Goal: Task Accomplishment & Management: Manage account settings

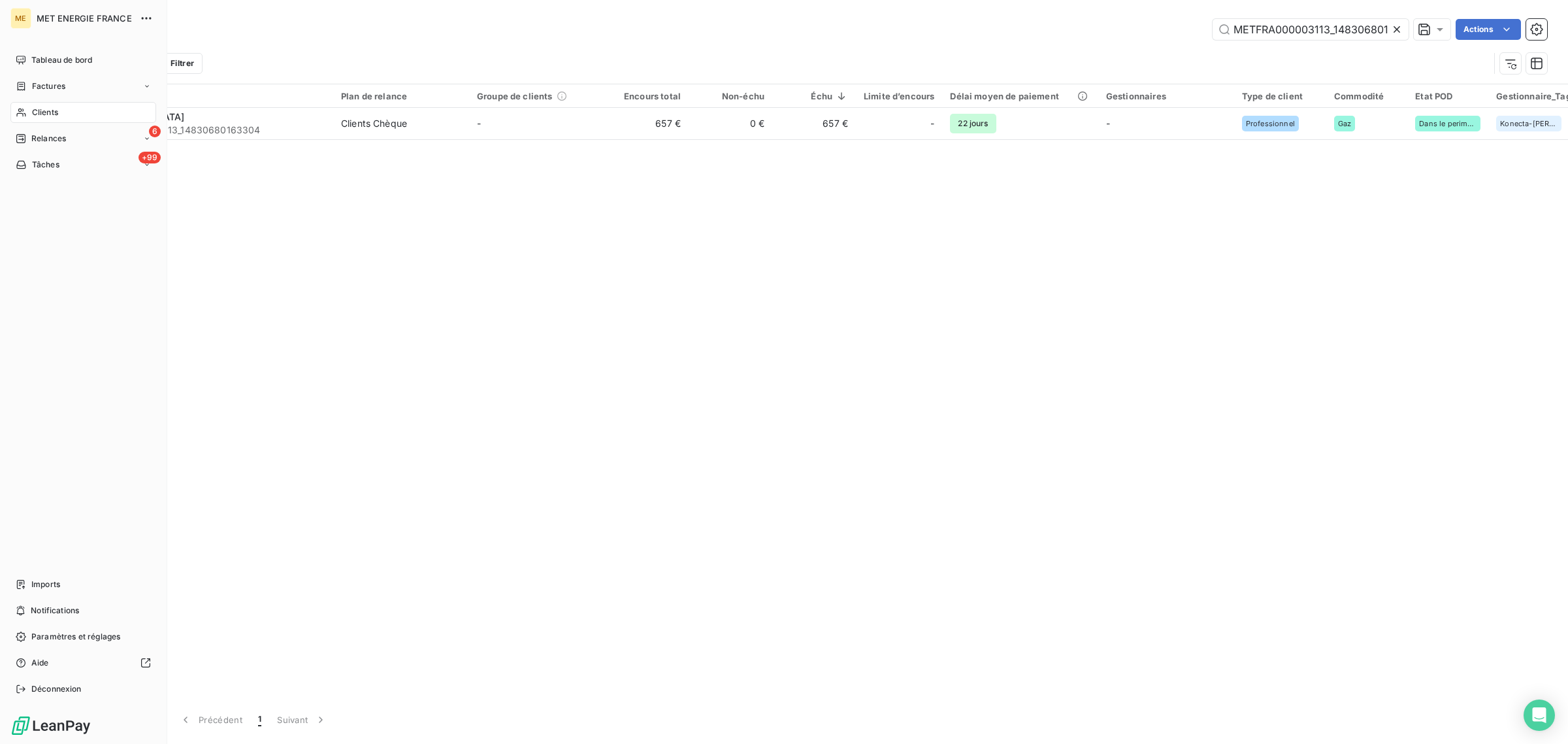
scroll to position [0, 34]
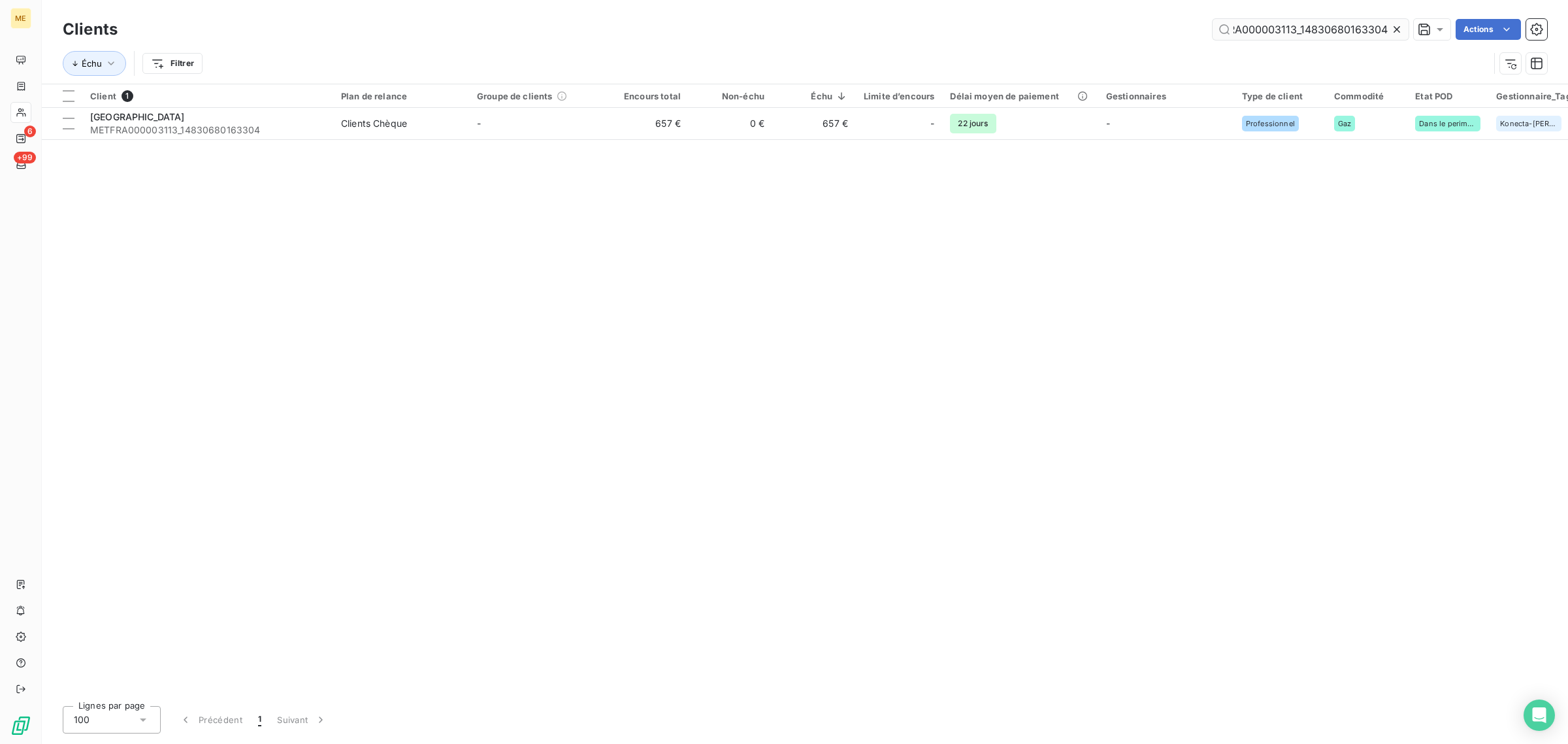
click at [1394, 22] on icon at bounding box center [1396, 28] width 13 height 13
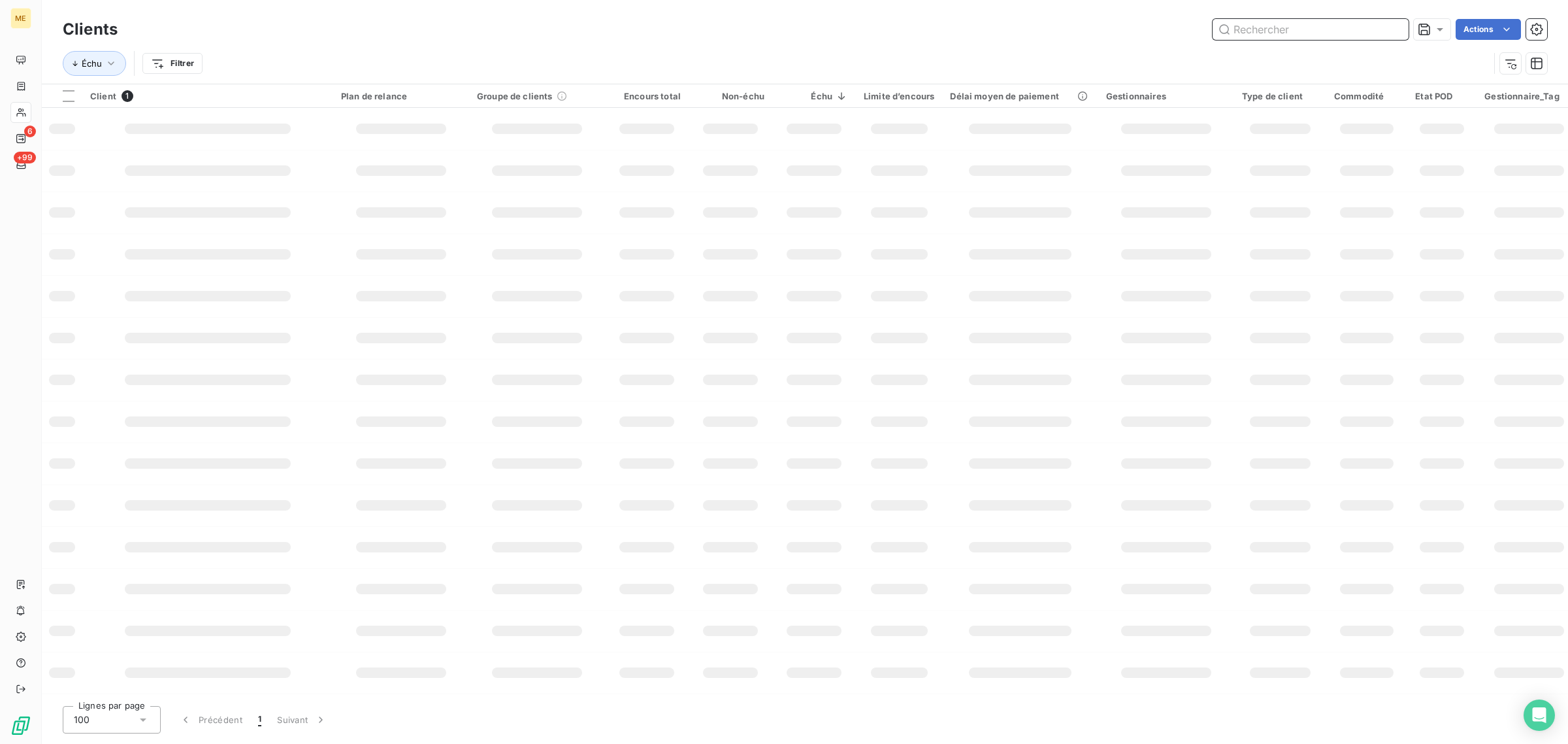
click at [1359, 24] on input "text" at bounding box center [1310, 29] width 196 height 21
paste input "METFRA000001451_07343994205713"
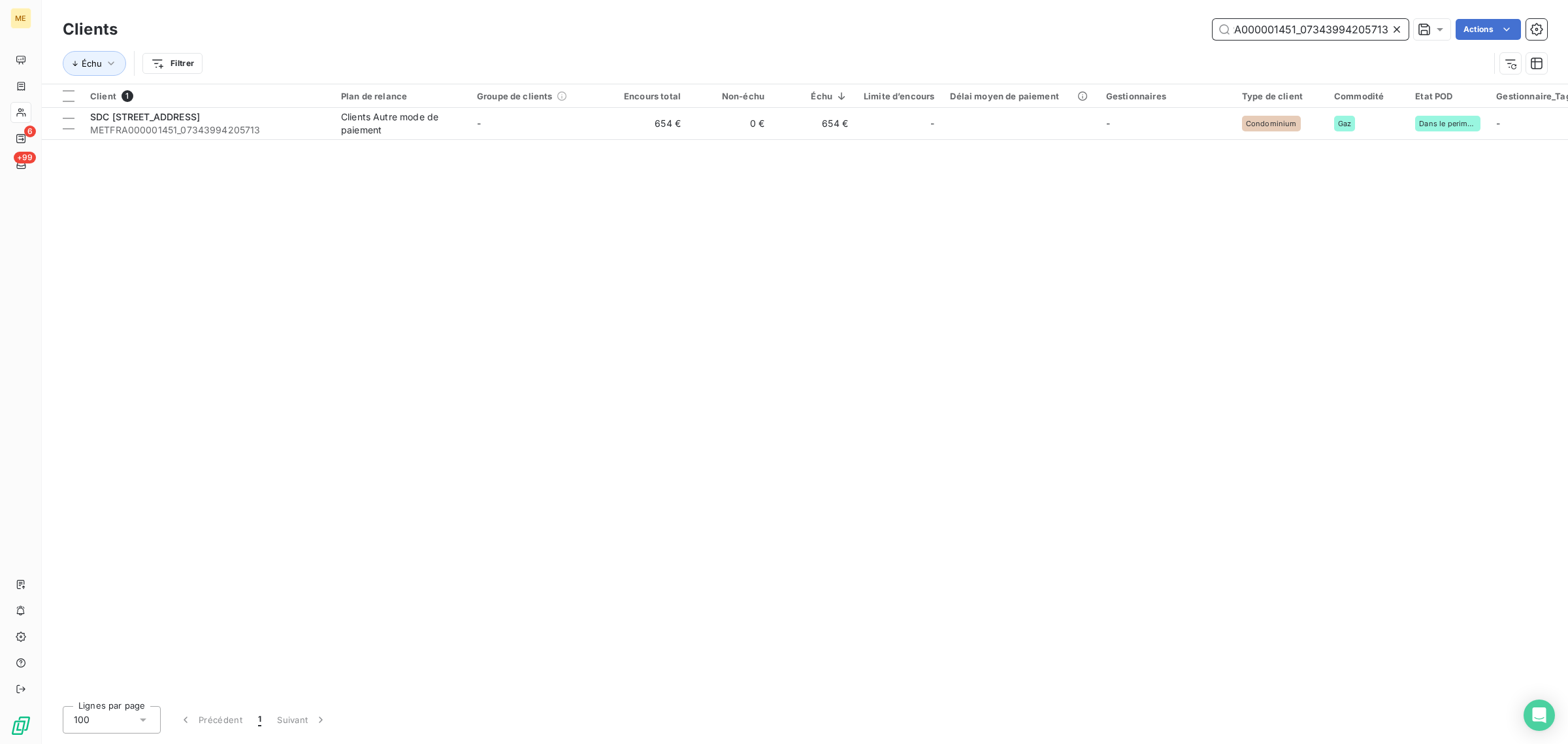
type input "METFRA000001451_07343994205713"
click at [495, 106] on th "Groupe de clients" at bounding box center [537, 96] width 135 height 23
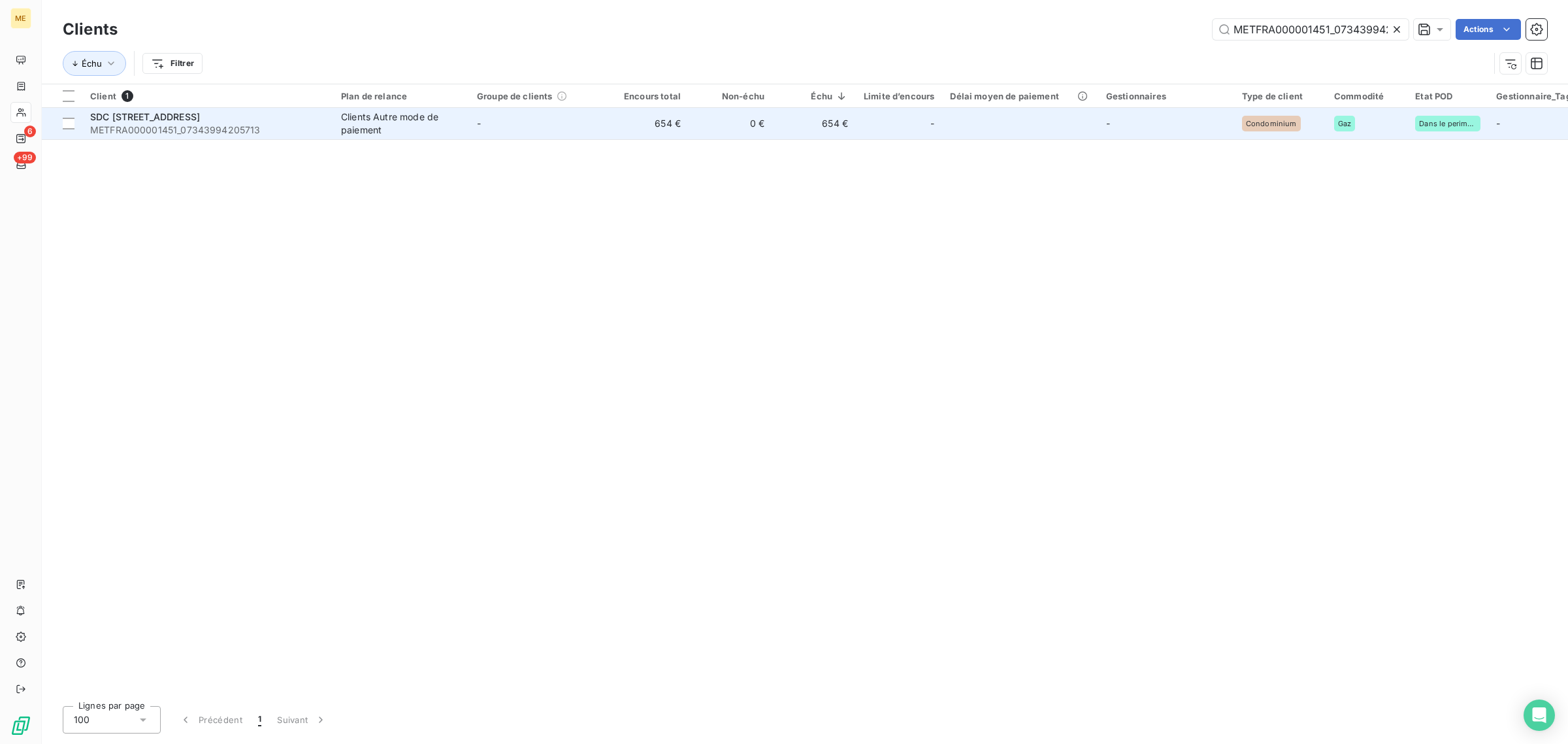
click at [497, 113] on td "-" at bounding box center [537, 123] width 135 height 31
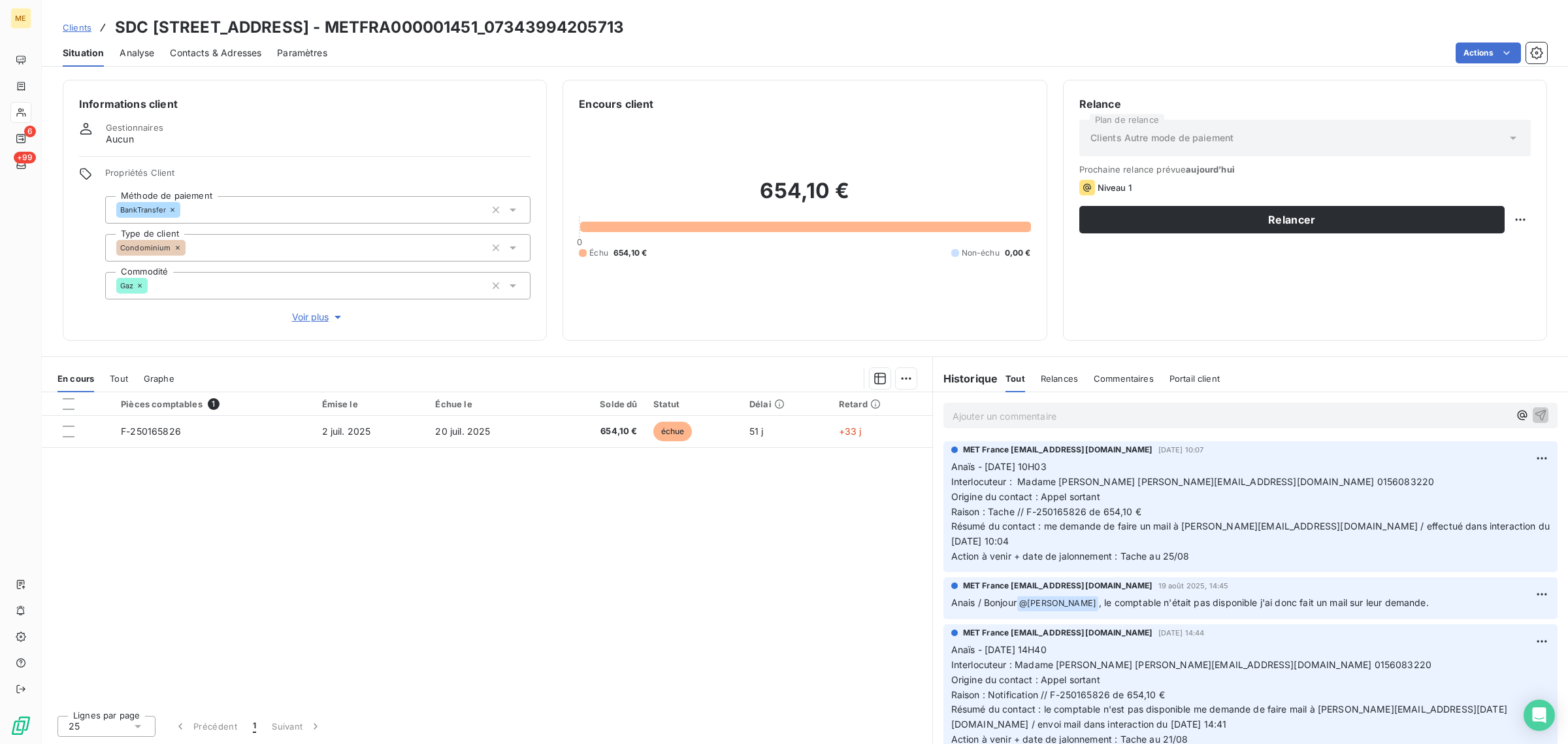
click at [318, 317] on span "Voir plus" at bounding box center [318, 317] width 53 height 13
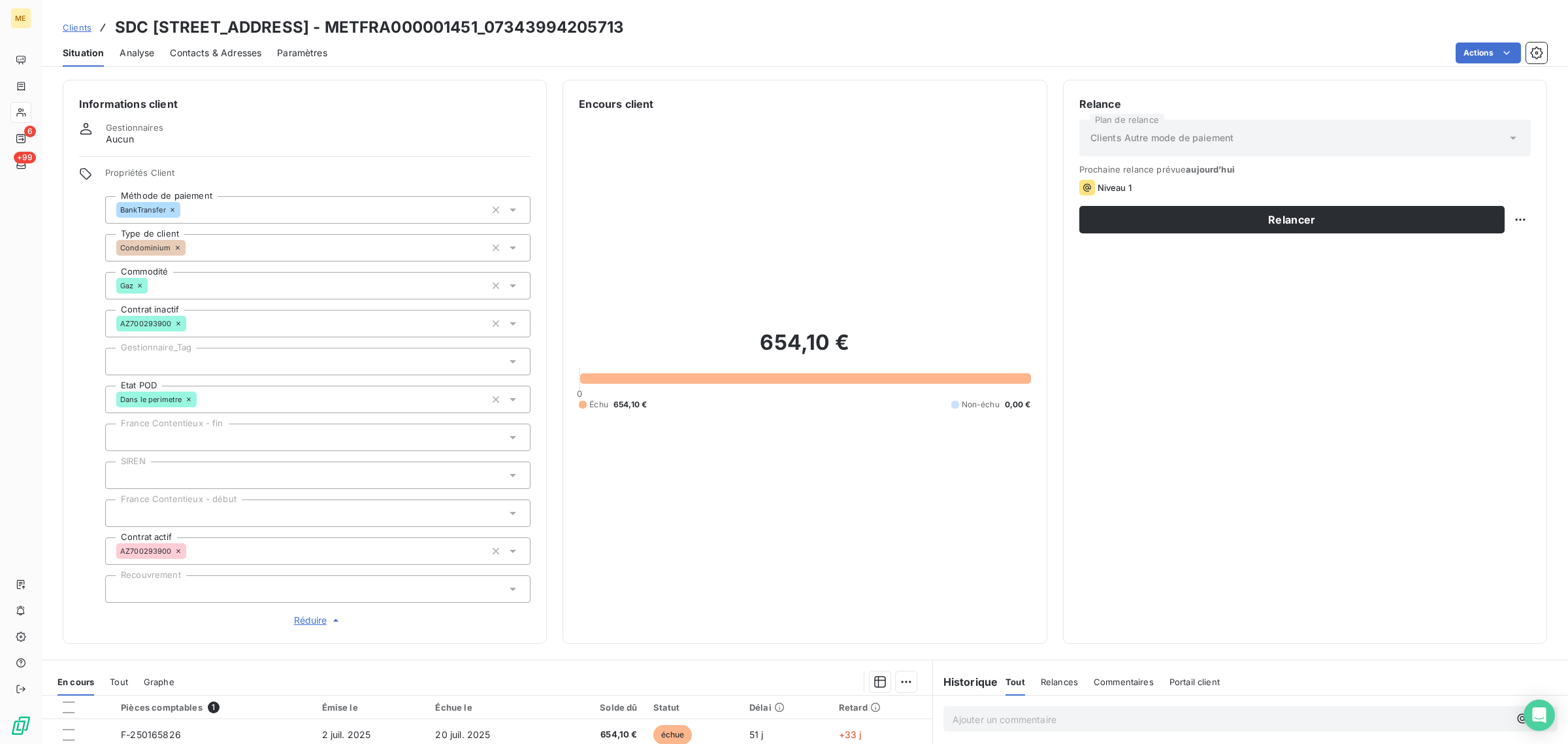
click at [203, 364] on div at bounding box center [318, 362] width 425 height 28
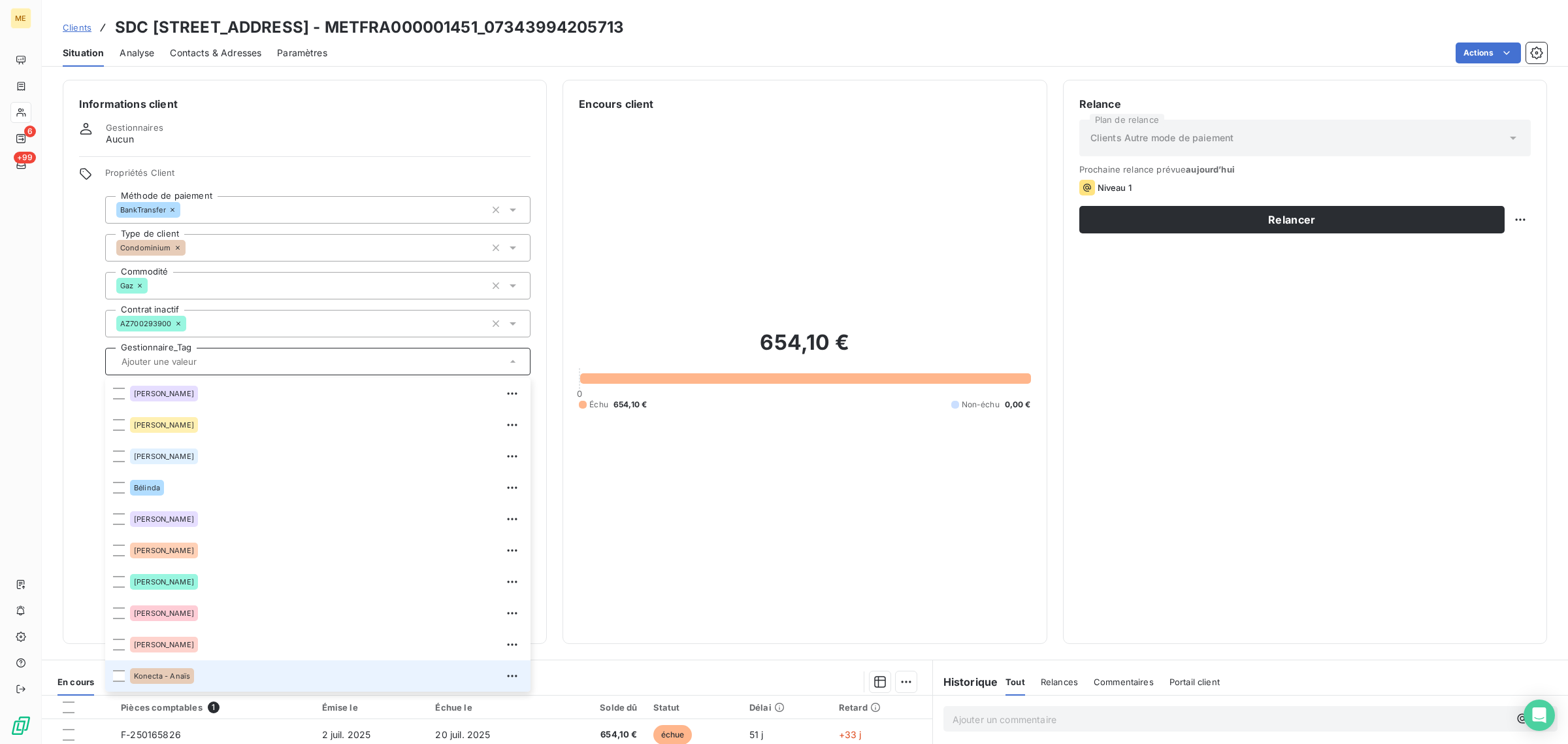
click at [161, 668] on div "Konecta - Anaïs" at bounding box center [162, 676] width 64 height 16
click at [652, 433] on div "654,10 € 0 Échu 654,10 € Non-échu 0,00 €" at bounding box center [804, 369] width 451 height 515
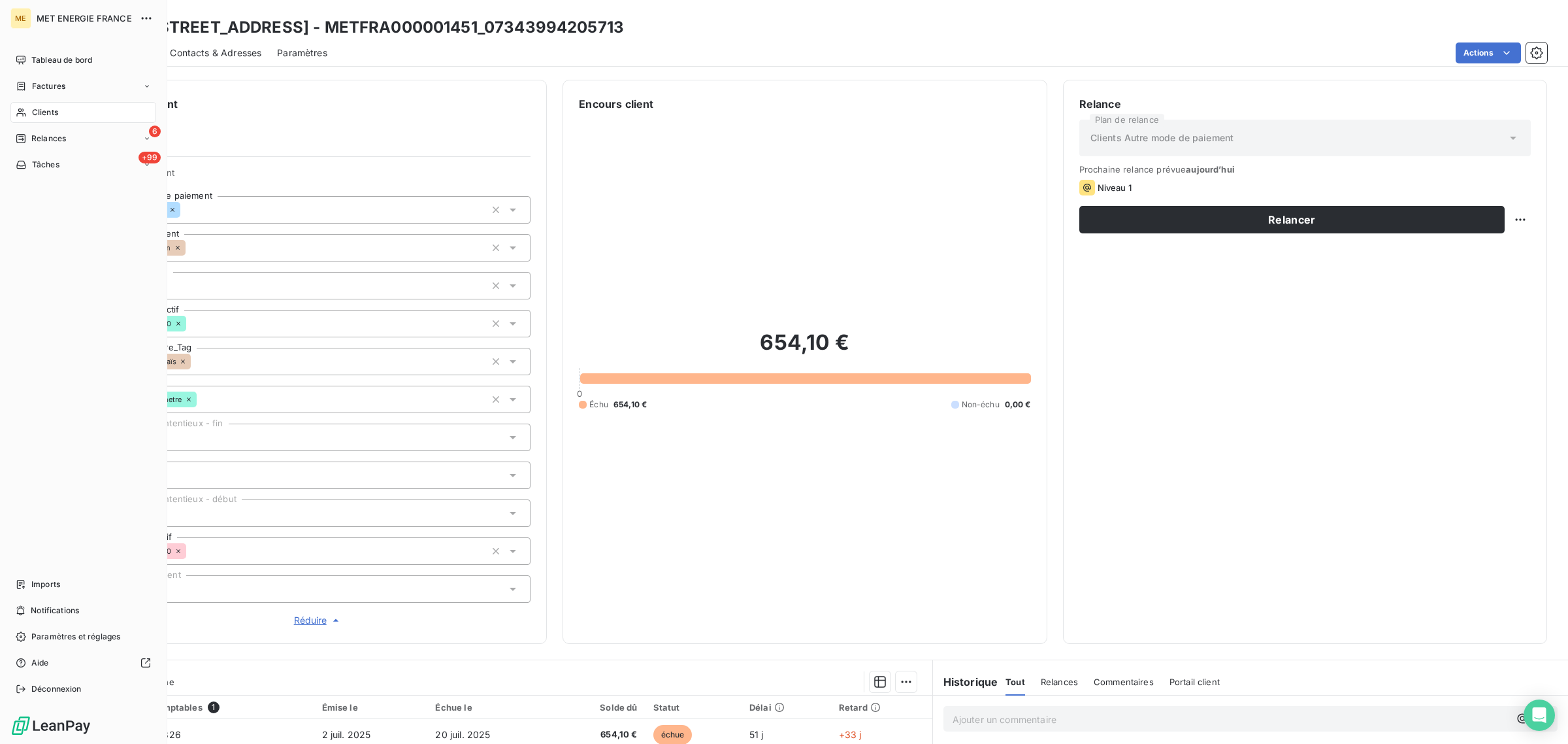
click at [54, 102] on div "Clients" at bounding box center [83, 112] width 146 height 21
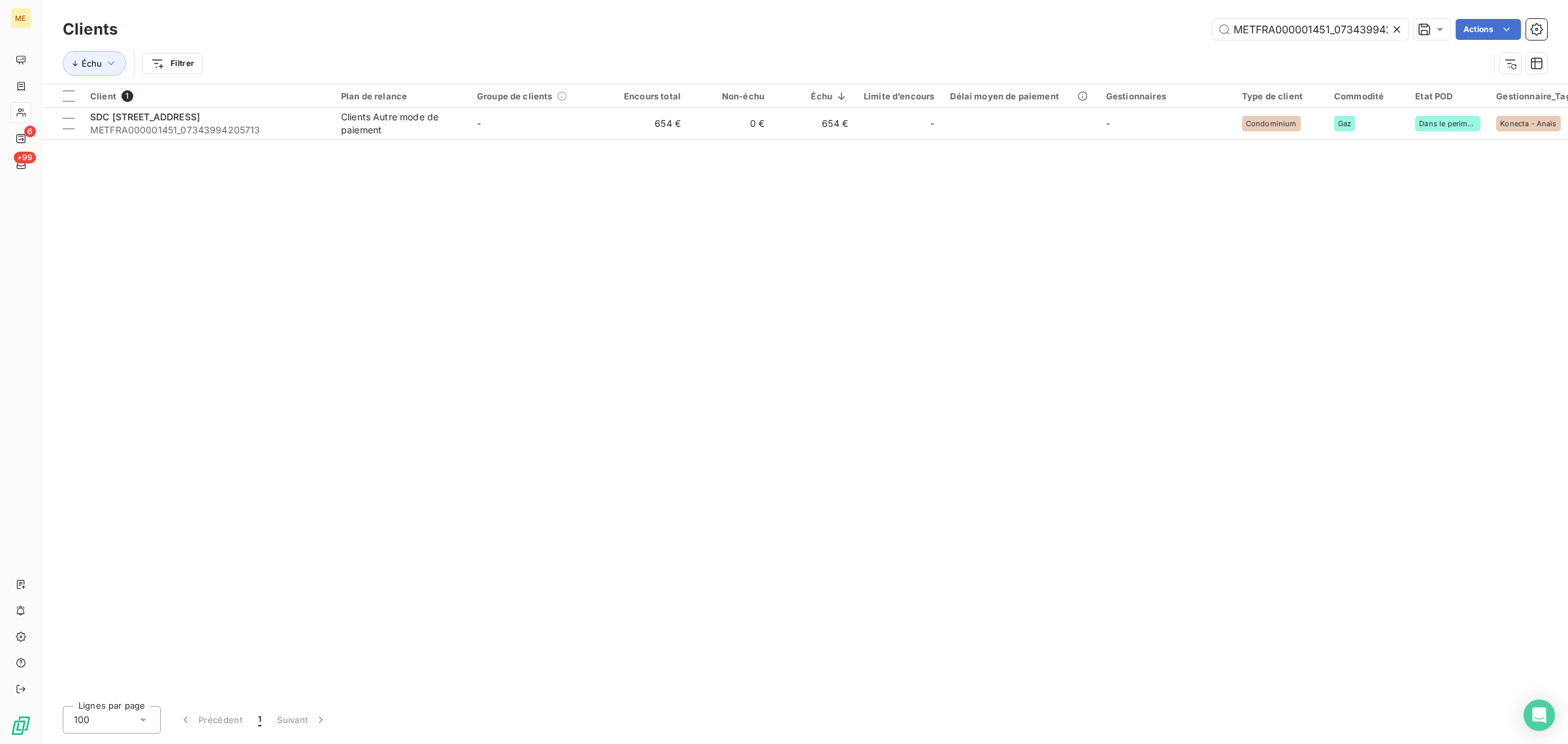
click at [1390, 29] on icon at bounding box center [1396, 28] width 13 height 13
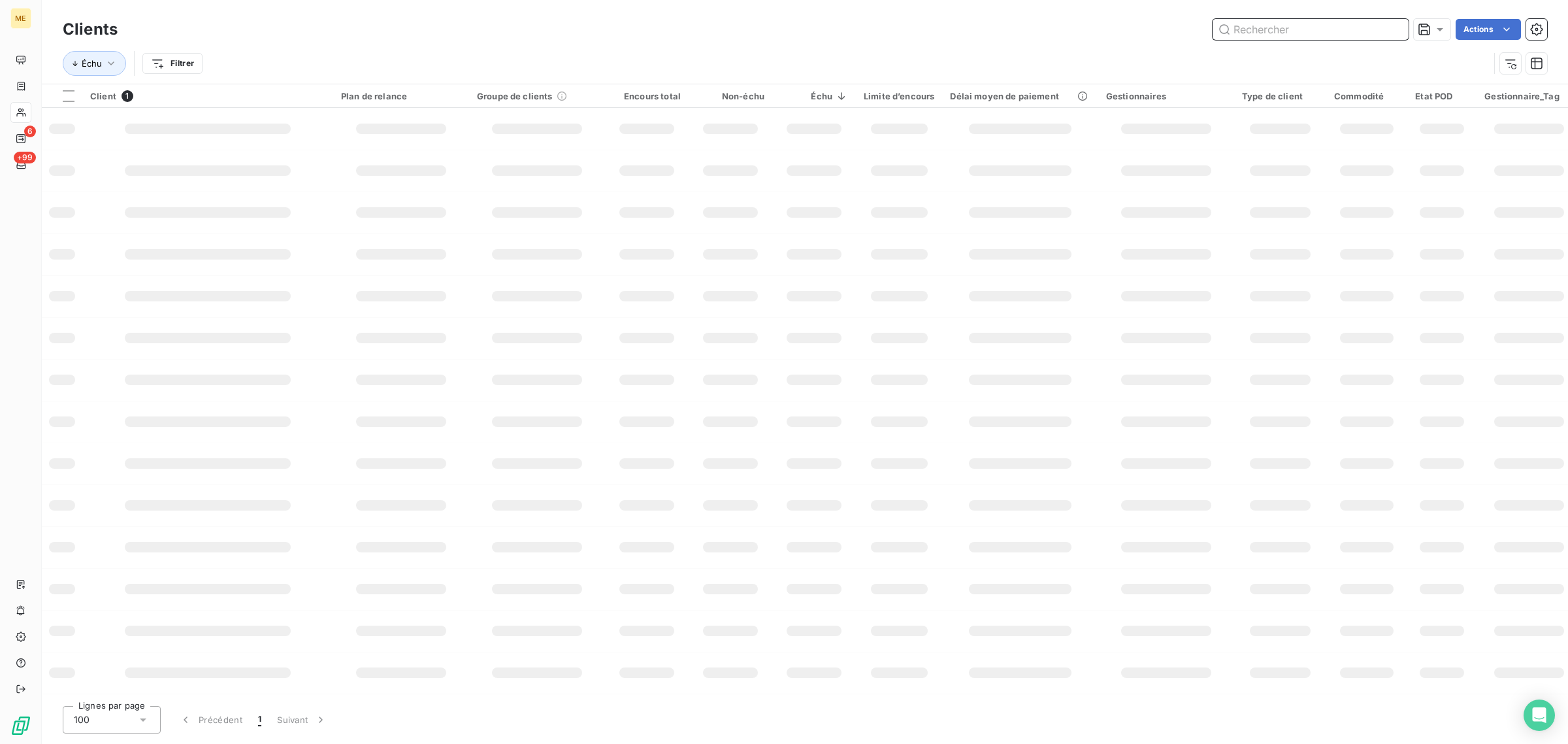
click at [1338, 22] on input "text" at bounding box center [1310, 29] width 196 height 21
paste input "METFRA000022660"
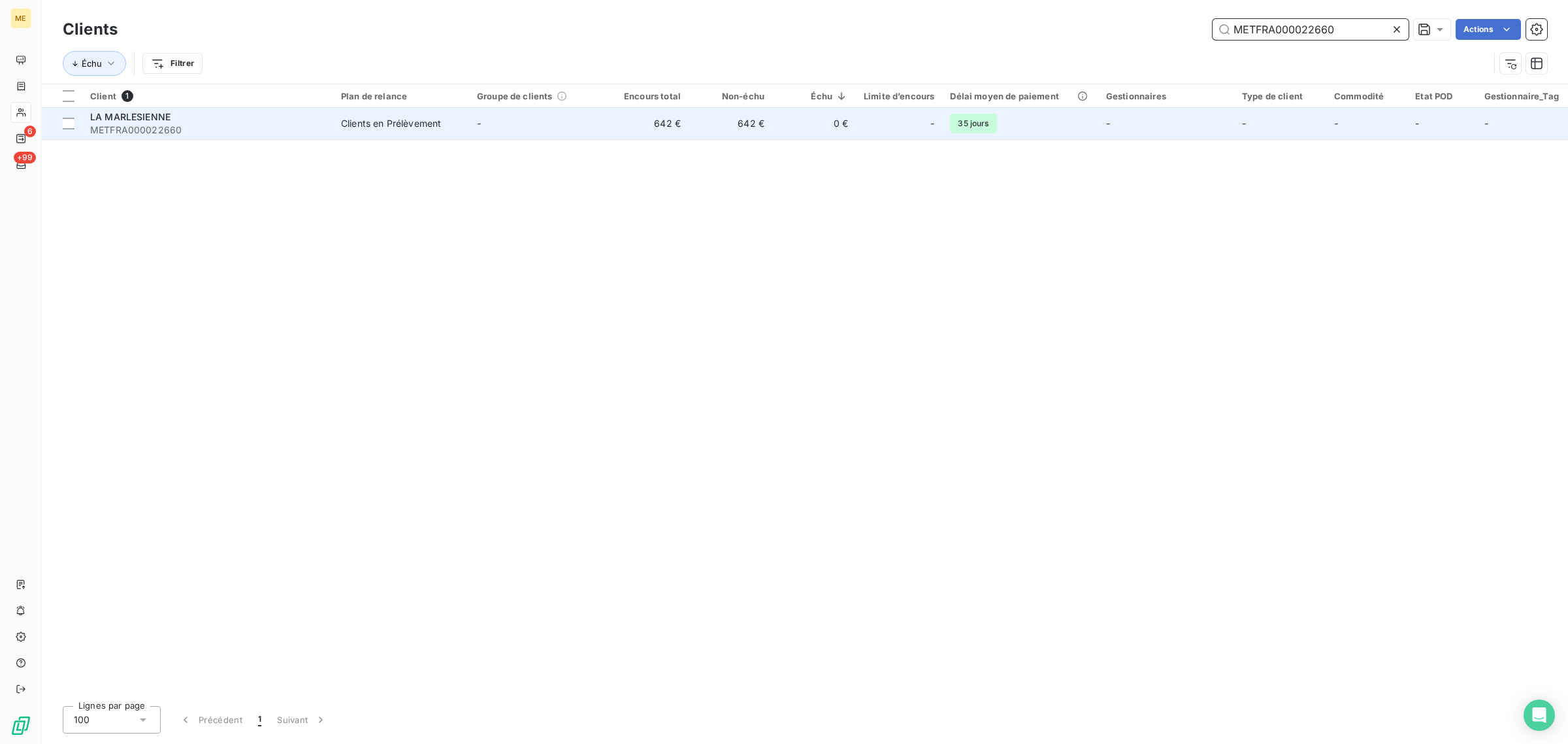
type input "METFRA000022660"
click at [601, 123] on td "-" at bounding box center [537, 123] width 135 height 31
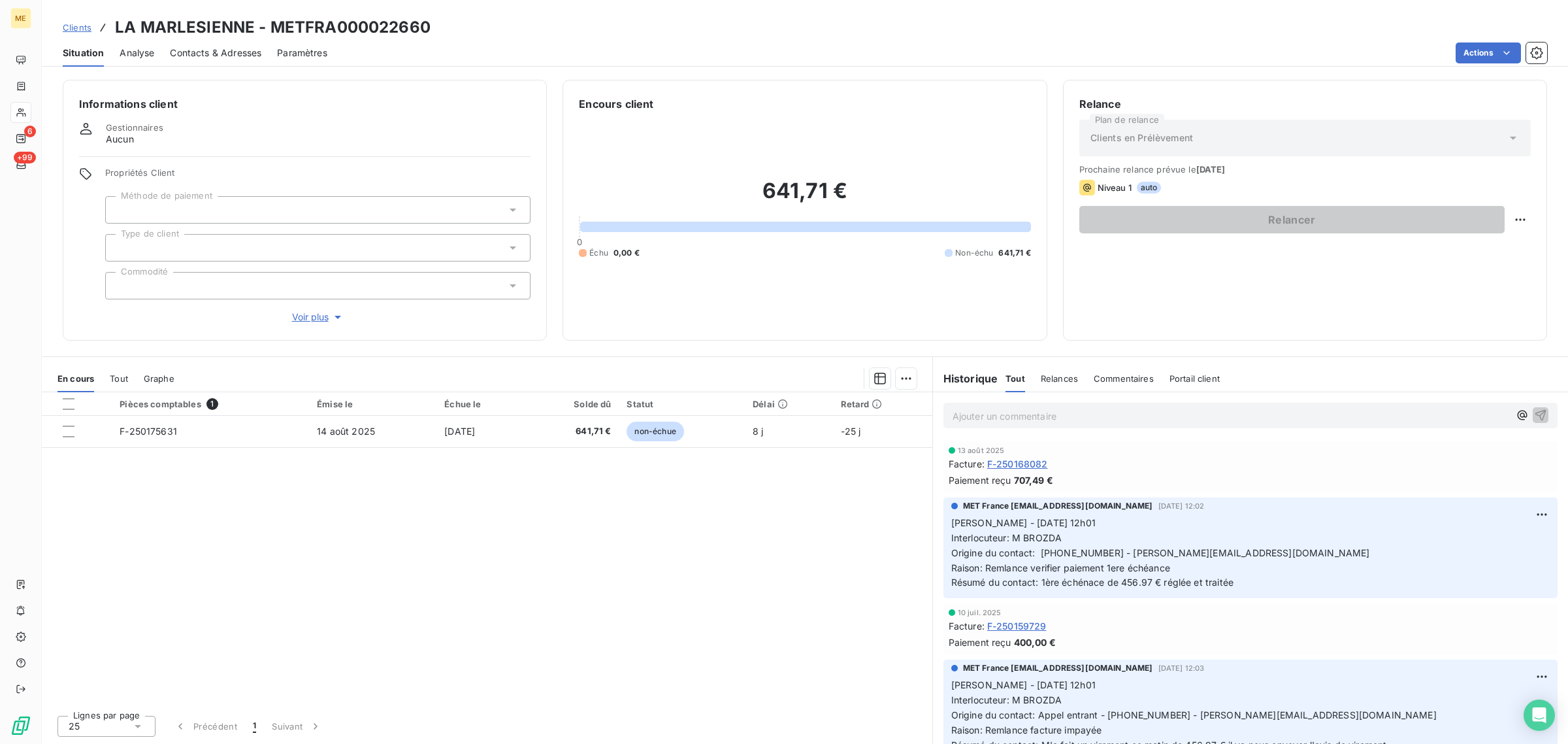
click at [320, 321] on span "Voir plus" at bounding box center [318, 317] width 53 height 13
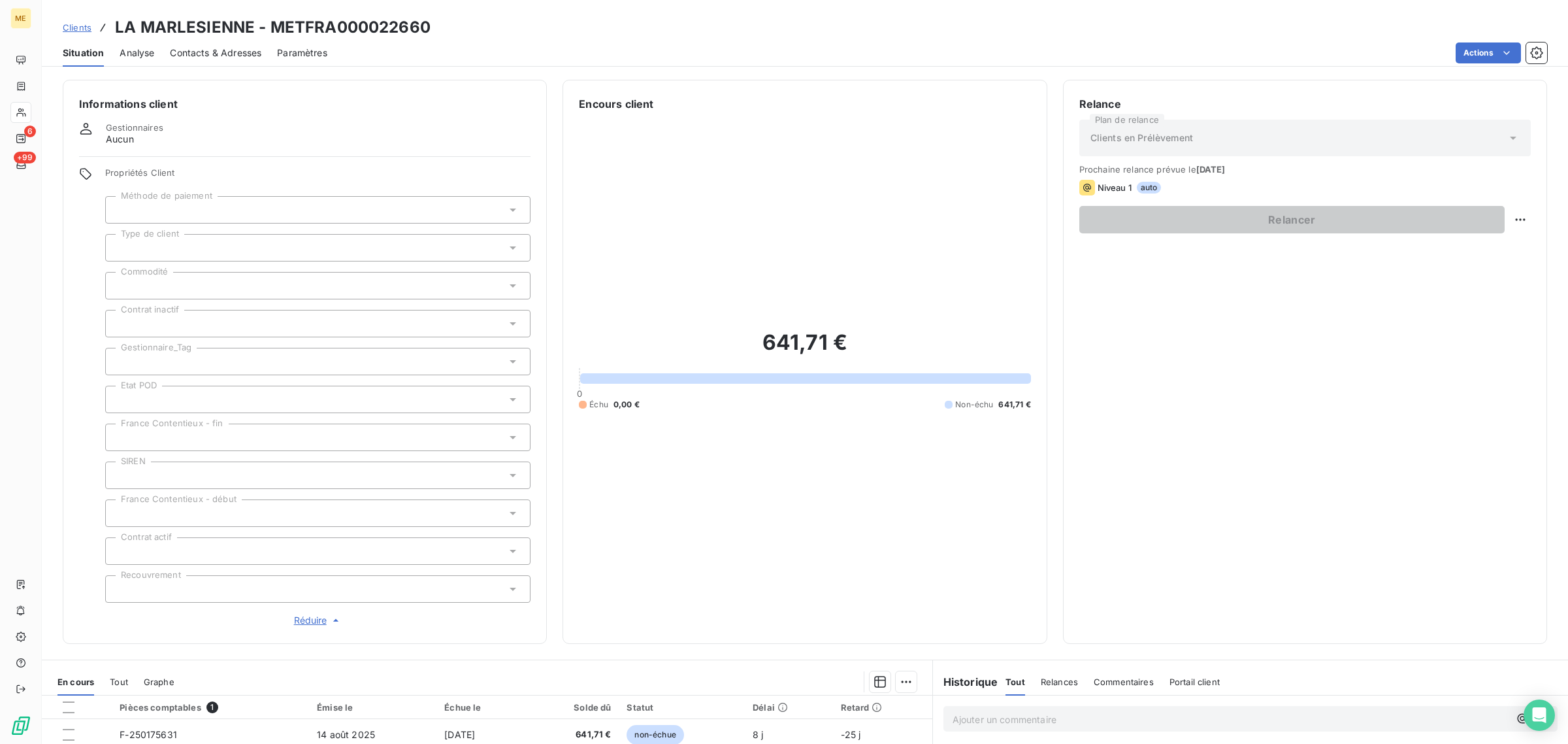
click at [175, 356] on div at bounding box center [318, 362] width 425 height 28
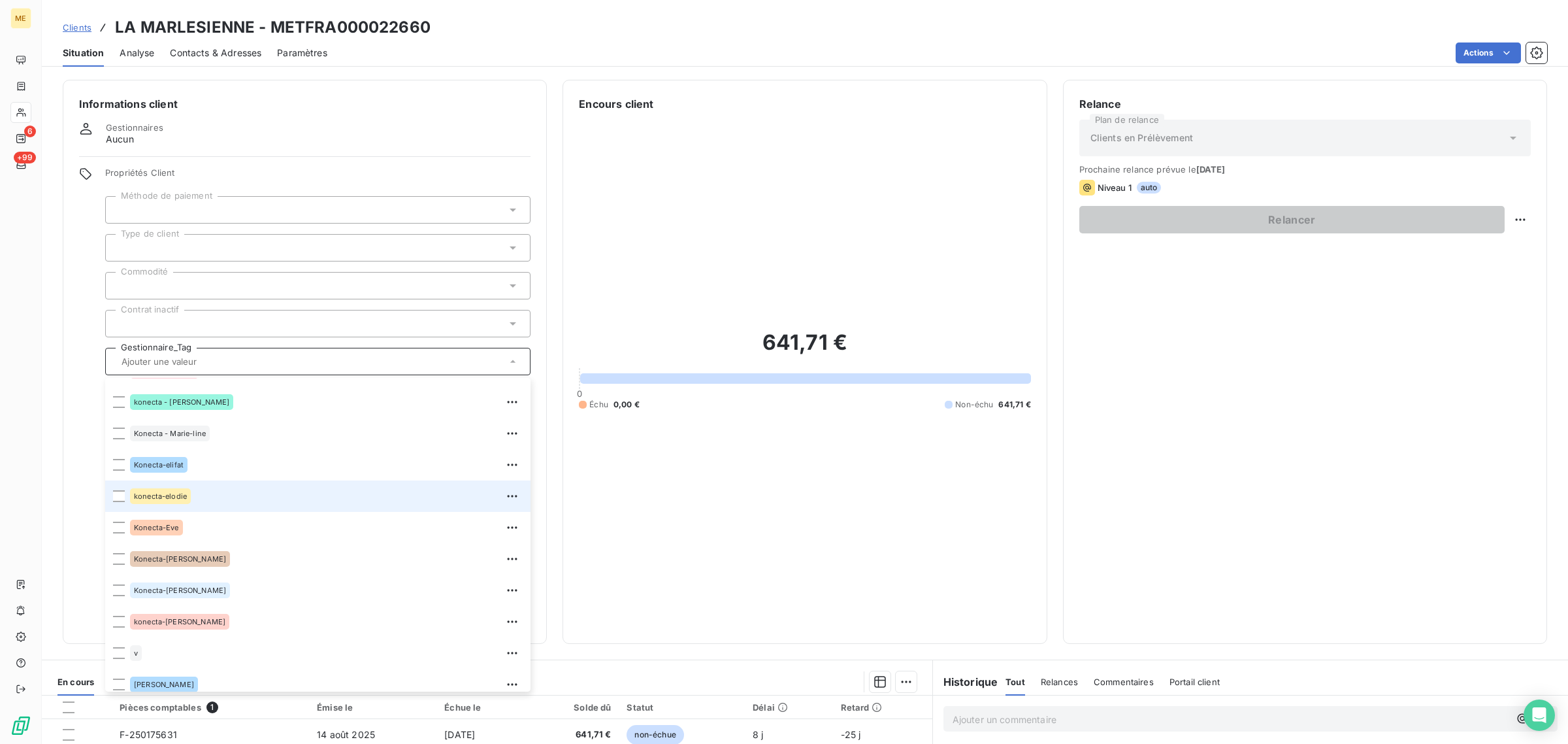
scroll to position [375, 0]
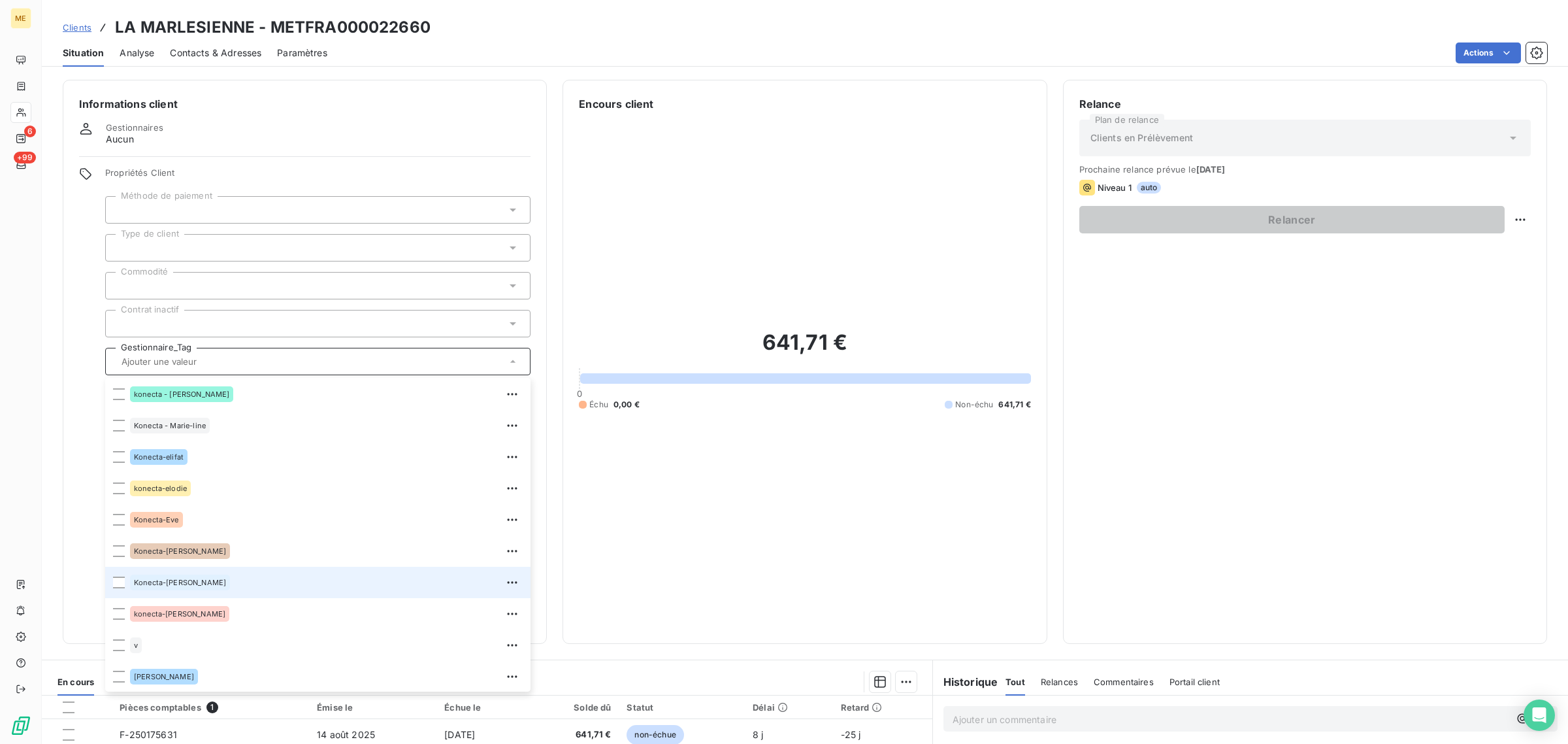
click at [187, 585] on span "Konecta-[PERSON_NAME]" at bounding box center [179, 582] width 92 height 8
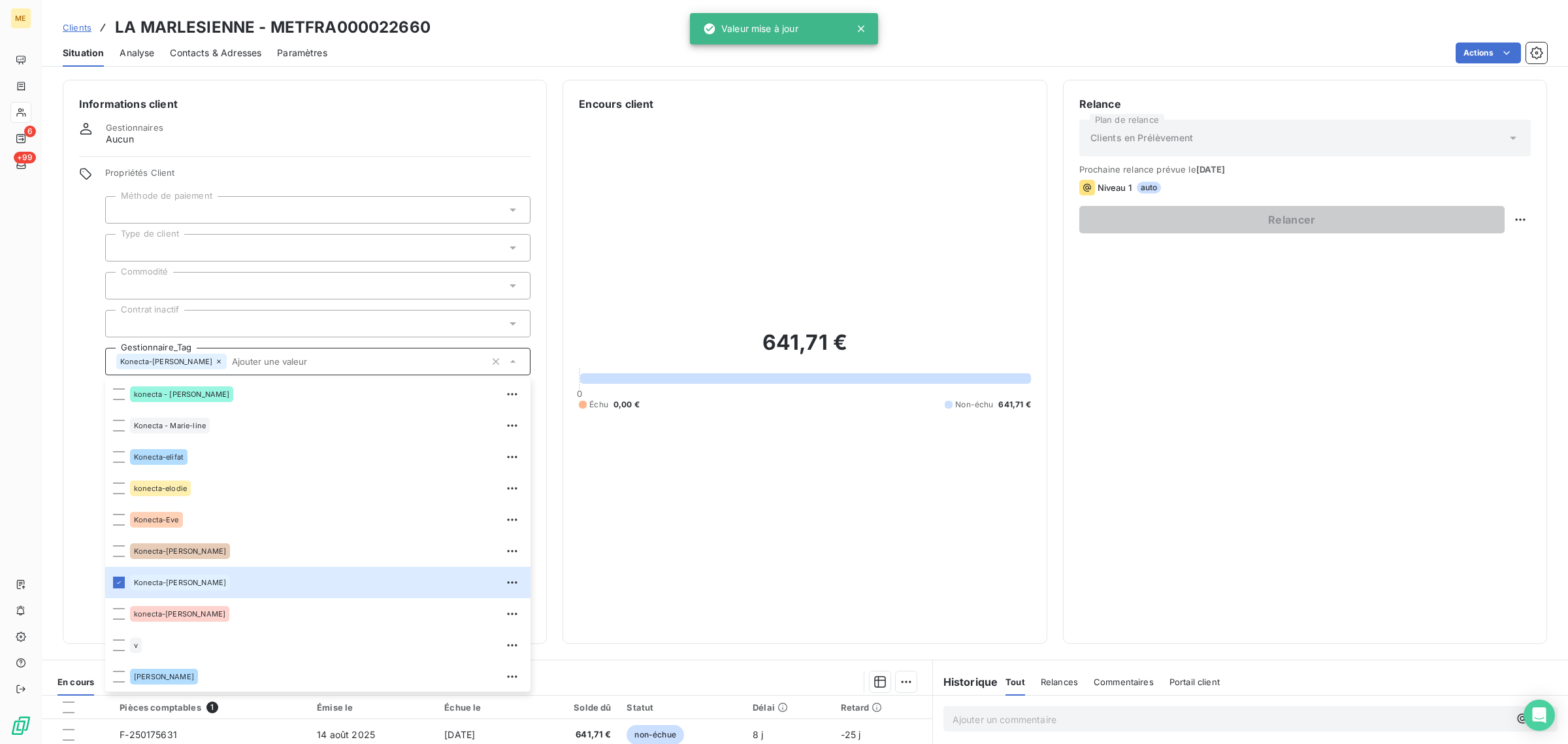
click at [671, 464] on div "641,71 € 0 Échu 0,00 € Non-échu 641,71 €" at bounding box center [804, 369] width 451 height 515
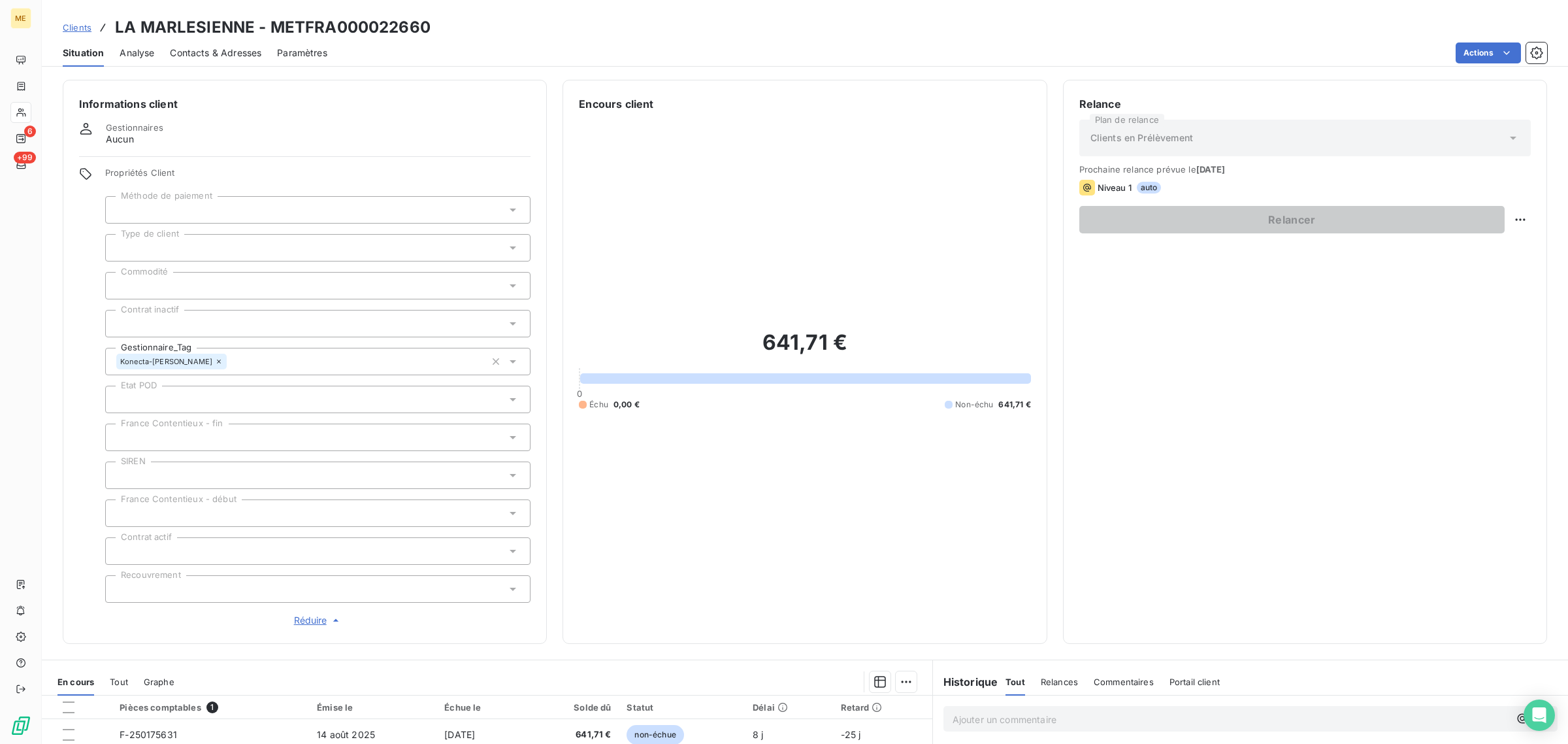
click at [305, 618] on span "Réduire" at bounding box center [318, 620] width 48 height 13
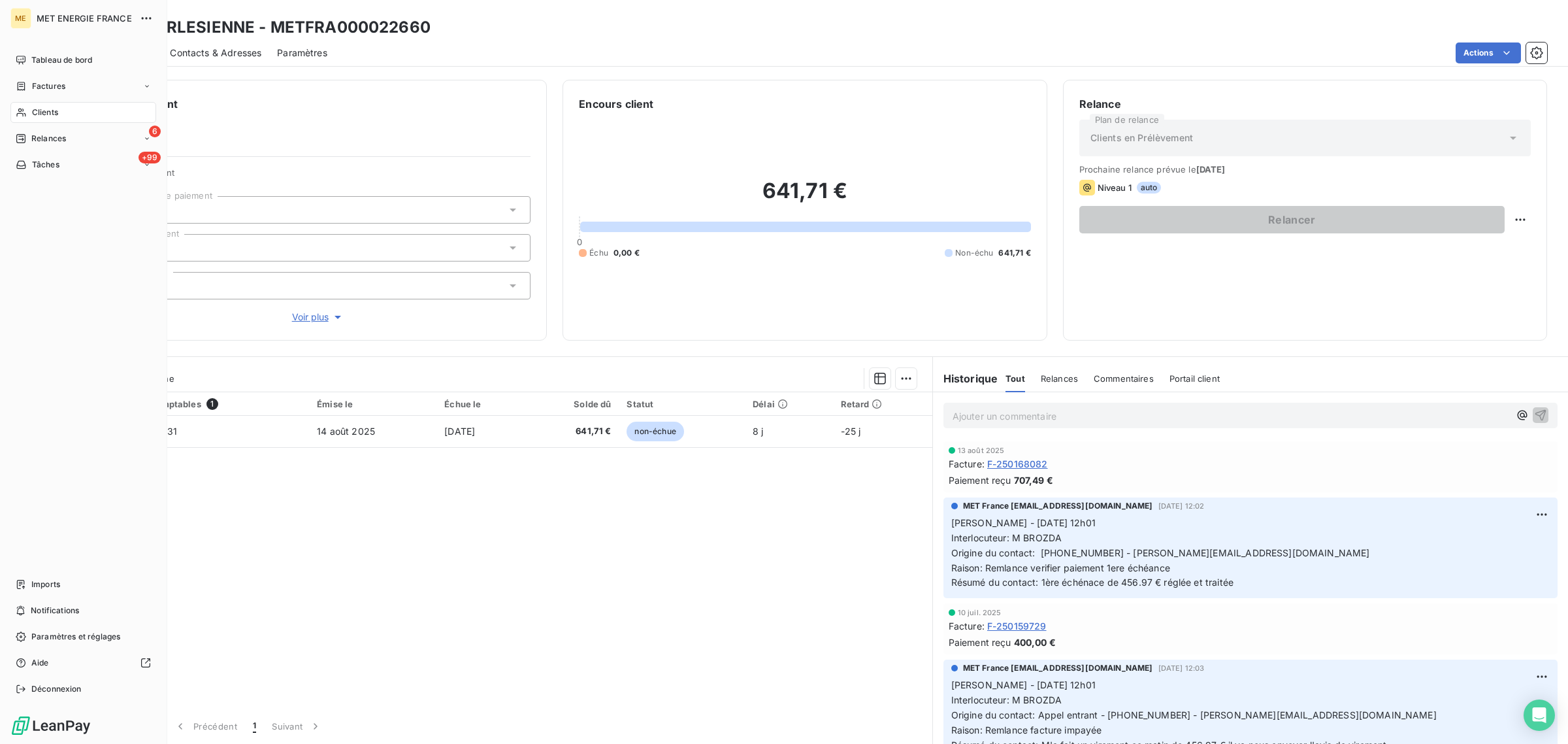
click at [28, 110] on div "Clients" at bounding box center [83, 112] width 146 height 21
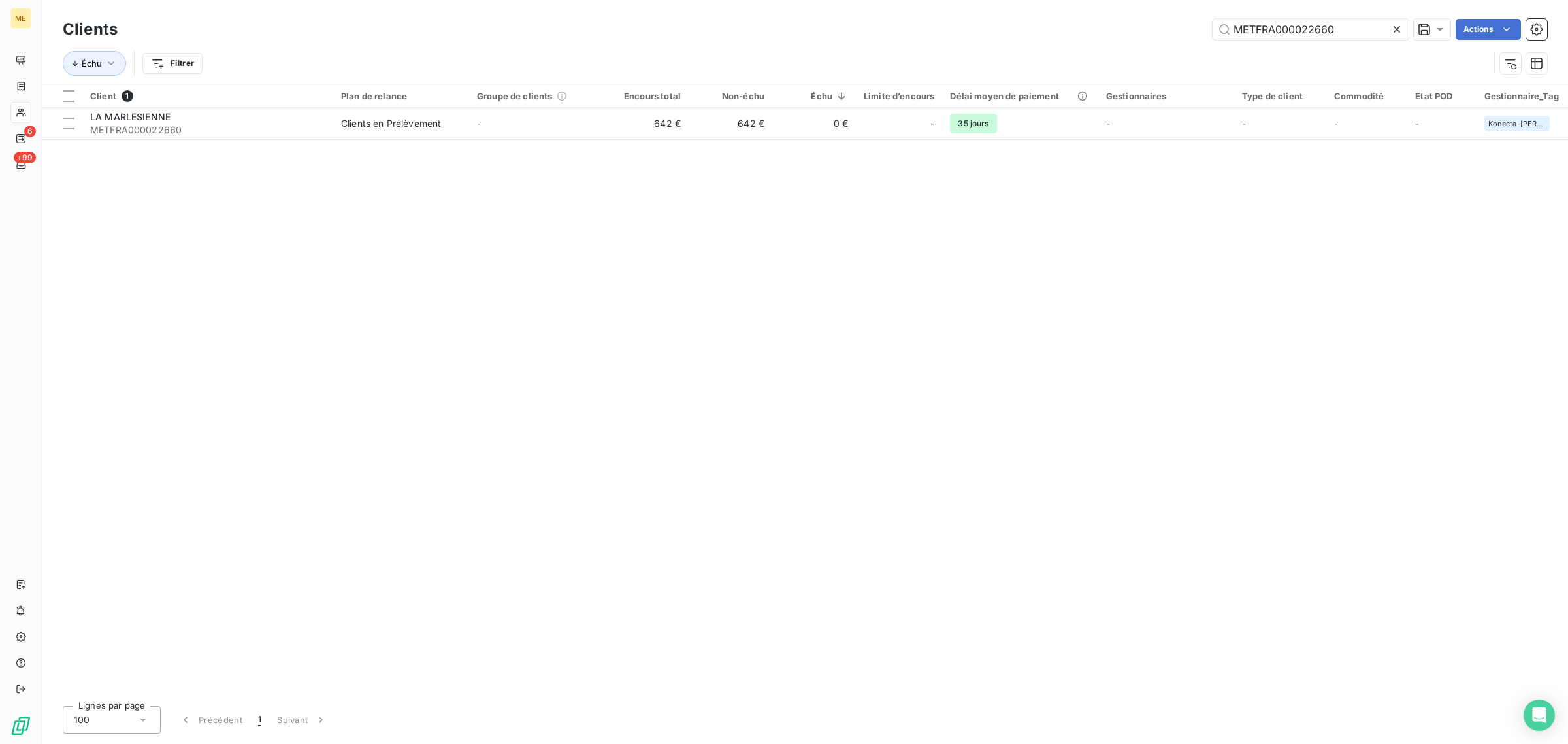
click at [1393, 28] on icon at bounding box center [1396, 28] width 13 height 13
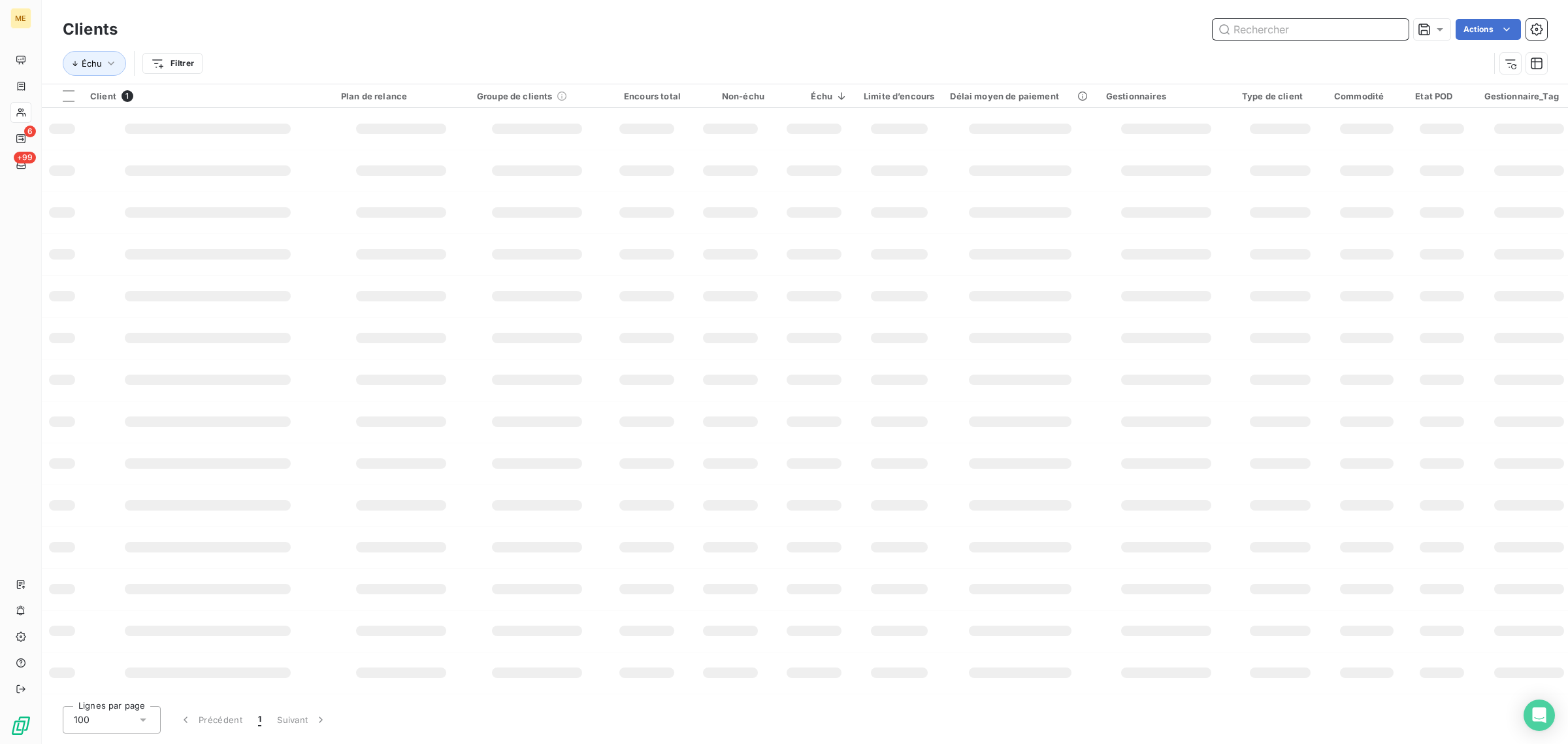
click at [1338, 28] on input "text" at bounding box center [1310, 29] width 196 height 21
paste input "METFRA000001639_23263531056097"
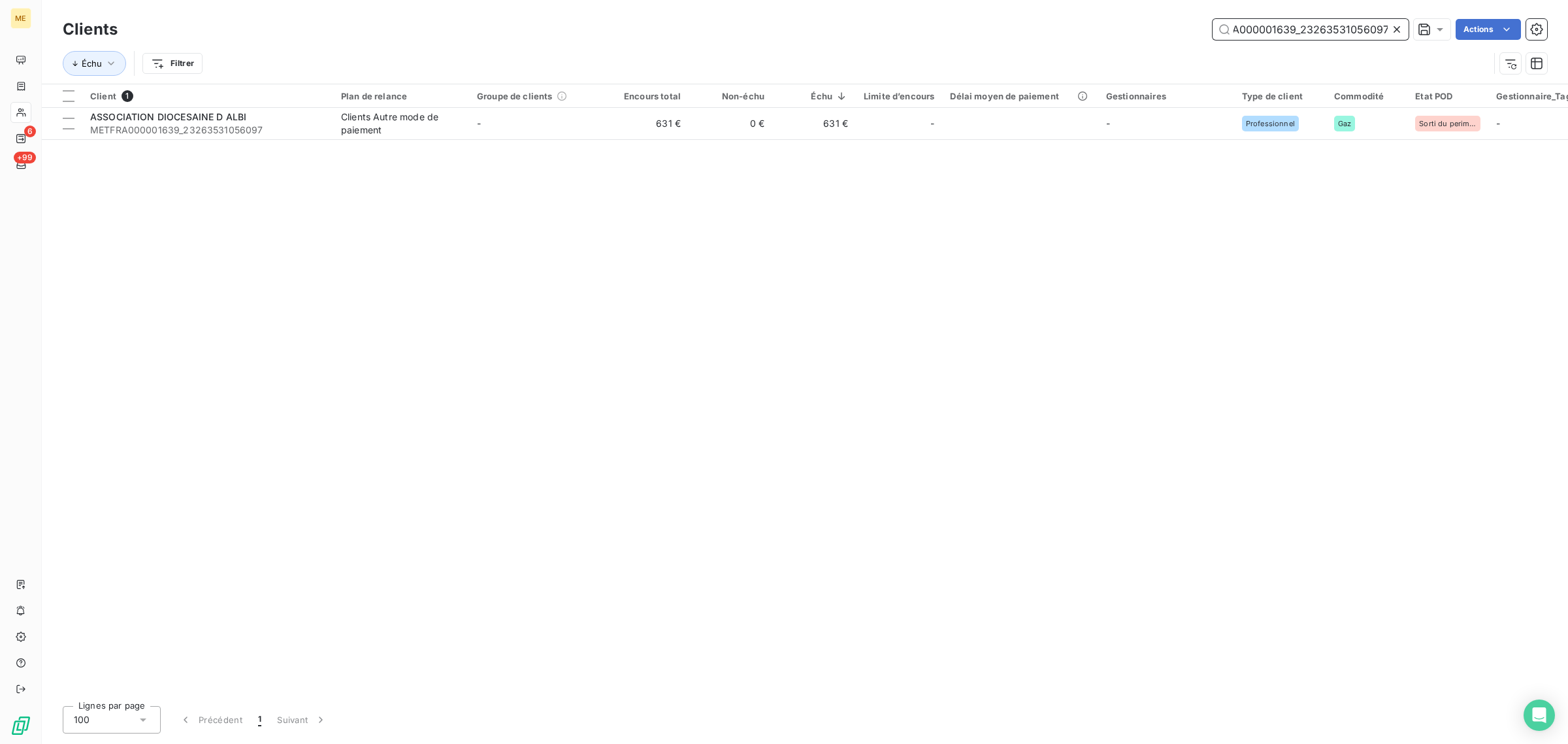
type input "METFRA000001639_23263531056097"
click at [504, 108] on div at bounding box center [537, 107] width 135 height 1
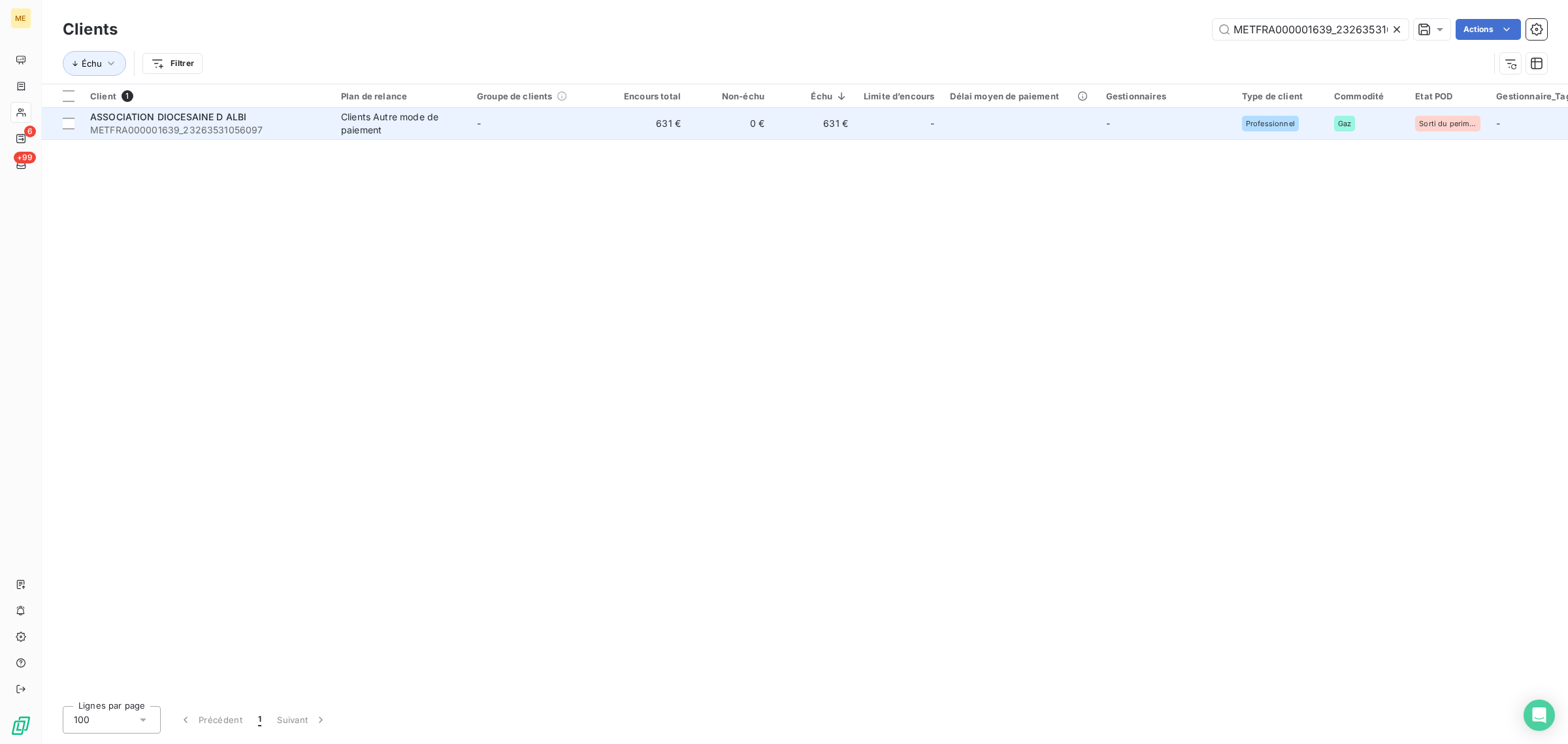
click at [507, 120] on td "-" at bounding box center [537, 123] width 135 height 31
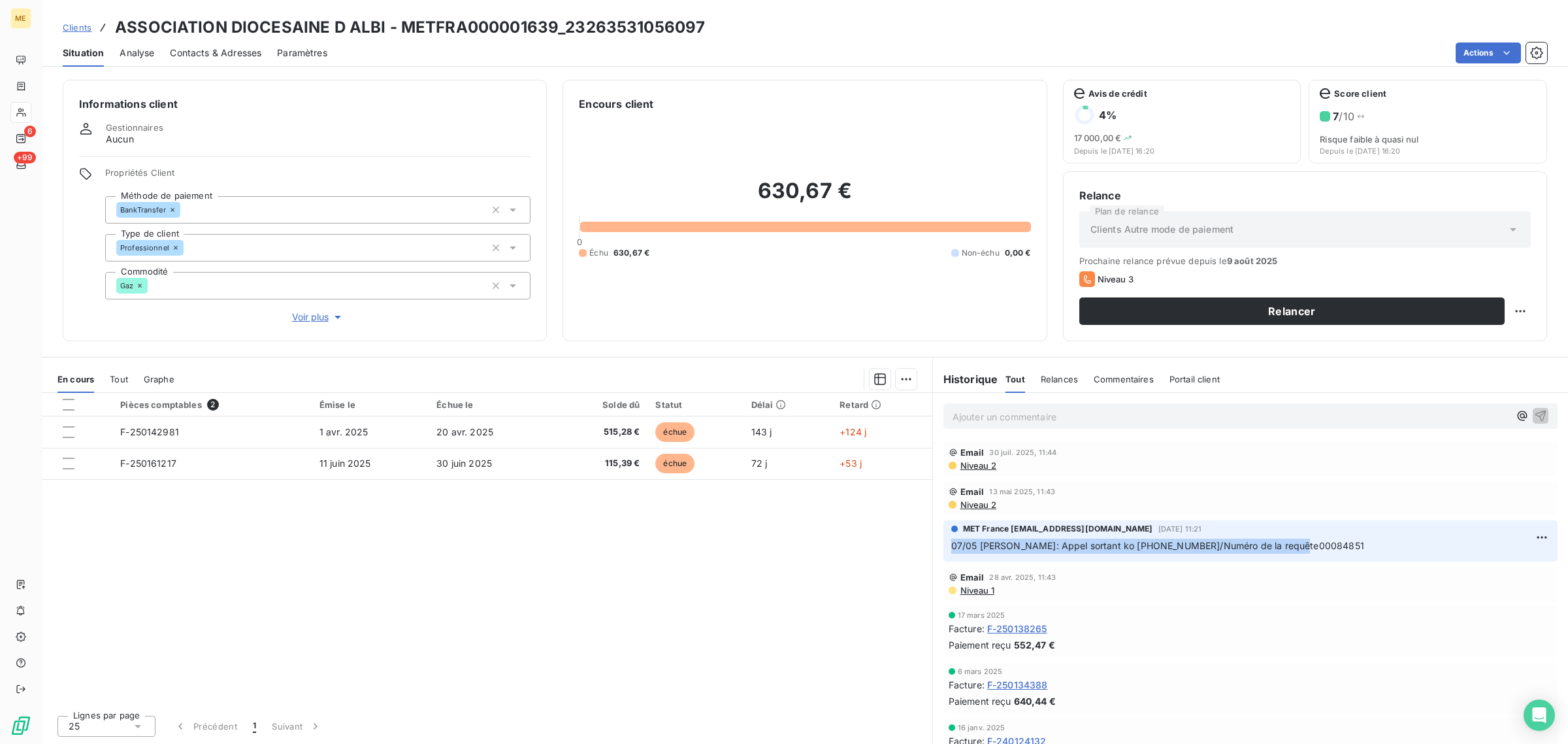
drag, startPoint x: 952, startPoint y: 547, endPoint x: 1327, endPoint y: 551, distance: 375.0
click at [1327, 551] on p "07/05 Laurine: Appel sortant ko 0685870483/Numéro de la requête00084851" at bounding box center [1250, 545] width 598 height 15
click at [1313, 542] on p "07/05 Laurine: Appel sortant ko 0685870483/Numéro de la requête00084851" at bounding box center [1250, 545] width 598 height 15
click at [302, 318] on span "Voir plus" at bounding box center [318, 317] width 53 height 13
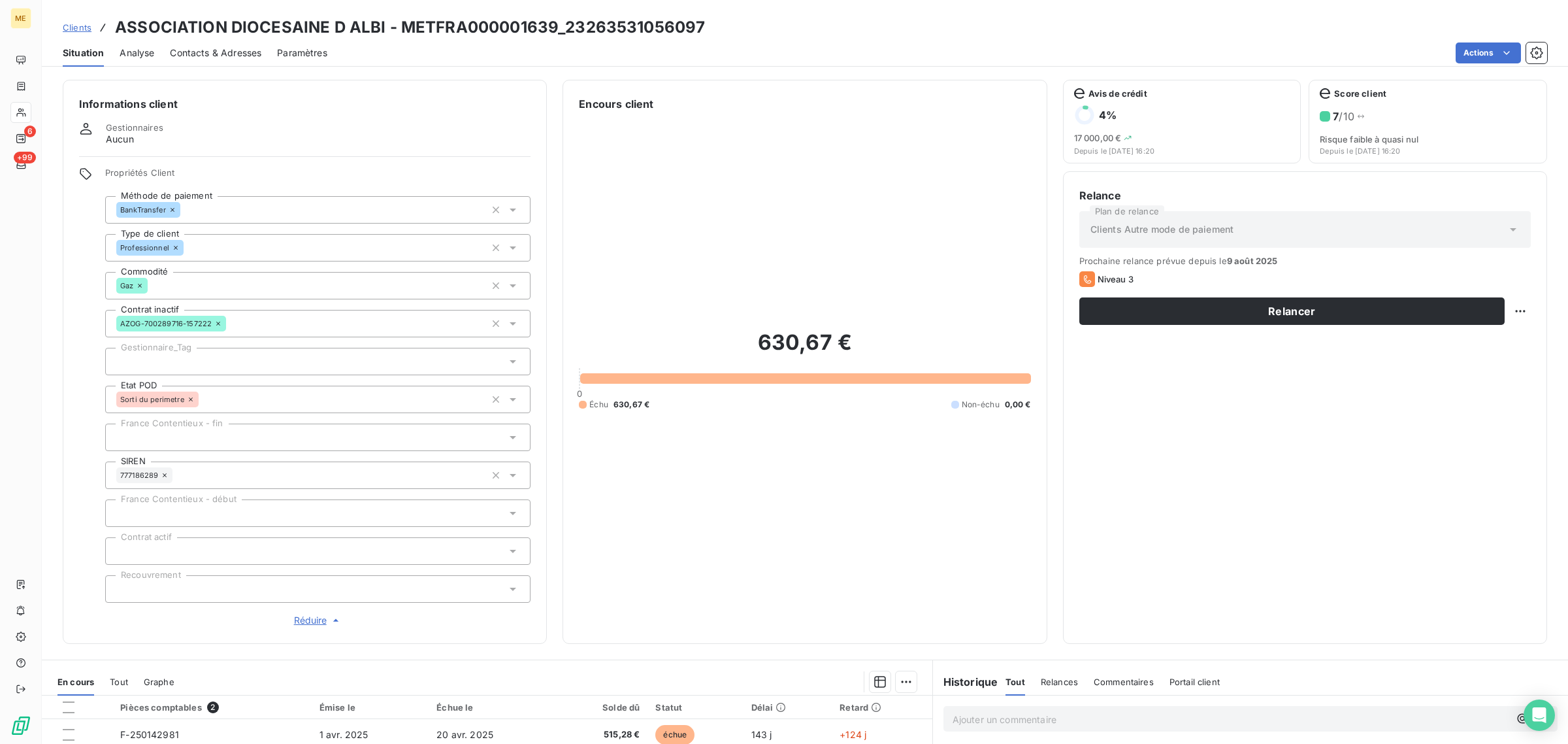
click at [200, 359] on div at bounding box center [318, 362] width 425 height 28
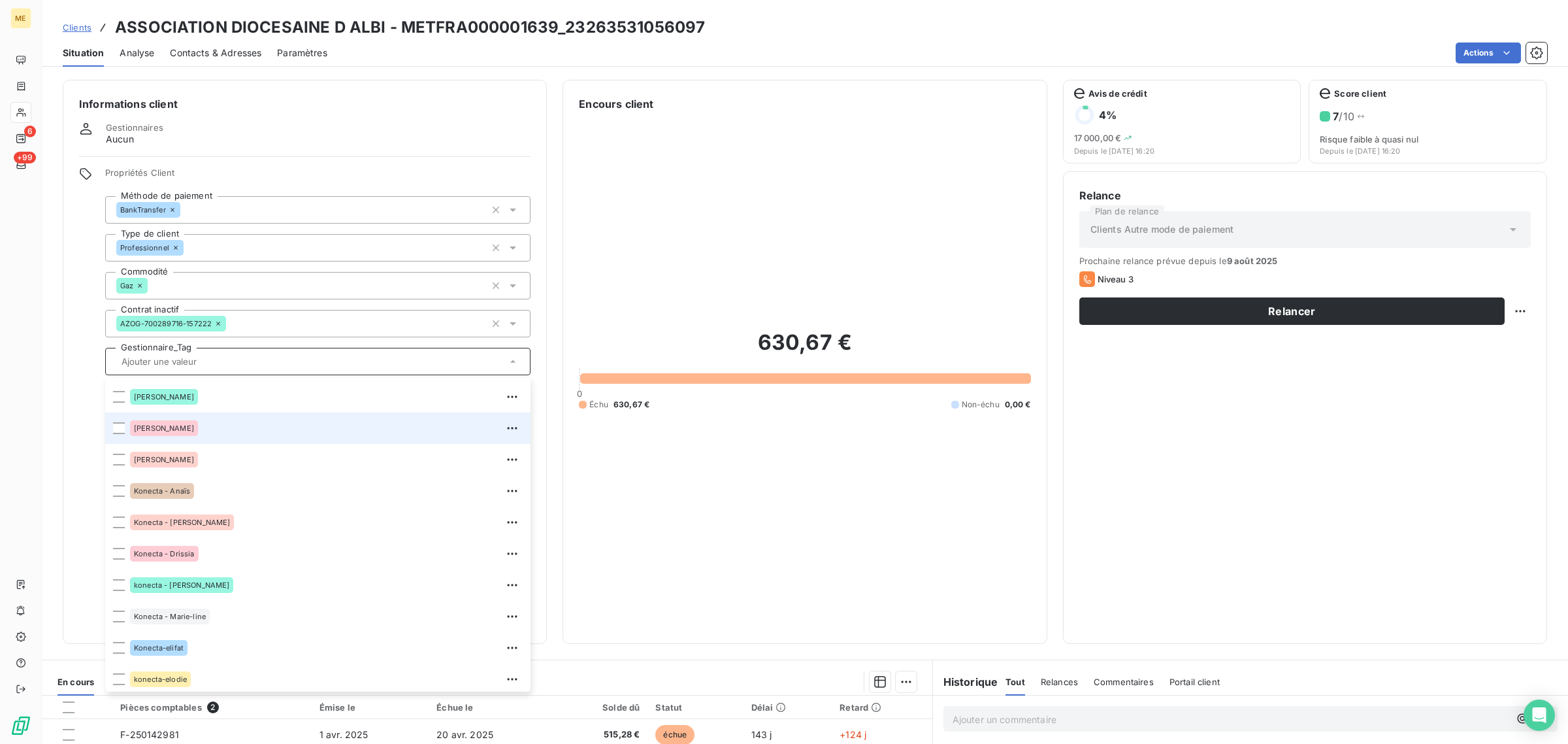
scroll to position [375, 0]
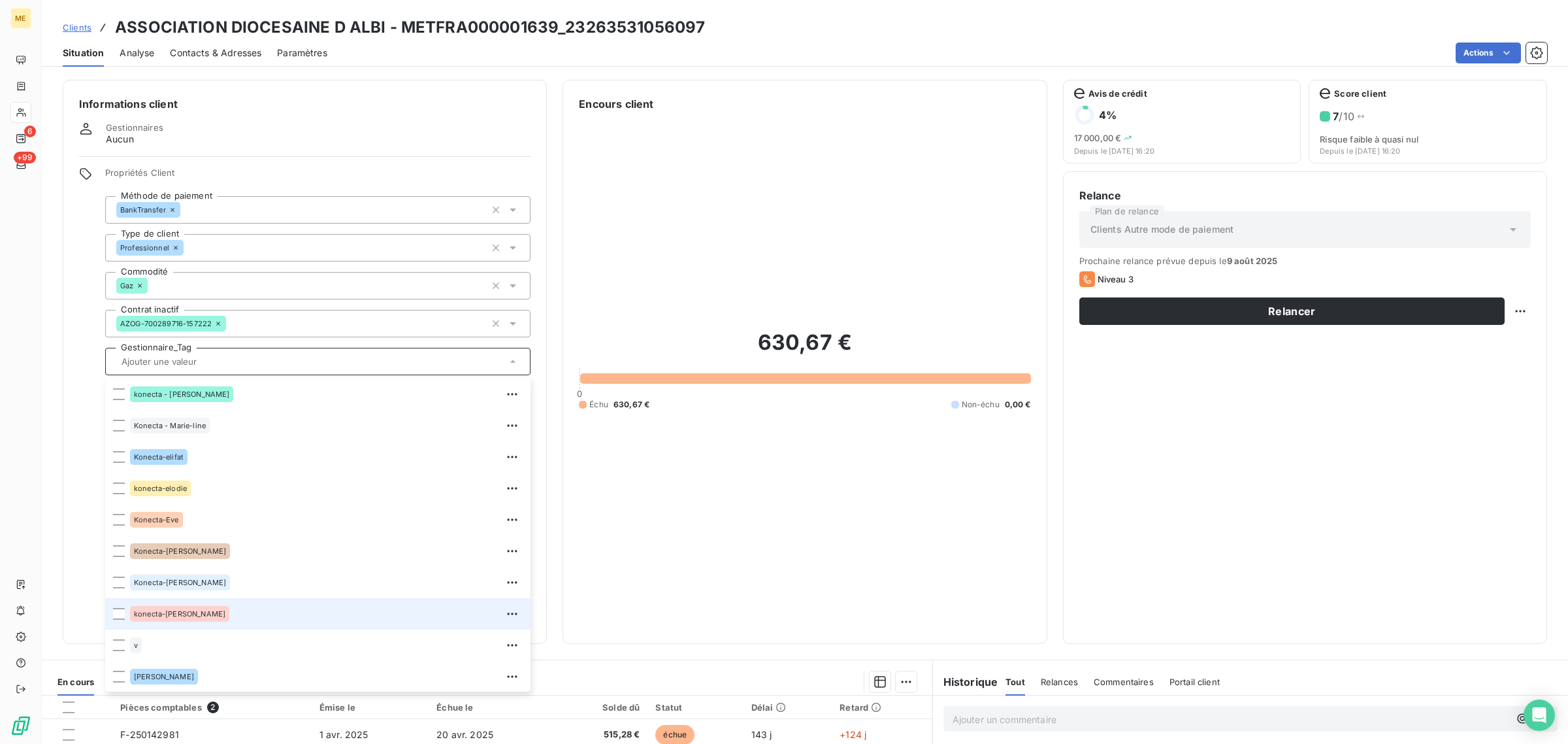
click at [181, 619] on div "konecta-[PERSON_NAME]" at bounding box center [179, 614] width 99 height 16
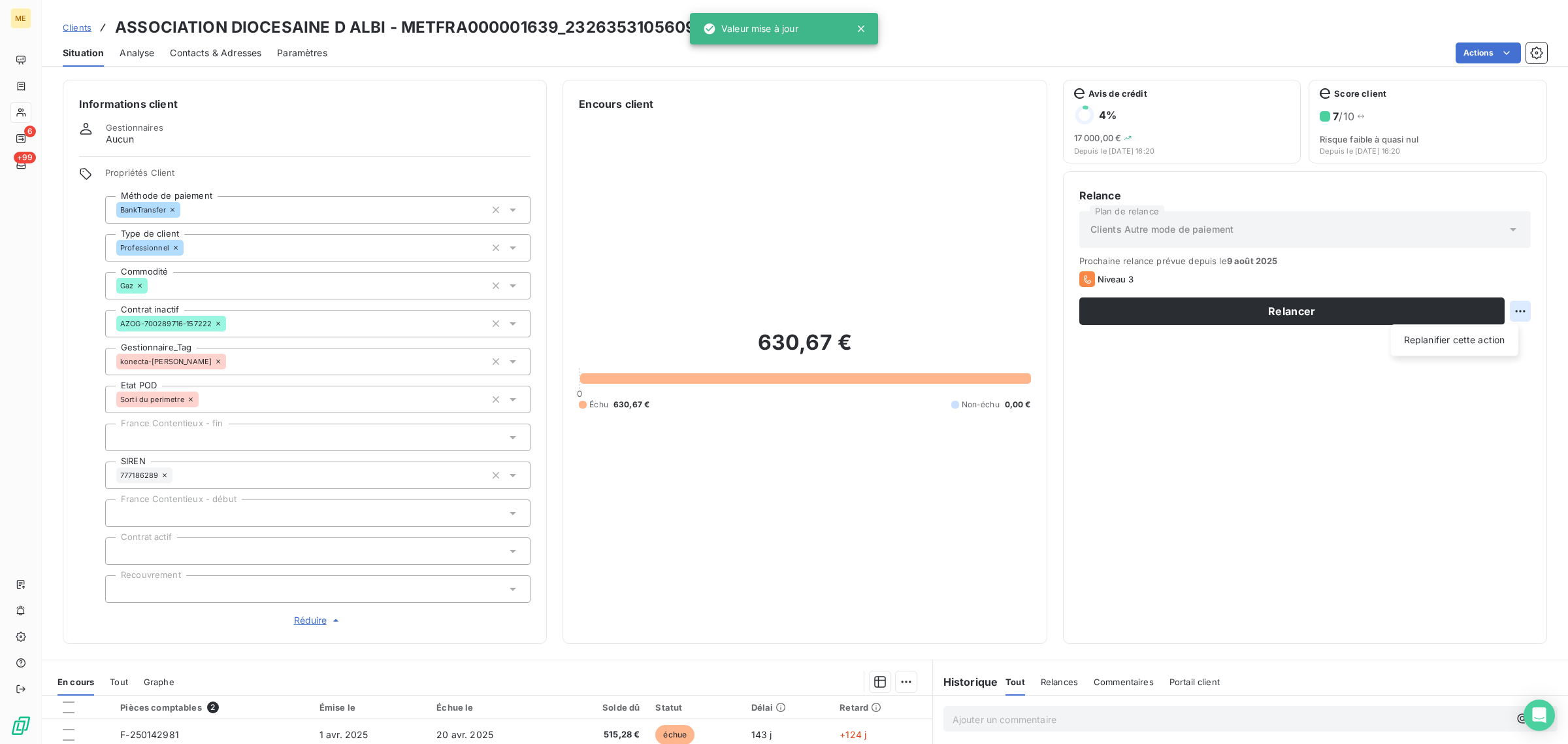
click at [1507, 311] on html "ME 6 +99 Clients ASSOCIATION DIOCESAINE D ALBI - METFRA000001639_23263531056097…" at bounding box center [784, 372] width 1568 height 744
click at [1496, 343] on div "Replanifier cette action" at bounding box center [1455, 340] width 117 height 21
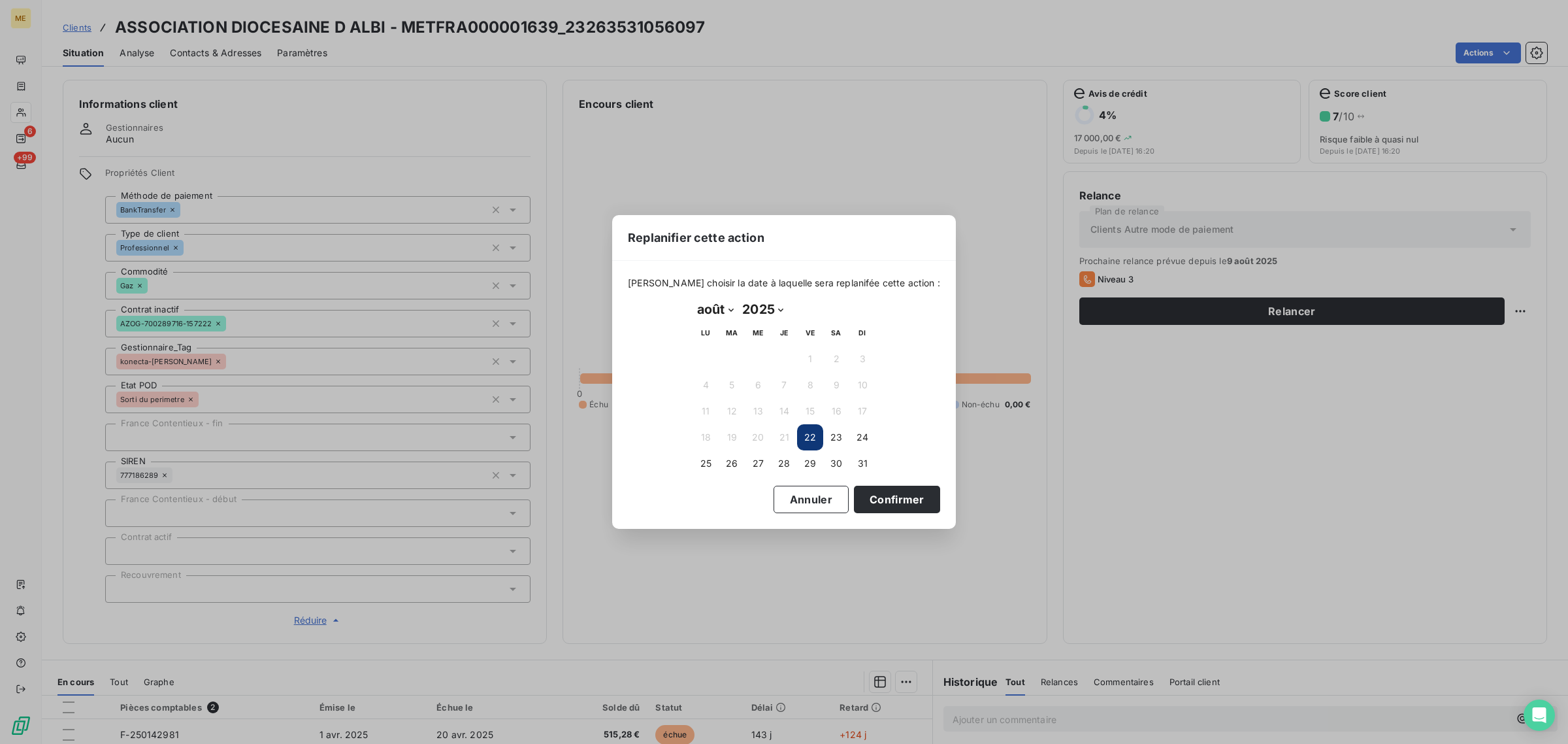
click at [722, 308] on select "janvier février mars avril mai juin juillet août septembre octobre novembre déc…" at bounding box center [715, 309] width 45 height 21
select select "8"
click at [693, 299] on select "janvier février mars avril mai juin juillet août septembre octobre novembre déc…" at bounding box center [715, 309] width 45 height 21
click at [699, 351] on button "1" at bounding box center [706, 358] width 26 height 26
click at [726, 356] on button "2" at bounding box center [732, 358] width 26 height 26
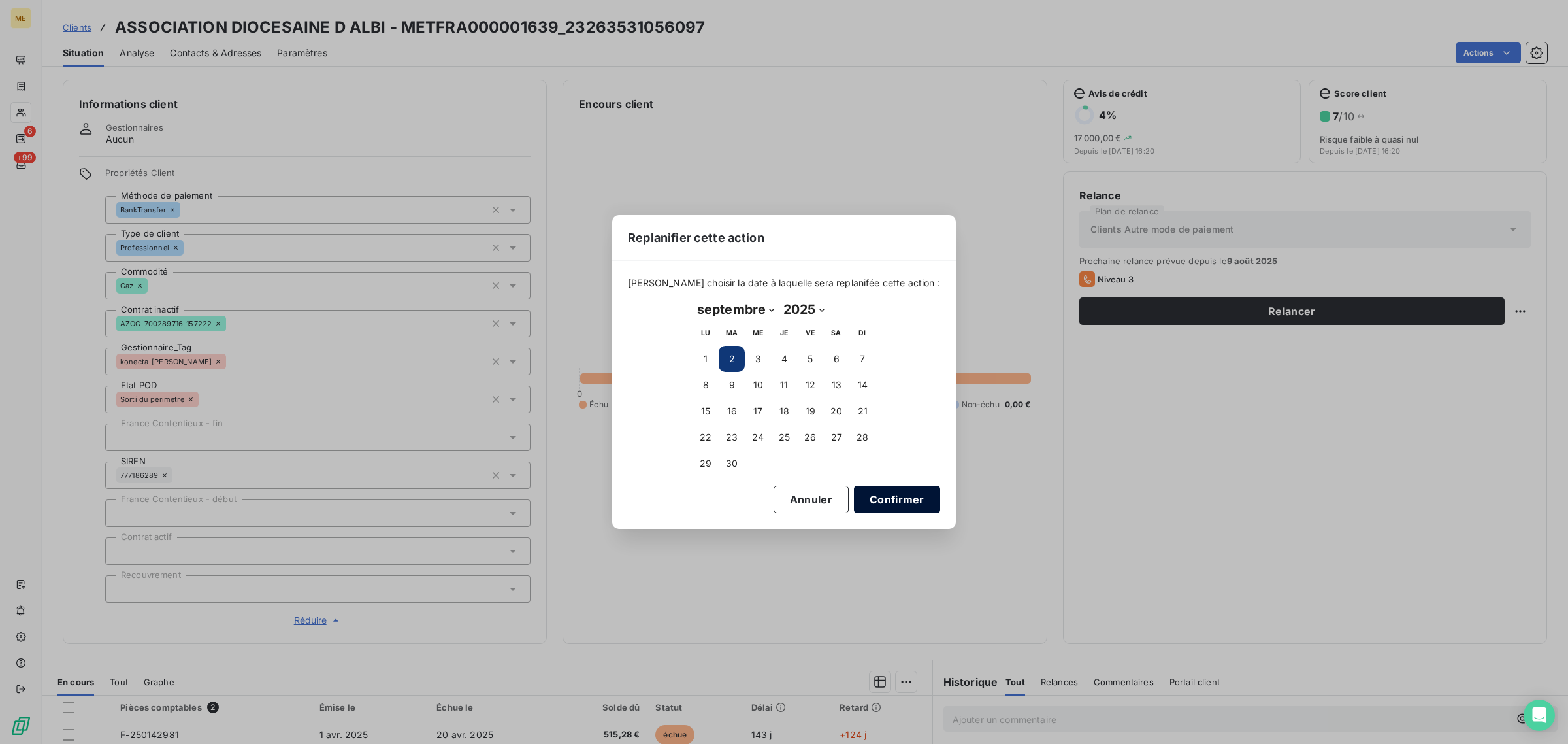
click at [854, 500] on button "Confirmer" at bounding box center [897, 500] width 86 height 28
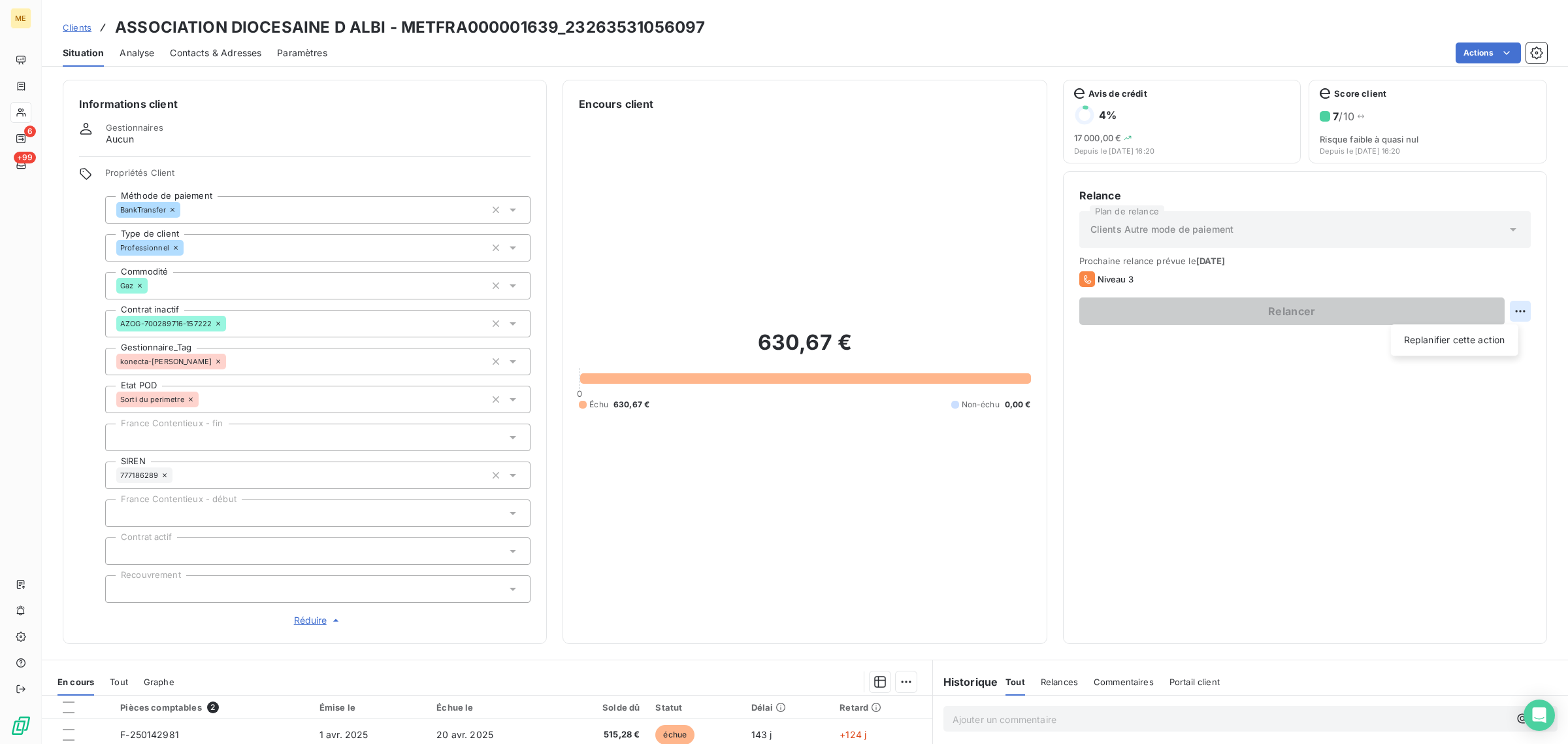
click at [1507, 312] on html "ME 6 +99 Clients ASSOCIATION DIOCESAINE D ALBI - METFRA000001639_23263531056097…" at bounding box center [784, 372] width 1568 height 744
click at [1462, 337] on div "Replanifier cette action" at bounding box center [1455, 340] width 117 height 21
select select "7"
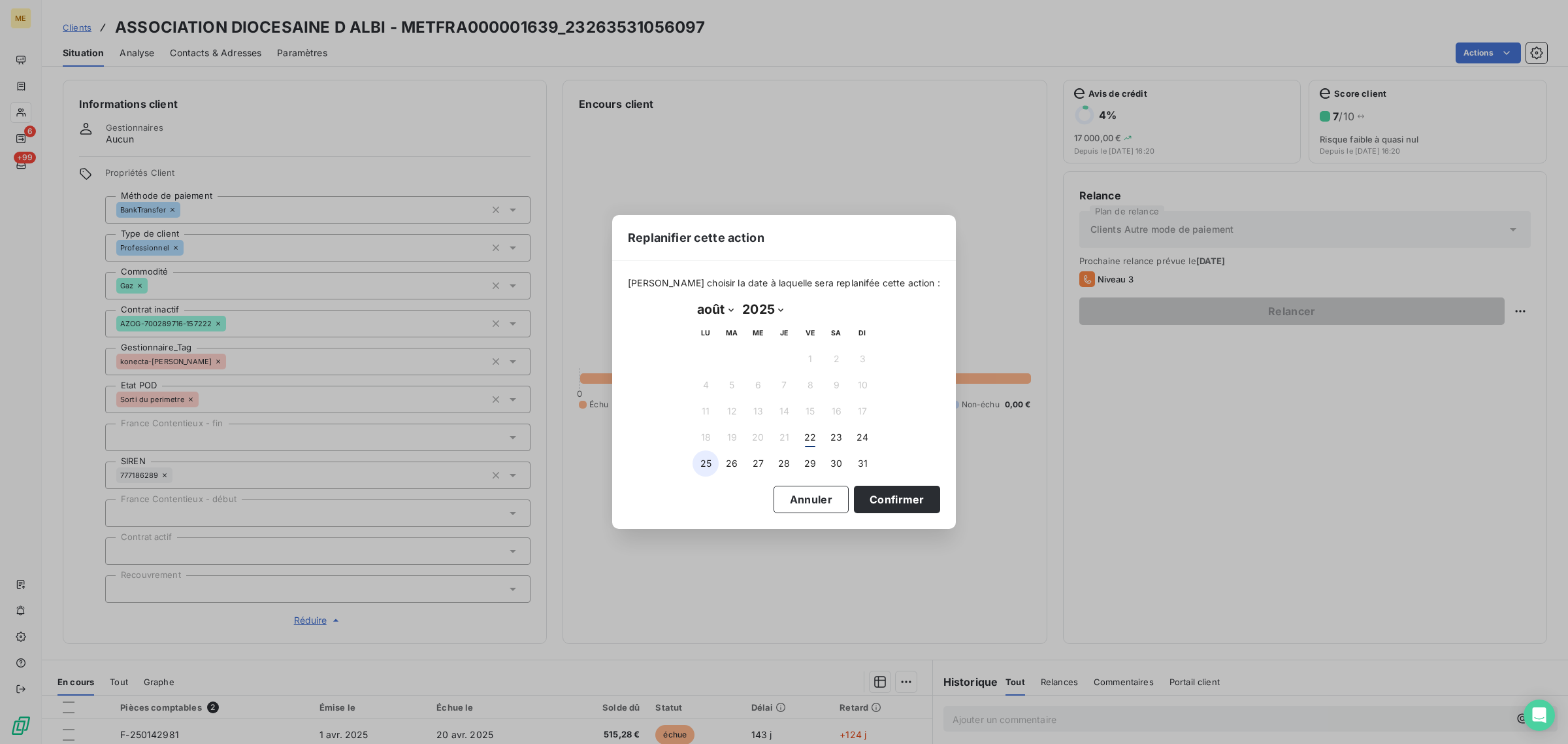
click at [711, 458] on button "25" at bounding box center [706, 463] width 26 height 26
click at [854, 498] on button "Confirmer" at bounding box center [897, 500] width 86 height 28
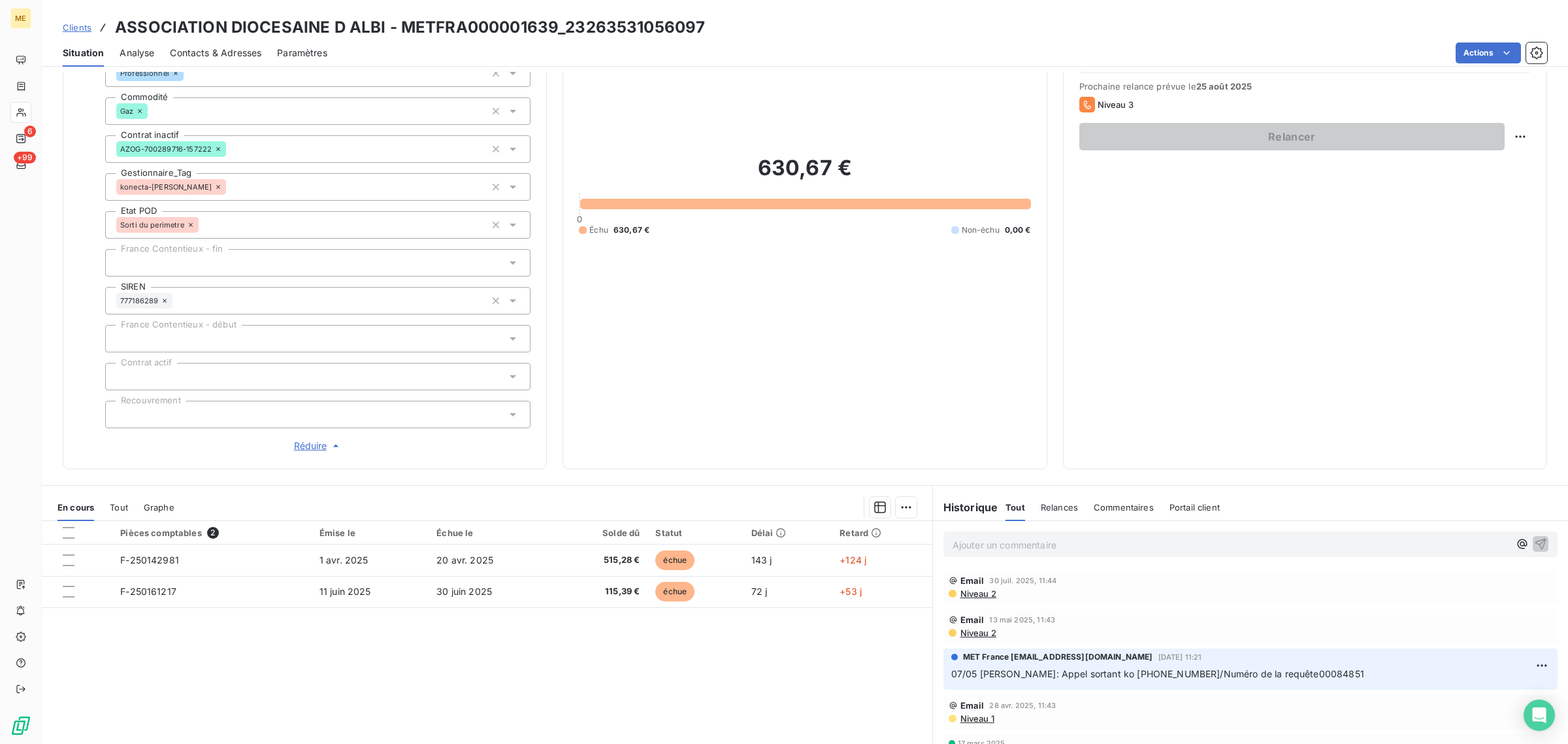
scroll to position [0, 0]
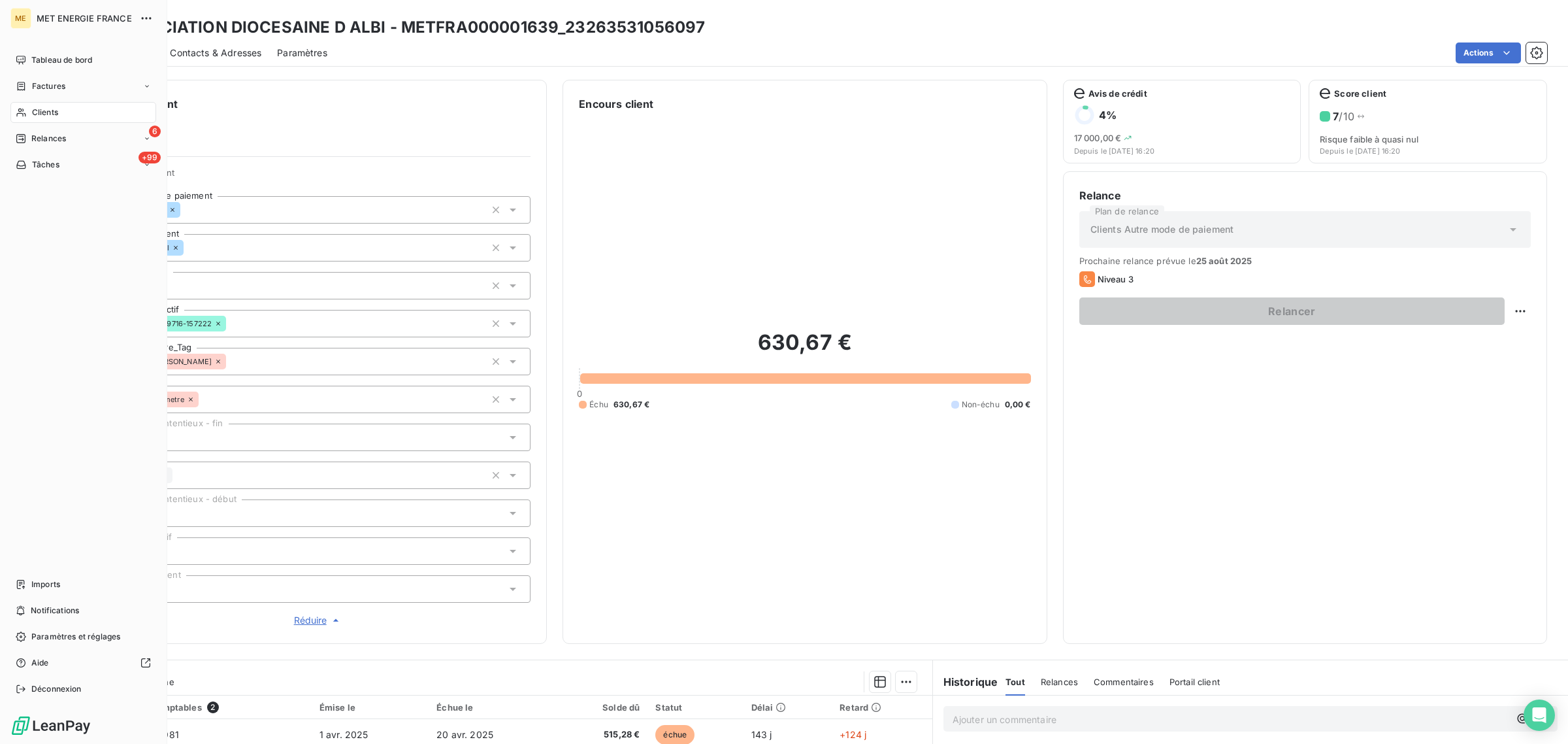
click at [26, 114] on icon at bounding box center [21, 112] width 11 height 10
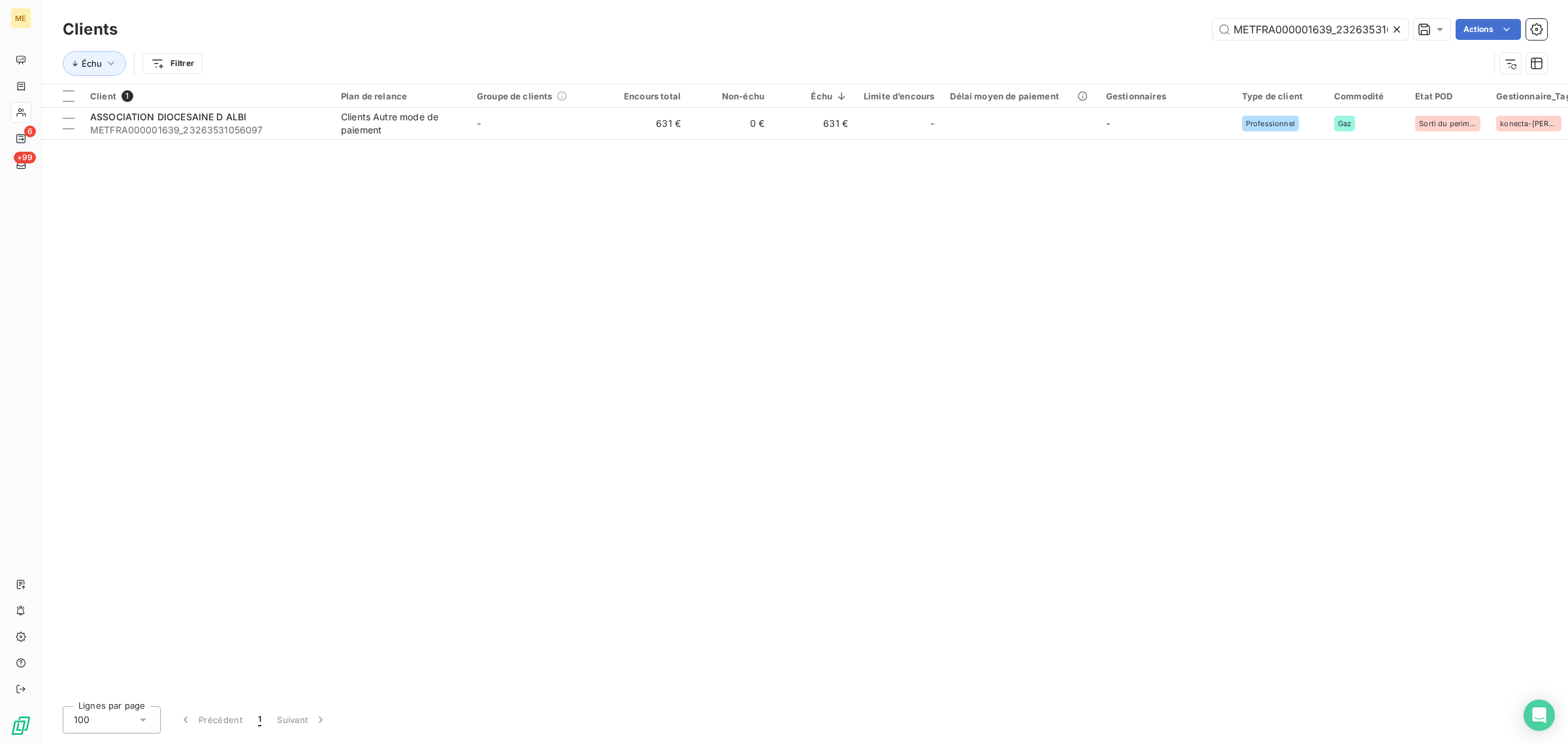
scroll to position [0, 36]
click at [1400, 30] on icon at bounding box center [1396, 28] width 13 height 13
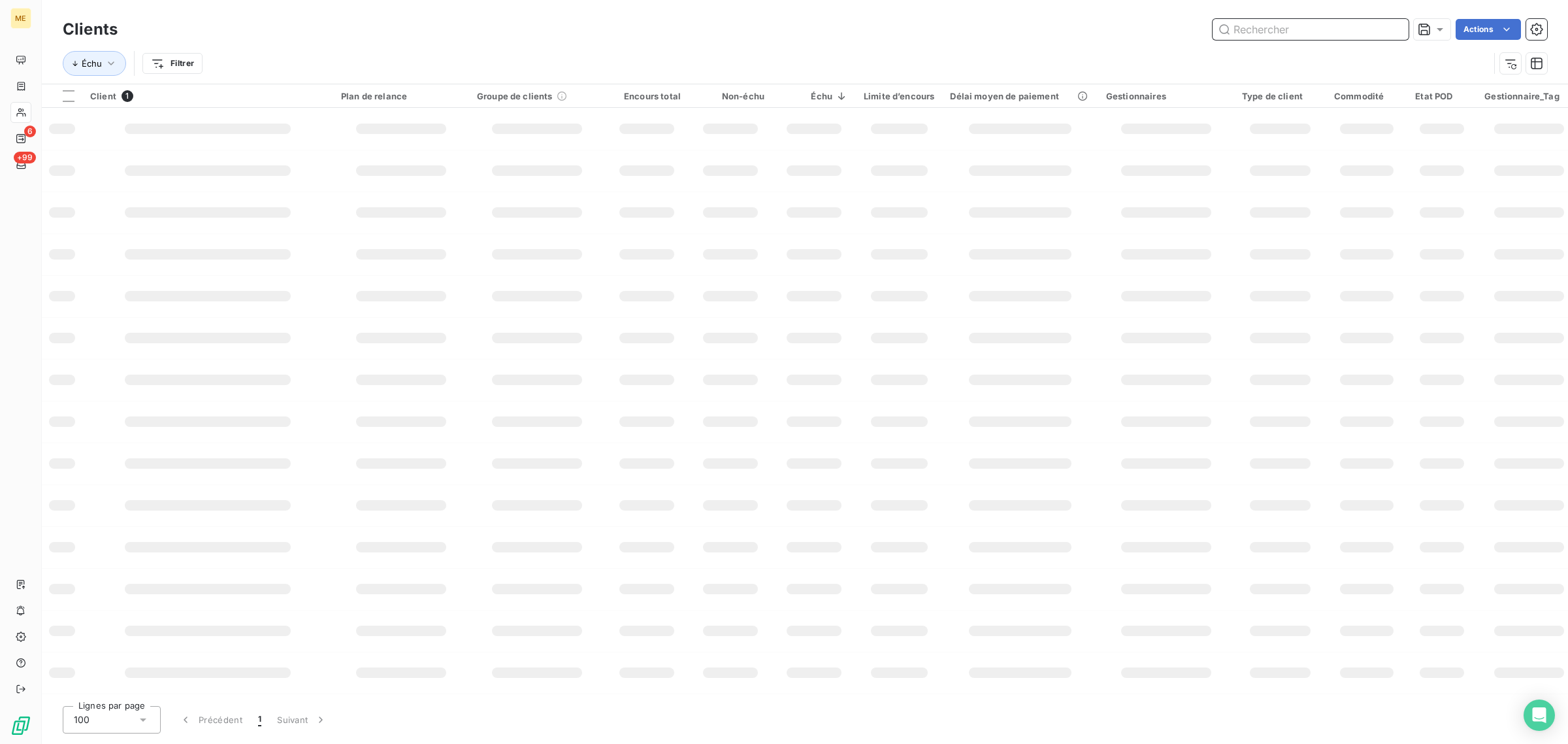
click at [1315, 31] on input "text" at bounding box center [1310, 29] width 196 height 21
paste input "METFRA000007598_Z1443800000187"
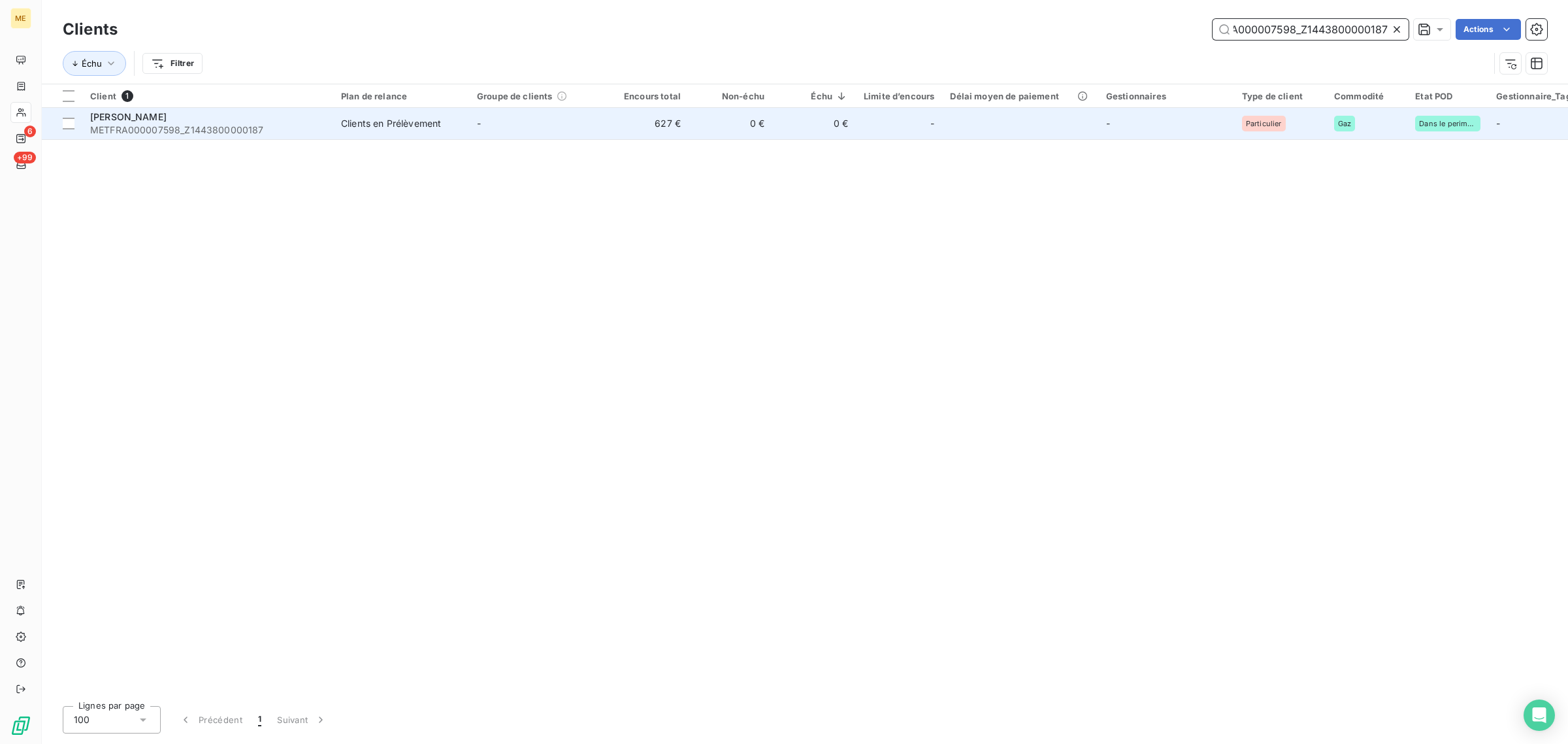
type input "METFRA000007598_Z1443800000187"
click at [658, 132] on td "627 €" at bounding box center [646, 123] width 84 height 31
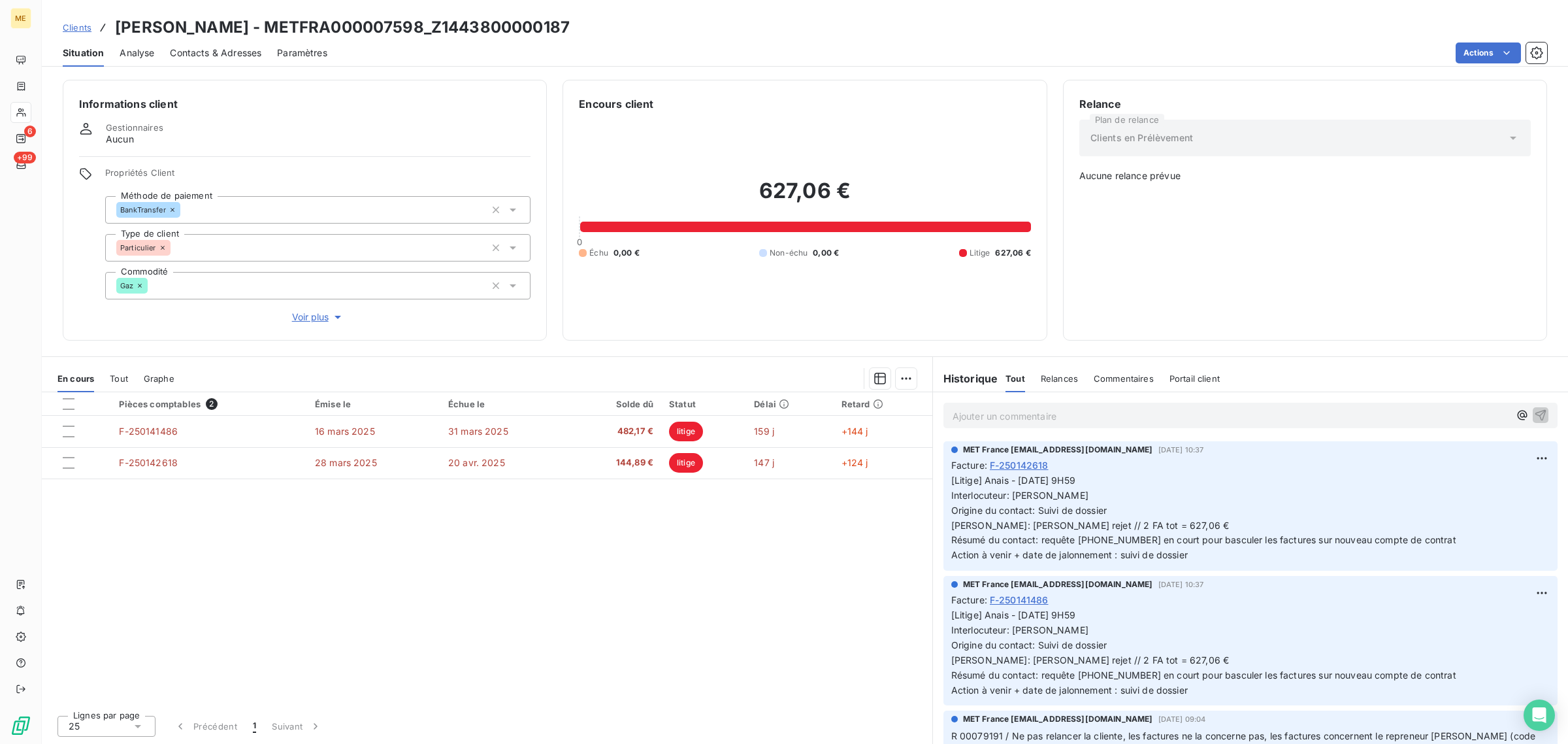
click at [307, 312] on span "Voir plus" at bounding box center [318, 317] width 53 height 13
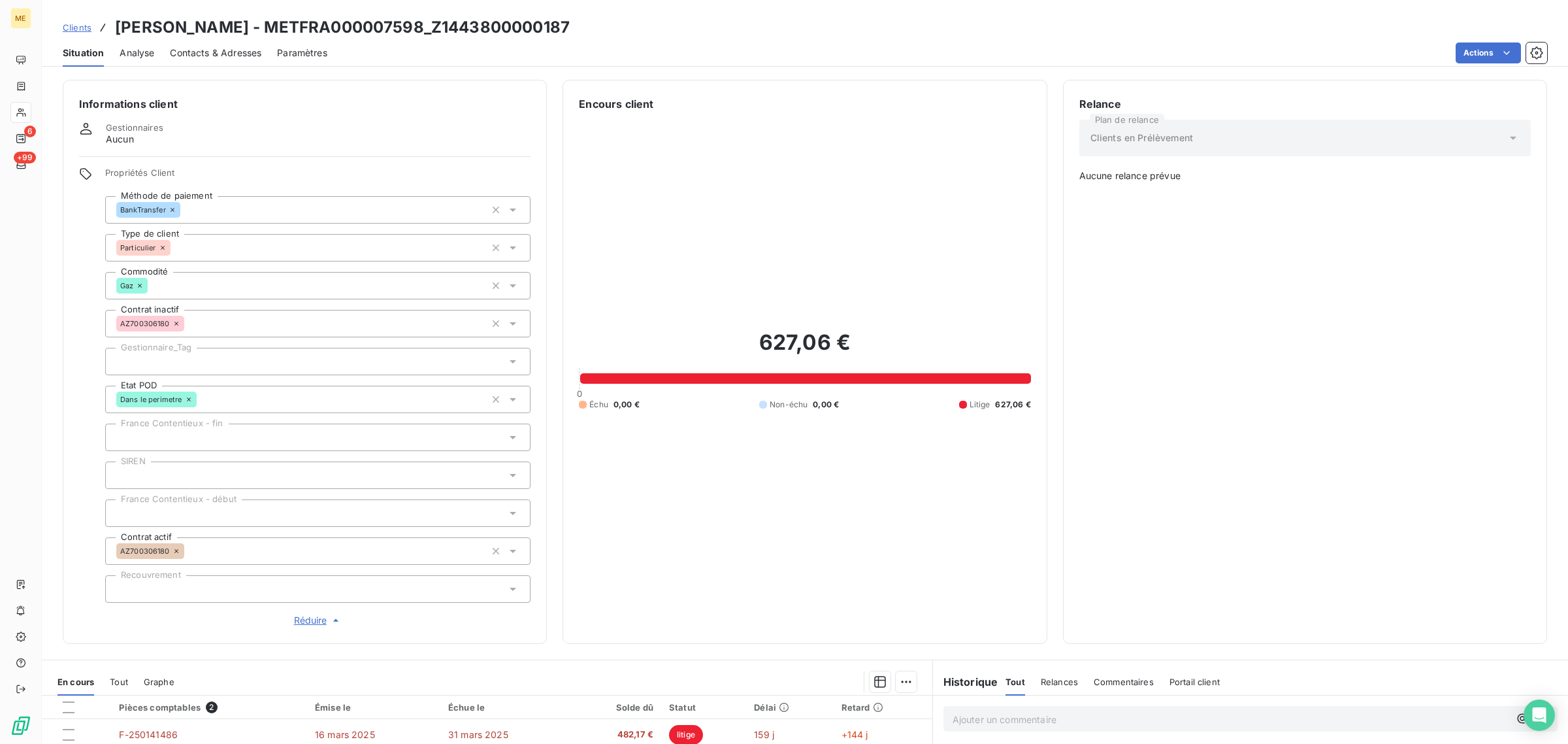
click at [212, 358] on div at bounding box center [318, 362] width 425 height 28
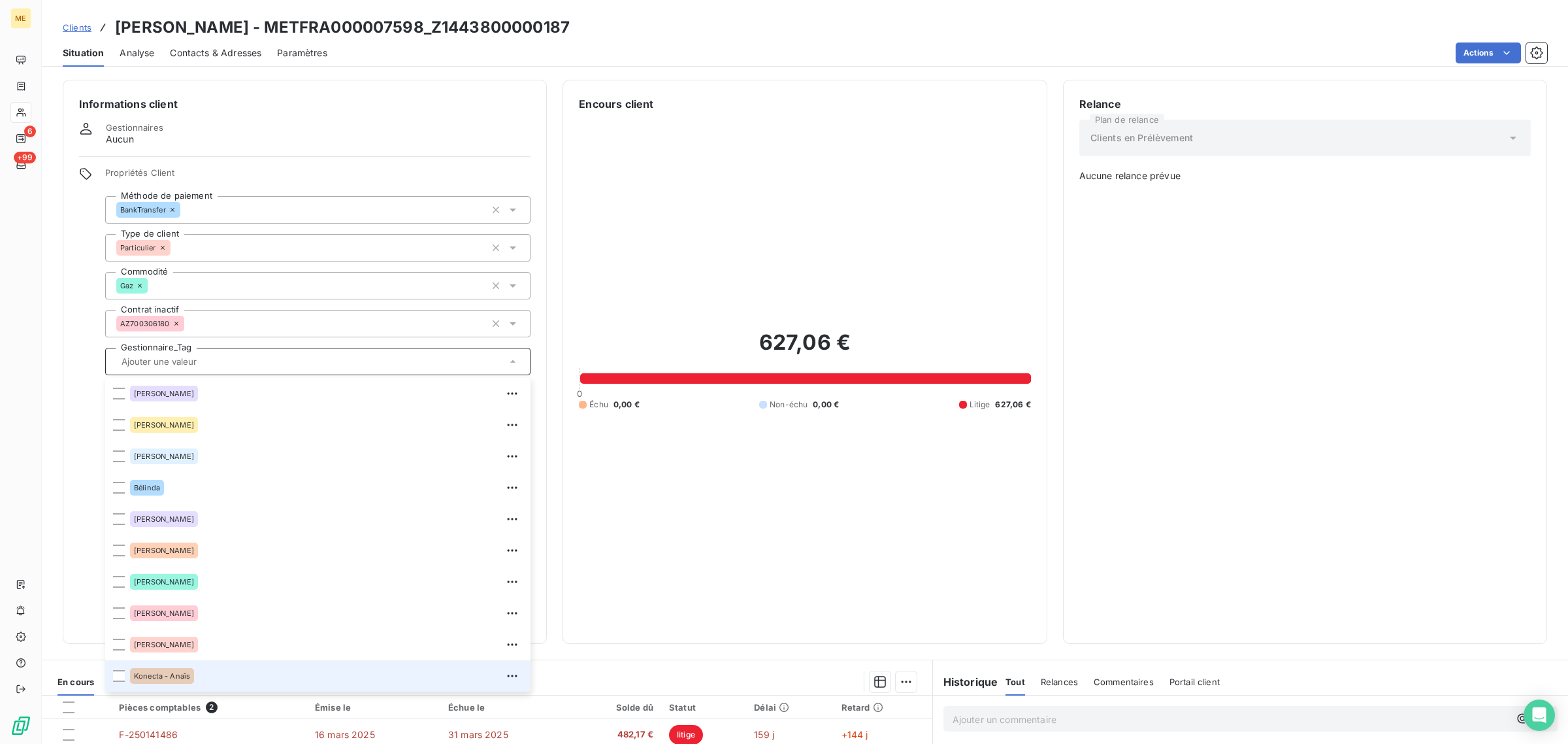
click at [179, 668] on div "Konecta - Anaïs" at bounding box center [162, 676] width 64 height 16
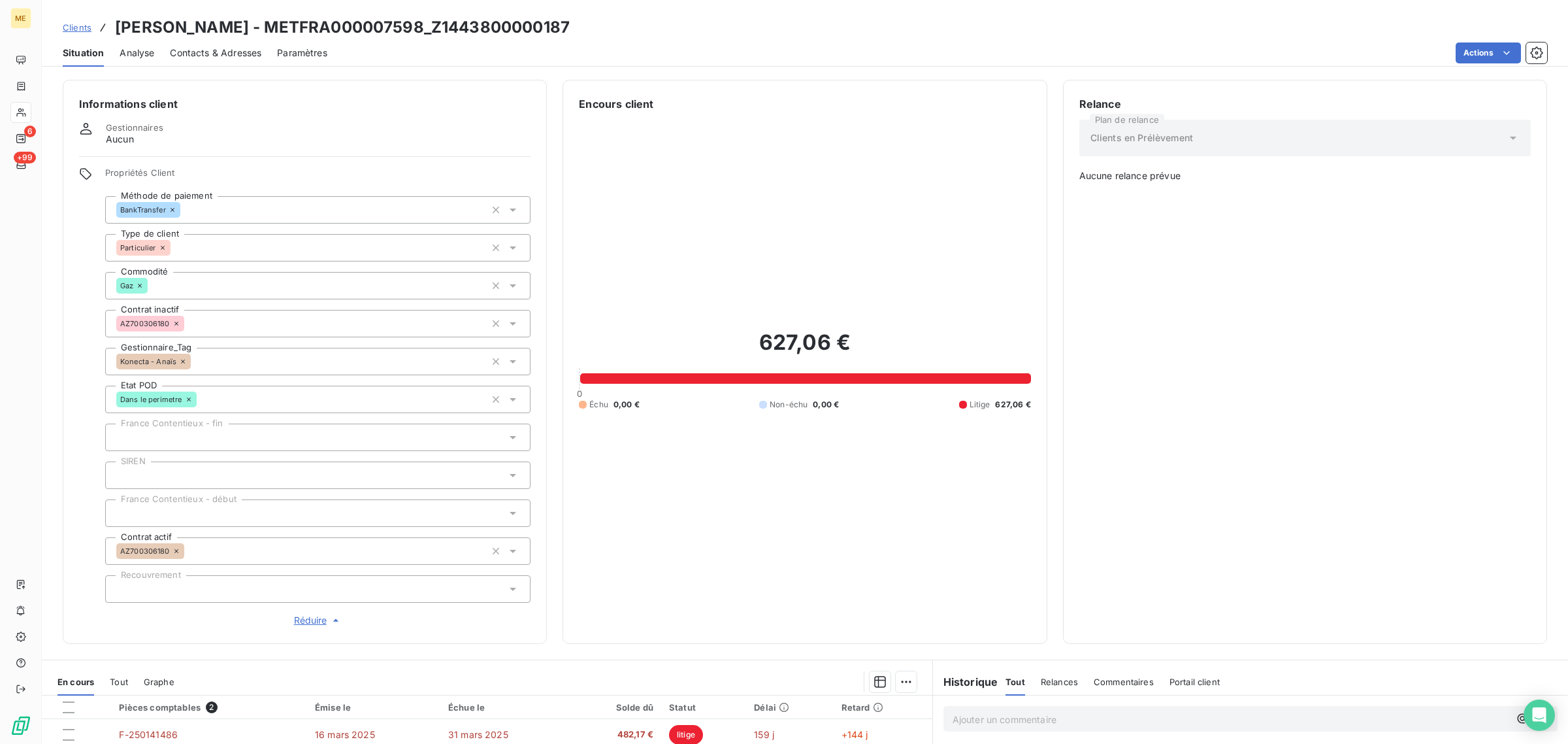
click at [698, 308] on div "627,06 € 0 Échu 0,00 € Non-échu 0,00 € Litige 627,06 €" at bounding box center [804, 369] width 451 height 515
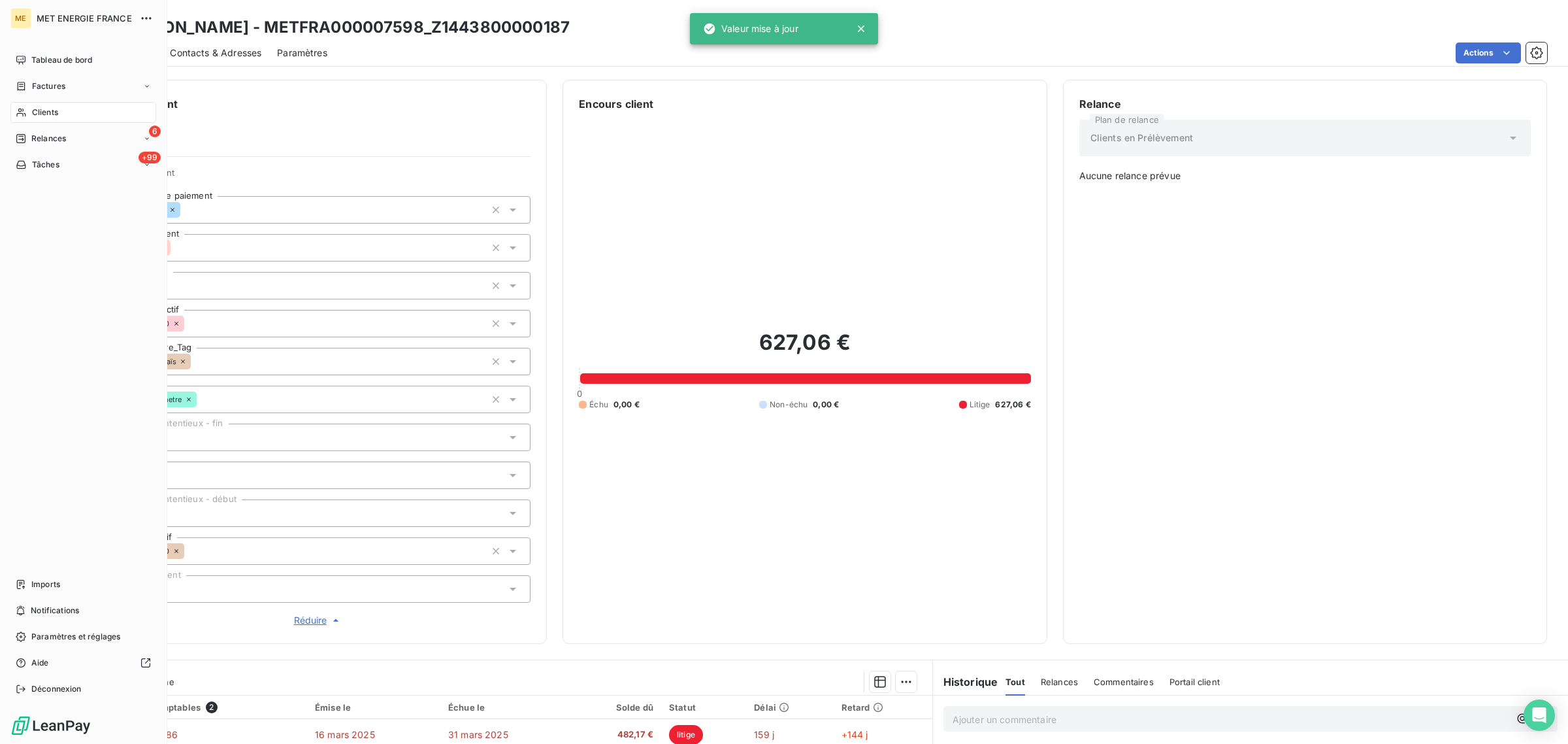
click at [21, 117] on div "Clients" at bounding box center [83, 112] width 146 height 21
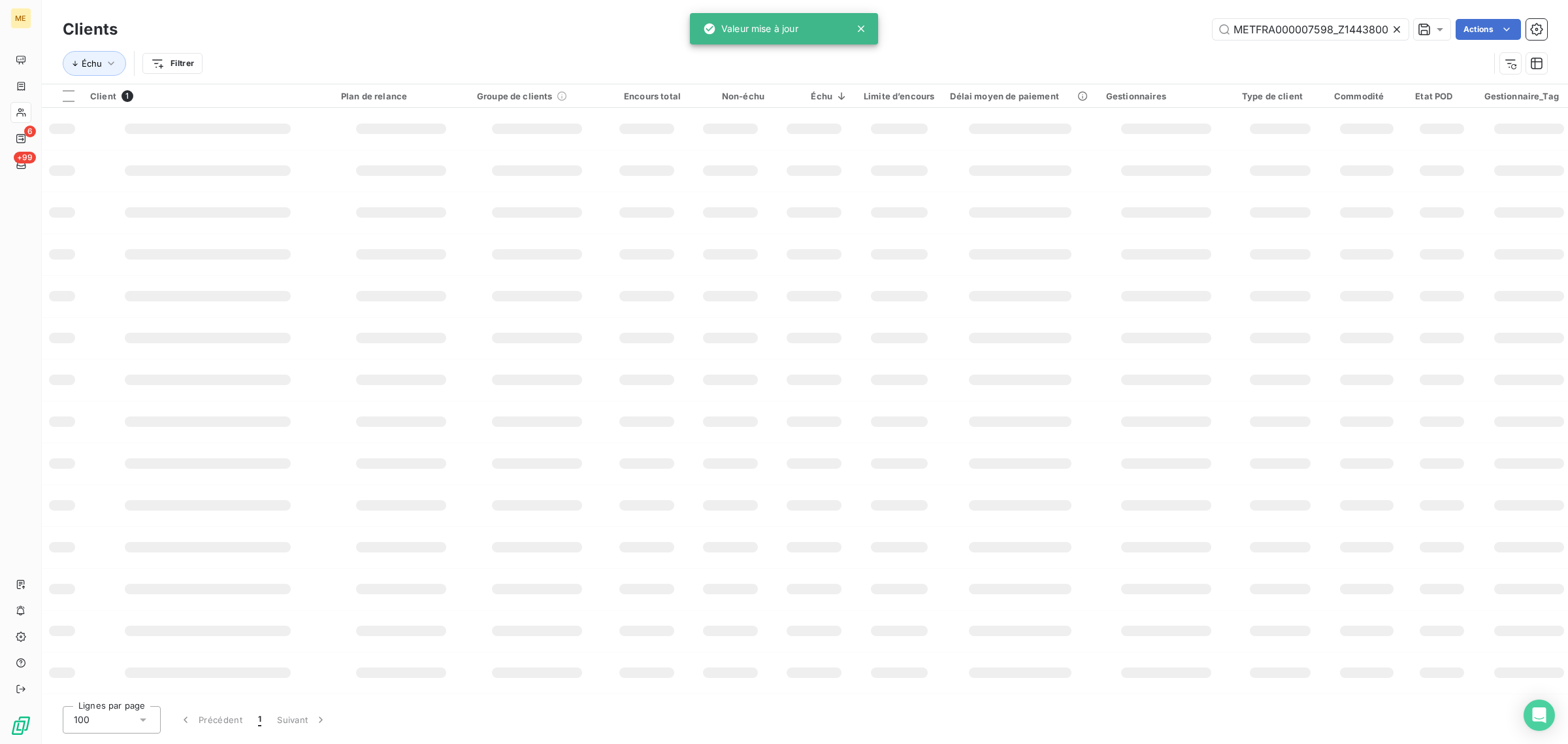
scroll to position [0, 37]
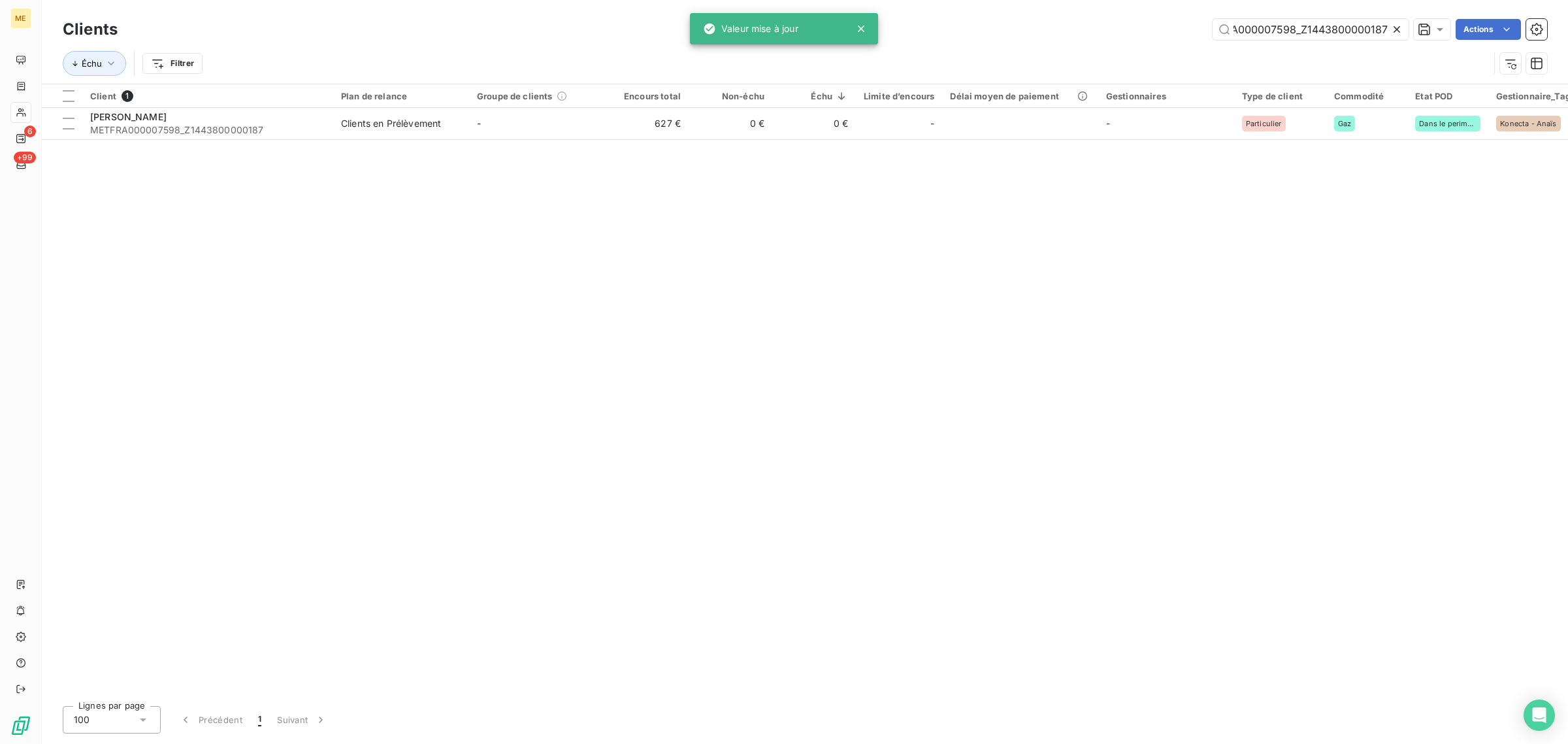
click at [1397, 24] on icon at bounding box center [1396, 28] width 13 height 13
click at [1332, 24] on input "text" at bounding box center [1310, 29] width 196 height 21
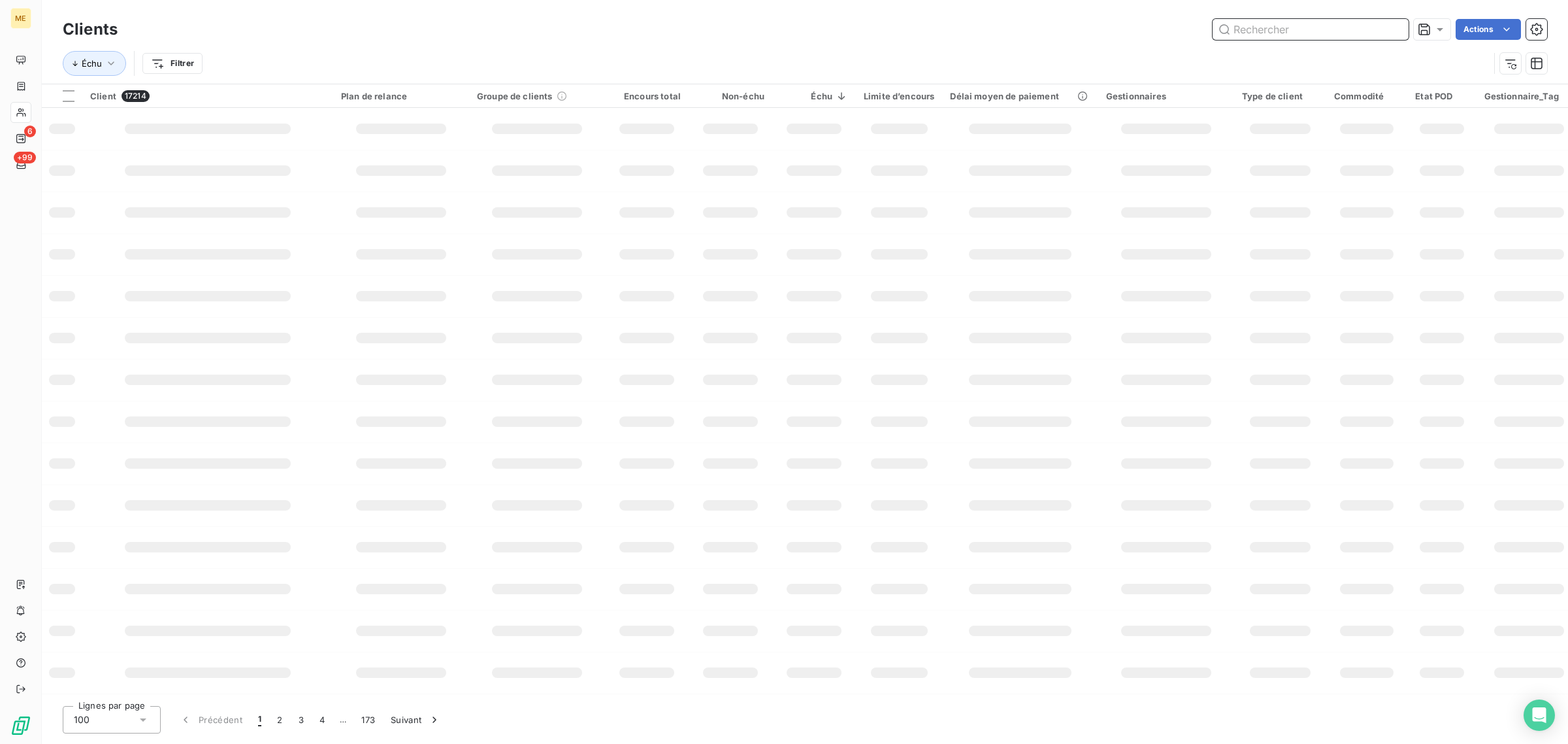
paste input "METFRA000004907_25380318220604"
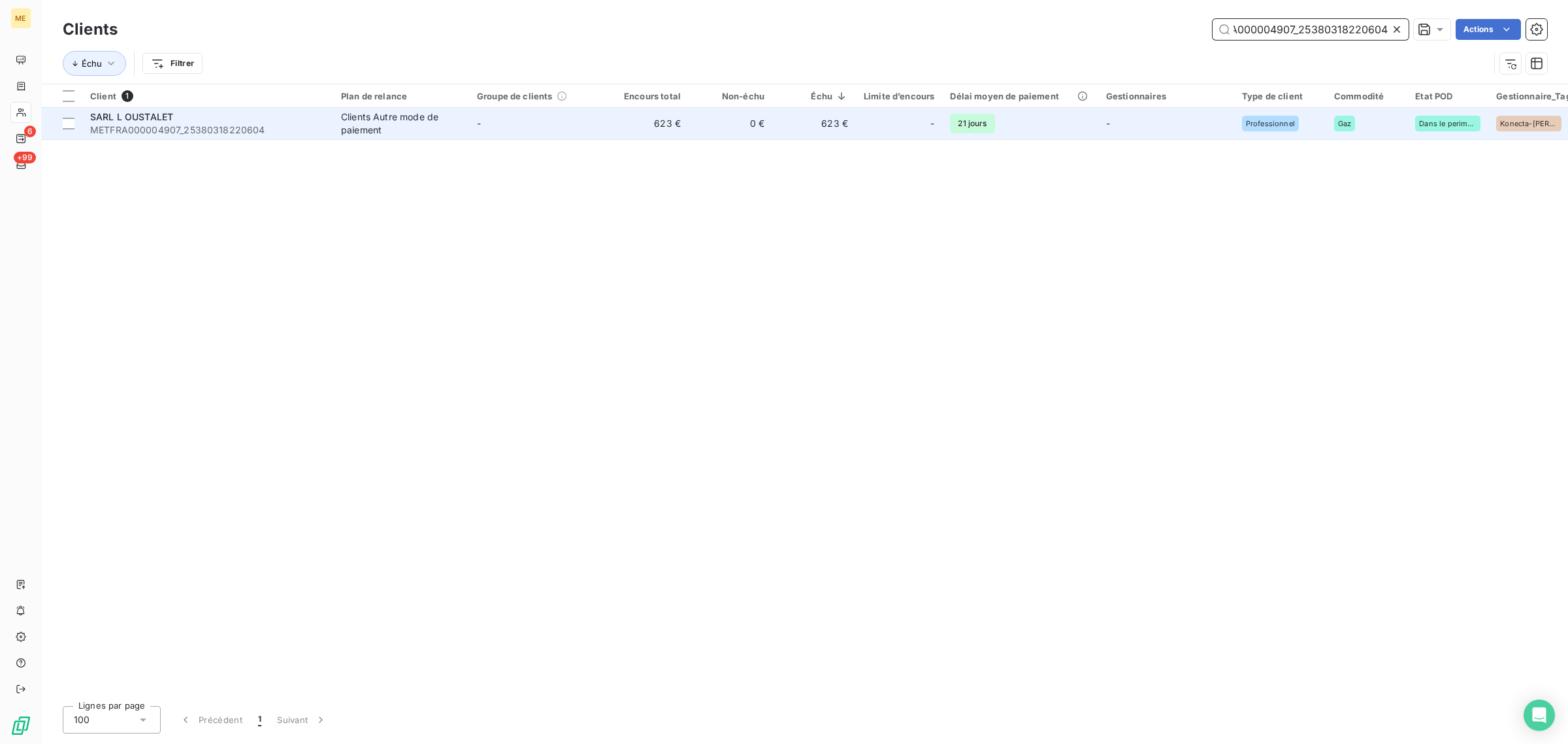
type input "METFRA000004907_25380318220604"
click at [647, 117] on td "623 €" at bounding box center [646, 123] width 84 height 31
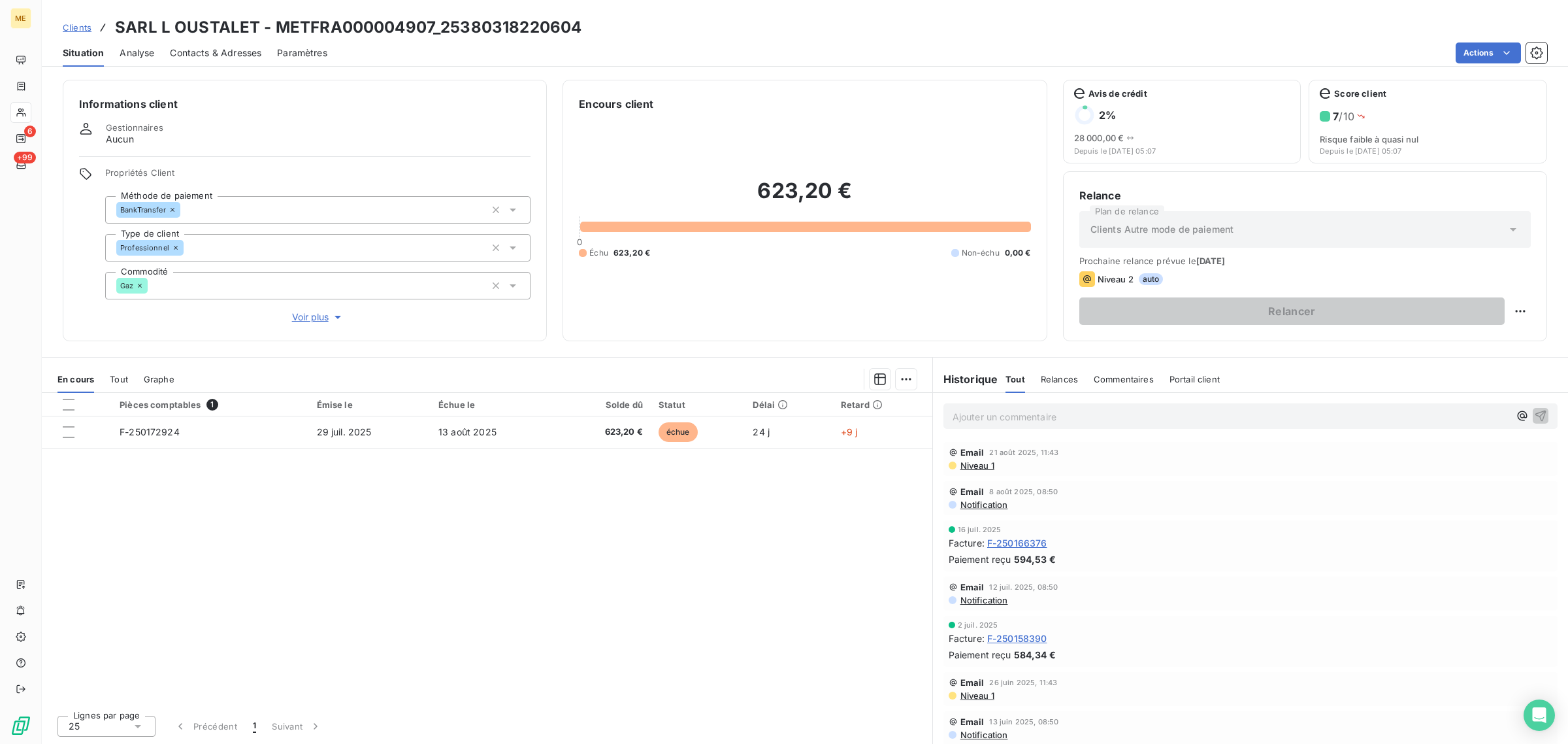
click at [315, 315] on span "Voir plus" at bounding box center [318, 317] width 53 height 13
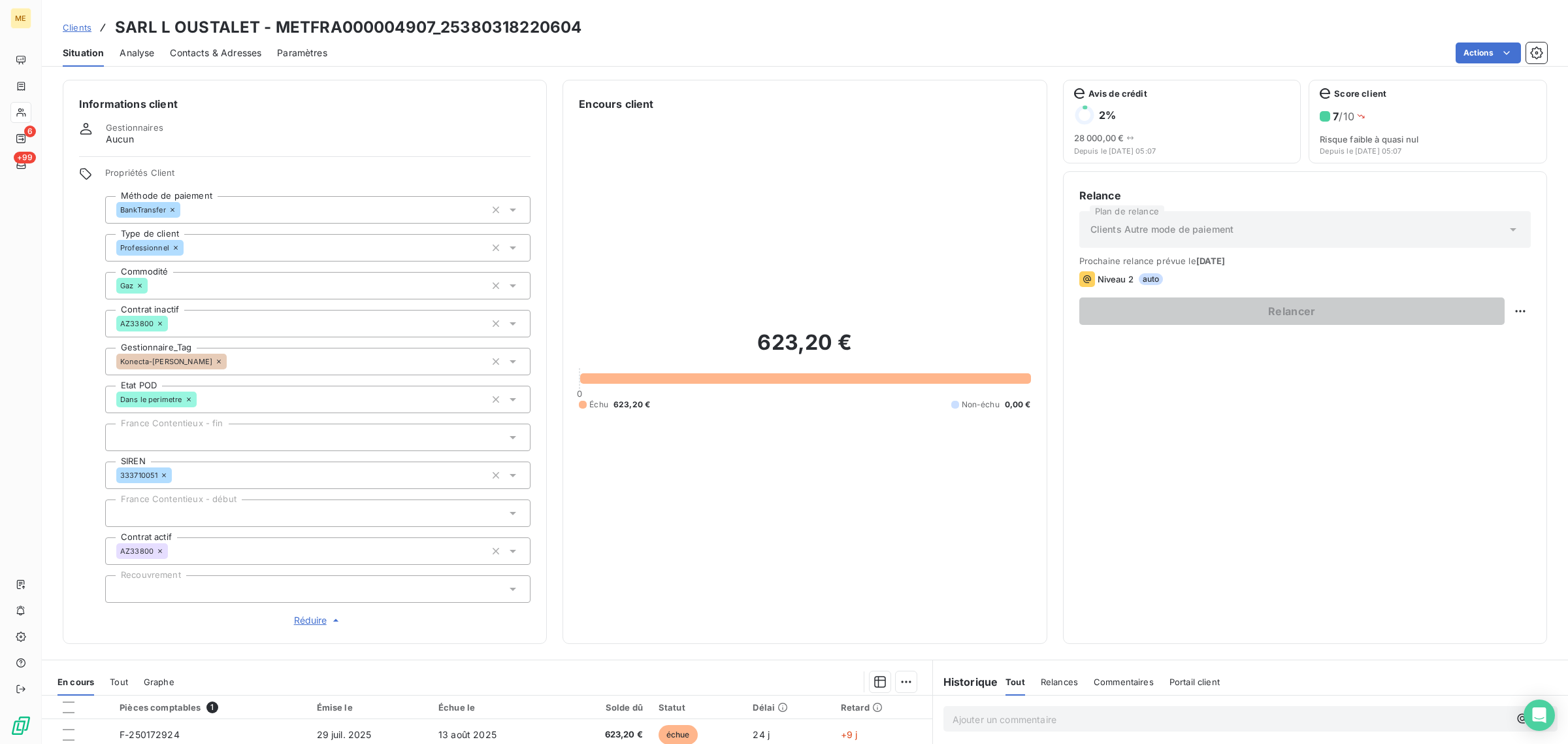
click at [179, 441] on div at bounding box center [318, 438] width 425 height 28
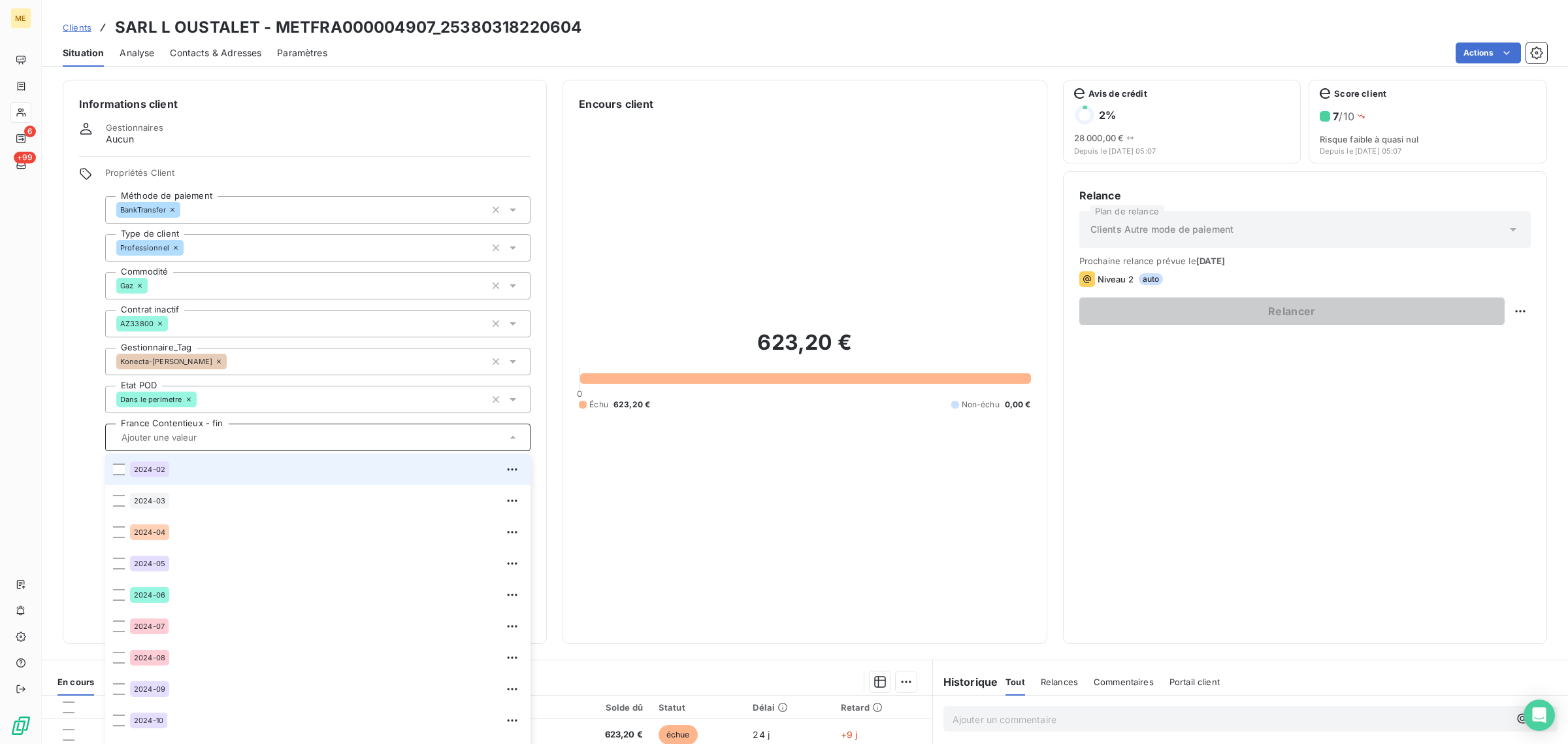
click at [215, 360] on icon at bounding box center [218, 361] width 8 height 8
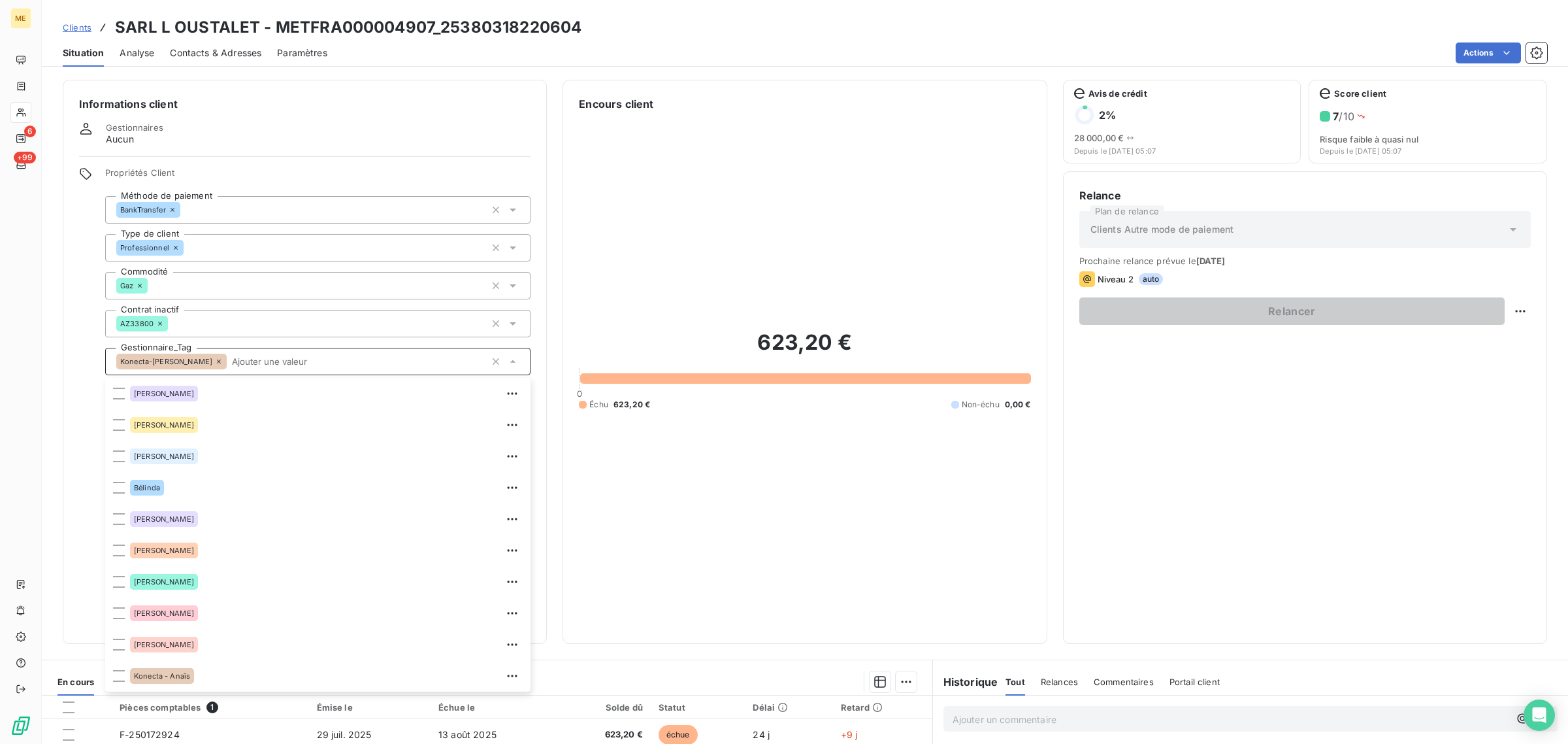
click at [227, 360] on input "text" at bounding box center [356, 362] width 259 height 12
click at [222, 360] on div "Konecta-[PERSON_NAME]" at bounding box center [318, 362] width 425 height 28
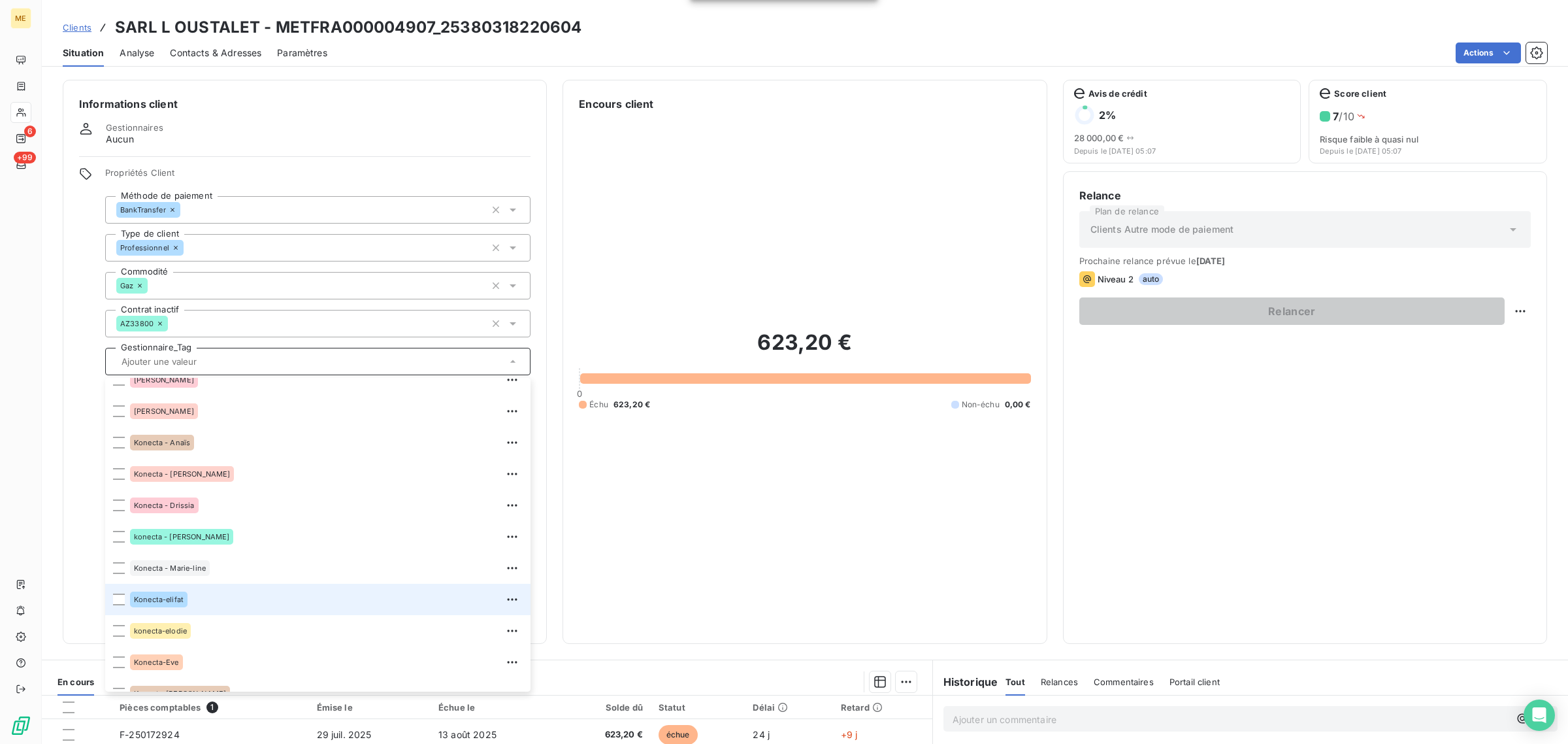
scroll to position [163, 0]
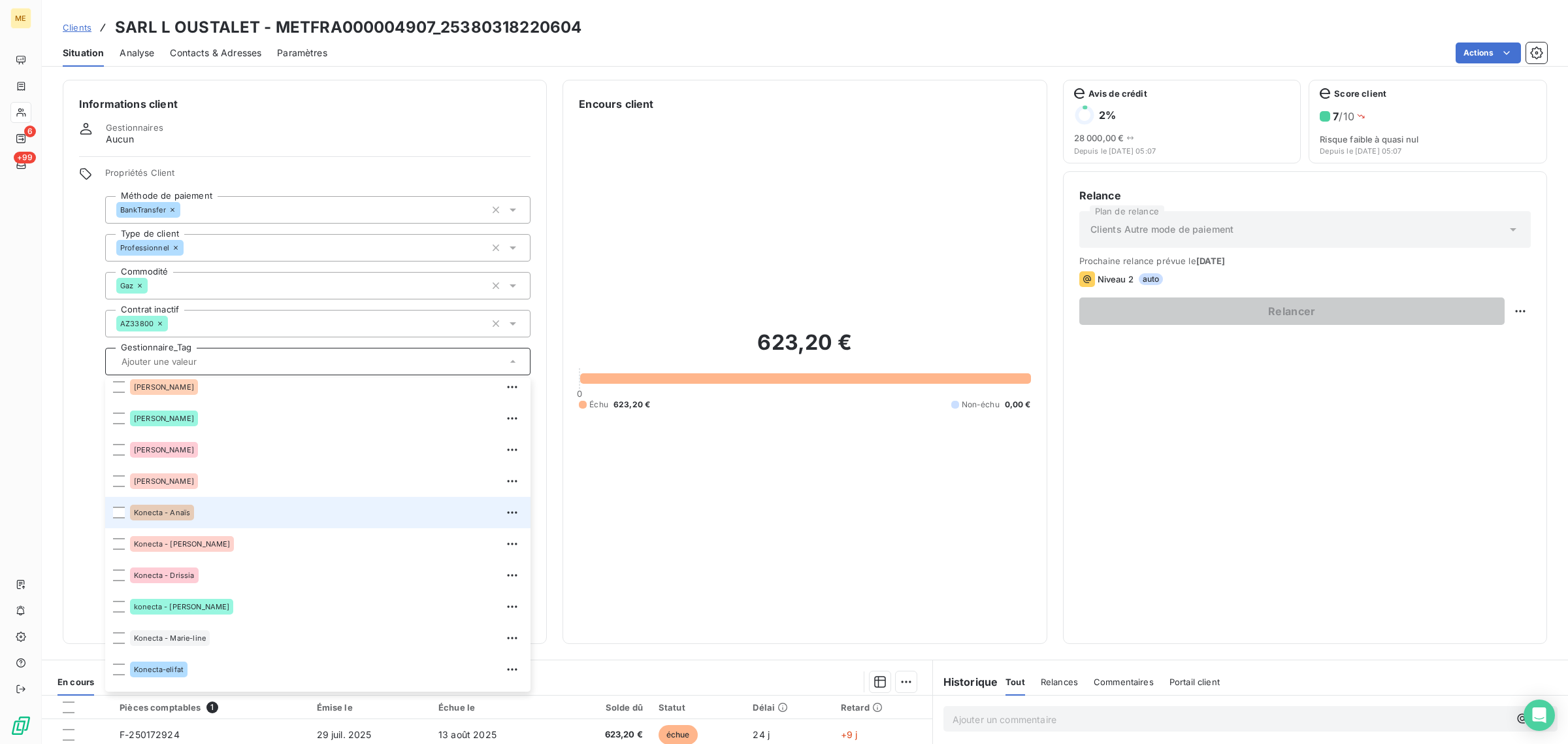
click at [199, 514] on div "Konecta - Anaïs" at bounding box center [326, 512] width 393 height 21
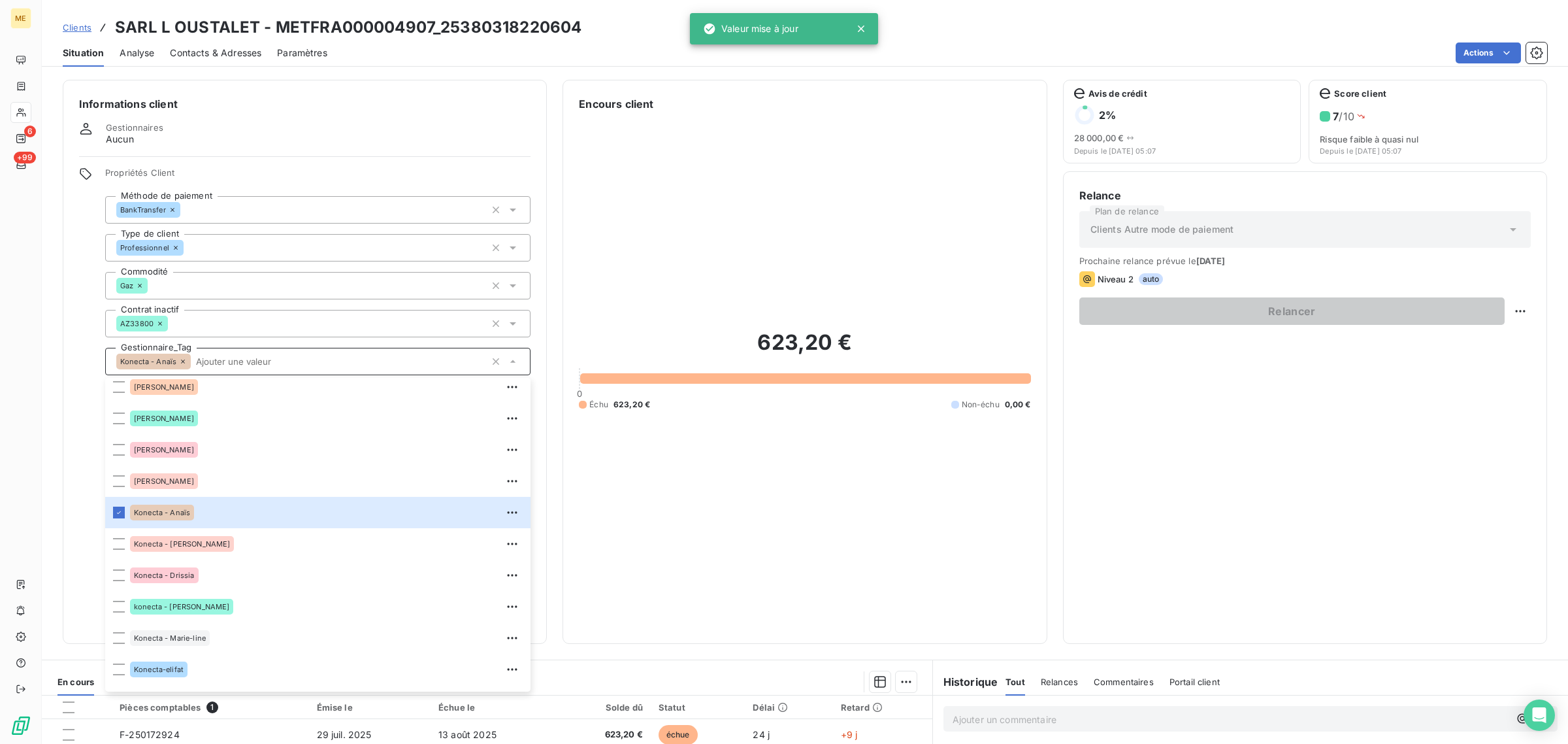
click at [1080, 457] on div "Relance Plan de relance Clients Autre mode de paiement Prochaine relance prévue…" at bounding box center [1305, 407] width 451 height 440
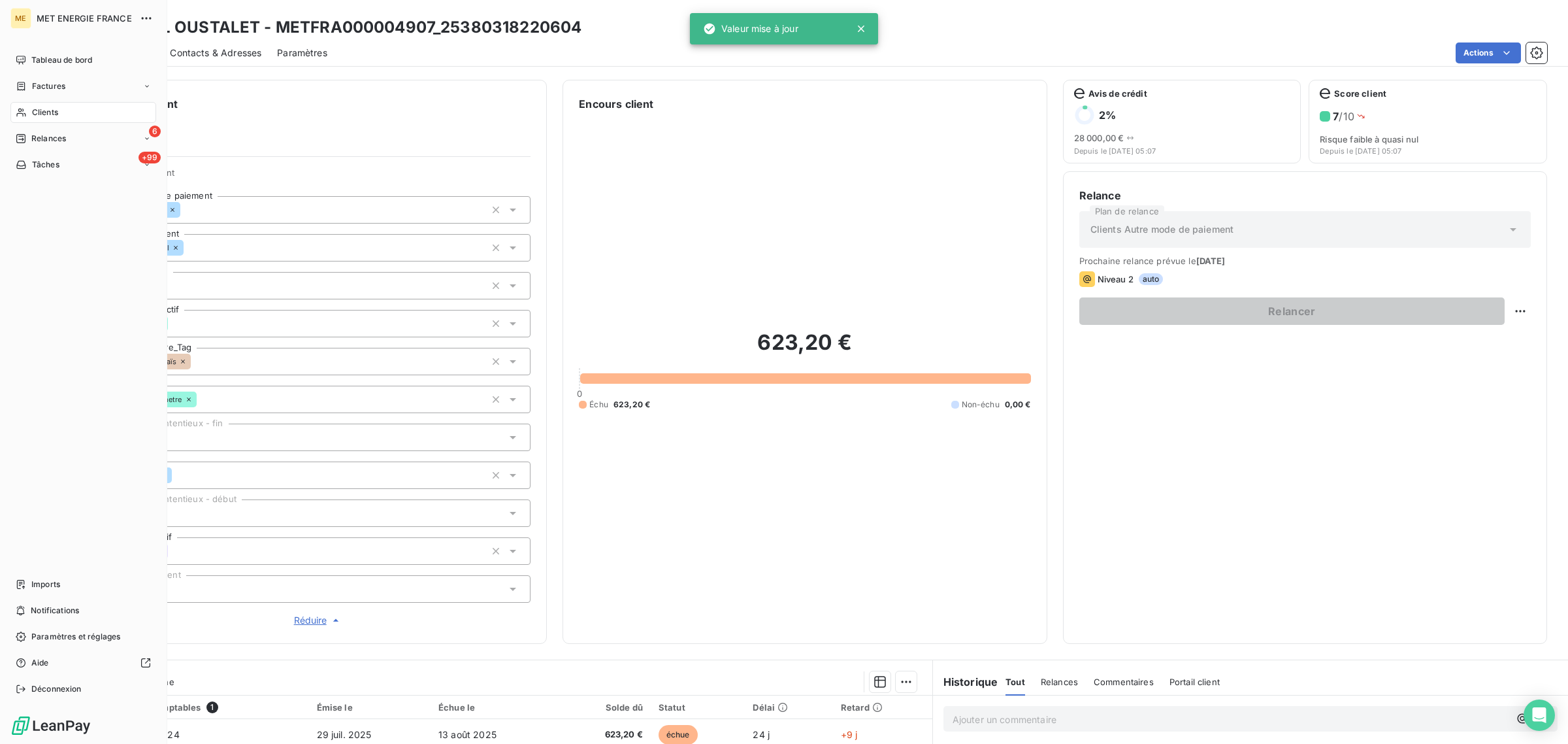
drag, startPoint x: 25, startPoint y: 111, endPoint x: 124, endPoint y: 117, distance: 99.2
click at [25, 111] on icon at bounding box center [21, 112] width 11 height 10
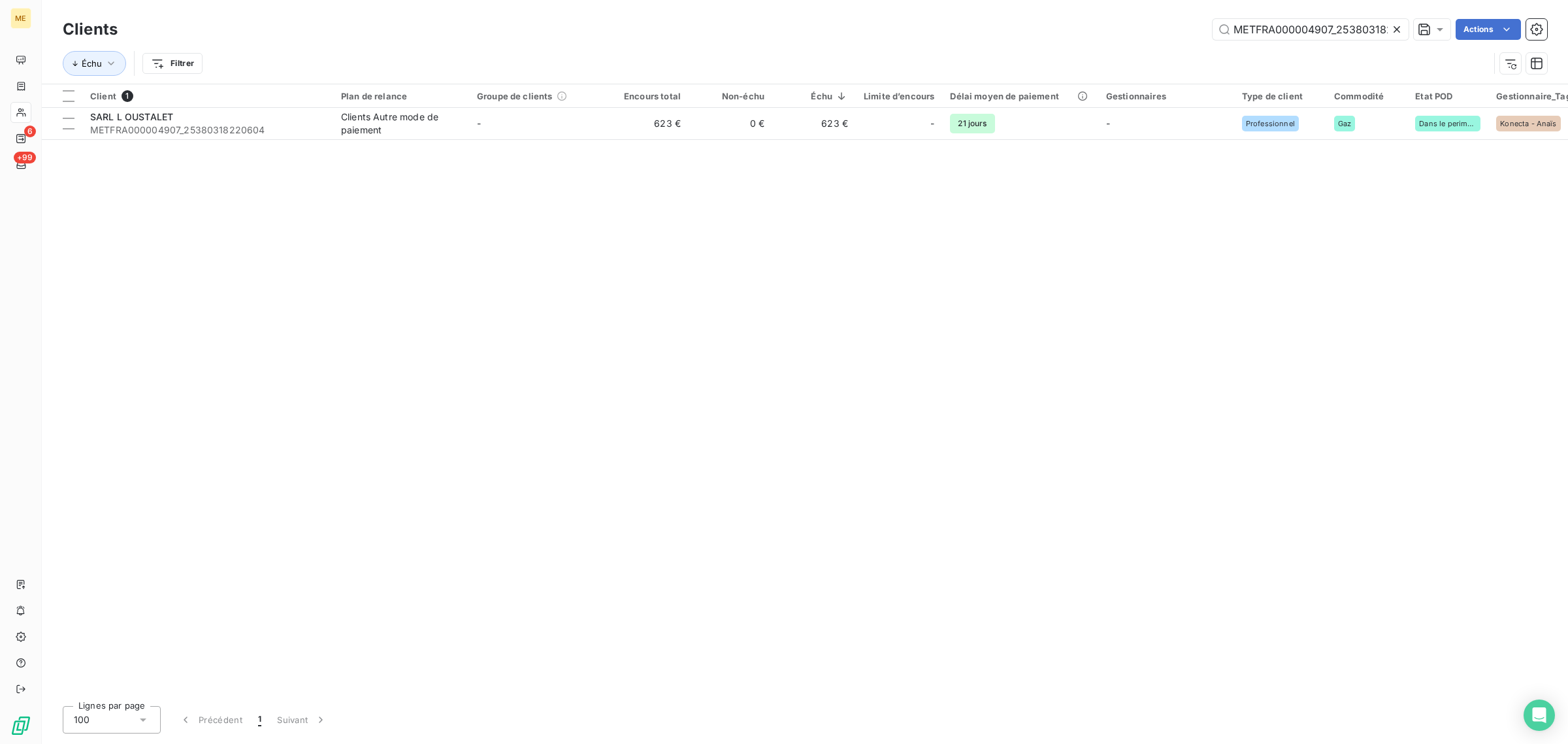
click at [1396, 25] on icon at bounding box center [1396, 28] width 13 height 13
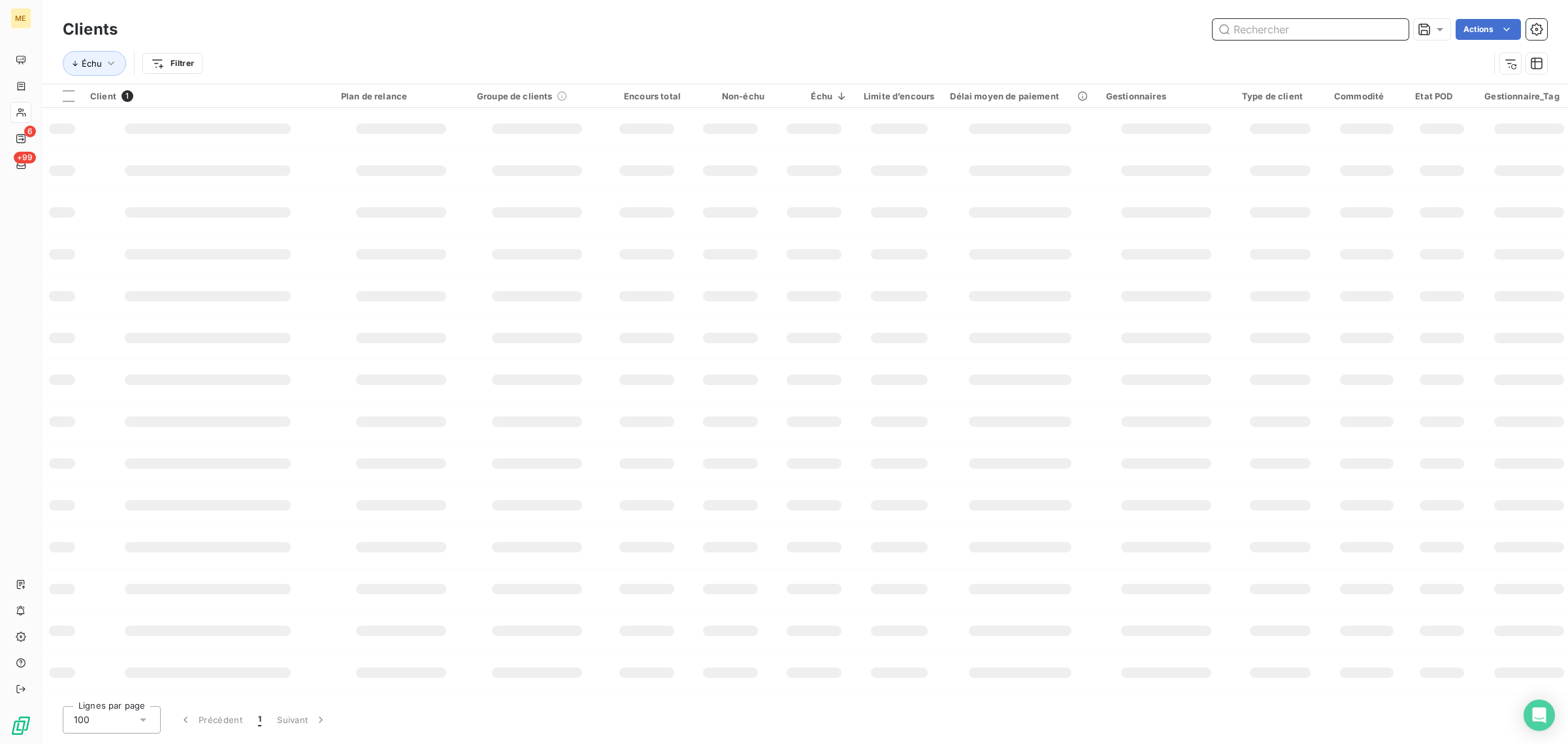
click at [1302, 28] on input "text" at bounding box center [1310, 29] width 196 height 21
paste input "METFRA000000792_16521707582901"
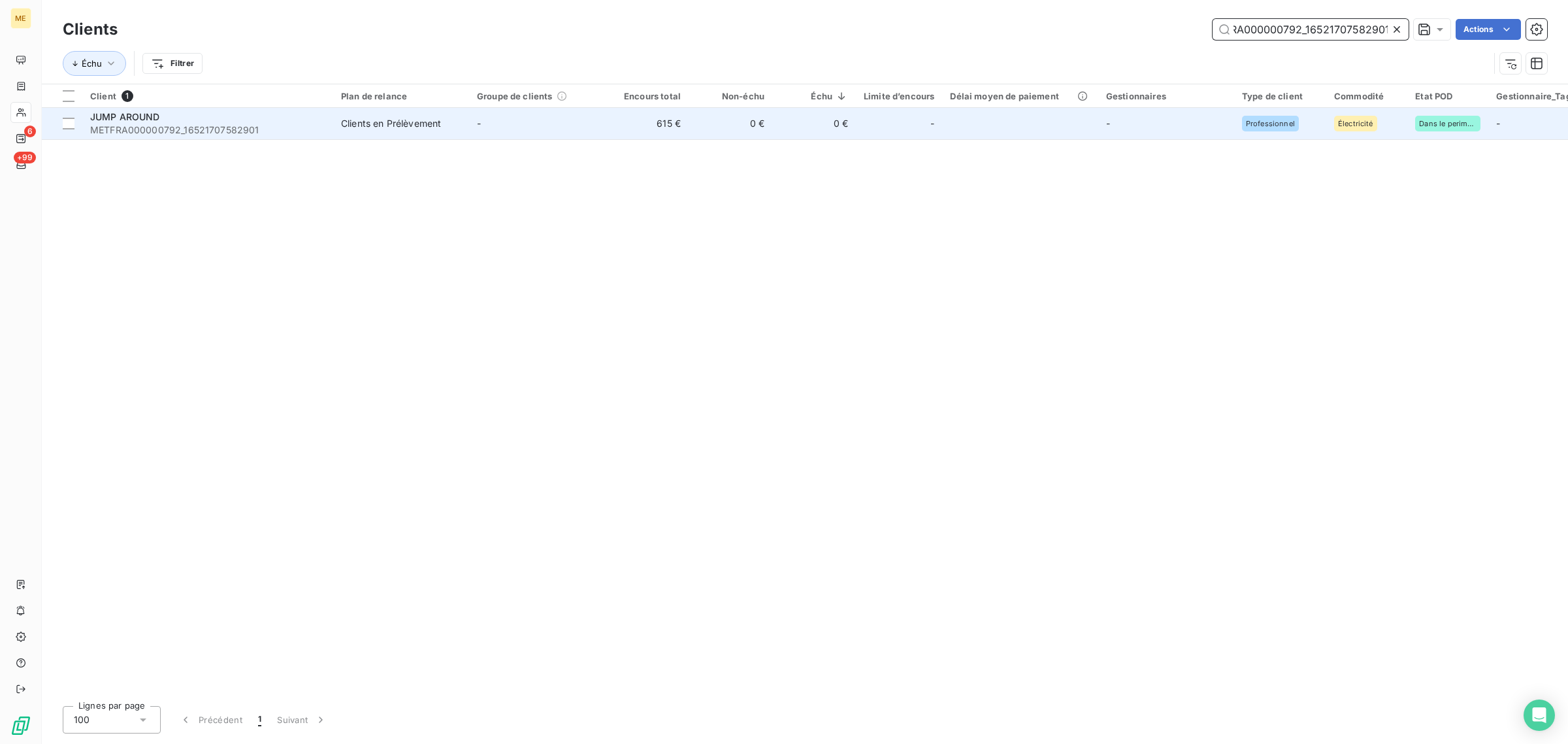
type input "METFRA000000792_16521707582901"
click at [578, 118] on td "-" at bounding box center [537, 123] width 135 height 31
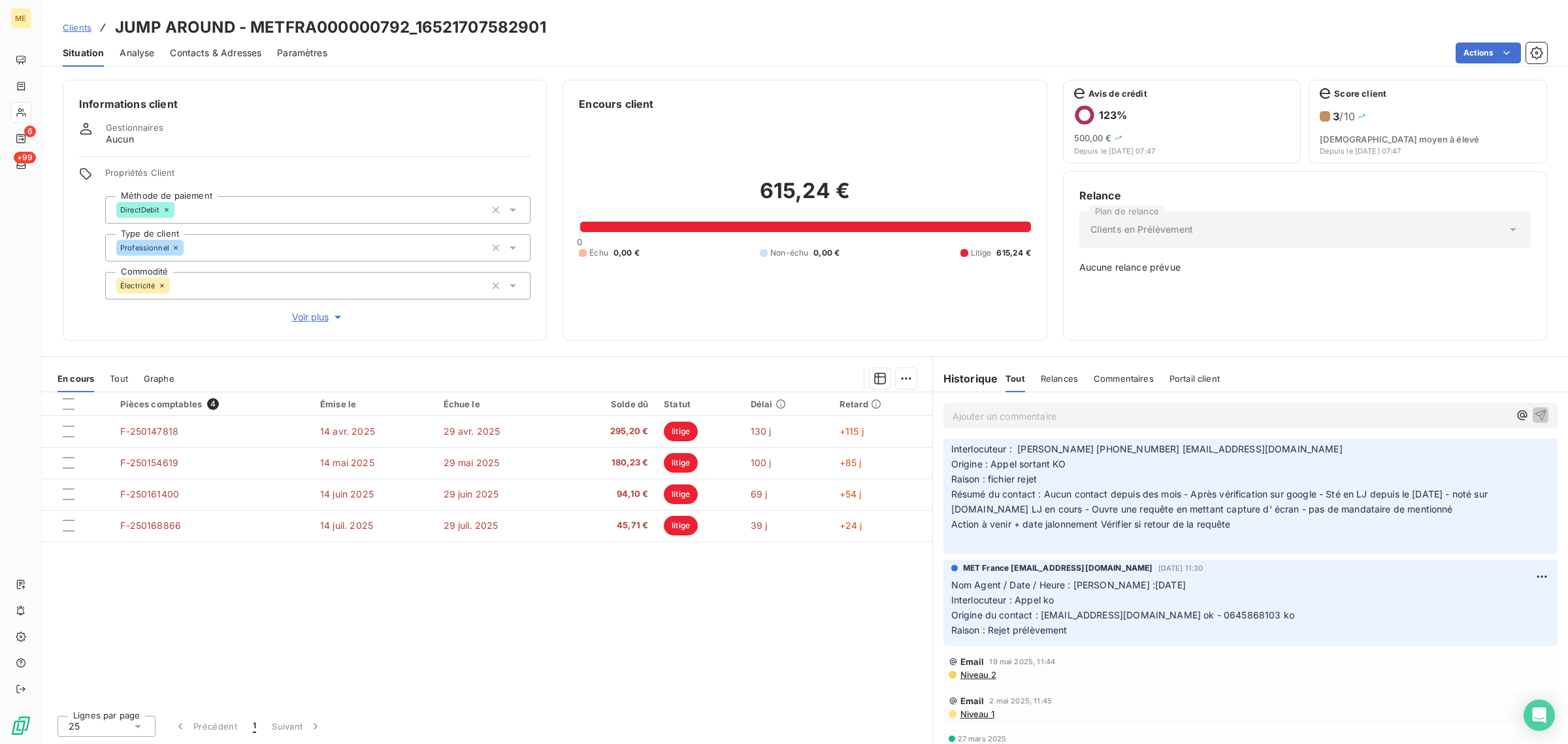
scroll to position [408, 0]
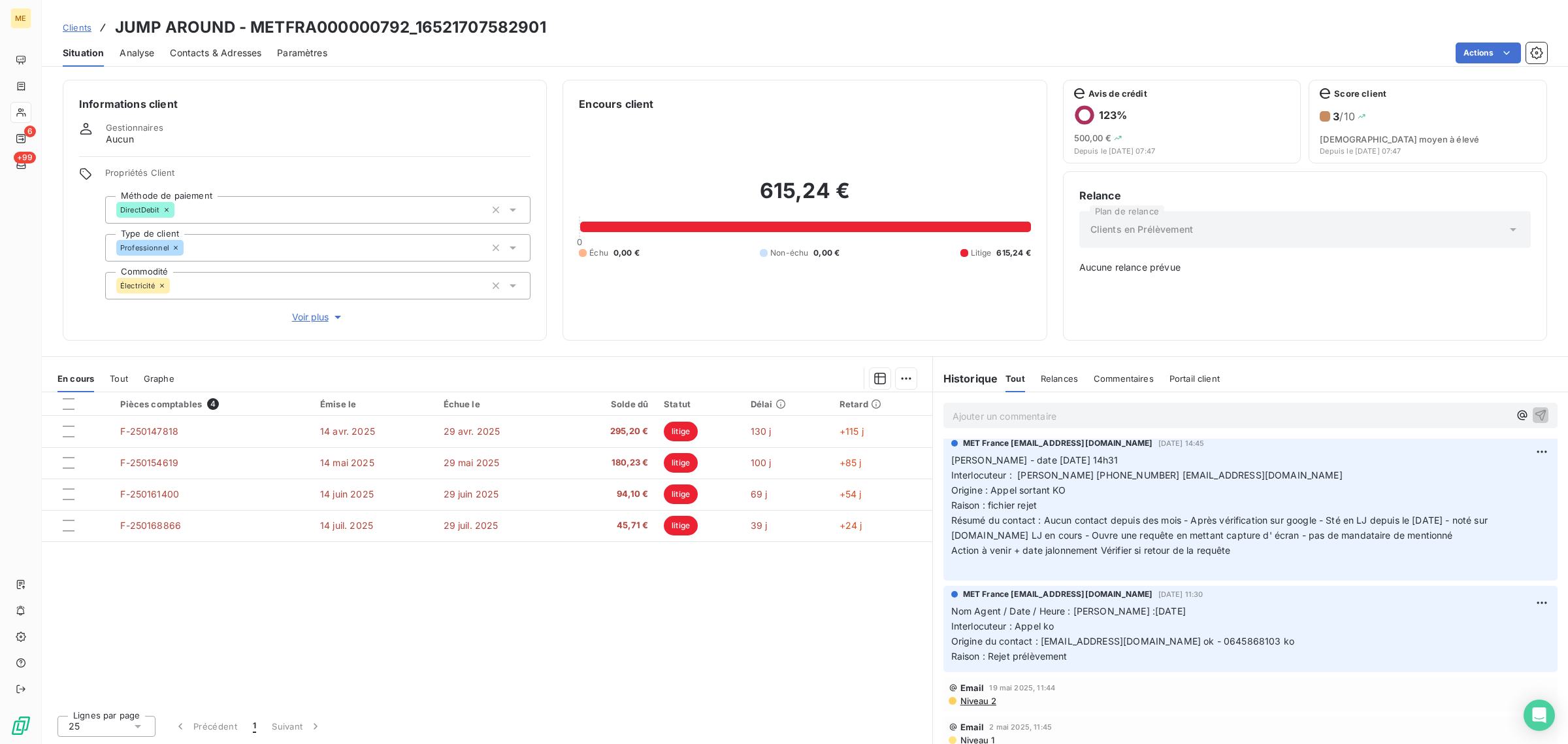
click at [287, 321] on button "Voir plus" at bounding box center [318, 317] width 425 height 15
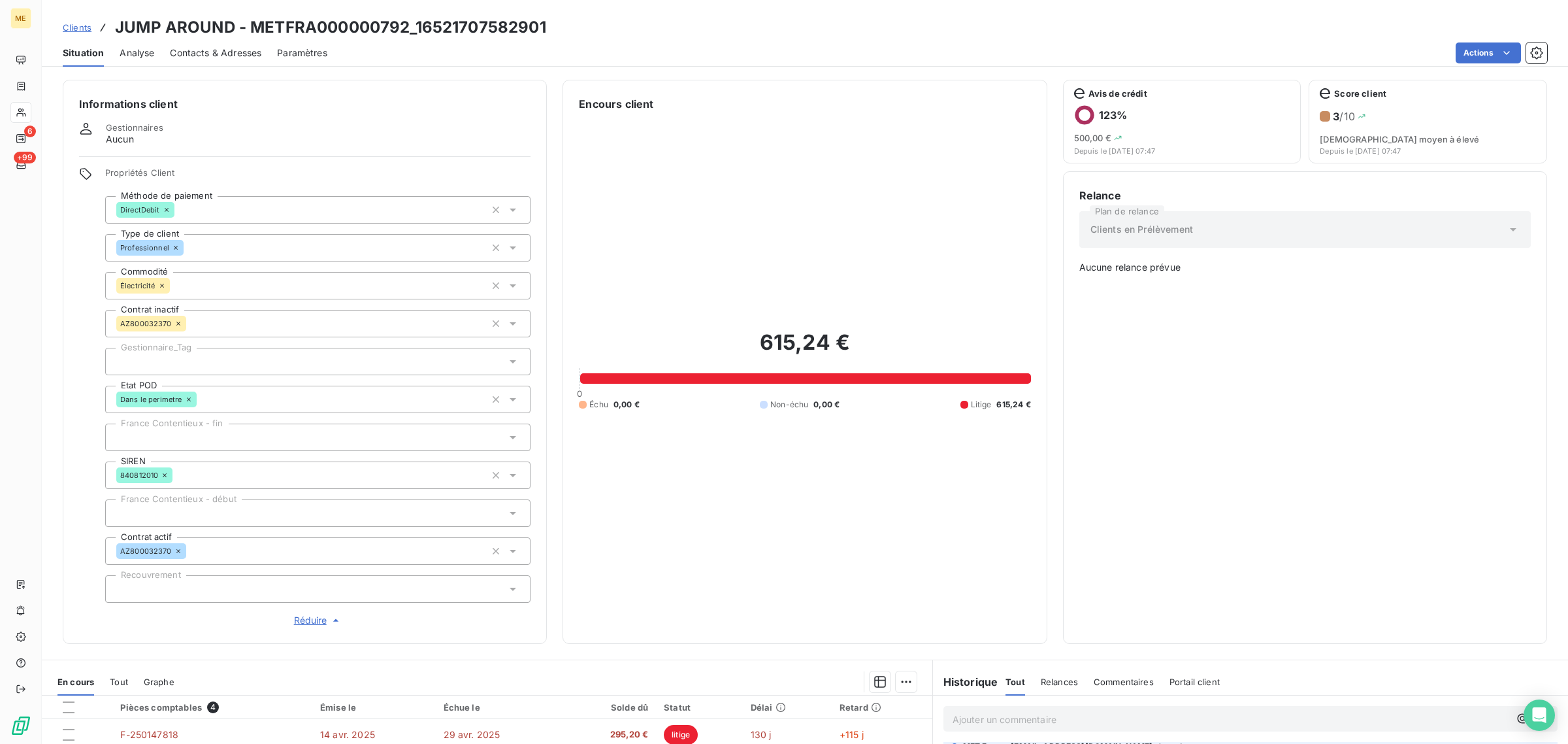
click at [184, 364] on div at bounding box center [318, 362] width 425 height 28
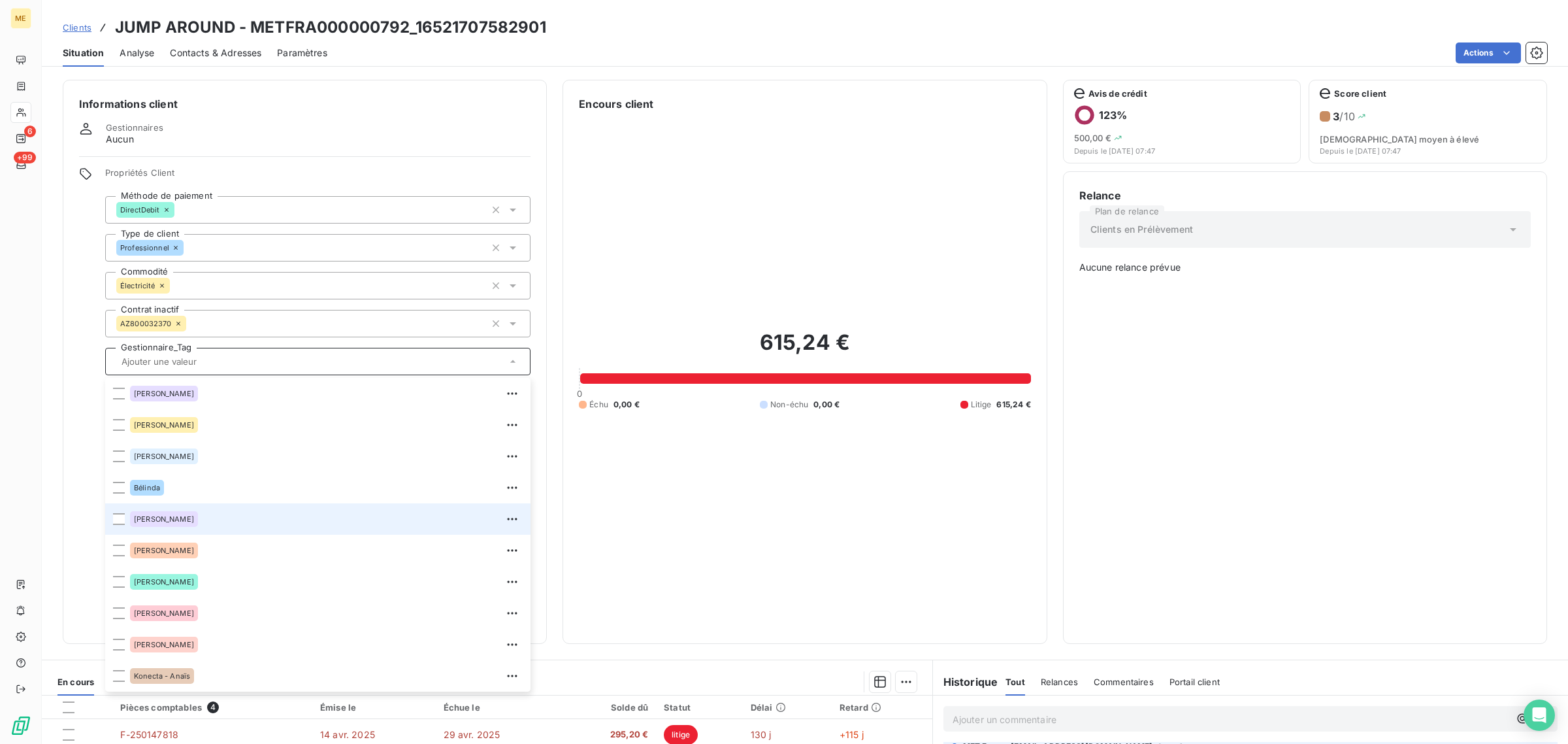
scroll to position [375, 0]
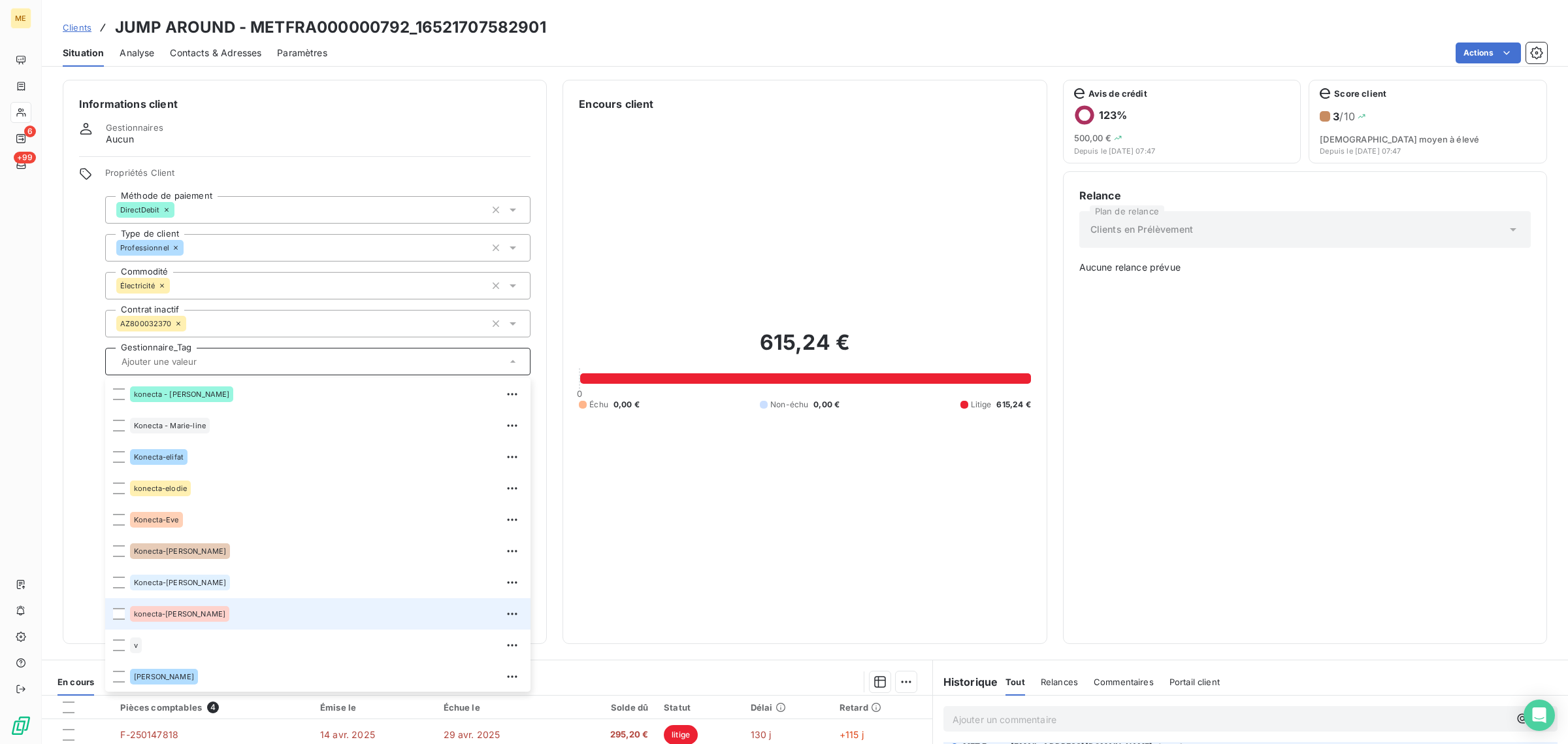
click at [184, 612] on span "konecta-[PERSON_NAME]" at bounding box center [179, 613] width 91 height 8
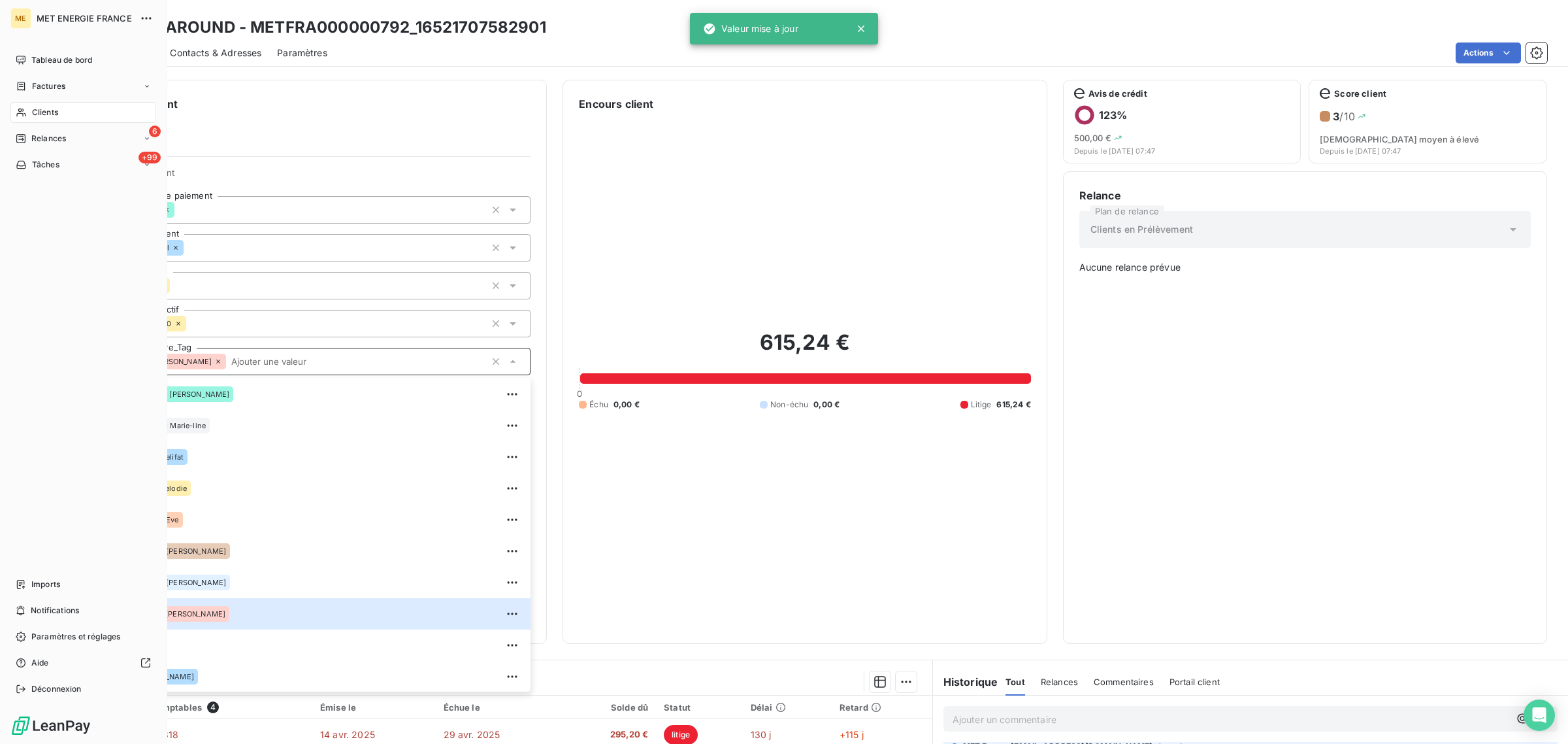
click at [20, 115] on icon at bounding box center [21, 112] width 11 height 10
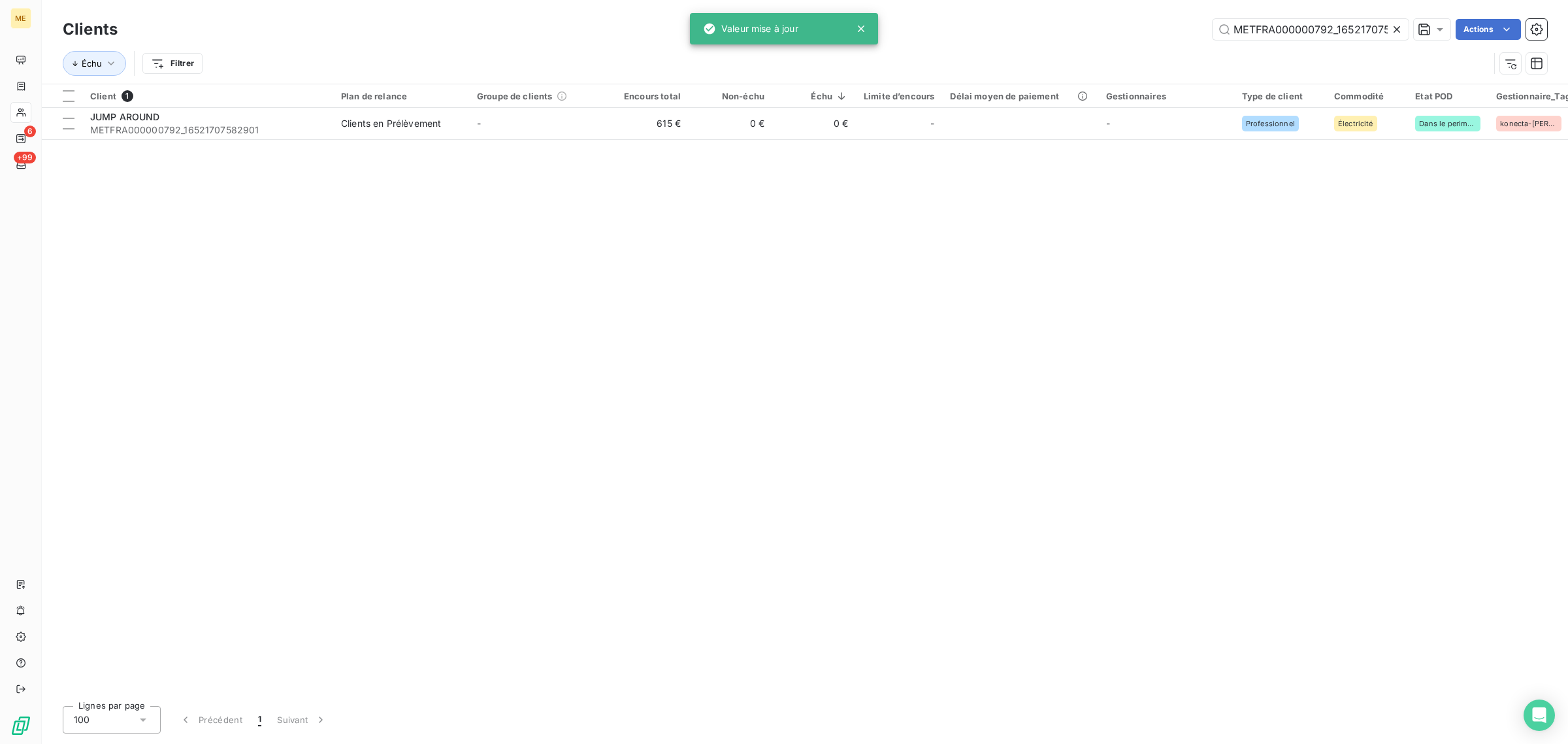
click at [1394, 27] on icon at bounding box center [1397, 29] width 7 height 7
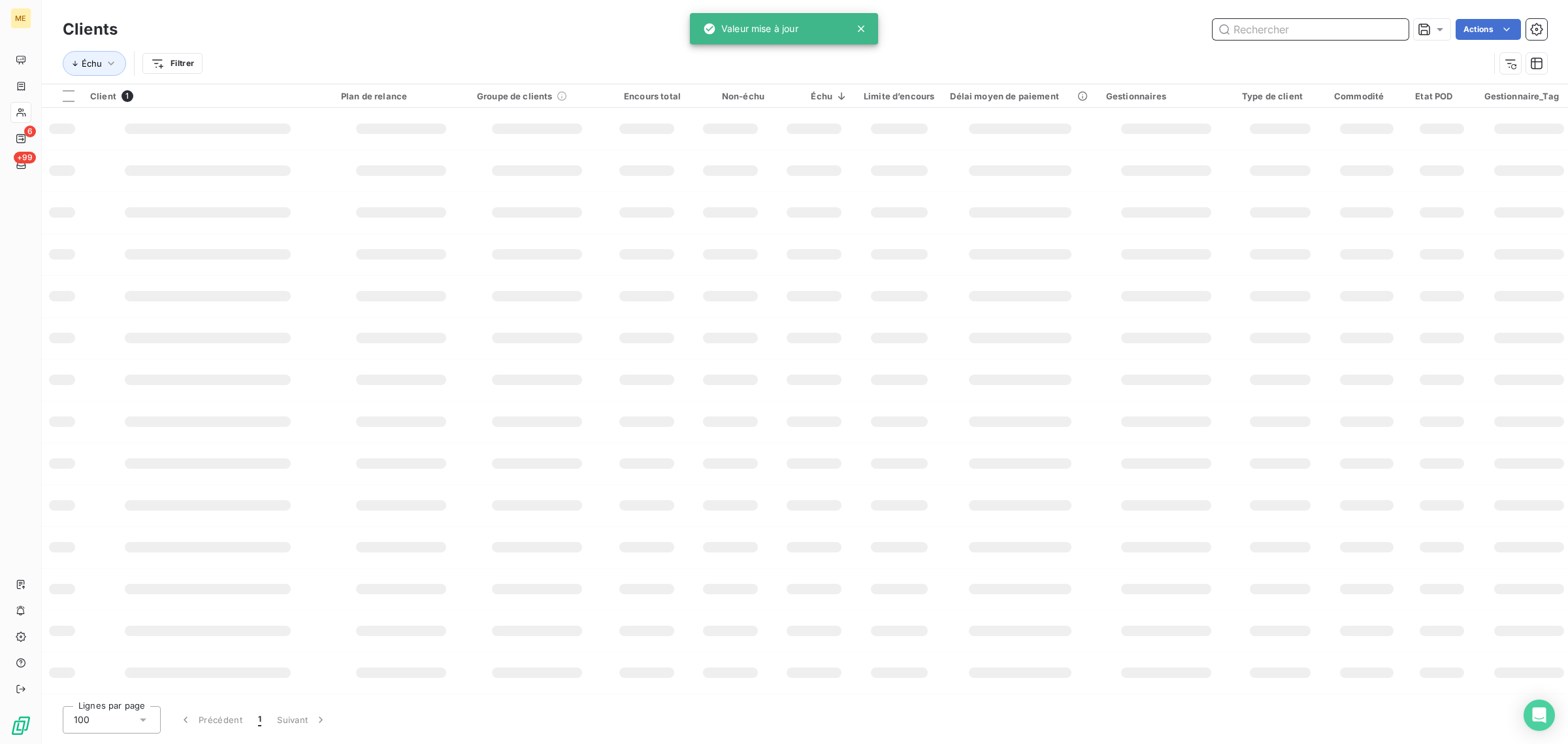
click at [1313, 20] on input "text" at bounding box center [1310, 29] width 196 height 21
paste input "METFRA000007052_22335455715597"
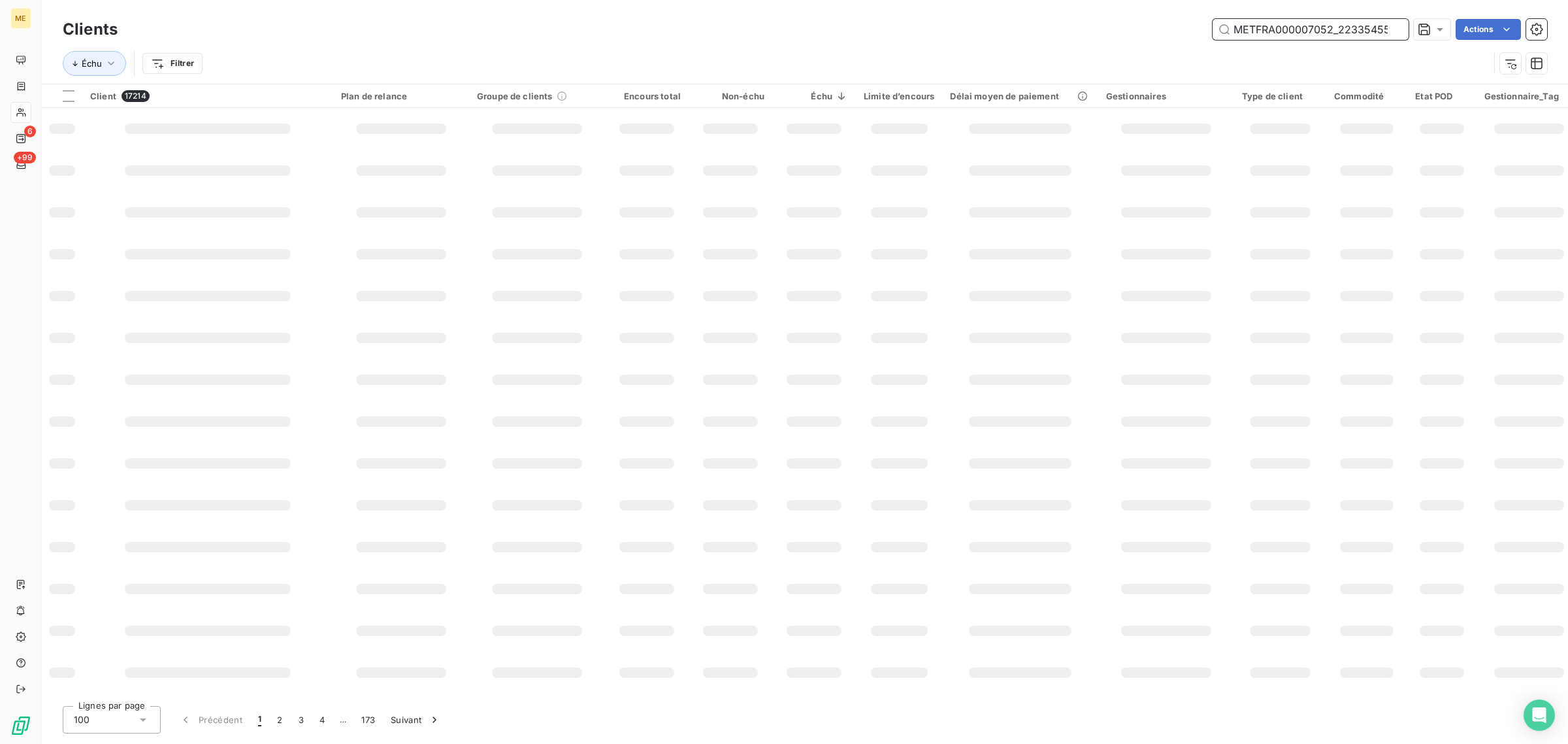
scroll to position [0, 36]
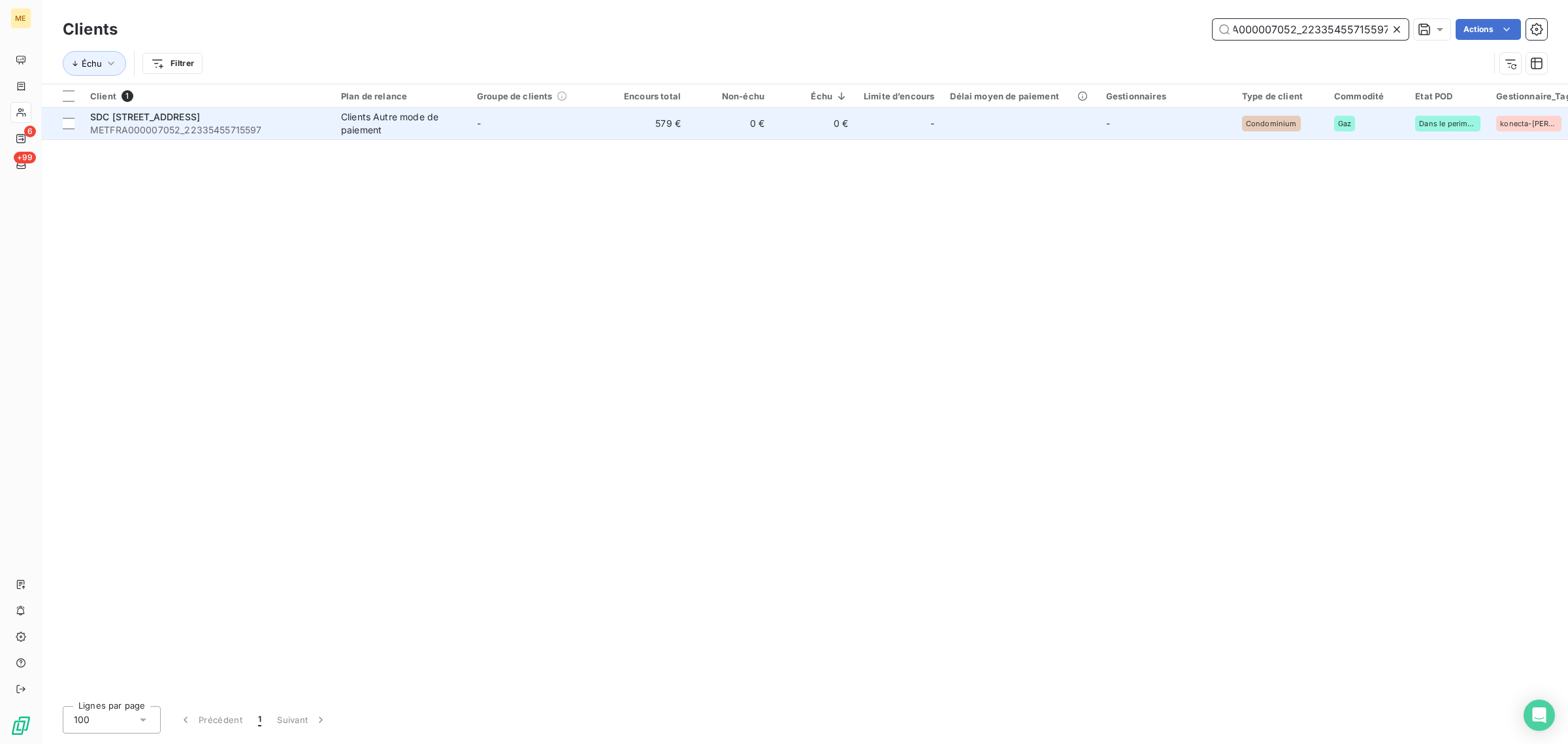
type input "METFRA000007052_22335455715597"
click at [582, 117] on td "-" at bounding box center [537, 123] width 135 height 31
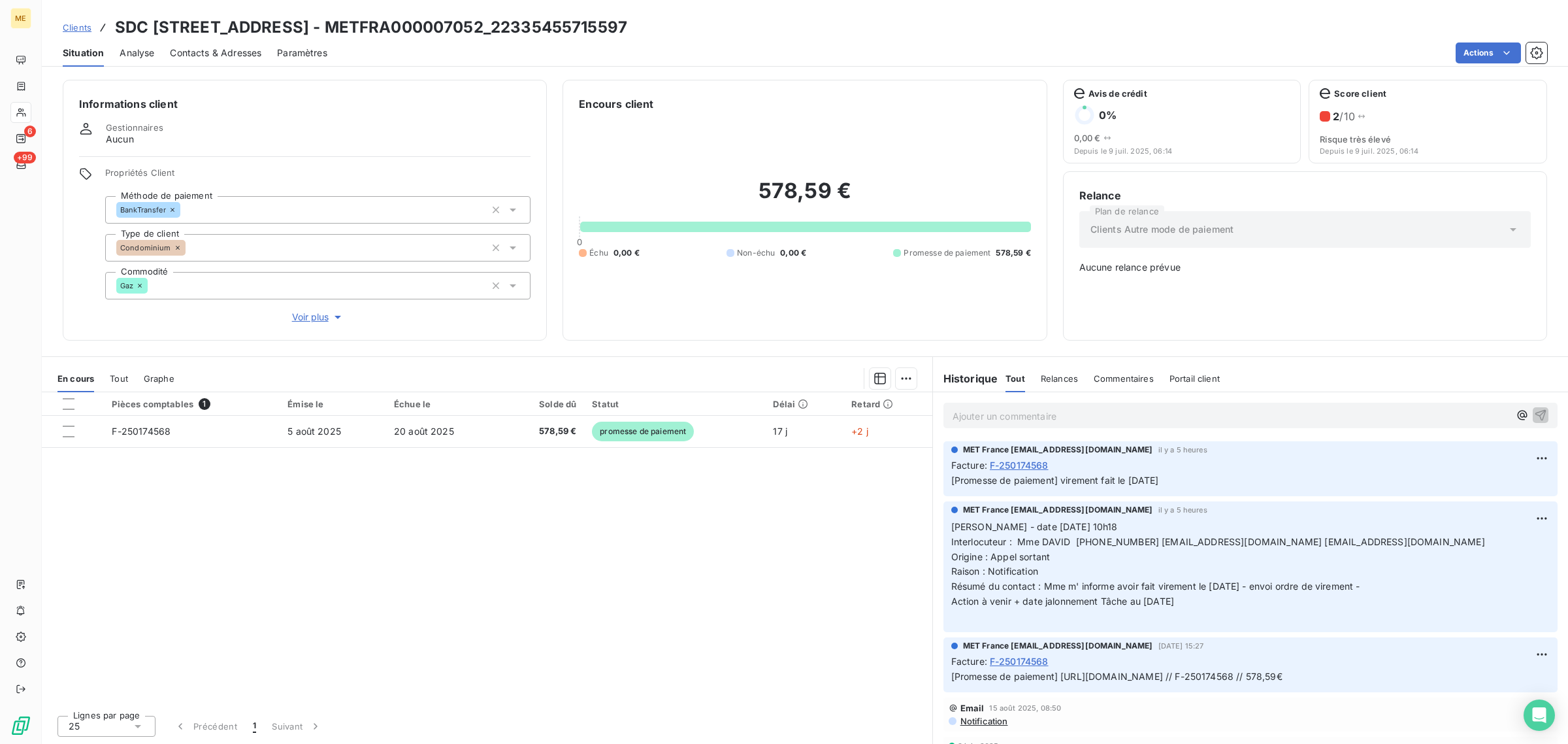
click at [311, 311] on span "Voir plus" at bounding box center [318, 317] width 53 height 13
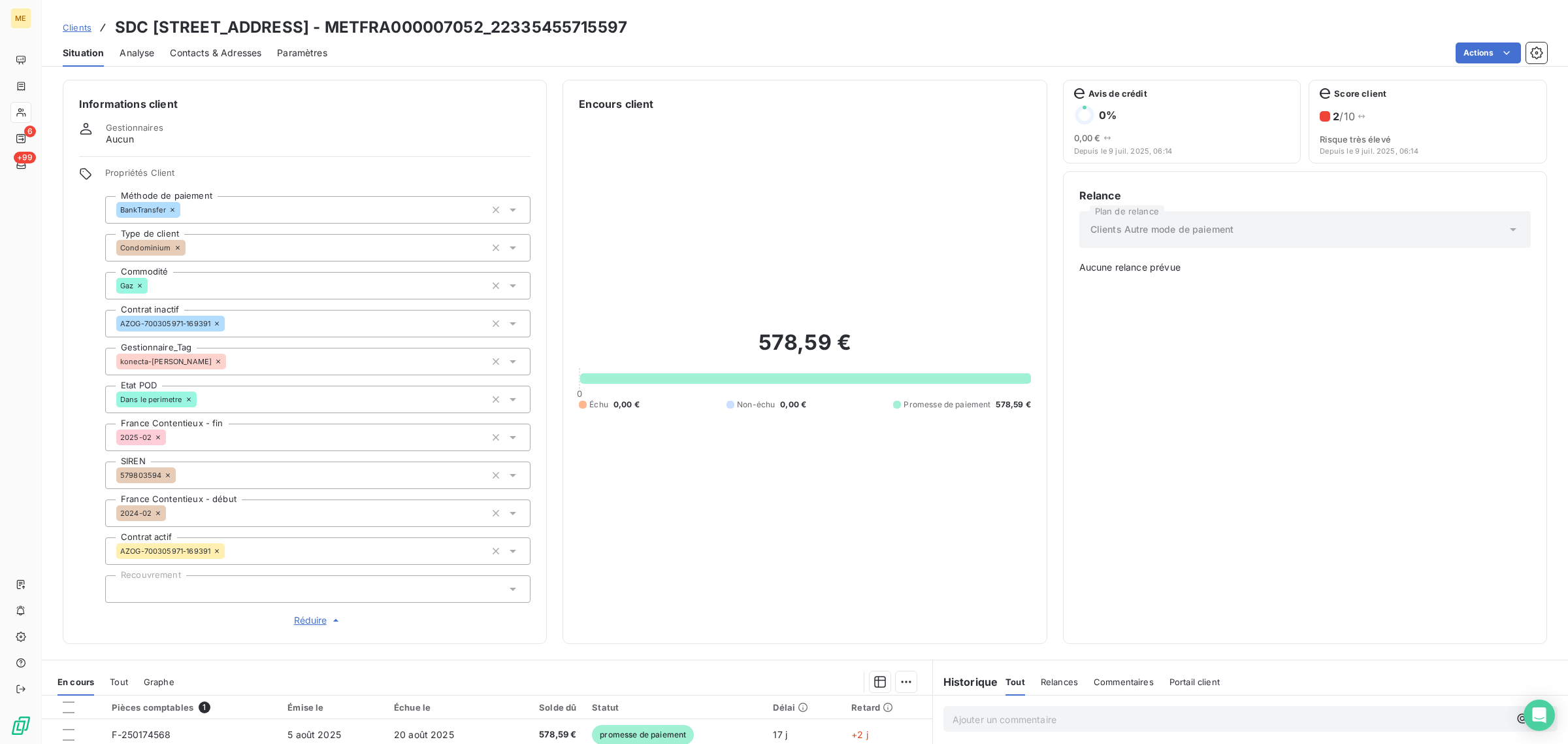
click at [305, 622] on span "Réduire" at bounding box center [318, 620] width 48 height 13
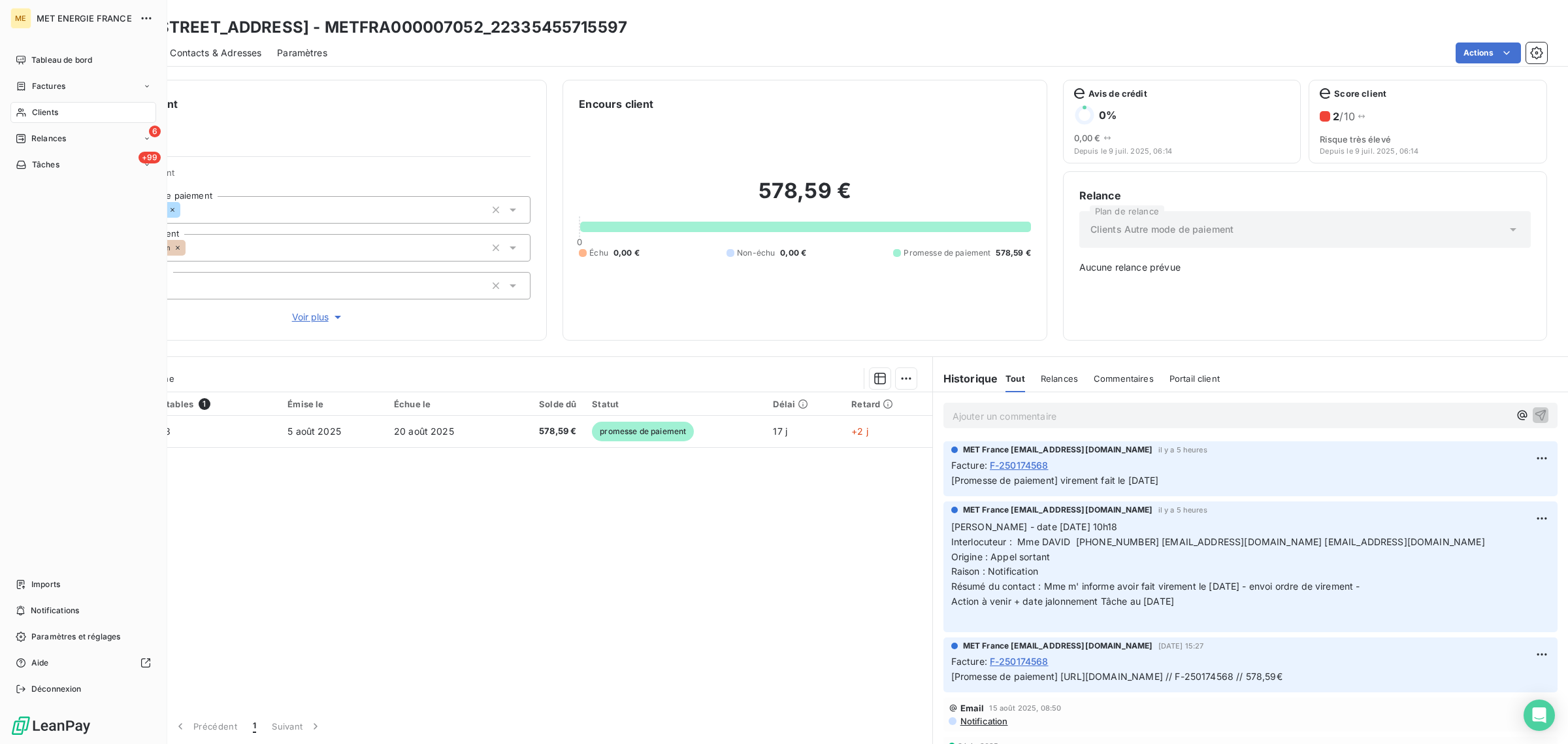
click at [37, 109] on span "Clients" at bounding box center [45, 112] width 26 height 12
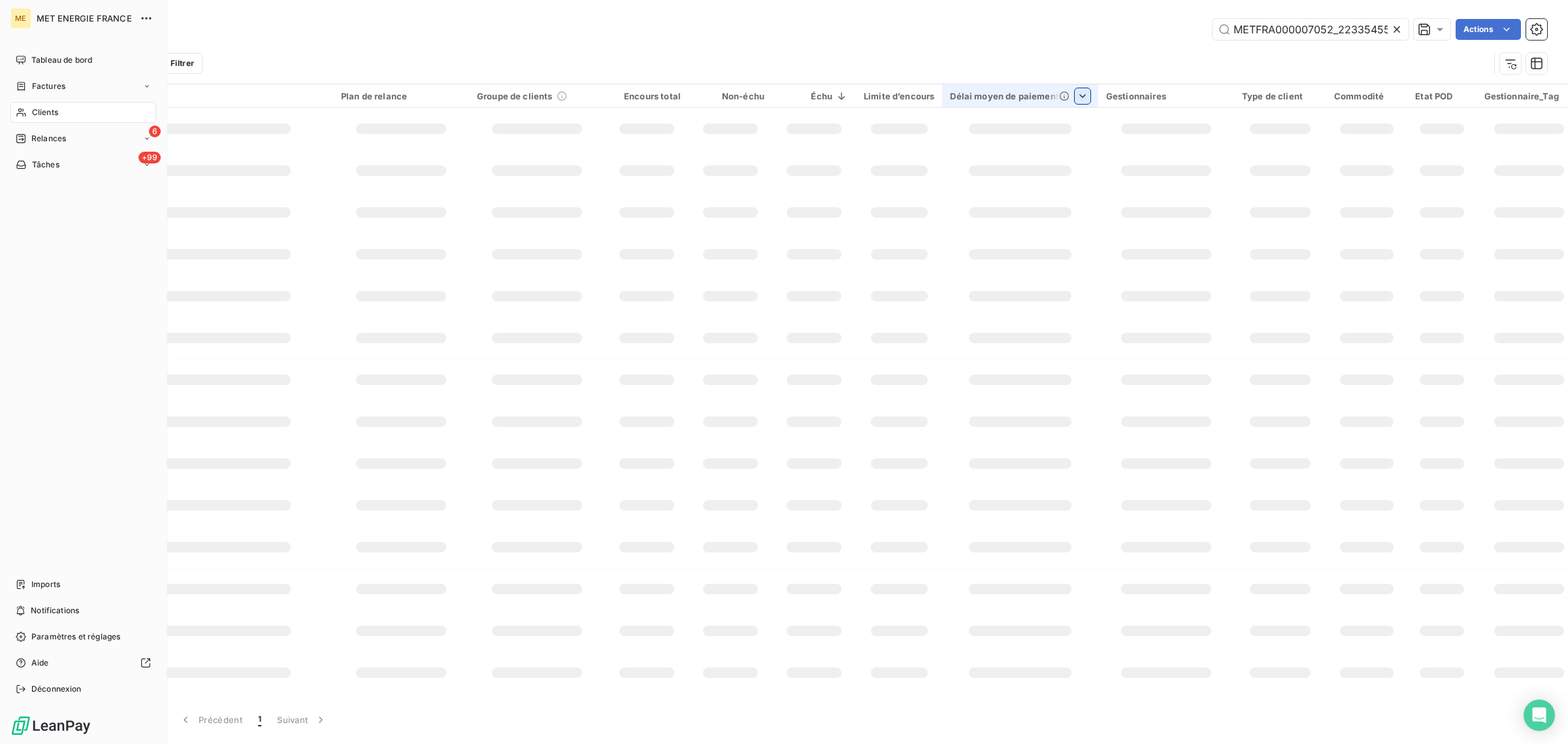
scroll to position [0, 36]
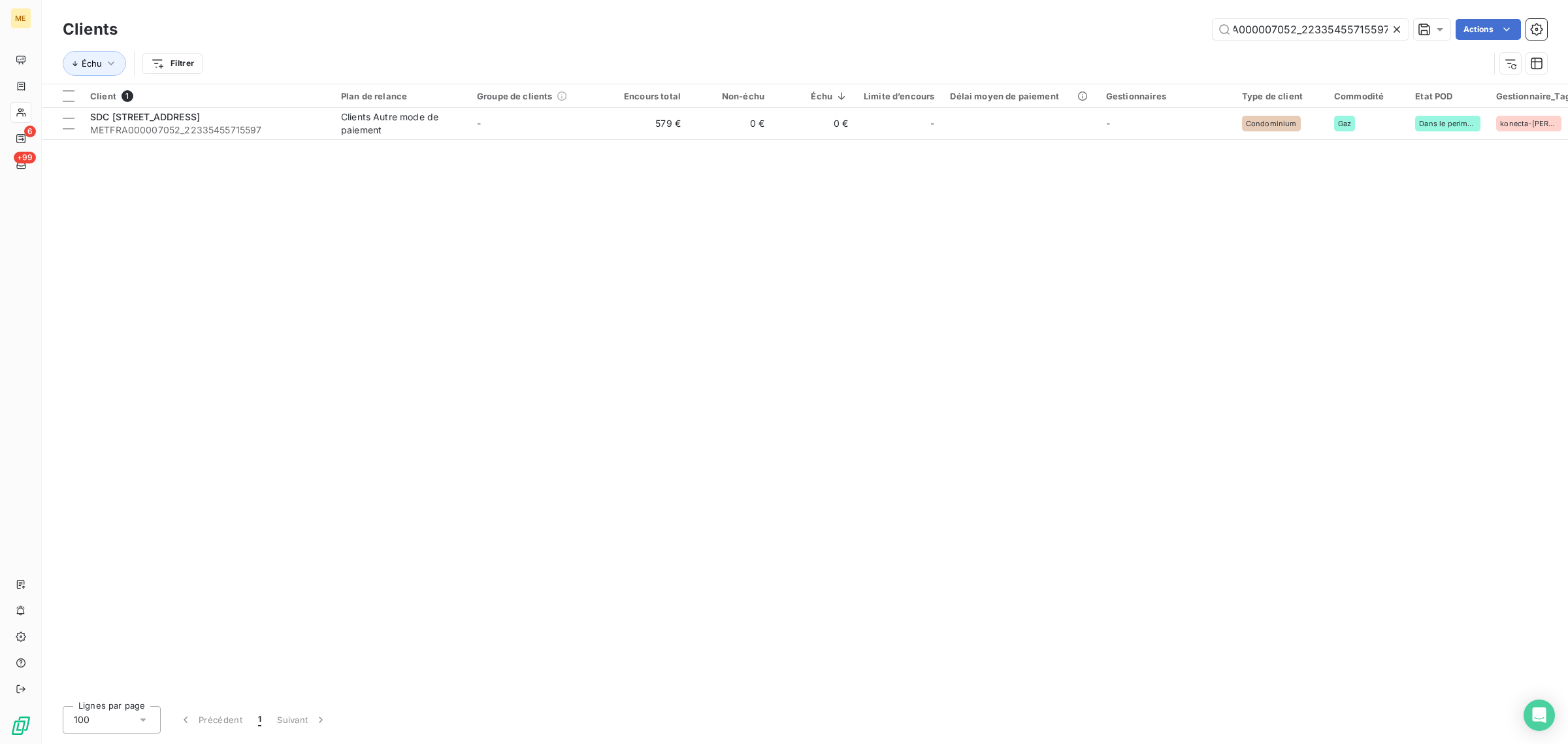
click at [1395, 28] on icon at bounding box center [1396, 28] width 13 height 13
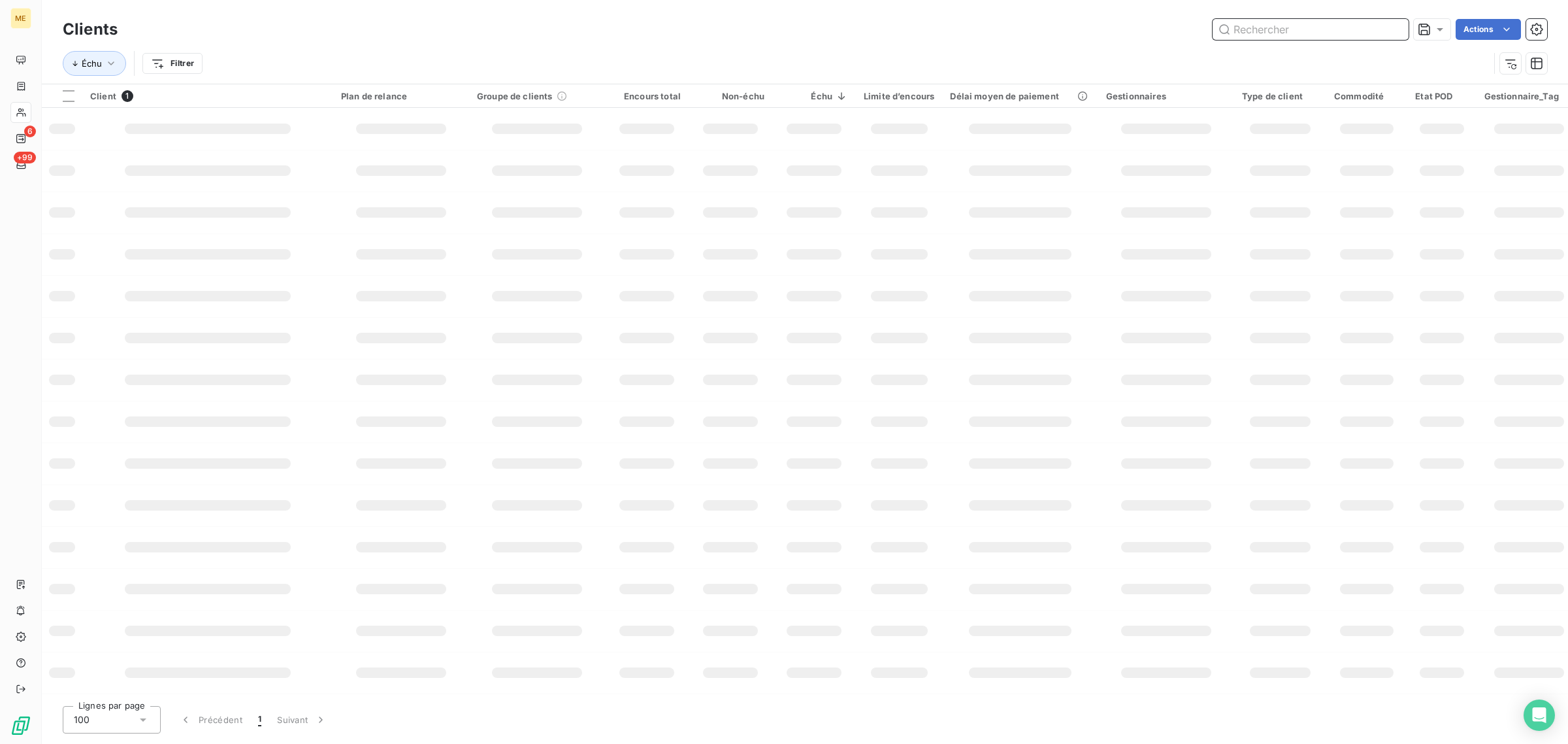
click at [1302, 25] on input "text" at bounding box center [1310, 29] width 196 height 21
paste input "METFRA000001276_25333429645386"
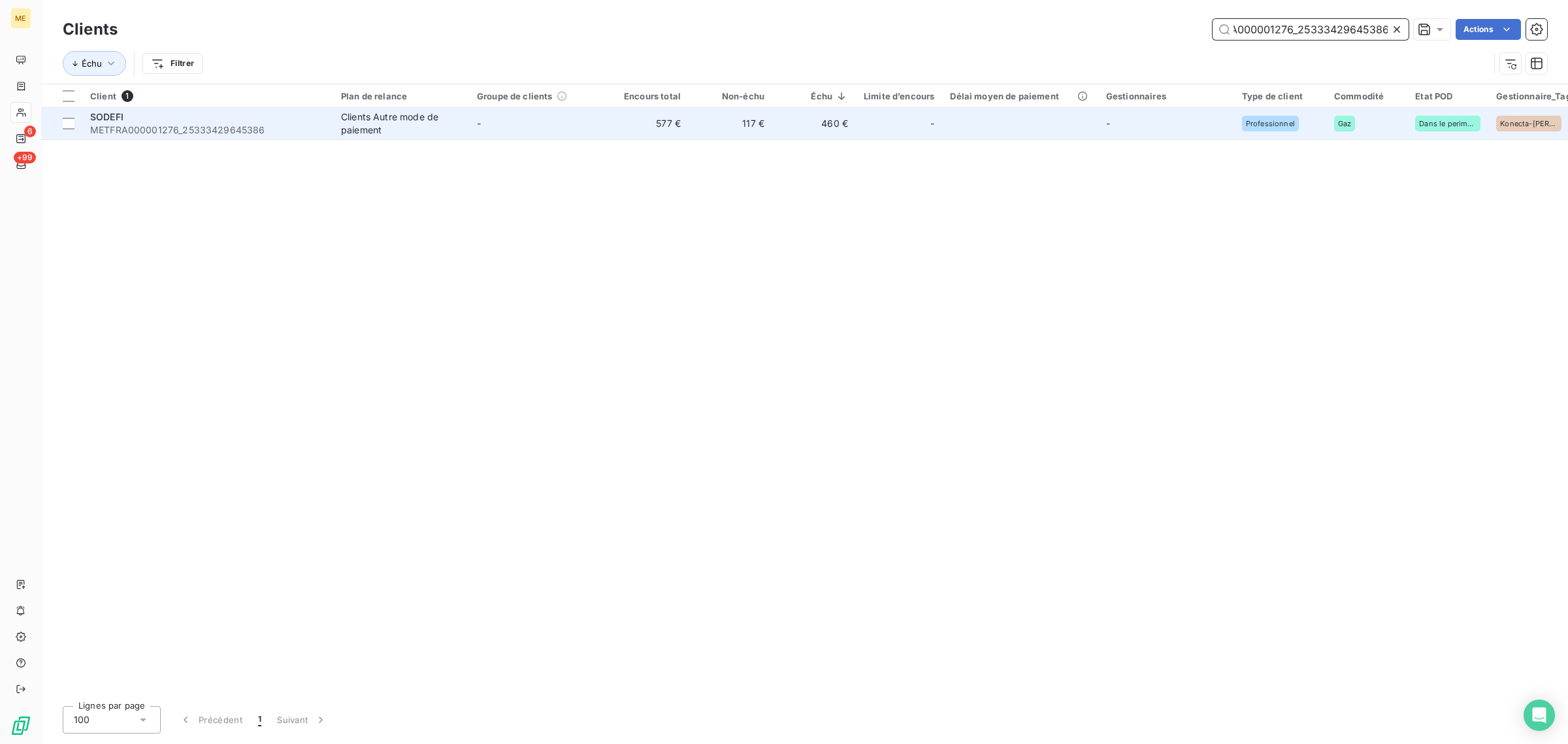
type input "METFRA000001276_25333429645386"
click at [645, 115] on td "577 €" at bounding box center [646, 123] width 84 height 31
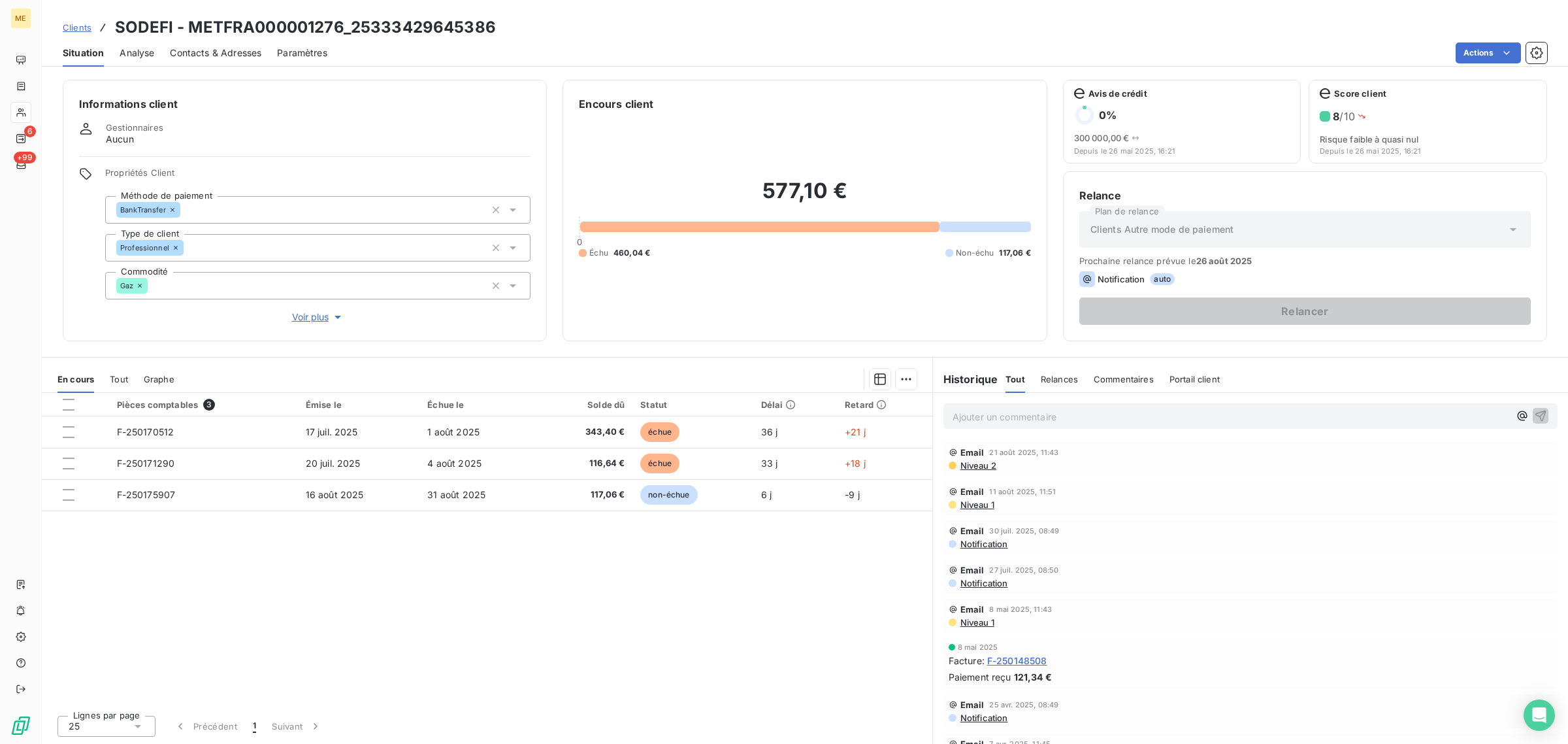
click at [324, 315] on span "Voir plus" at bounding box center [318, 317] width 53 height 13
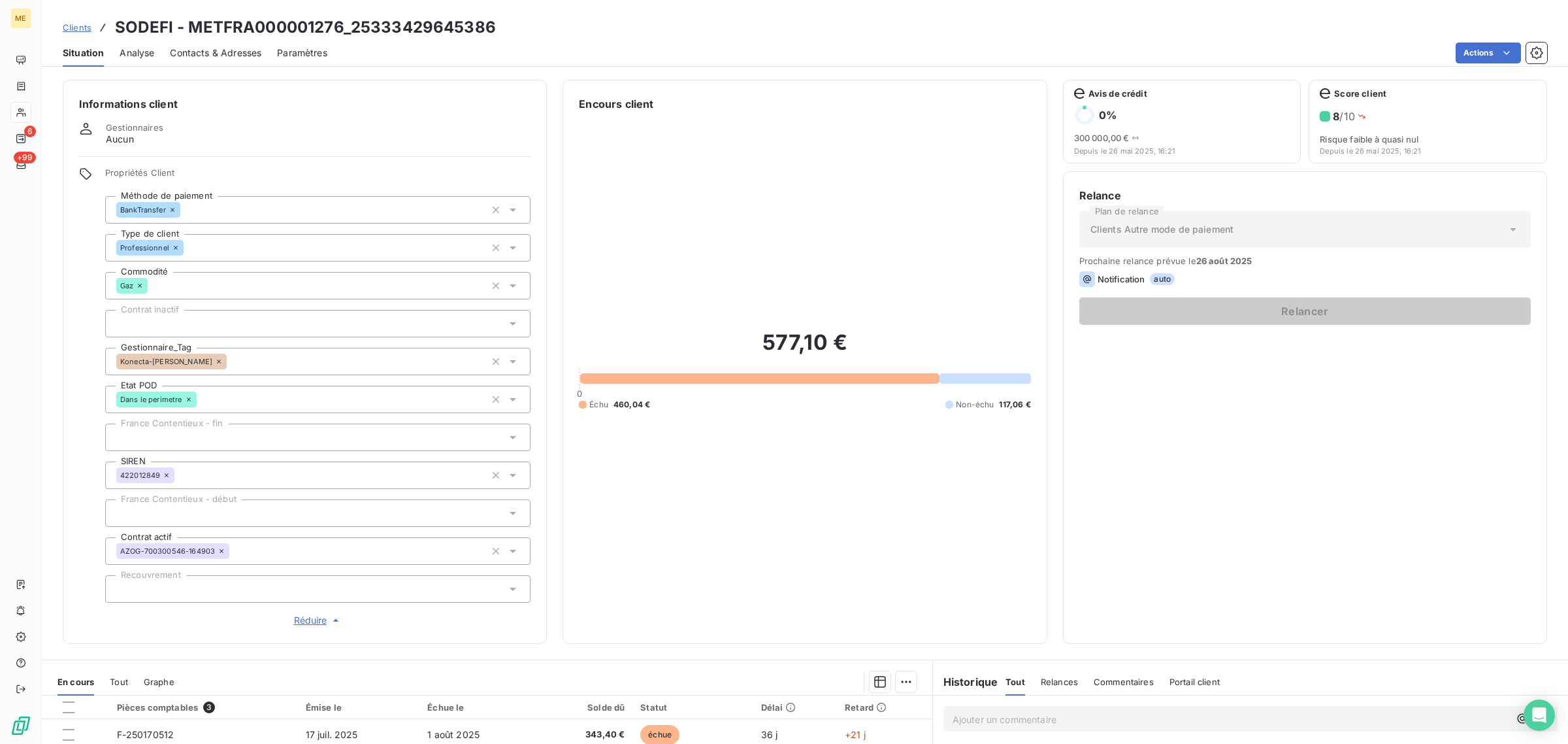
click at [215, 359] on icon at bounding box center [218, 361] width 8 height 8
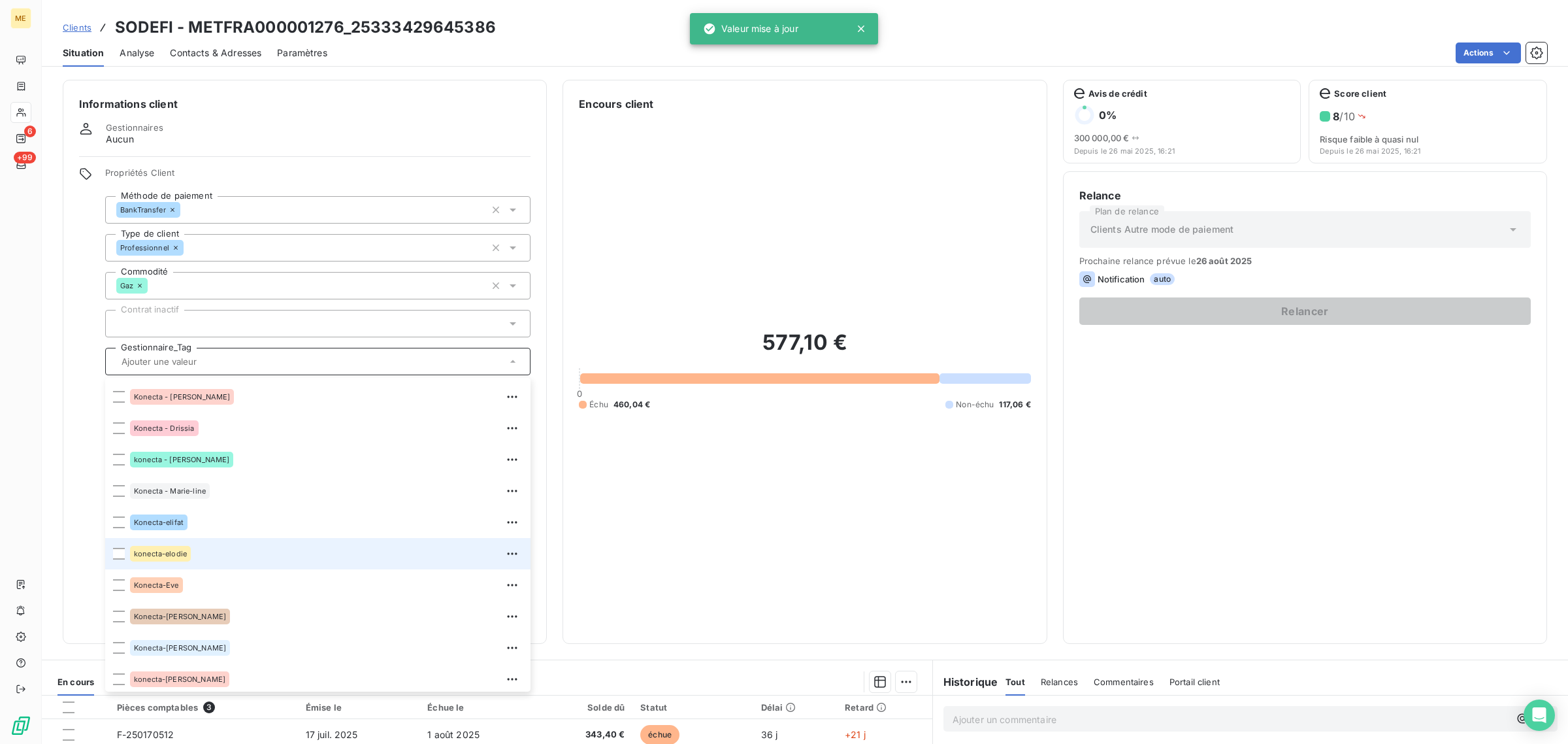
scroll to position [375, 0]
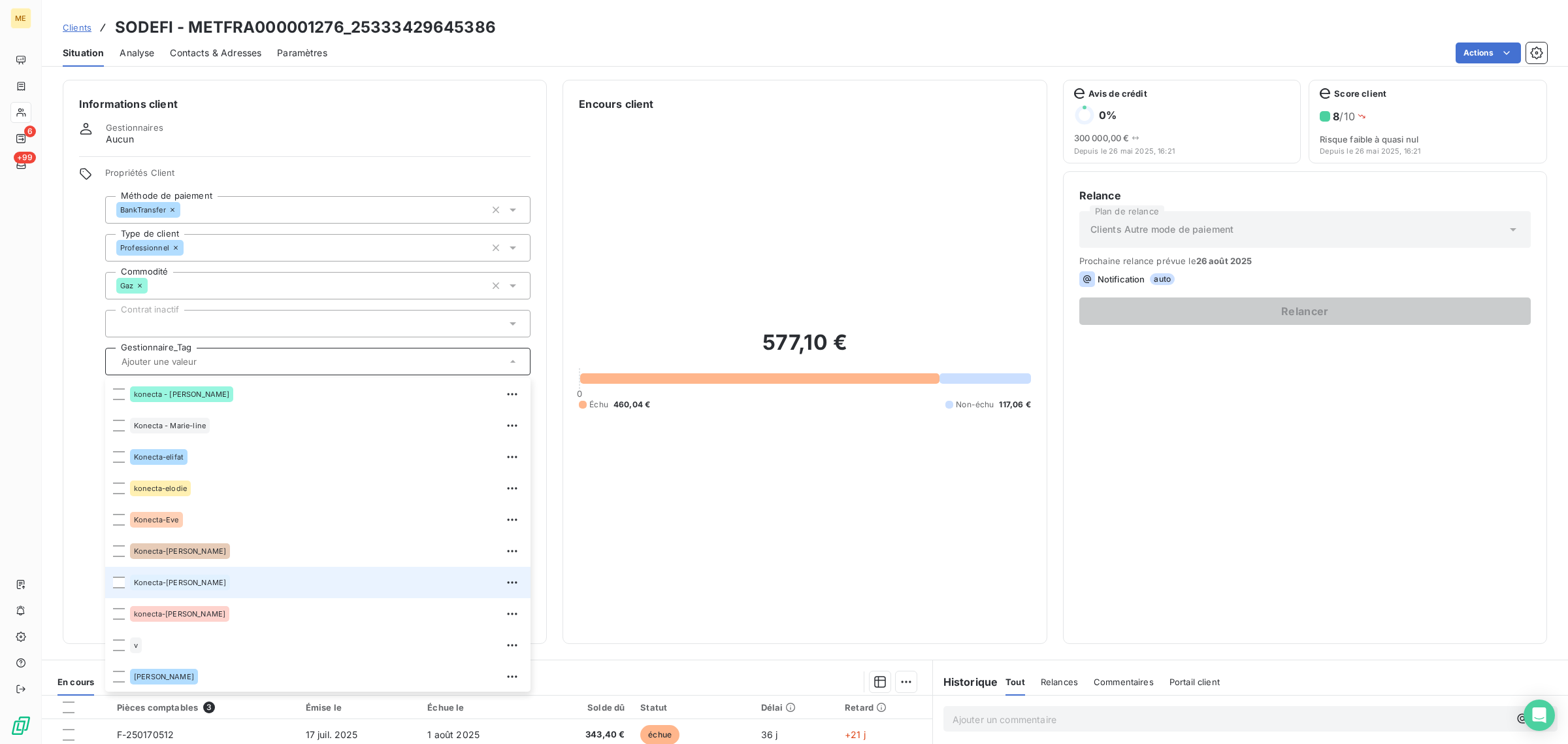
click at [199, 582] on div "Konecta-[PERSON_NAME]" at bounding box center [326, 582] width 393 height 21
click at [935, 458] on div "577,10 € 0 Échu 460,04 € Non-échu 117,06 €" at bounding box center [804, 369] width 451 height 515
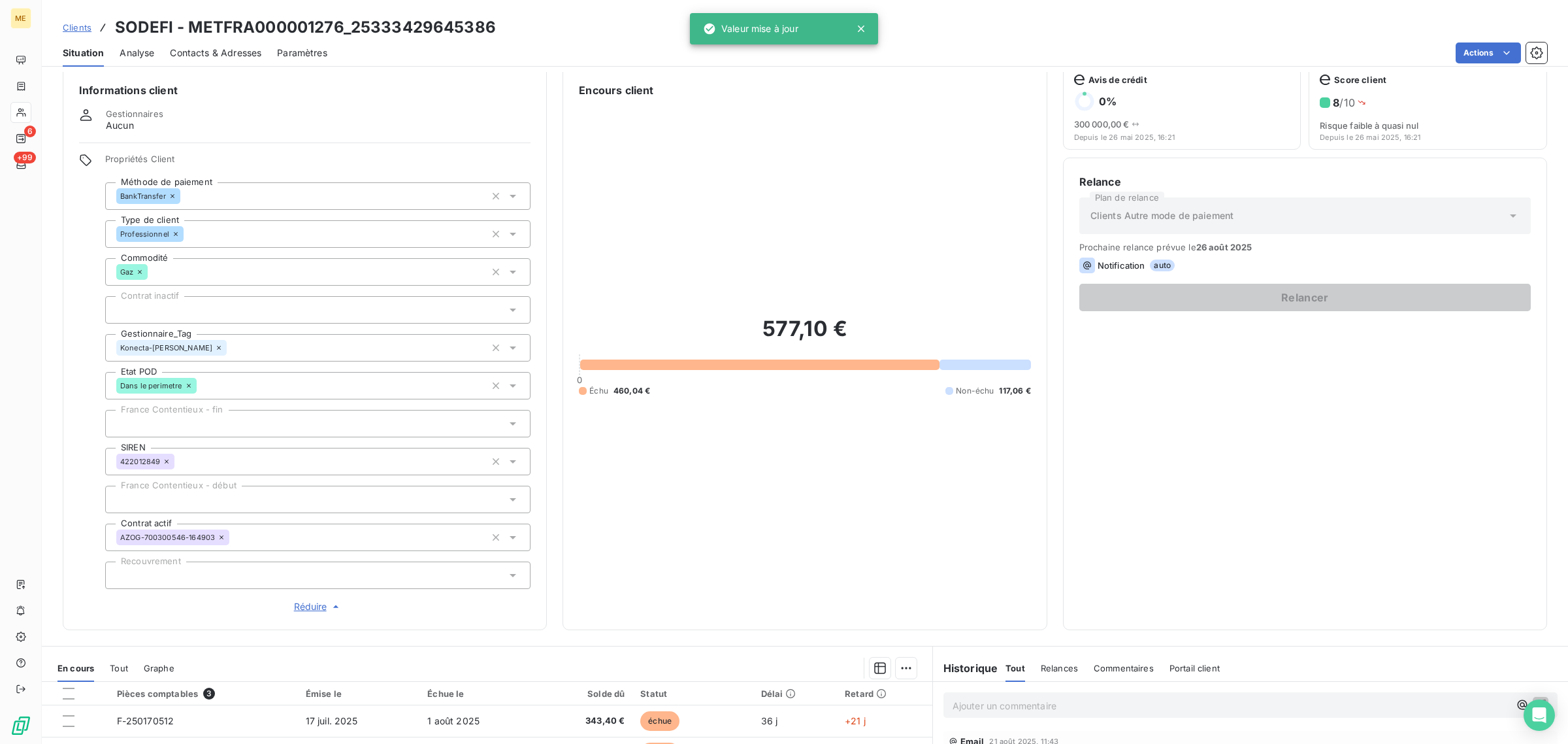
scroll to position [0, 0]
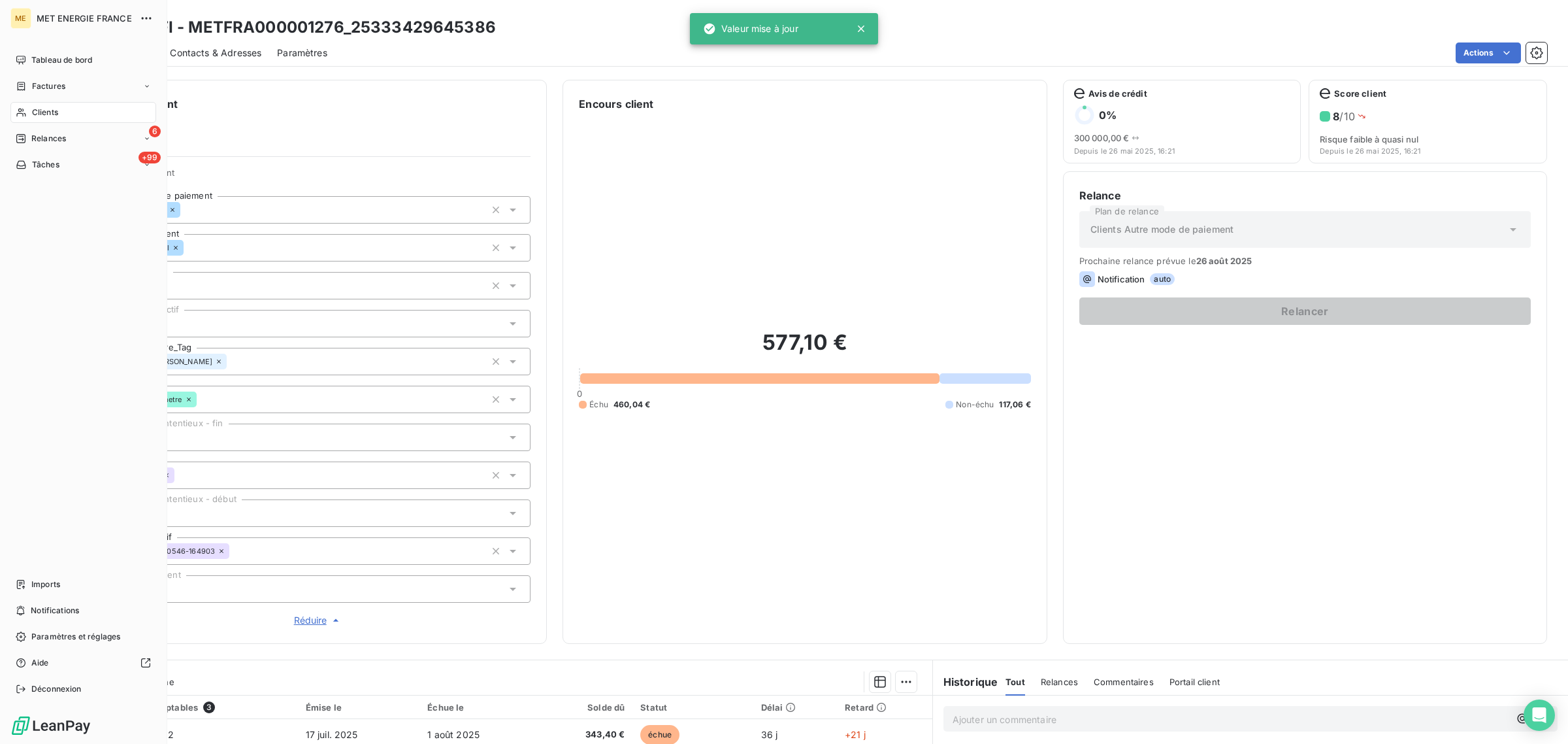
click at [25, 109] on icon at bounding box center [21, 112] width 11 height 10
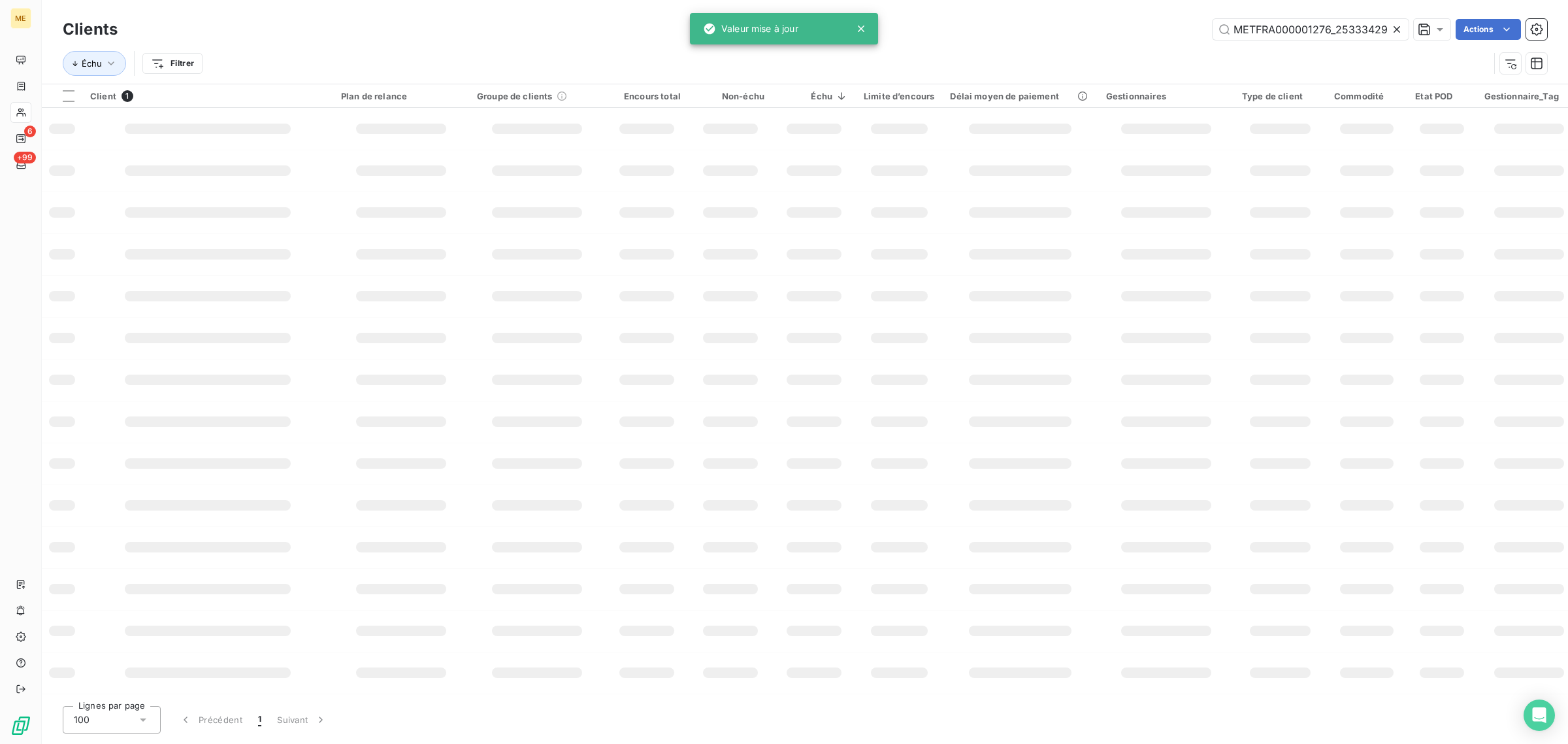
scroll to position [0, 38]
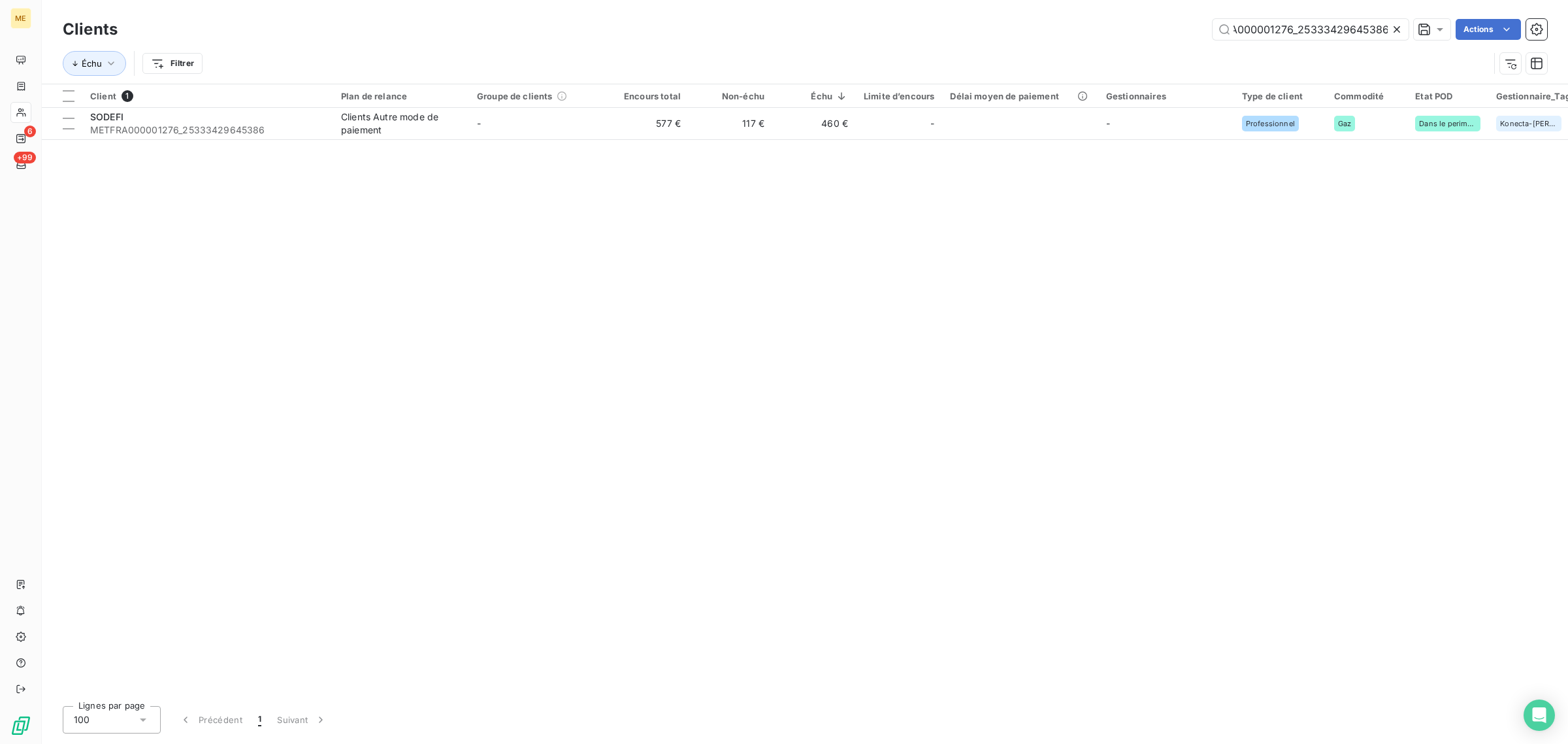
click at [1398, 29] on icon at bounding box center [1396, 28] width 13 height 13
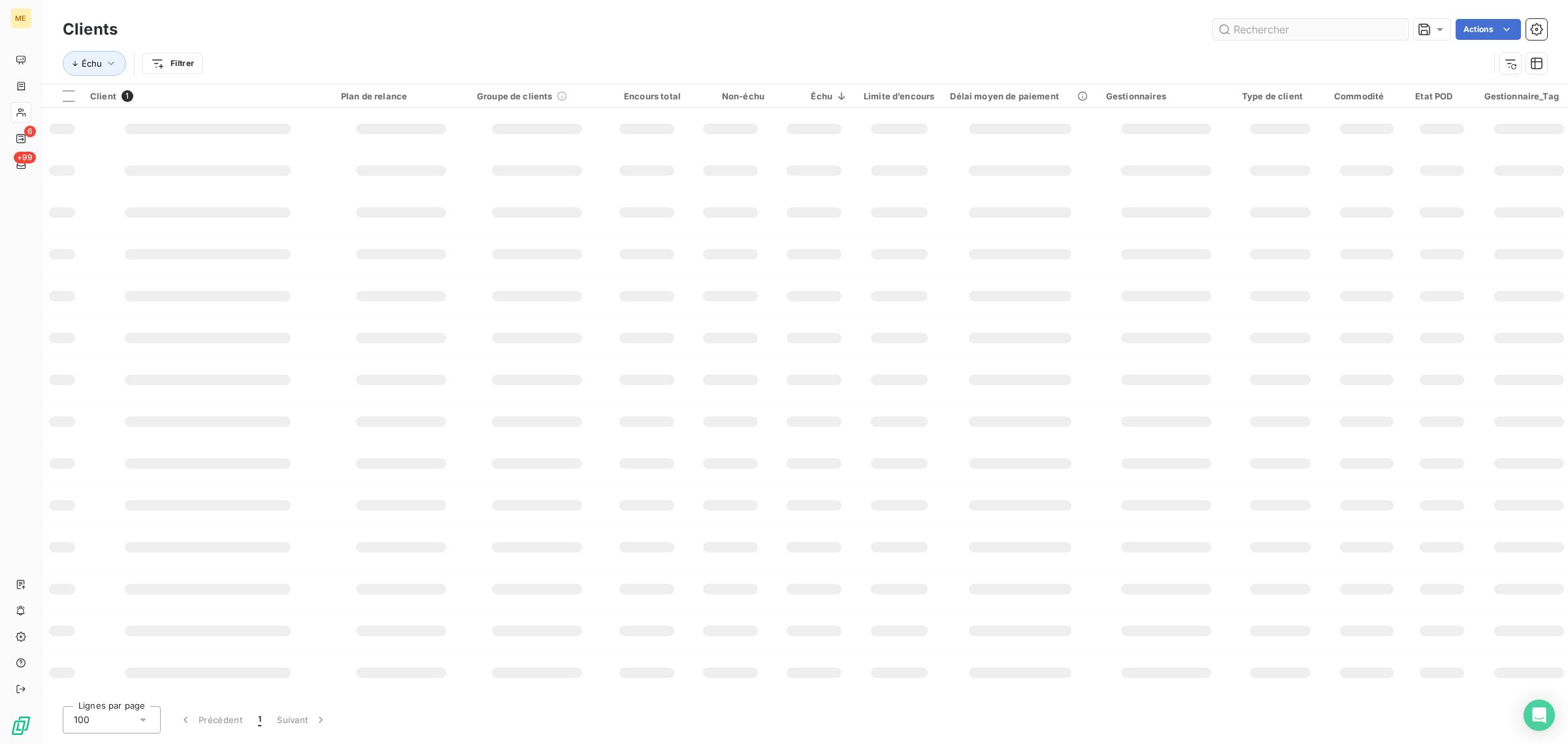
scroll to position [0, 0]
click at [1338, 29] on input "text" at bounding box center [1310, 29] width 196 height 21
paste input "METFRA000006263_22336034586700"
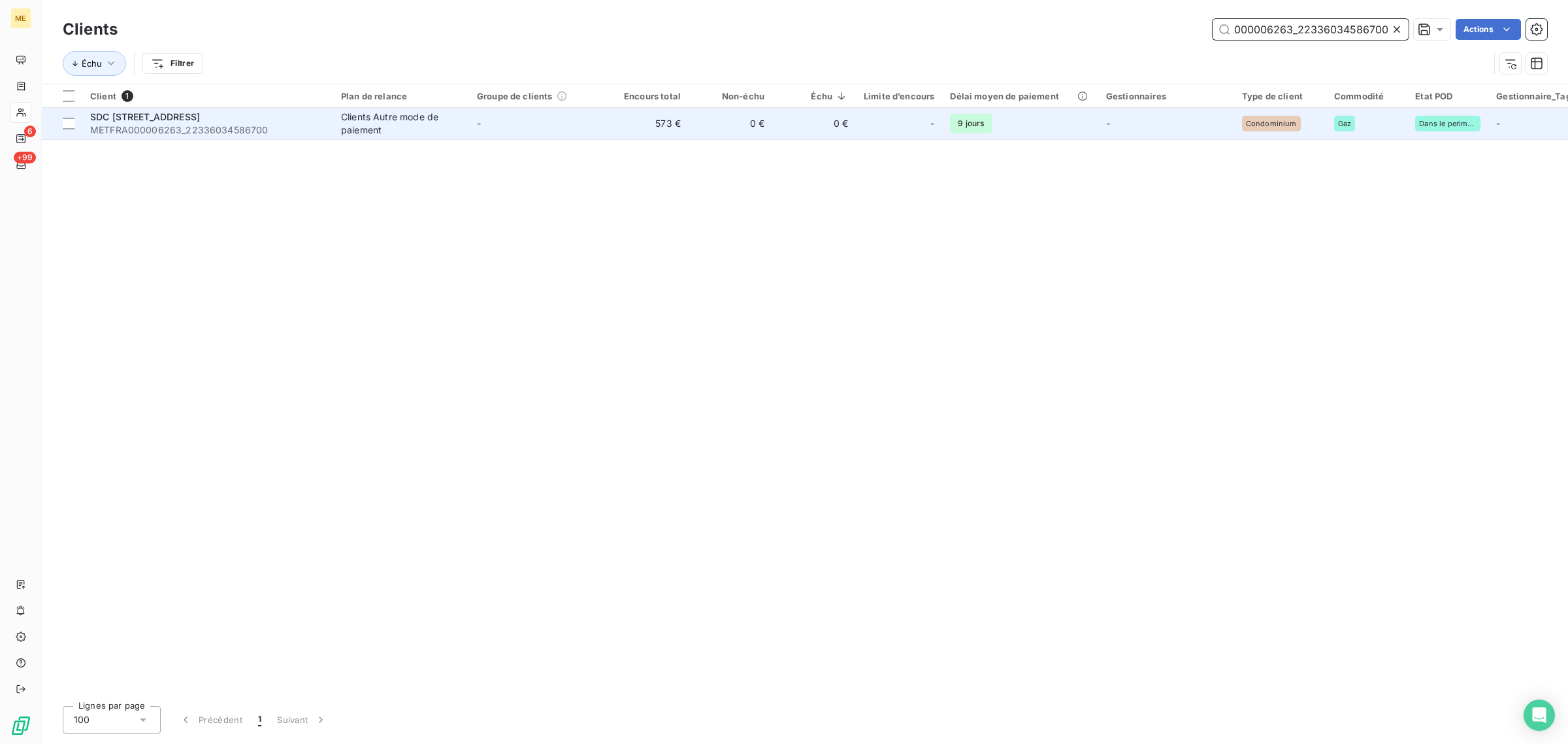
type input "METFRA000006263_22336034586700"
click at [593, 129] on td "-" at bounding box center [537, 123] width 135 height 31
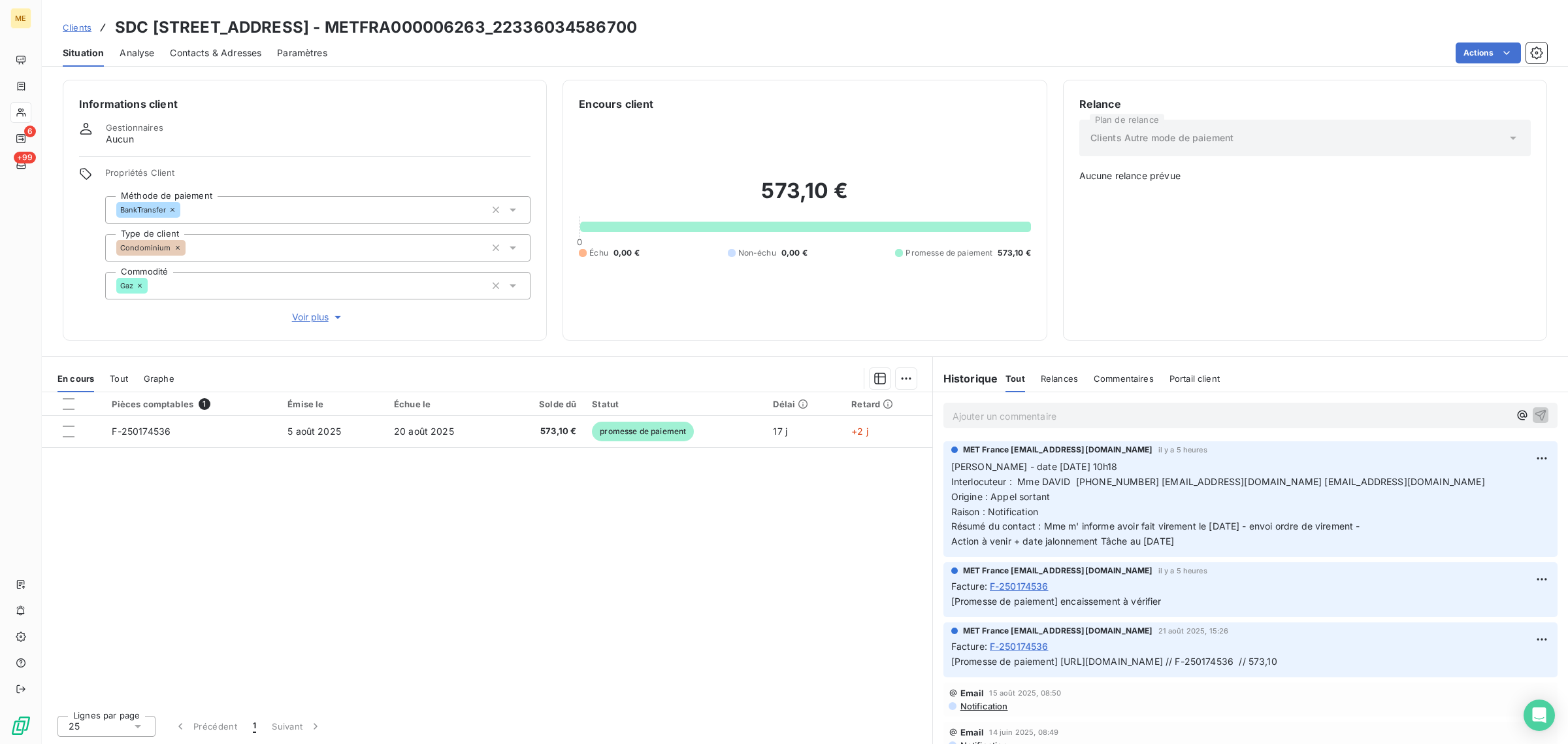
click at [305, 325] on div "Informations client Gestionnaires Aucun Propriétés Client Méthode de paiement B…" at bounding box center [305, 210] width 484 height 261
click at [308, 321] on span "Voir plus" at bounding box center [318, 317] width 53 height 13
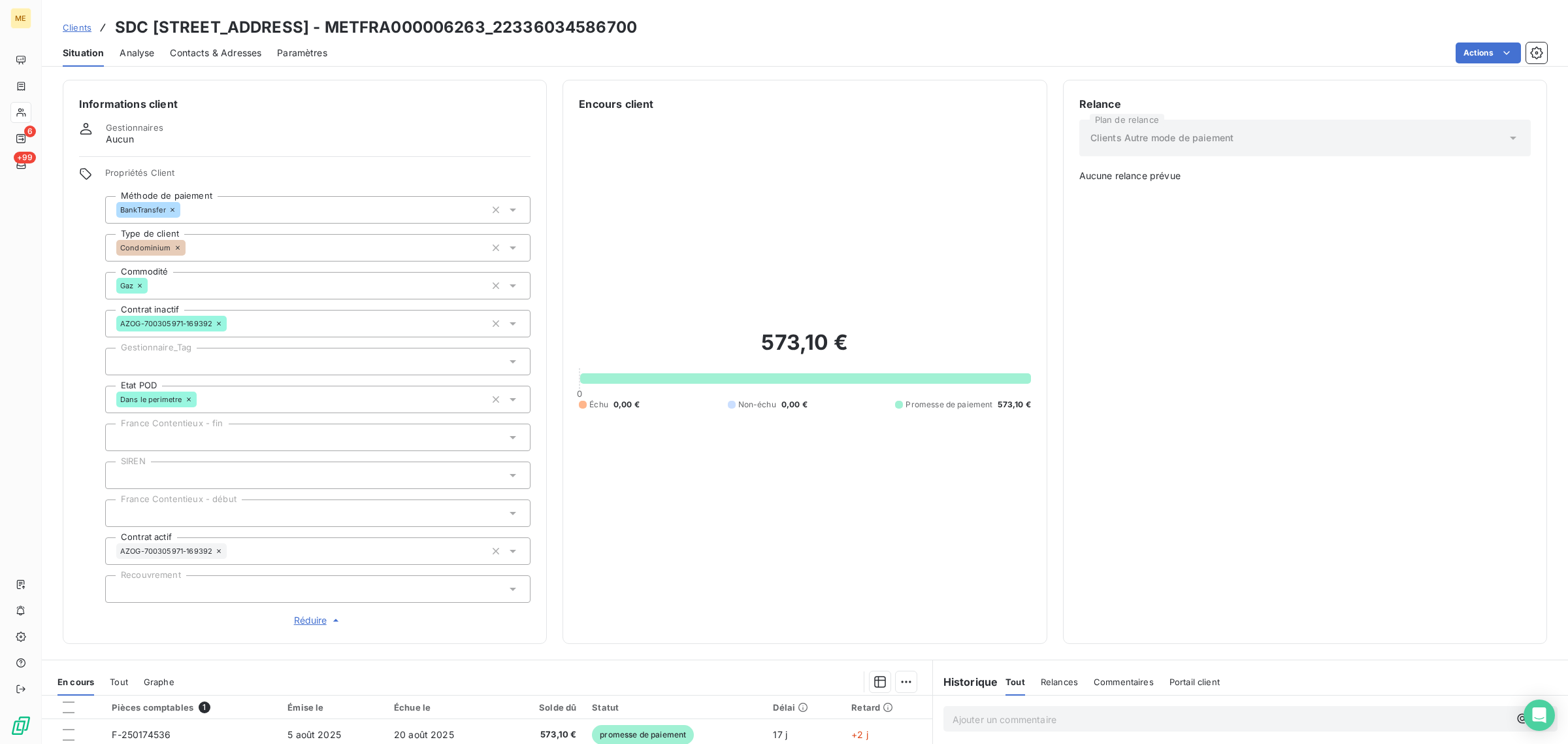
click at [221, 362] on div at bounding box center [318, 362] width 425 height 28
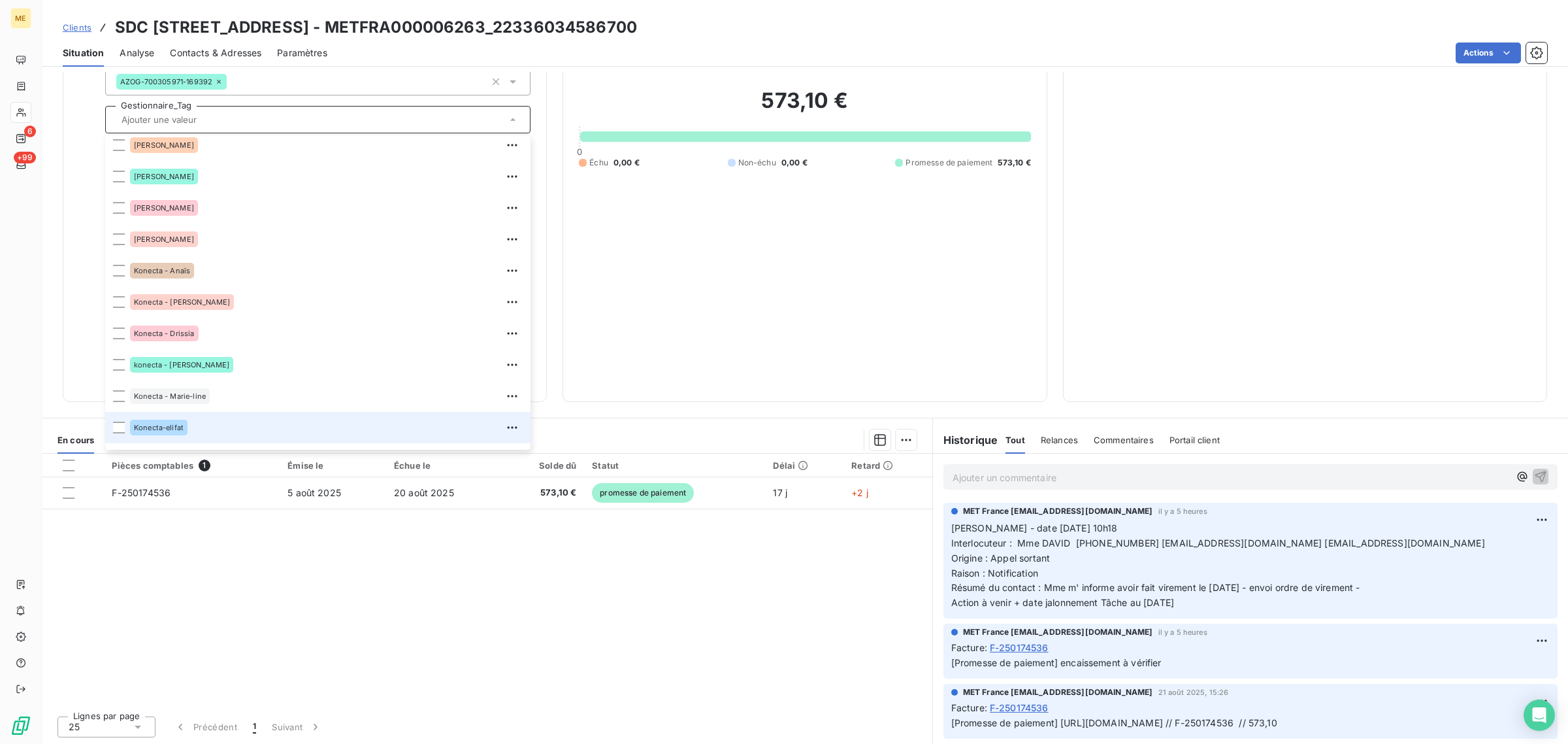
scroll to position [327, 0]
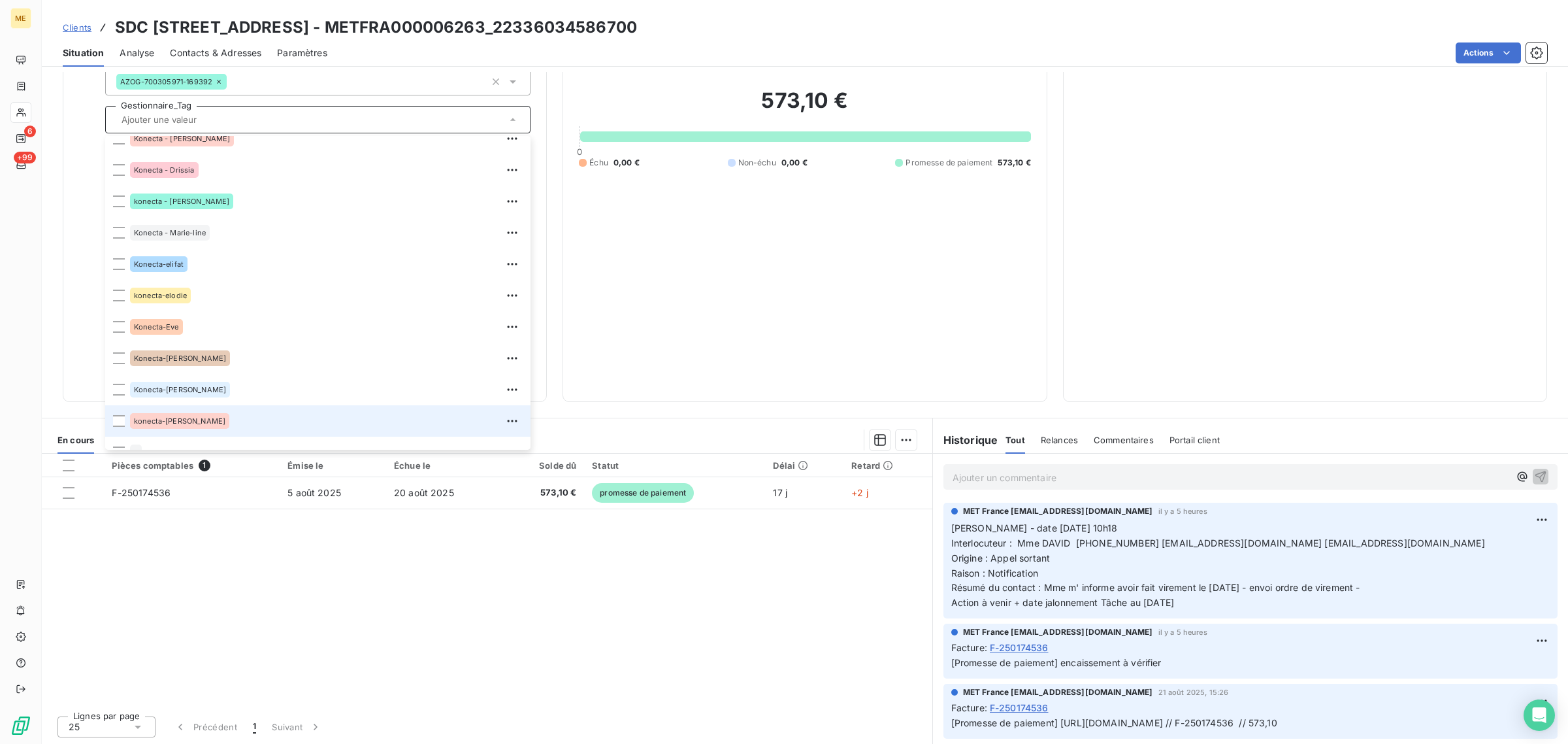
click at [203, 425] on div "konecta-[PERSON_NAME]" at bounding box center [326, 420] width 393 height 21
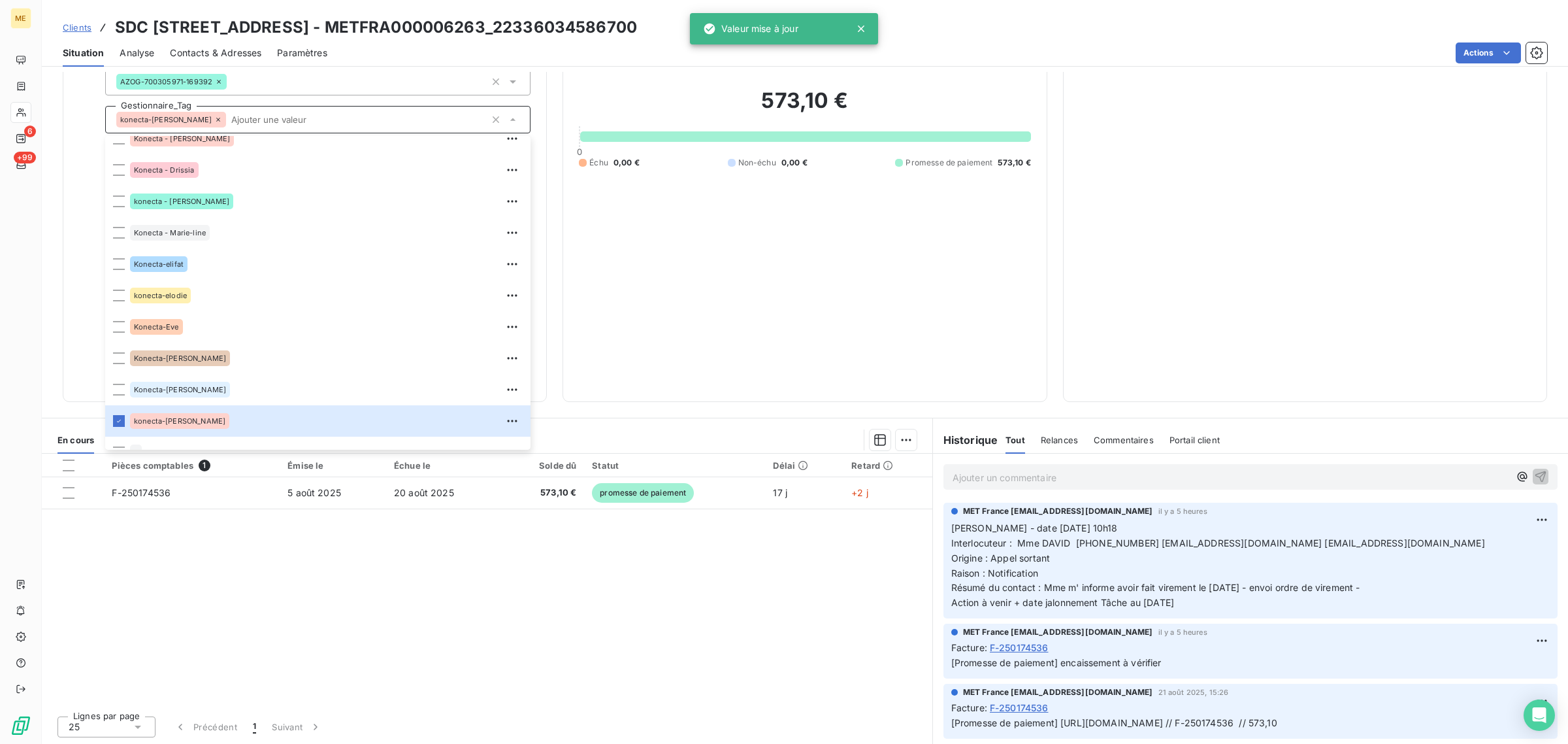
scroll to position [79, 0]
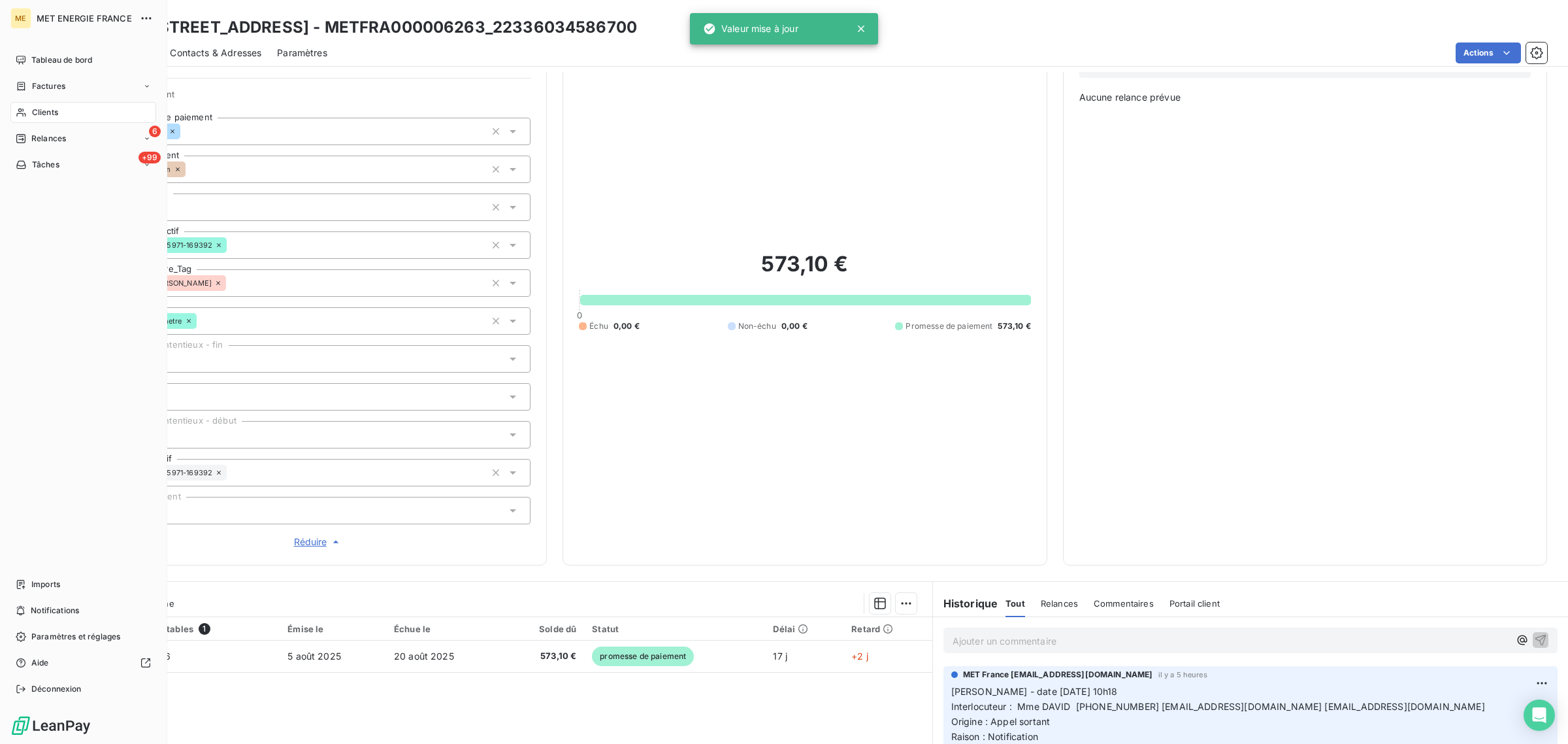
click at [42, 111] on span "Clients" at bounding box center [45, 112] width 26 height 12
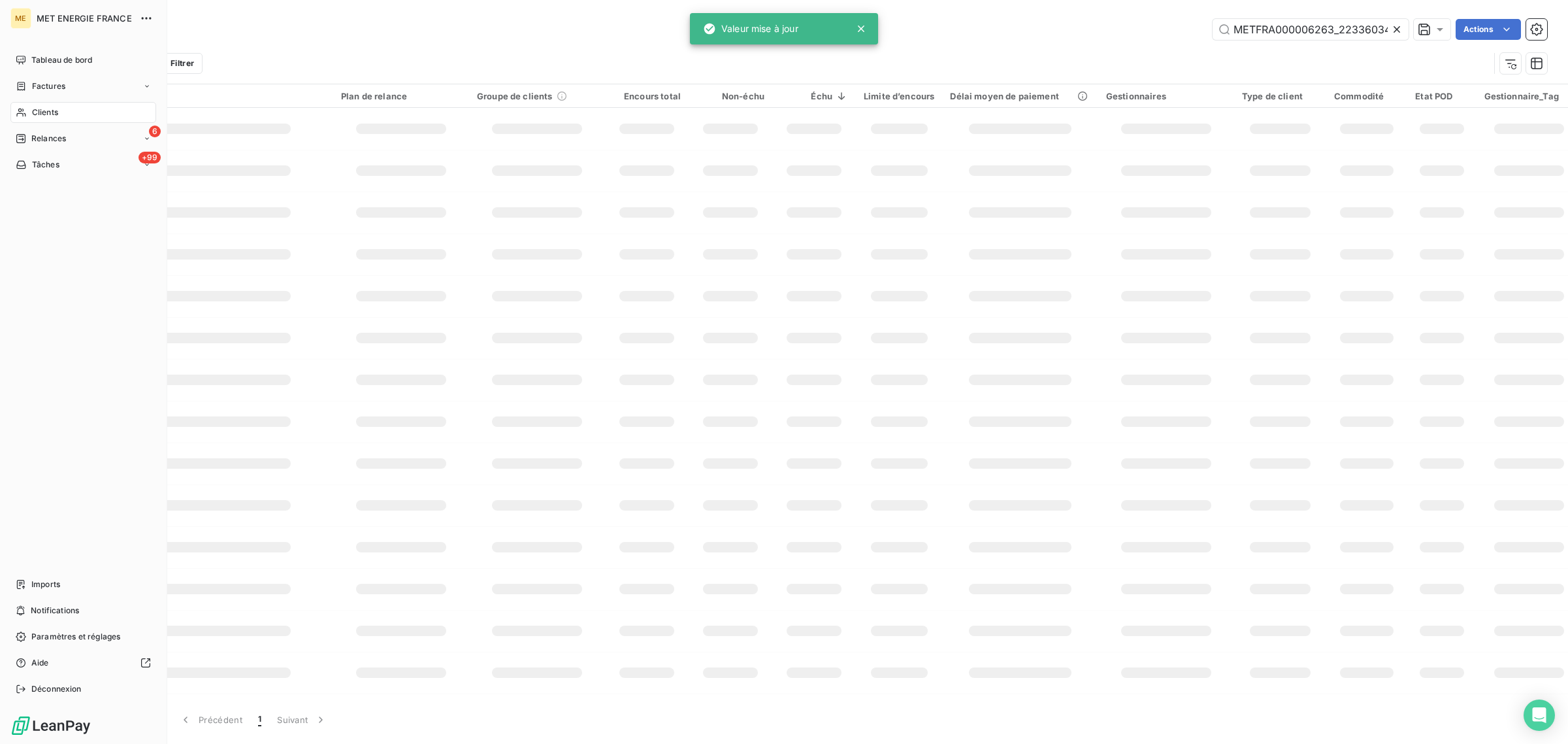
scroll to position [0, 41]
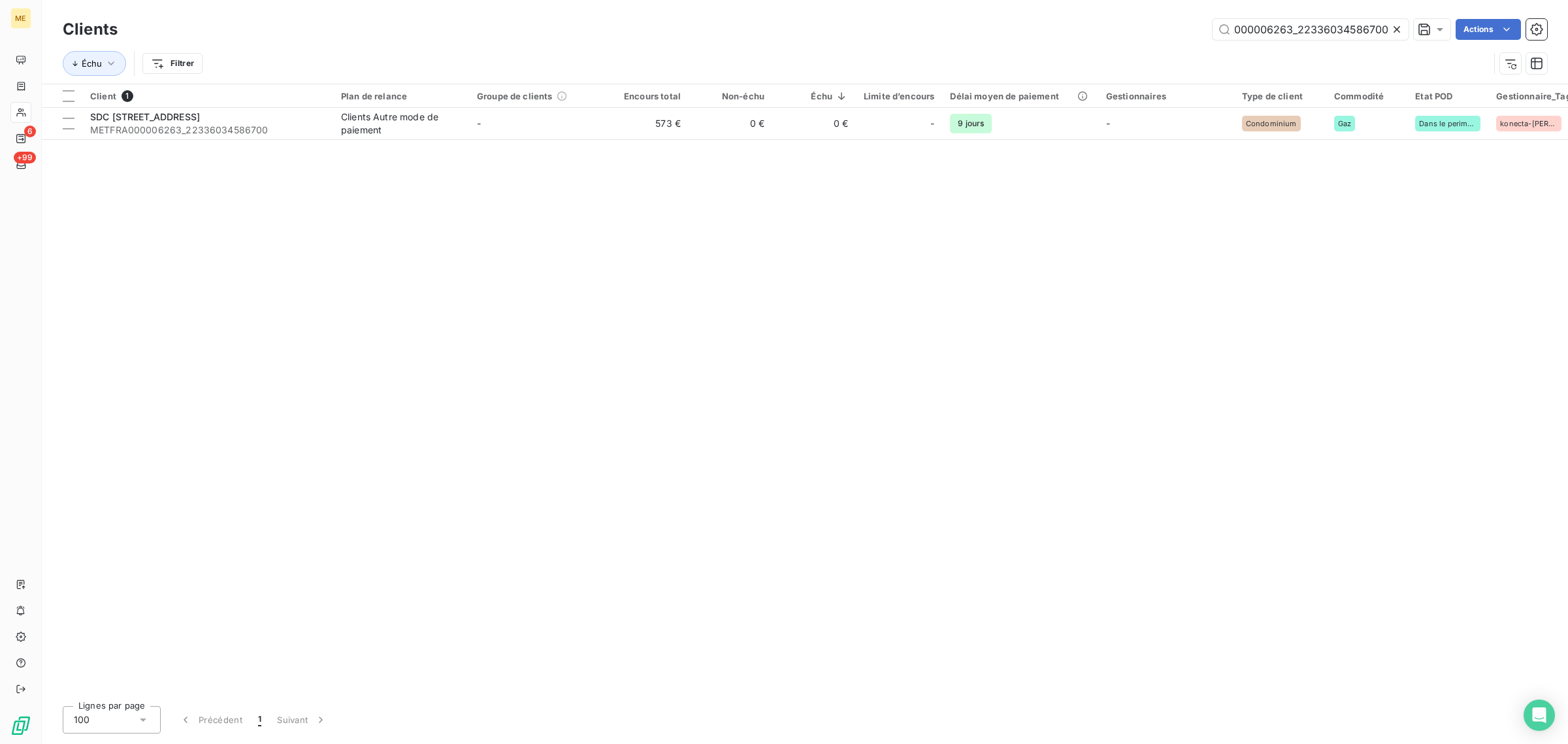
click at [1400, 31] on icon at bounding box center [1396, 28] width 13 height 13
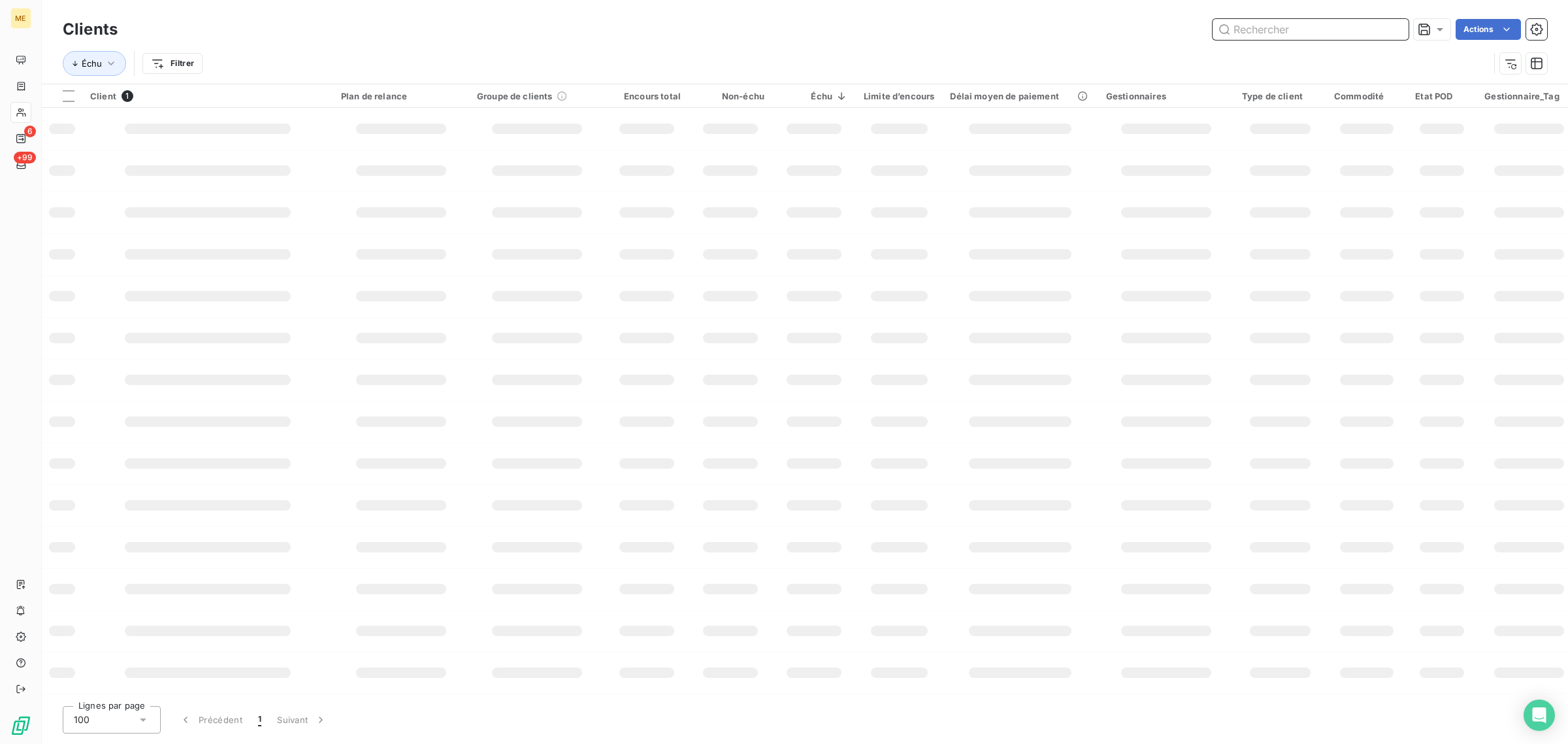
click at [1337, 31] on input "text" at bounding box center [1310, 29] width 196 height 21
paste input "METFRA000005566_14299276375398"
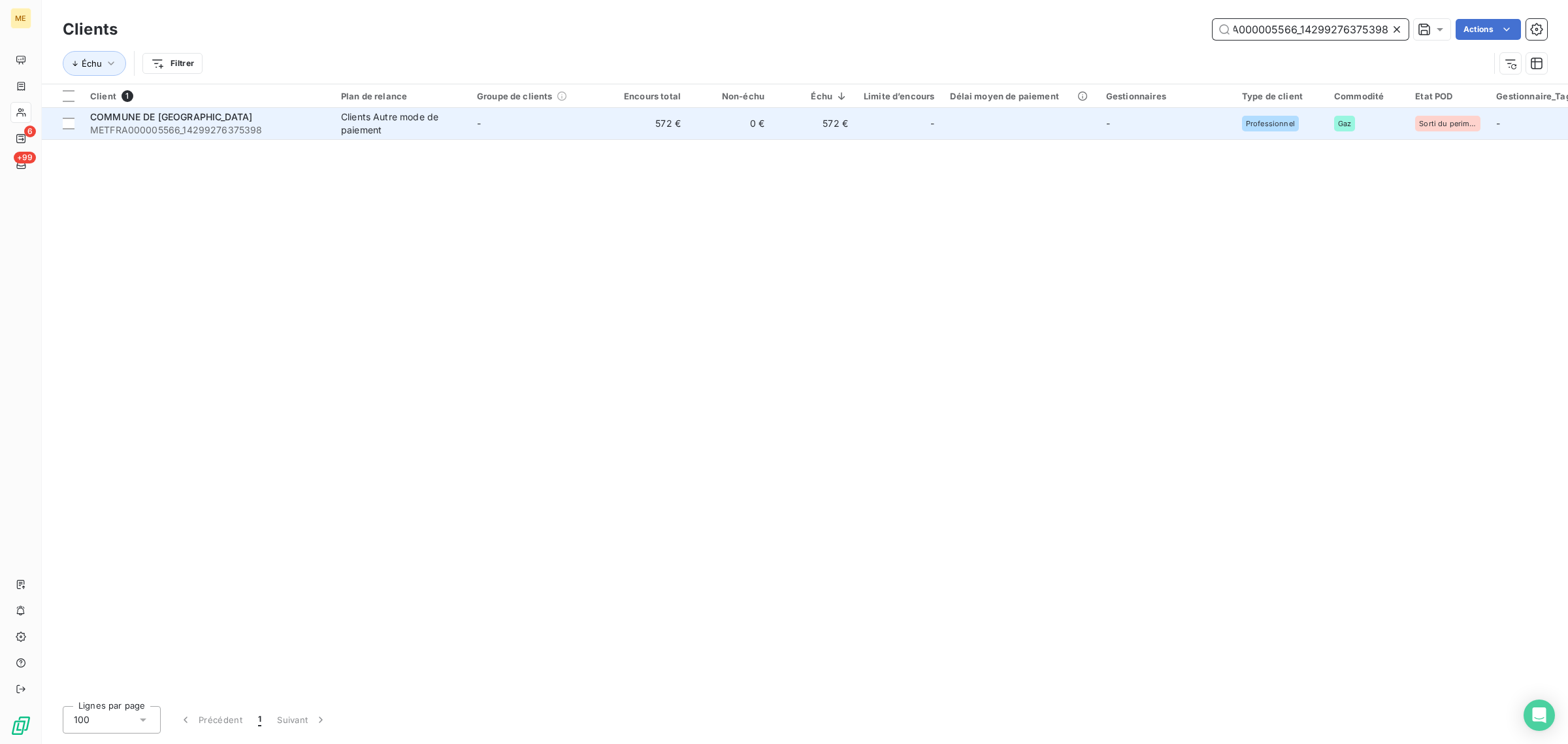
type input "METFRA000005566_14299276375398"
click at [631, 124] on td "572 €" at bounding box center [646, 123] width 84 height 31
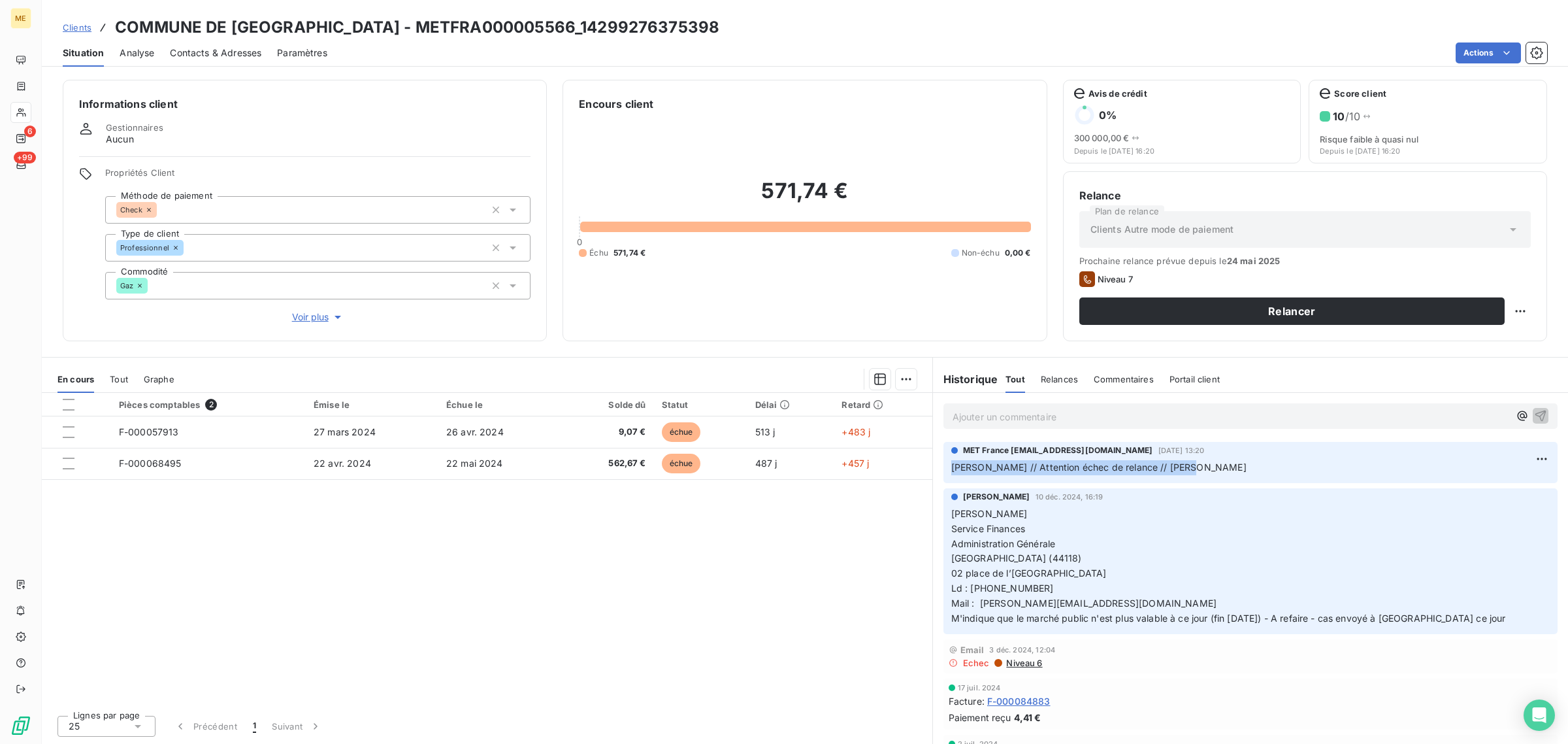
drag, startPoint x: 1187, startPoint y: 466, endPoint x: 945, endPoint y: 465, distance: 242.0
click at [945, 465] on div "MET France met-france@recouvrement.met.com 26 juin 2025, 13:20 Loïc // Attentio…" at bounding box center [1250, 463] width 614 height 41
click at [1223, 471] on p "Loïc // Attention échec de relance // Alerte Leanpay" at bounding box center [1250, 467] width 598 height 15
click at [312, 315] on span "Voir plus" at bounding box center [318, 317] width 53 height 13
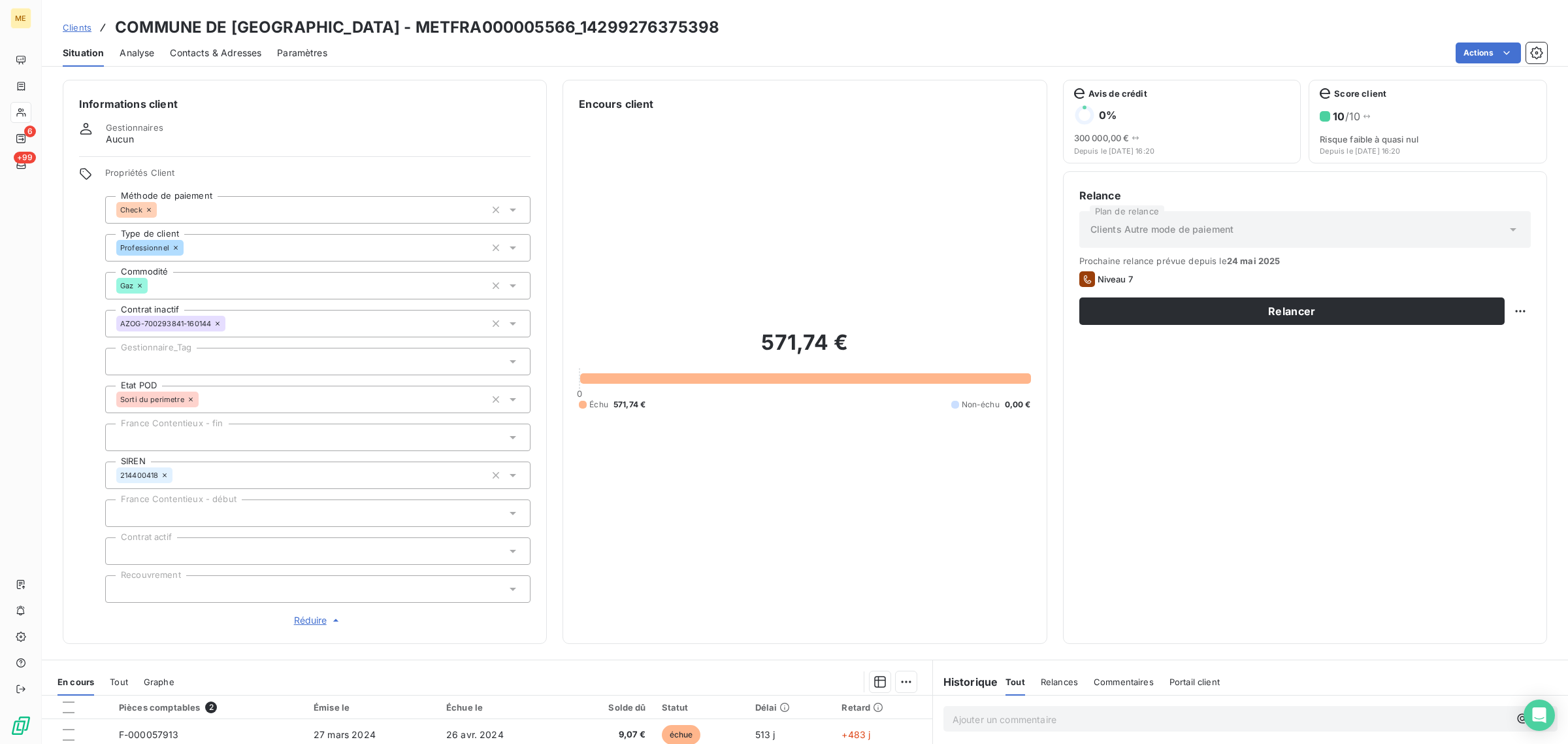
click at [236, 364] on div at bounding box center [318, 362] width 425 height 28
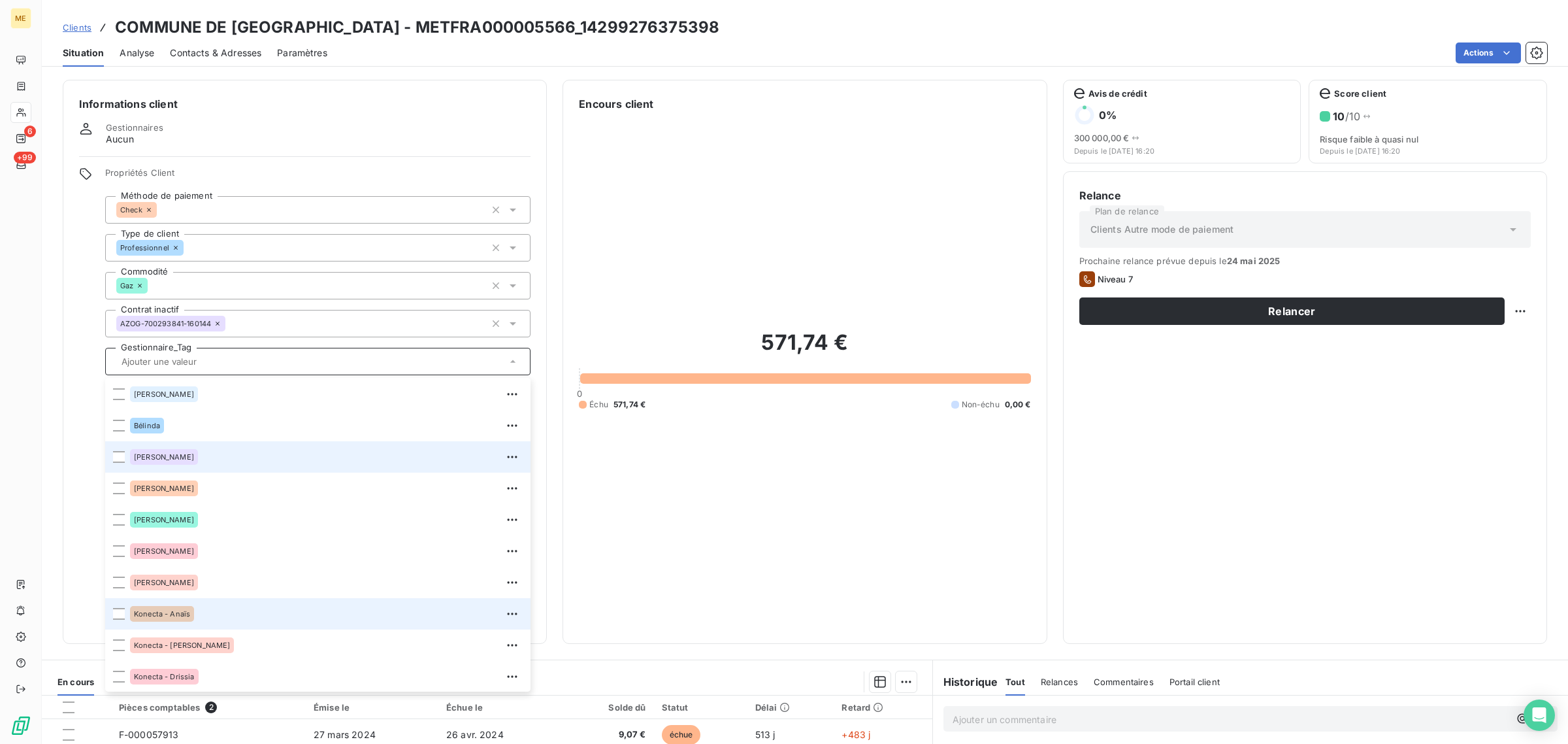
scroll to position [245, 0]
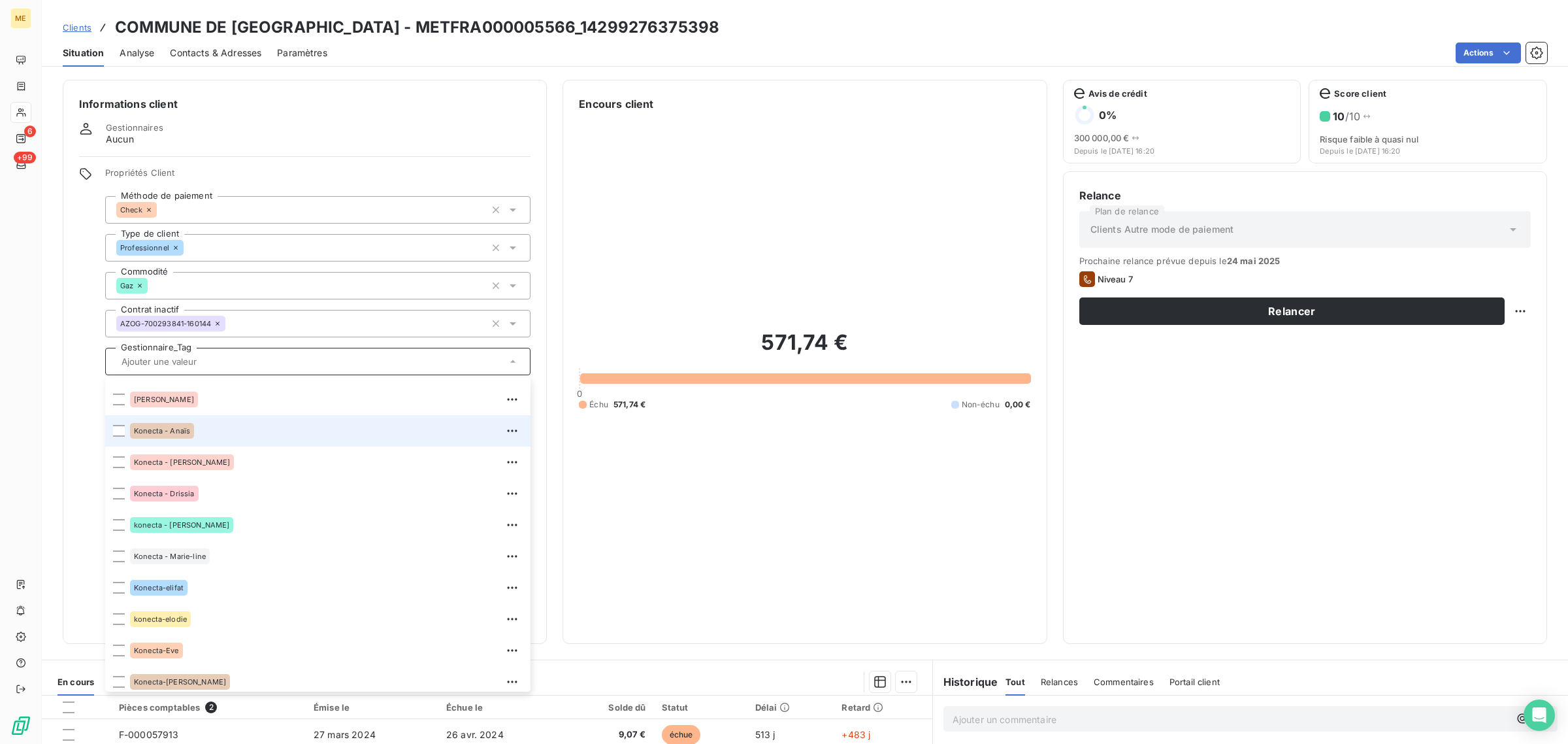
click at [203, 433] on div "Konecta - Anaïs" at bounding box center [326, 431] width 393 height 21
click at [1502, 311] on html "ME 6 +99 Clients COMMUNE DE LA CHEVROLIERE - METFRA000005566_14299276375398 Sit…" at bounding box center [784, 372] width 1568 height 744
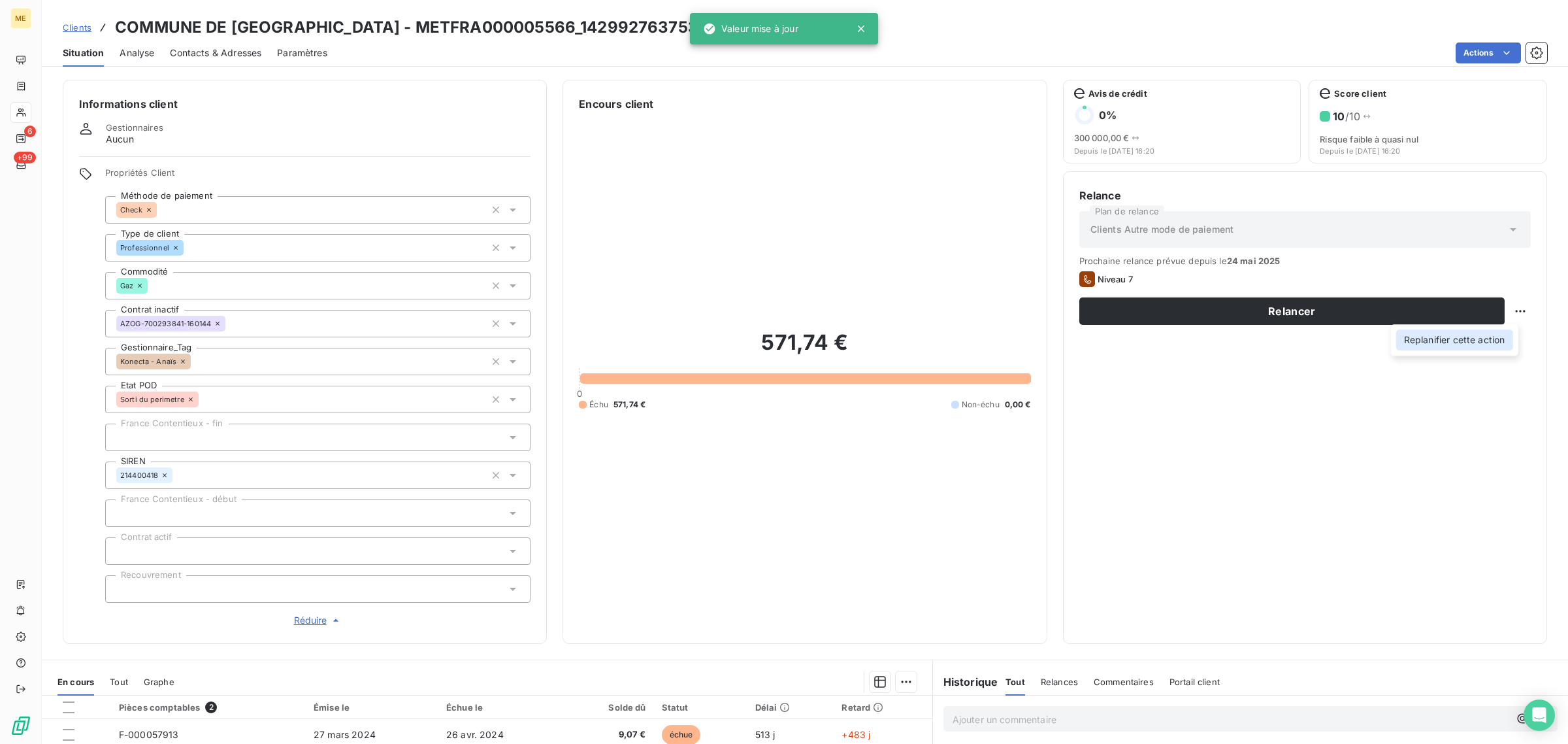
click at [1484, 334] on div "Replanifier cette action" at bounding box center [1455, 340] width 117 height 21
select select "7"
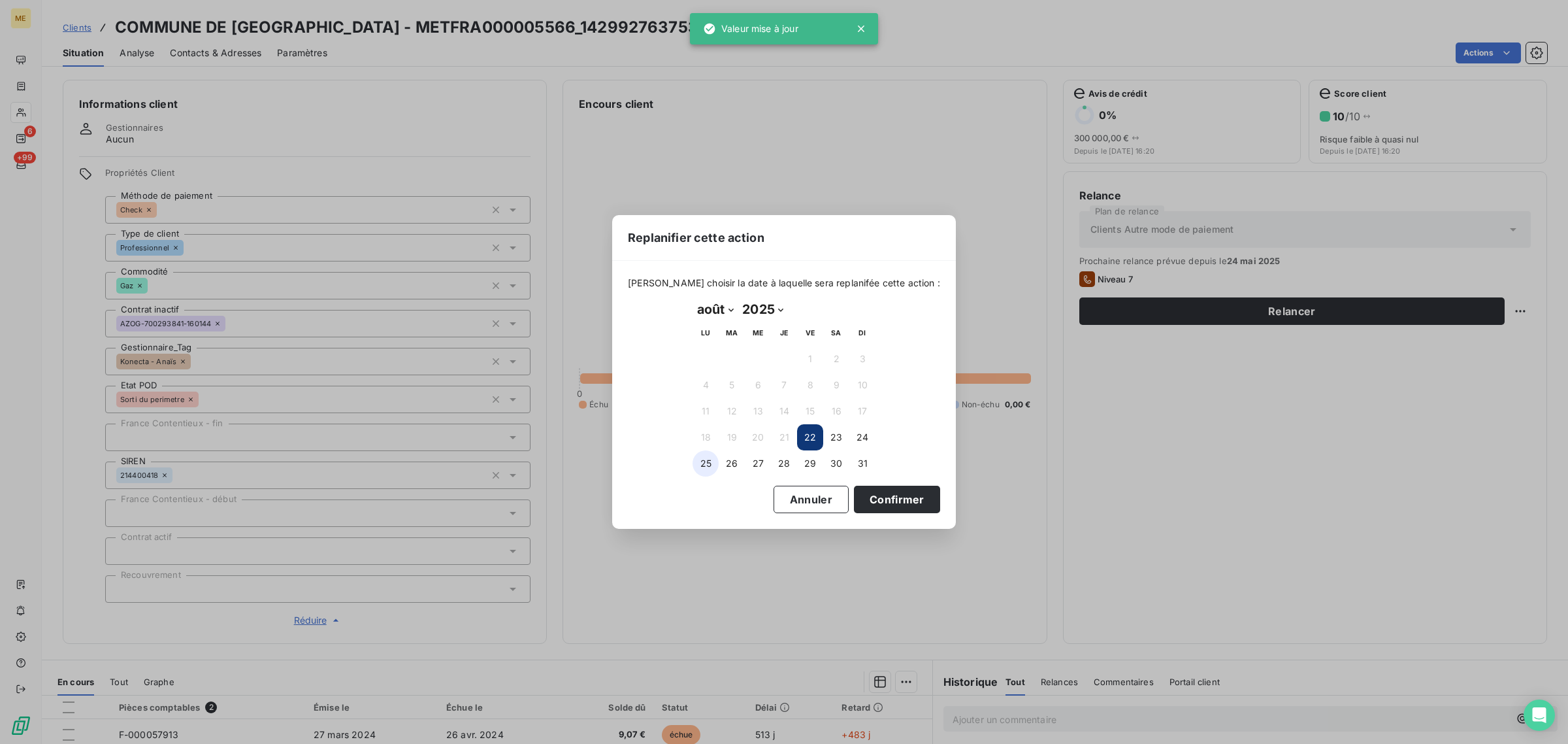
click at [712, 458] on button "25" at bounding box center [706, 463] width 26 height 26
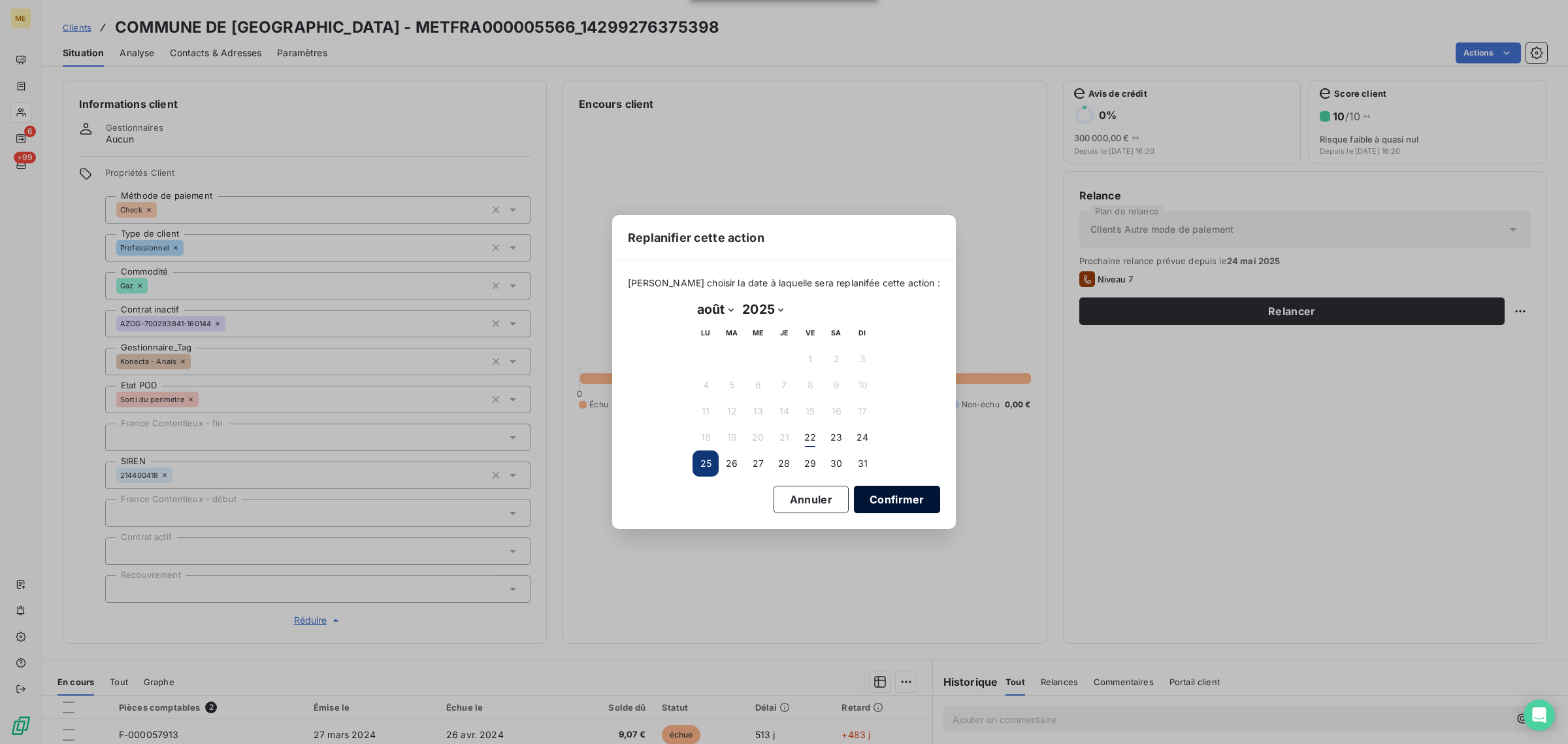
click at [864, 494] on button "Confirmer" at bounding box center [897, 500] width 86 height 28
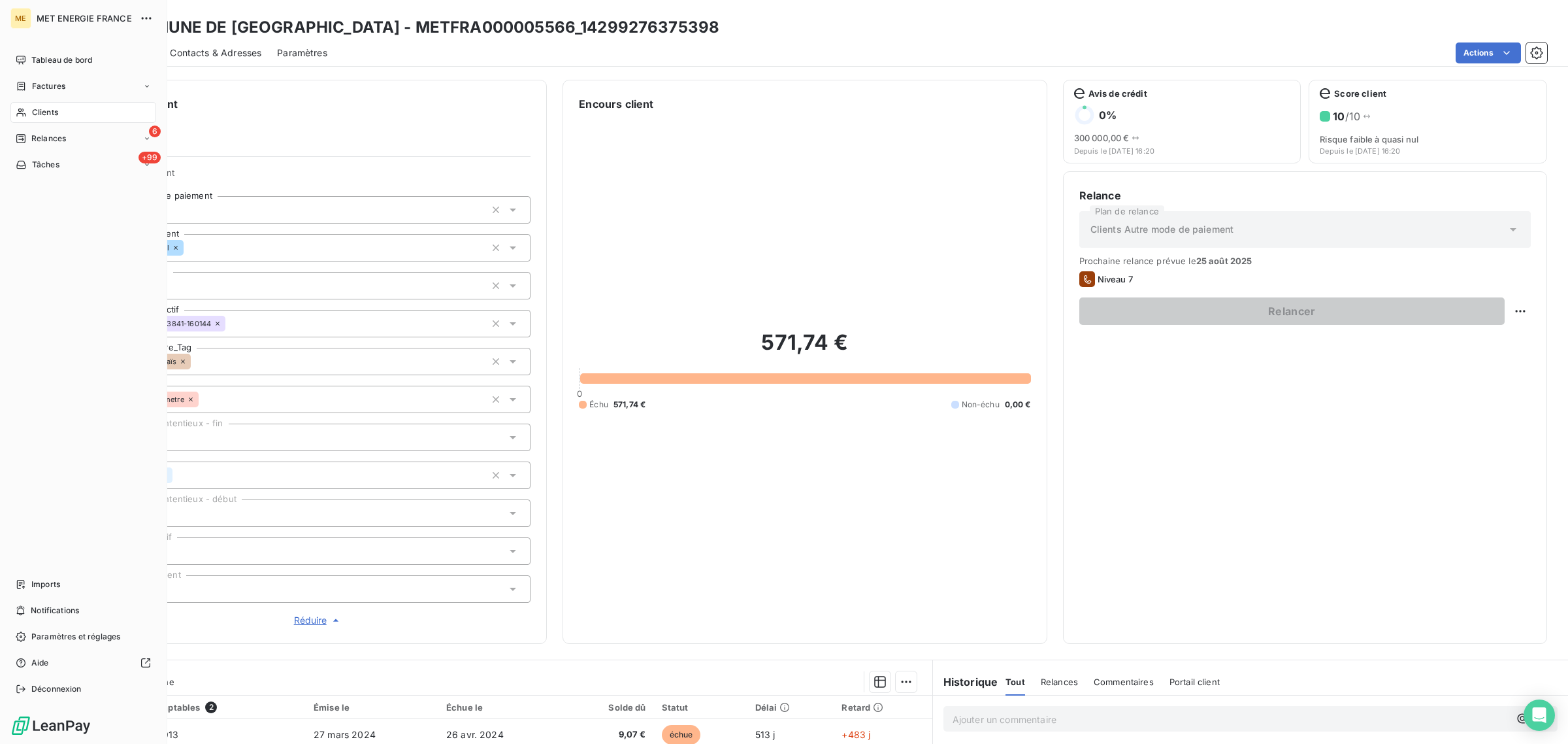
click at [21, 111] on icon at bounding box center [21, 112] width 11 height 10
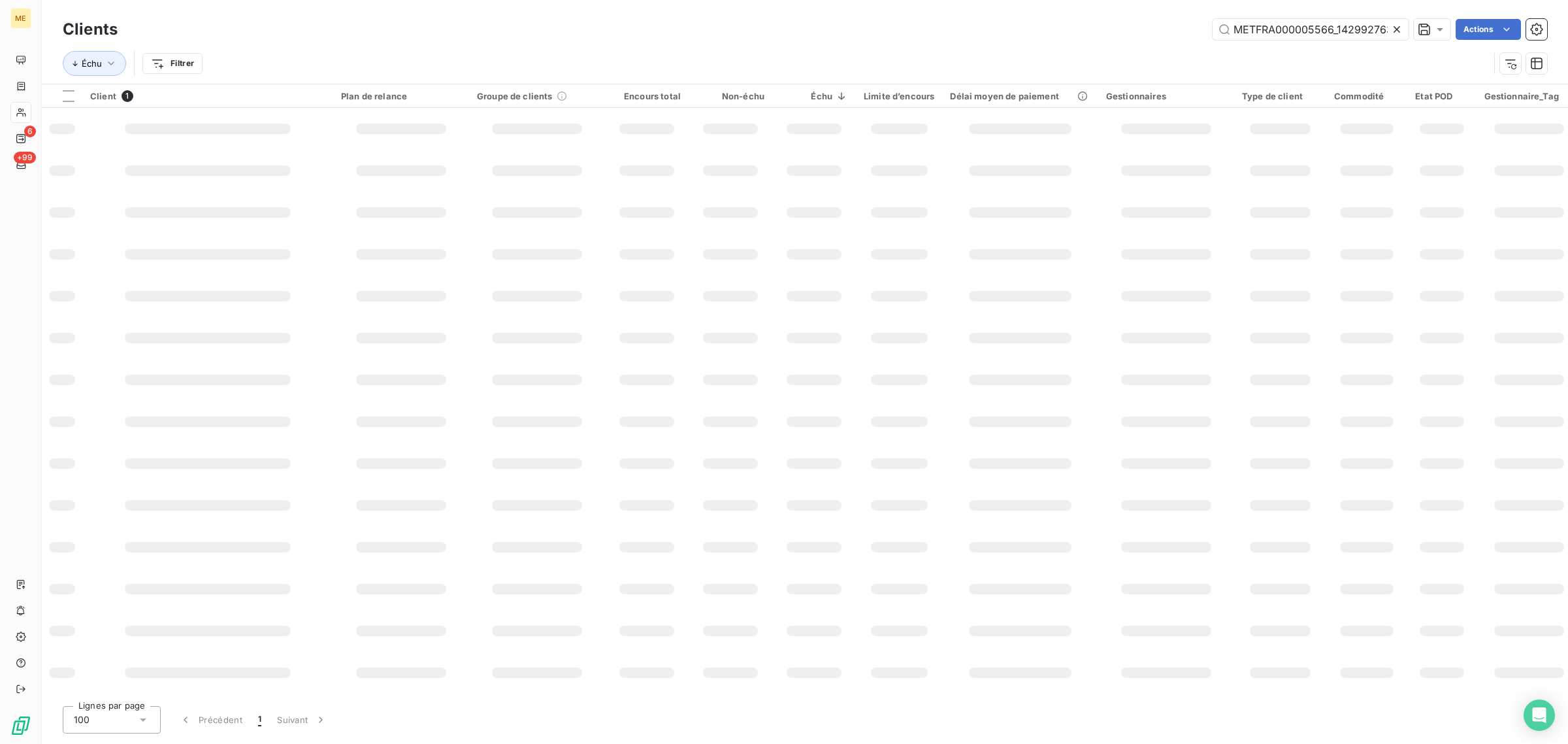
scroll to position [0, 36]
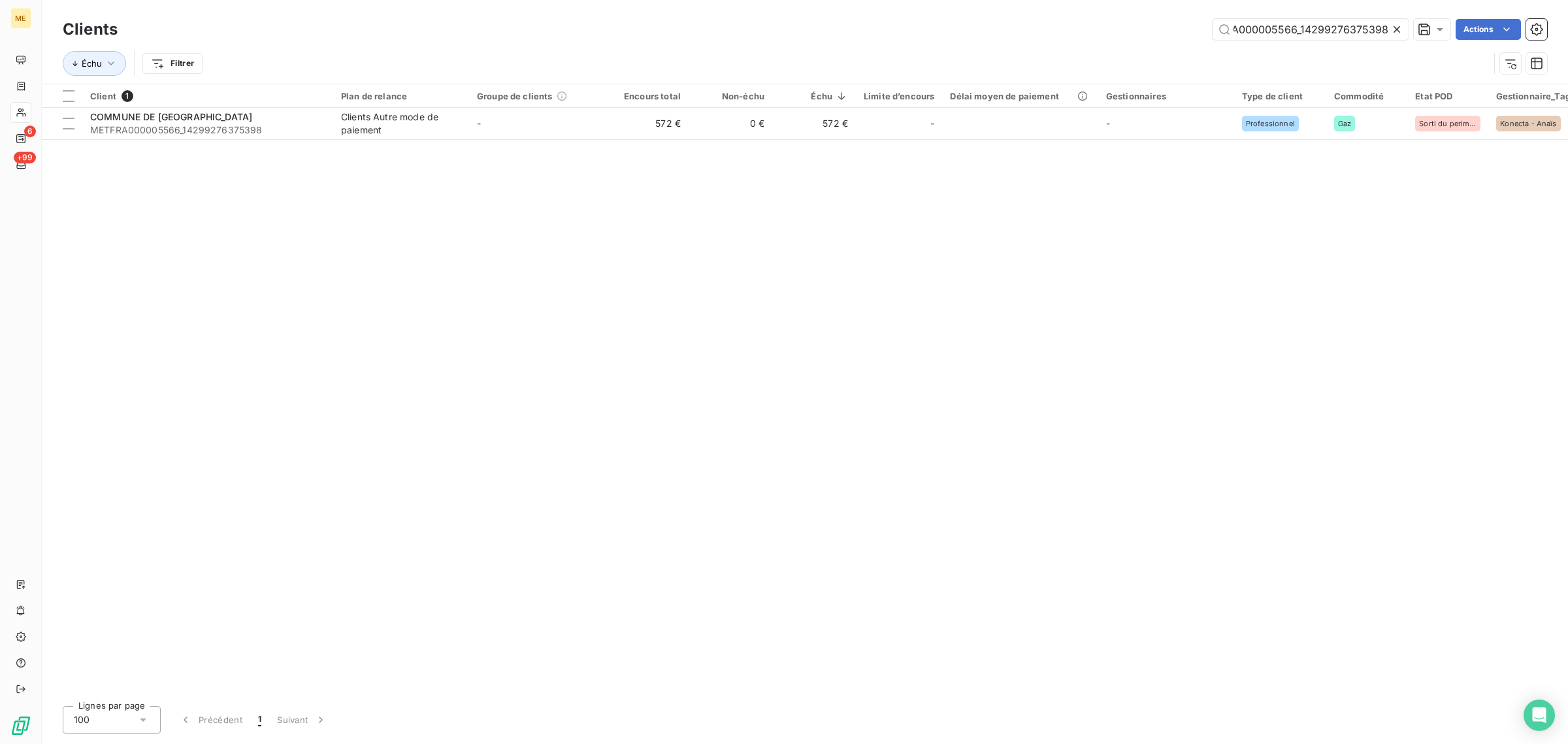
click at [1399, 29] on icon at bounding box center [1396, 28] width 13 height 13
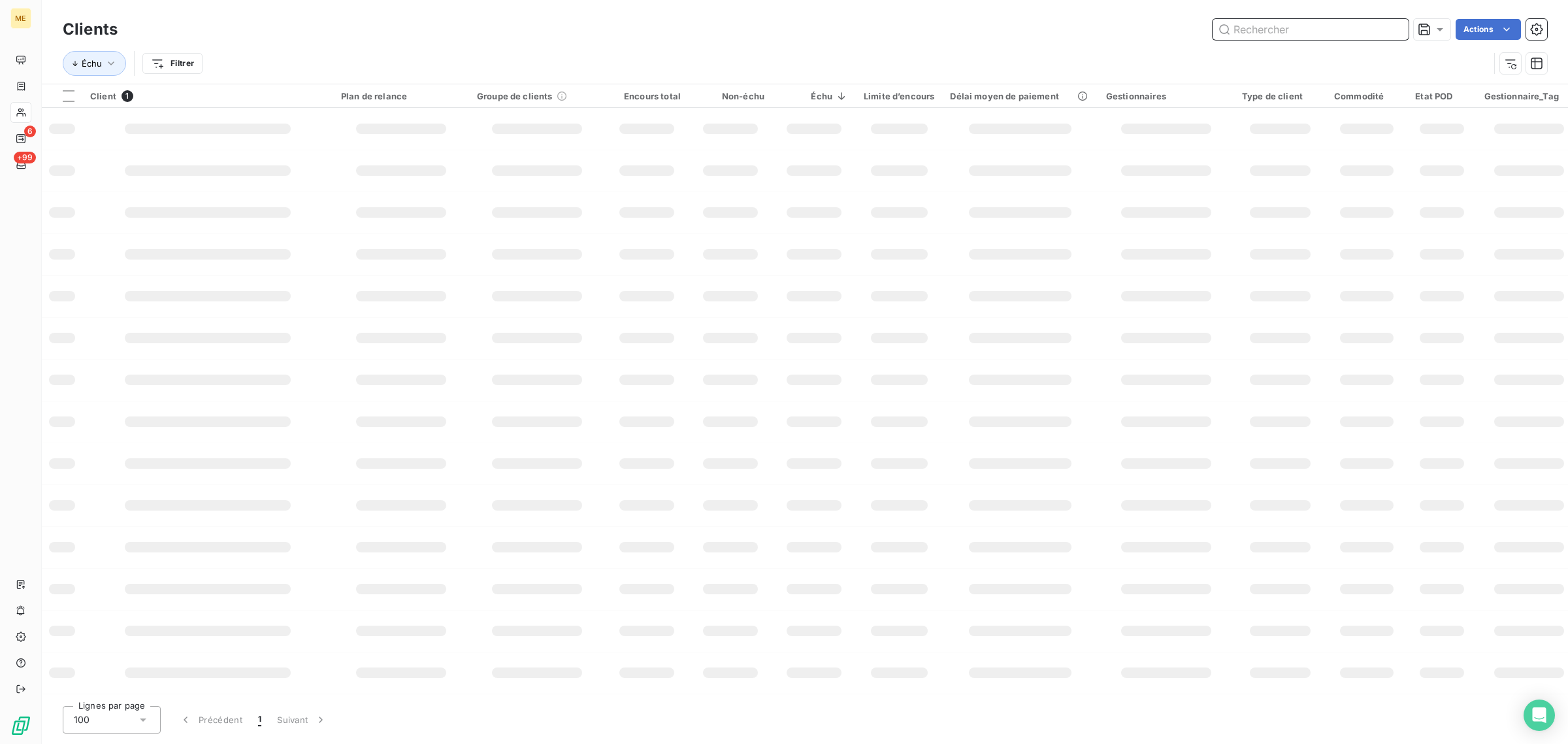
click at [1328, 28] on input "text" at bounding box center [1310, 29] width 196 height 21
paste input "METFRA000011432_07530680075420"
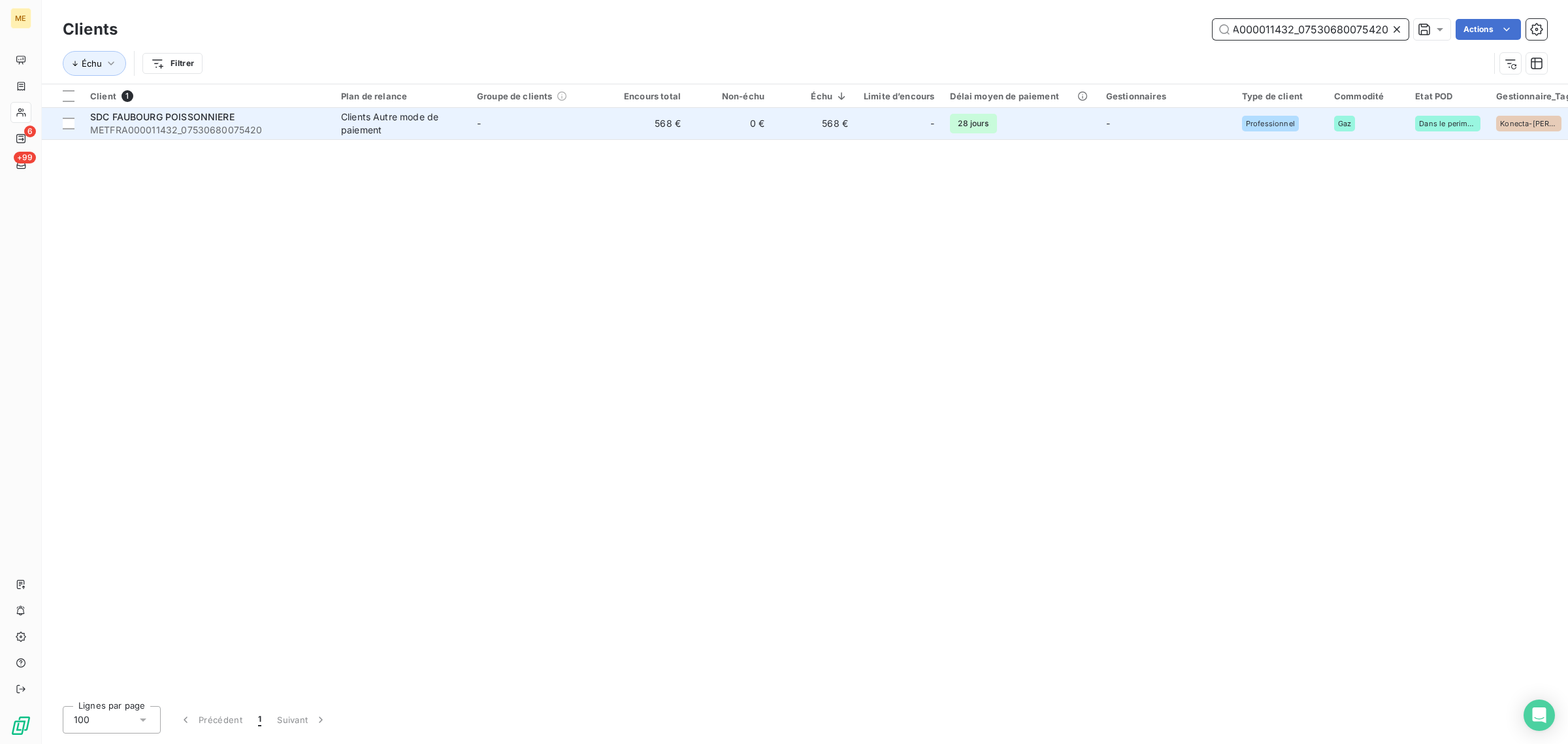
type input "METFRA000011432_07530680075420"
click at [580, 129] on td "-" at bounding box center [537, 123] width 135 height 31
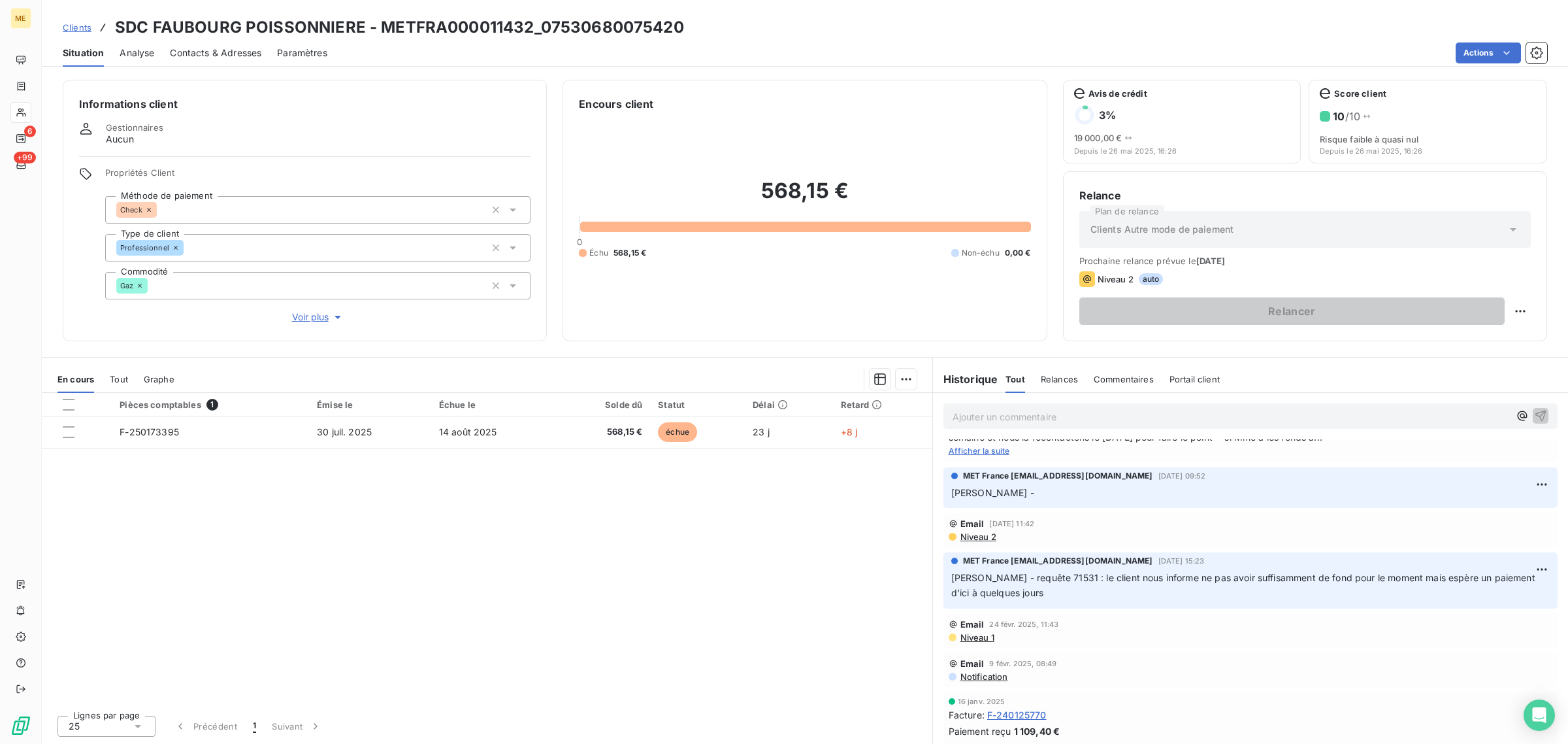
scroll to position [701, 0]
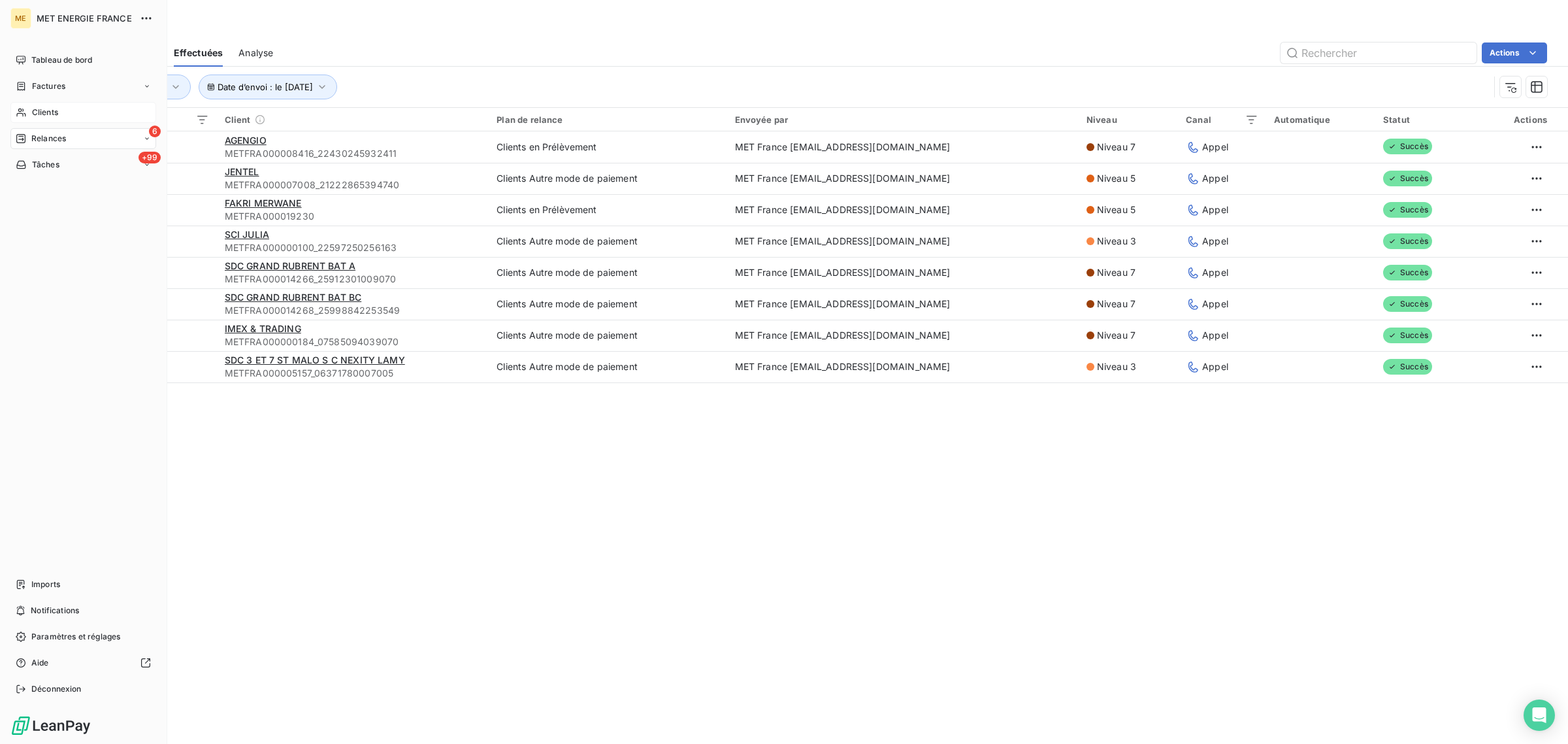
click at [36, 115] on span "Clients" at bounding box center [45, 112] width 26 height 12
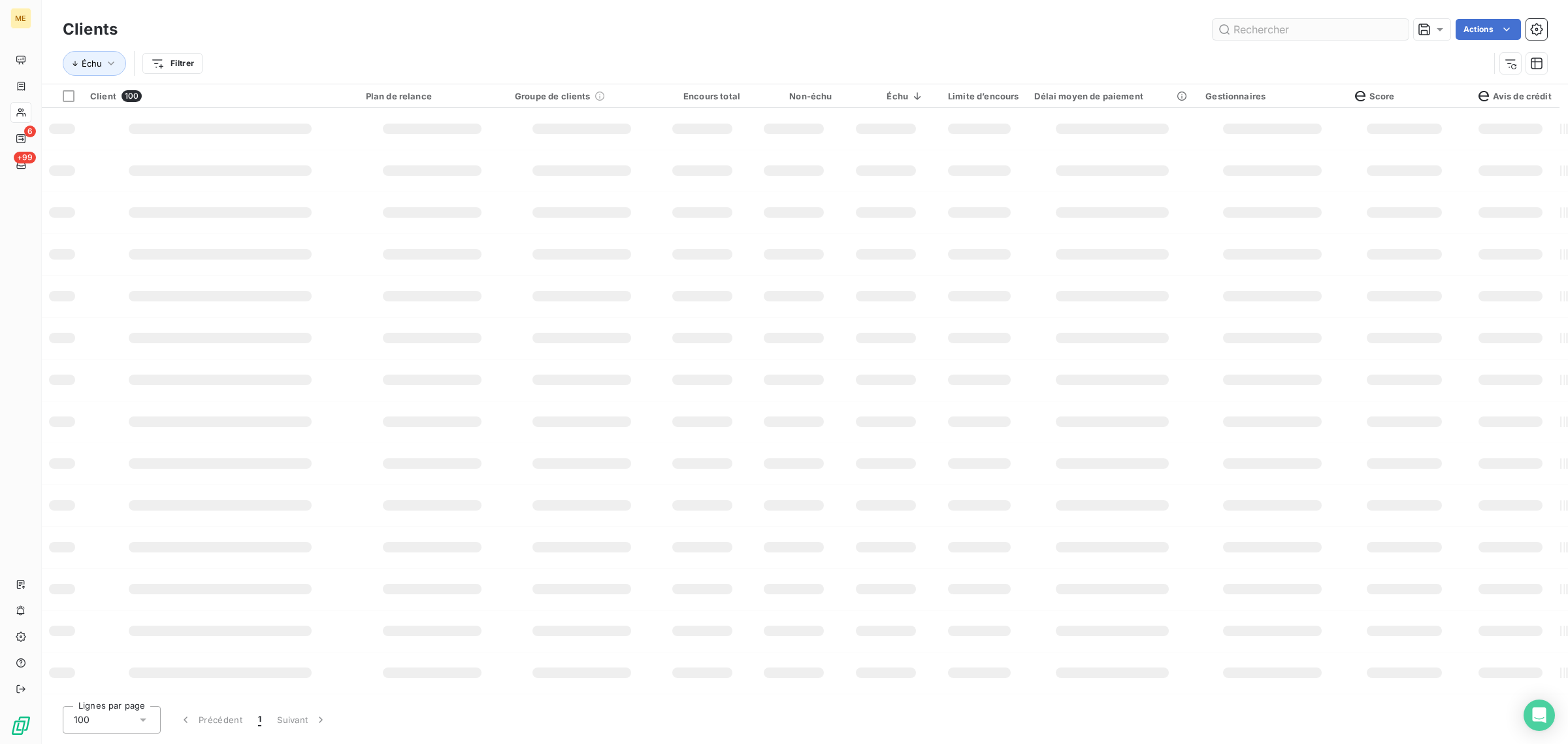
click at [1247, 34] on input "text" at bounding box center [1310, 29] width 196 height 21
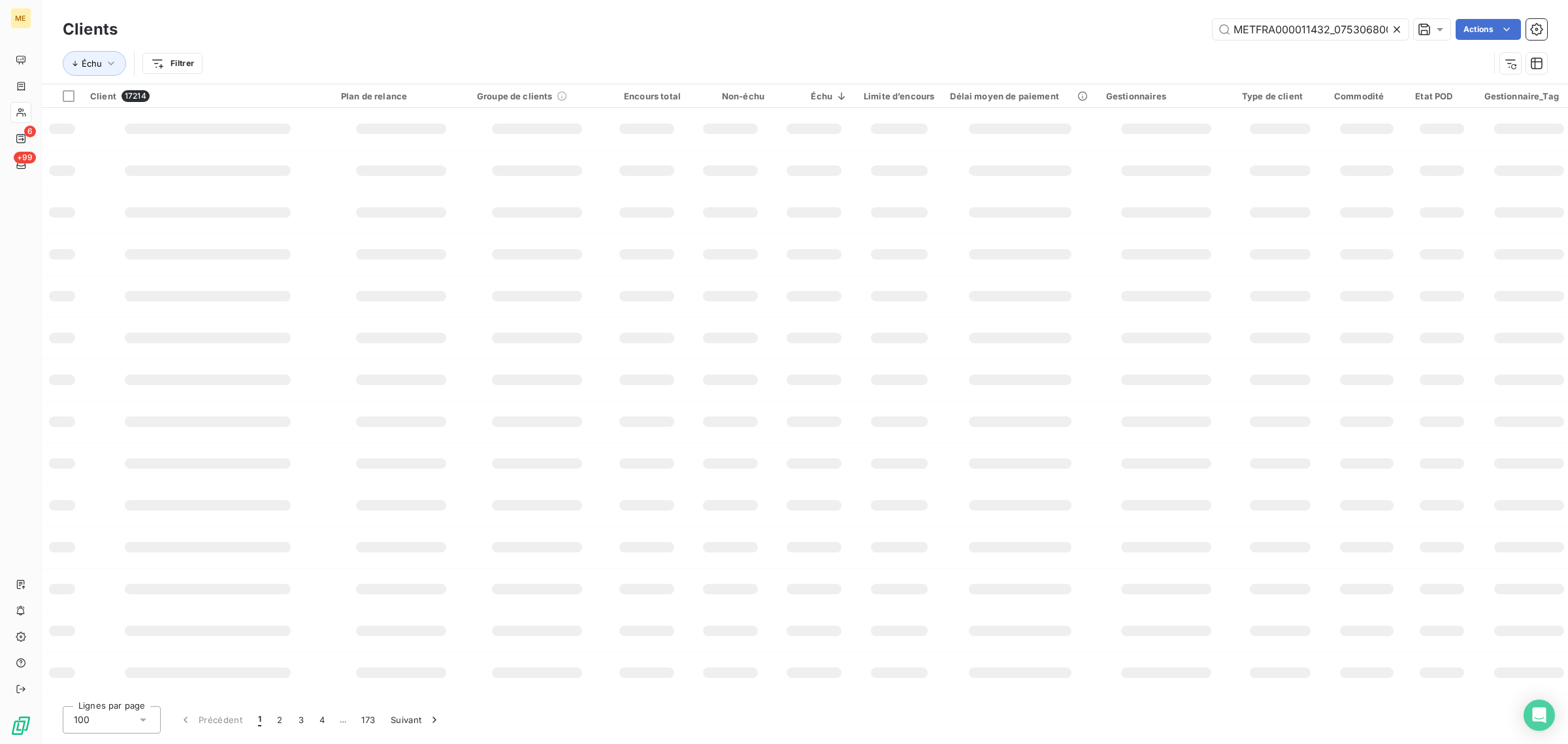
scroll to position [0, 36]
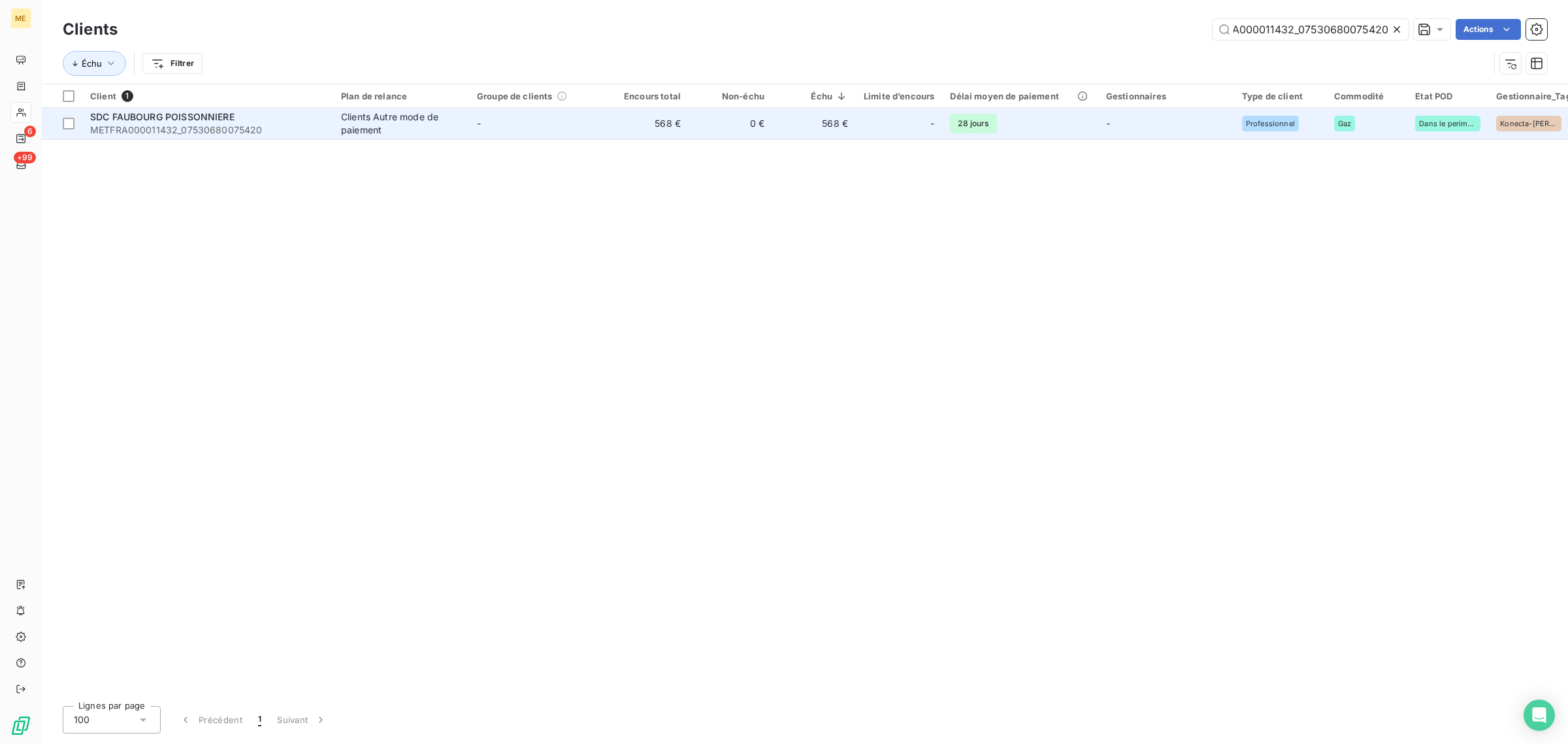
type input "METFRA000011432_07530680075420"
click at [590, 125] on td "-" at bounding box center [537, 123] width 135 height 31
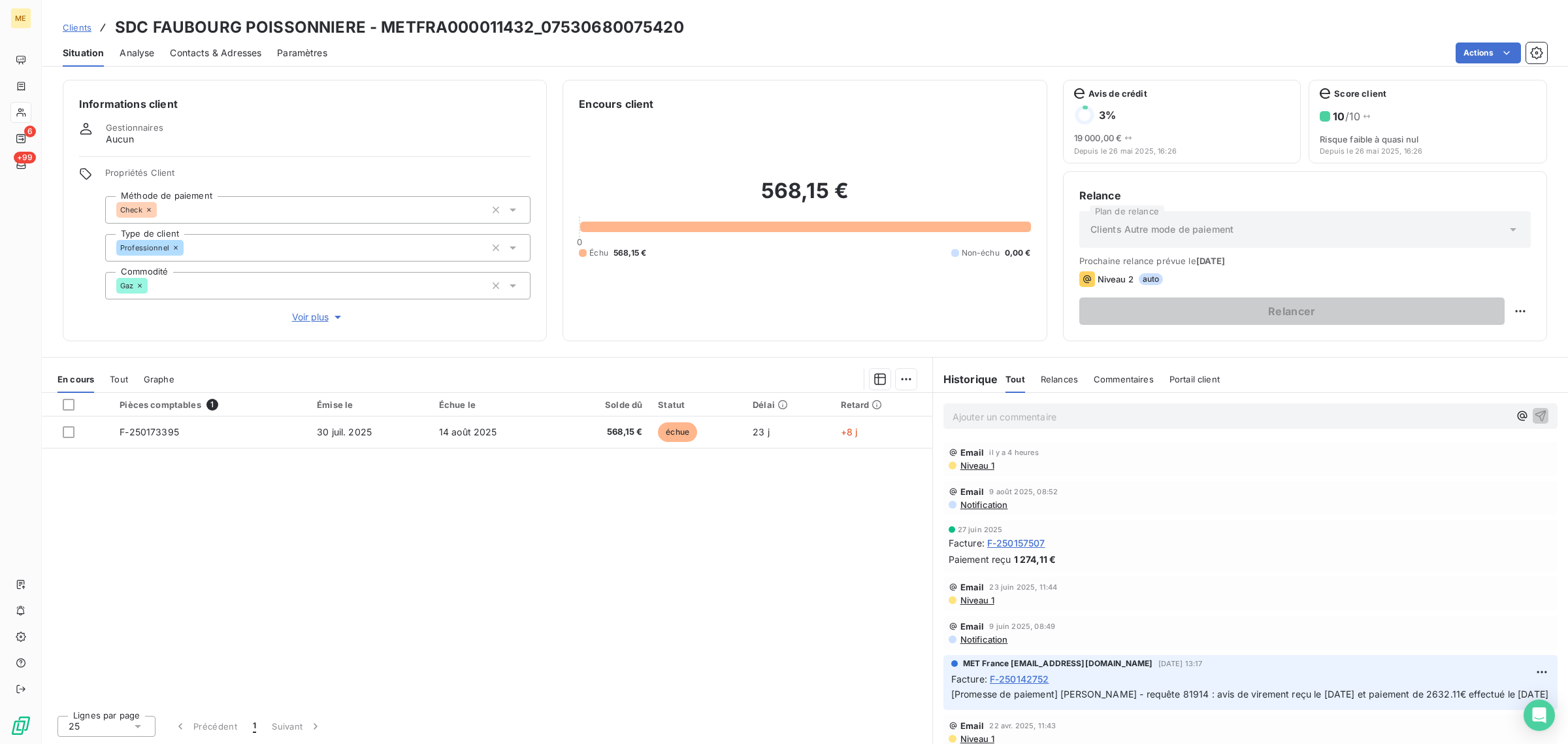
click at [318, 321] on span "Voir plus" at bounding box center [318, 317] width 53 height 13
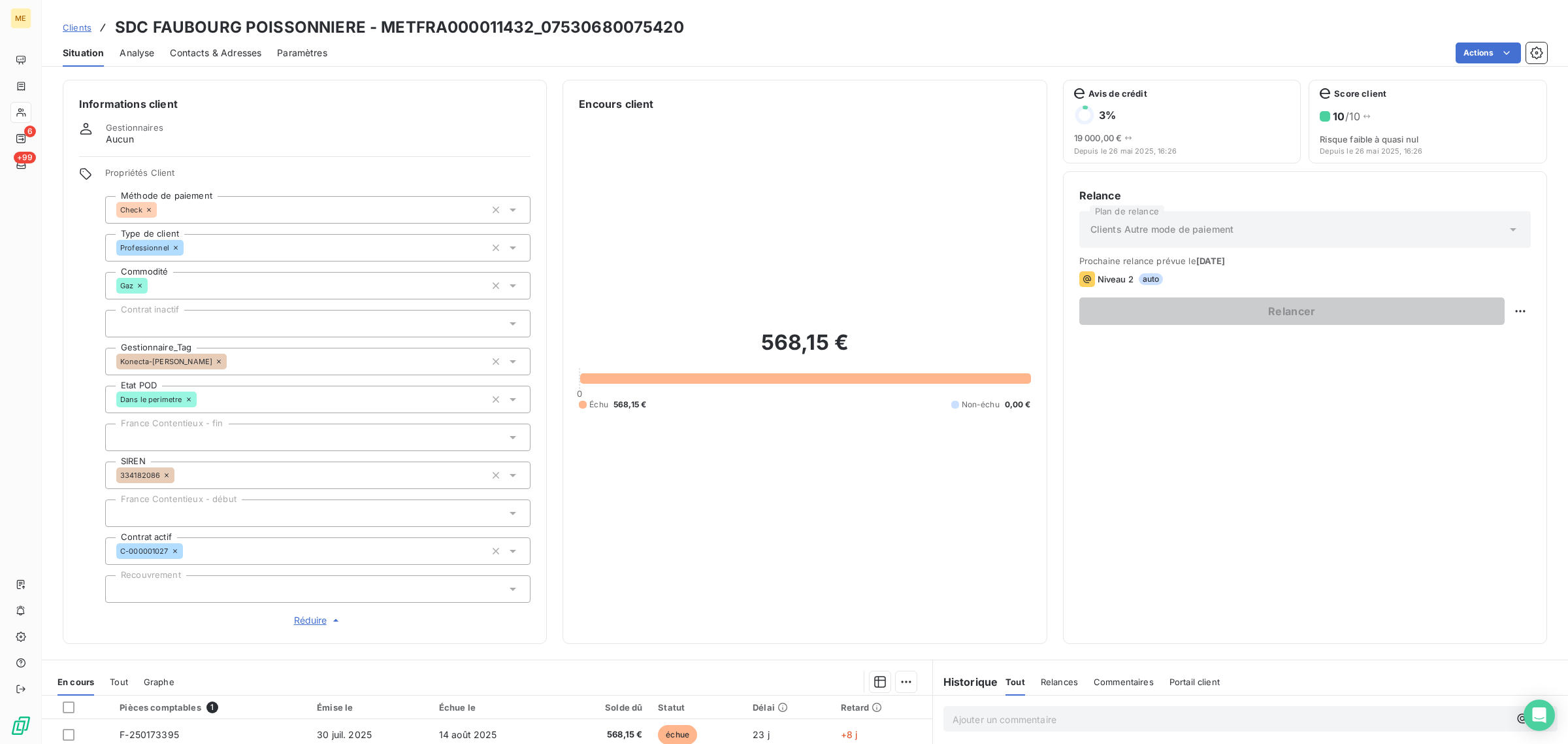
click at [215, 359] on icon at bounding box center [218, 361] width 8 height 8
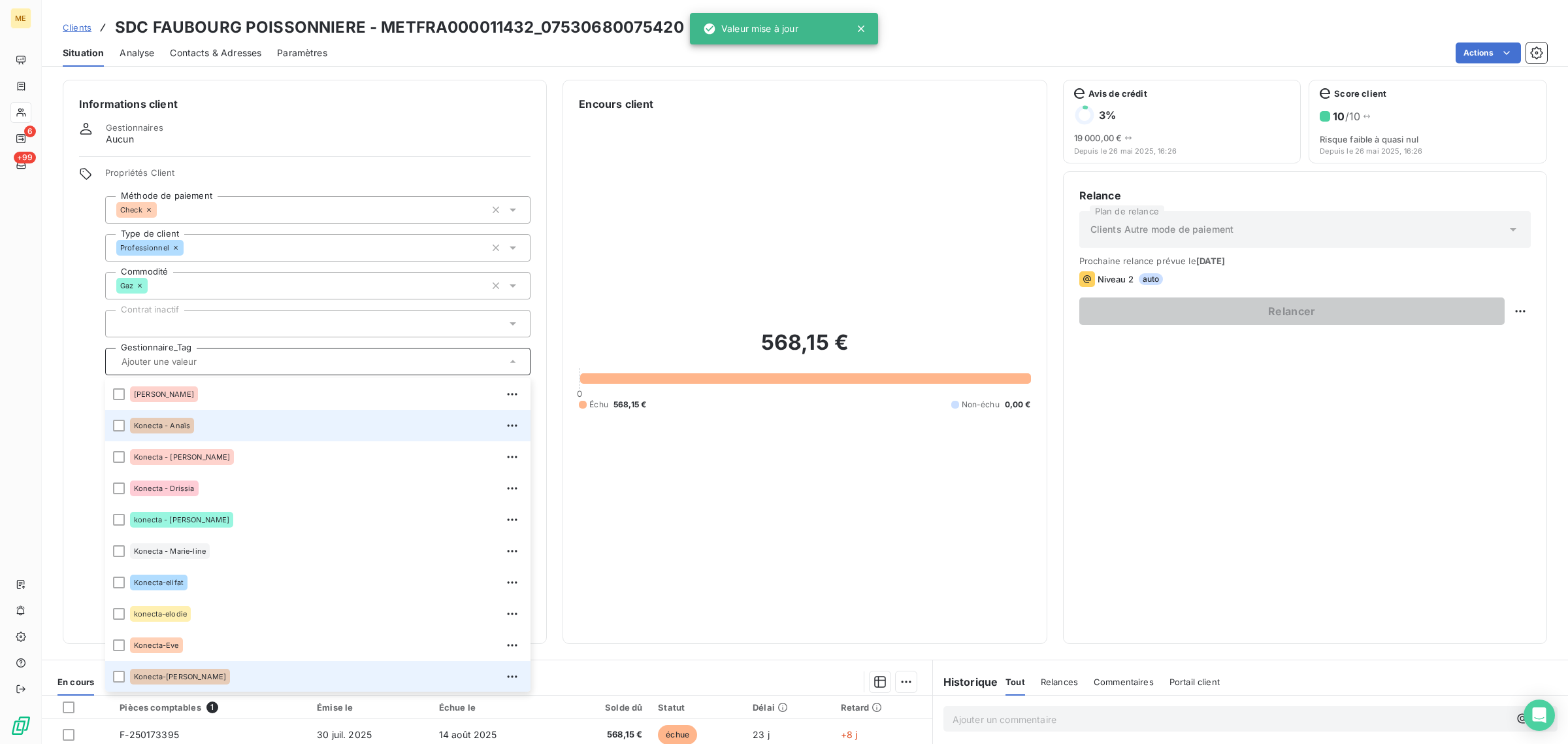
scroll to position [375, 0]
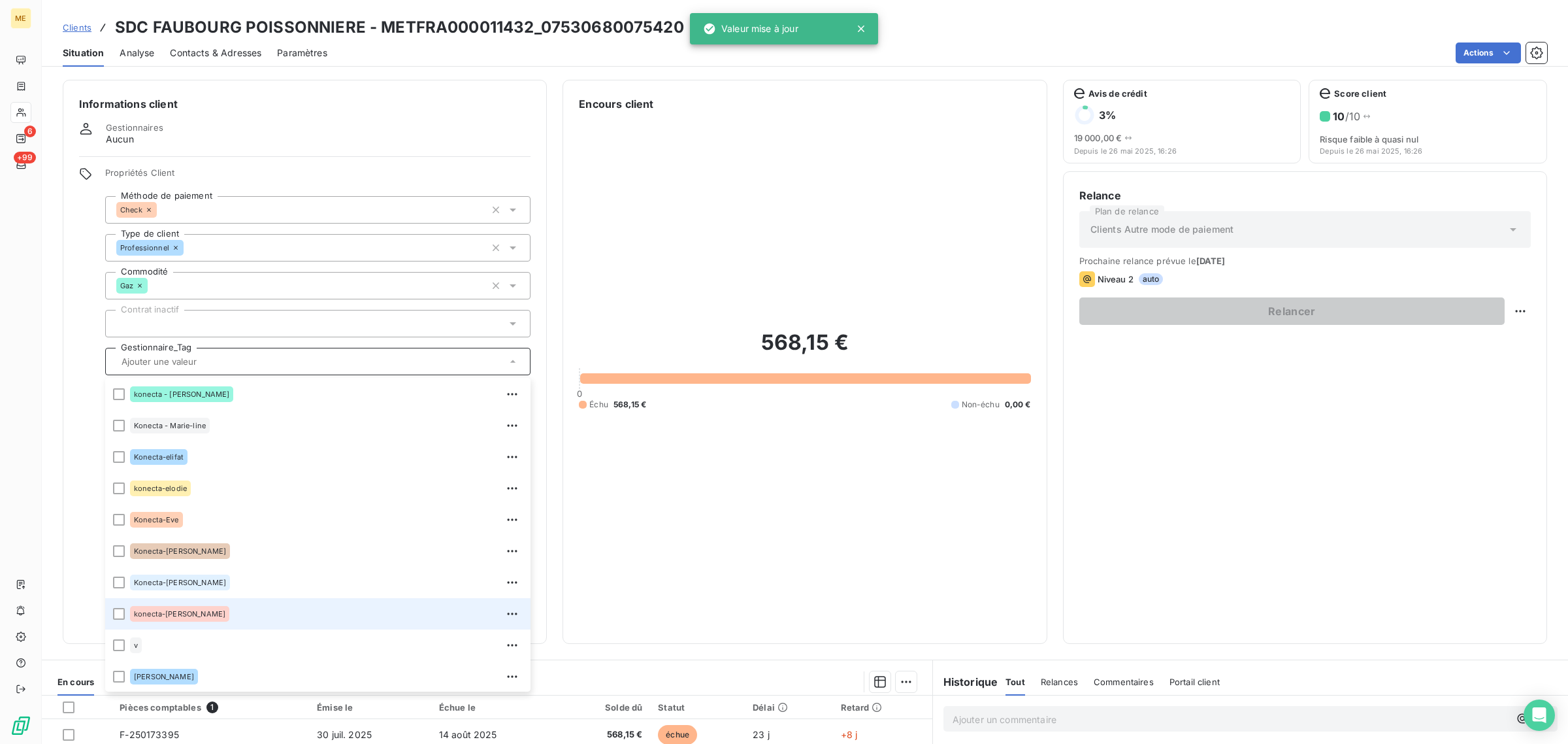
click at [207, 615] on div "konecta-[PERSON_NAME]" at bounding box center [326, 614] width 393 height 21
click at [811, 507] on div "568,15 € 0 Échu 568,15 € Non-échu 0,00 €" at bounding box center [804, 369] width 451 height 515
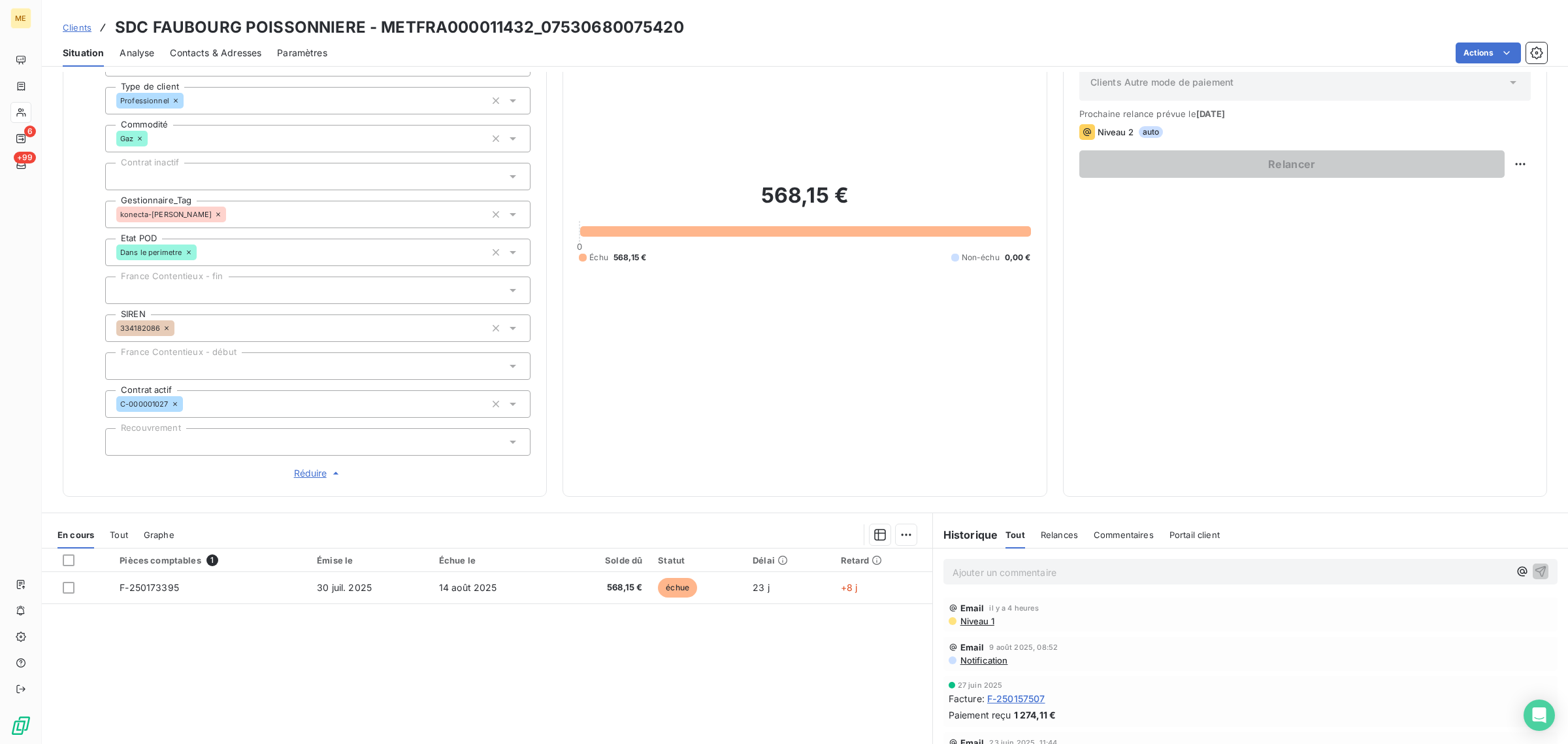
scroll to position [0, 0]
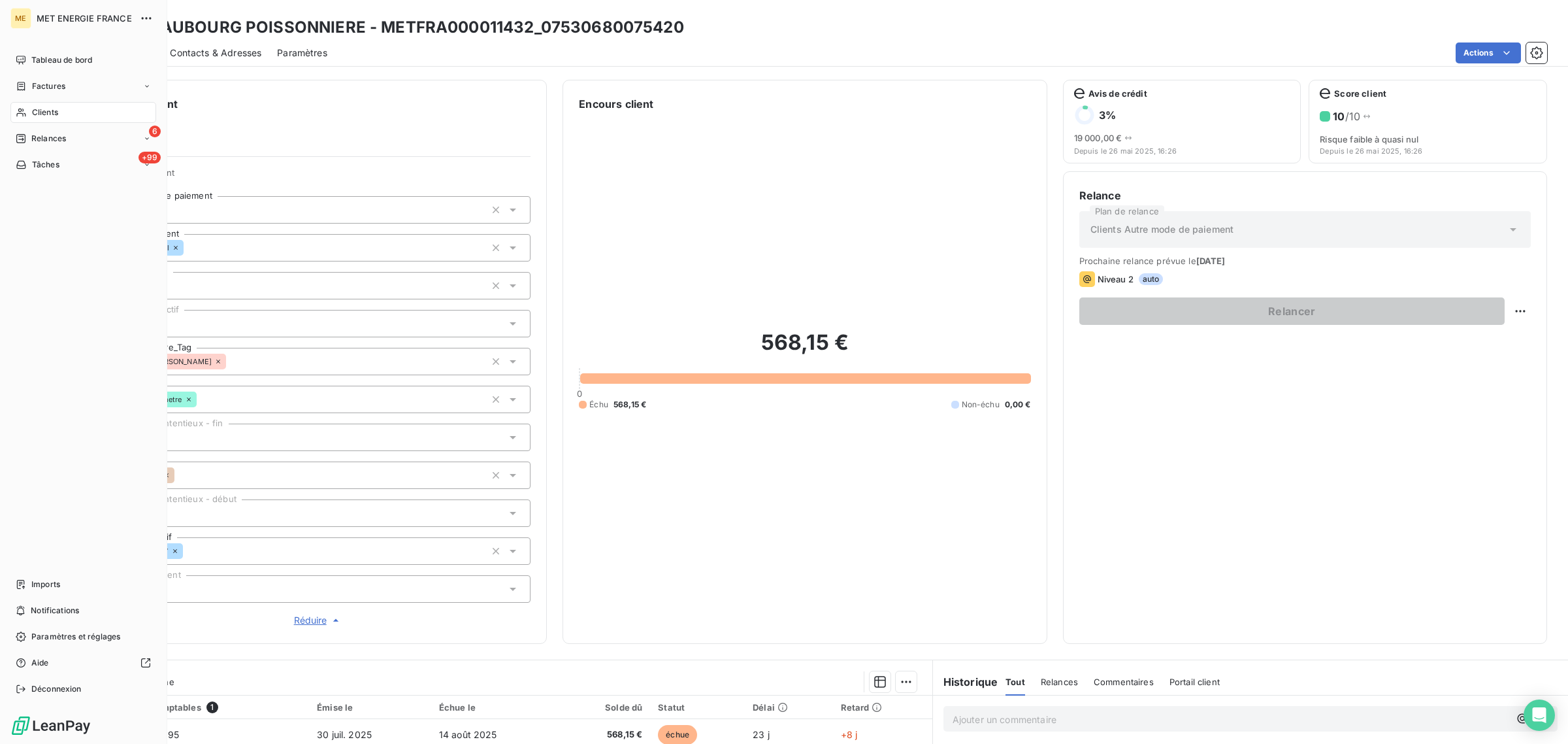
drag, startPoint x: 31, startPoint y: 117, endPoint x: 106, endPoint y: 105, distance: 76.0
click at [31, 117] on div "Clients" at bounding box center [83, 112] width 146 height 21
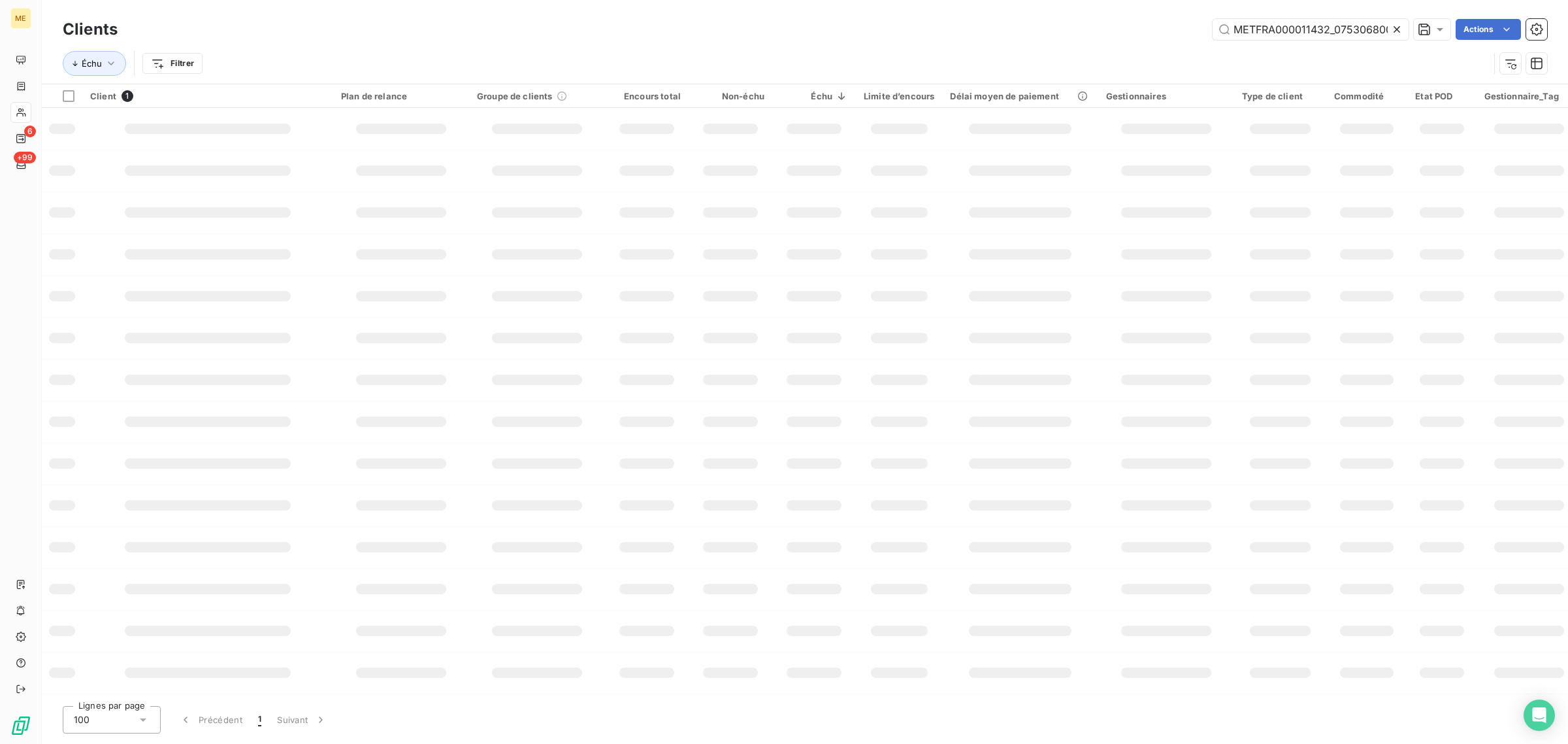
scroll to position [0, 36]
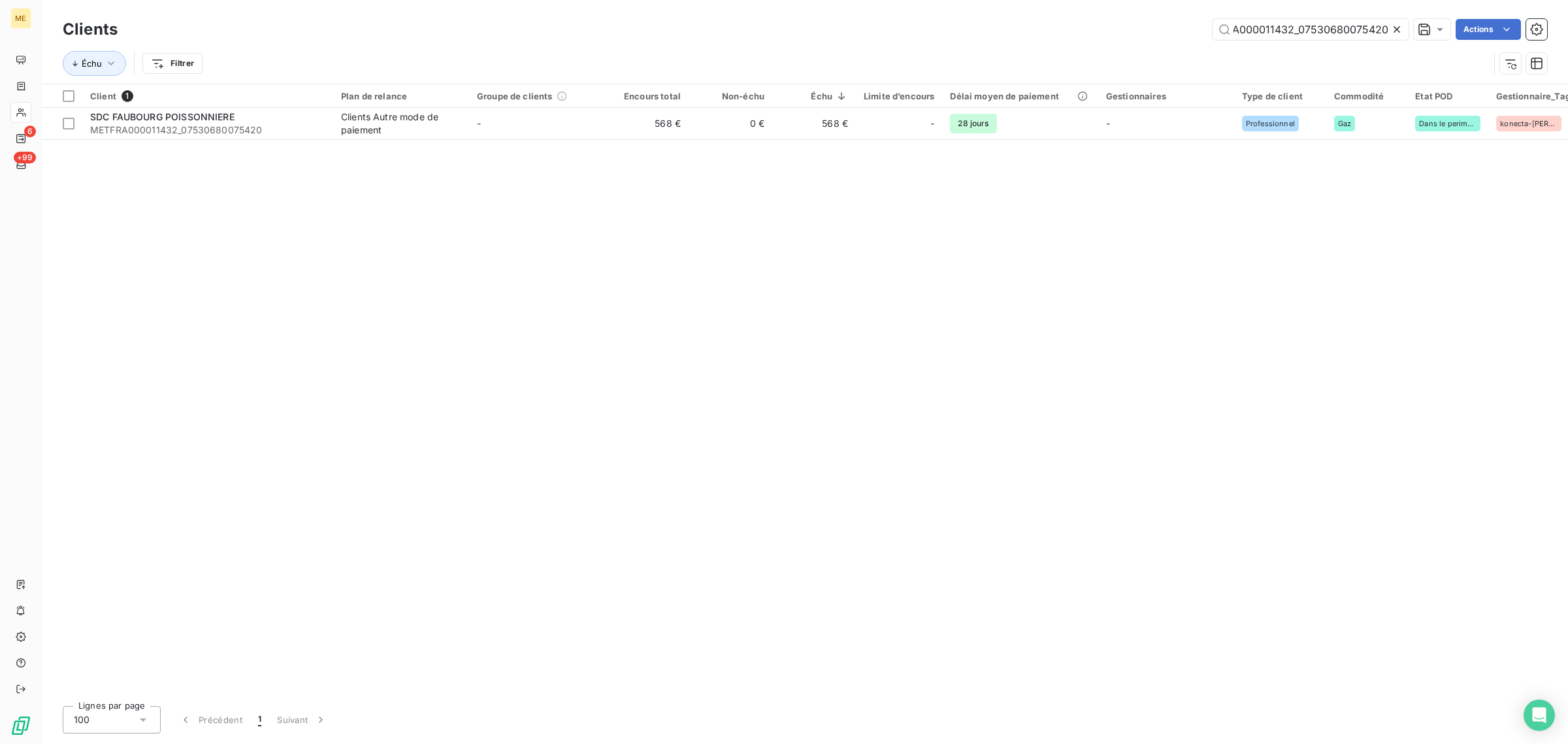
click at [1401, 31] on icon at bounding box center [1396, 28] width 13 height 13
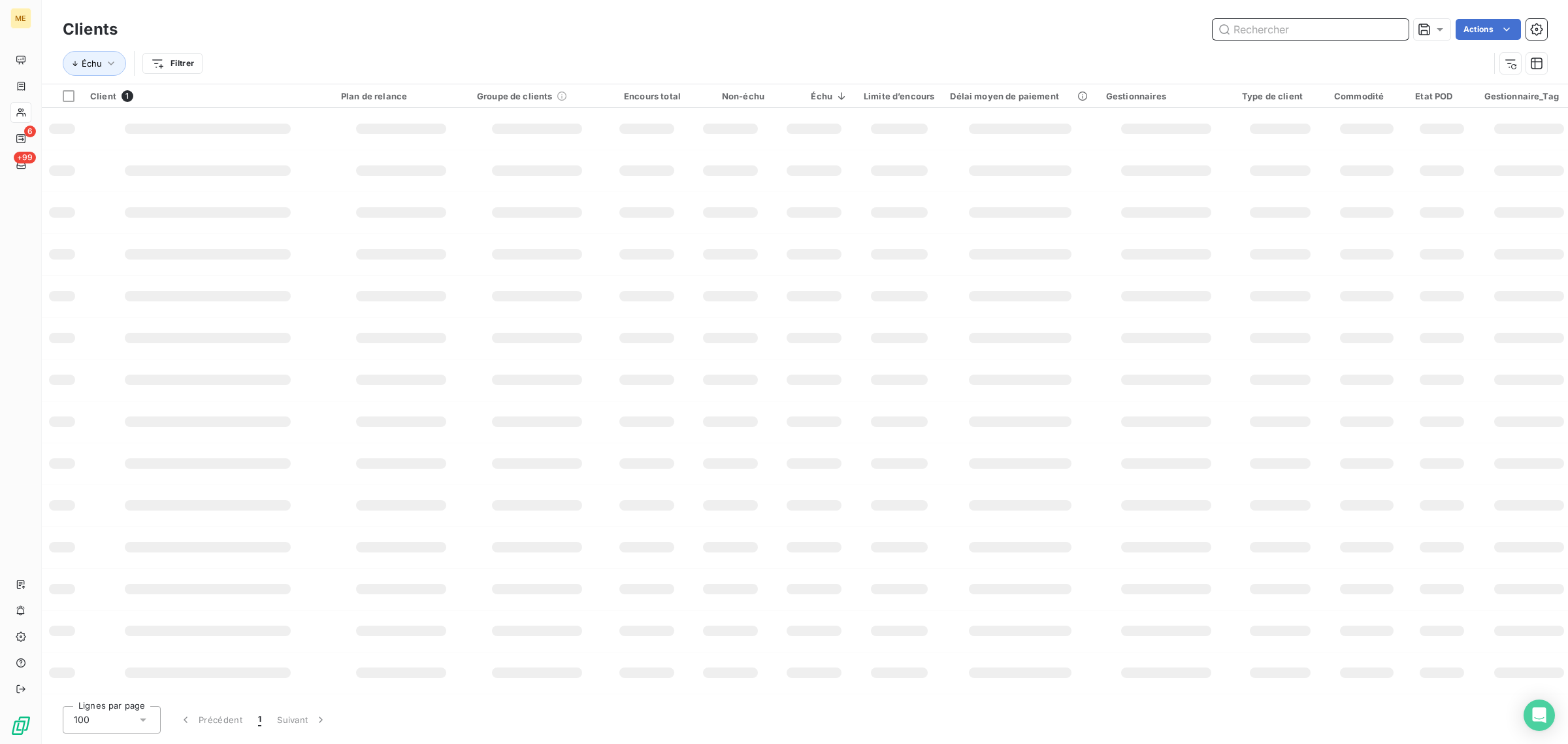
click at [1332, 24] on input "text" at bounding box center [1310, 29] width 196 height 21
paste input "METFRA000019337"
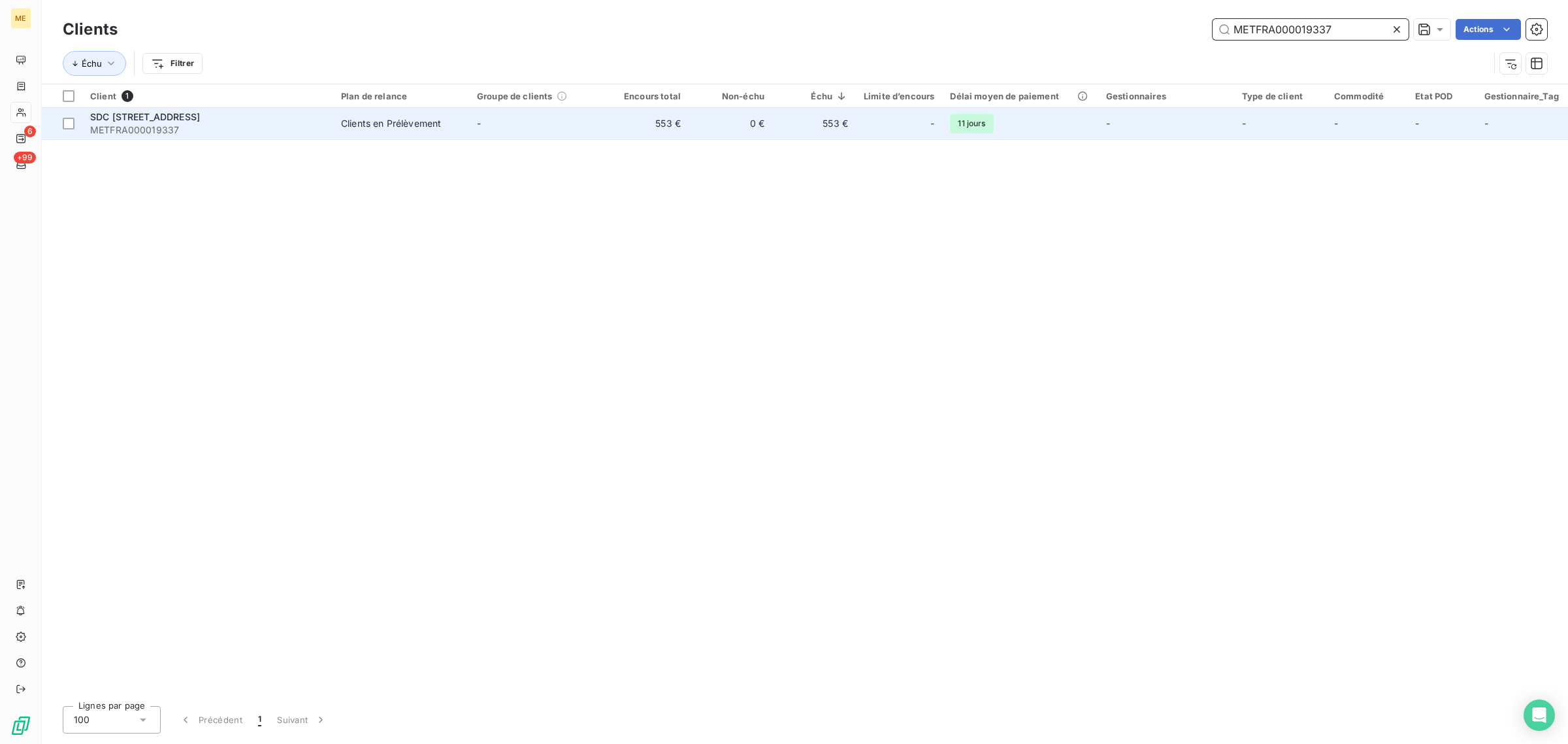
type input "METFRA000019337"
click at [668, 136] on td "553 €" at bounding box center [646, 123] width 84 height 31
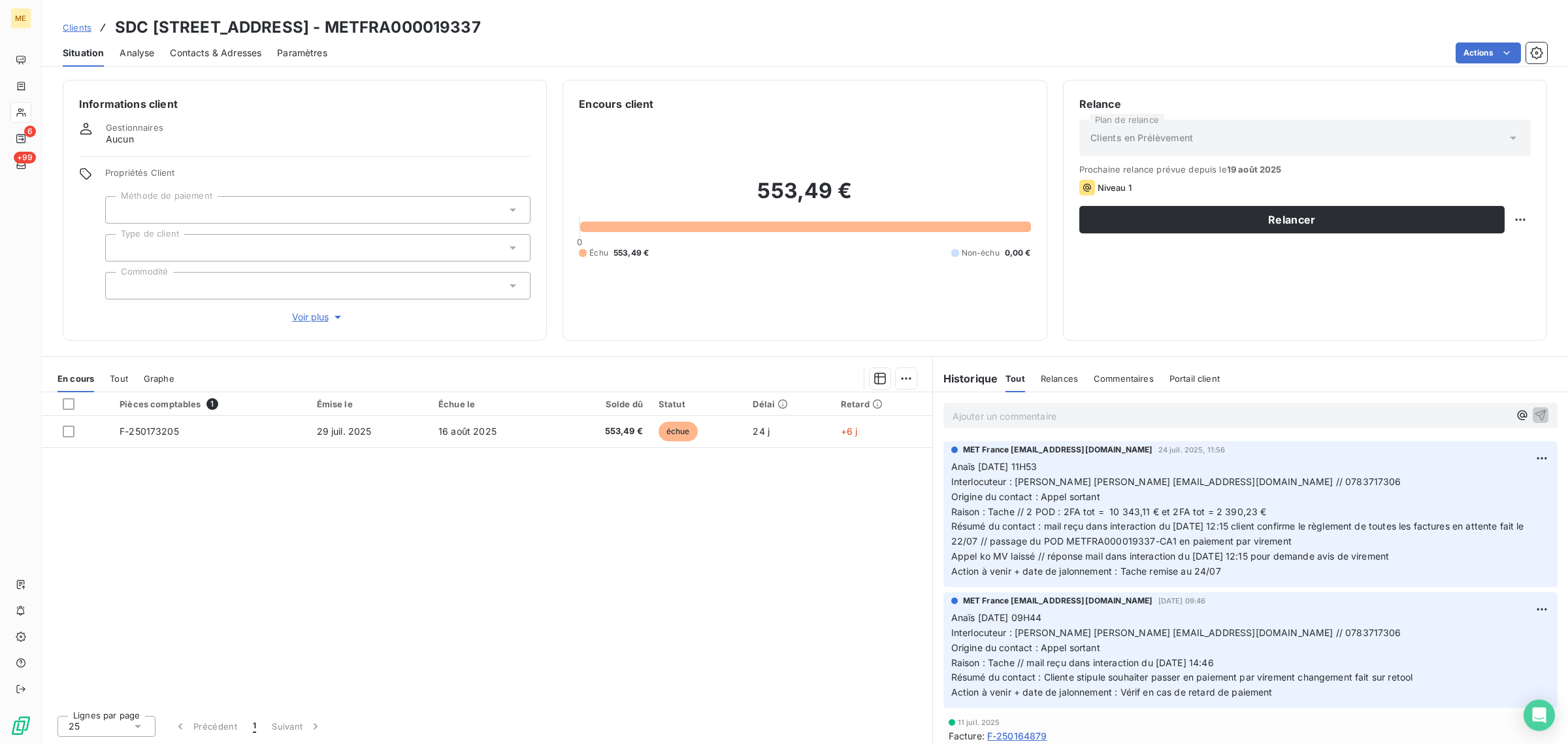
click at [318, 318] on span "Voir plus" at bounding box center [318, 317] width 53 height 13
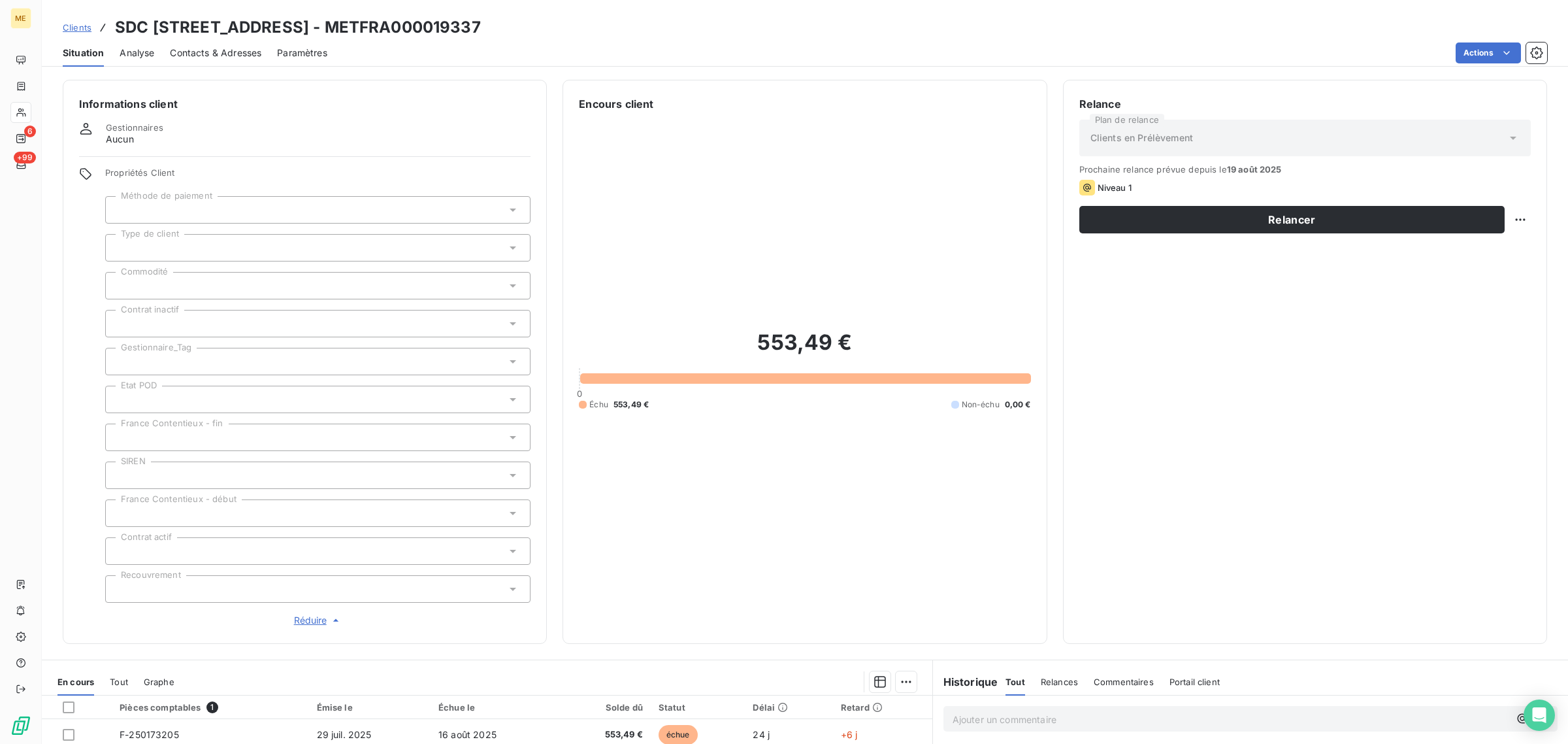
click at [243, 351] on div at bounding box center [318, 362] width 425 height 28
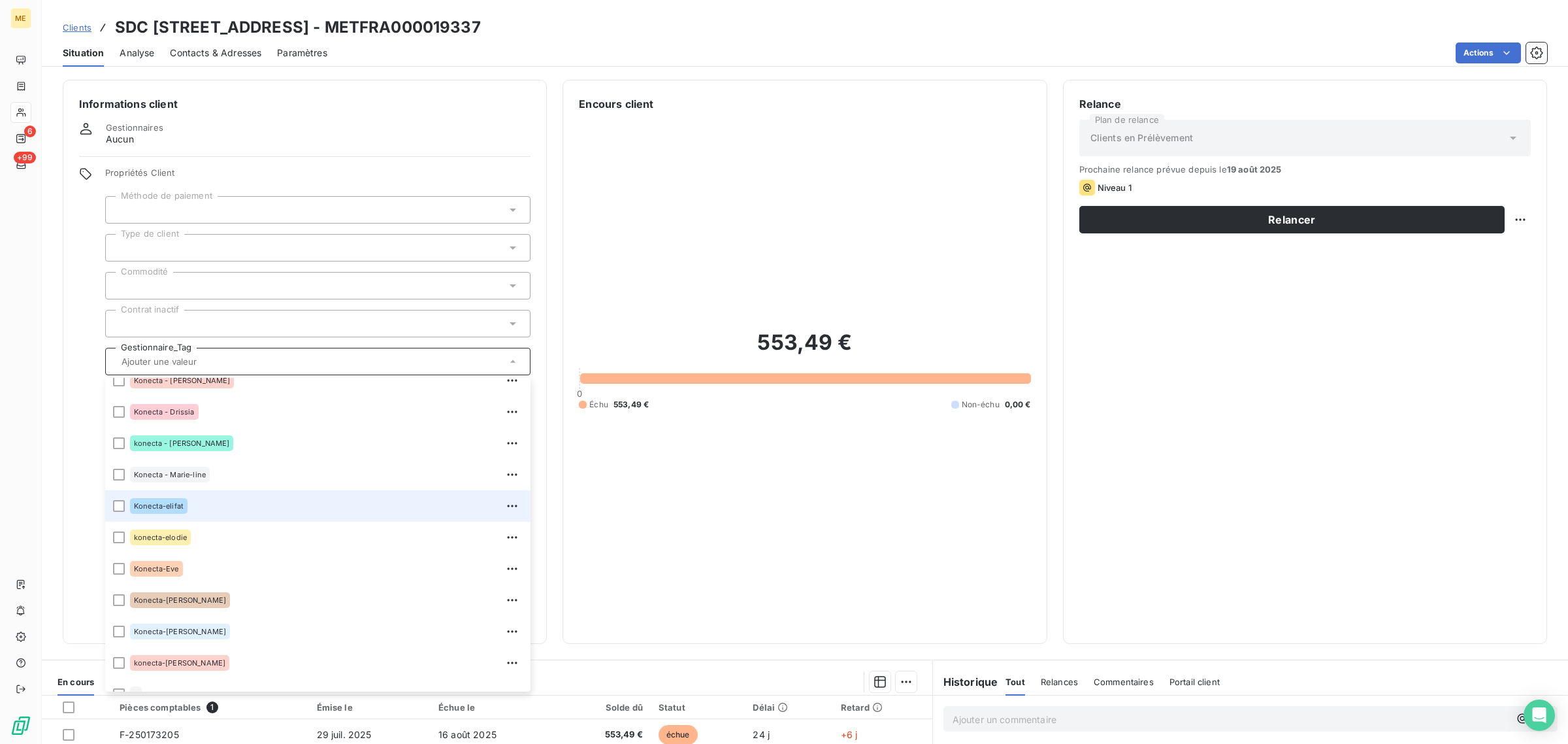
scroll to position [375, 0]
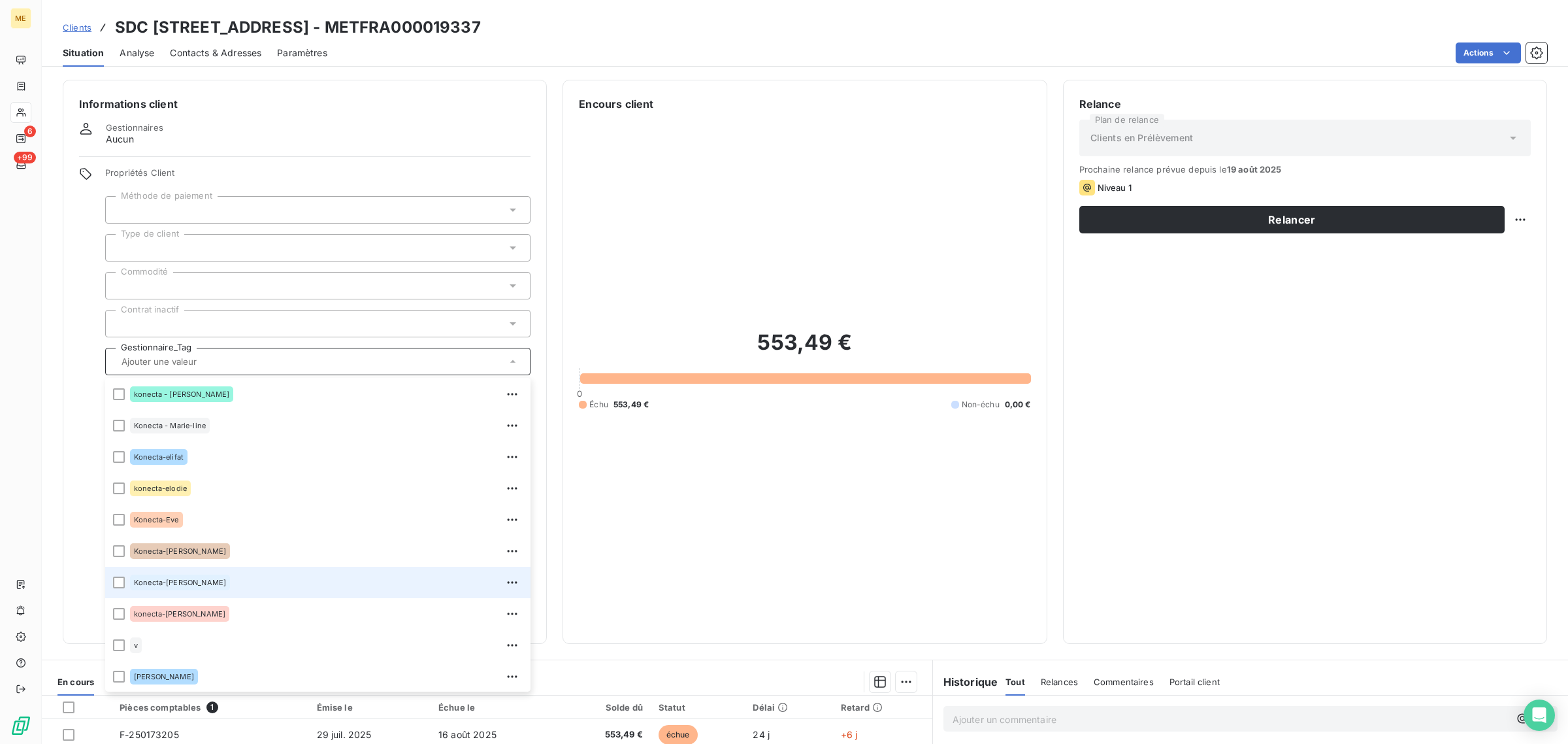
click at [211, 588] on div "Konecta-[PERSON_NAME]" at bounding box center [326, 582] width 393 height 21
click at [786, 504] on div "553,49 € 0 Échu 553,49 € Non-échu 0,00 €" at bounding box center [804, 369] width 451 height 515
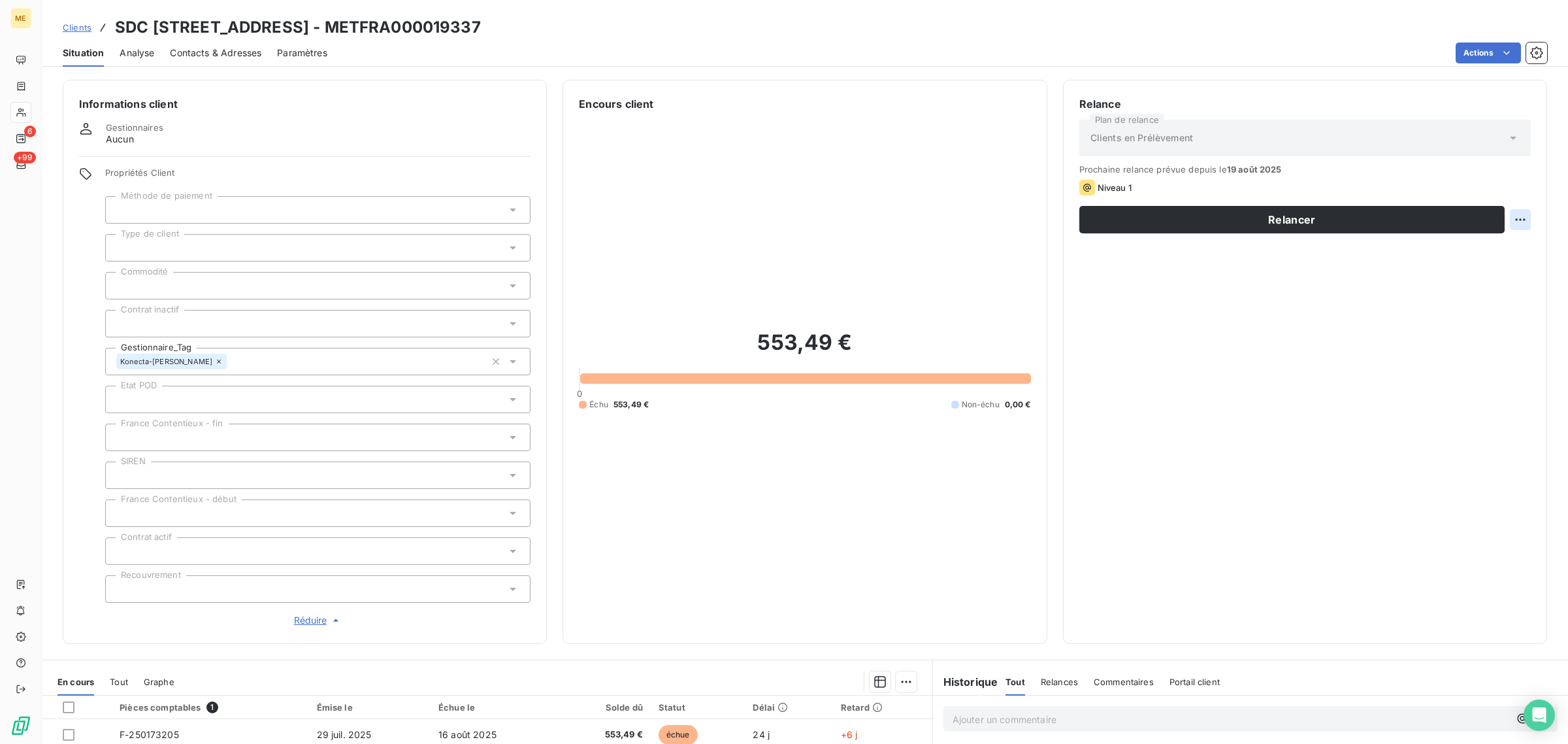
click at [1499, 220] on html "ME 6 +99 Clients SDC [STREET_ADDRESS] - METFRA000019337 Situation Analyse Conta…" at bounding box center [784, 372] width 1568 height 744
click at [1477, 251] on div "Replanifier cette action" at bounding box center [1455, 249] width 117 height 21
select select "7"
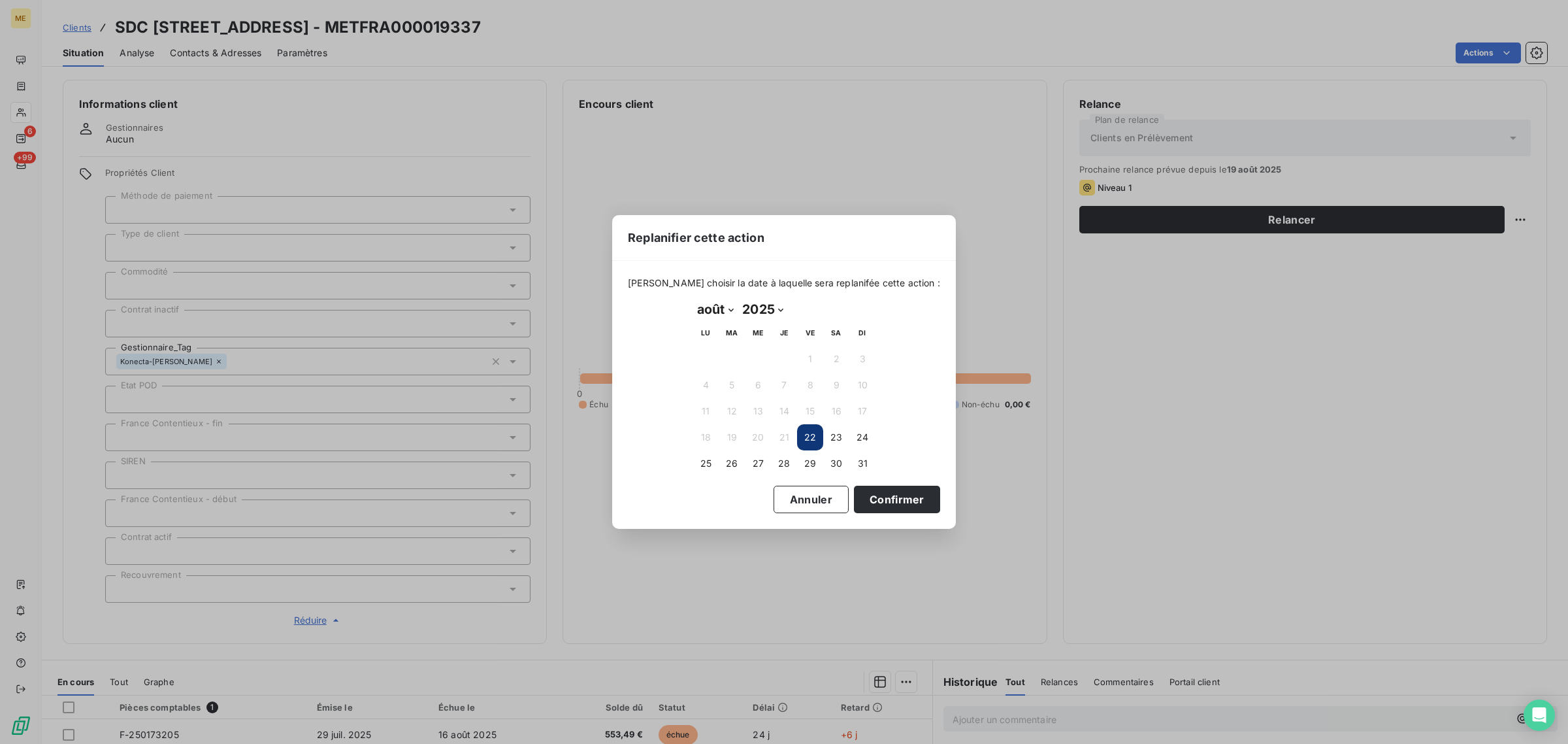
click at [1050, 415] on div "Replanifier cette action [PERSON_NAME] choisir la date à laquelle sera replanif…" at bounding box center [784, 372] width 1568 height 744
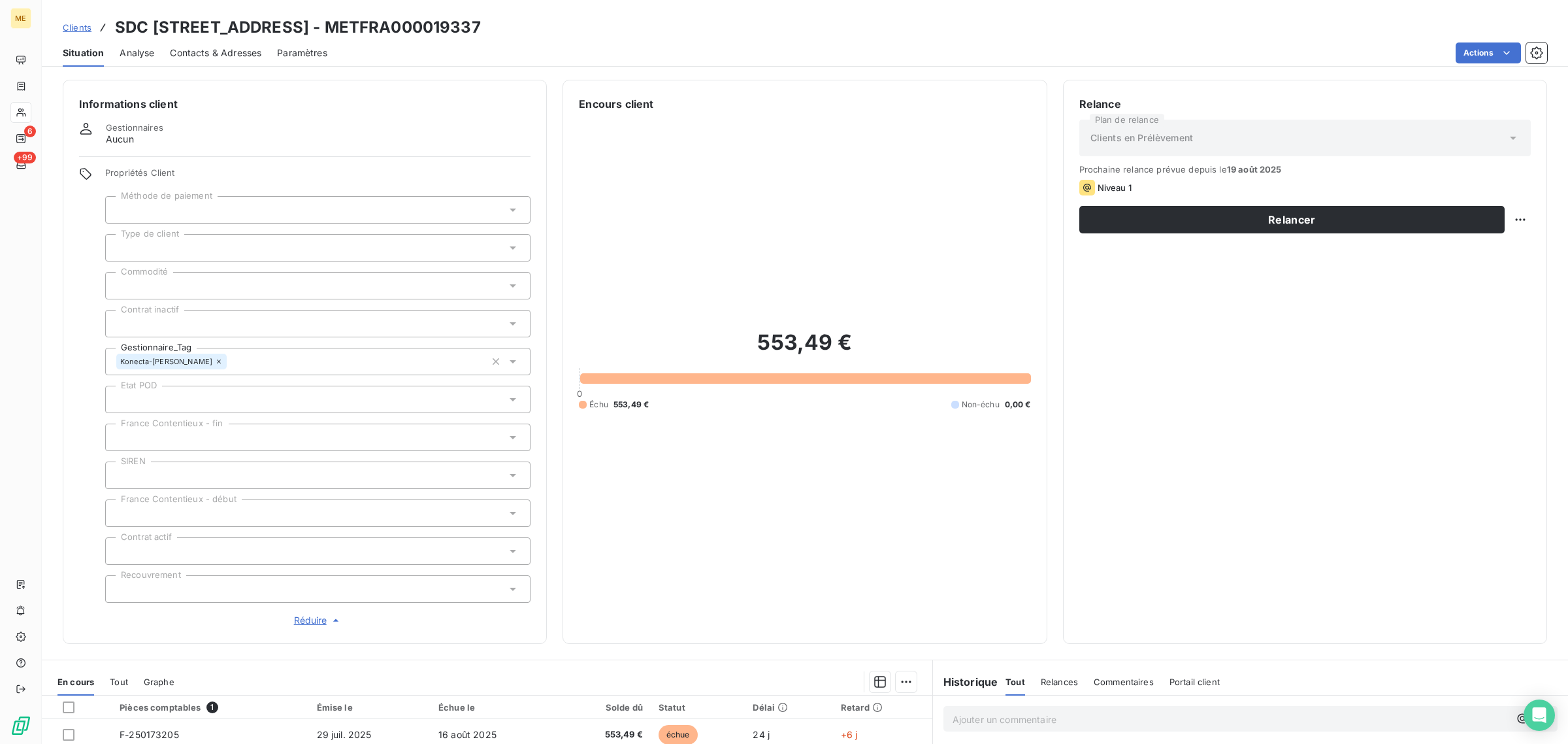
click at [1521, 224] on div "Relance Plan de relance Clients en Prélèvement Prochaine relance prévue depuis …" at bounding box center [1305, 361] width 484 height 564
click at [1505, 221] on html "ME 6 +99 Clients SDC [STREET_ADDRESS] - METFRA000019337 Situation Analyse Conta…" at bounding box center [784, 372] width 1568 height 744
click at [1472, 240] on div "Replanifier cette action" at bounding box center [1455, 249] width 117 height 21
select select "7"
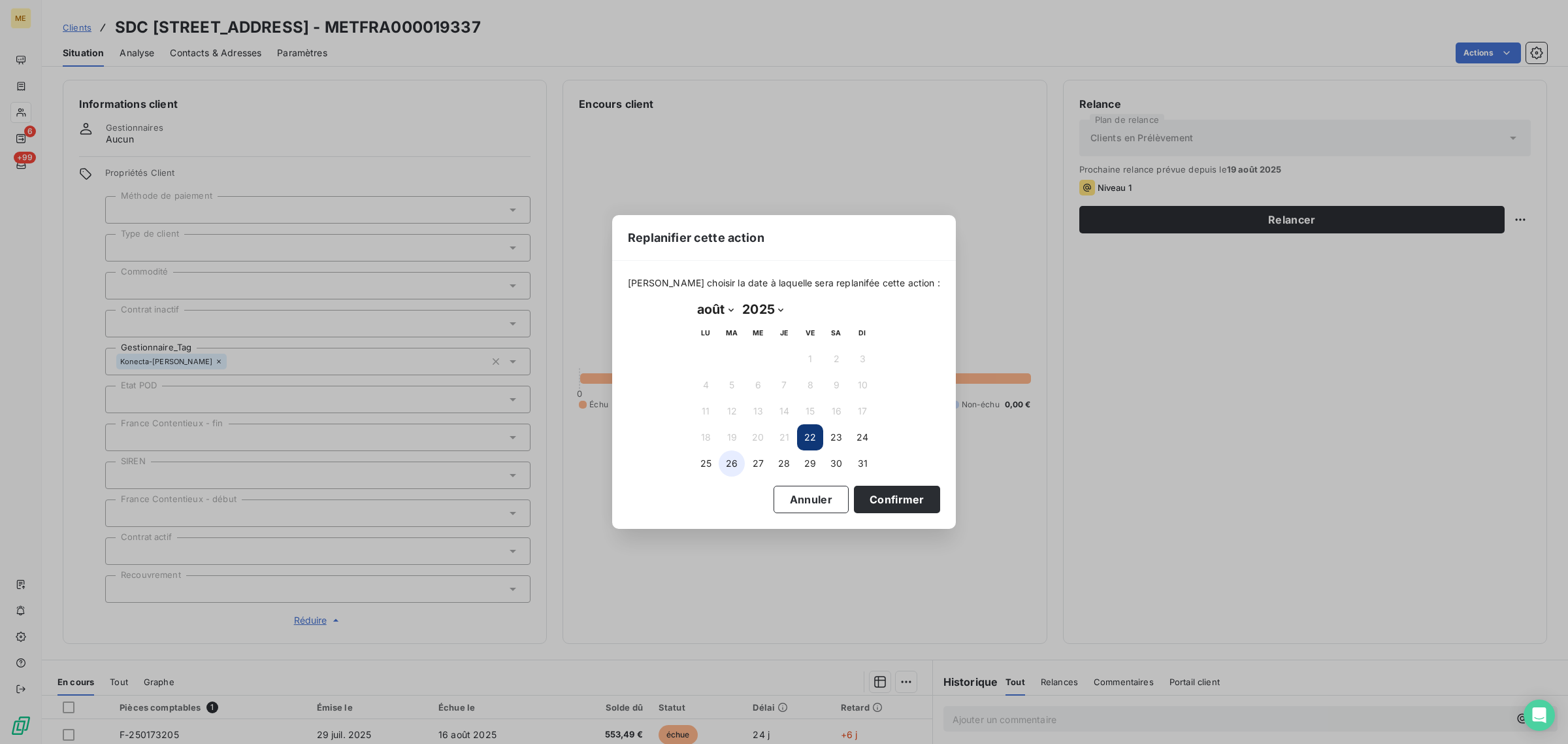
click at [725, 465] on button "26" at bounding box center [732, 463] width 26 height 26
click at [710, 462] on button "25" at bounding box center [706, 463] width 26 height 26
click at [878, 495] on button "Confirmer" at bounding box center [897, 500] width 86 height 28
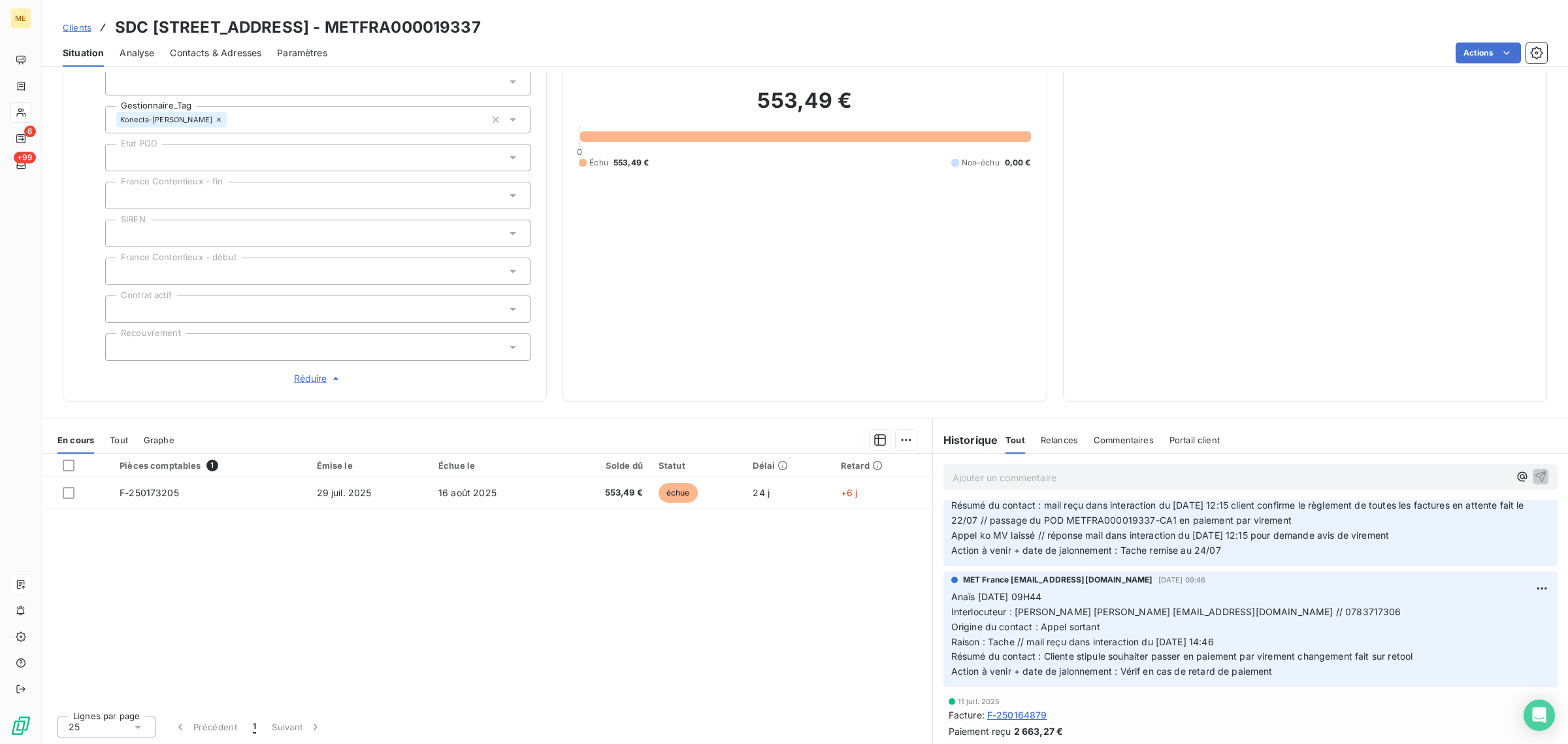
scroll to position [84, 0]
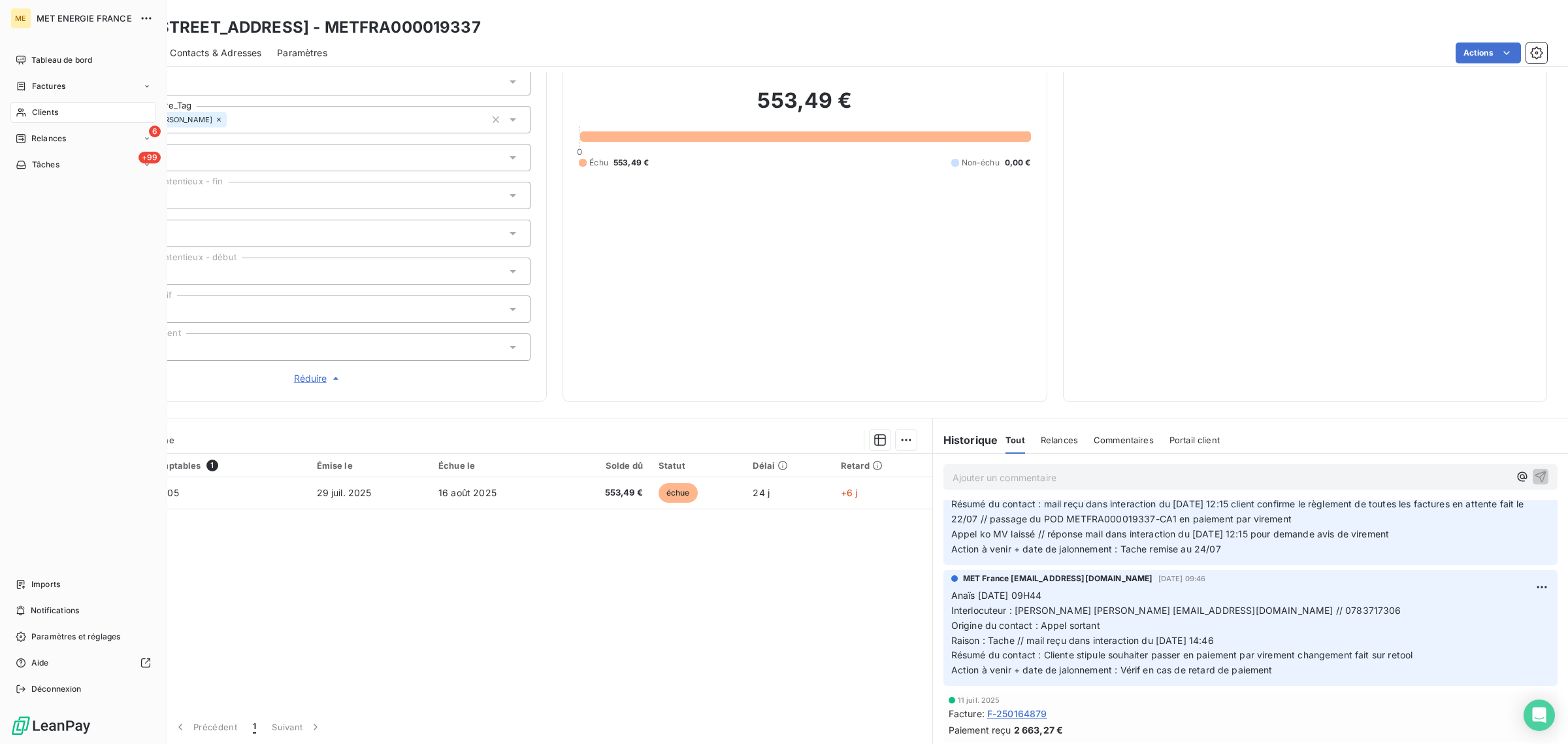
click at [32, 109] on span "Clients" at bounding box center [45, 112] width 26 height 12
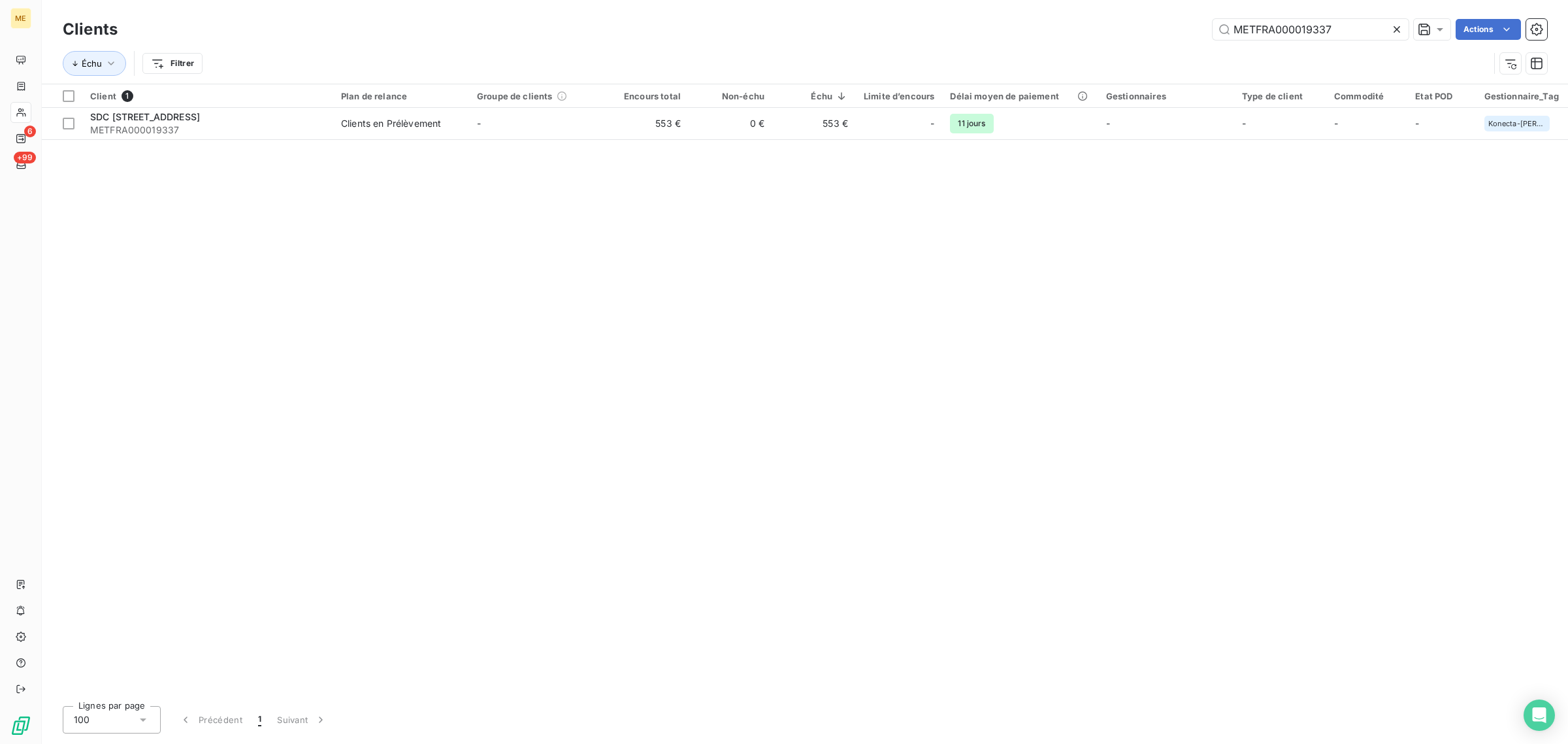
drag, startPoint x: 1346, startPoint y: 28, endPoint x: 1196, endPoint y: 27, distance: 150.0
click at [1198, 27] on div "METFRA000019337 Actions" at bounding box center [840, 29] width 1414 height 21
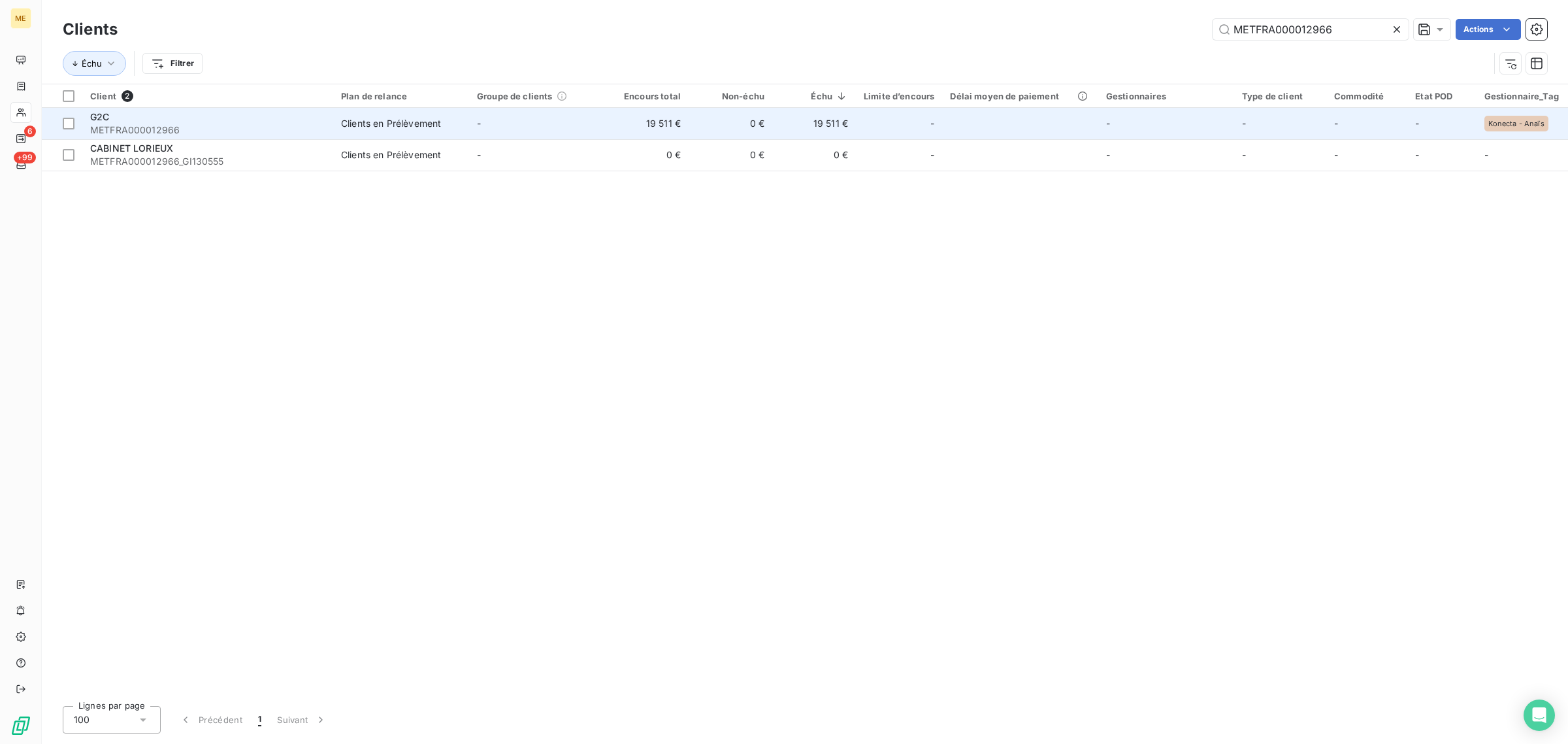
type input "METFRA000012966"
click at [518, 125] on td "-" at bounding box center [537, 123] width 135 height 31
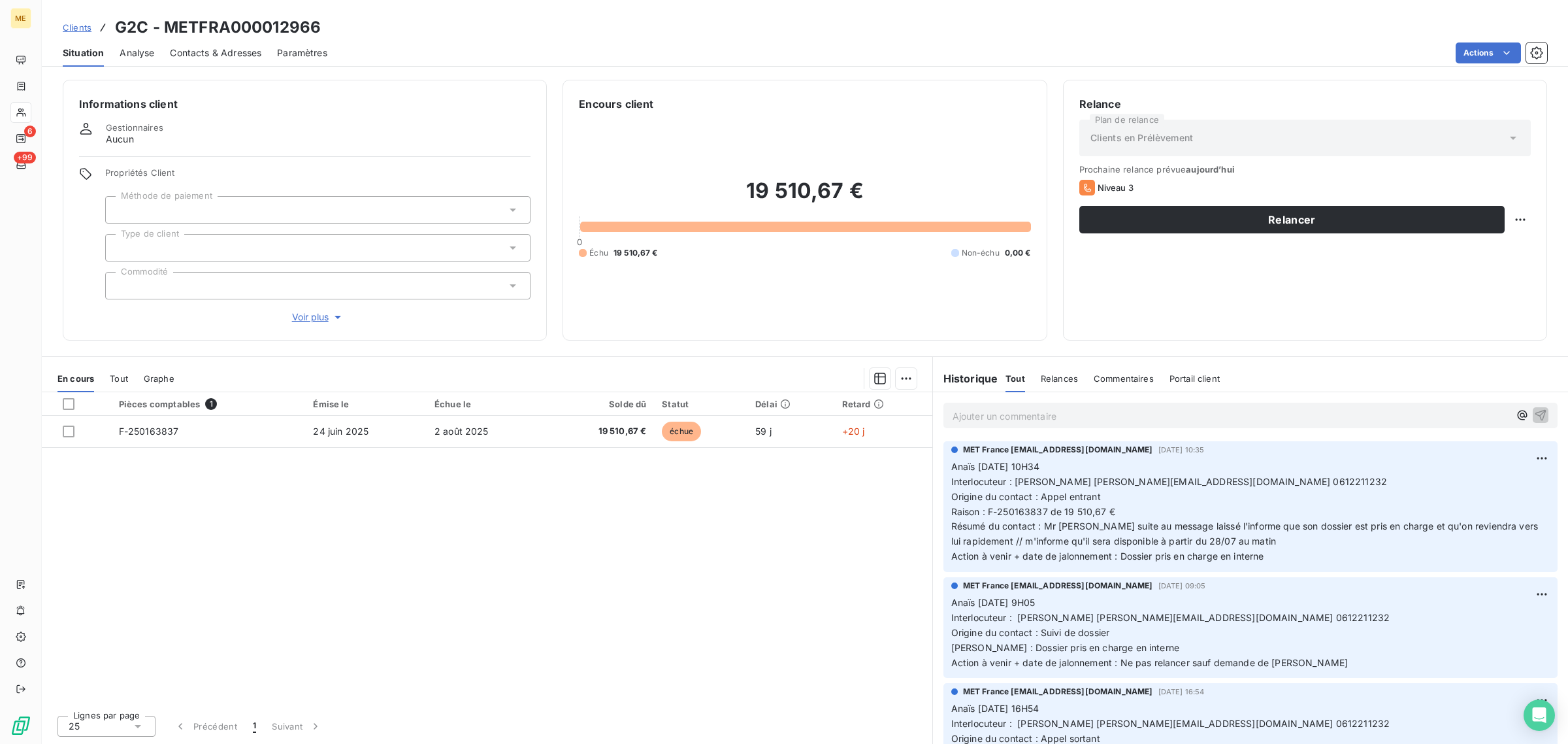
scroll to position [87, 0]
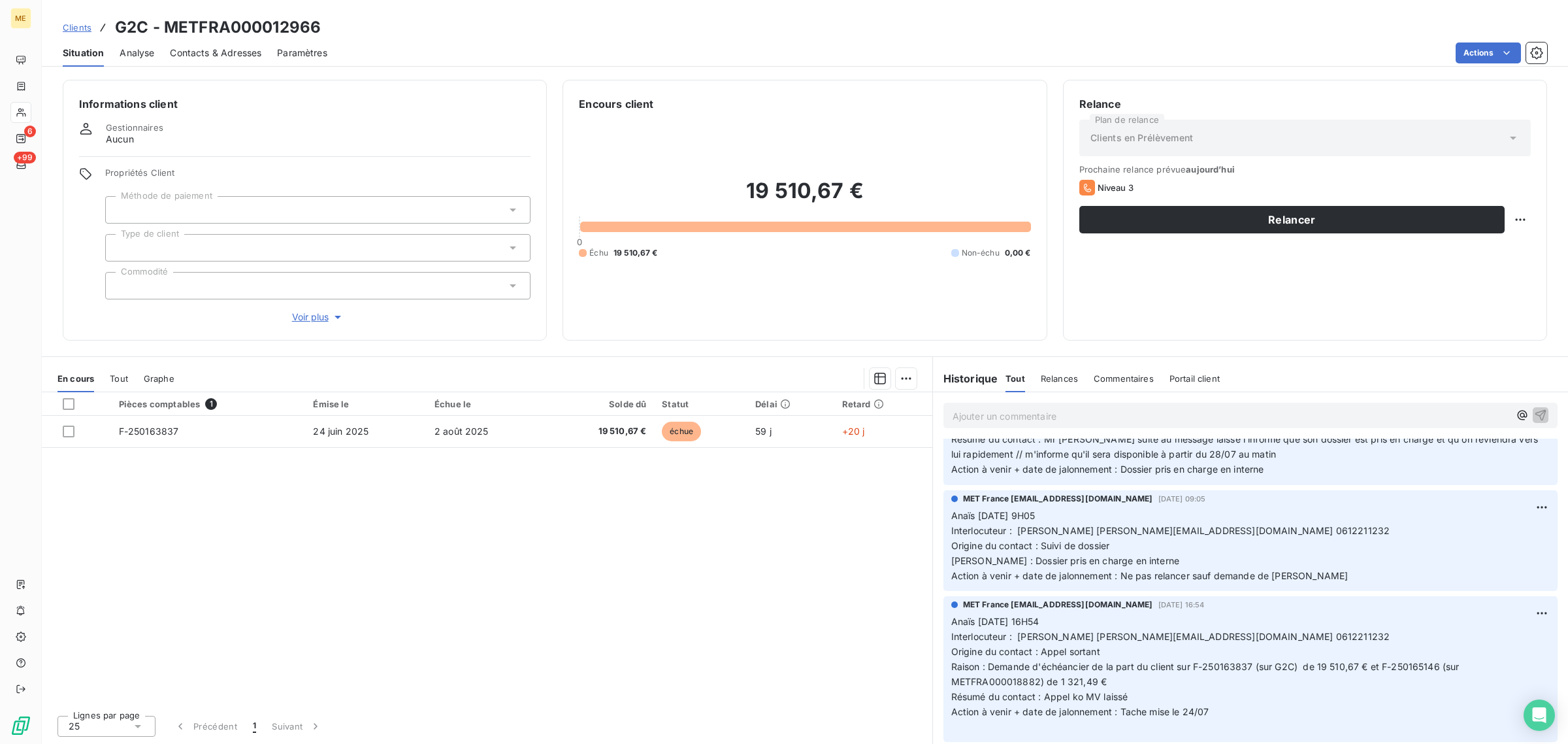
click at [690, 598] on div "Pièces comptables 1 Émise le Échue le Solde dû Statut Délai Retard F-250163837 …" at bounding box center [487, 548] width 891 height 312
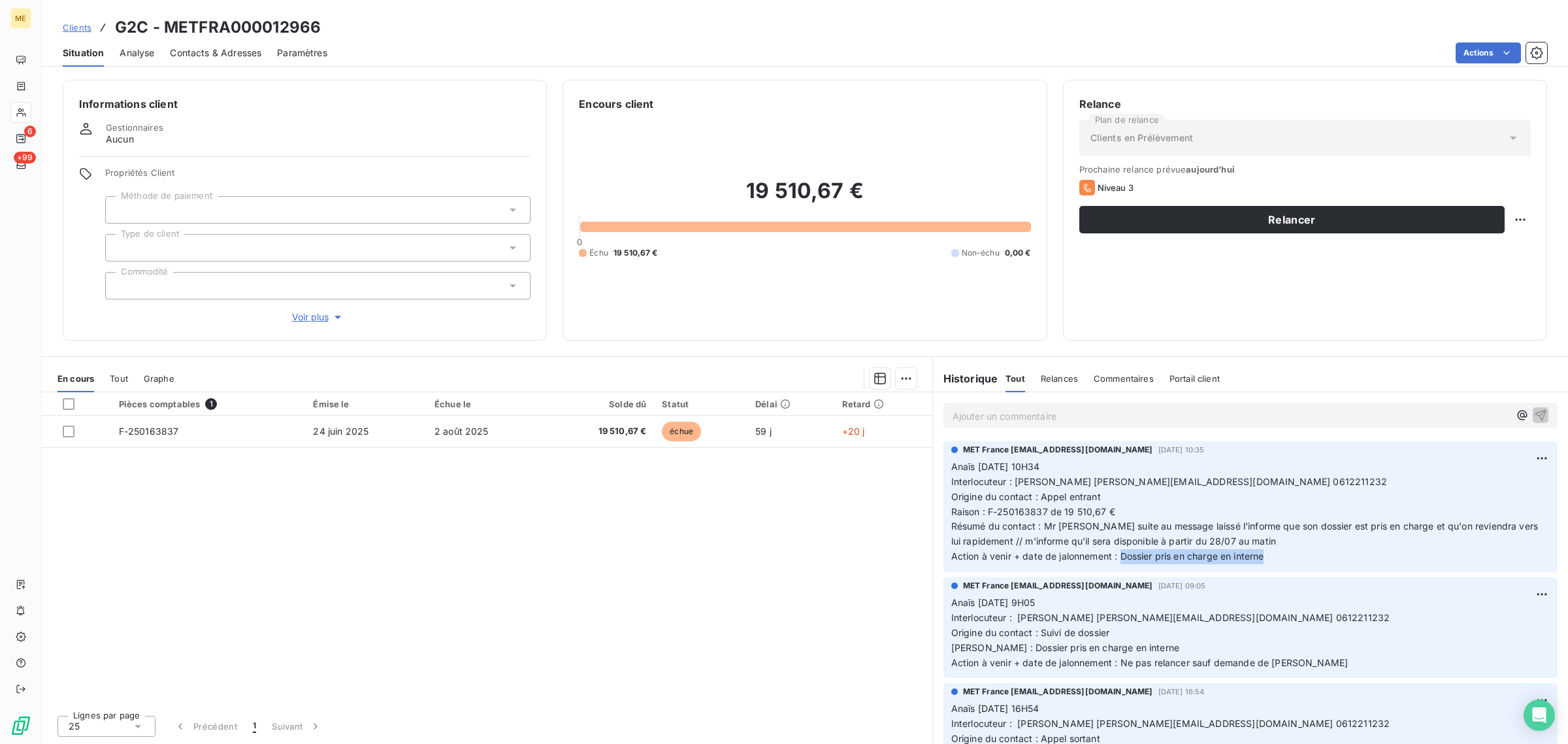
drag, startPoint x: 1120, startPoint y: 558, endPoint x: 1268, endPoint y: 558, distance: 148.0
click at [1264, 558] on span "Action à venir + date de jalonnement : Dossier pris en charge en interne" at bounding box center [1107, 555] width 313 height 11
click at [1290, 558] on p "Anaïs [DATE] 10H34 Interlocuteur : [PERSON_NAME] [PERSON_NAME][EMAIL_ADDRESS][D…" at bounding box center [1250, 511] width 598 height 104
drag, startPoint x: 1271, startPoint y: 560, endPoint x: 1123, endPoint y: 556, distance: 148.1
click at [1123, 556] on p "Anaïs [DATE] 10H34 Interlocuteur : [PERSON_NAME] [PERSON_NAME][EMAIL_ADDRESS][D…" at bounding box center [1250, 511] width 598 height 104
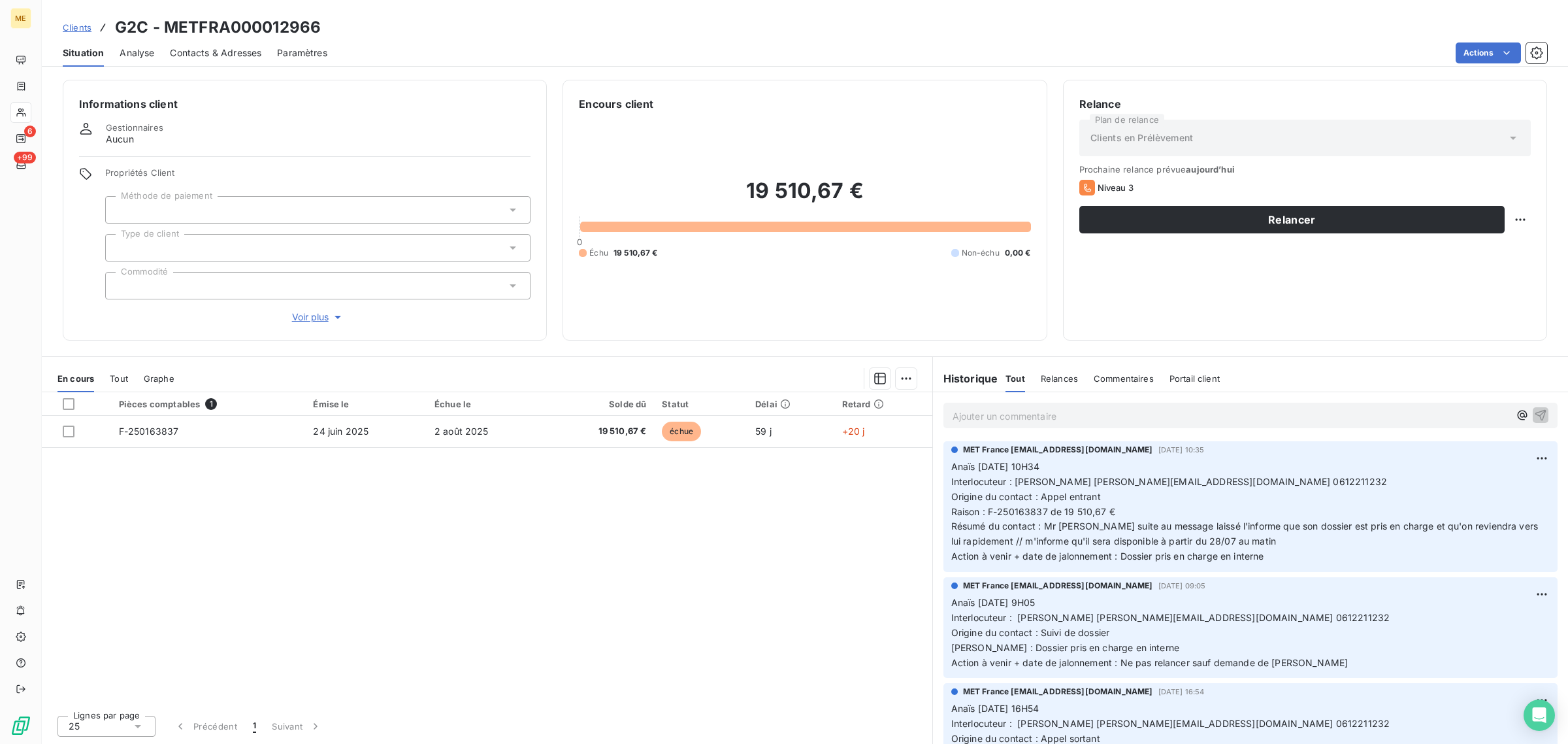
click at [792, 545] on div "Pièces comptables 1 Émise le Échue le Solde dû Statut Délai Retard F-250163837 …" at bounding box center [487, 548] width 891 height 312
drag, startPoint x: 324, startPoint y: 31, endPoint x: 165, endPoint y: 38, distance: 159.2
click at [165, 38] on div "Clients G2C - METFRA000012966" at bounding box center [804, 27] width 1527 height 23
copy h3 "METFRA000012966"
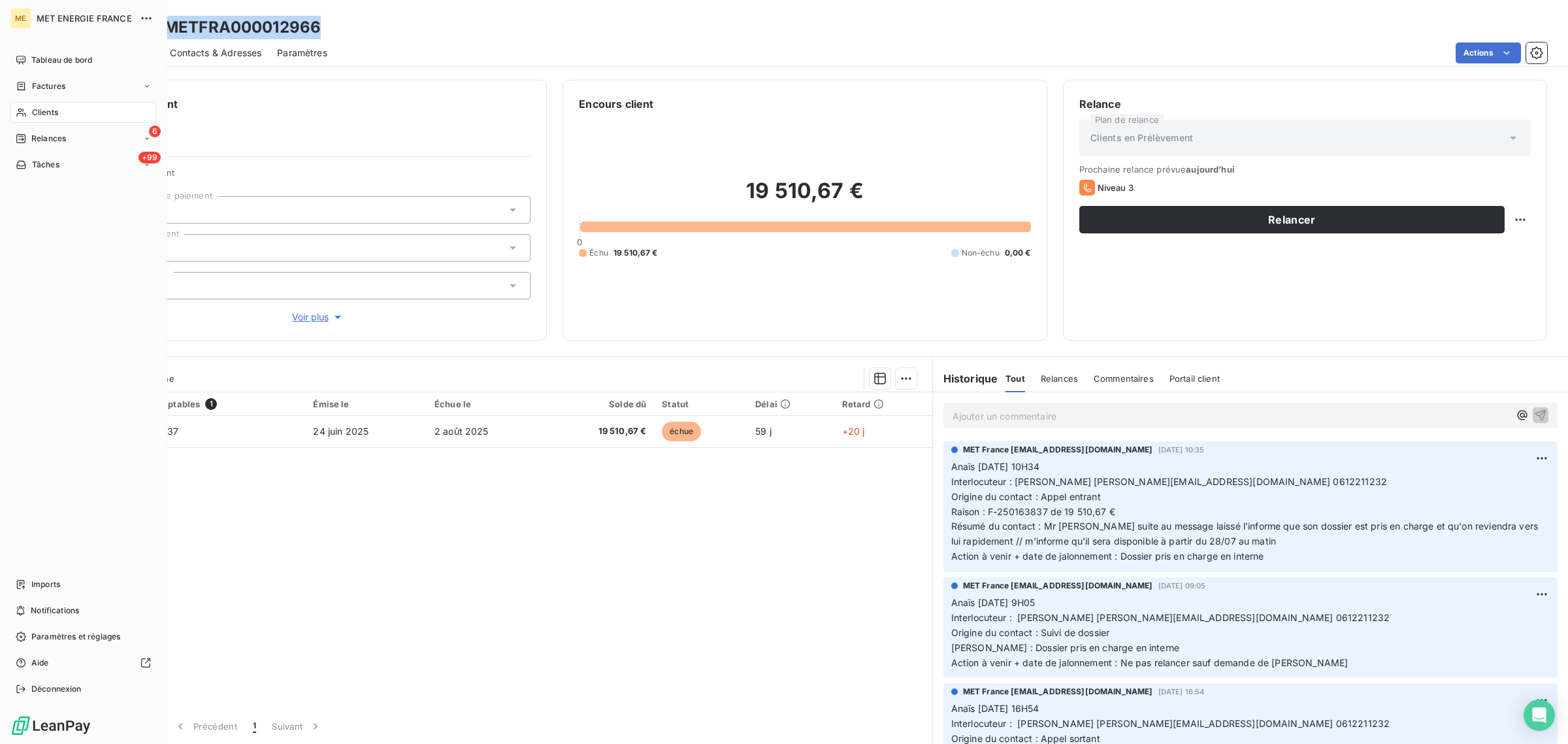
click at [4, 109] on div "ME MET ENERGIE FRANCE Tableau de bord Factures Clients 6 Relances +99 Tâches Im…" at bounding box center [84, 372] width 167 height 744
click at [33, 109] on span "Clients" at bounding box center [45, 112] width 26 height 12
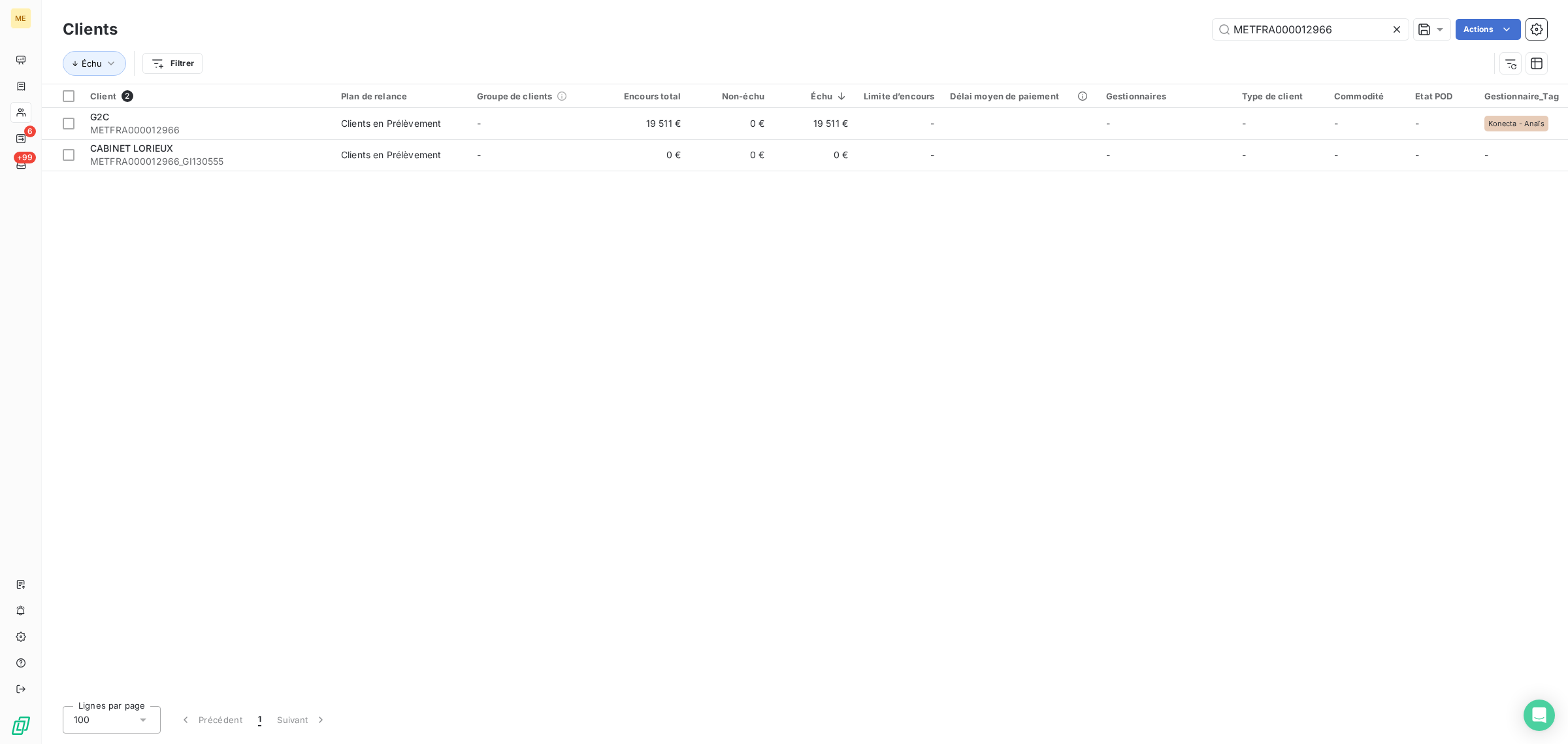
click at [1395, 27] on icon at bounding box center [1396, 28] width 13 height 13
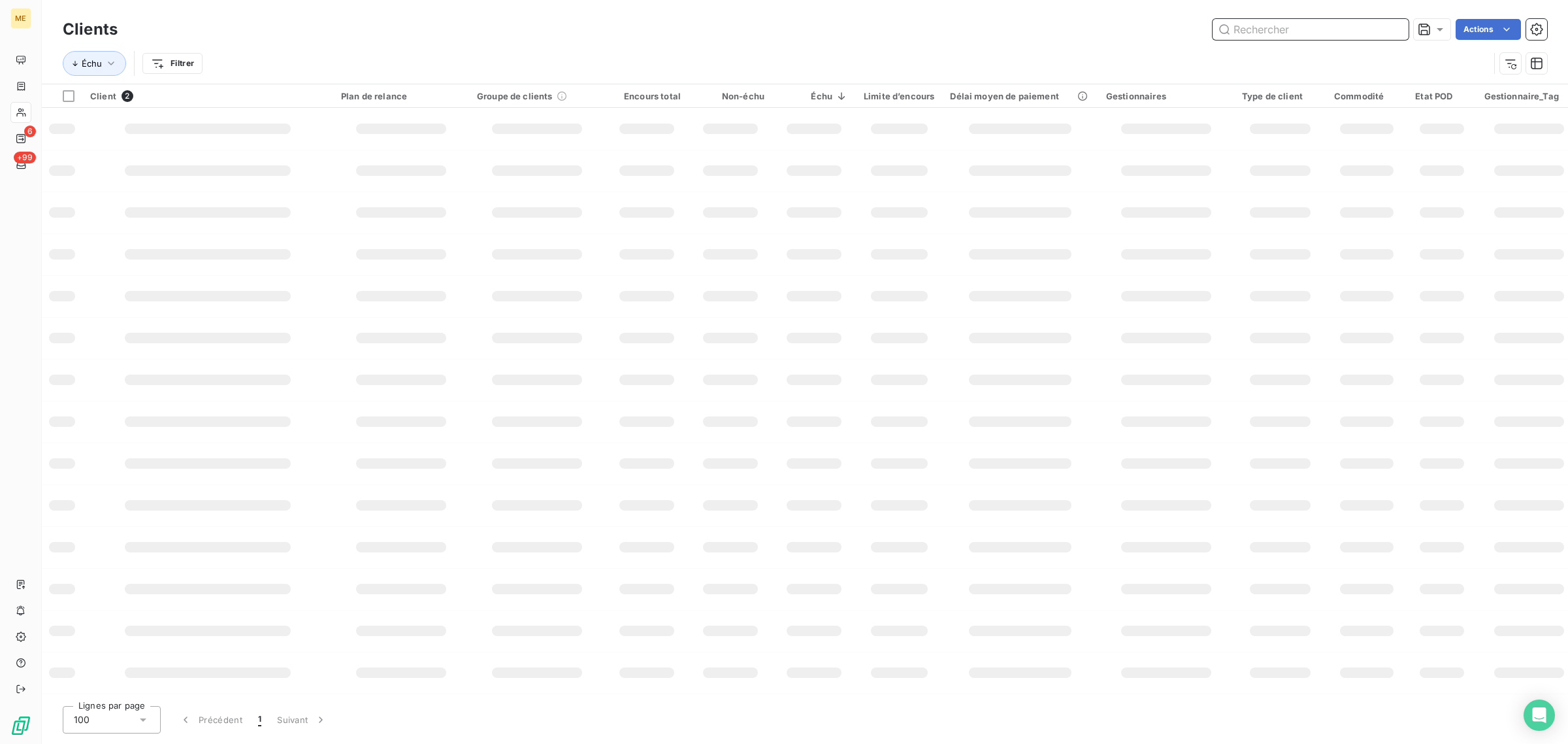
click at [1313, 26] on input "text" at bounding box center [1310, 29] width 196 height 21
paste input "METFRA000019337"
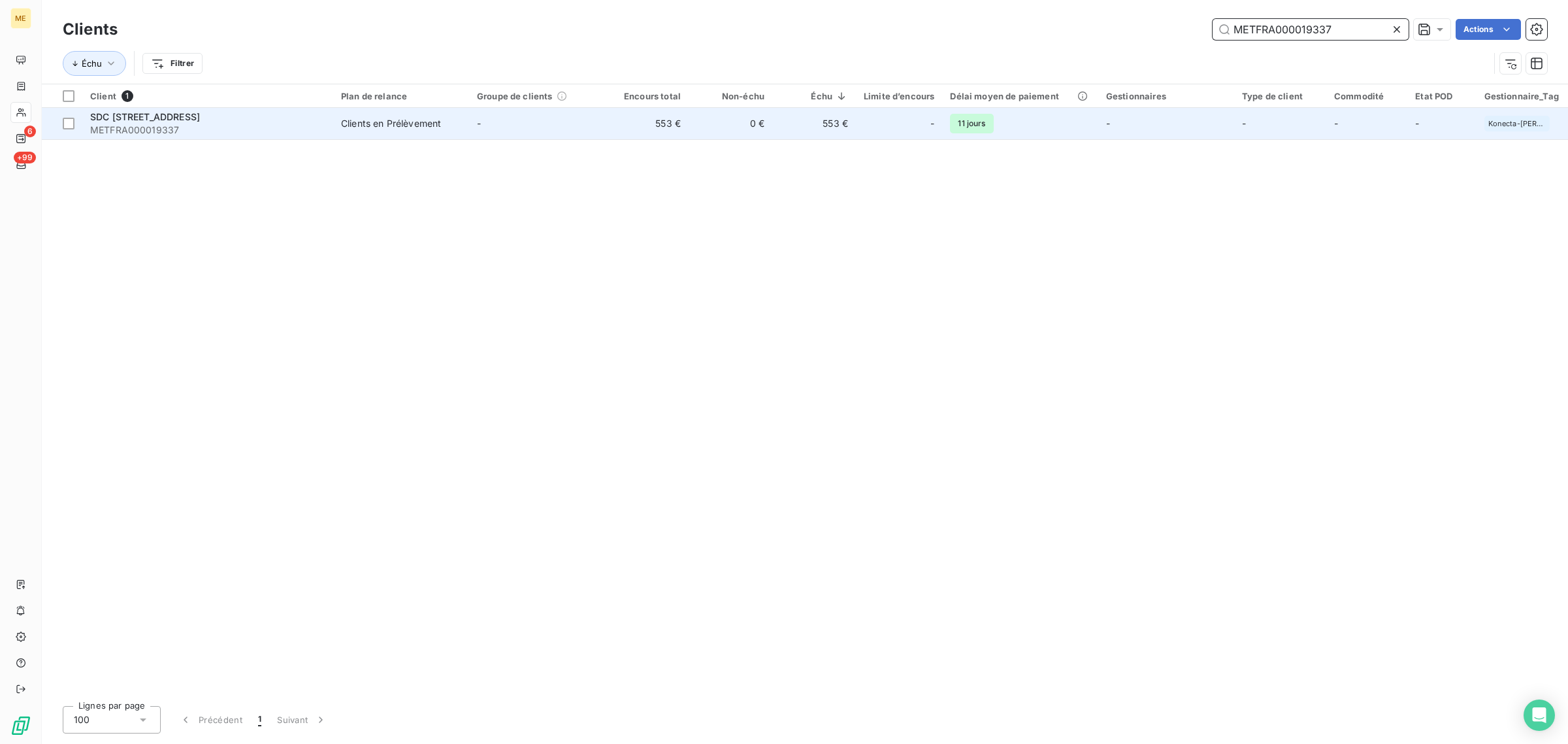
type input "METFRA000019337"
click at [536, 114] on td "-" at bounding box center [537, 123] width 135 height 31
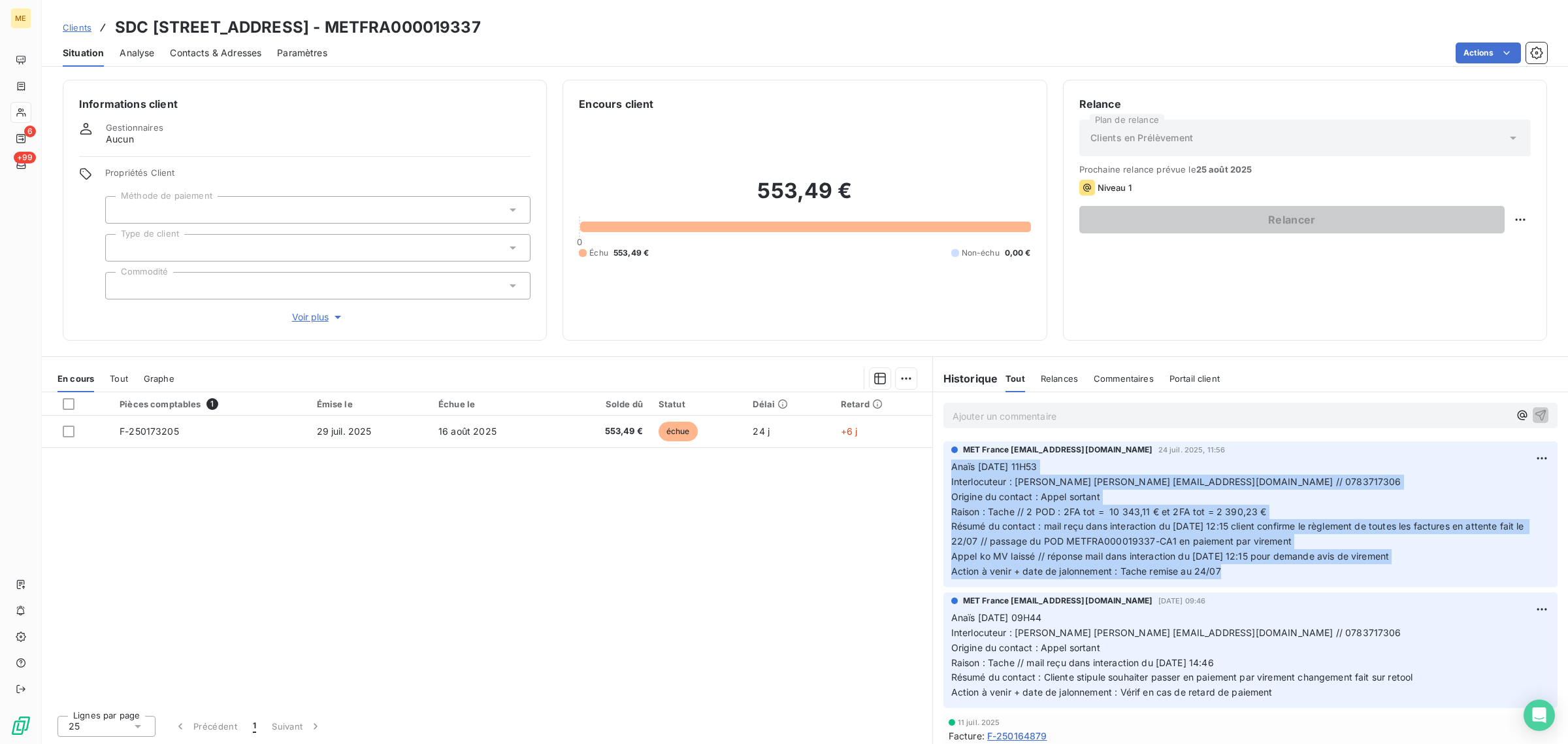
drag, startPoint x: 1212, startPoint y: 574, endPoint x: 954, endPoint y: 477, distance: 275.6
click at [942, 463] on div "MET France [EMAIL_ADDRESS][DOMAIN_NAME] [DATE] 11:56 Anaïs [DATE] 11H53 Interlo…" at bounding box center [1250, 514] width 635 height 151
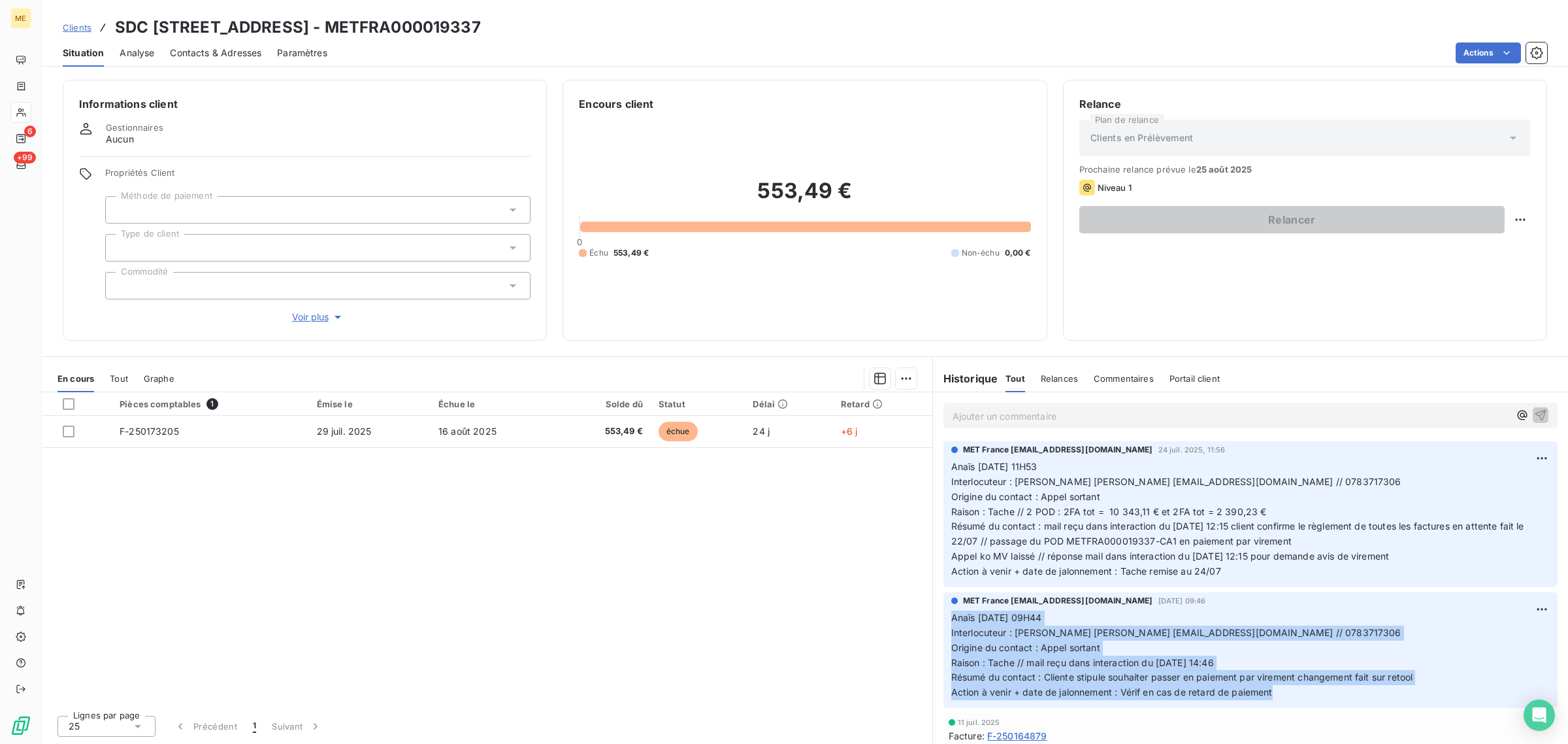
drag, startPoint x: 1271, startPoint y: 686, endPoint x: 931, endPoint y: 609, distance: 348.6
click at [931, 609] on div "En cours Tout Graphe Pièces comptables 1 Émise le Échue le Solde dû Statut Déla…" at bounding box center [804, 550] width 1527 height 388
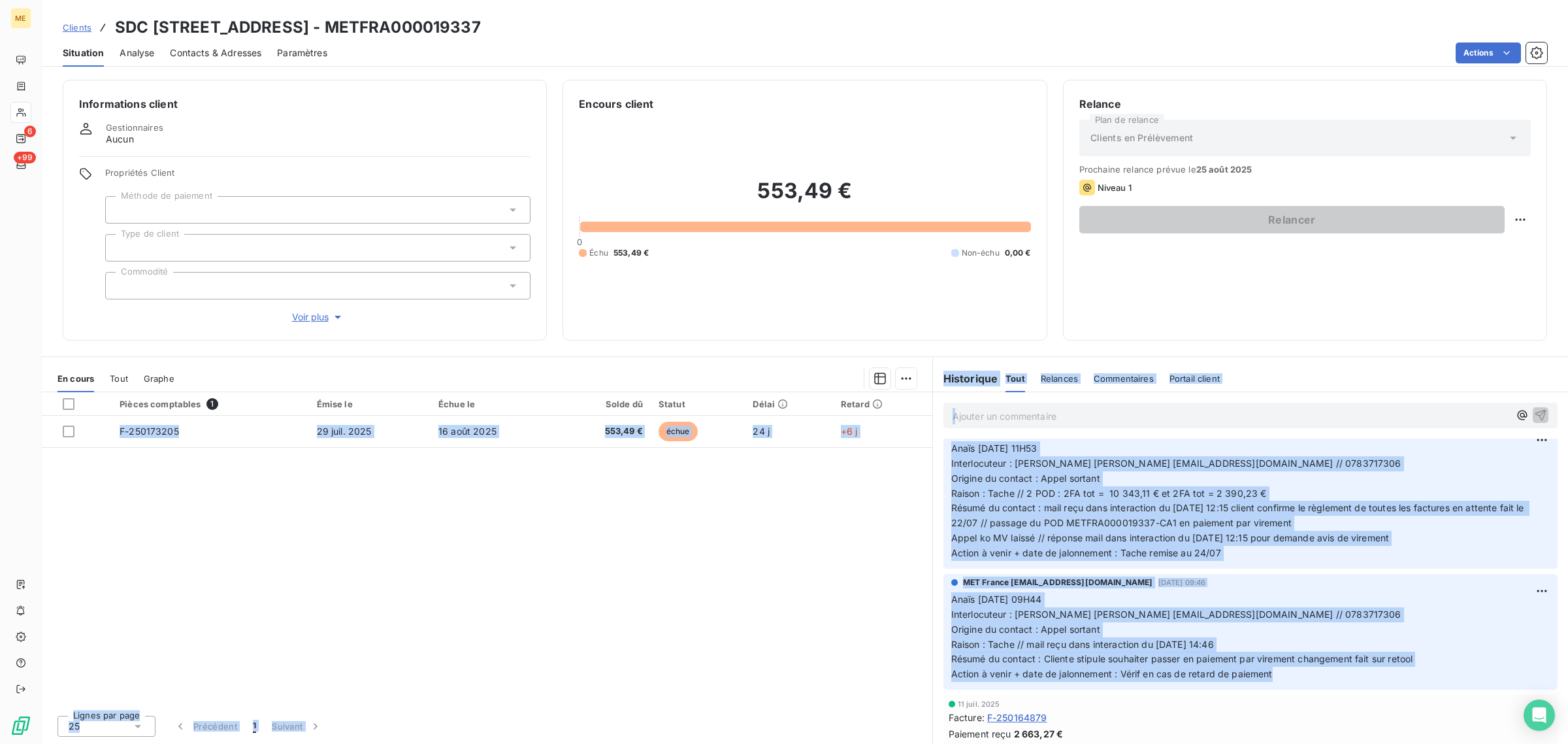
scroll to position [22, 0]
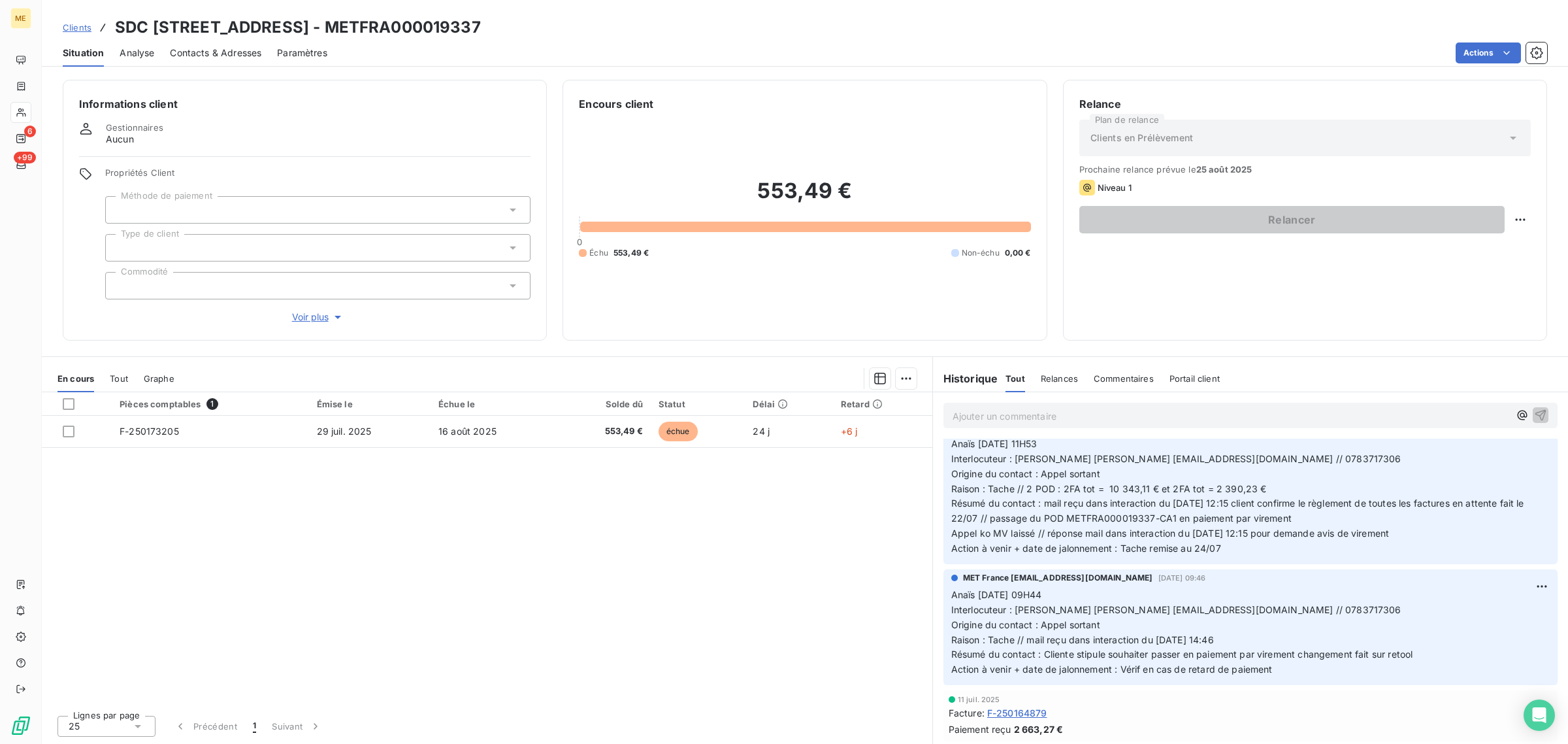
click at [832, 608] on div "Pièces comptables 1 Émise le Échue le Solde dû Statut Délai Retard F-250173205 …" at bounding box center [487, 548] width 891 height 312
click at [314, 325] on div "Informations client Gestionnaires Aucun Propriétés Client Méthode de paiement T…" at bounding box center [305, 210] width 484 height 261
click at [317, 312] on span "Voir plus" at bounding box center [318, 317] width 53 height 13
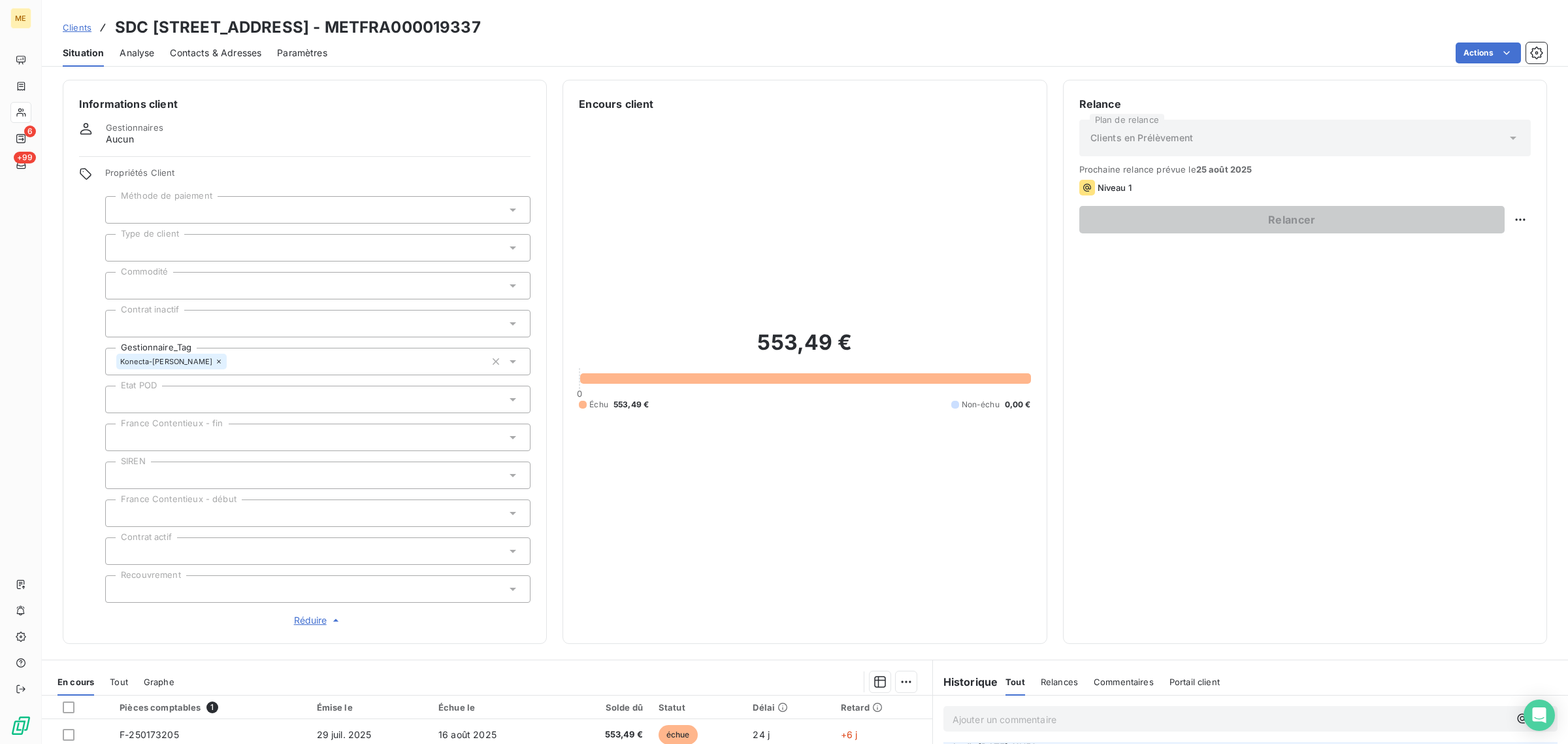
click at [834, 532] on div "553,49 € 0 Échu 553,49 € Non-échu 0,00 €" at bounding box center [804, 369] width 451 height 515
click at [20, 111] on icon at bounding box center [21, 113] width 9 height 9
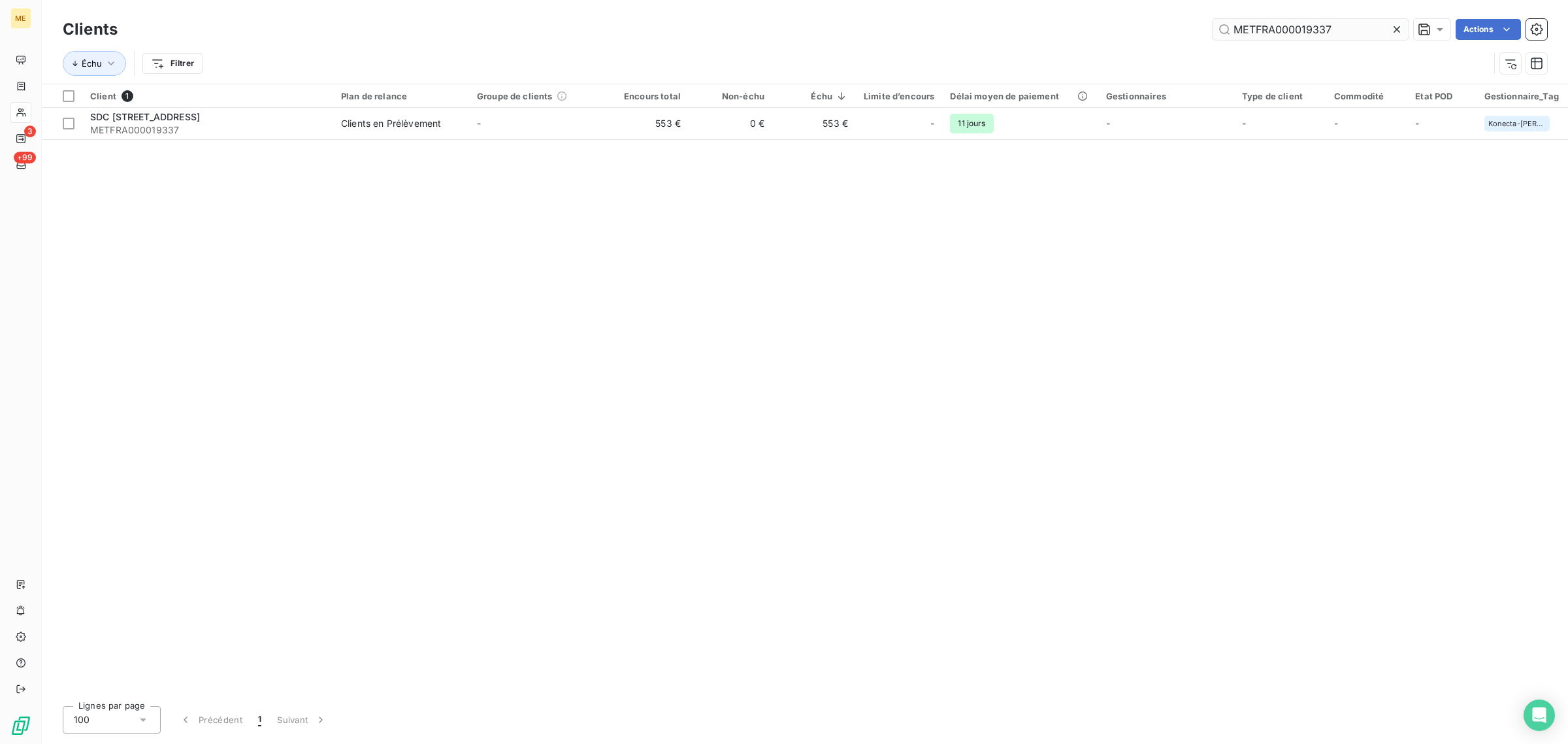
click at [1394, 31] on icon at bounding box center [1397, 29] width 7 height 7
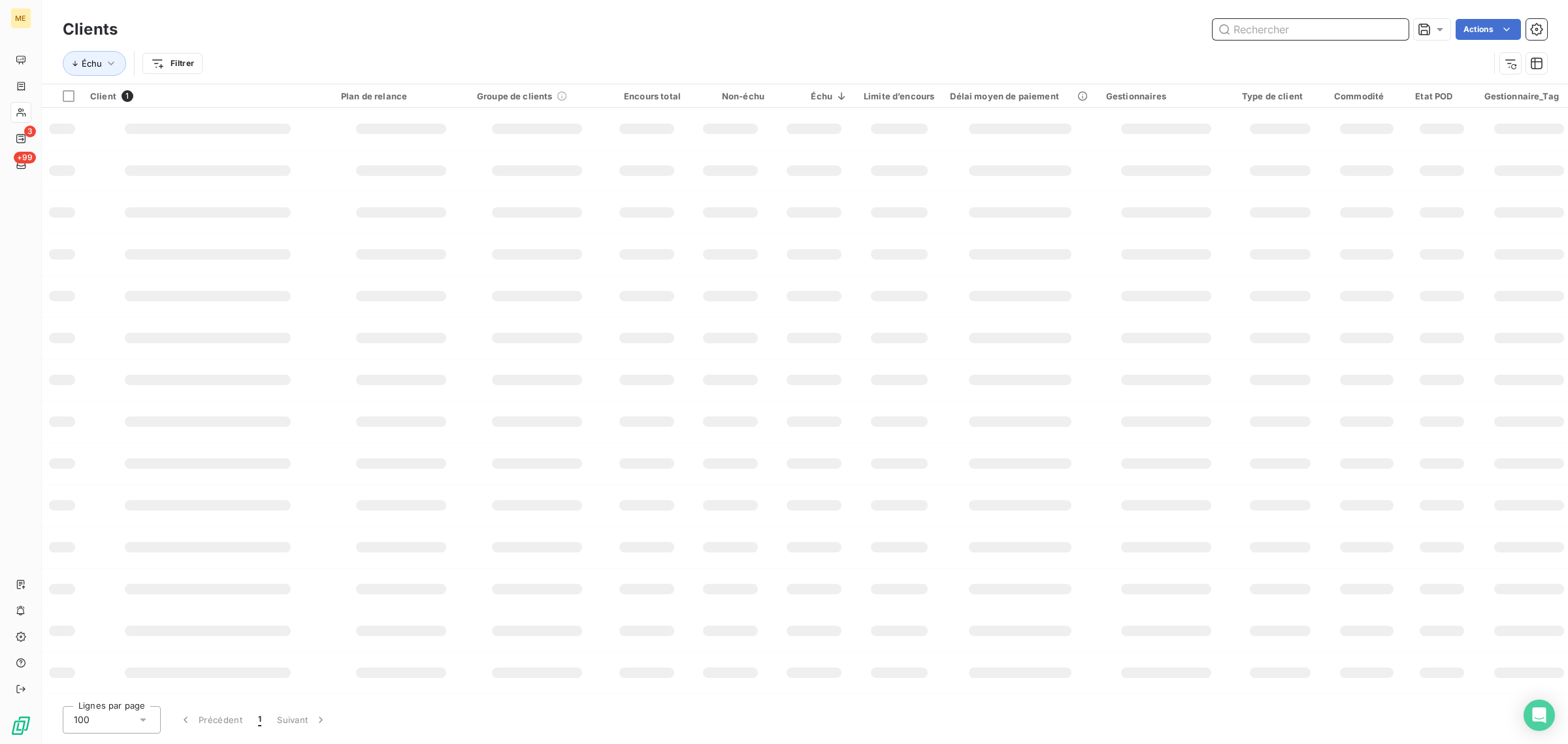
click at [1328, 22] on input "text" at bounding box center [1310, 29] width 196 height 21
paste input "METFRA000003763_19950651171724"
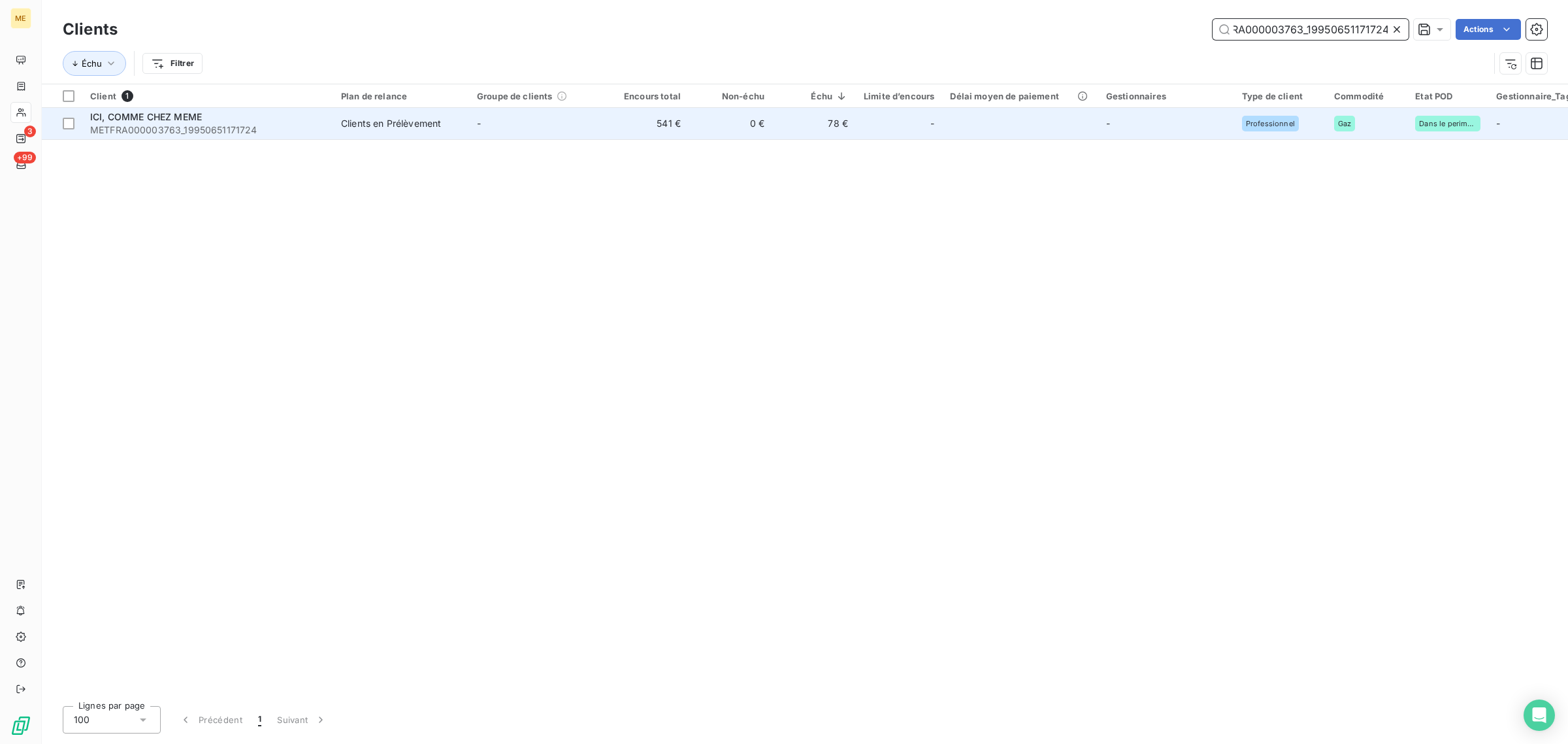
type input "METFRA000003763_19950651171724"
click at [603, 109] on td "-" at bounding box center [537, 123] width 135 height 31
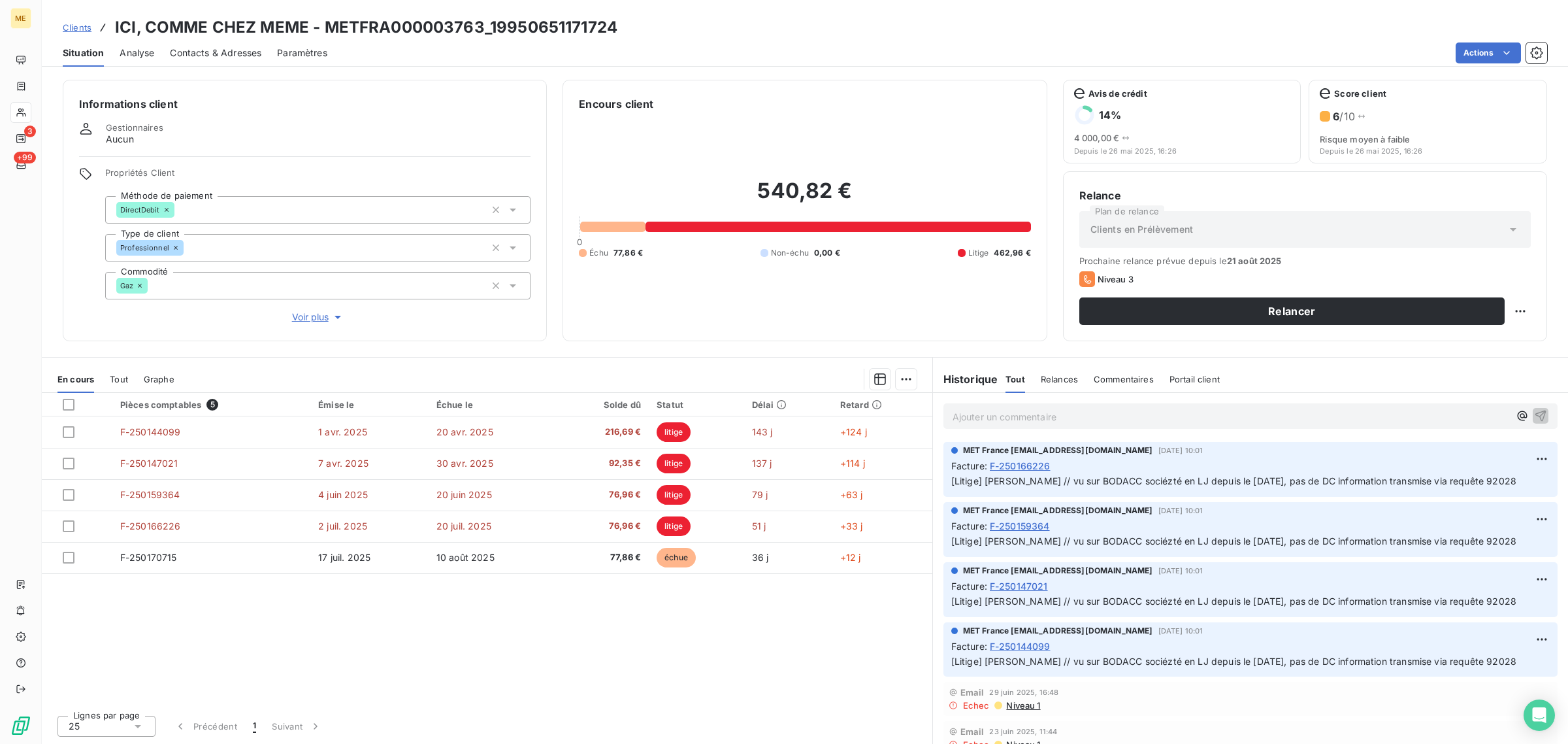
click at [317, 322] on span "Voir plus" at bounding box center [318, 317] width 53 height 13
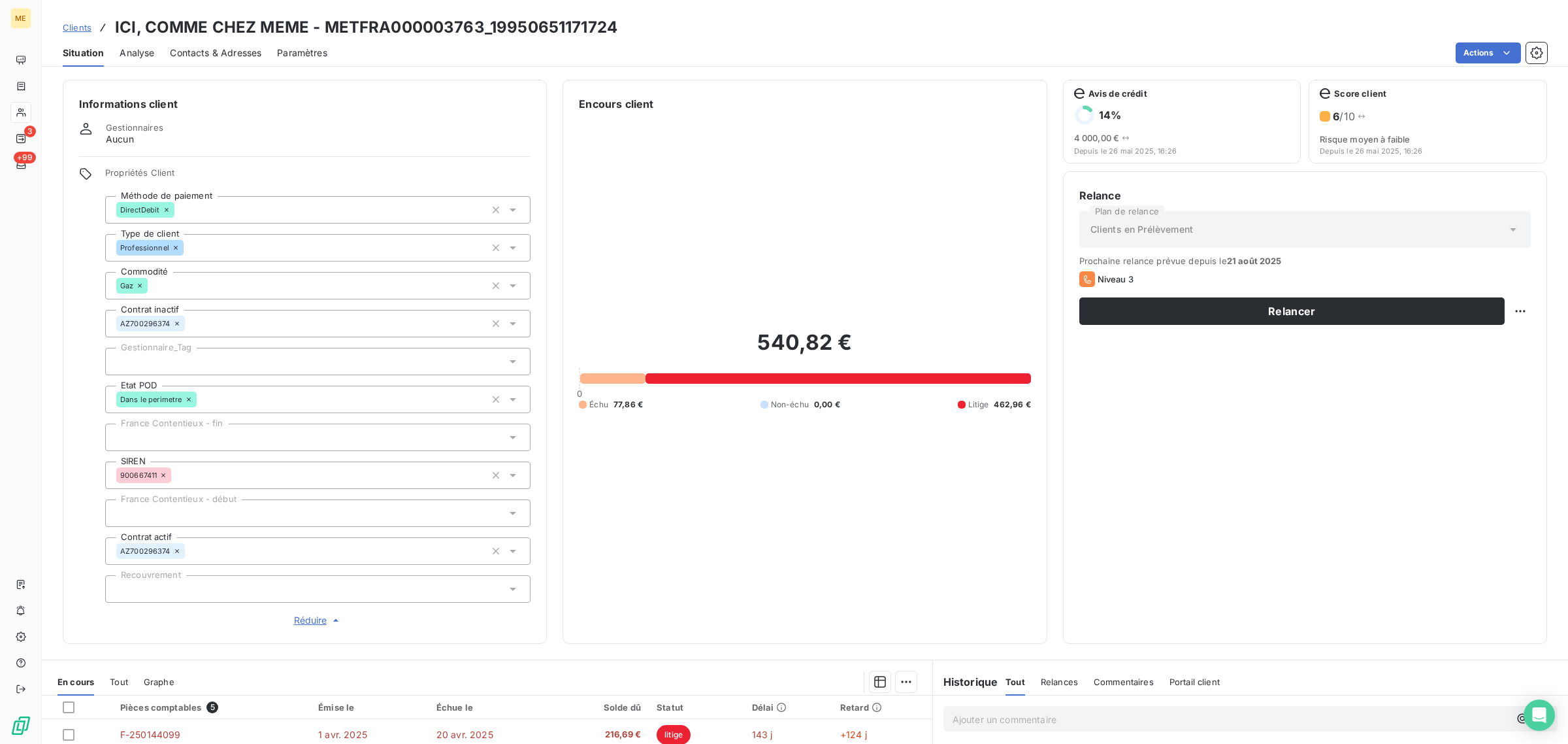
click at [239, 353] on div at bounding box center [318, 362] width 425 height 28
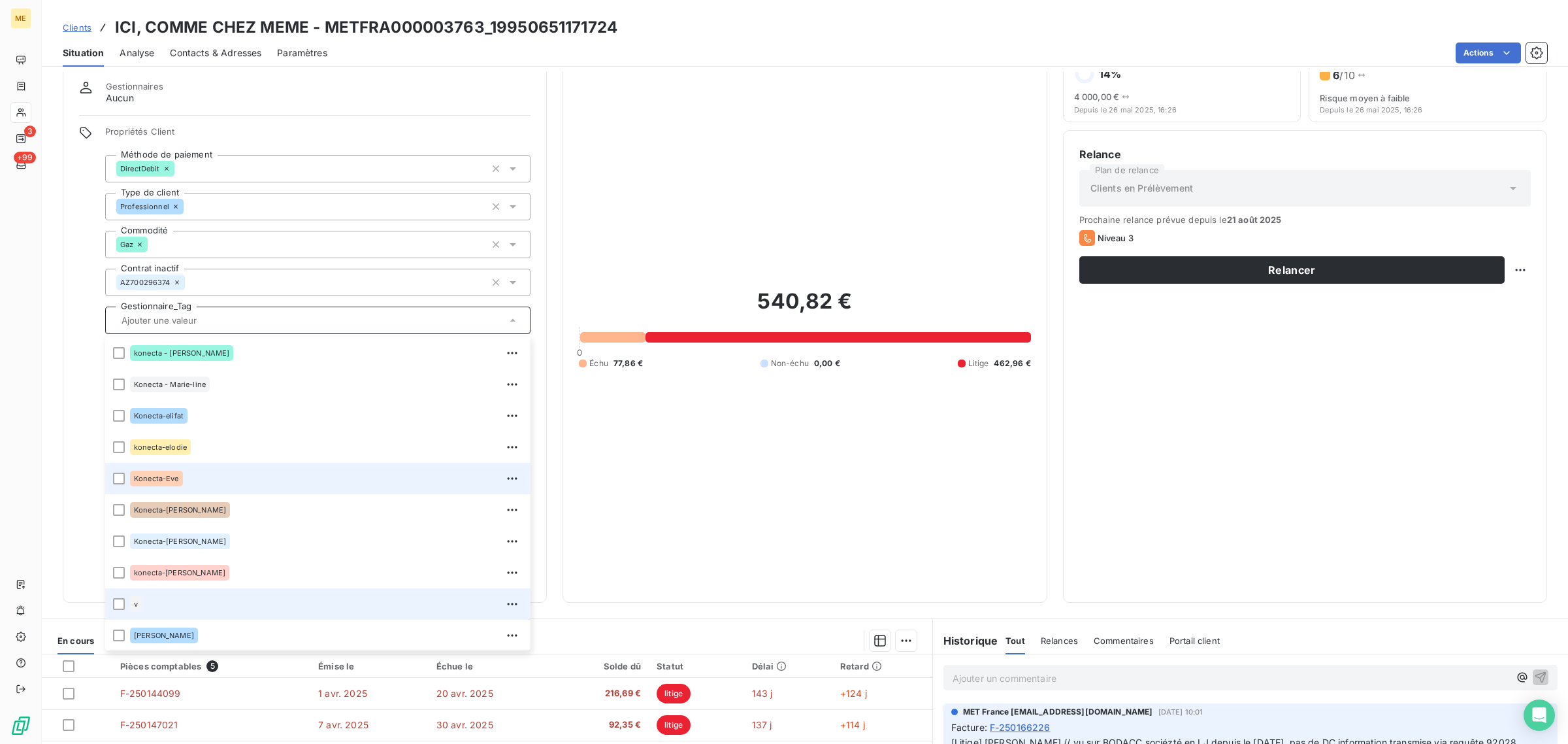
scroll to position [82, 0]
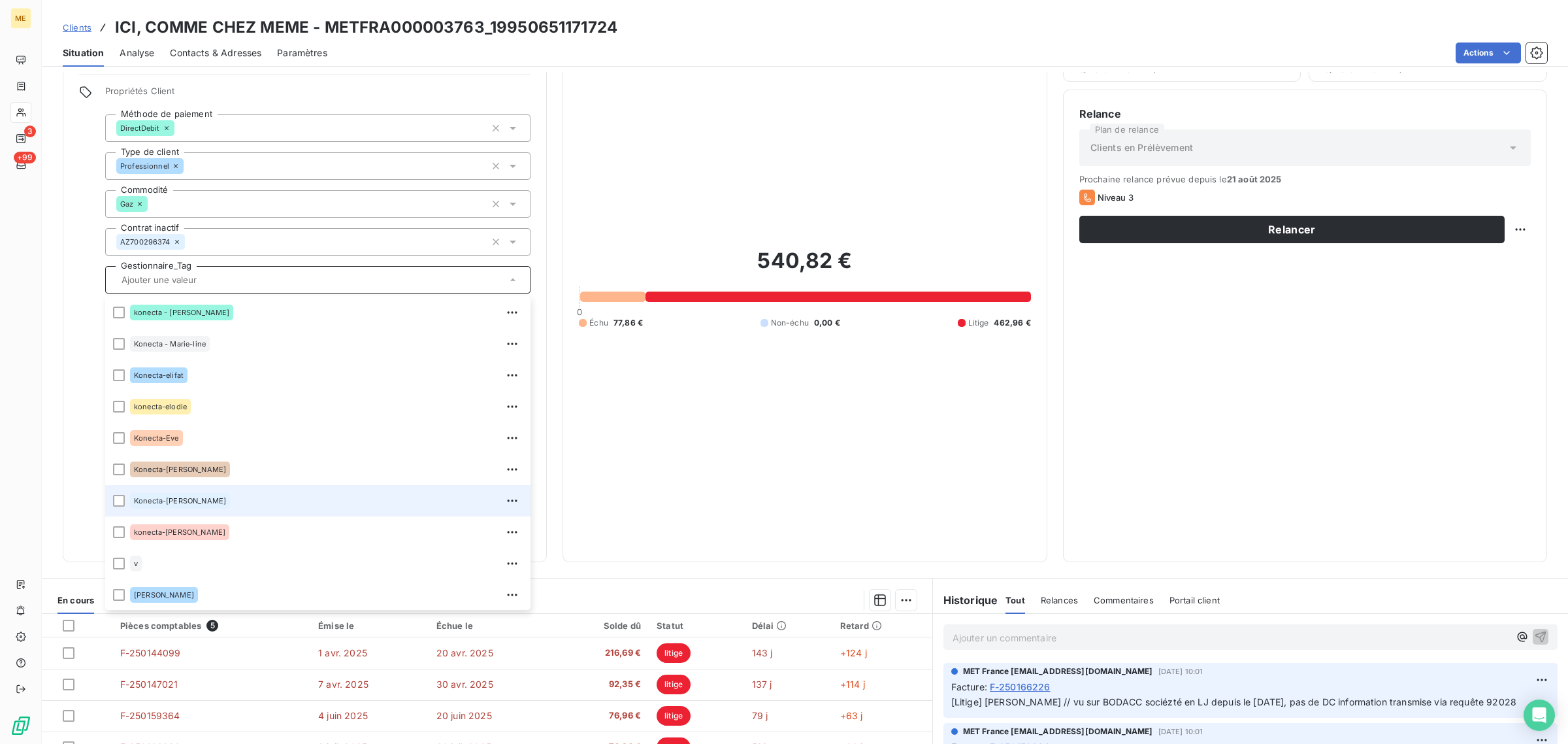
click at [214, 505] on div "Konecta-[PERSON_NAME]" at bounding box center [326, 501] width 393 height 21
click at [10, 113] on div at bounding box center [21, 112] width 21 height 21
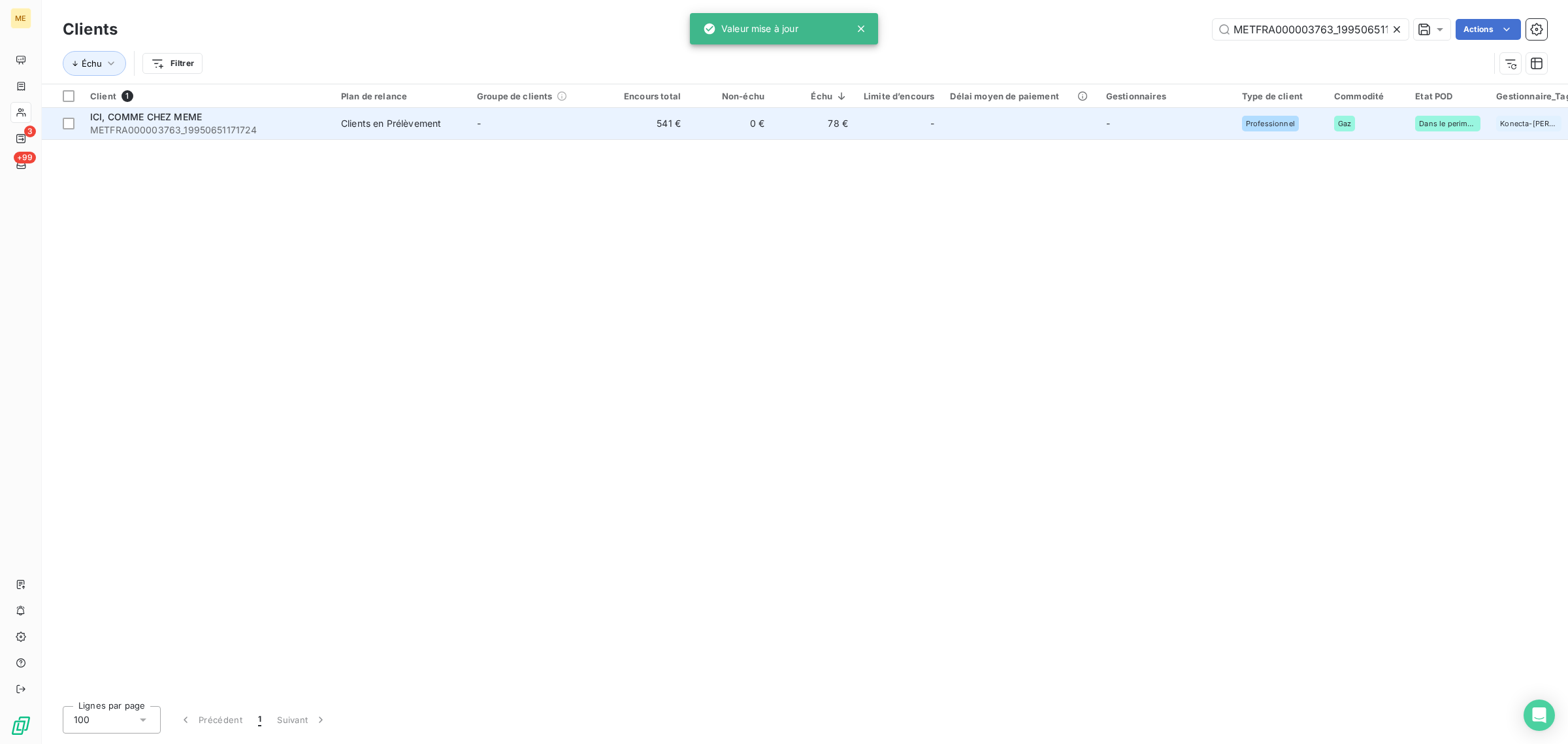
click at [618, 114] on td "541 €" at bounding box center [646, 123] width 84 height 31
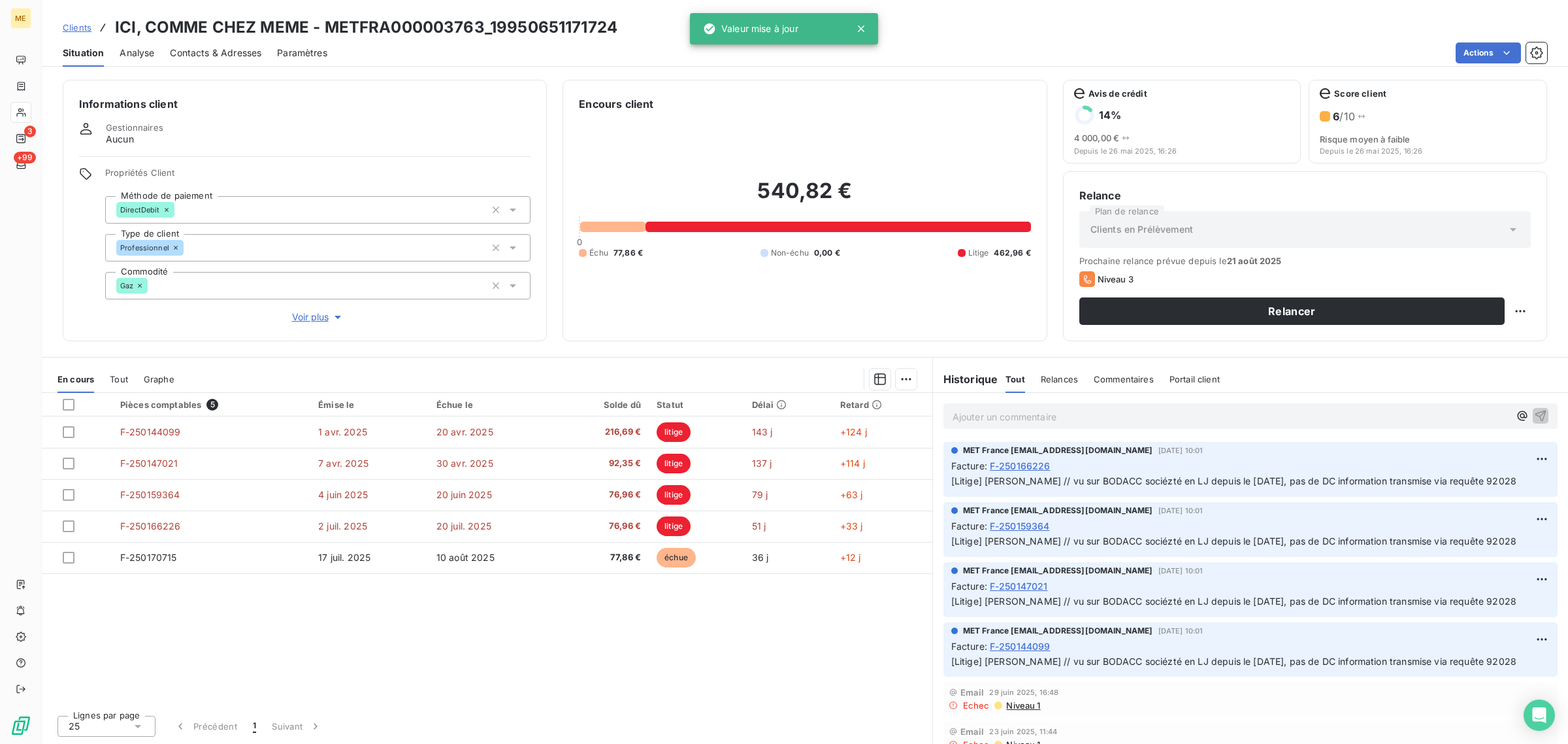
click at [309, 325] on div "Informations client Gestionnaires Aucun Propriétés Client Méthode de paiement D…" at bounding box center [305, 210] width 484 height 262
click at [311, 318] on span "Voir plus" at bounding box center [318, 317] width 53 height 13
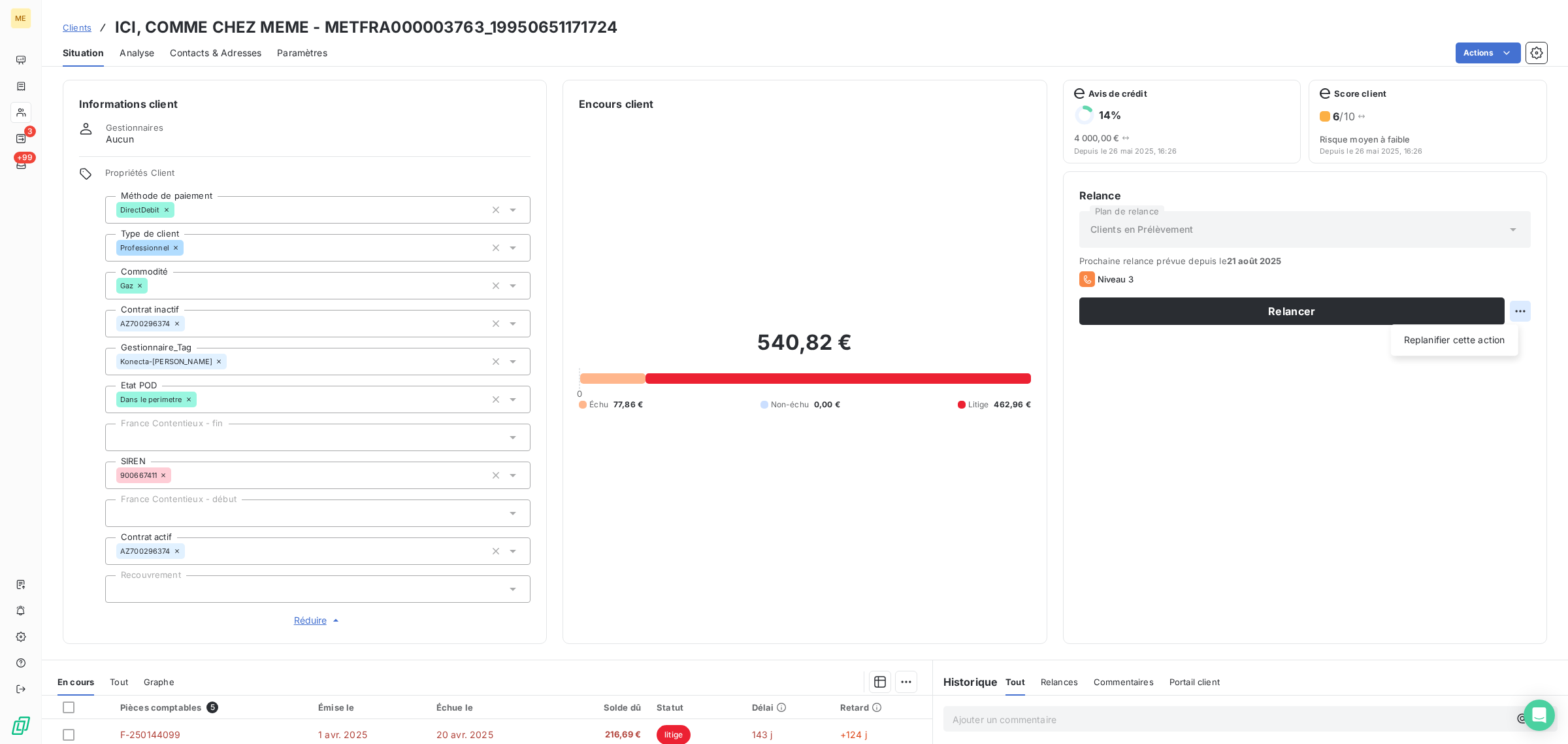
click at [1510, 311] on html "ME 3 +99 Clients ICI, COMME CHEZ MEME - METFRA000003763_19950651171724 Situatio…" at bounding box center [784, 372] width 1568 height 744
click at [1455, 340] on div "Replanifier cette action" at bounding box center [1455, 340] width 117 height 21
select select "7"
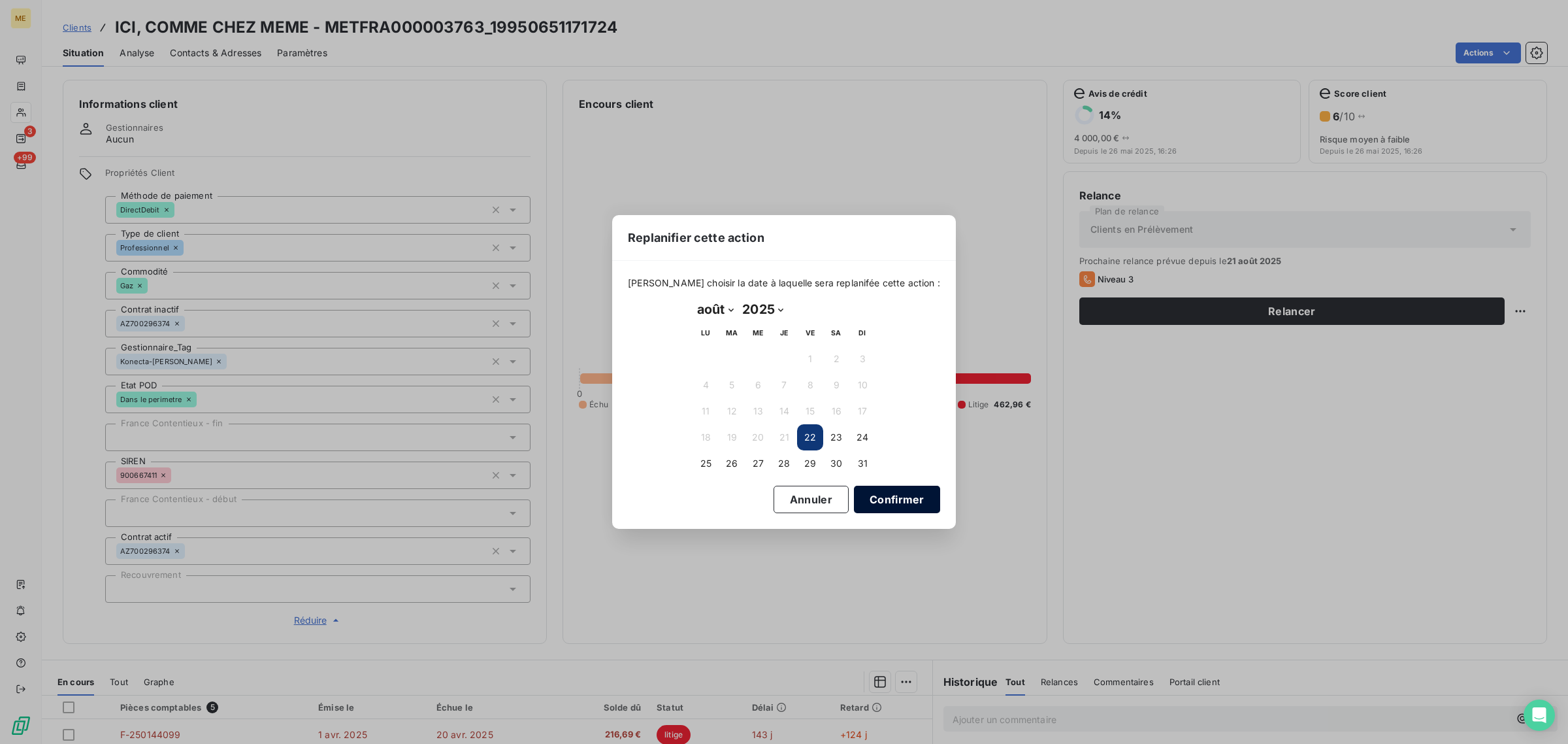
click at [854, 490] on button "Confirmer" at bounding box center [897, 500] width 86 height 28
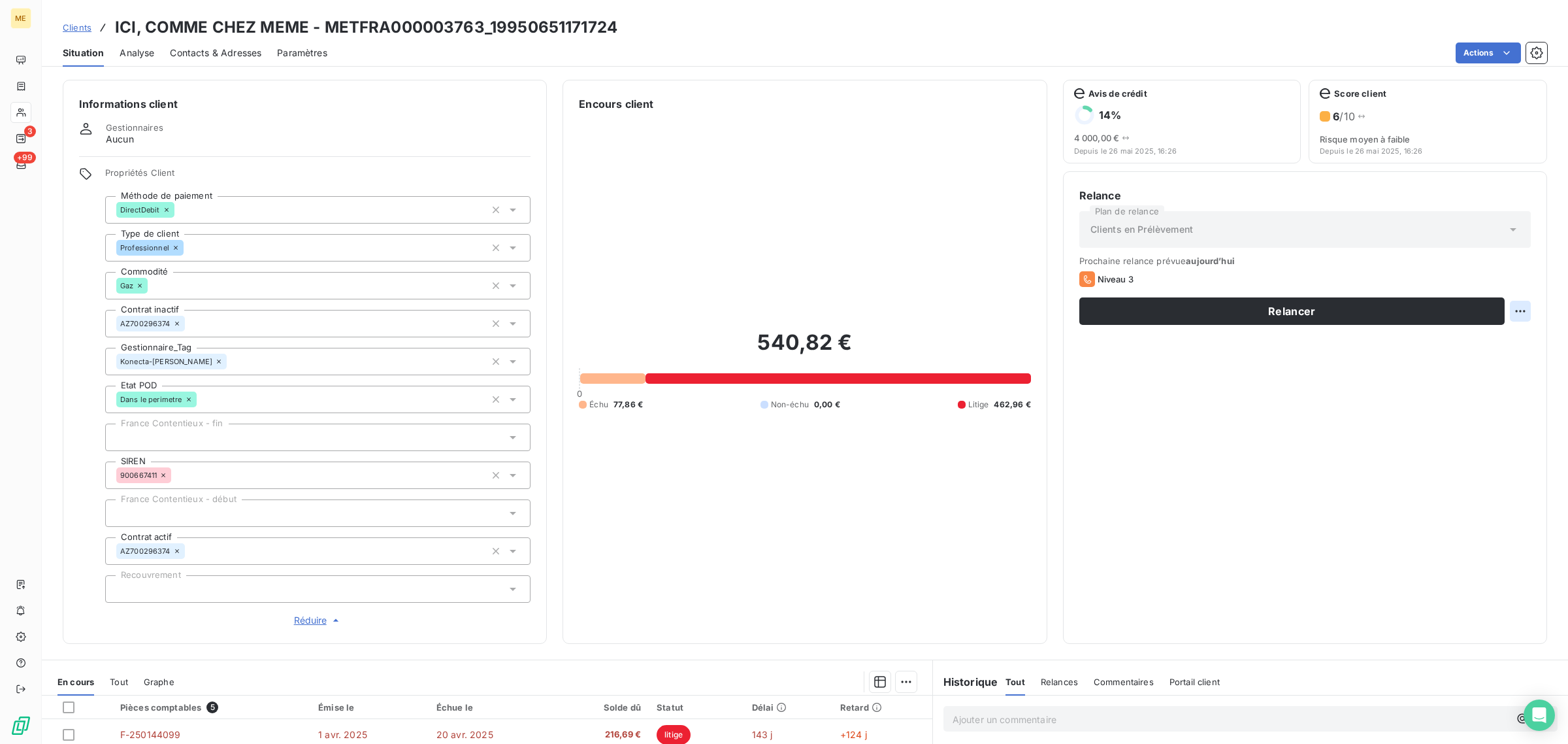
click at [1504, 313] on html "ME 3 +99 Clients ICI, COMME CHEZ MEME - METFRA000003763_19950651171724 Situatio…" at bounding box center [784, 372] width 1568 height 744
click at [1510, 311] on html "ME 3 +99 Clients ICI, COMME CHEZ MEME - METFRA000003763_19950651171724 Situatio…" at bounding box center [784, 372] width 1568 height 744
click at [1510, 309] on html "ME 3 +99 Clients ICI, COMME CHEZ MEME - METFRA000003763_19950651171724 Situatio…" at bounding box center [784, 372] width 1568 height 744
click at [1444, 344] on div "Replanifier cette action" at bounding box center [1455, 340] width 117 height 21
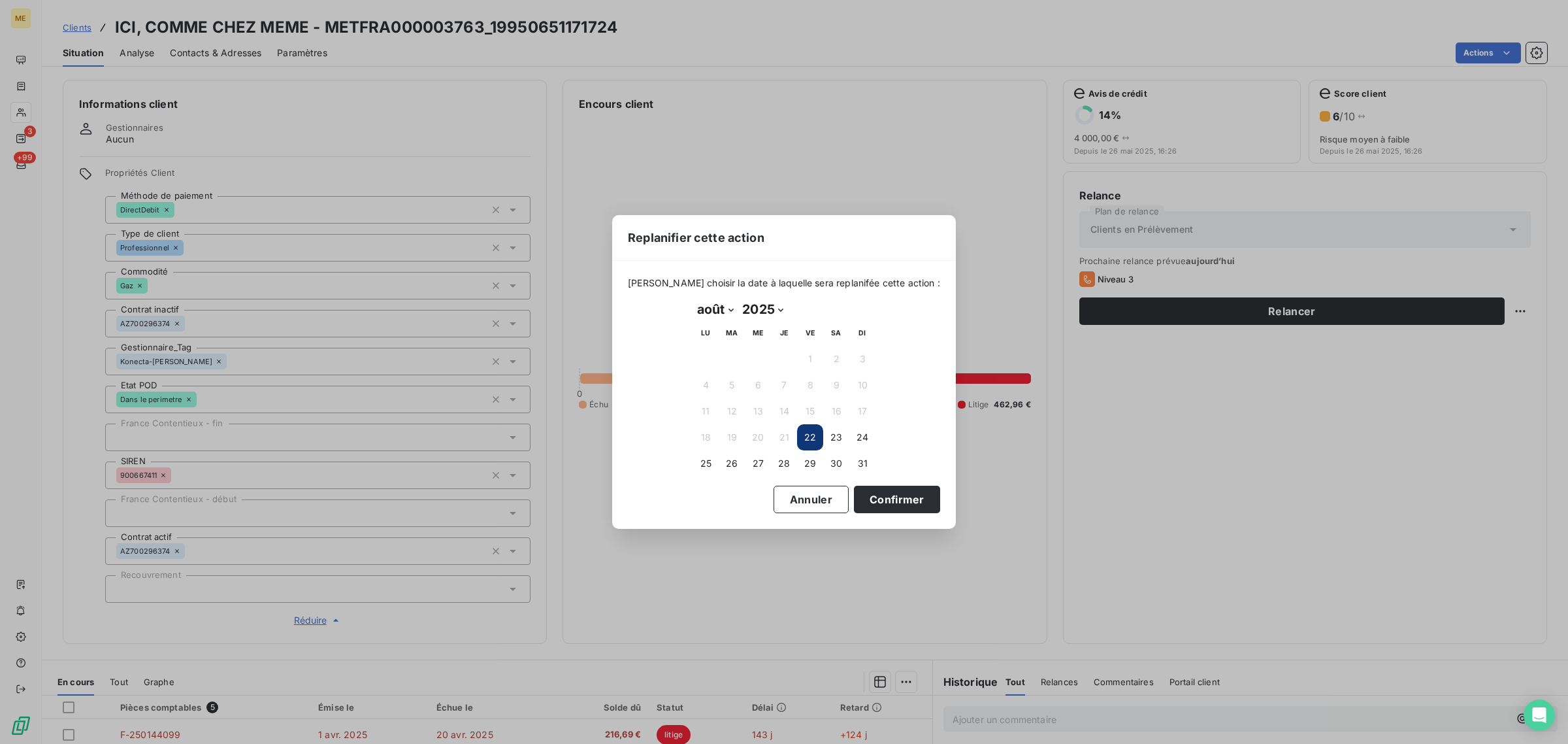
click at [717, 304] on select "janvier février mars avril mai juin juillet août septembre octobre novembre déc…" at bounding box center [715, 309] width 45 height 21
select select "8"
click at [693, 299] on select "janvier février mars avril mai juin juillet août septembre octobre novembre déc…" at bounding box center [715, 309] width 45 height 21
click at [709, 351] on button "1" at bounding box center [706, 358] width 26 height 26
click at [889, 496] on button "Confirmer" at bounding box center [897, 500] width 86 height 28
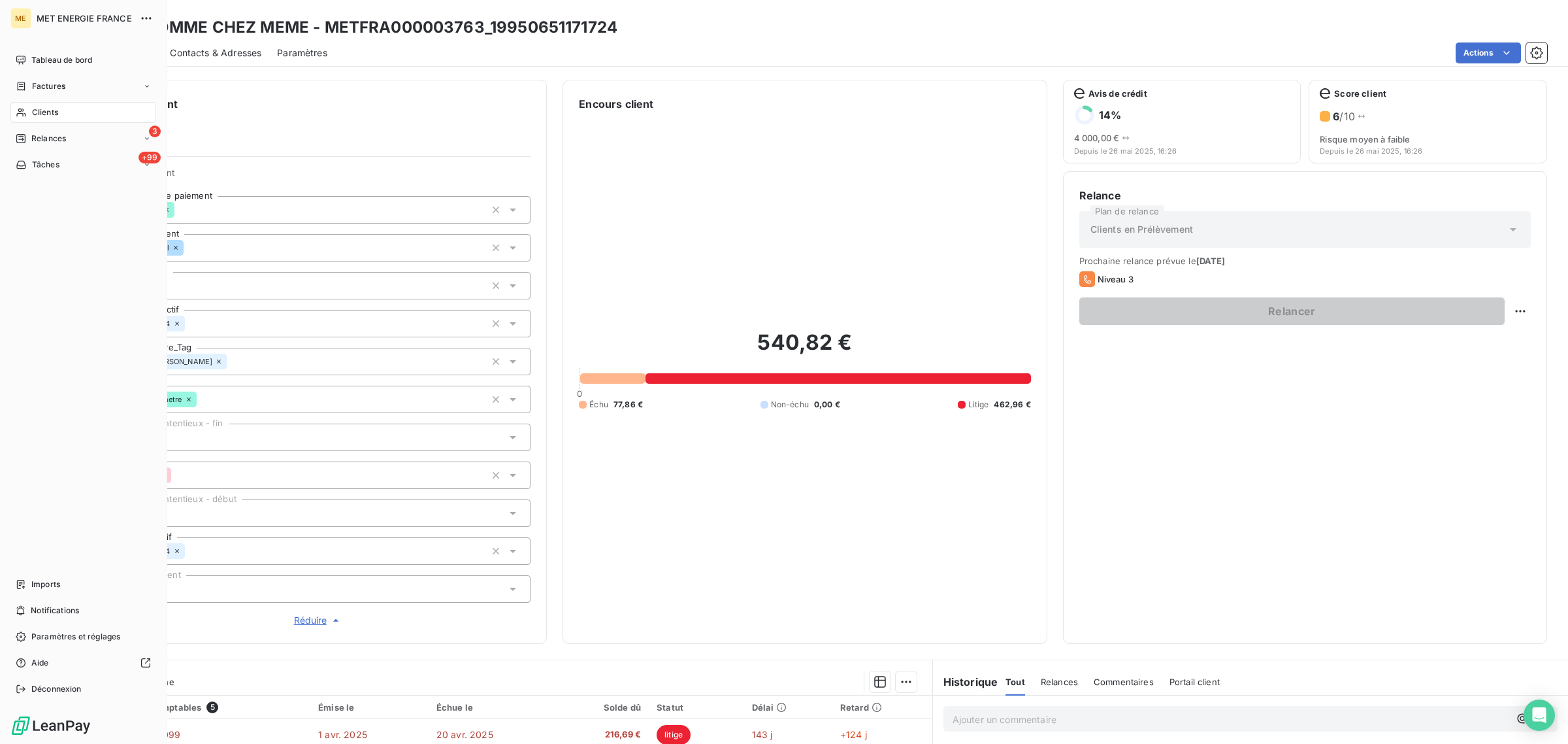
click at [50, 110] on span "Clients" at bounding box center [45, 112] width 26 height 12
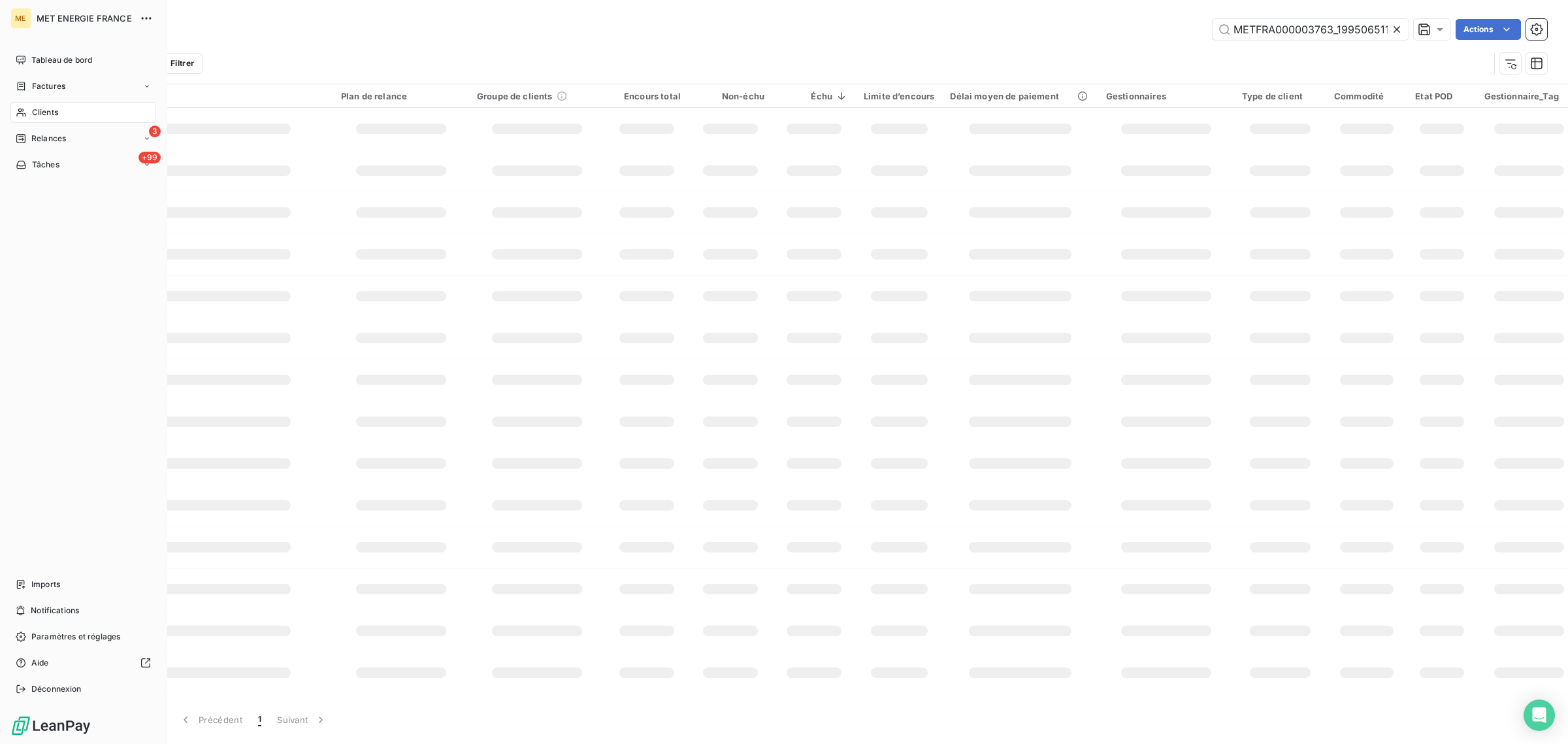
scroll to position [0, 30]
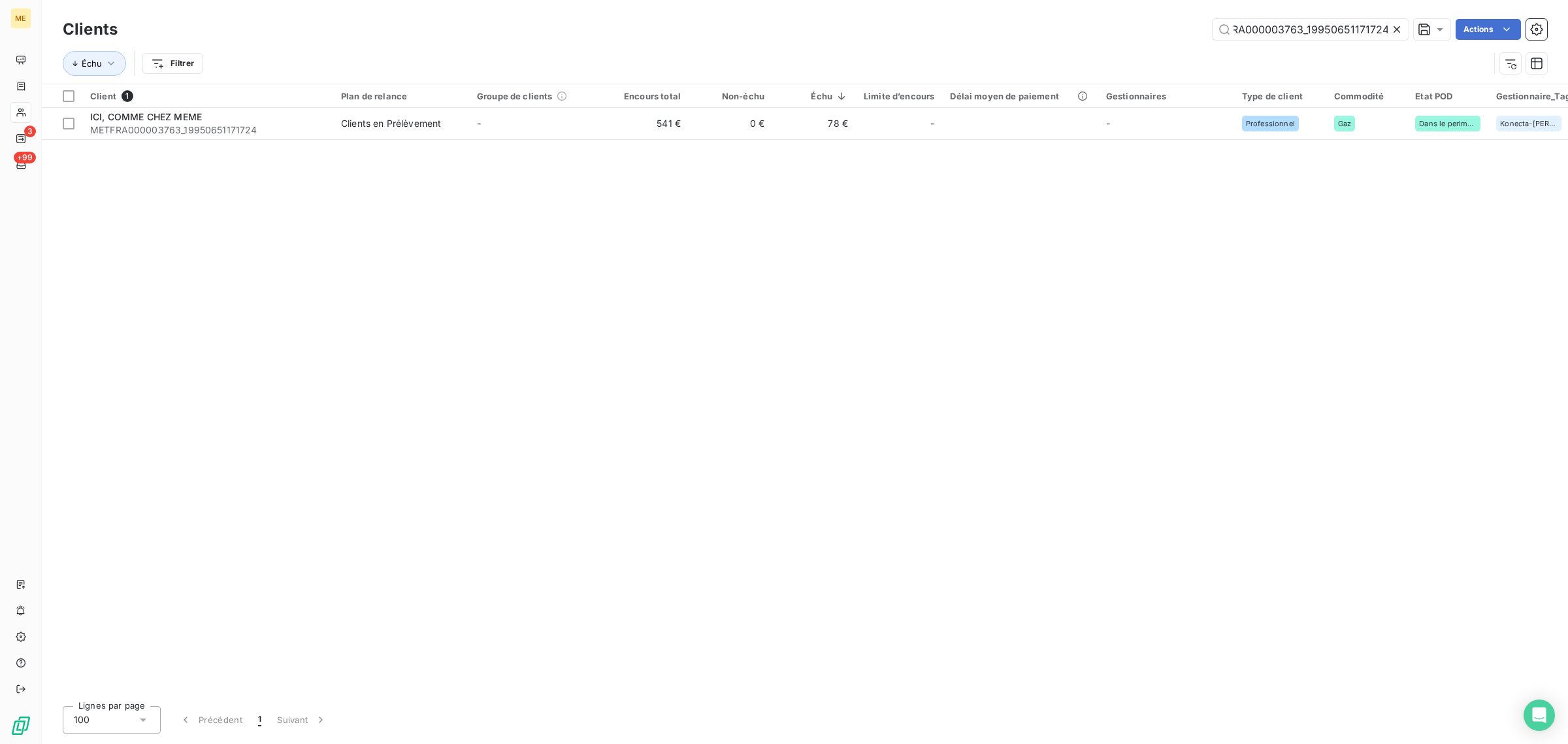
click at [1392, 29] on icon at bounding box center [1396, 28] width 13 height 13
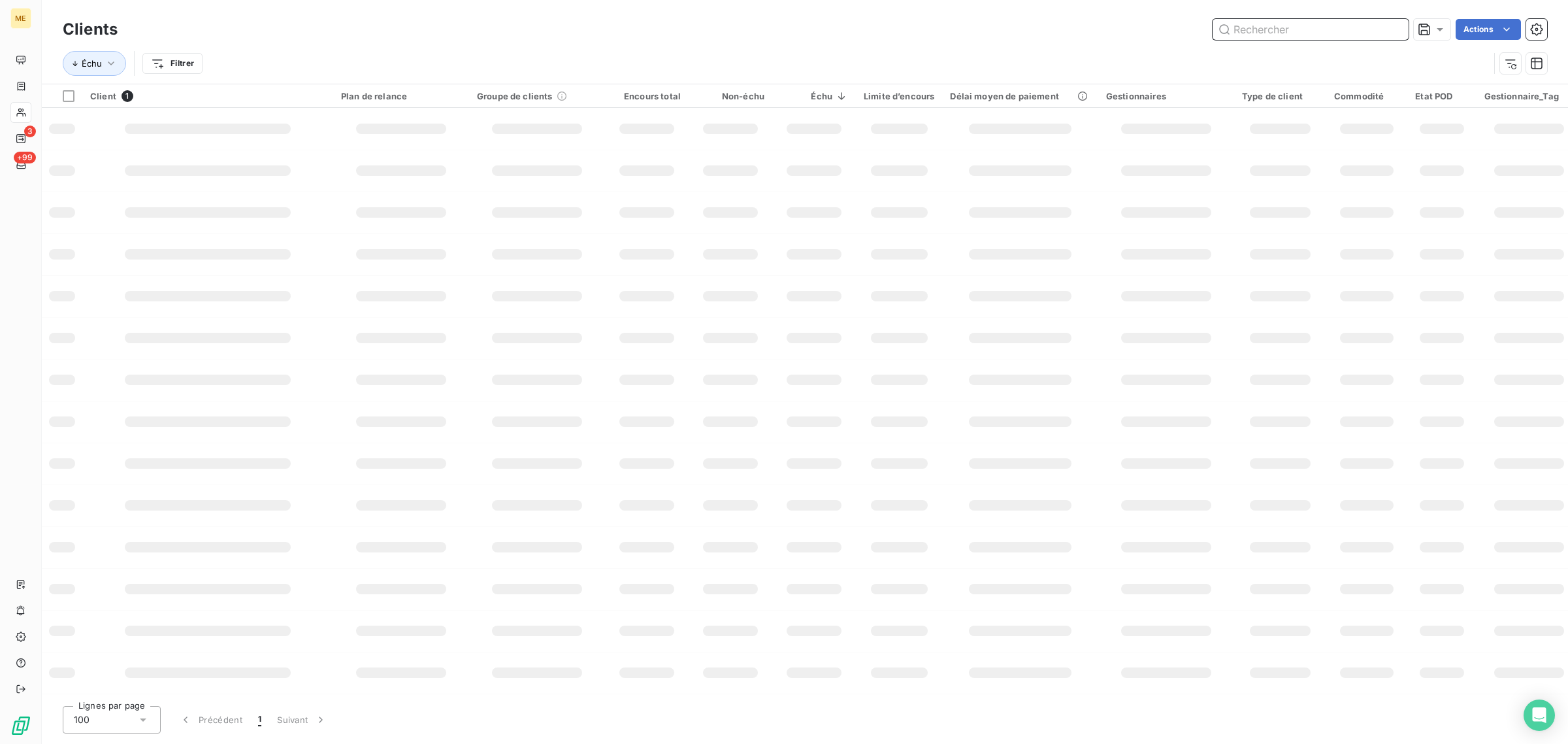
click at [1349, 27] on input "text" at bounding box center [1310, 29] width 196 height 21
paste input "METFRA000003368_21506512253815"
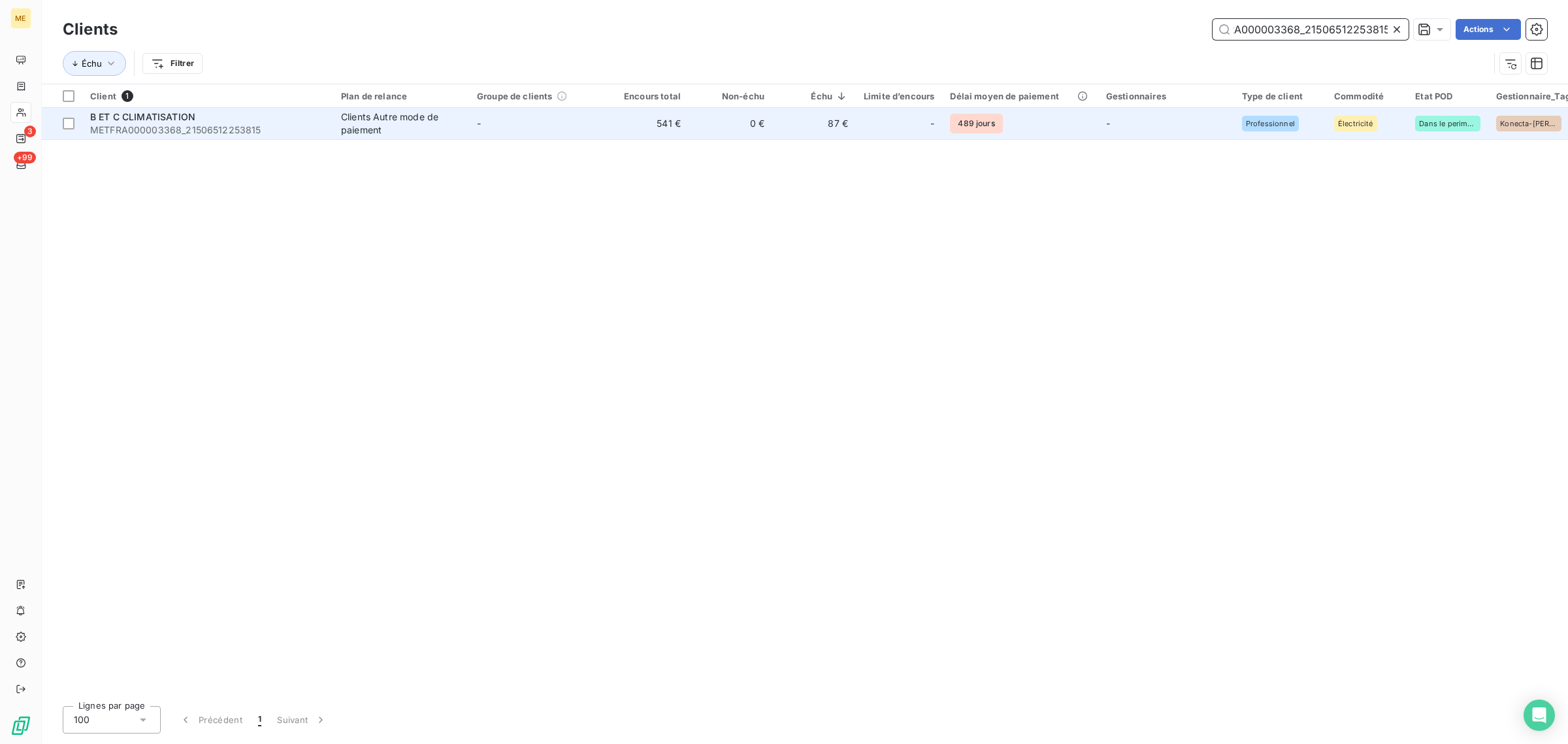
type input "METFRA000003368_21506512253815"
click at [773, 113] on td "87 €" at bounding box center [814, 123] width 84 height 31
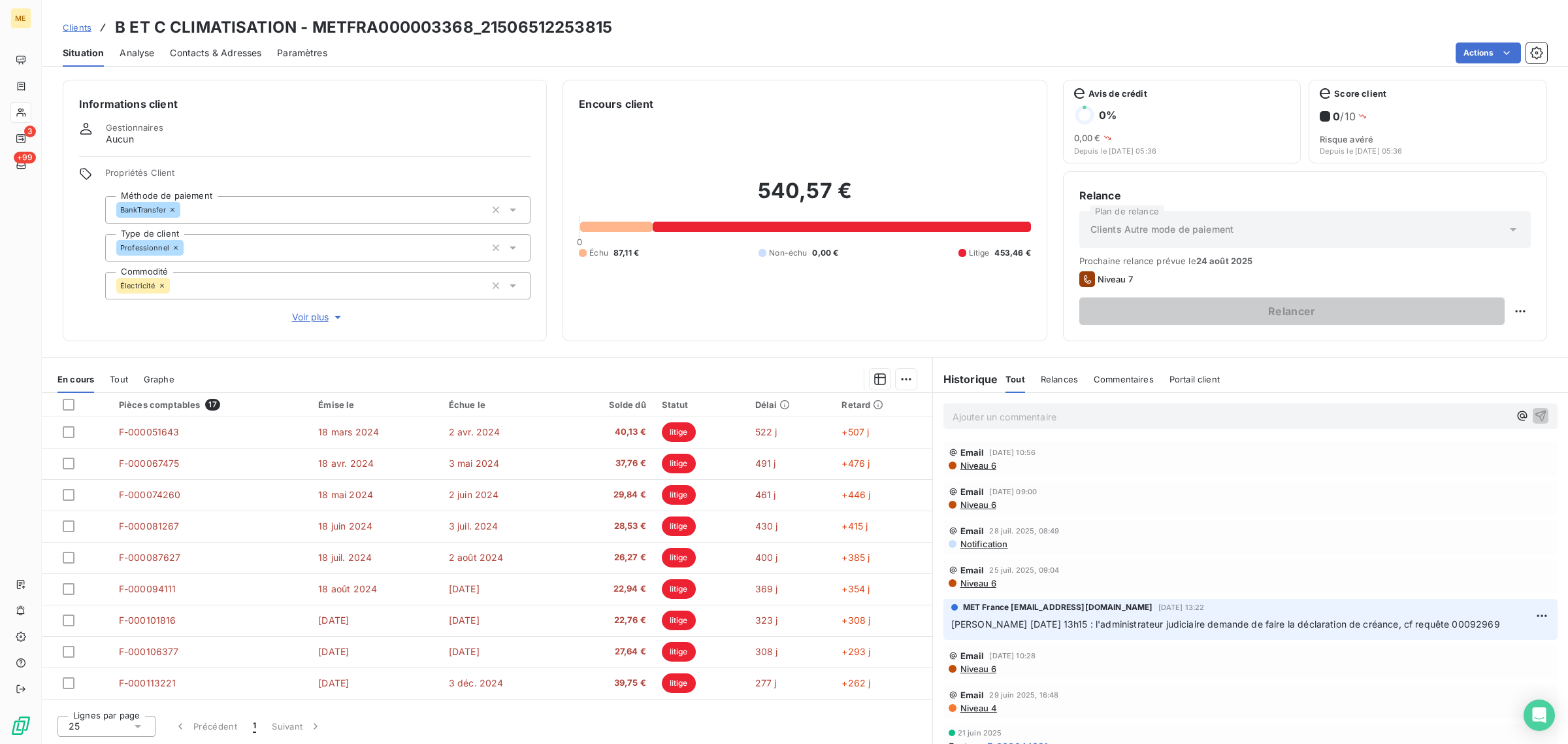
click at [313, 313] on span "Voir plus" at bounding box center [318, 317] width 53 height 13
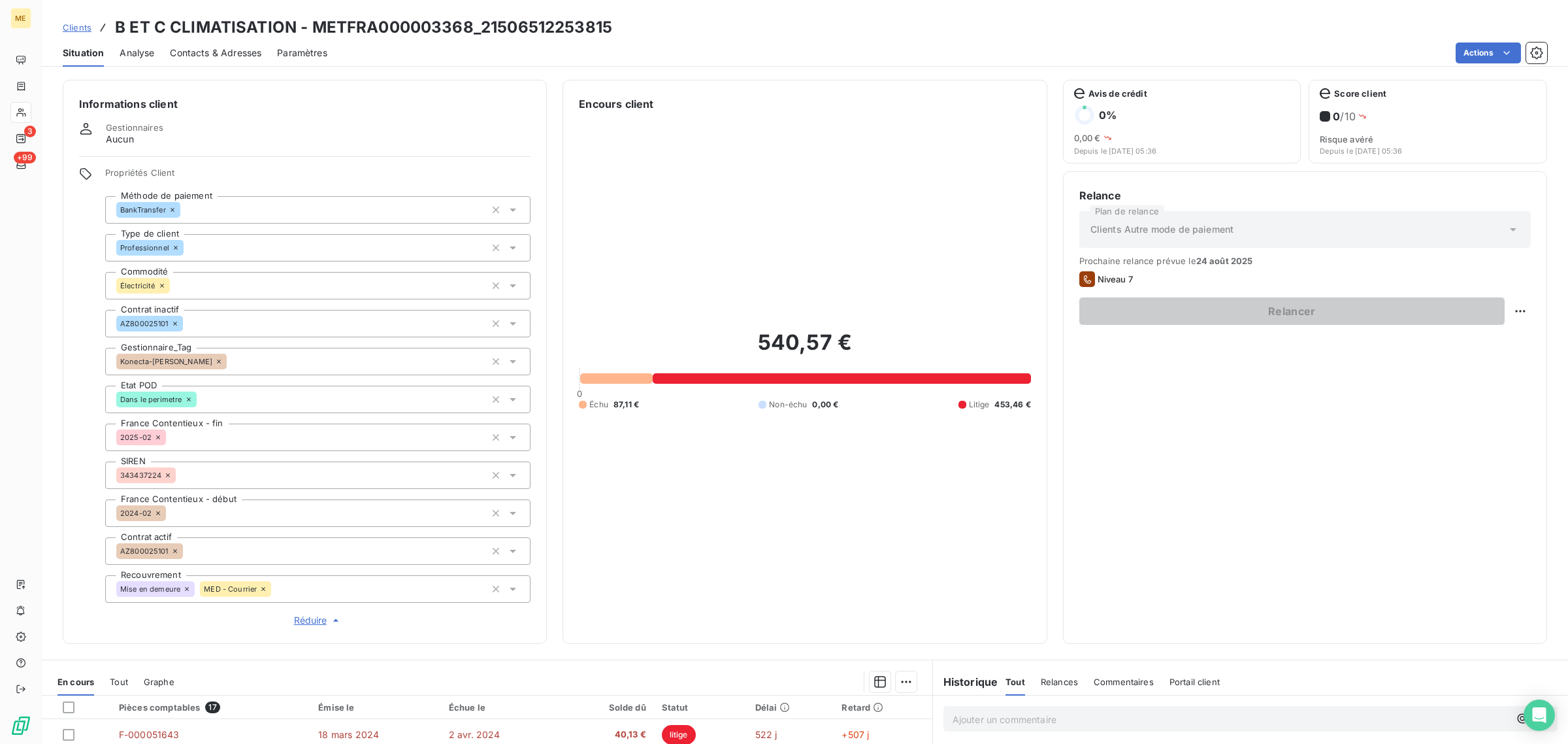
click at [205, 361] on div "Konecta-[PERSON_NAME]" at bounding box center [318, 362] width 425 height 28
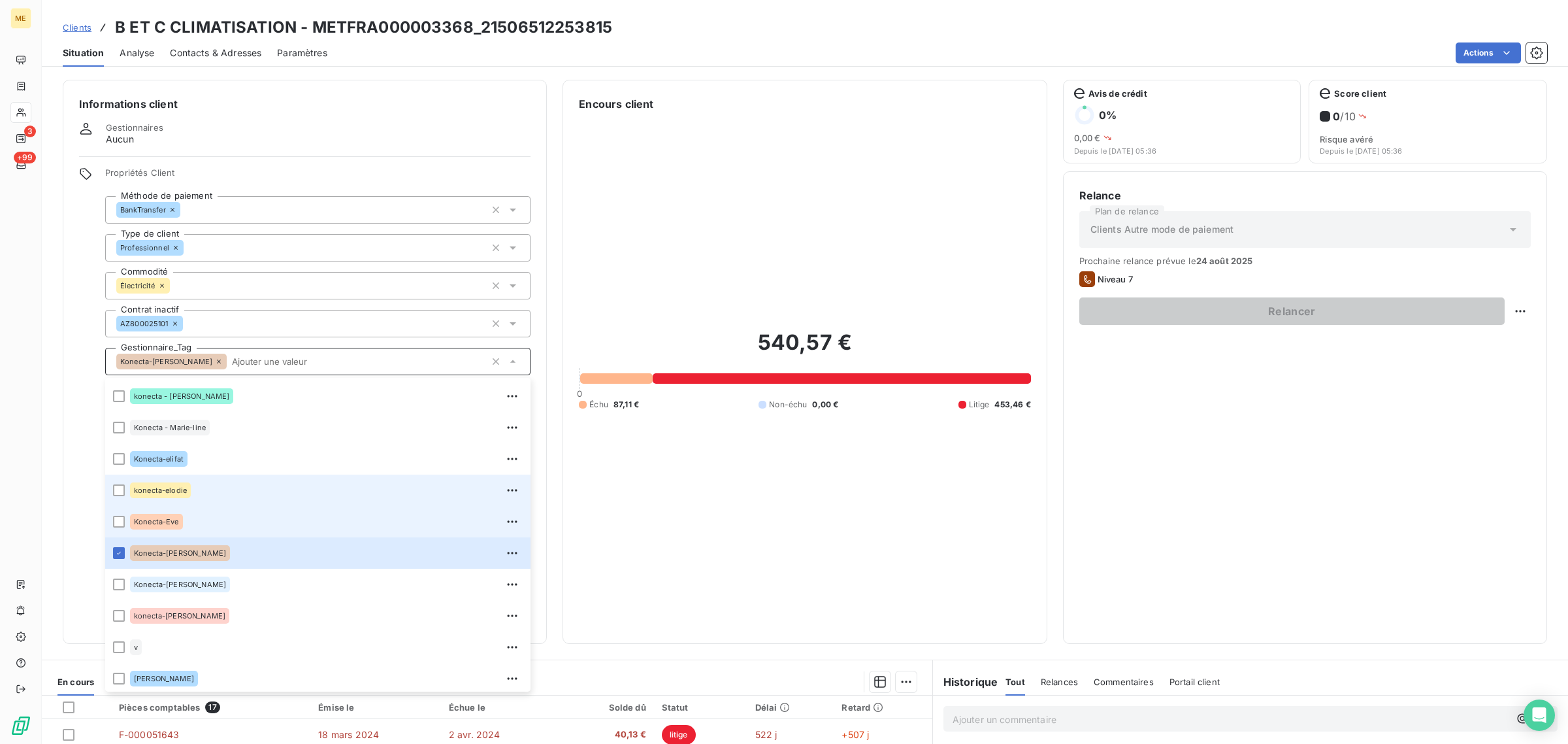
scroll to position [375, 0]
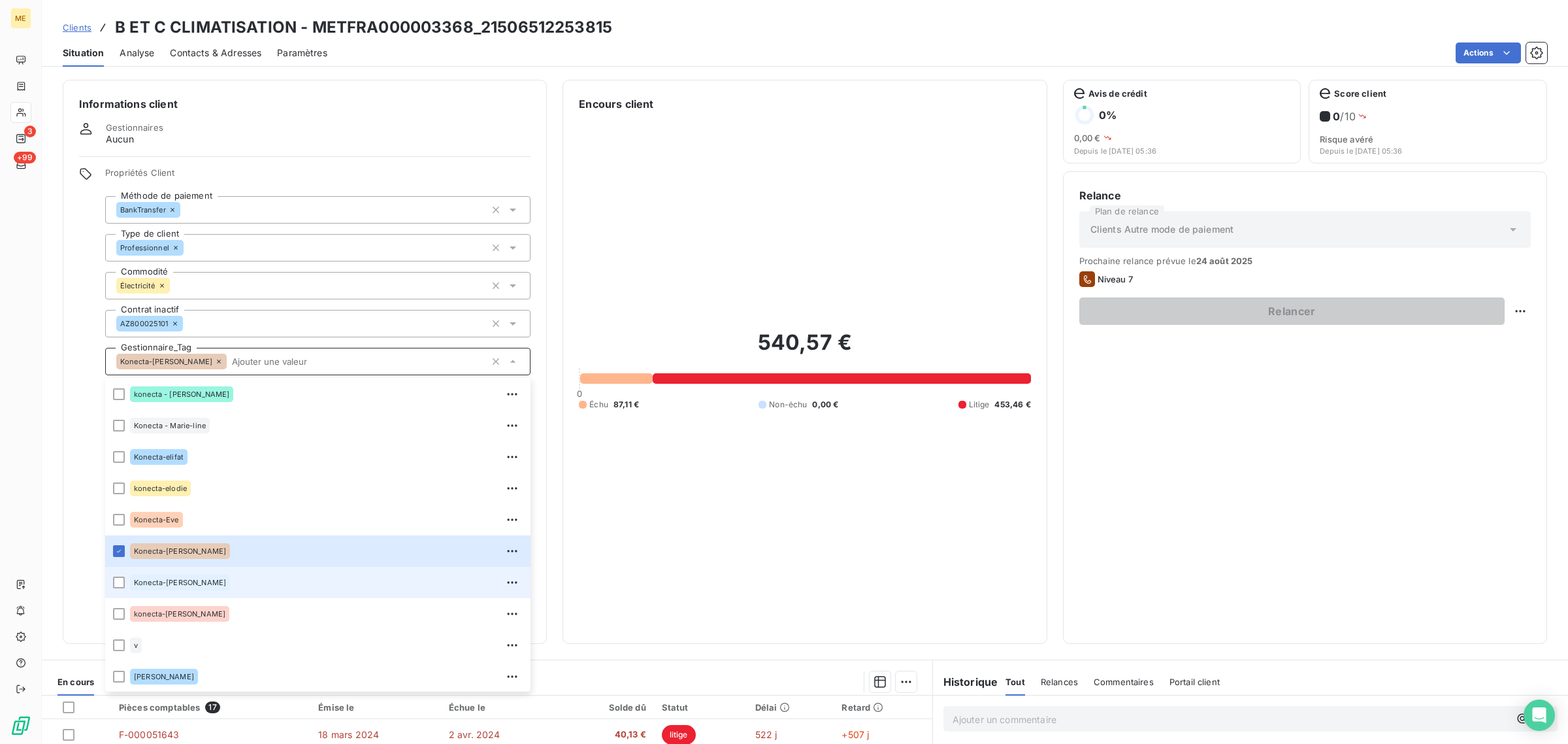
click at [192, 576] on div "Konecta-[PERSON_NAME]" at bounding box center [180, 582] width 100 height 16
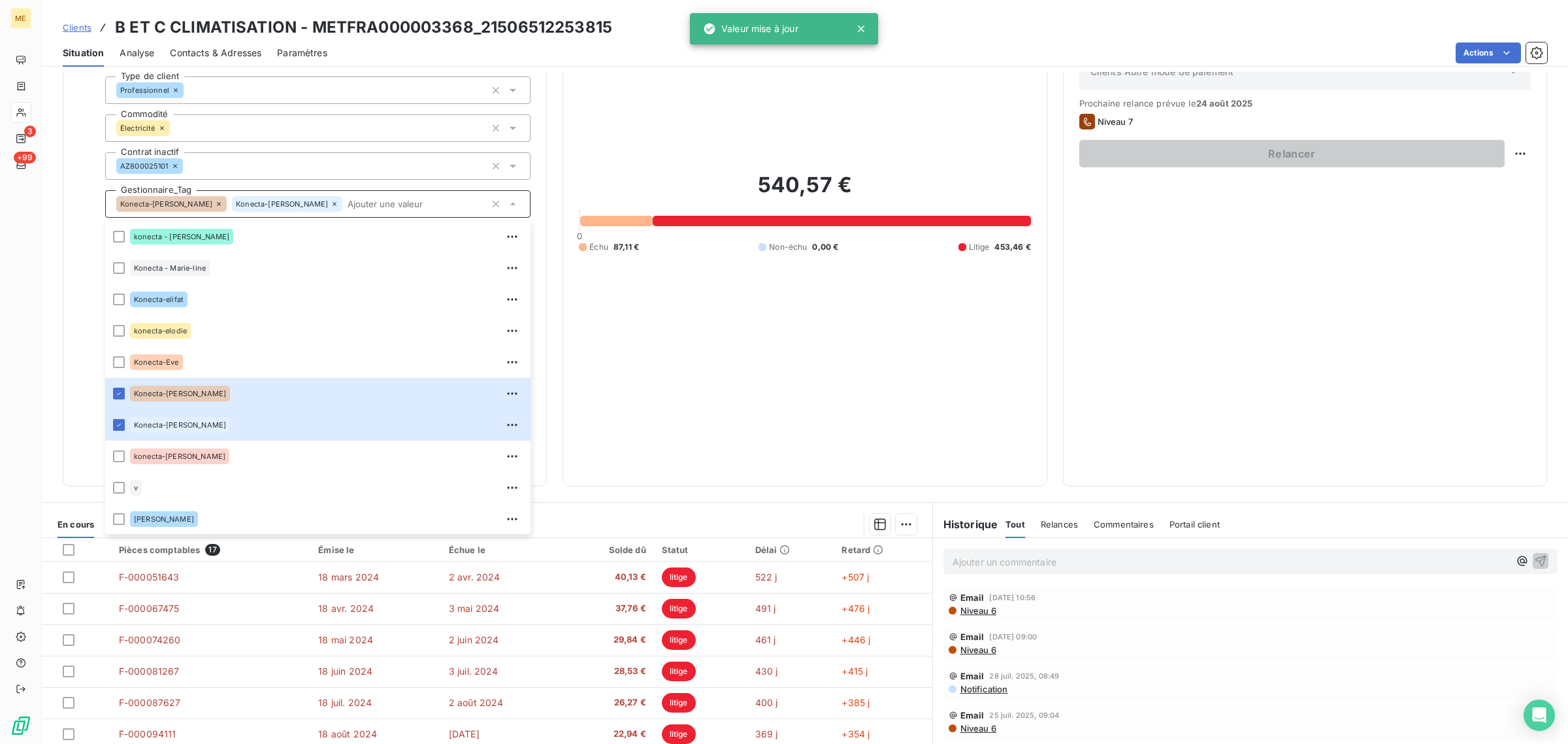
scroll to position [0, 0]
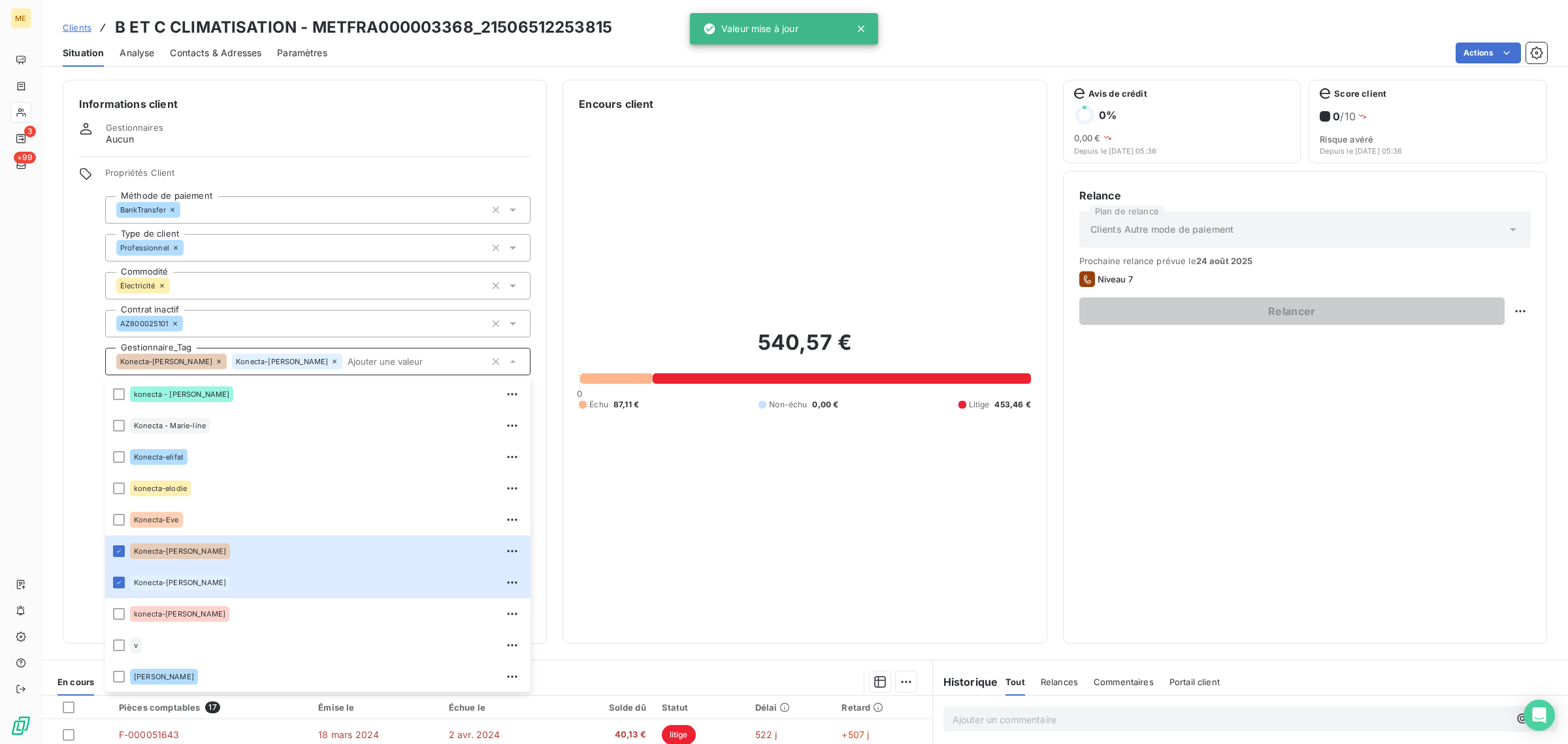
click at [734, 558] on div "540,57 € 0 Échu 87,11 € Non-échu 0,00 € Litige 453,46 €" at bounding box center [804, 369] width 451 height 515
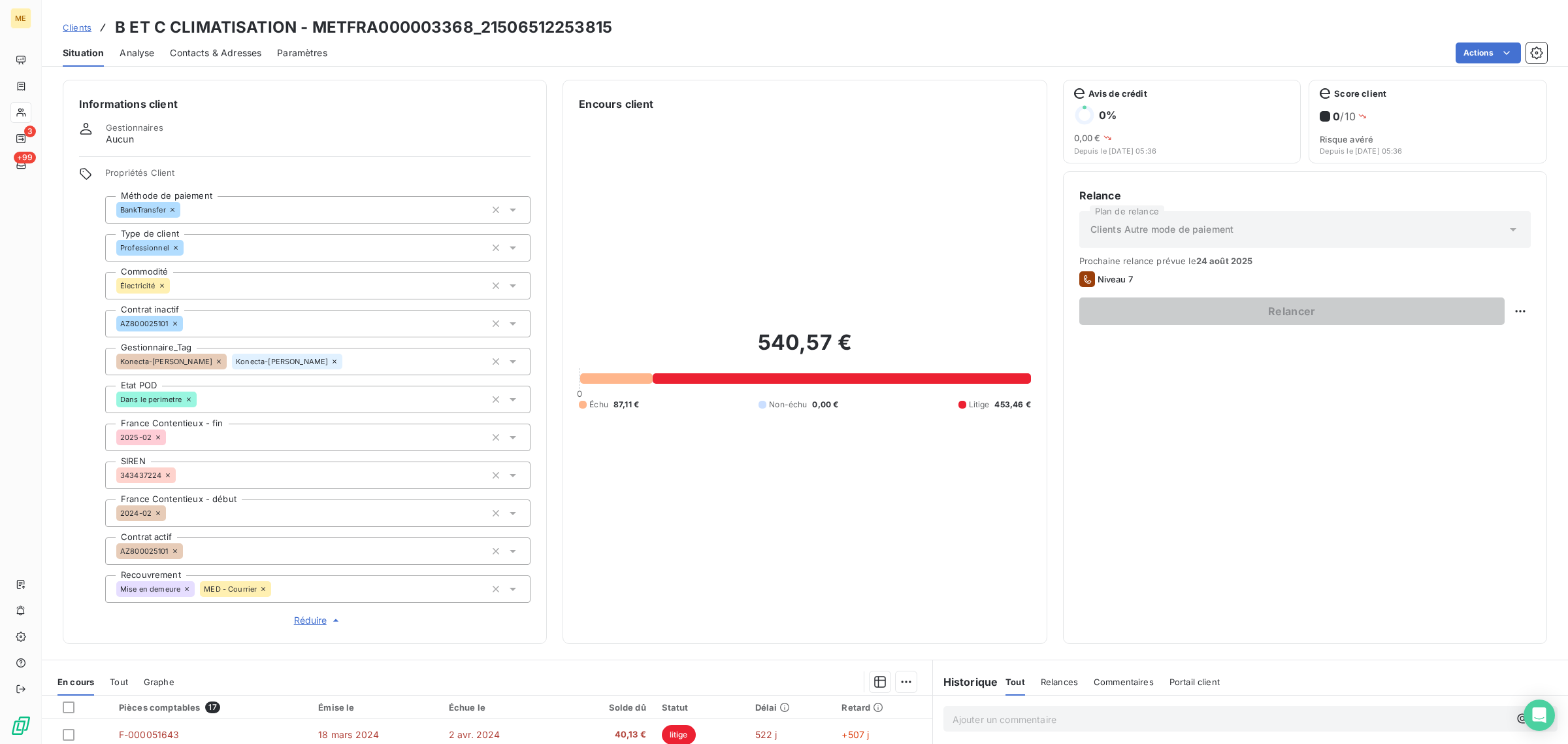
click at [215, 360] on icon at bounding box center [218, 361] width 8 height 8
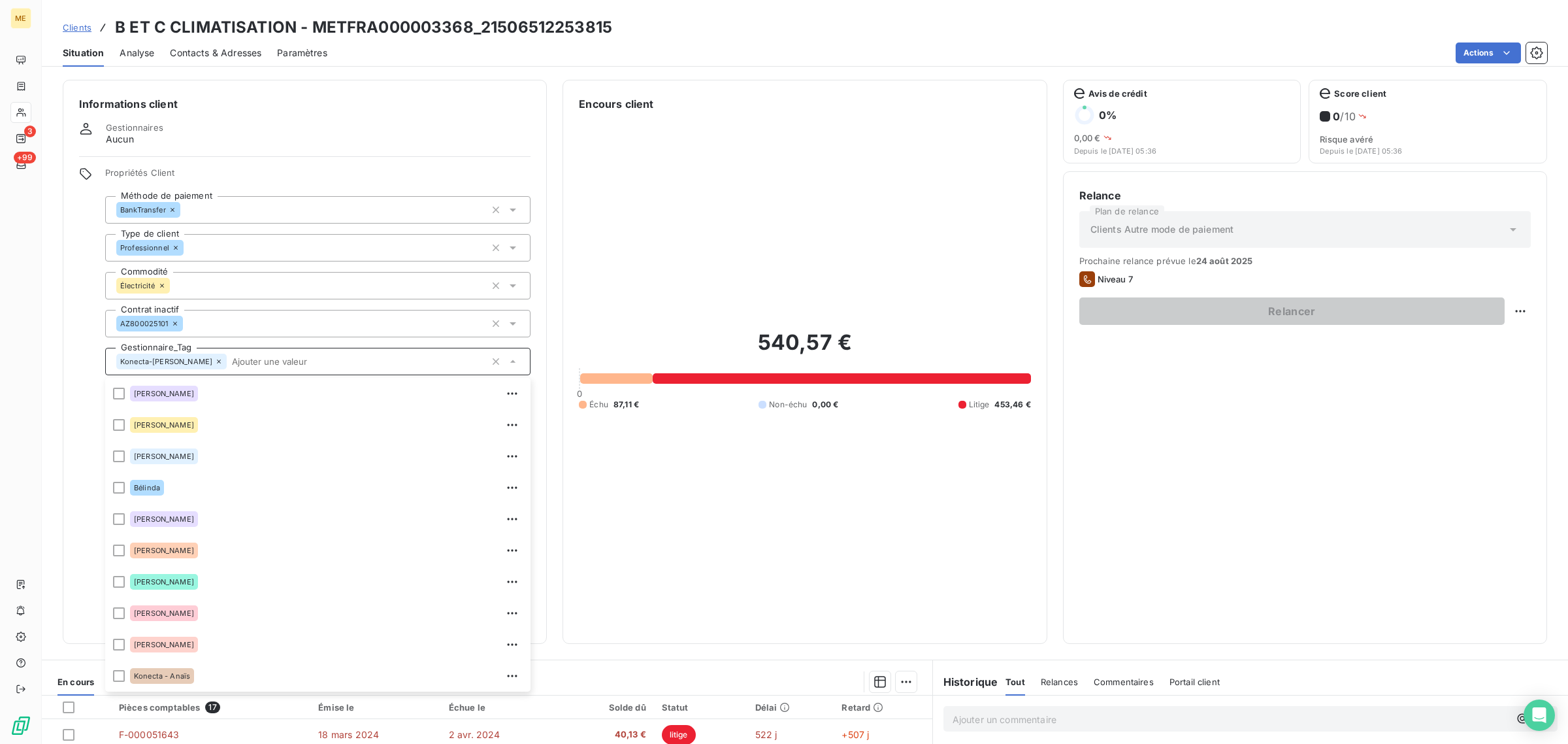
scroll to position [250, 0]
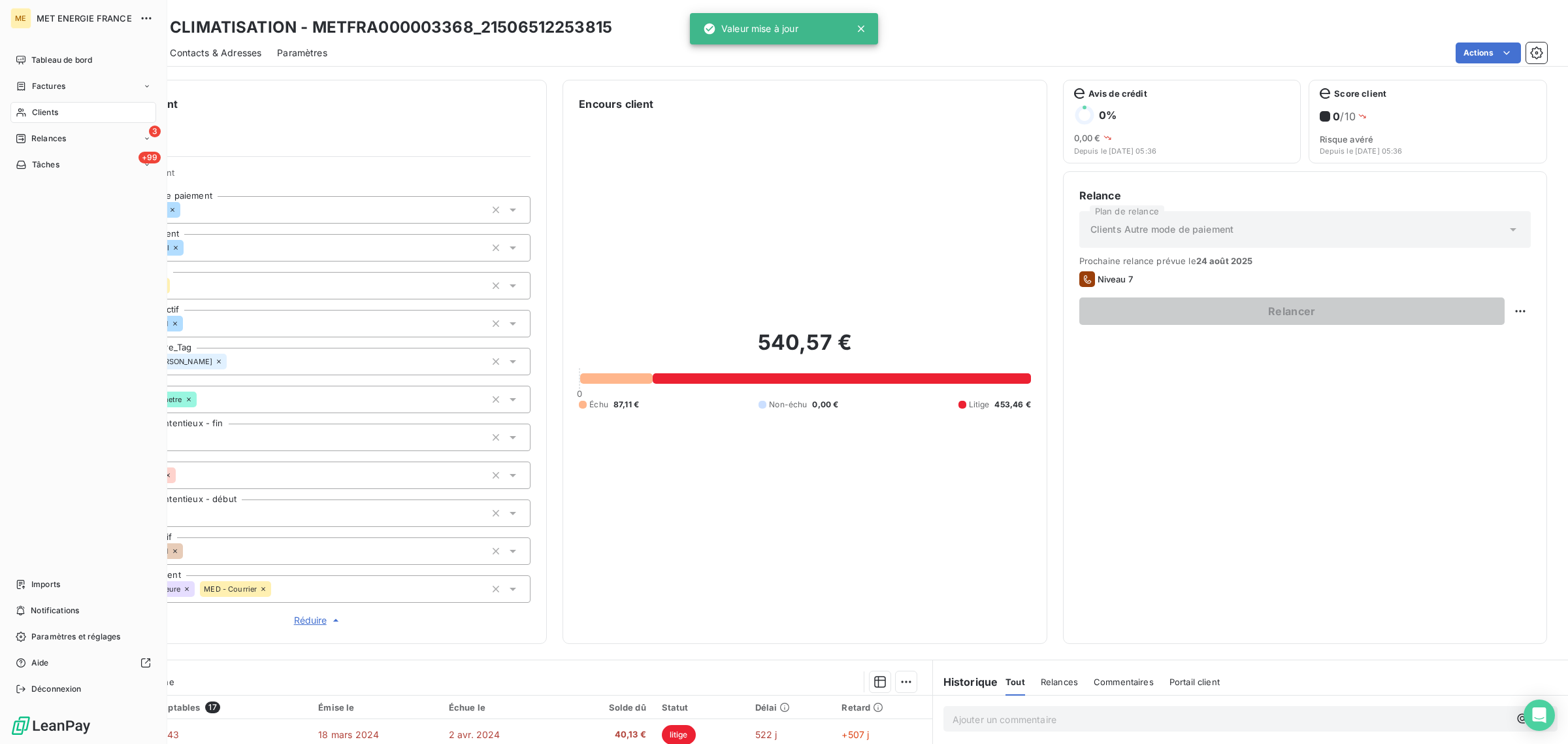
click at [24, 117] on icon at bounding box center [21, 112] width 11 height 10
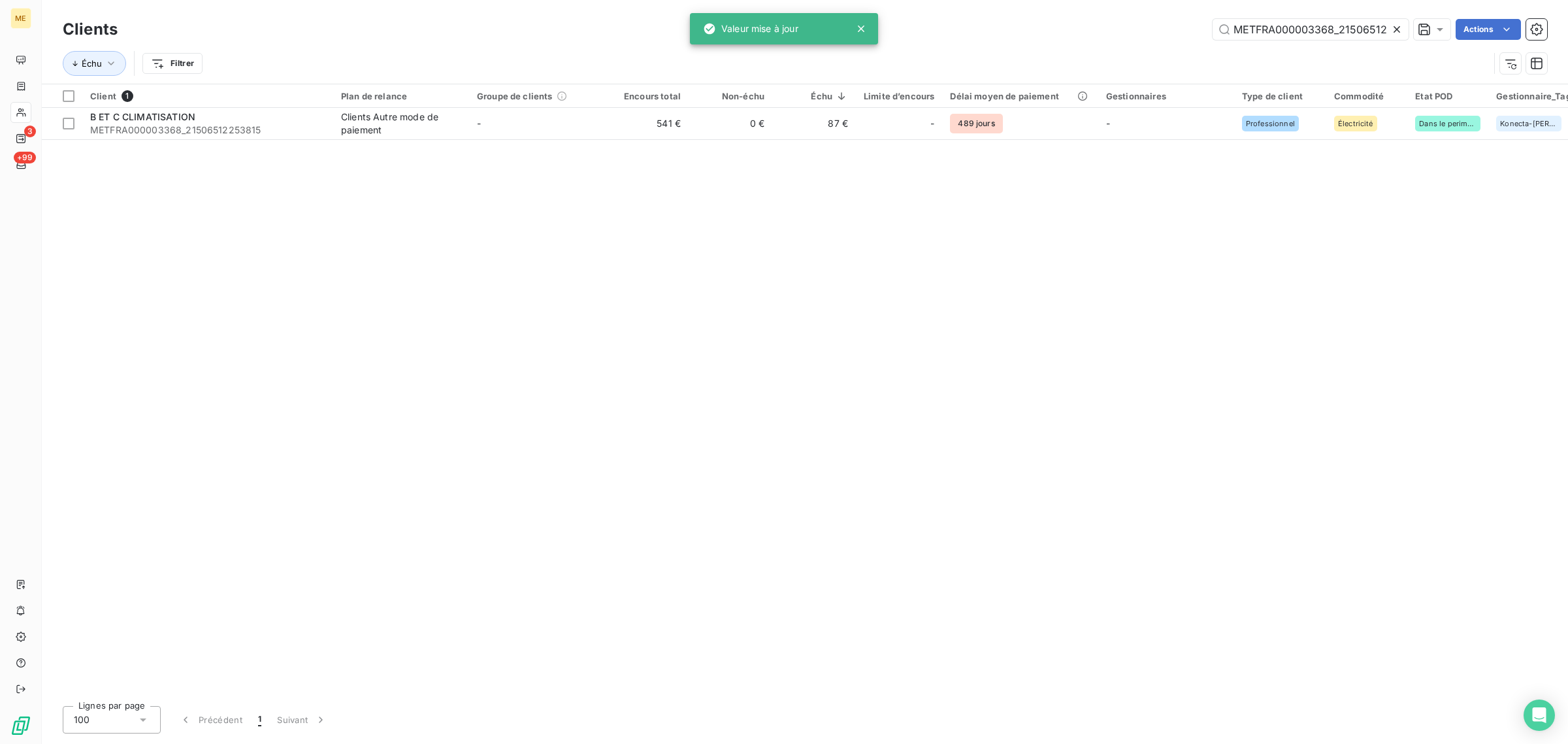
click at [1395, 29] on icon at bounding box center [1397, 29] width 7 height 7
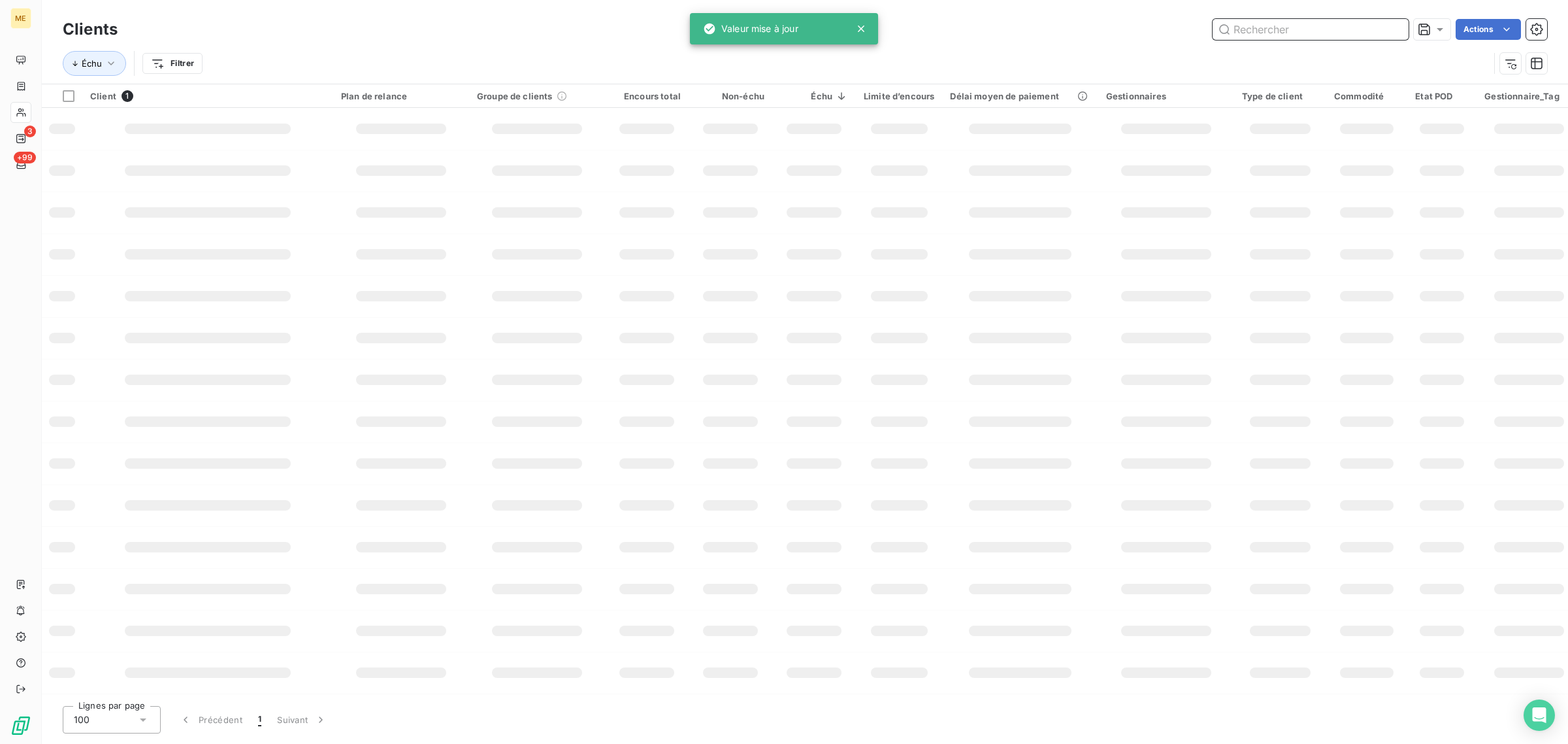
click at [1347, 25] on input "text" at bounding box center [1310, 29] width 196 height 21
paste input "METFRA000005973_23144138772491"
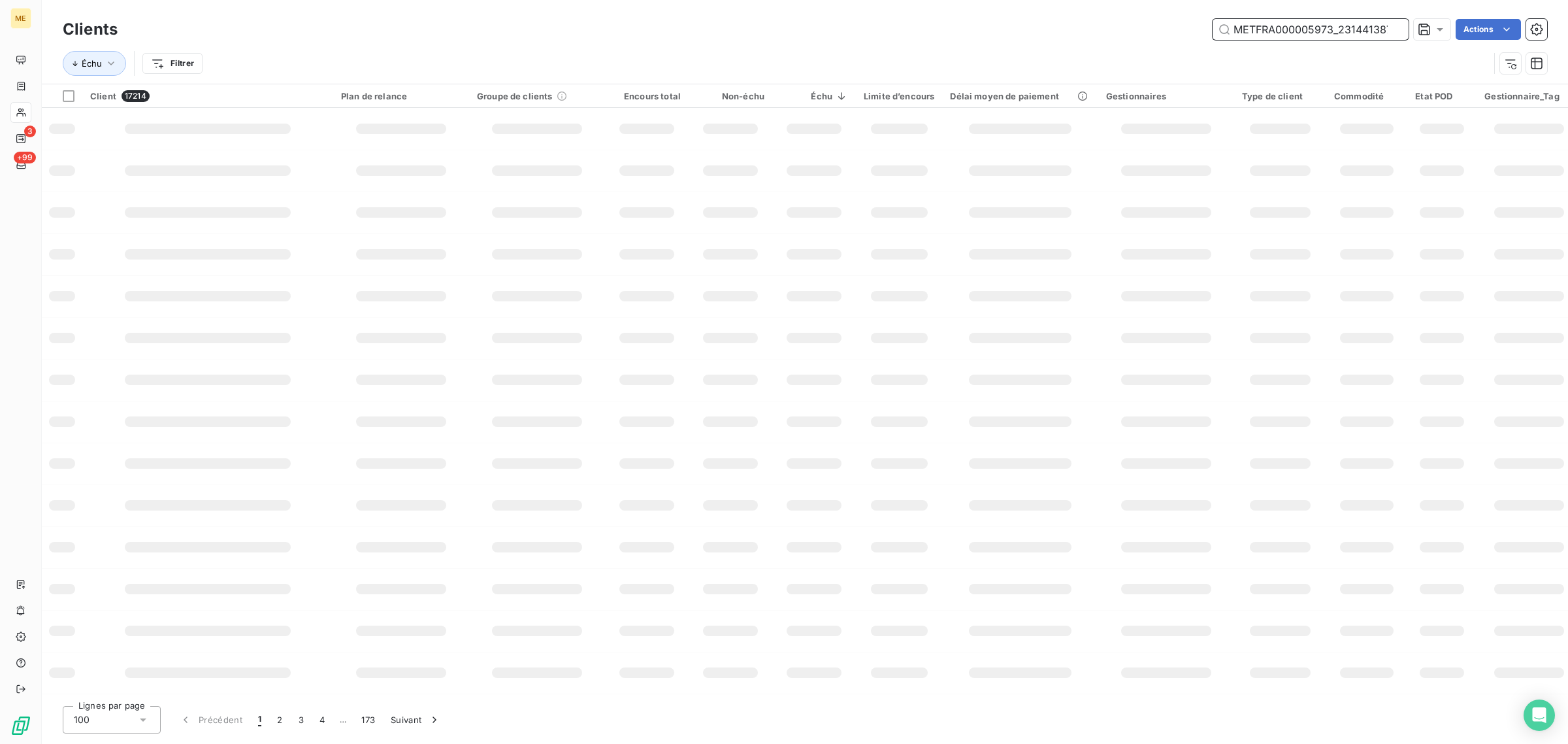
scroll to position [0, 34]
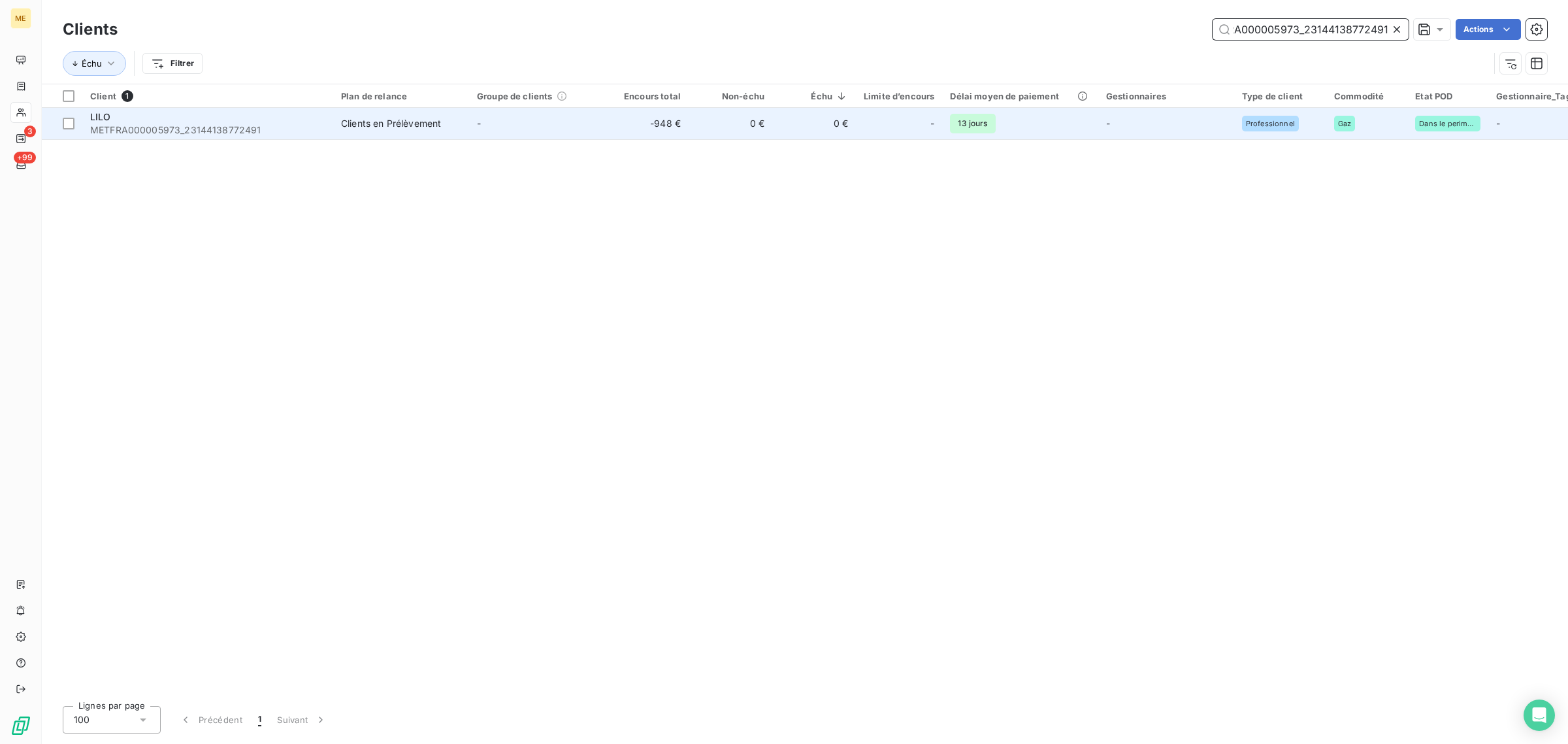
type input "METFRA000005973_23144138772491"
click at [800, 121] on td "0 €" at bounding box center [814, 123] width 84 height 31
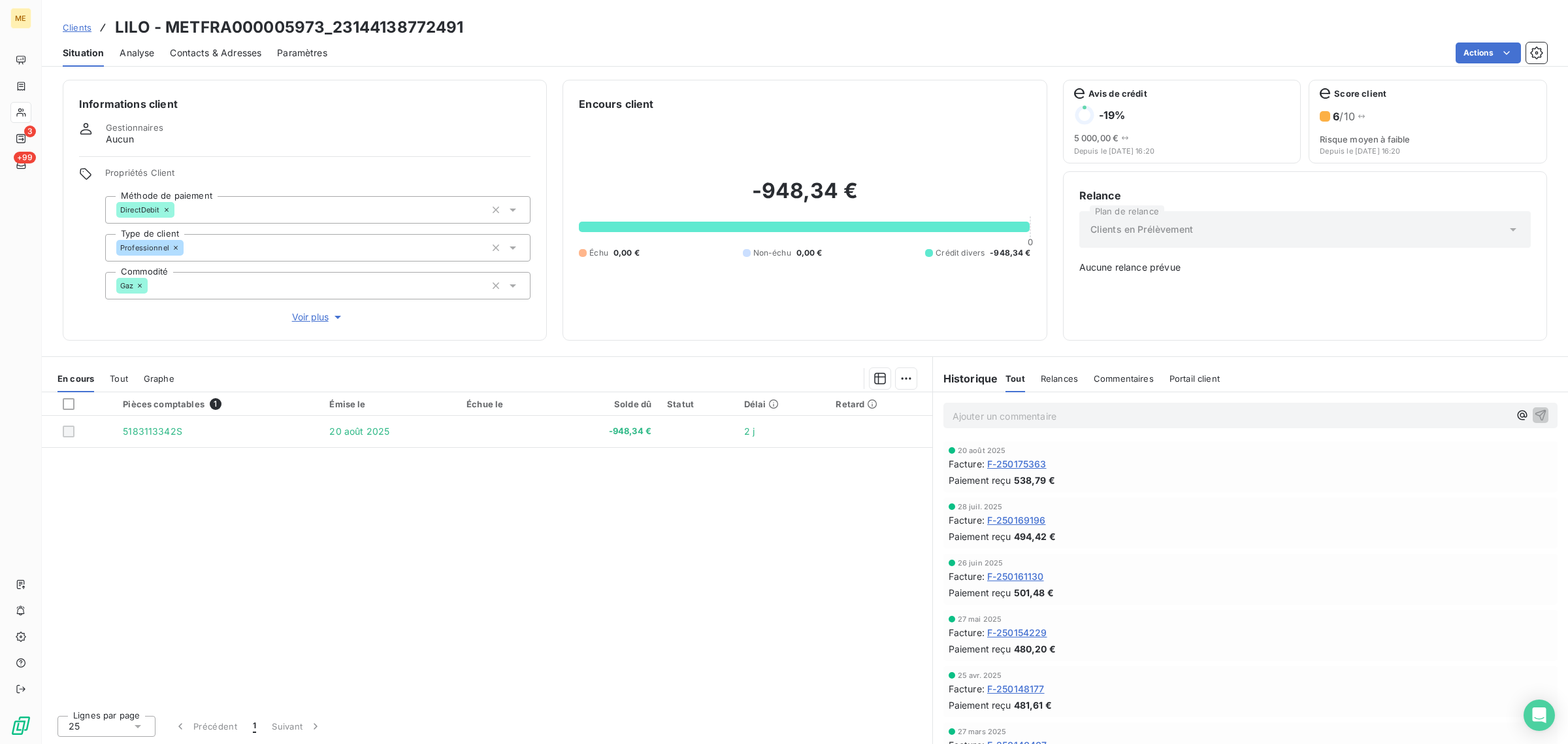
click at [305, 320] on span "Voir plus" at bounding box center [318, 317] width 53 height 13
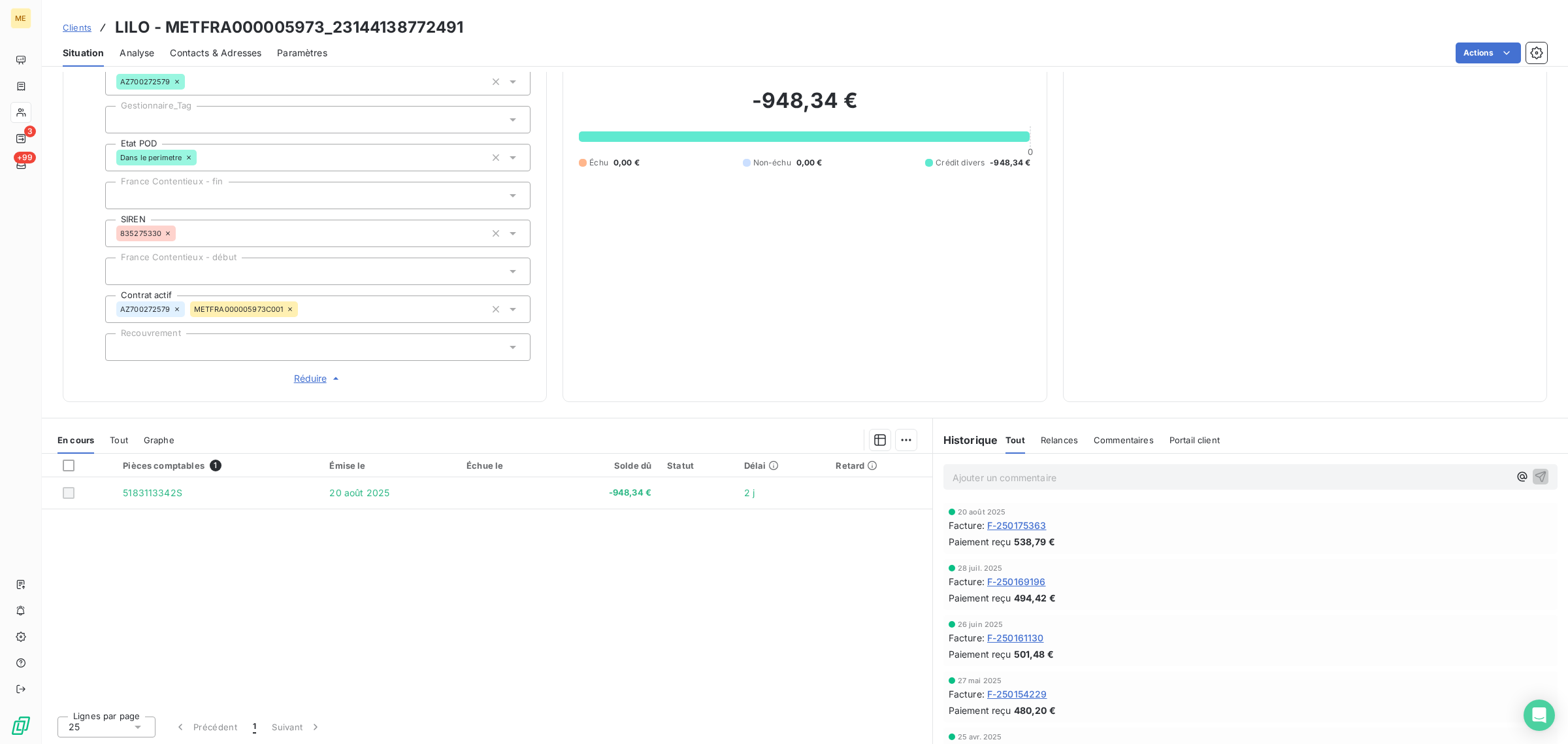
click at [147, 119] on div at bounding box center [318, 120] width 425 height 28
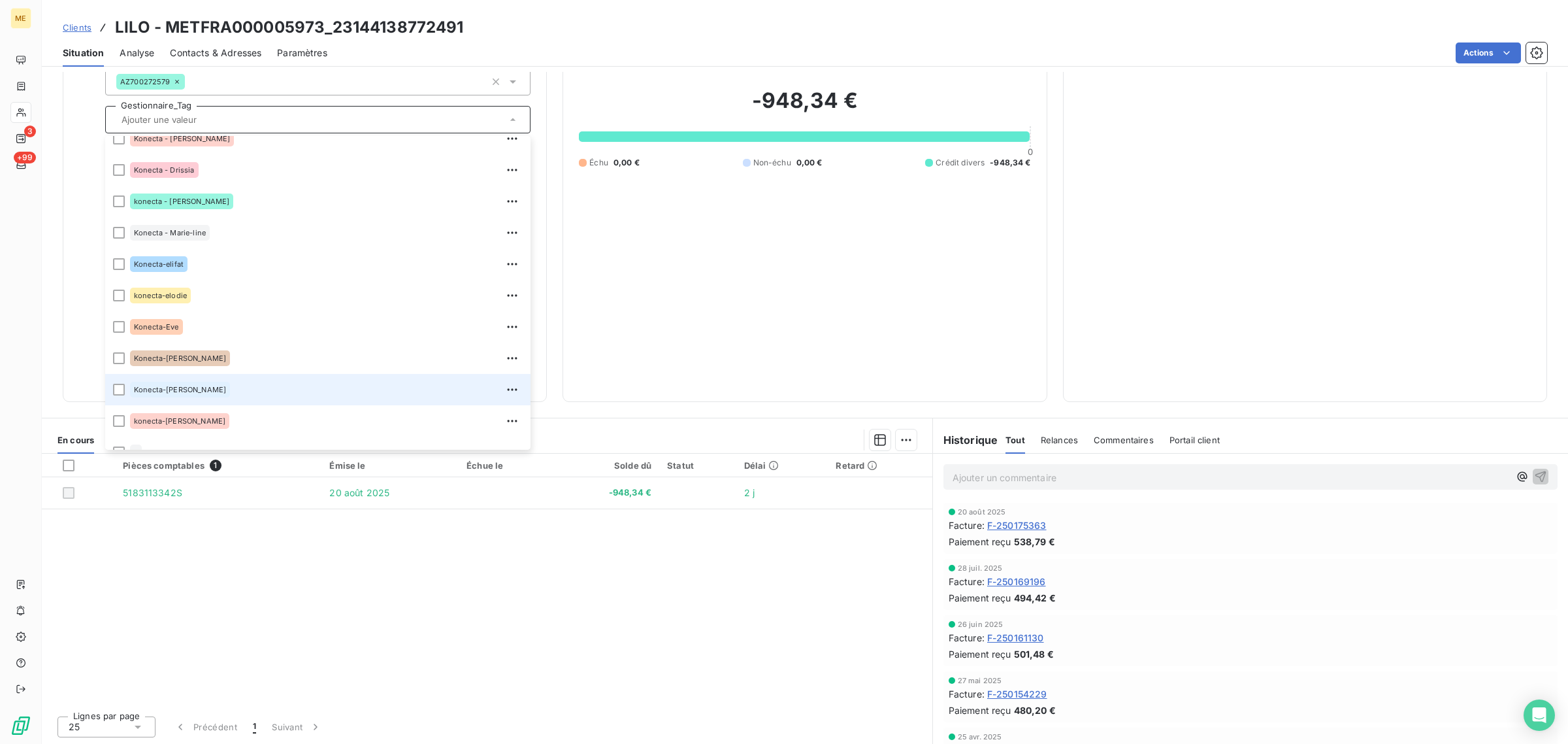
scroll to position [375, 0]
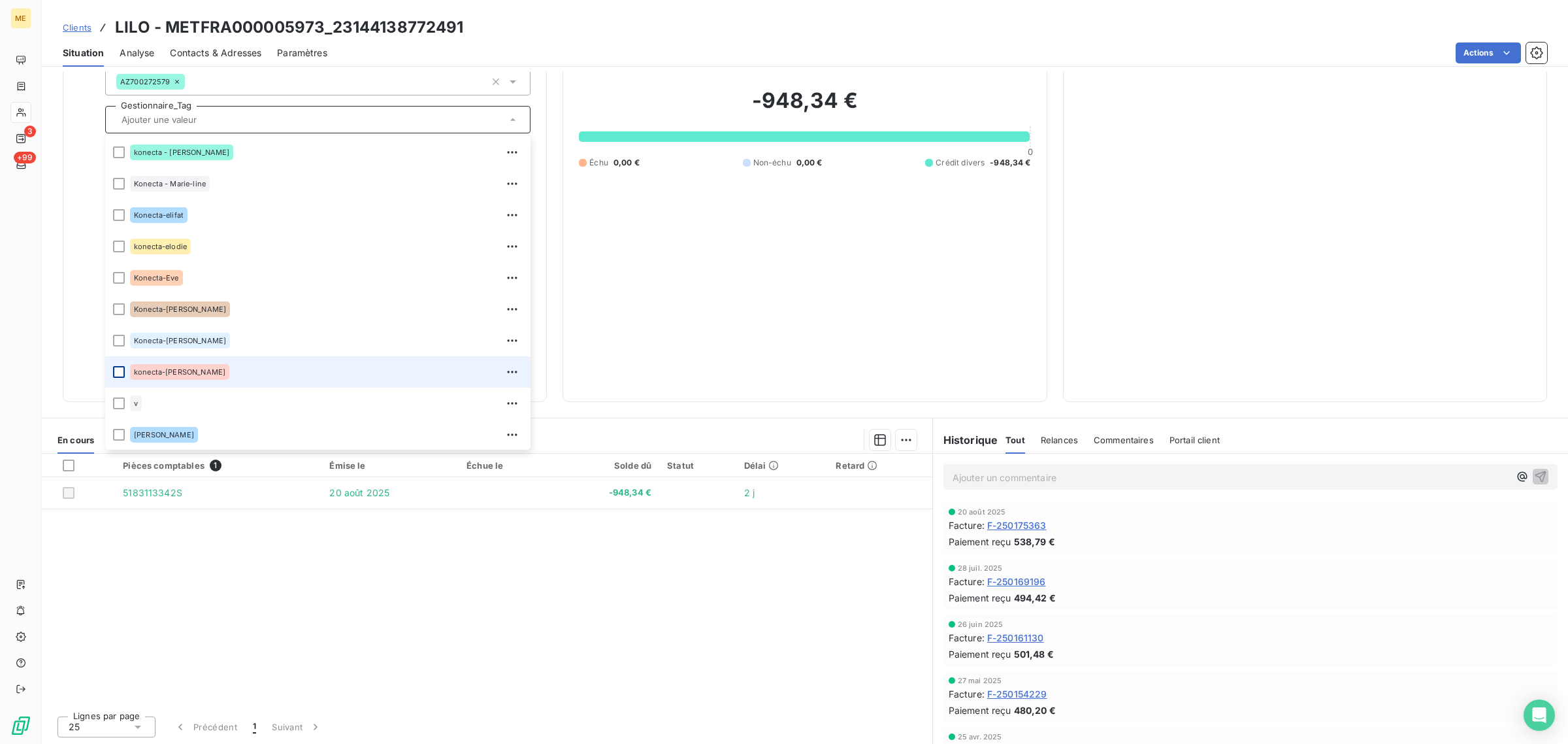
click at [119, 370] on div at bounding box center [119, 372] width 12 height 12
click at [24, 111] on icon at bounding box center [21, 112] width 11 height 10
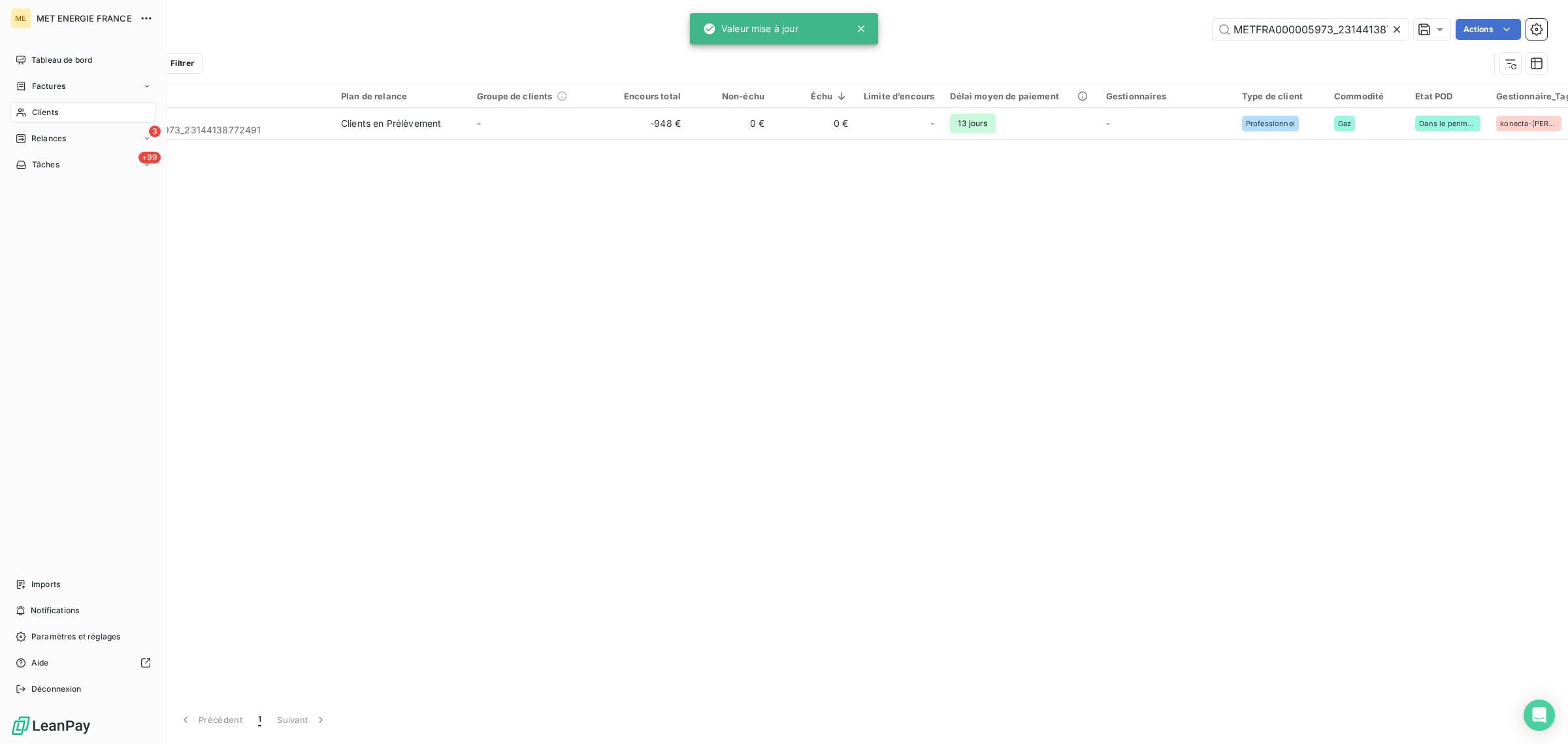
scroll to position [0, 34]
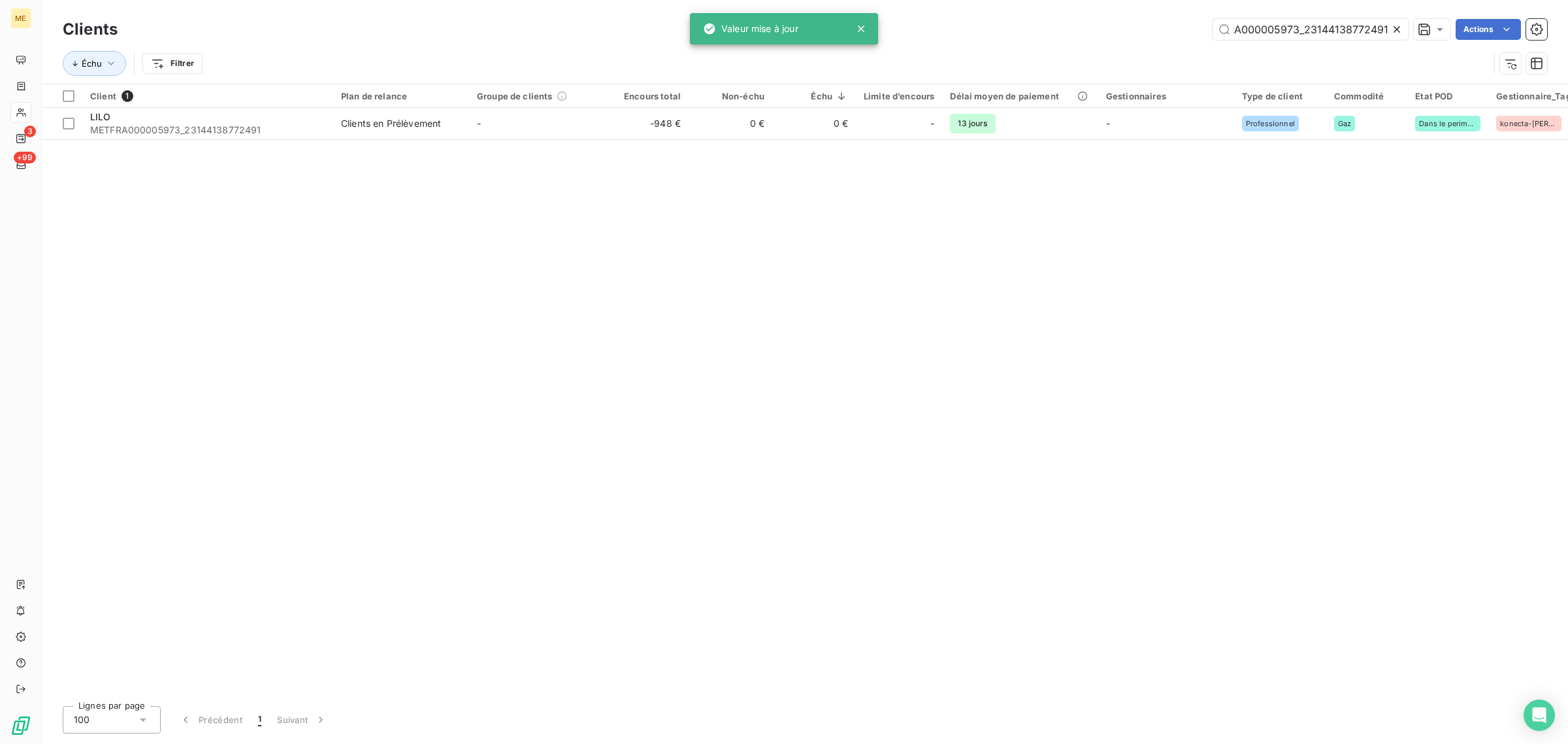
click at [1398, 28] on icon at bounding box center [1397, 29] width 7 height 7
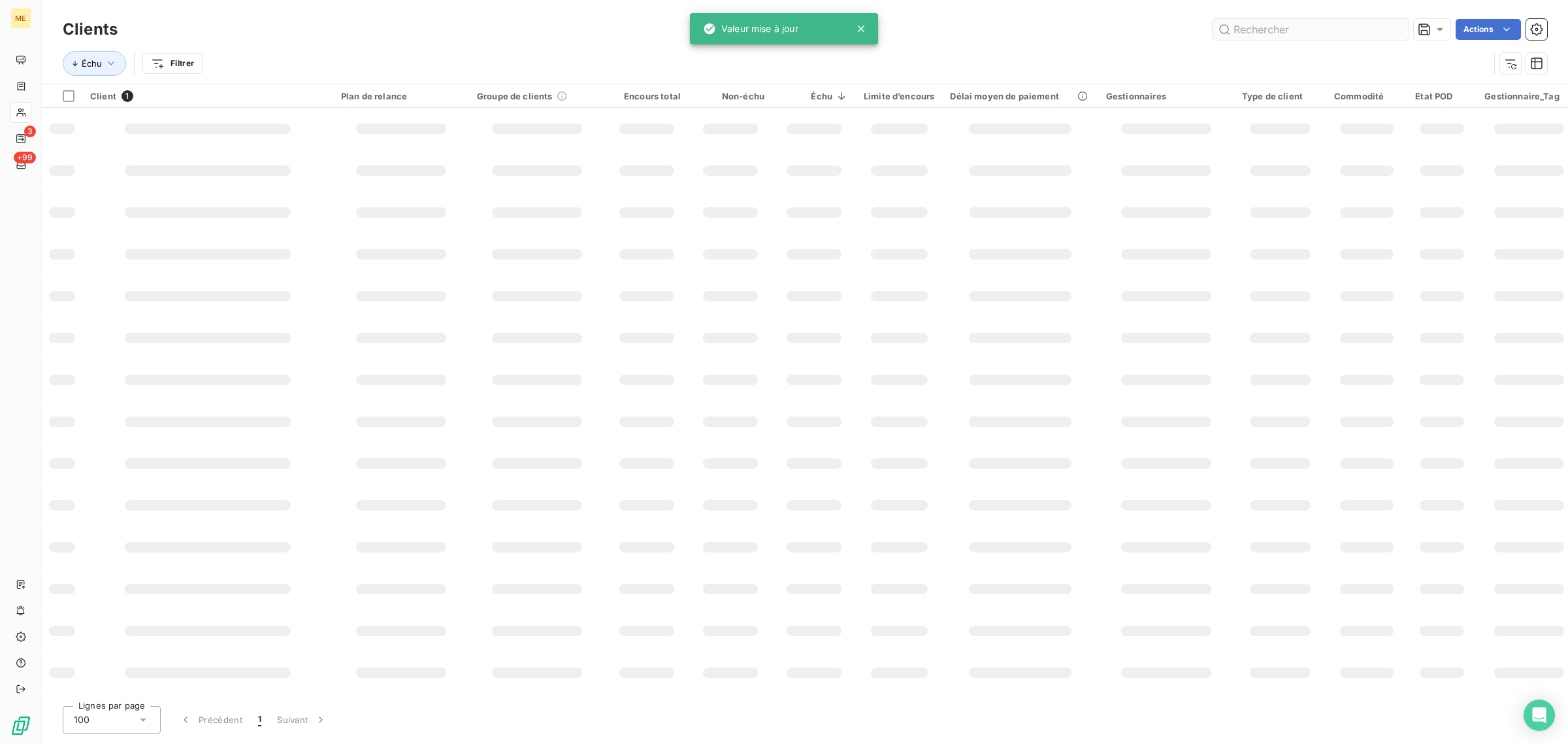
scroll to position [0, 0]
click at [1341, 28] on input "text" at bounding box center [1310, 29] width 196 height 21
paste input "METFRA000000028_06387120091088"
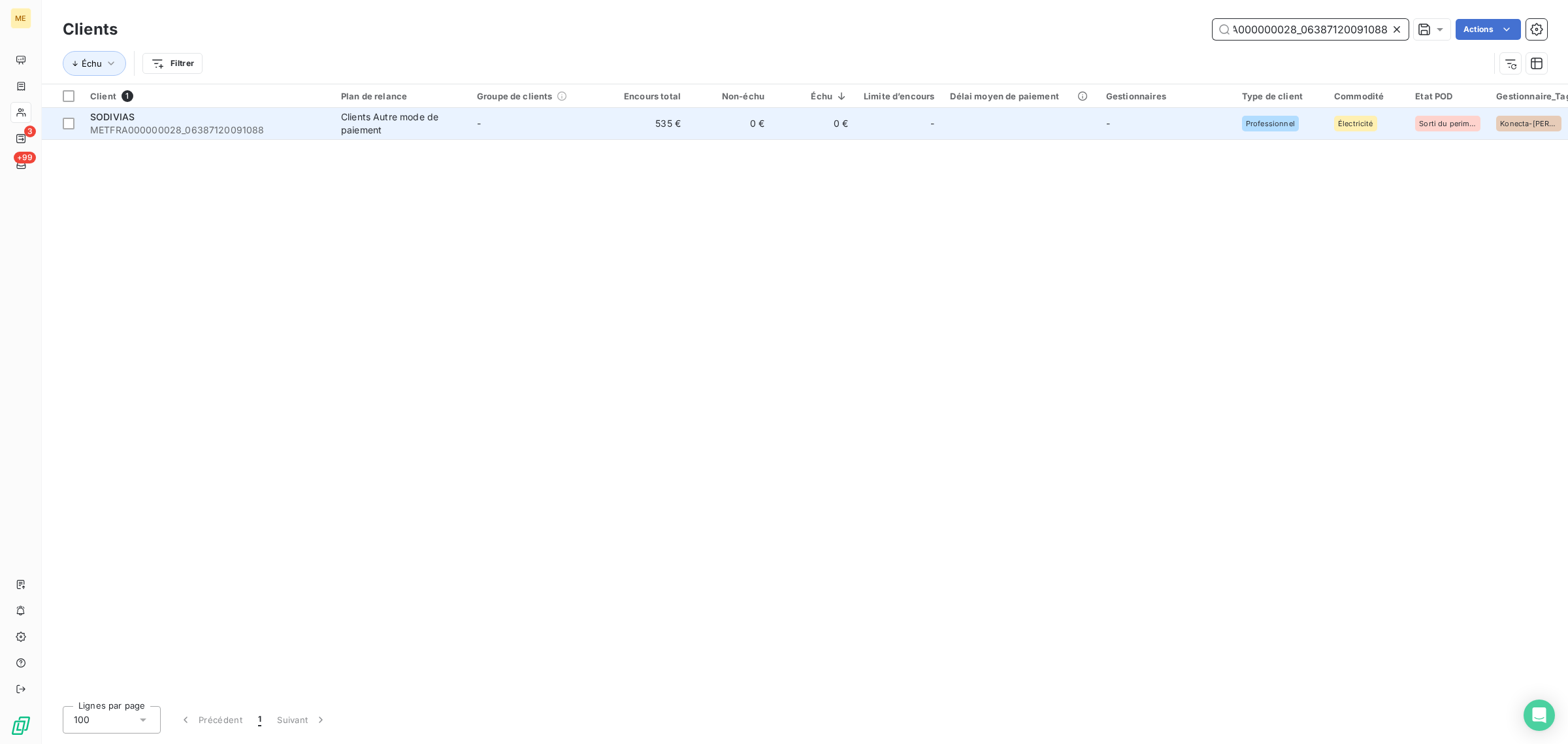
type input "METFRA000000028_06387120091088"
click at [569, 131] on td "-" at bounding box center [537, 123] width 135 height 31
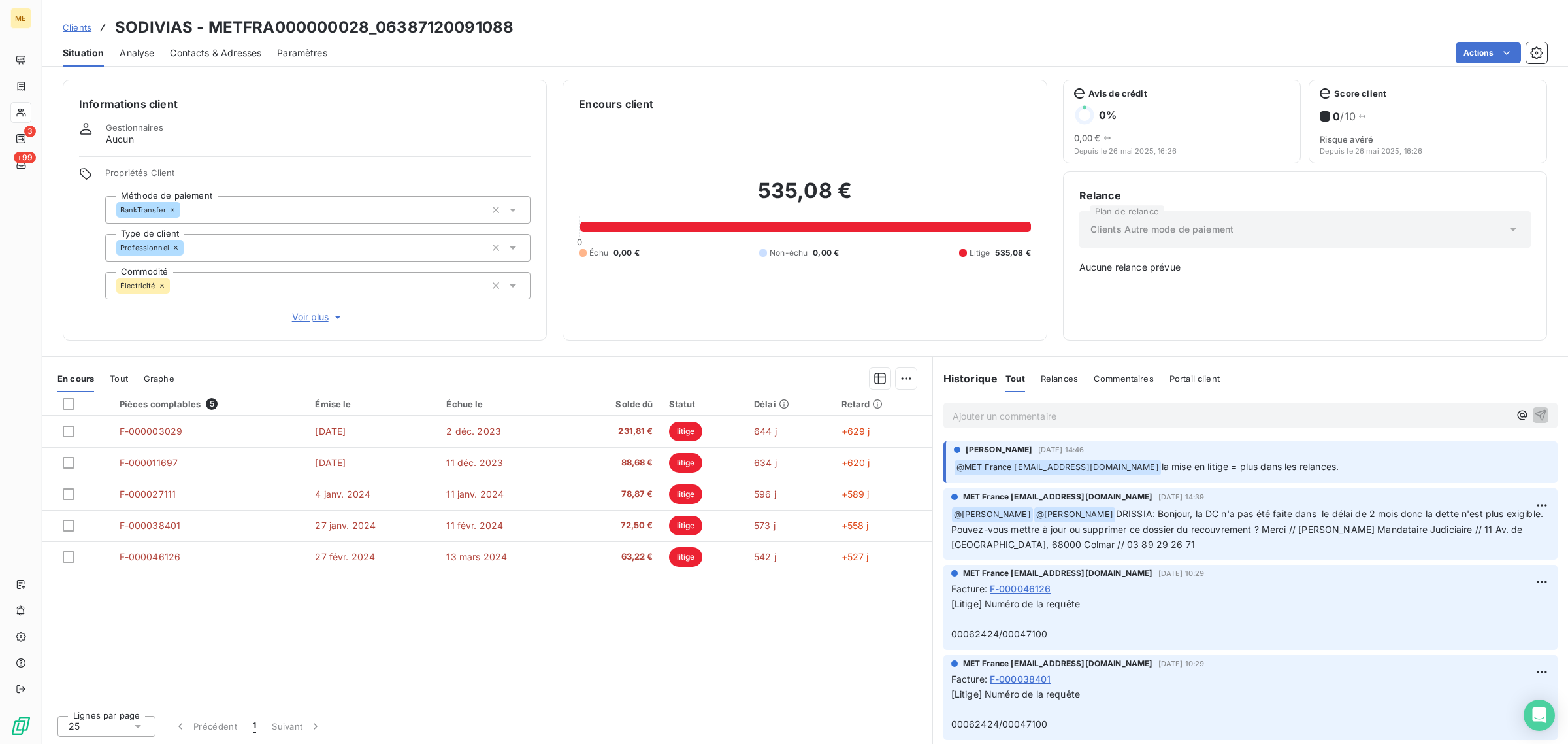
click at [318, 322] on span "Voir plus" at bounding box center [318, 317] width 53 height 13
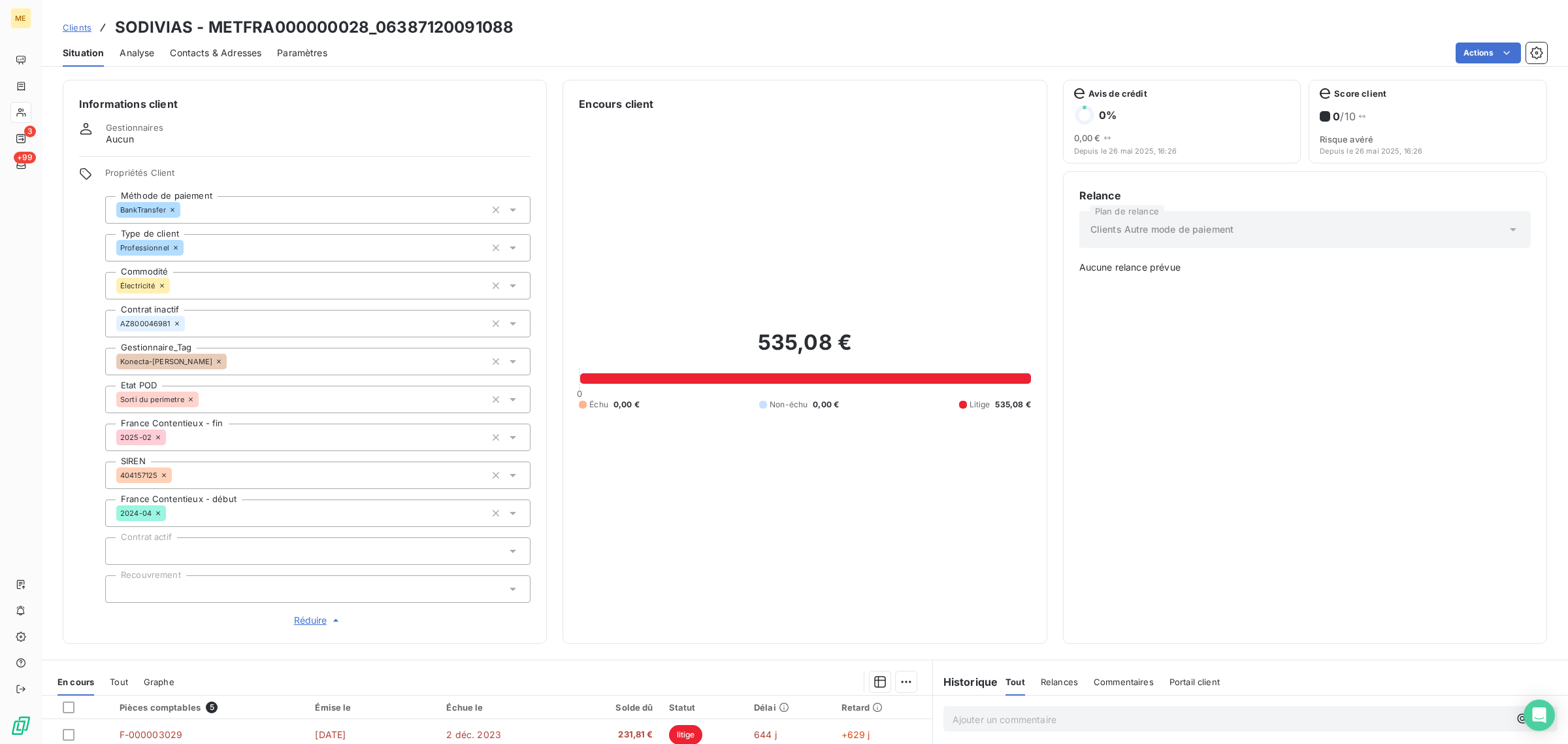
click at [215, 362] on icon at bounding box center [218, 361] width 8 height 8
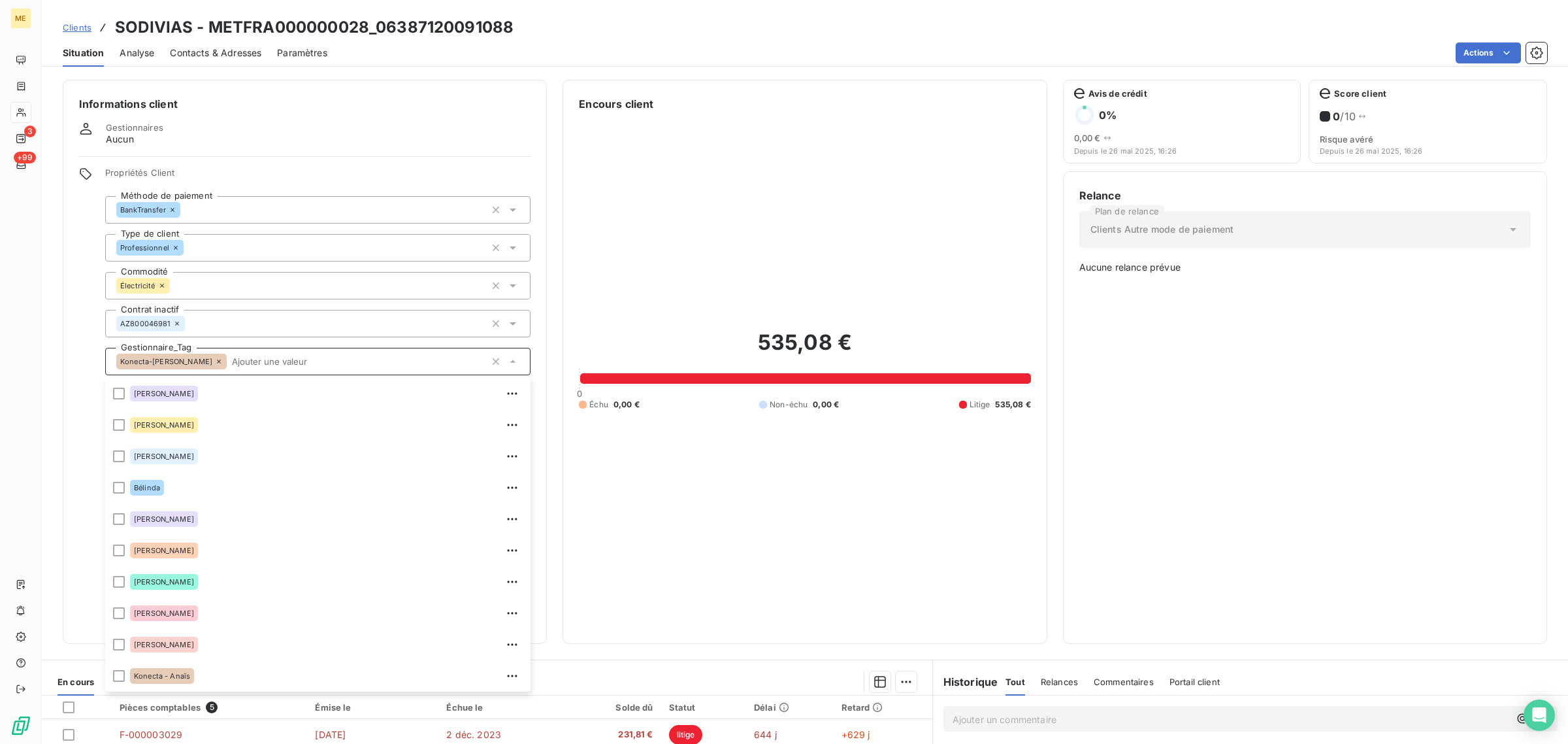
scroll to position [250, 0]
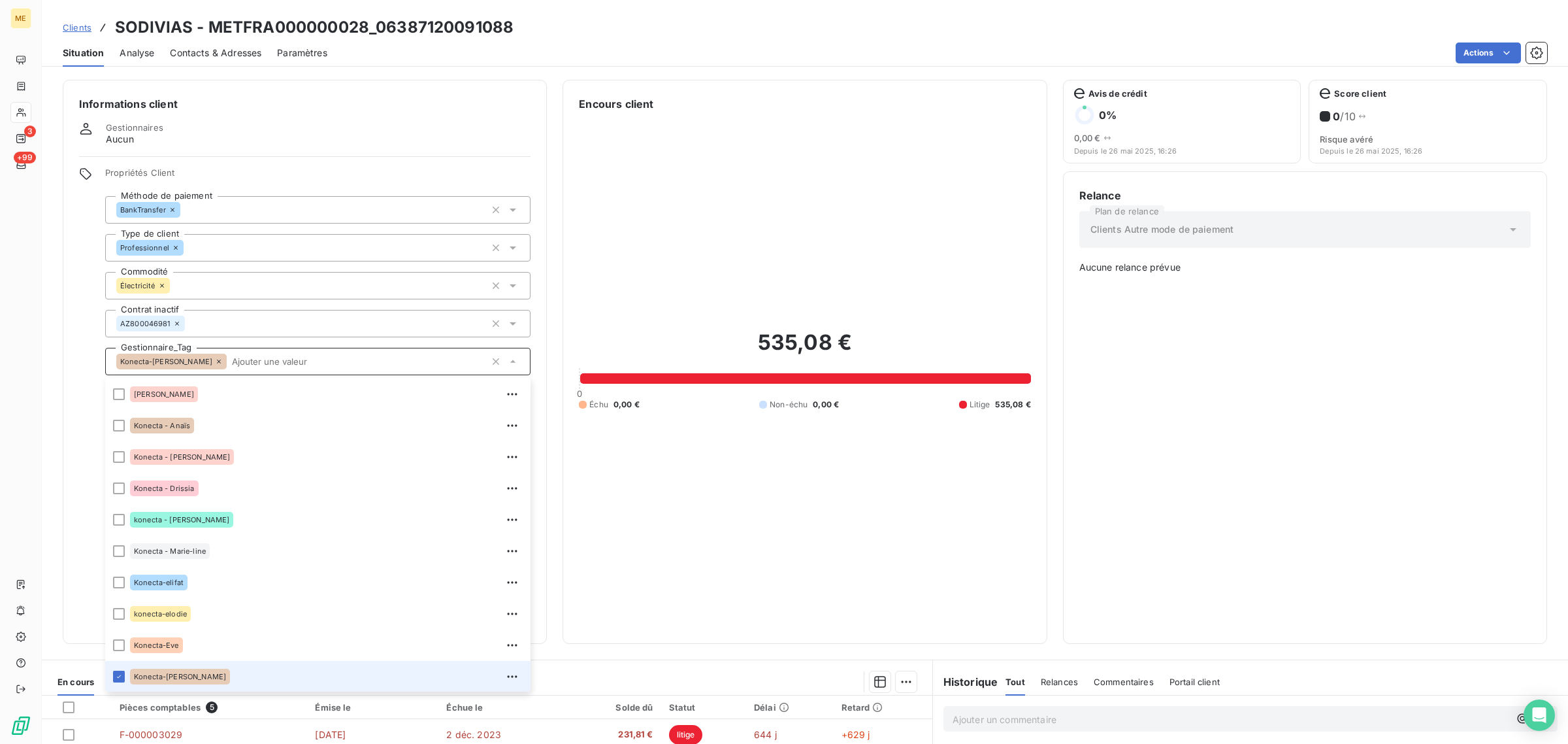
click at [939, 491] on div "535,08 € 0 Échu 0,00 € Non-échu 0,00 € Litige 535,08 €" at bounding box center [804, 369] width 451 height 515
click at [805, 516] on div "535,08 € 0 Échu 0,00 € Non-échu 0,00 € Litige 535,08 €" at bounding box center [804, 369] width 451 height 515
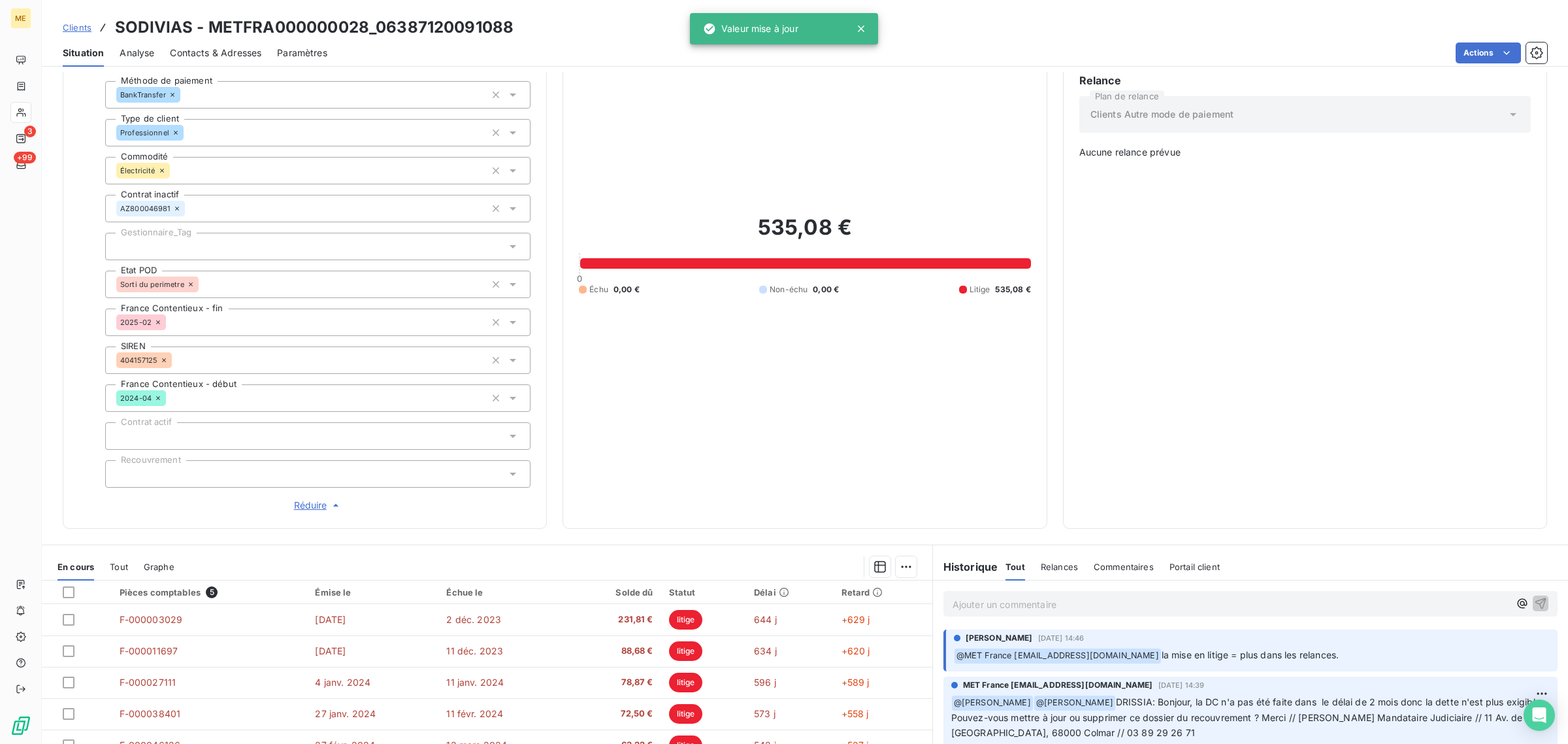
scroll to position [0, 0]
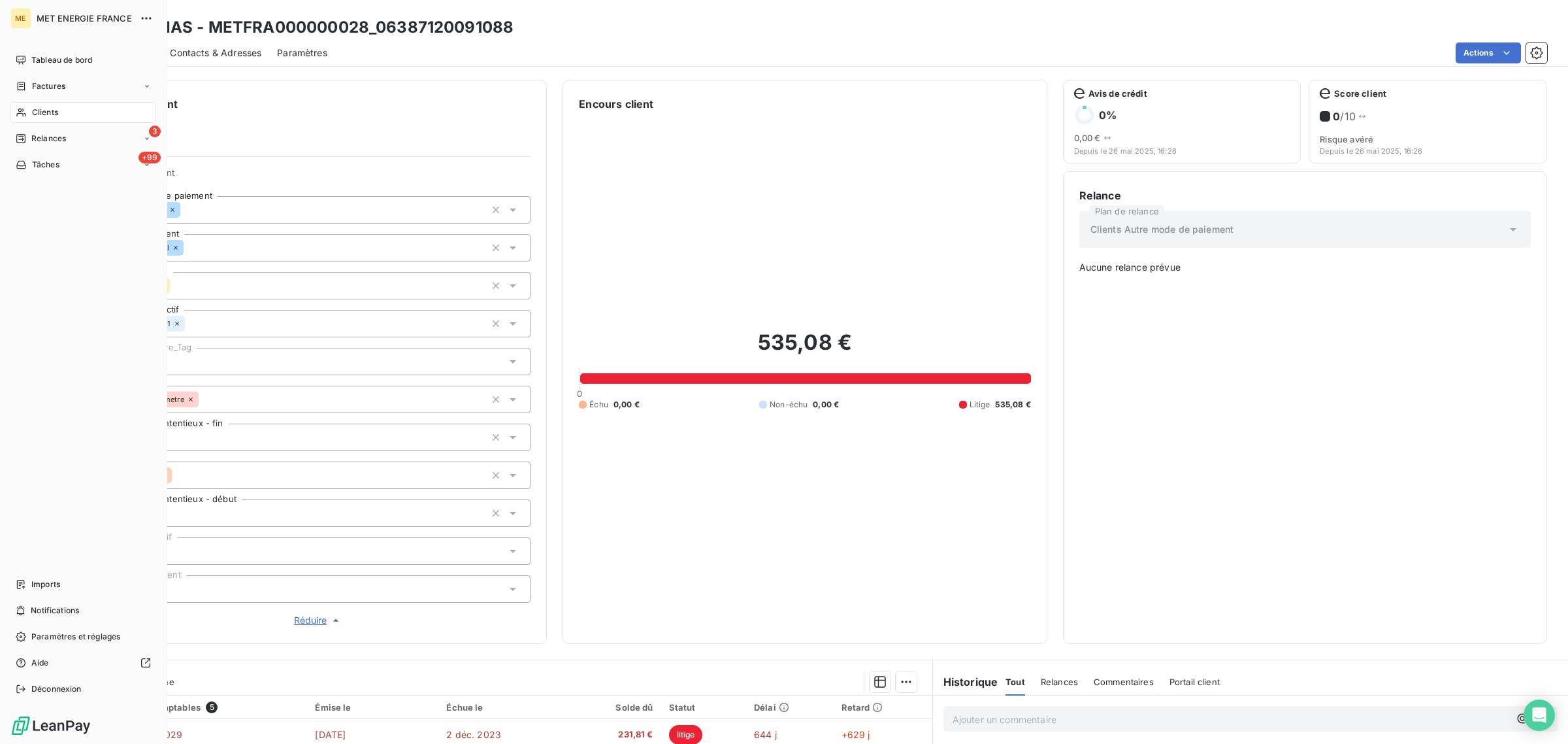
click at [28, 113] on div "Clients" at bounding box center [83, 112] width 146 height 21
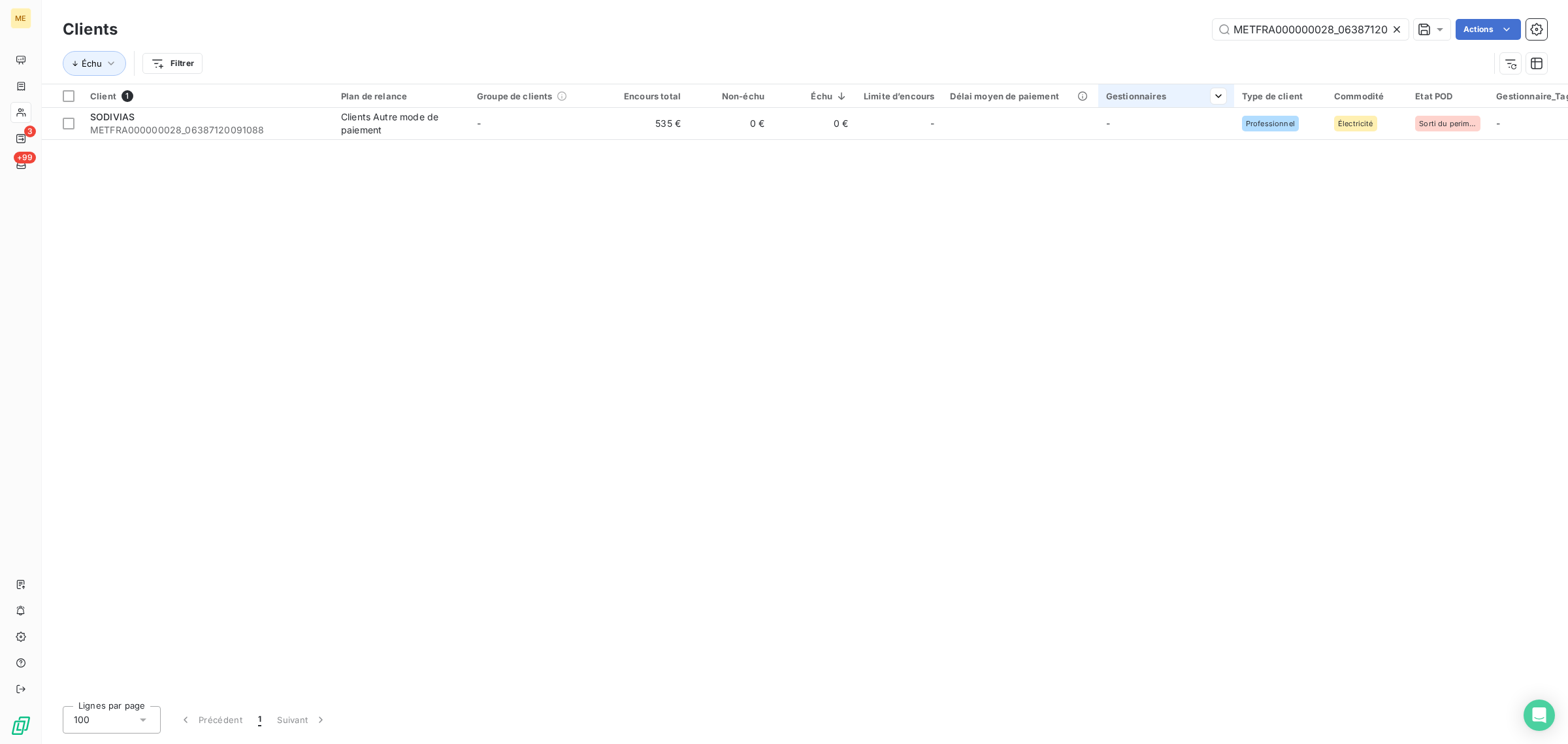
scroll to position [0, 37]
click at [1392, 29] on icon at bounding box center [1396, 28] width 13 height 13
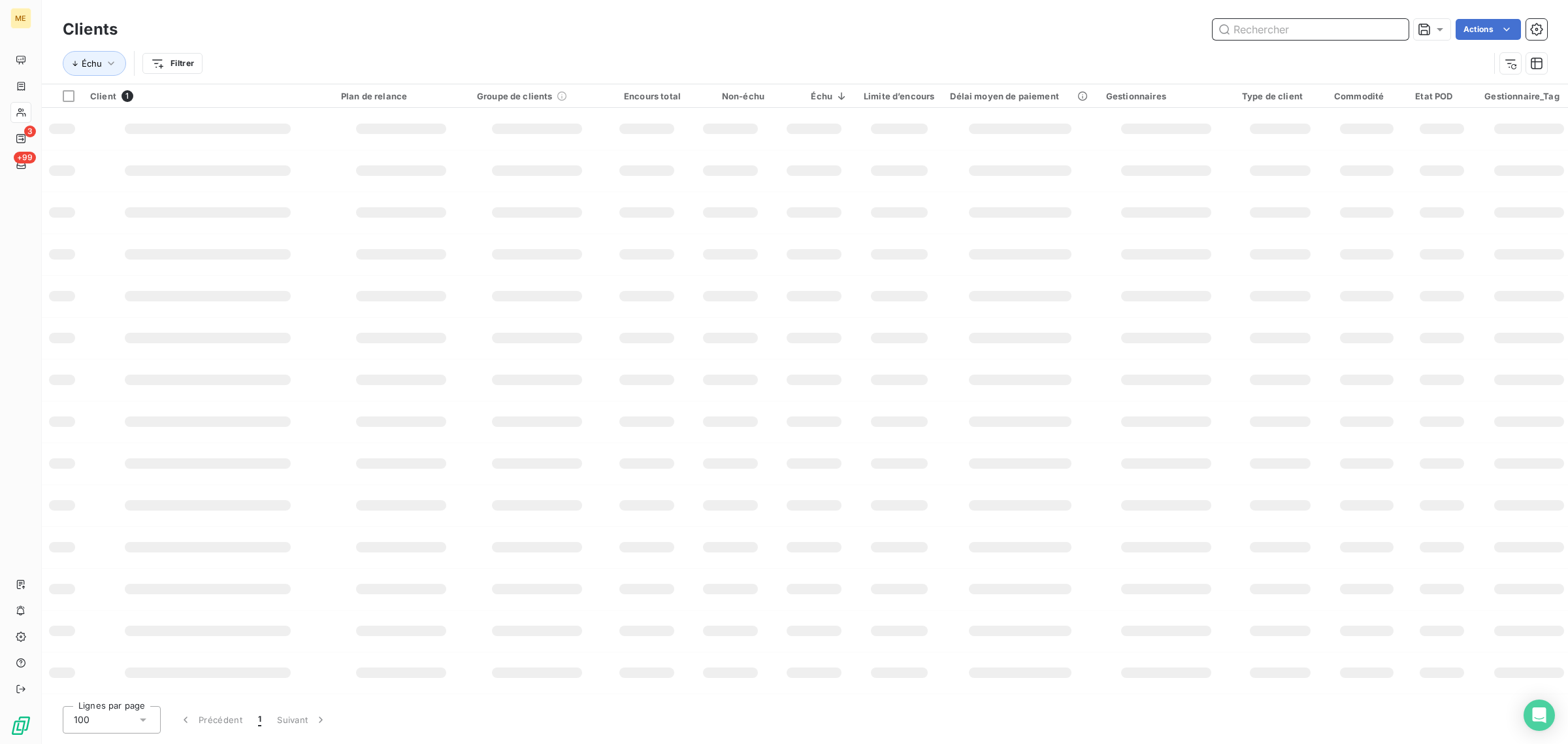
click at [1327, 23] on input "text" at bounding box center [1310, 29] width 196 height 21
paste input "METFRA000006735_16537481866017"
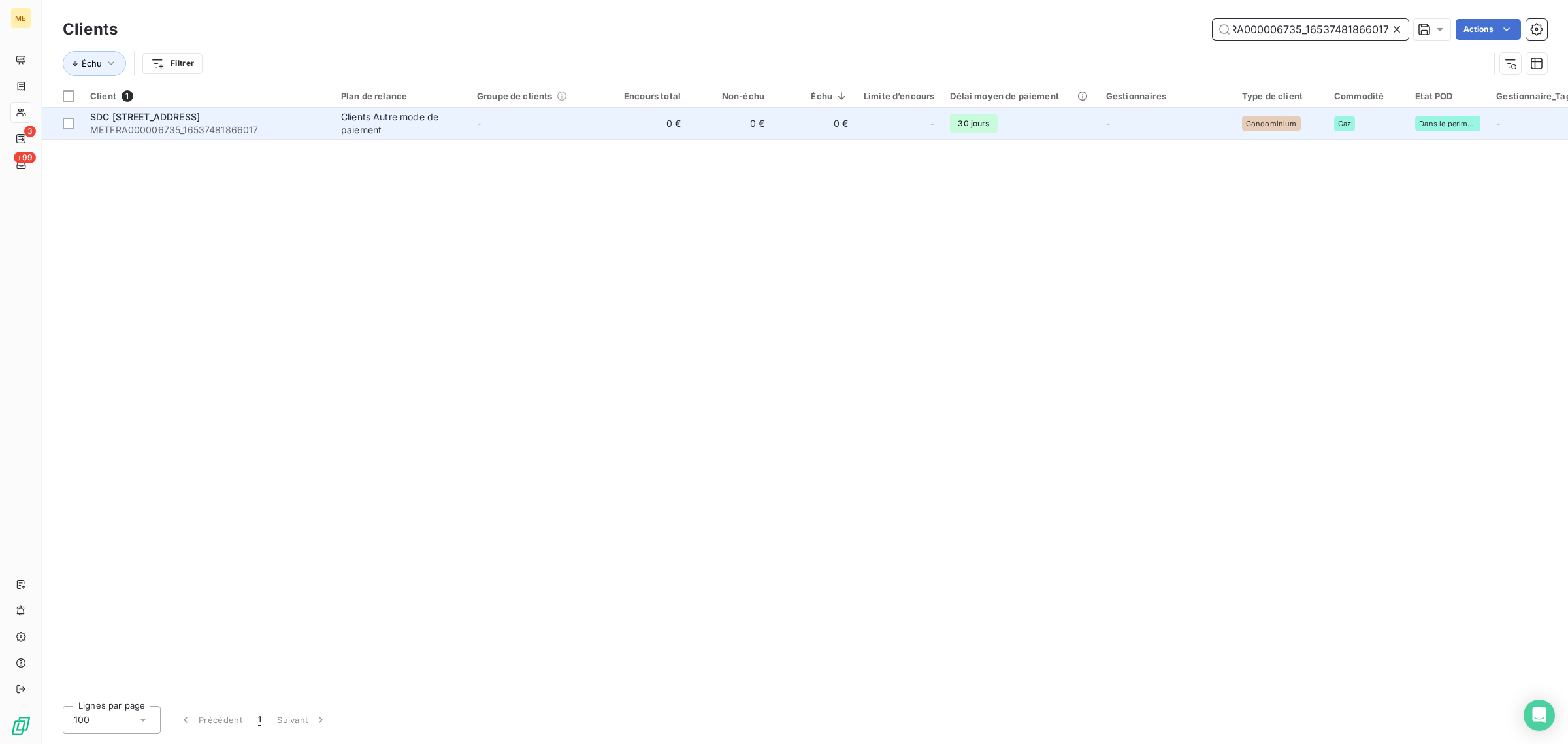
type input "METFRA000006735_16537481866017"
click at [595, 132] on td "-" at bounding box center [537, 123] width 135 height 31
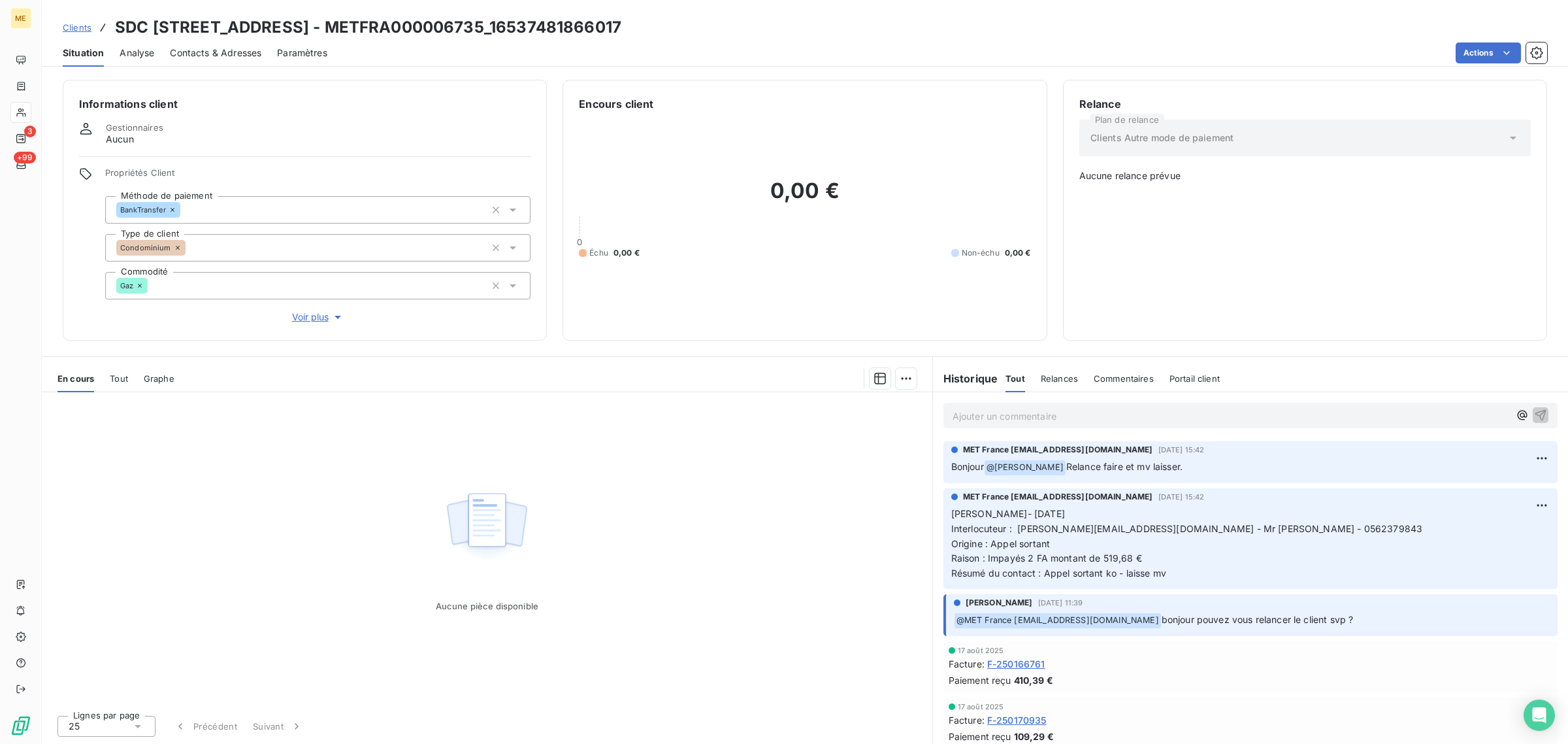
click at [307, 325] on div "Informations client Gestionnaires Aucun Propriétés Client Méthode de paiement B…" at bounding box center [305, 210] width 484 height 261
click at [314, 318] on span "Voir plus" at bounding box center [318, 317] width 53 height 13
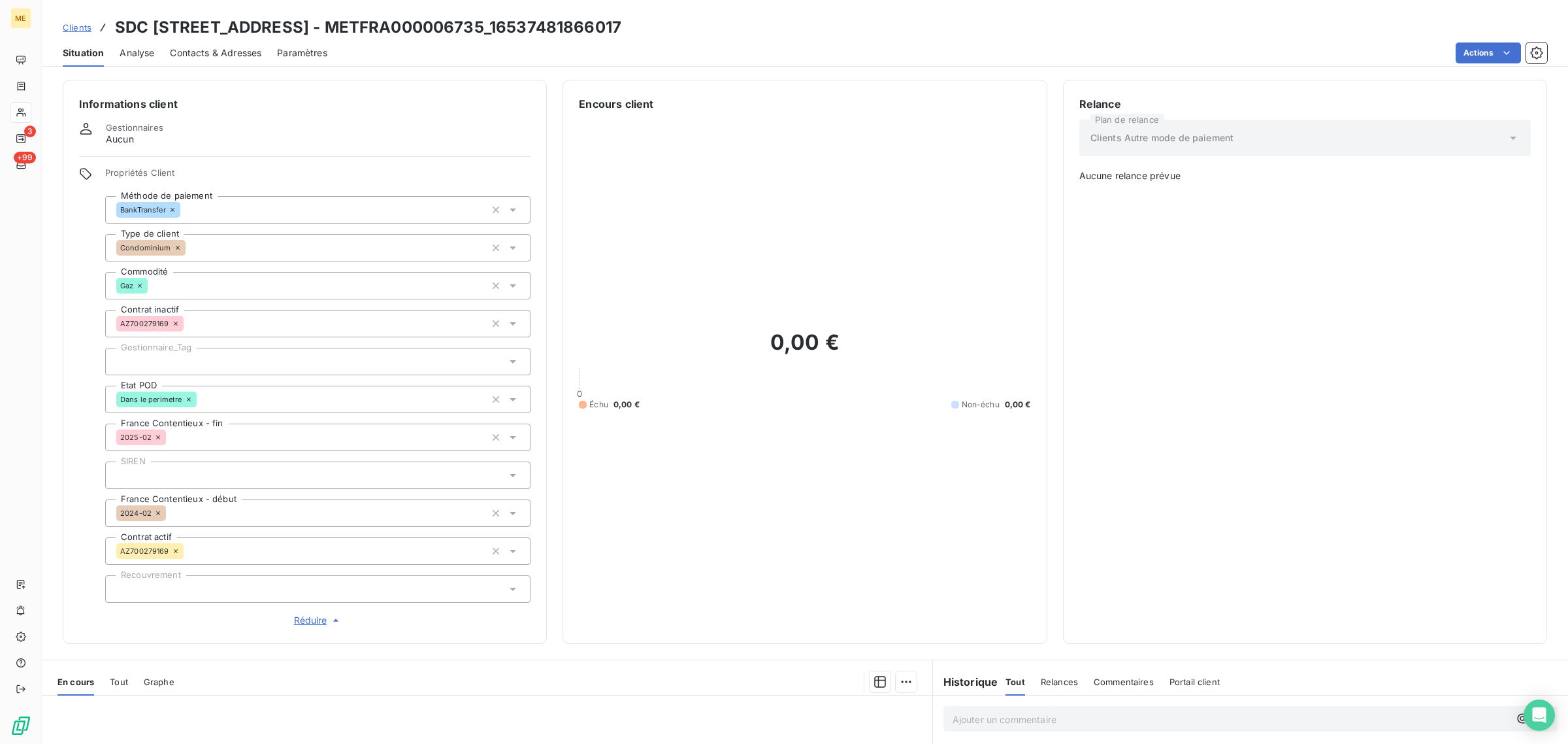
click at [217, 357] on div at bounding box center [318, 362] width 425 height 28
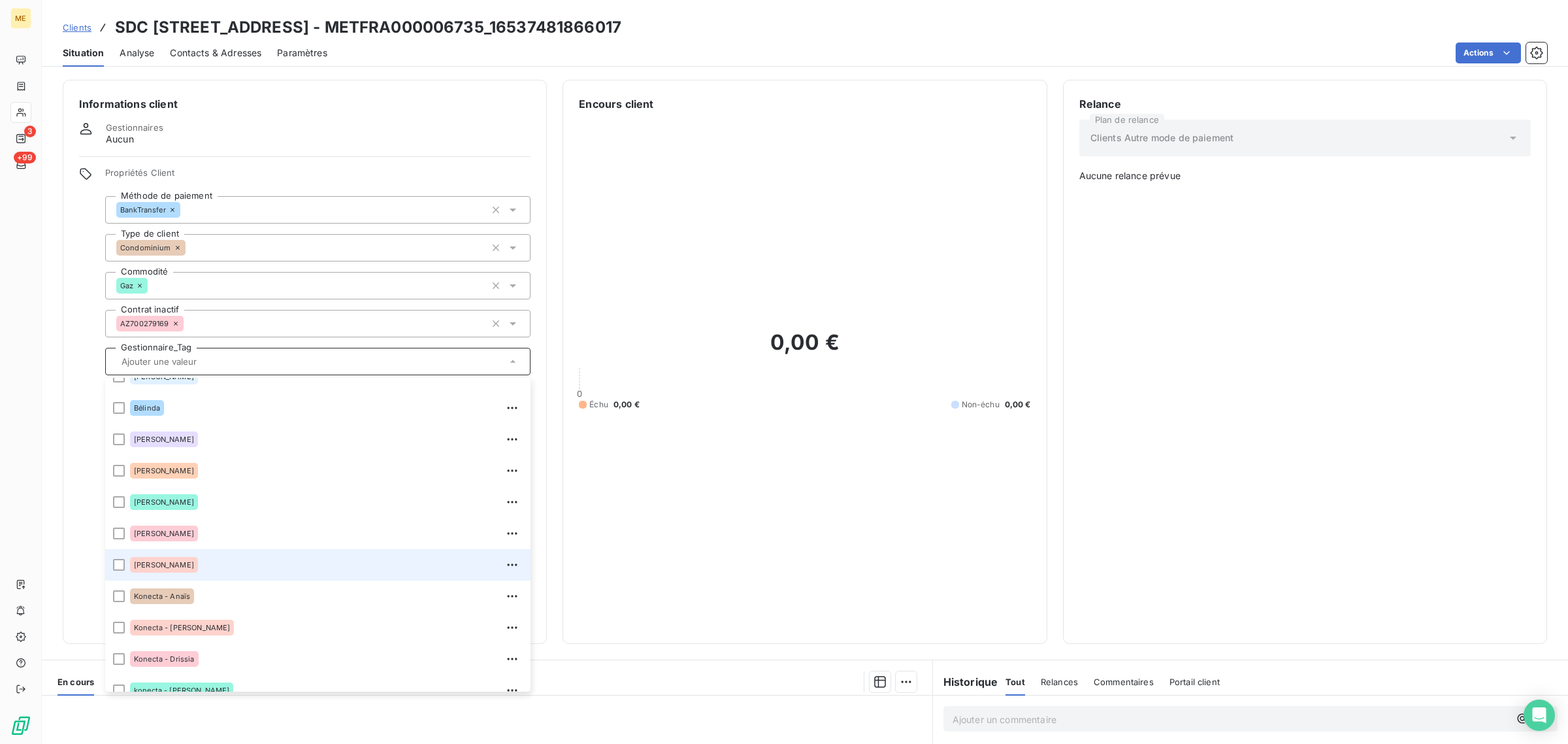
scroll to position [327, 0]
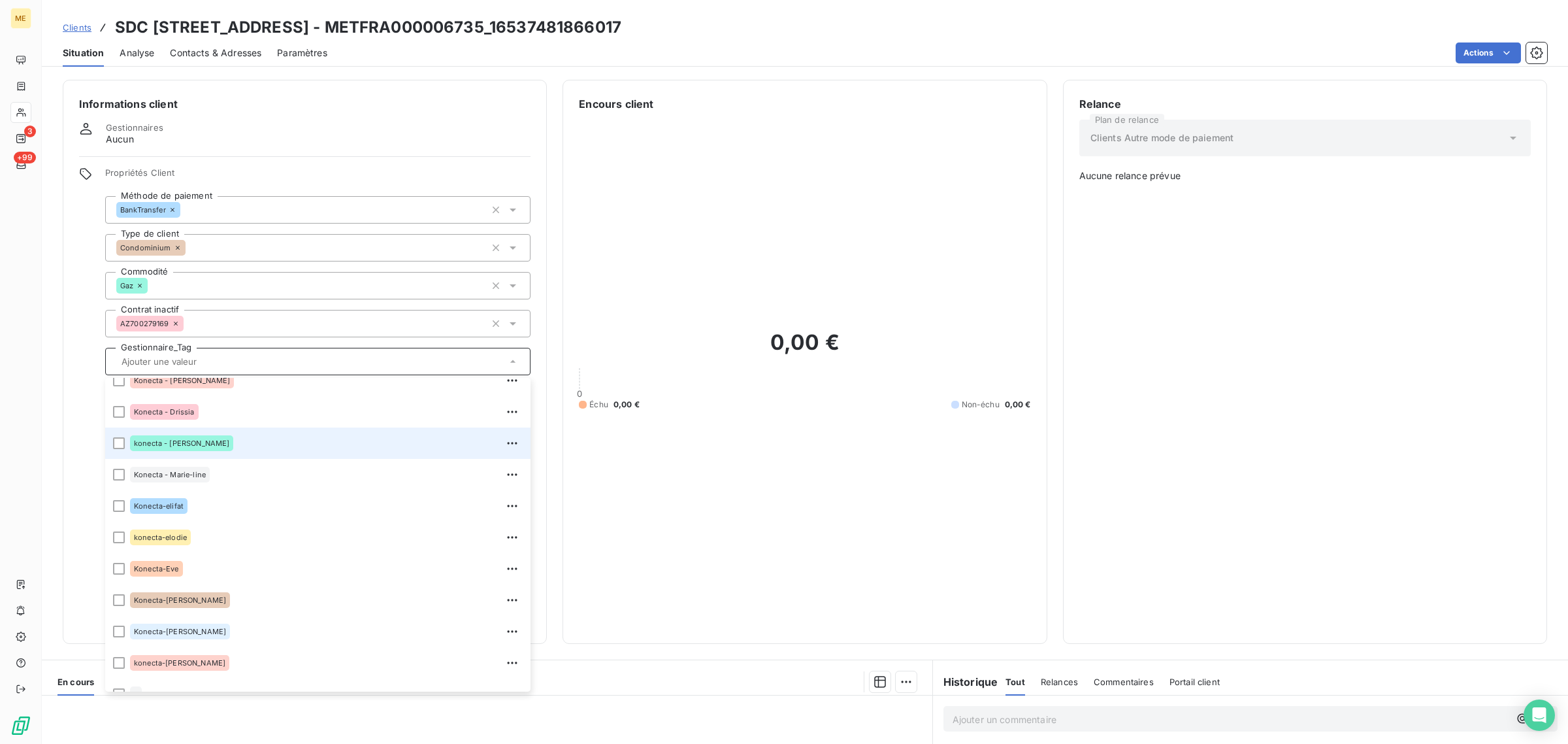
click at [155, 443] on span "konecta - [PERSON_NAME]" at bounding box center [181, 443] width 96 height 8
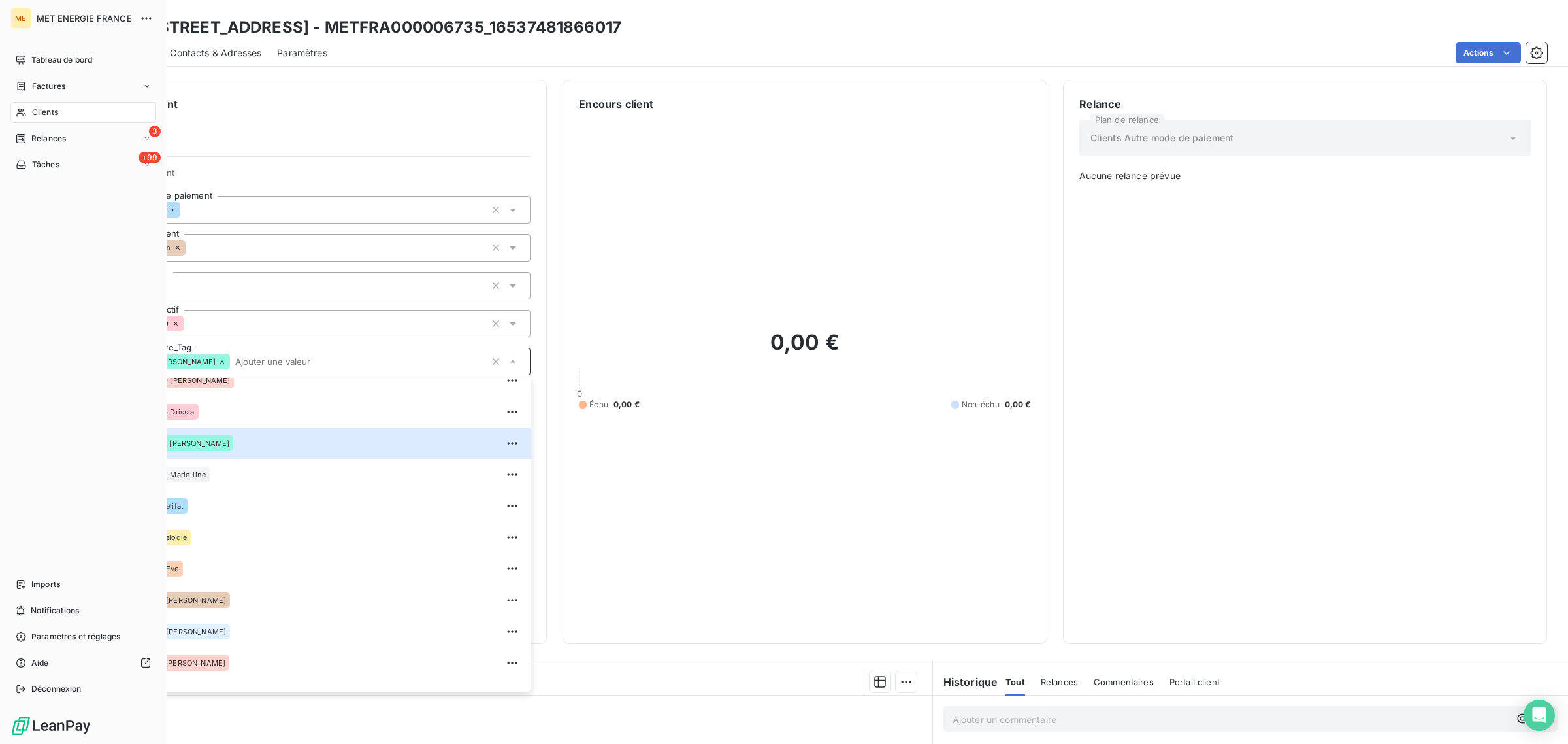
click at [20, 111] on icon at bounding box center [21, 112] width 11 height 10
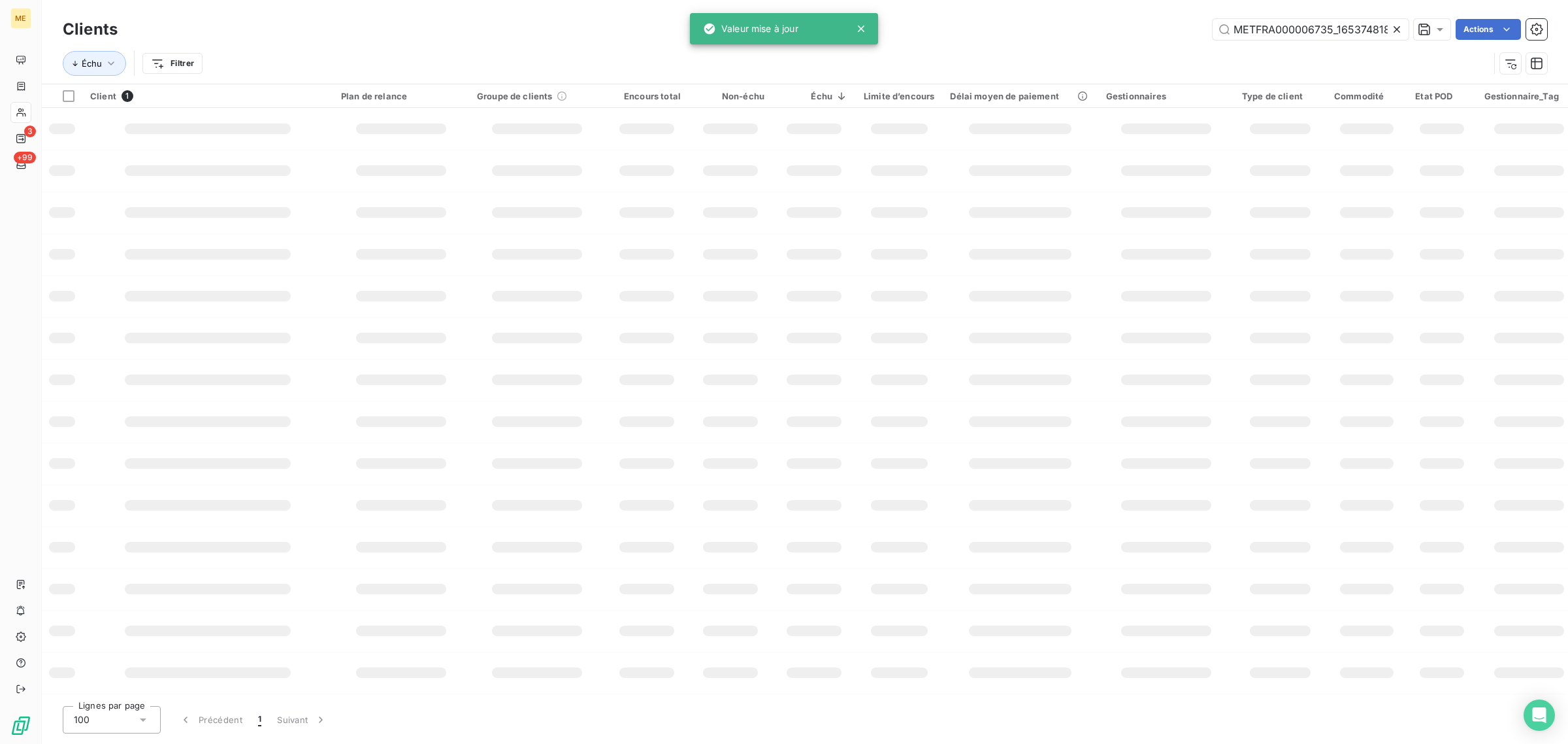
scroll to position [0, 31]
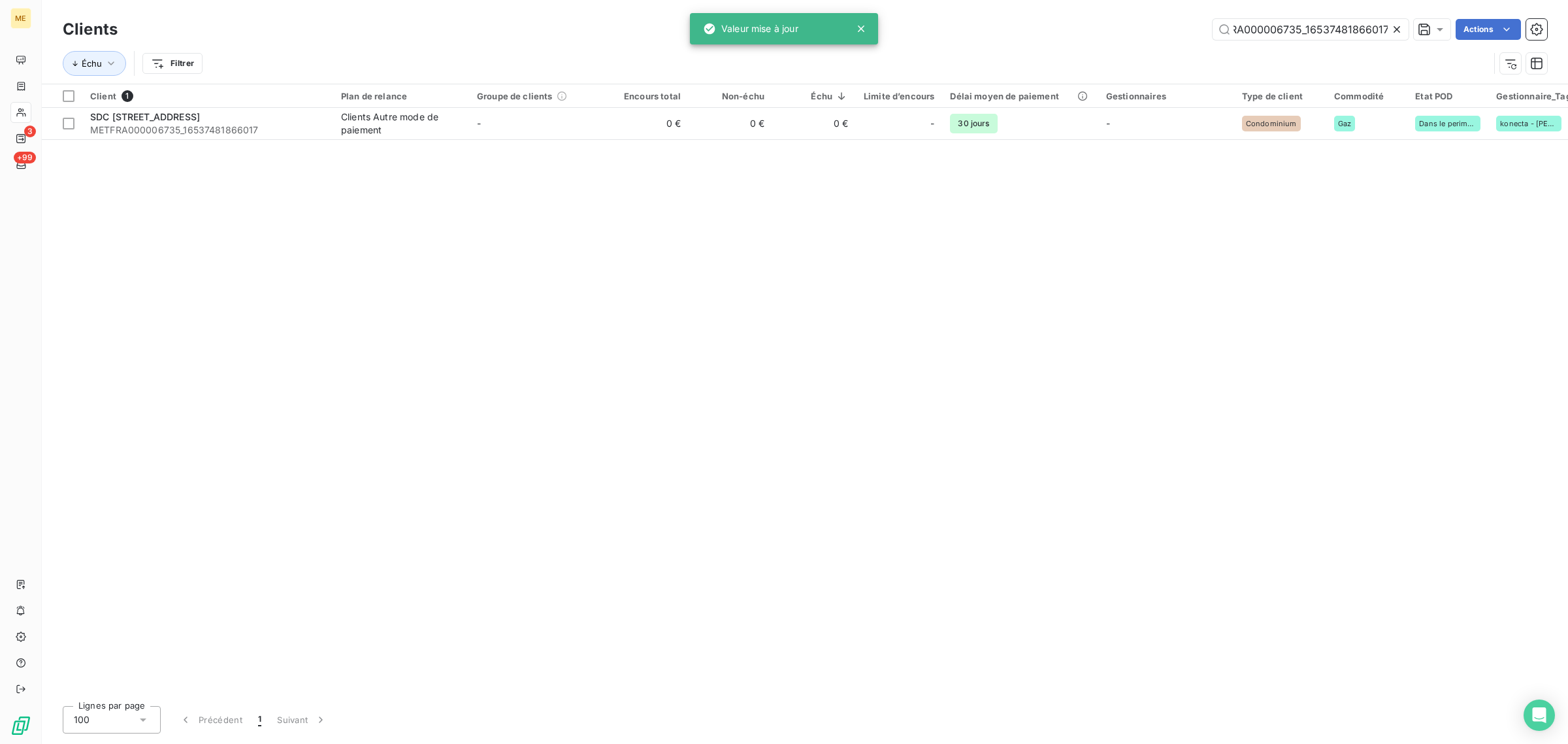
click at [1398, 26] on icon at bounding box center [1396, 28] width 13 height 13
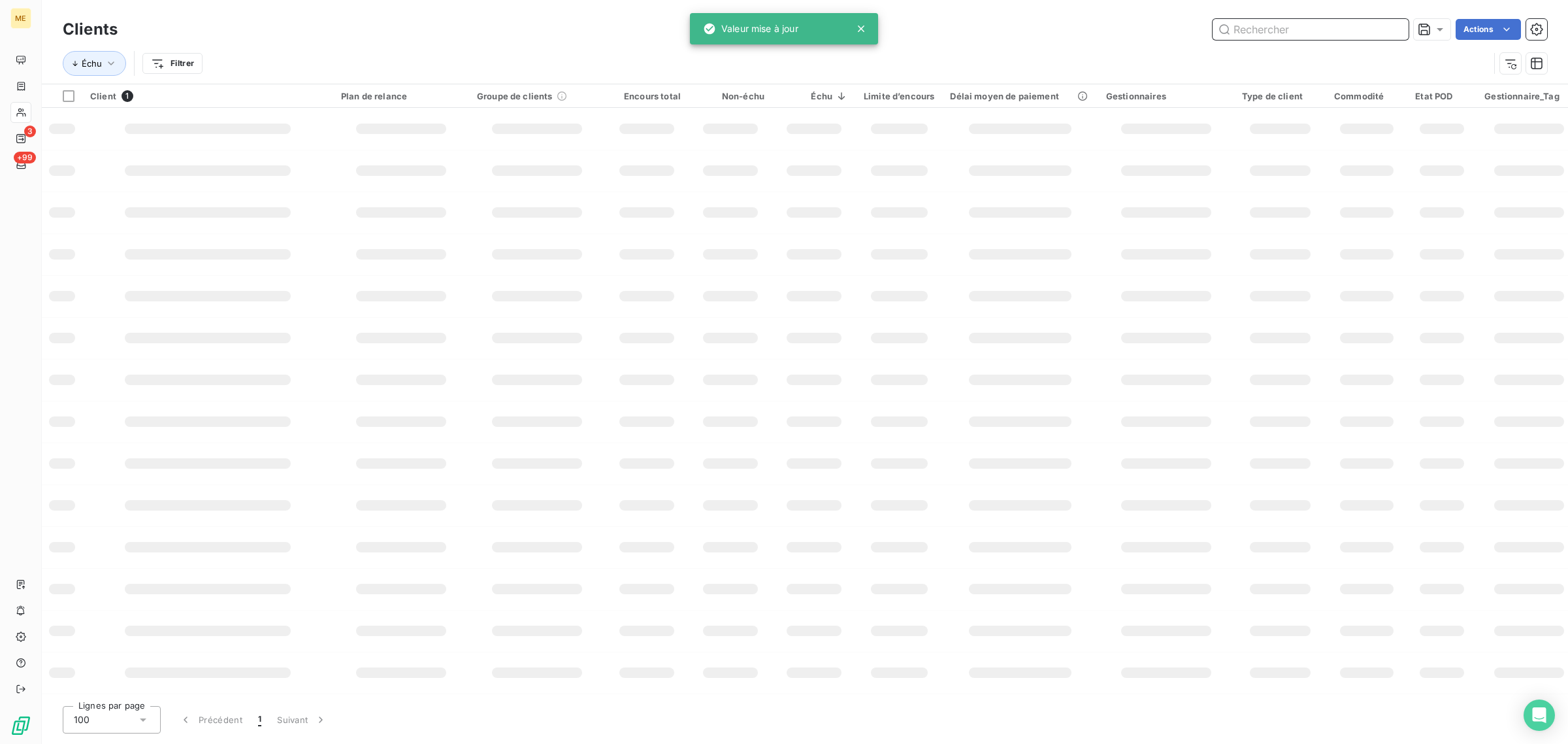
click at [1337, 28] on input "text" at bounding box center [1310, 29] width 196 height 21
paste input "METFRA000004322_25343994156434"
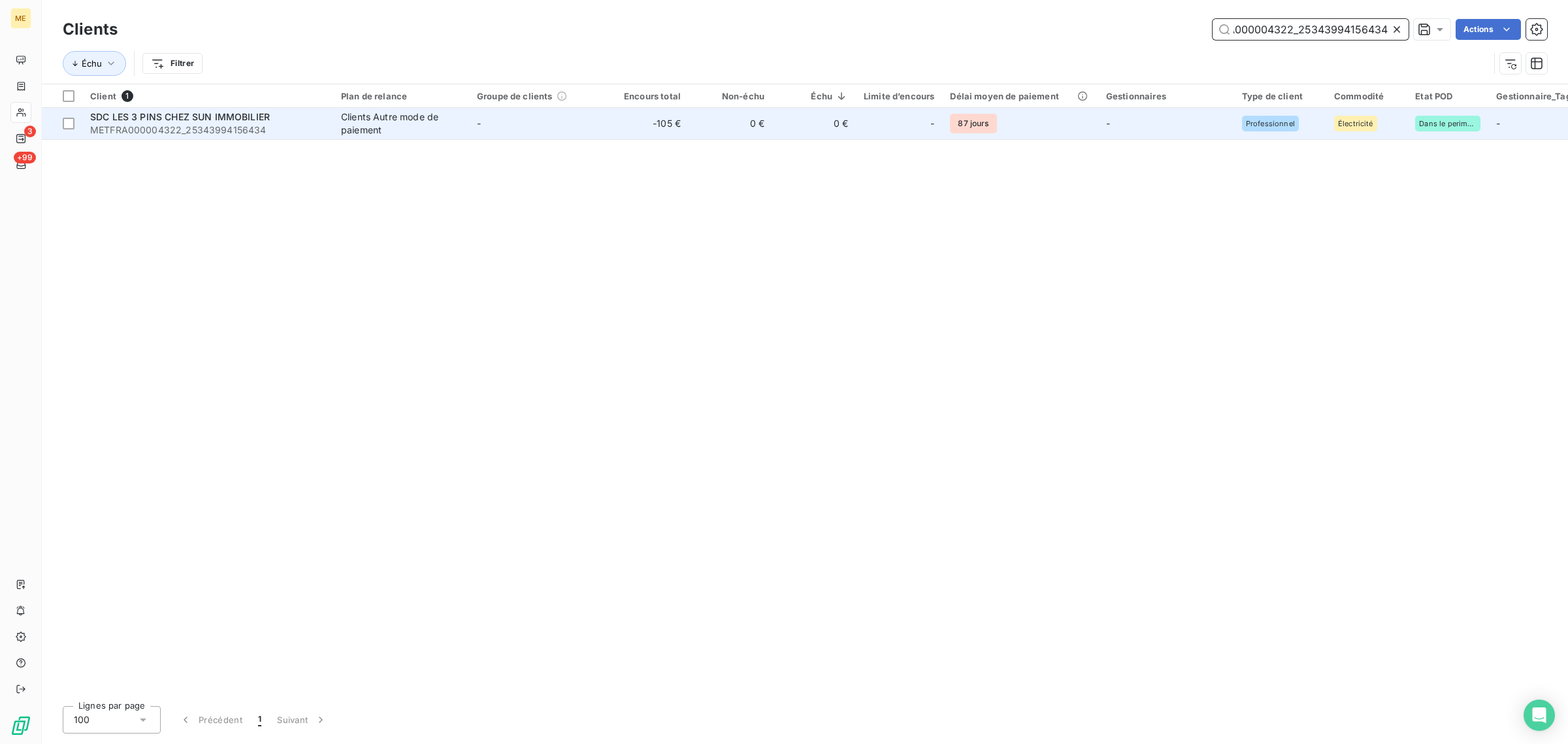
type input "METFRA000004322_25343994156434"
click at [631, 126] on td "-105 €" at bounding box center [646, 123] width 84 height 31
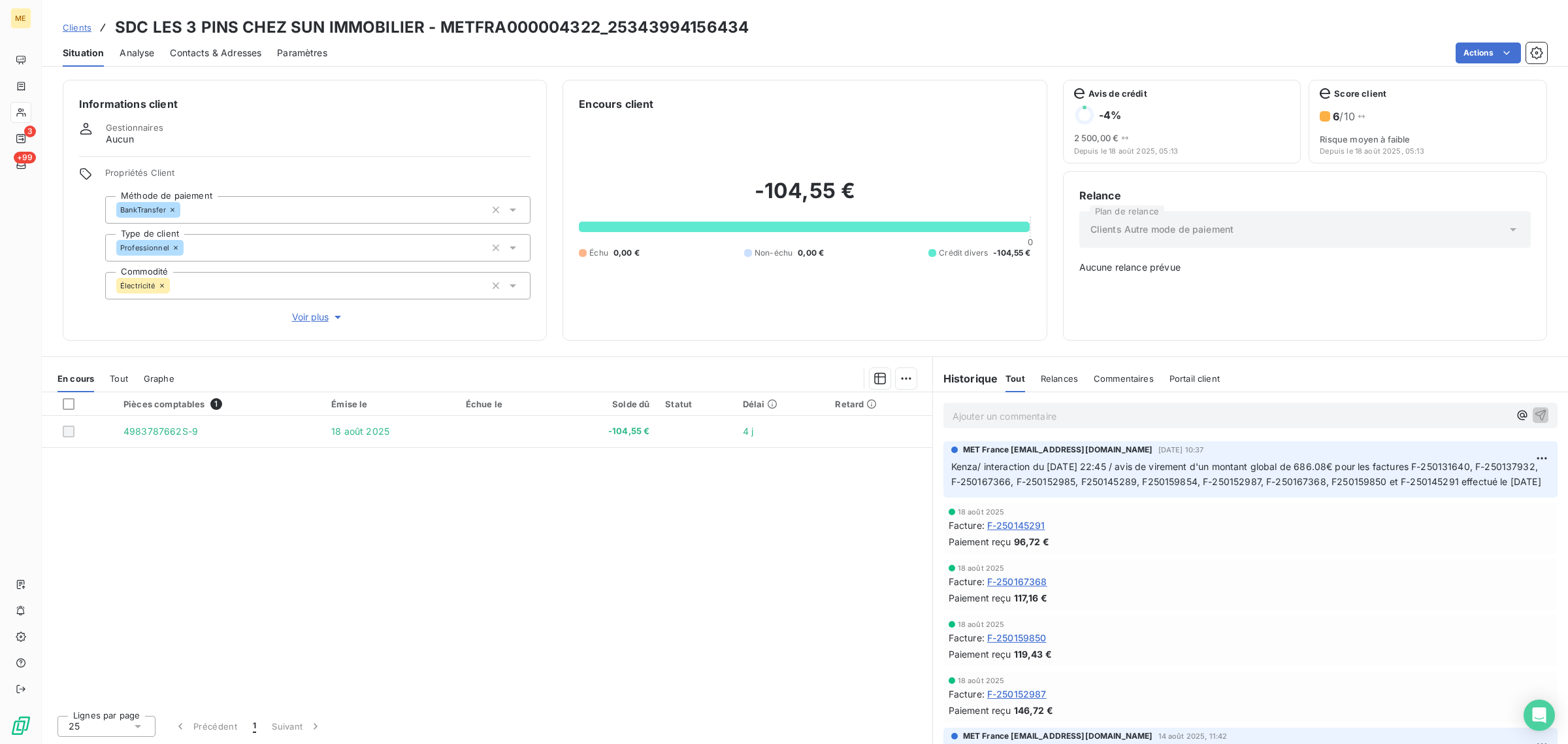
click at [318, 313] on span "Voir plus" at bounding box center [318, 317] width 53 height 13
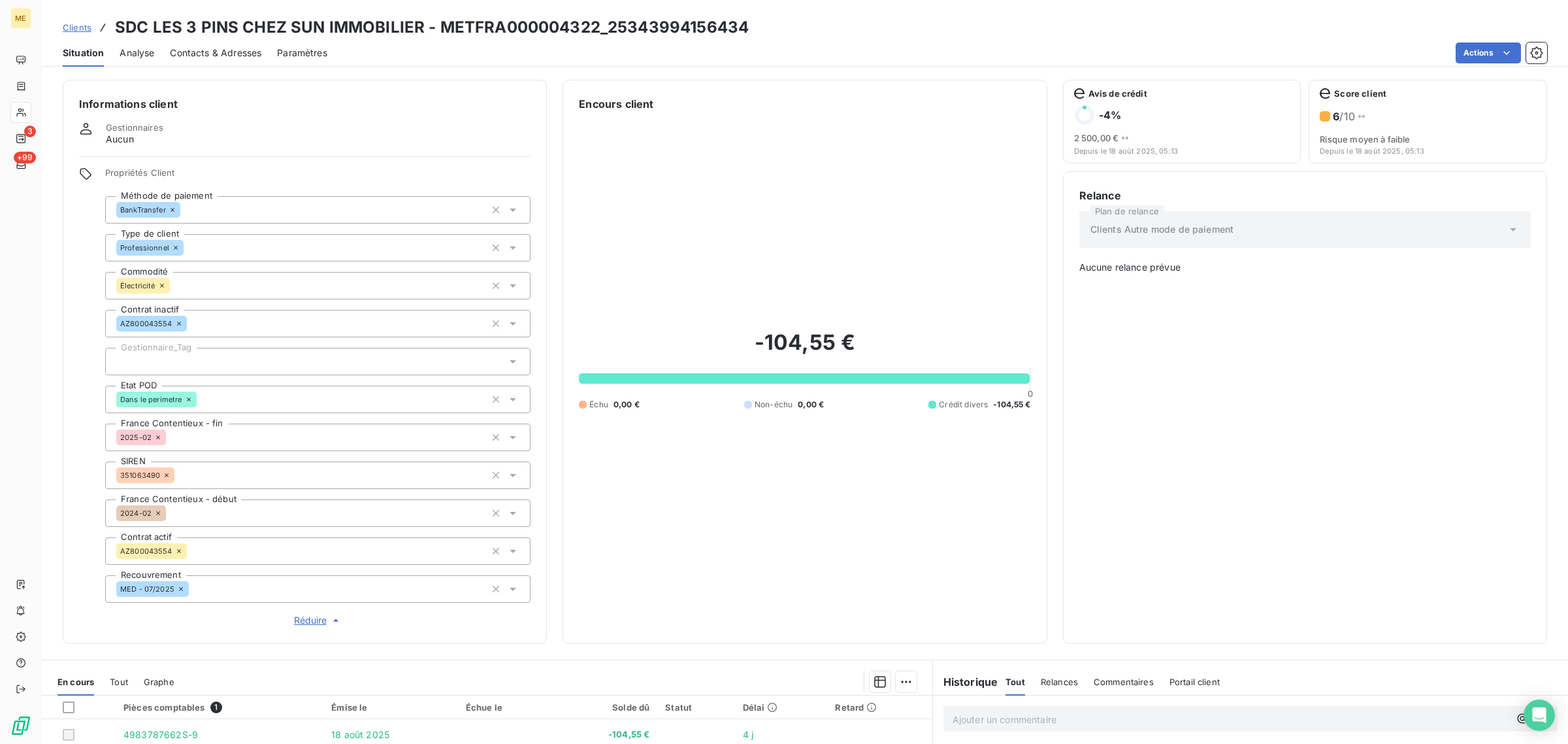
click at [210, 357] on div at bounding box center [318, 362] width 425 height 28
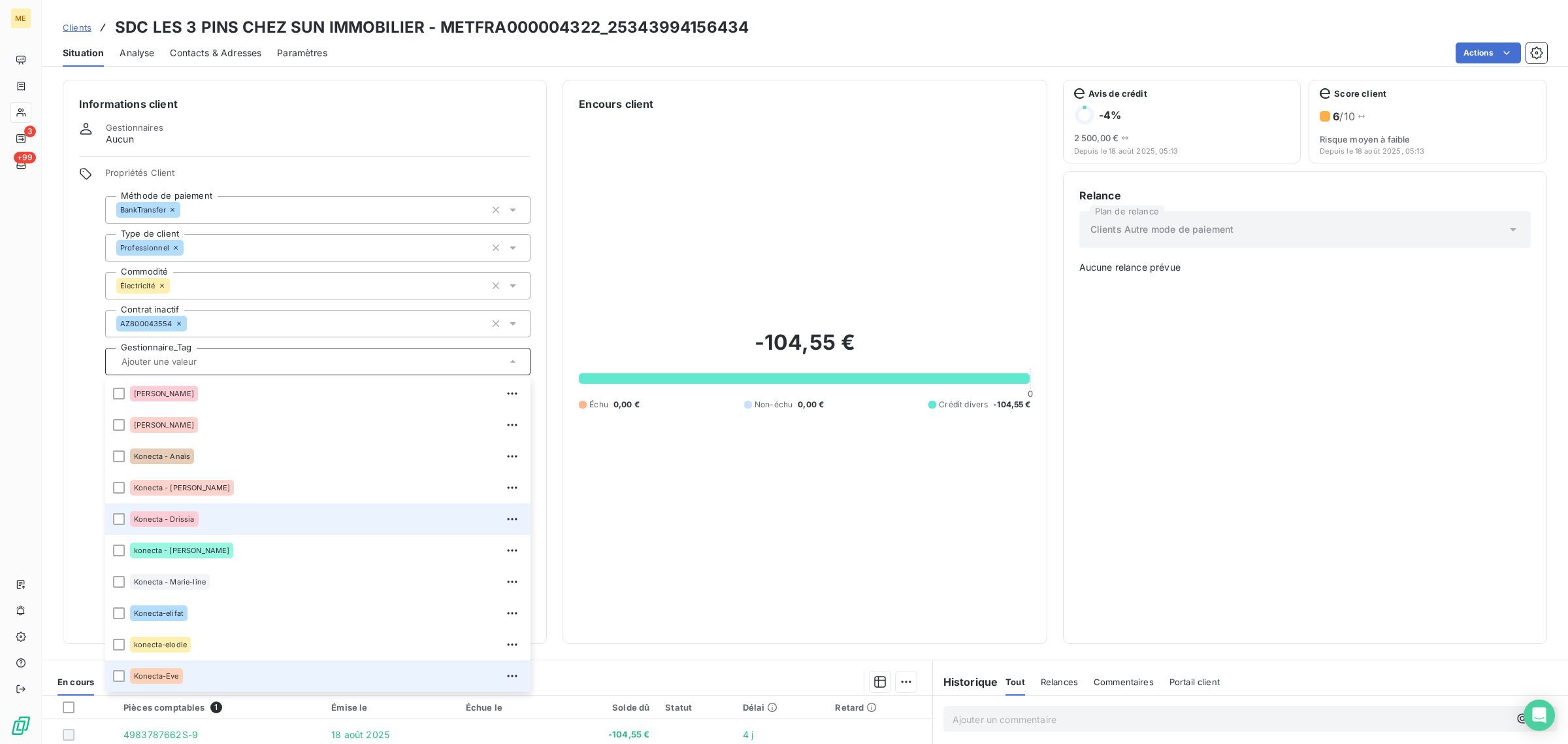
scroll to position [213, 0]
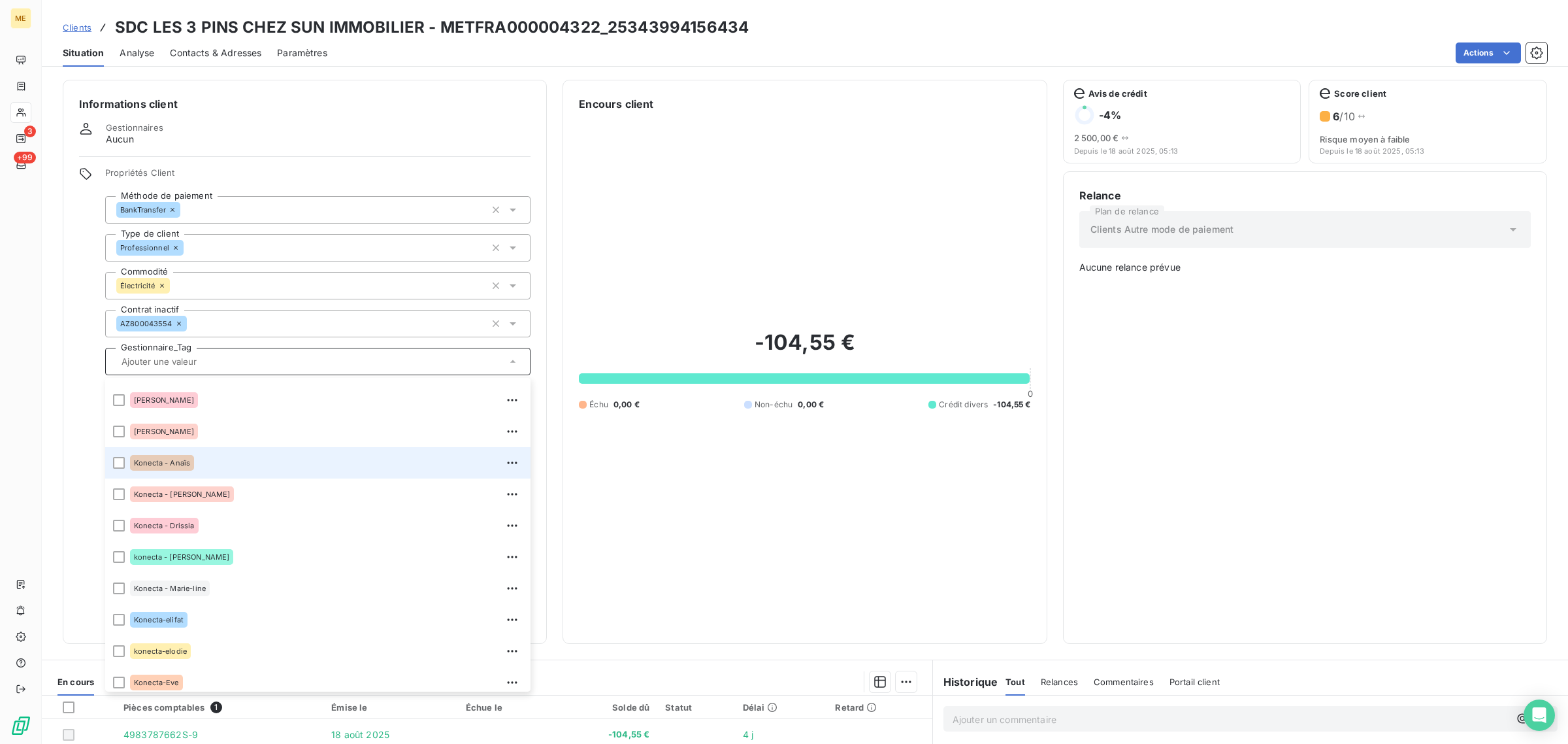
click at [198, 471] on div "Konecta - Anaïs" at bounding box center [326, 463] width 393 height 21
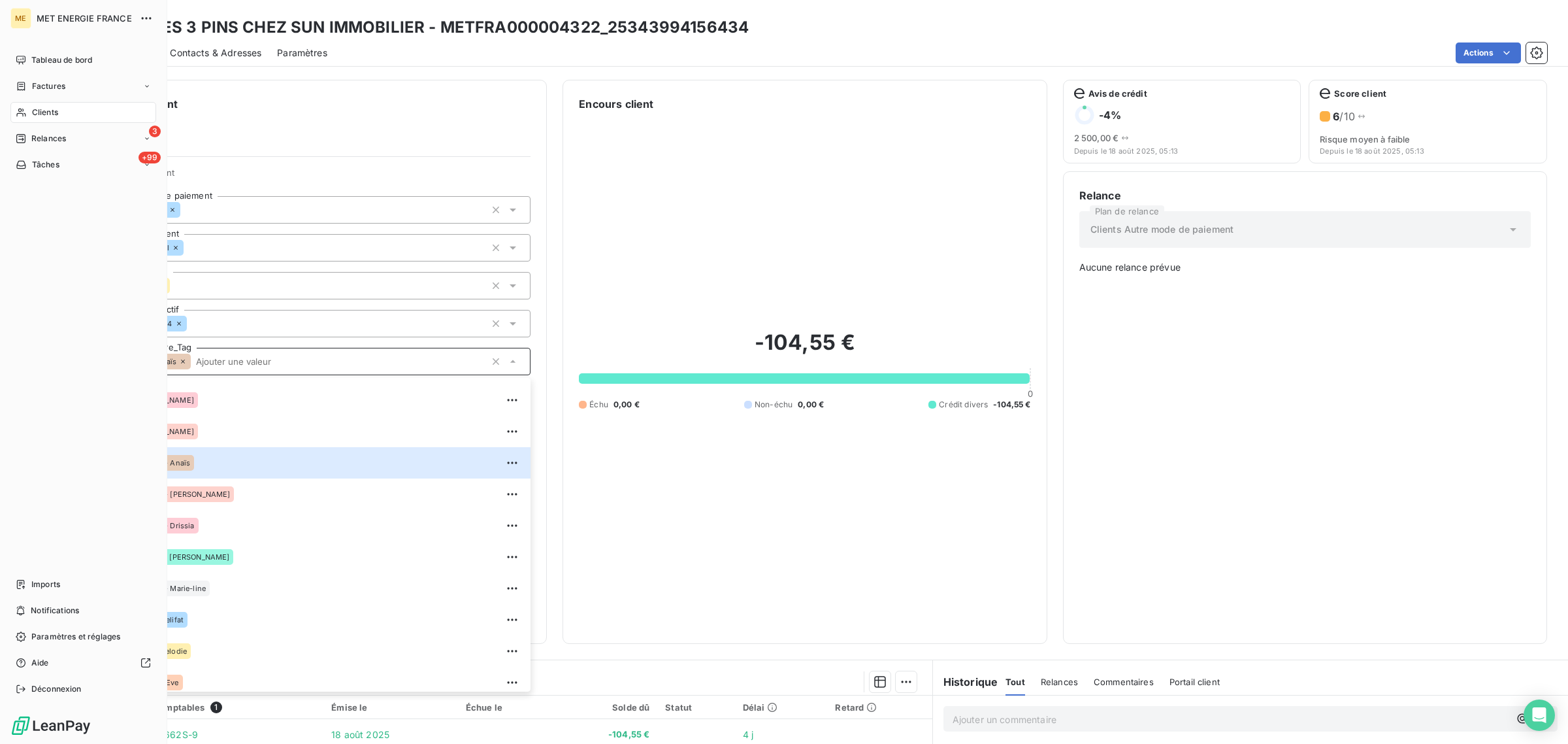
click at [83, 111] on div "Clients" at bounding box center [83, 112] width 146 height 21
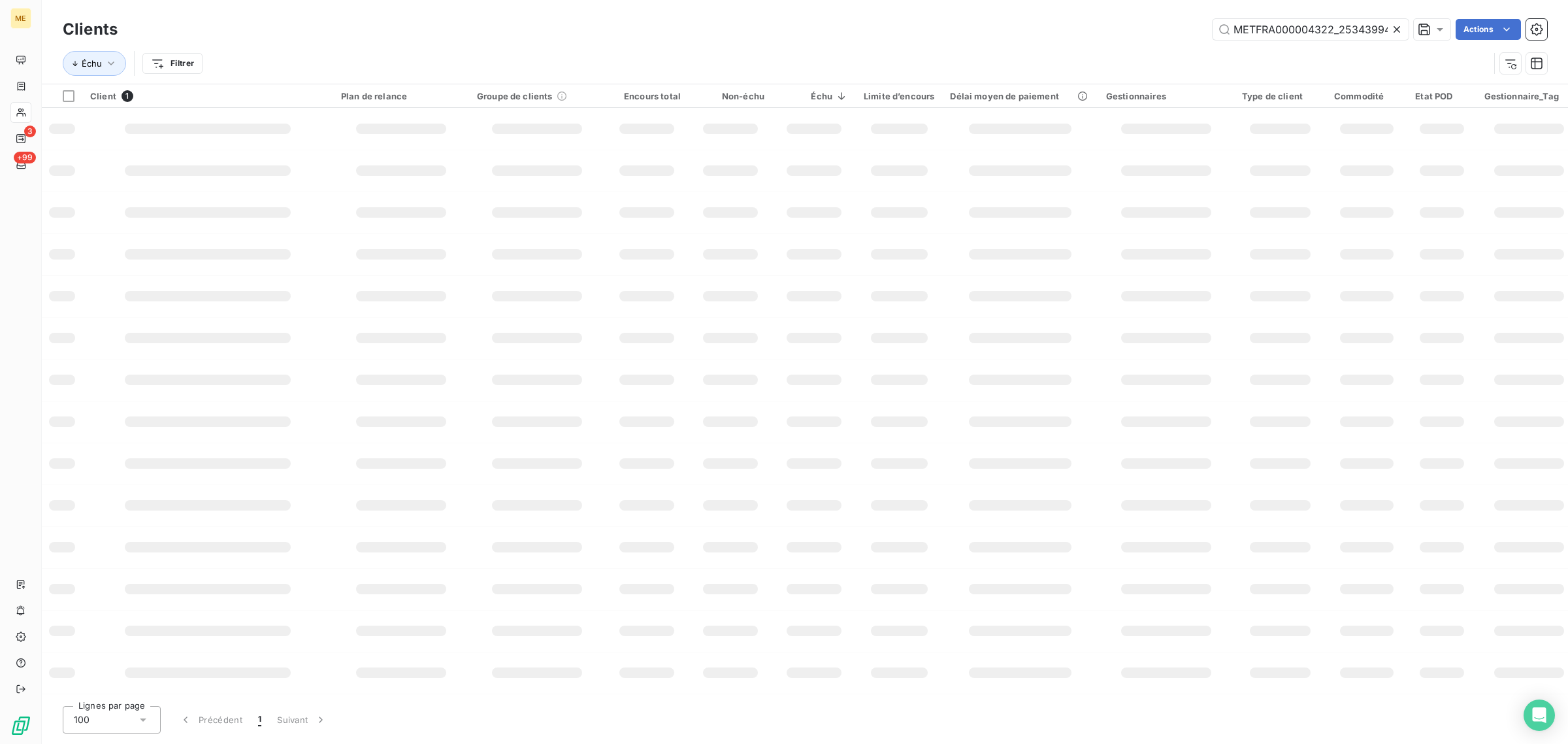
scroll to position [0, 41]
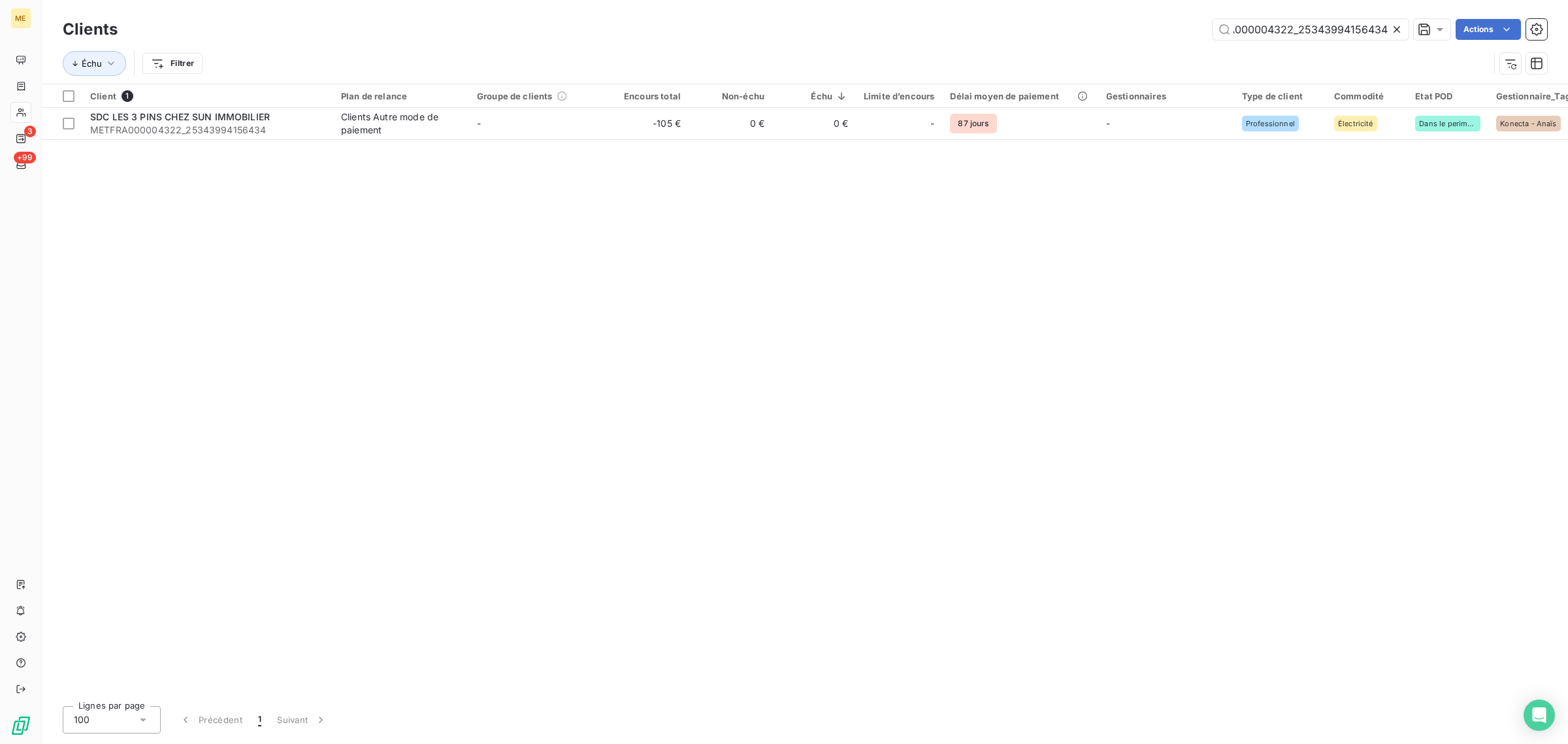
click at [1396, 30] on icon at bounding box center [1397, 29] width 7 height 7
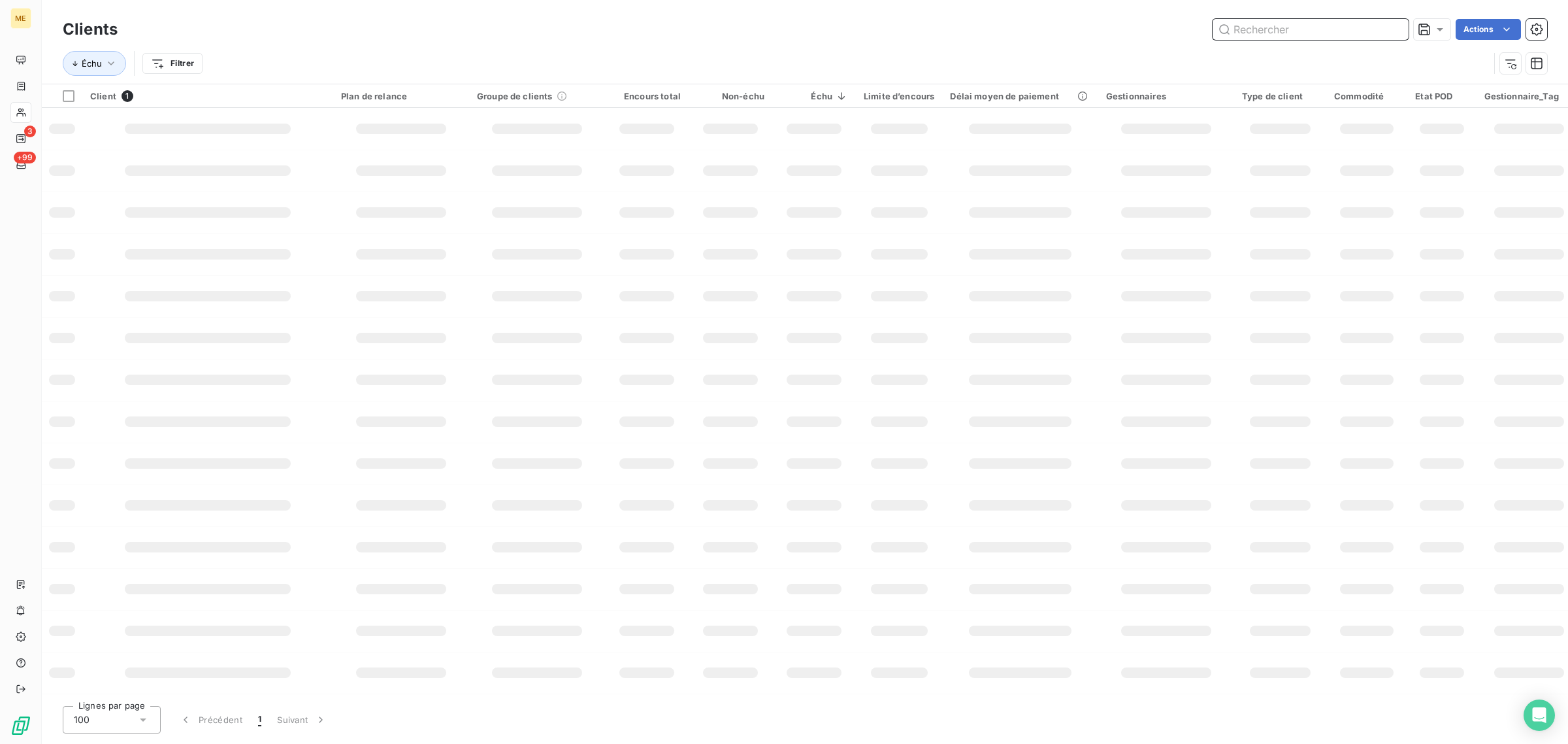
click at [1318, 29] on input "text" at bounding box center [1310, 29] width 196 height 21
paste input "METFRA000000958_16493777017768"
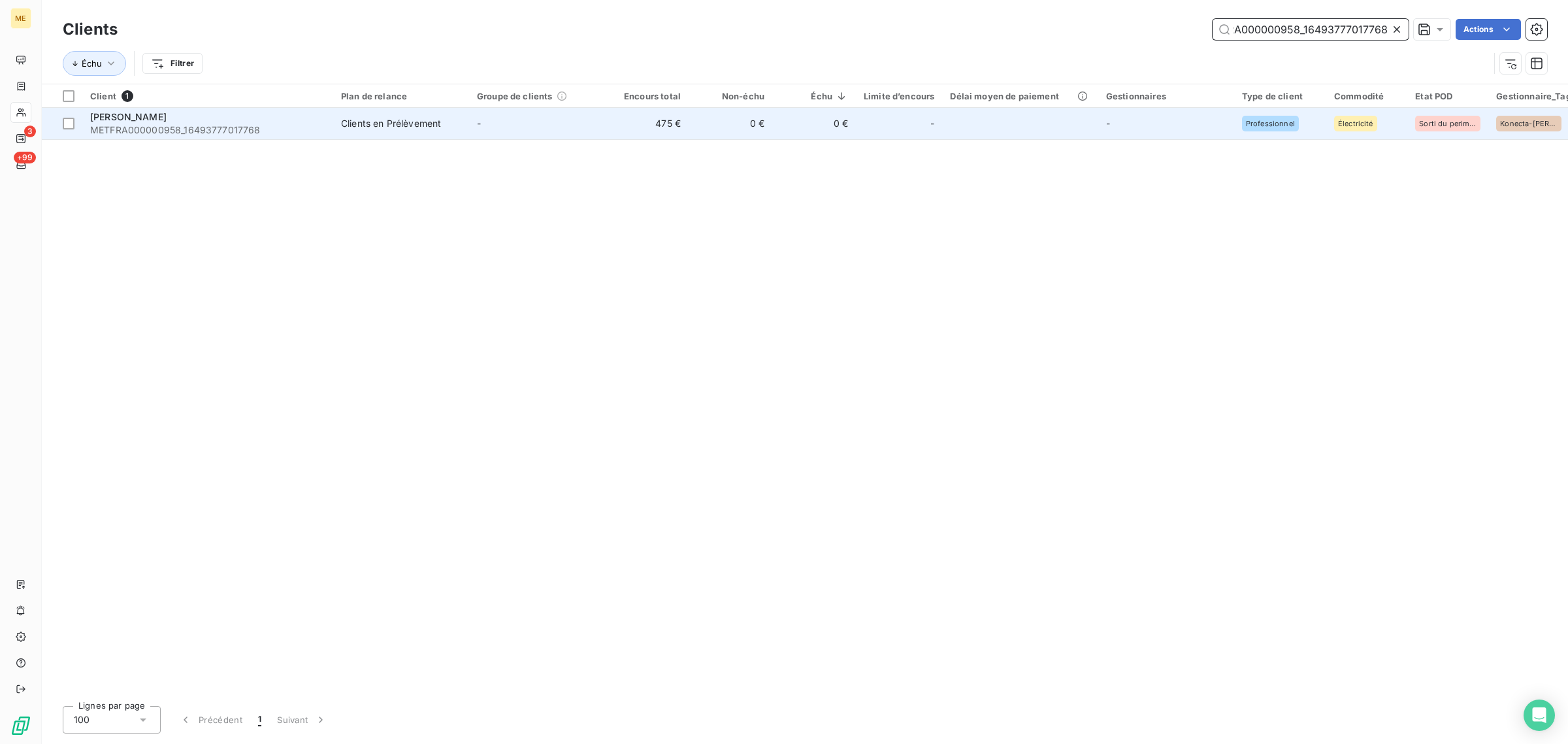
type input "METFRA000000958_16493777017768"
click at [605, 125] on td "475 €" at bounding box center [646, 123] width 84 height 31
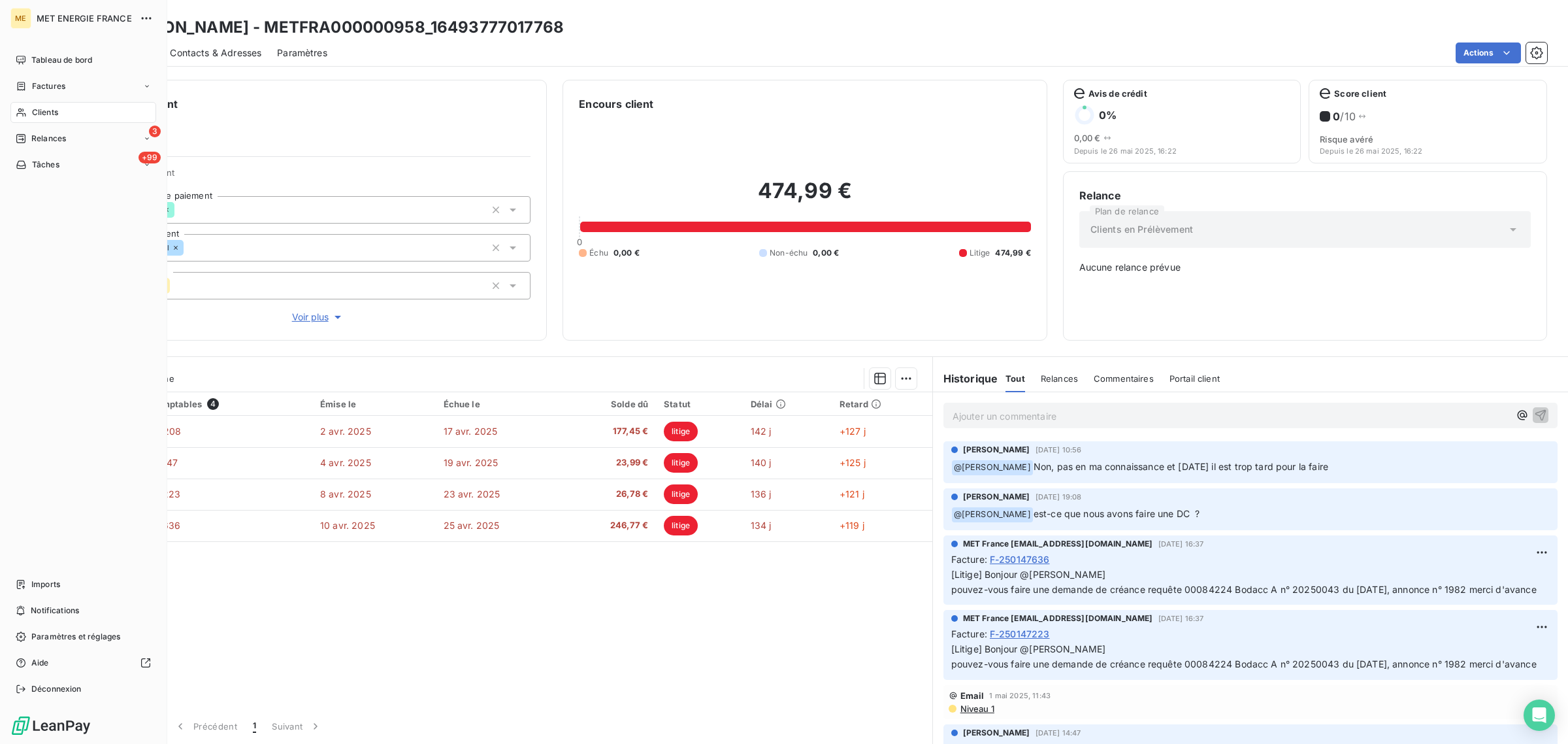
click at [17, 116] on icon at bounding box center [21, 112] width 11 height 10
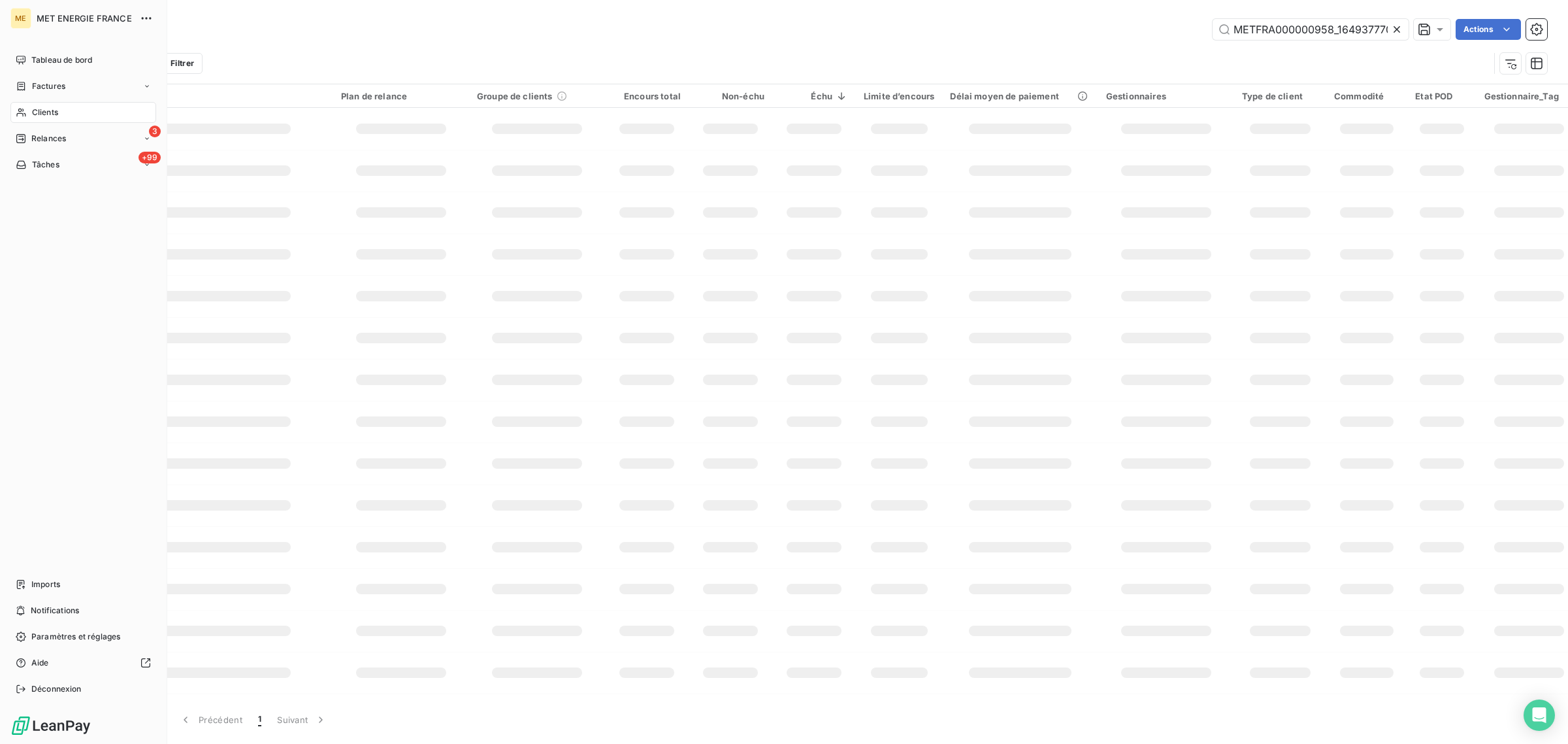
scroll to position [0, 34]
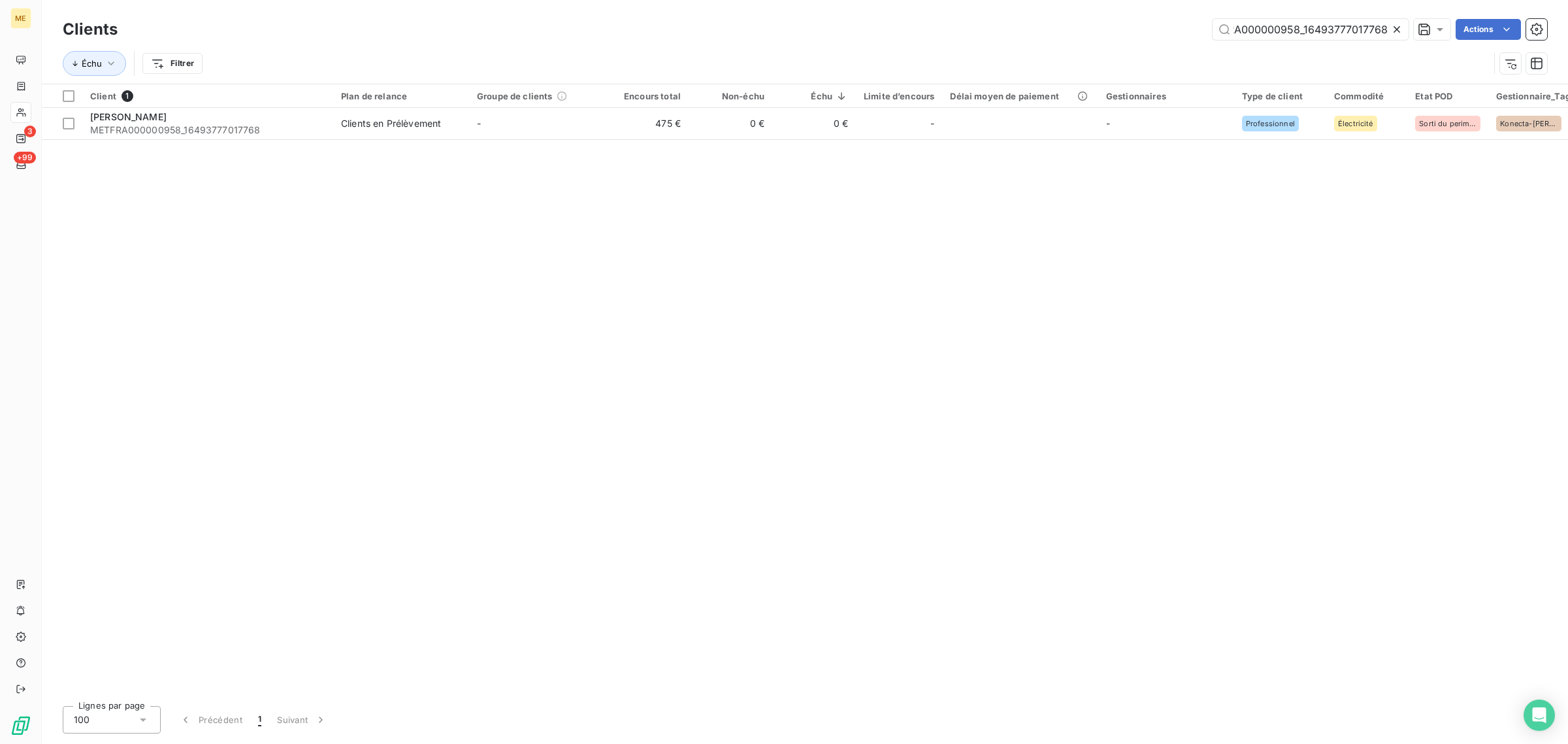
click at [1396, 31] on icon at bounding box center [1396, 28] width 13 height 13
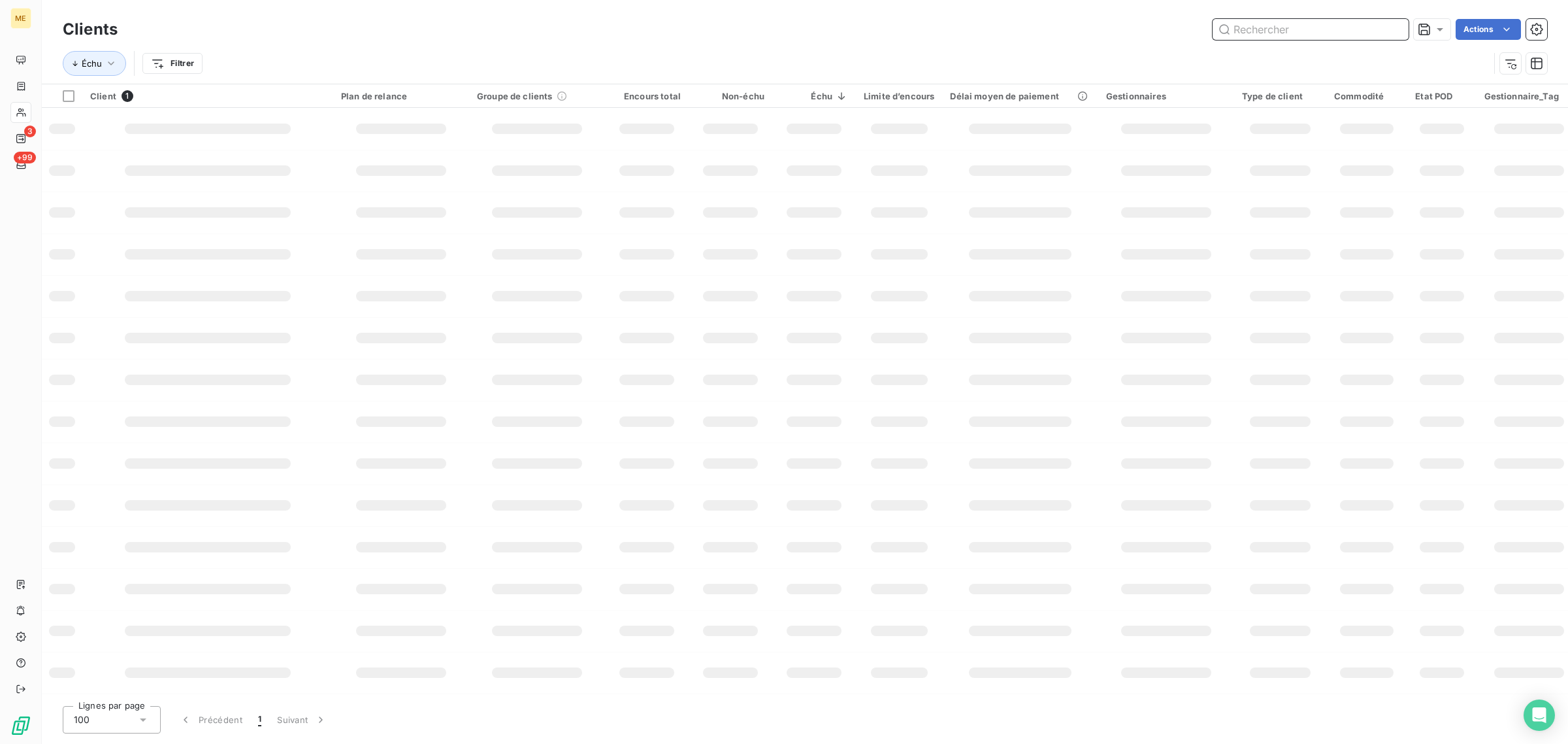
click at [1319, 31] on input "text" at bounding box center [1310, 29] width 196 height 21
paste input "METFRA000006618_24393487559410"
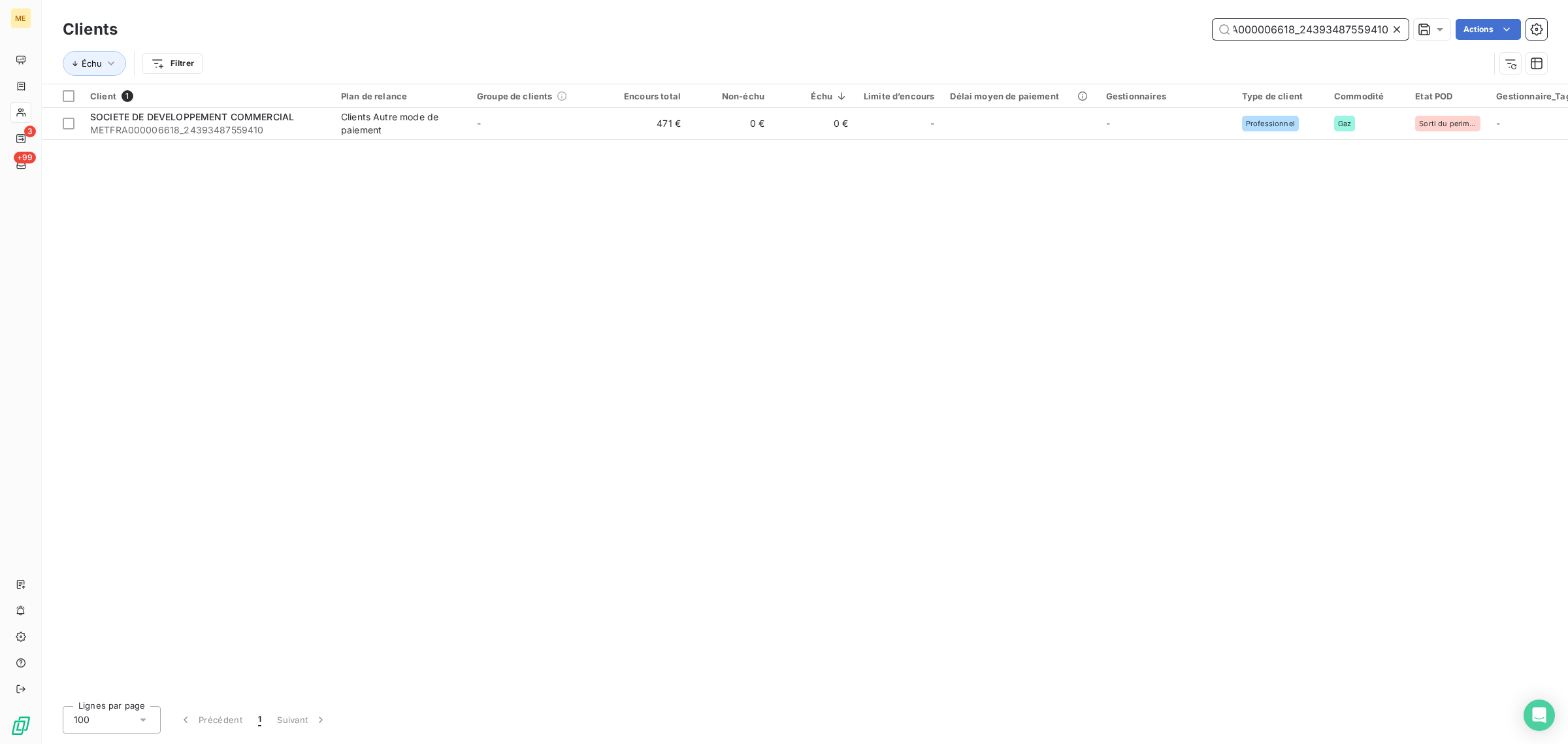
type input "METFRA000006618_24393487559410"
click at [539, 149] on div "Client 1 Plan de relance Groupe de clients Encours total Non-échu Échu Limite d…" at bounding box center [804, 390] width 1527 height 611
click at [543, 139] on table "Client 1 Plan de relance Groupe de clients Encours total Non-échu Échu Limite d…" at bounding box center [1289, 112] width 2496 height 55
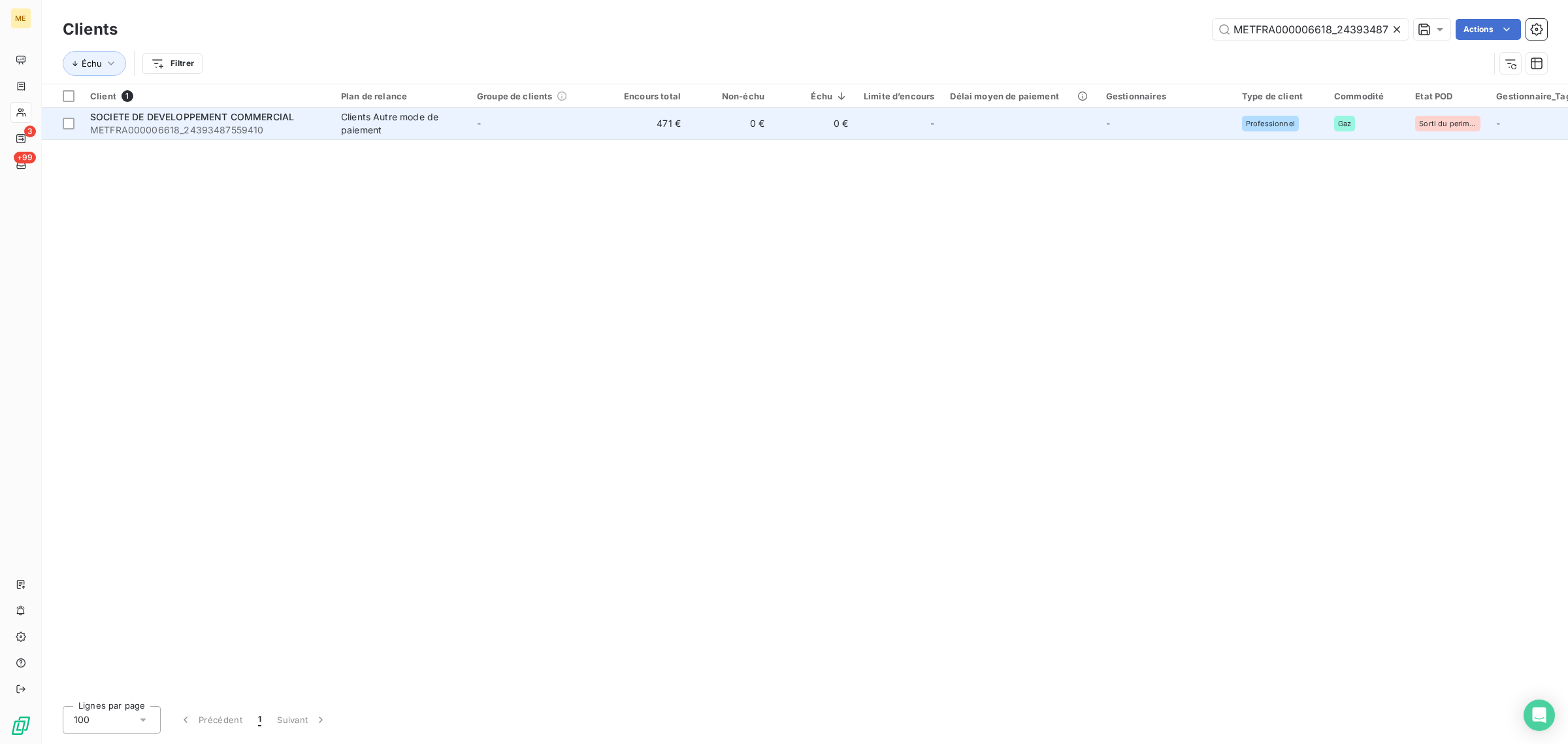
click at [552, 138] on td "-" at bounding box center [537, 123] width 135 height 31
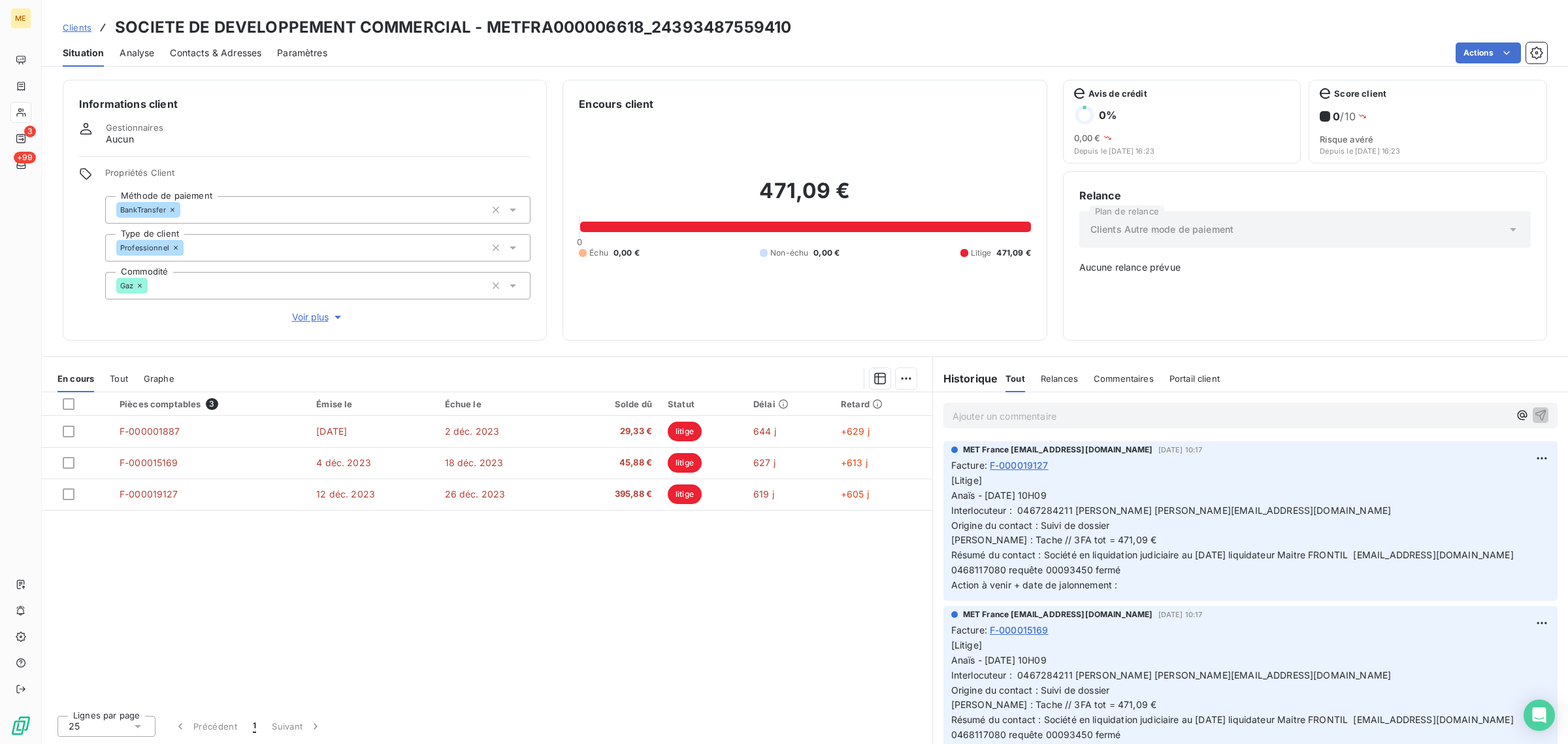
click at [314, 318] on span "Voir plus" at bounding box center [318, 317] width 53 height 13
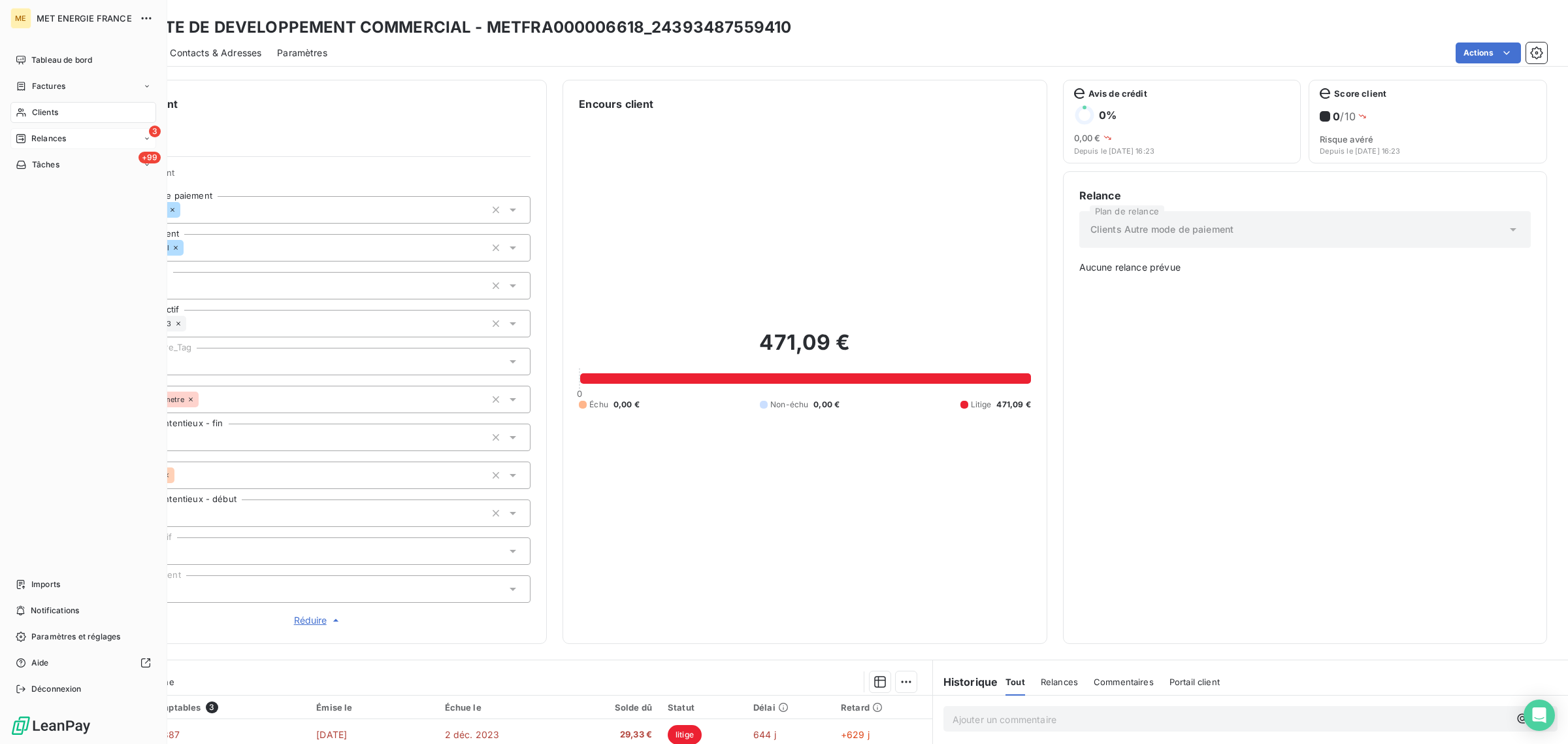
drag, startPoint x: 28, startPoint y: 117, endPoint x: 98, endPoint y: 129, distance: 71.0
click at [28, 117] on div "Clients" at bounding box center [83, 112] width 146 height 21
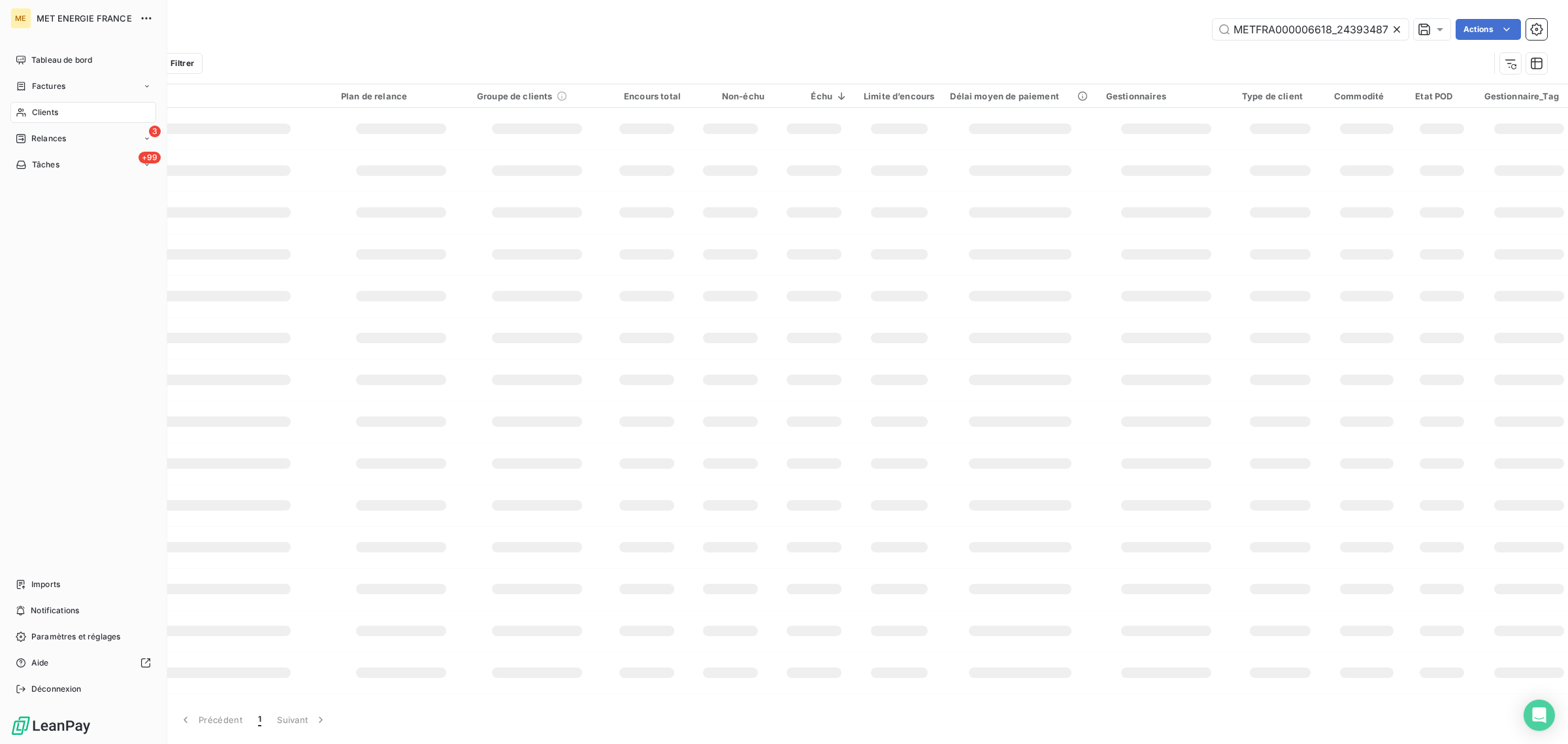
scroll to position [0, 37]
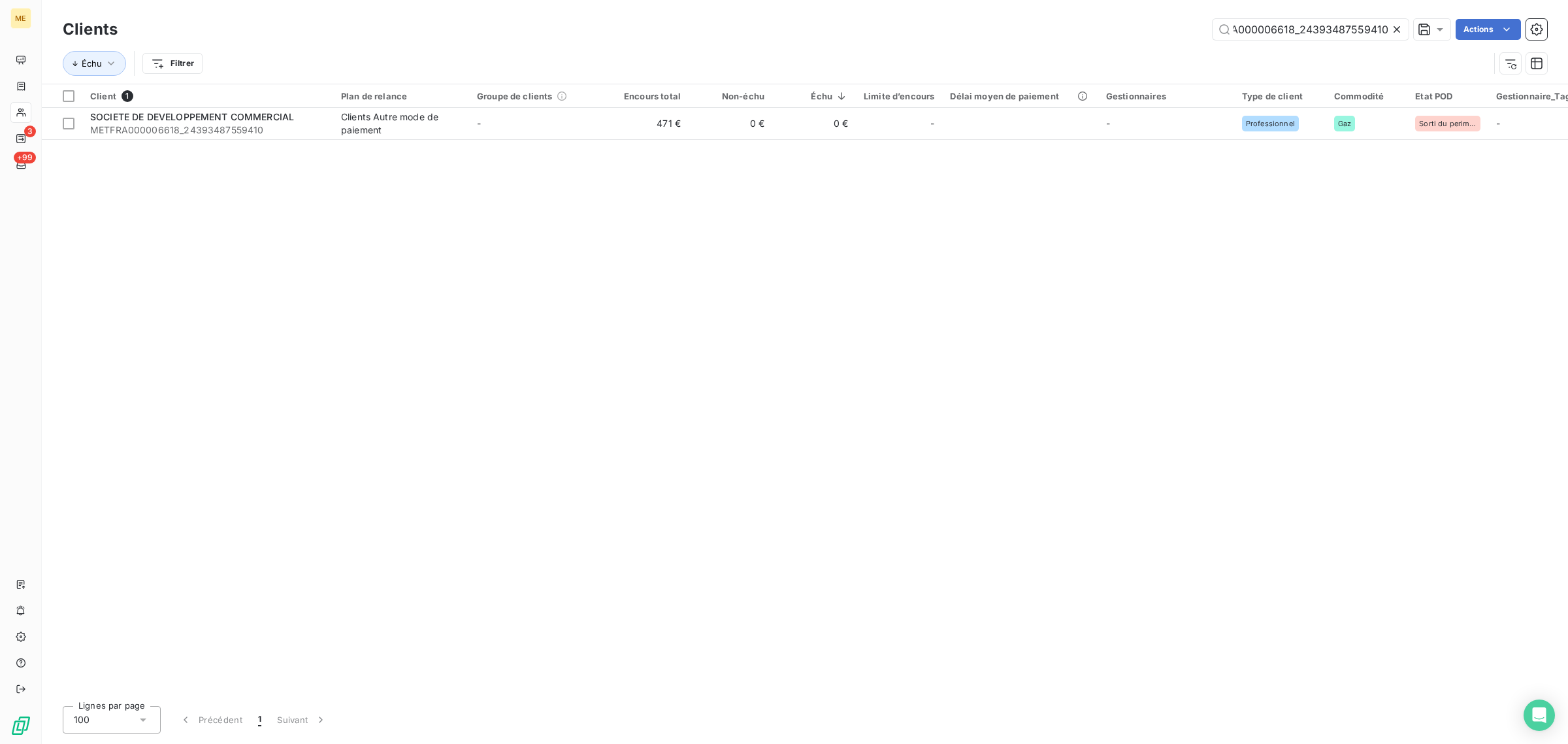
click at [1395, 28] on icon at bounding box center [1397, 29] width 7 height 7
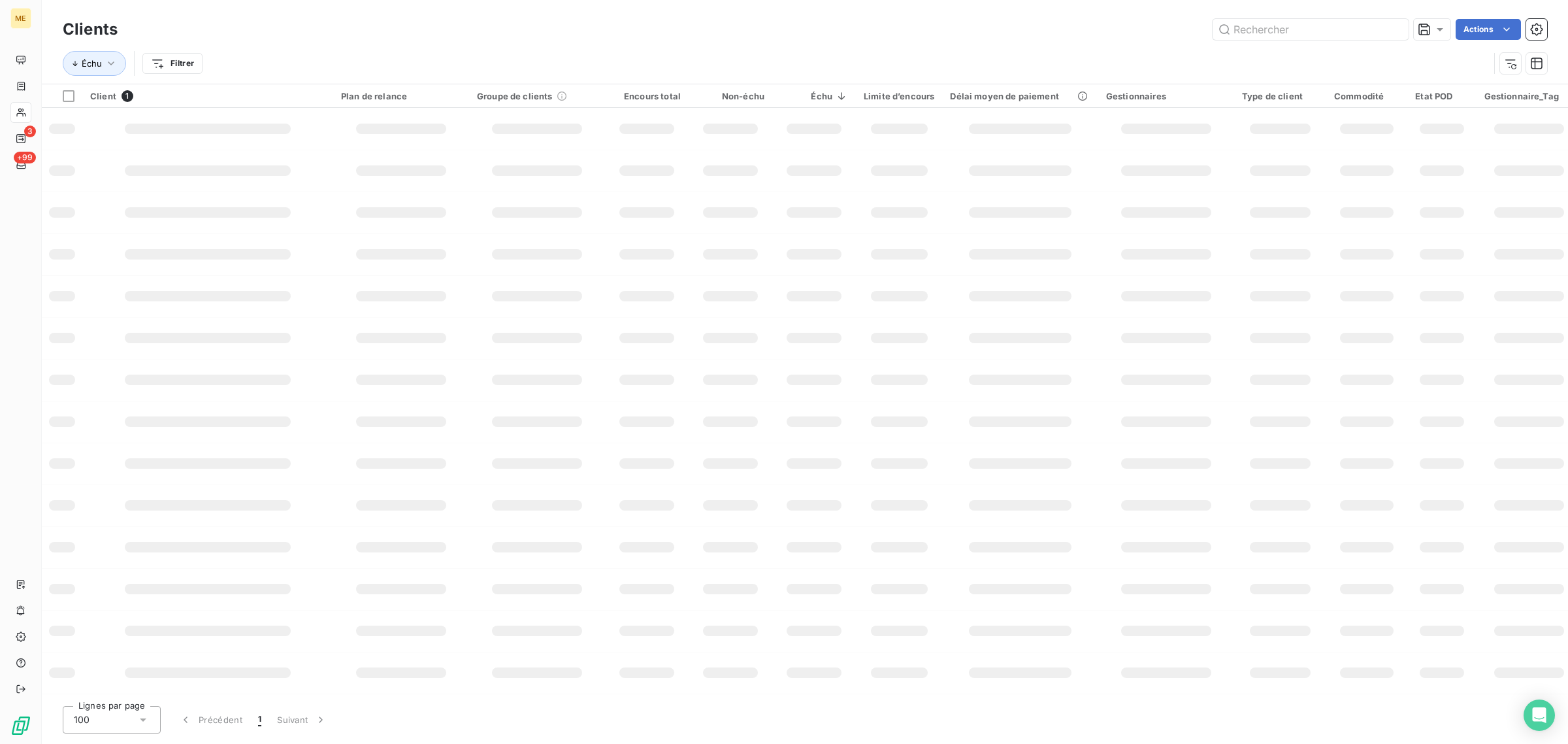
click at [1330, 17] on div "Clients Actions" at bounding box center [805, 29] width 1484 height 28
click at [1279, 29] on input "text" at bounding box center [1310, 29] width 196 height 21
paste input "METFRA000006371_14539797351900"
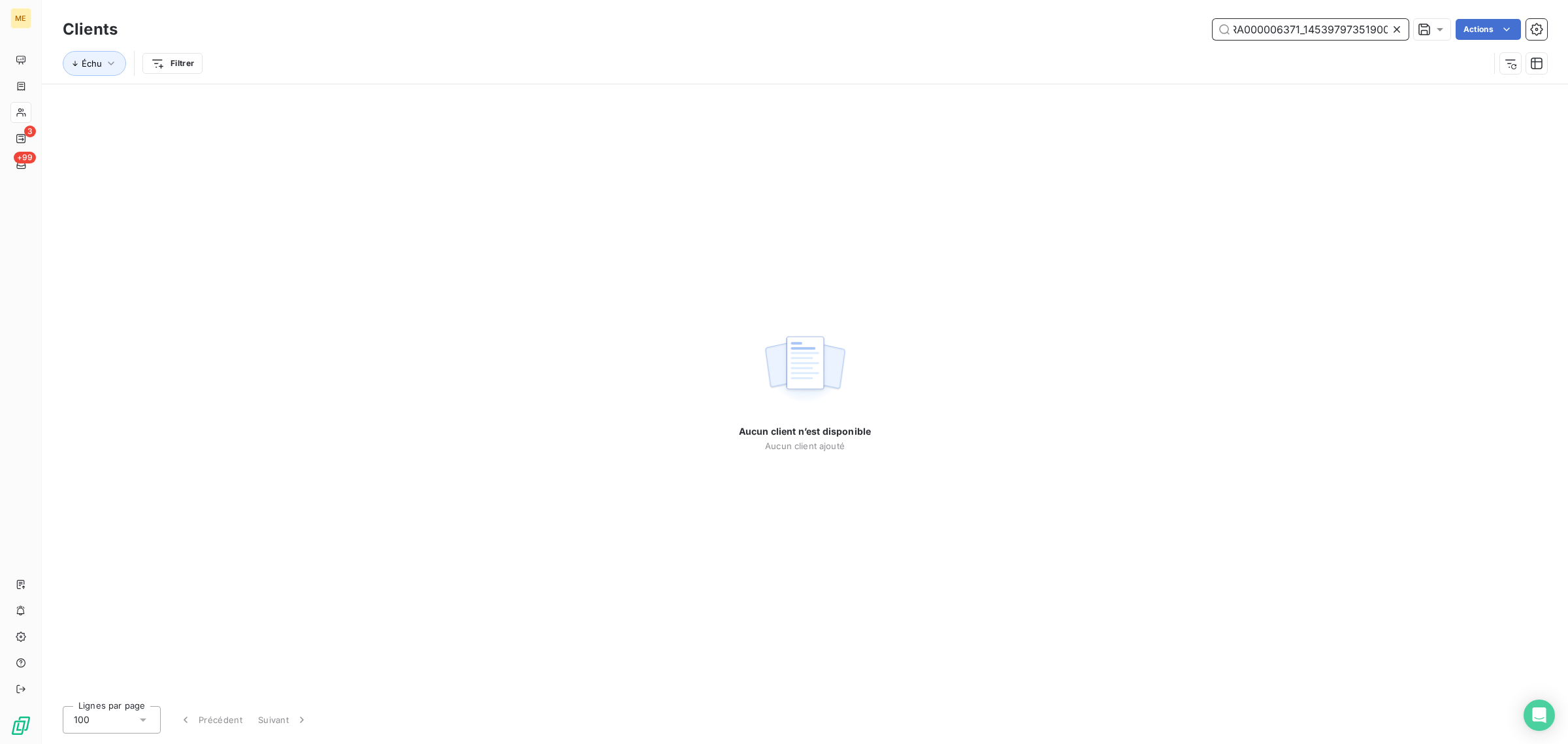
type input "METFRA000006371_14539797351900METFRA000006371_14539797351900"
click at [1394, 23] on icon at bounding box center [1396, 28] width 13 height 13
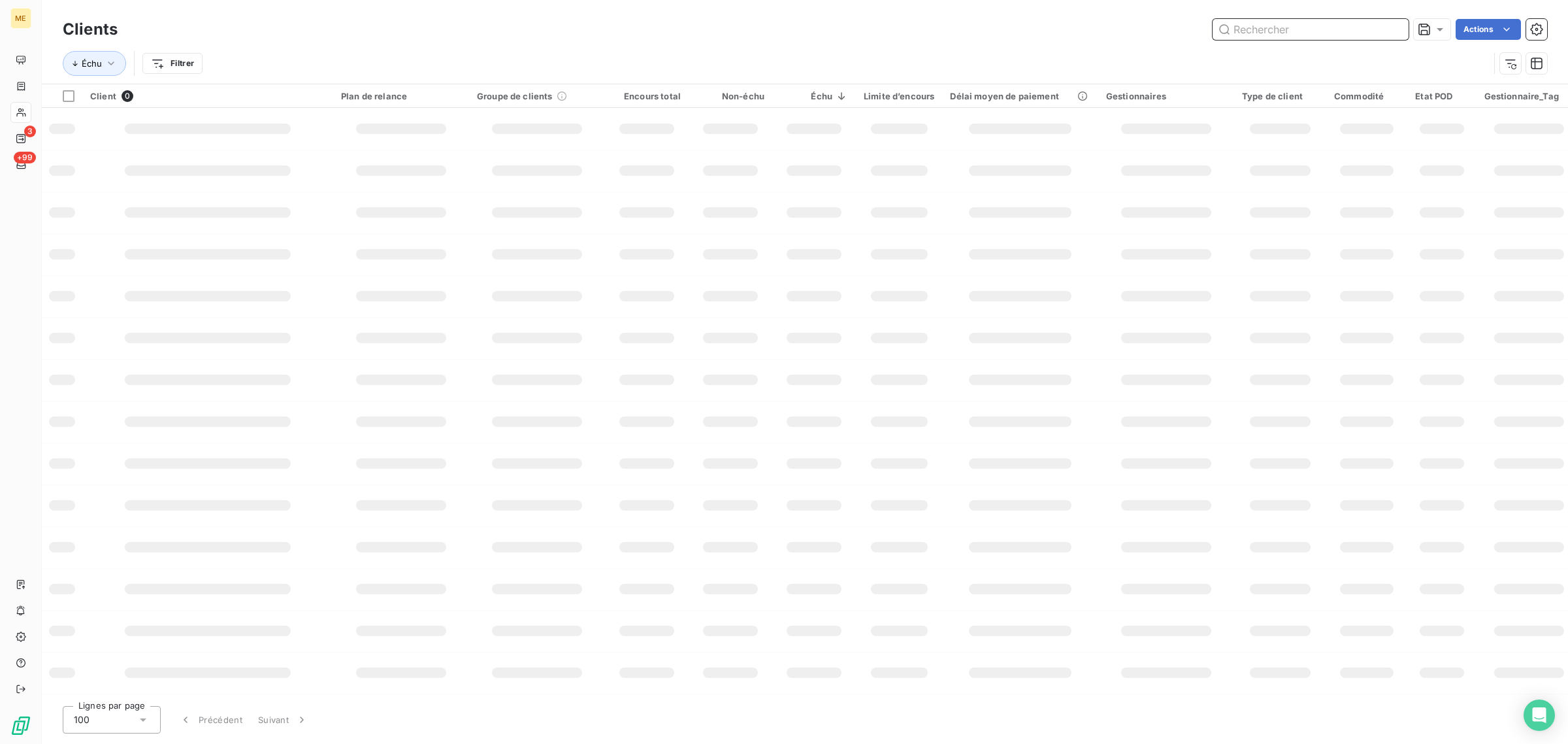
click at [1344, 28] on input "text" at bounding box center [1310, 29] width 196 height 21
paste input "METFRA000006371_14539797351900"
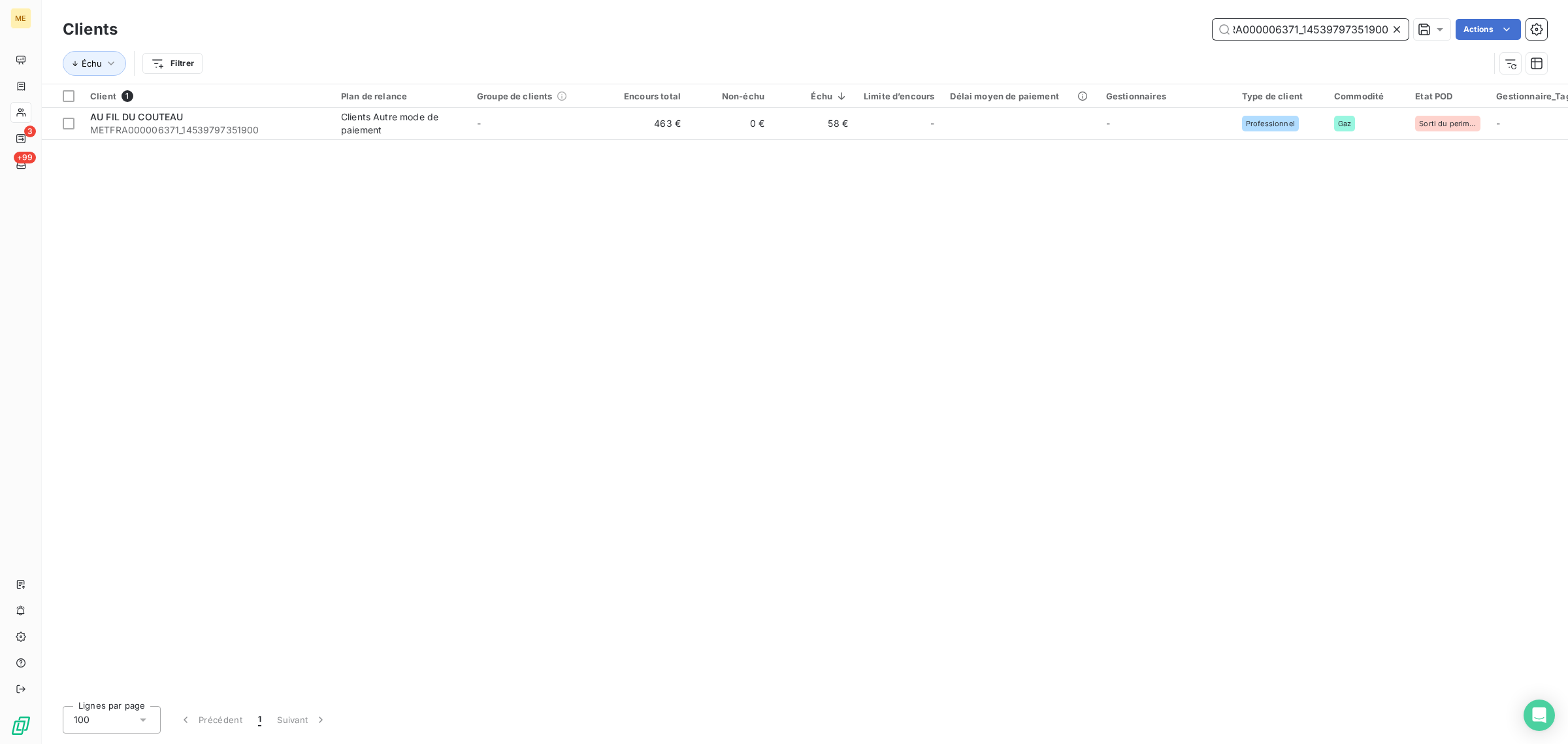
type input "METFRA000006371_14539797351900"
click at [552, 142] on div "Client 1 Plan de relance Groupe de clients Encours total Non-échu Échu Limite d…" at bounding box center [804, 390] width 1527 height 611
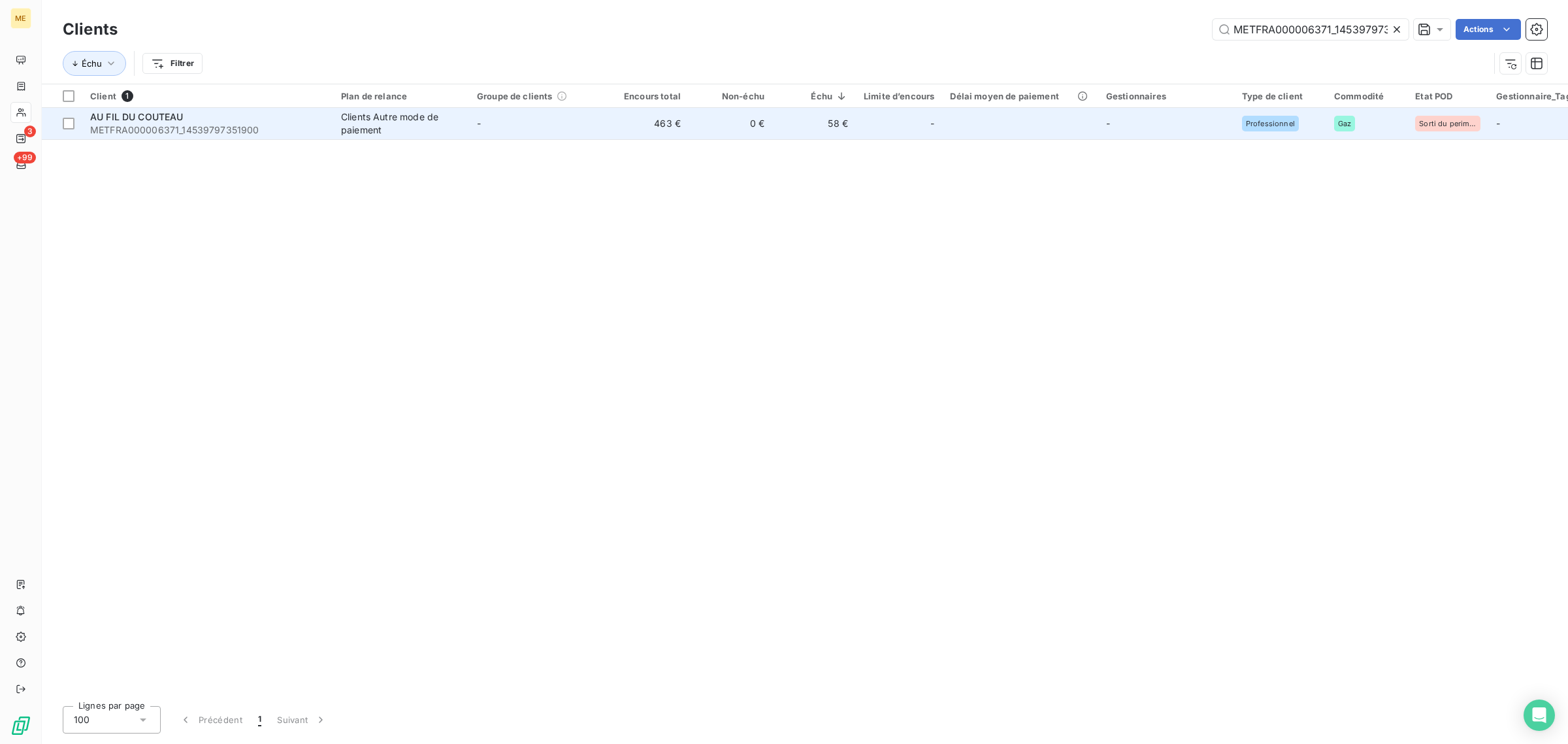
click at [552, 125] on td "-" at bounding box center [537, 123] width 135 height 31
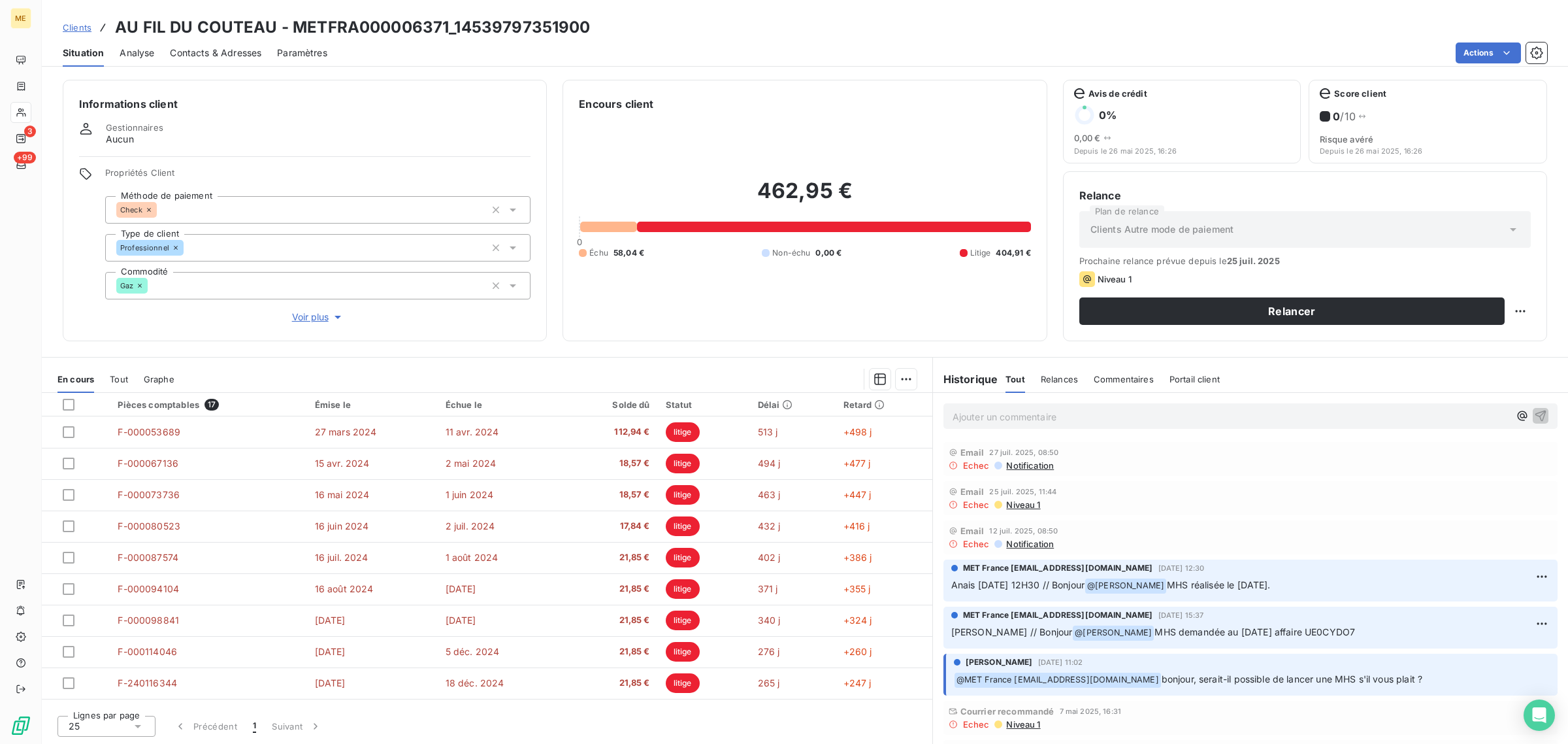
click at [293, 313] on span "Voir plus" at bounding box center [318, 317] width 53 height 13
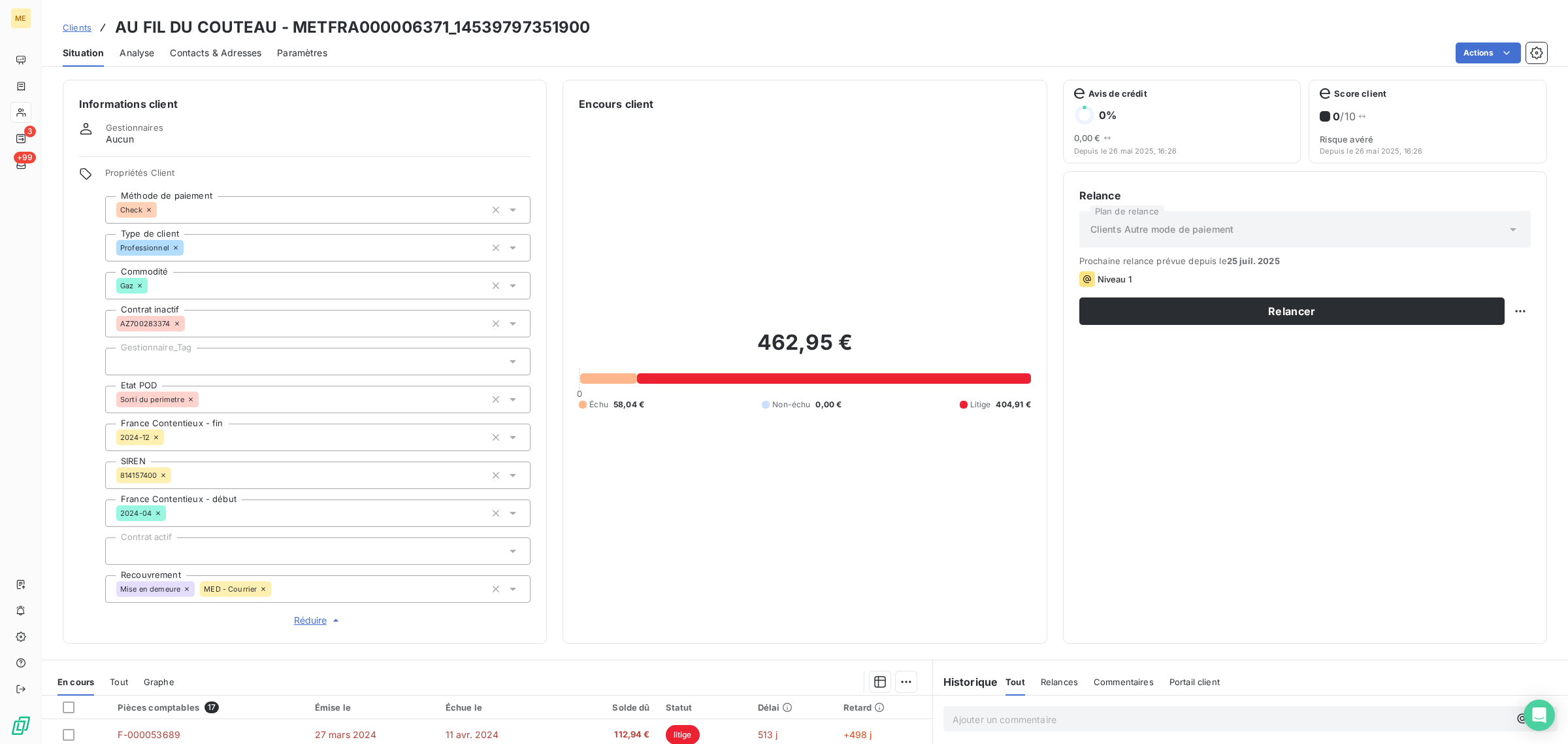
click at [205, 362] on div at bounding box center [318, 362] width 425 height 28
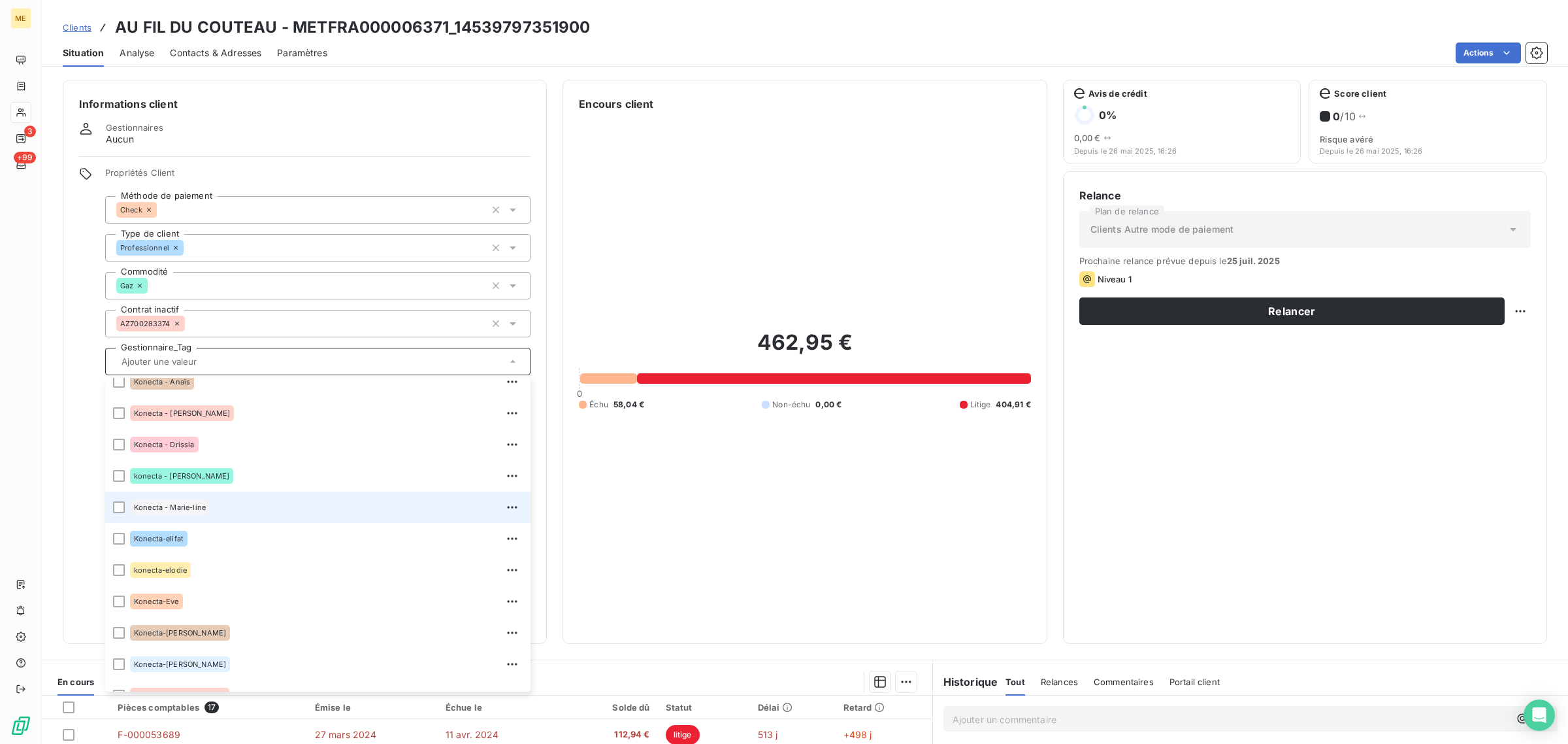
scroll to position [212, 0]
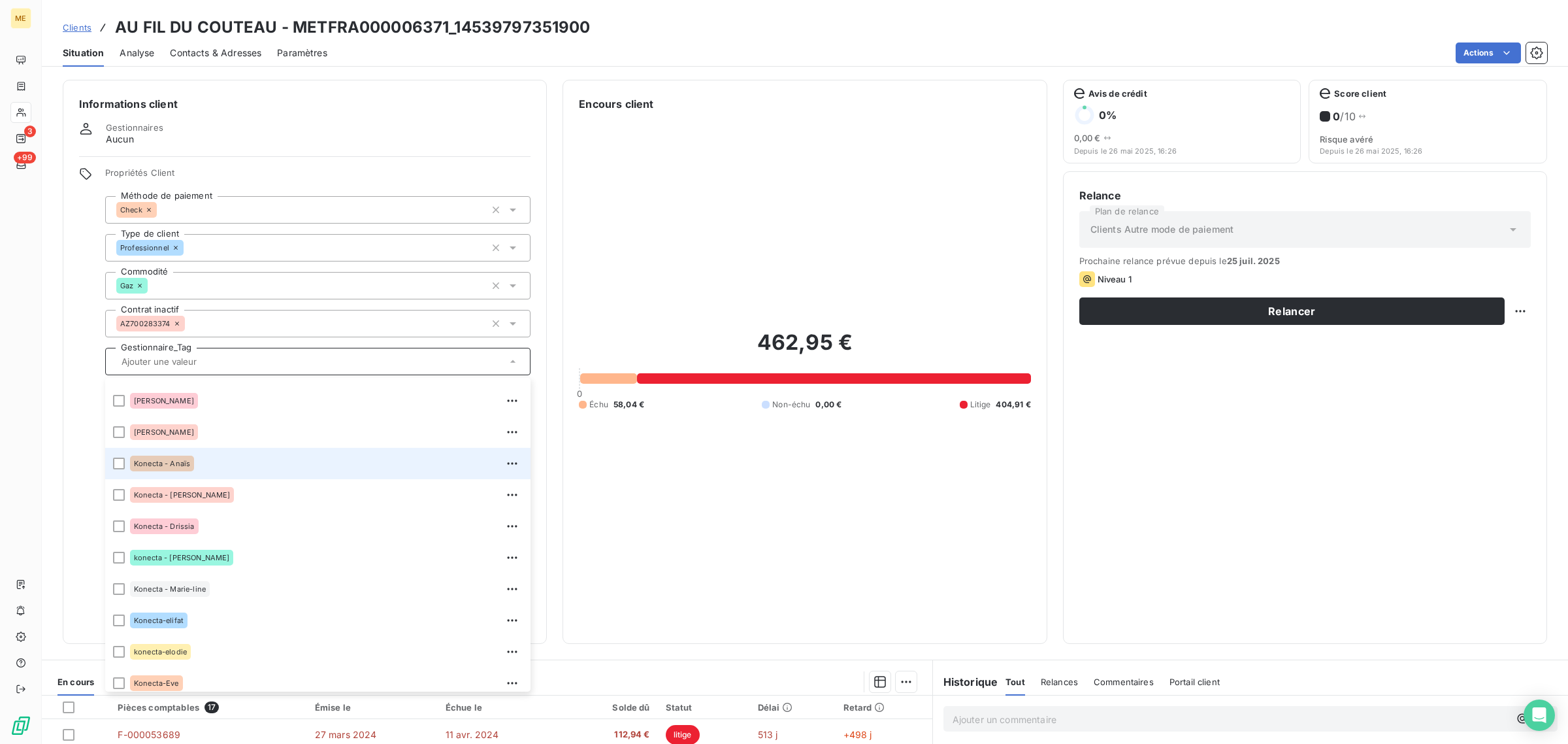
click at [152, 467] on div "Konecta - Anaïs" at bounding box center [162, 463] width 64 height 16
click at [857, 469] on div "462,95 € 0 Échu 58,04 € Non-échu 0,00 € Litige 404,91 €" at bounding box center [804, 369] width 451 height 515
click at [18, 116] on icon at bounding box center [21, 112] width 11 height 10
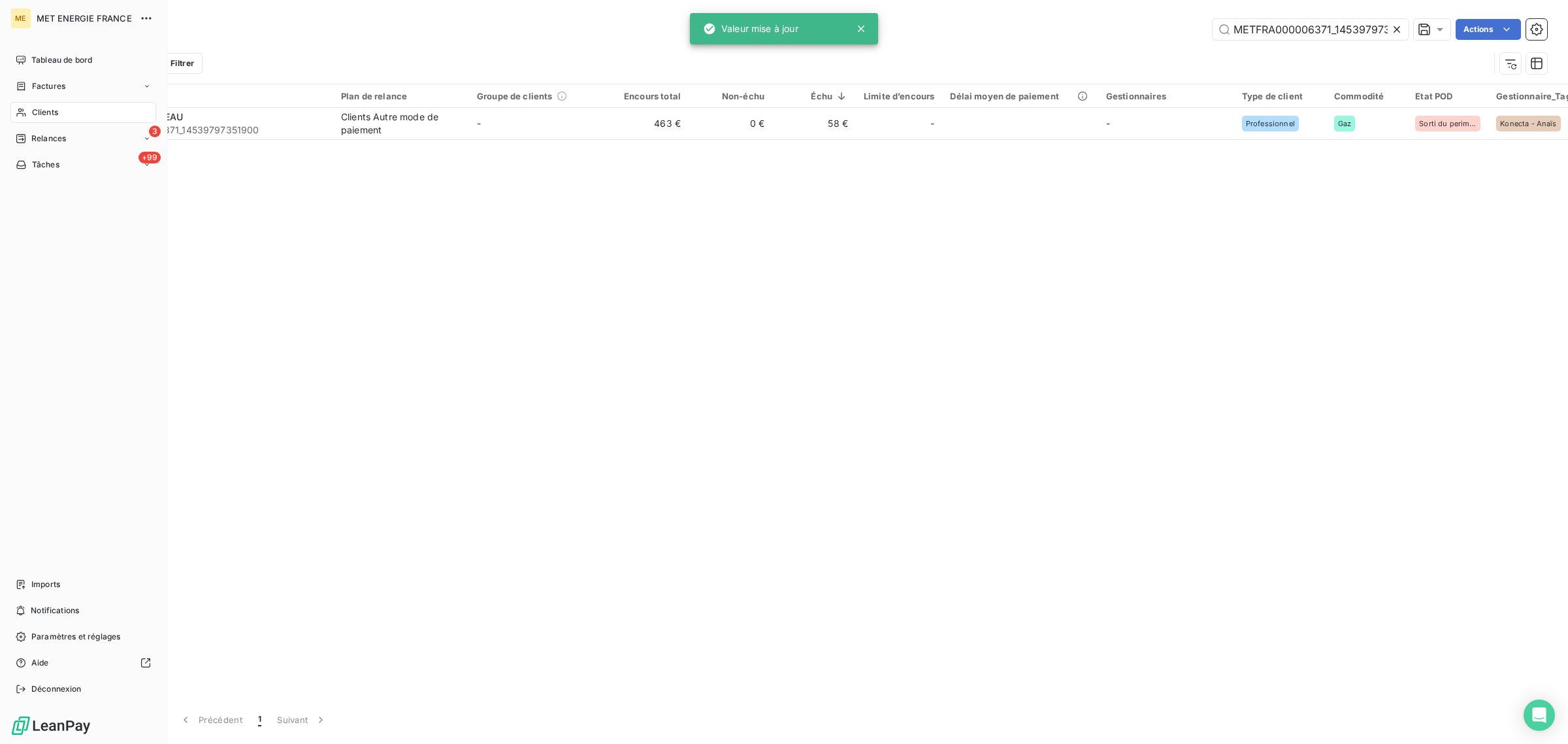
scroll to position [0, 33]
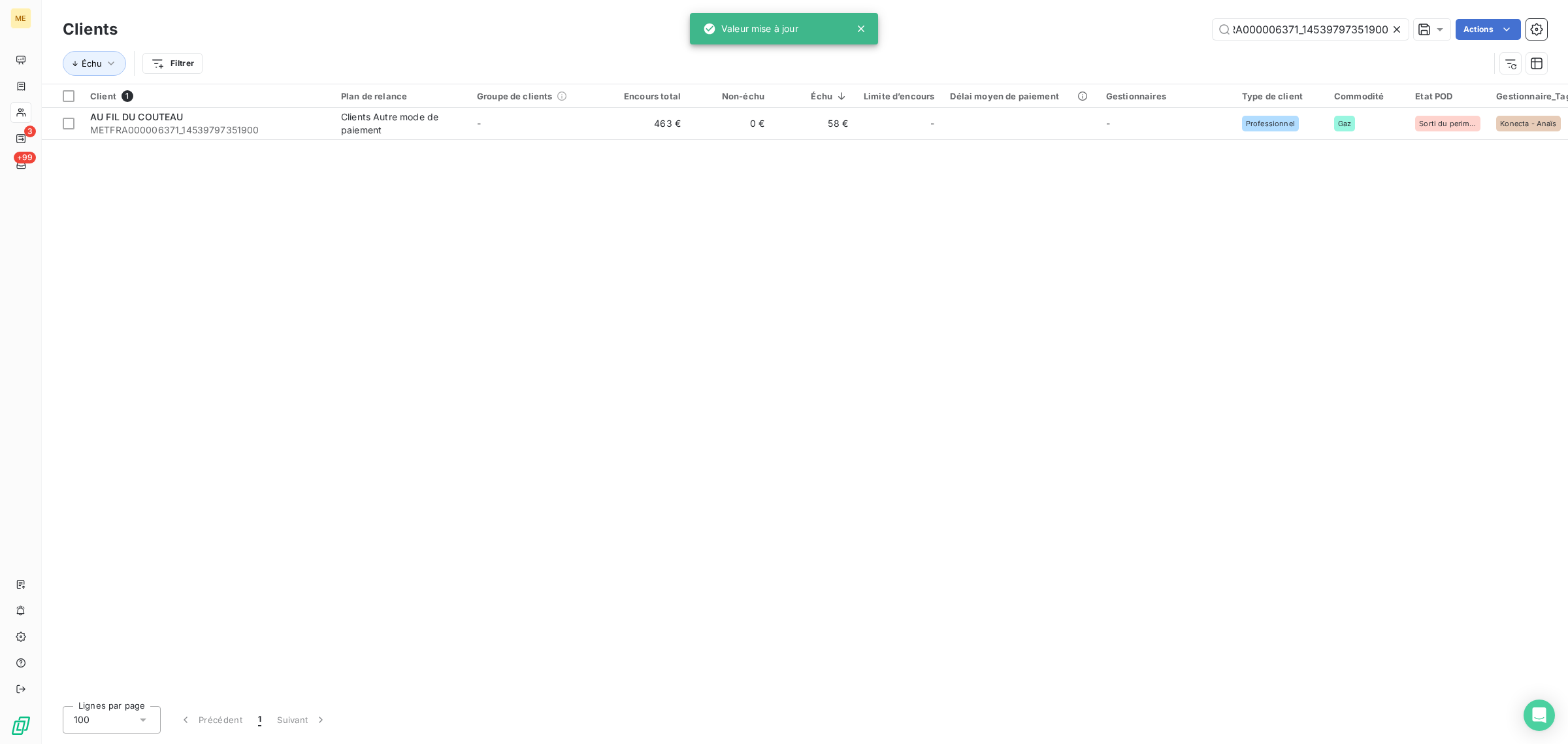
click at [1392, 27] on icon at bounding box center [1396, 28] width 13 height 13
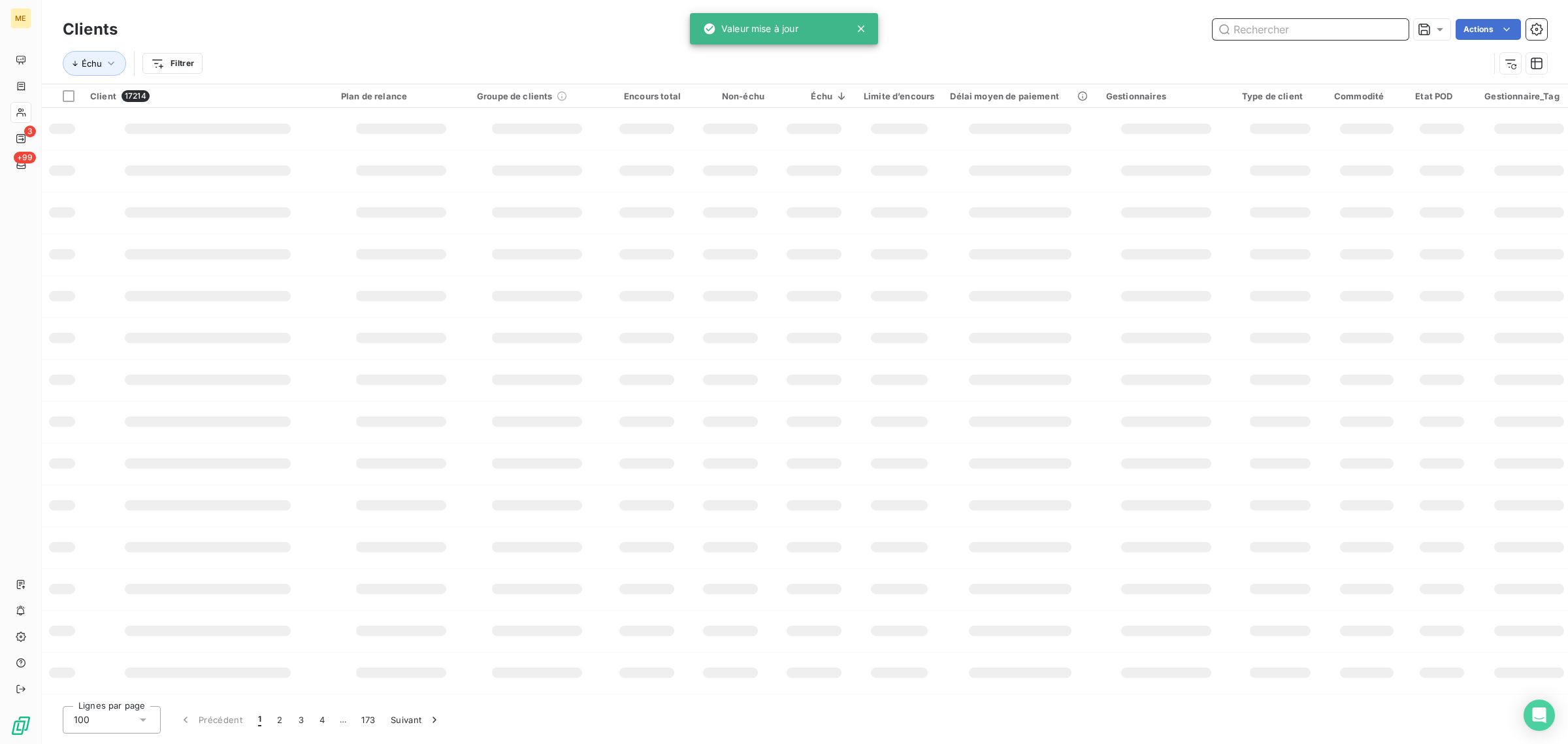
click at [1311, 28] on input "text" at bounding box center [1310, 29] width 196 height 21
paste input "METFRA000002271_07107959444884"
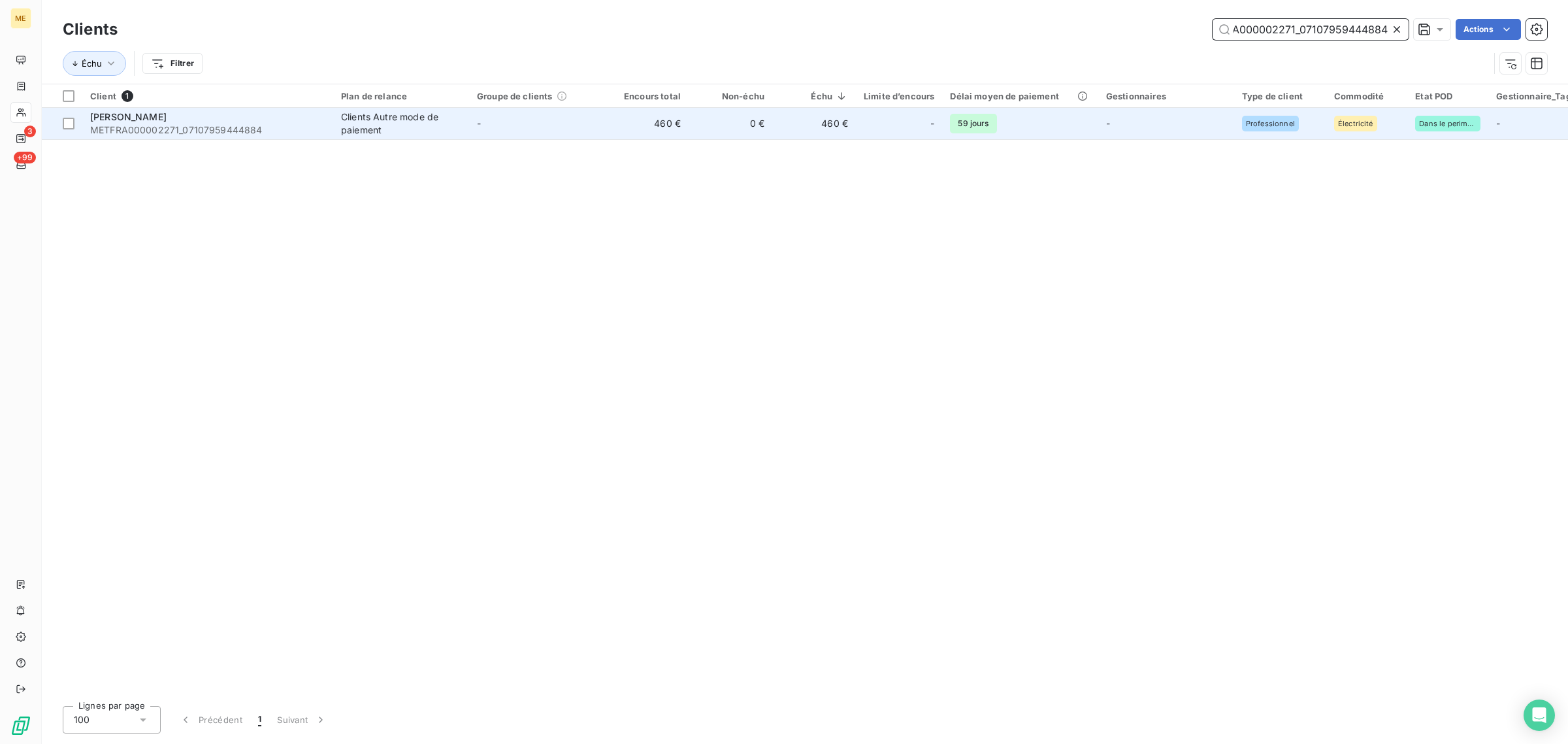
type input "METFRA000002271_07107959444884"
click at [599, 134] on td "-" at bounding box center [537, 123] width 135 height 31
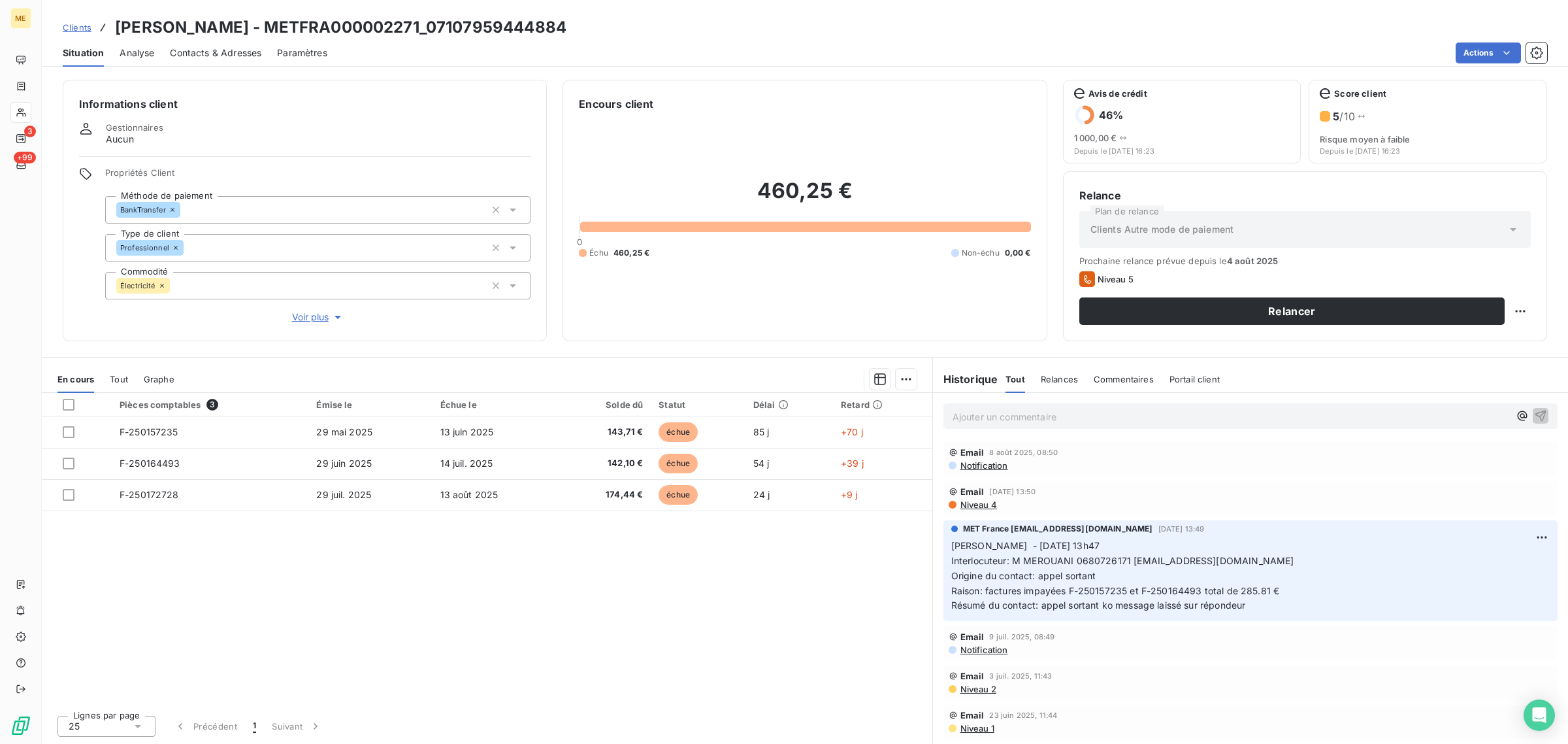
click at [302, 315] on span "Voir plus" at bounding box center [318, 317] width 53 height 13
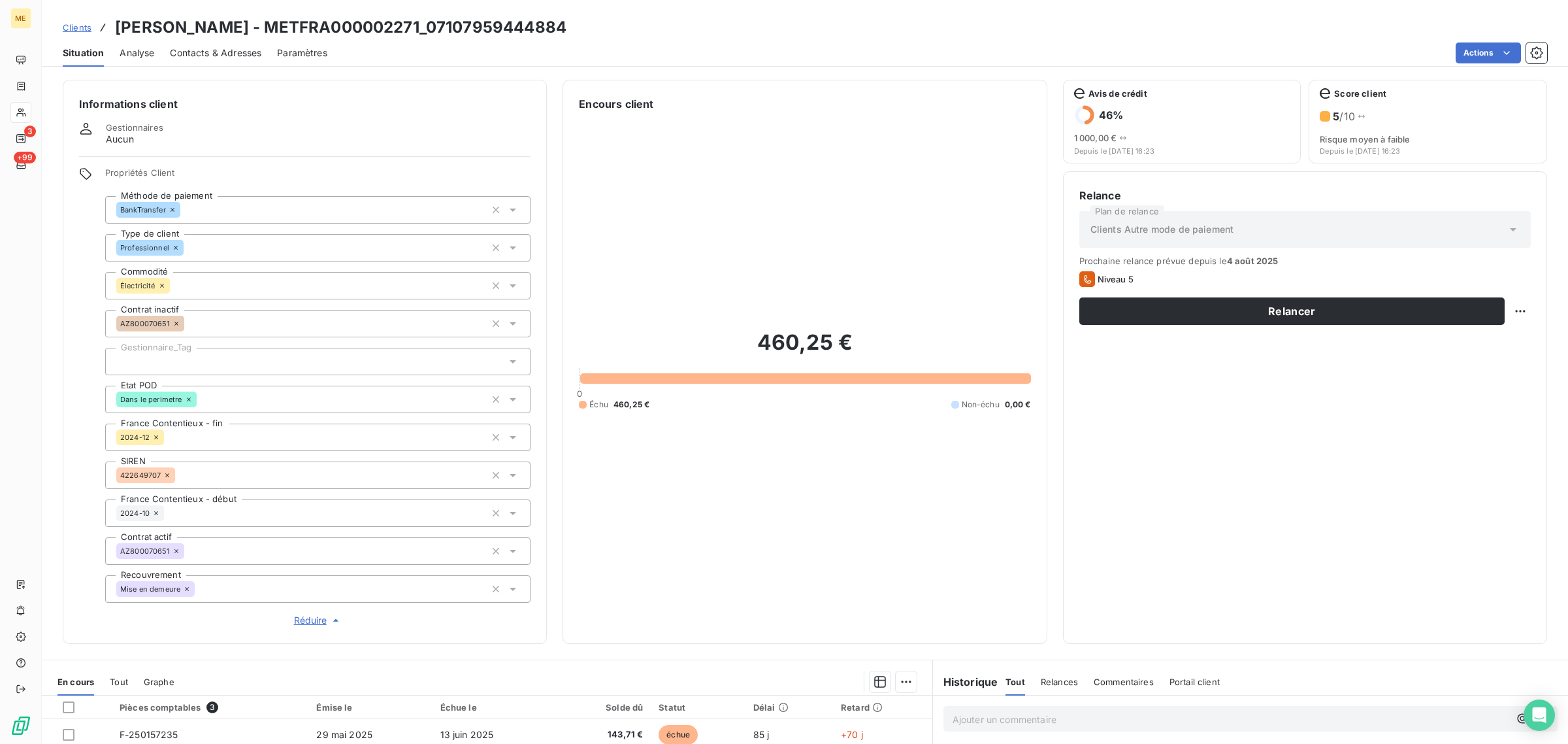
click at [181, 356] on div at bounding box center [318, 362] width 425 height 28
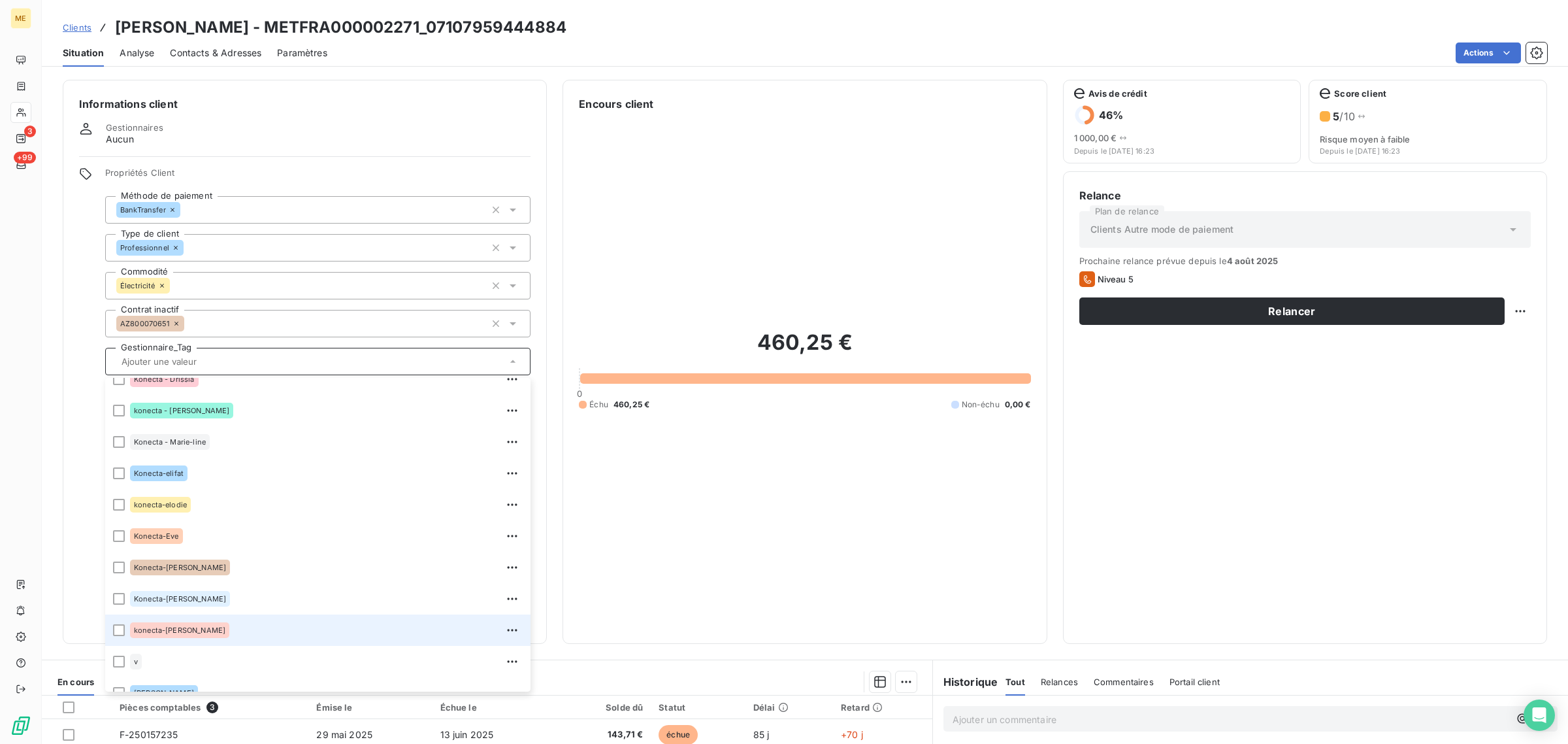
scroll to position [375, 0]
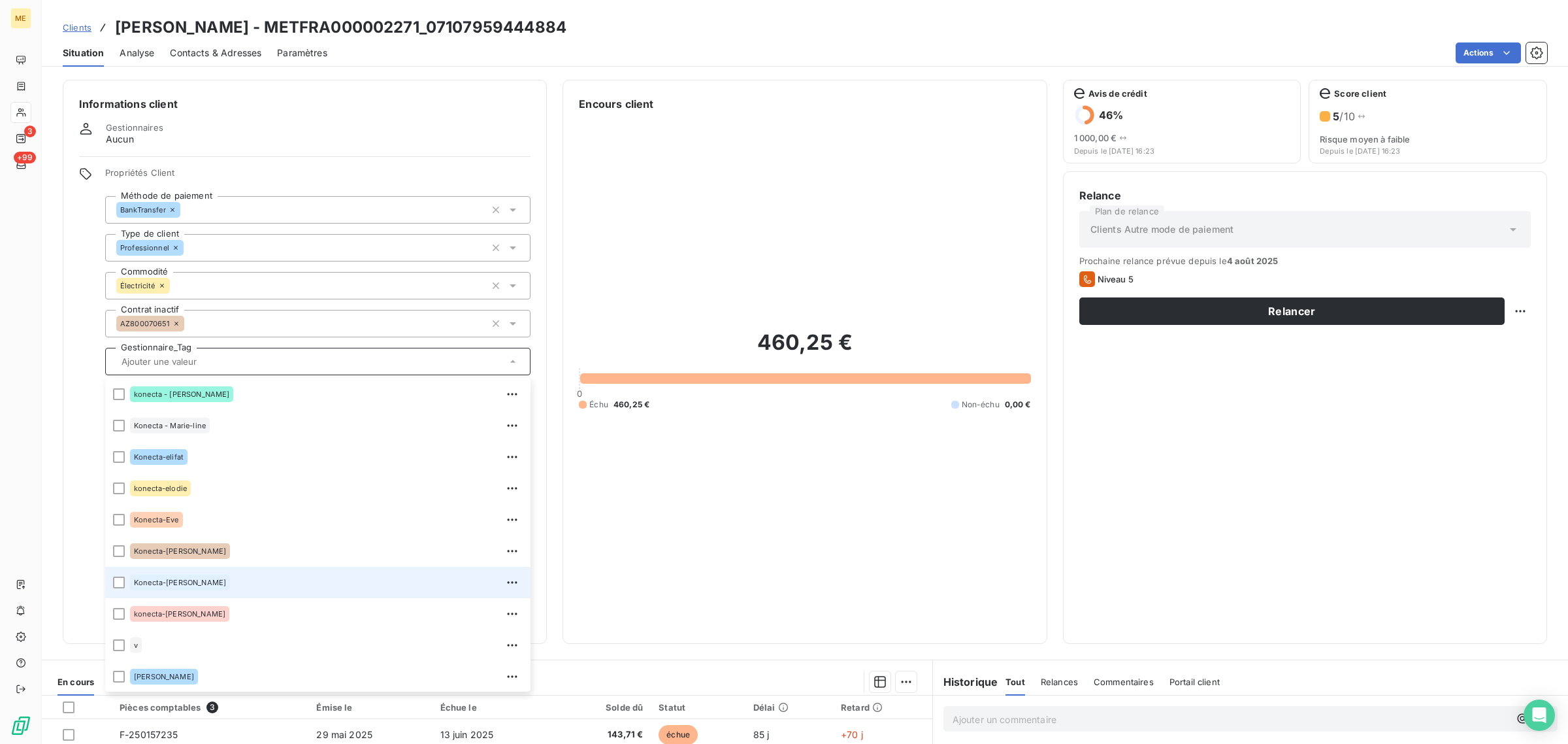
click at [154, 583] on span "Konecta-[PERSON_NAME]" at bounding box center [179, 582] width 92 height 8
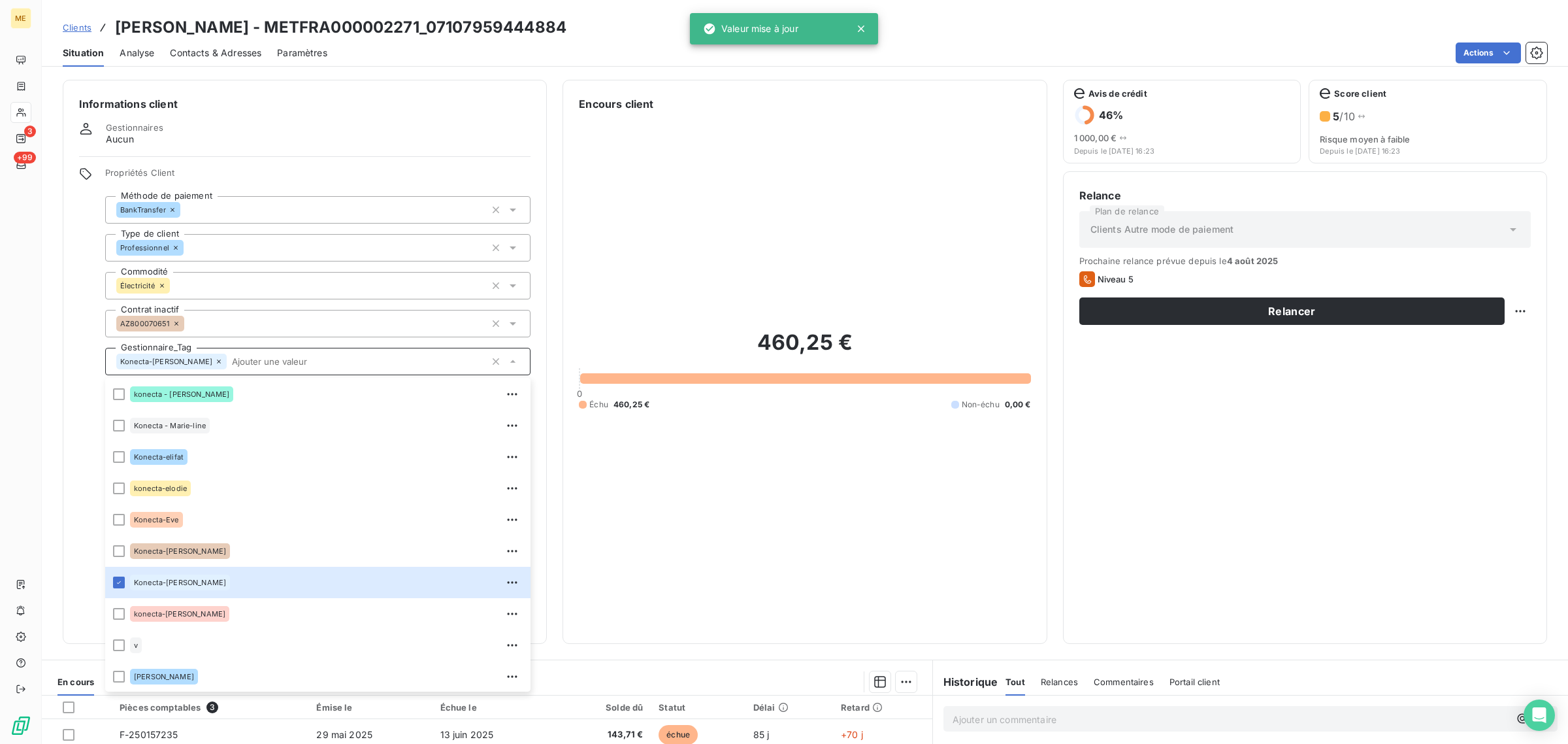
scroll to position [242, 0]
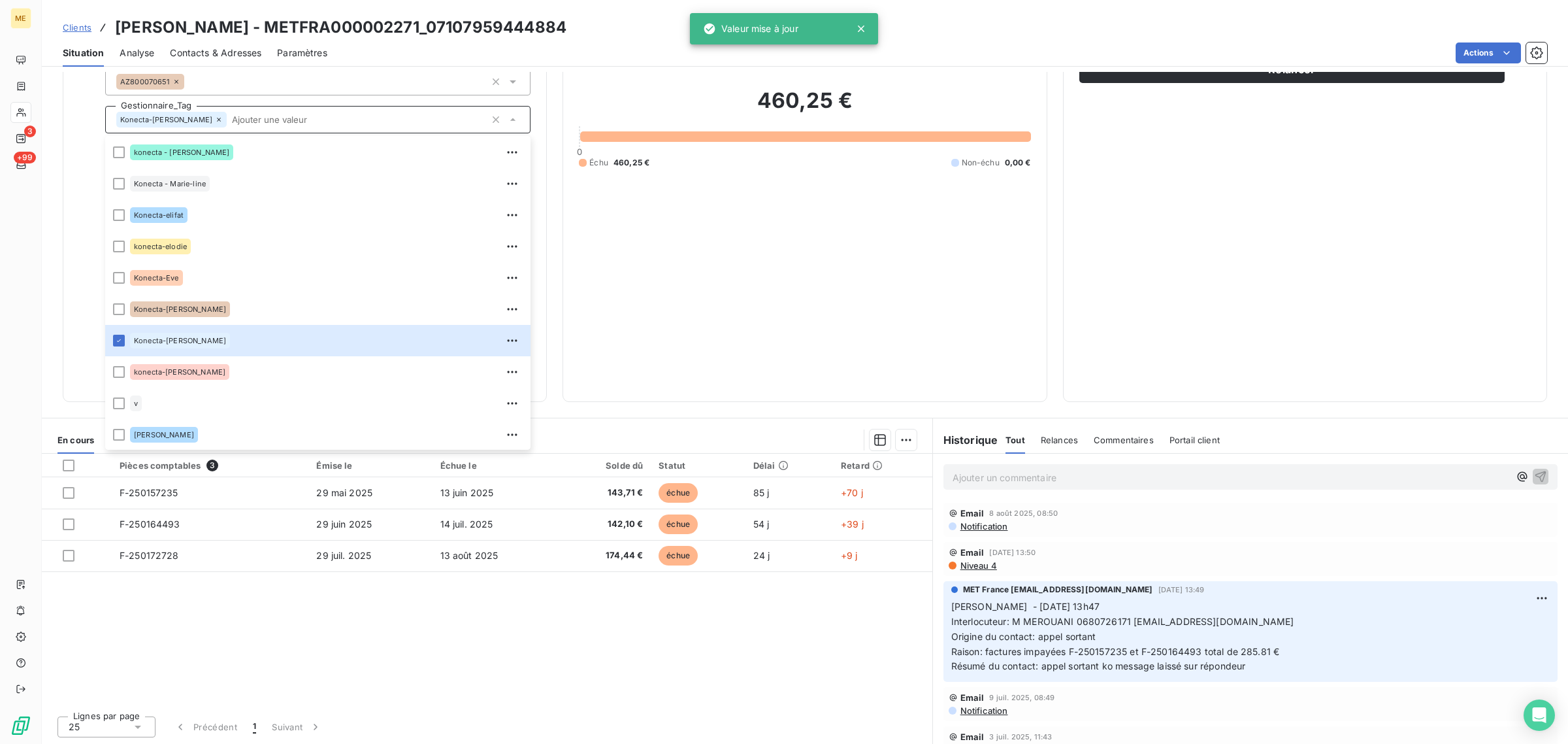
click at [677, 644] on div "Pièces comptables 3 Émise le Échue le Solde dû Statut Délai Retard F-250157235 …" at bounding box center [487, 578] width 891 height 251
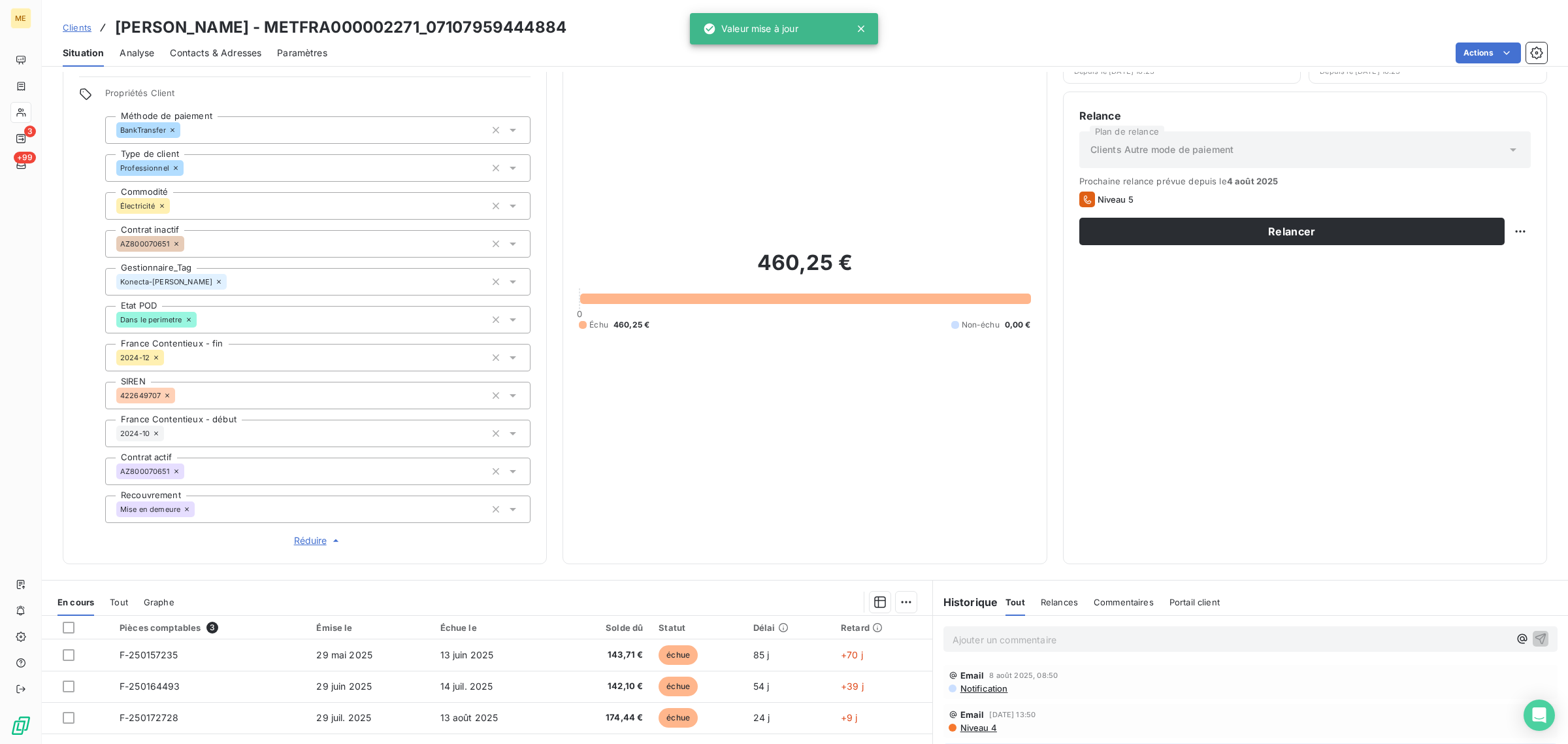
scroll to position [79, 0]
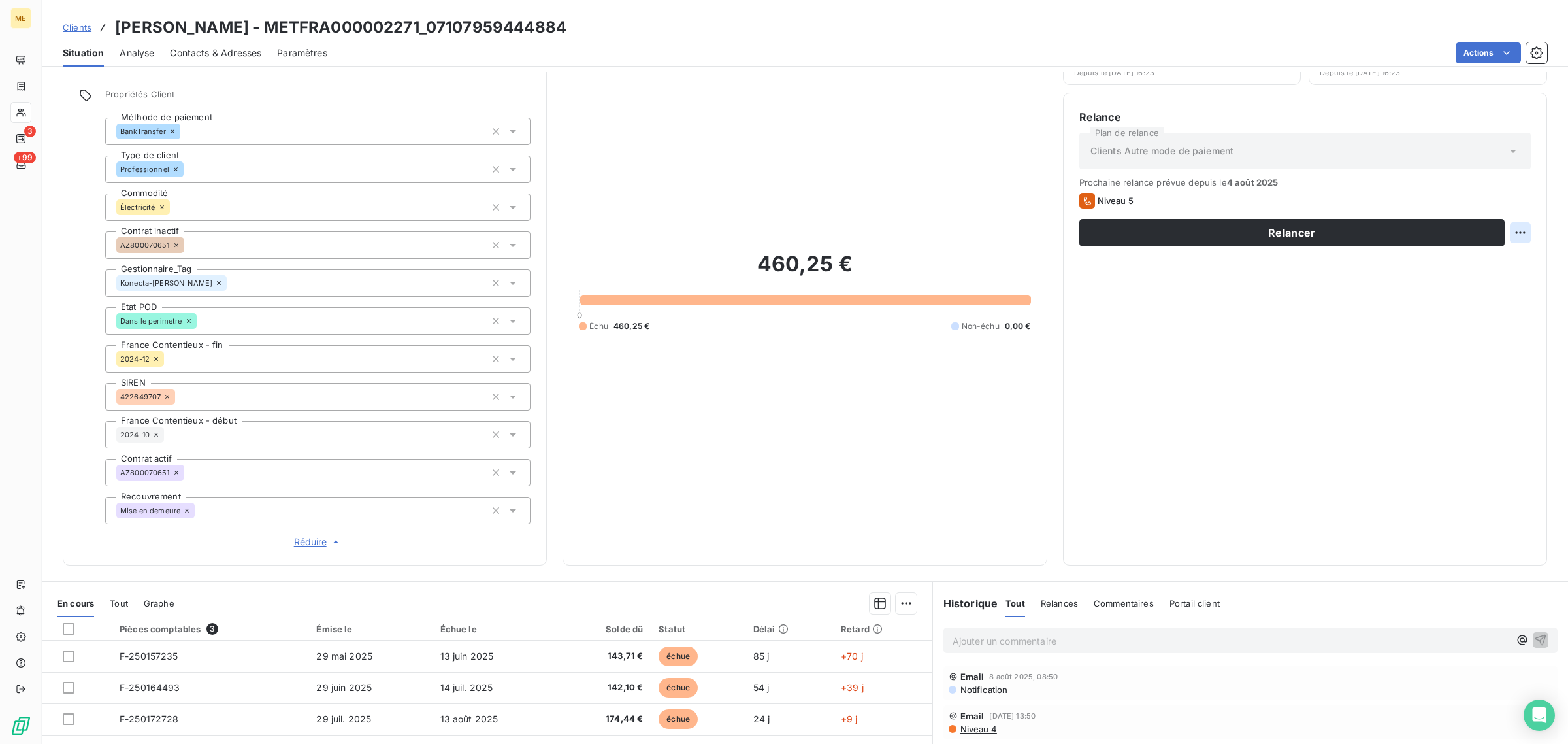
click at [1503, 233] on html "ME 3 +99 Clients [PERSON_NAME] - METFRA000002271_07107959444884 Situation Analy…" at bounding box center [784, 372] width 1568 height 744
click at [1496, 265] on div "Replanifier cette action" at bounding box center [1455, 262] width 117 height 21
select select "7"
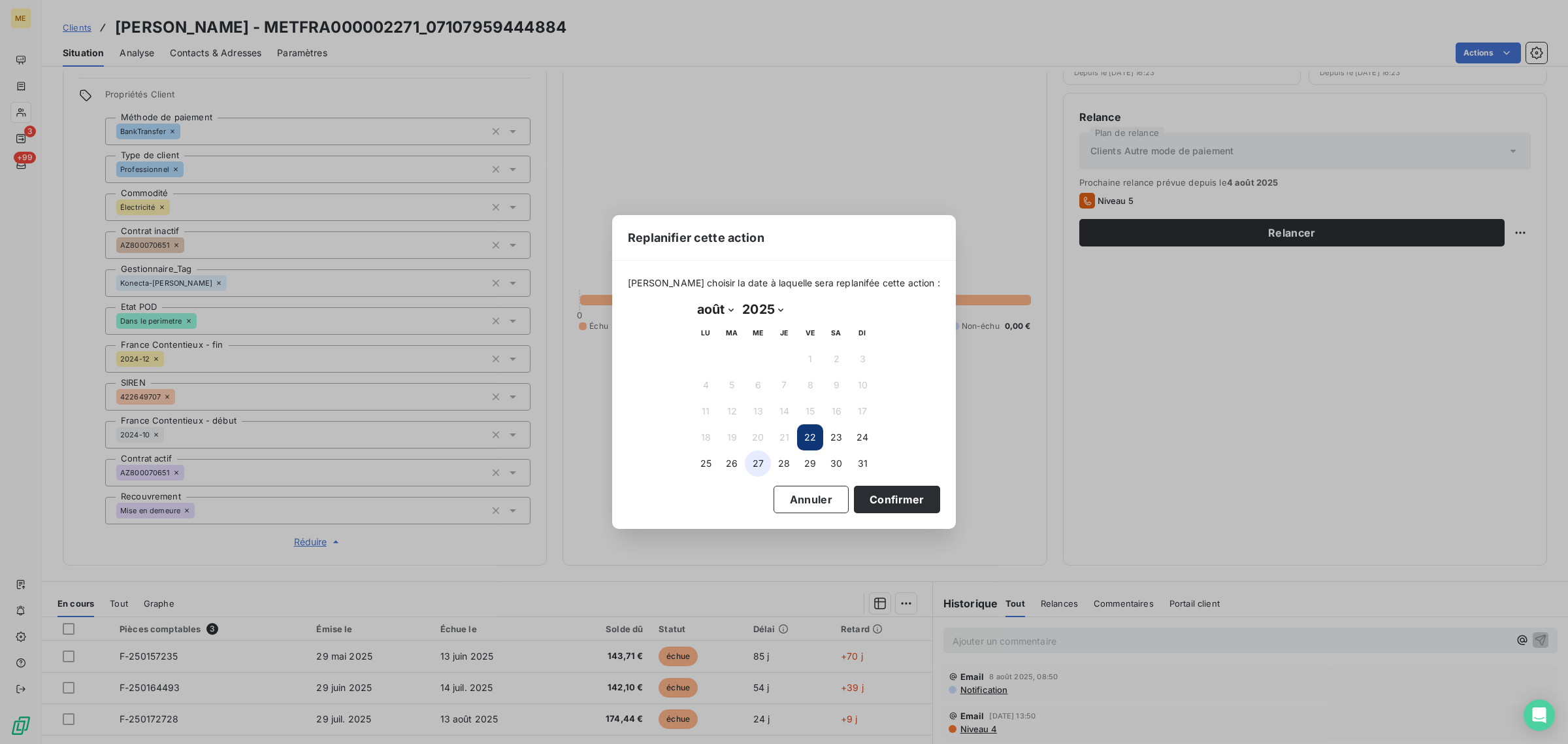
click at [766, 457] on button "27" at bounding box center [758, 463] width 26 height 26
click at [860, 489] on button "Confirmer" at bounding box center [897, 500] width 86 height 28
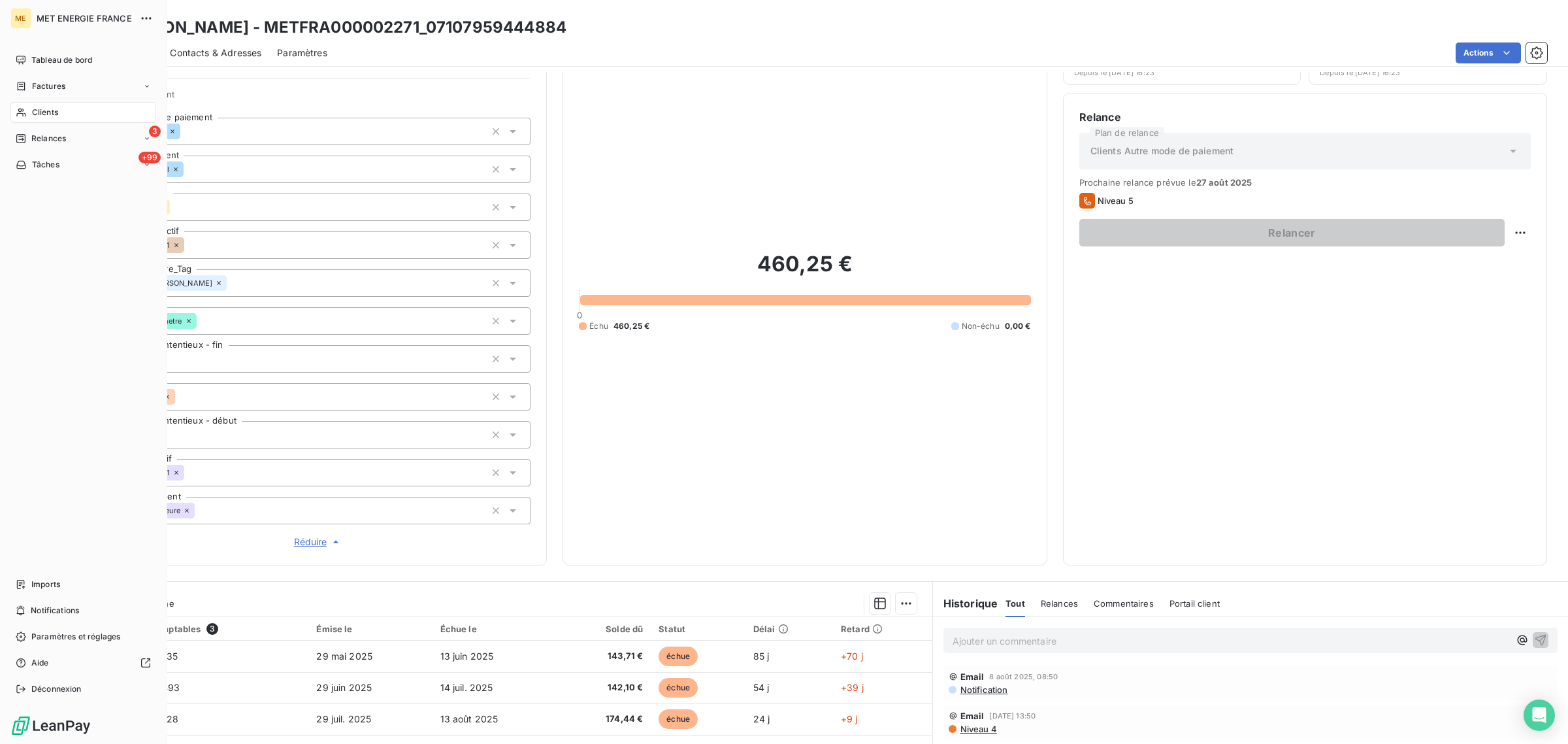
drag, startPoint x: 31, startPoint y: 114, endPoint x: 49, endPoint y: 118, distance: 18.4
click at [32, 114] on span "Clients" at bounding box center [45, 112] width 26 height 12
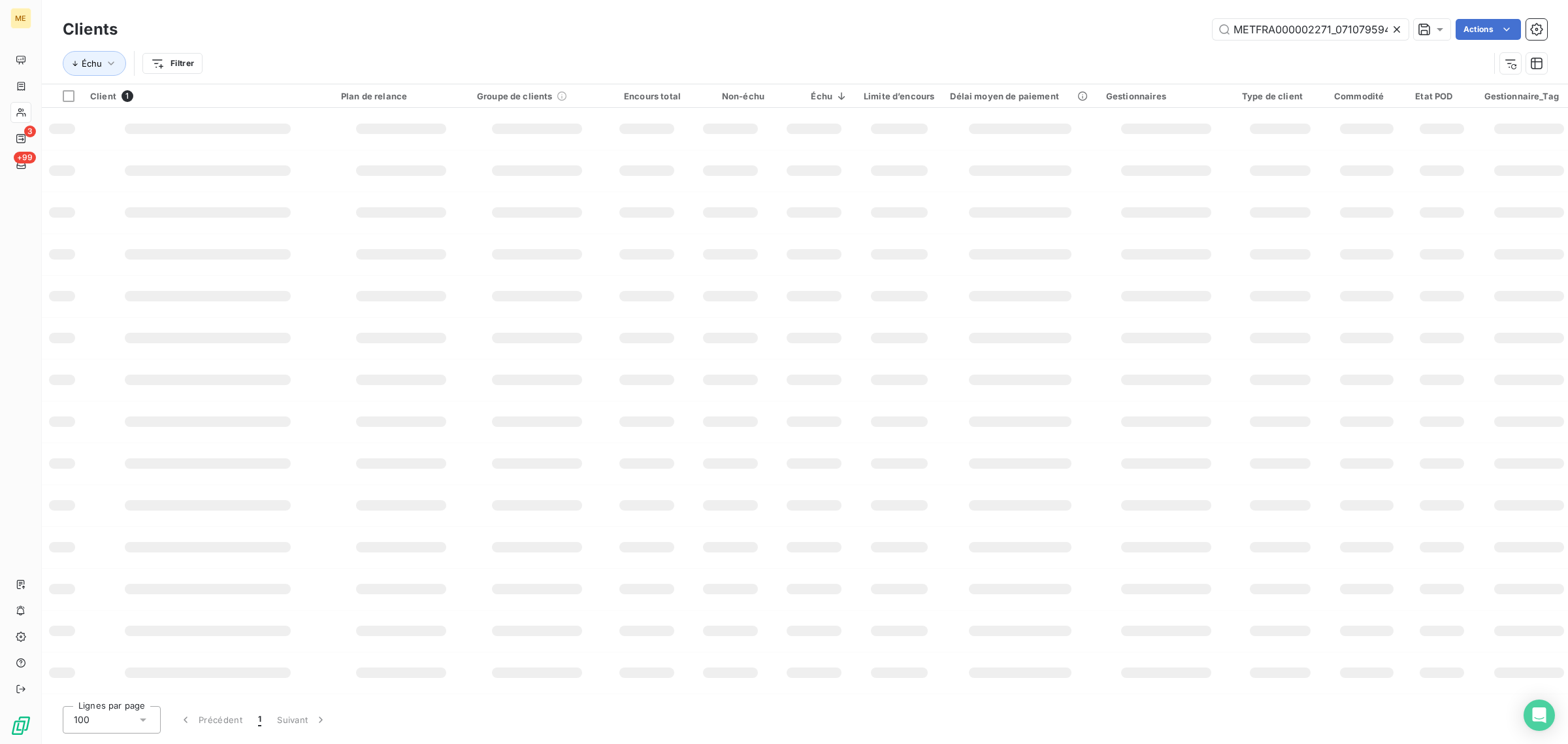
scroll to position [0, 36]
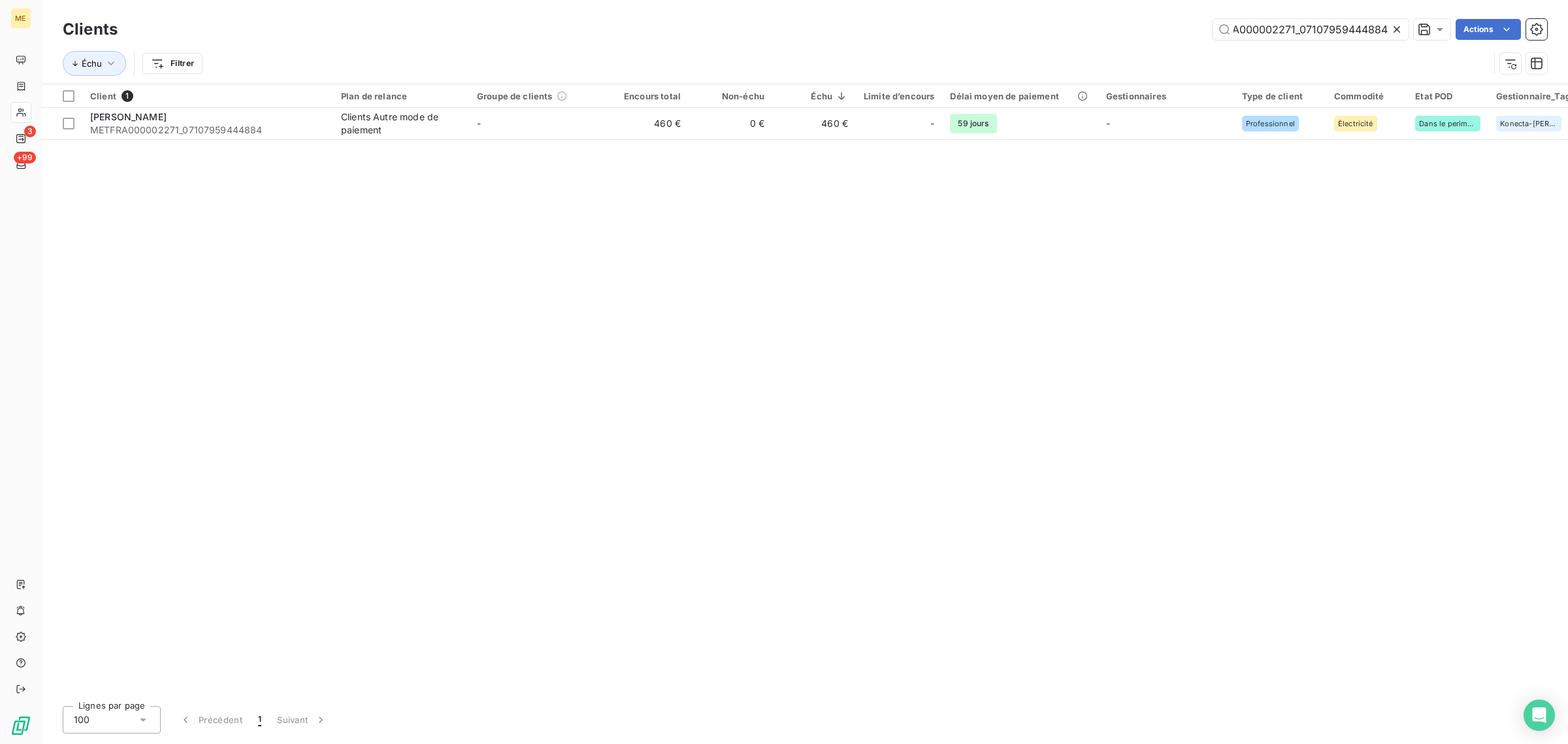
click at [1392, 25] on icon at bounding box center [1396, 28] width 13 height 13
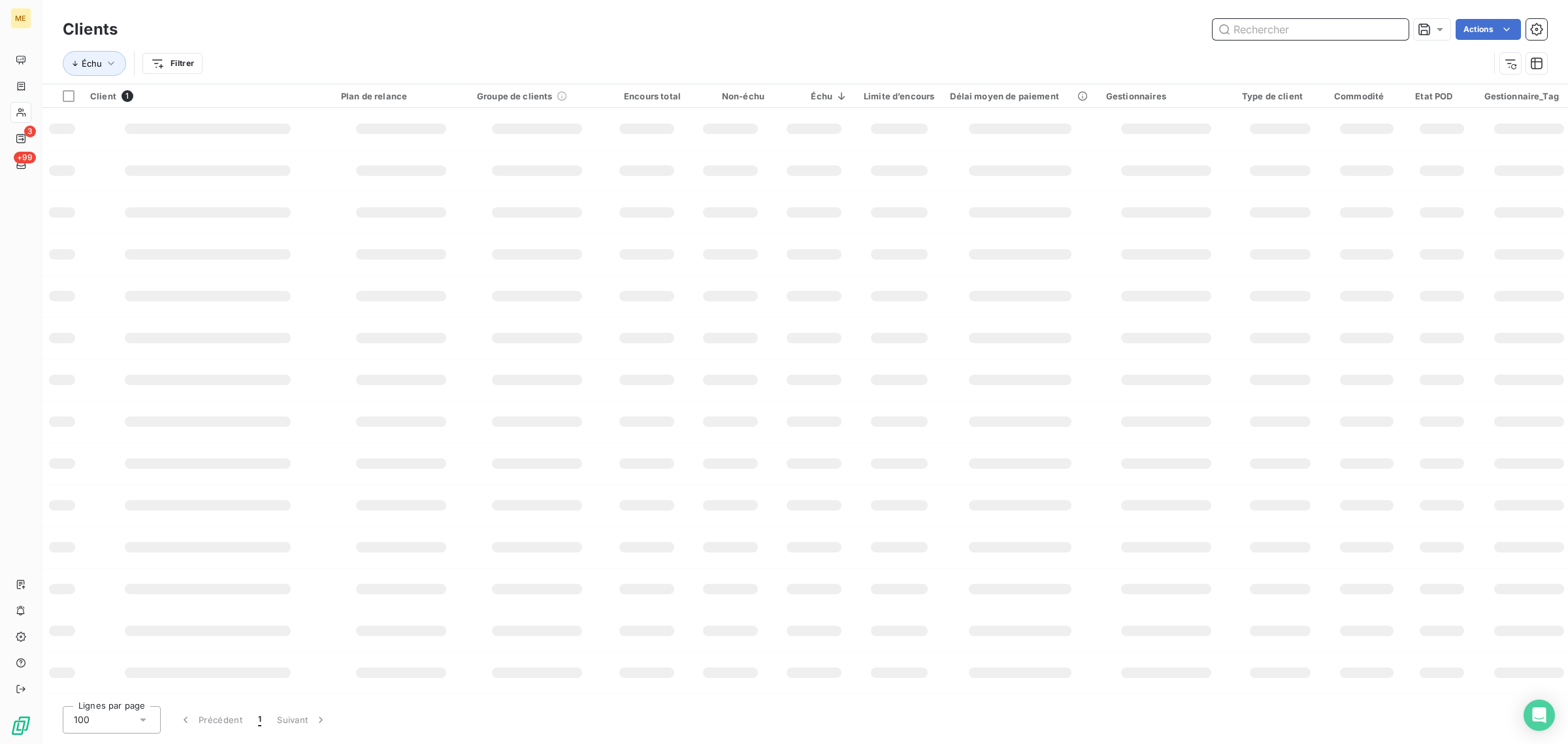
click at [1363, 27] on input "text" at bounding box center [1310, 29] width 196 height 21
paste input "METFRA000002677_25963531086343"
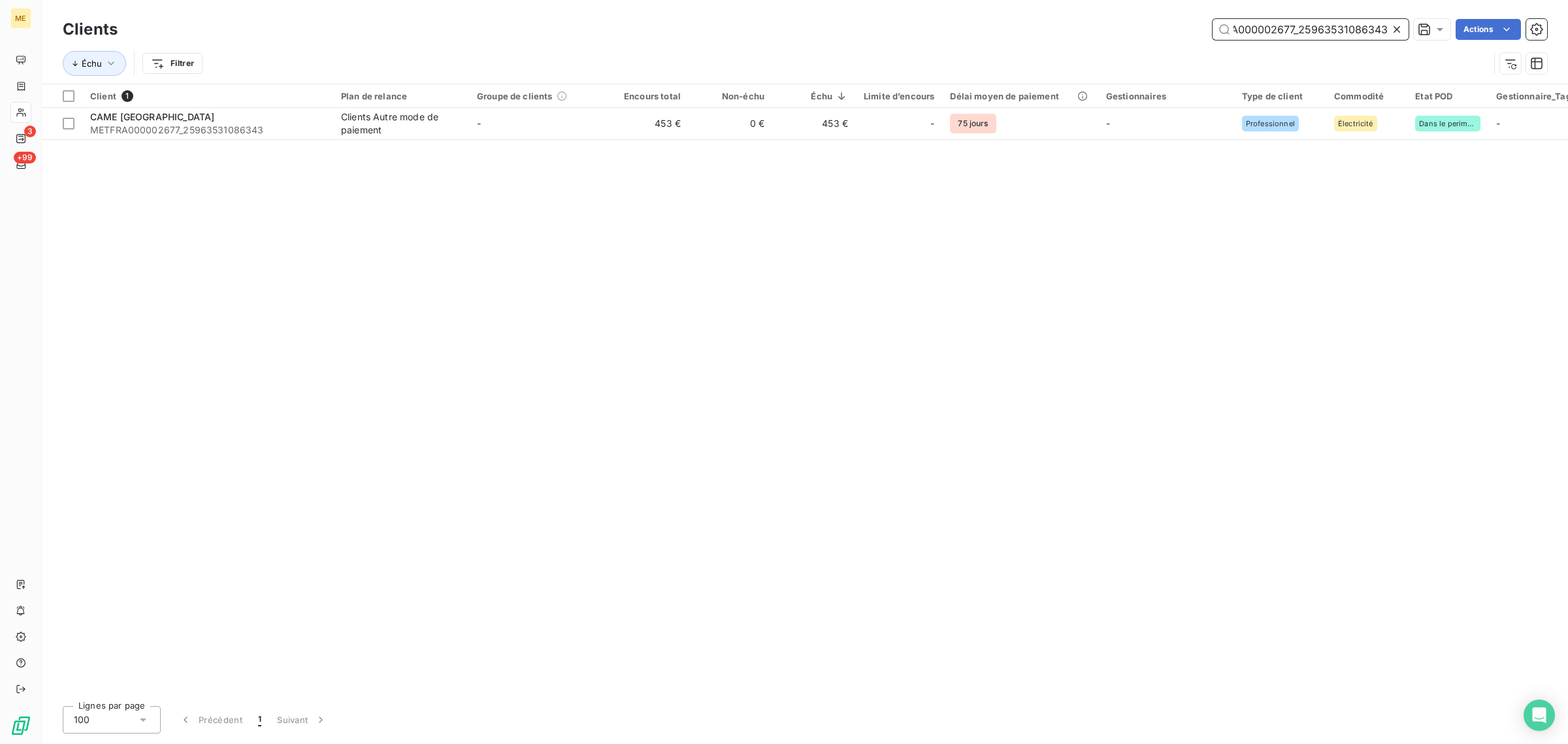
type input "METFRA000002677_25963531086343"
click at [589, 139] on table "Client 1 Plan de relance Groupe de clients Encours total Non-échu Échu Limite d…" at bounding box center [1295, 112] width 2509 height 55
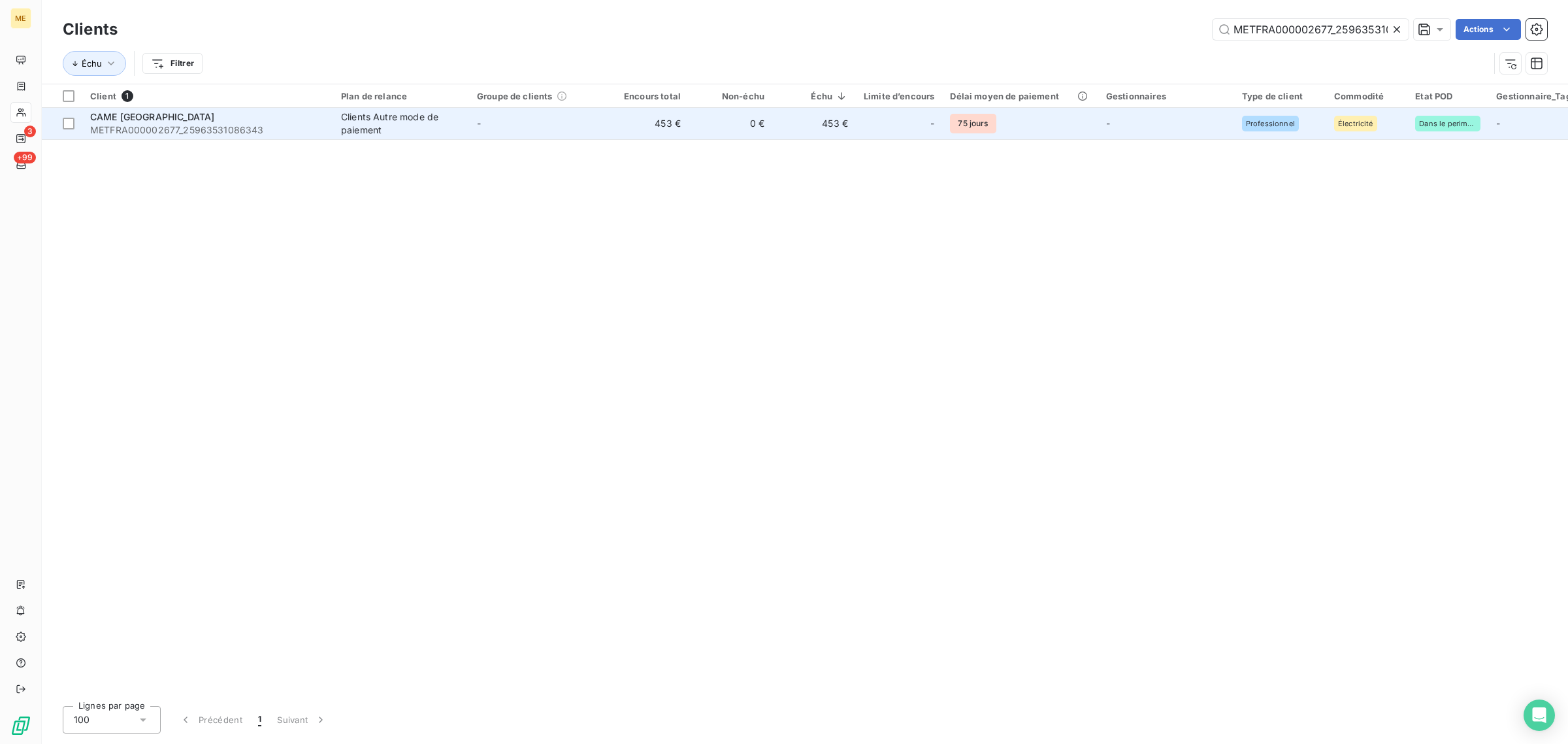
click at [564, 129] on td "-" at bounding box center [537, 123] width 135 height 31
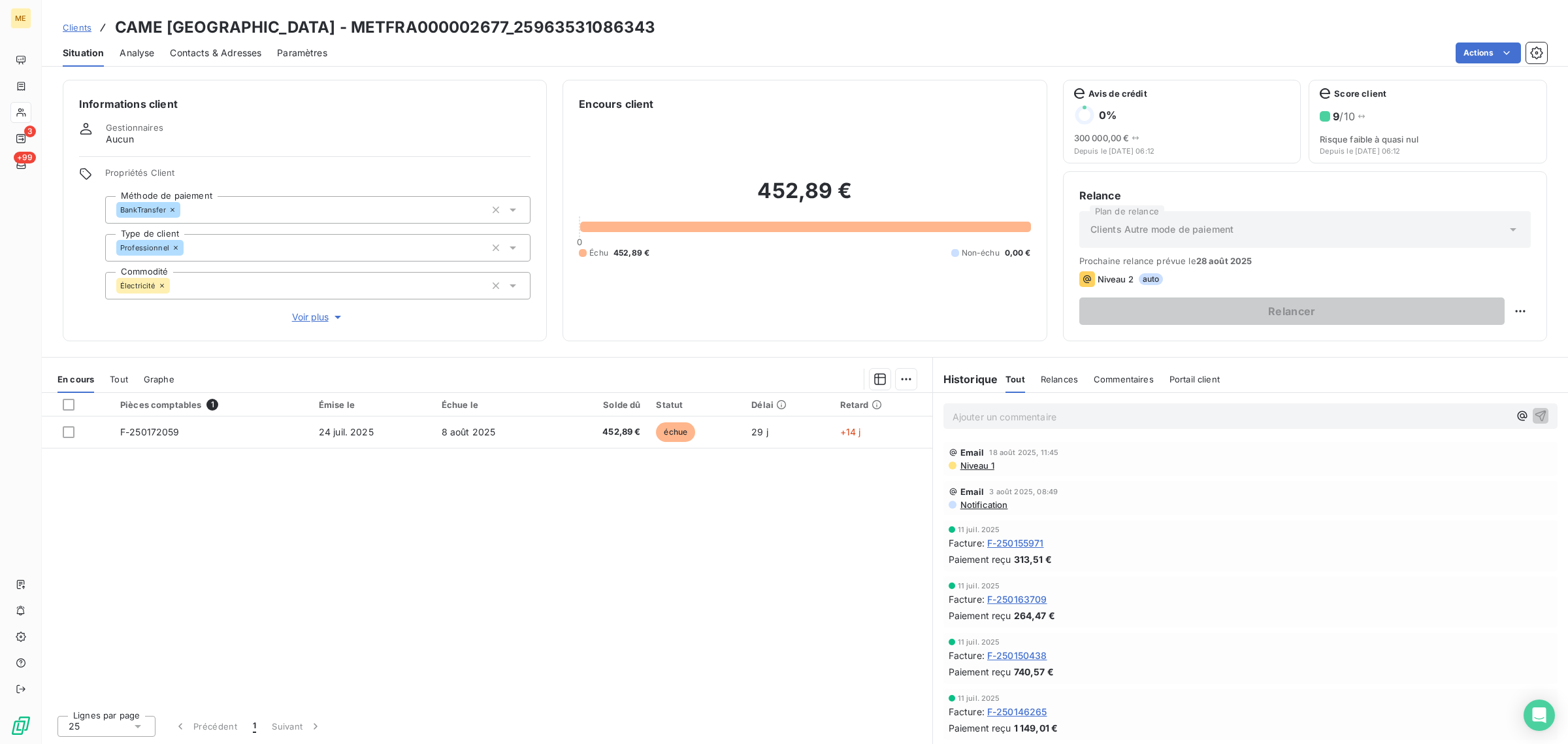
click at [305, 317] on span "Voir plus" at bounding box center [318, 317] width 53 height 13
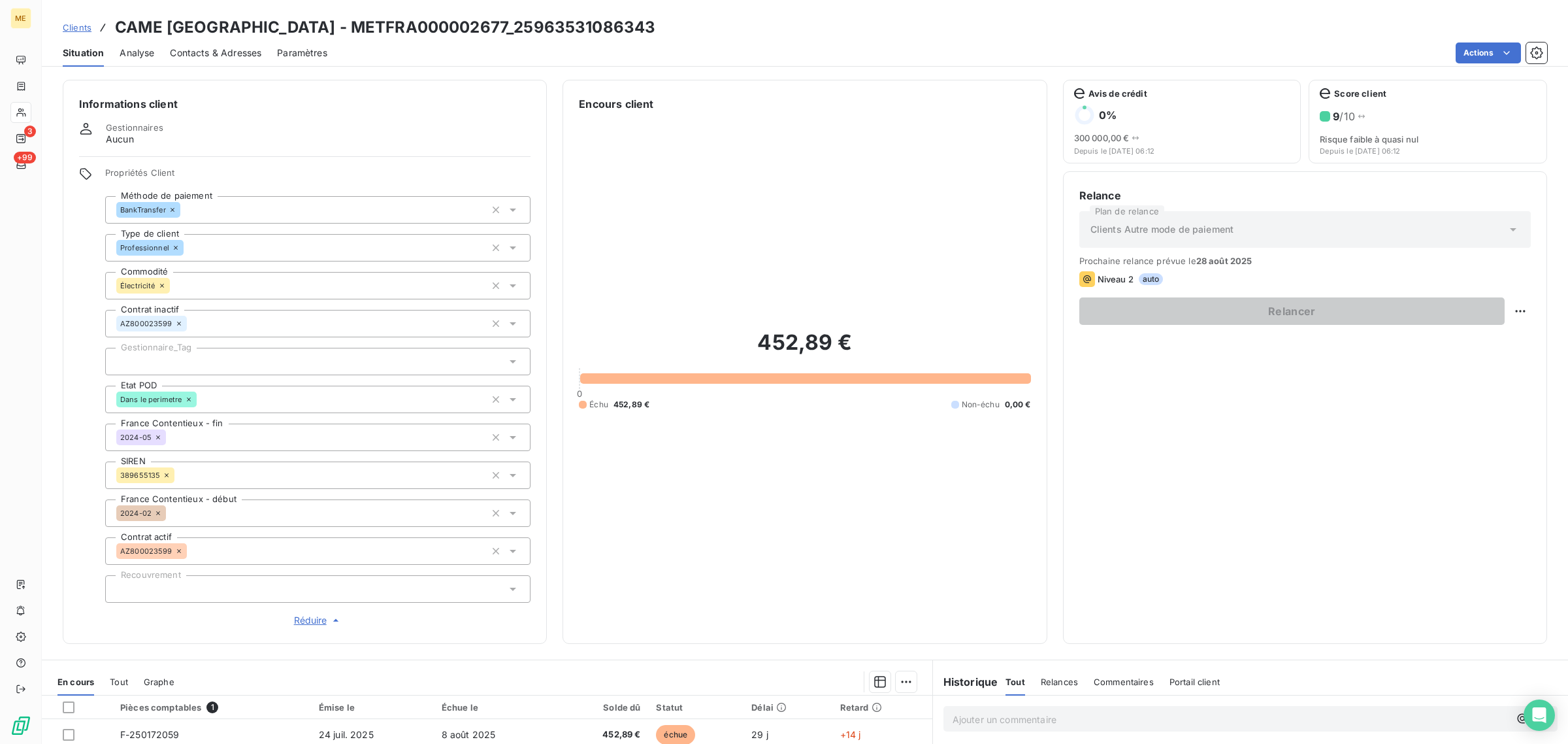
click at [171, 350] on div at bounding box center [318, 362] width 425 height 28
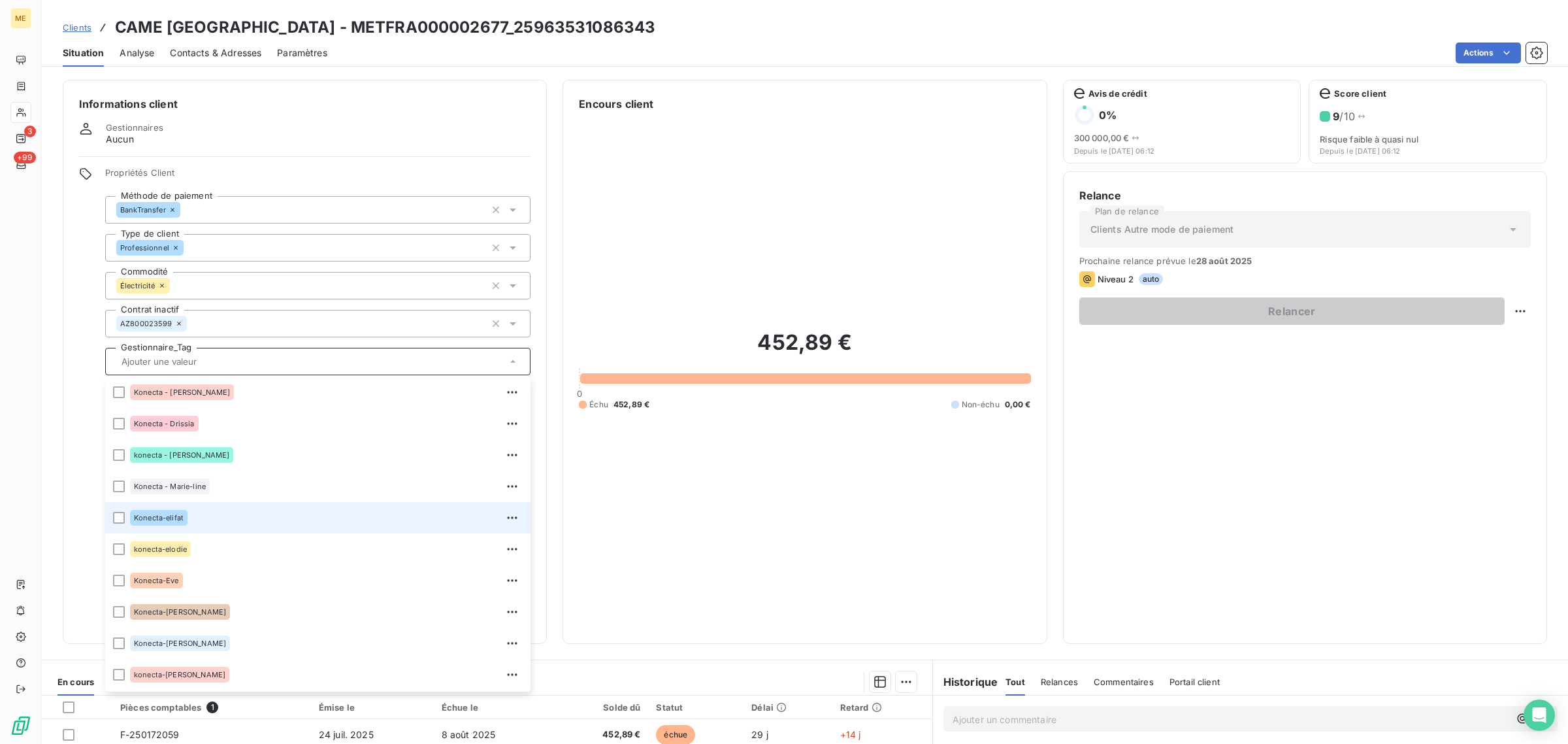
scroll to position [327, 0]
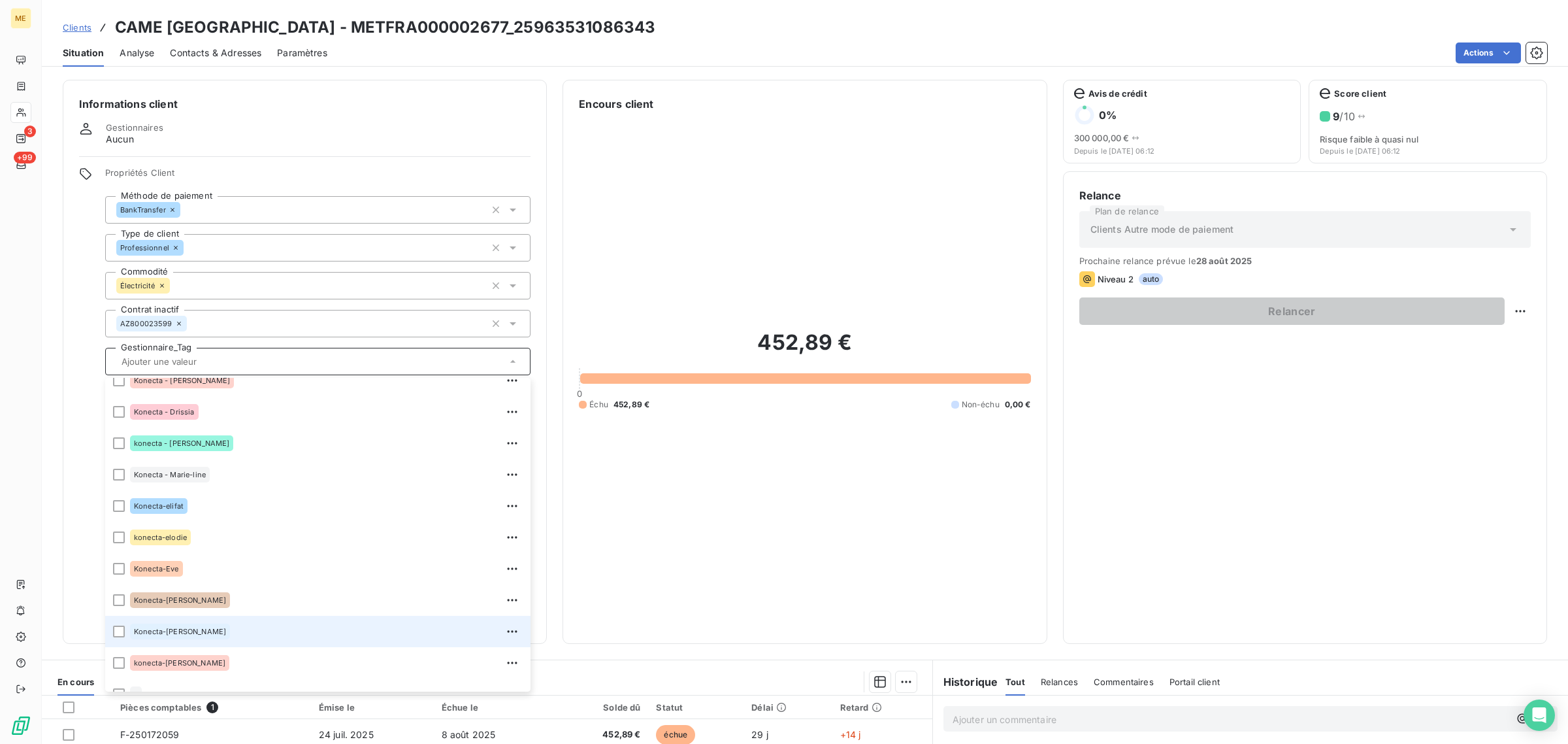
click at [166, 626] on div "Konecta-[PERSON_NAME]" at bounding box center [180, 631] width 100 height 16
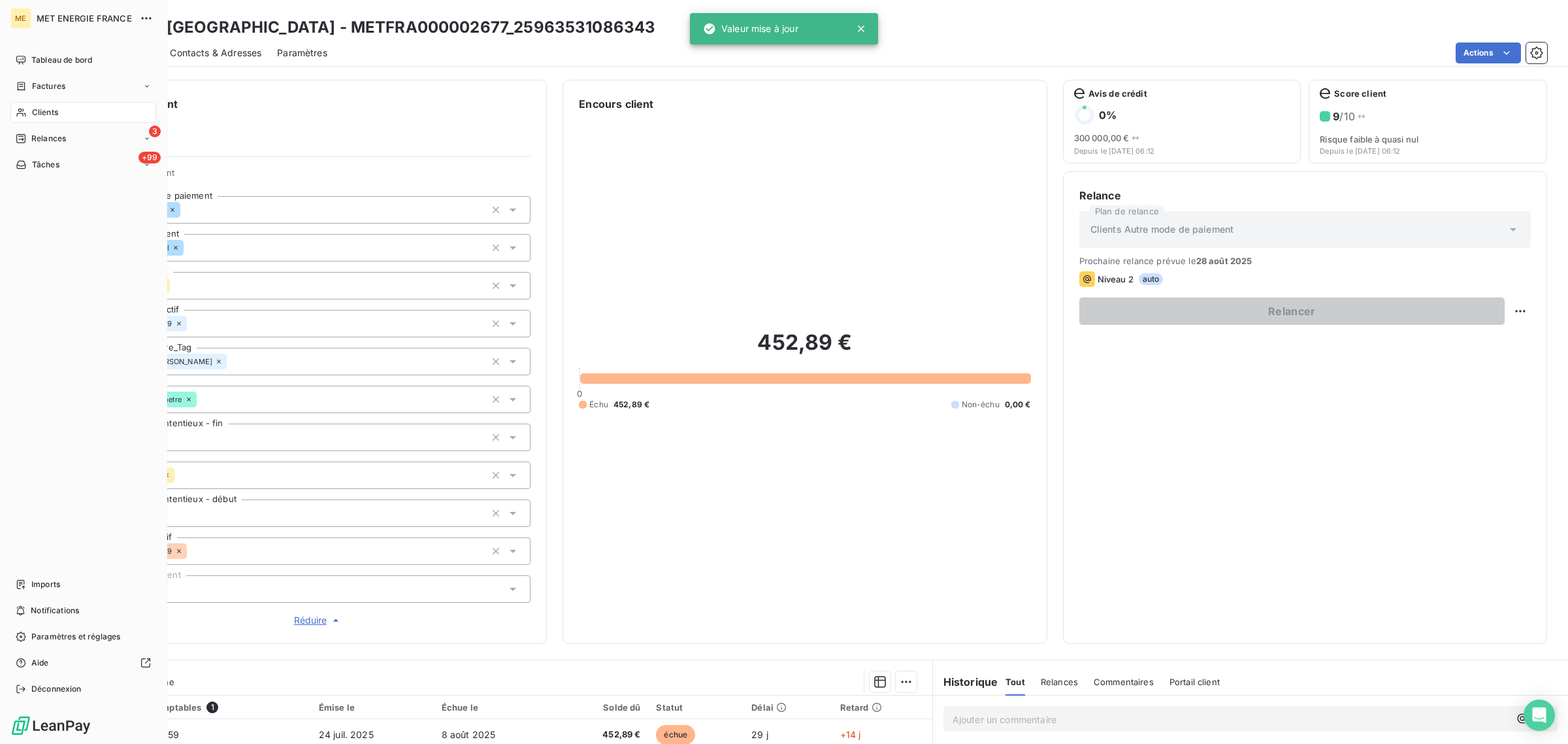
click at [25, 104] on div "Clients" at bounding box center [83, 112] width 146 height 21
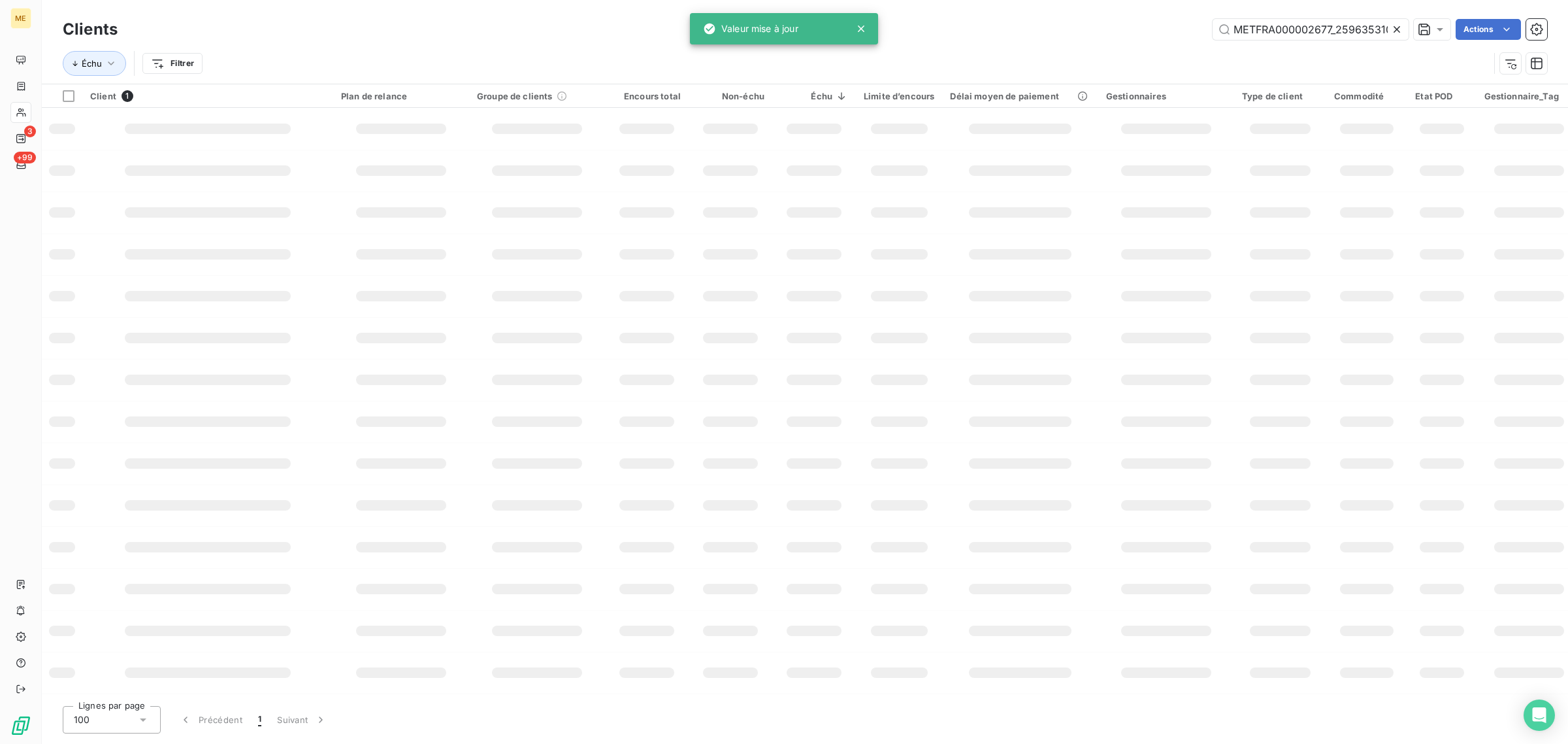
scroll to position [0, 37]
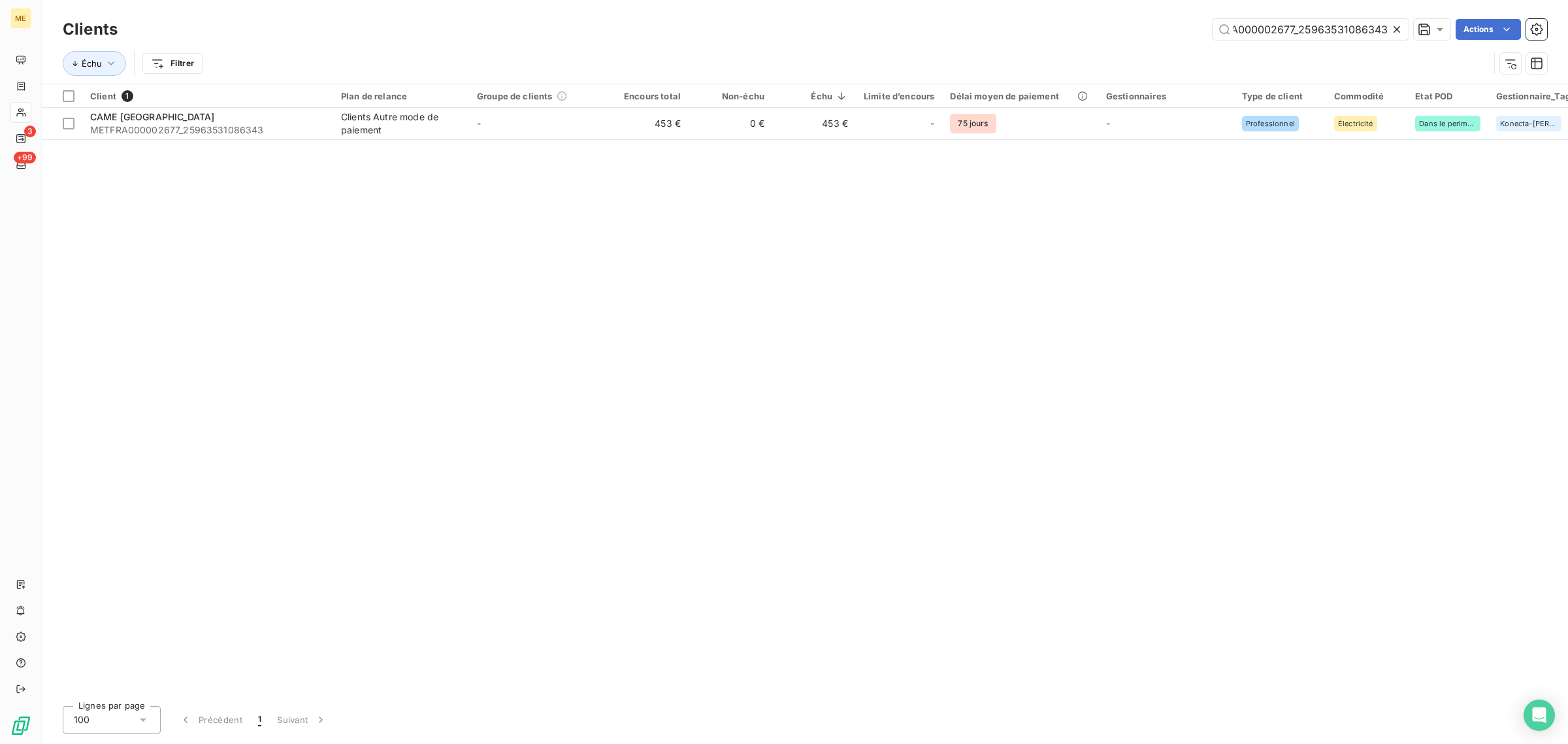
click at [1392, 28] on icon at bounding box center [1396, 28] width 13 height 13
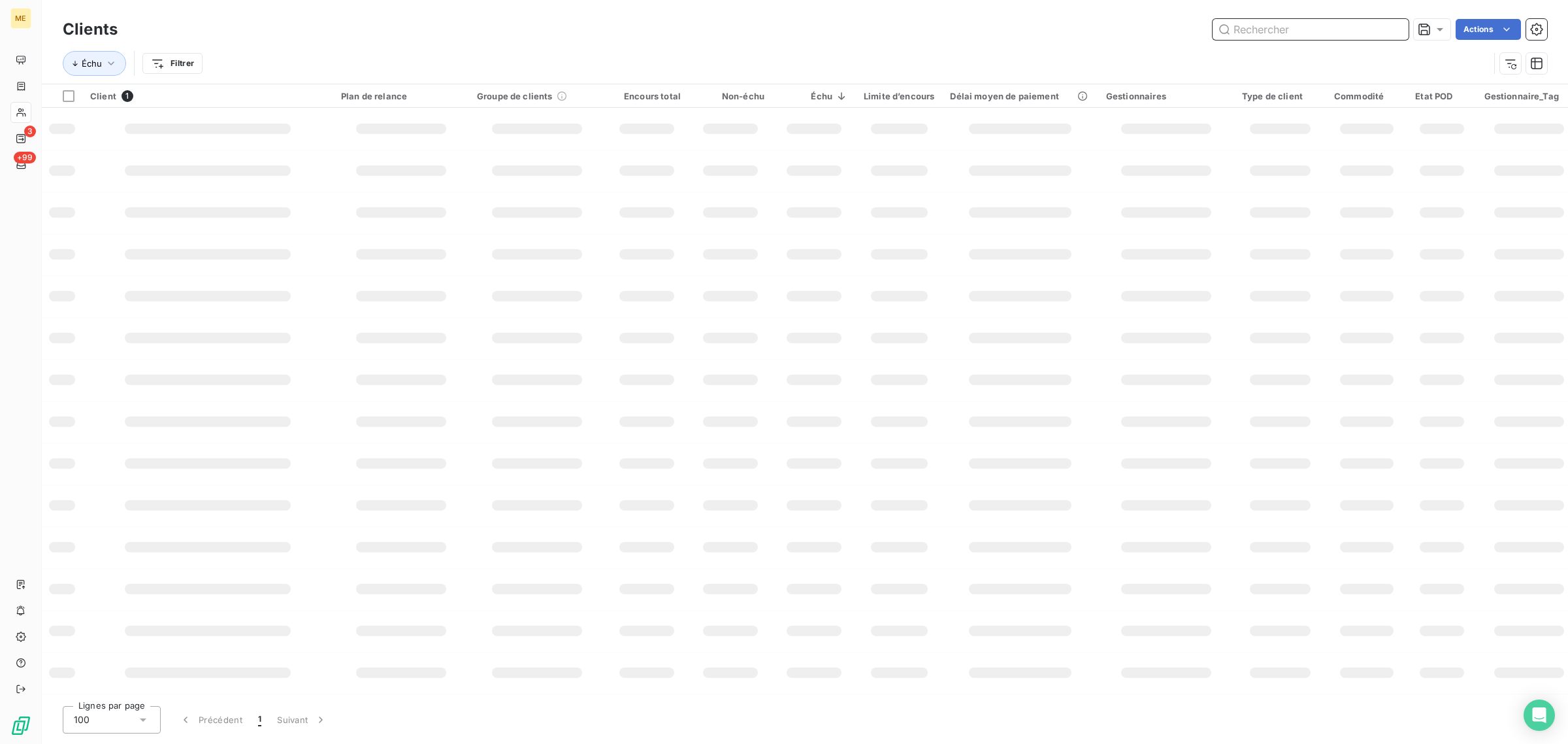
click at [1347, 30] on input "text" at bounding box center [1310, 29] width 196 height 21
paste input "METFRA000004550_14840086803109"
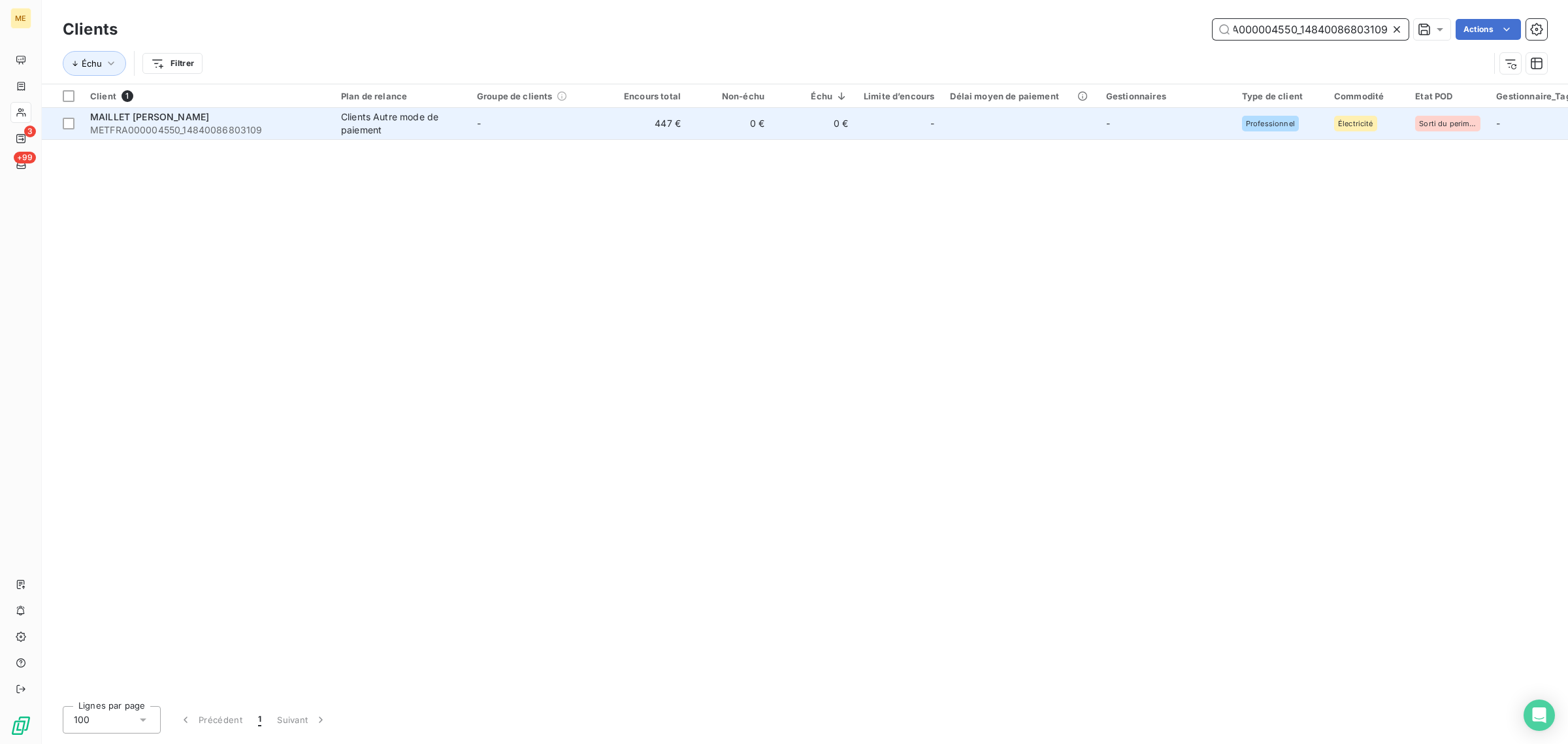
type input "METFRA000004550_14840086803109"
click at [494, 133] on td "-" at bounding box center [537, 123] width 135 height 31
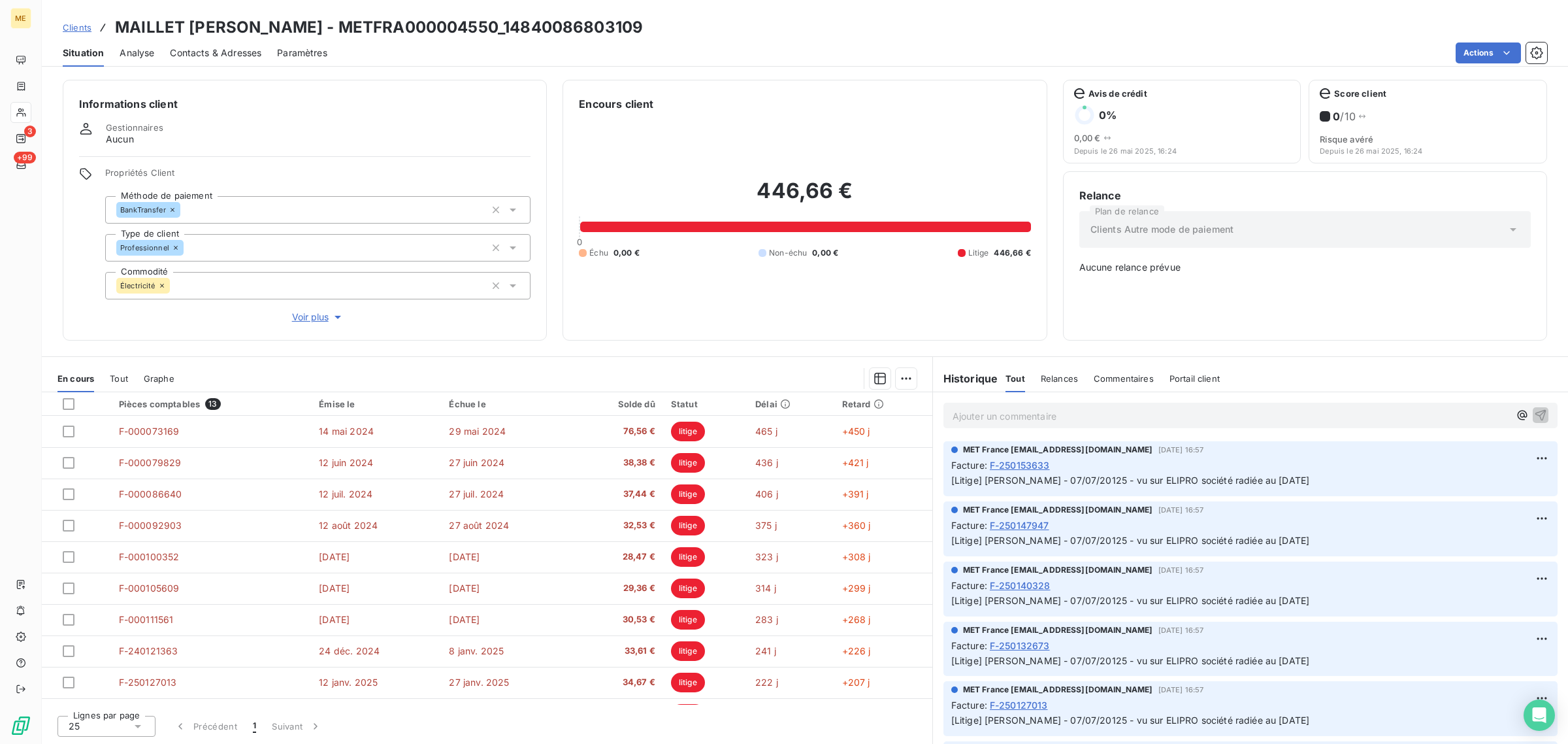
click at [28, 109] on div at bounding box center [21, 112] width 21 height 21
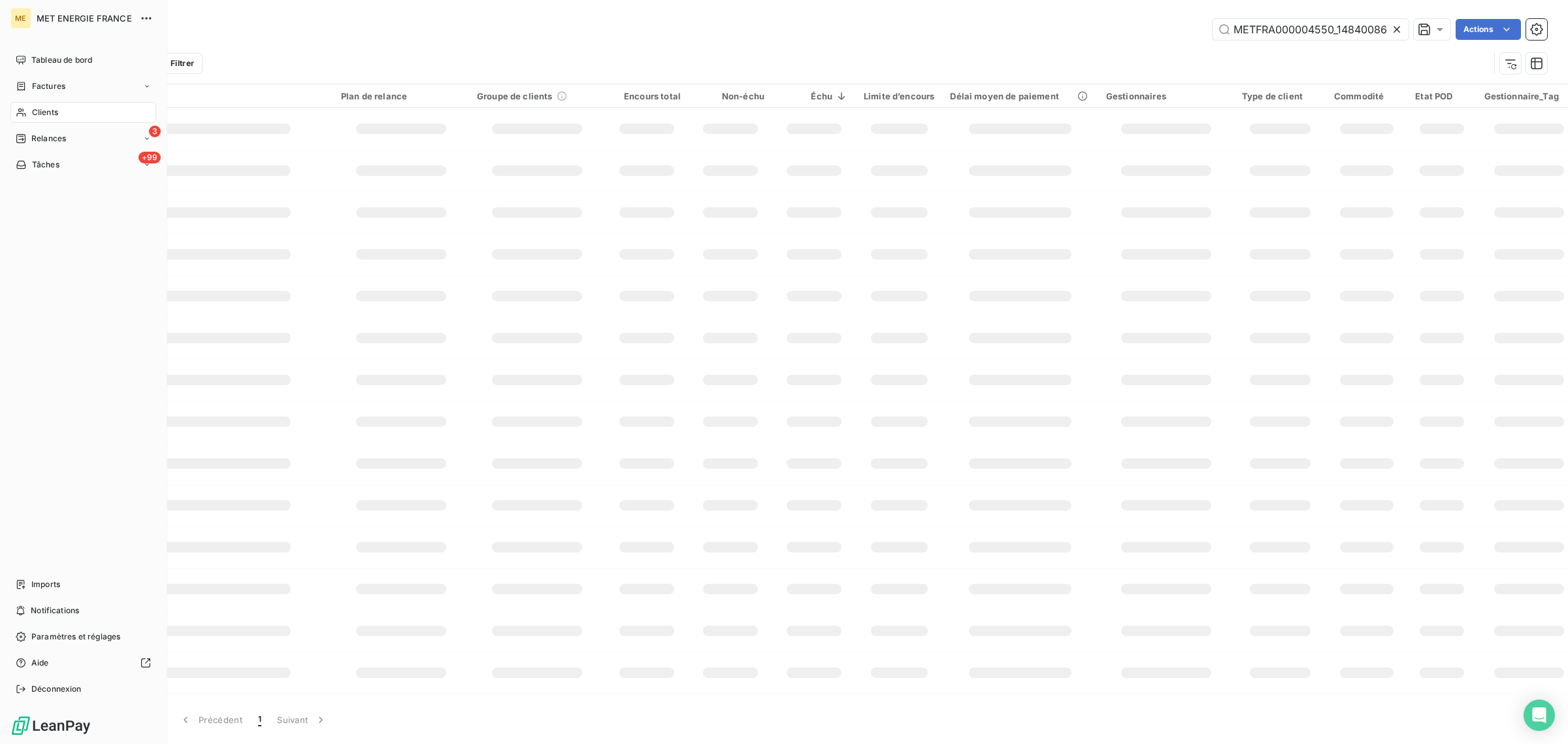
scroll to position [0, 37]
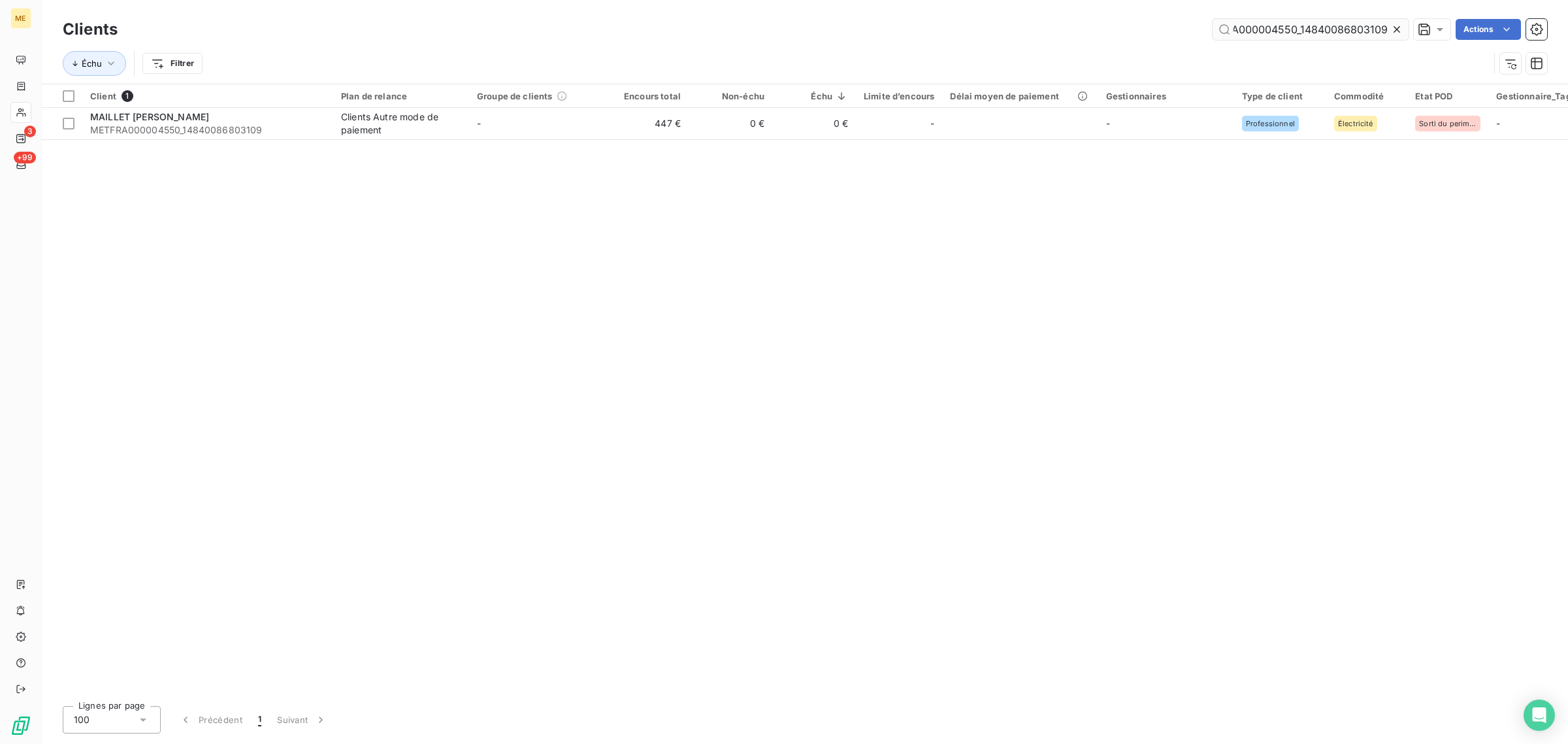
click at [1405, 28] on div at bounding box center [1399, 29] width 18 height 21
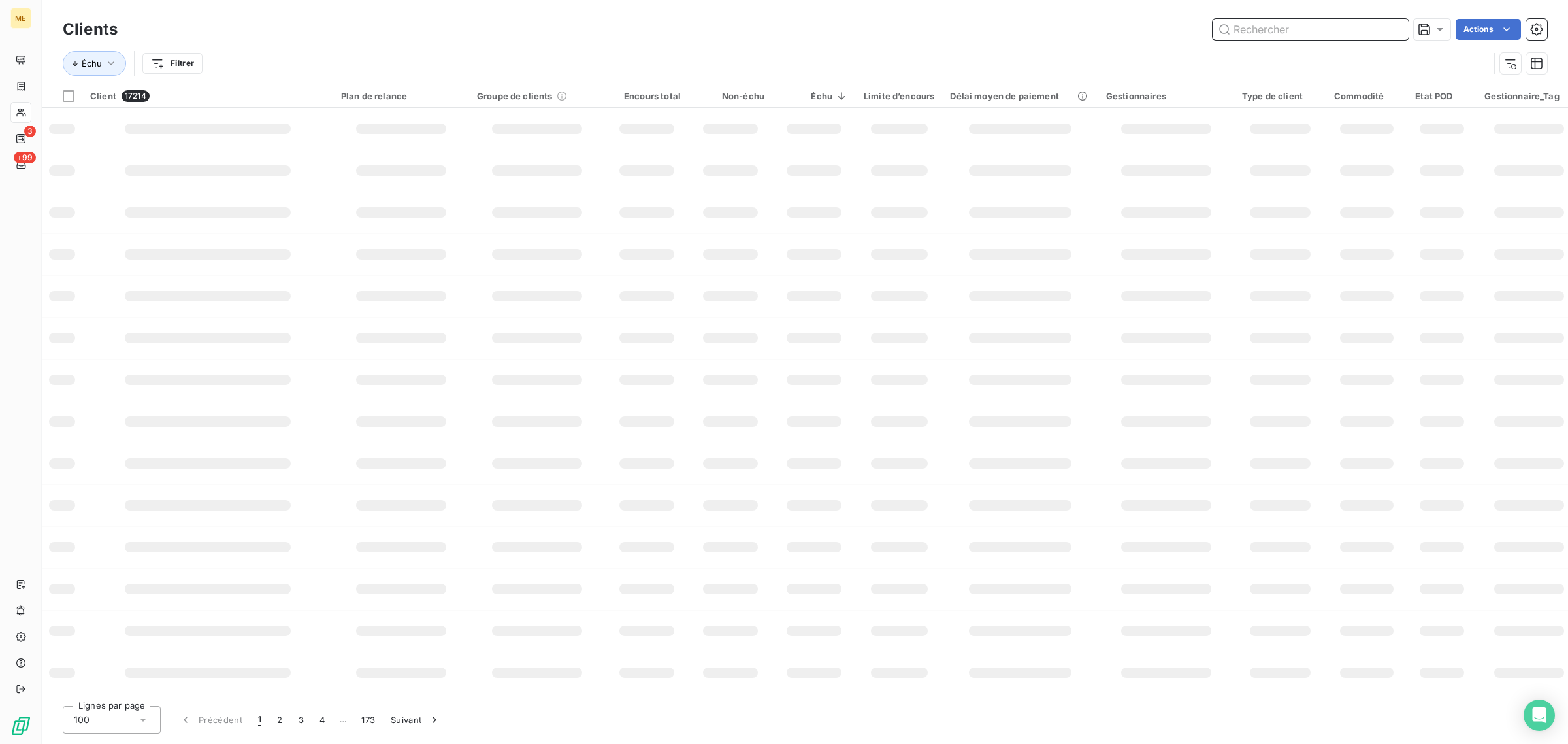
click at [1327, 34] on input "text" at bounding box center [1310, 29] width 196 height 21
paste input "METFRA000003299_19895658383606"
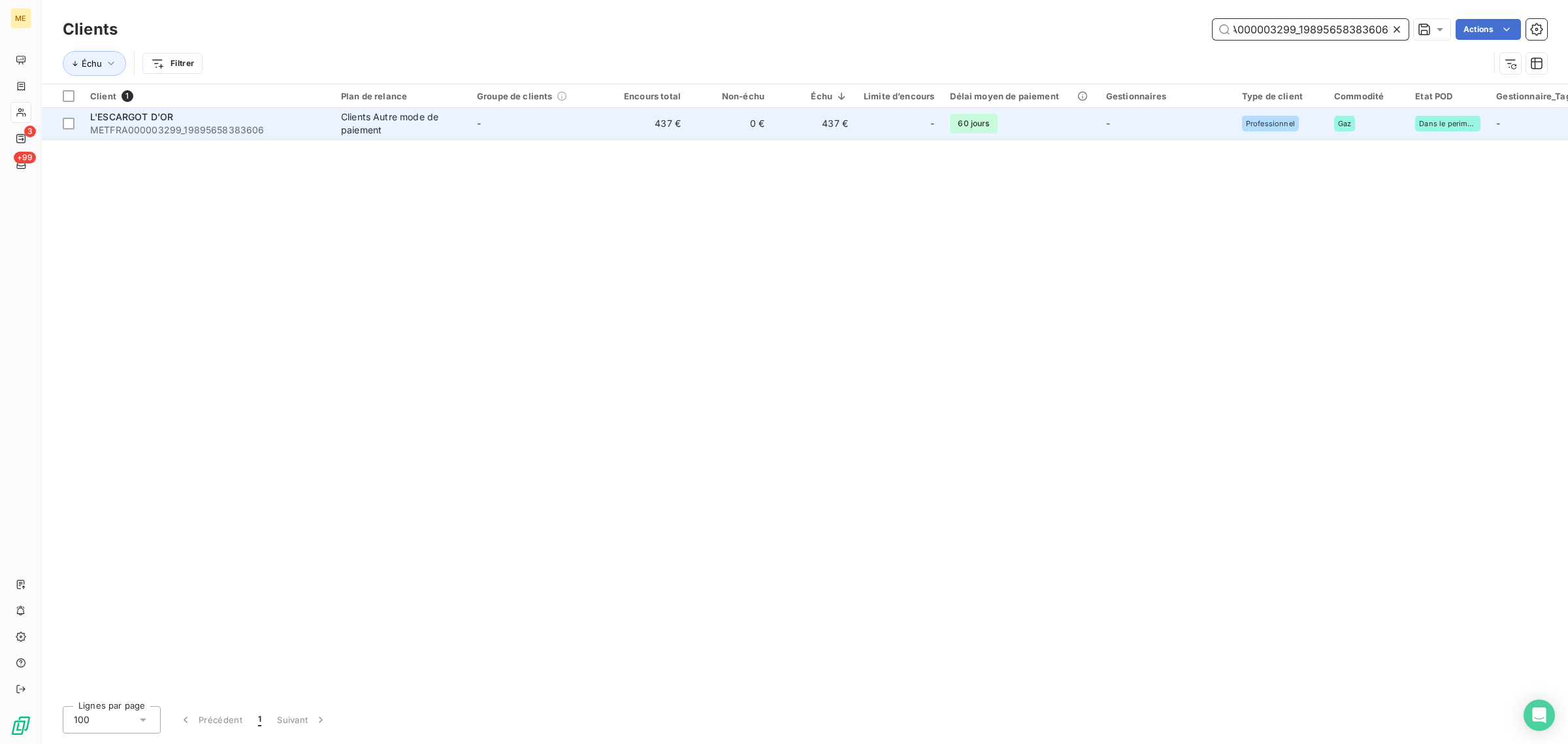
type input "METFRA000003299_19895658383606"
click at [742, 130] on td "0 €" at bounding box center [730, 123] width 84 height 31
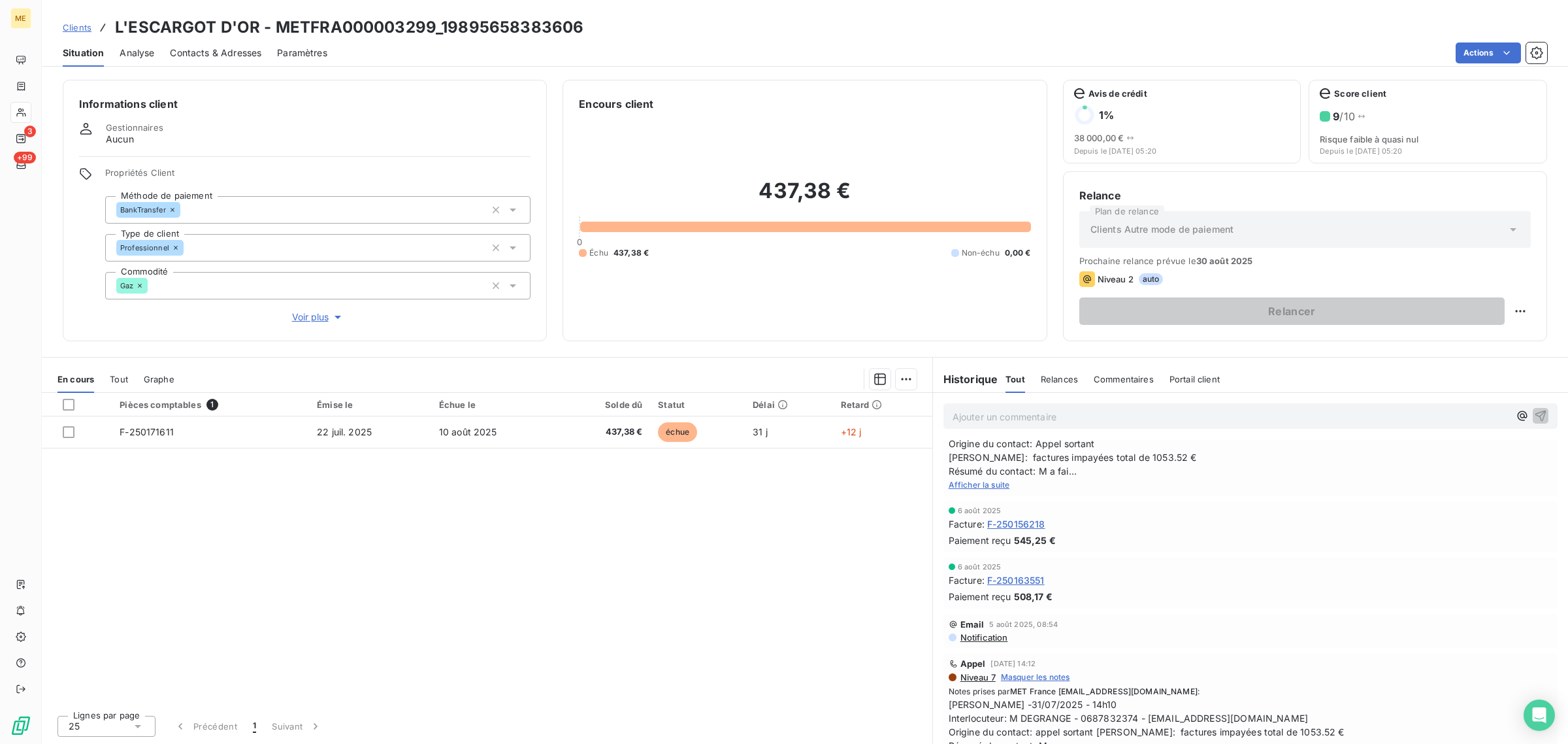
scroll to position [327, 0]
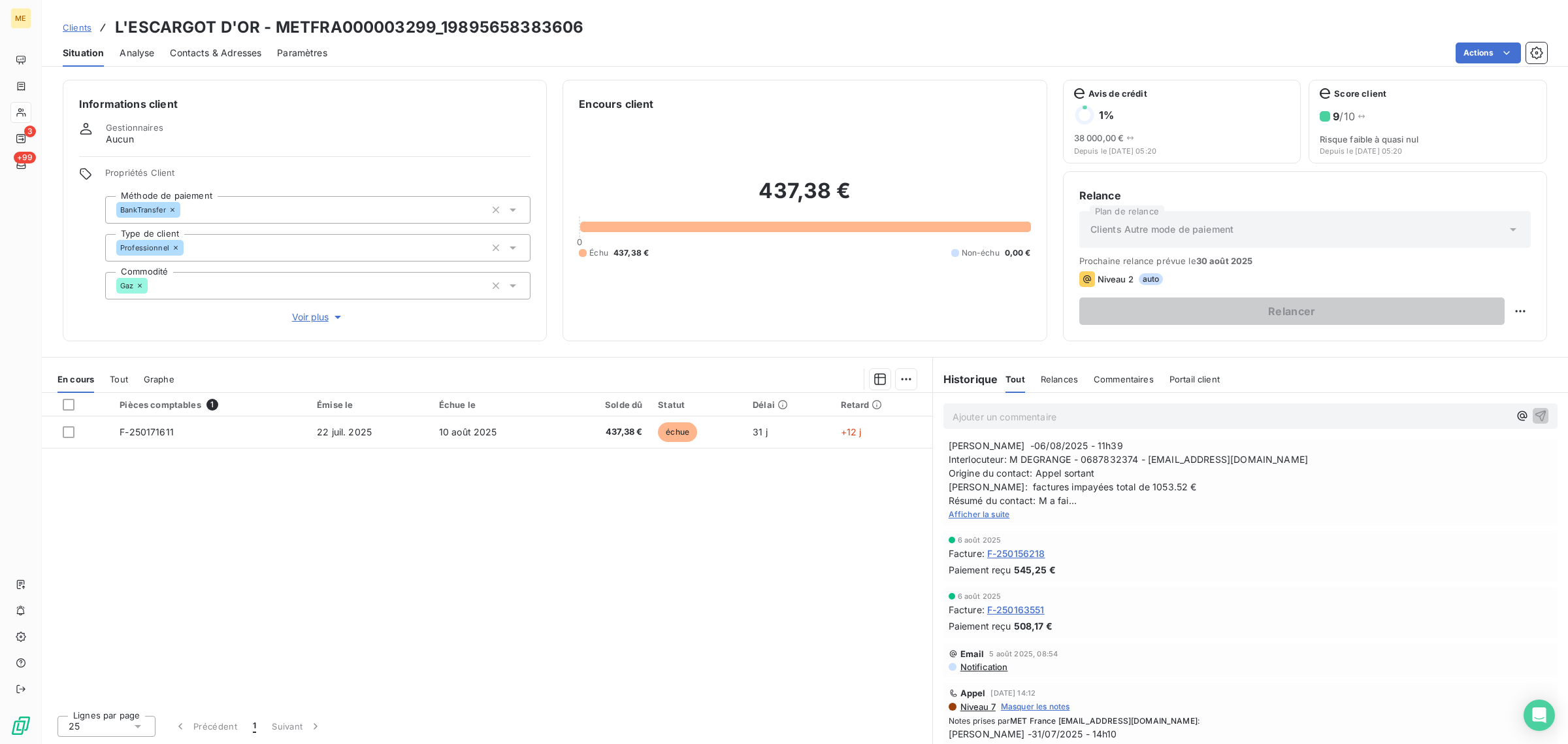
click at [305, 311] on span "Voir plus" at bounding box center [318, 317] width 53 height 13
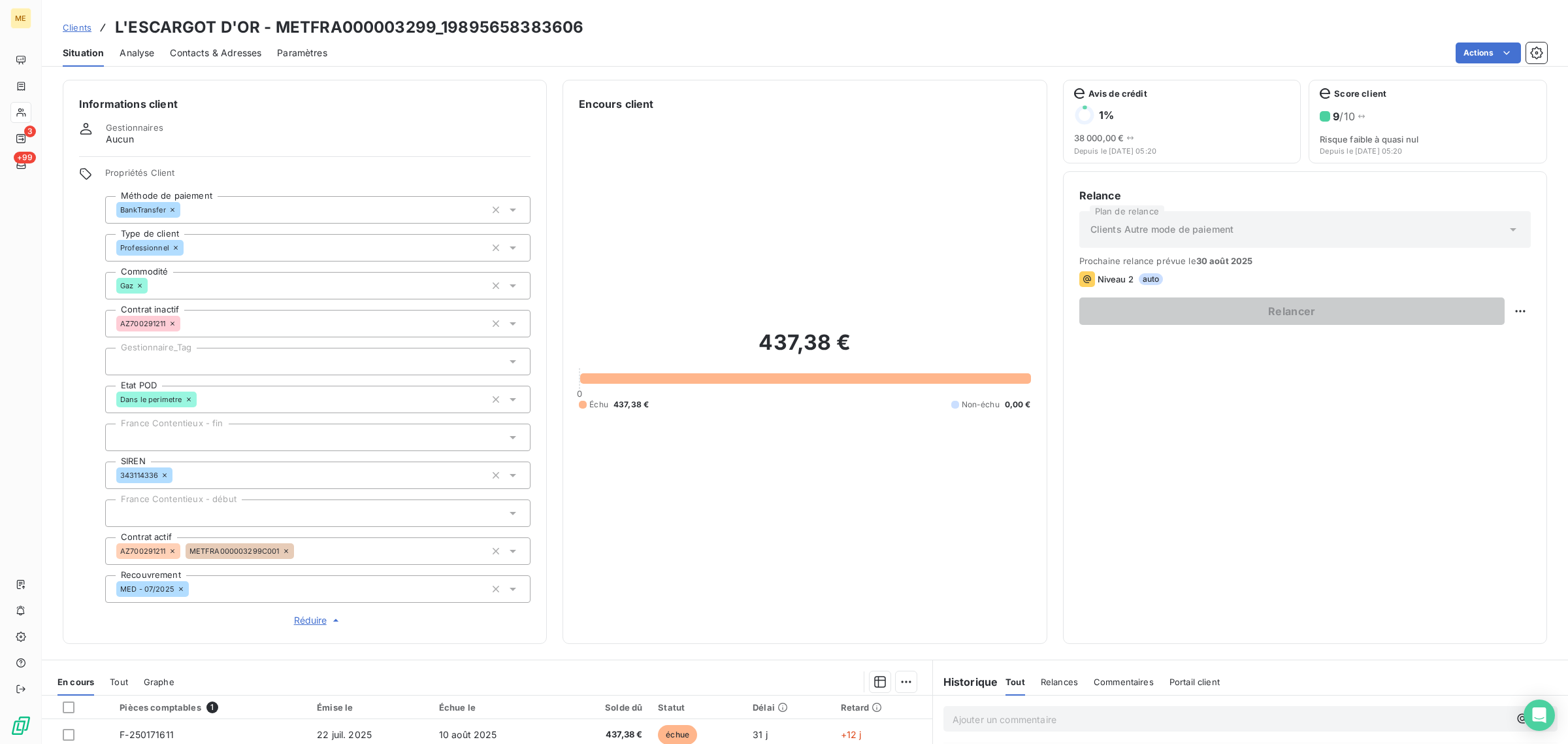
click at [230, 353] on div at bounding box center [318, 362] width 425 height 28
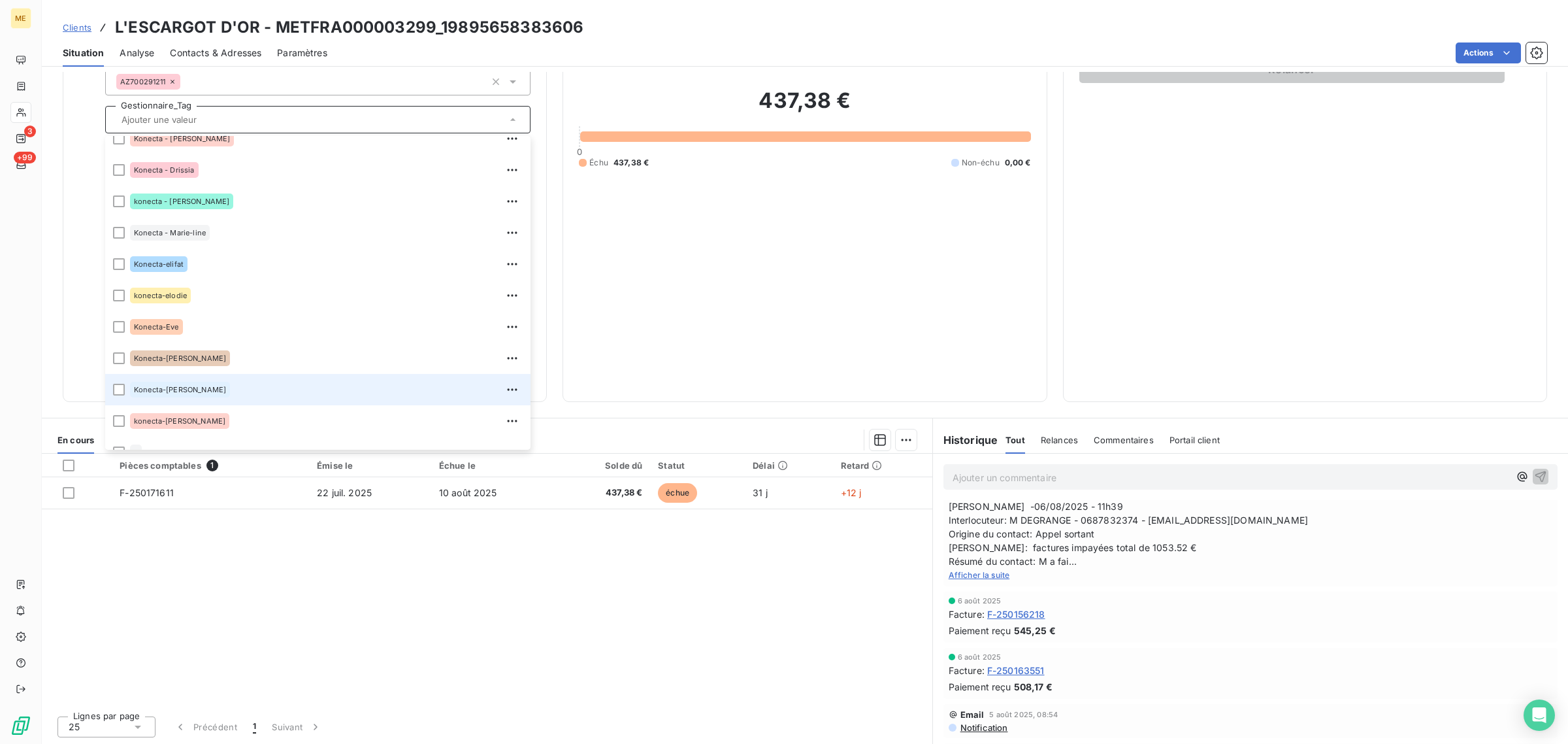
click at [194, 388] on div "Konecta-[PERSON_NAME]" at bounding box center [180, 389] width 100 height 16
click at [778, 343] on div "437,38 € 0 Échu 437,38 € Non-échu 0,00 €" at bounding box center [804, 127] width 451 height 515
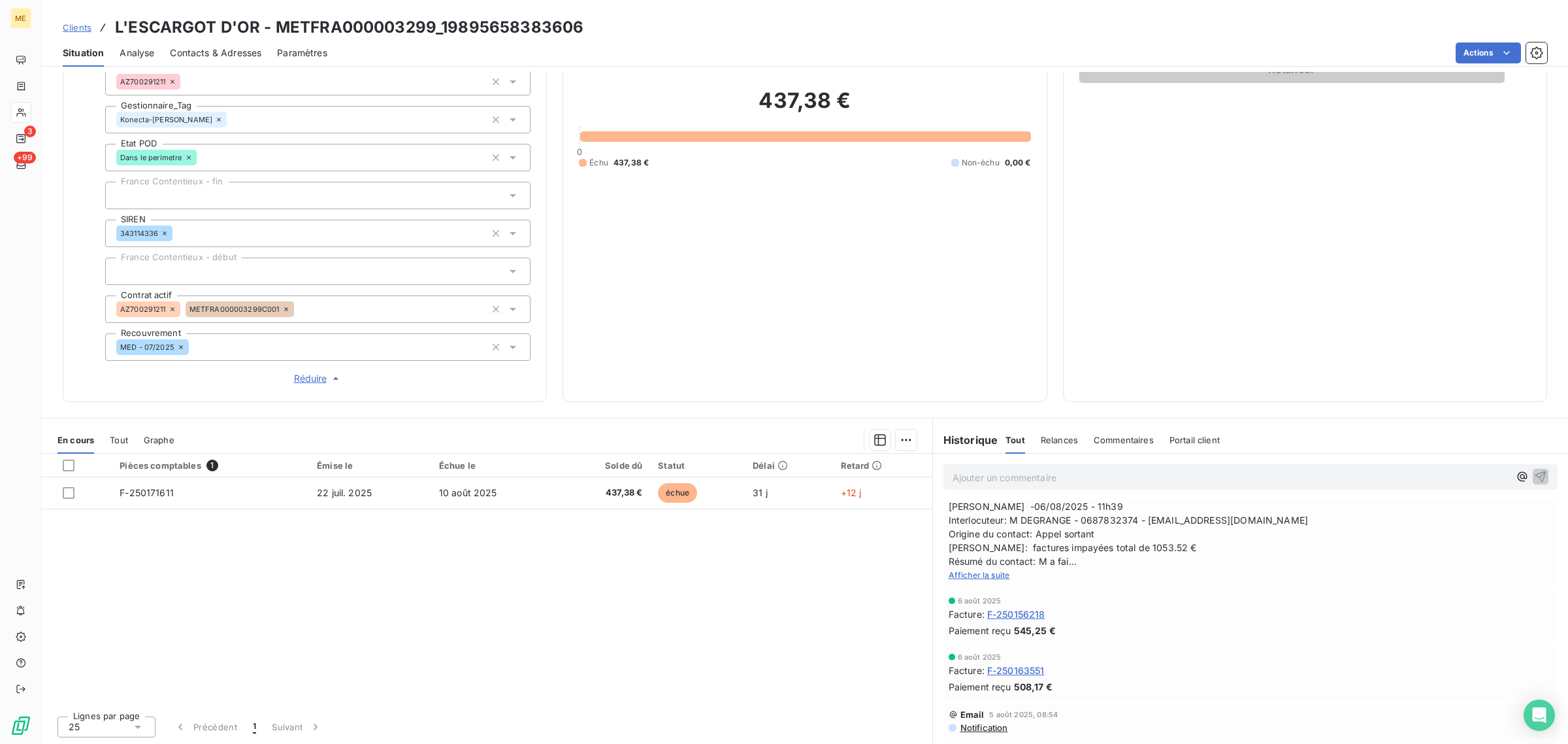
click at [960, 316] on div "437,38 € 0 Échu 437,38 € Non-échu 0,00 €" at bounding box center [804, 127] width 451 height 515
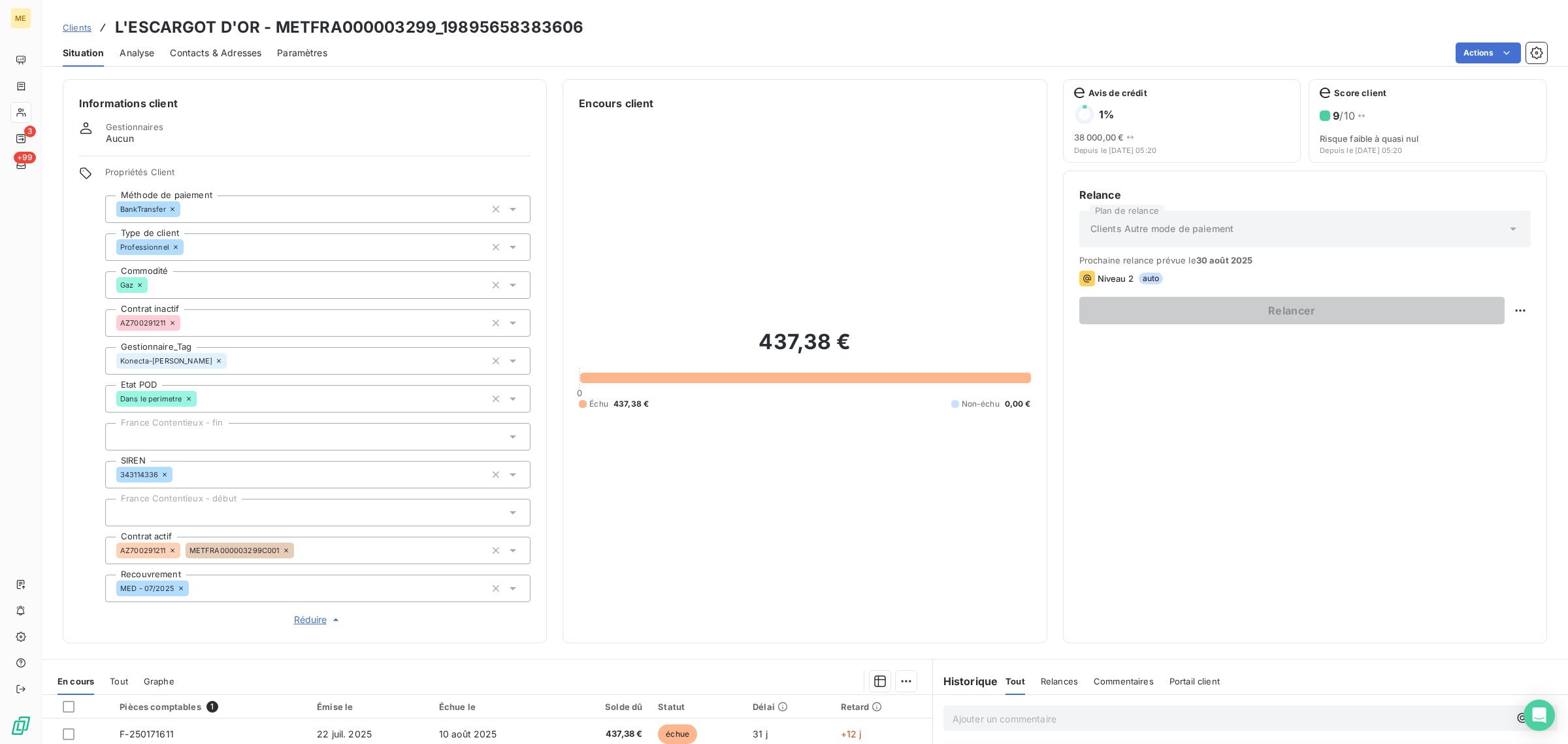
scroll to position [0, 0]
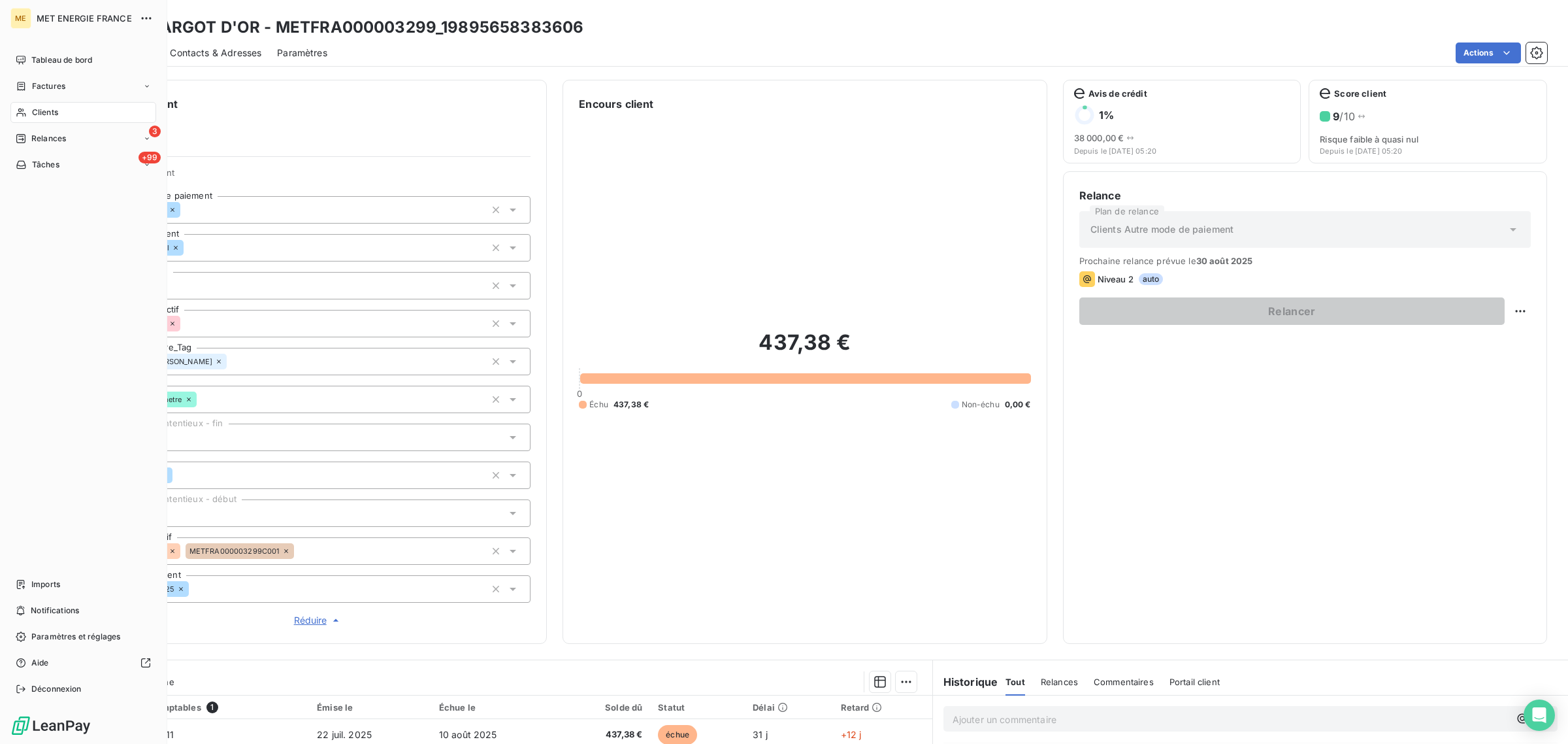
click at [31, 106] on div "Clients" at bounding box center [83, 112] width 146 height 21
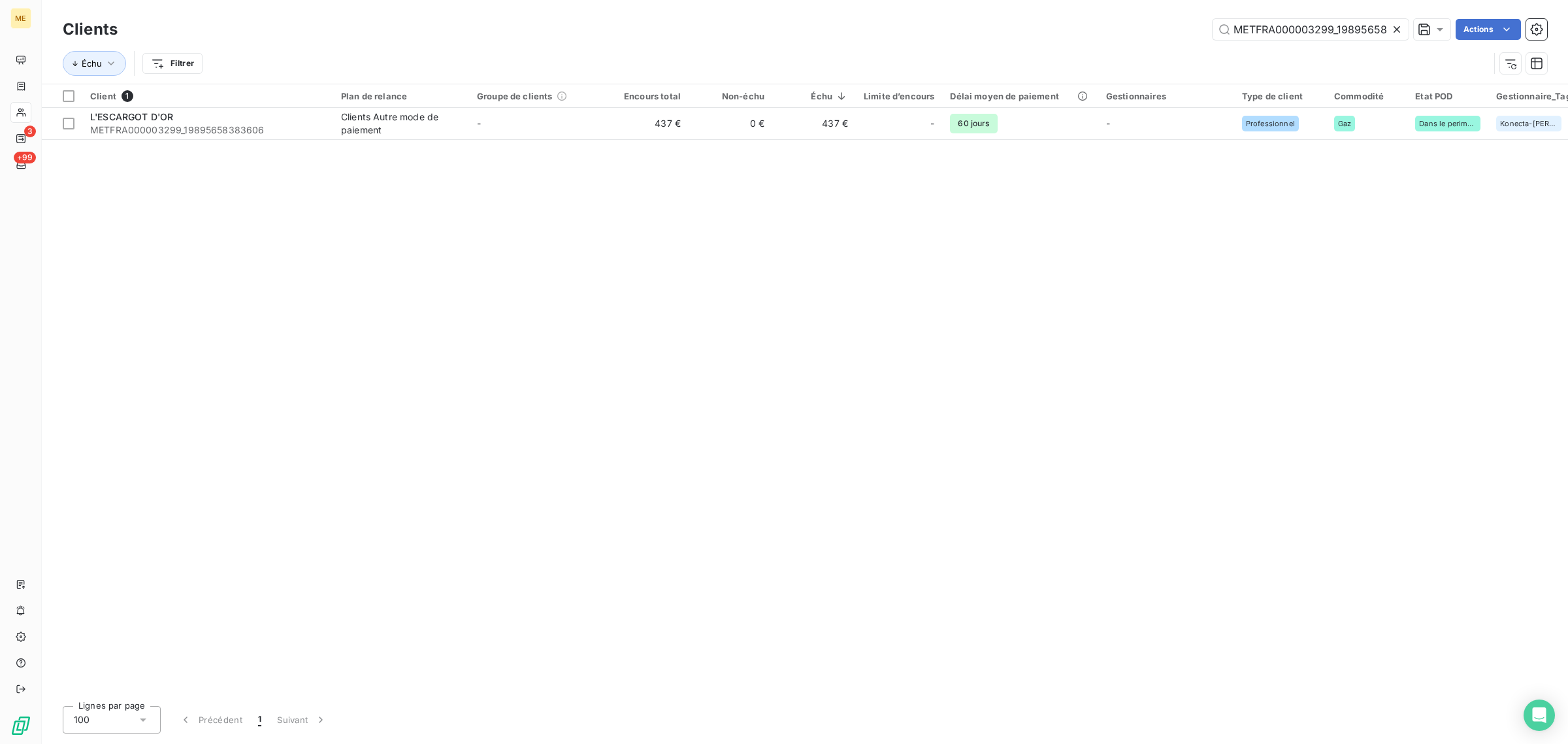
scroll to position [0, 38]
click at [1395, 28] on icon at bounding box center [1397, 29] width 7 height 7
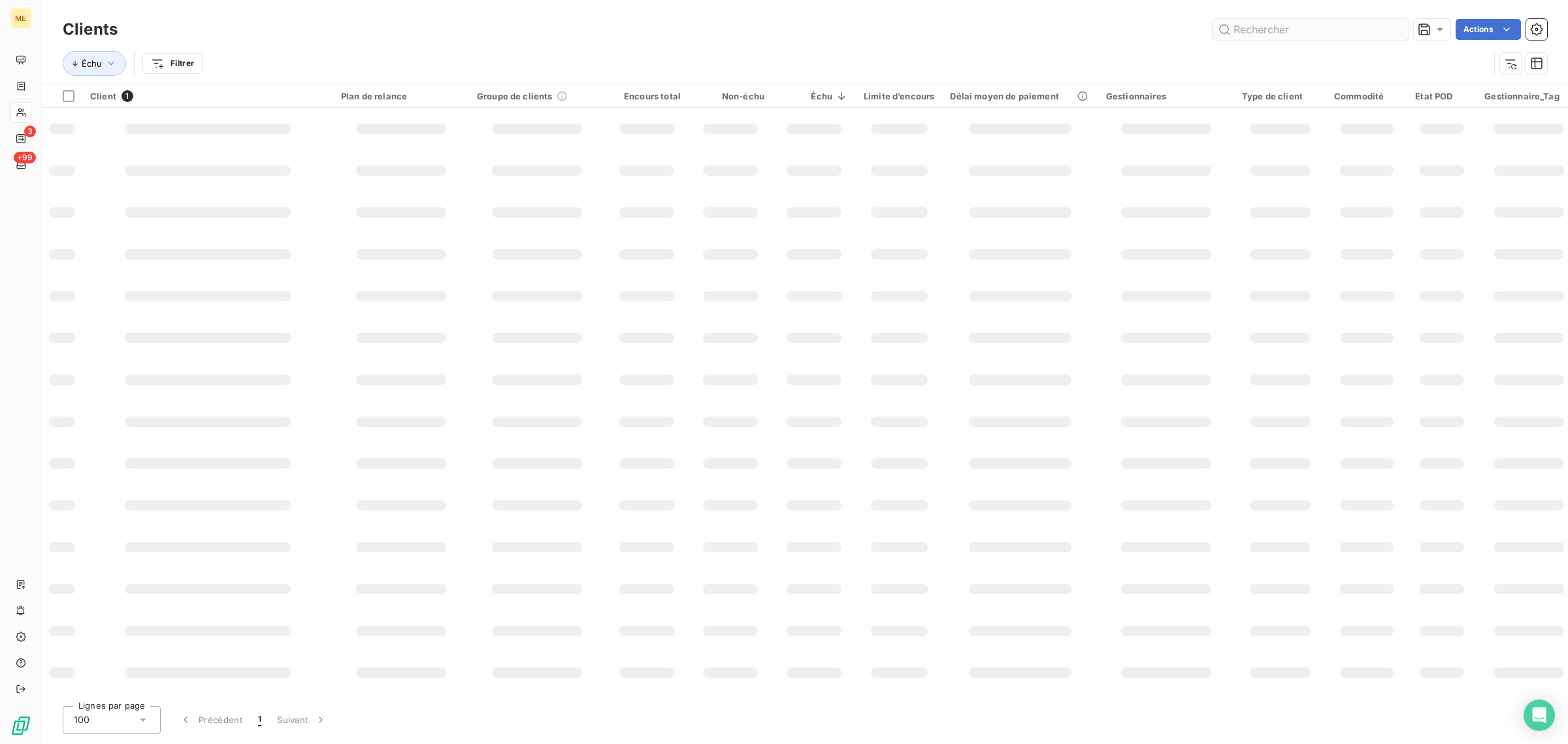
scroll to position [0, 0]
click at [1297, 17] on div "Clients Actions" at bounding box center [805, 29] width 1484 height 28
click at [1284, 33] on input "text" at bounding box center [1310, 29] width 196 height 21
paste input "METFRA000003495_30000121117269"
click at [1279, 34] on input "METFRA000003495_30000121117269" at bounding box center [1310, 29] width 196 height 21
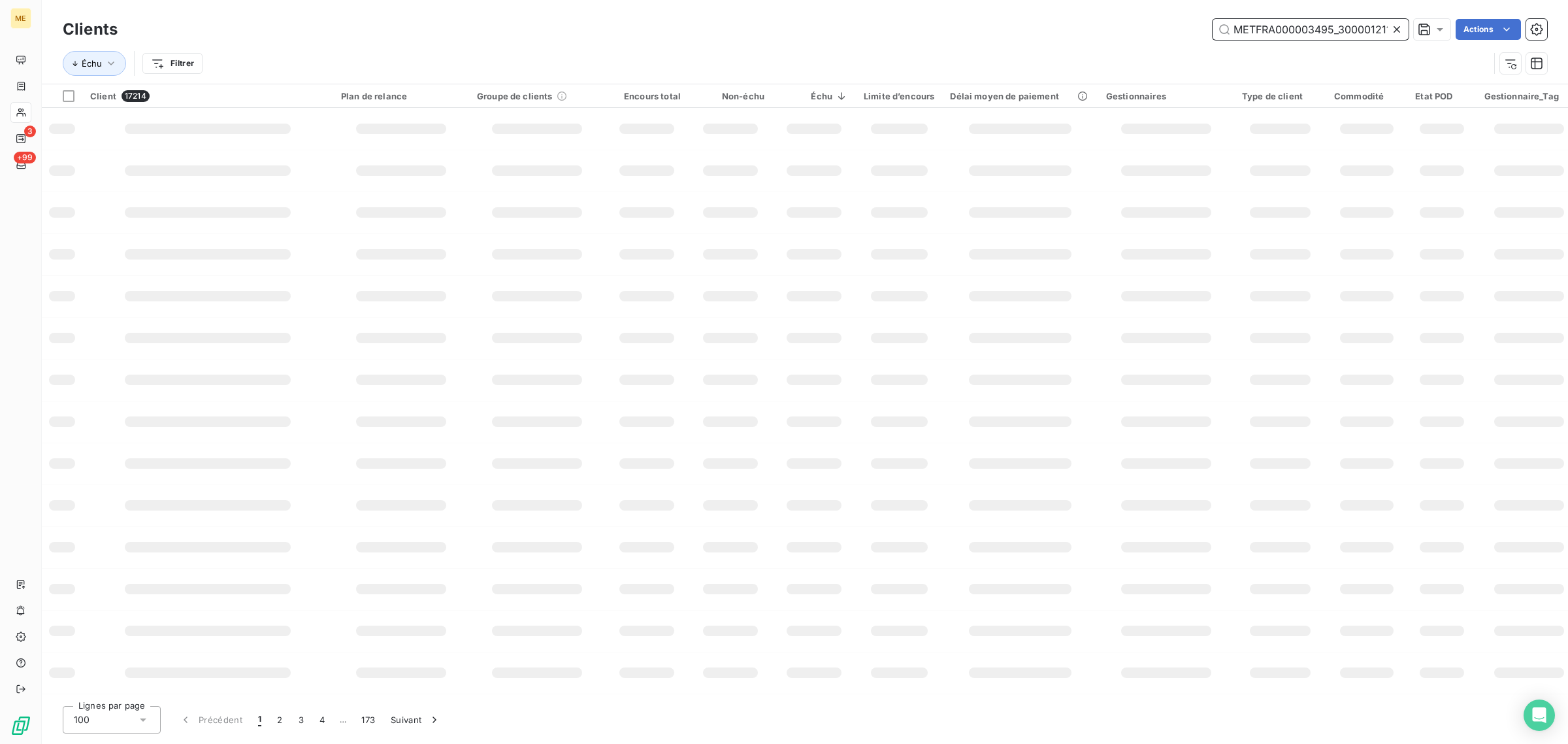
scroll to position [0, 33]
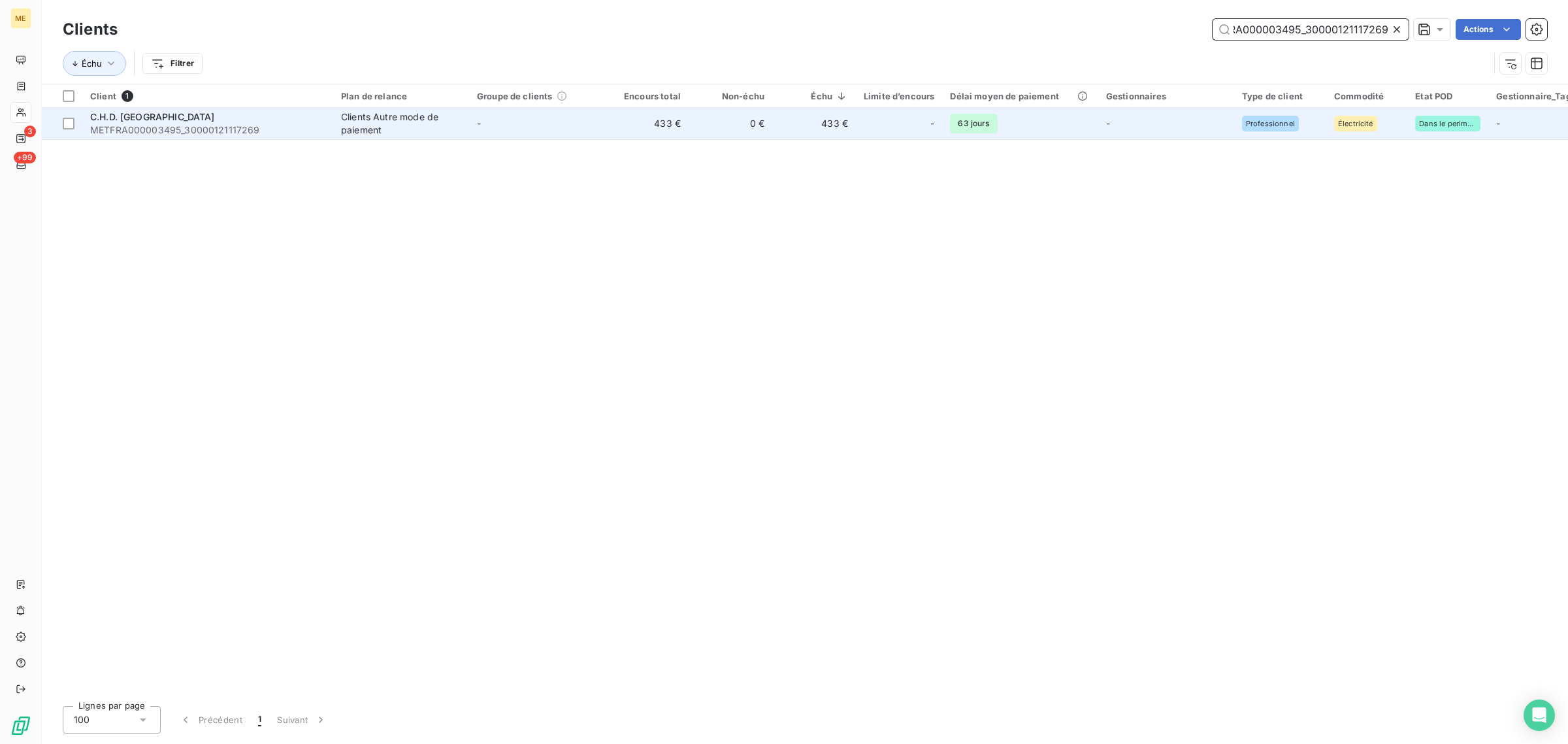
type input "METFRA000003495_30000121117269"
click at [622, 129] on td "433 €" at bounding box center [646, 123] width 84 height 31
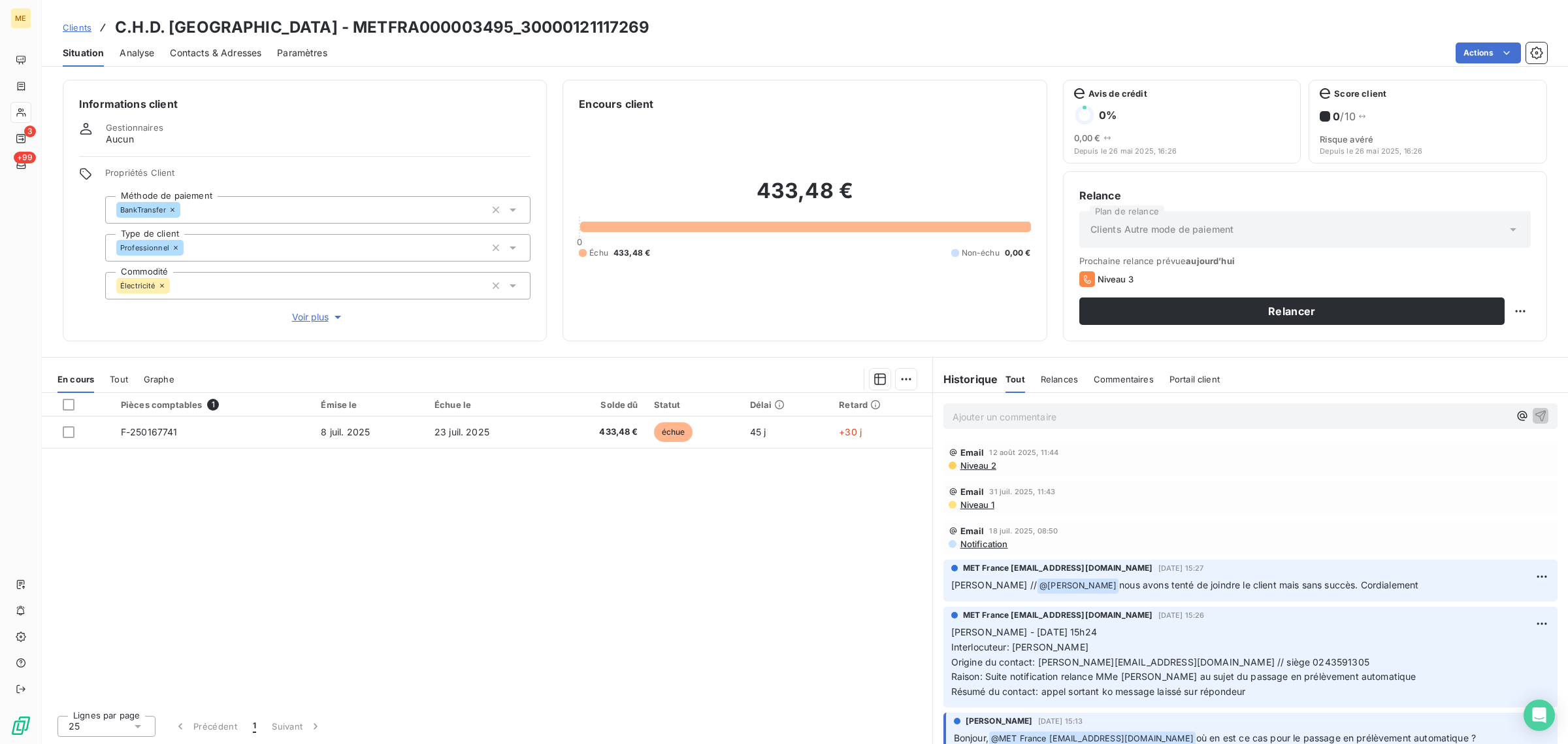
click at [311, 318] on span "Voir plus" at bounding box center [318, 317] width 53 height 13
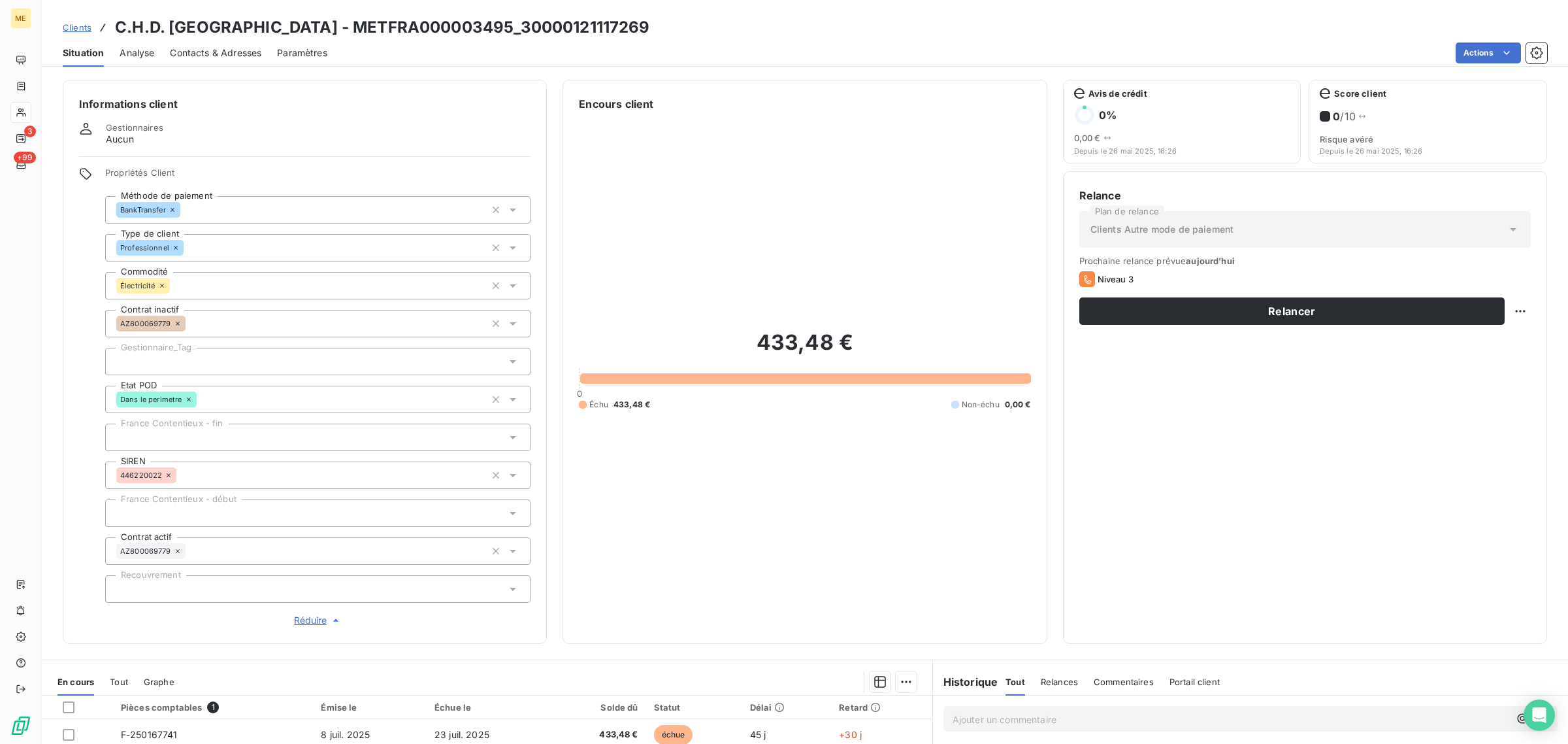
click at [208, 361] on div at bounding box center [318, 362] width 425 height 28
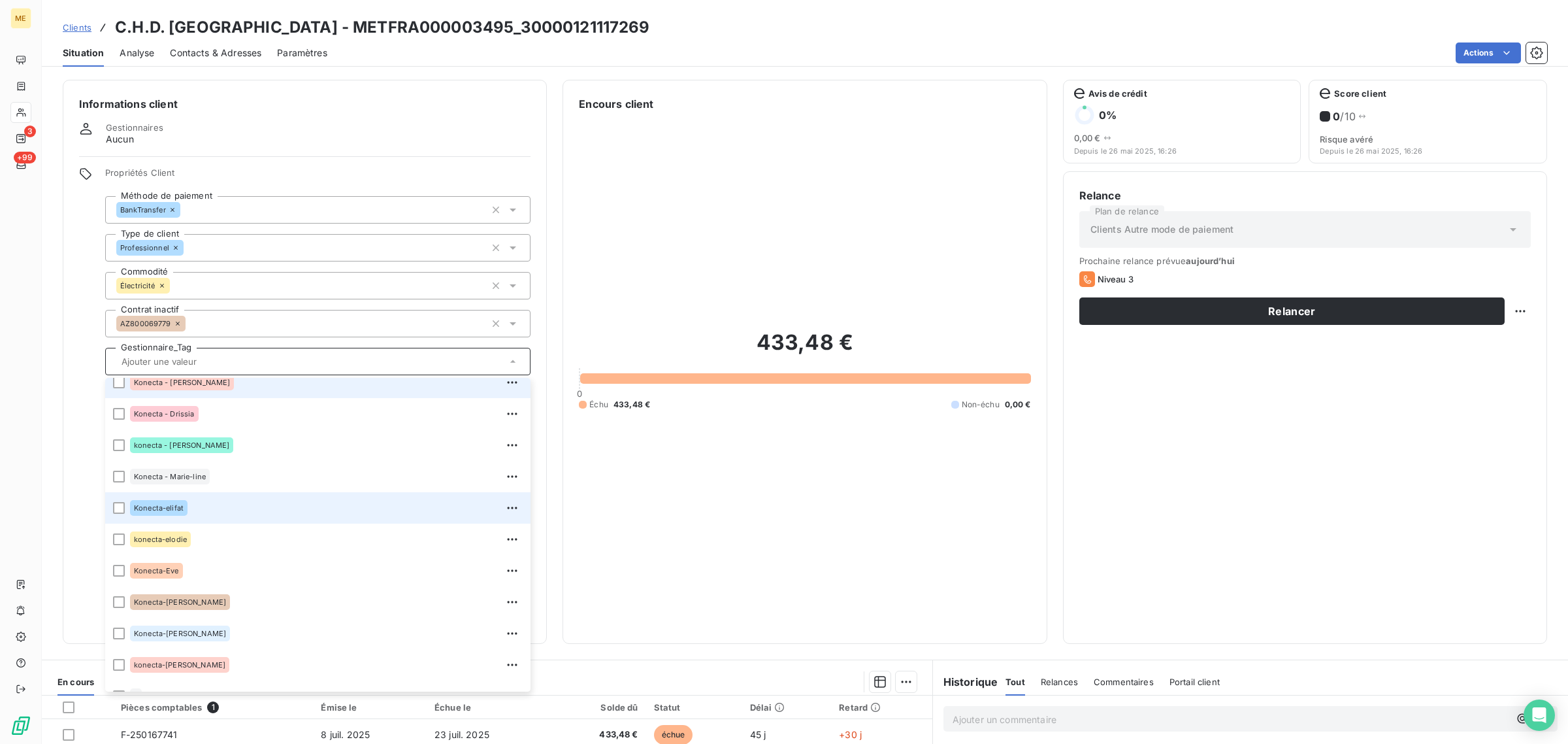
scroll to position [327, 0]
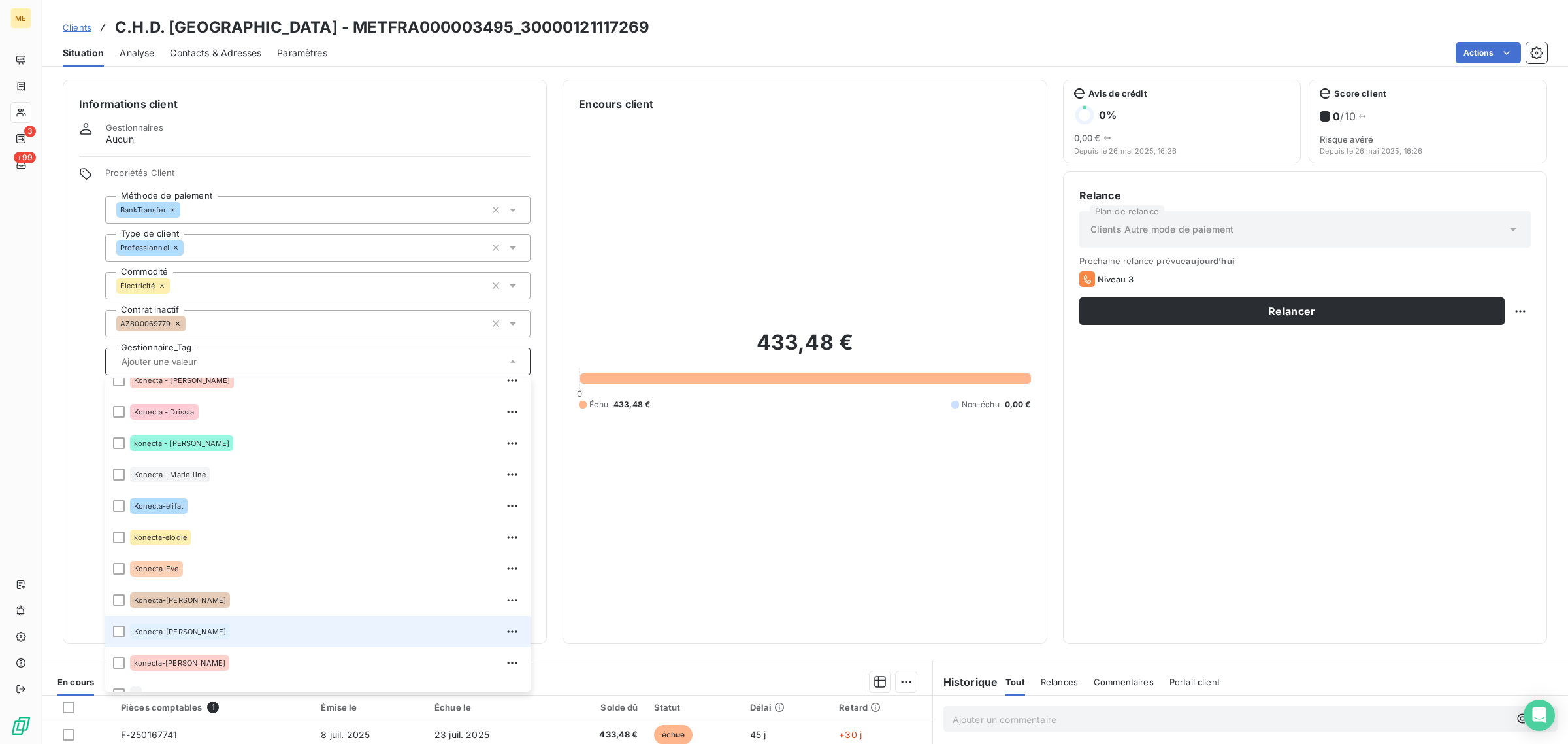
click at [181, 631] on span "Konecta-[PERSON_NAME]" at bounding box center [179, 631] width 92 height 8
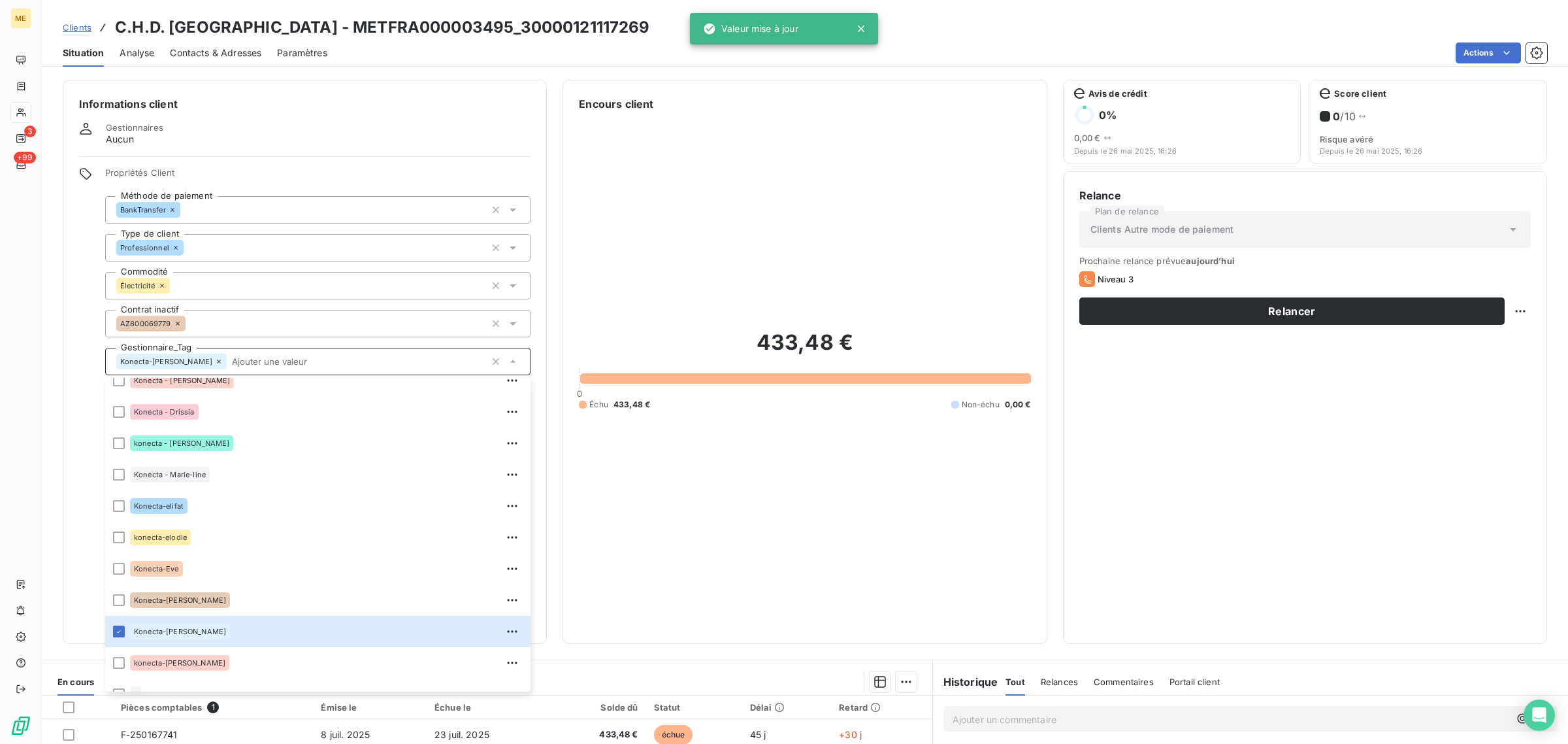
scroll to position [242, 0]
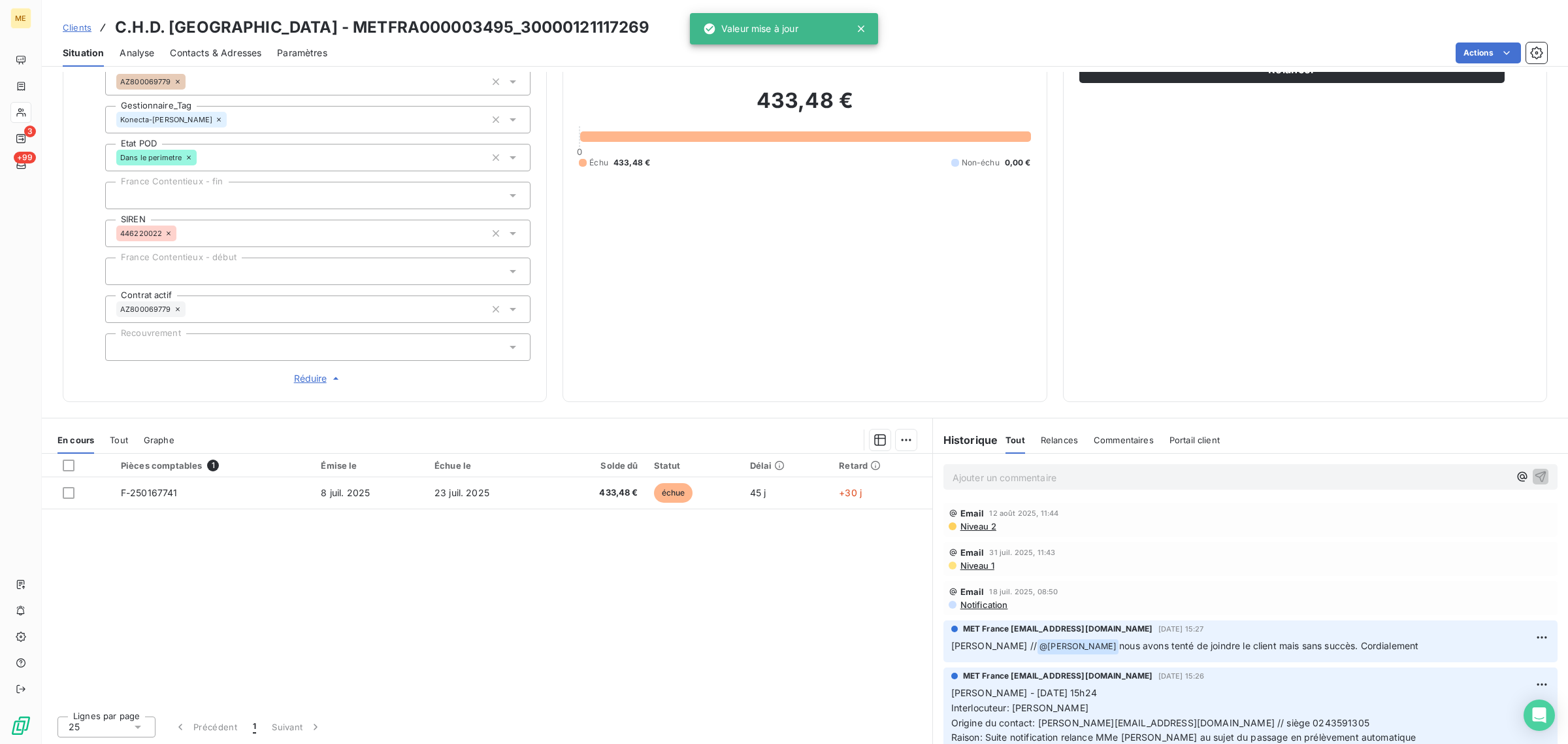
click at [589, 624] on div "Pièces comptables 1 Émise le Échue le Solde dû Statut Délai Retard F-250167741 …" at bounding box center [487, 578] width 891 height 251
click at [853, 375] on div "433,48 € 0 Échu 433,48 € Non-échu 0,00 €" at bounding box center [804, 127] width 451 height 515
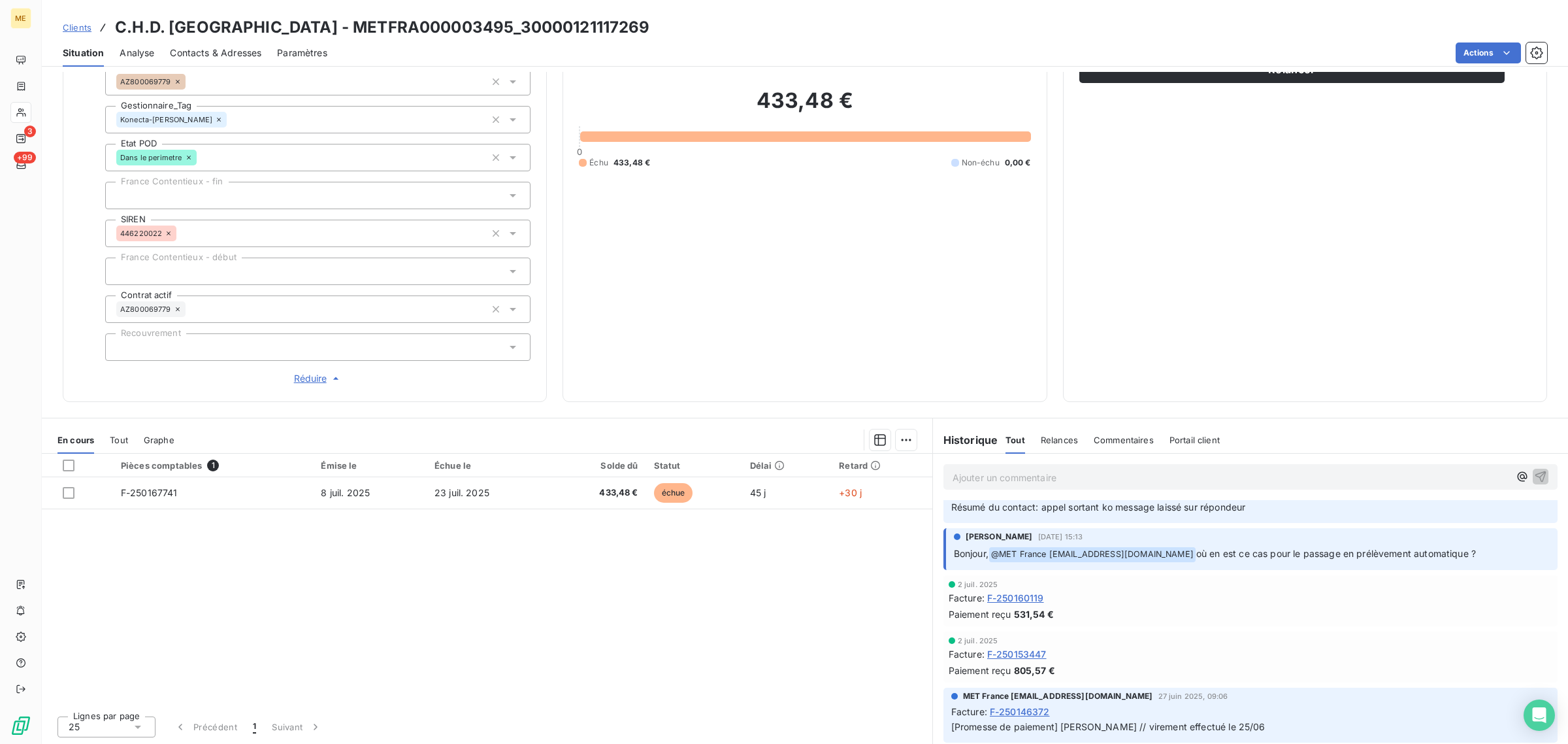
scroll to position [0, 0]
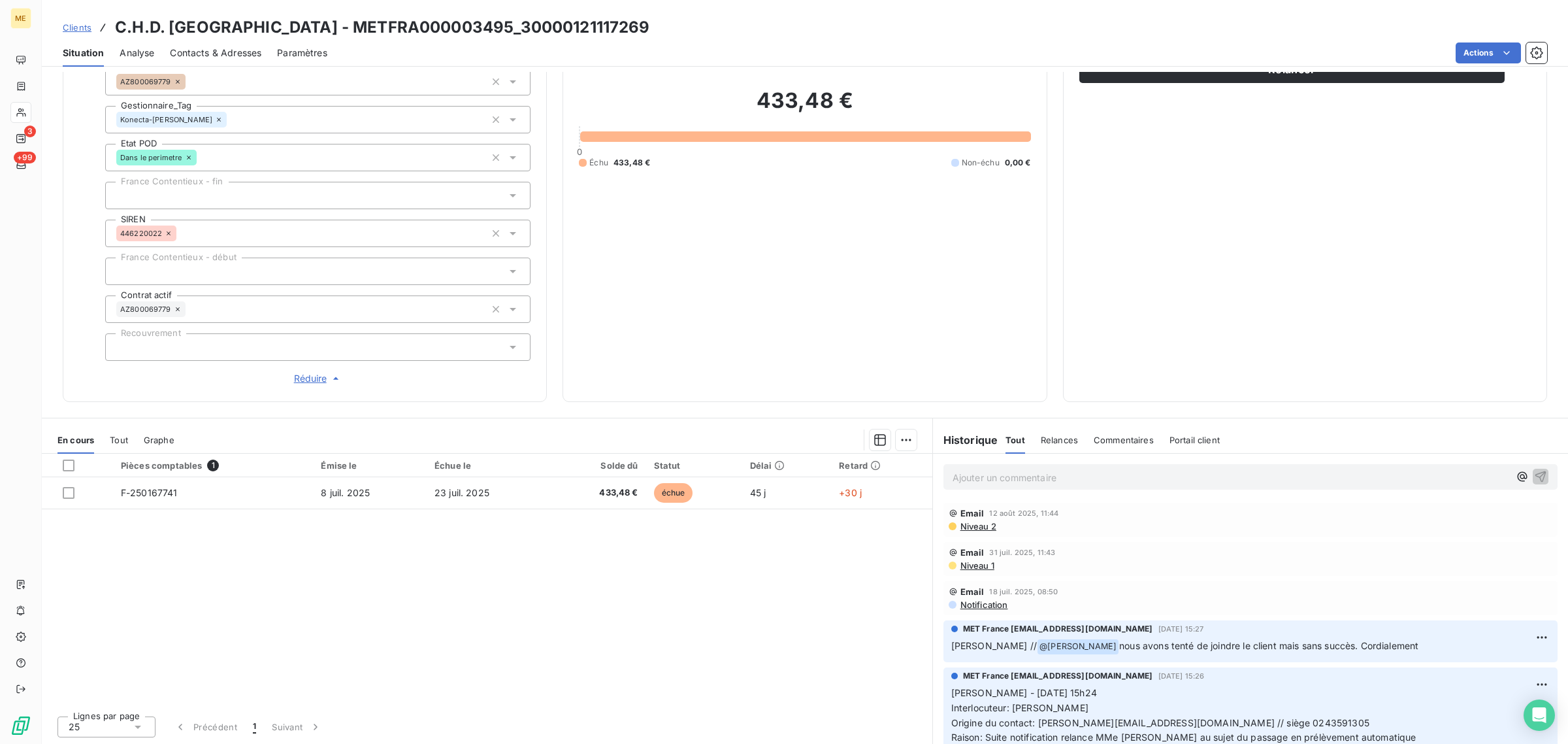
click at [634, 679] on div "Pièces comptables 1 Émise le Échue le Solde dû Statut Délai Retard F-250167741 …" at bounding box center [487, 578] width 891 height 251
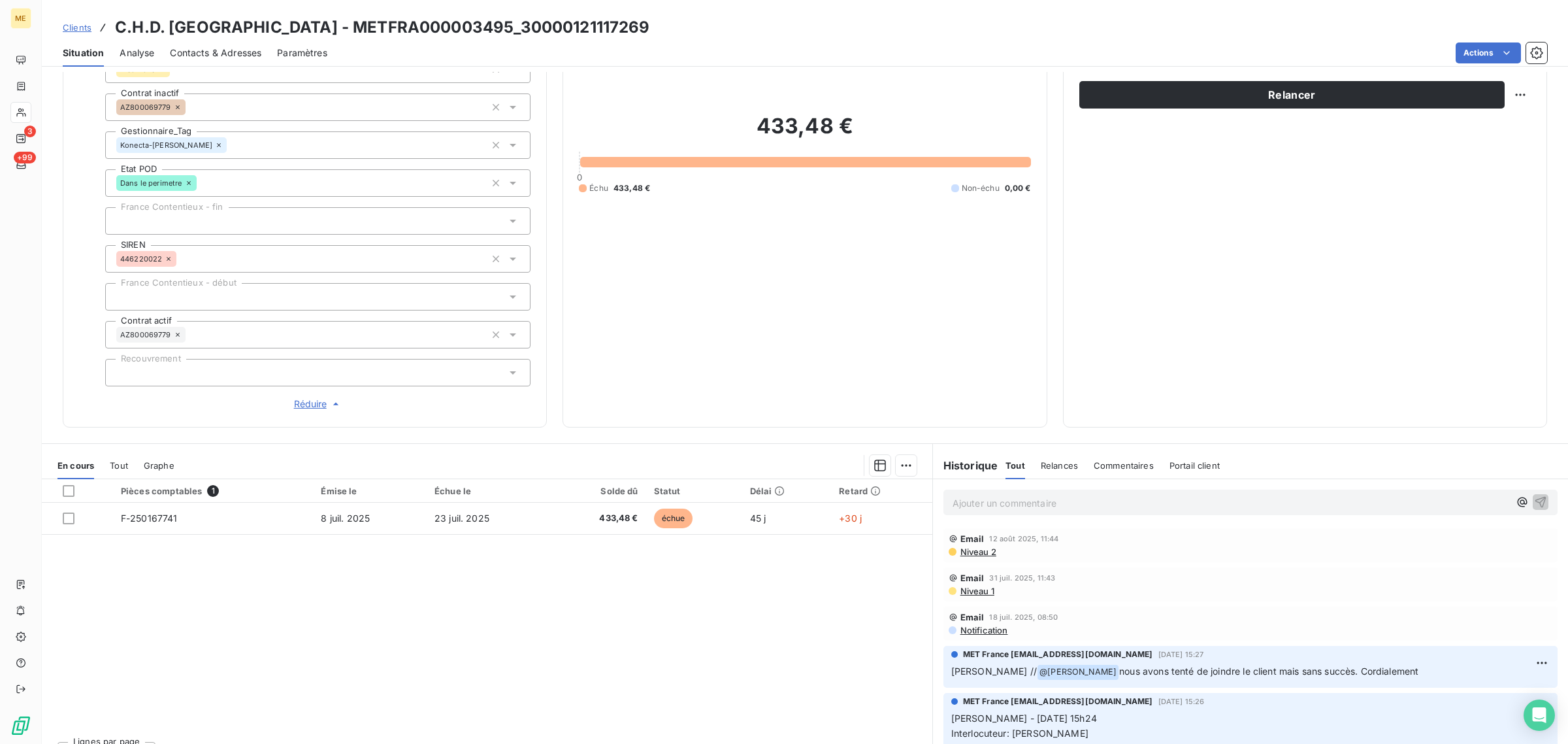
scroll to position [242, 0]
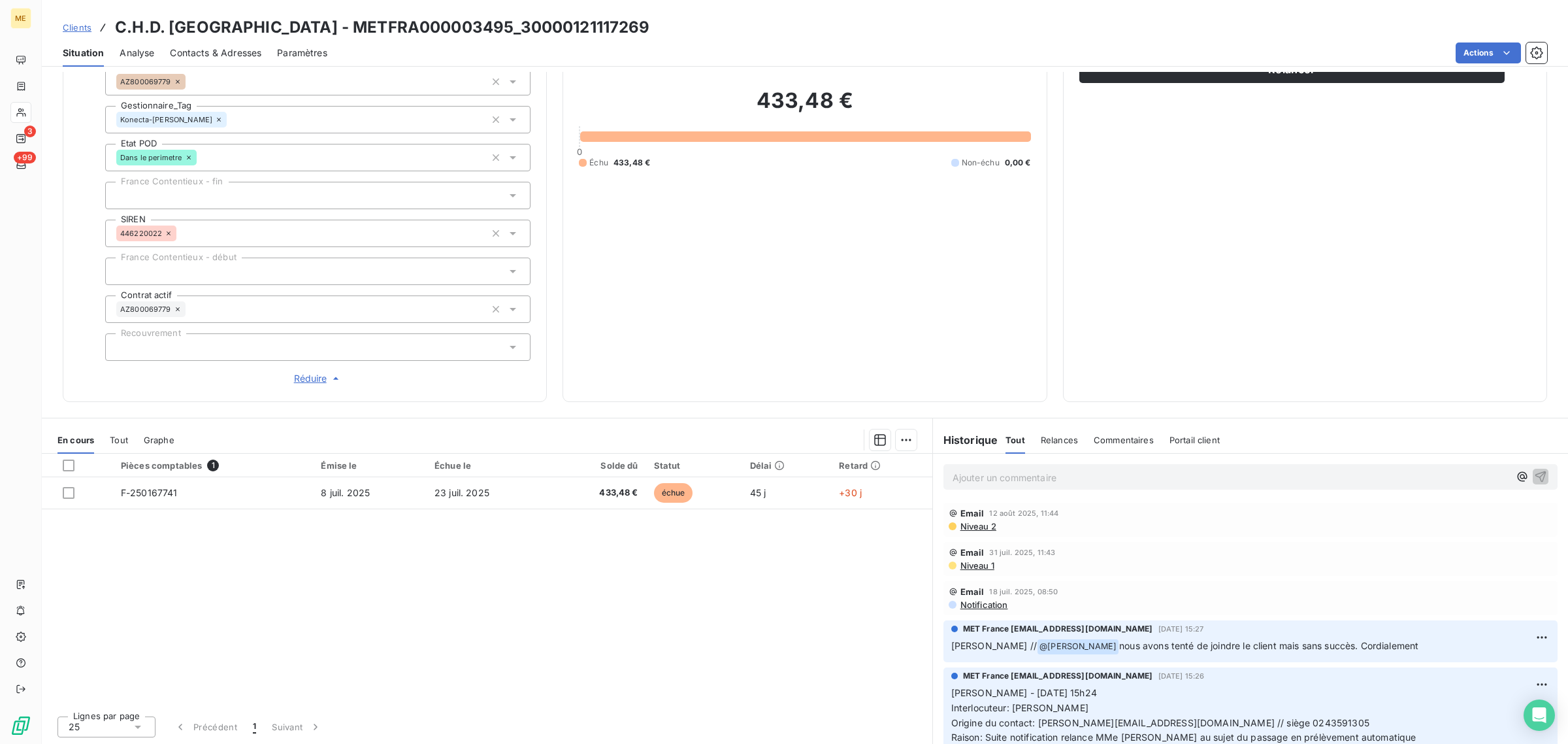
click at [1155, 197] on div "Relance Plan de relance Clients Autre mode de paiement Prochaine relance prévue…" at bounding box center [1305, 166] width 451 height 440
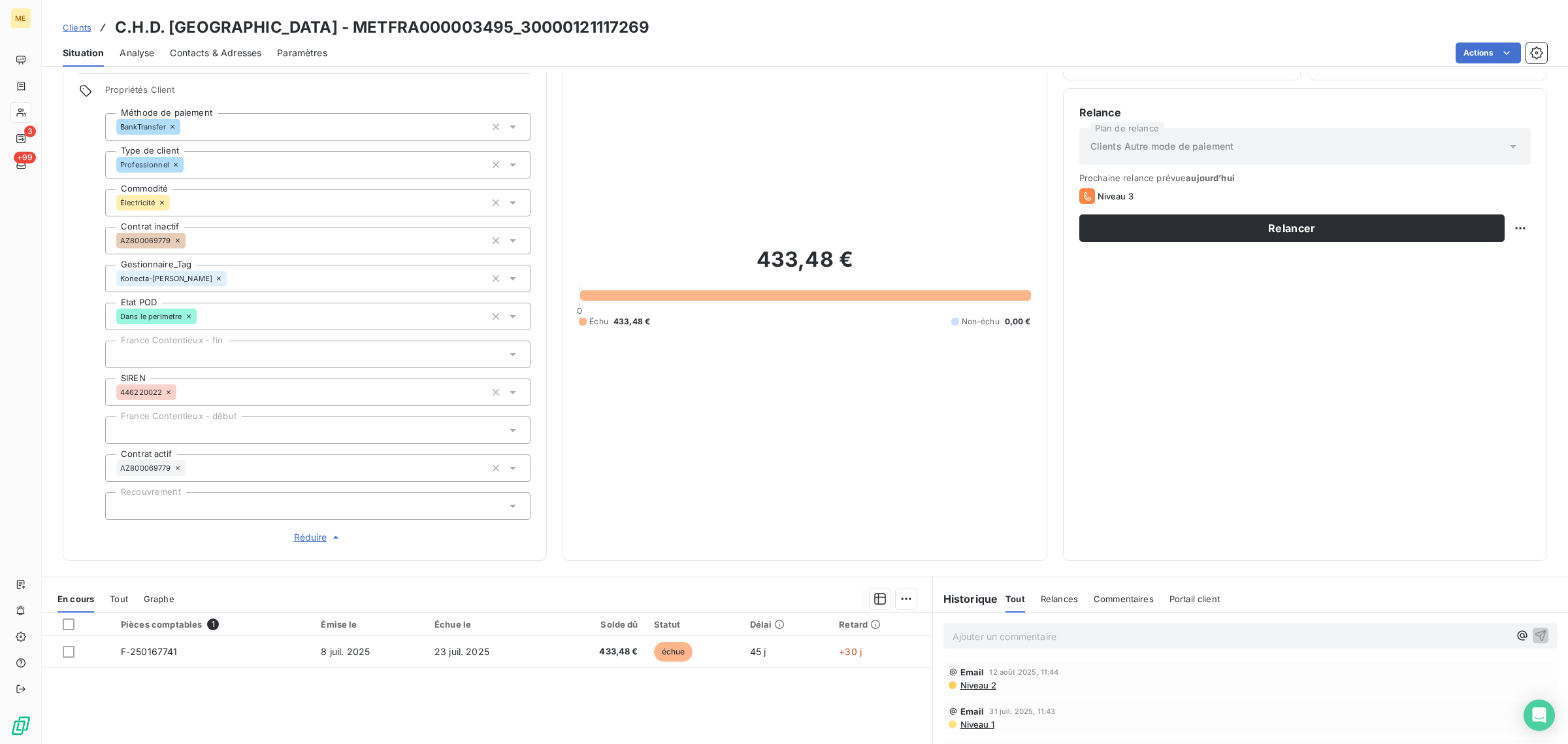
scroll to position [0, 0]
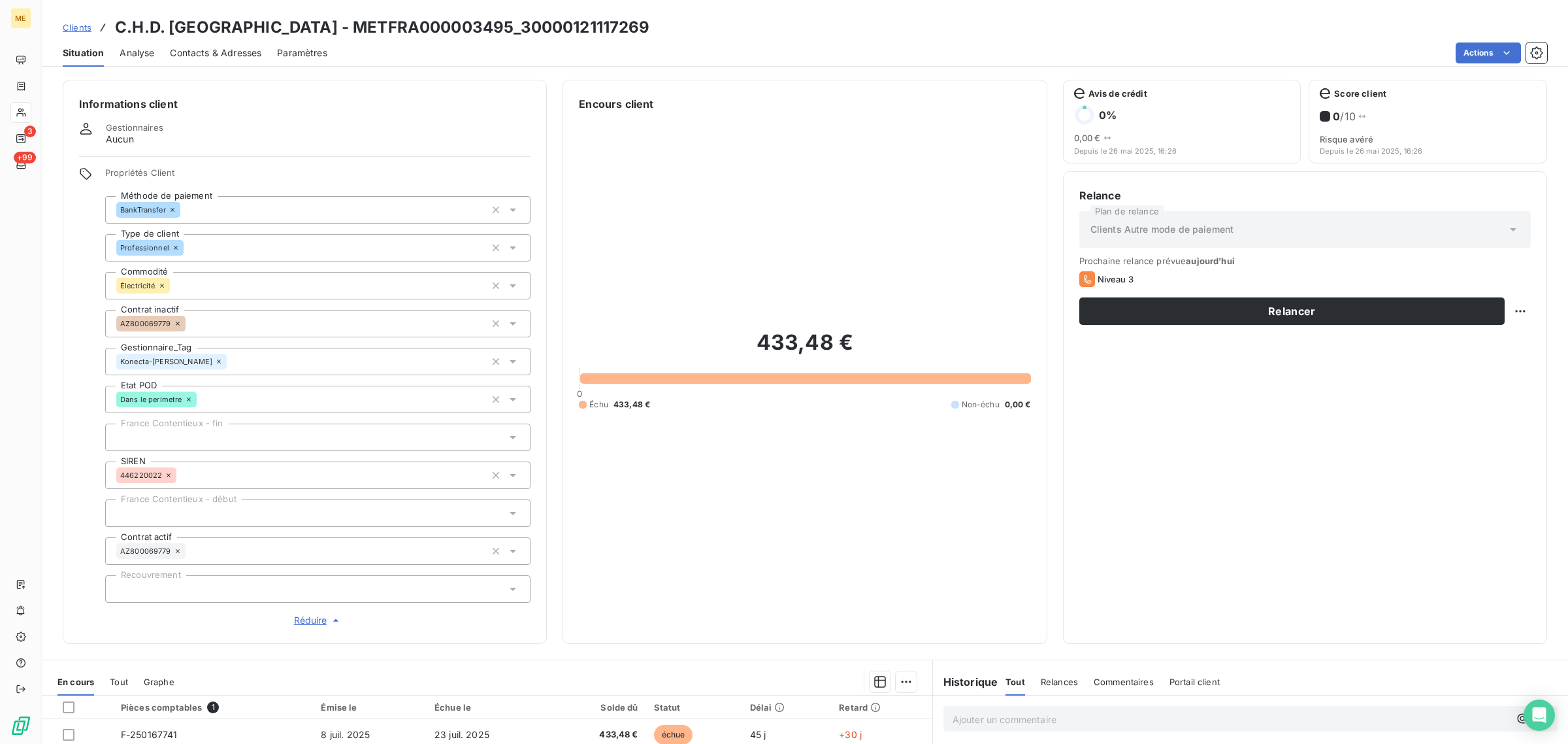
click at [24, 111] on icon at bounding box center [21, 112] width 11 height 10
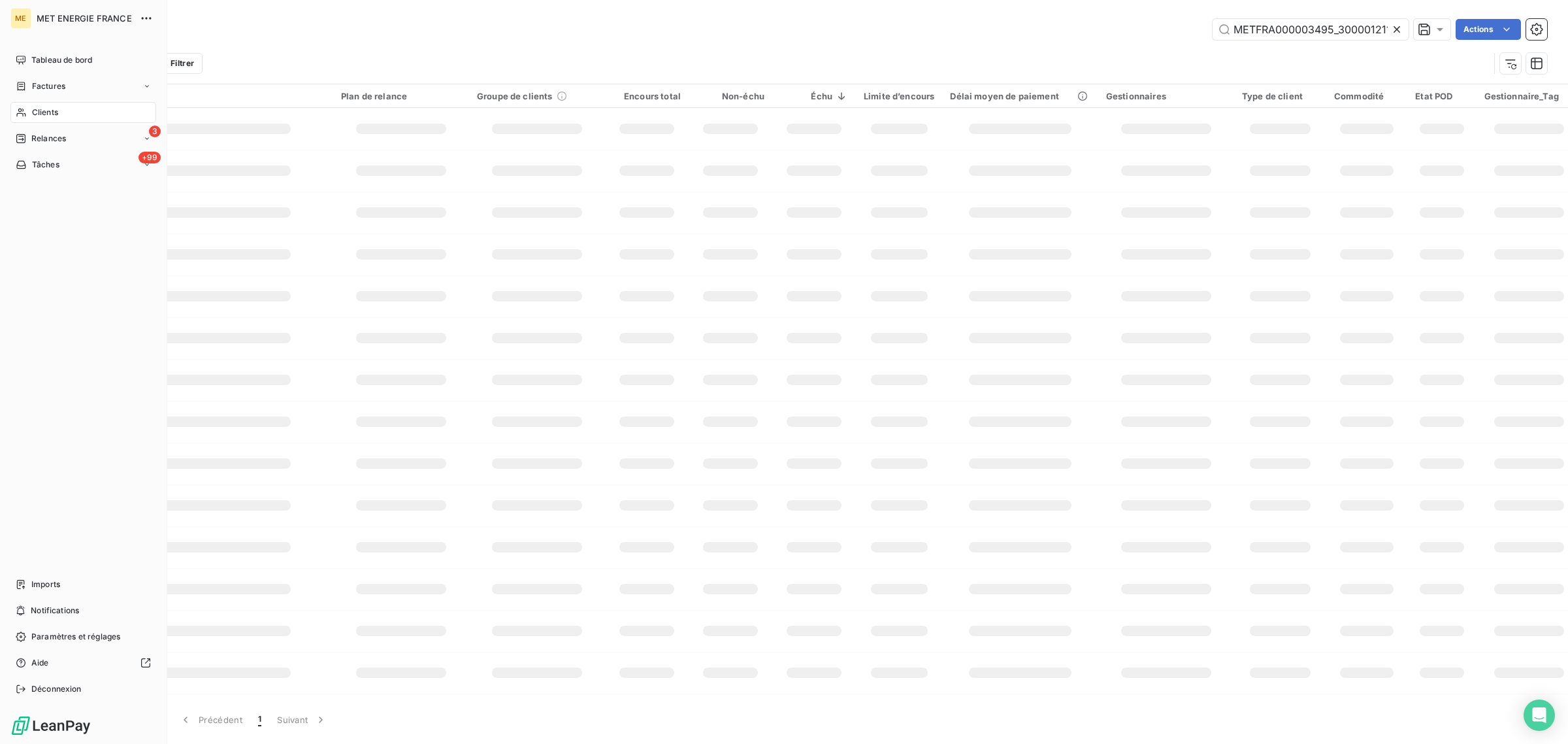
scroll to position [0, 33]
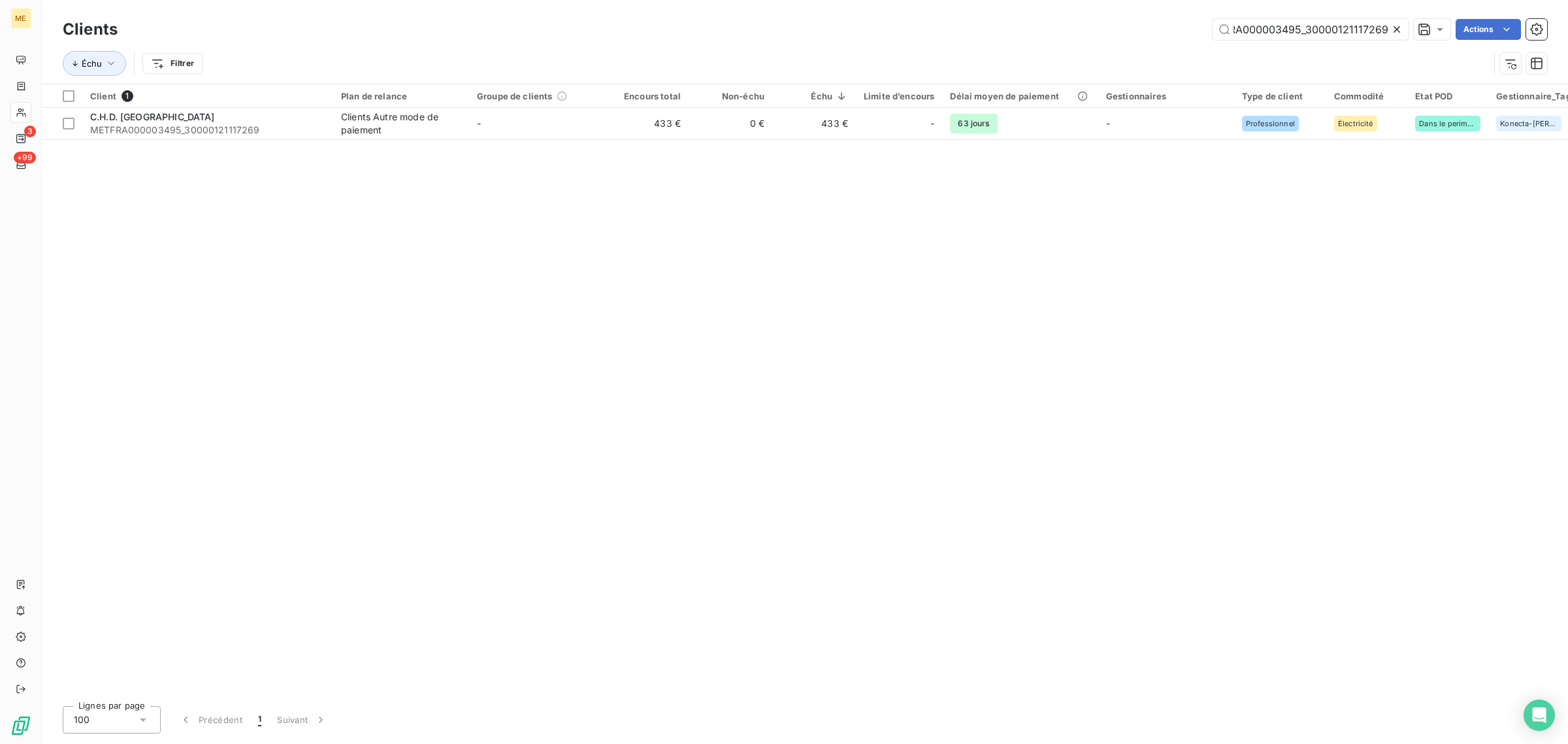
click at [1393, 28] on icon at bounding box center [1396, 28] width 13 height 13
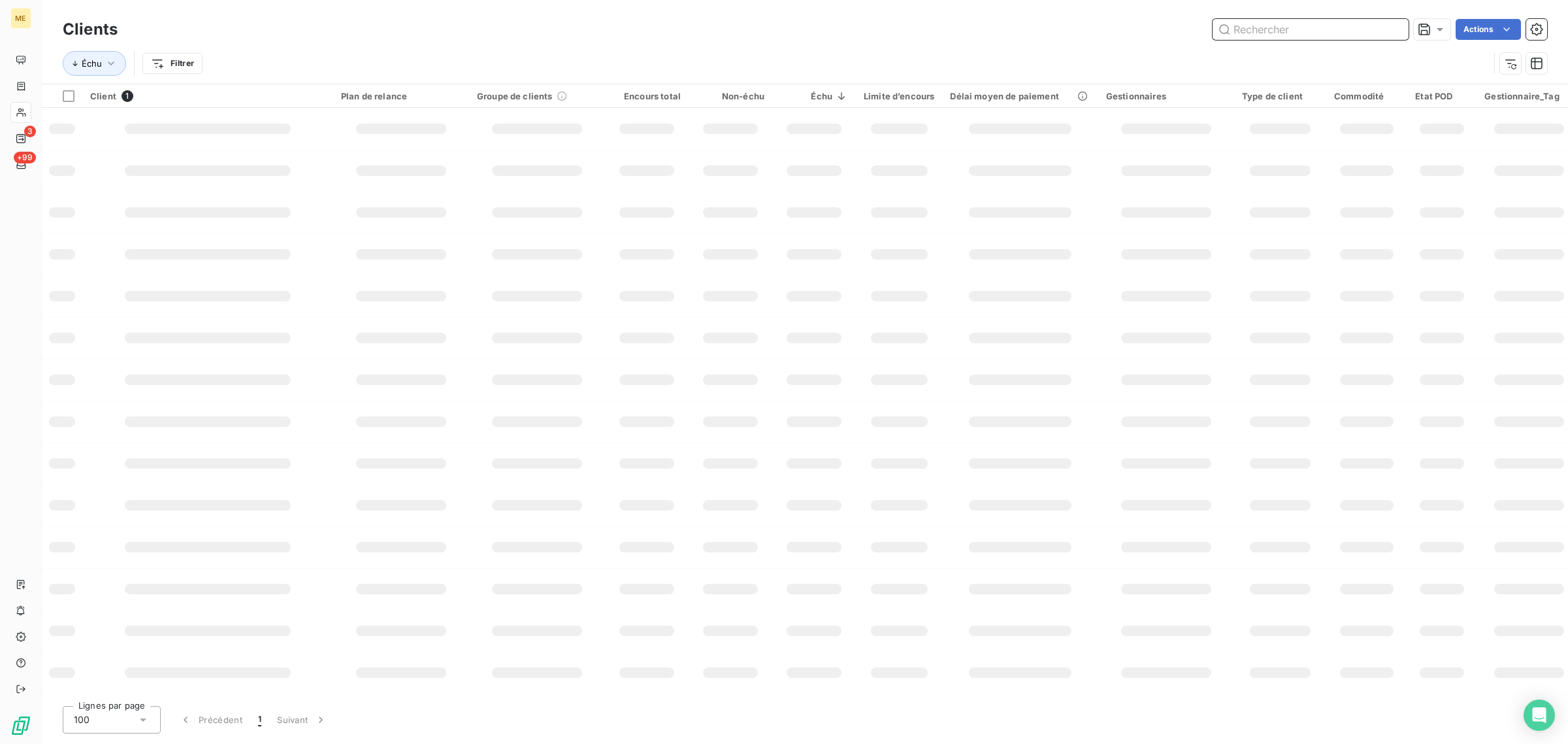
click at [1278, 30] on input "text" at bounding box center [1310, 29] width 196 height 21
paste input "METFRA000001030_25254703299411"
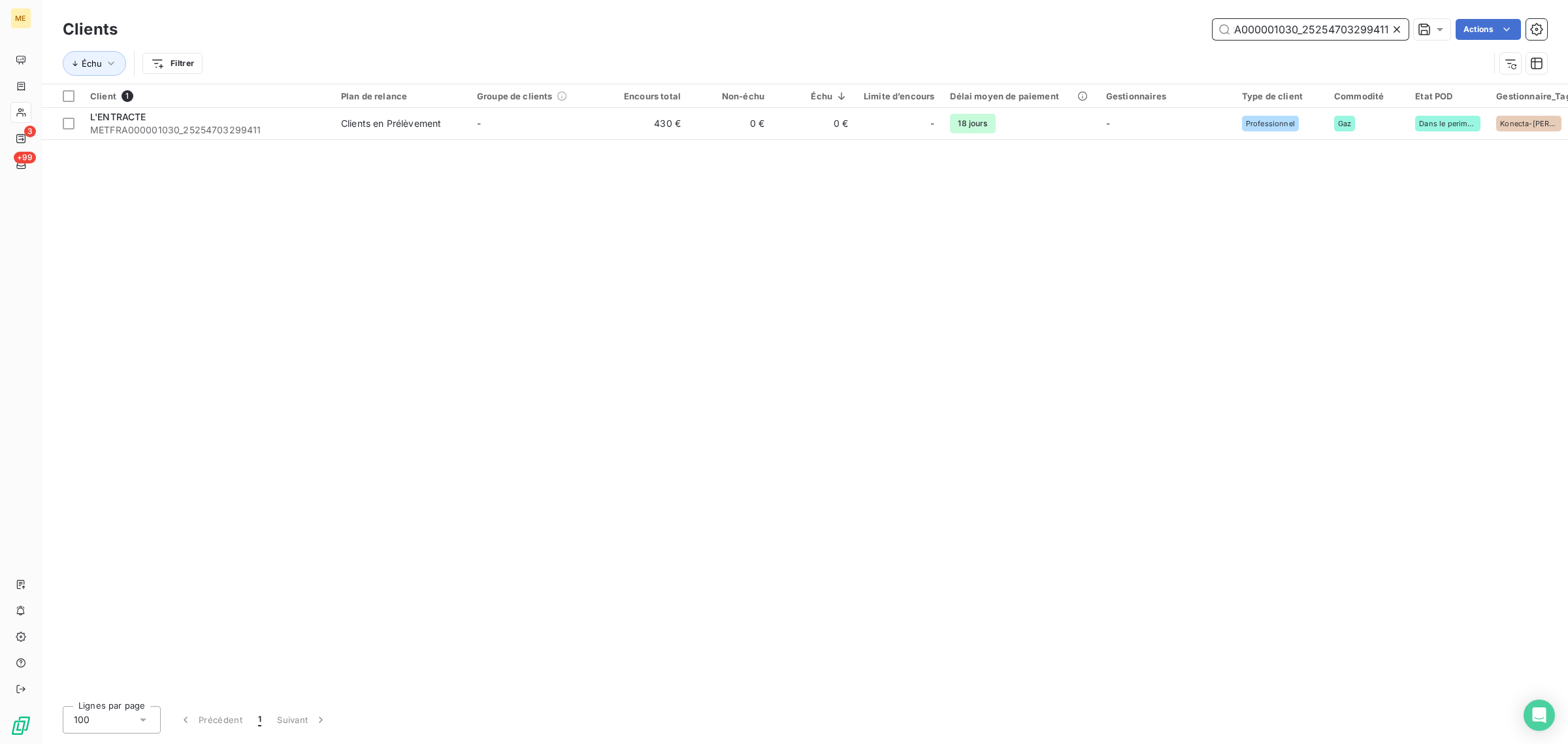
type input "METFRA000001030_25254703299411"
click at [471, 104] on th "Groupe de clients" at bounding box center [537, 96] width 135 height 23
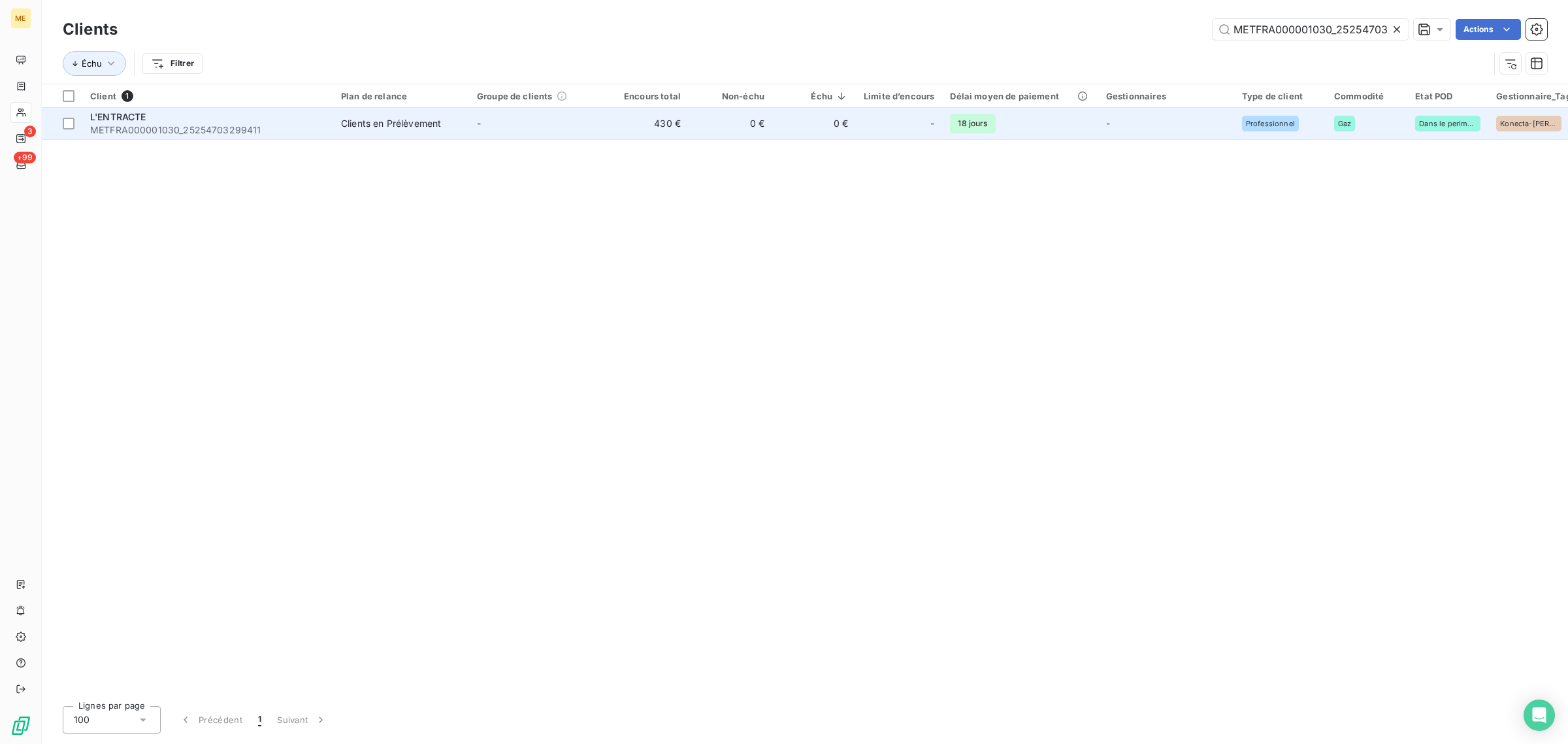
click at [475, 122] on td "-" at bounding box center [537, 123] width 135 height 31
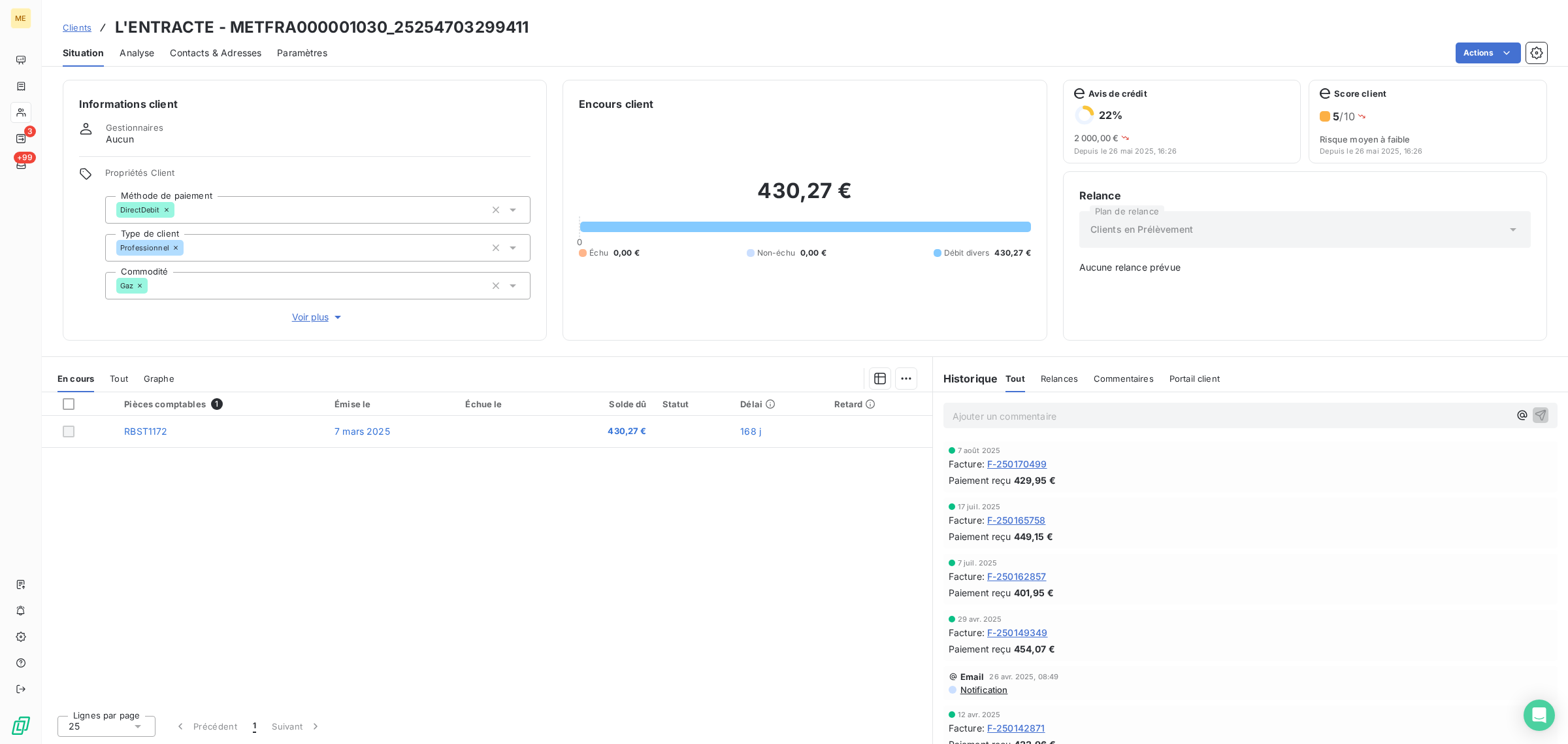
click at [504, 542] on div "Pièces comptables 1 Émise le Échue le Solde dû Statut Délai Retard RBST1172 [DA…" at bounding box center [487, 548] width 891 height 312
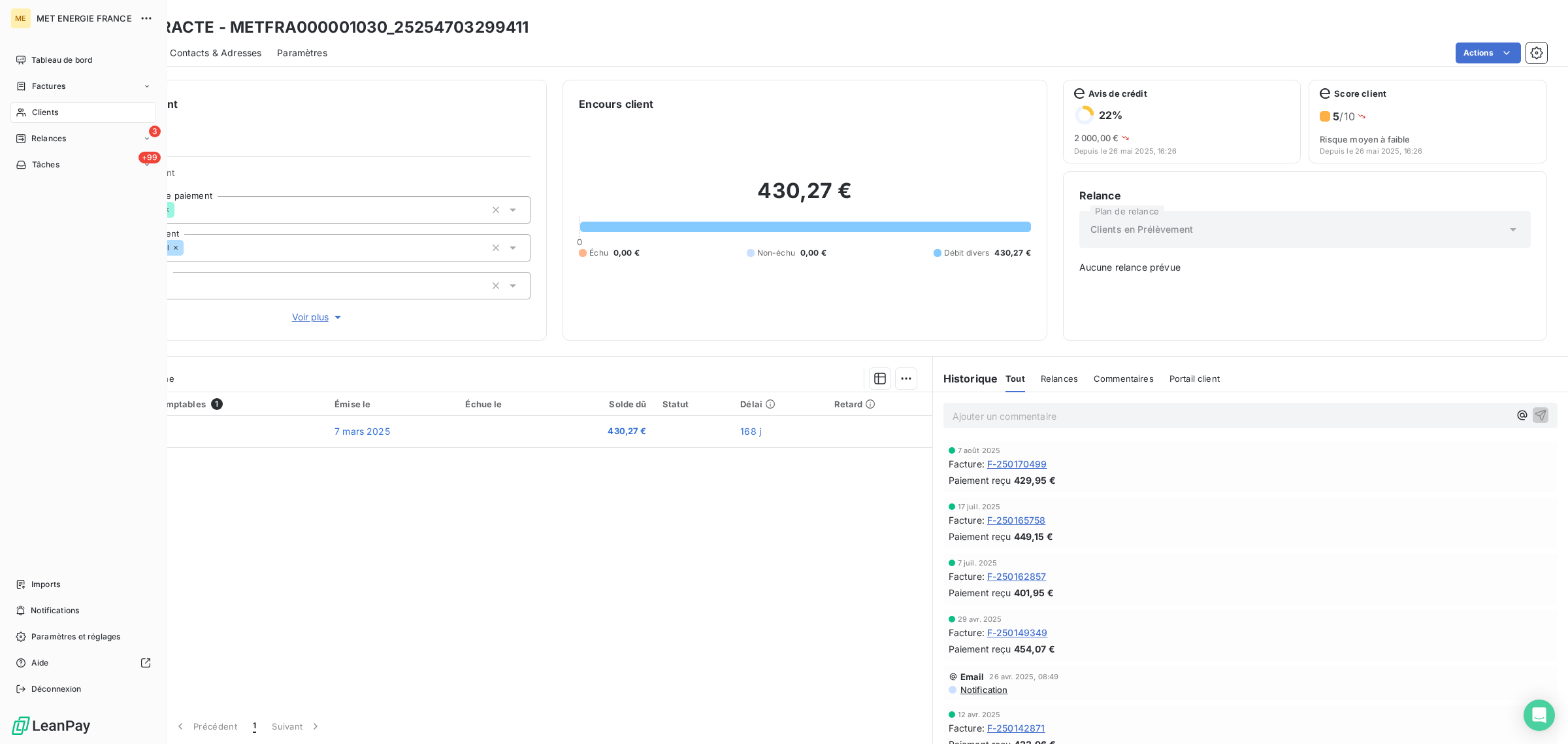
drag, startPoint x: 26, startPoint y: 113, endPoint x: 57, endPoint y: 113, distance: 31.0
click at [26, 113] on icon at bounding box center [21, 112] width 11 height 10
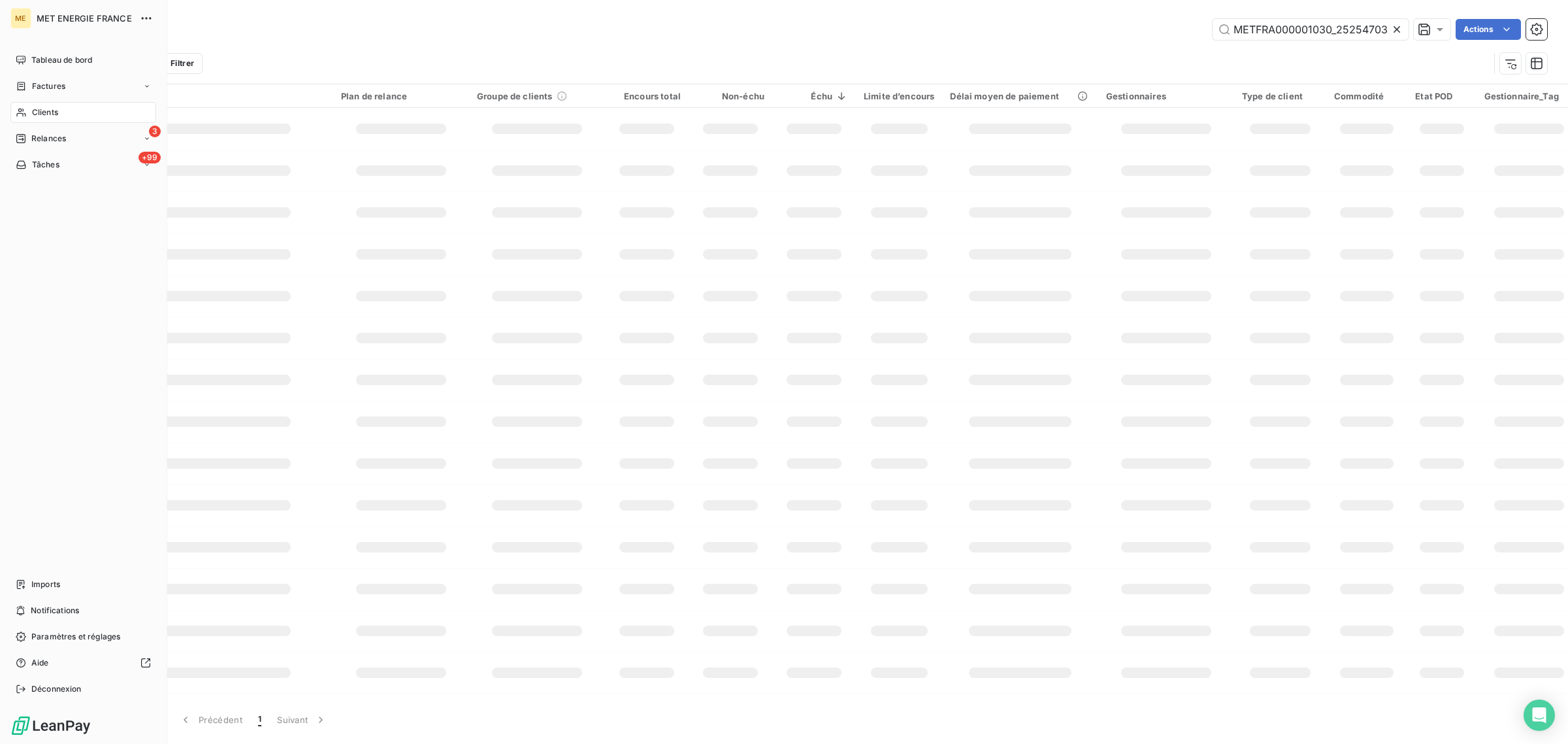
scroll to position [0, 34]
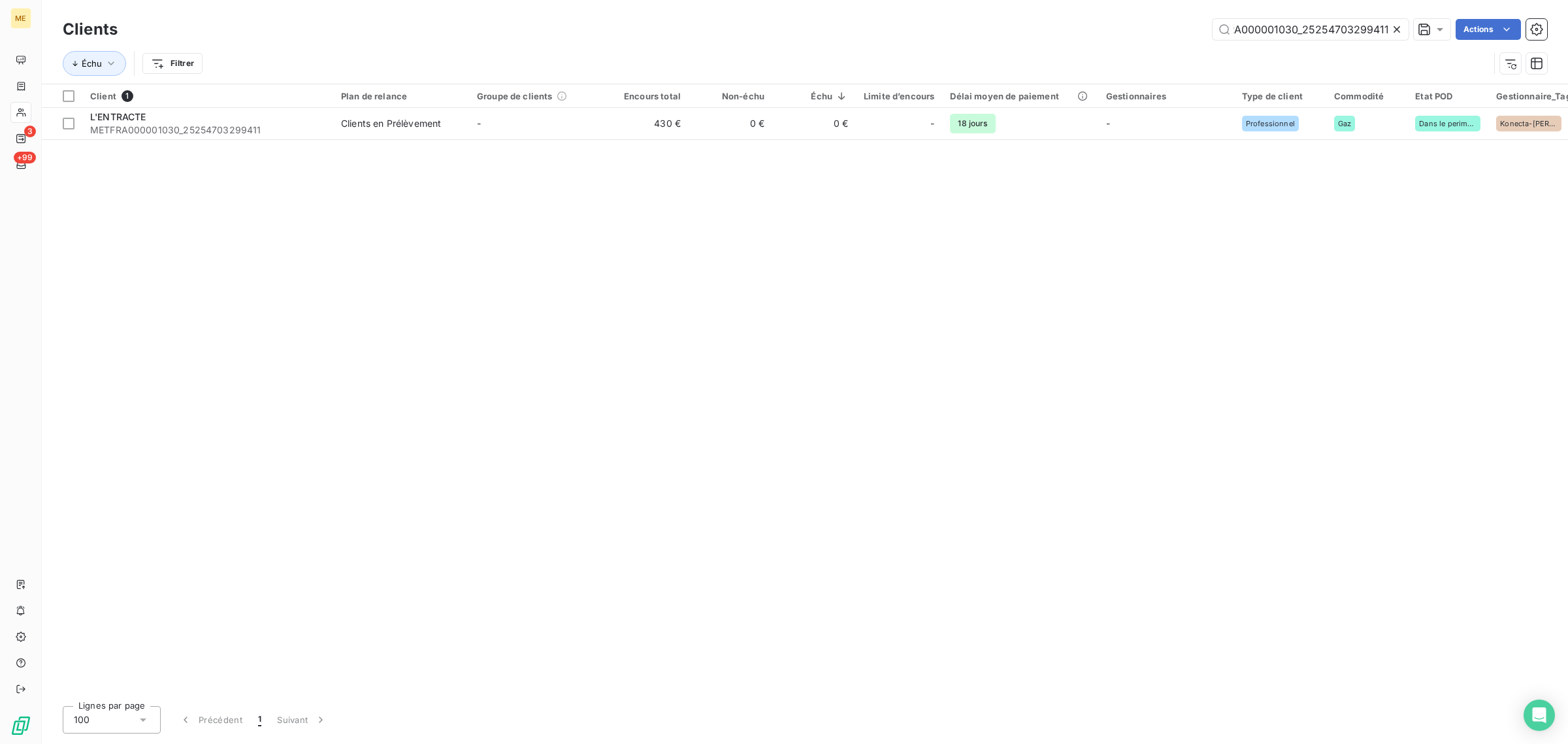
click at [1393, 26] on icon at bounding box center [1396, 28] width 13 height 13
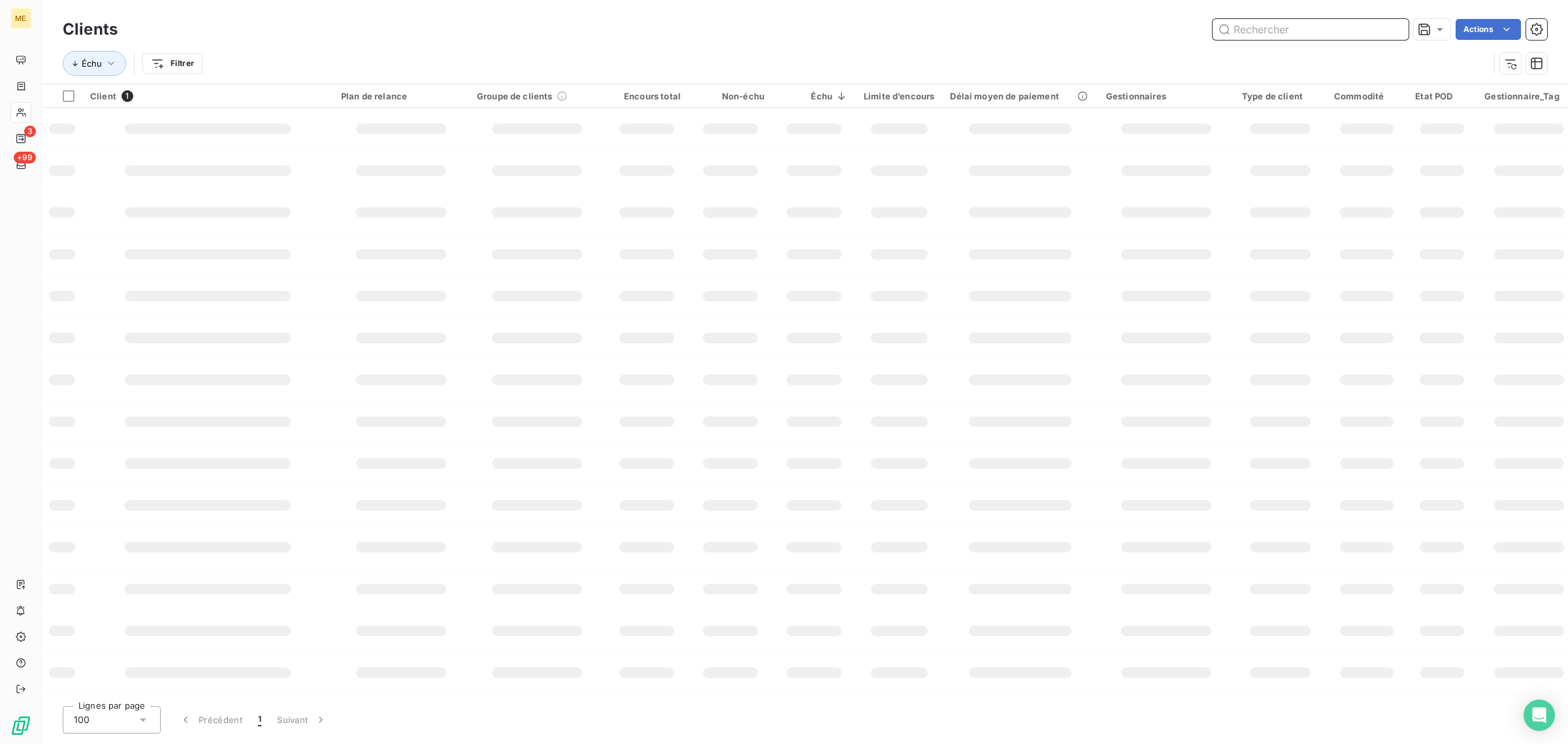
click at [1288, 27] on input "text" at bounding box center [1310, 29] width 196 height 21
paste input "METFRA000020582"
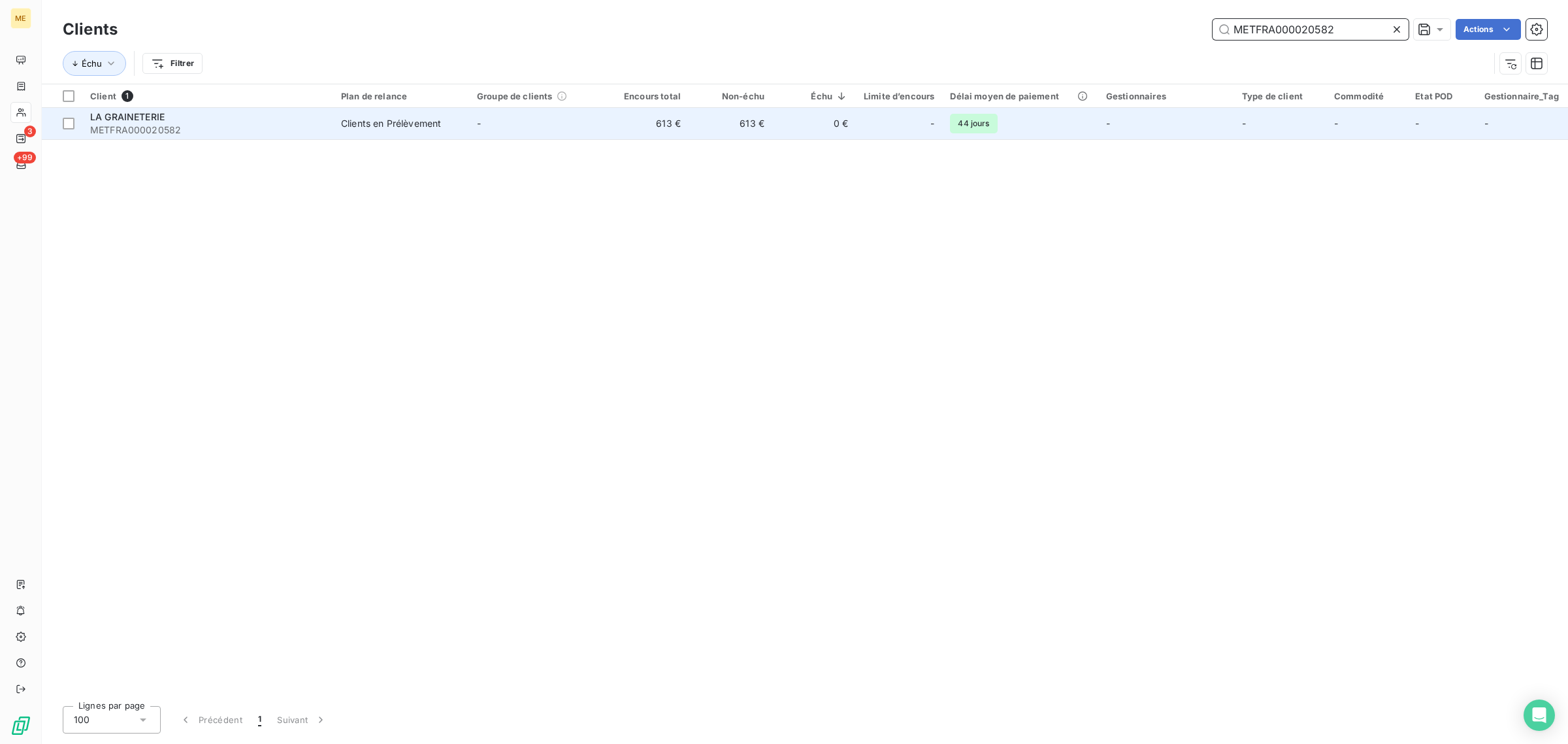
type input "METFRA000020582"
click at [644, 129] on td "613 €" at bounding box center [646, 123] width 84 height 31
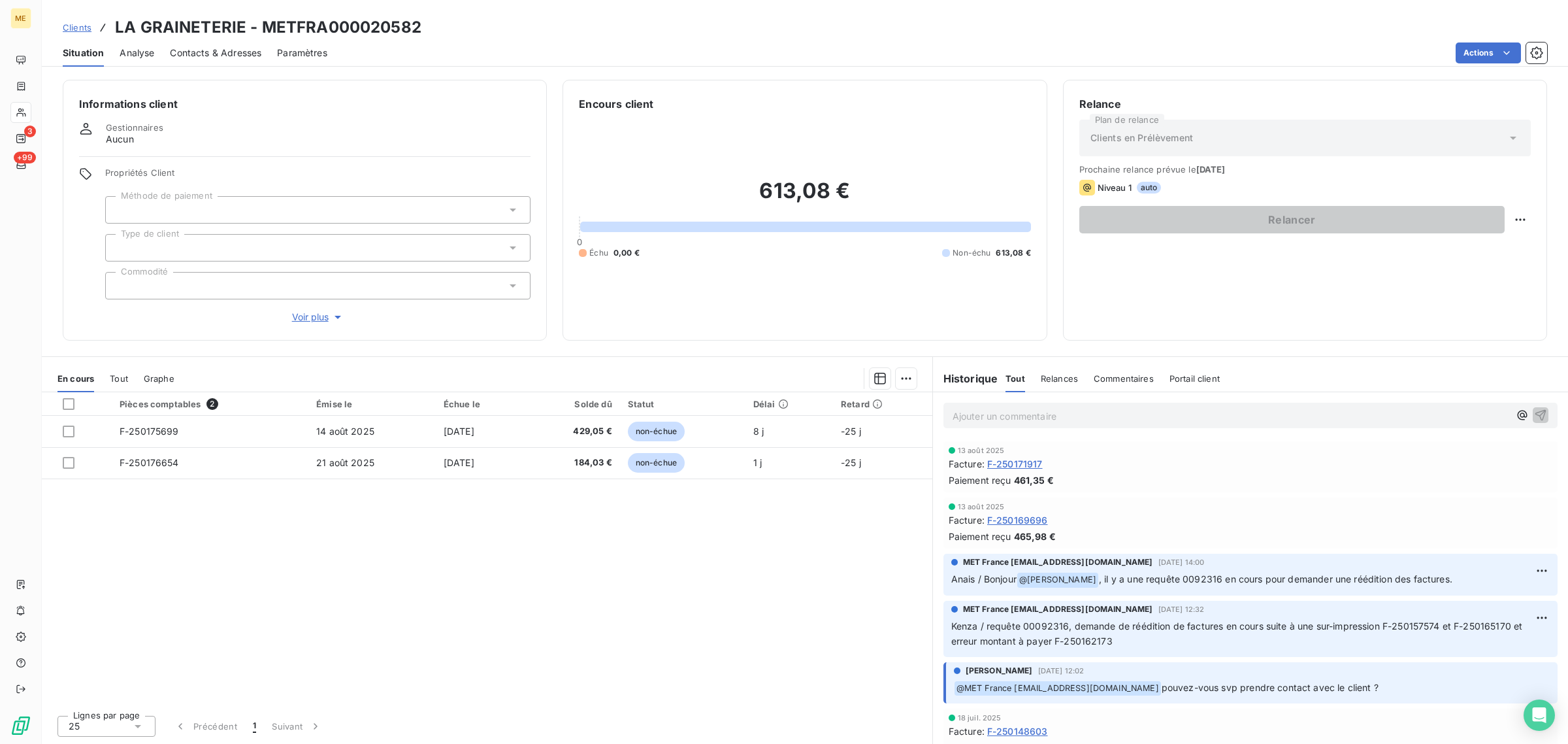
click at [314, 315] on span "Voir plus" at bounding box center [318, 317] width 53 height 13
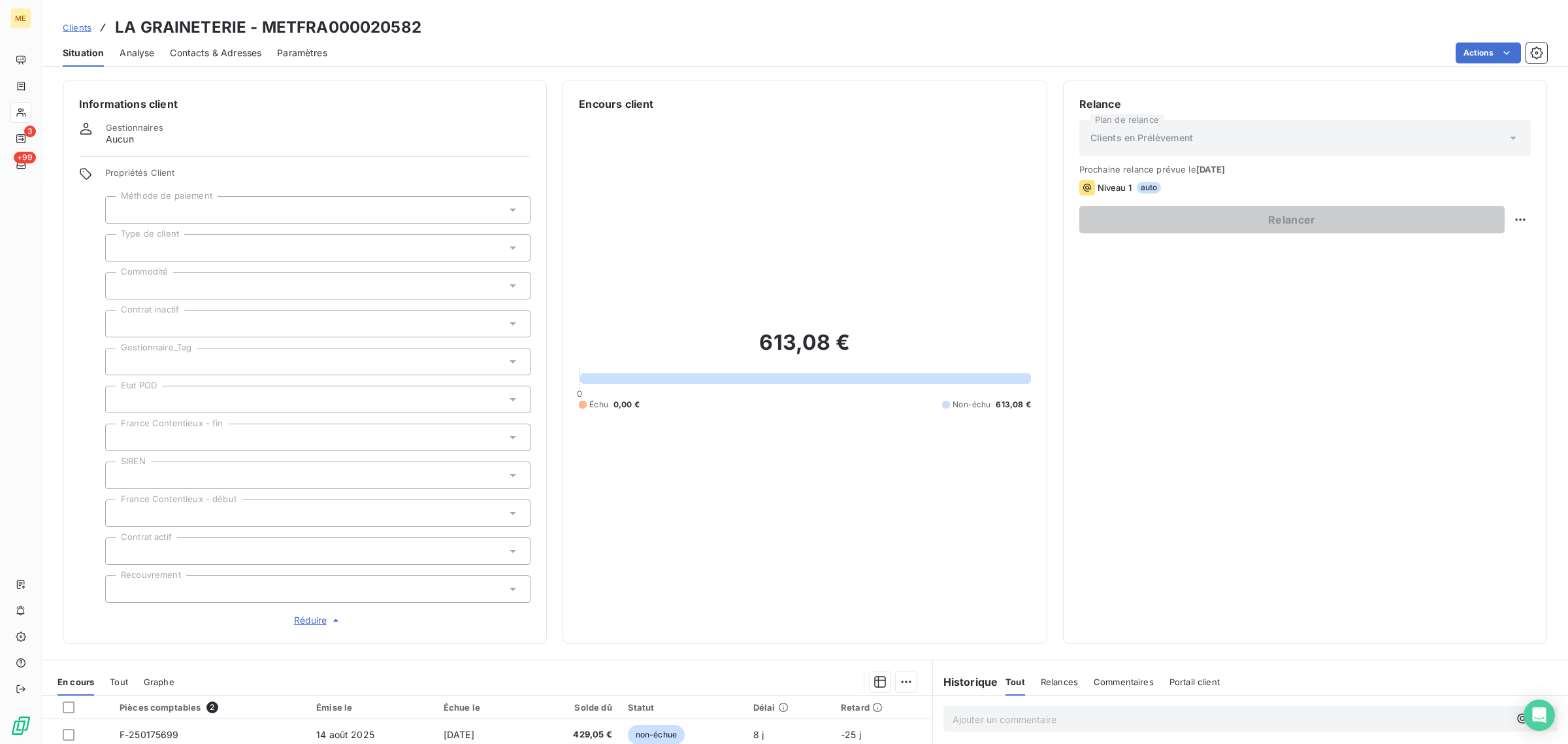
click at [190, 359] on div at bounding box center [318, 362] width 425 height 28
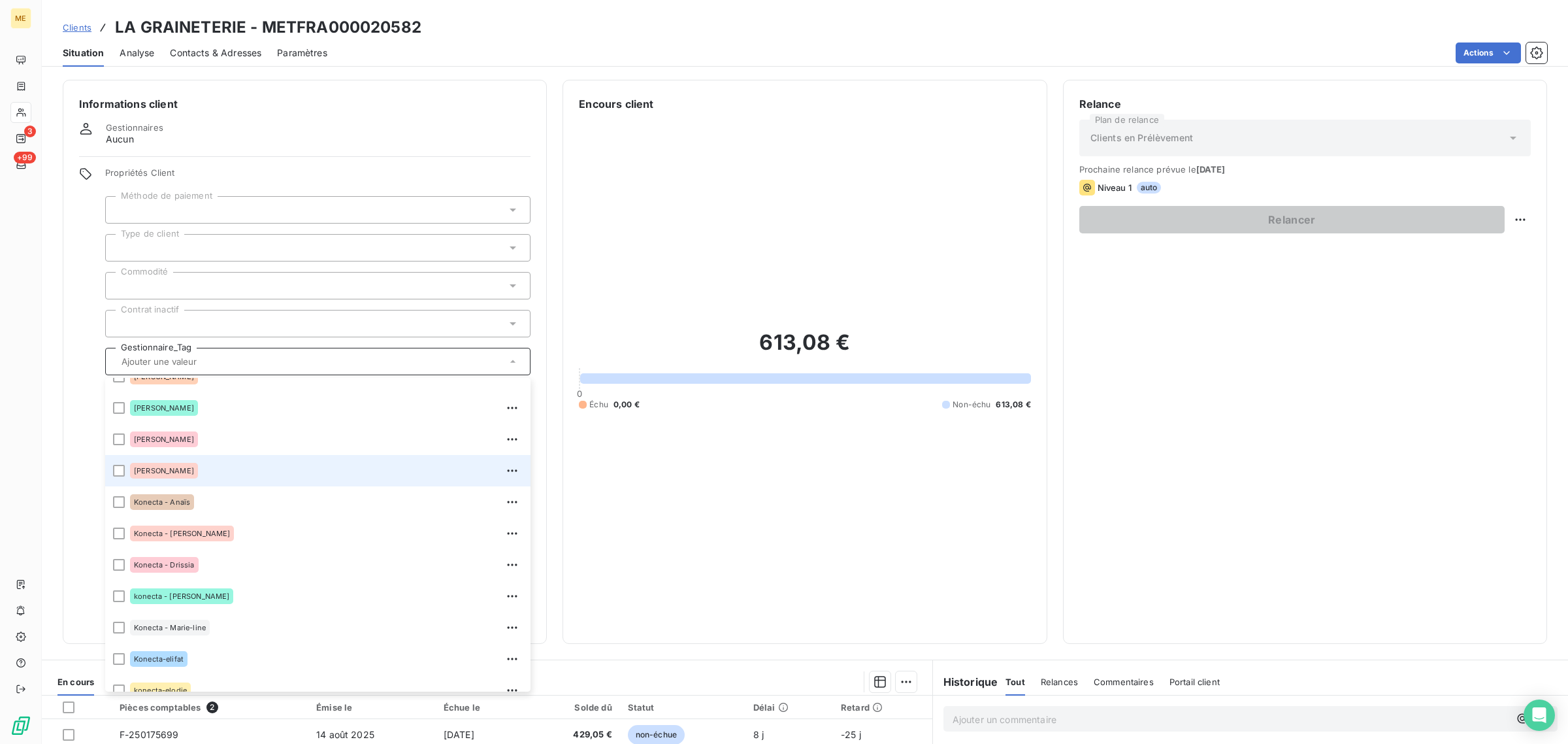
scroll to position [245, 0]
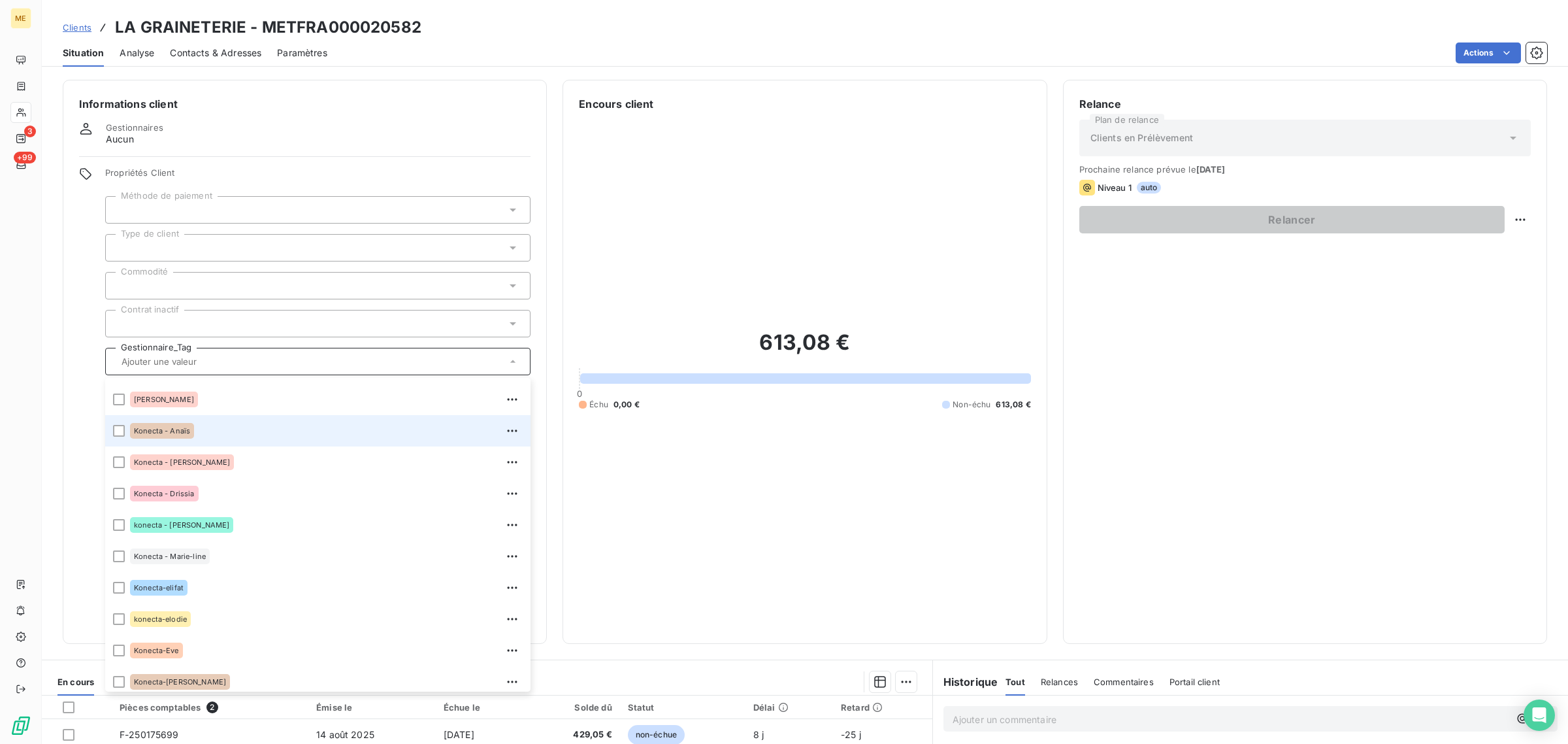
click at [168, 437] on div "Konecta - Anaïs" at bounding box center [162, 431] width 64 height 16
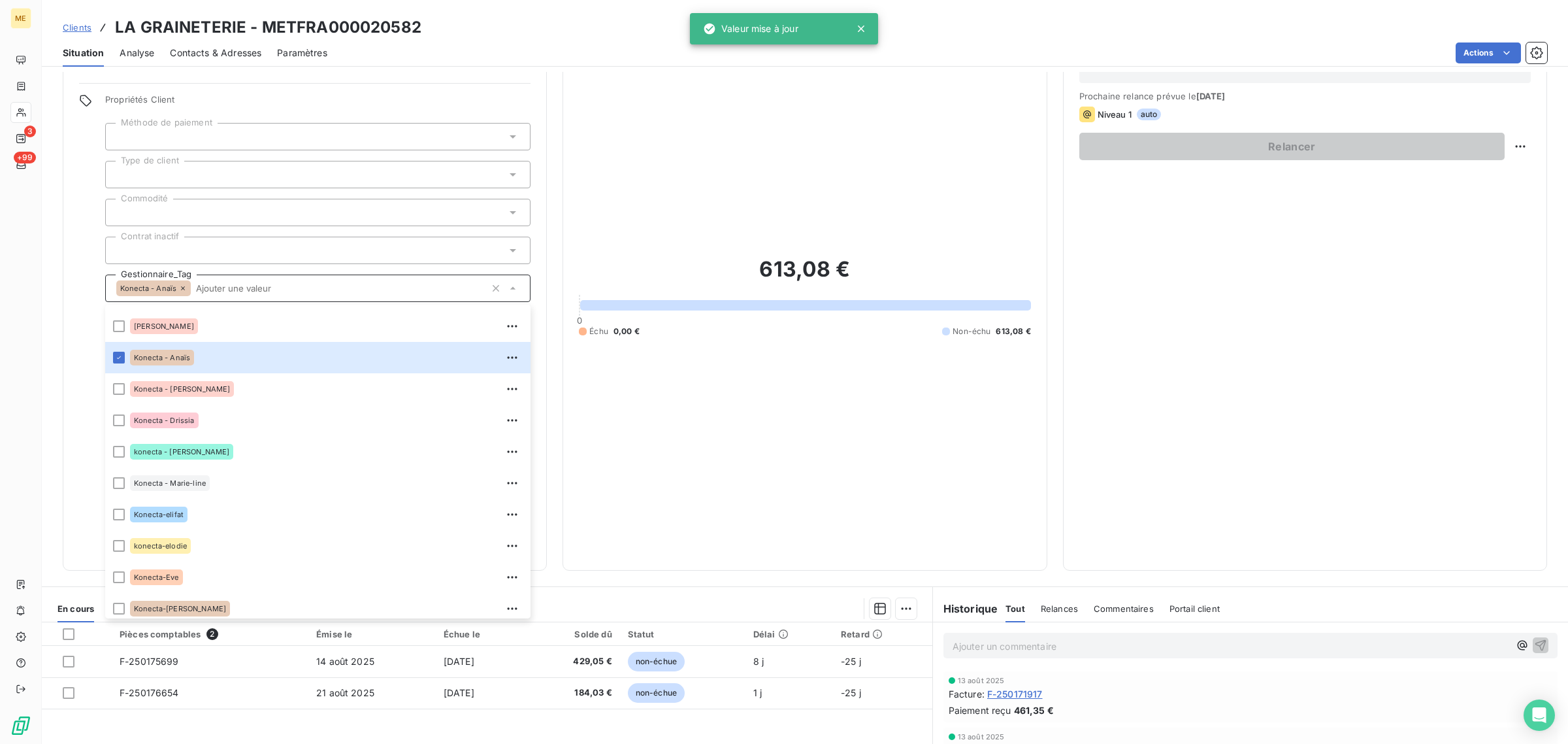
scroll to position [0, 0]
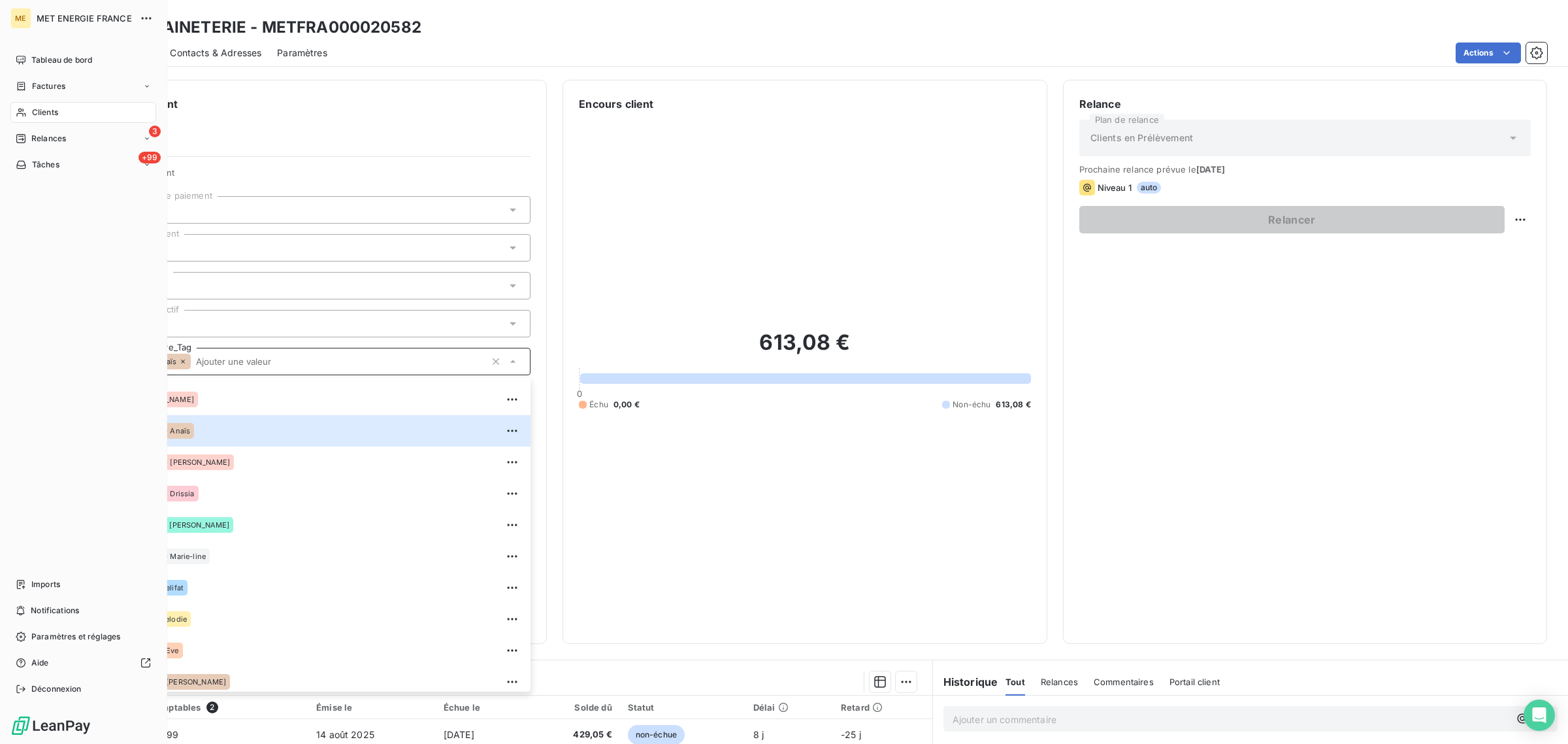
click at [28, 111] on div "Clients" at bounding box center [83, 112] width 146 height 21
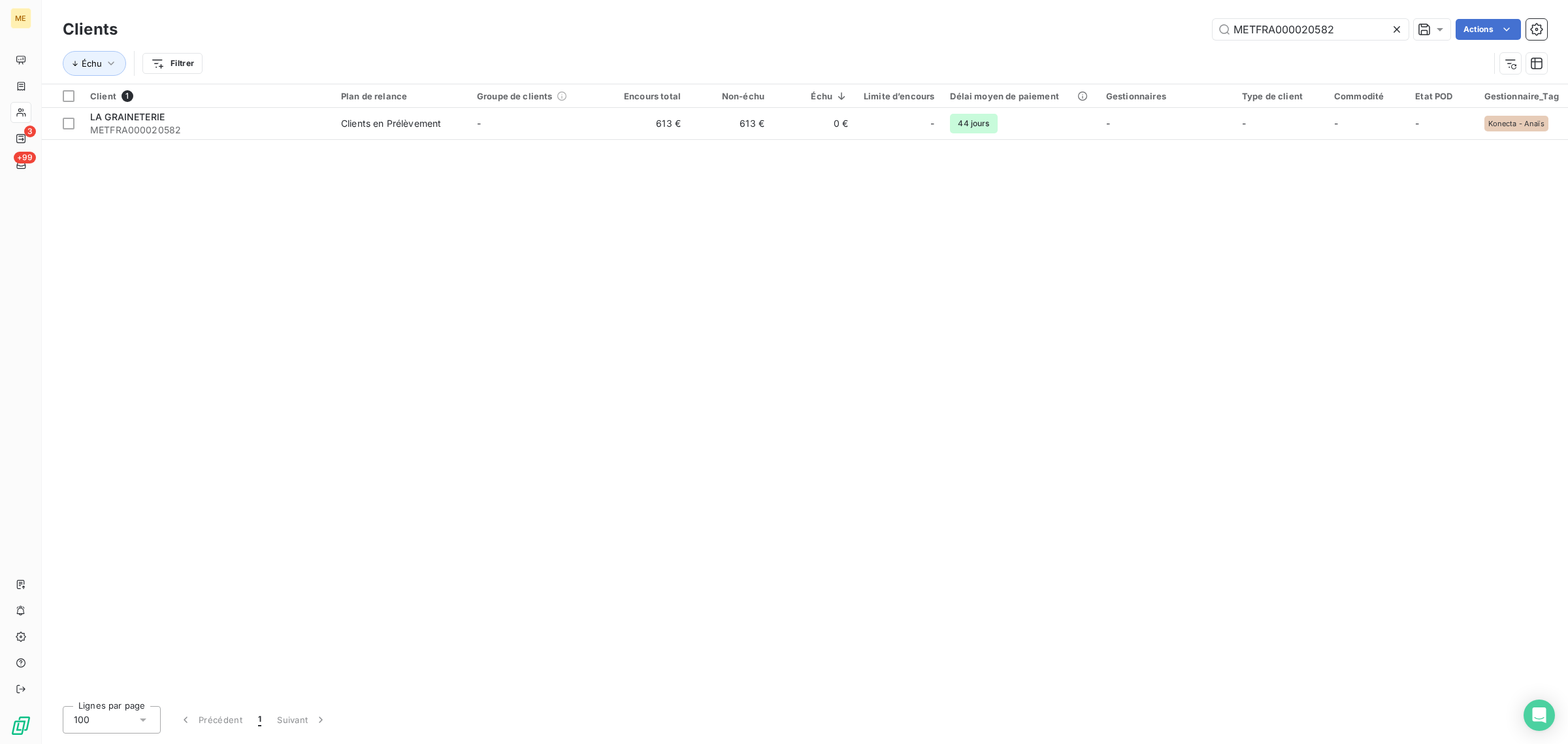
click at [1403, 28] on div at bounding box center [1399, 29] width 18 height 21
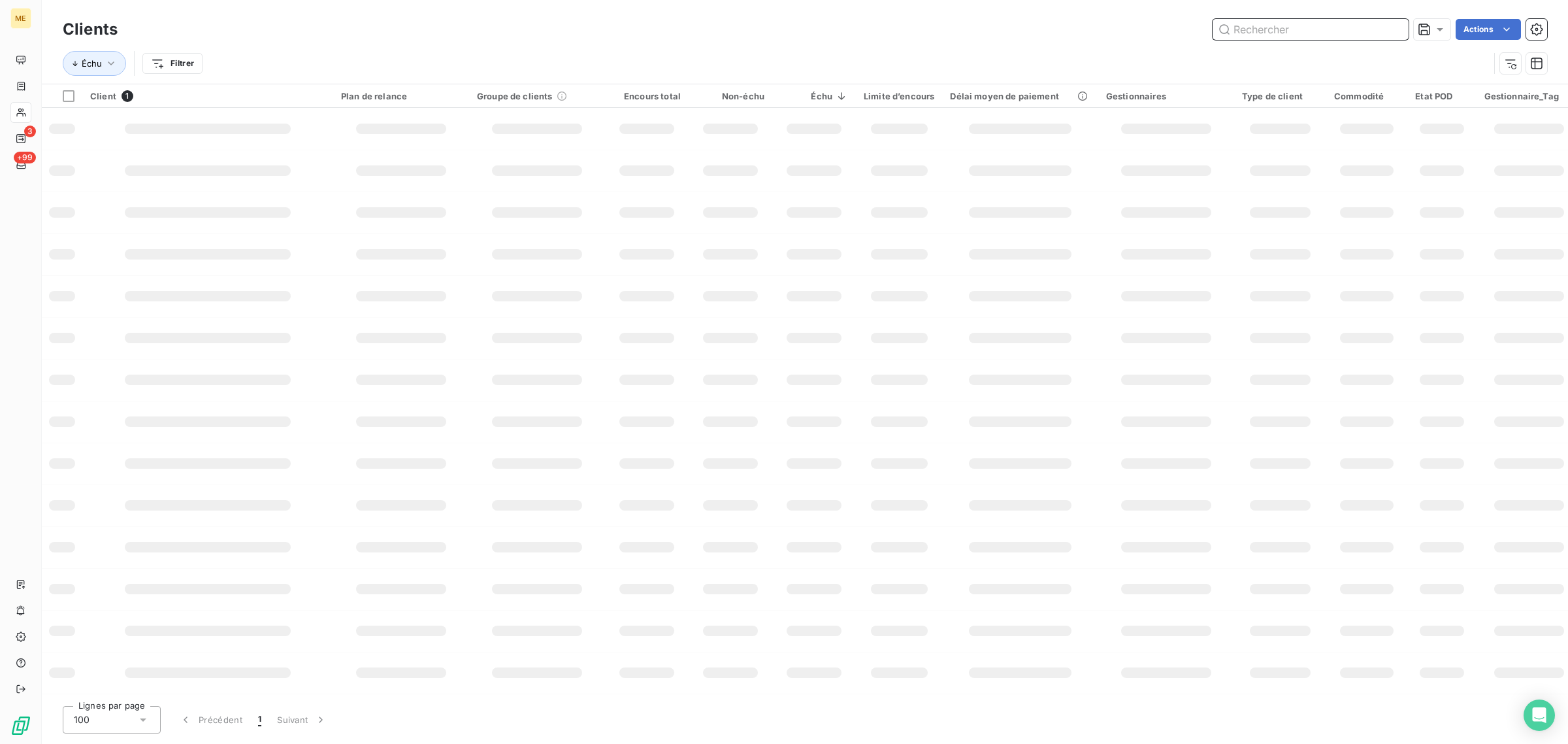
click at [1317, 28] on input "text" at bounding box center [1310, 29] width 196 height 21
paste input "METFRA000003714_15440955132106"
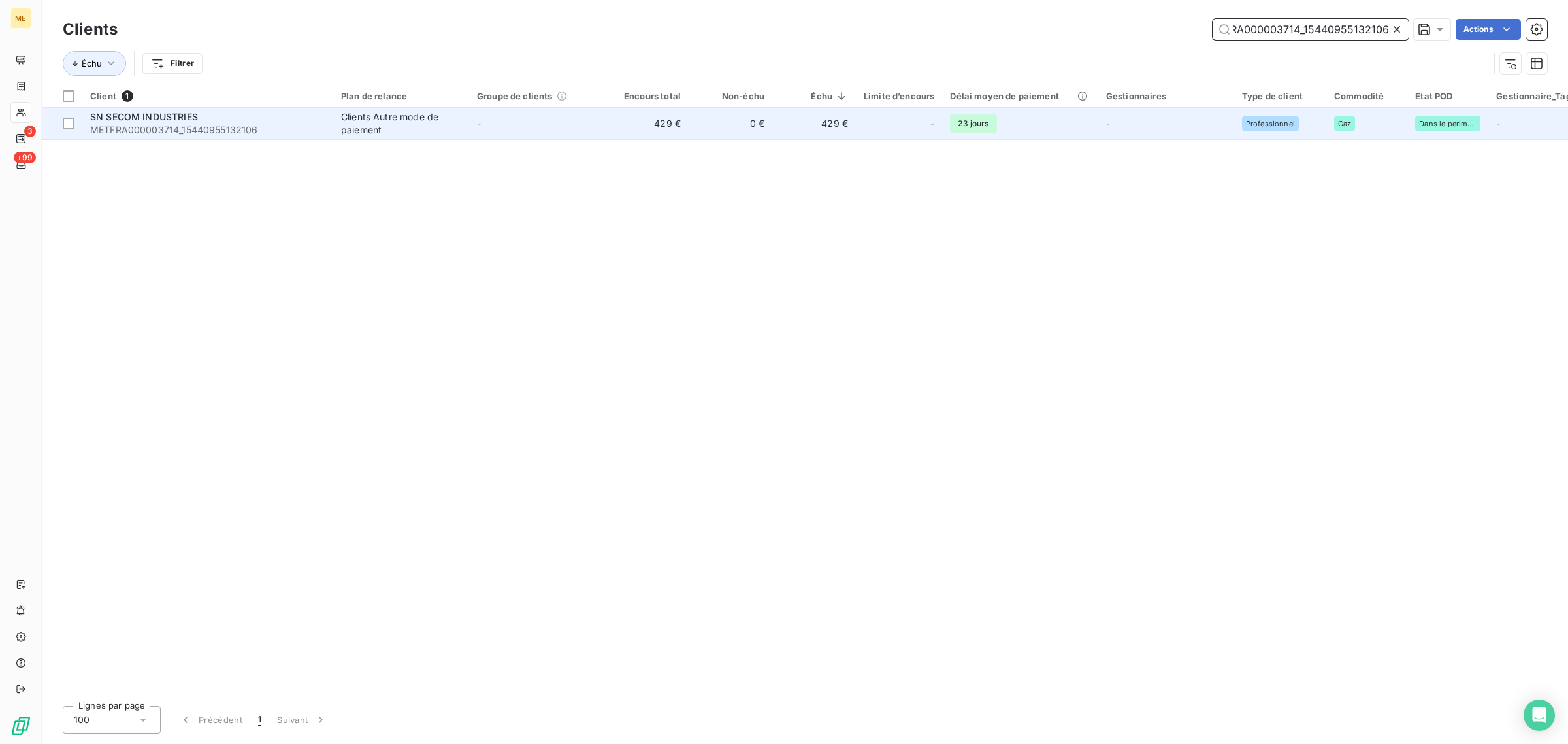
type input "METFRA000003714_15440955132106"
click at [537, 113] on td "-" at bounding box center [537, 123] width 135 height 31
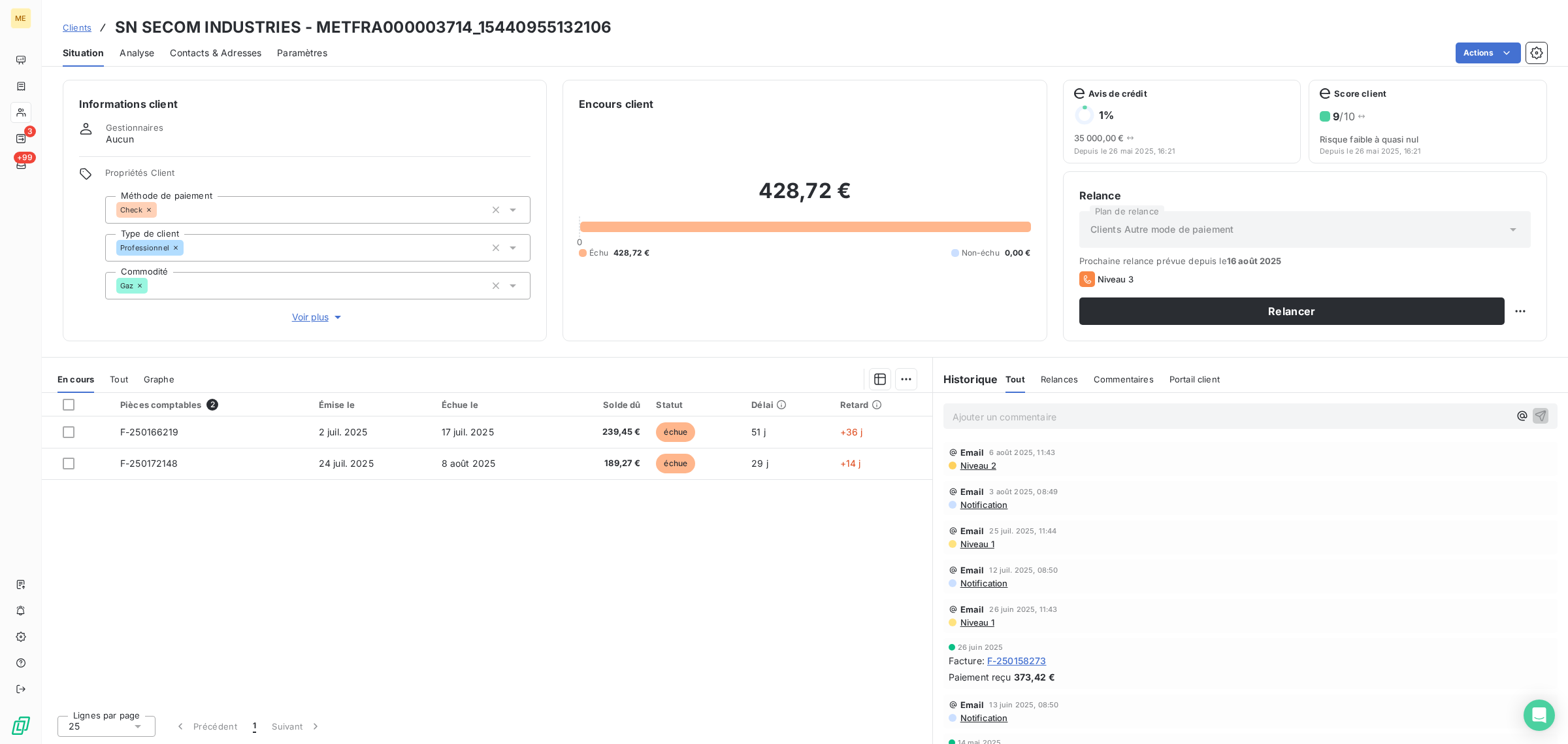
click at [302, 324] on span "Voir plus" at bounding box center [318, 317] width 53 height 13
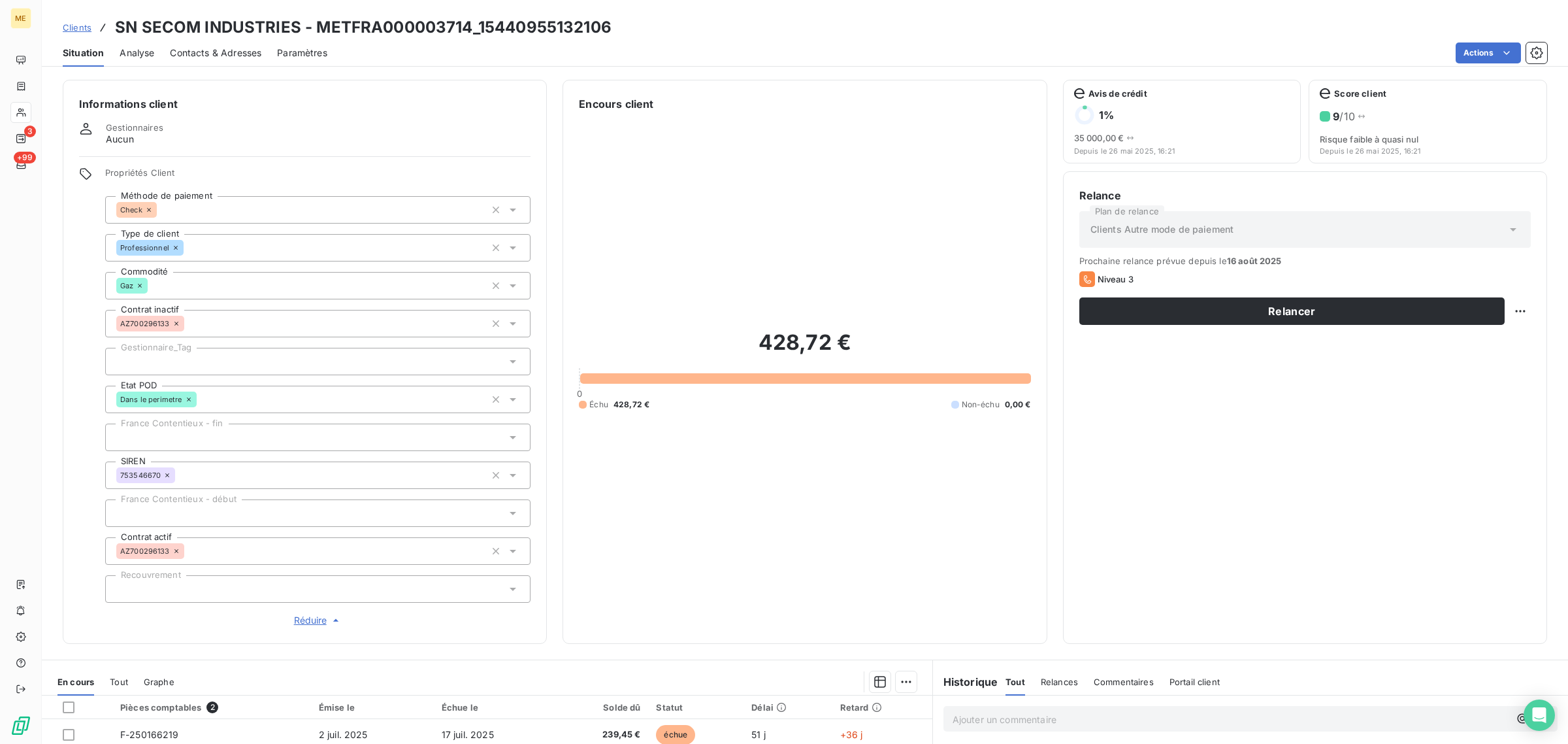
click at [181, 366] on div at bounding box center [318, 362] width 425 height 28
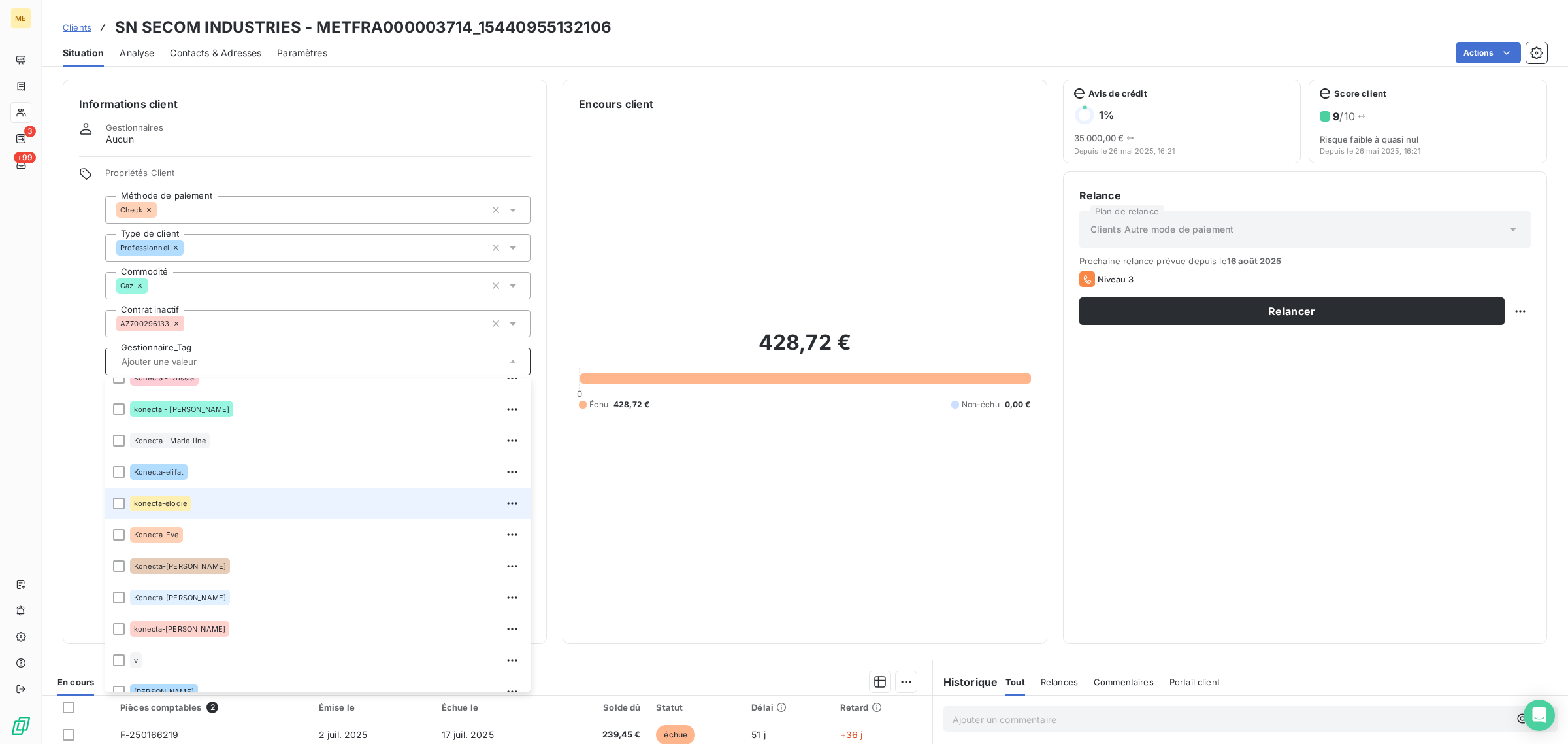
scroll to position [375, 0]
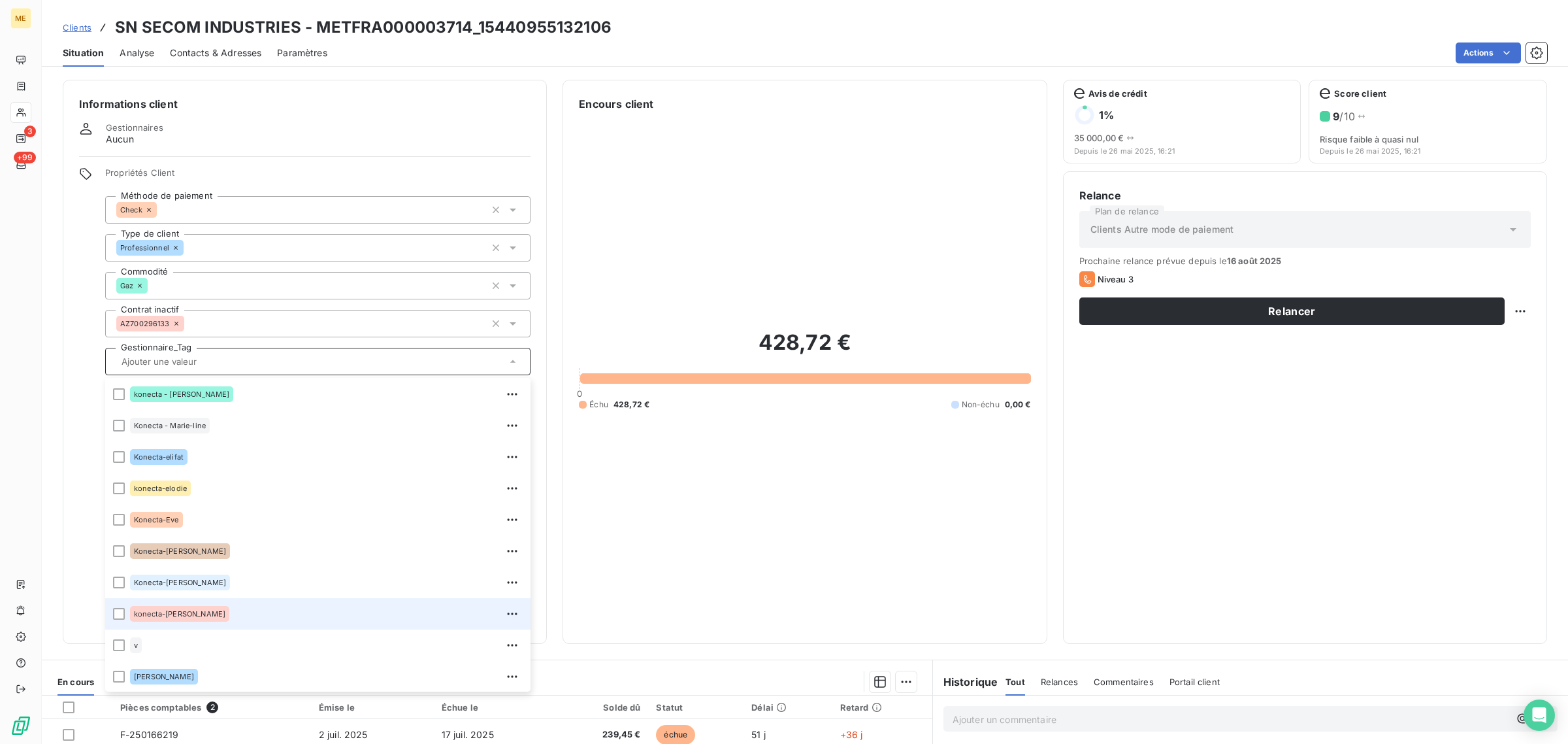
click at [203, 608] on div "konecta-[PERSON_NAME]" at bounding box center [326, 614] width 393 height 21
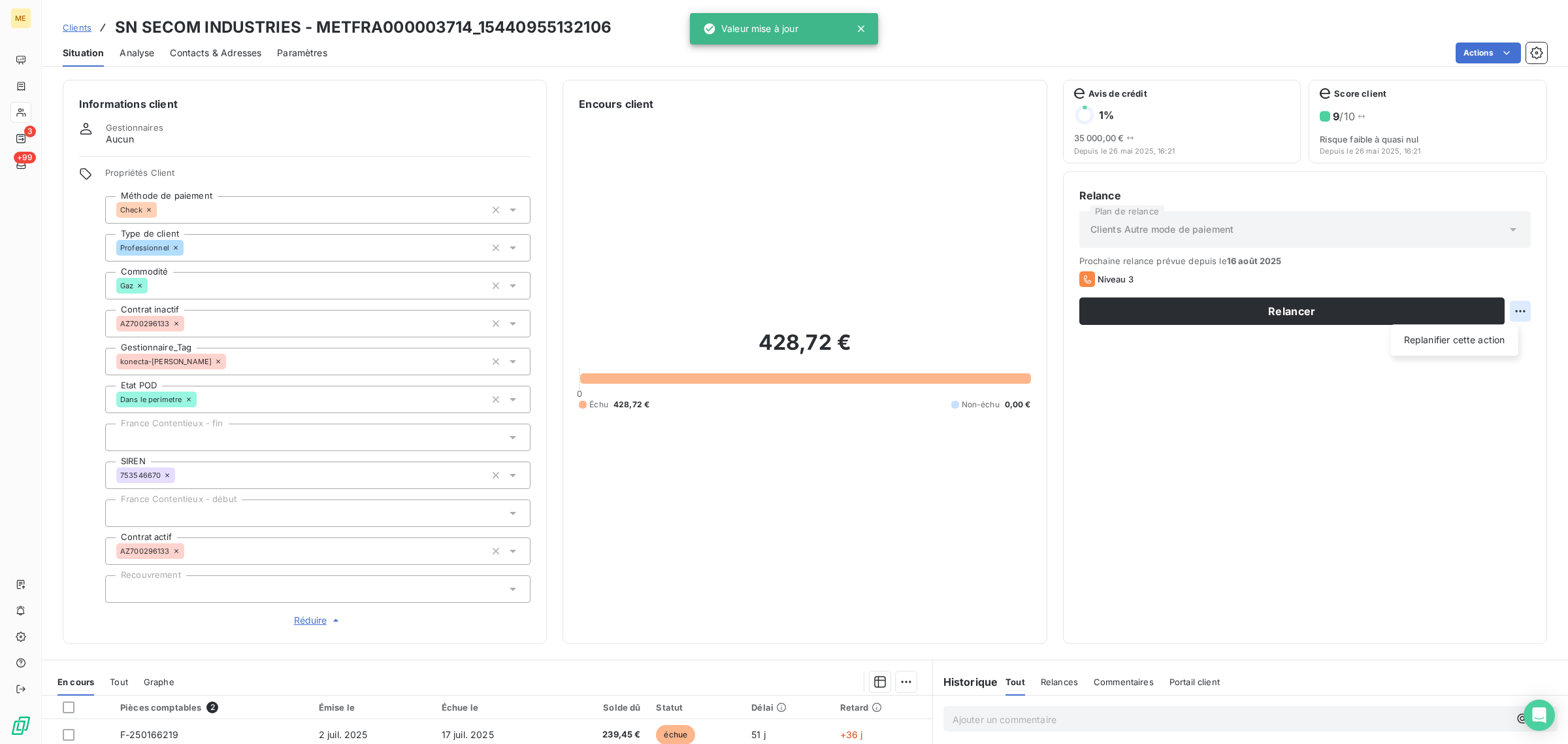
click at [1508, 311] on html "ME 3 +99 Clients SN SECOM INDUSTRIES - METFRA000003714_15440955132106 Situation…" at bounding box center [784, 372] width 1568 height 744
click at [1493, 334] on div "Replanifier cette action" at bounding box center [1455, 340] width 117 height 21
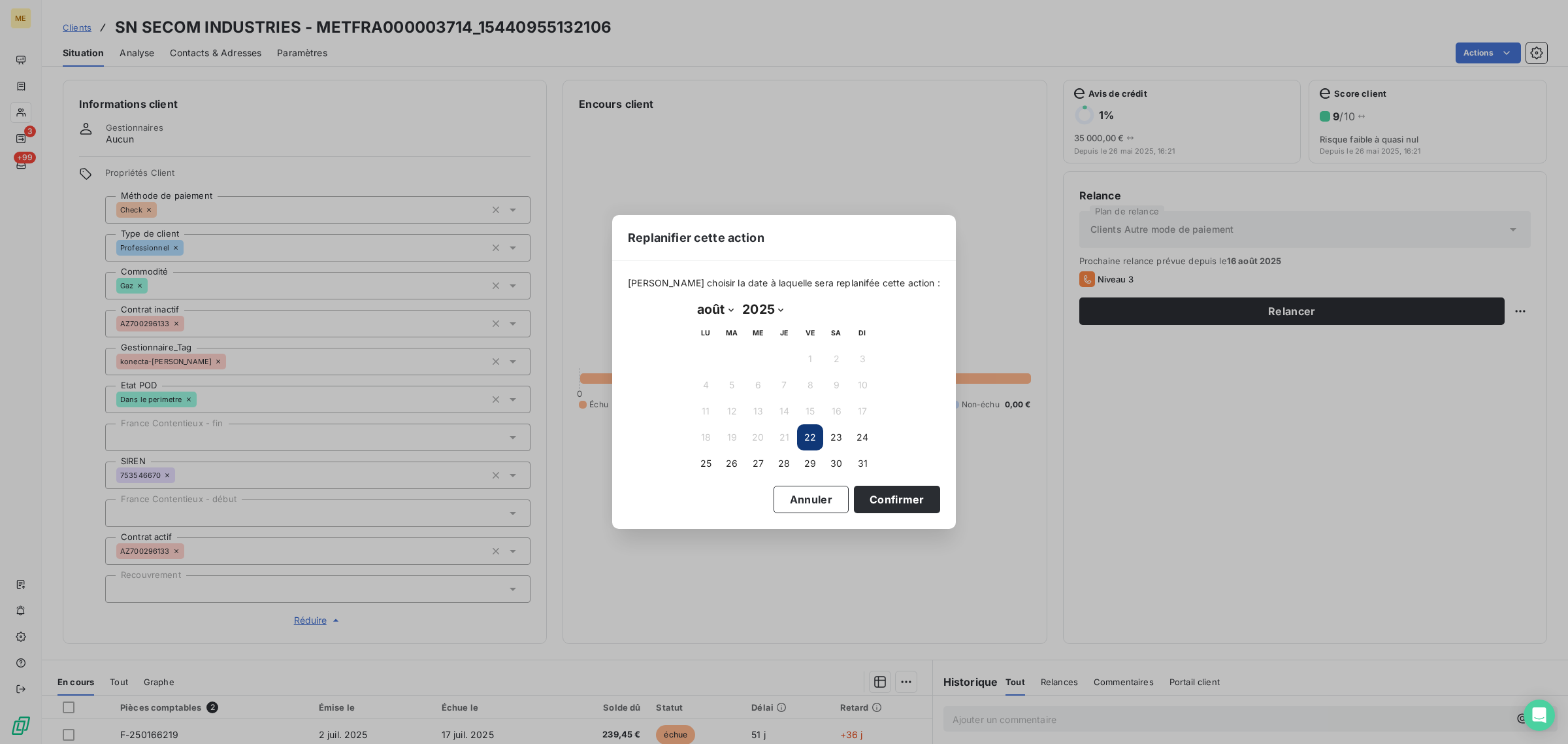
click at [714, 309] on select "janvier février mars avril mai juin juillet août septembre octobre novembre déc…" at bounding box center [715, 309] width 45 height 21
select select "8"
click at [693, 299] on select "janvier février mars avril mai juin juillet août septembre octobre novembre déc…" at bounding box center [715, 309] width 45 height 21
click at [761, 356] on button "3" at bounding box center [758, 358] width 26 height 26
click at [890, 504] on button "Confirmer" at bounding box center [897, 500] width 86 height 28
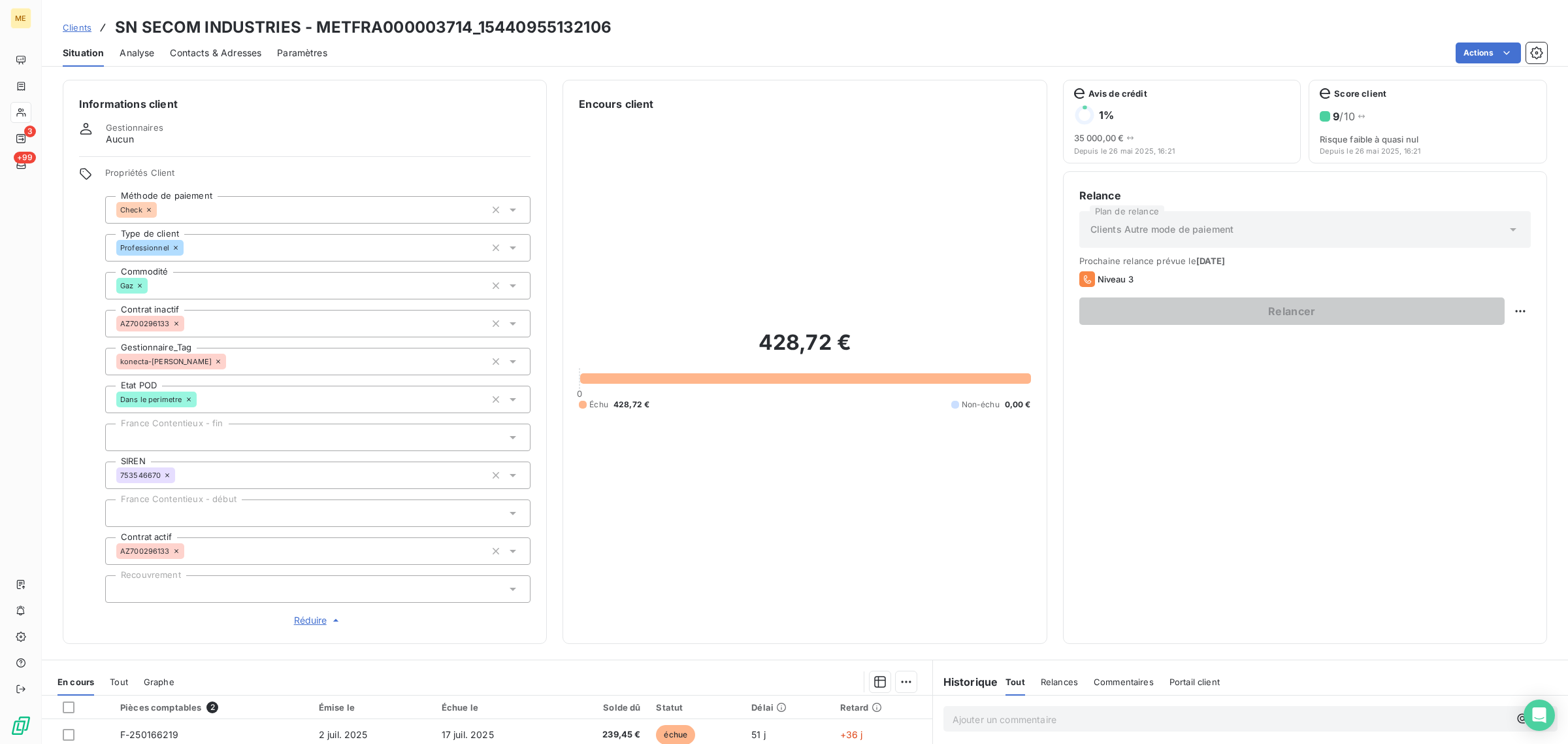
click at [22, 108] on icon at bounding box center [21, 112] width 11 height 10
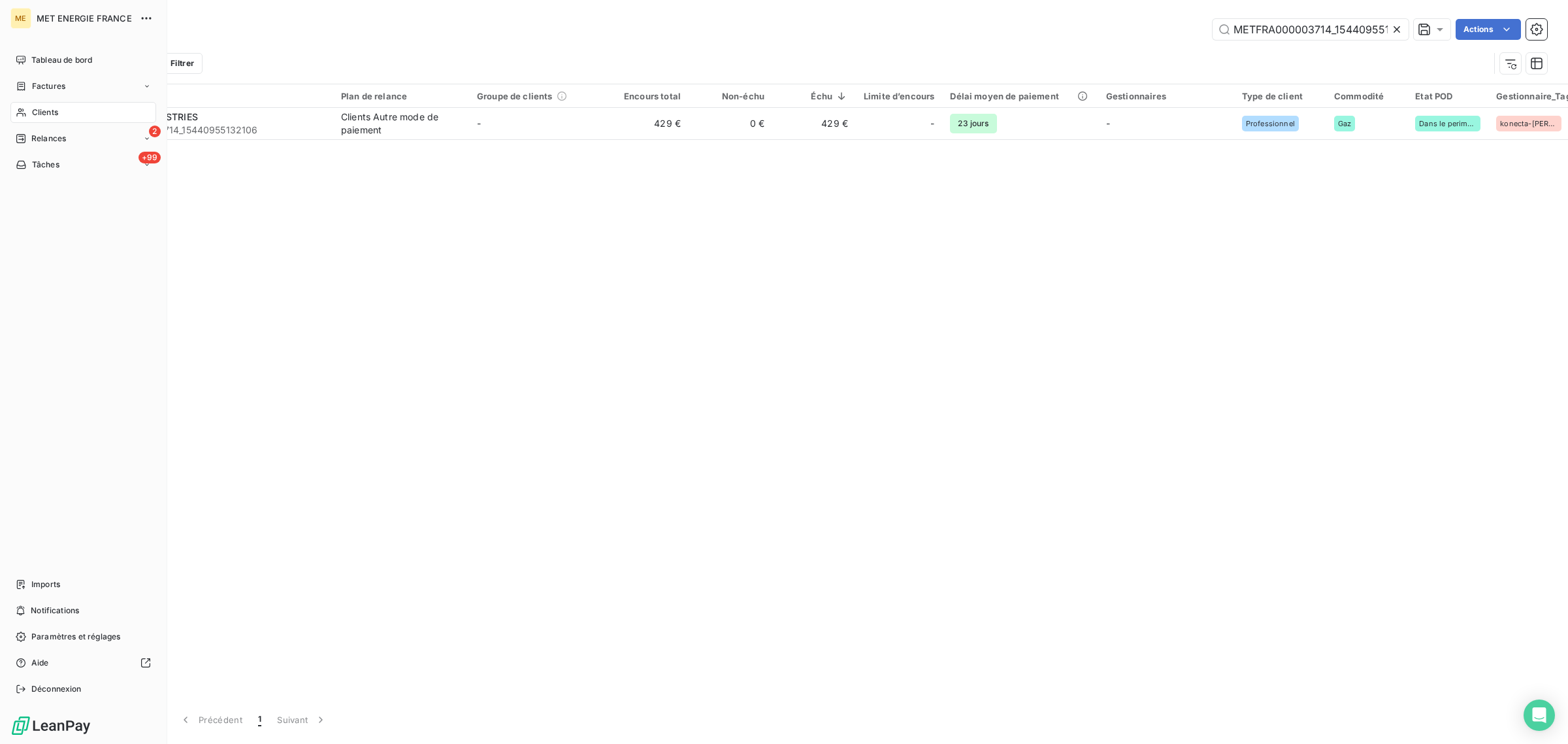
scroll to position [0, 31]
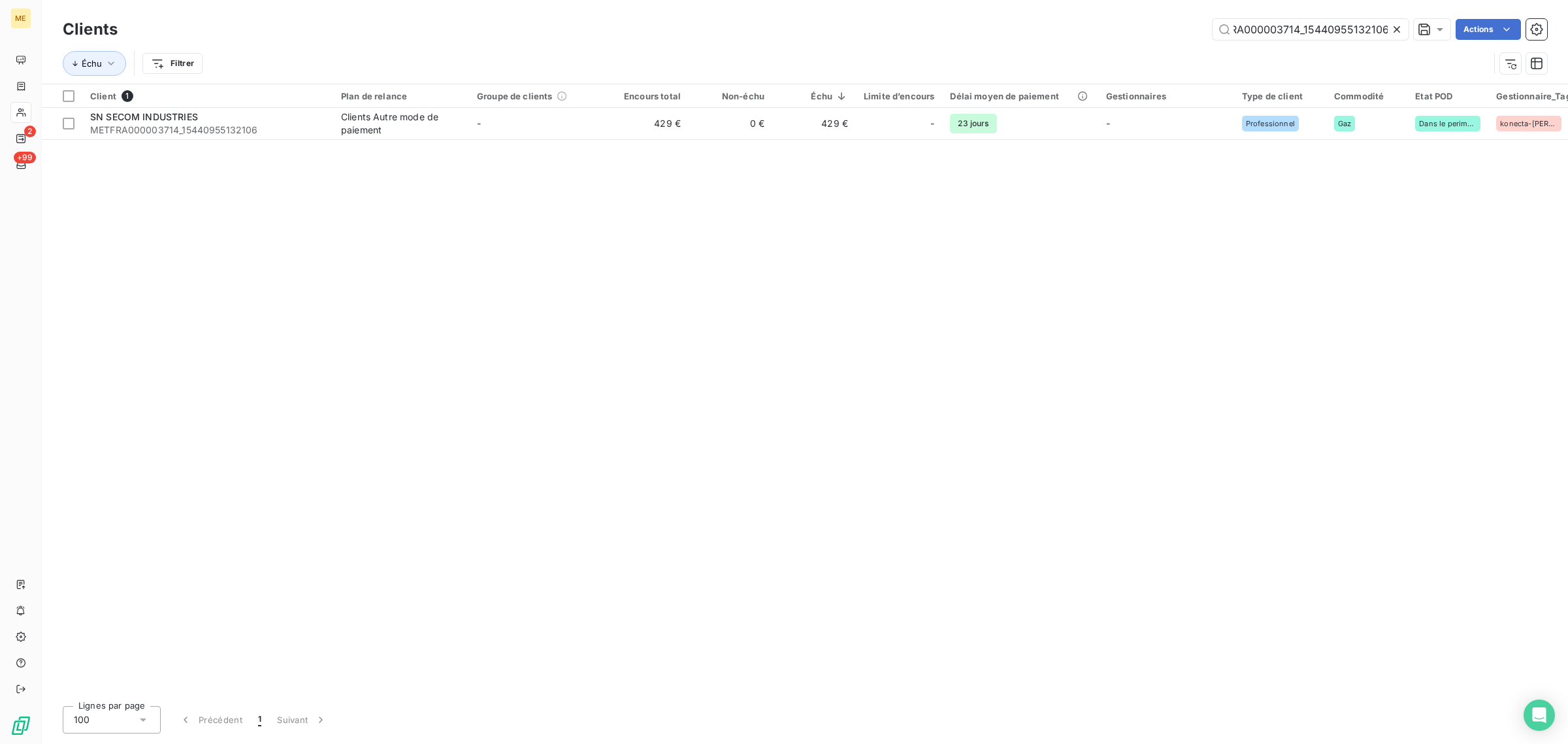
click at [1400, 28] on icon at bounding box center [1396, 28] width 13 height 13
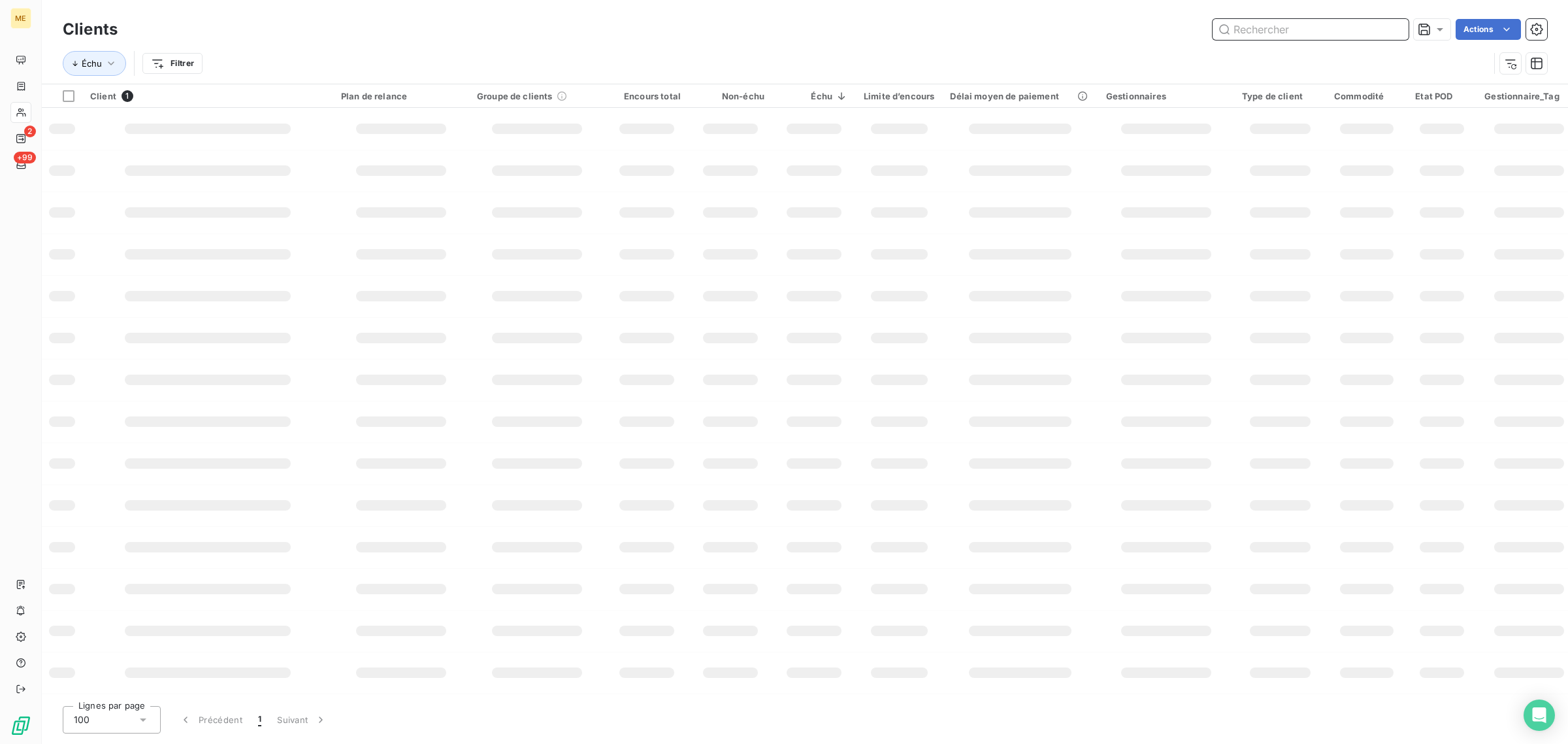
click at [1338, 28] on input "text" at bounding box center [1310, 29] width 196 height 21
paste input "METFRA000007601_13148755"
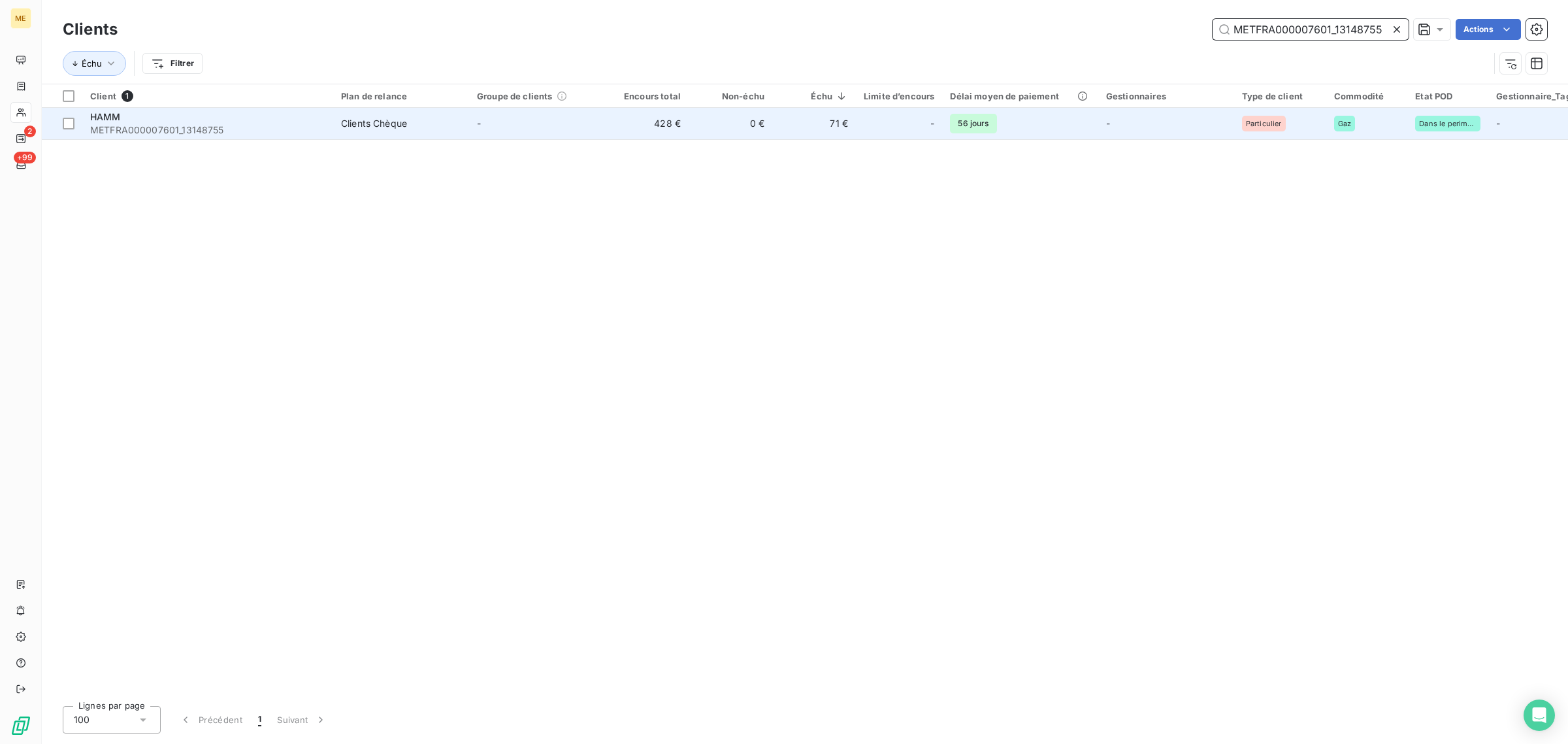
type input "METFRA000007601_13148755"
click at [720, 114] on td "0 €" at bounding box center [730, 123] width 84 height 31
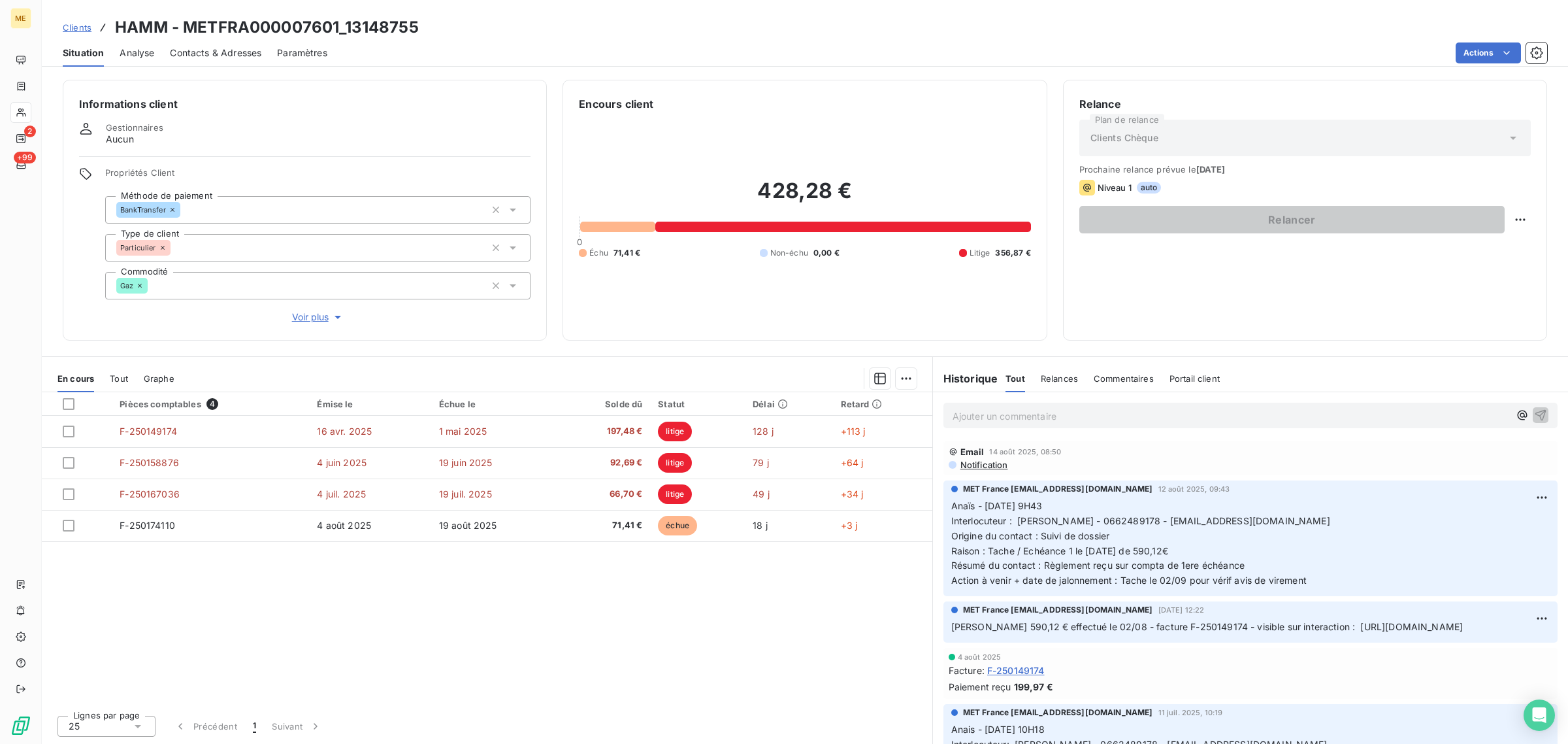
click at [302, 318] on span "Voir plus" at bounding box center [318, 317] width 53 height 13
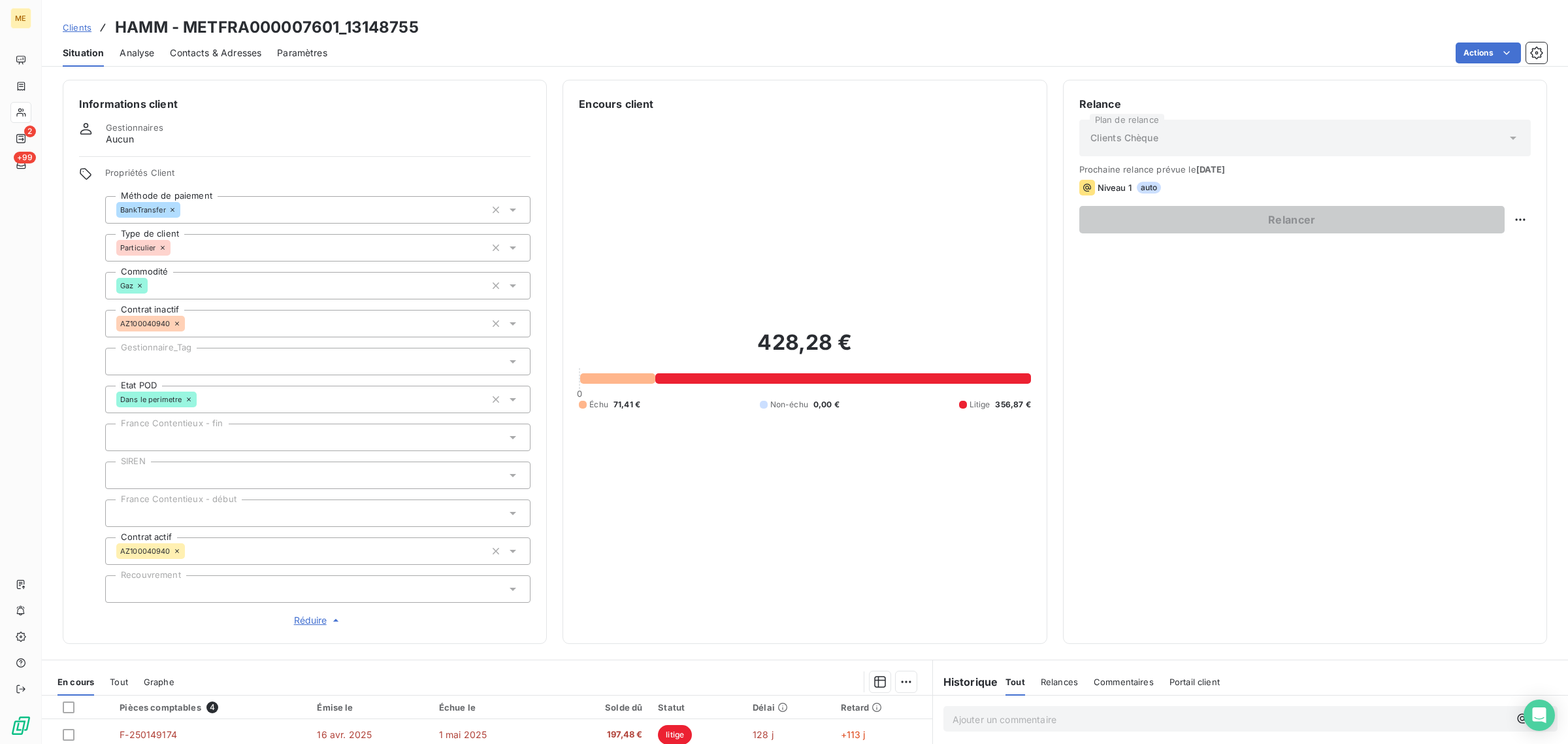
click at [238, 361] on div at bounding box center [318, 362] width 425 height 28
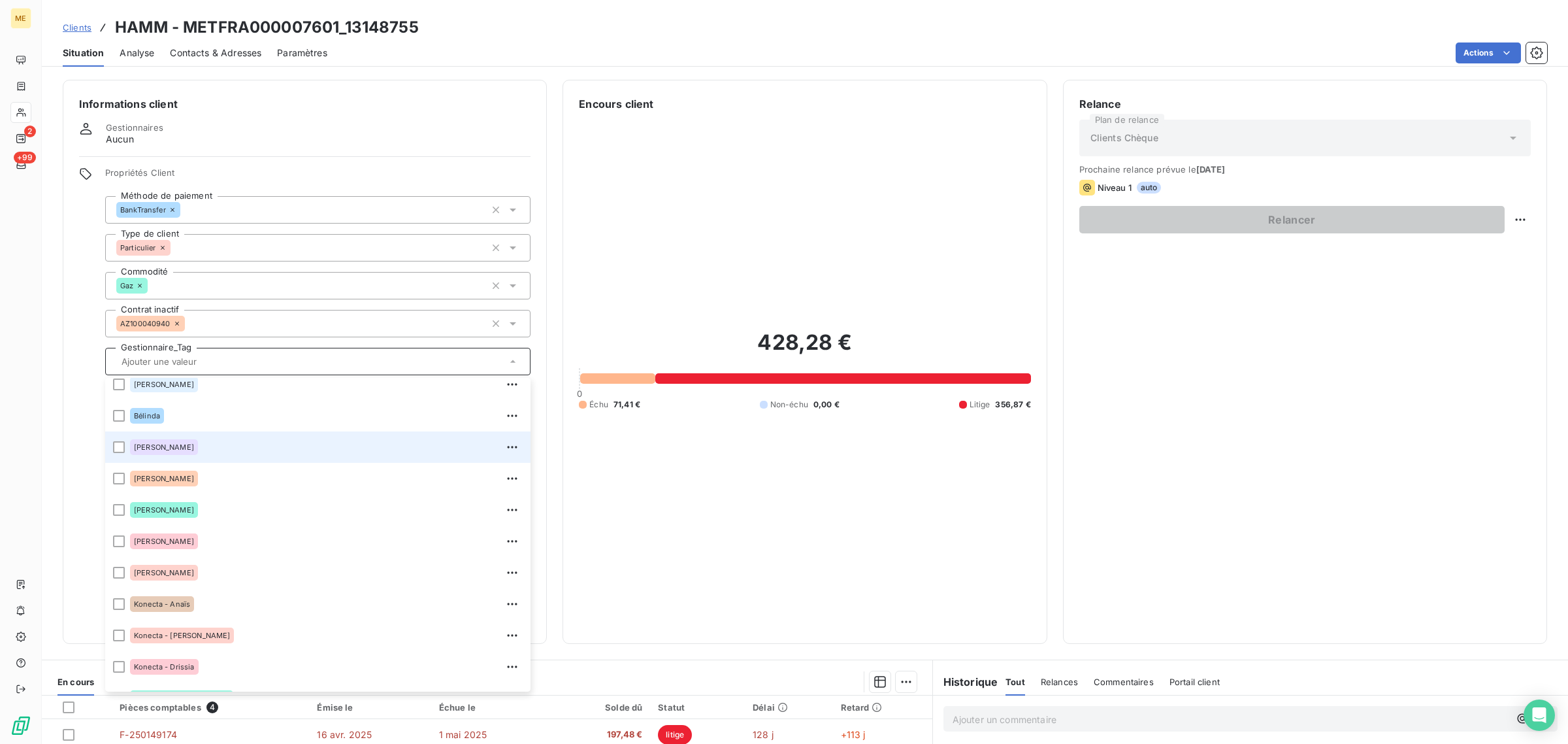
scroll to position [163, 0]
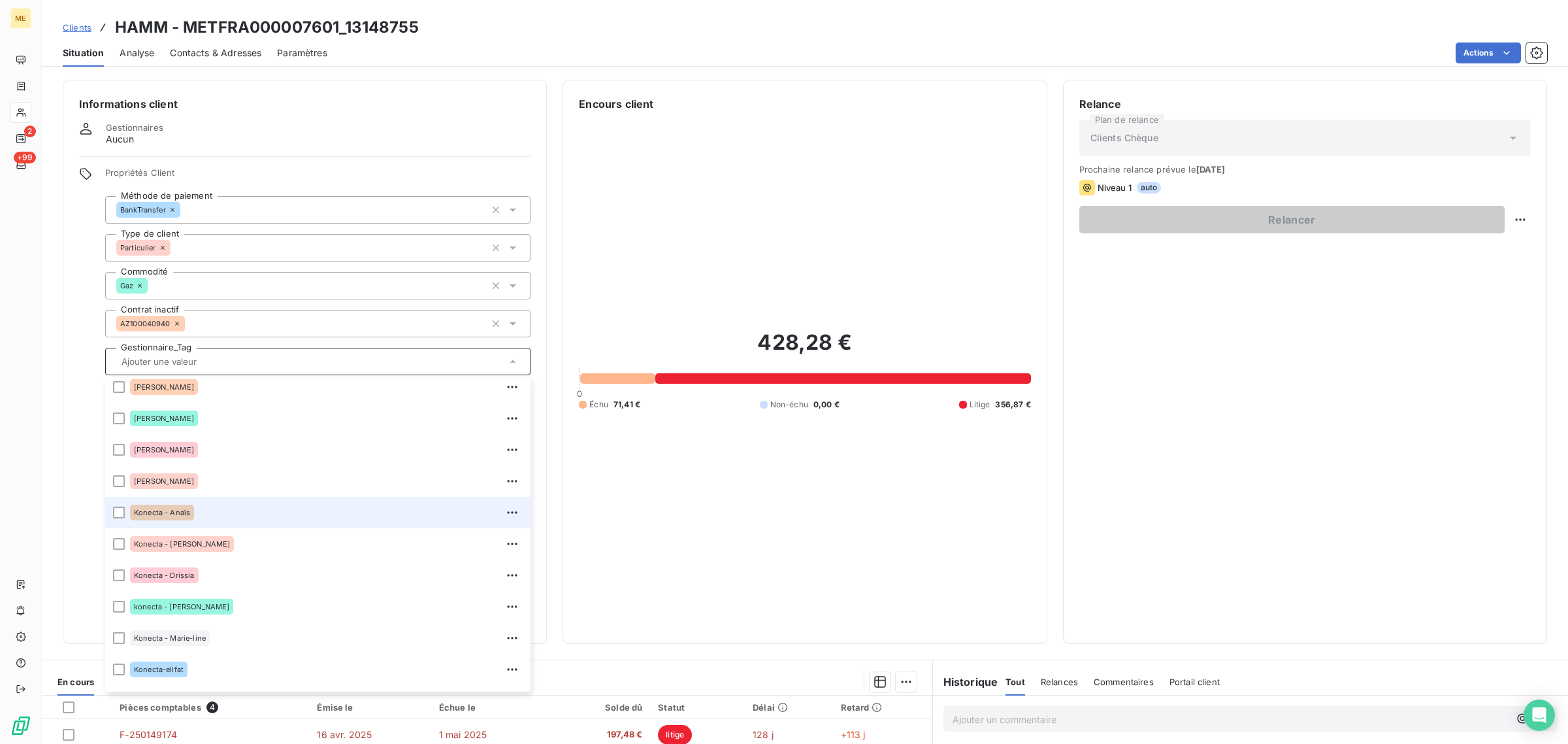
click at [204, 520] on div "Konecta - Anaïs" at bounding box center [326, 512] width 393 height 21
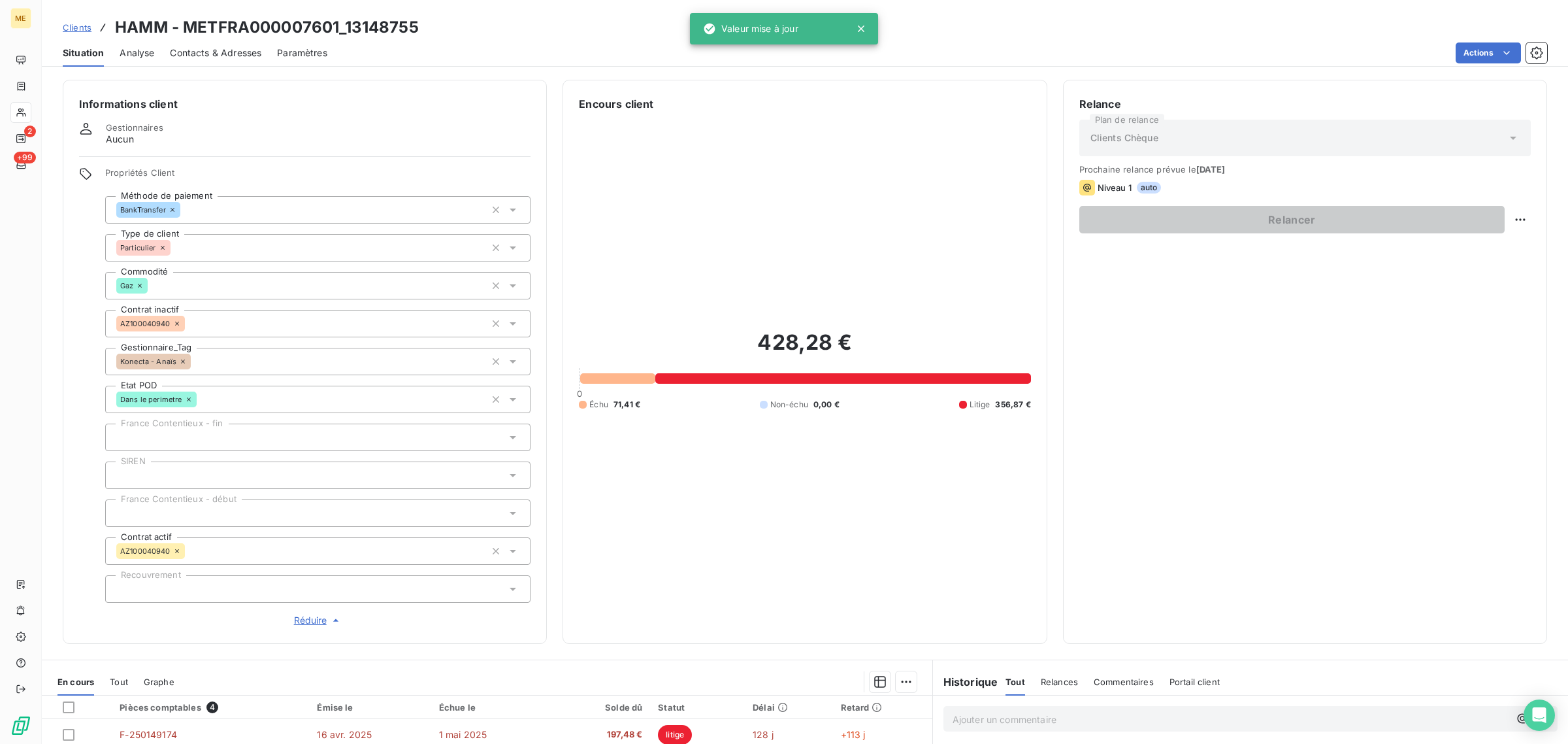
click at [1143, 442] on div "Relance Plan de relance Clients Chèque Prochaine relance prévue le [DATE] Nivea…" at bounding box center [1305, 362] width 451 height 532
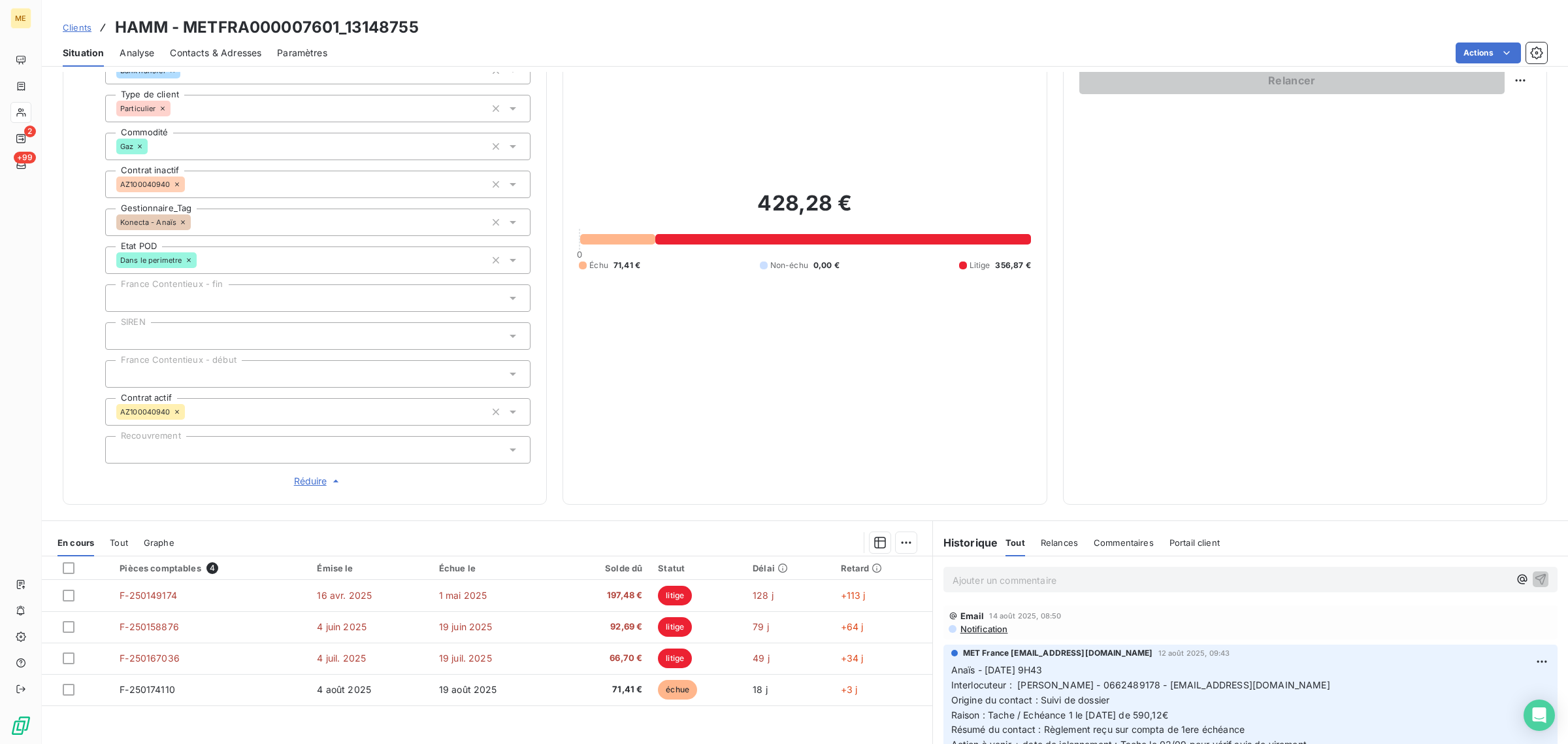
scroll to position [0, 0]
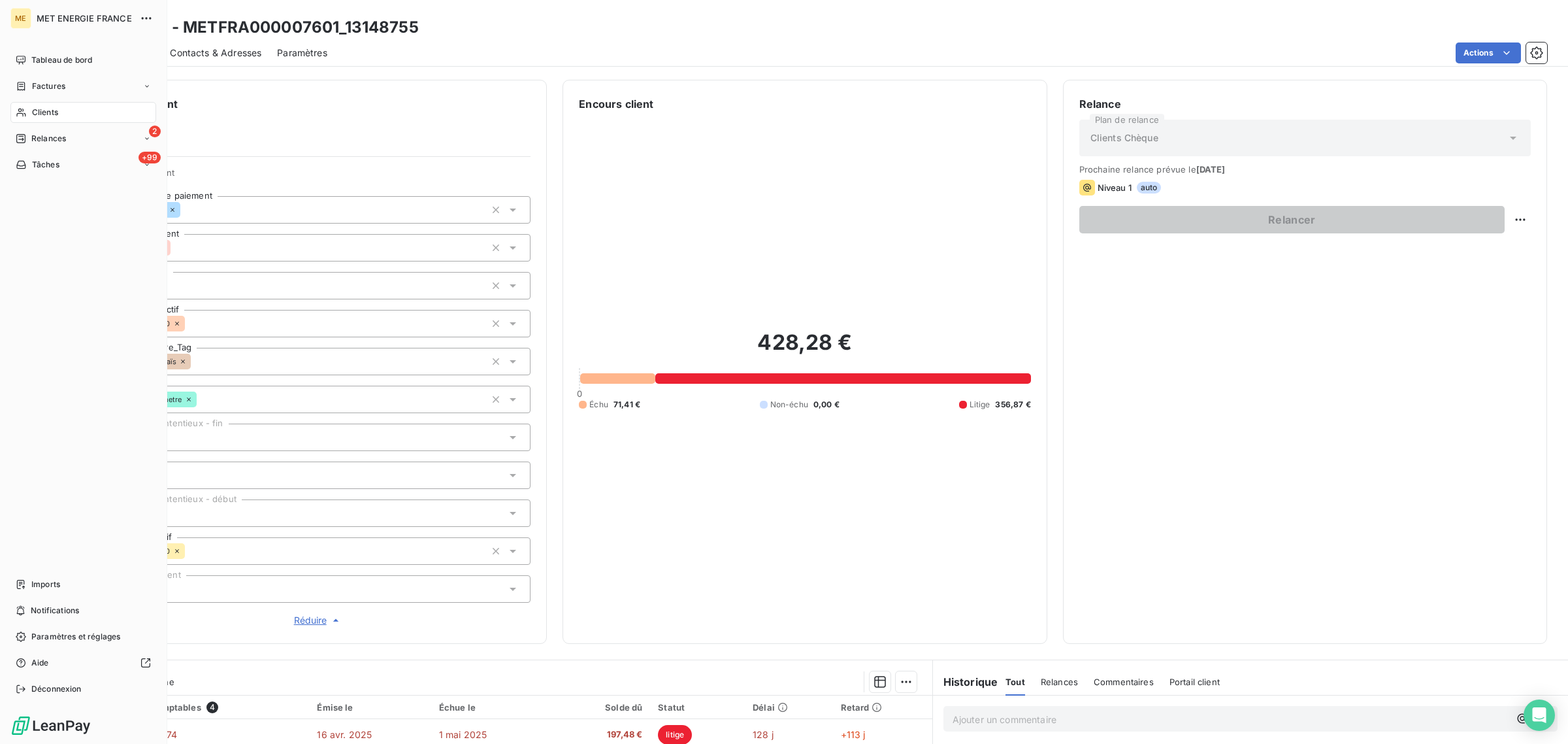
click at [10, 112] on div "Clients" at bounding box center [83, 112] width 146 height 21
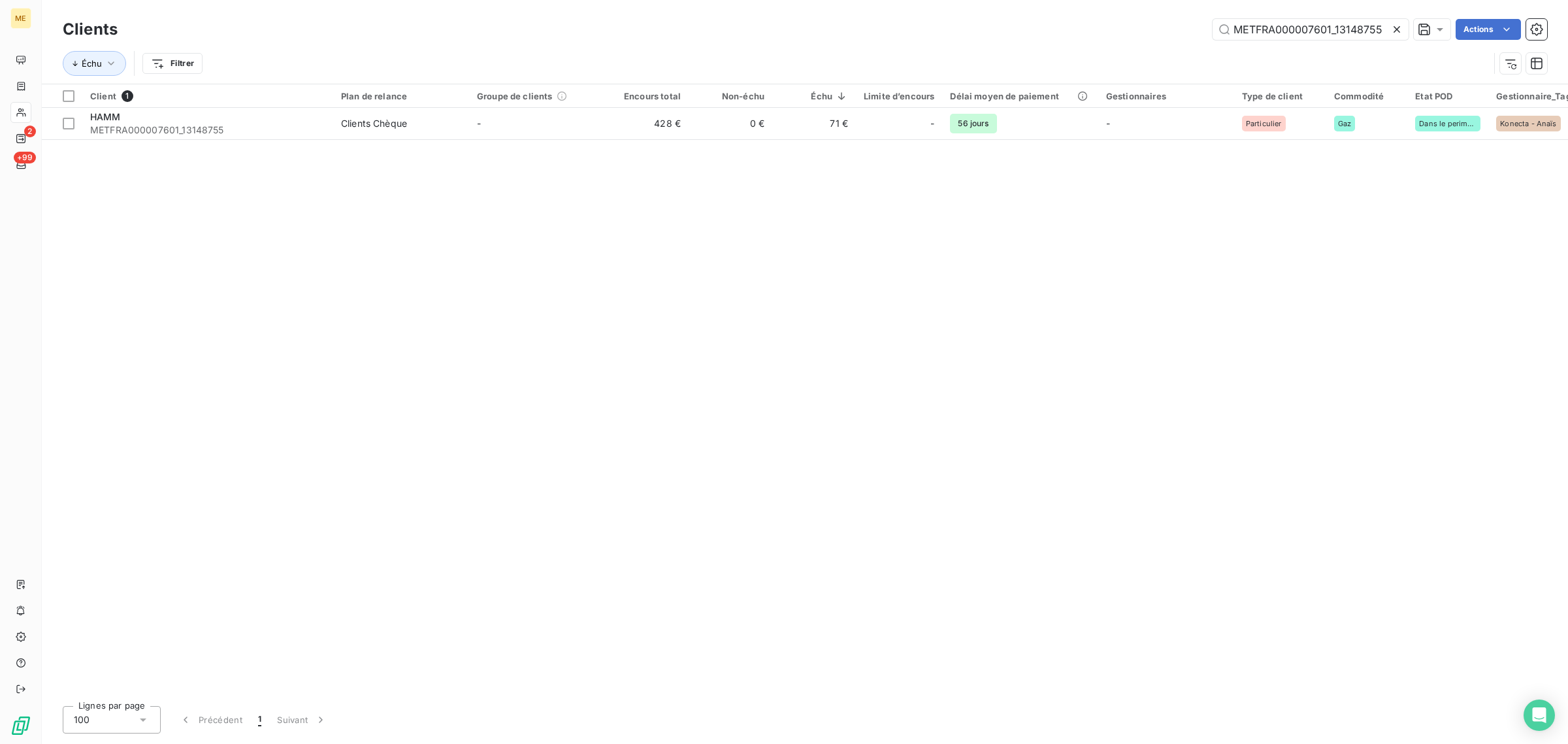
click at [1393, 29] on icon at bounding box center [1396, 28] width 13 height 13
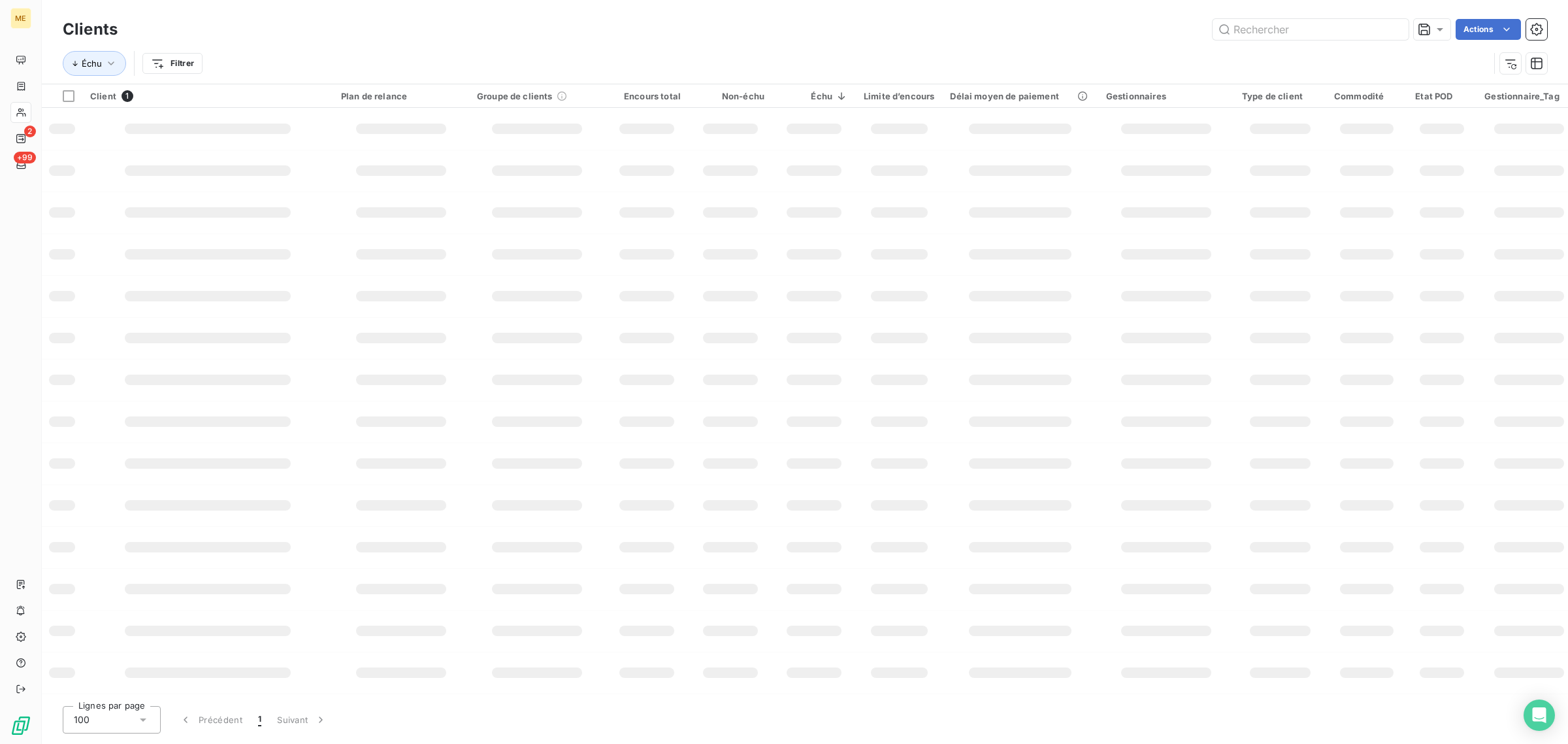
click at [1338, 40] on div "Clients Actions" at bounding box center [805, 29] width 1484 height 28
click at [1308, 40] on div "Clients Actions" at bounding box center [805, 29] width 1484 height 28
click at [1295, 34] on input "text" at bounding box center [1310, 29] width 196 height 21
click at [1298, 24] on input "text" at bounding box center [1310, 29] width 196 height 21
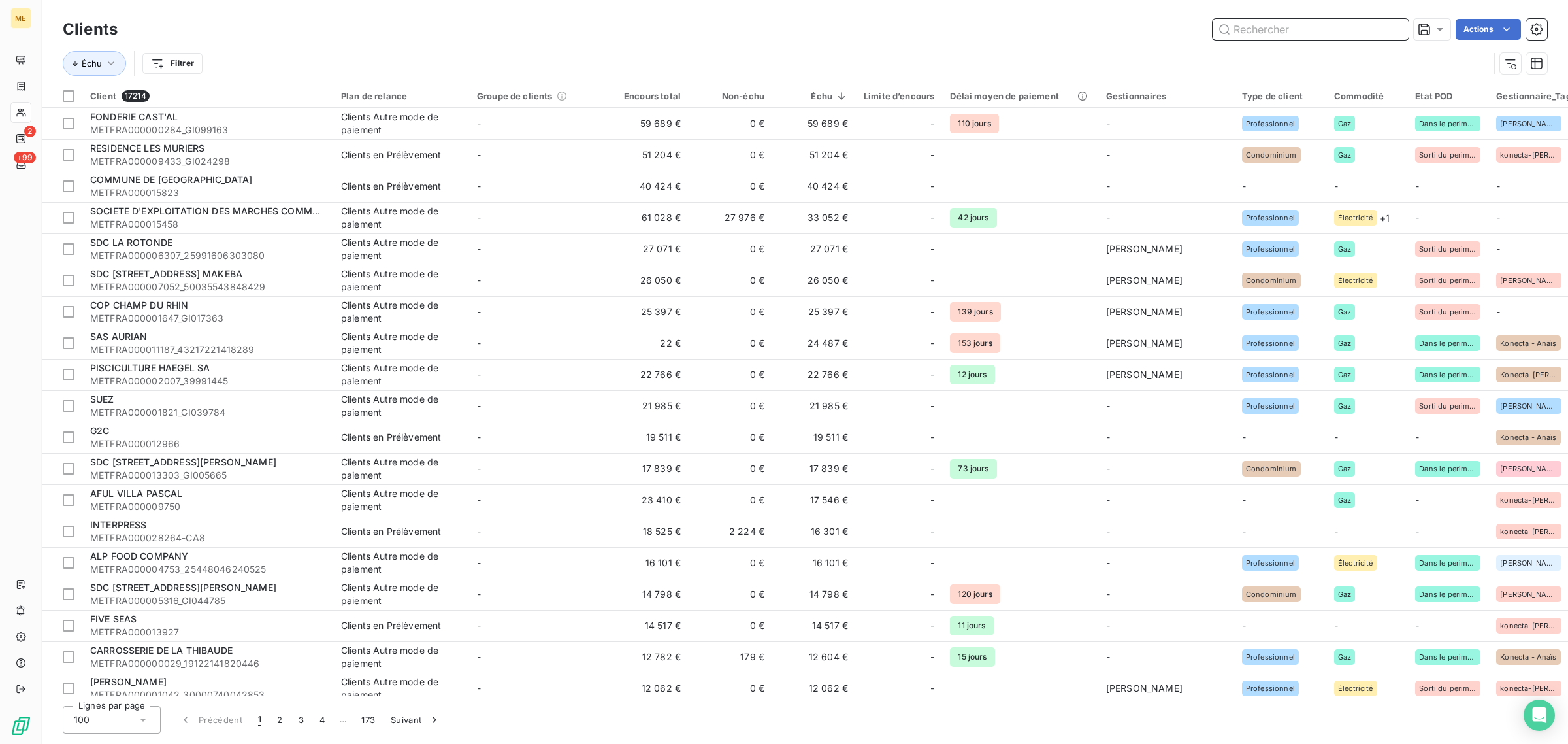
paste input "METFRA000001639_23255137380341"
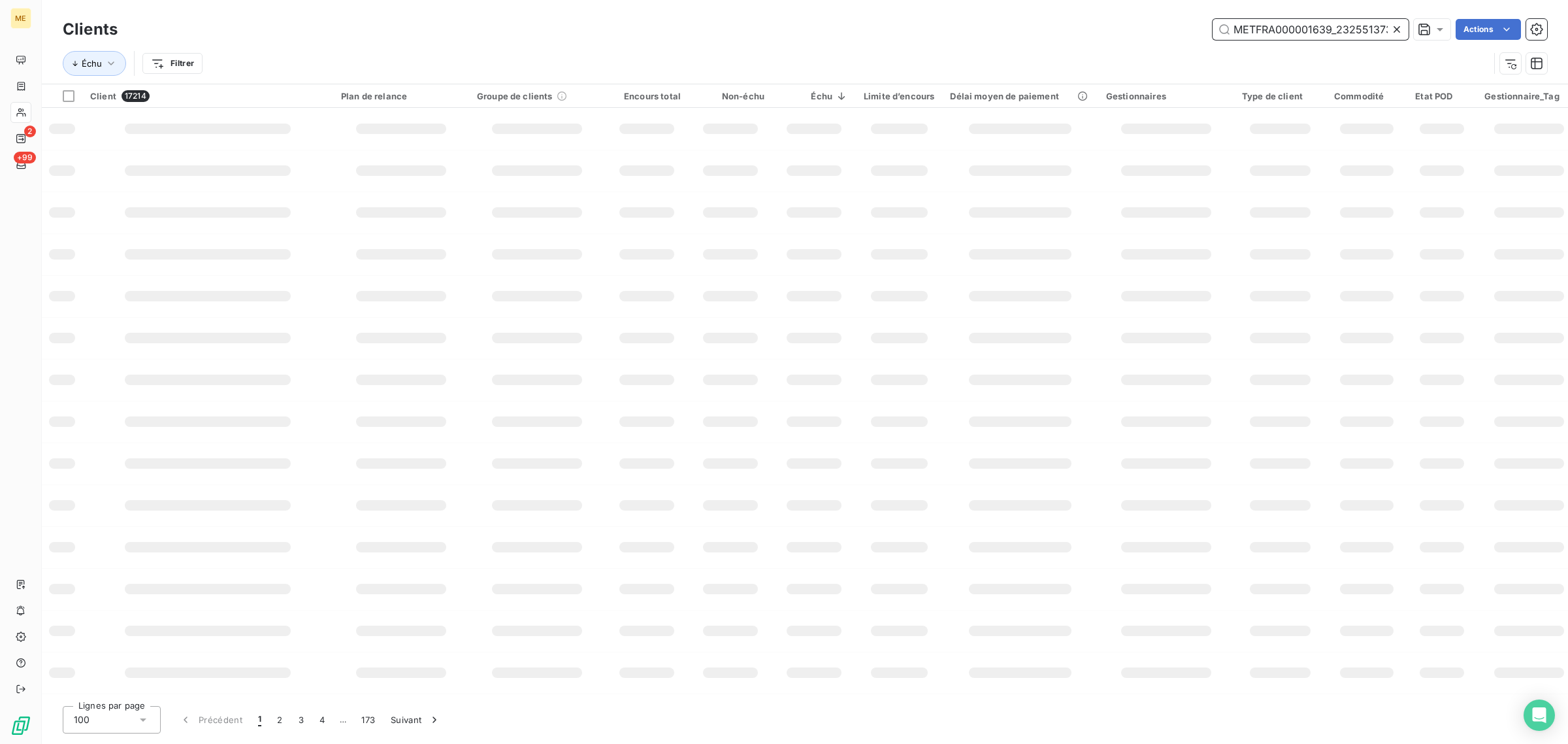
scroll to position [0, 34]
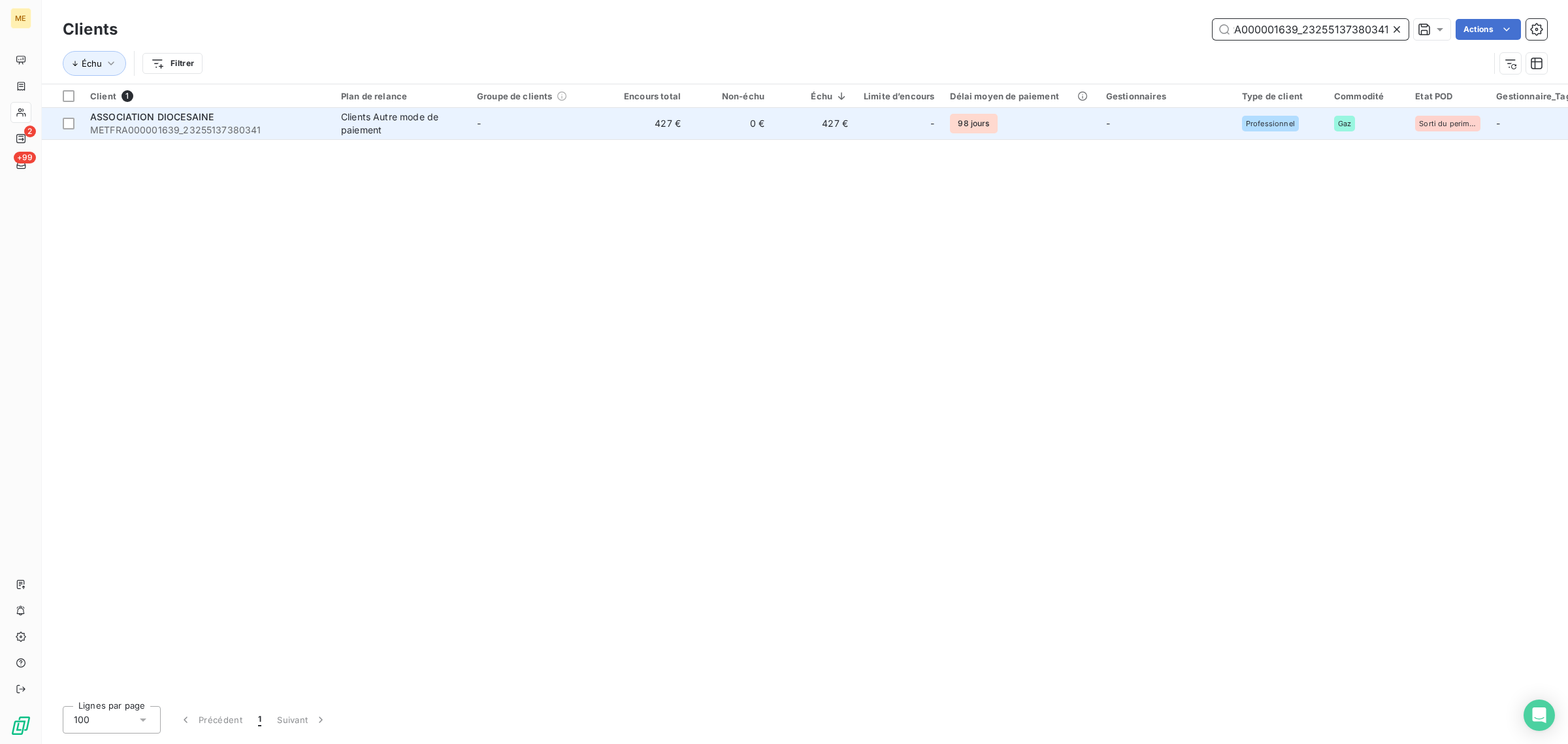
type input "METFRA000001639_23255137380341"
click at [510, 116] on td "-" at bounding box center [537, 123] width 135 height 31
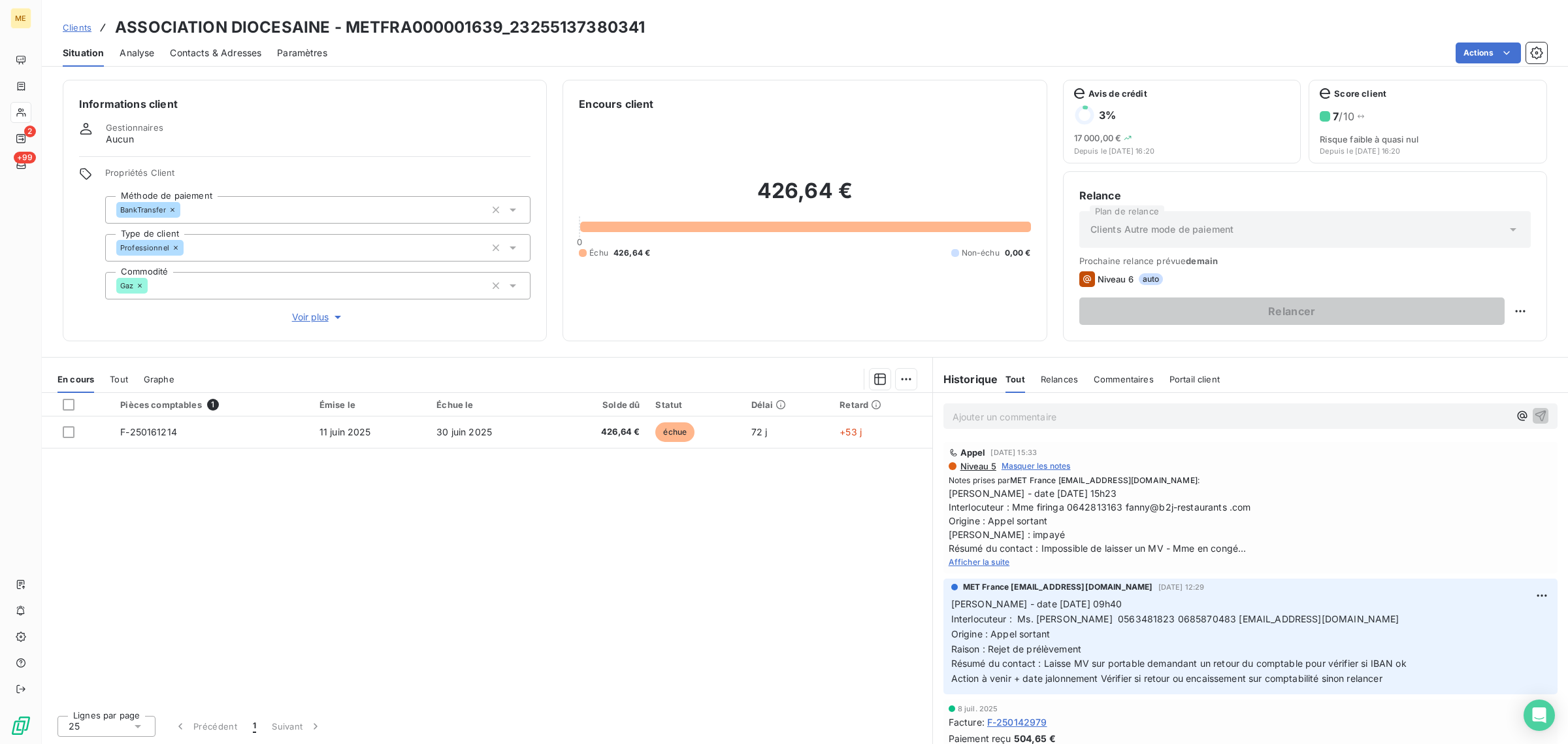
click at [315, 316] on span "Voir plus" at bounding box center [318, 317] width 53 height 13
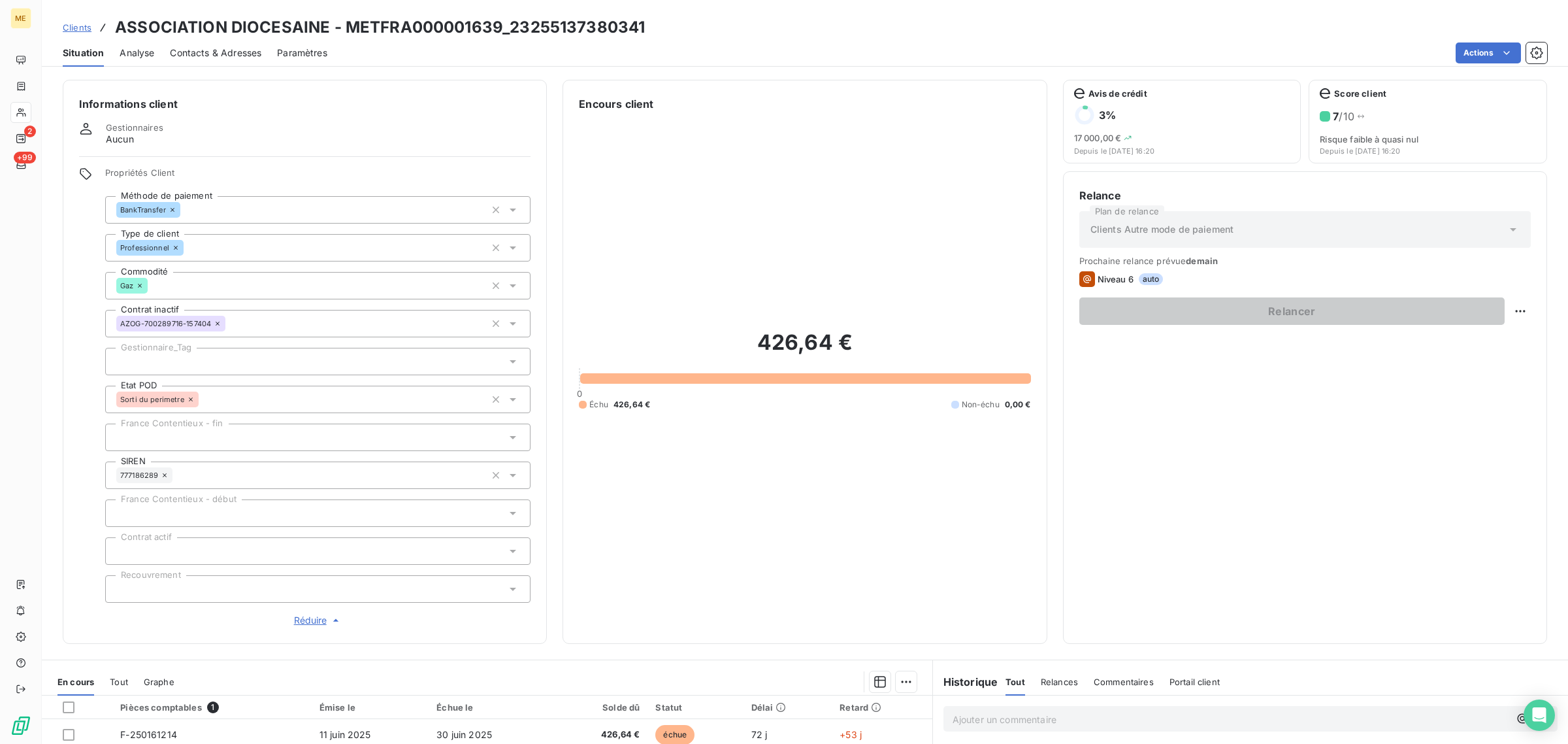
click at [230, 362] on div at bounding box center [318, 362] width 425 height 28
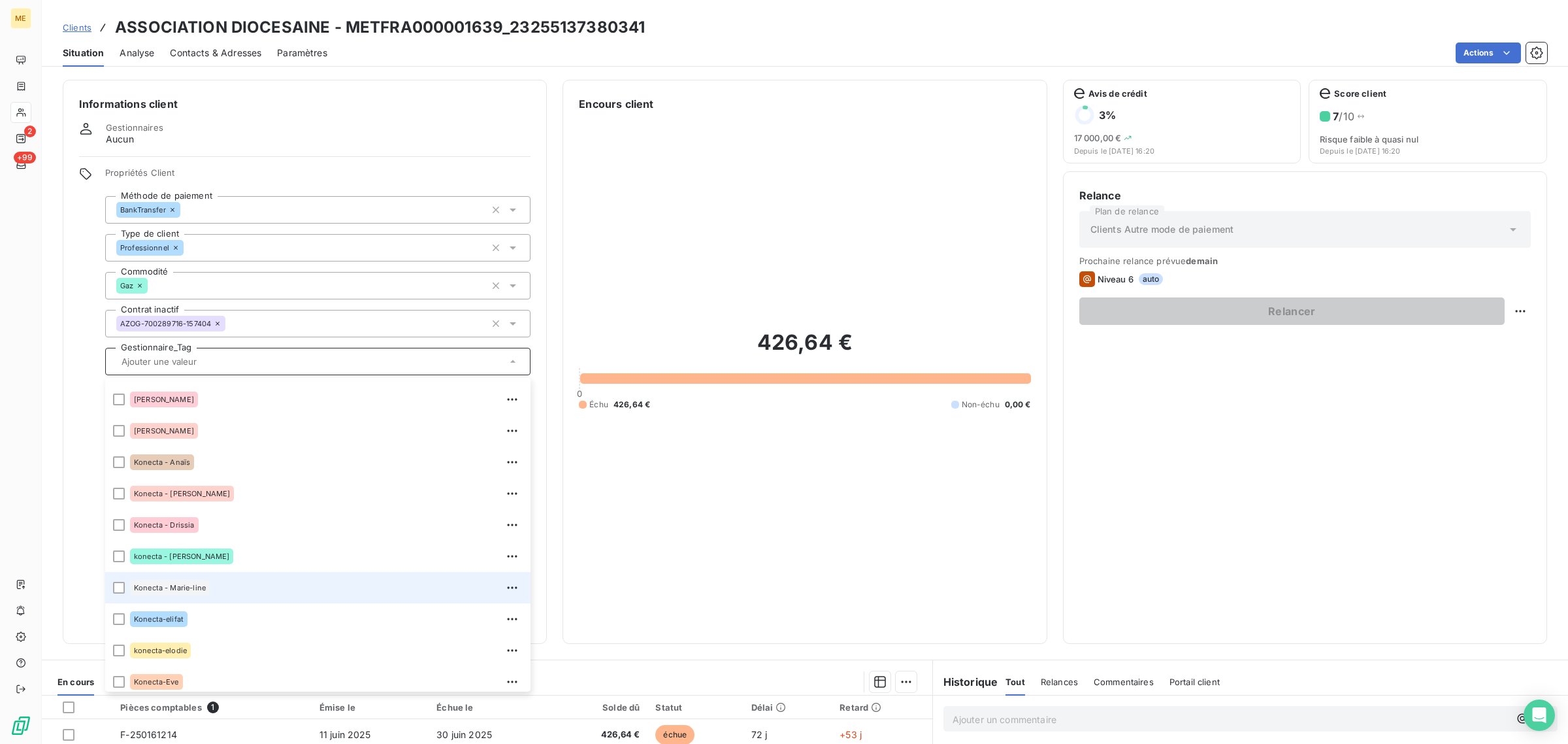
scroll to position [375, 0]
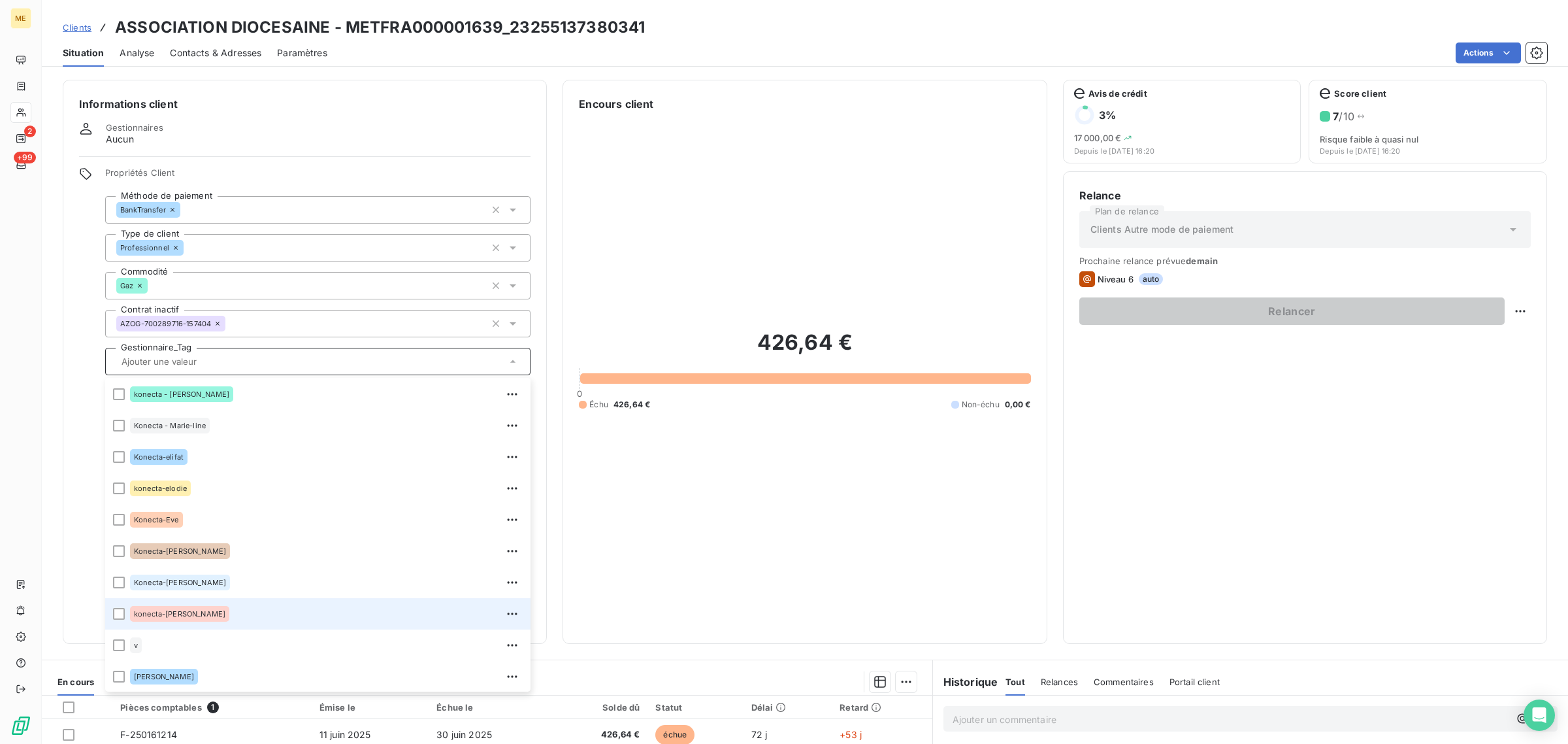
click at [211, 607] on div "konecta-[PERSON_NAME]" at bounding box center [326, 614] width 393 height 21
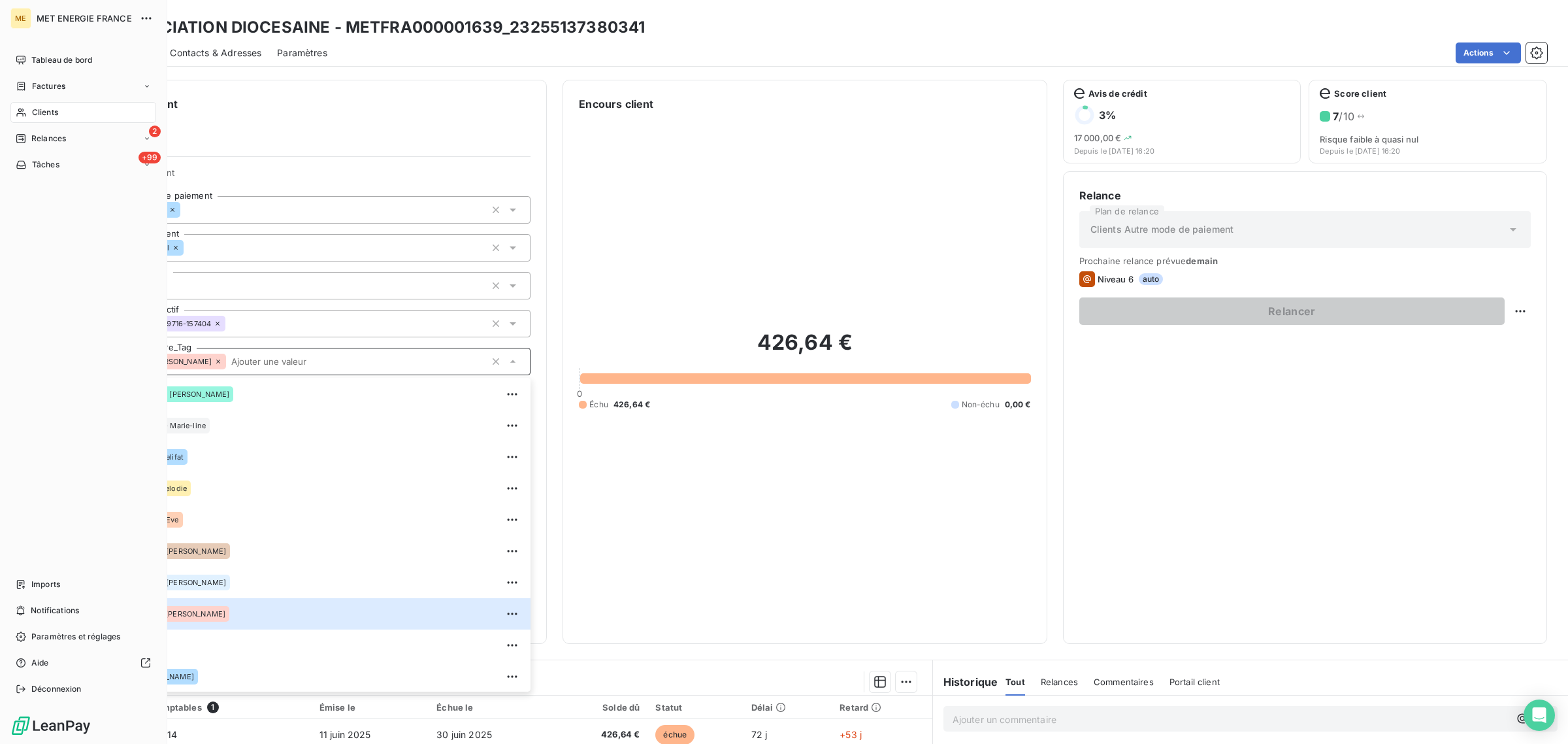
click at [20, 111] on icon at bounding box center [21, 112] width 11 height 10
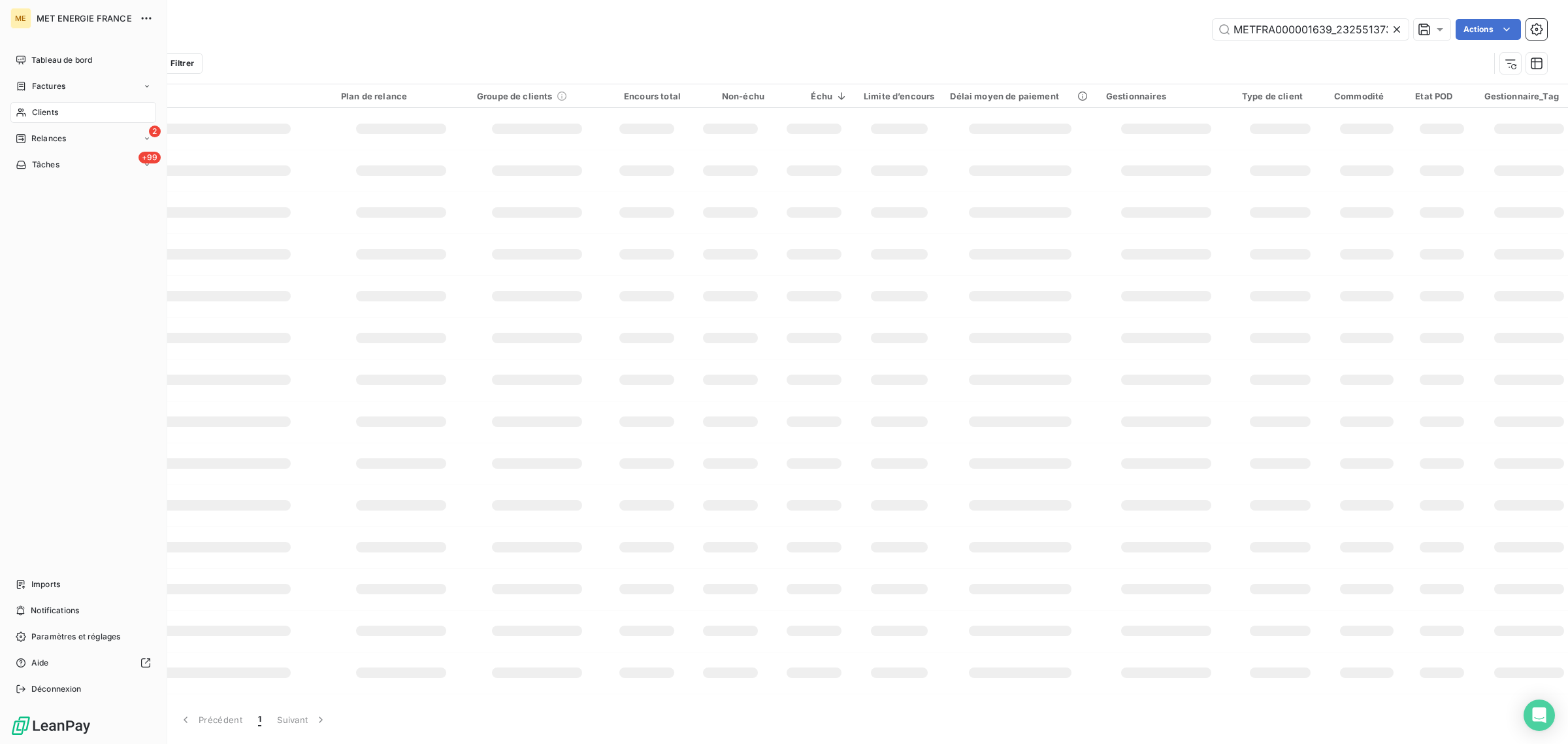
scroll to position [0, 34]
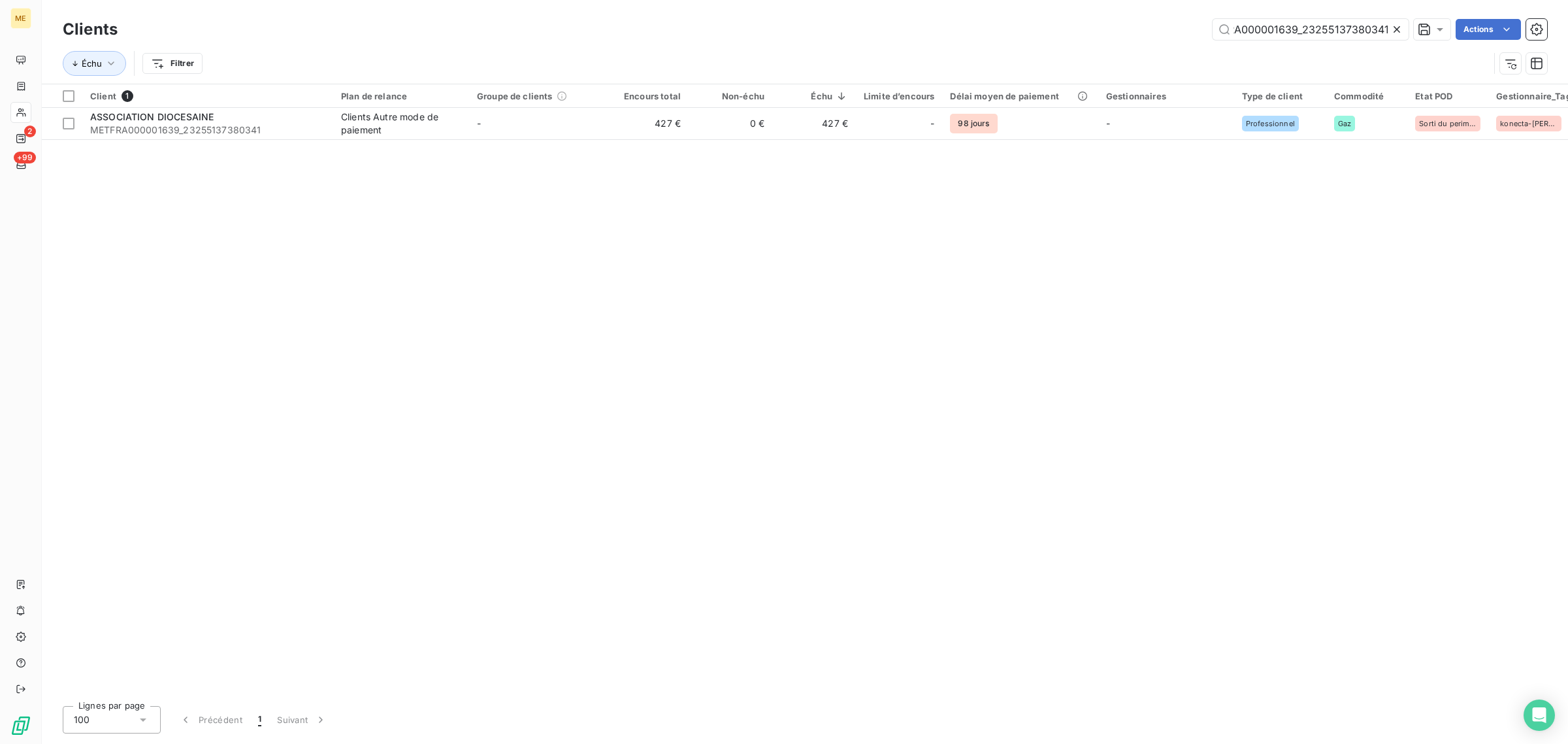
click at [1397, 28] on icon at bounding box center [1397, 29] width 7 height 7
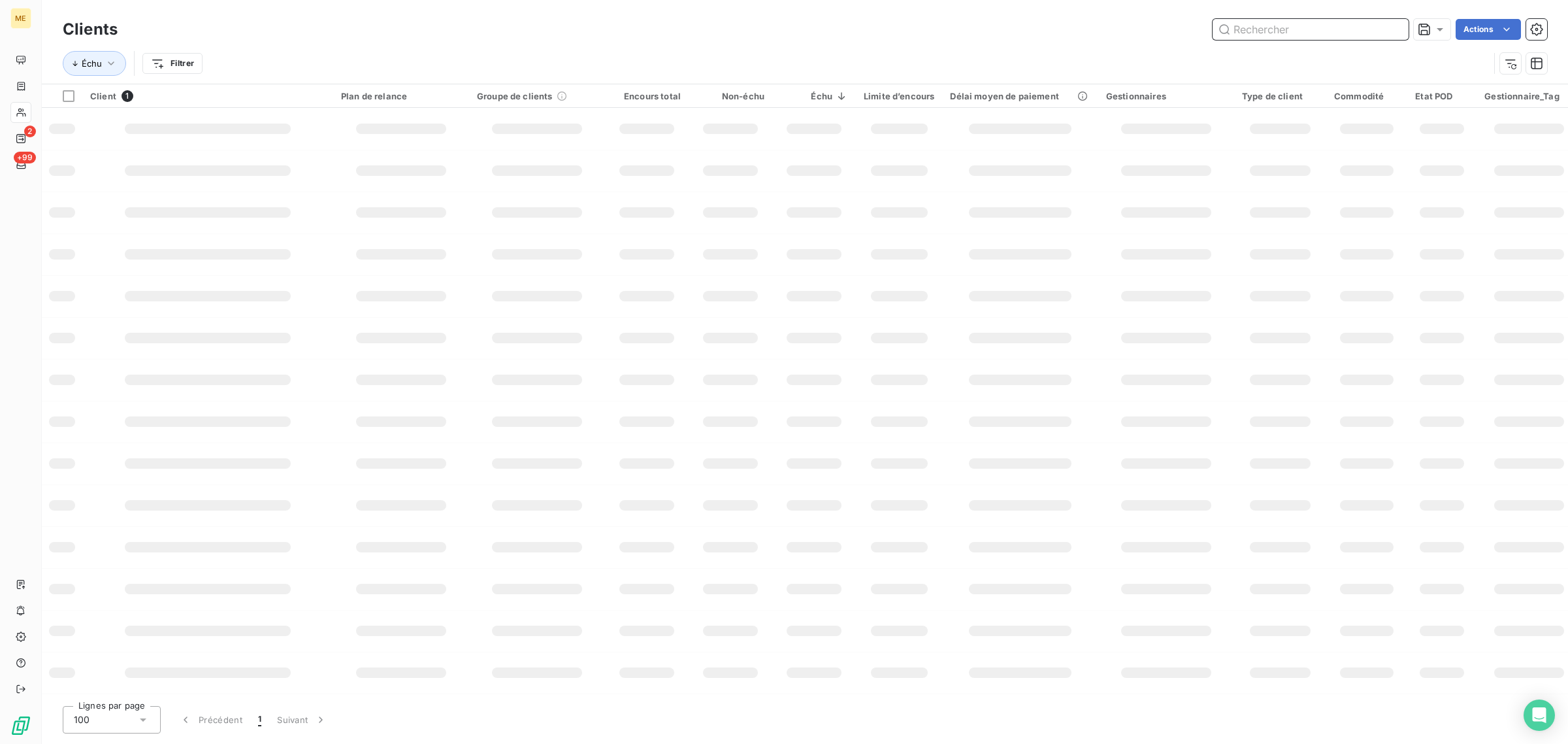
click at [1327, 34] on input "text" at bounding box center [1310, 29] width 196 height 21
paste input "METFRA000005198_25830245927563"
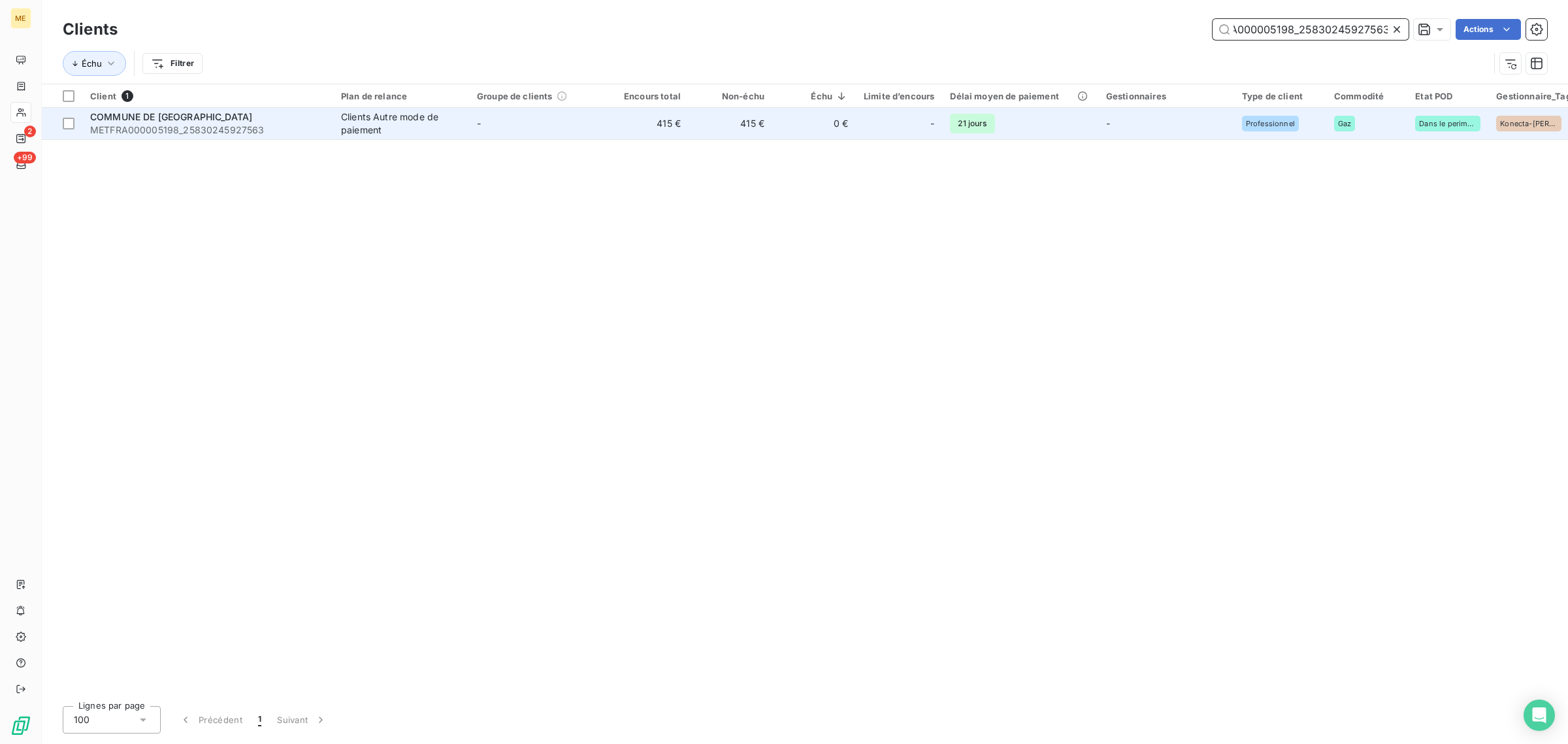
type input "METFRA000005198_25830245927563"
click at [791, 134] on td "0 €" at bounding box center [814, 123] width 84 height 31
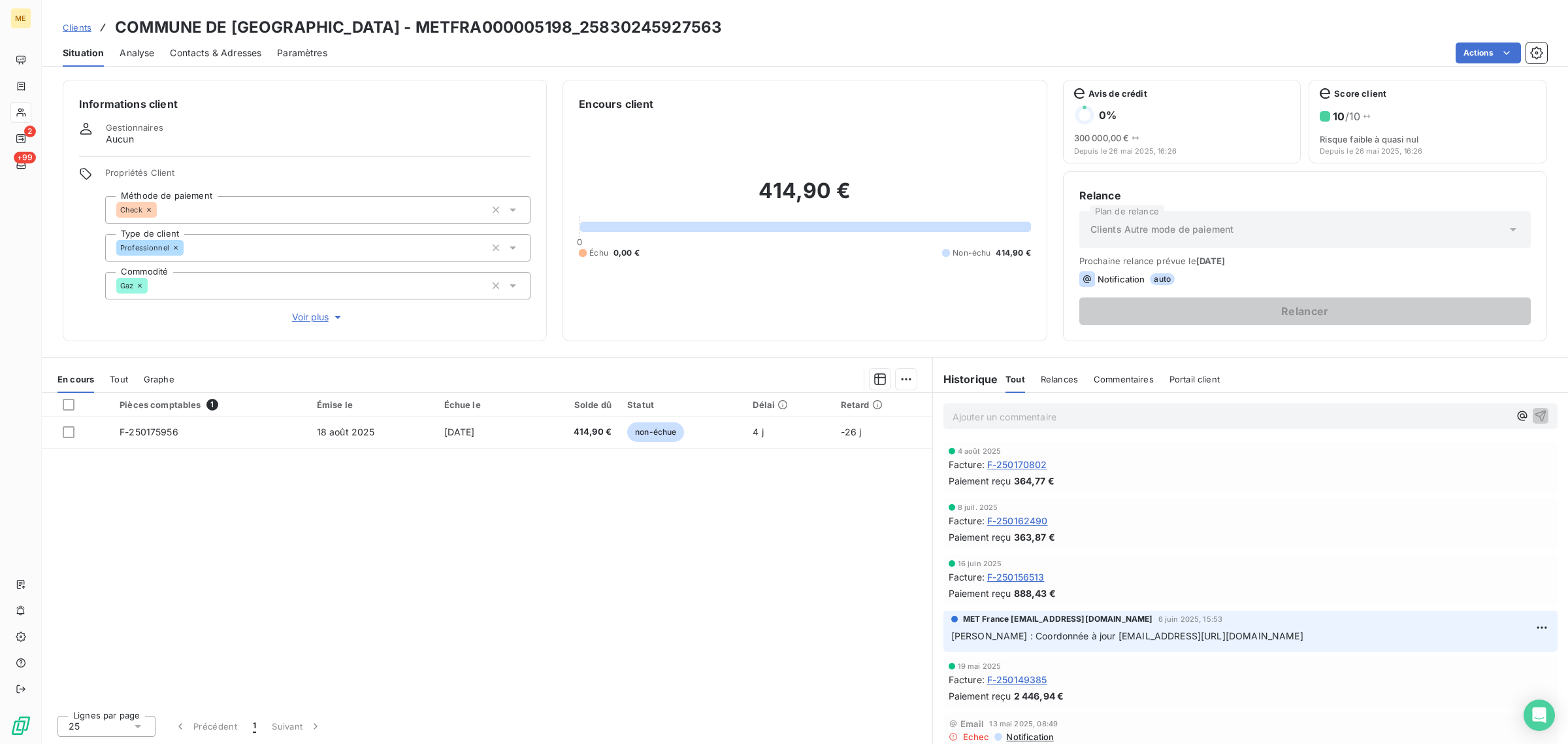
click at [302, 318] on span "Voir plus" at bounding box center [318, 317] width 53 height 13
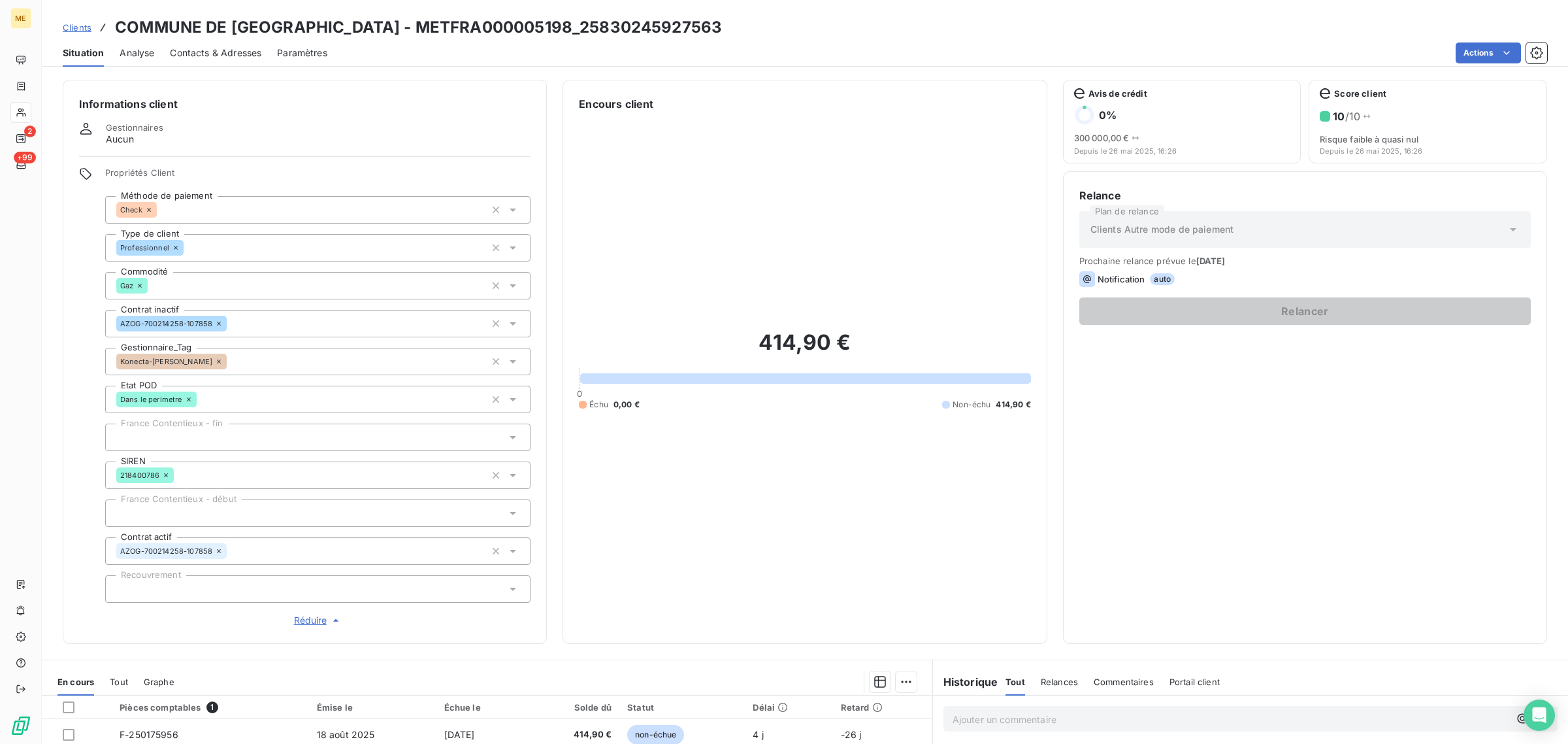
click at [215, 361] on icon at bounding box center [218, 361] width 8 height 8
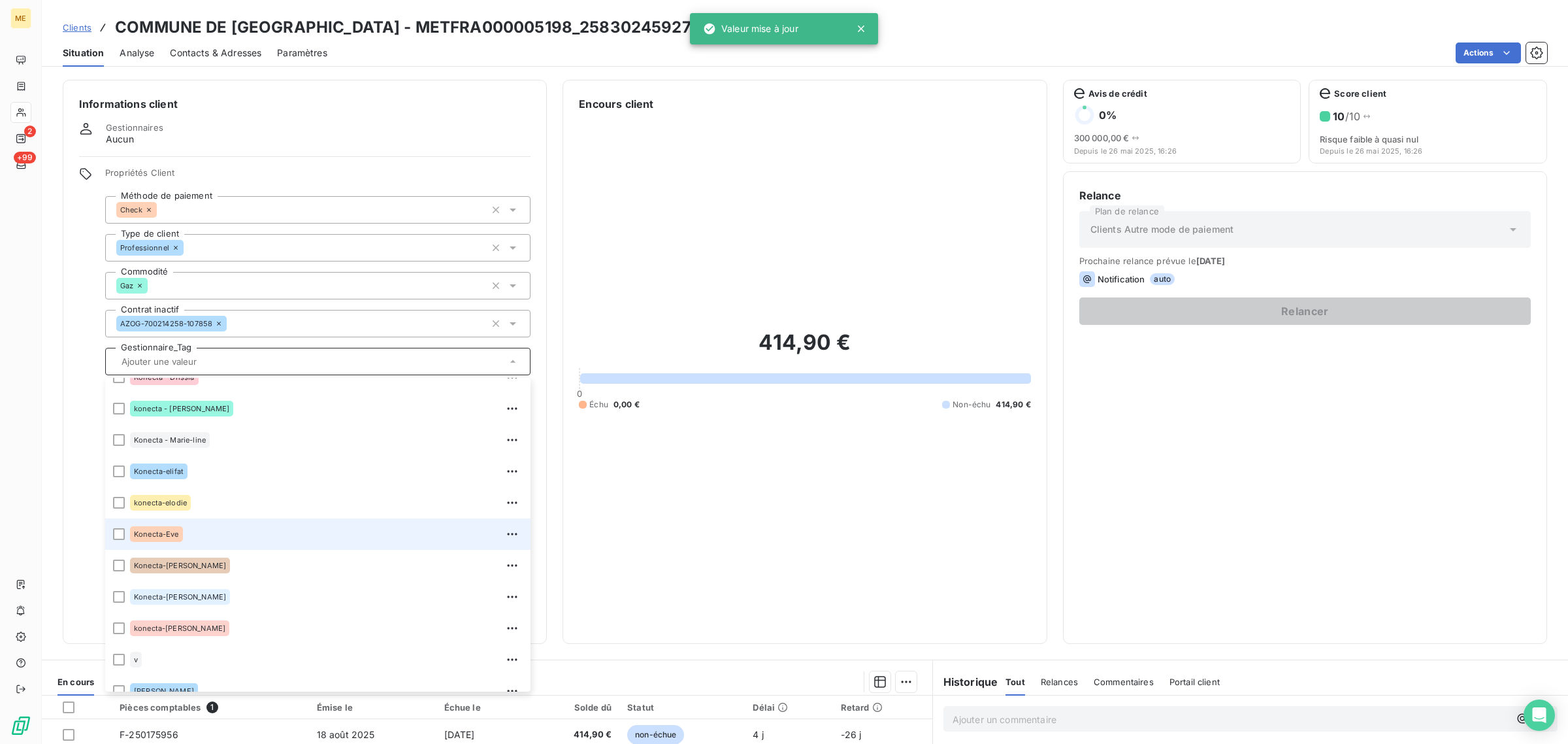
scroll to position [375, 0]
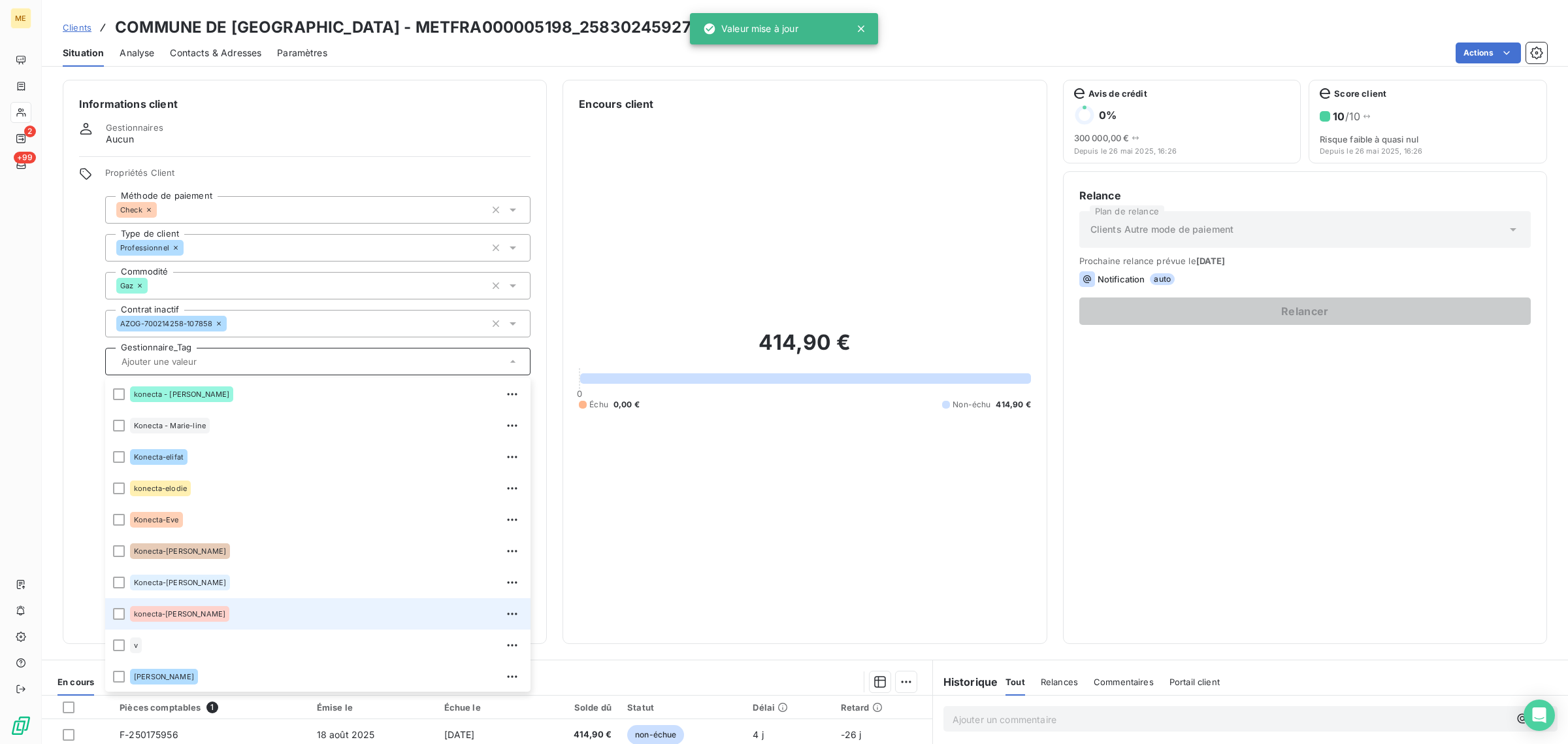
click at [224, 607] on div "konecta-[PERSON_NAME]" at bounding box center [326, 614] width 393 height 21
click at [874, 525] on div "414,90 € 0 Échu 0,00 € Non-échu 414,90 €" at bounding box center [804, 369] width 451 height 515
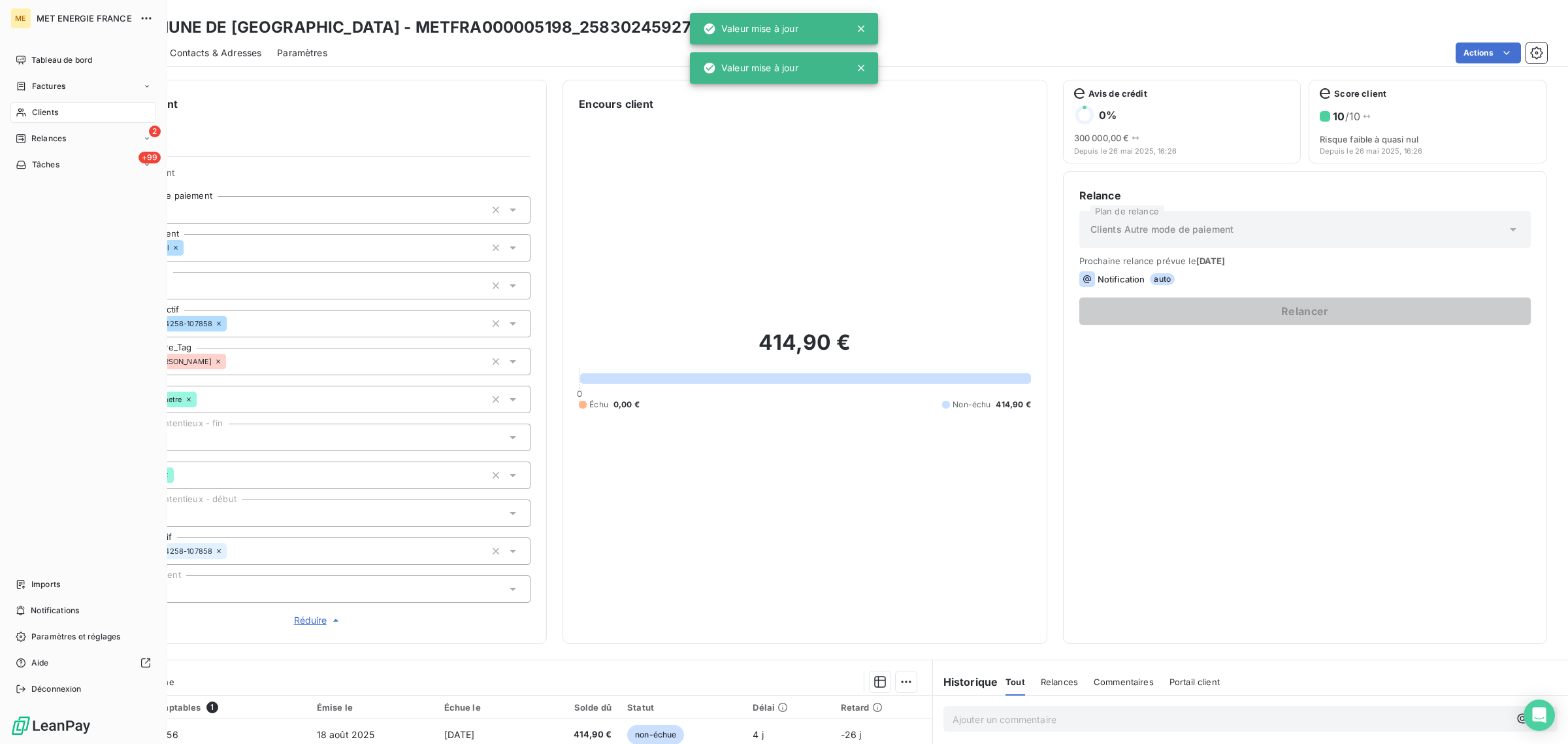
click at [22, 114] on icon at bounding box center [21, 113] width 9 height 9
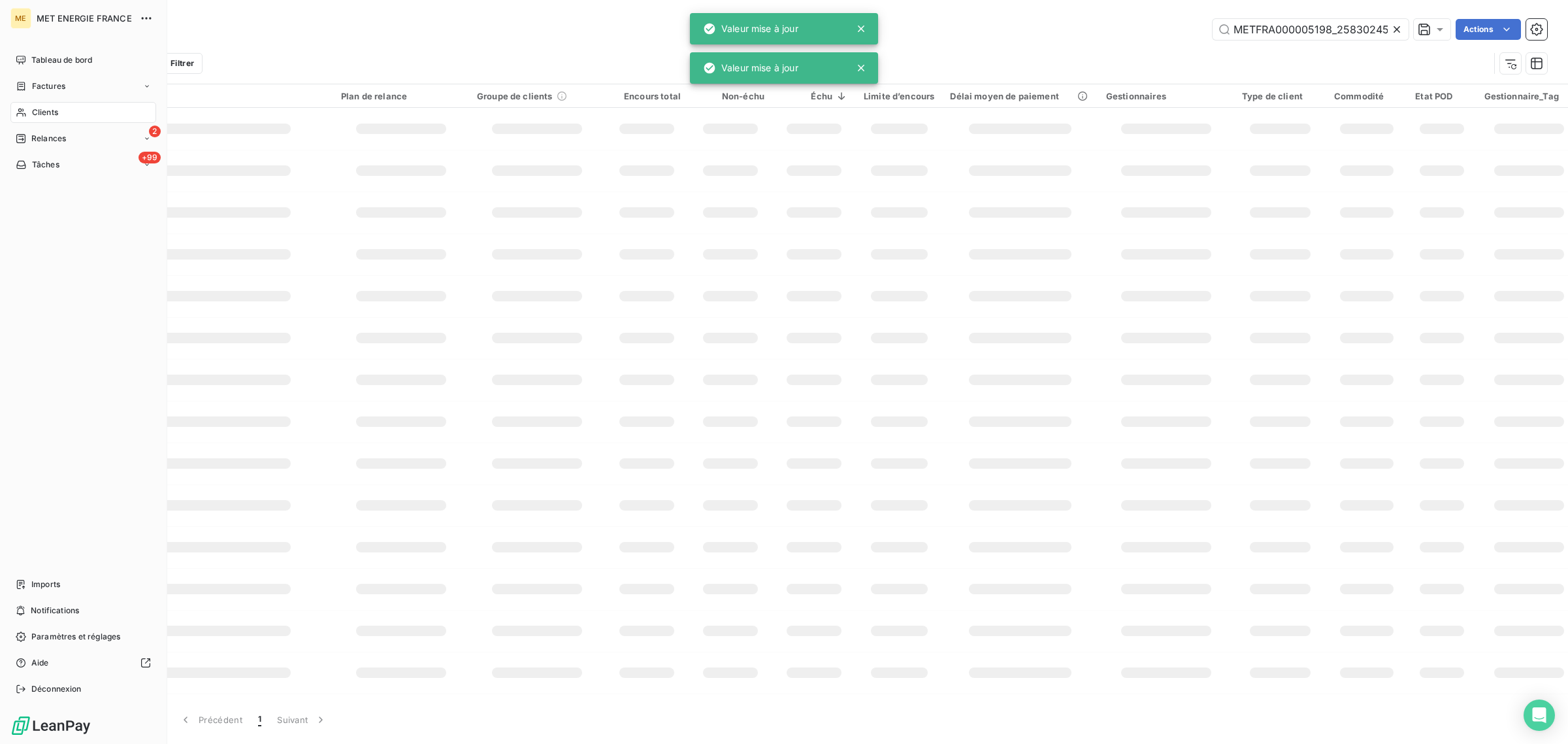
scroll to position [0, 38]
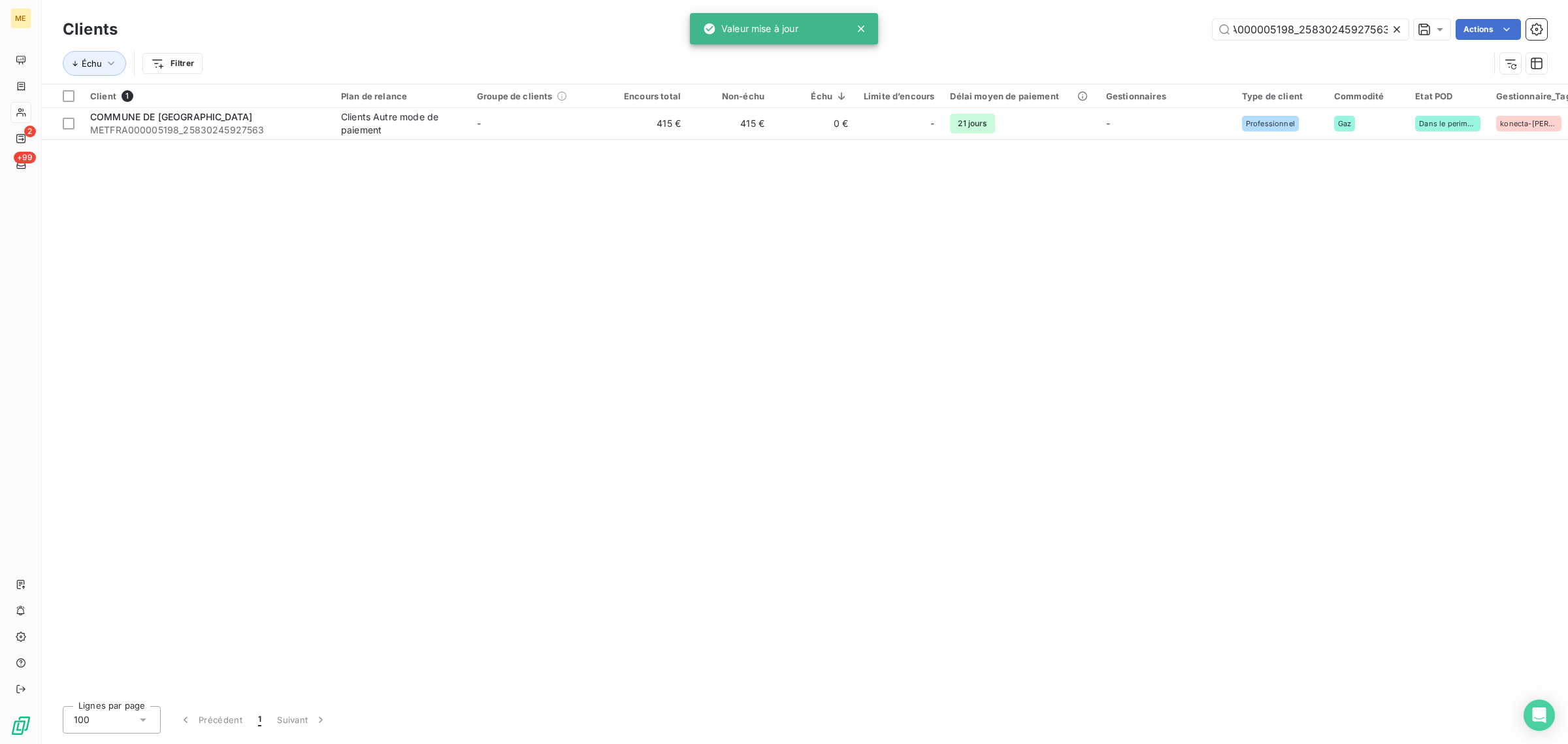
click at [1396, 26] on icon at bounding box center [1396, 28] width 13 height 13
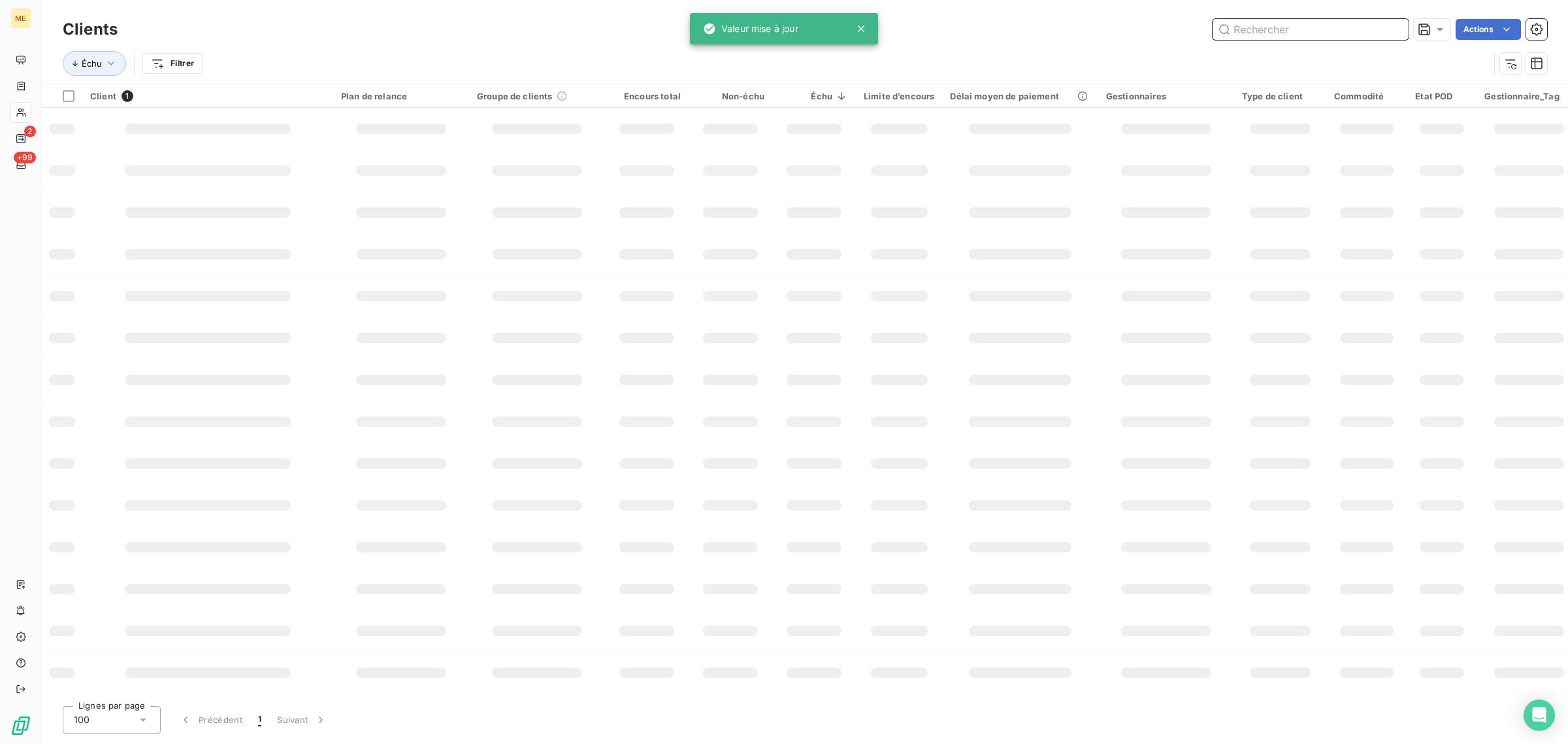
click at [1338, 31] on input "text" at bounding box center [1310, 29] width 196 height 21
paste input "METFRA000001671_15506367553374"
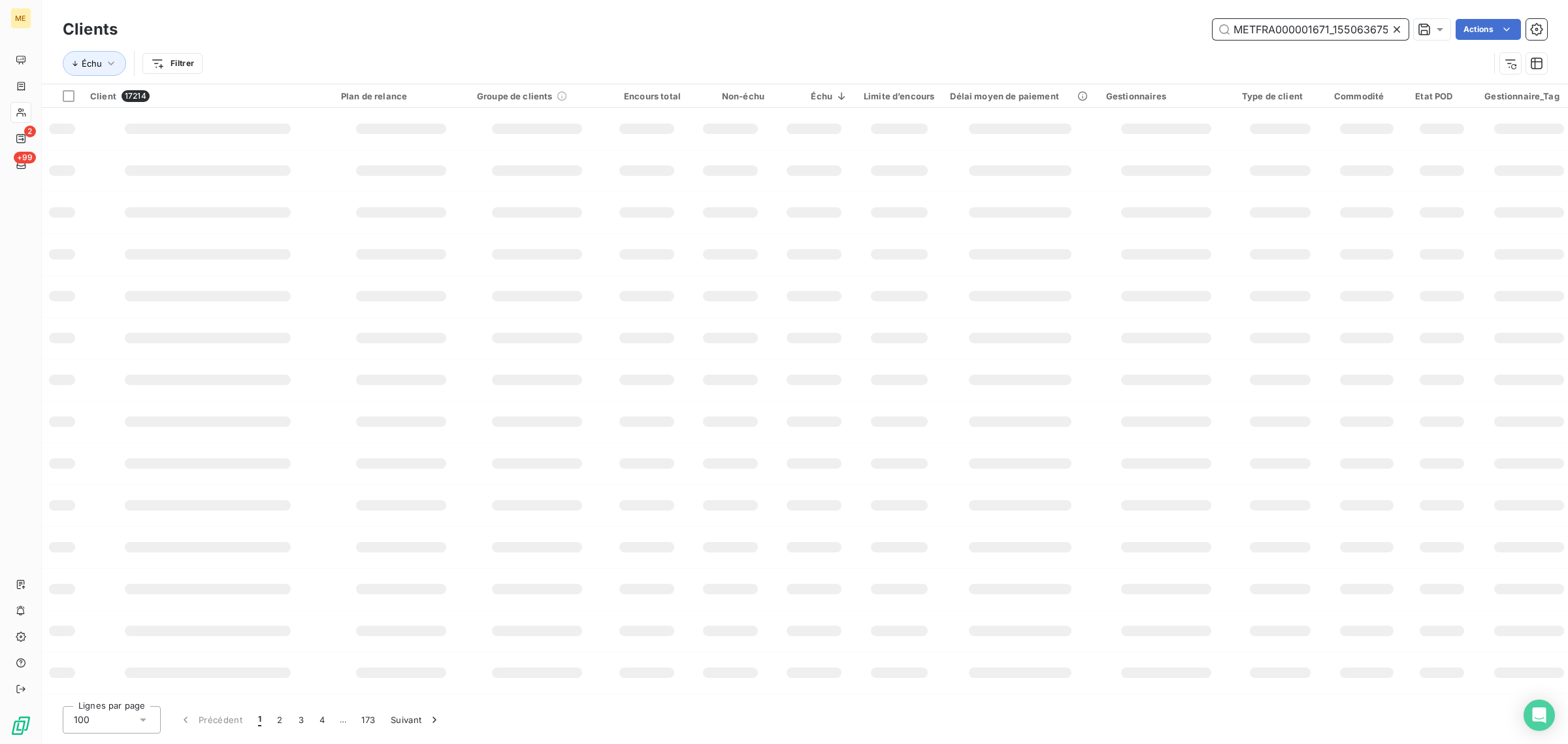
scroll to position [0, 31]
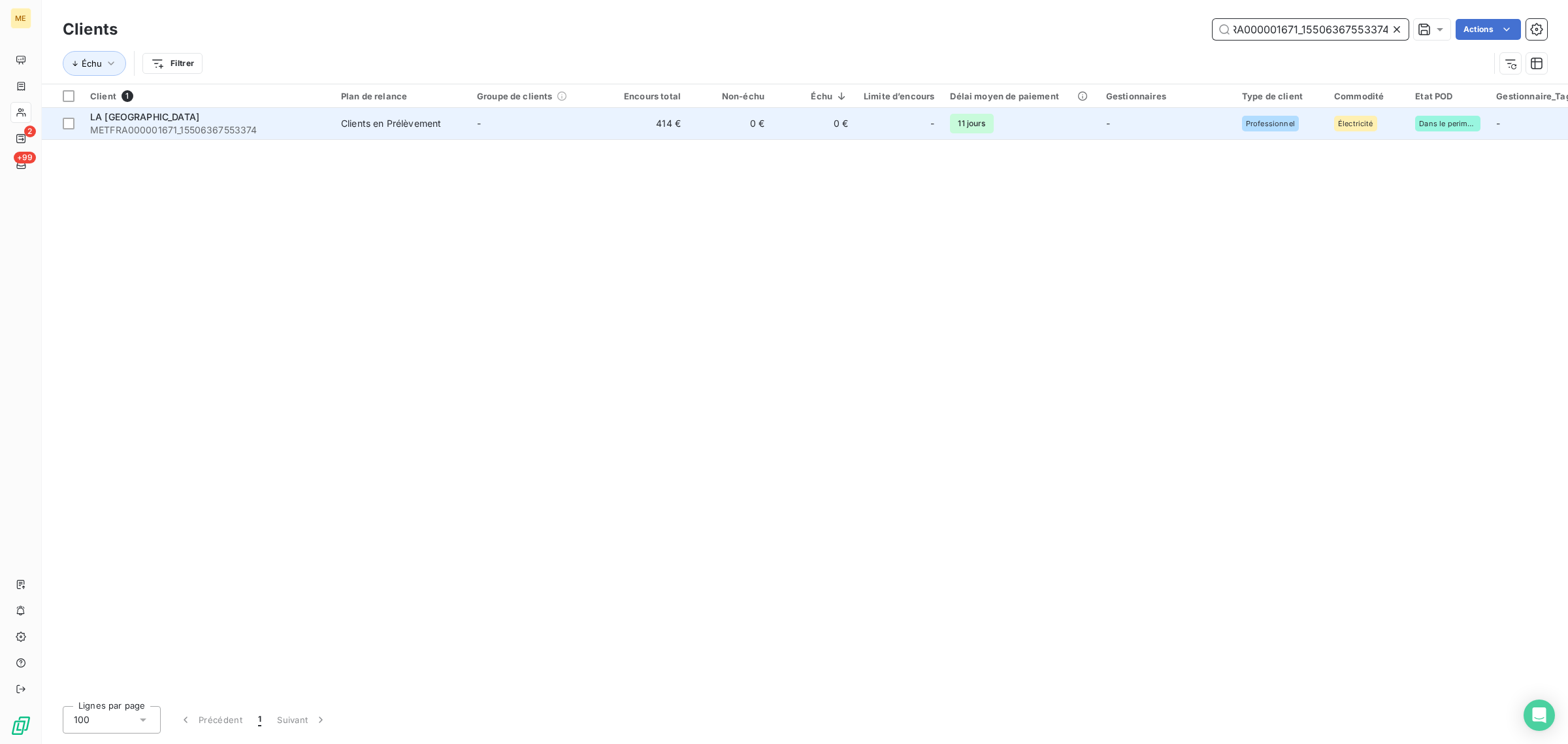
type input "METFRA000001671_15506367553374"
click at [573, 109] on td "-" at bounding box center [537, 123] width 135 height 31
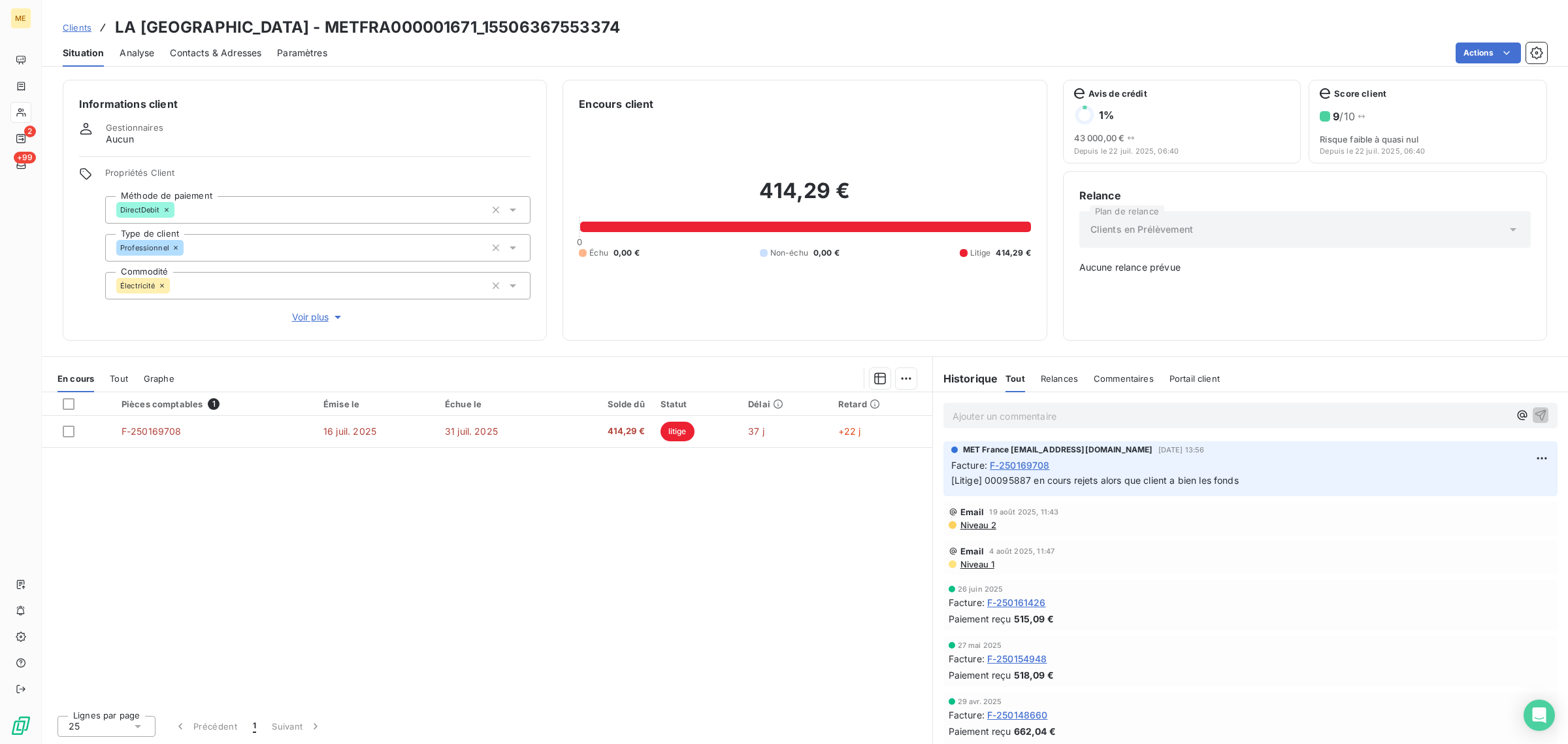
click at [295, 311] on span "Voir plus" at bounding box center [318, 317] width 53 height 13
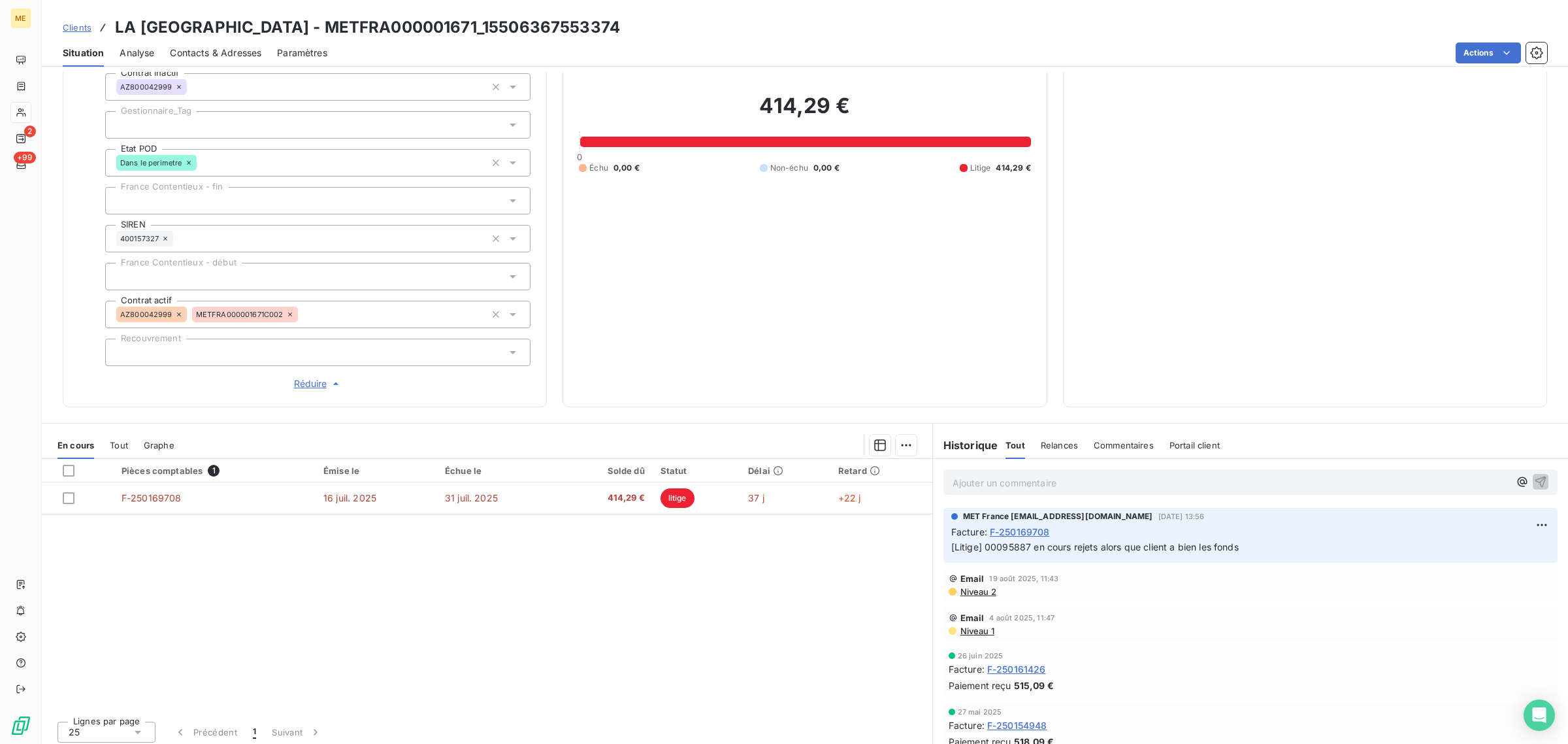
scroll to position [242, 0]
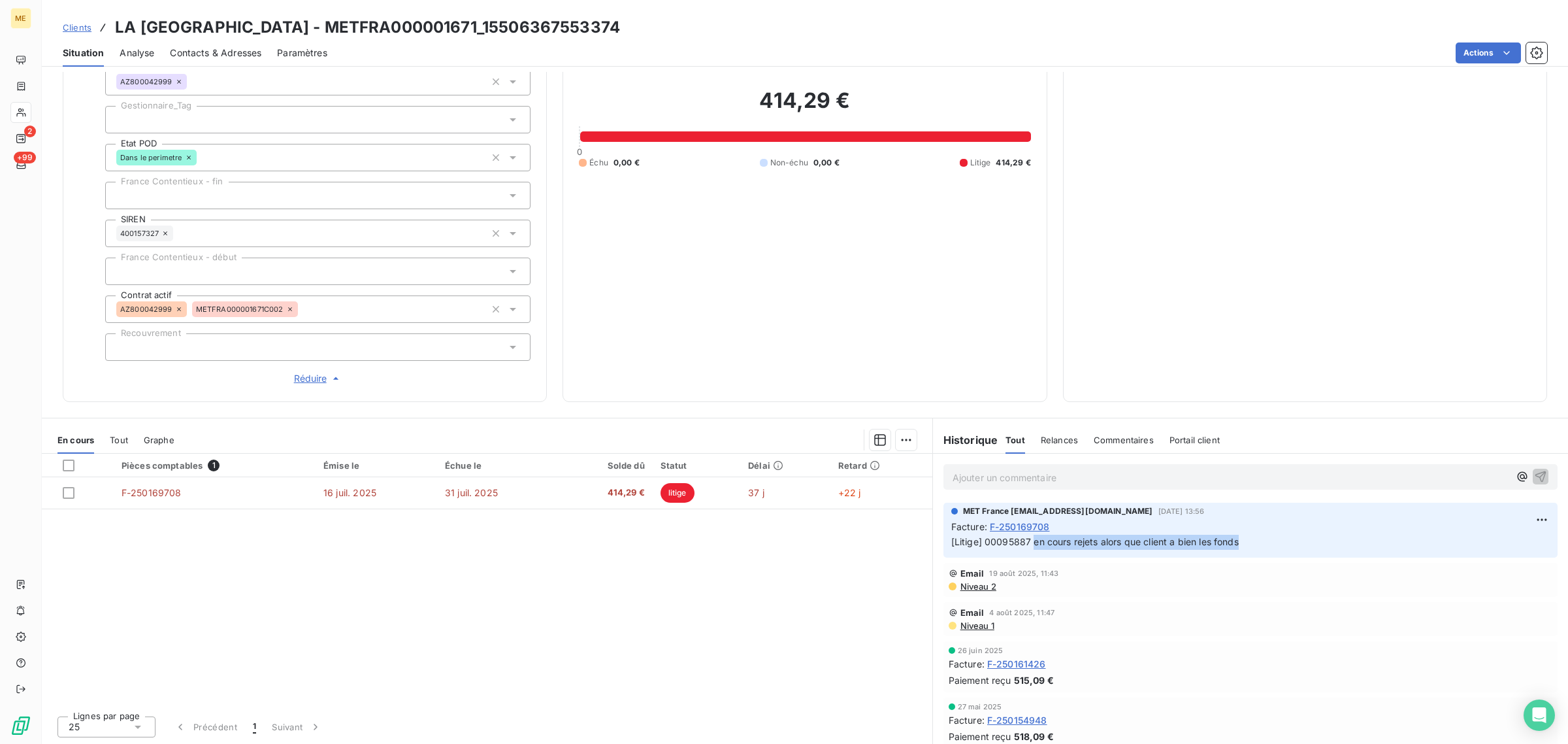
drag, startPoint x: 1028, startPoint y: 542, endPoint x: 1250, endPoint y: 541, distance: 222.0
click at [1250, 541] on p "[Litige] 00095887 en cours rejets alors que client a bien les fonds" at bounding box center [1250, 541] width 598 height 15
drag, startPoint x: 1245, startPoint y: 540, endPoint x: 985, endPoint y: 546, distance: 260.1
click at [985, 546] on p "[Litige] 00095887 en cours rejets alors que client a bien les fonds" at bounding box center [1250, 541] width 598 height 15
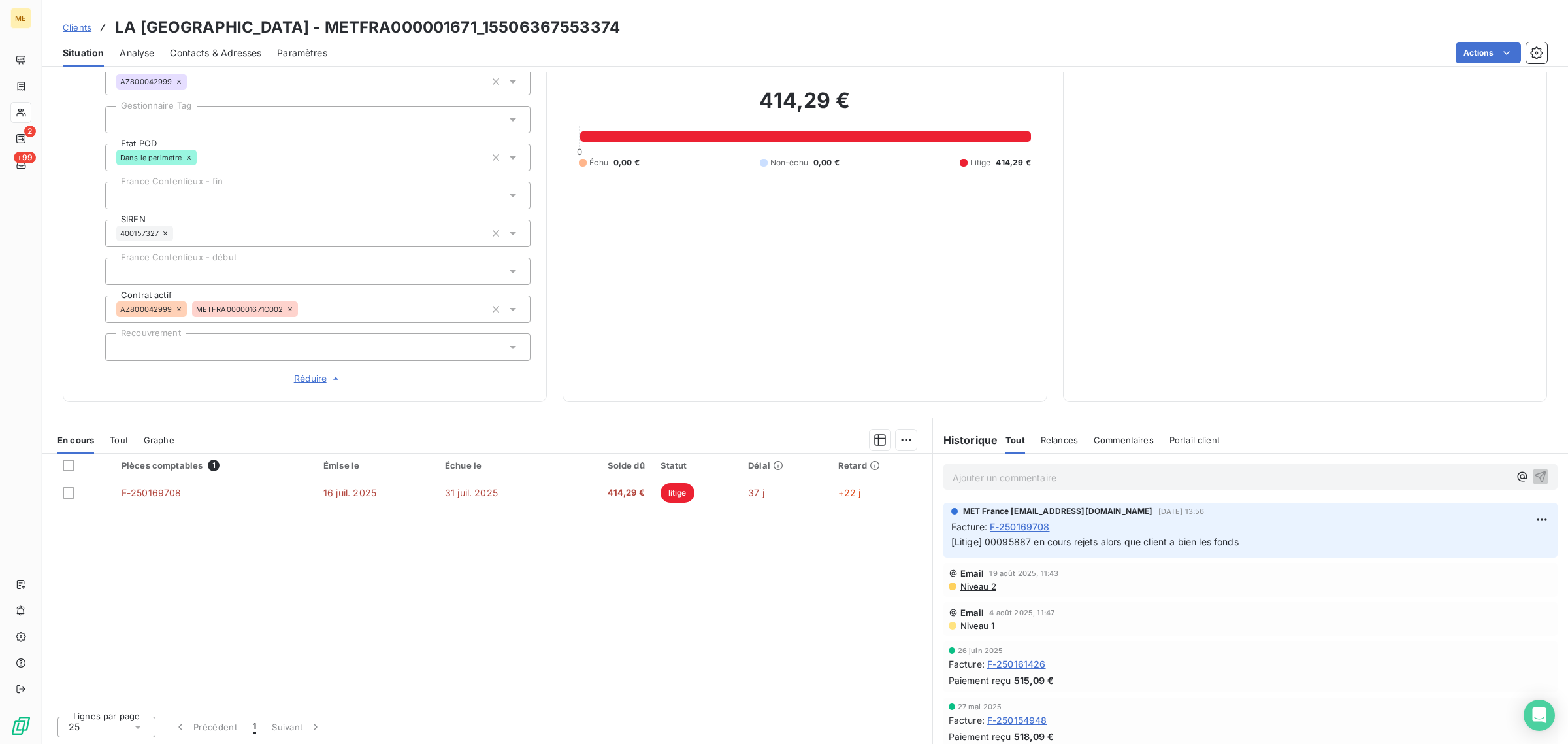
click at [742, 561] on div "Pièces comptables 1 Émise le Échue le Solde dû Statut Délai Retard F-250169708 …" at bounding box center [487, 578] width 891 height 251
drag, startPoint x: 975, startPoint y: 545, endPoint x: 1021, endPoint y: 542, distance: 46.1
click at [1021, 542] on span "[Litige] 00095887 en cours rejets alors que client a bien les fonds" at bounding box center [1094, 541] width 287 height 11
copy span "00095887"
click at [613, 299] on div "414,29 € 0 Échu 0,00 € Non-échu 0,00 € Litige 414,29 €" at bounding box center [804, 127] width 451 height 515
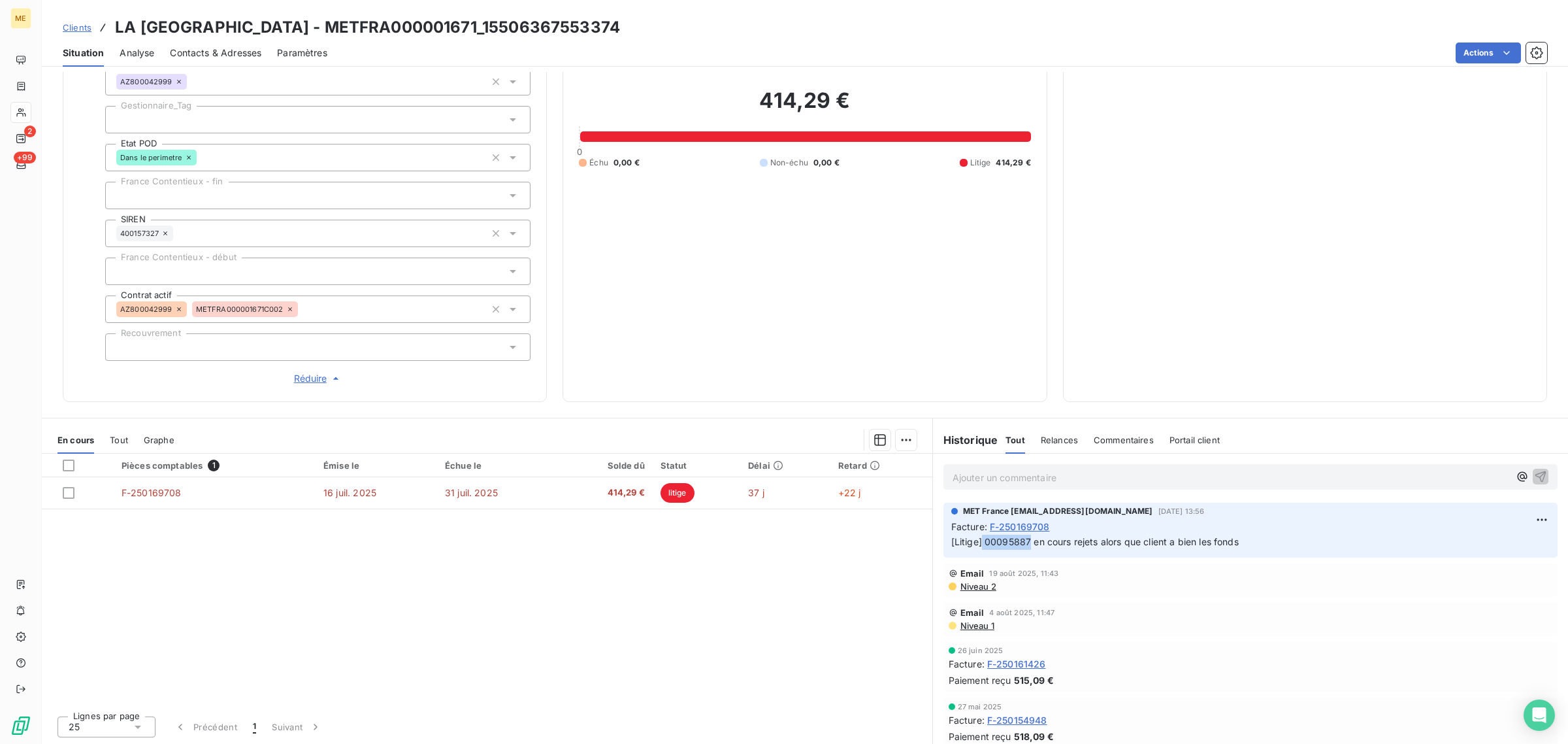
click at [171, 125] on div at bounding box center [318, 120] width 425 height 28
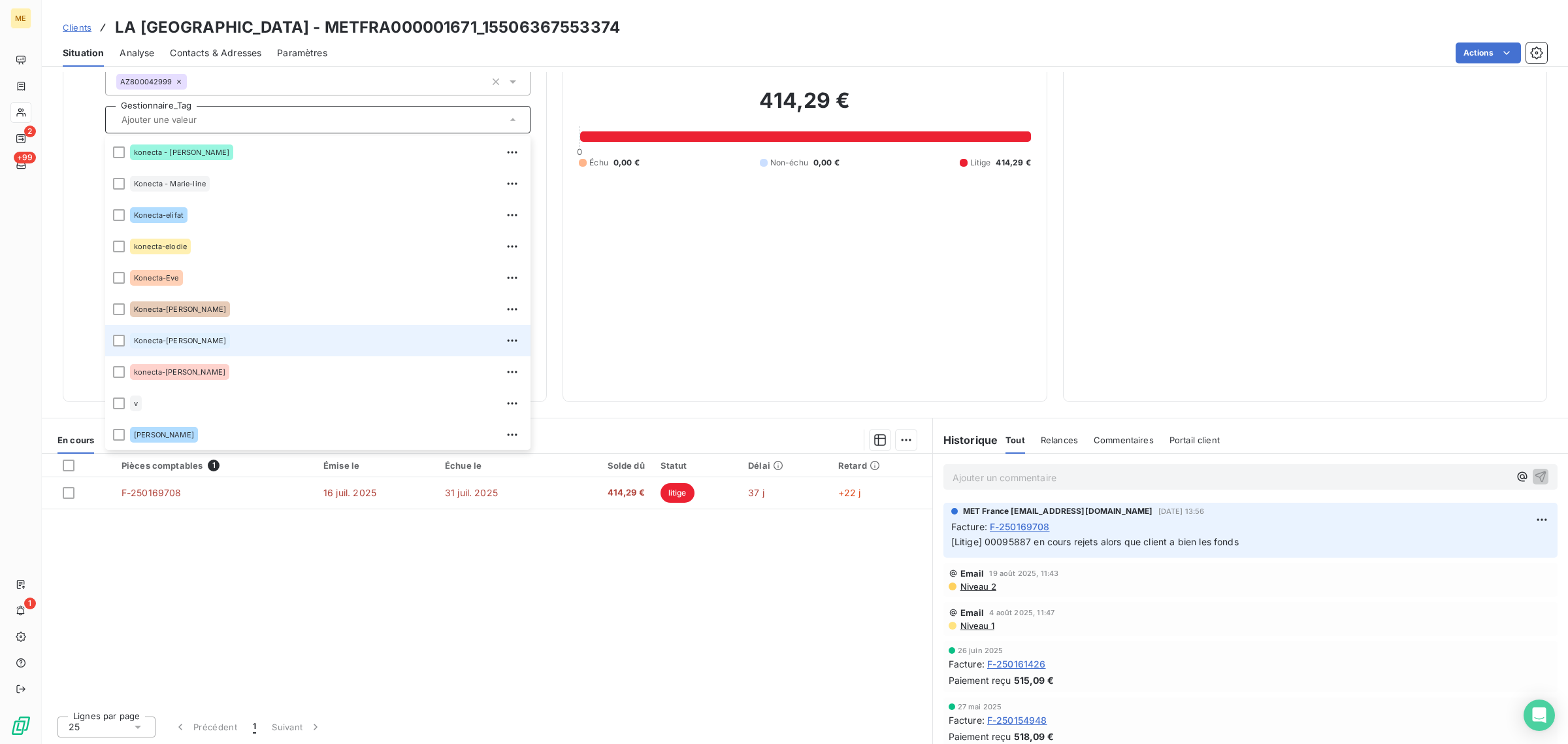
scroll to position [294, 0]
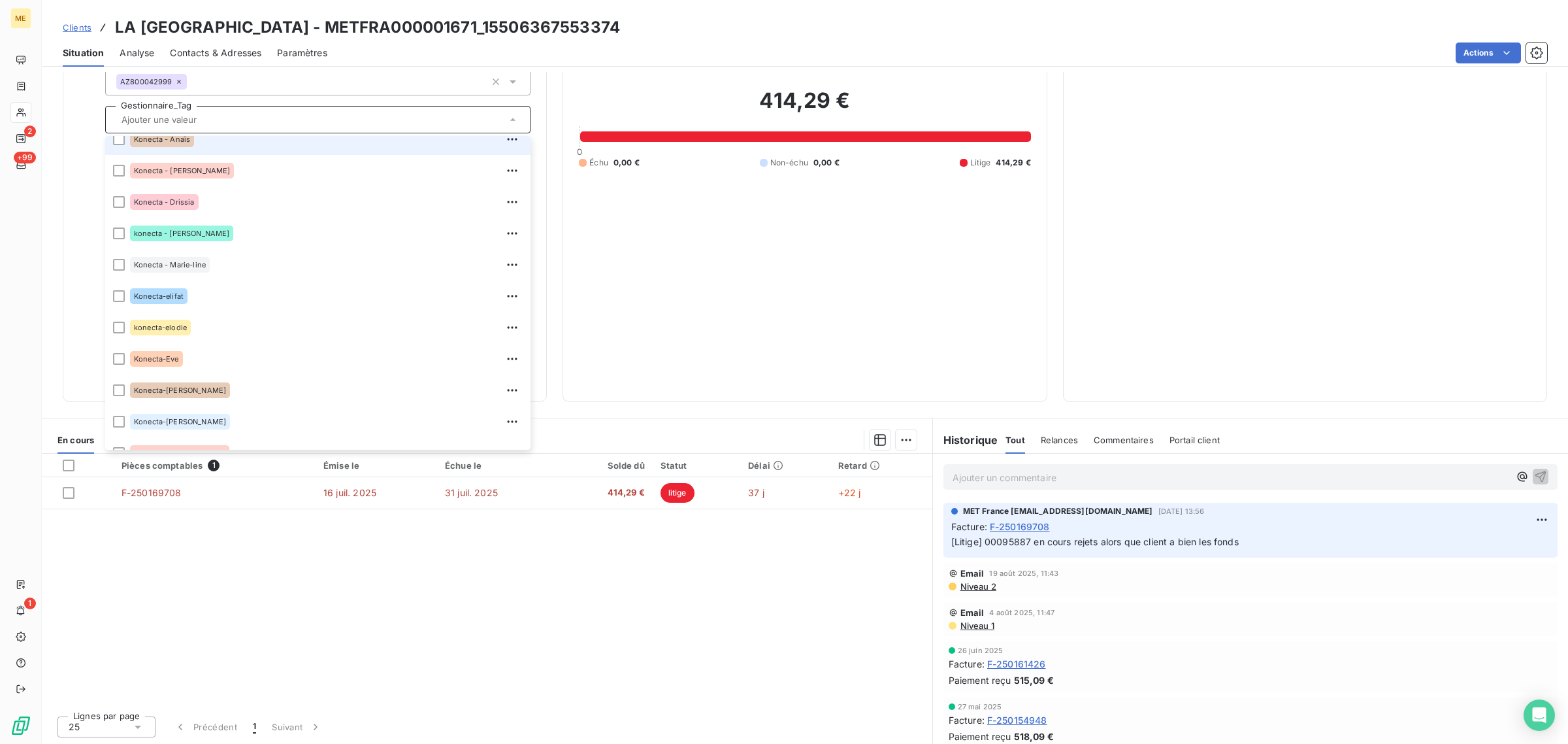
click at [176, 149] on li "Konecta - Anaïs" at bounding box center [318, 139] width 425 height 31
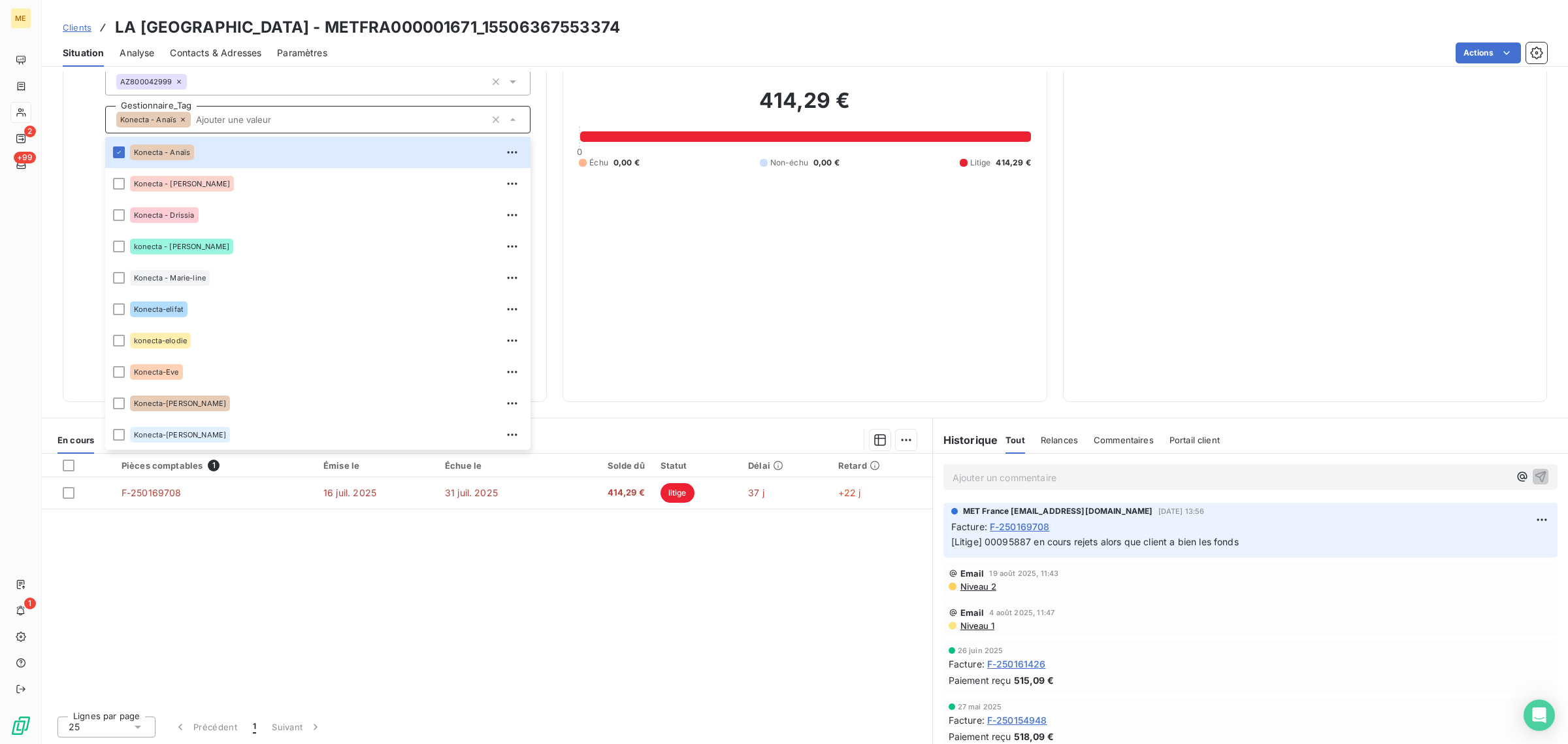
click at [636, 221] on div "414,29 € 0 Échu 0,00 € Non-échu 0,00 € Litige 414,29 €" at bounding box center [804, 127] width 451 height 515
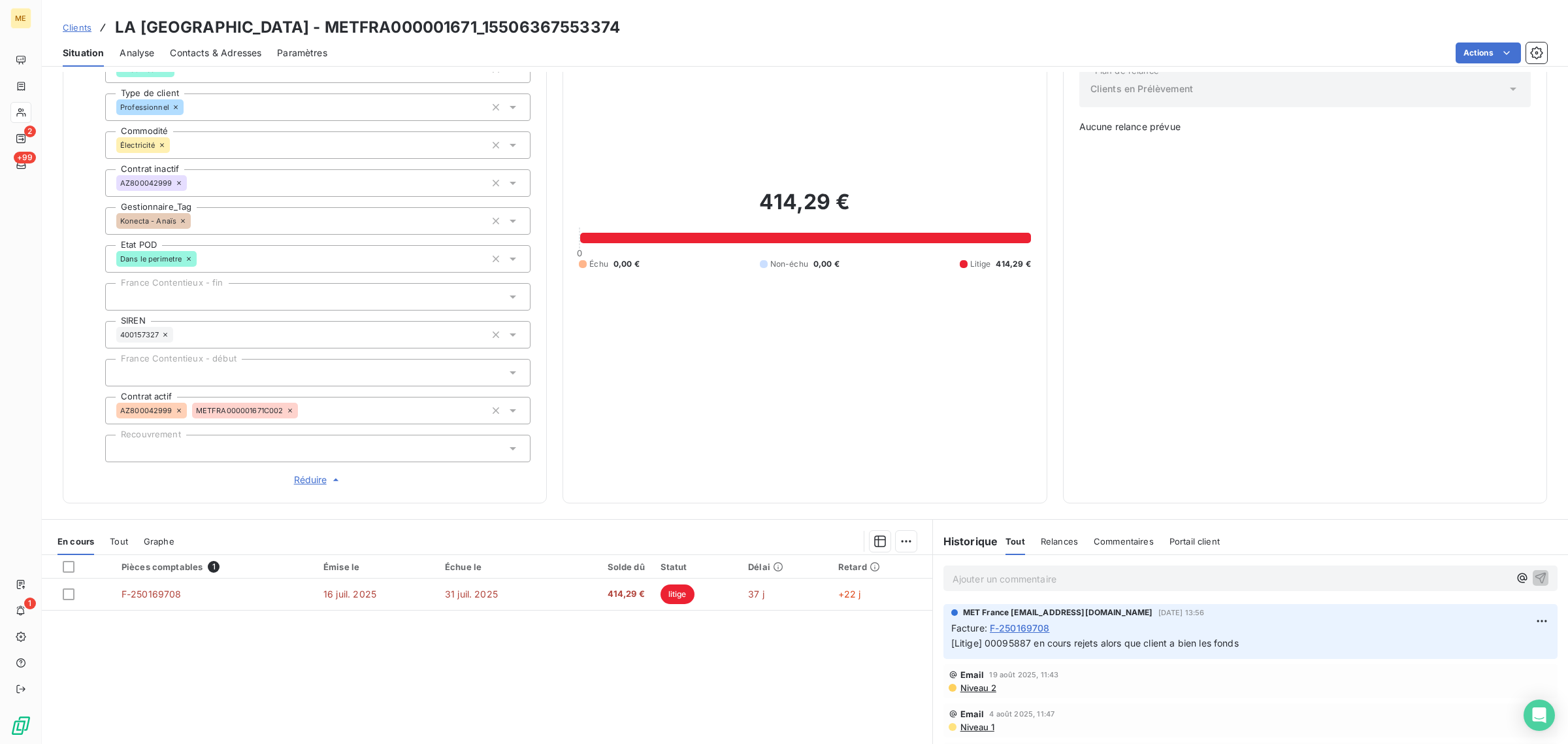
scroll to position [0, 0]
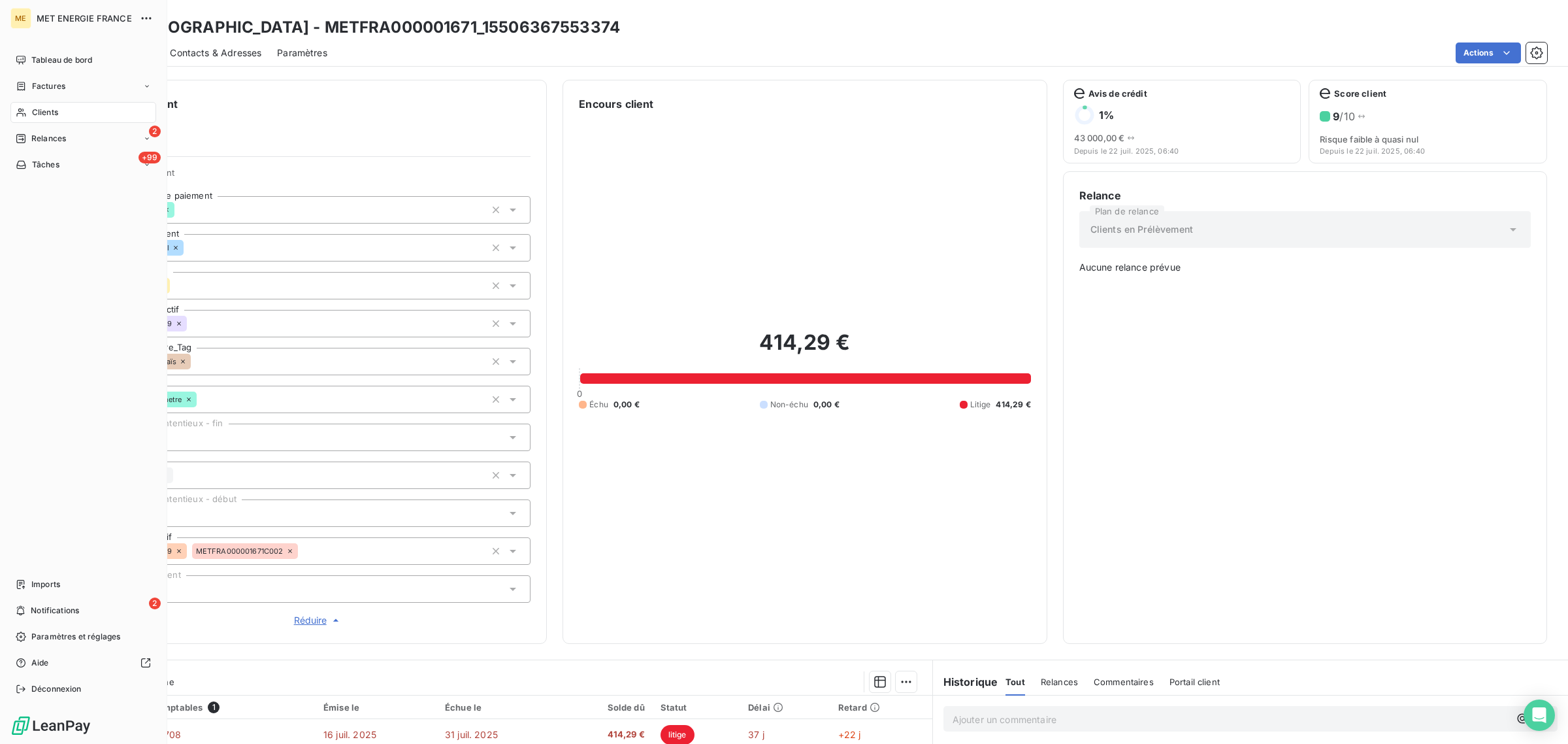
drag, startPoint x: 28, startPoint y: 116, endPoint x: 144, endPoint y: 125, distance: 116.3
click at [28, 116] on div "Clients" at bounding box center [83, 112] width 146 height 21
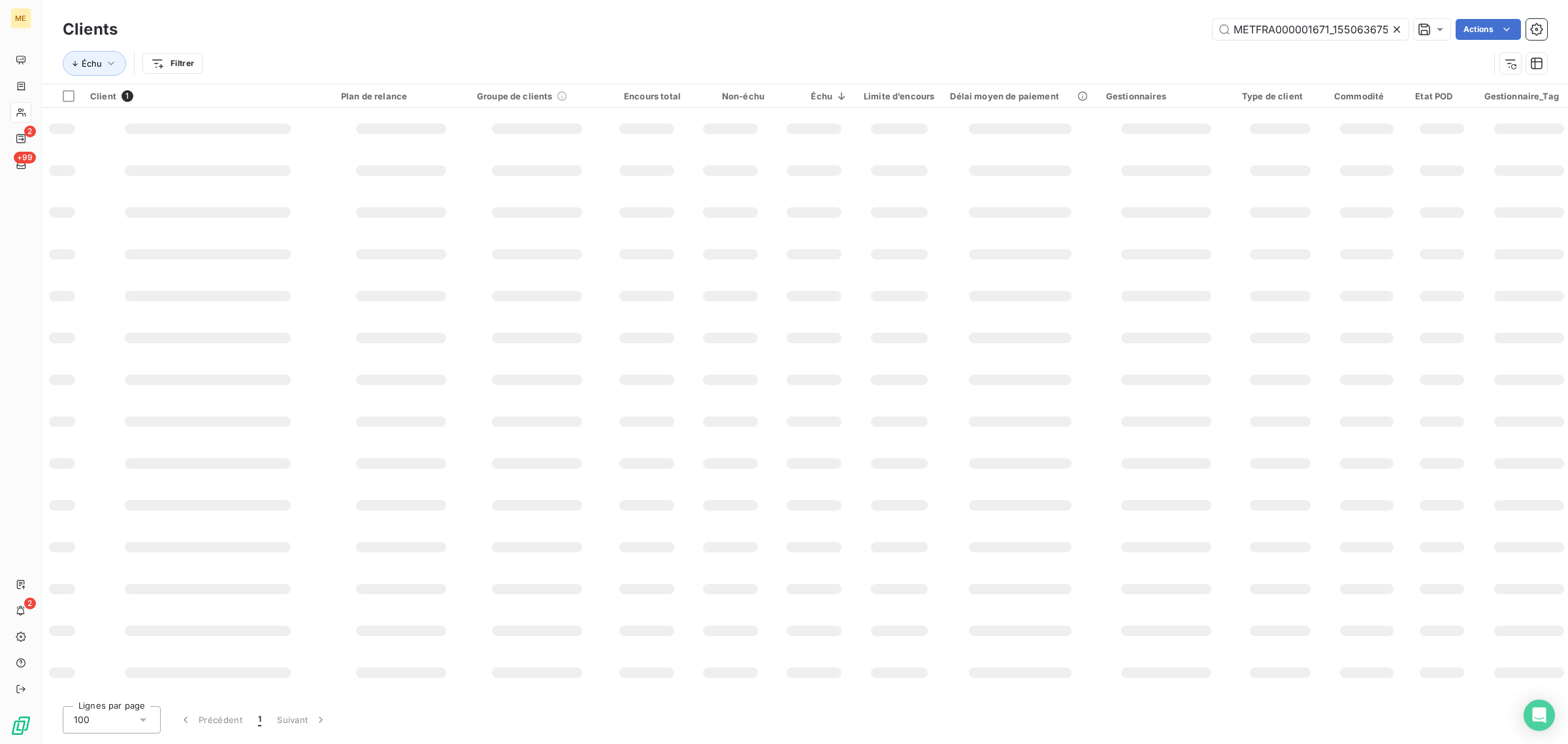
scroll to position [0, 31]
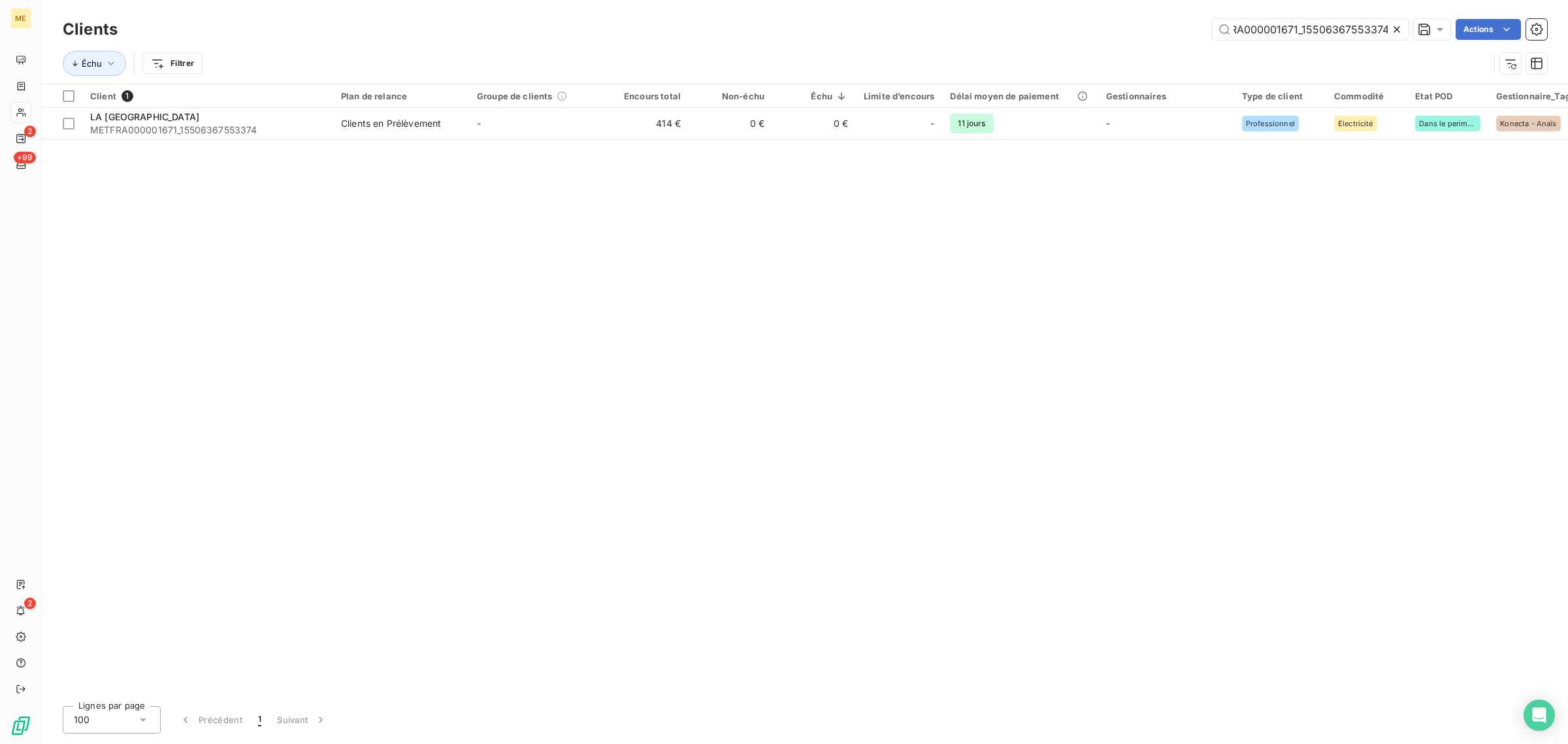
click at [1398, 27] on icon at bounding box center [1397, 29] width 7 height 7
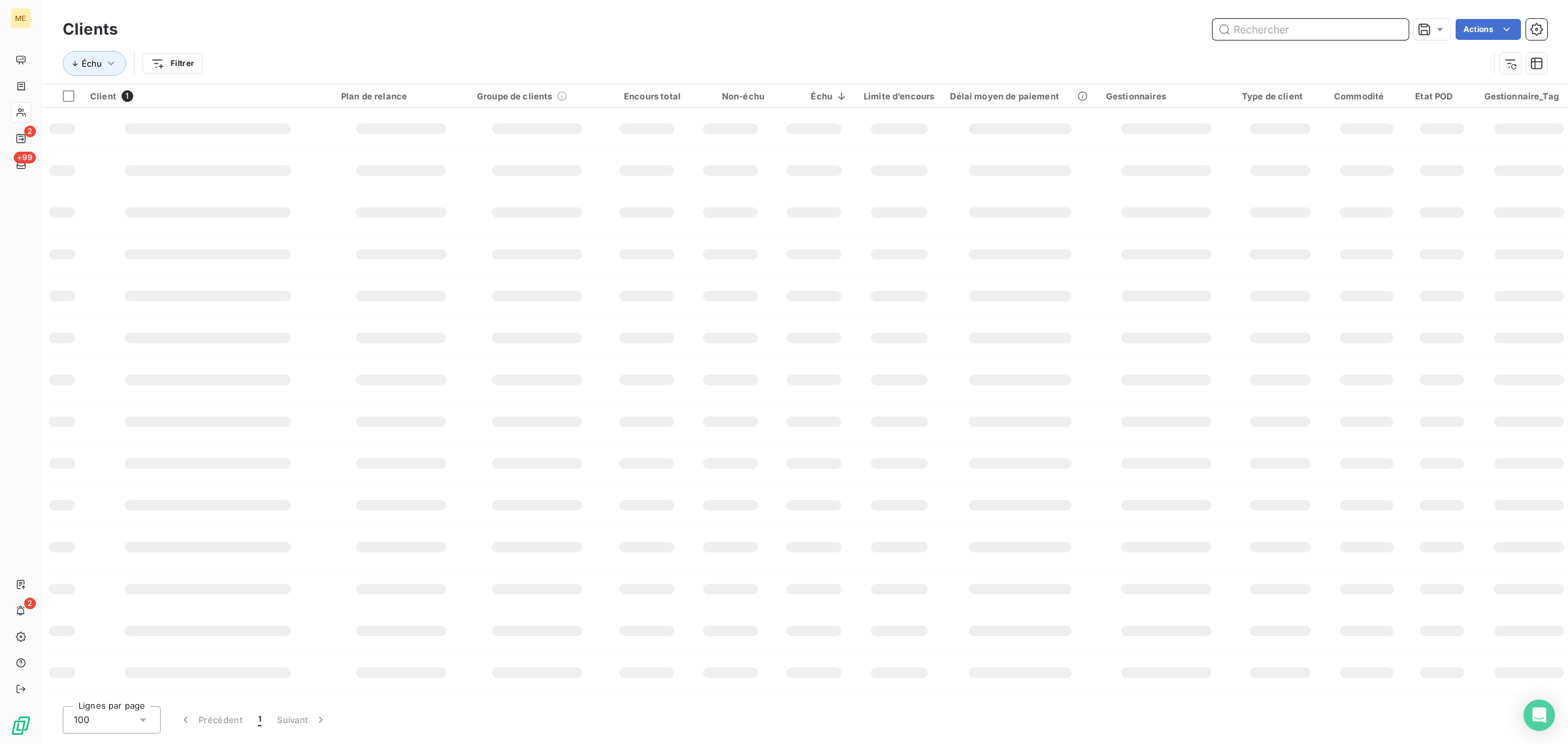
click at [1281, 37] on input "text" at bounding box center [1310, 29] width 196 height 21
paste input "METFRA000001639_23293198262319"
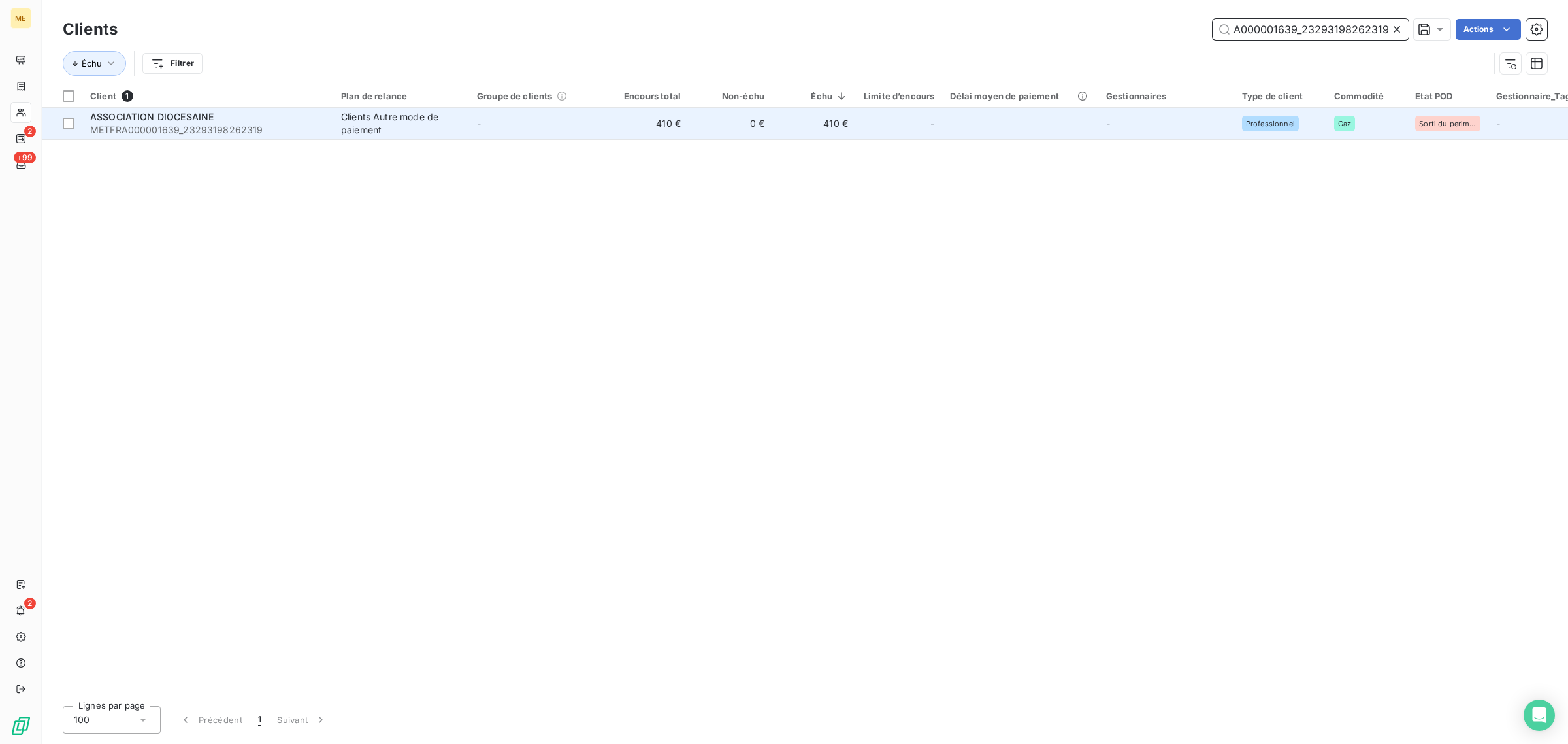
type input "METFRA000001639_23293198262319"
click at [565, 129] on td "-" at bounding box center [537, 123] width 135 height 31
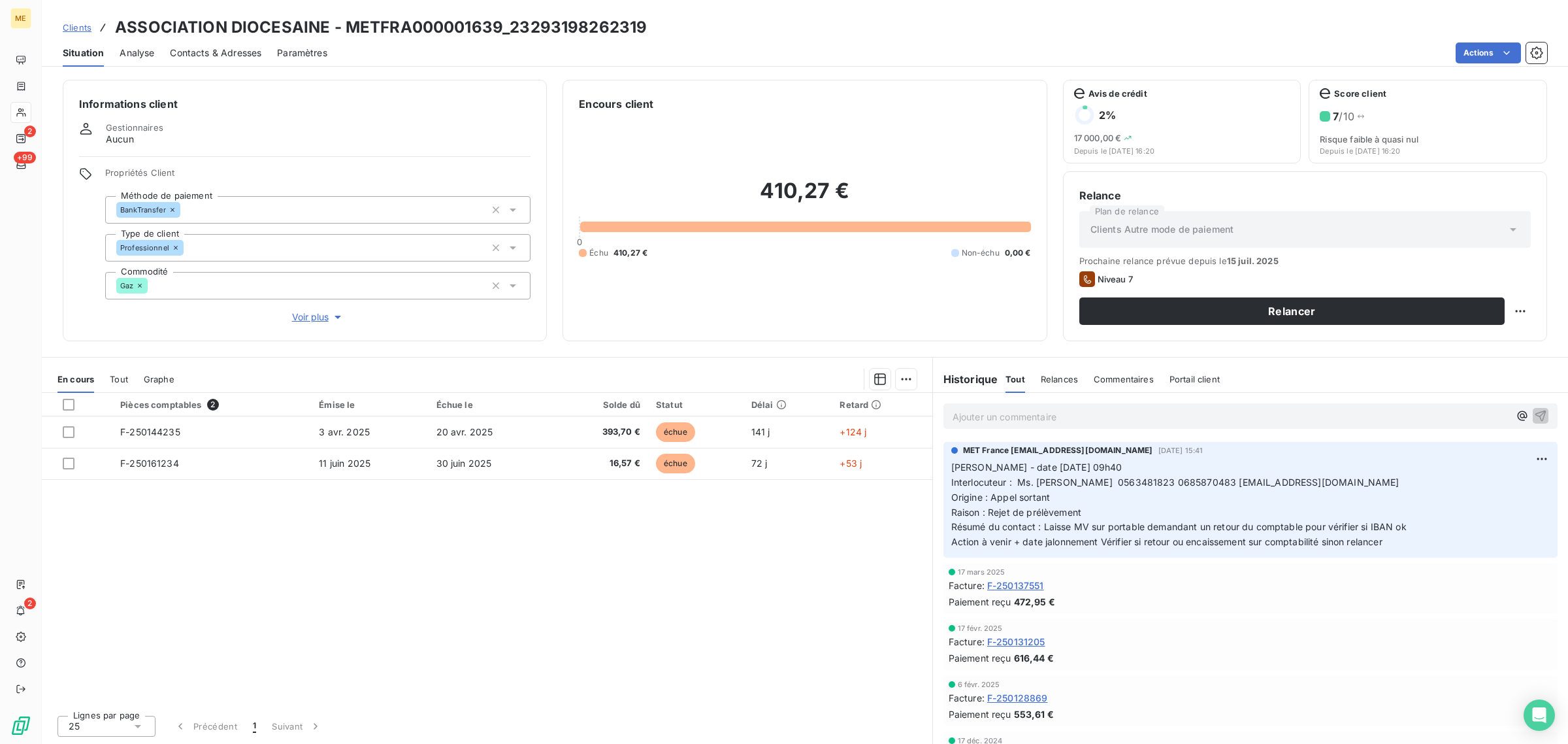
click at [318, 313] on span "Voir plus" at bounding box center [318, 317] width 53 height 13
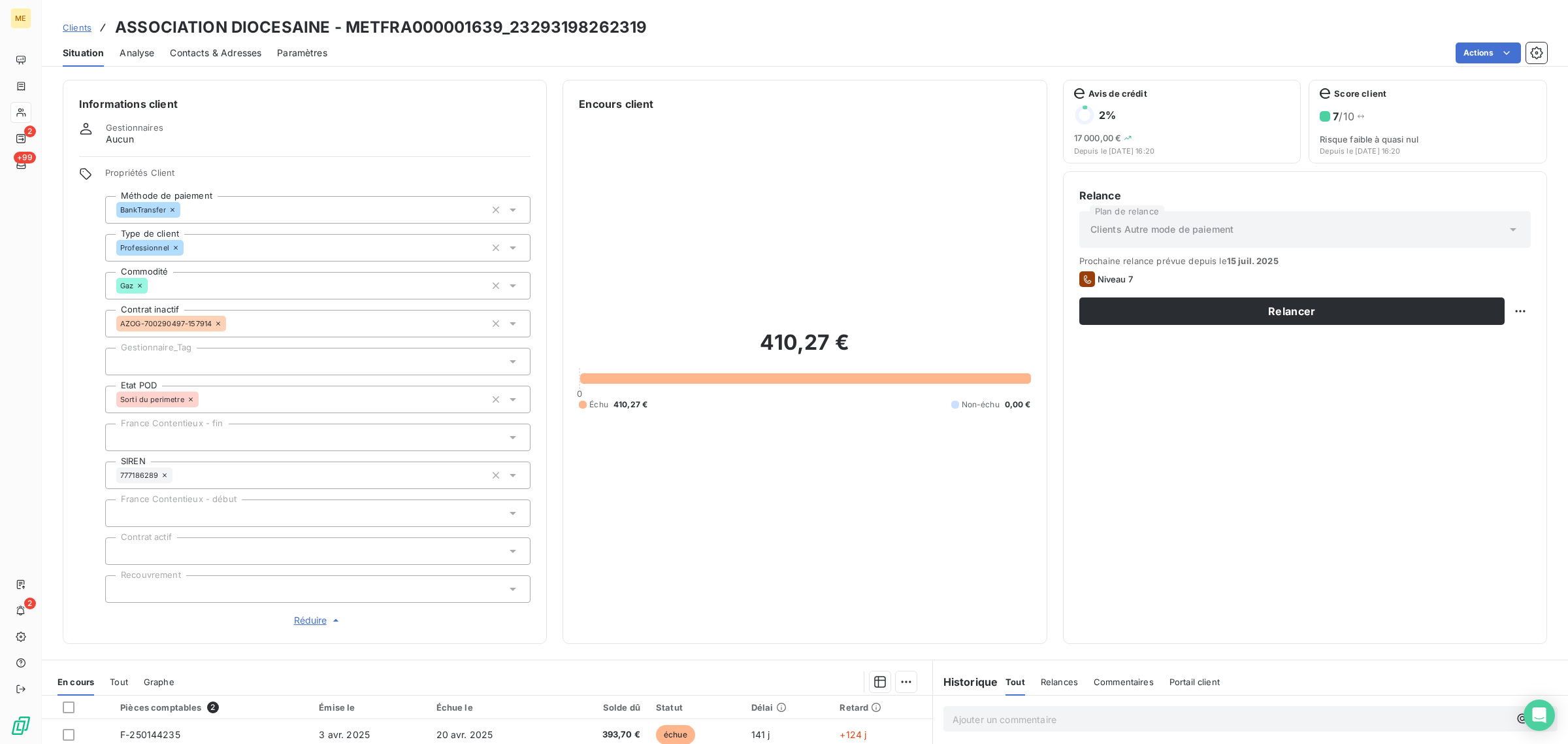
click at [198, 349] on div at bounding box center [318, 362] width 425 height 28
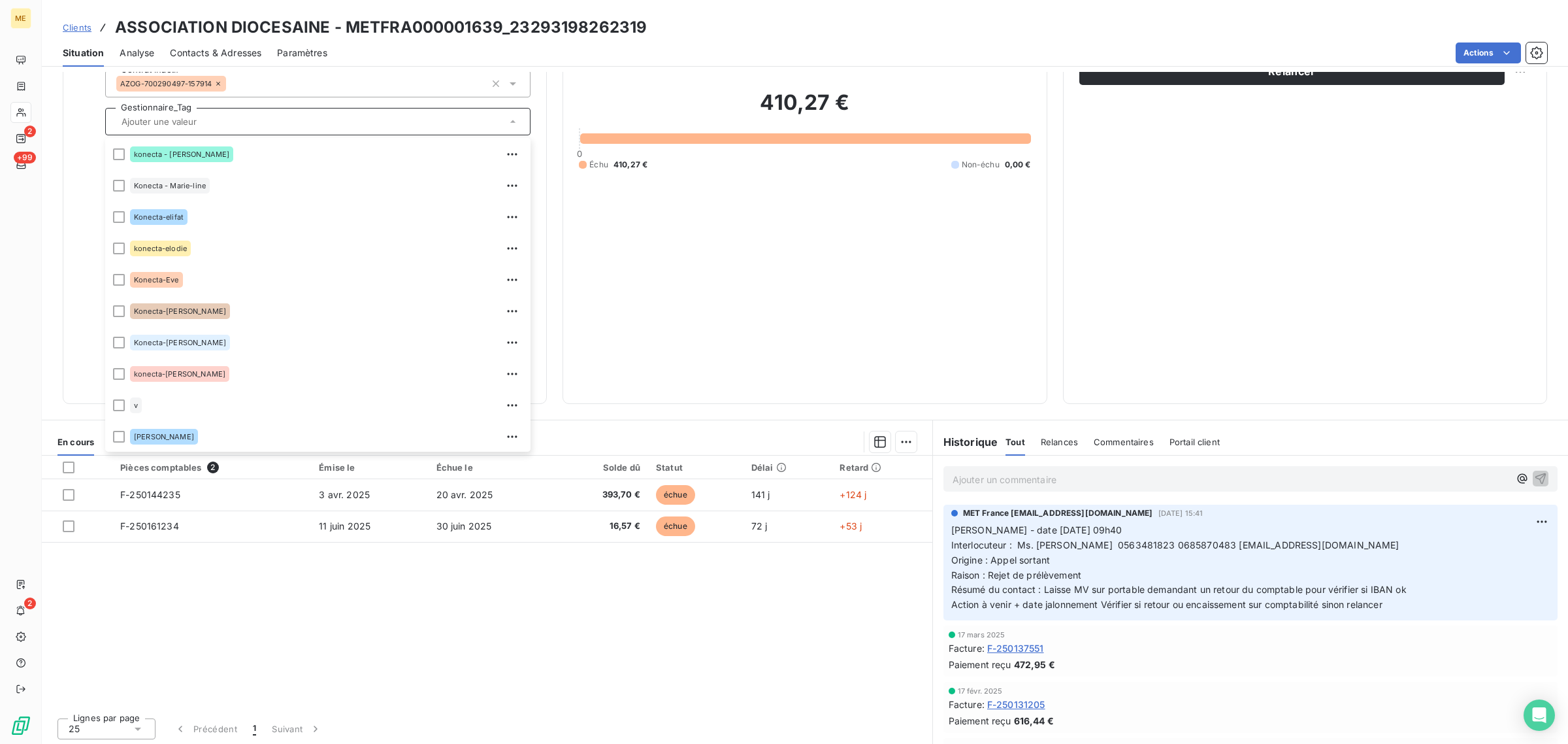
scroll to position [242, 0]
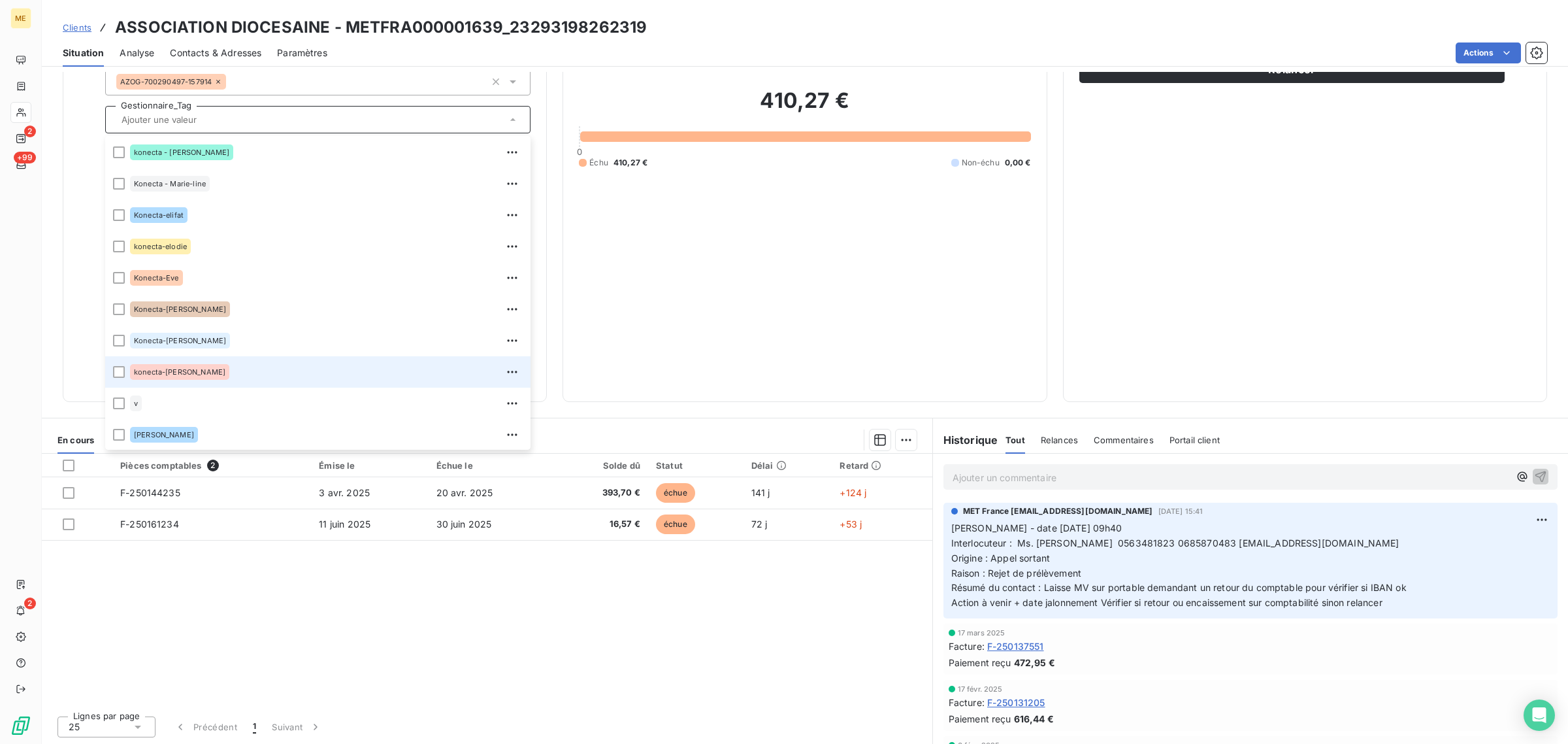
click at [157, 374] on span "konecta-[PERSON_NAME]" at bounding box center [179, 371] width 91 height 8
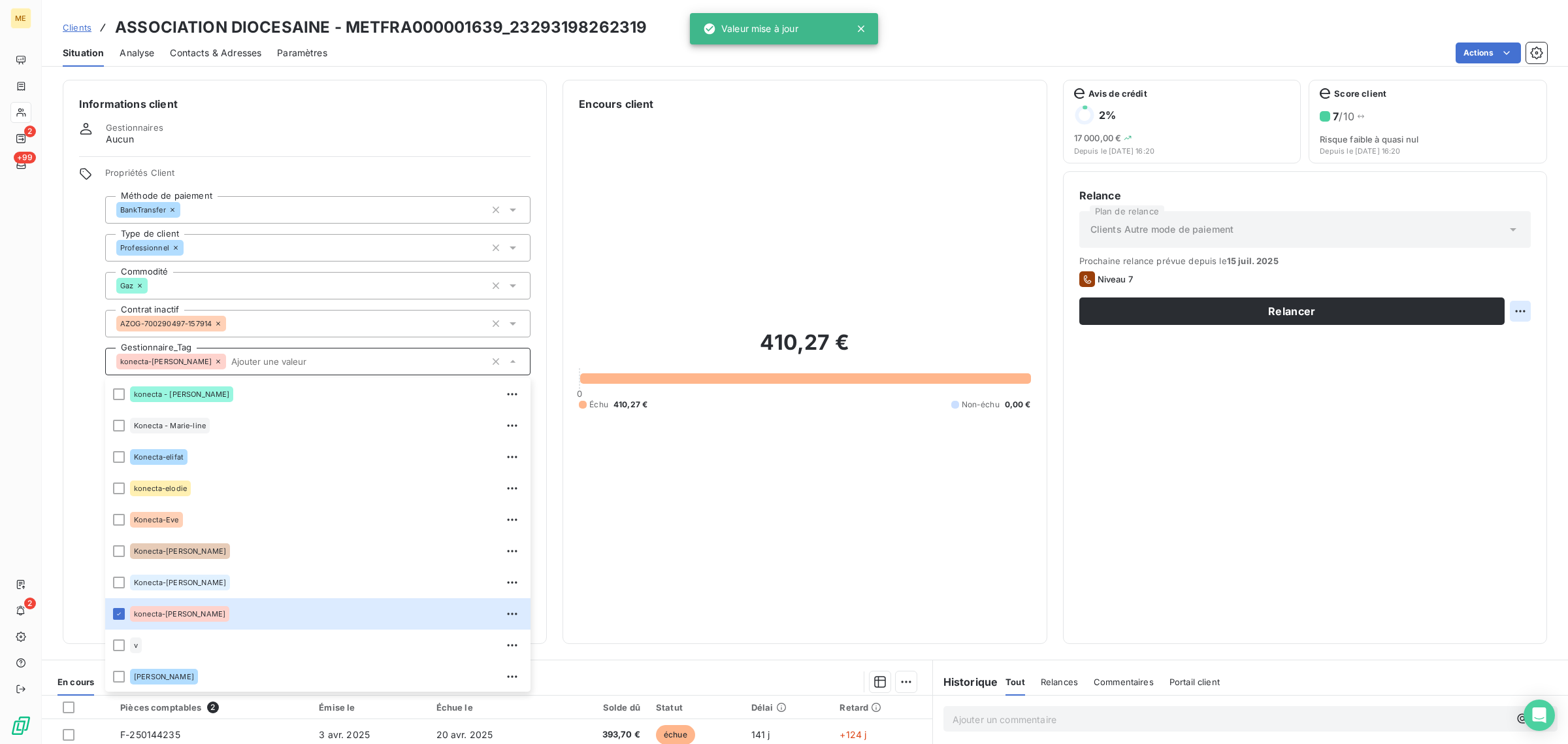
click at [1506, 312] on html "ME 2 +99 2 Clients ASSOCIATION DIOCESAINE - METFRA000001639_23293198262319 Situ…" at bounding box center [784, 372] width 1568 height 744
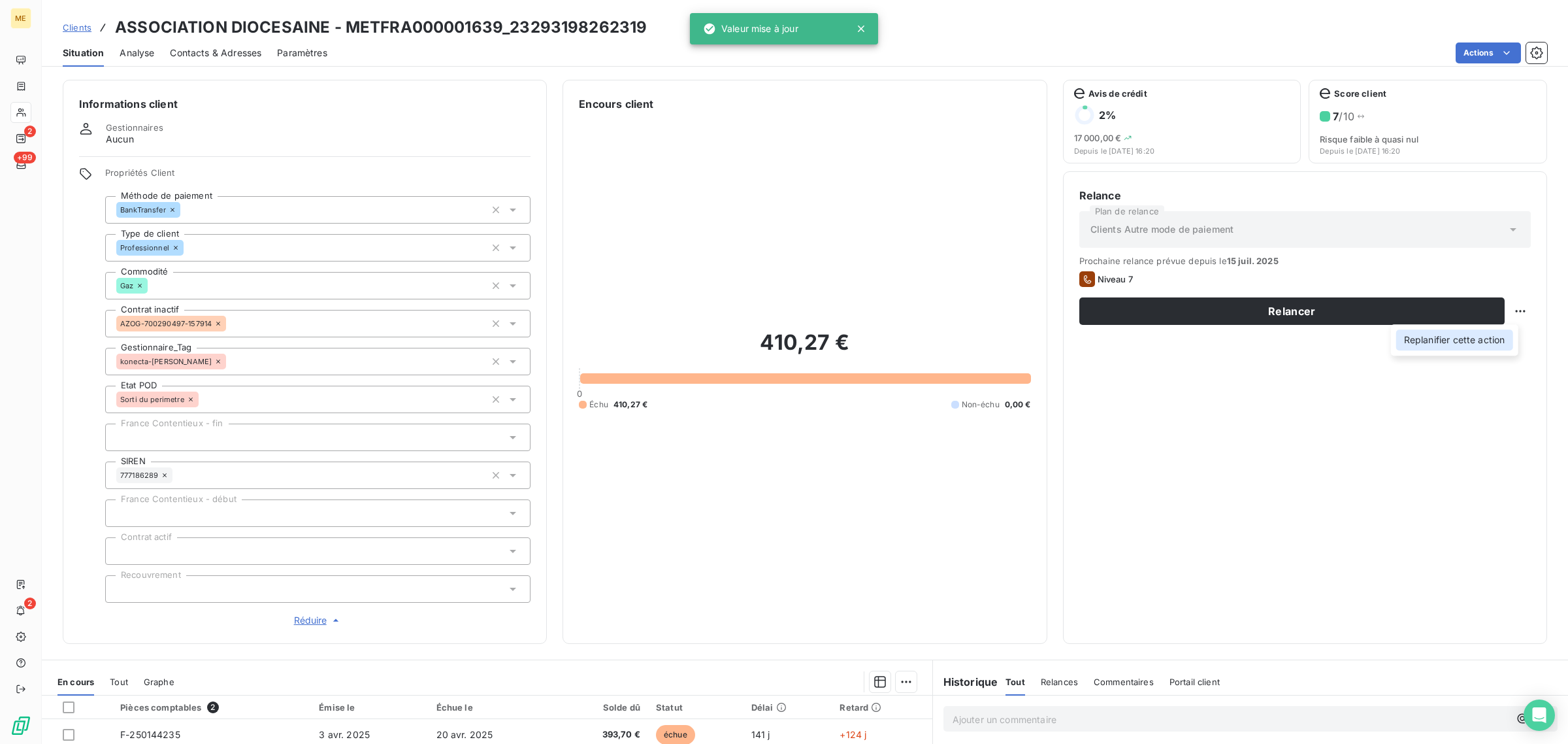
click at [1448, 349] on div "Replanifier cette action" at bounding box center [1455, 340] width 117 height 21
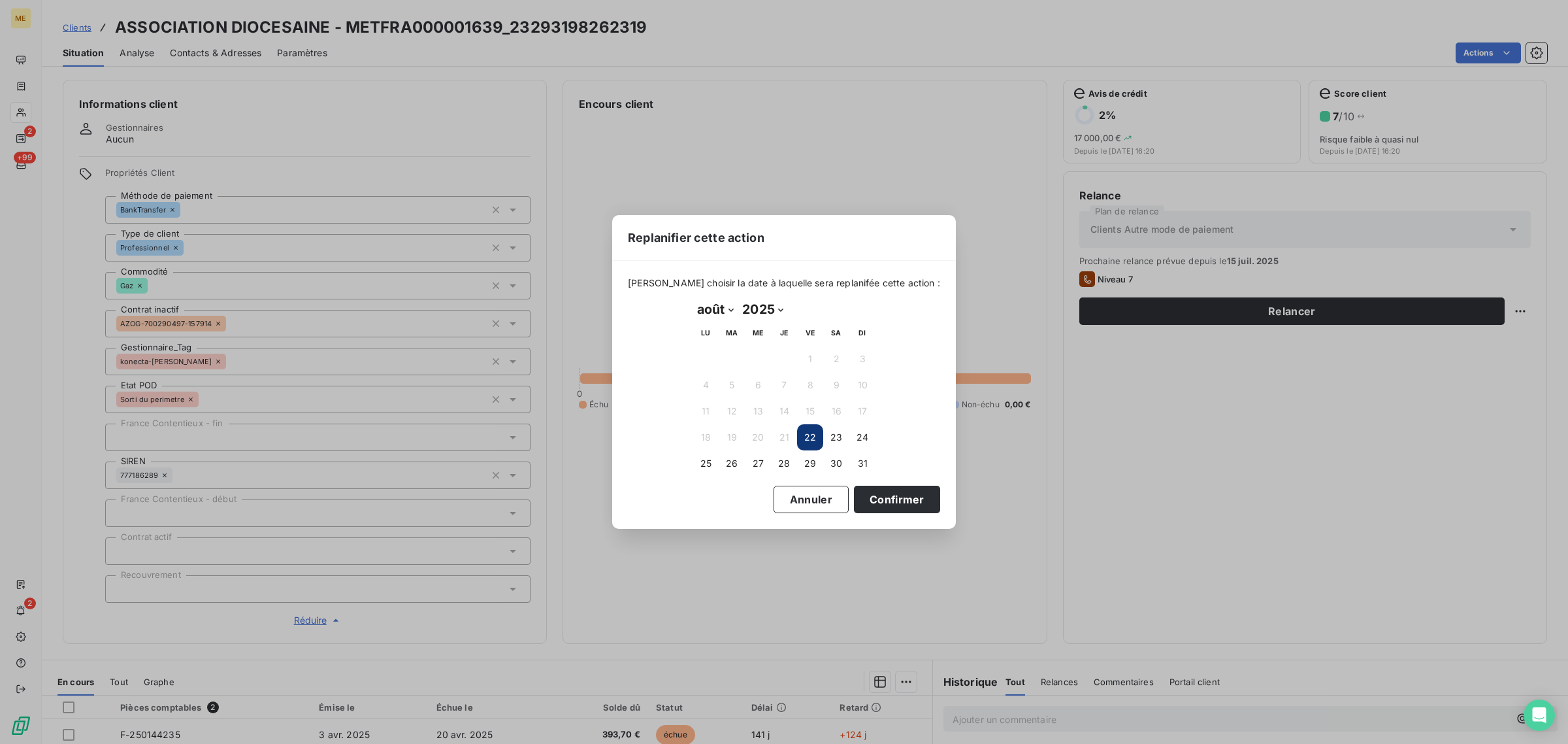
click at [709, 308] on select "janvier février mars avril mai juin juillet août septembre octobre novembre déc…" at bounding box center [715, 309] width 45 height 21
select select "8"
click at [693, 299] on select "janvier février mars avril mai juin juillet août septembre octobre novembre déc…" at bounding box center [715, 309] width 45 height 21
click at [722, 364] on button "2" at bounding box center [732, 358] width 26 height 26
click at [854, 503] on button "Confirmer" at bounding box center [897, 500] width 86 height 28
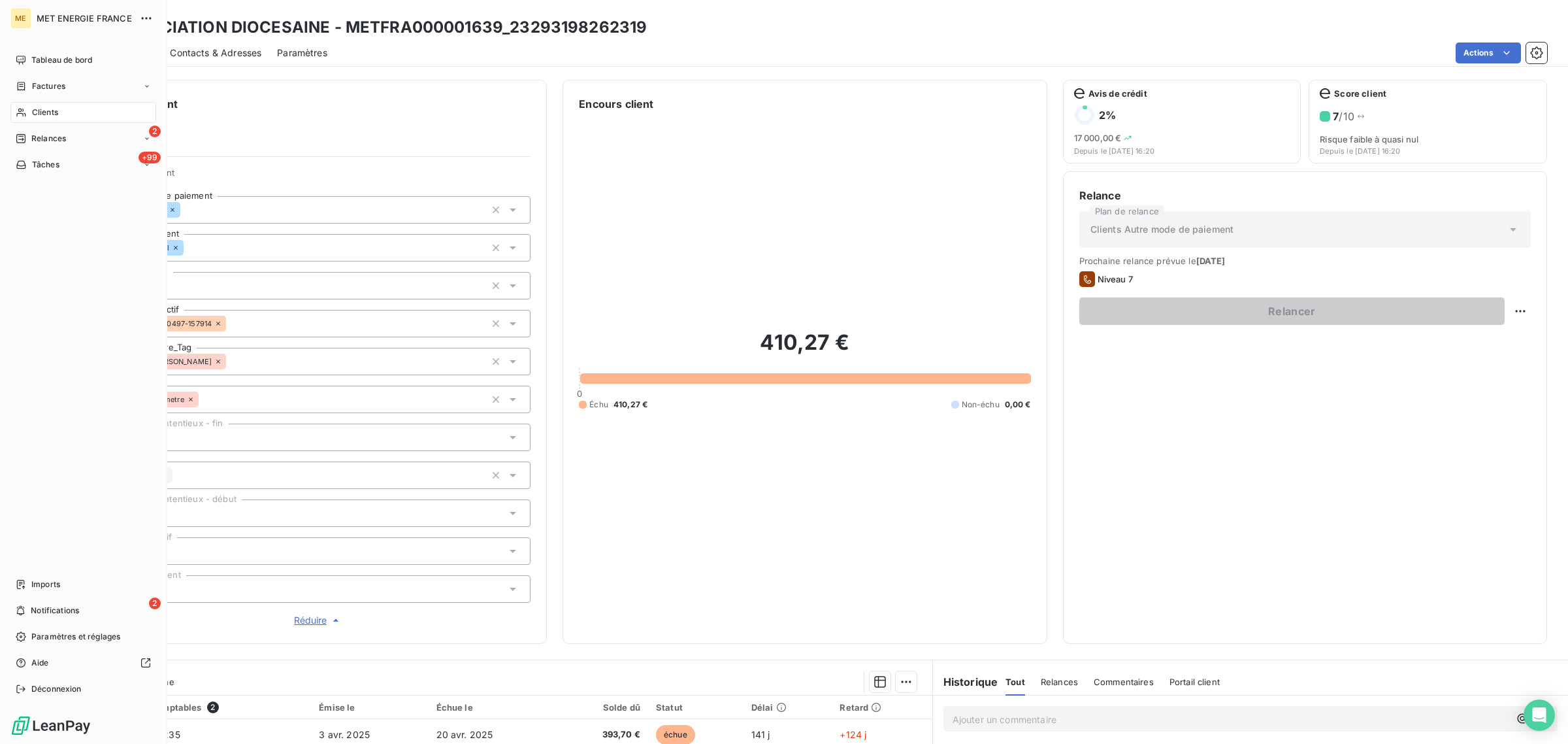
click at [18, 111] on icon at bounding box center [21, 112] width 11 height 10
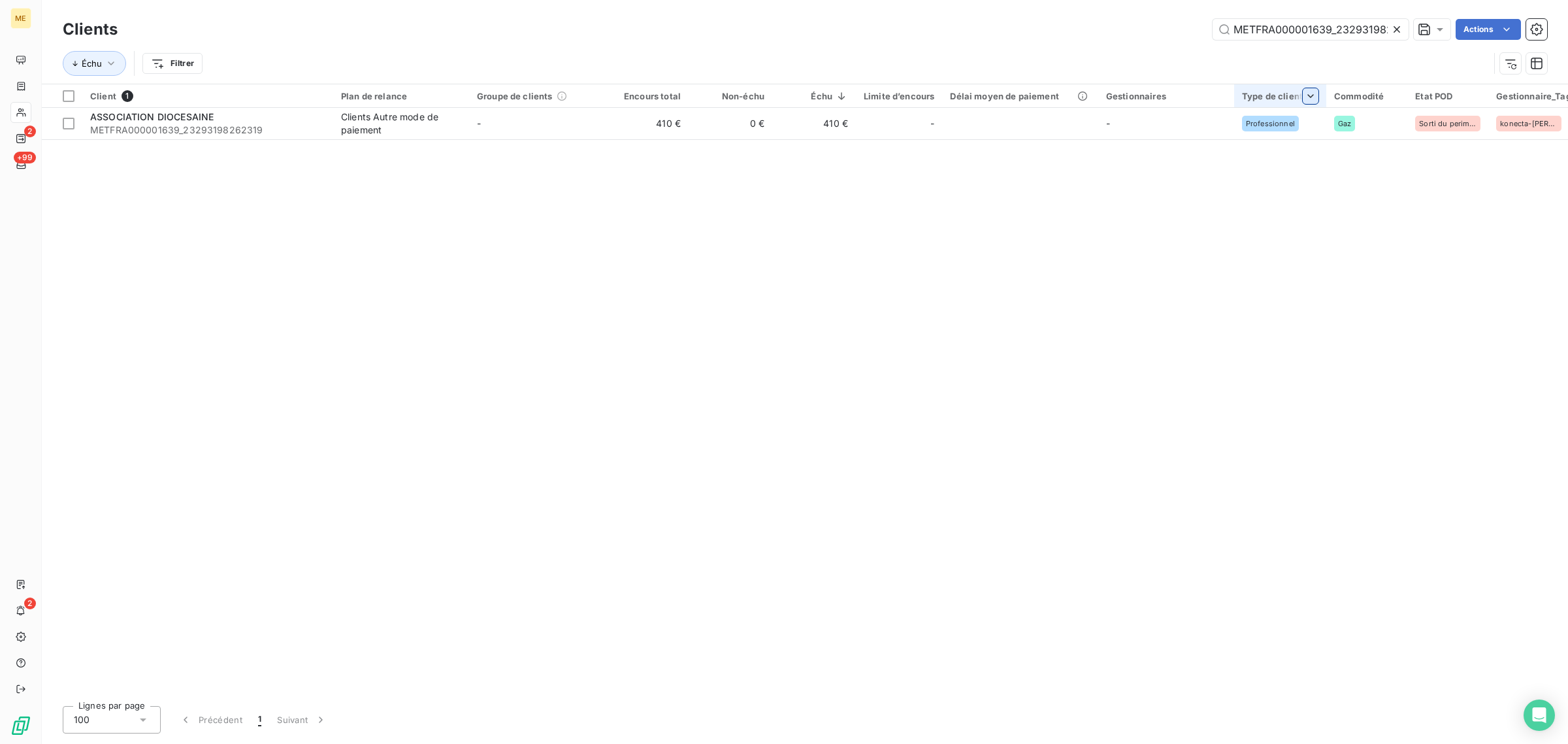
scroll to position [0, 35]
click at [1394, 31] on icon at bounding box center [1397, 29] width 7 height 7
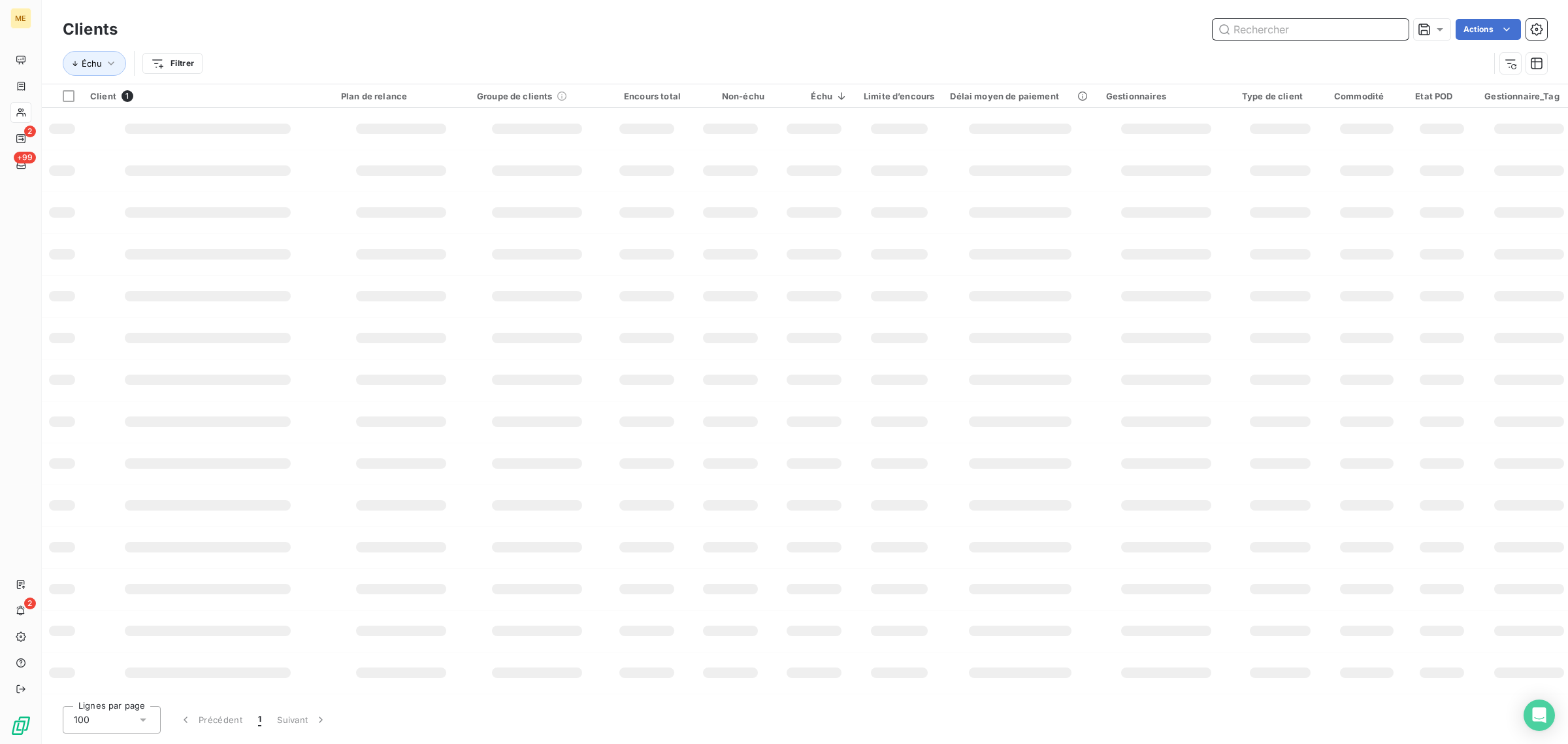
click at [1288, 31] on input "text" at bounding box center [1310, 29] width 196 height 21
paste input "METFRA000001639_23271490545704"
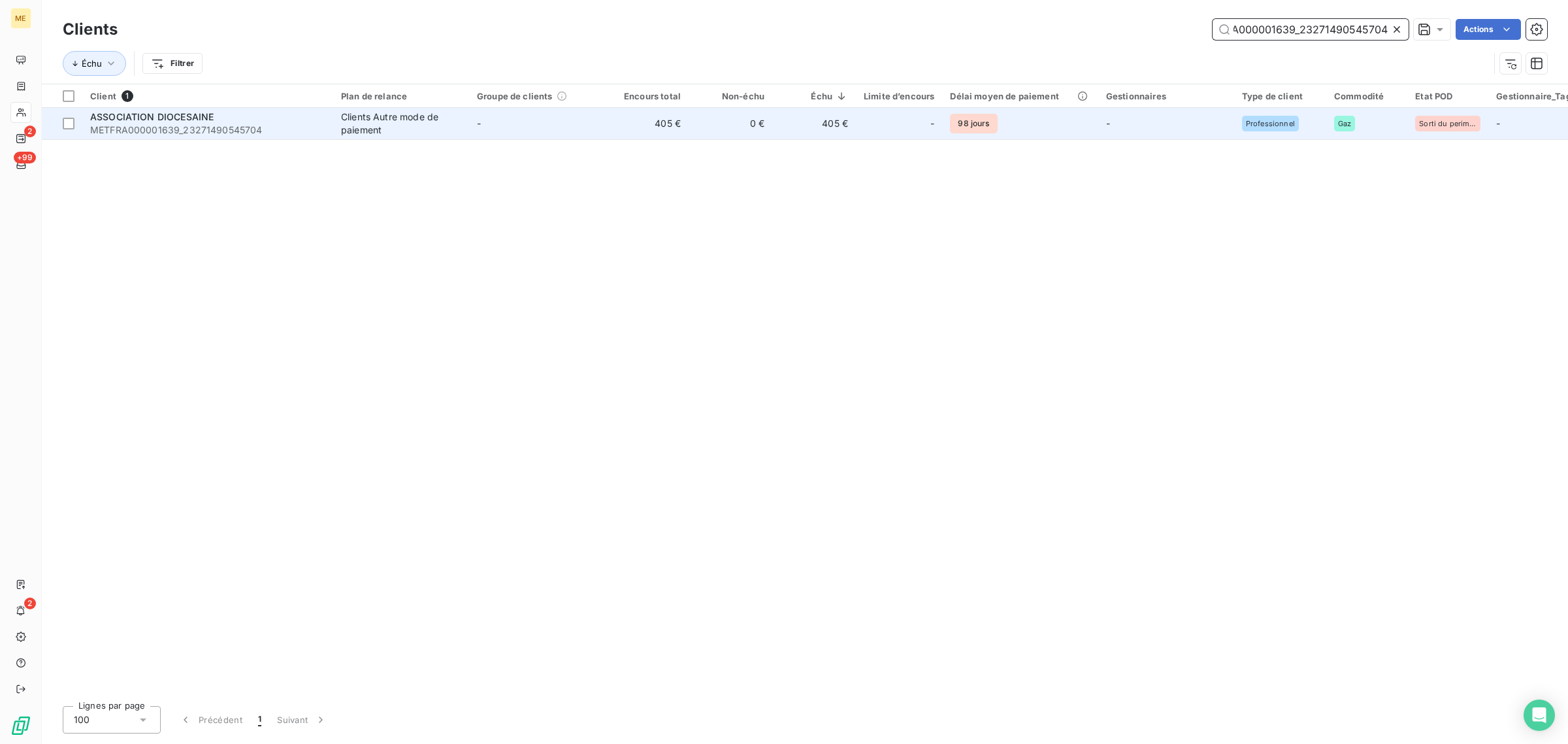
type input "METFRA000001639_23271490545704"
click at [557, 136] on td "-" at bounding box center [537, 123] width 135 height 31
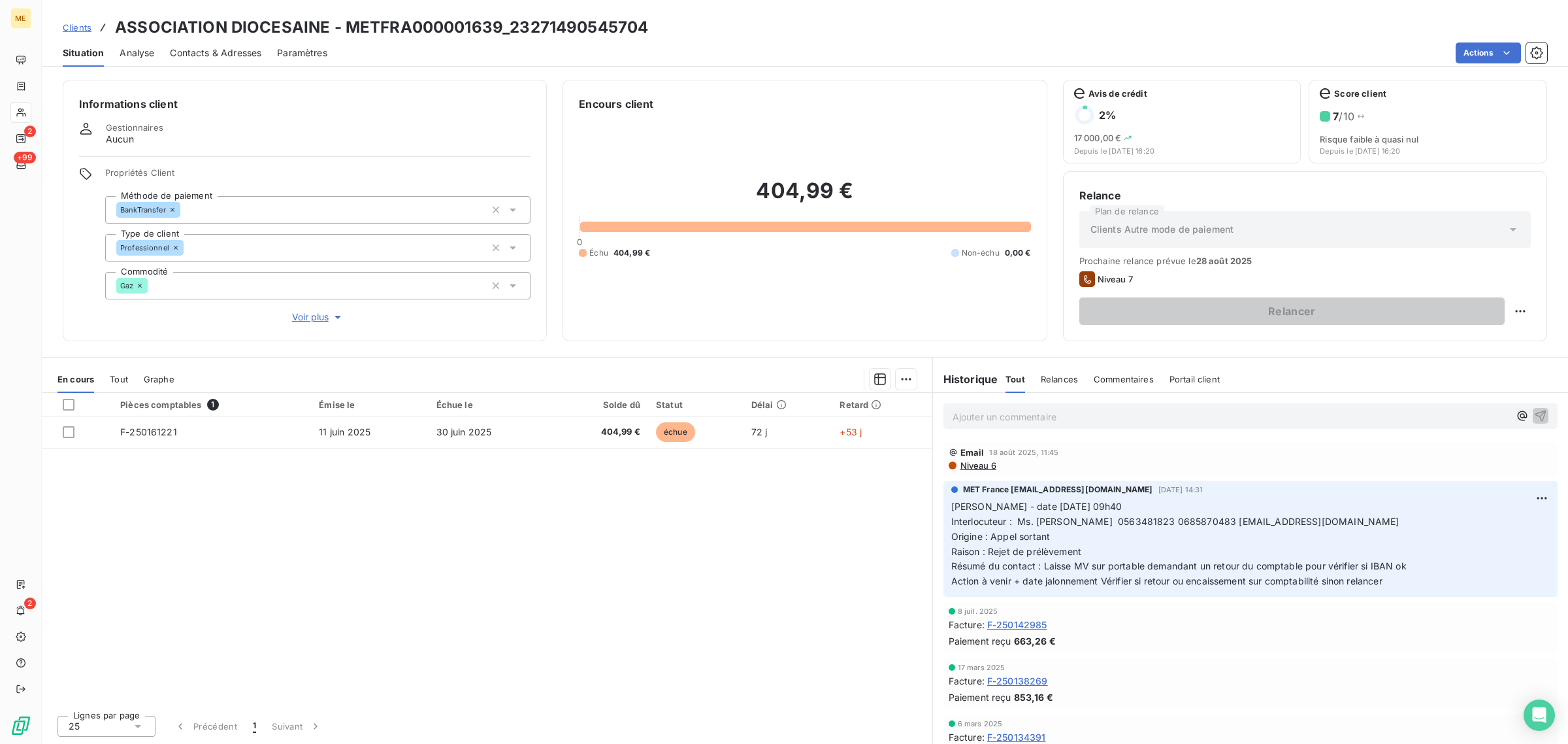
click at [311, 318] on span "Voir plus" at bounding box center [318, 317] width 53 height 13
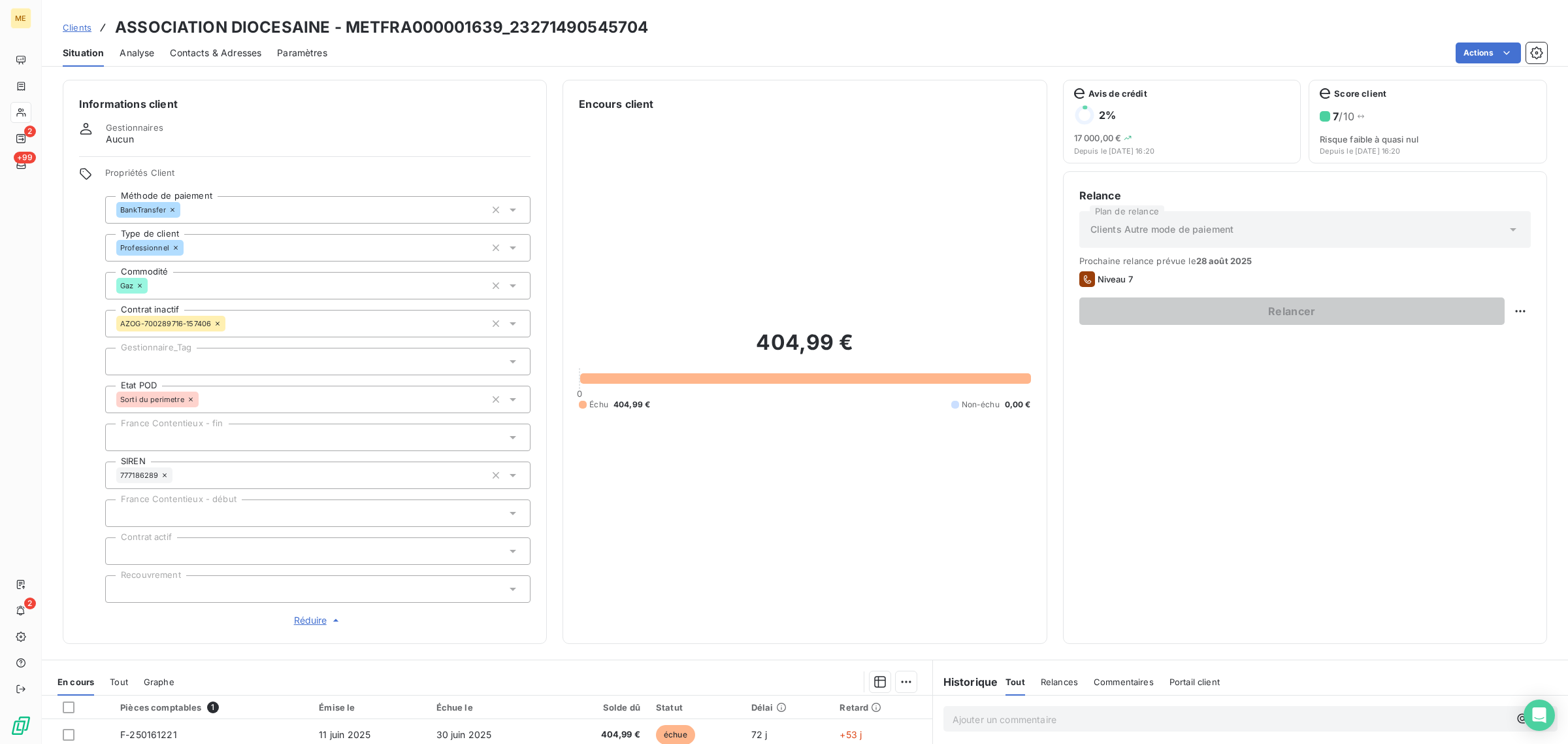
click at [703, 471] on div "404,99 € 0 Échu 404,99 € Non-échu 0,00 €" at bounding box center [804, 369] width 451 height 515
click at [300, 620] on span "Réduire" at bounding box center [318, 620] width 48 height 13
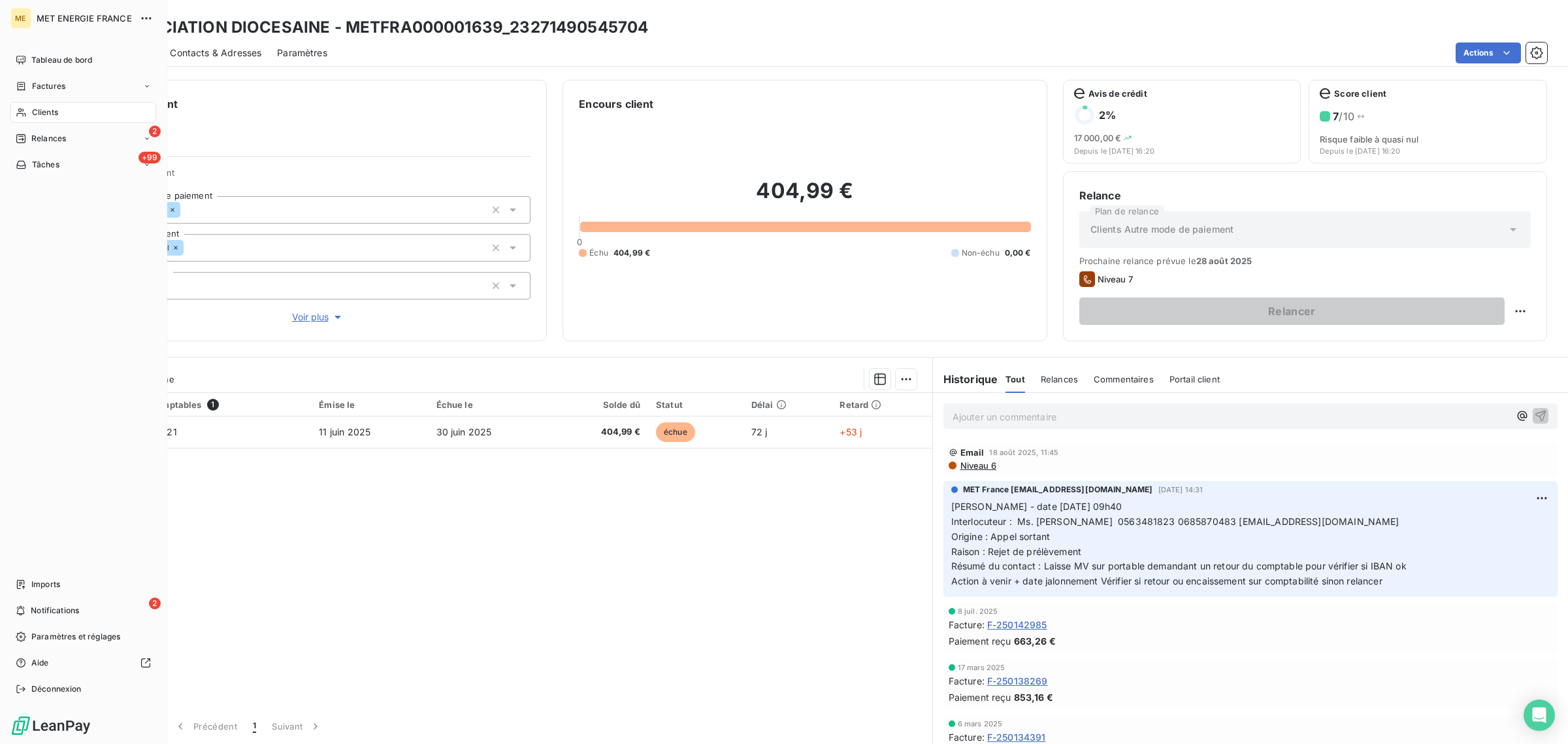
drag, startPoint x: 30, startPoint y: 116, endPoint x: 150, endPoint y: 116, distance: 120.0
click at [30, 116] on div "Clients" at bounding box center [83, 112] width 146 height 21
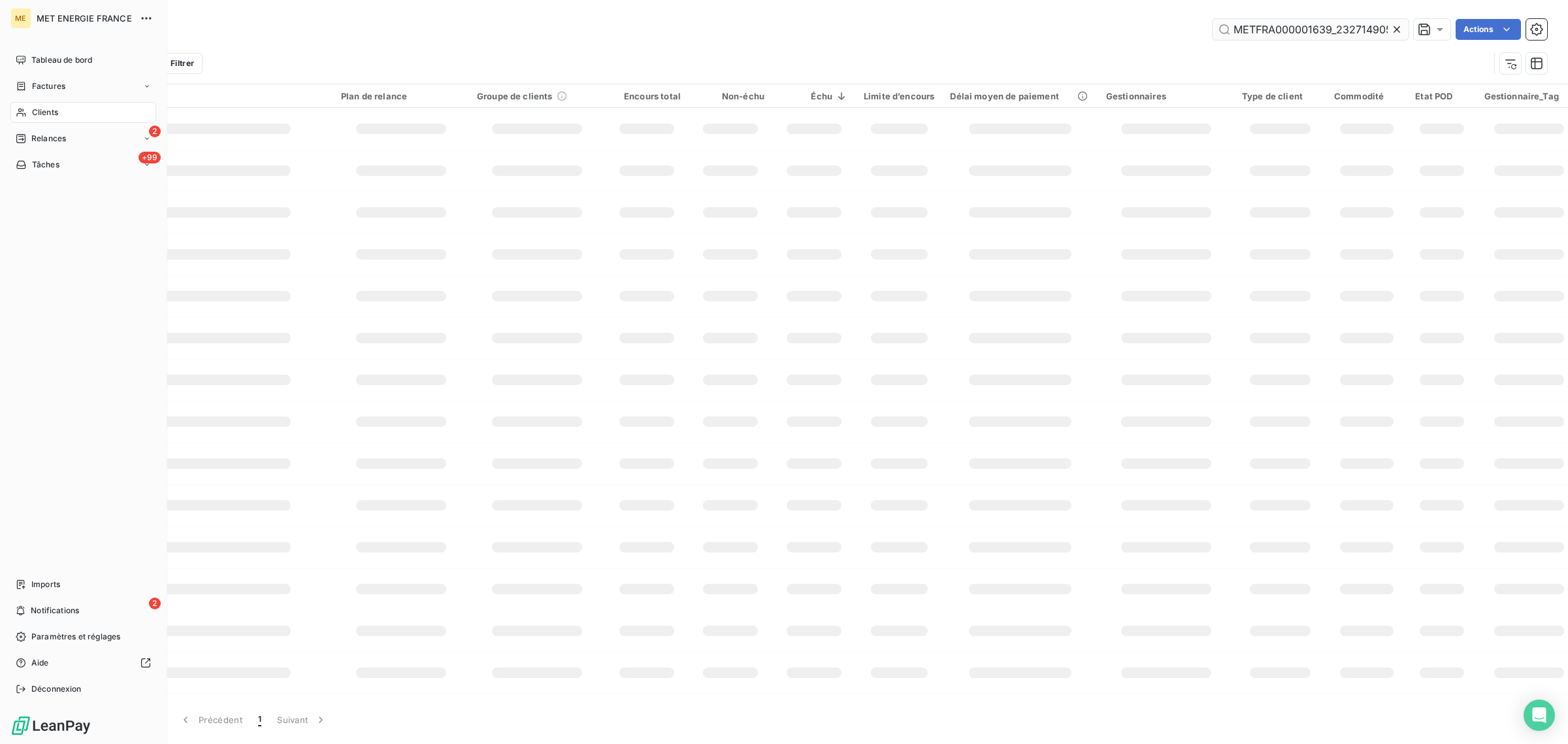
scroll to position [0, 36]
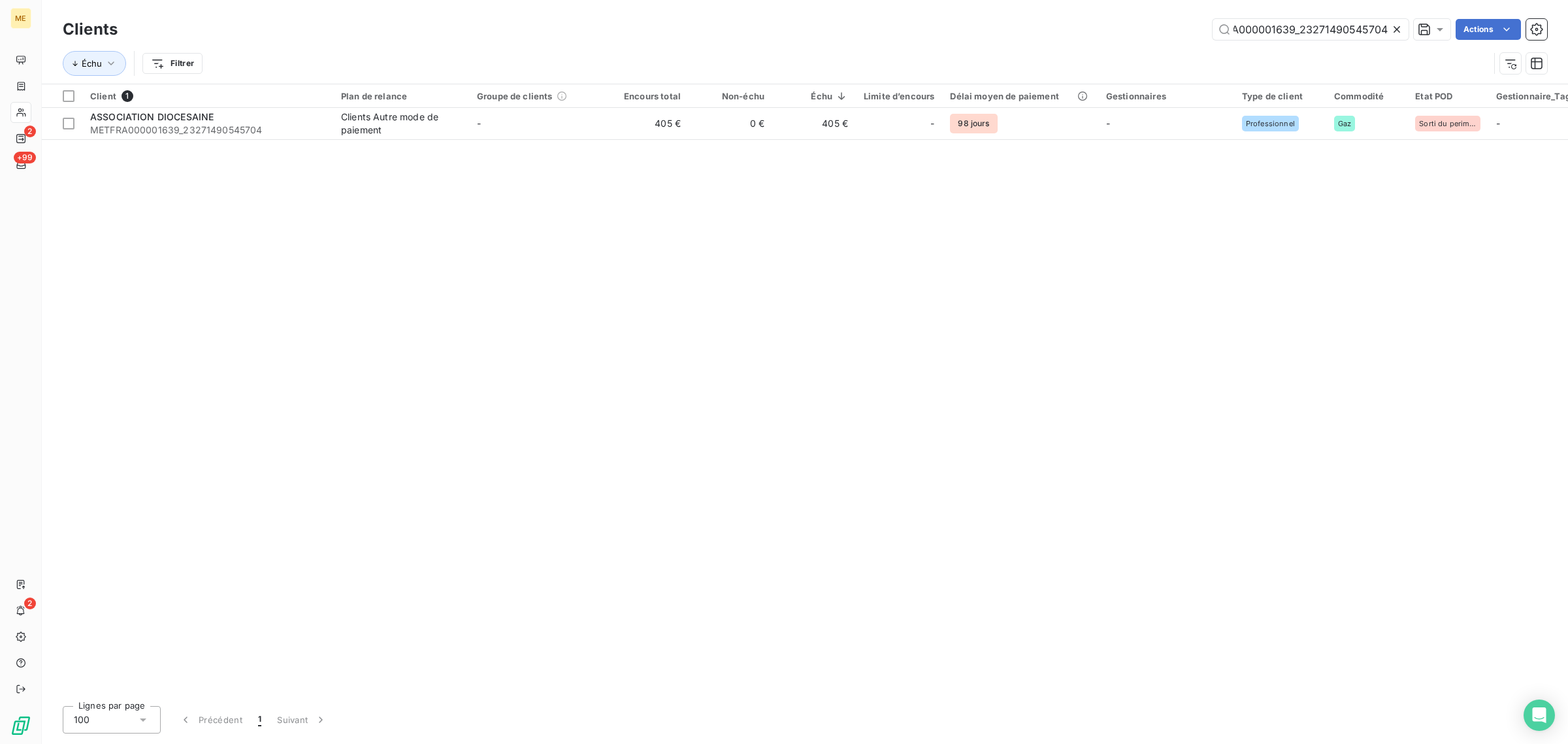
click at [1400, 25] on icon at bounding box center [1396, 28] width 13 height 13
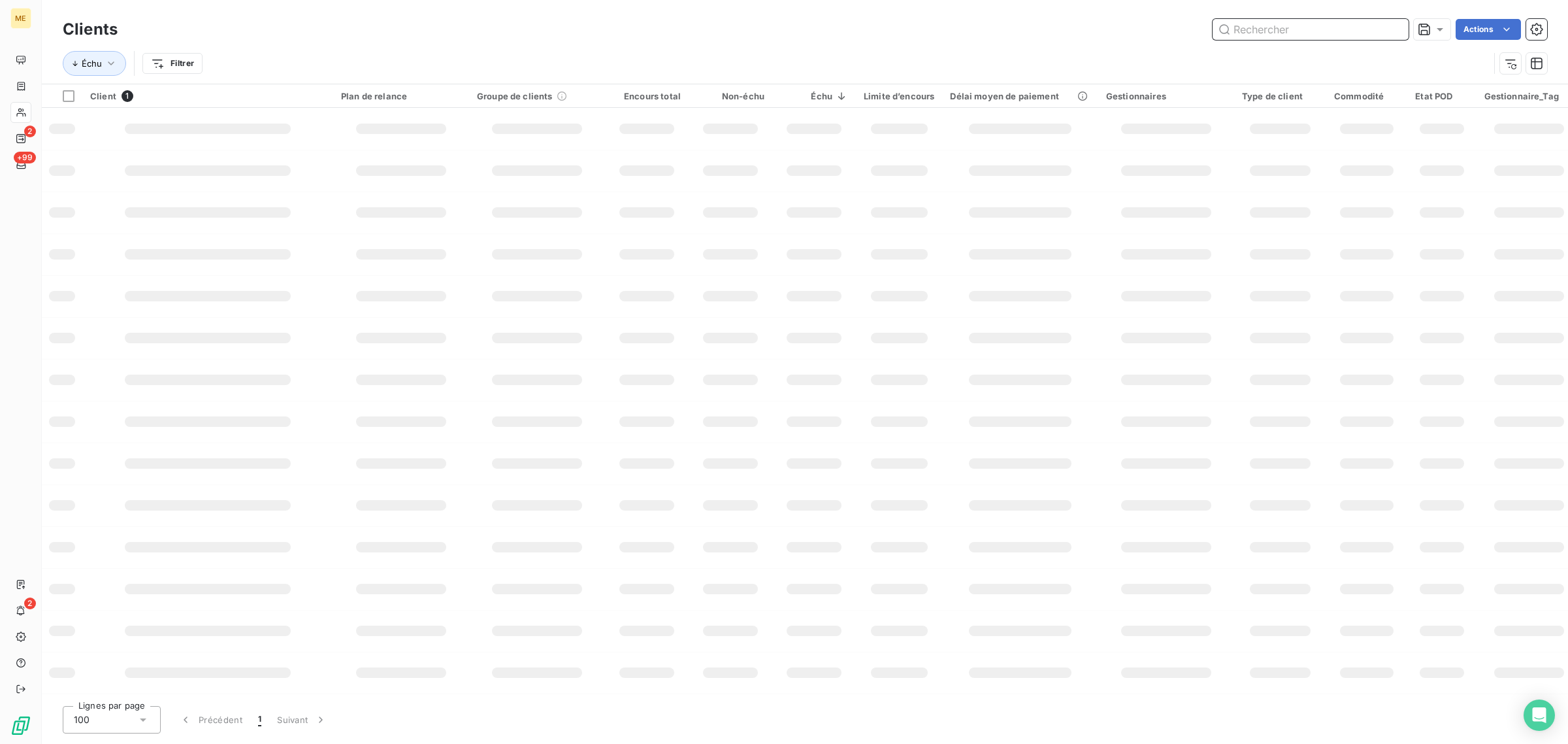
click at [1315, 34] on input "text" at bounding box center [1310, 29] width 196 height 21
paste input "METFRA000005450_07173661298001"
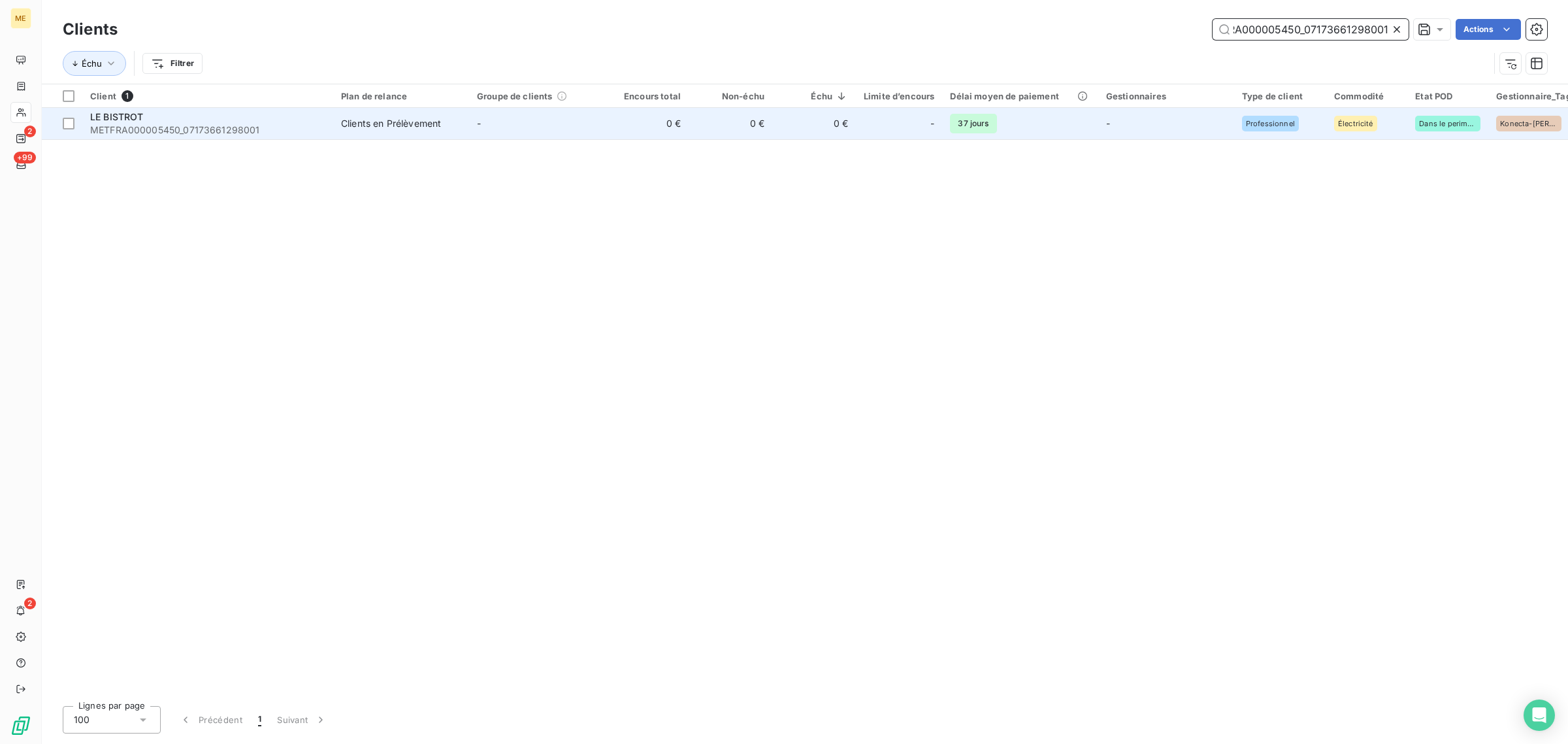
type input "METFRA000005450_07173661298001"
click at [593, 117] on td "-" at bounding box center [537, 123] width 135 height 31
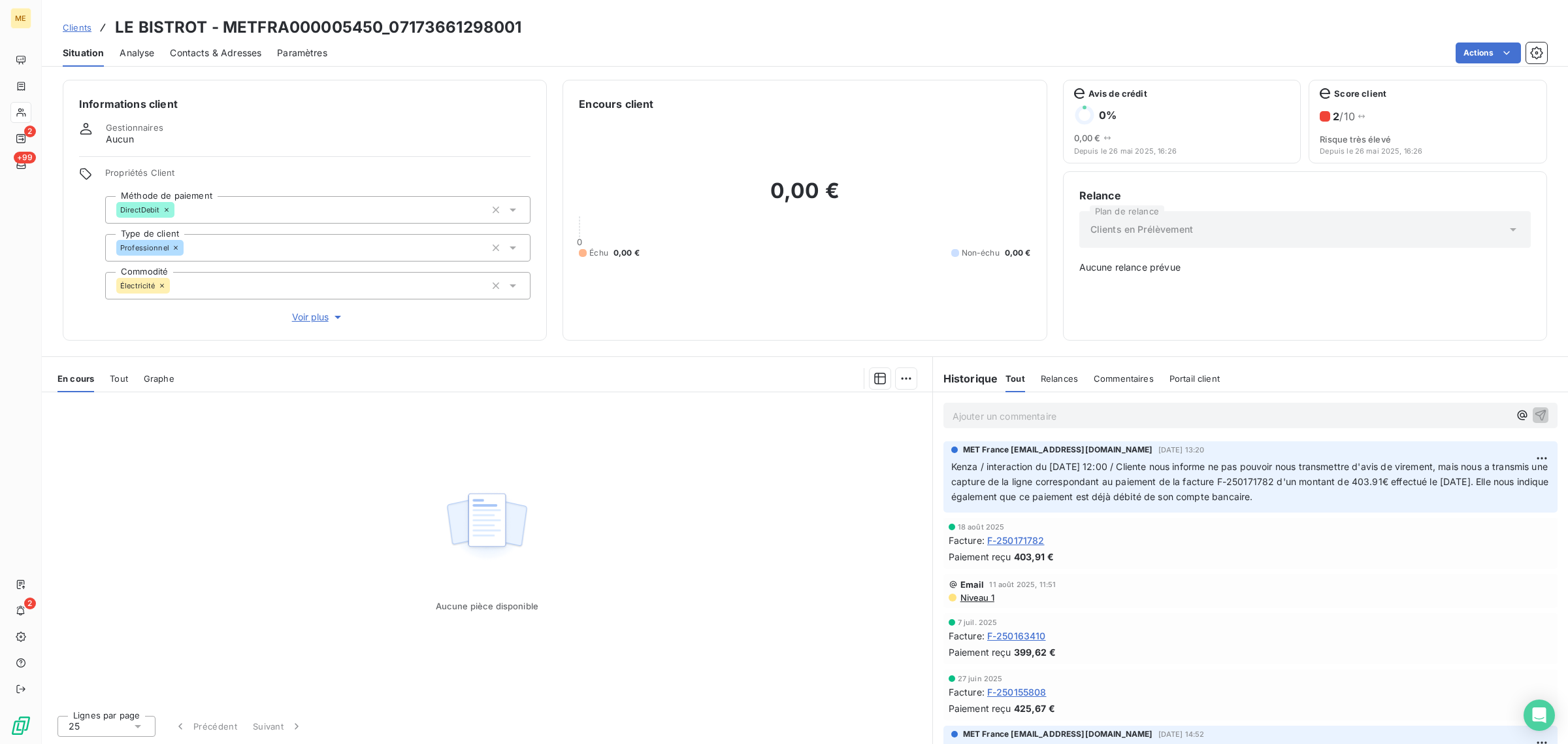
click at [316, 318] on span "Voir plus" at bounding box center [318, 317] width 53 height 13
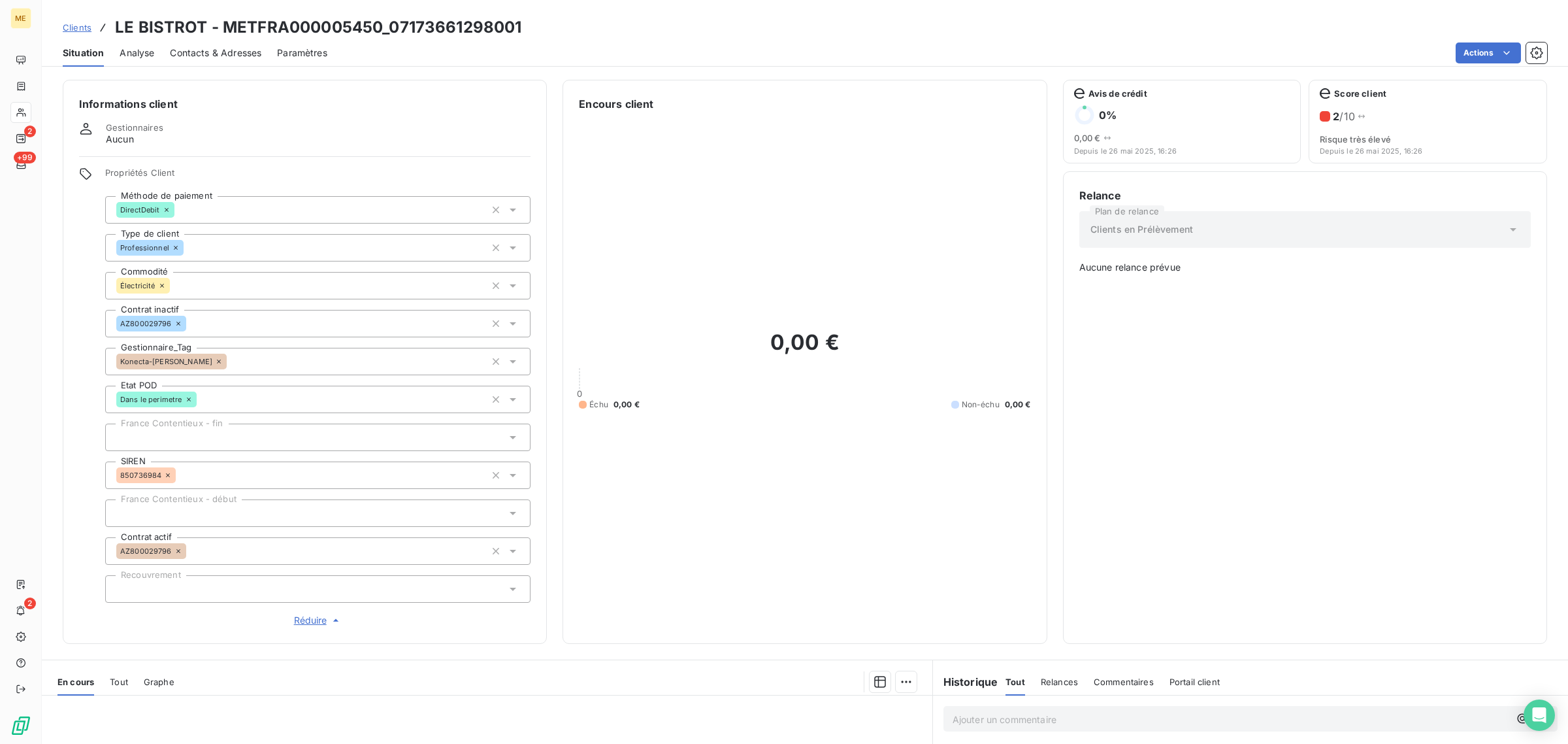
click at [215, 361] on icon at bounding box center [218, 361] width 8 height 8
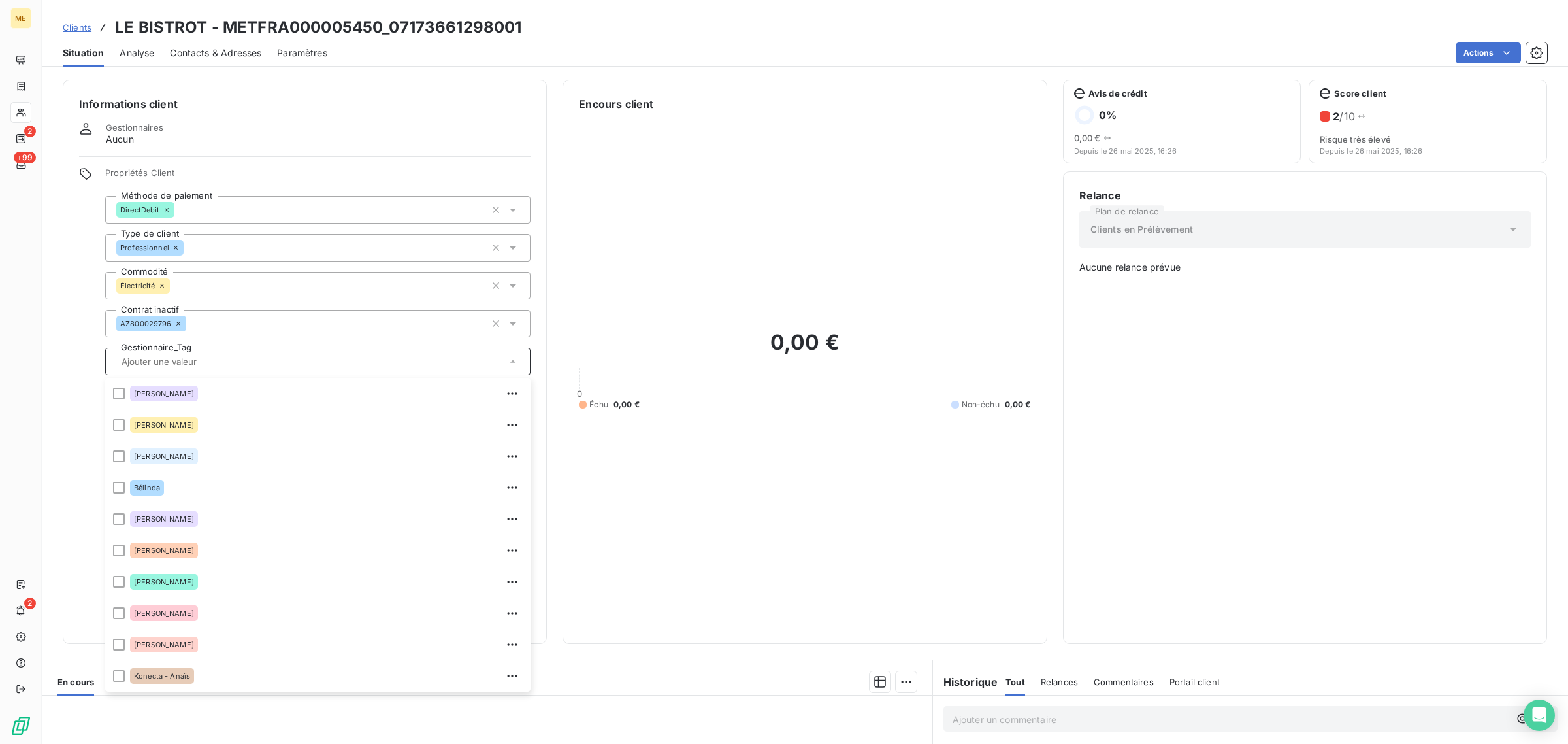
scroll to position [250, 0]
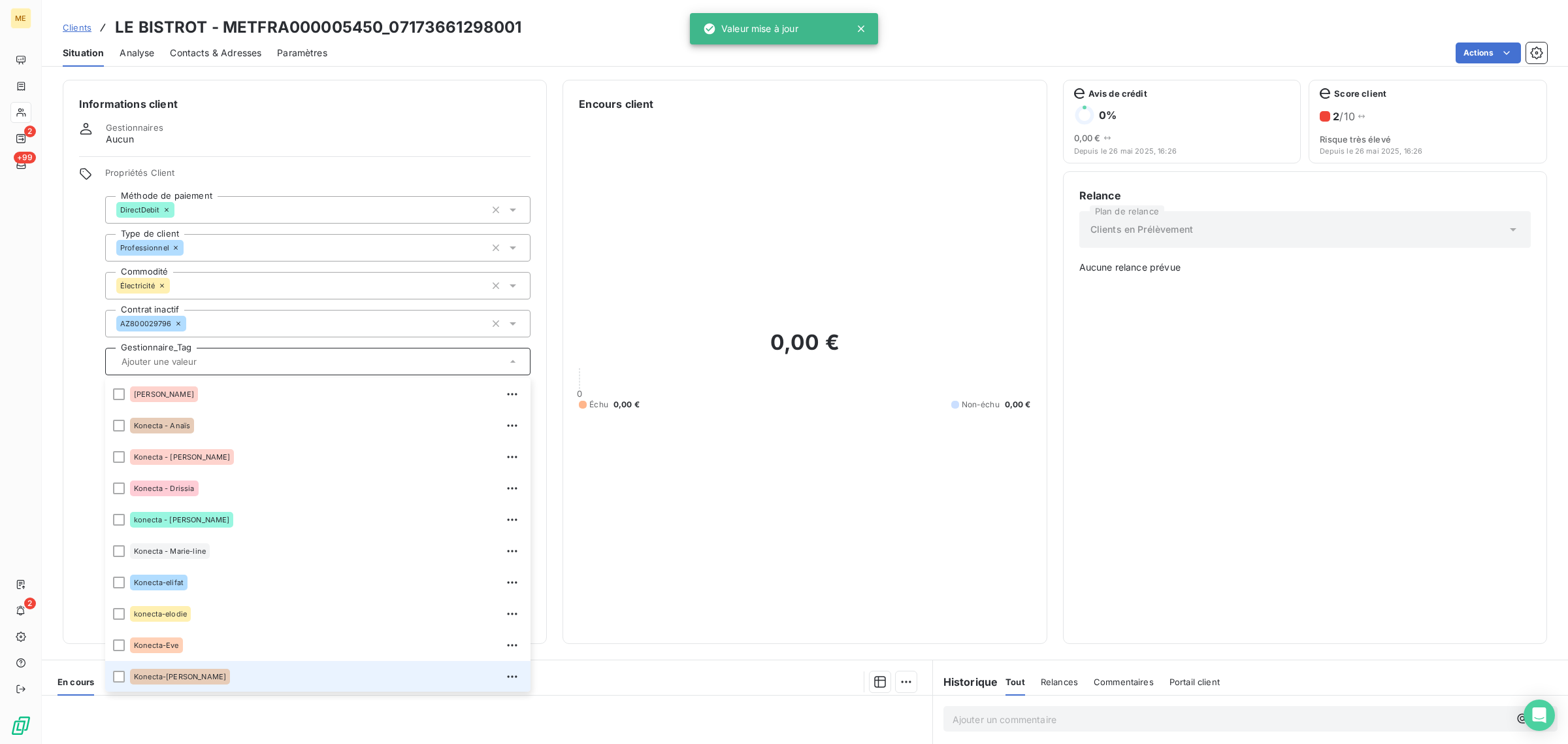
click at [190, 366] on input "text" at bounding box center [312, 362] width 390 height 12
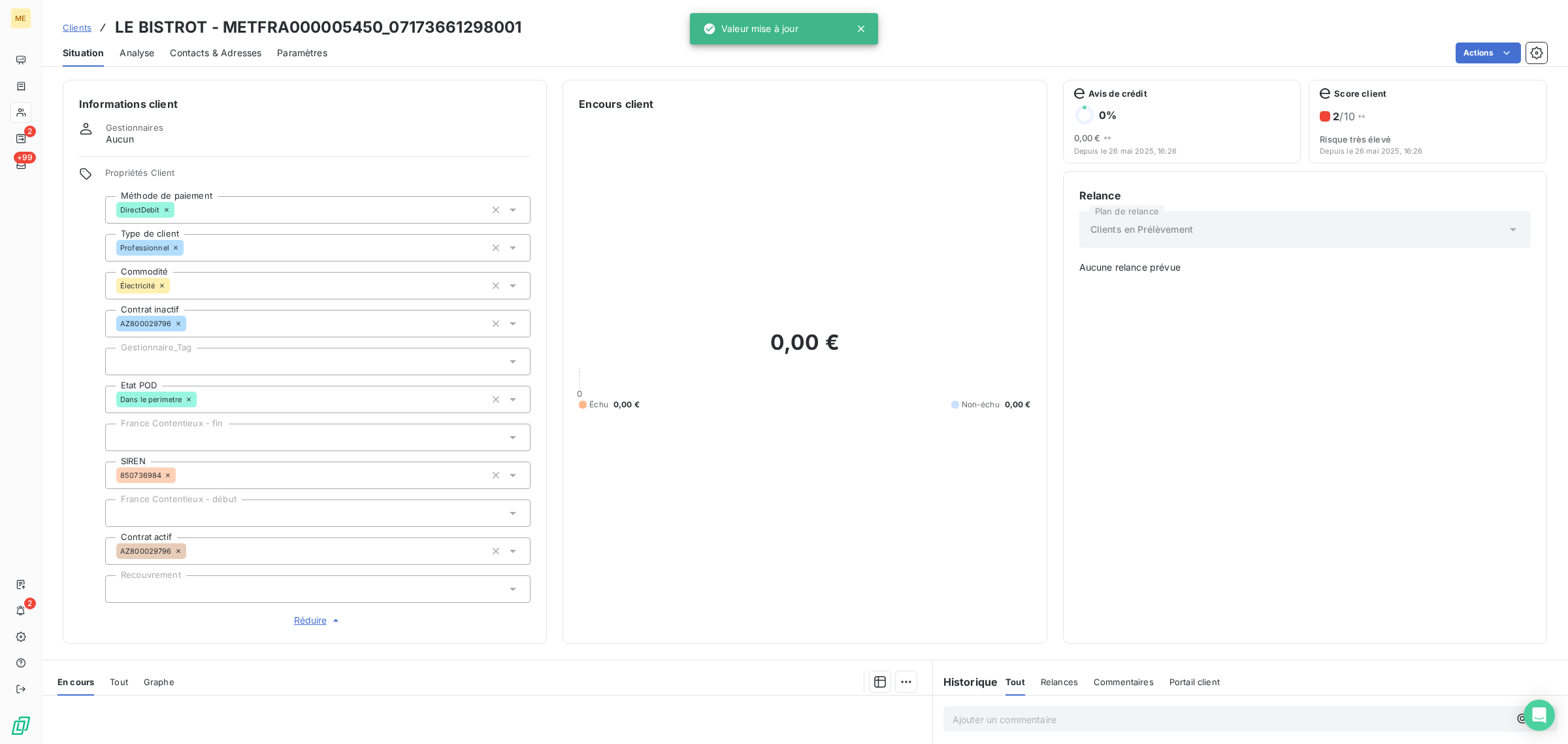
click at [187, 364] on div at bounding box center [318, 362] width 425 height 28
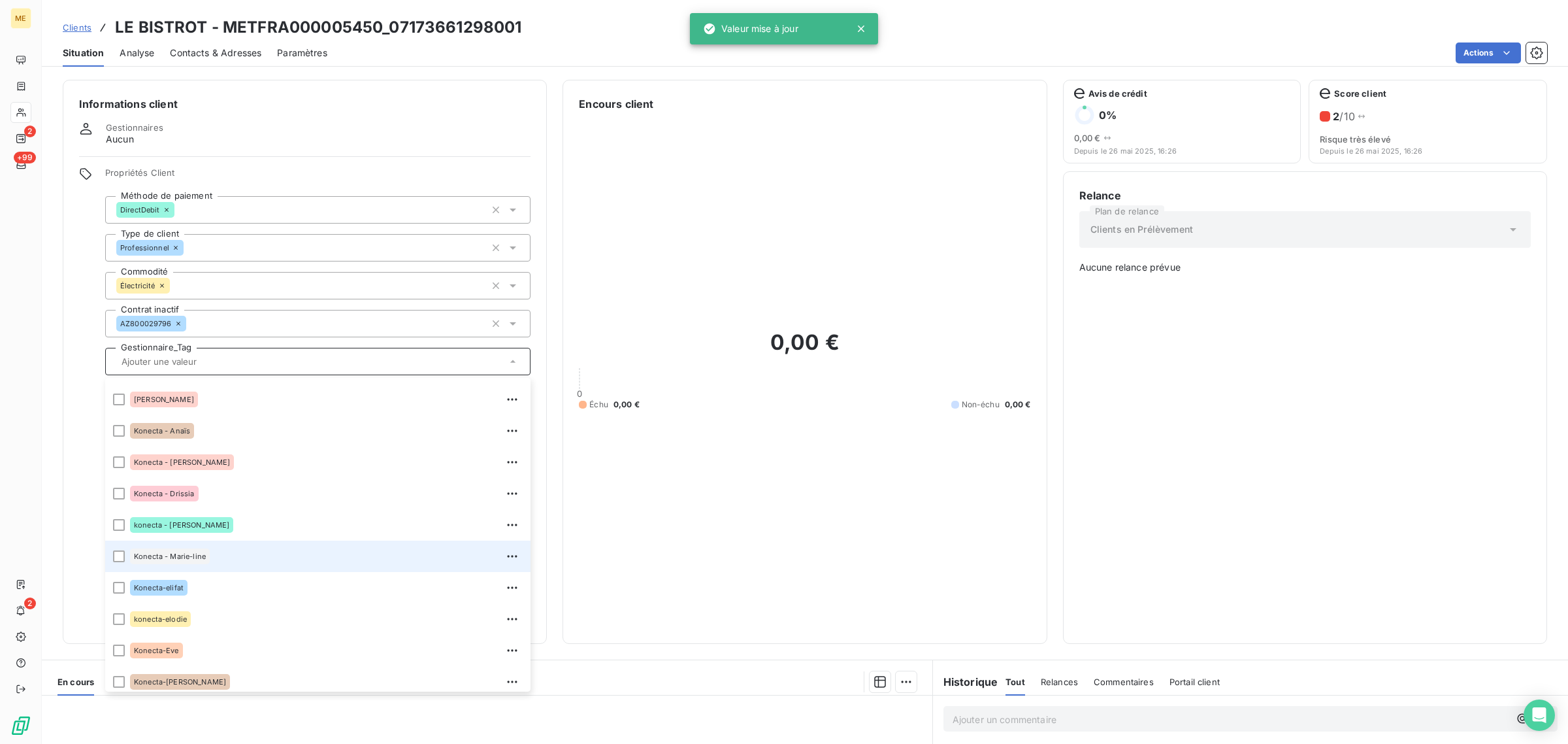
scroll to position [375, 0]
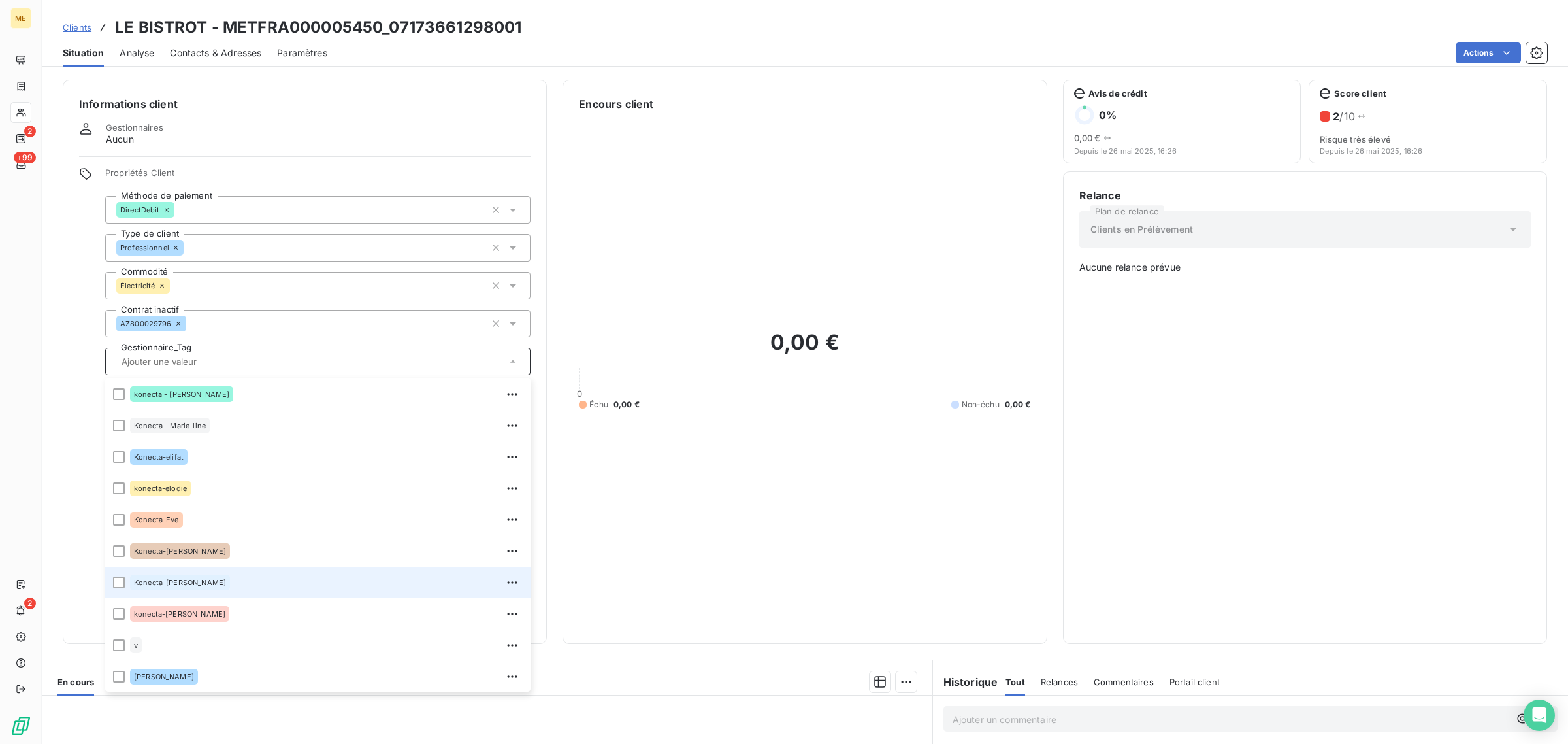
click at [146, 588] on div "Konecta-[PERSON_NAME]" at bounding box center [180, 582] width 100 height 16
click at [783, 514] on div "0,00 € 0 Échu 0,00 € Non-échu 0,00 €" at bounding box center [804, 369] width 451 height 515
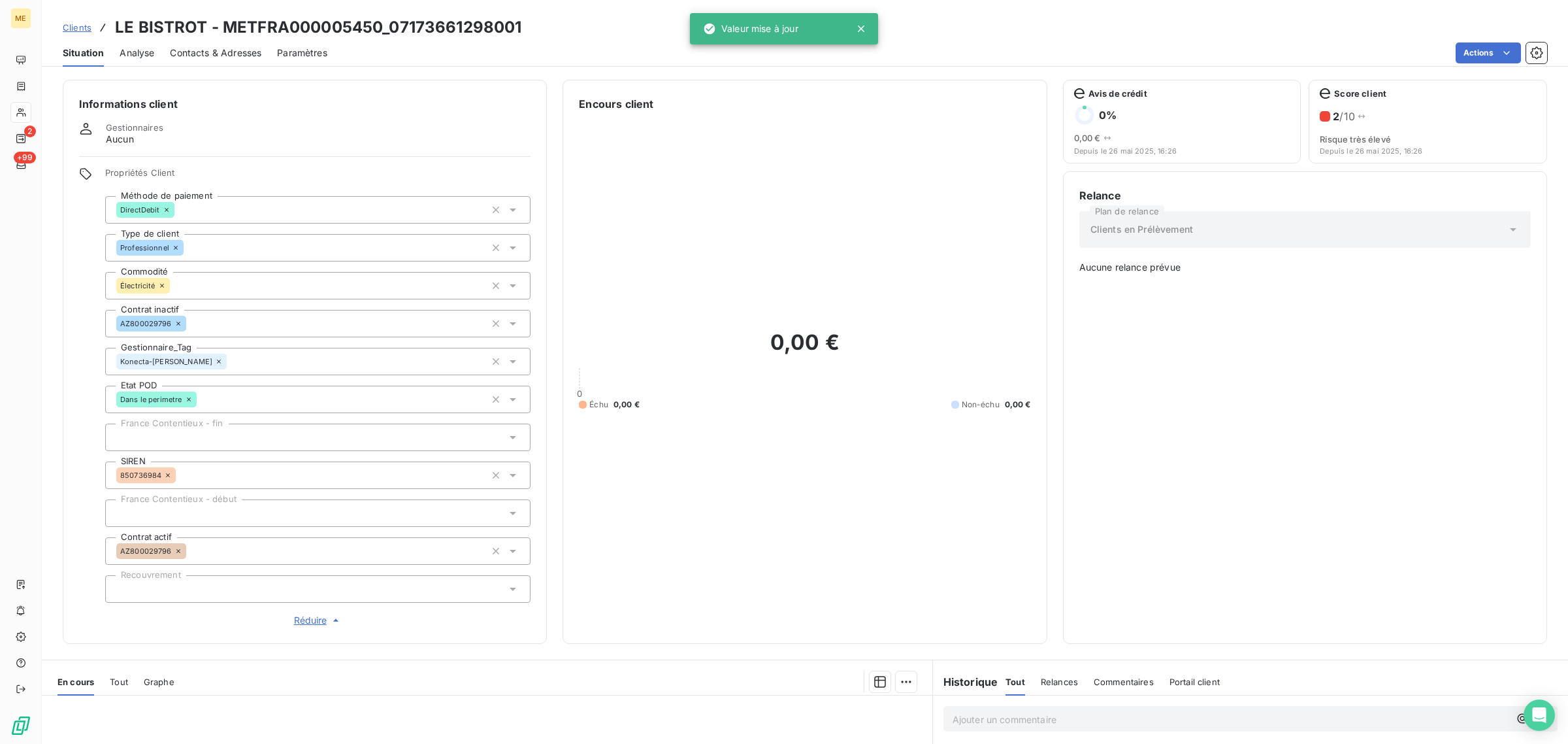
click at [818, 507] on div "0,00 € 0 Échu 0,00 € Non-échu 0,00 €" at bounding box center [804, 369] width 451 height 515
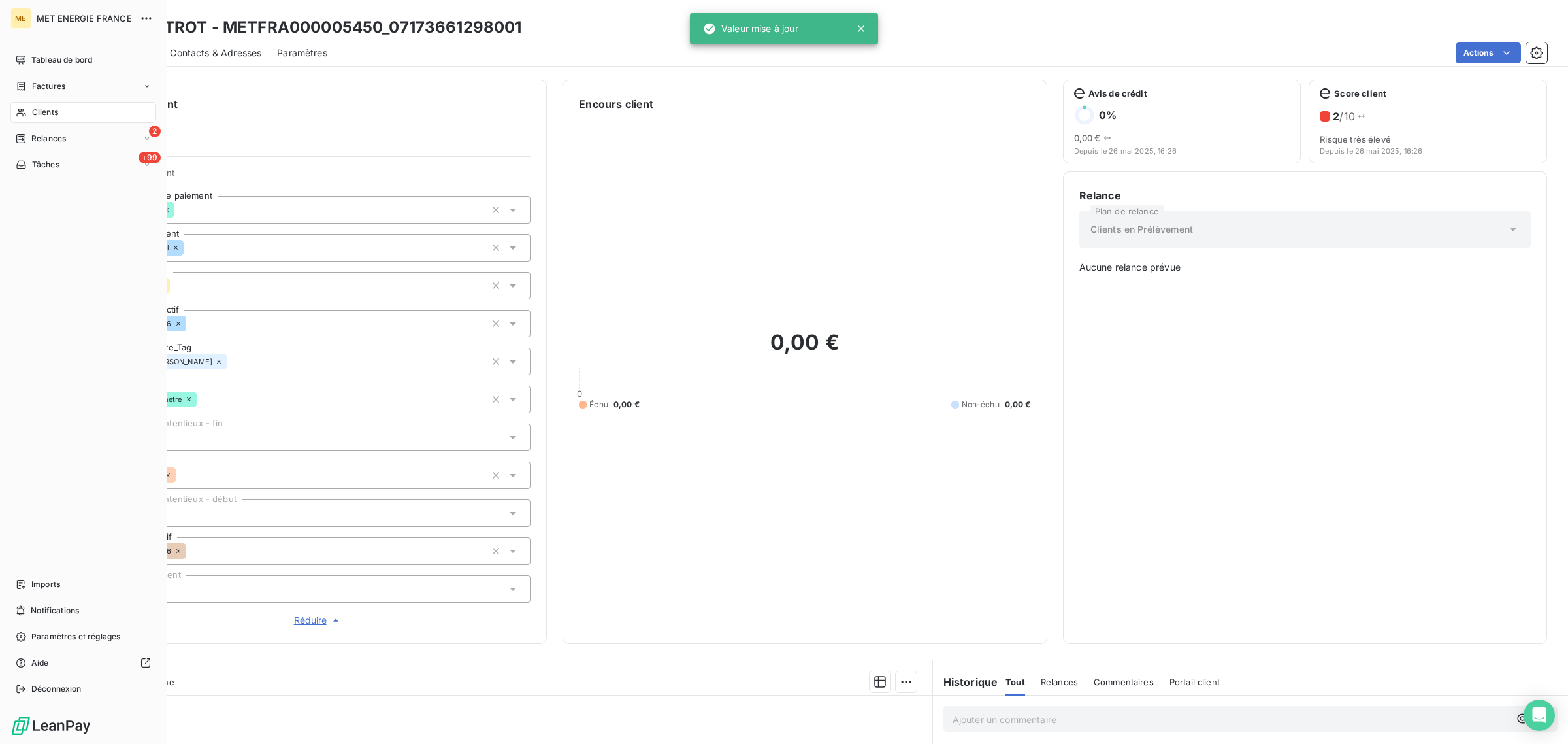
drag, startPoint x: 30, startPoint y: 105, endPoint x: 135, endPoint y: 123, distance: 106.5
click at [30, 105] on div "Clients" at bounding box center [83, 112] width 146 height 21
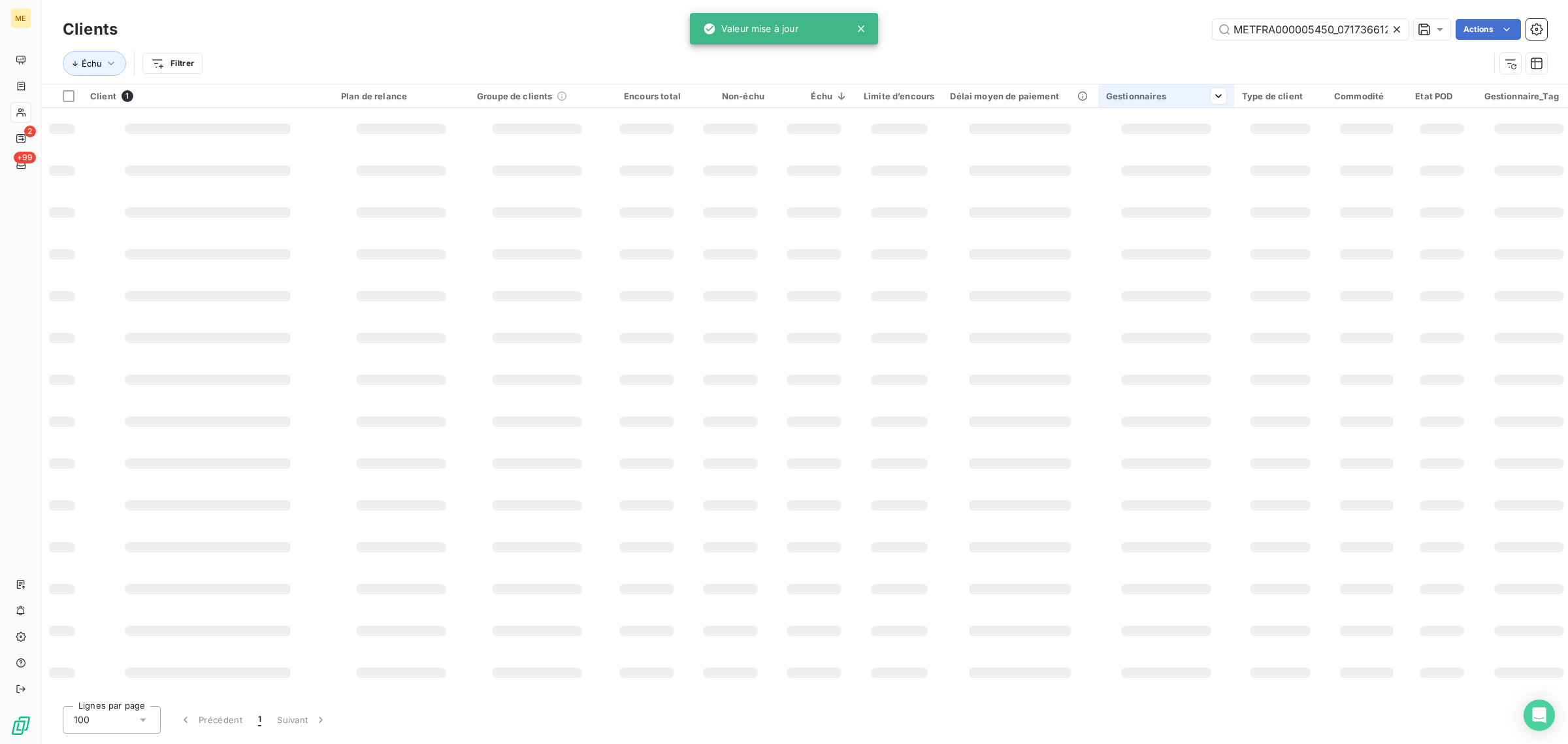
scroll to position [0, 34]
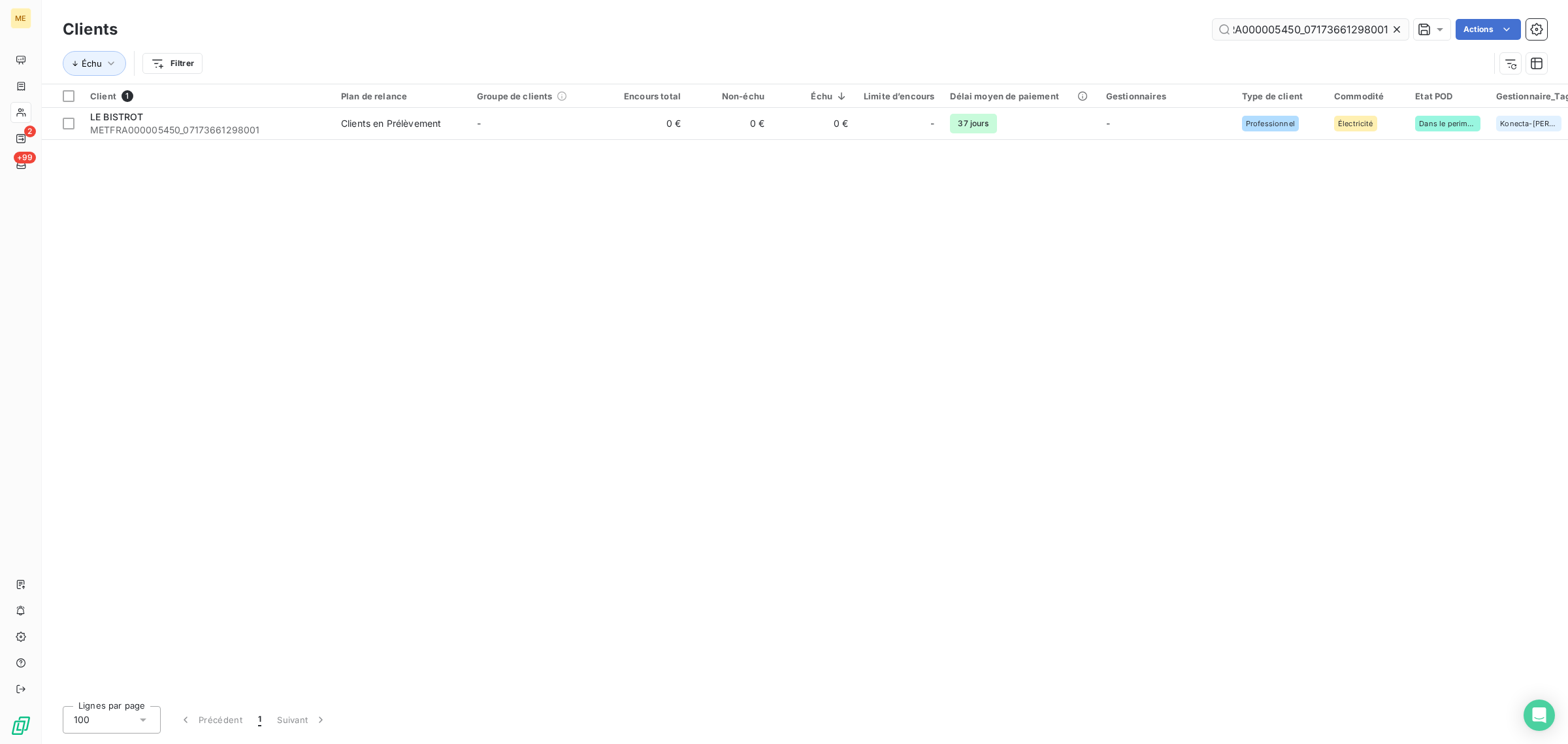
click at [1373, 27] on input "METFRA000005450_07173661298001" at bounding box center [1310, 29] width 196 height 21
click at [1402, 31] on icon at bounding box center [1396, 28] width 13 height 13
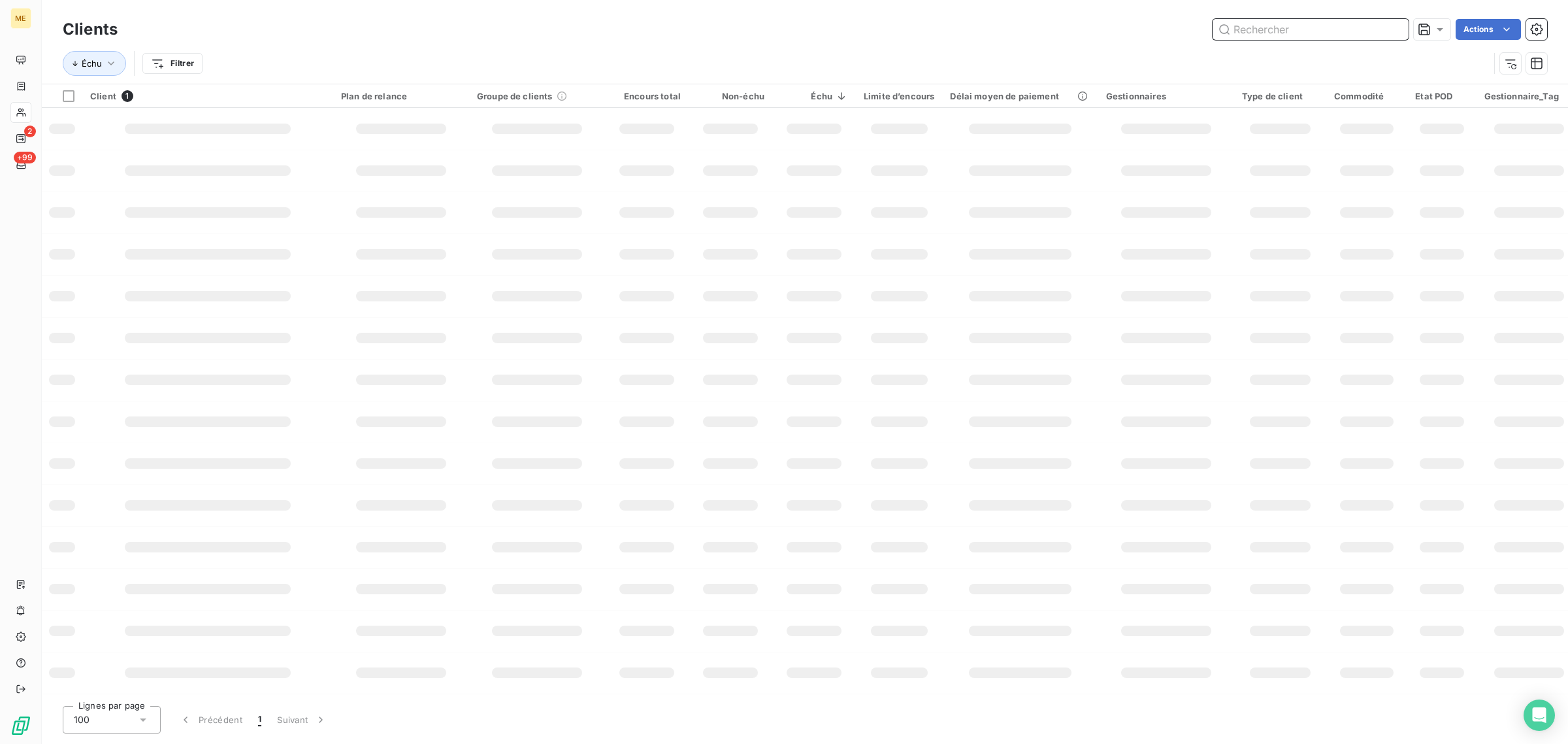
click at [1338, 29] on input "text" at bounding box center [1310, 29] width 196 height 21
paste input "METFRA000005625_23551953652713"
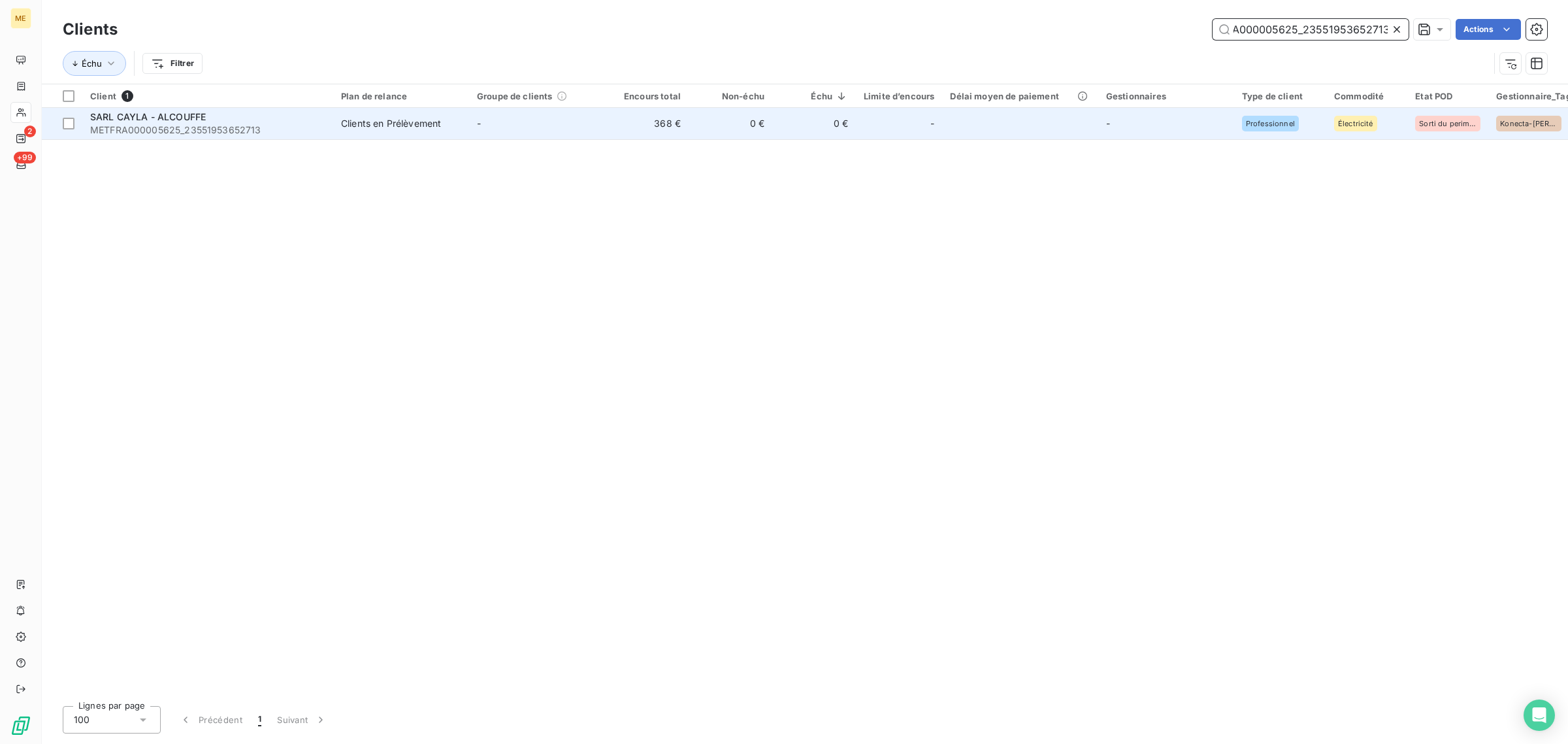
type input "METFRA000005625_23551953652713"
click at [466, 134] on td "Clients en Prélèvement" at bounding box center [400, 123] width 135 height 31
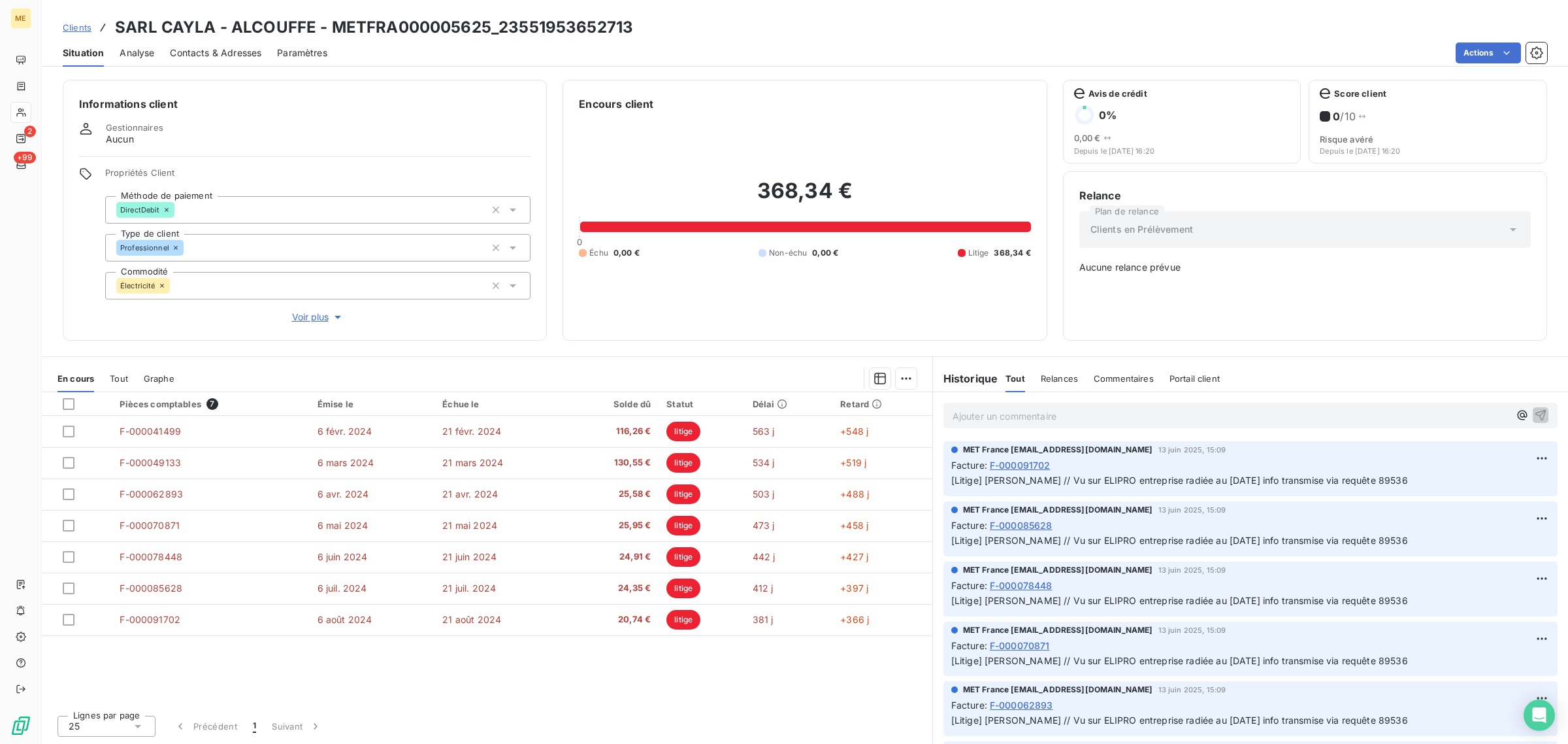
click at [293, 315] on span "Voir plus" at bounding box center [318, 317] width 53 height 13
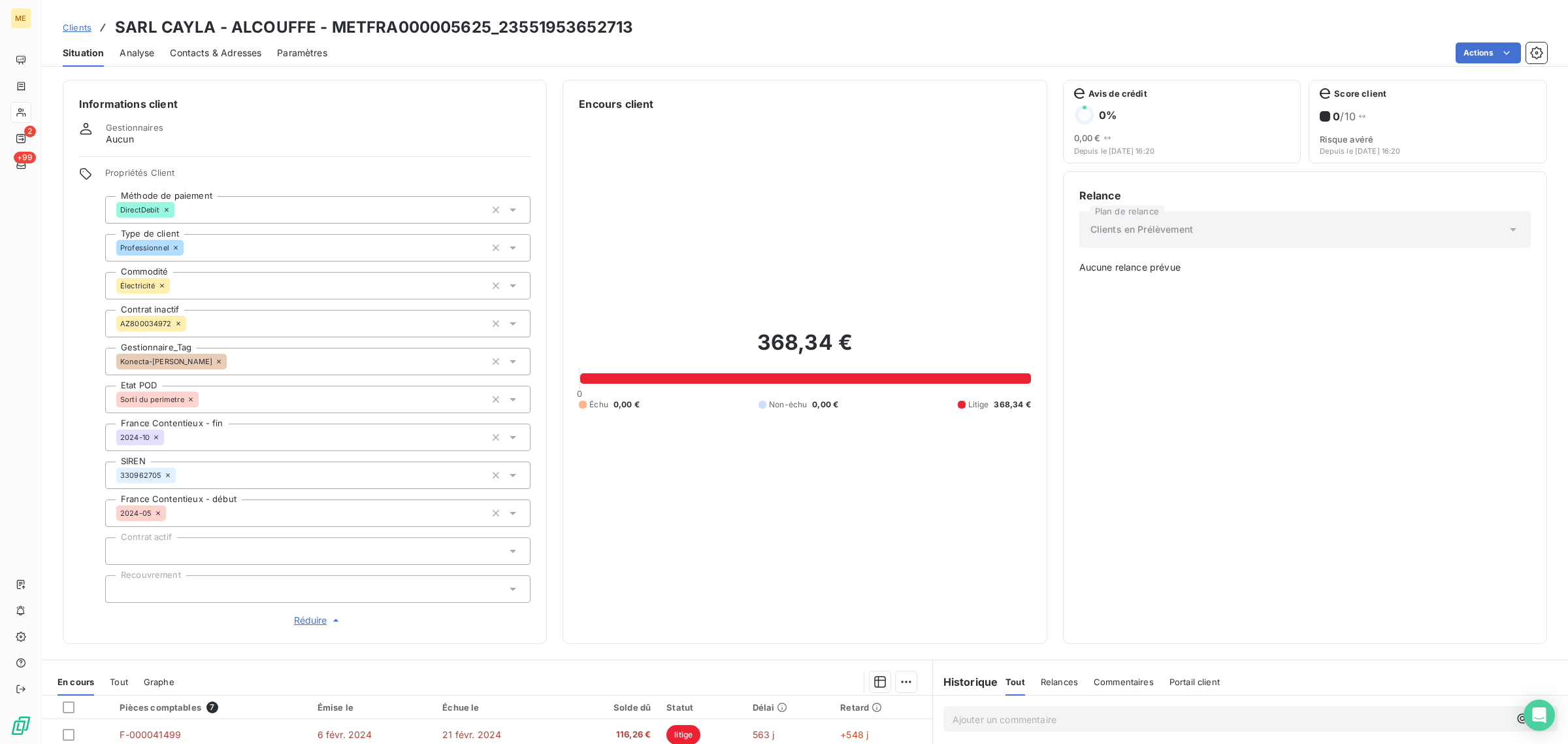
click at [215, 360] on icon at bounding box center [218, 361] width 8 height 8
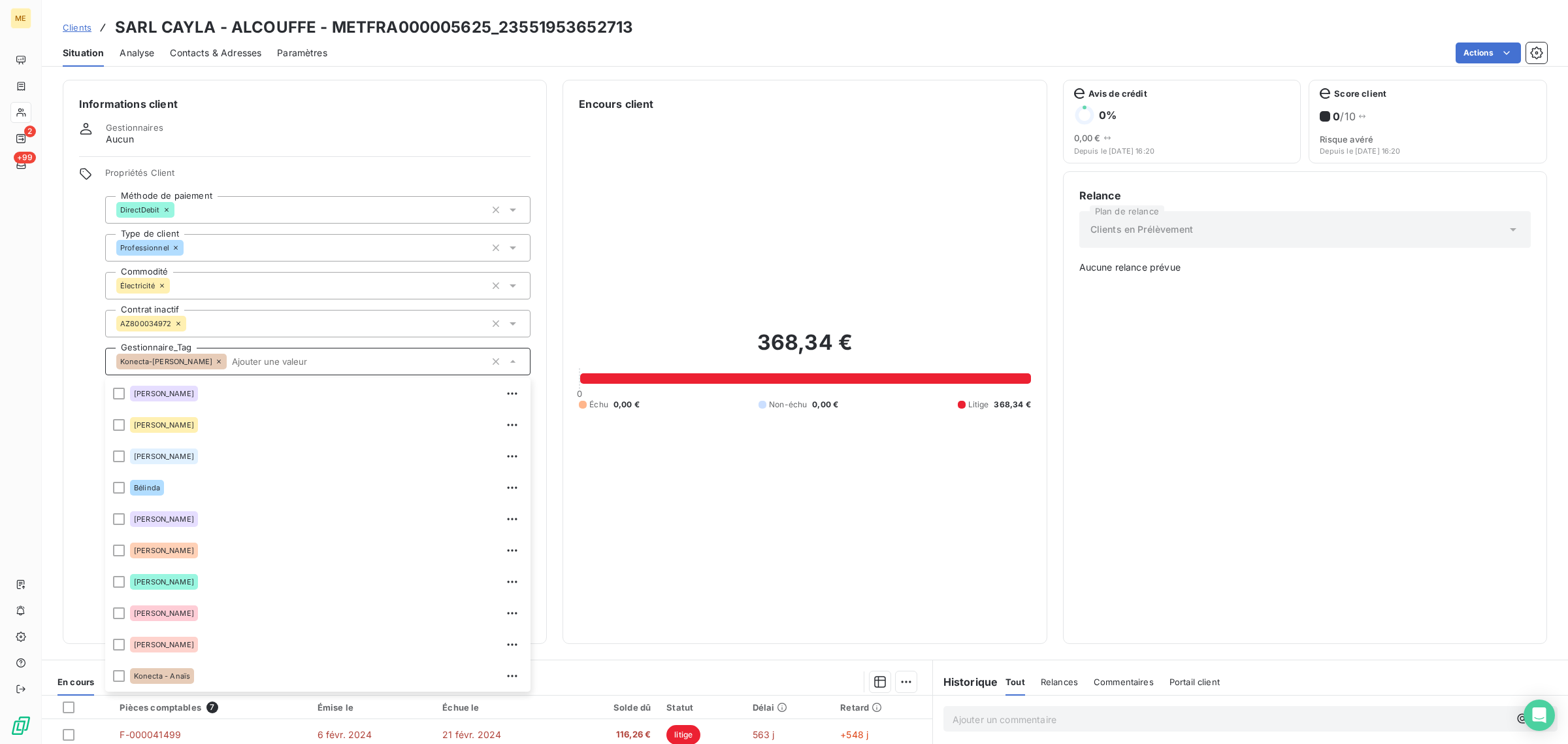
click at [227, 362] on input "text" at bounding box center [356, 362] width 259 height 12
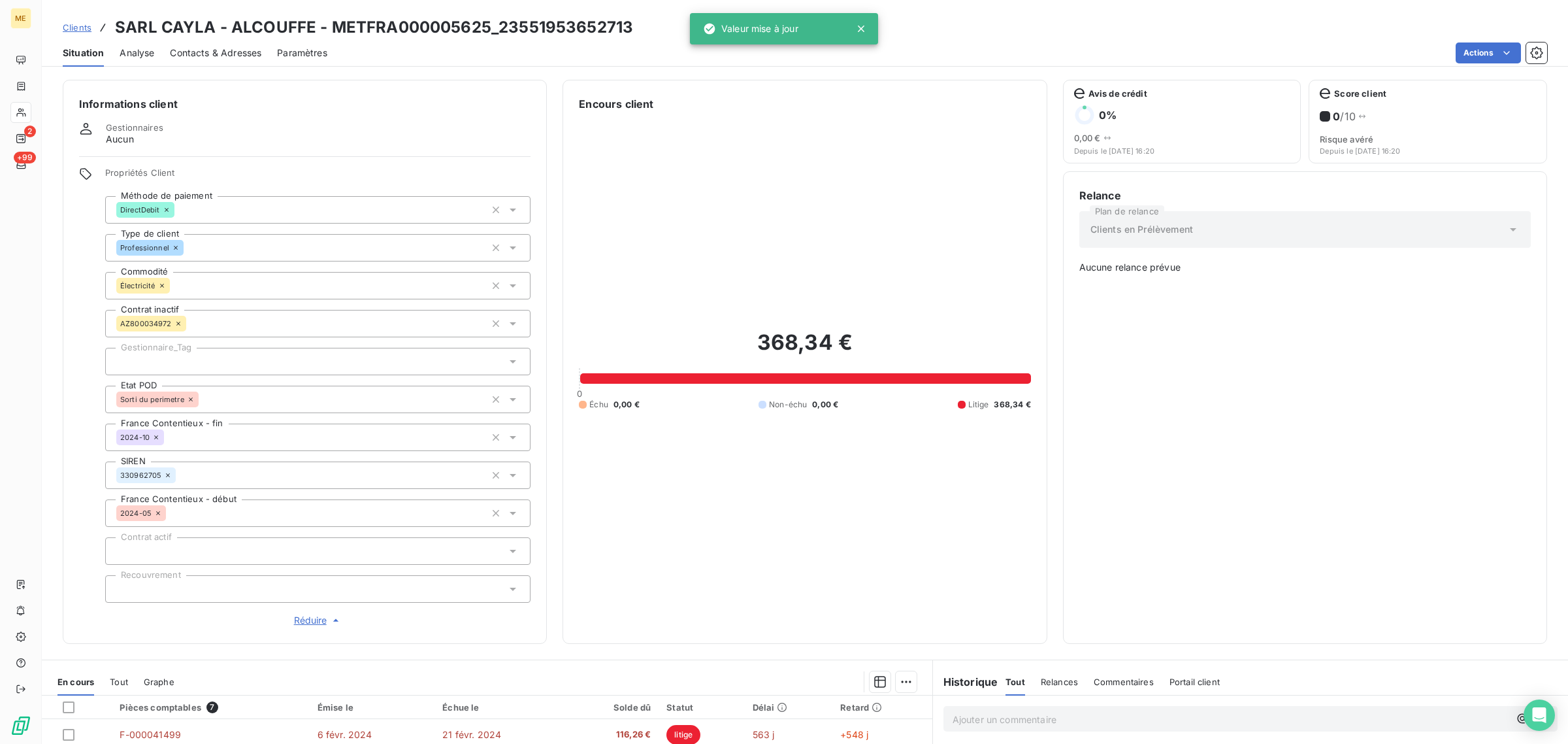
click at [910, 466] on div "368,34 € 0 Échu 0,00 € Non-échu 0,00 € Litige 368,34 €" at bounding box center [804, 369] width 451 height 515
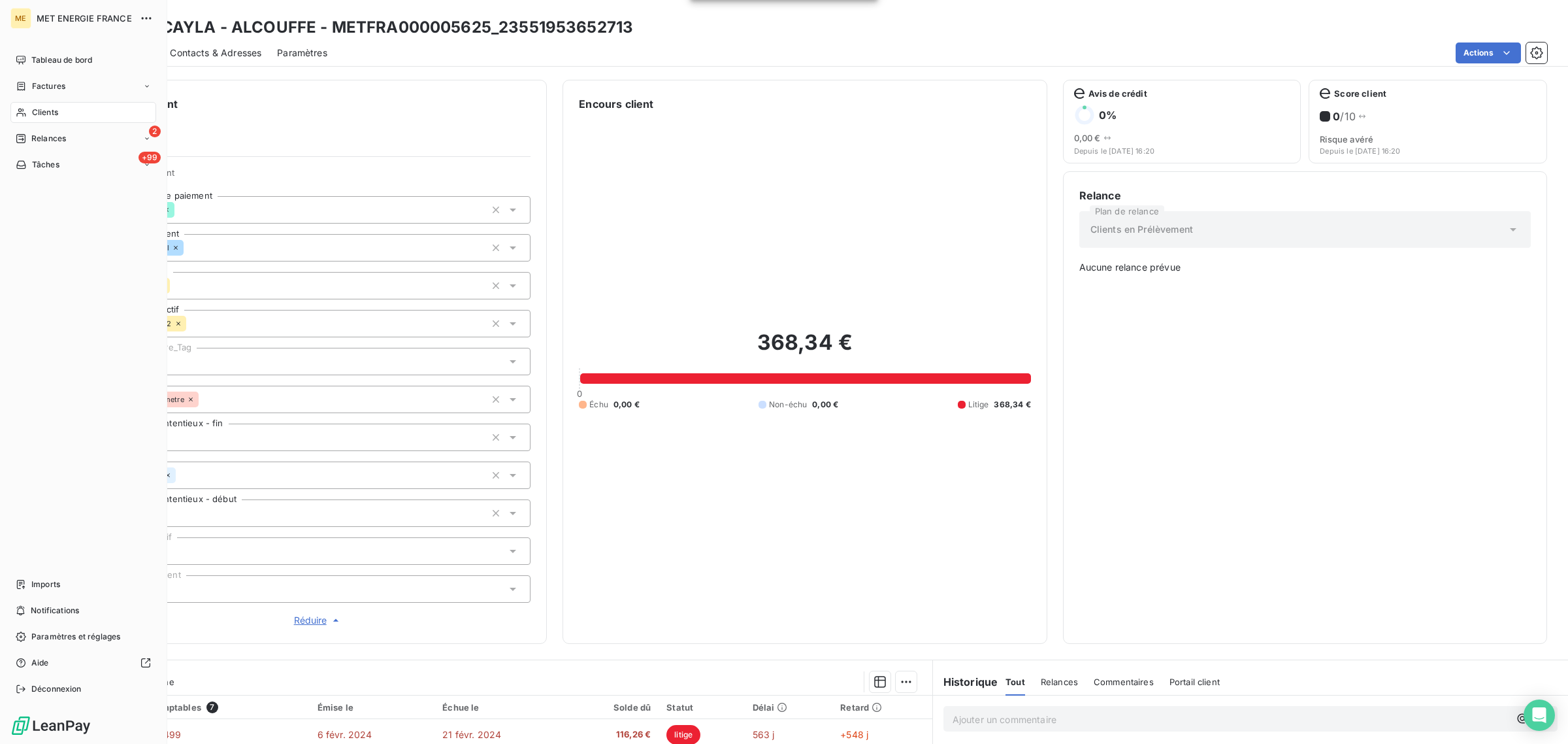
click at [25, 111] on icon at bounding box center [21, 112] width 11 height 10
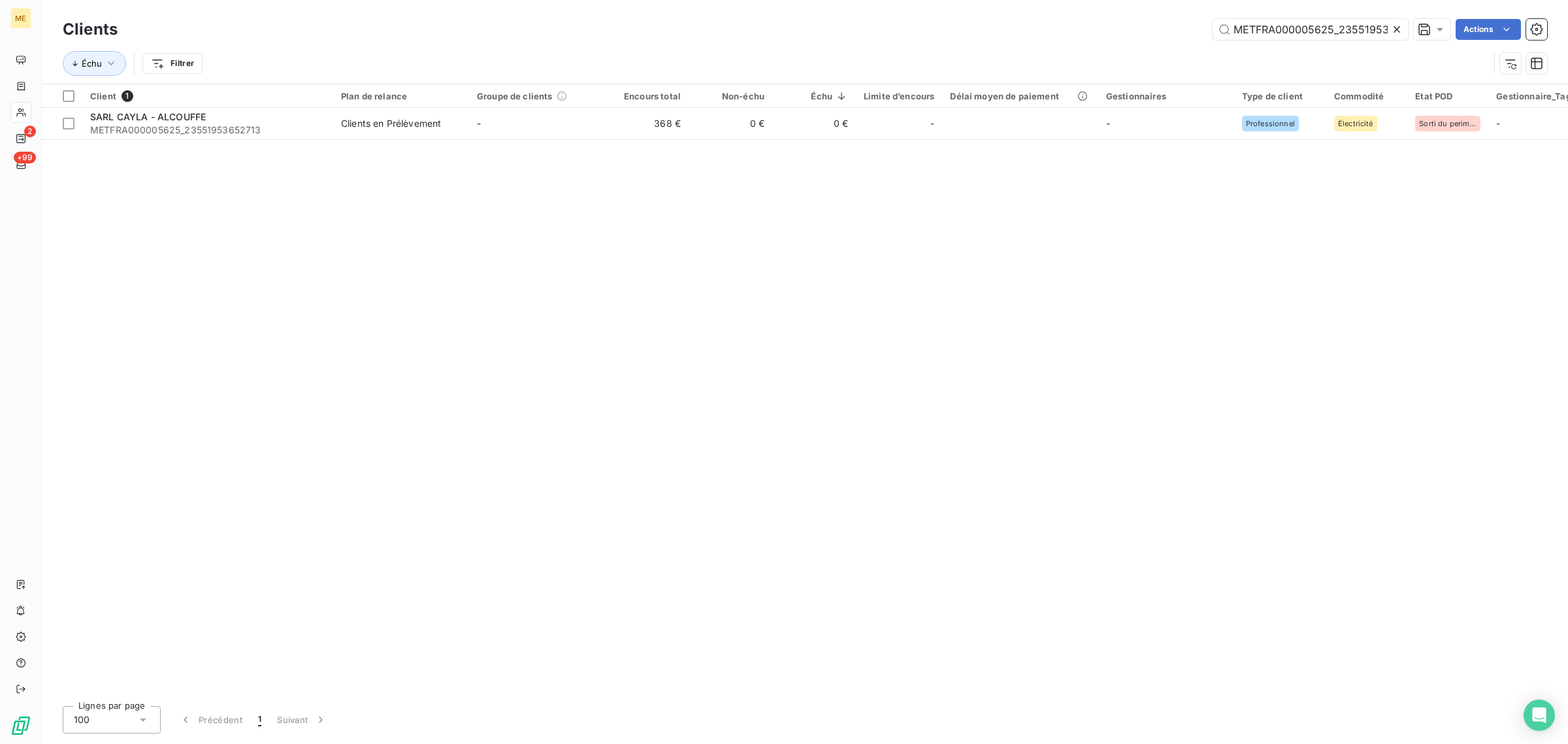
scroll to position [0, 36]
click at [1396, 21] on div at bounding box center [1399, 29] width 18 height 21
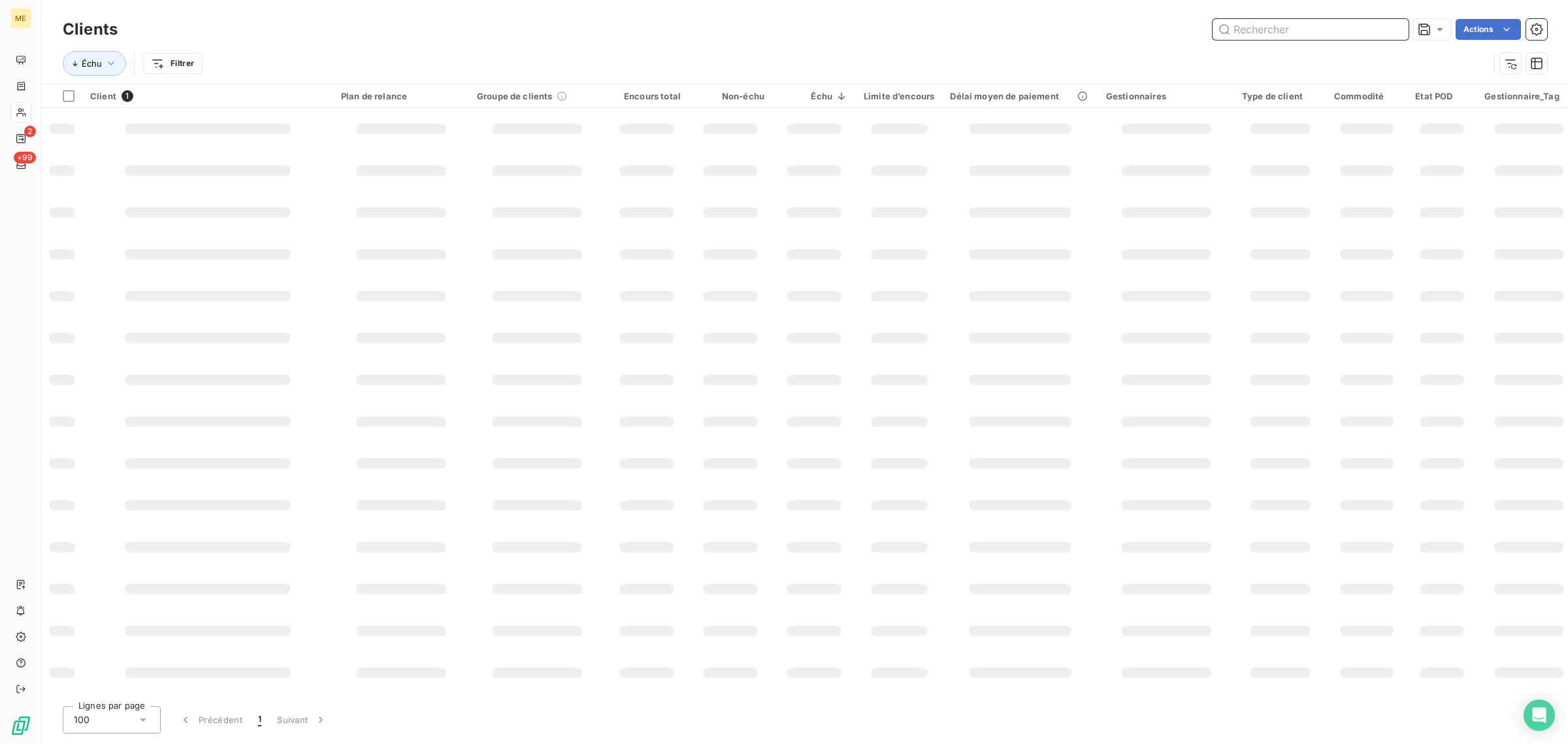
click at [1347, 29] on input "text" at bounding box center [1310, 29] width 196 height 21
paste input "METFRA000002802_GI141426"
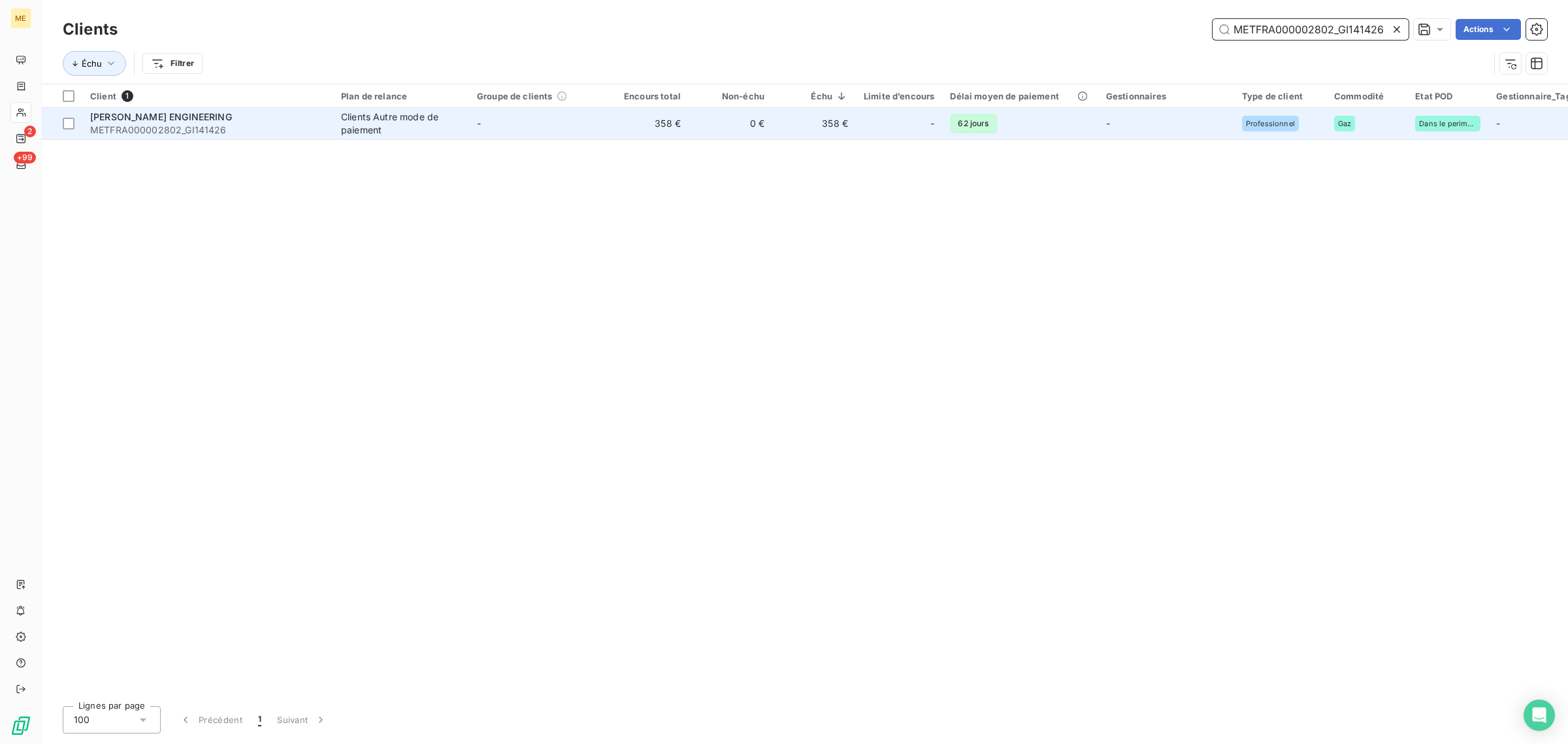
type input "METFRA000002802_GI141426"
click at [524, 129] on td "-" at bounding box center [537, 123] width 135 height 31
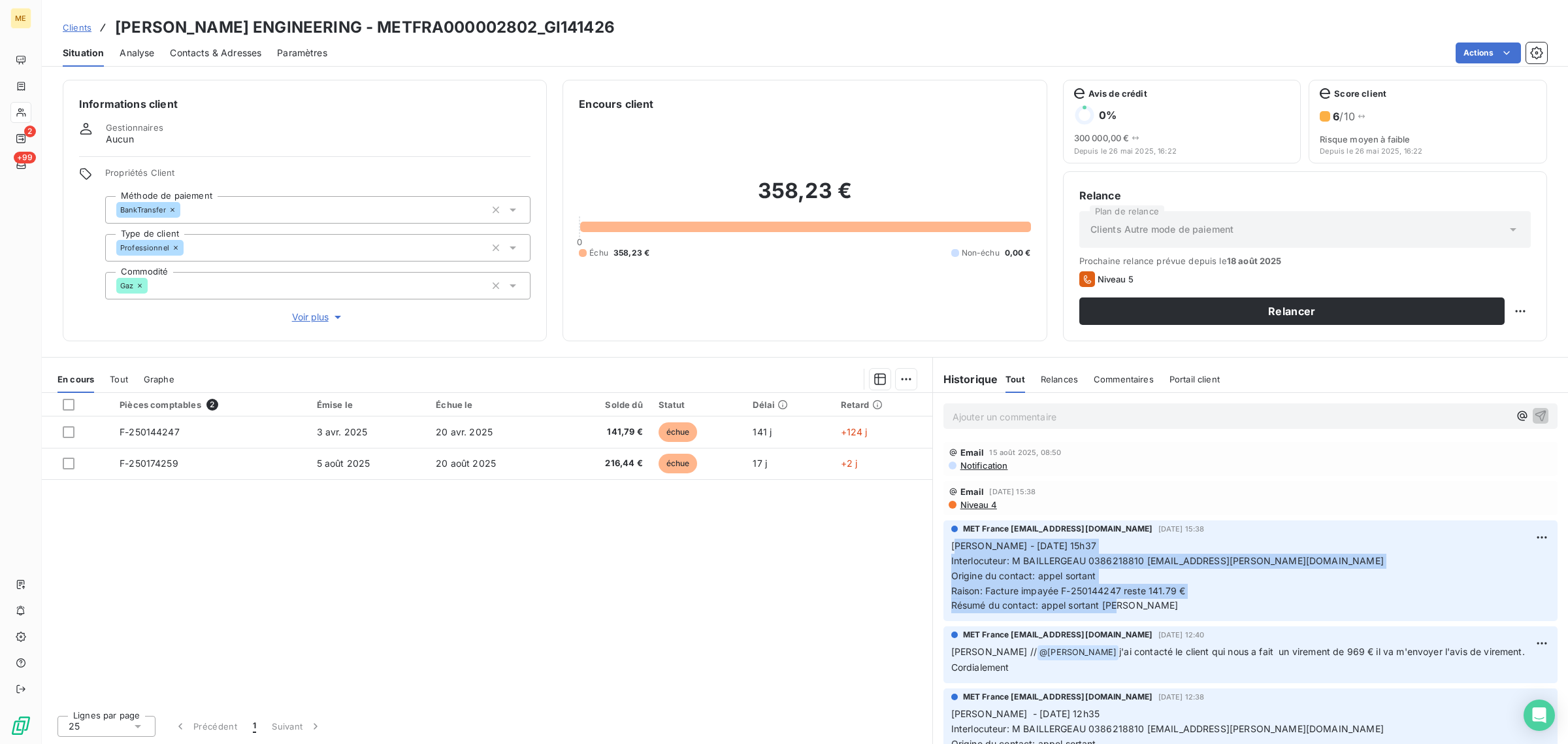
drag, startPoint x: 954, startPoint y: 546, endPoint x: 1122, endPoint y: 605, distance: 178.1
click at [1122, 605] on p "[PERSON_NAME] - [DATE] 15h37 Interlocuteur: M BAILLERGEAU 0386218810 [EMAIL_ADD…" at bounding box center [1250, 576] width 598 height 74
drag, startPoint x: 1125, startPoint y: 605, endPoint x: 941, endPoint y: 550, distance: 192.0
click at [941, 550] on div "MET France [EMAIL_ADDRESS][DOMAIN_NAME] [DATE] 15:38 [PERSON_NAME] - [DATE] 15h…" at bounding box center [1250, 571] width 635 height 106
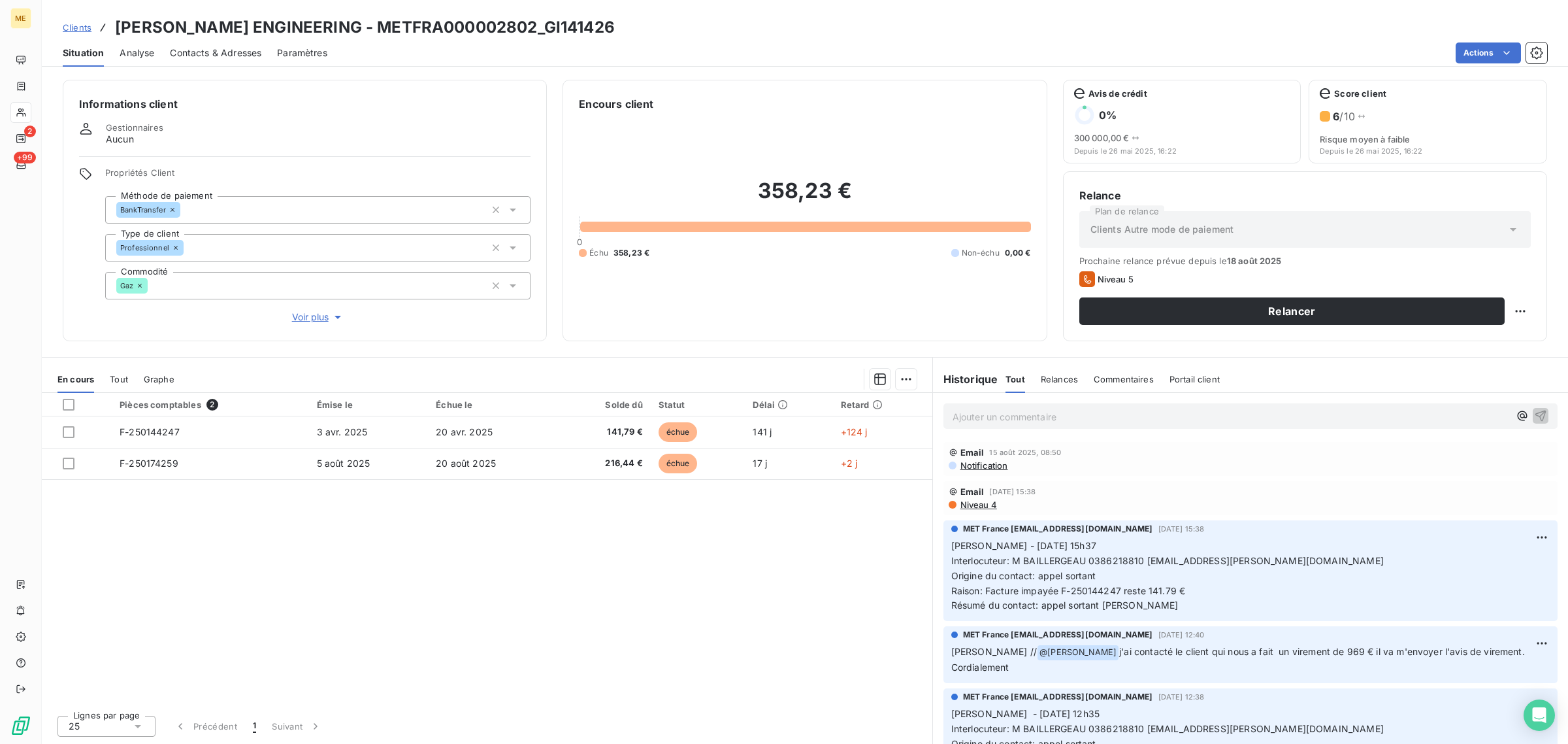
click at [599, 592] on div "Pièces comptables 2 Émise le Échue le Solde dû Statut Délai Retard F-250144247 …" at bounding box center [487, 548] width 891 height 312
click at [311, 314] on span "Voir plus" at bounding box center [318, 317] width 53 height 13
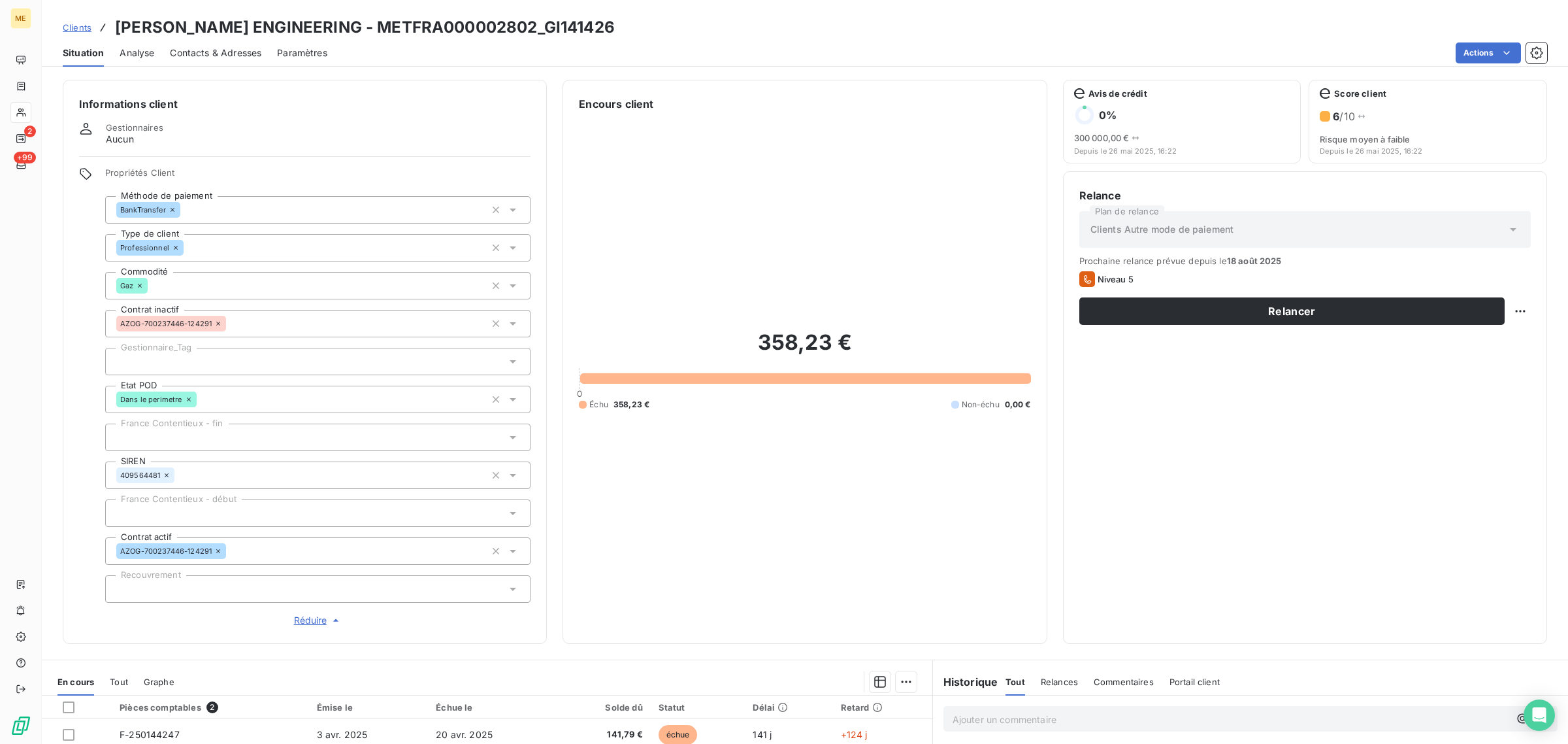
click at [200, 368] on div at bounding box center [318, 362] width 425 height 28
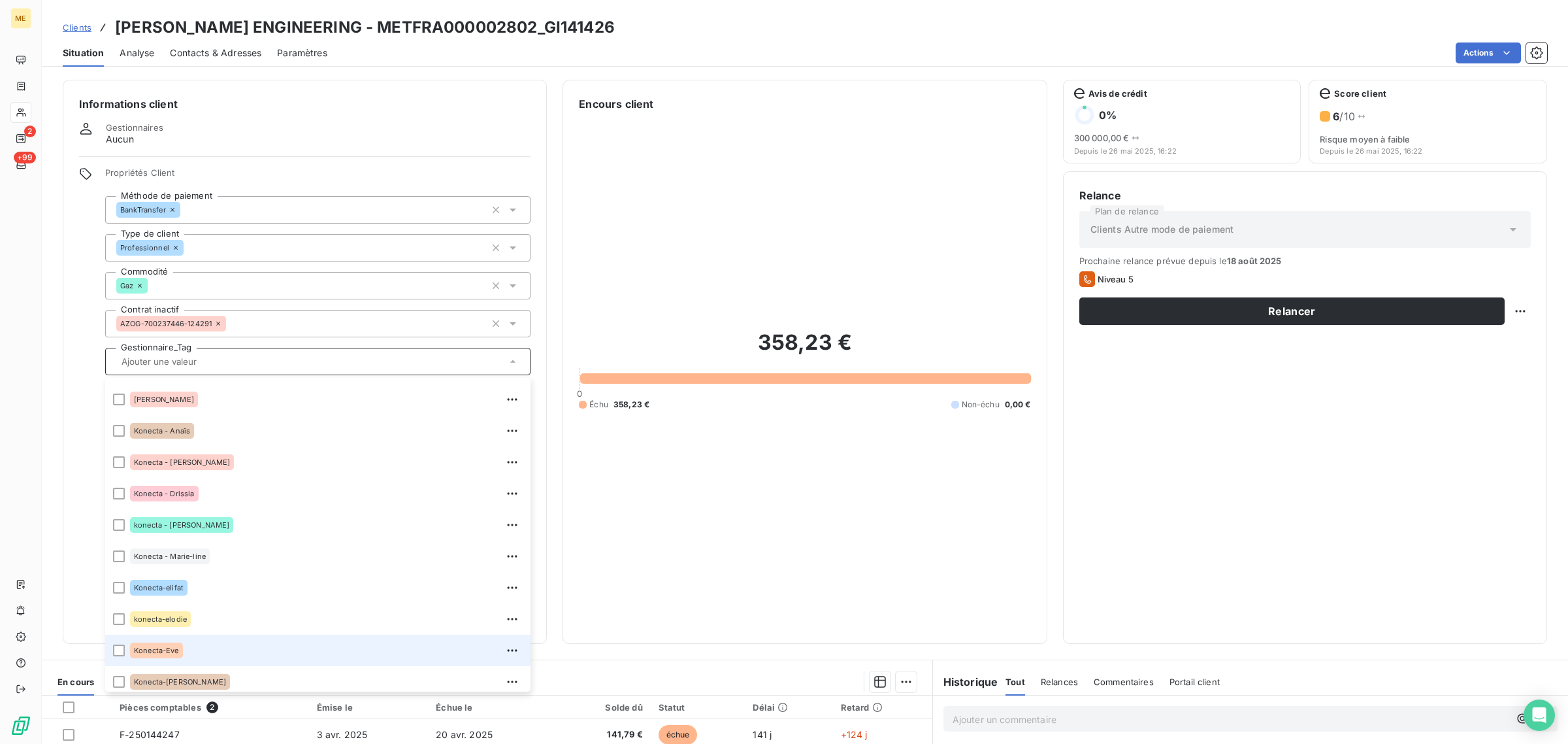
scroll to position [375, 0]
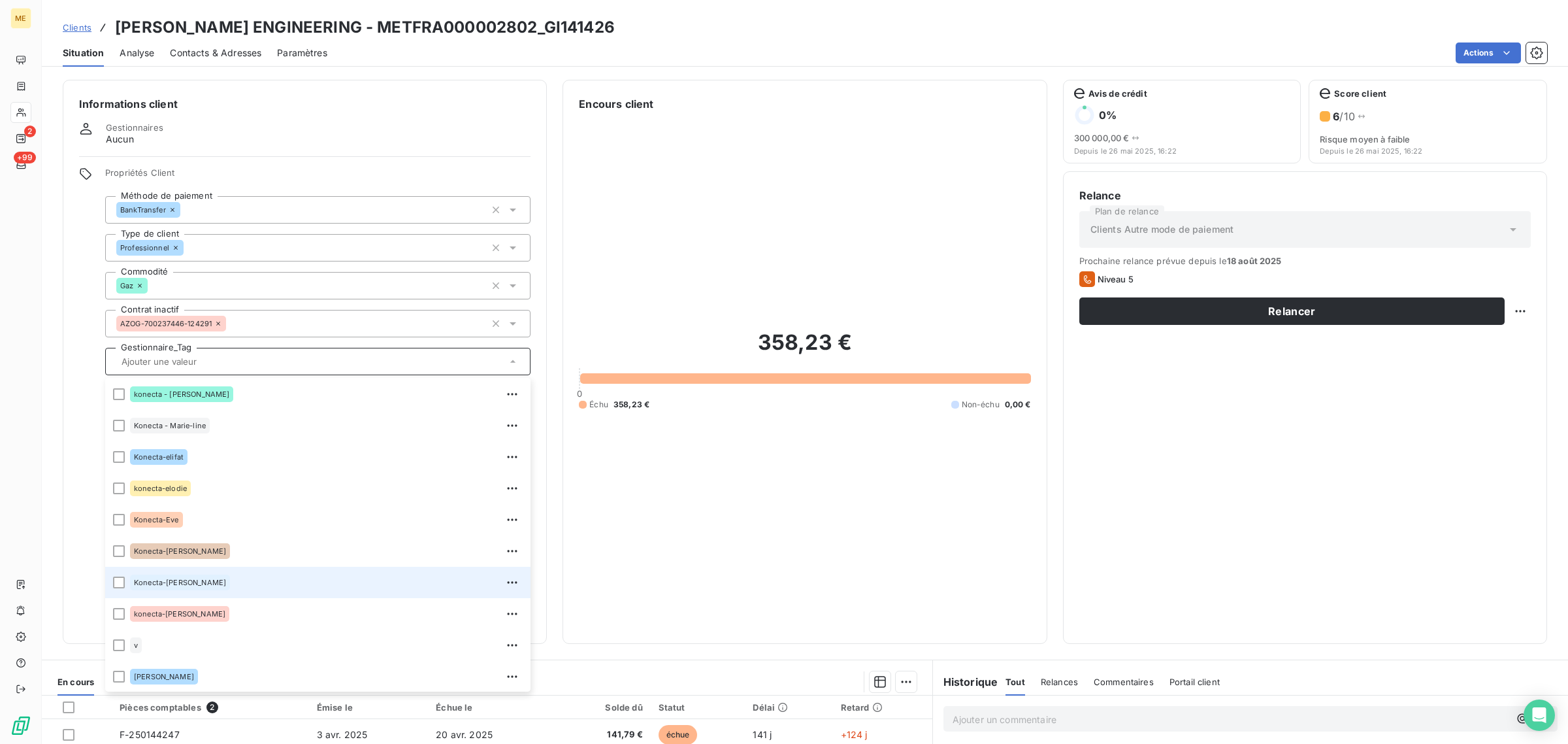
click at [192, 580] on div "Konecta-[PERSON_NAME]" at bounding box center [180, 582] width 100 height 16
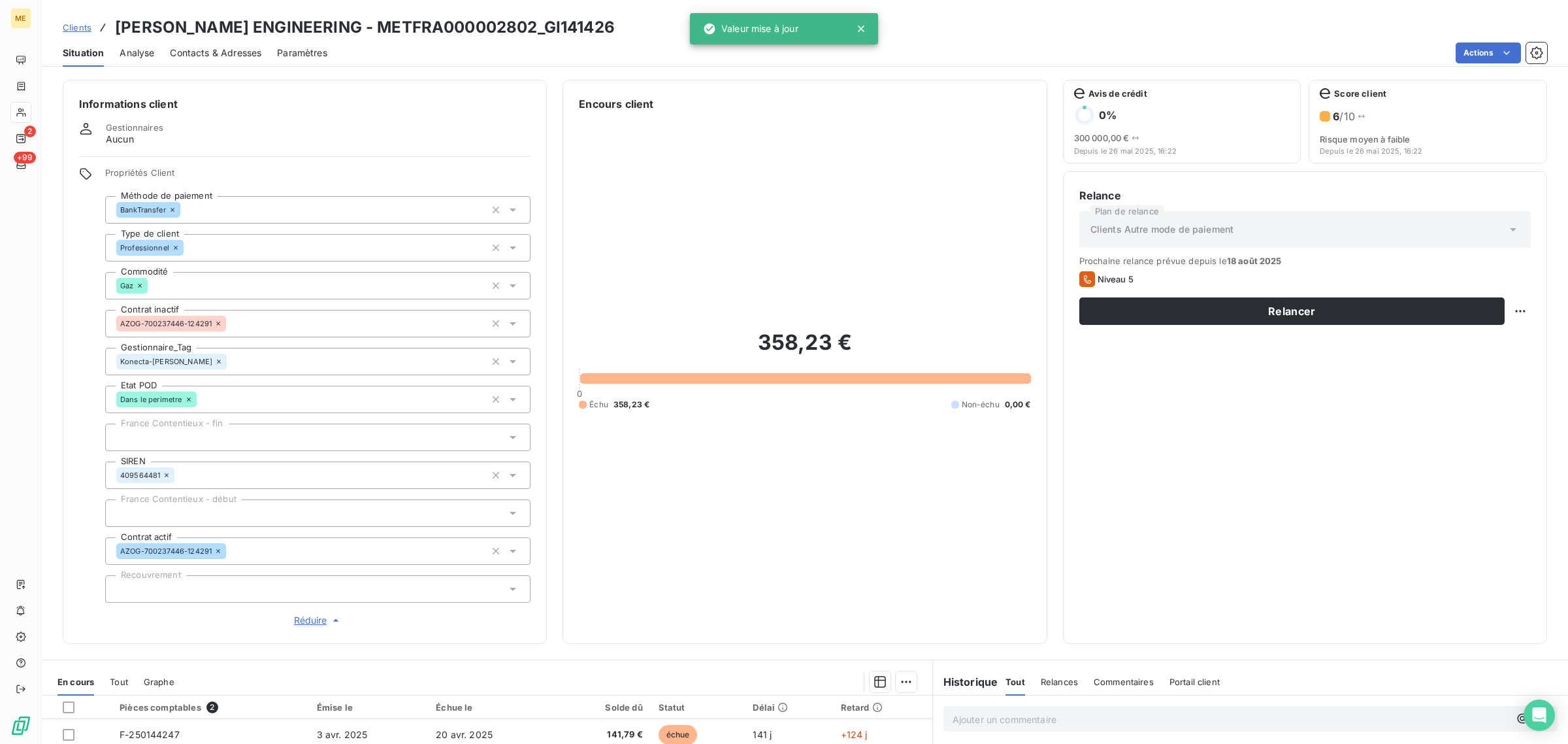
click at [847, 501] on div "358,23 € 0 Échu 358,23 € Non-échu 0,00 €" at bounding box center [804, 369] width 451 height 515
click at [1509, 318] on html "ME 2 +99 Clients [PERSON_NAME] ENGINEERING - METFRA000002802_GI141426 Situation…" at bounding box center [784, 372] width 1568 height 744
click at [1484, 337] on div "Replanifier cette action" at bounding box center [1455, 340] width 117 height 21
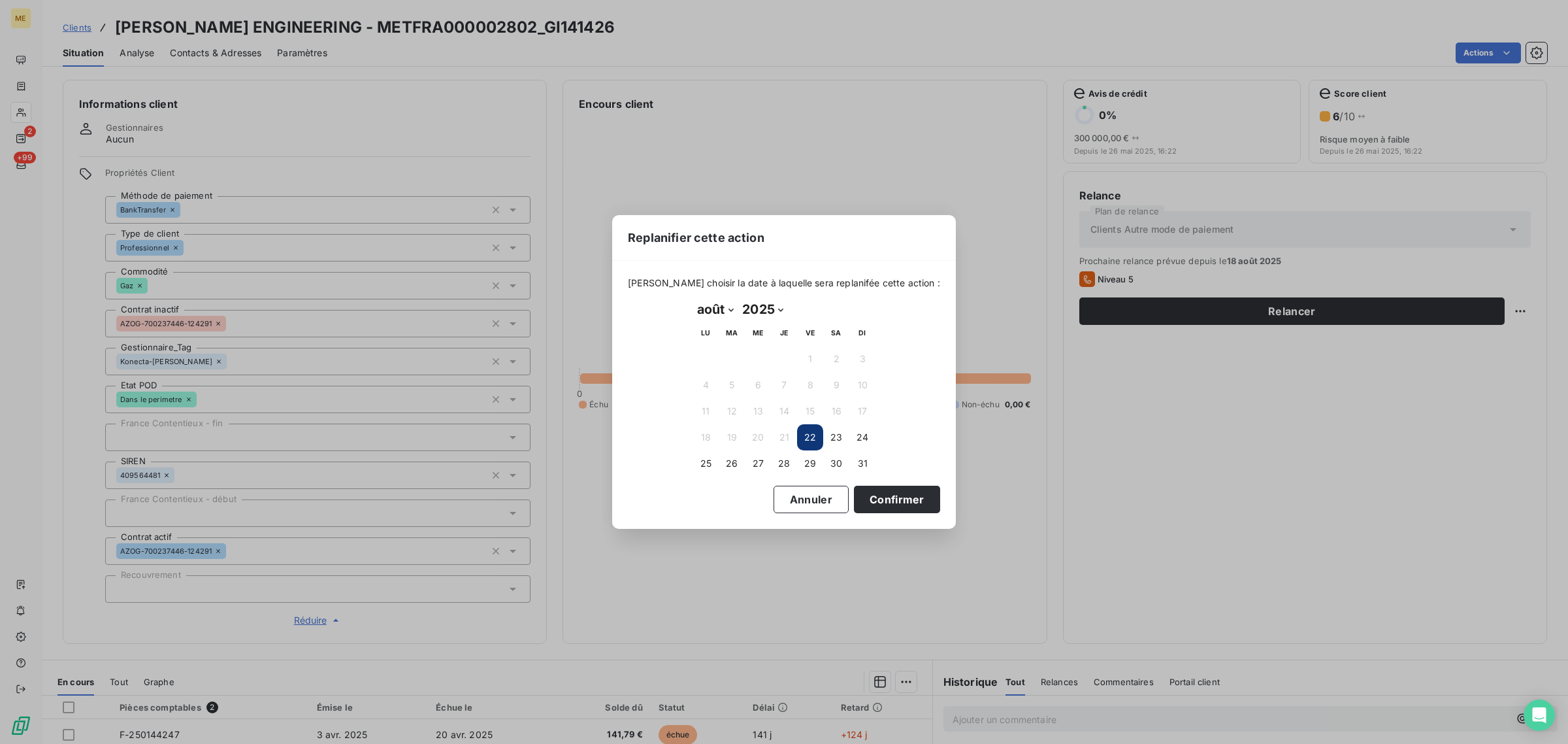
click at [708, 311] on select "janvier février mars avril mai juin juillet août septembre octobre novembre déc…" at bounding box center [715, 309] width 45 height 21
select select "8"
click at [693, 299] on select "janvier février mars avril mai juin juillet août septembre octobre novembre déc…" at bounding box center [715, 309] width 45 height 21
click at [784, 361] on button "4" at bounding box center [784, 358] width 26 height 26
click at [881, 510] on button "Confirmer" at bounding box center [897, 500] width 86 height 28
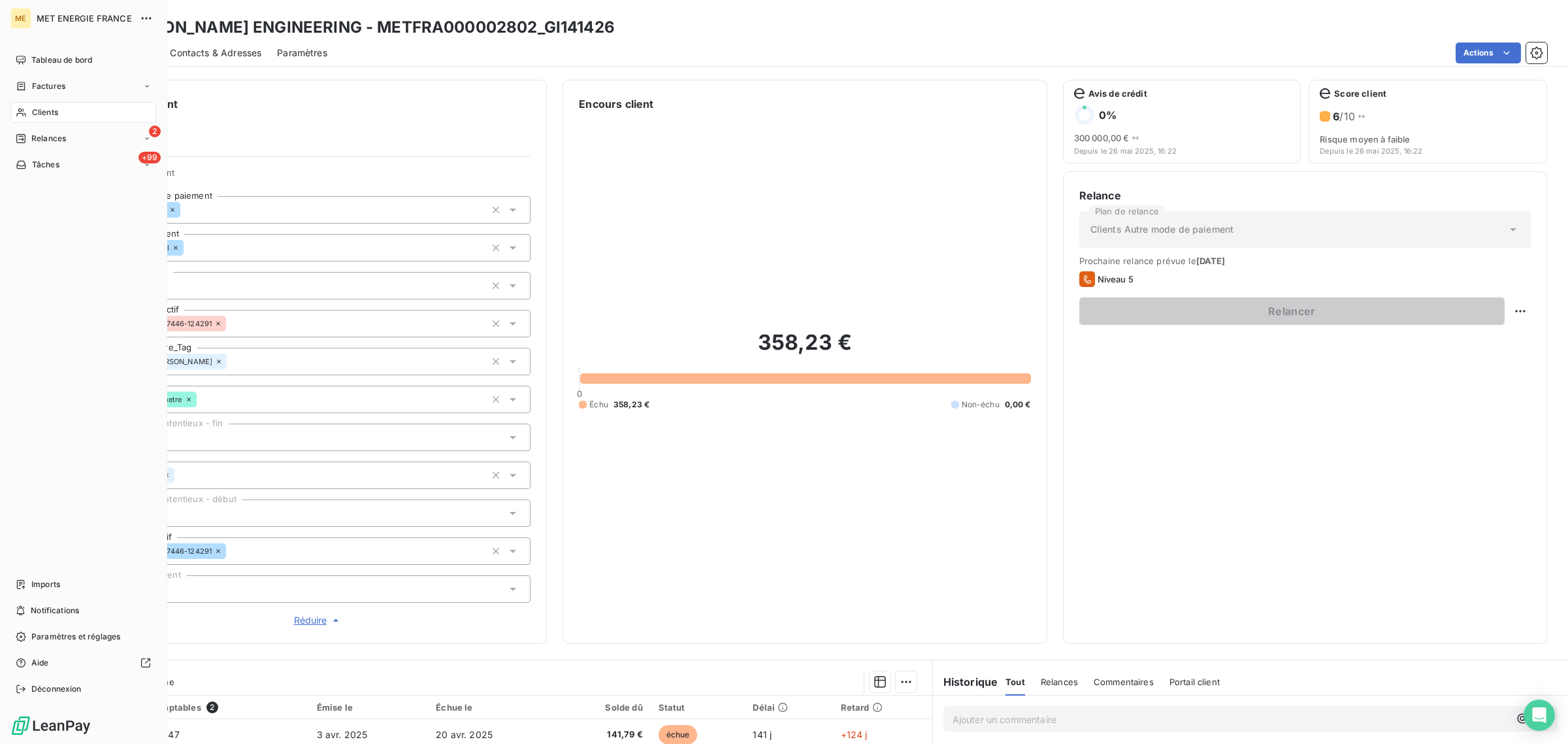
click at [38, 117] on span "Clients" at bounding box center [45, 112] width 26 height 12
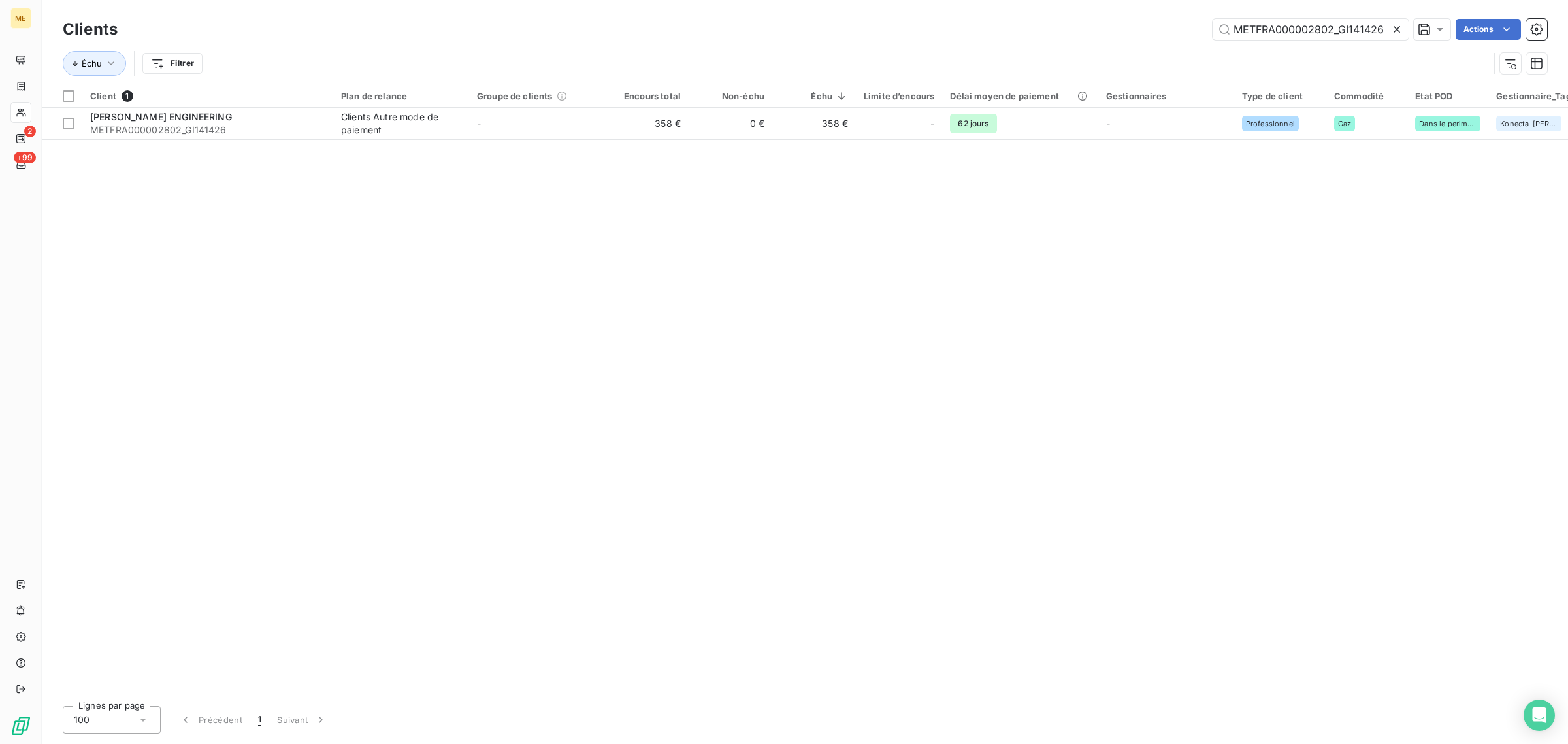
click at [1395, 25] on icon at bounding box center [1396, 28] width 13 height 13
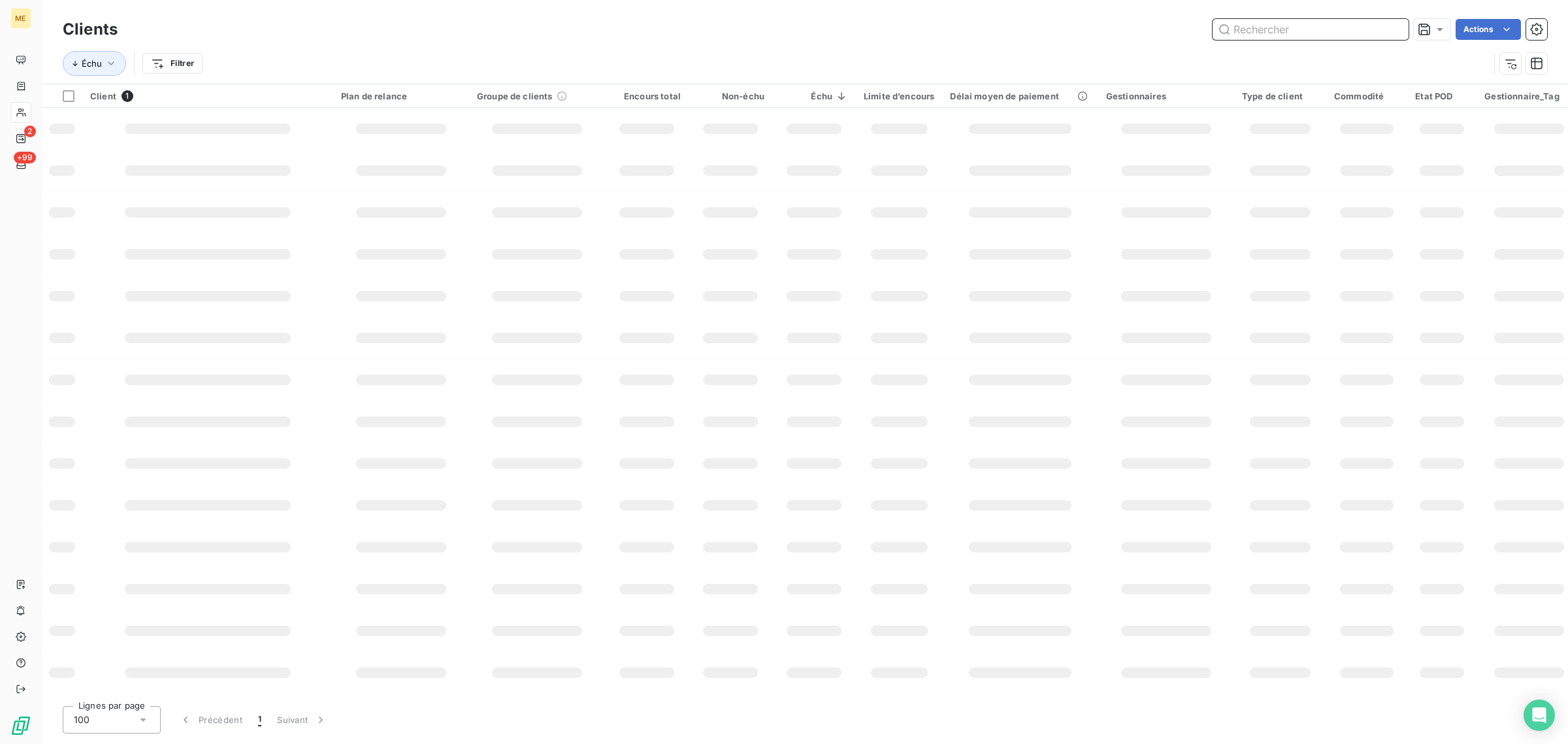
click at [1373, 28] on input "text" at bounding box center [1310, 29] width 196 height 21
paste input "METFRA000003420_15274819082087"
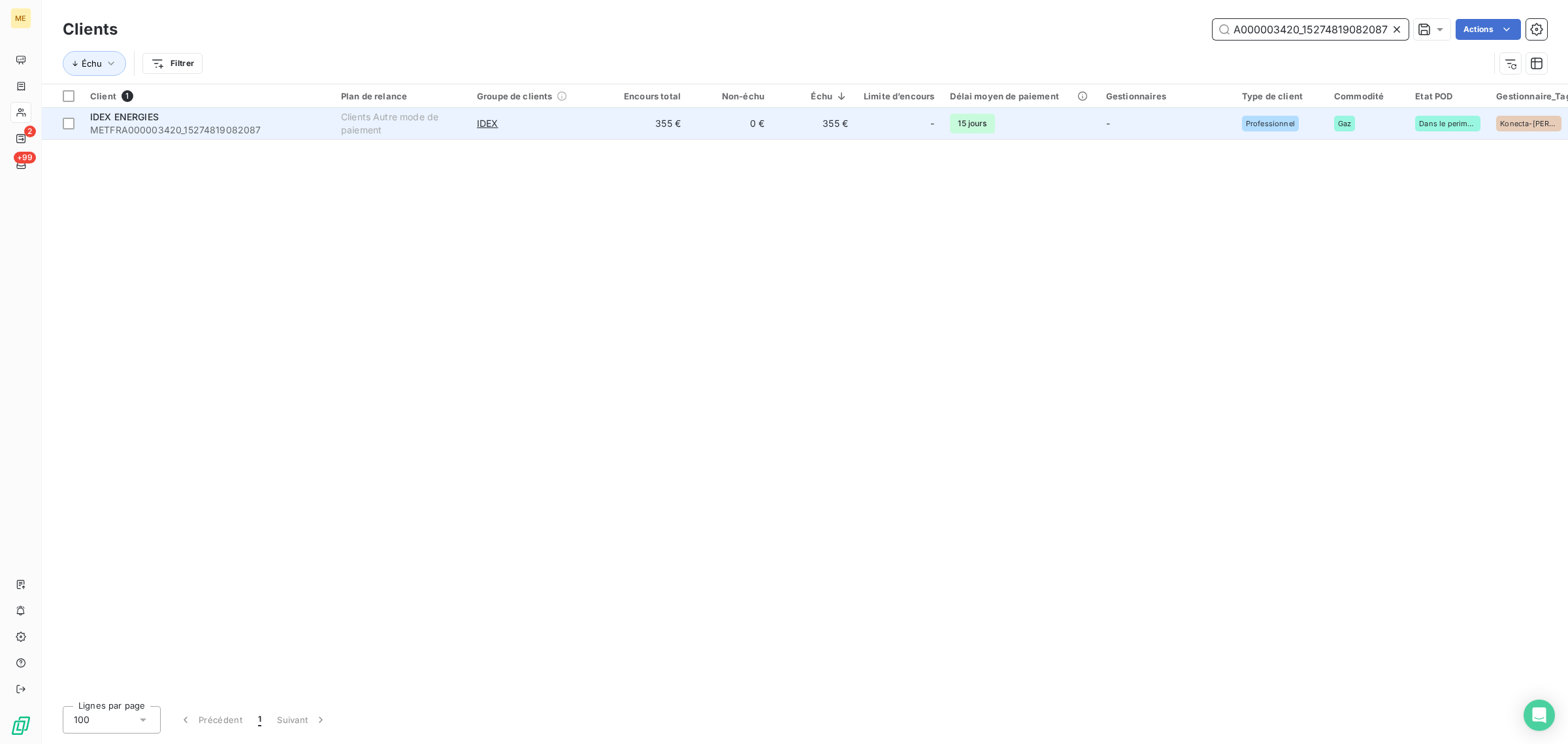
type input "METFRA000003420_15274819082087"
click at [609, 128] on td "355 €" at bounding box center [646, 123] width 84 height 31
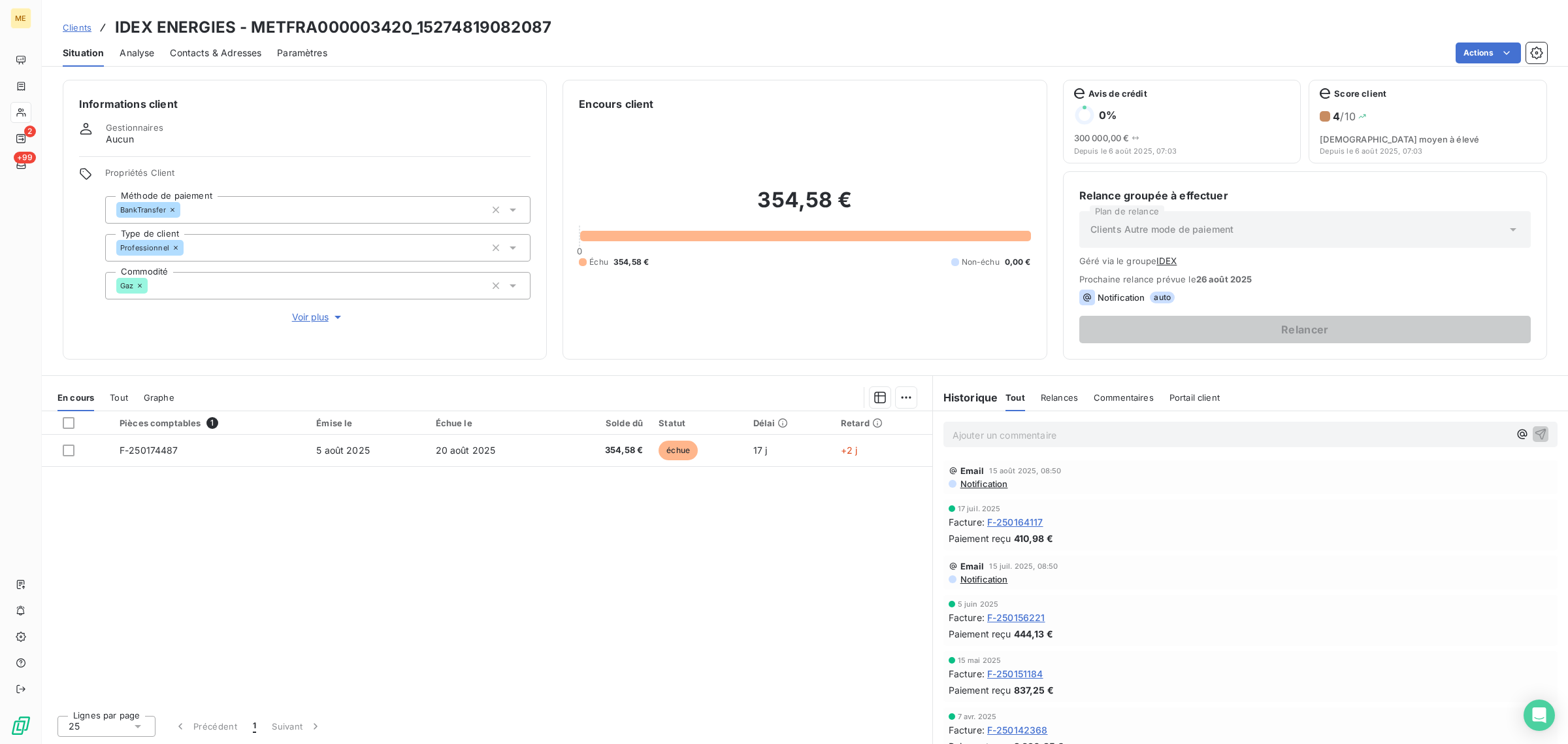
drag, startPoint x: 316, startPoint y: 318, endPoint x: 334, endPoint y: 329, distance: 21.1
click at [330, 329] on div "Informations client Gestionnaires Aucun Propriétés Client Méthode de paiement B…" at bounding box center [305, 219] width 484 height 280
click at [314, 321] on span "Voir plus" at bounding box center [318, 317] width 53 height 13
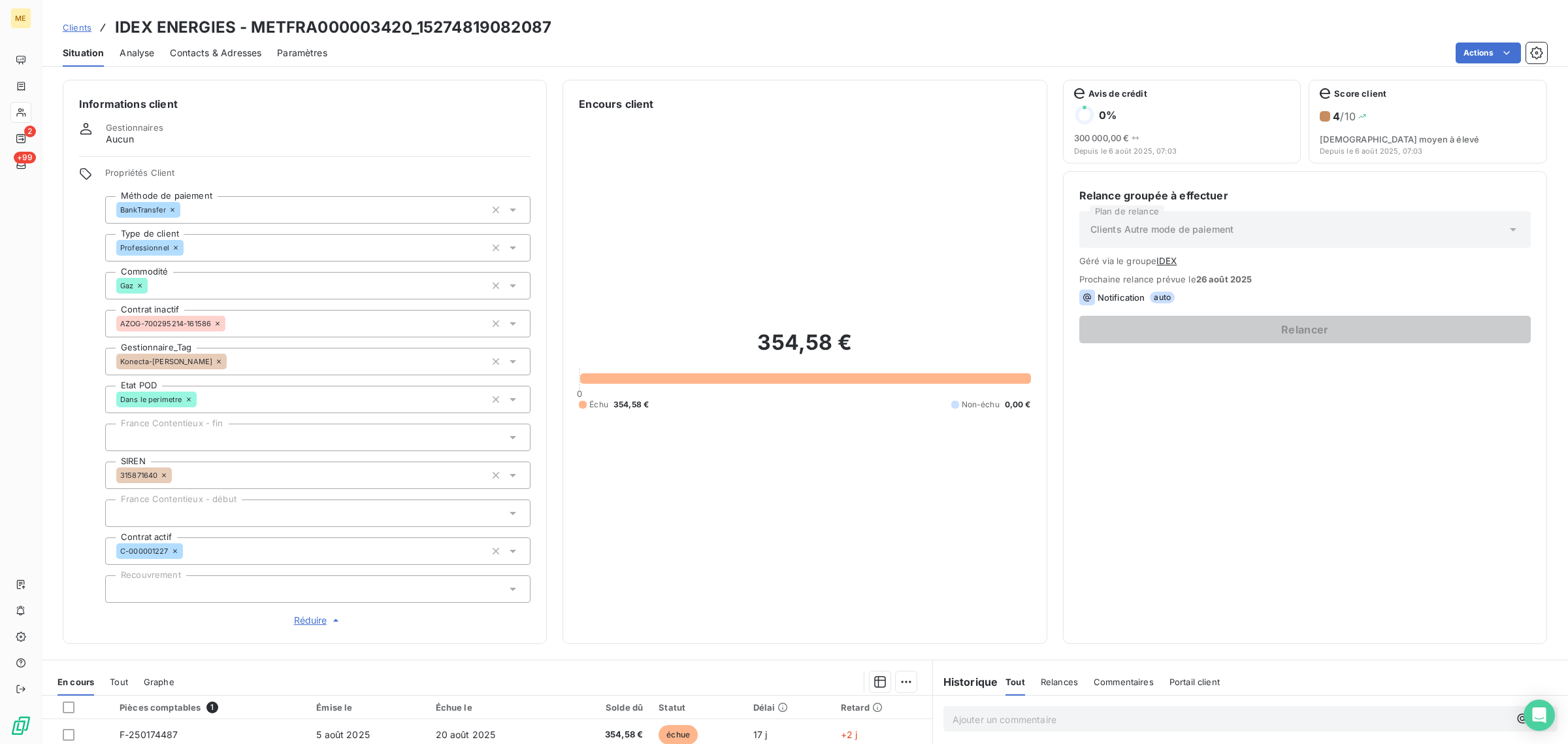
click at [215, 358] on icon at bounding box center [218, 361] width 8 height 8
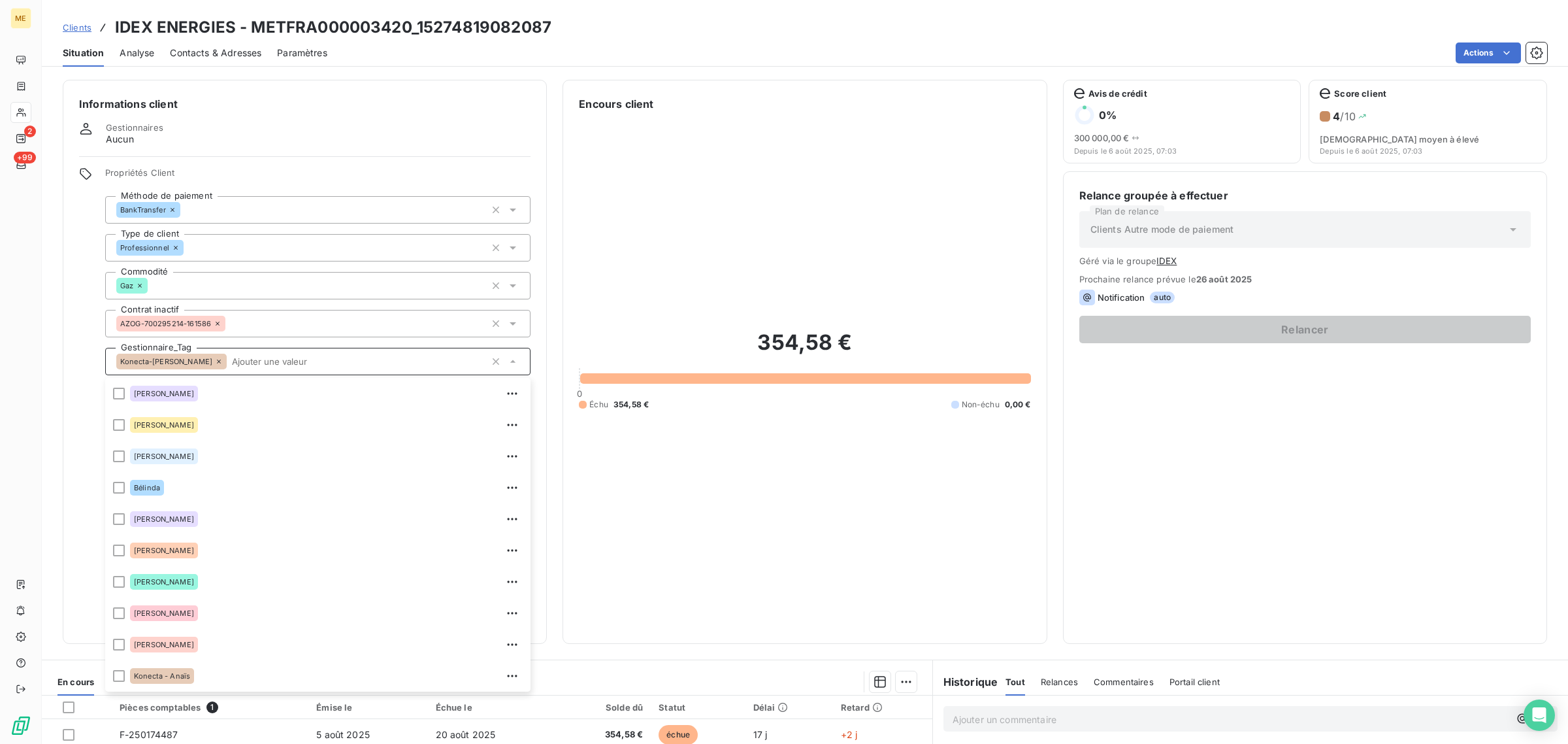
click at [227, 359] on input "text" at bounding box center [356, 362] width 259 height 12
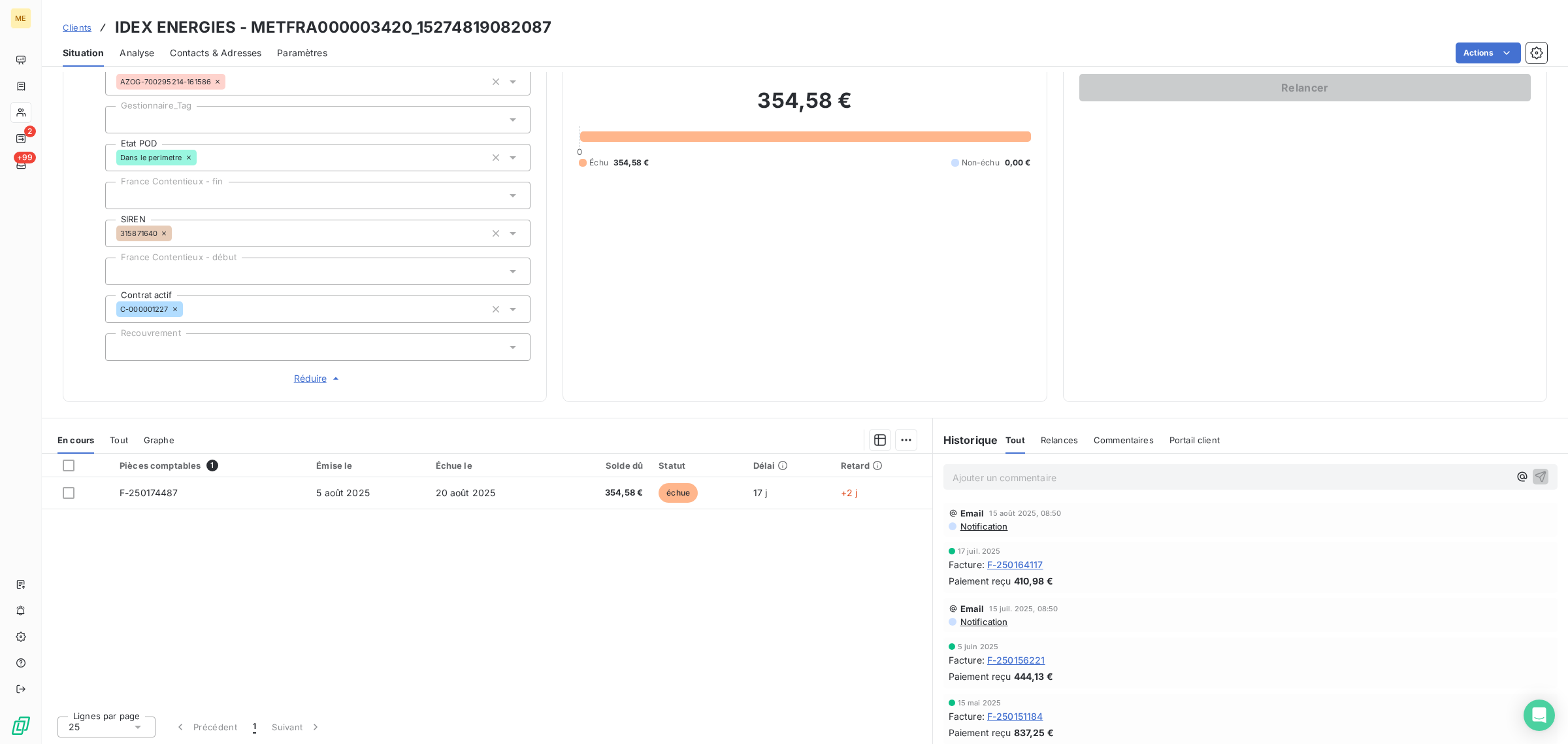
click at [178, 125] on div at bounding box center [318, 120] width 425 height 28
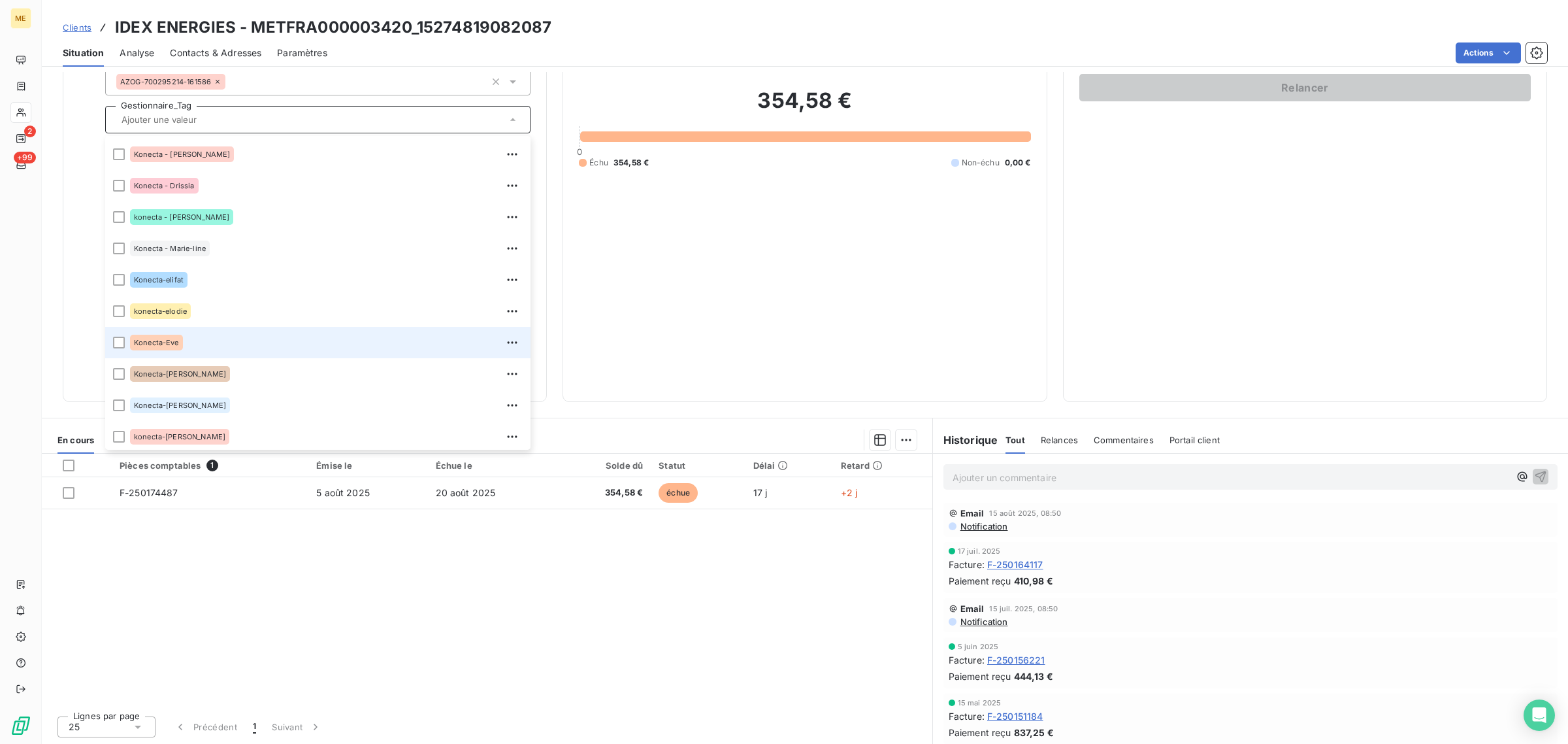
scroll to position [327, 0]
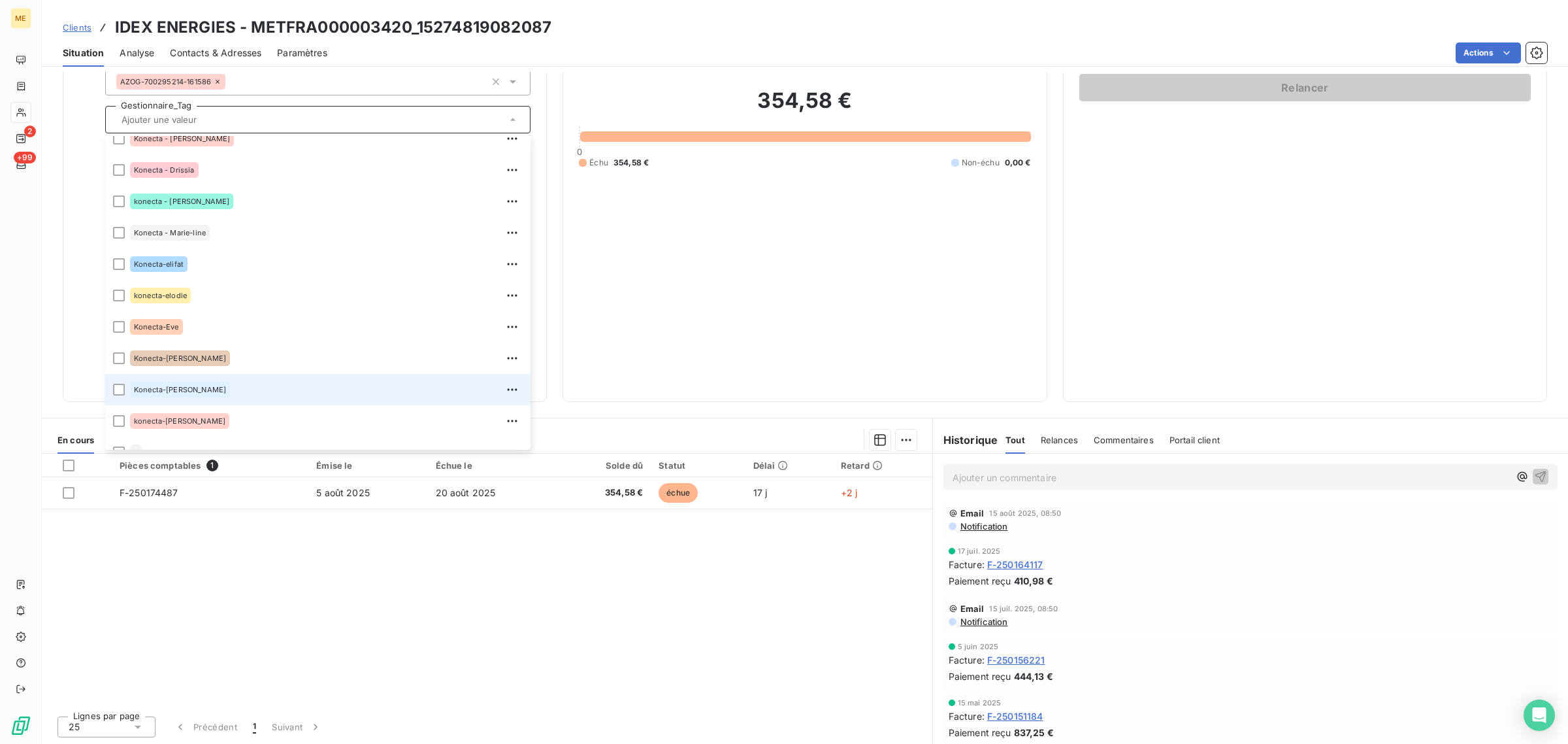
click at [195, 383] on div "Konecta-[PERSON_NAME]" at bounding box center [326, 389] width 393 height 21
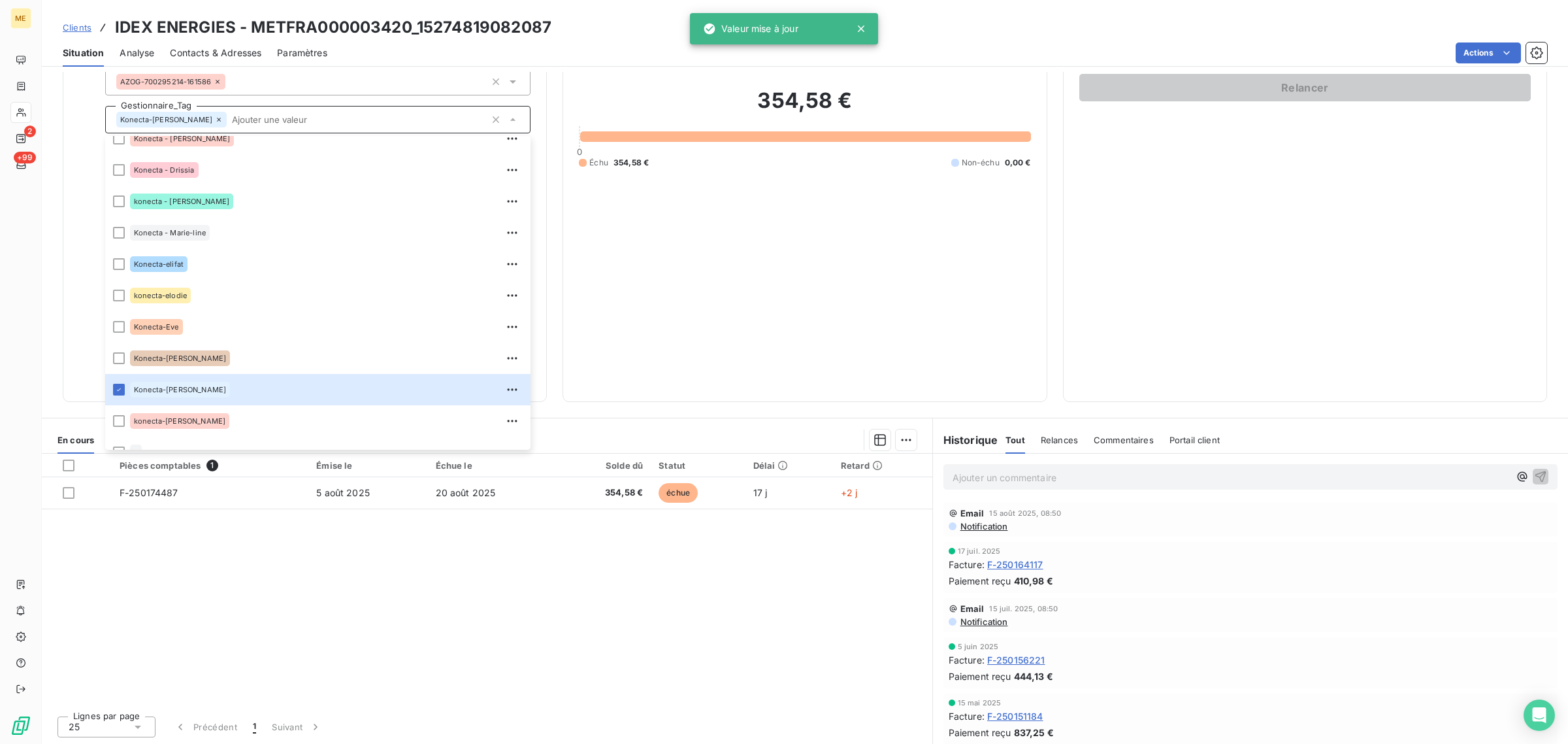
scroll to position [0, 0]
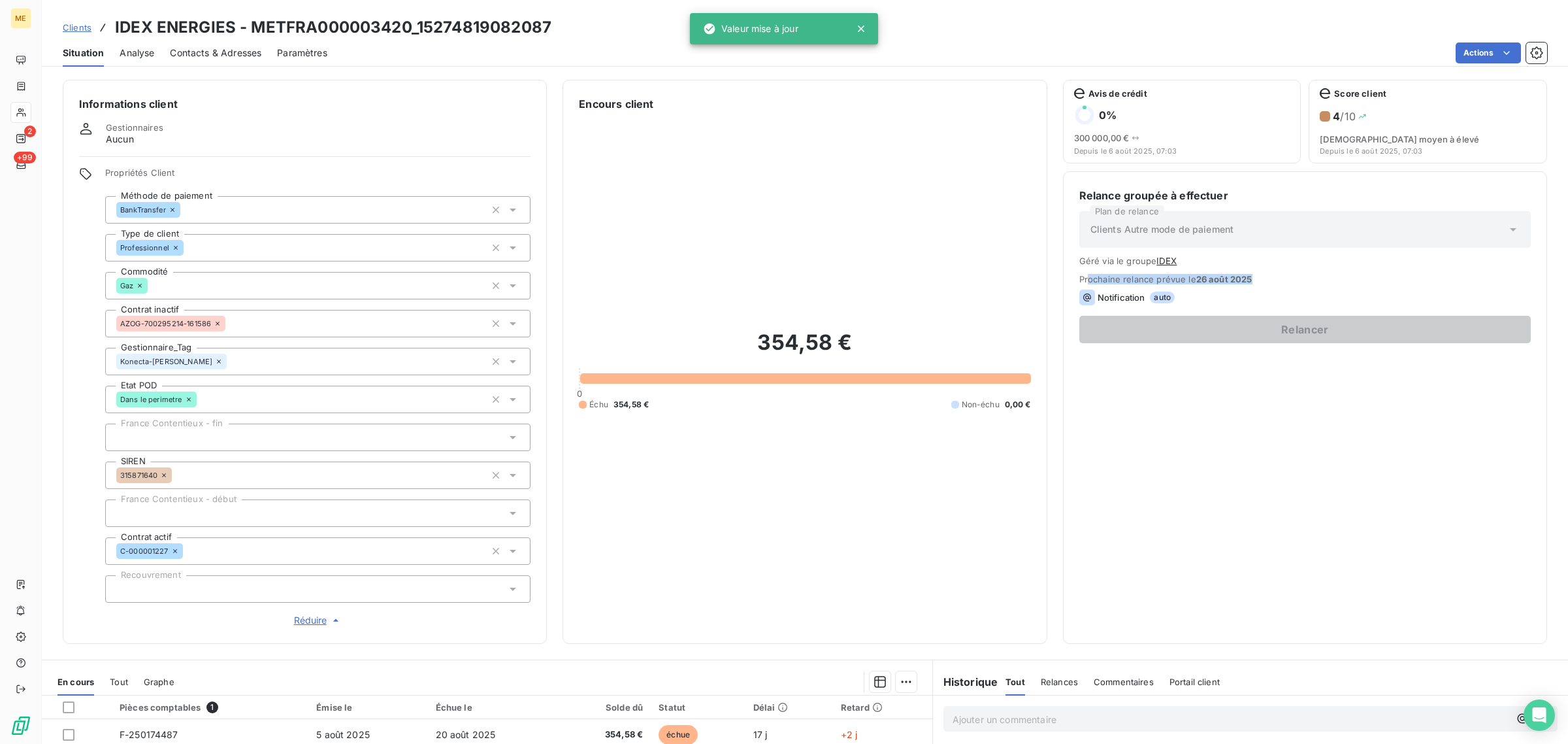
drag, startPoint x: 1080, startPoint y: 278, endPoint x: 1294, endPoint y: 278, distance: 214.0
click at [1294, 278] on span "Prochaine relance prévue le [DATE]" at bounding box center [1305, 279] width 451 height 10
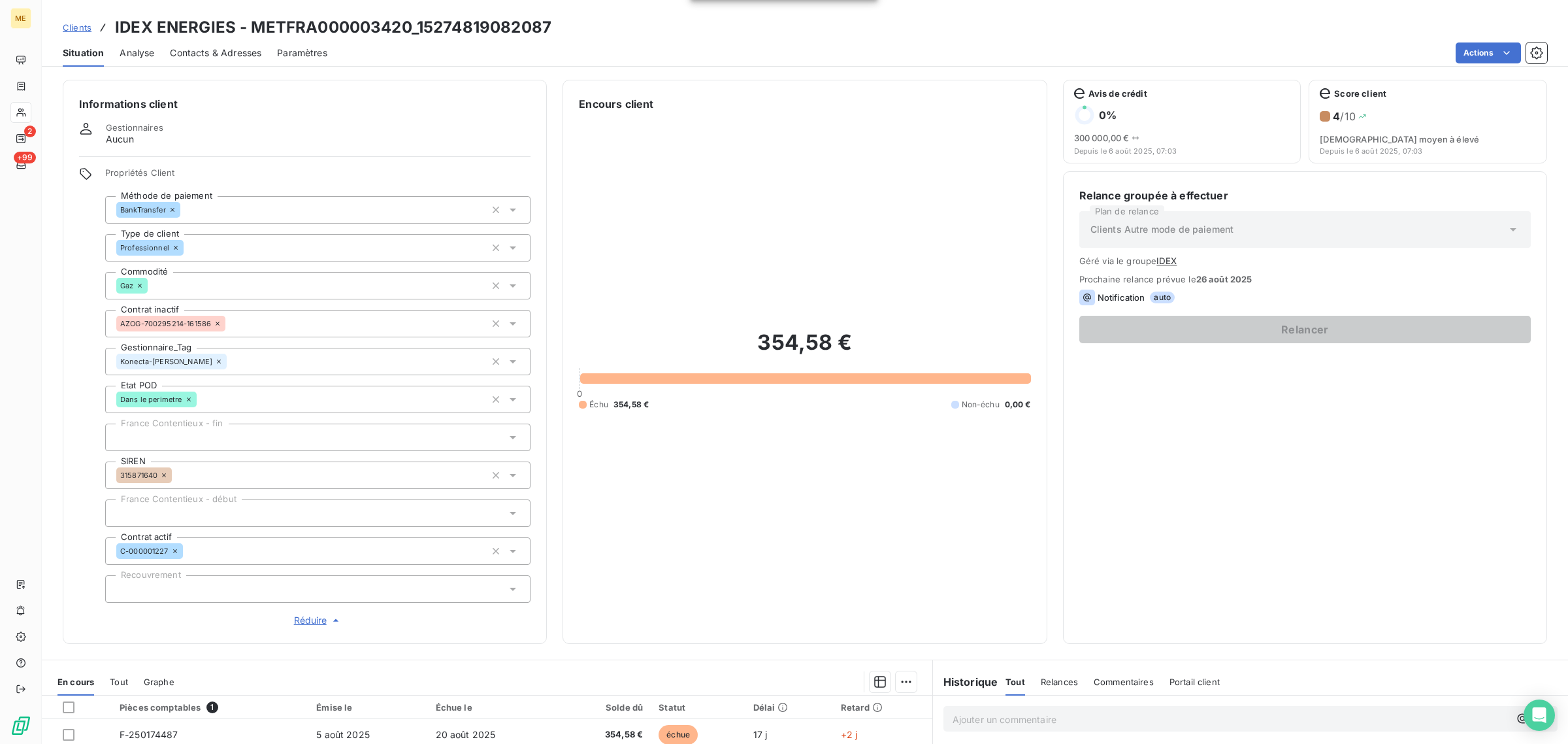
click at [1231, 416] on div "Relance groupée à effectuer Plan de relance Clients Autre mode de paiement Géré…" at bounding box center [1305, 407] width 451 height 440
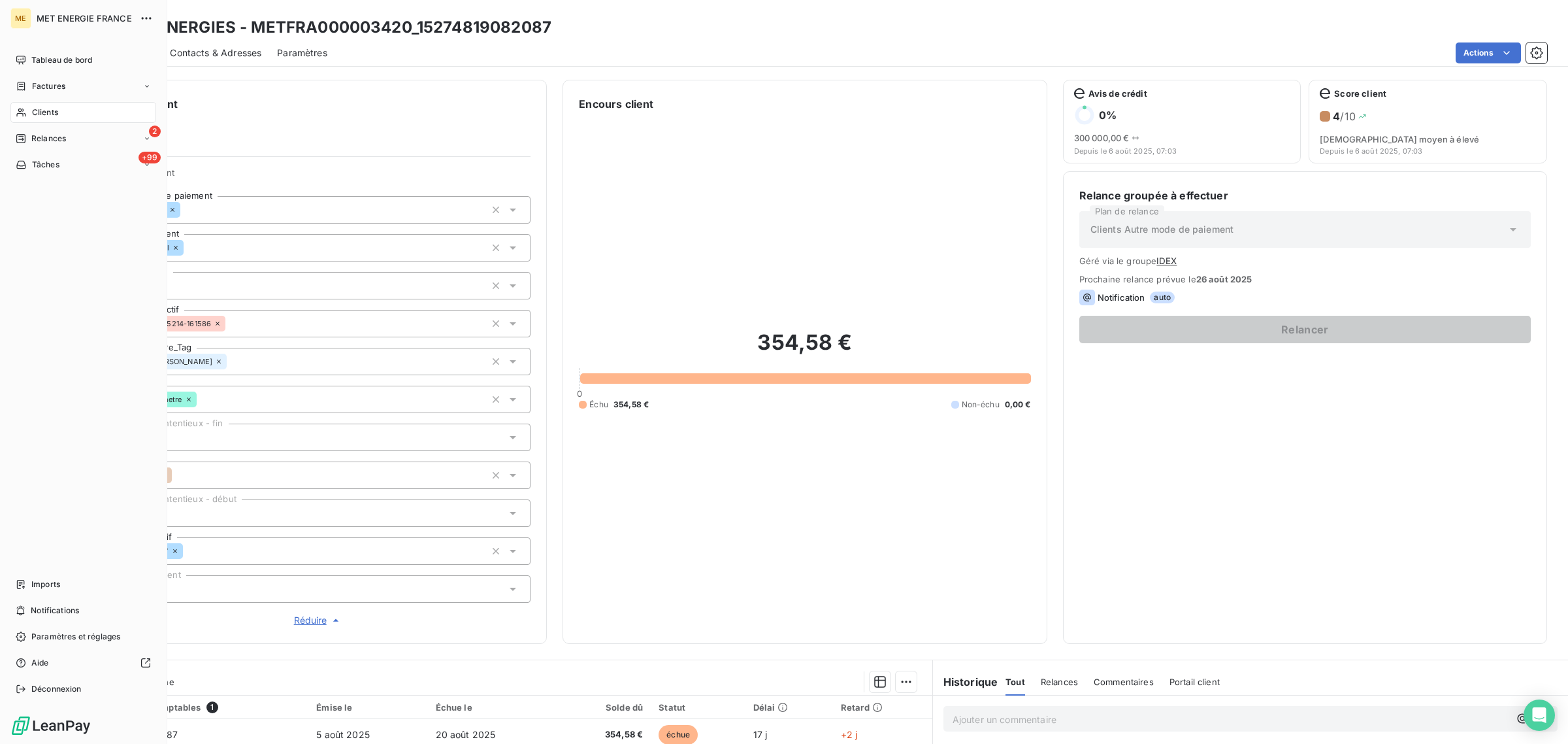
click at [36, 111] on span "Clients" at bounding box center [45, 112] width 26 height 12
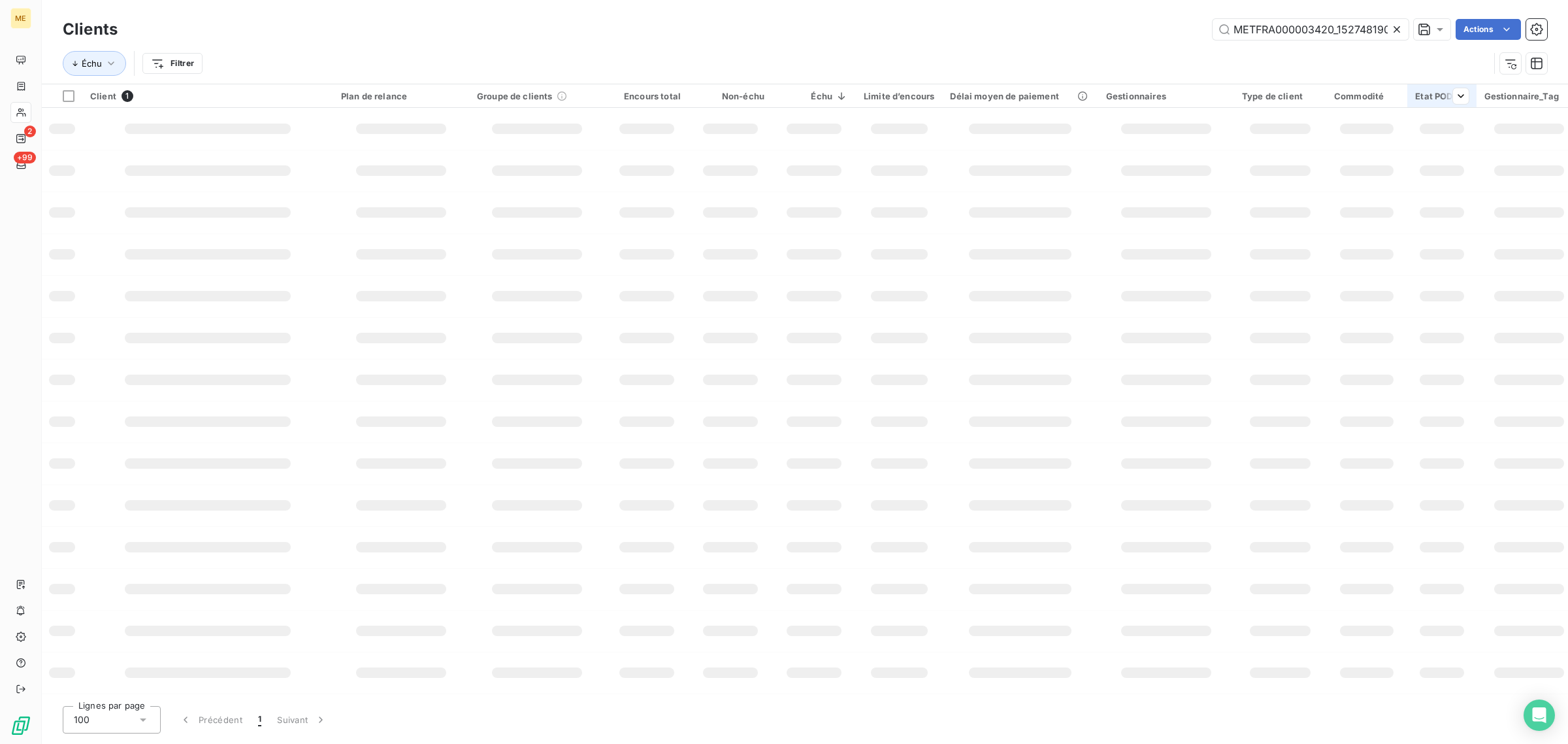
scroll to position [0, 35]
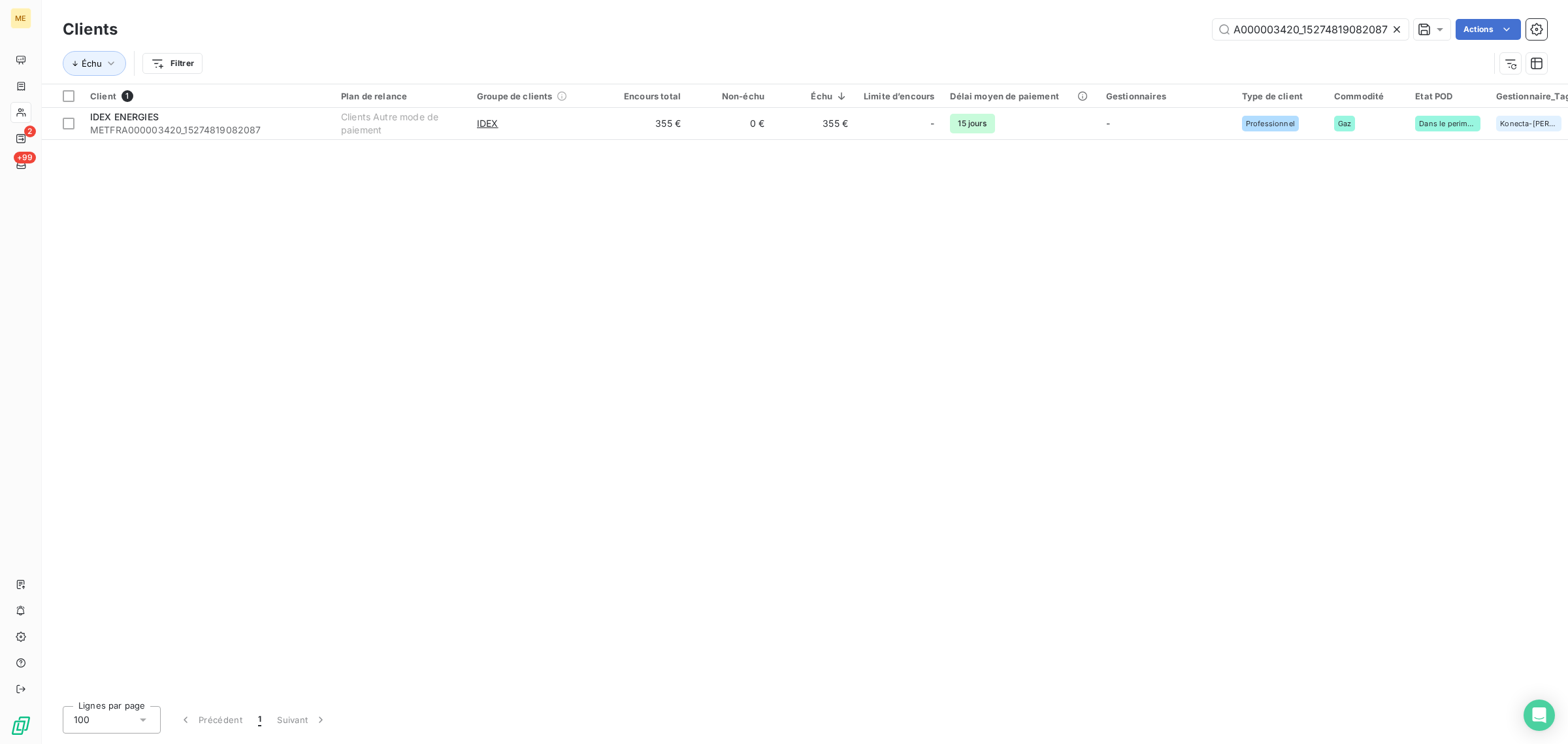
click at [1394, 27] on icon at bounding box center [1397, 29] width 7 height 7
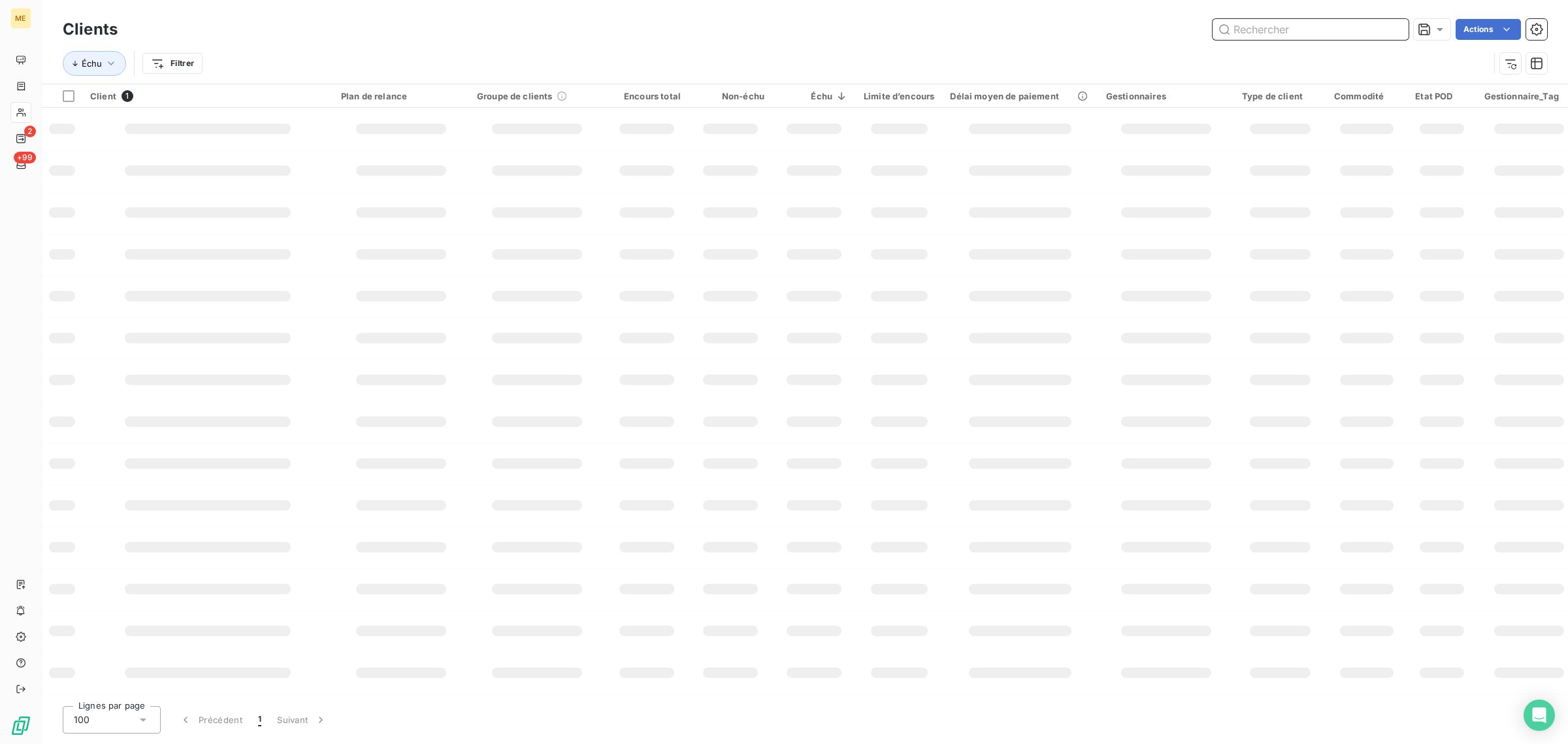
click at [1335, 28] on input "text" at bounding box center [1310, 29] width 196 height 21
paste input "METFRA000006629_GI101782"
type input "METFRA000006629_GI101782"
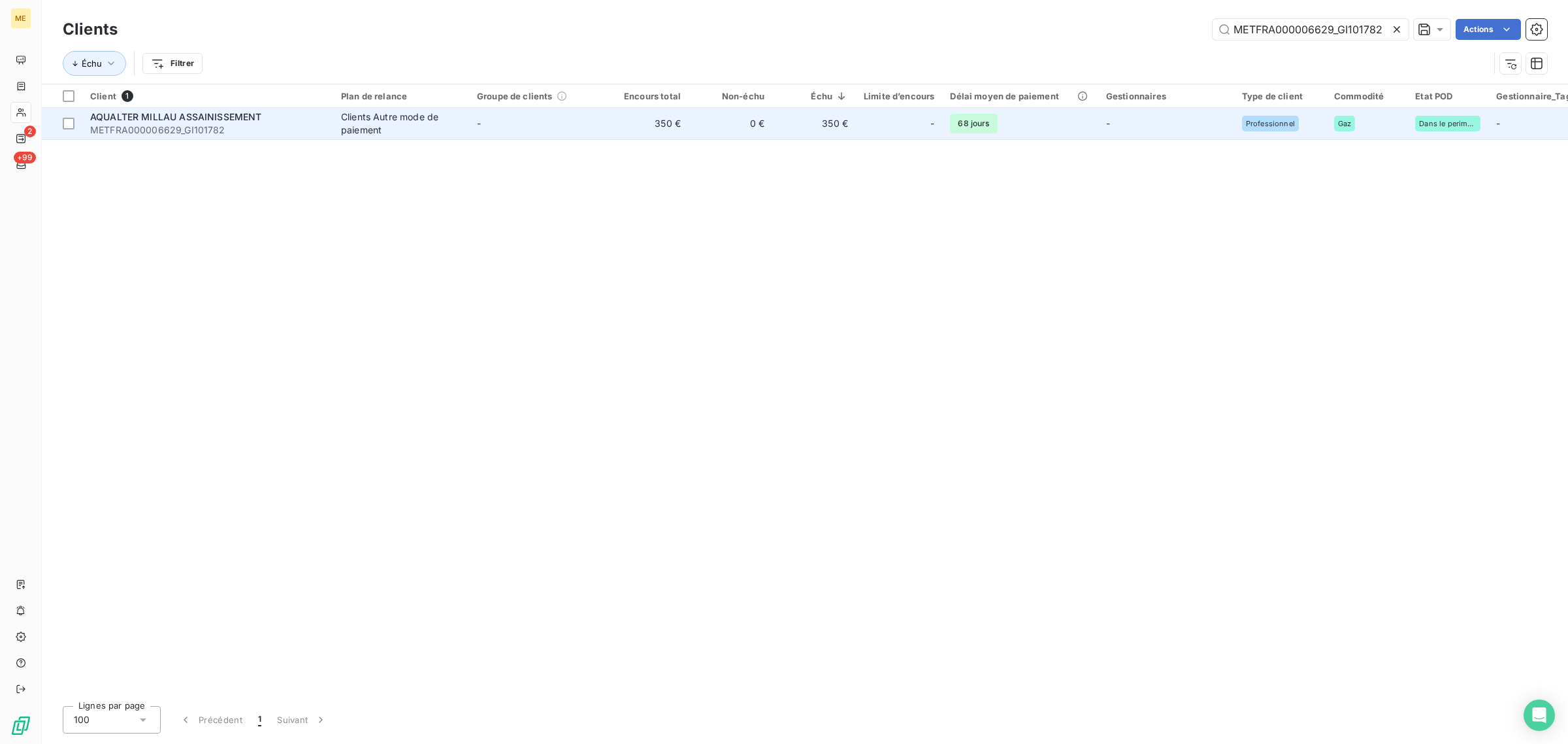
click at [552, 125] on td "-" at bounding box center [537, 123] width 135 height 31
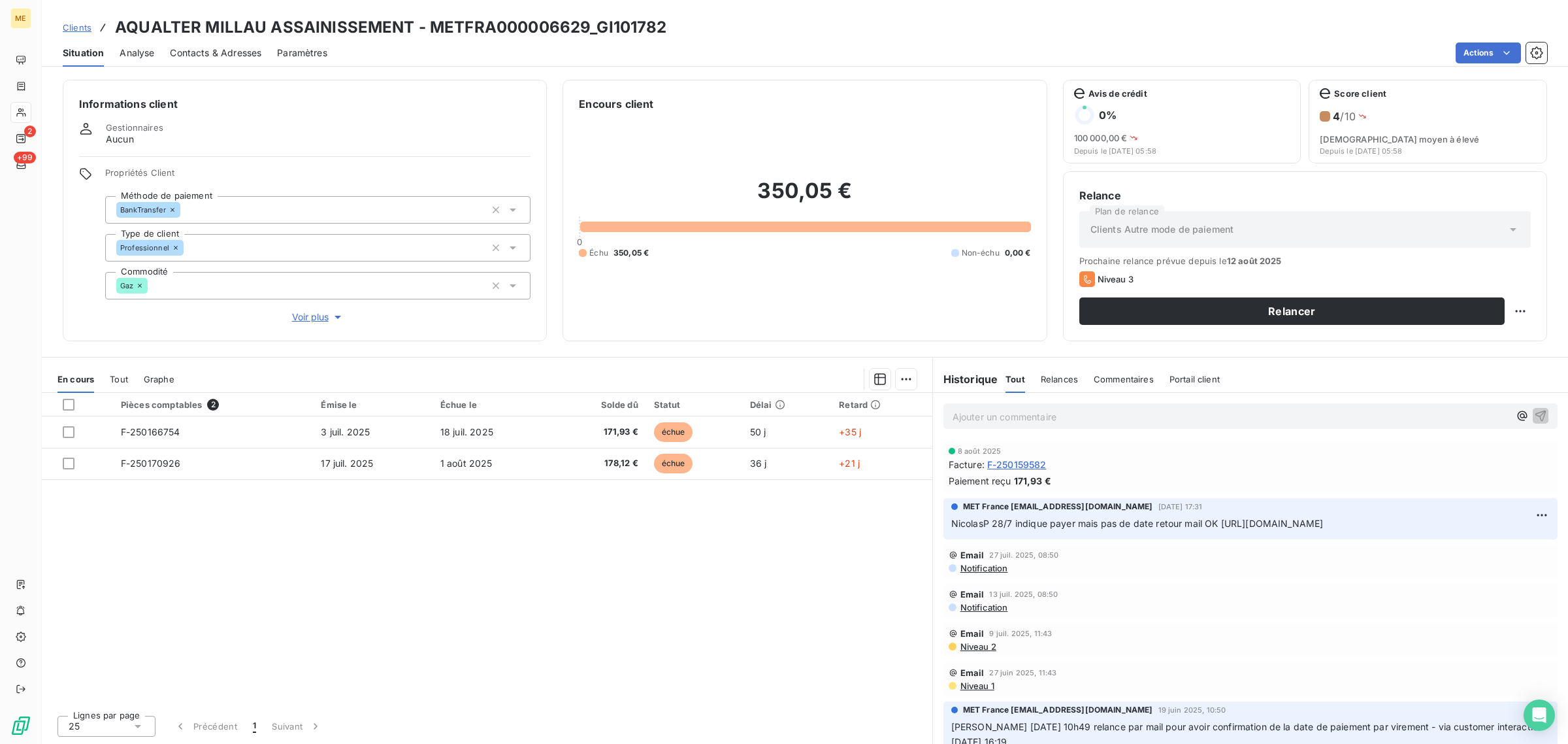
click at [313, 320] on span "Voir plus" at bounding box center [318, 317] width 53 height 13
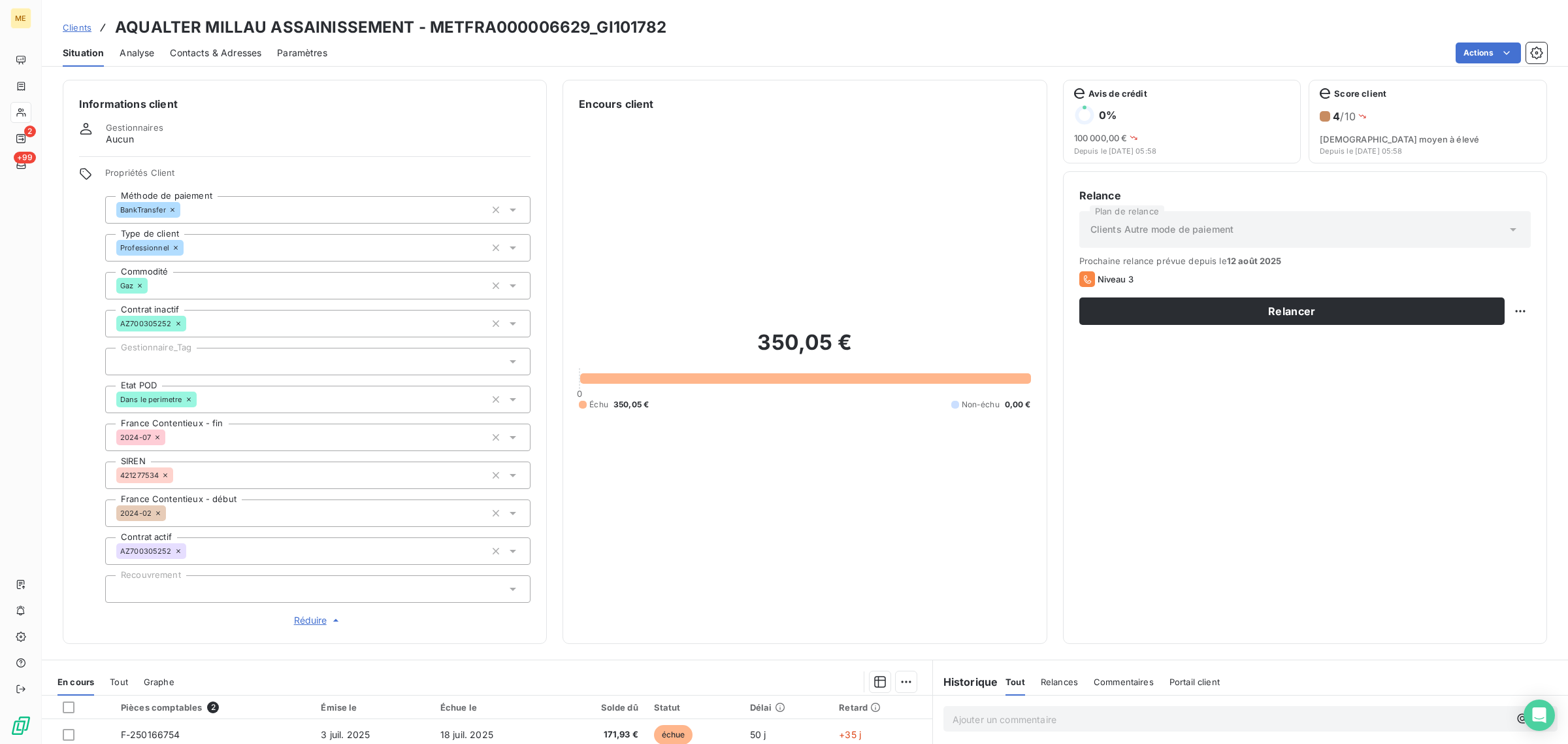
click at [183, 364] on div at bounding box center [318, 362] width 425 height 28
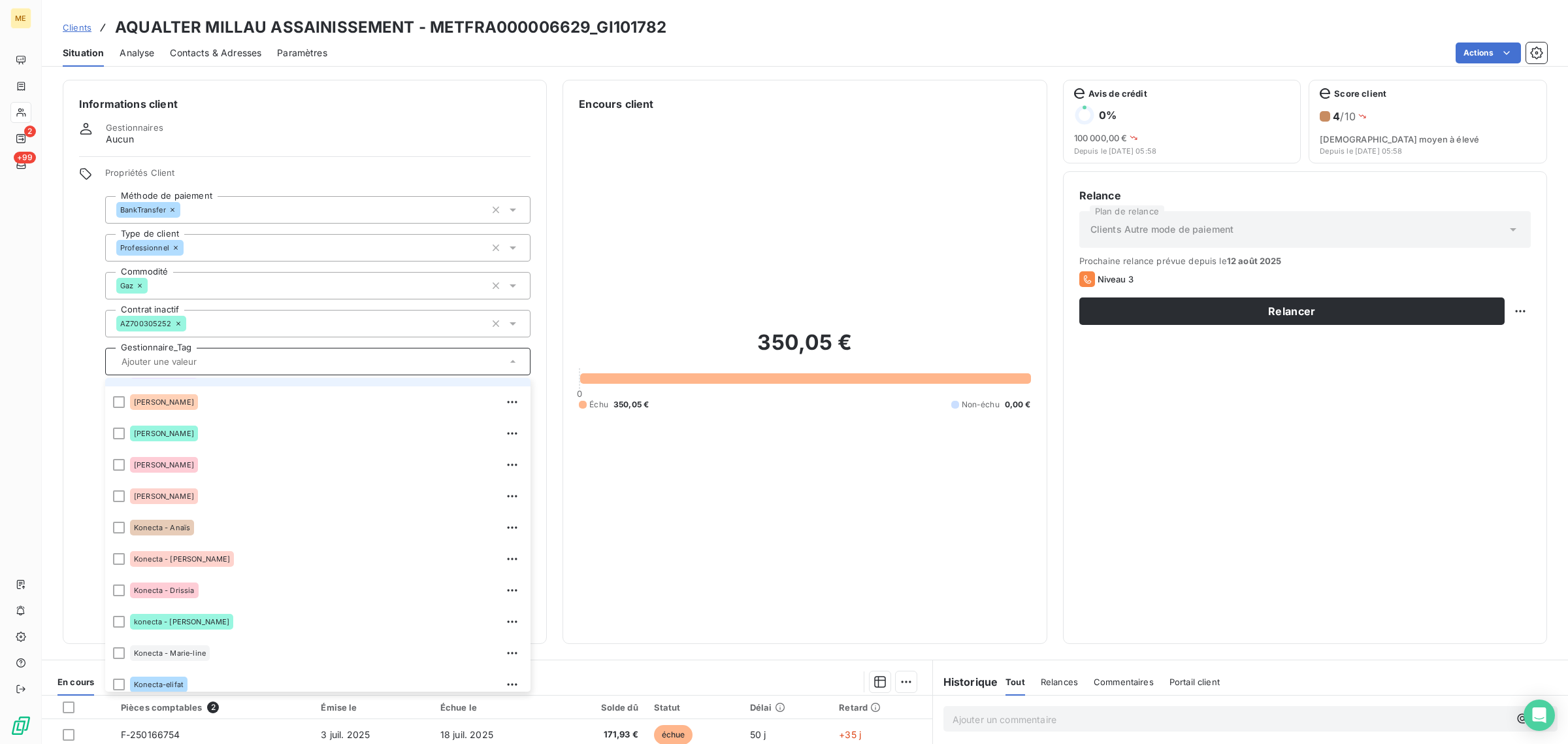
scroll to position [375, 0]
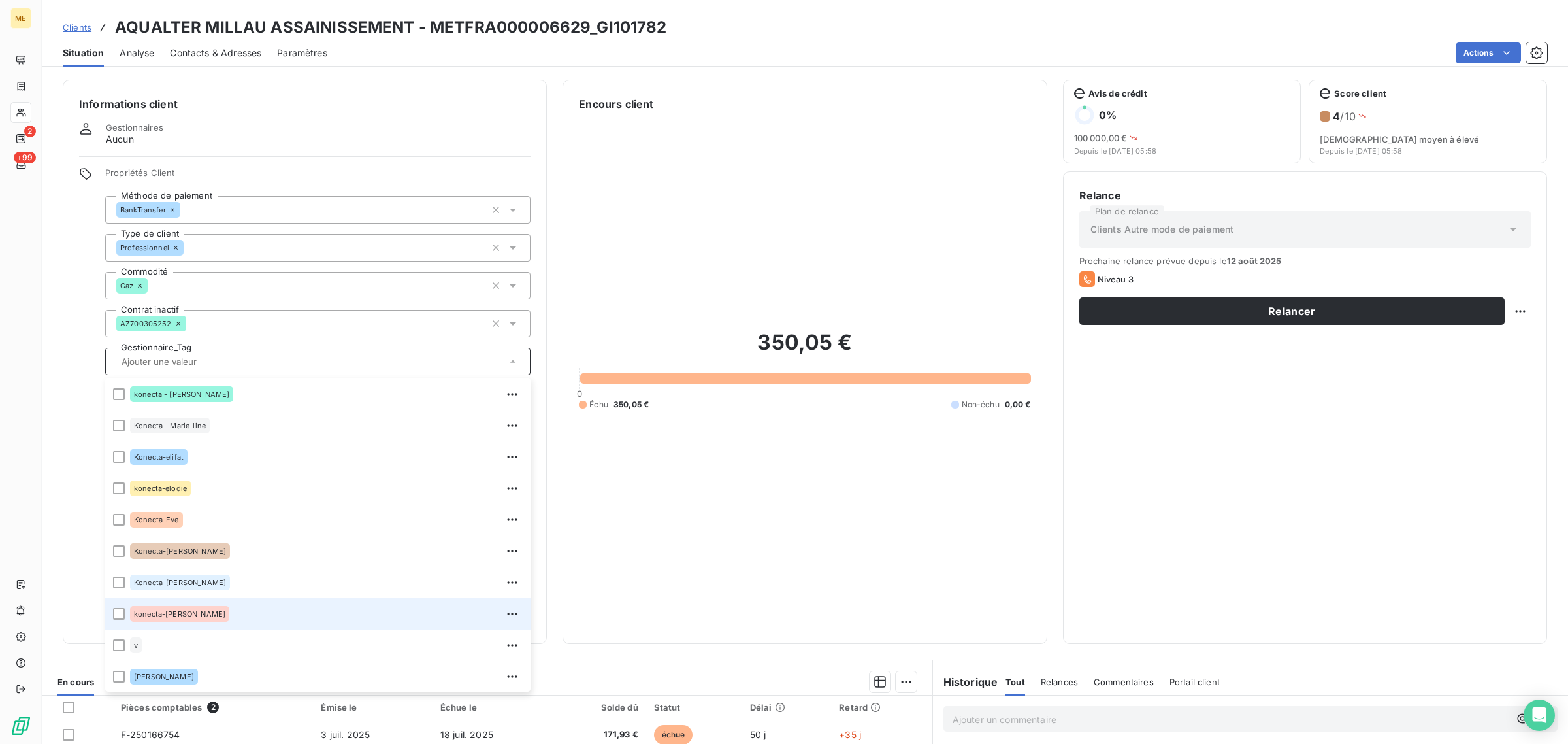
click at [179, 603] on div "konecta-[PERSON_NAME]" at bounding box center [326, 614] width 393 height 21
click at [687, 465] on div "350,05 € 0 Échu 350,05 € Non-échu 0,00 €" at bounding box center [804, 369] width 451 height 515
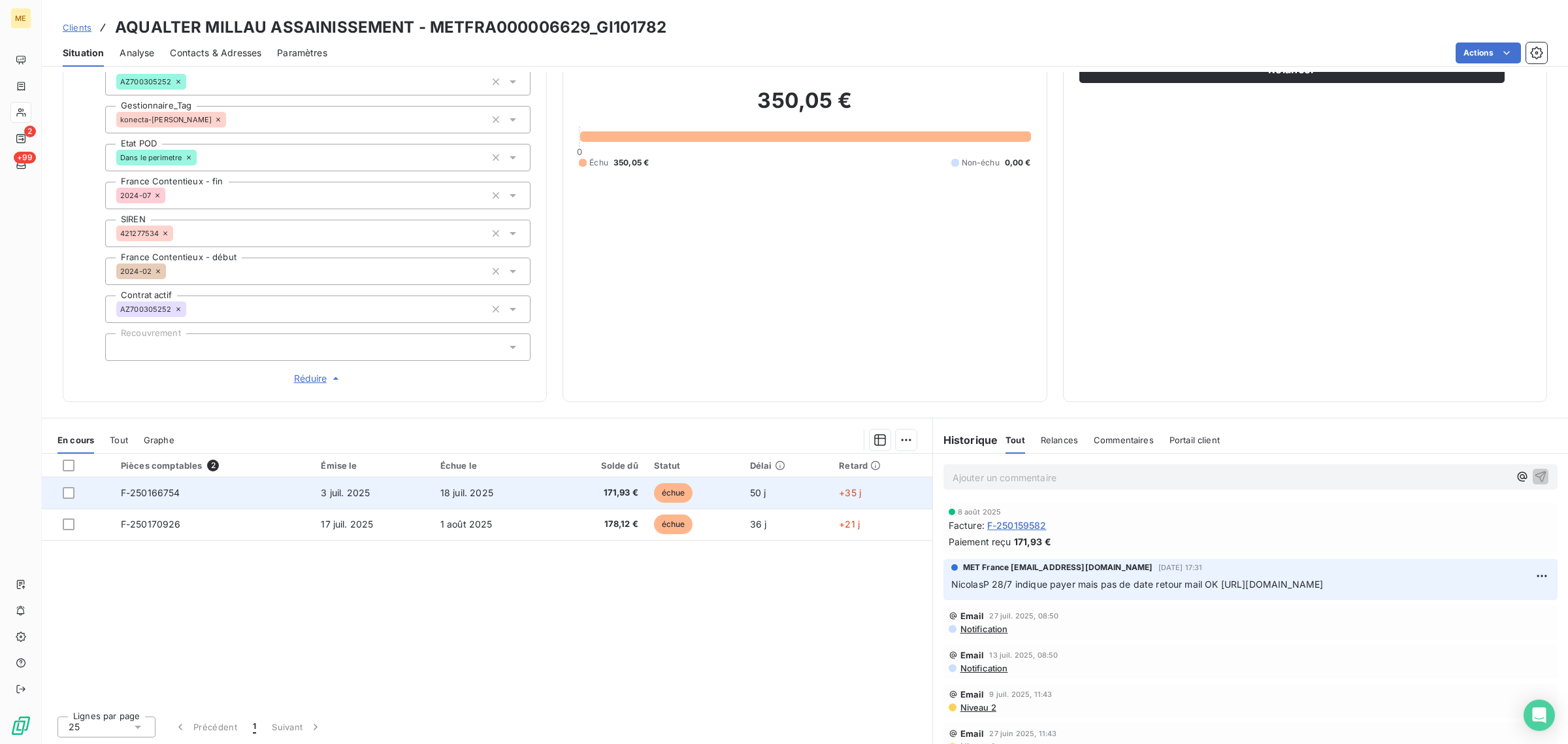
scroll to position [0, 0]
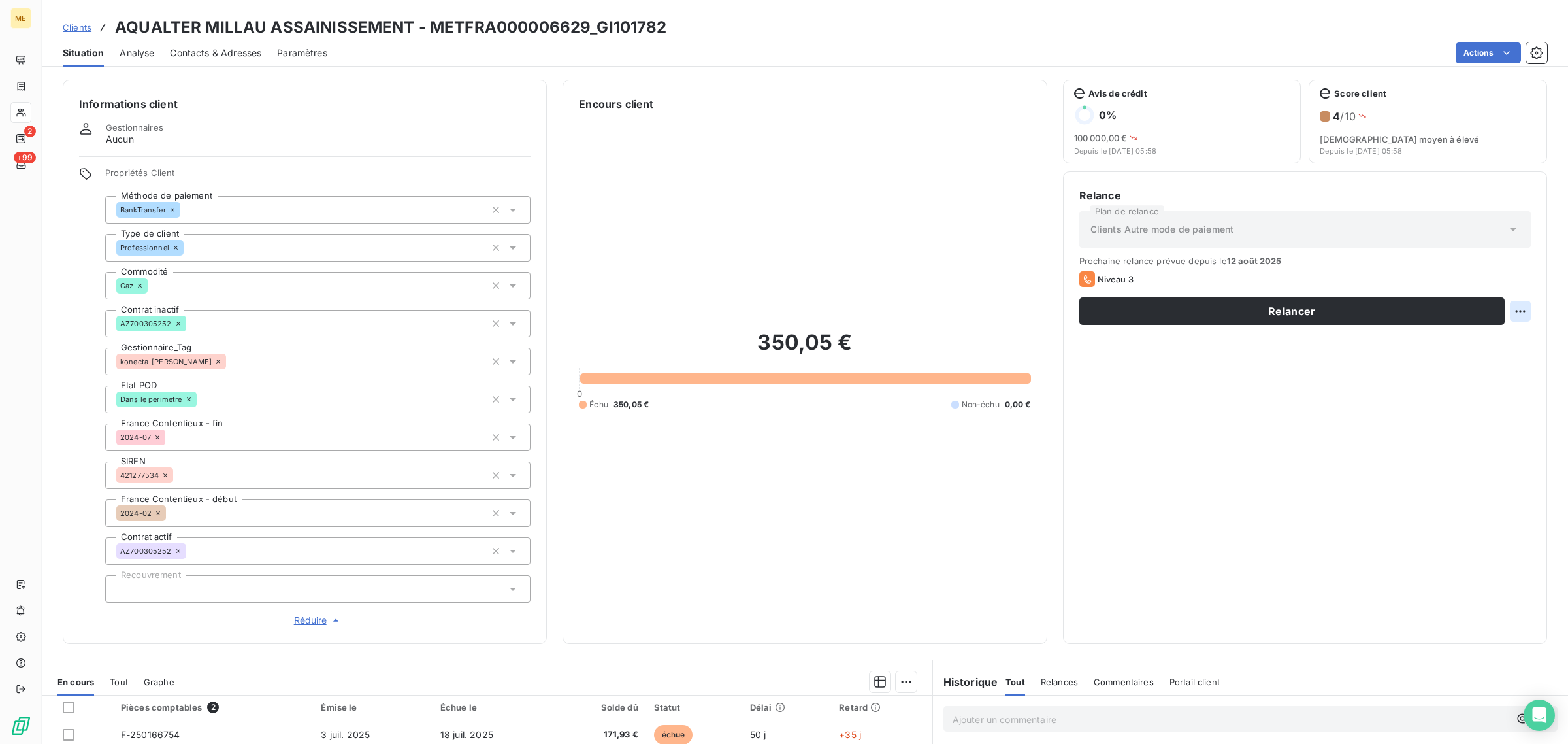
click at [1509, 316] on html "ME 2 +99 Clients AQUALTER MILLAU ASSAINISSEMENT - METFRA000006629_GI101782 Situ…" at bounding box center [784, 372] width 1568 height 744
click at [1408, 344] on div "Replanifier cette action" at bounding box center [1455, 340] width 117 height 21
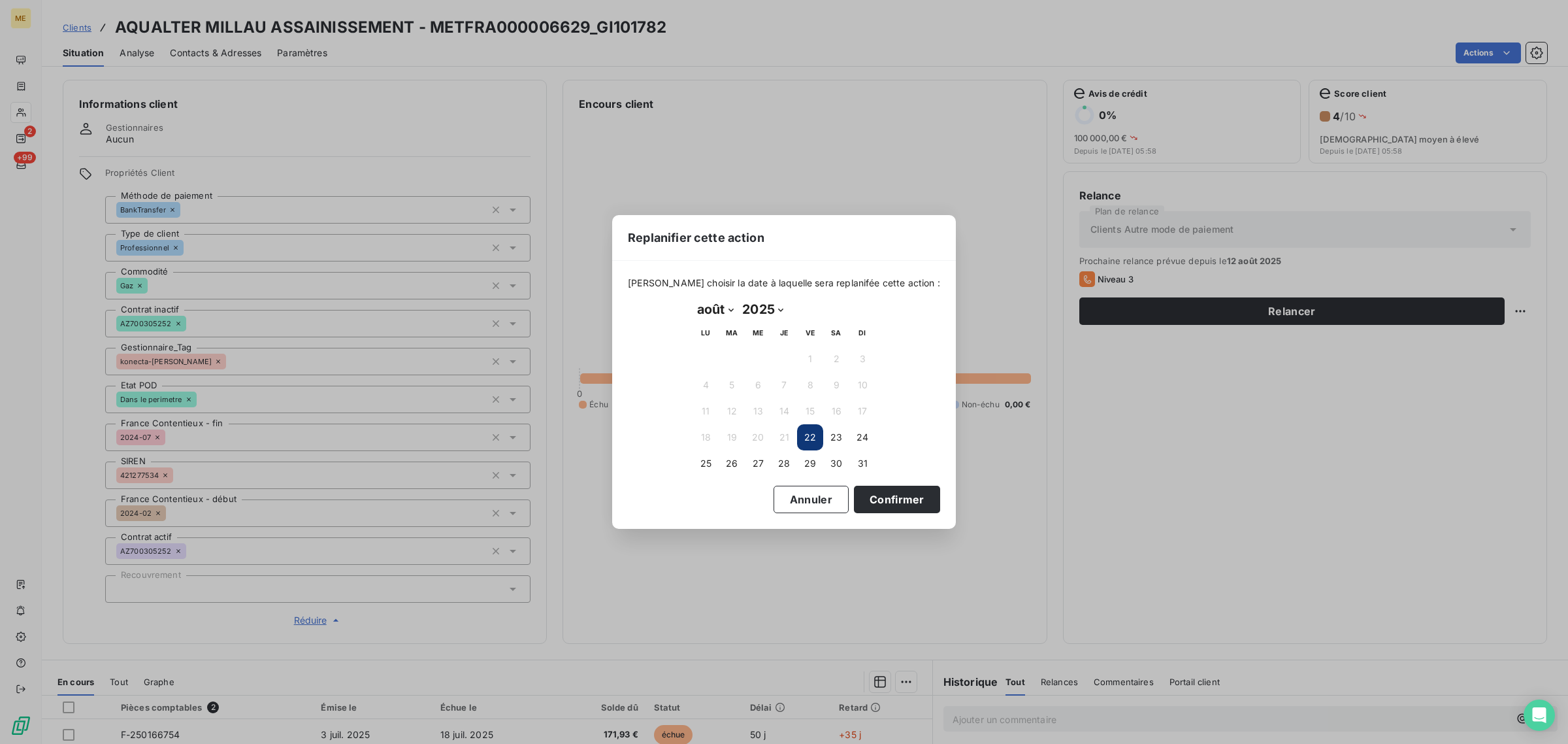
click at [714, 313] on select "janvier février mars avril mai juin juillet août septembre octobre novembre déc…" at bounding box center [715, 309] width 45 height 21
select select "8"
click at [693, 299] on select "janvier février mars avril mai juin juillet août septembre octobre novembre déc…" at bounding box center [715, 309] width 45 height 21
click at [776, 361] on button "4" at bounding box center [784, 358] width 26 height 26
click at [889, 498] on button "Confirmer" at bounding box center [897, 500] width 86 height 28
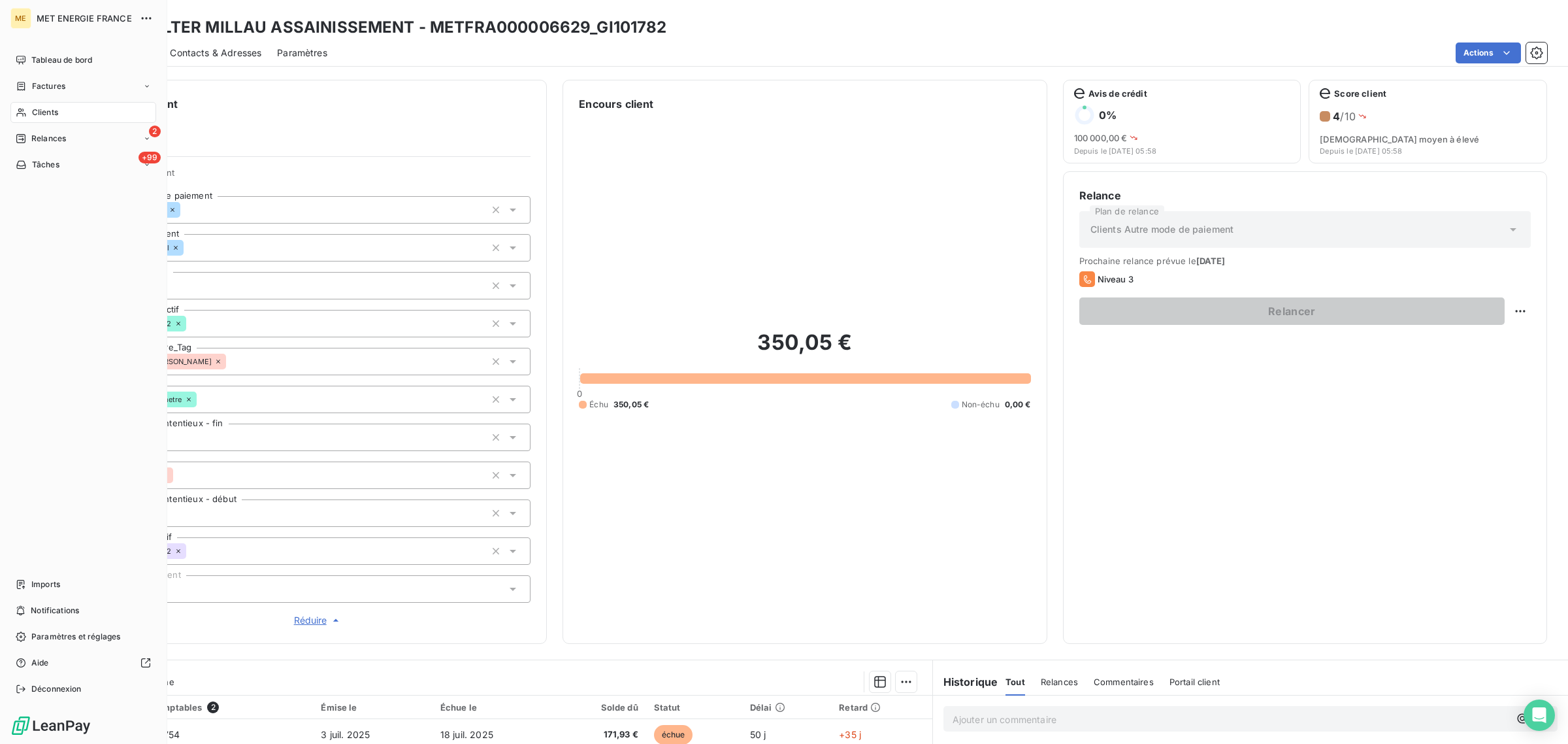
drag, startPoint x: 25, startPoint y: 111, endPoint x: 41, endPoint y: 111, distance: 16.0
click at [25, 111] on icon at bounding box center [21, 112] width 11 height 10
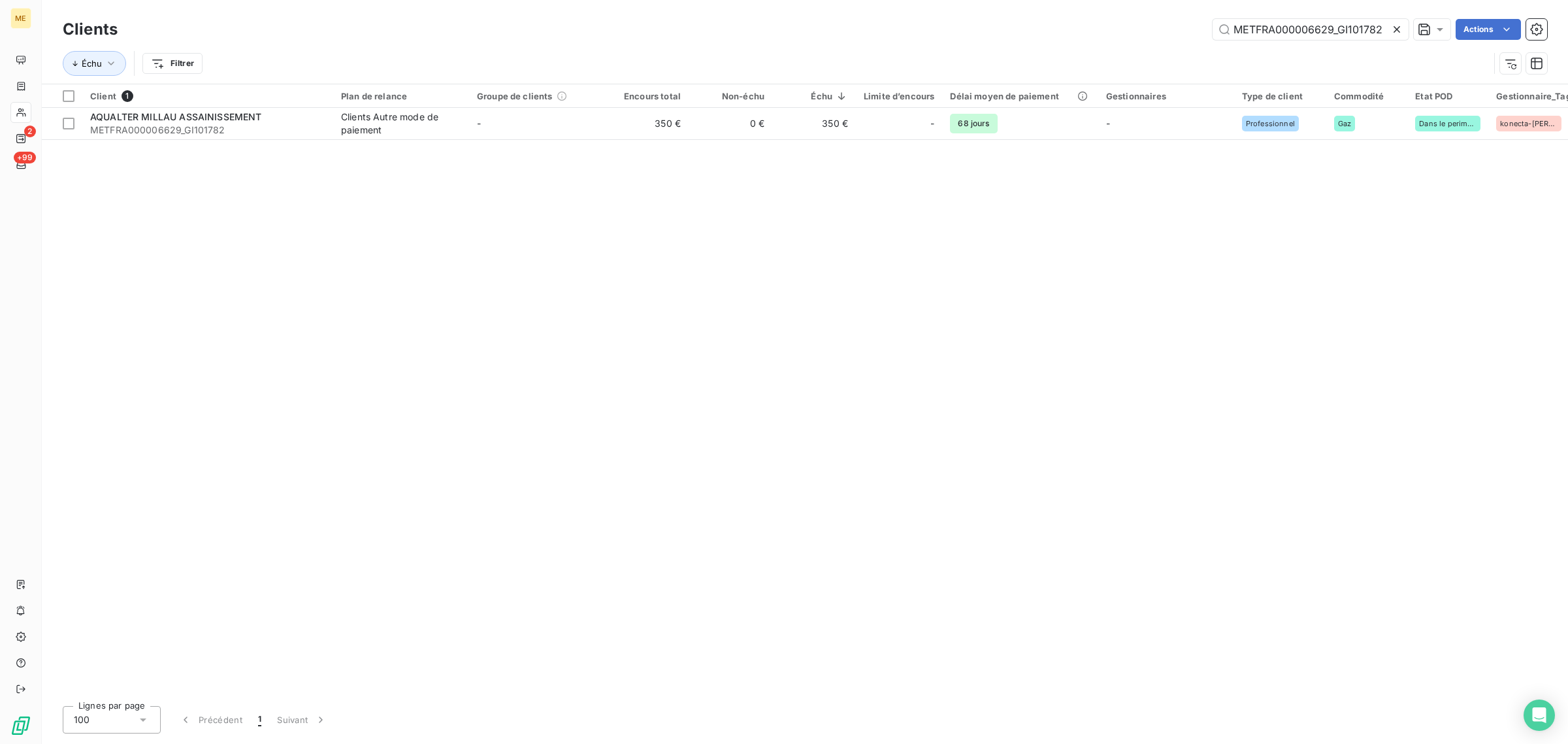
click at [1396, 31] on icon at bounding box center [1396, 28] width 13 height 13
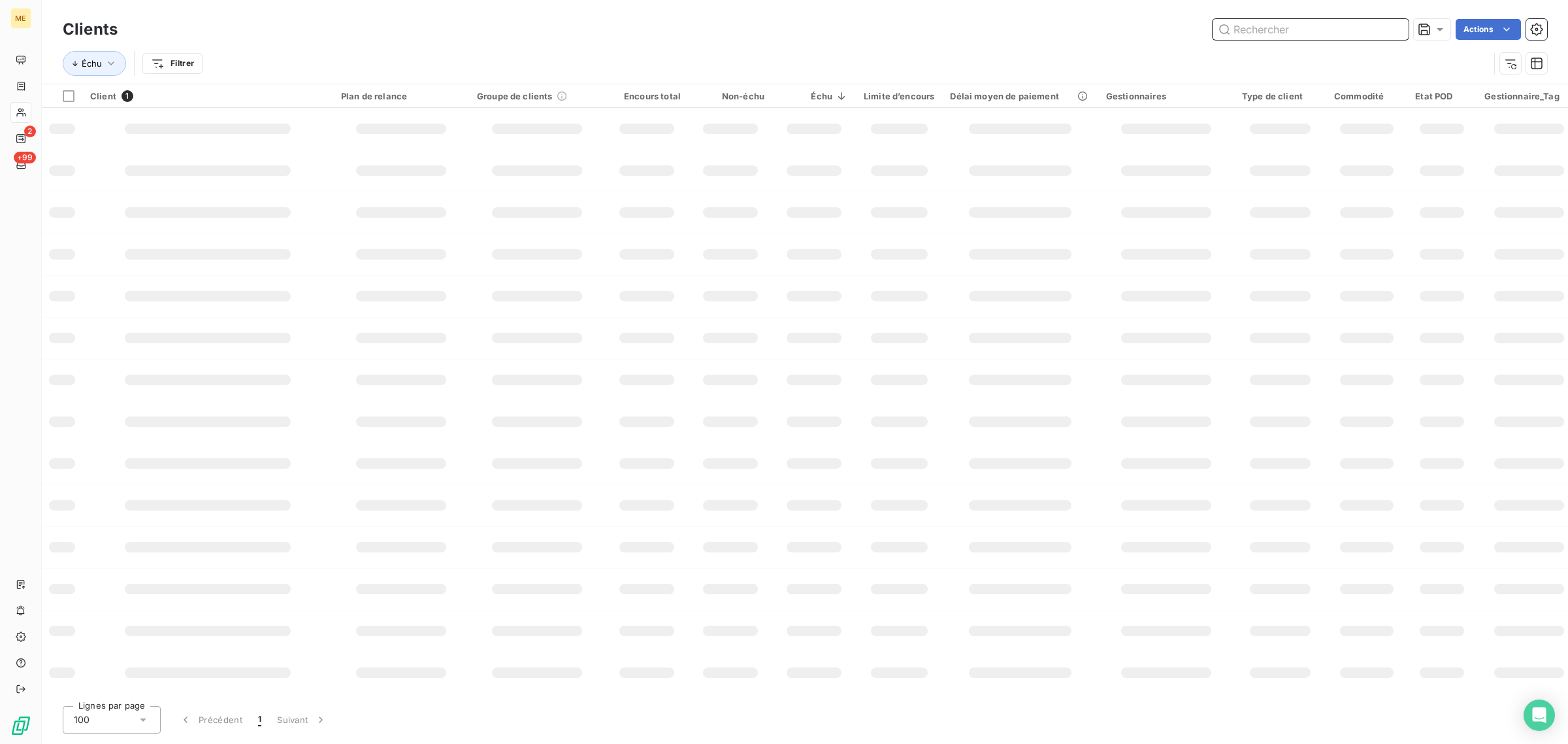
click at [1321, 31] on input "text" at bounding box center [1310, 29] width 196 height 21
paste input "METFRA000005983_22199710540591"
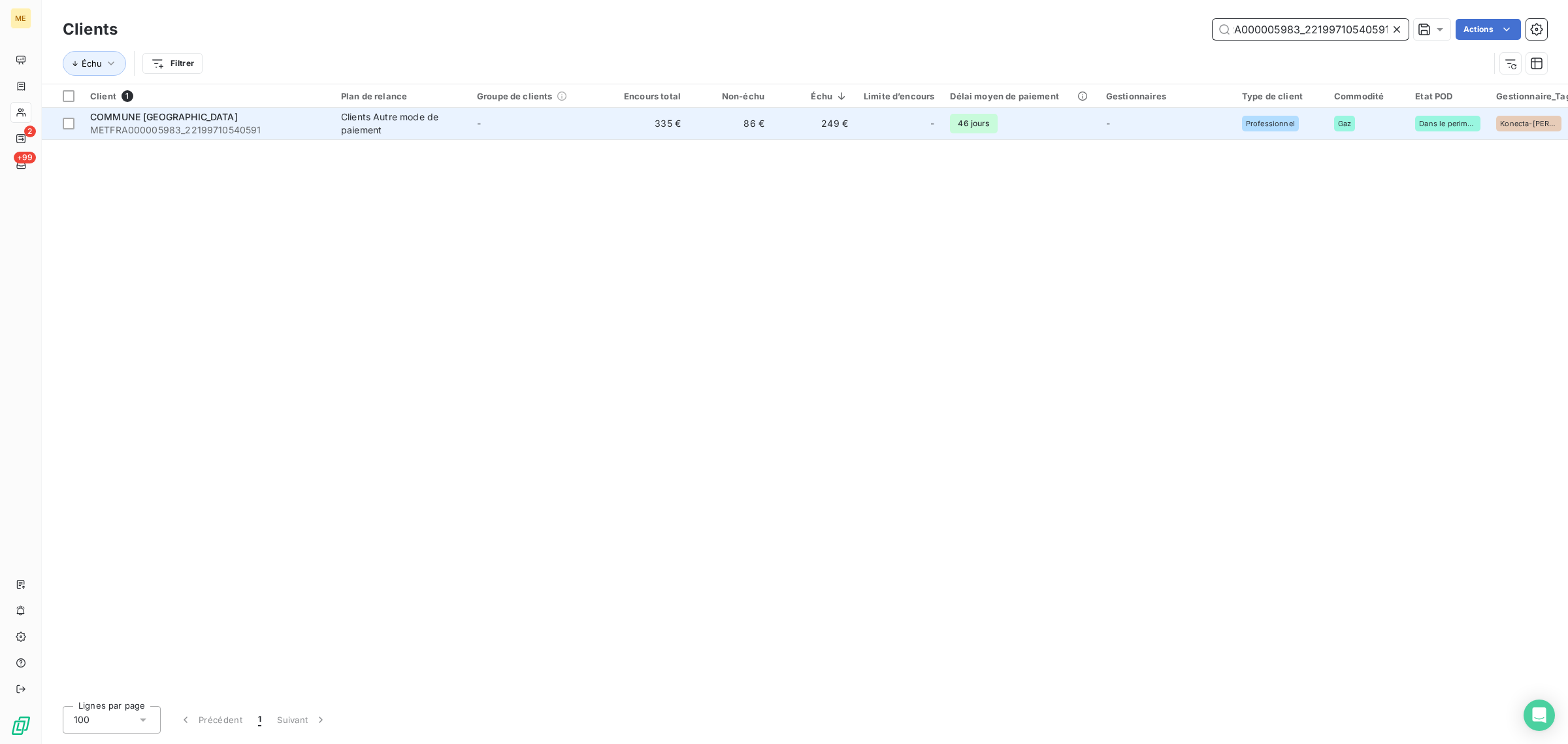
type input "METFRA000005983_22199710540591"
click at [543, 129] on td "-" at bounding box center [537, 123] width 135 height 31
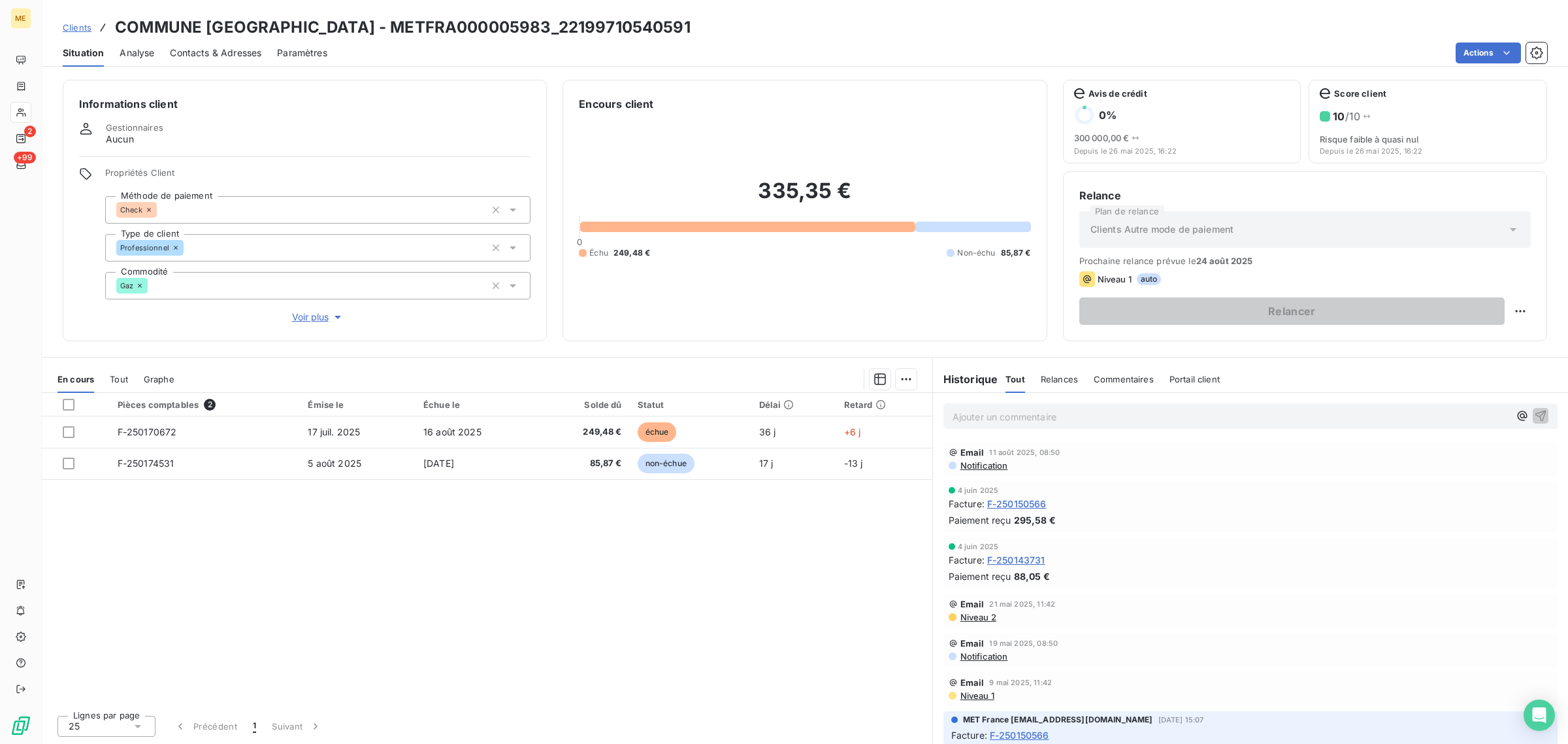
click at [315, 318] on span "Voir plus" at bounding box center [318, 317] width 53 height 13
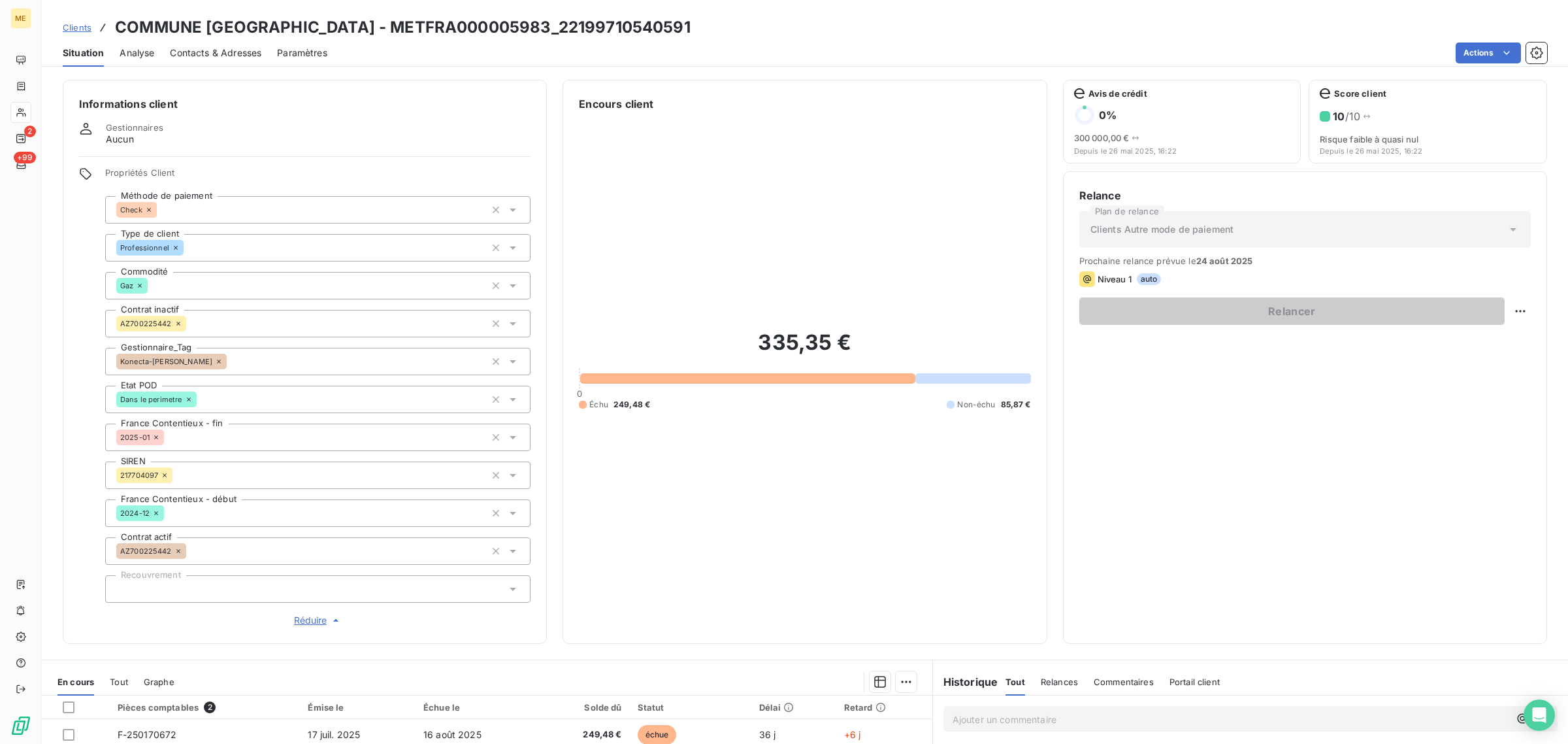
click at [215, 359] on icon at bounding box center [218, 361] width 8 height 8
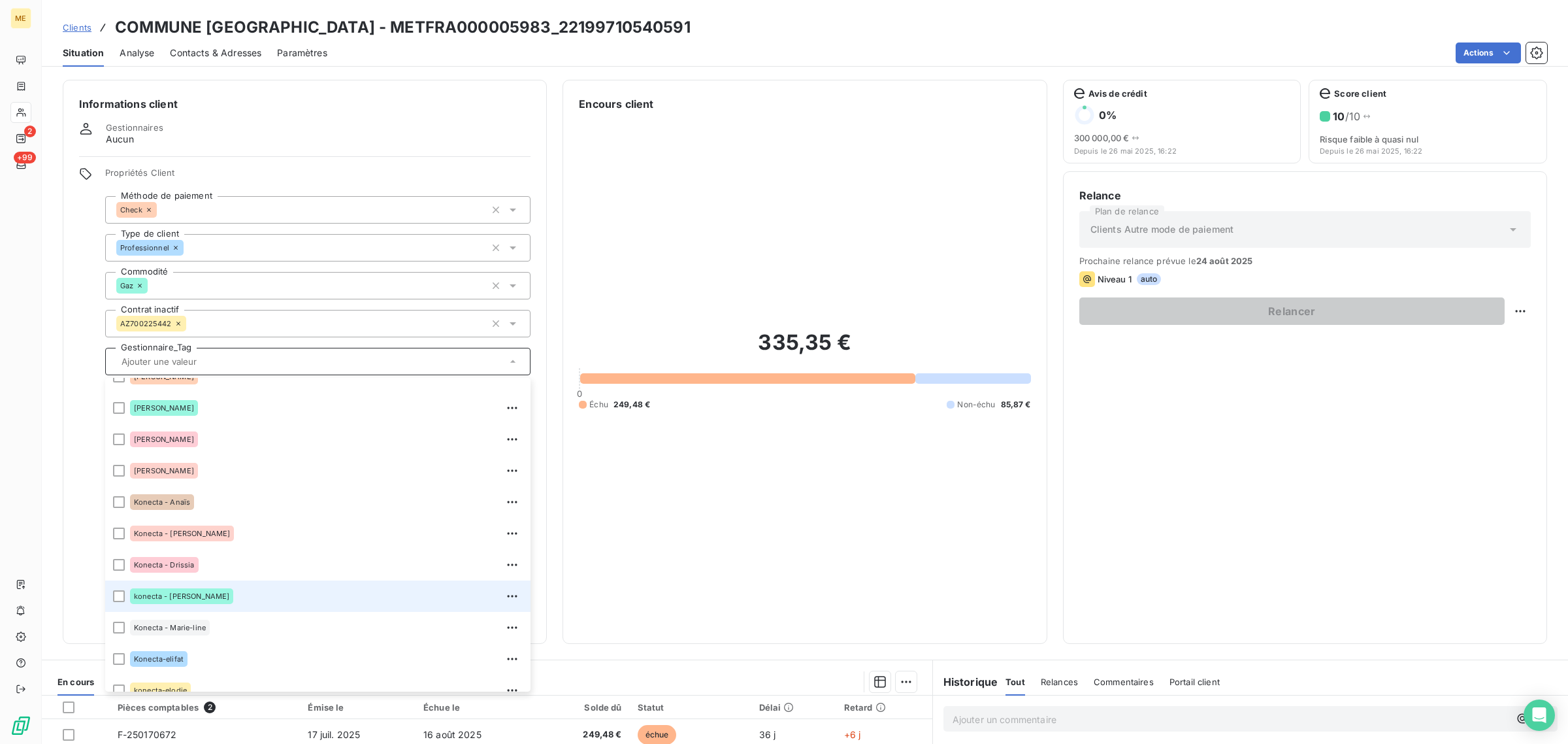
scroll to position [168, 0]
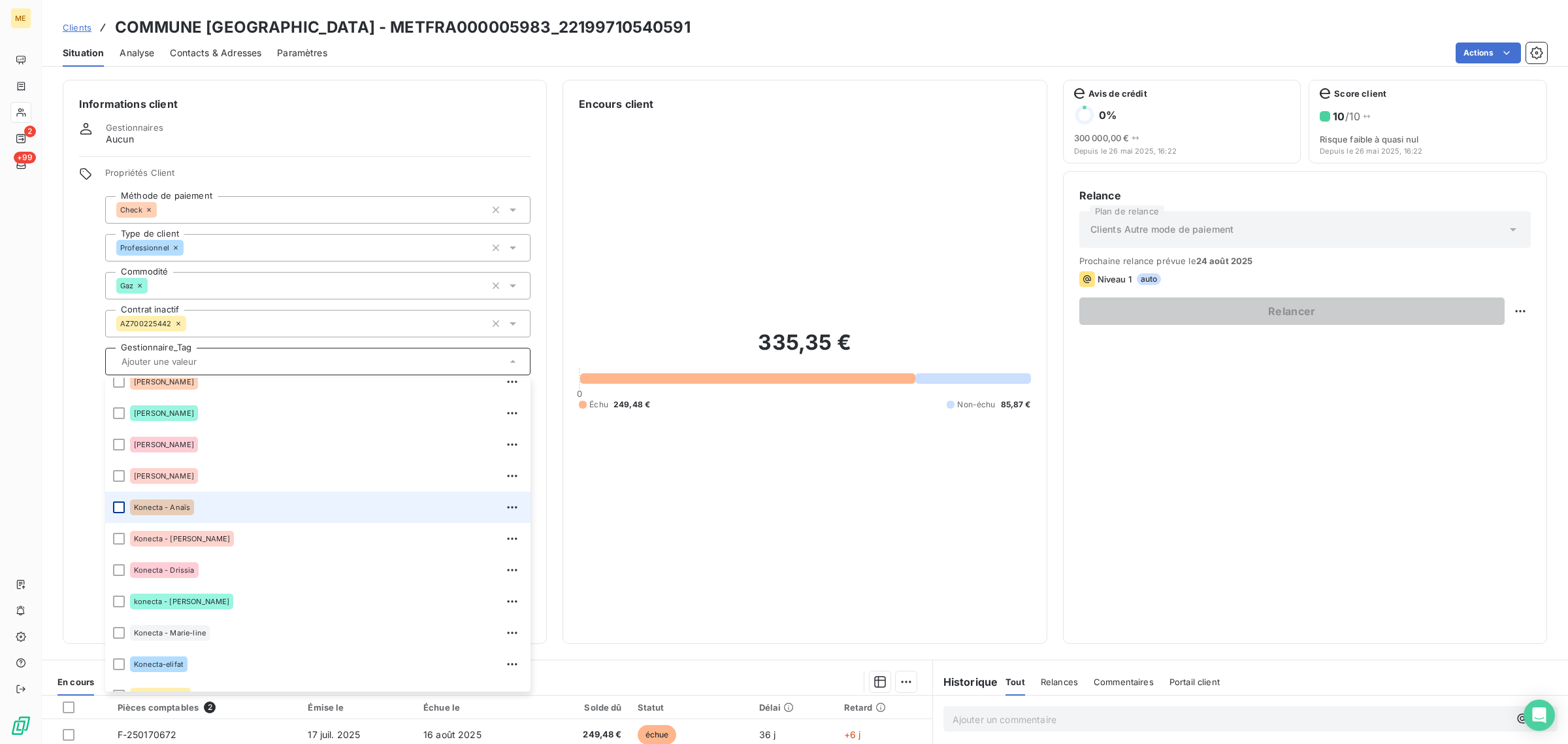
click at [117, 507] on div at bounding box center [119, 508] width 12 height 12
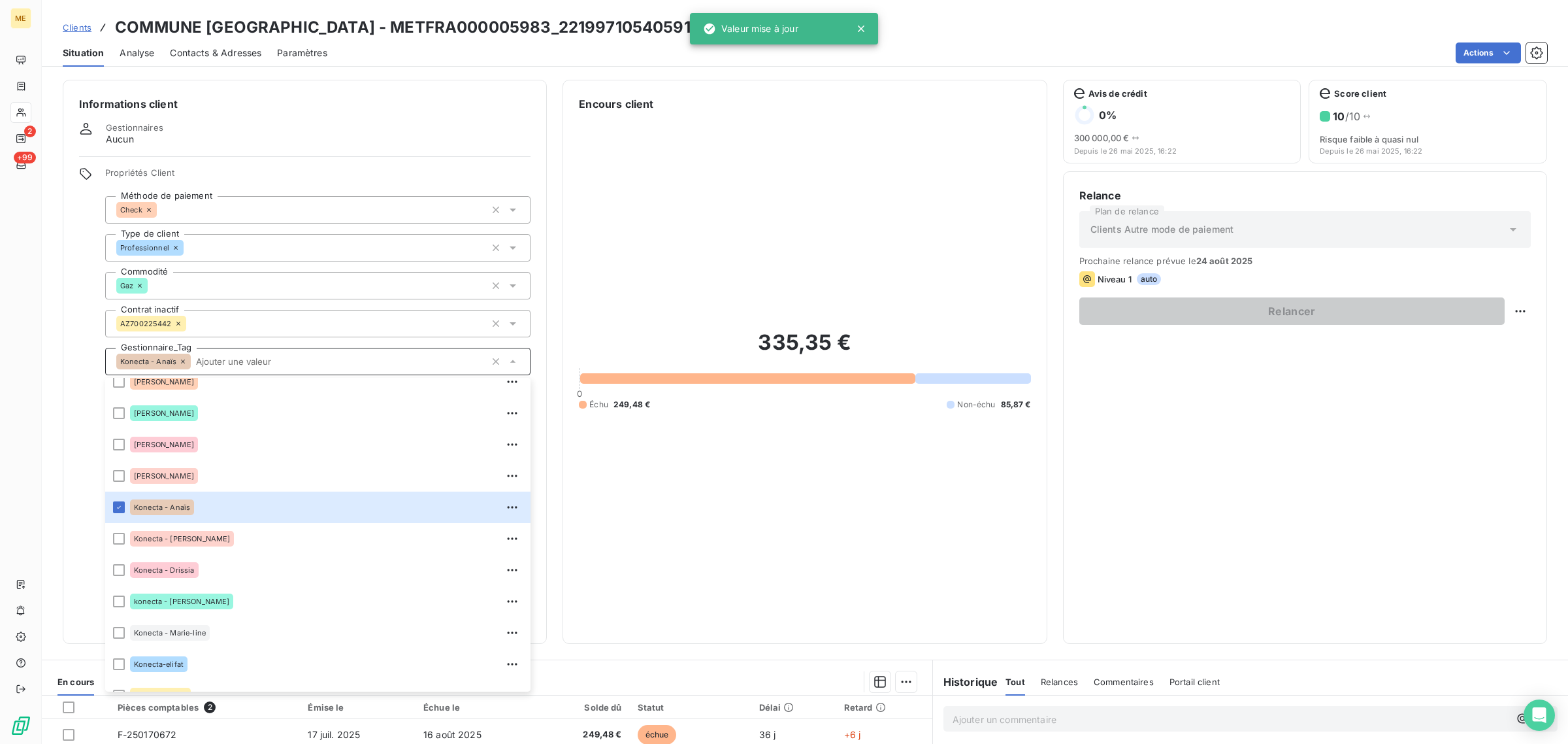
click at [765, 532] on div "335,35 € 0 Échu 249,48 € Non-échu 85,87 €" at bounding box center [804, 369] width 451 height 515
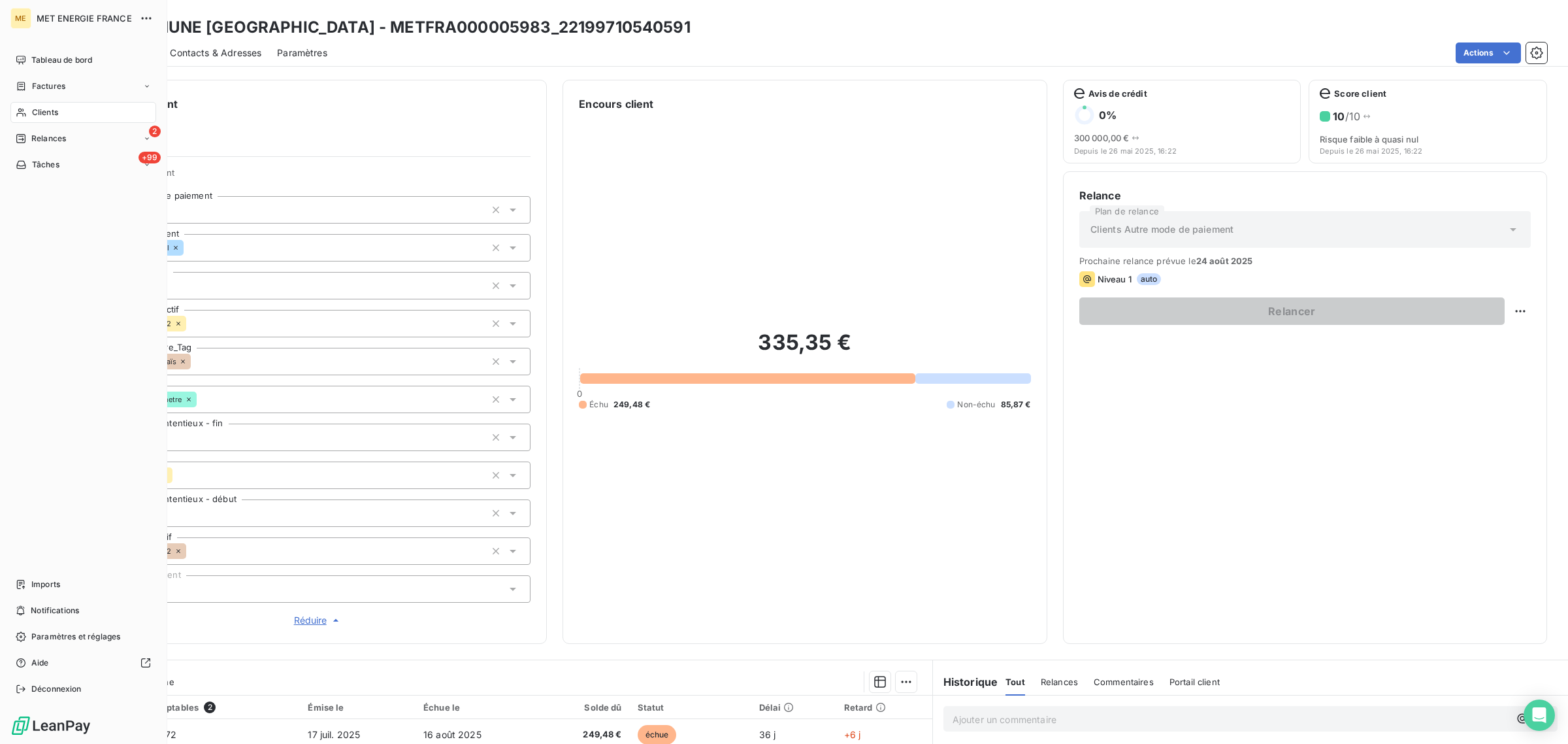
drag, startPoint x: 41, startPoint y: 110, endPoint x: 139, endPoint y: 125, distance: 99.1
click at [35, 109] on span "Clients" at bounding box center [45, 112] width 26 height 12
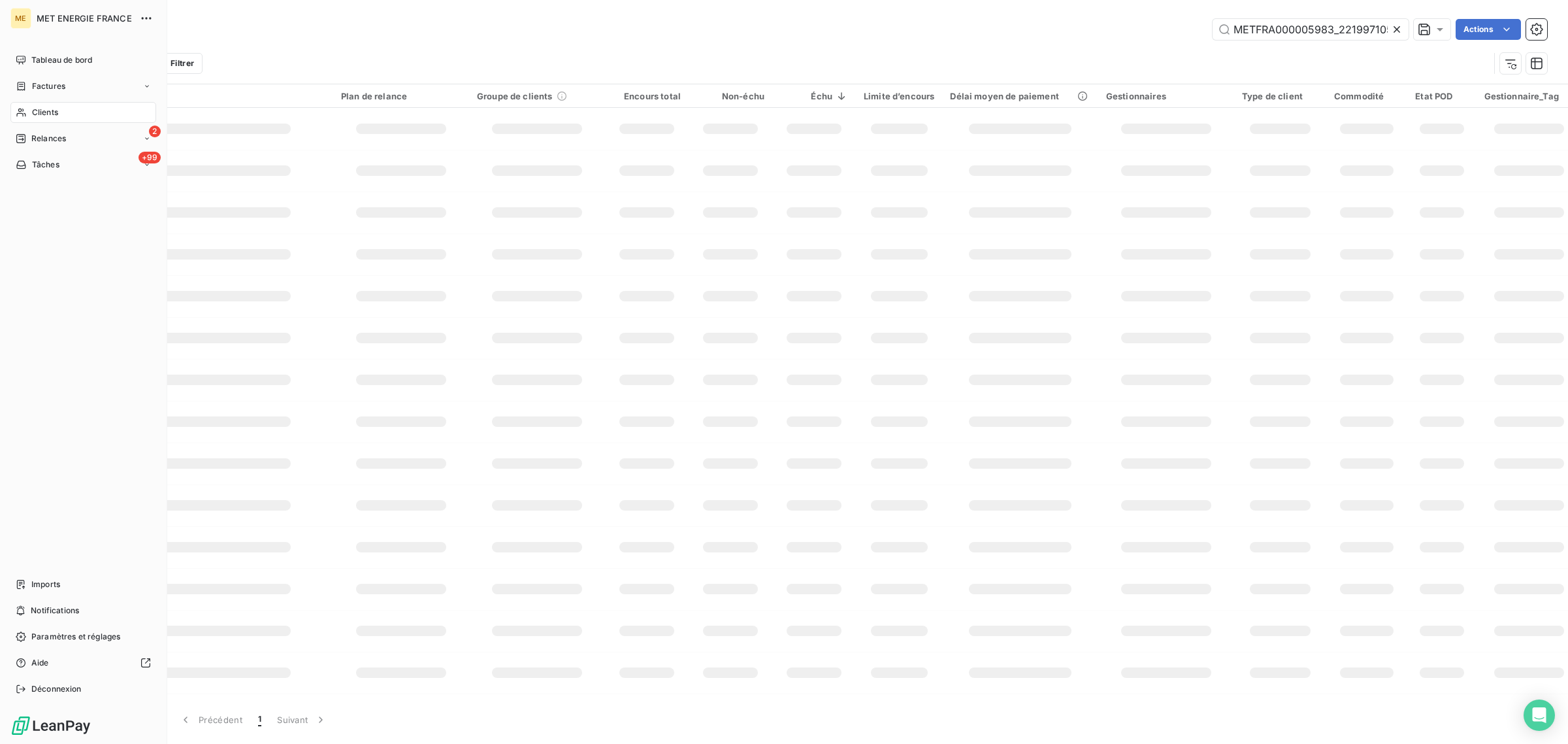
scroll to position [0, 34]
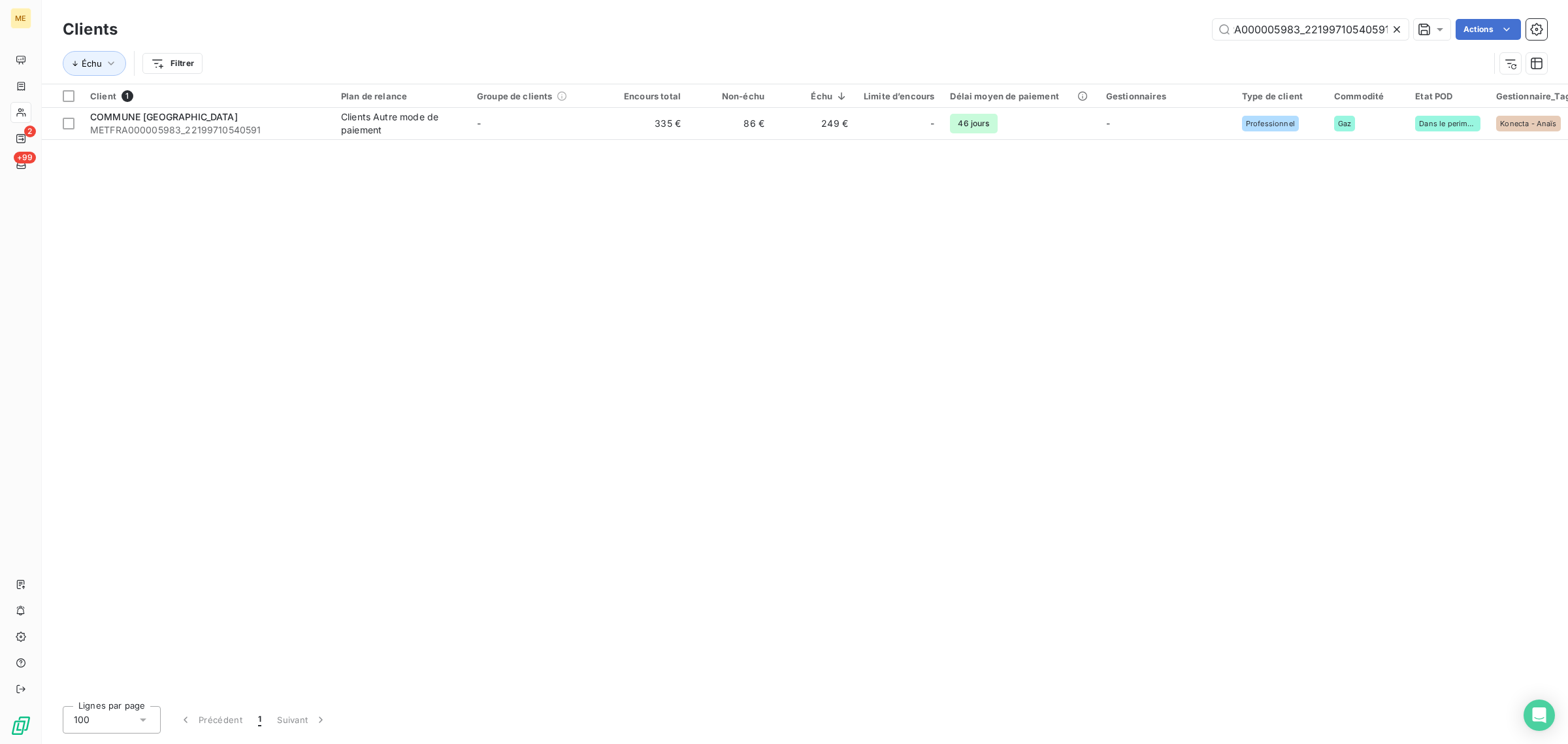
click at [1401, 23] on icon at bounding box center [1396, 28] width 13 height 13
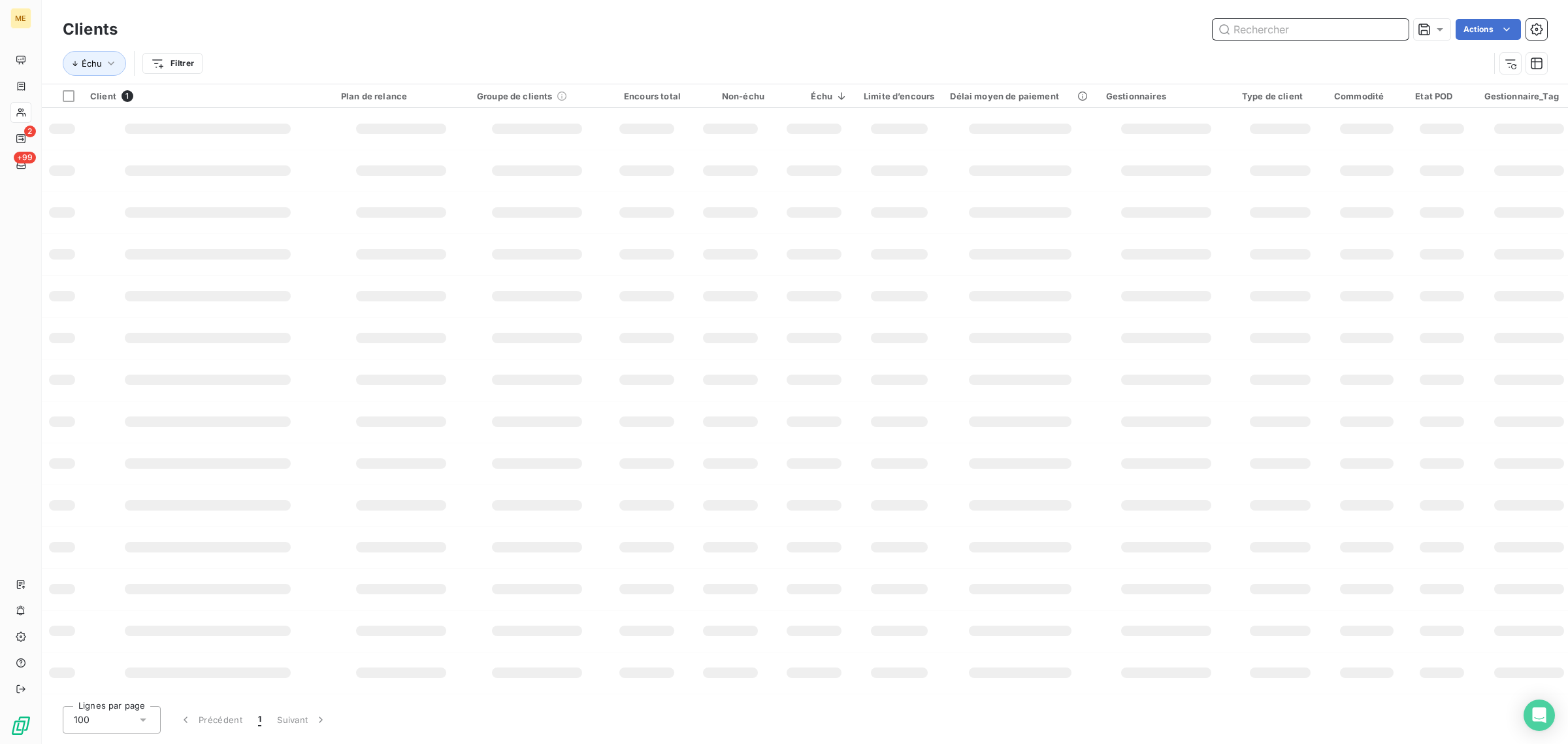
click at [1338, 28] on input "text" at bounding box center [1310, 29] width 196 height 21
paste input "METFRA000001639_23245296566239"
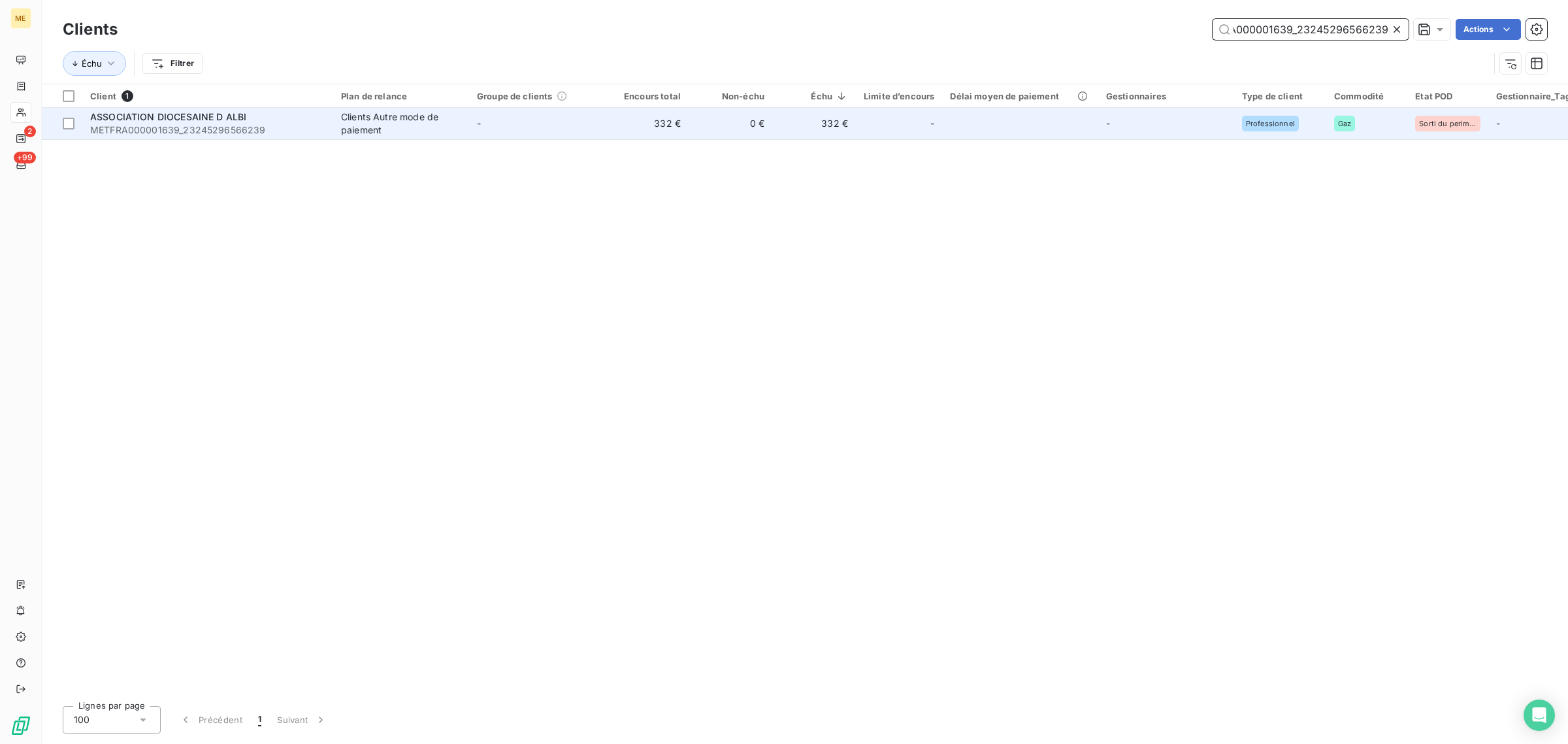
type input "METFRA000001639_23245296566239"
click at [373, 118] on div "Clients Autre mode de paiement" at bounding box center [400, 123] width 120 height 26
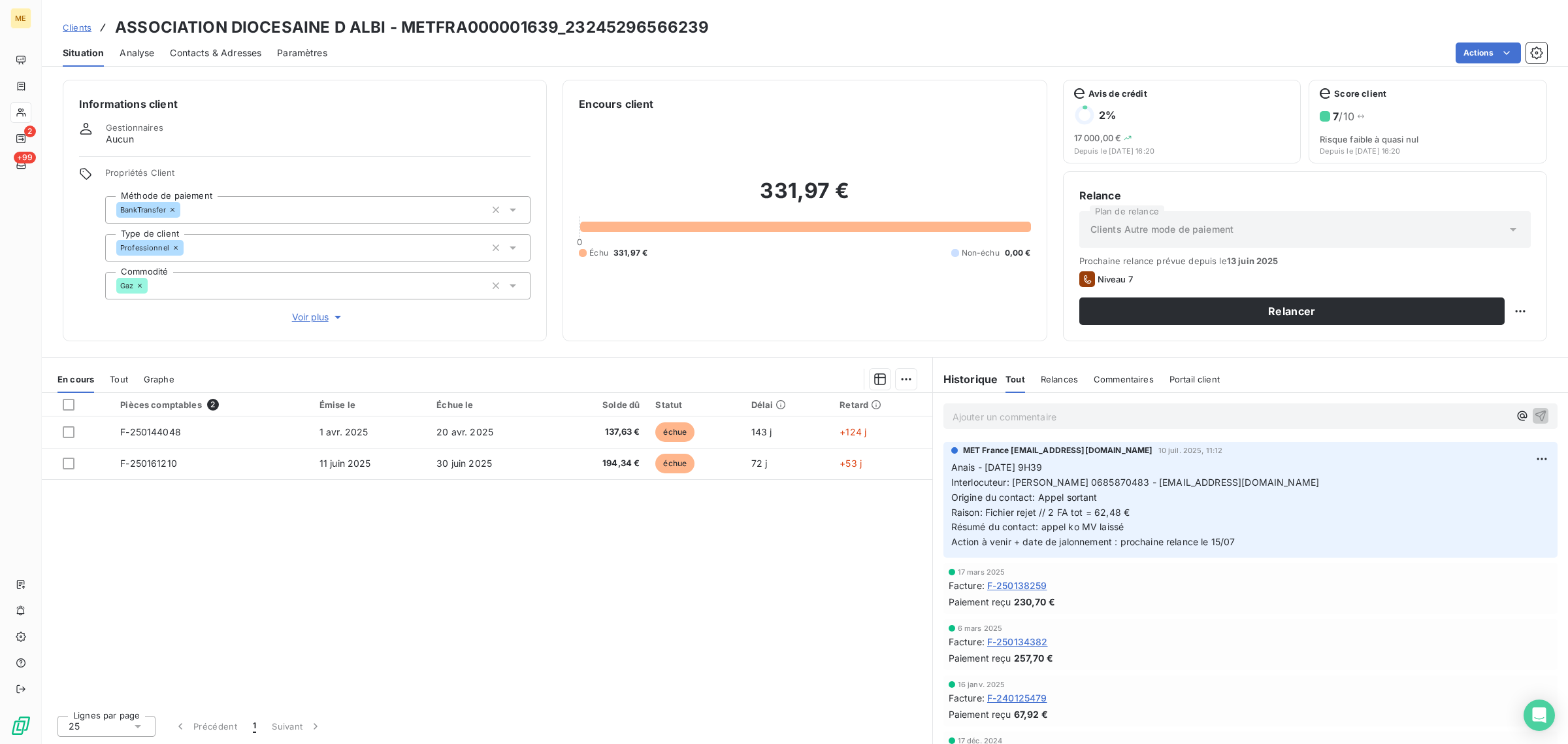
click at [311, 318] on span "Voir plus" at bounding box center [318, 317] width 53 height 13
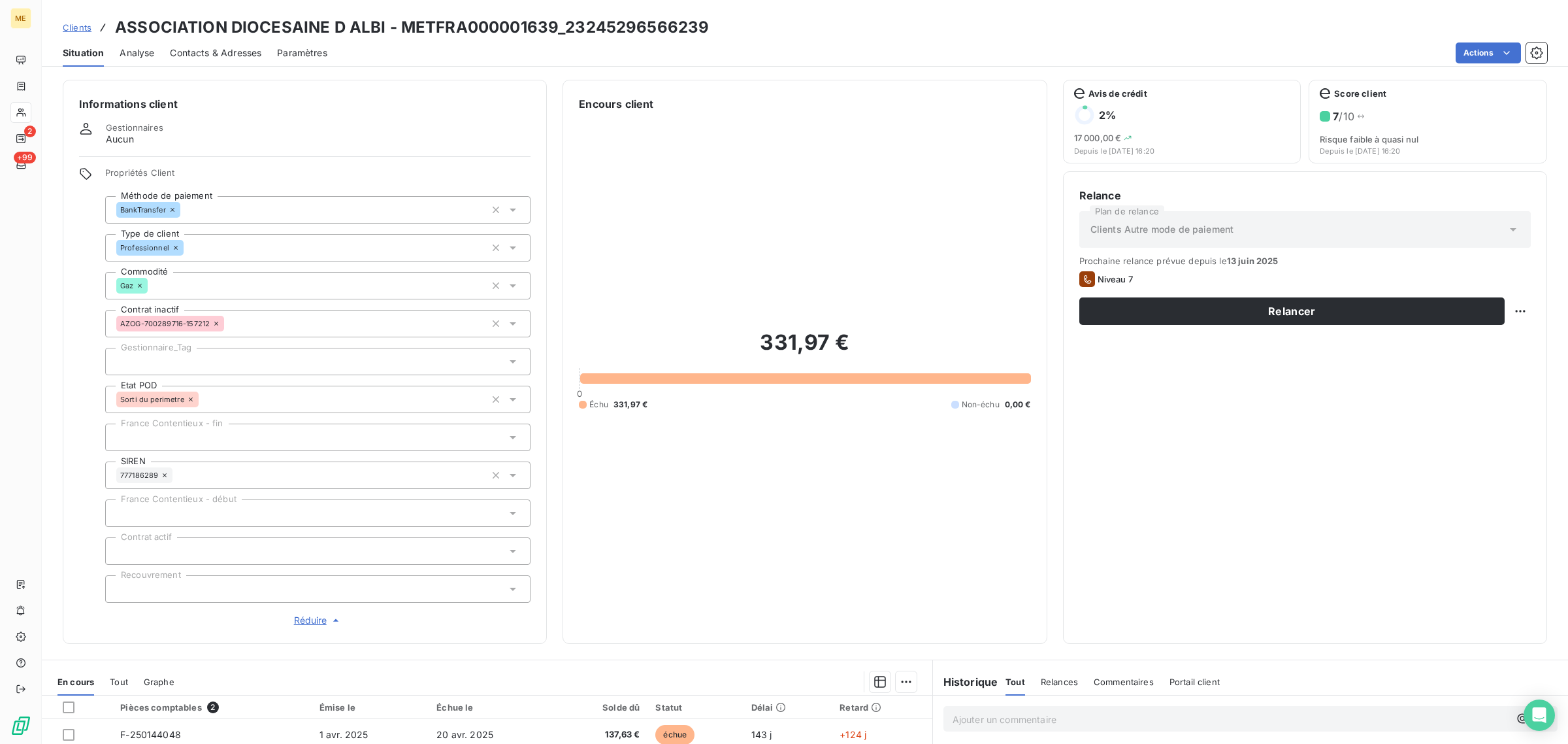
click at [214, 363] on div at bounding box center [318, 362] width 425 height 28
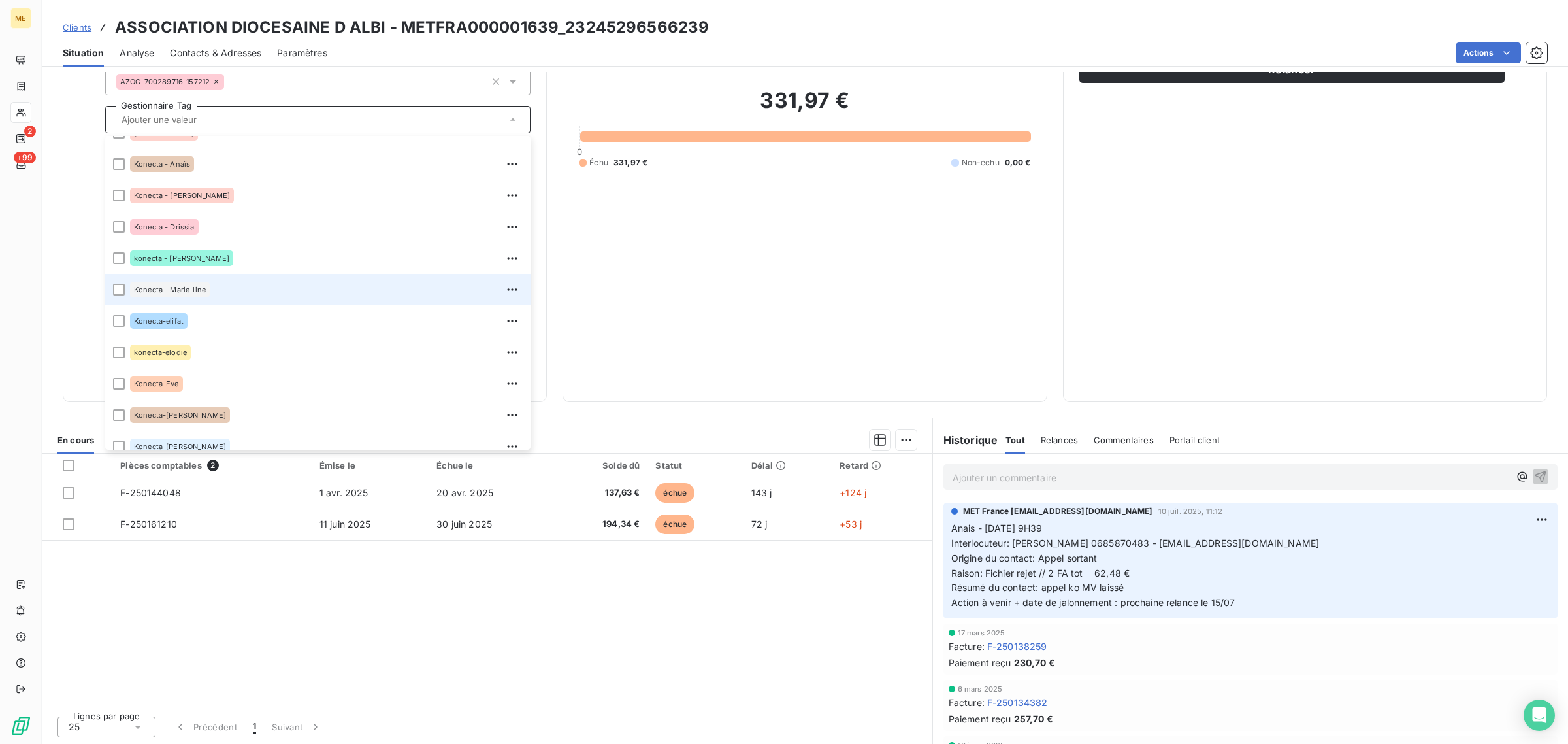
scroll to position [245, 0]
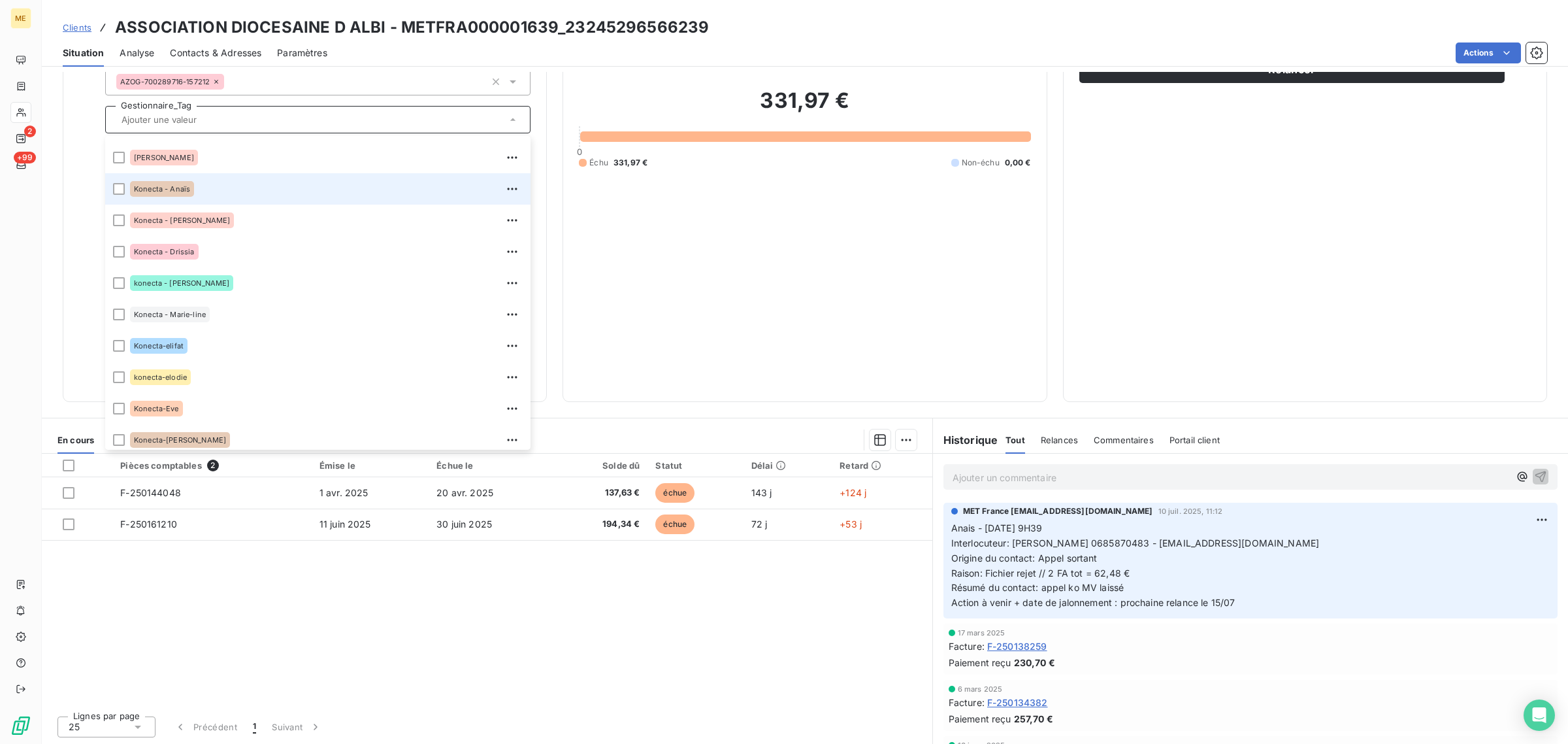
click at [249, 192] on div "Konecta - Anaïs" at bounding box center [326, 189] width 393 height 21
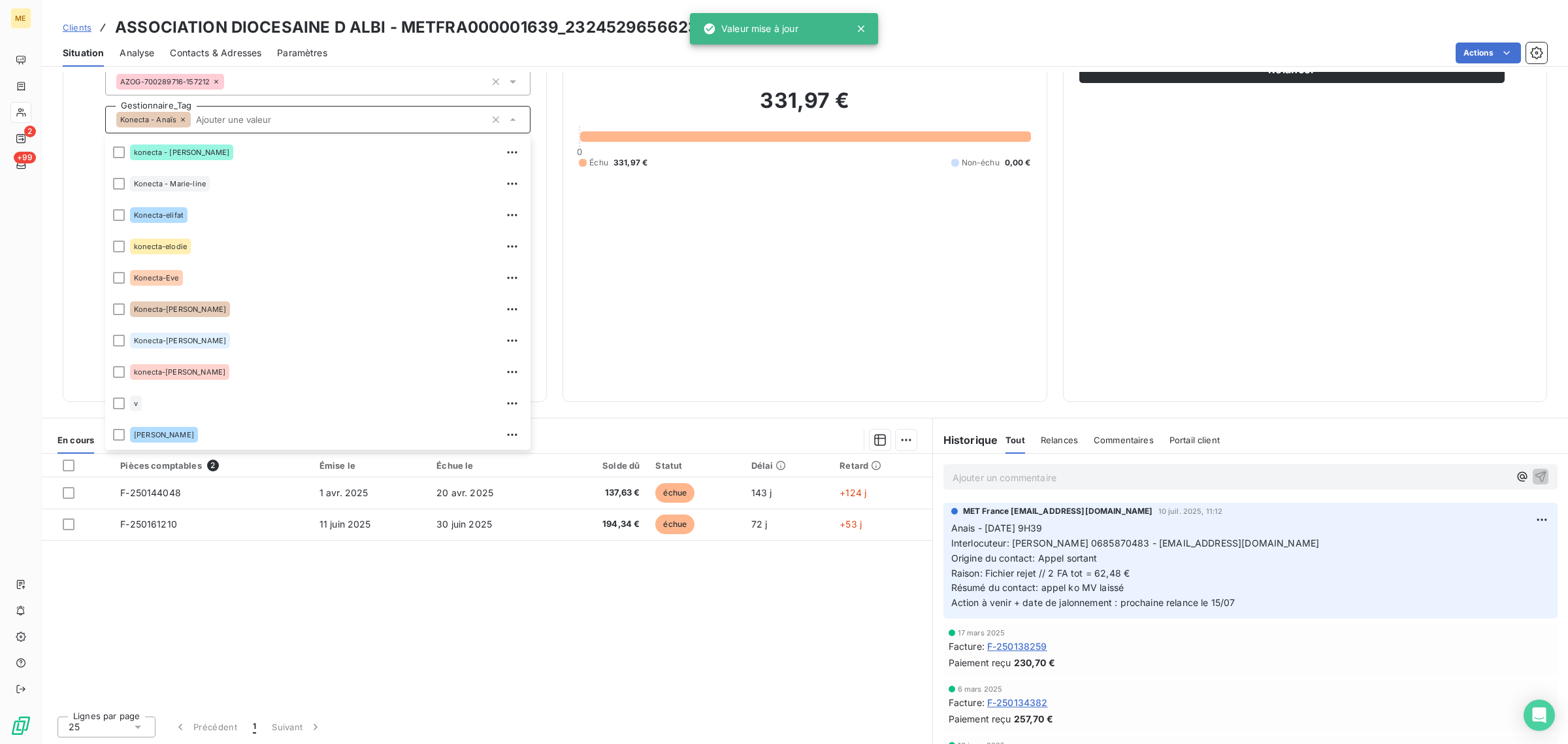
scroll to position [0, 0]
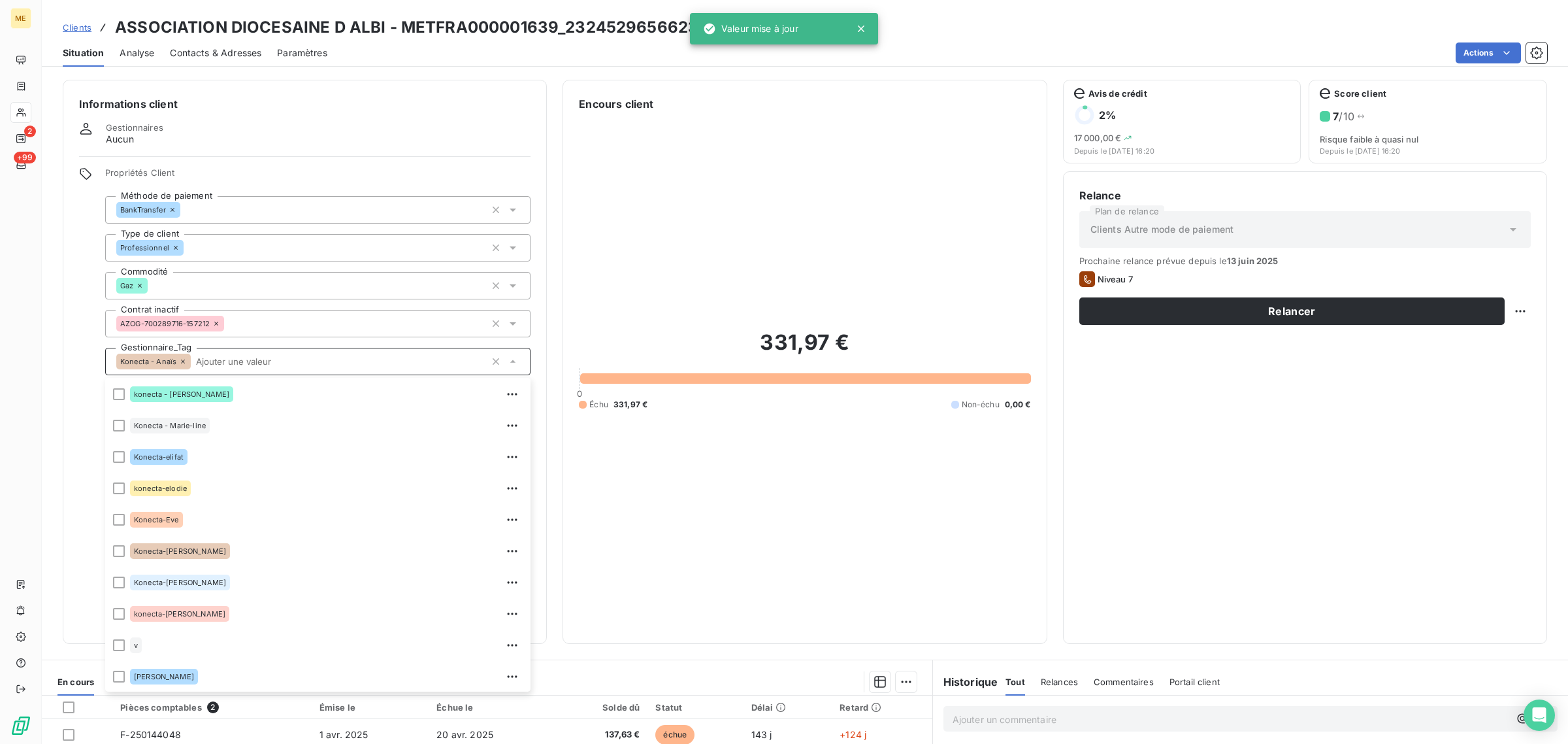
click at [1363, 442] on div "Relance Plan de relance Clients Autre mode de paiement Prochaine relance prévue…" at bounding box center [1305, 407] width 451 height 440
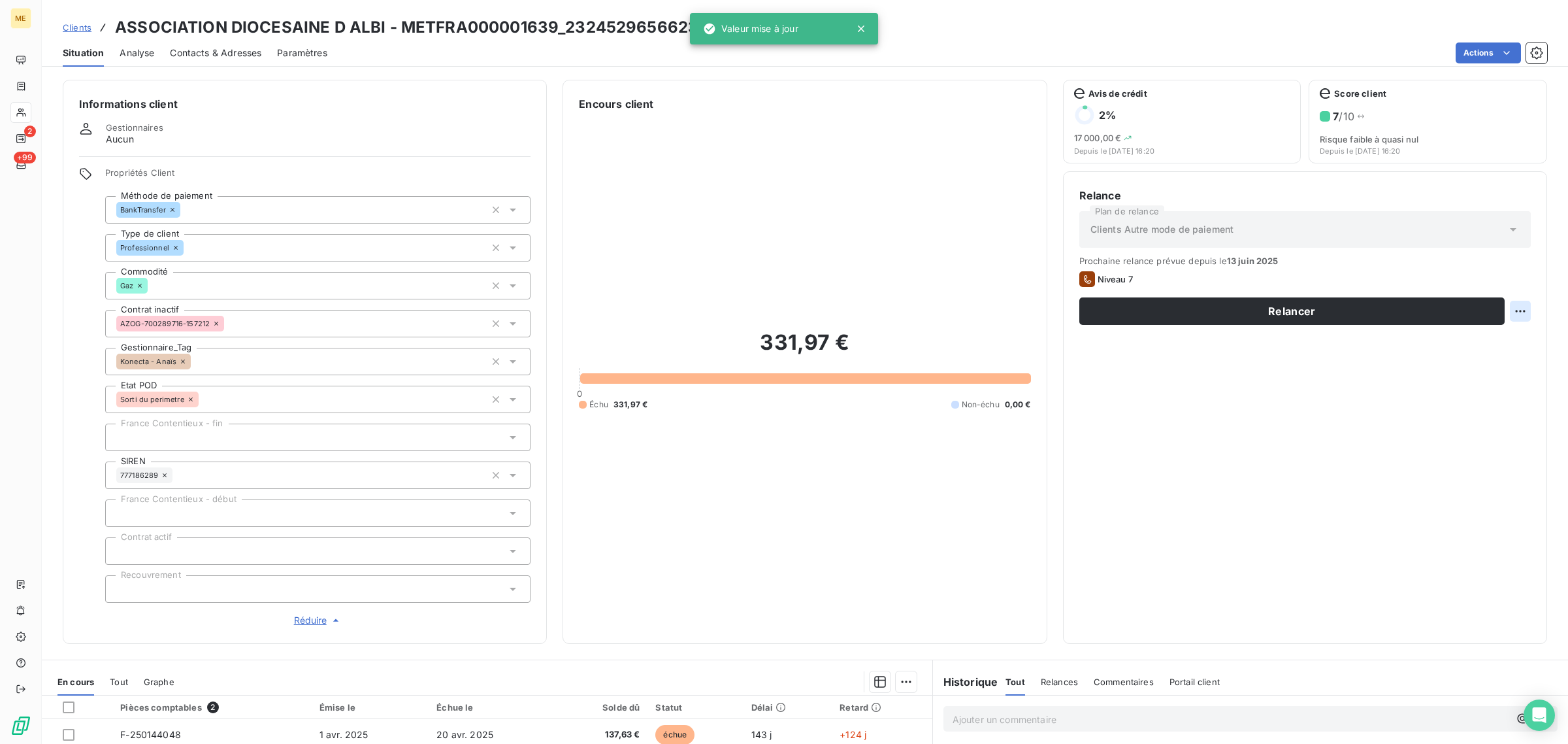
click at [1513, 317] on html "ME 2 +99 Clients ASSOCIATION DIOCESAINE D ALBI - METFRA000001639_23245296566239…" at bounding box center [784, 372] width 1568 height 744
click at [1467, 344] on div "Replanifier cette action" at bounding box center [1455, 340] width 117 height 21
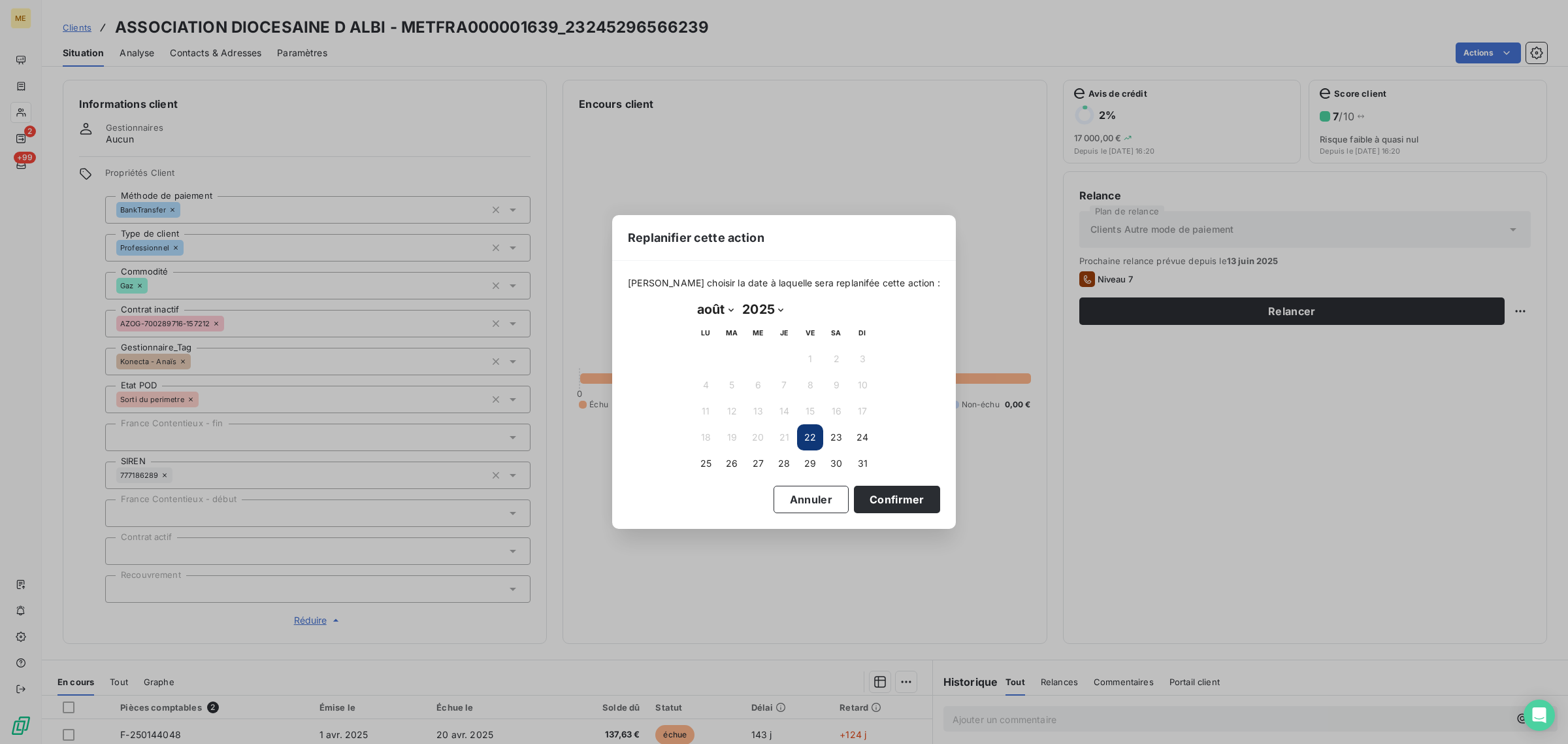
click at [721, 311] on select "janvier février mars avril mai juin juillet août septembre octobre novembre déc…" at bounding box center [715, 309] width 45 height 21
select select "8"
click at [693, 299] on select "janvier février mars avril mai juin juillet août septembre octobre novembre déc…" at bounding box center [715, 309] width 45 height 21
click at [700, 357] on button "1" at bounding box center [706, 358] width 26 height 26
click at [857, 501] on button "Confirmer" at bounding box center [897, 500] width 86 height 28
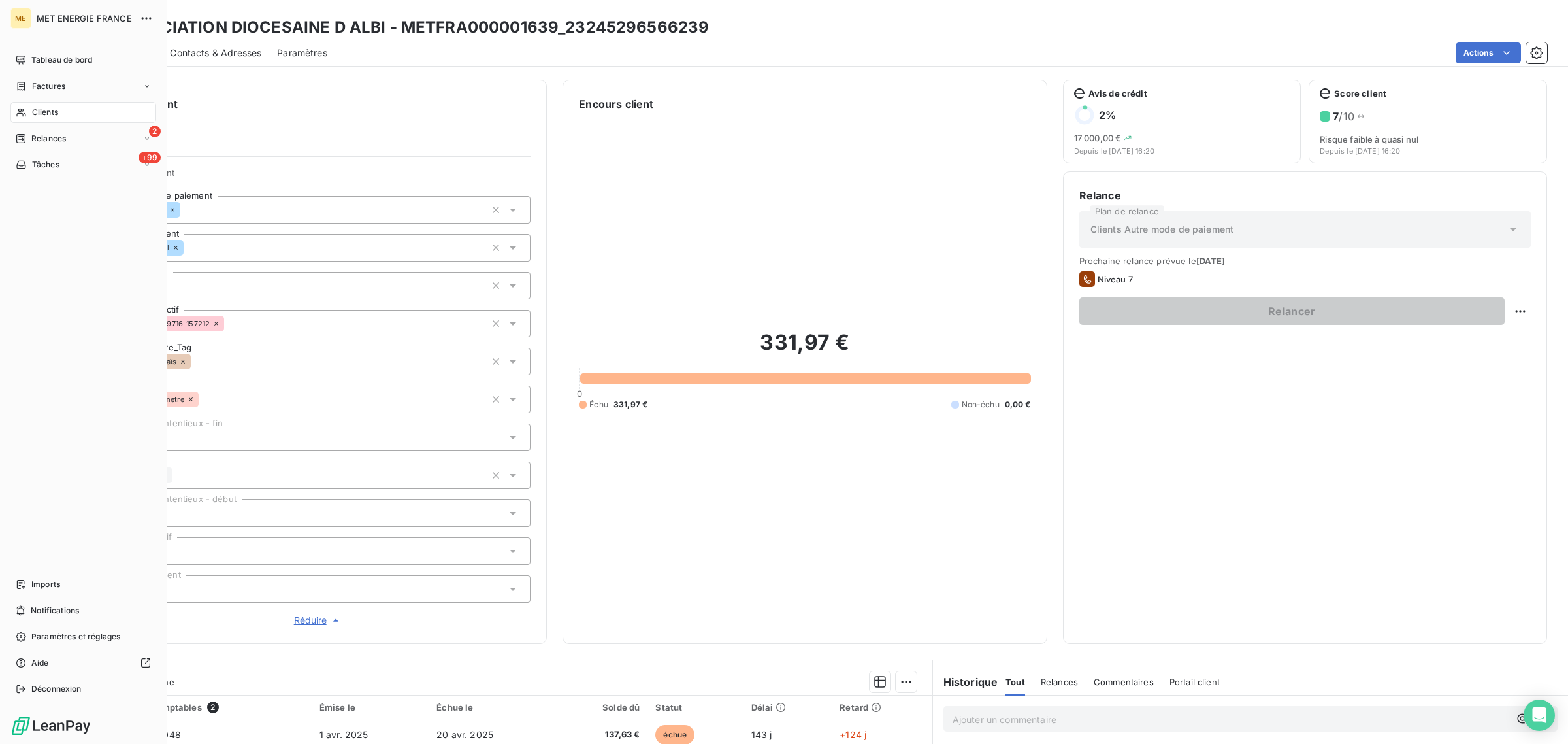
click at [25, 111] on icon at bounding box center [21, 112] width 11 height 10
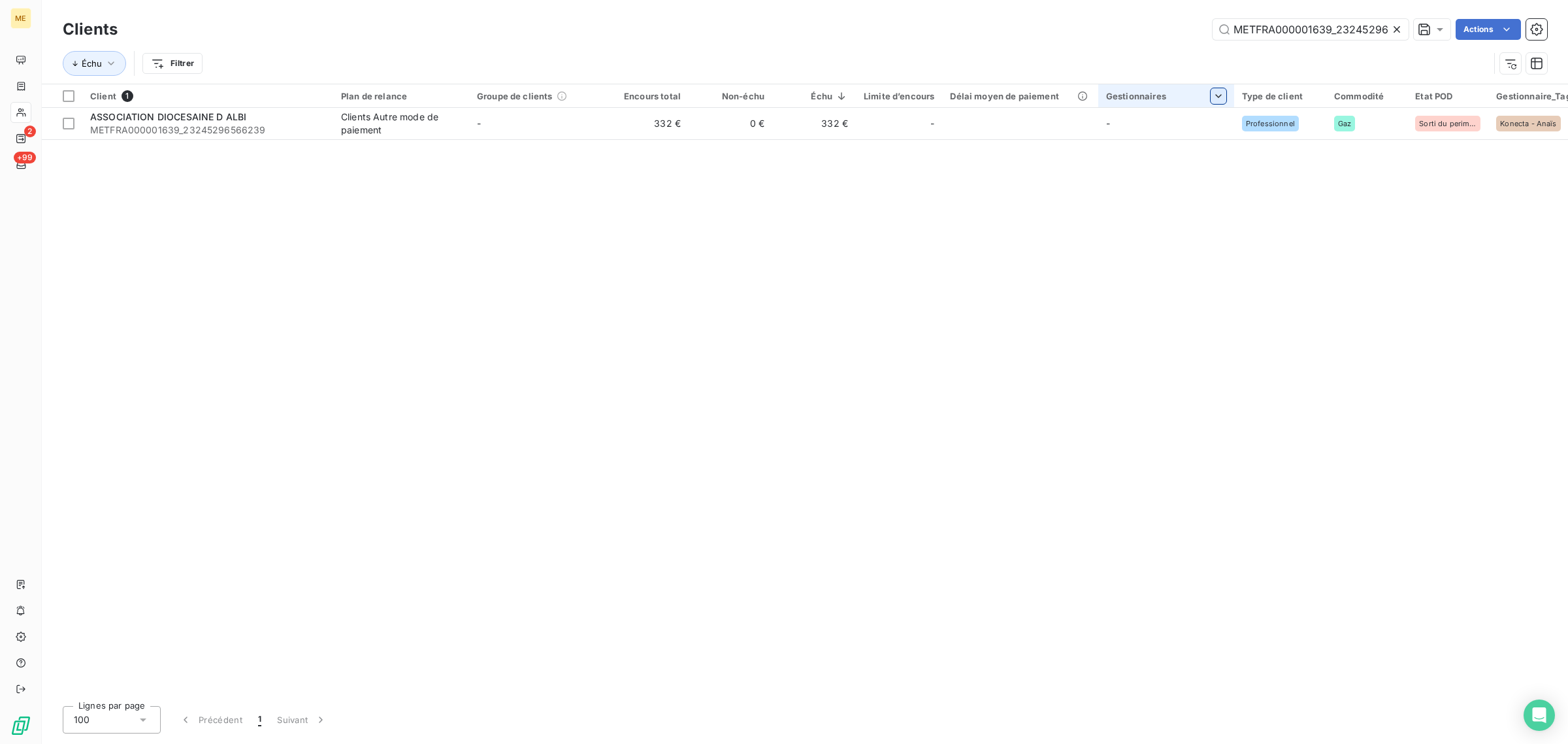
scroll to position [0, 39]
click at [1395, 30] on icon at bounding box center [1397, 29] width 7 height 7
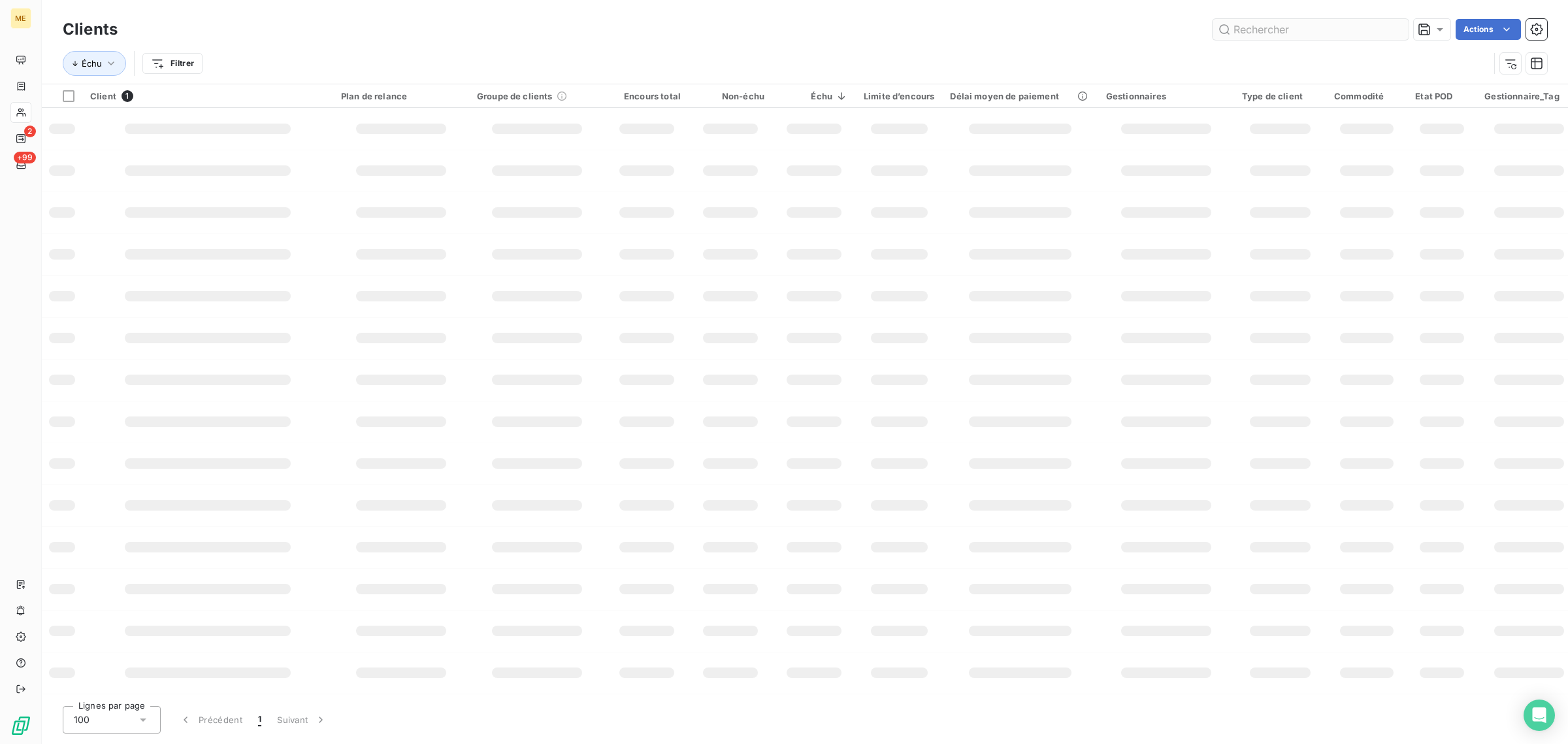
scroll to position [0, 0]
click at [1328, 33] on input "text" at bounding box center [1310, 29] width 196 height 21
paste input "METFRA000021556"
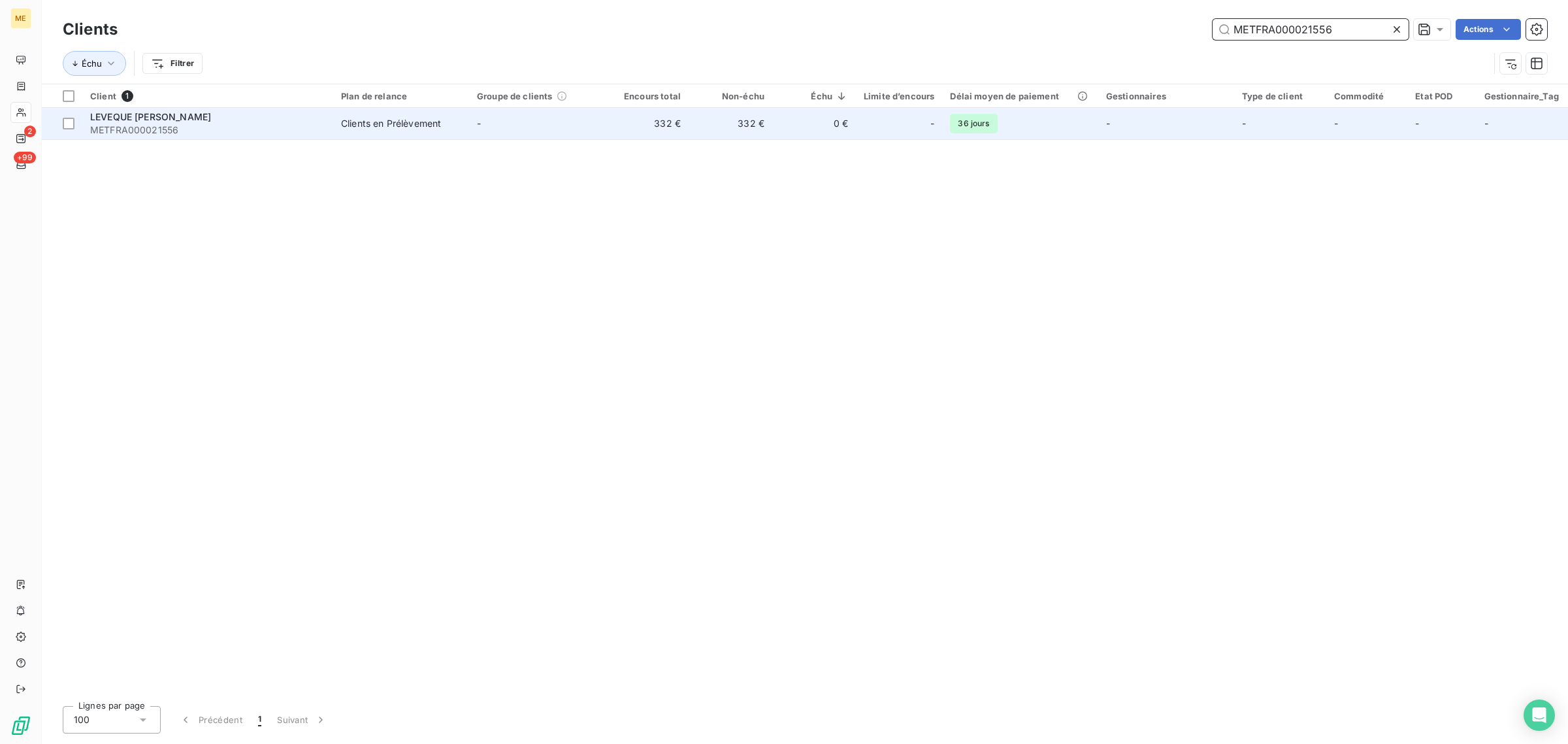
type input "METFRA000021556"
click at [539, 122] on td "-" at bounding box center [537, 123] width 135 height 31
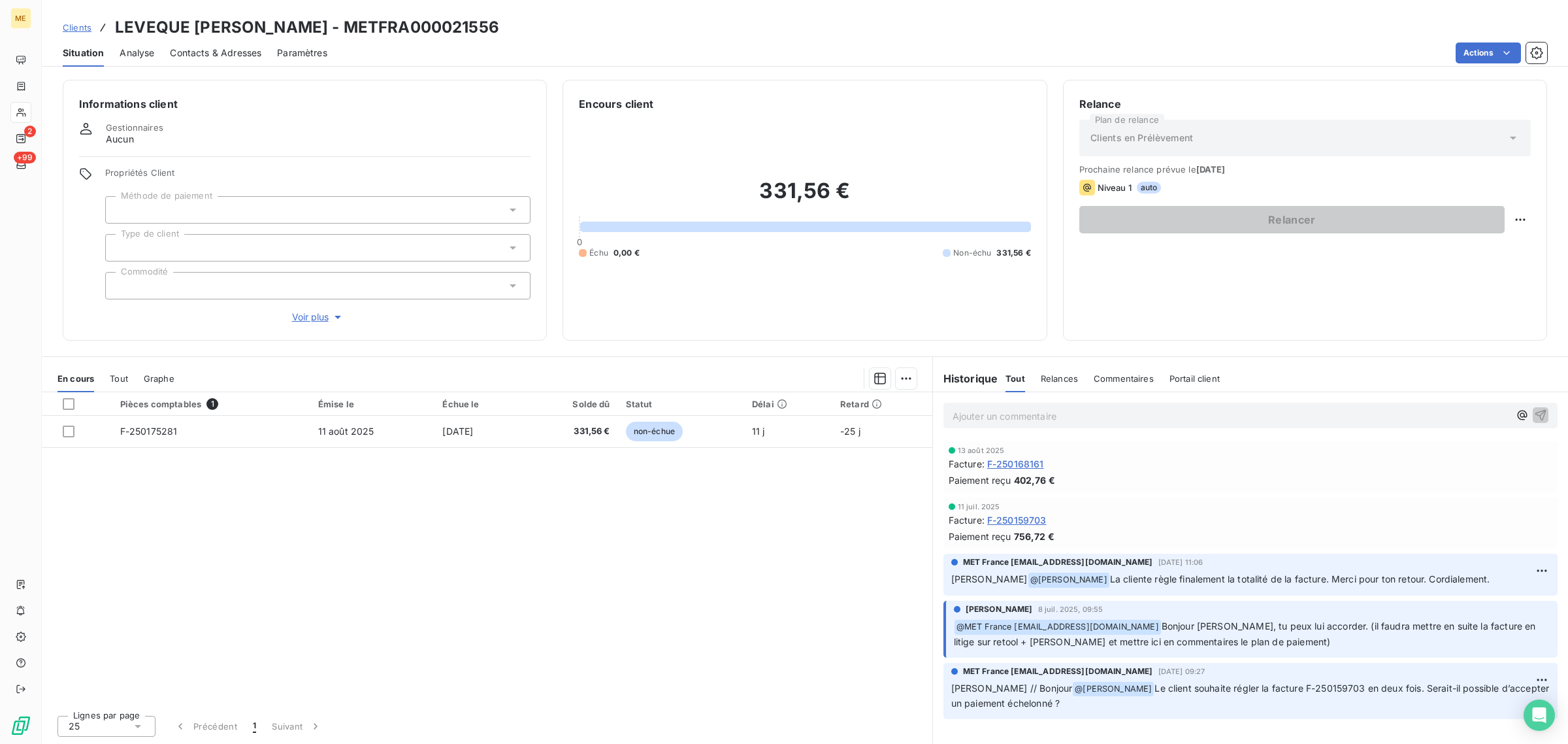
click at [305, 314] on span "Voir plus" at bounding box center [318, 317] width 53 height 13
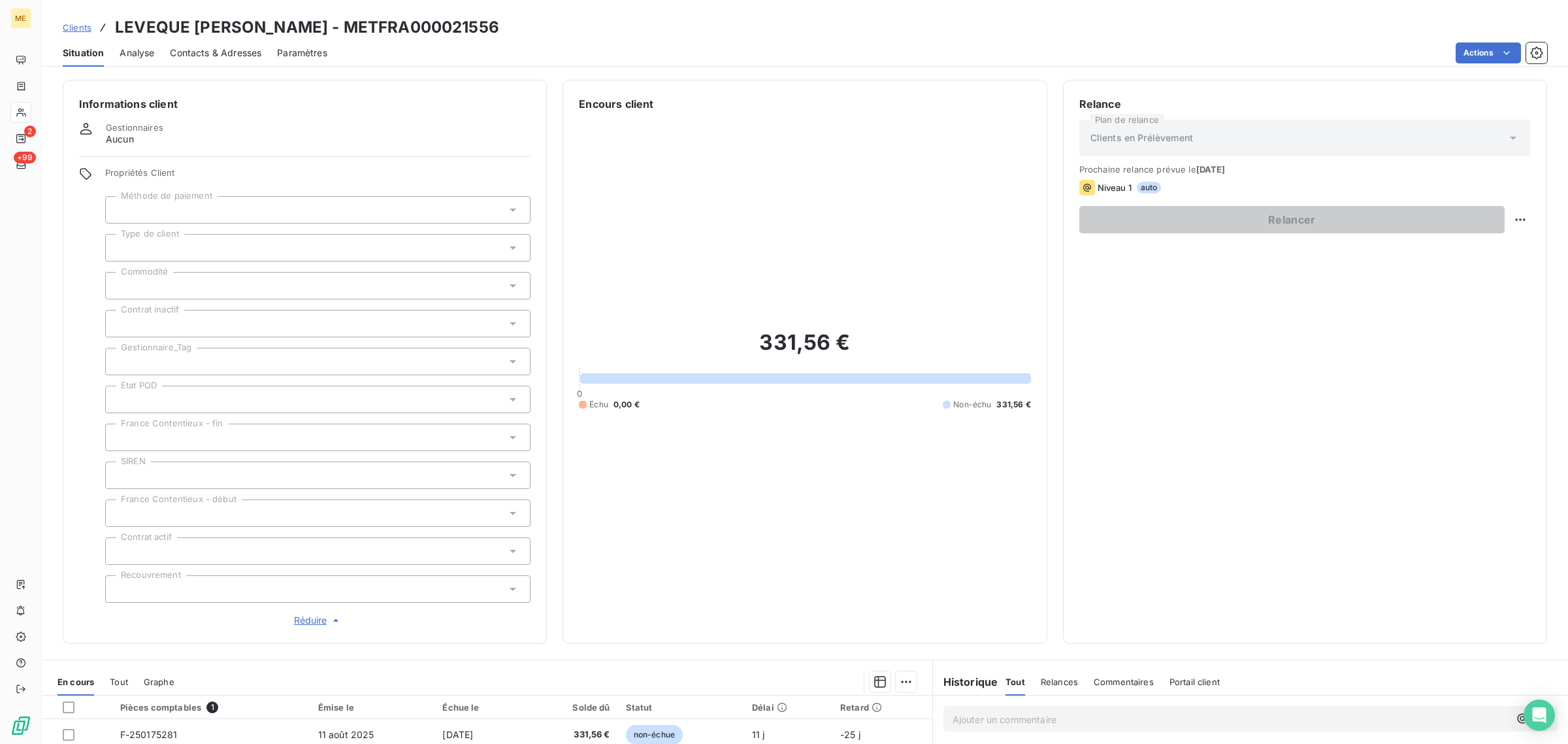
click at [201, 356] on div at bounding box center [318, 362] width 425 height 28
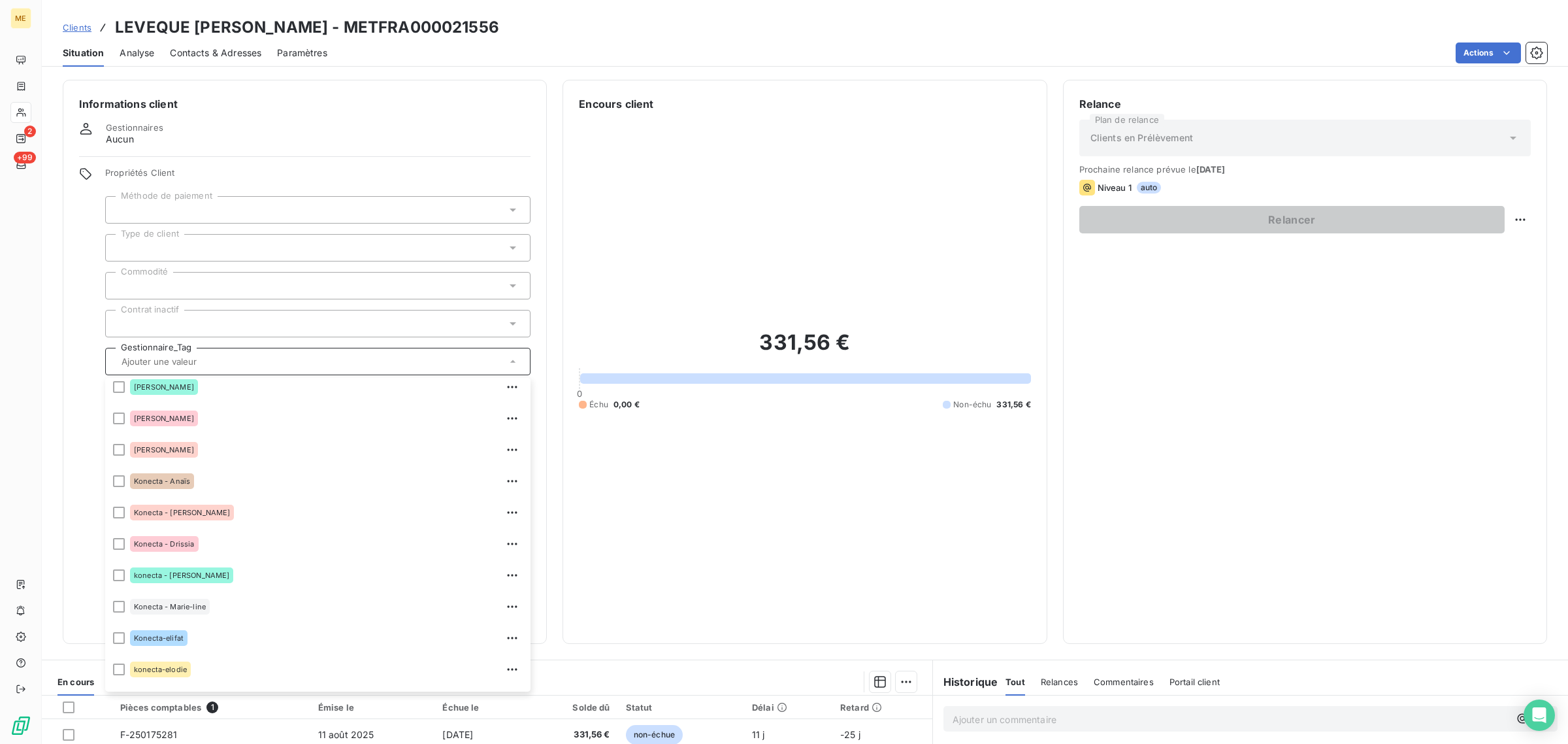
scroll to position [375, 0]
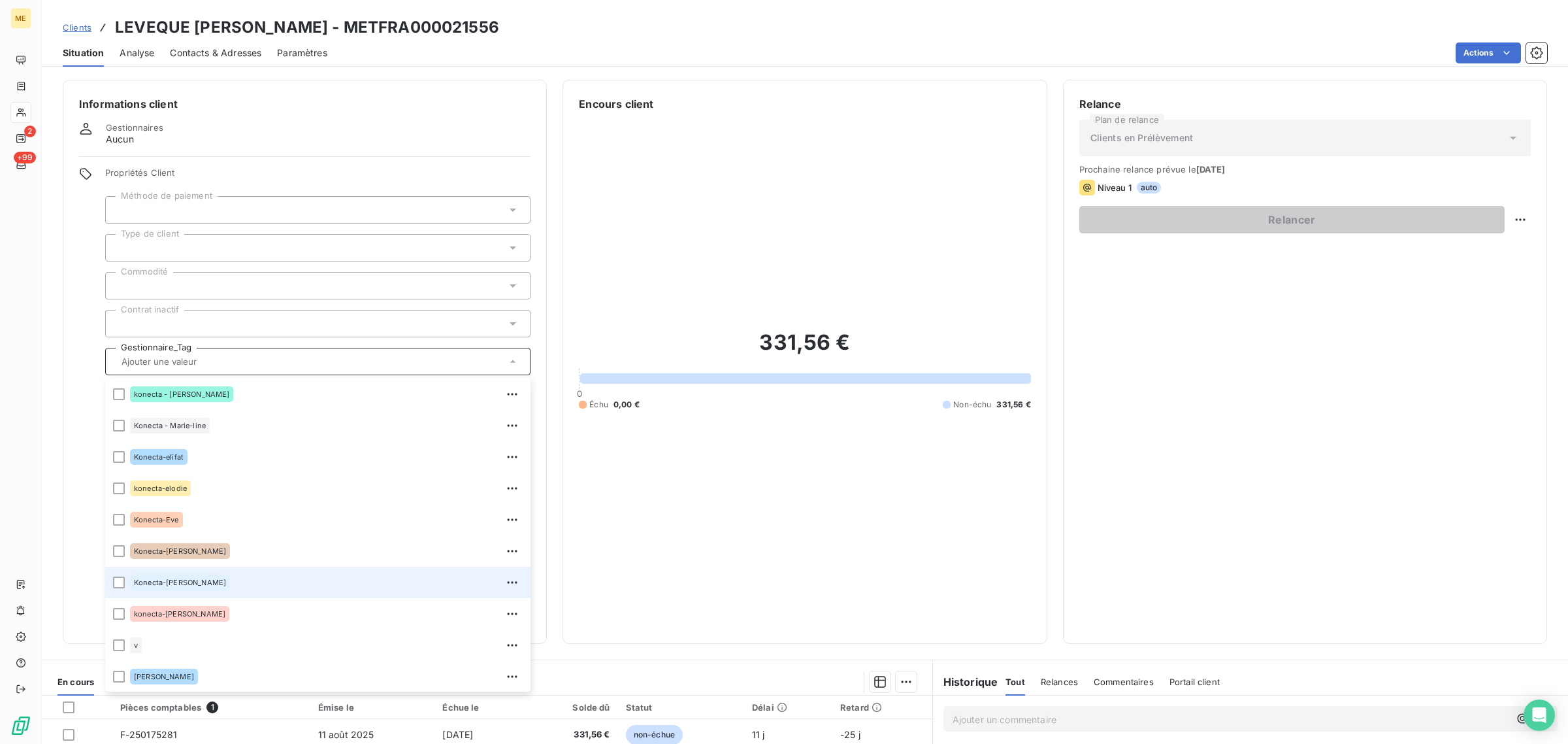
click at [175, 576] on div "Konecta-[PERSON_NAME]" at bounding box center [180, 582] width 100 height 16
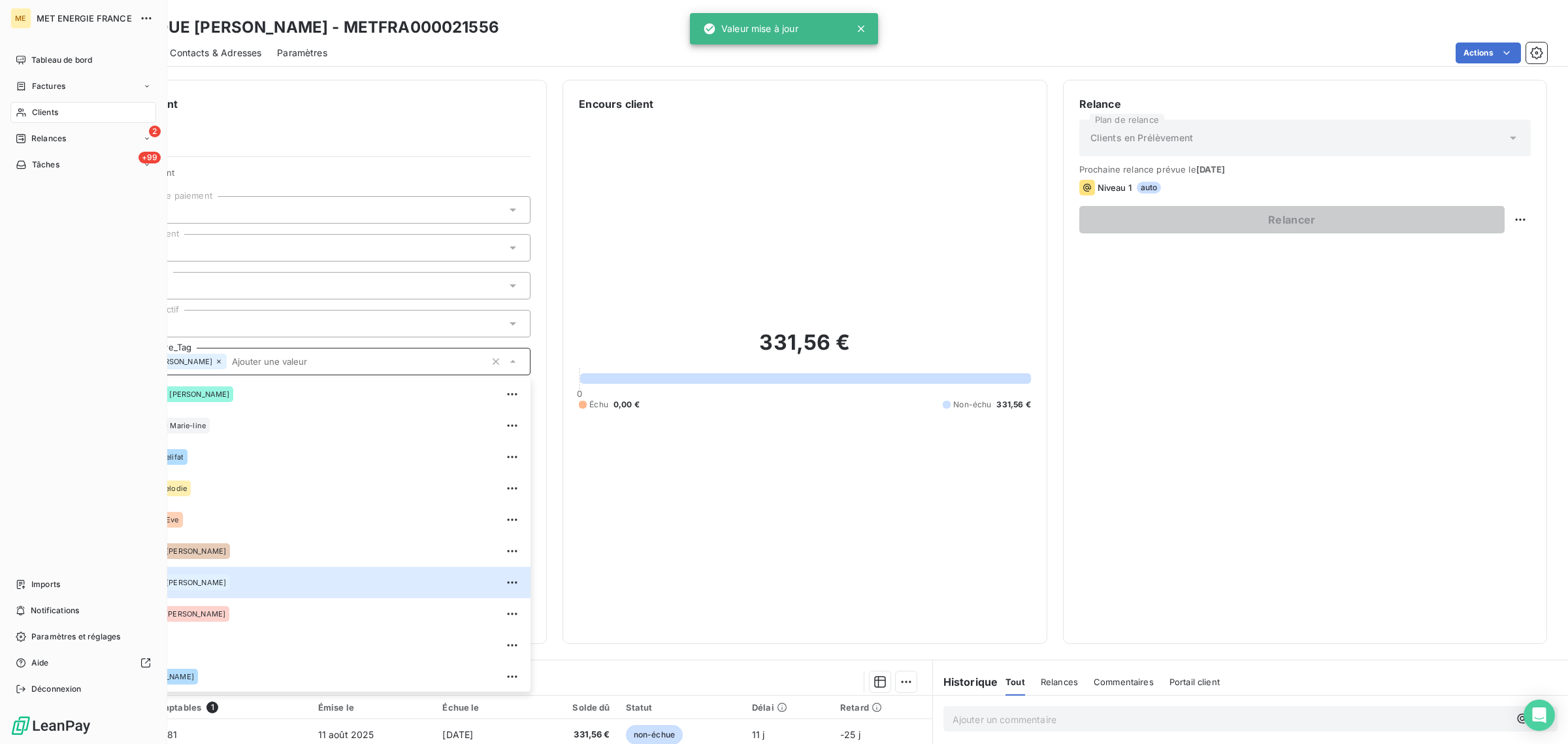
drag, startPoint x: 29, startPoint y: 113, endPoint x: 37, endPoint y: 113, distance: 8.0
click at [29, 113] on div "Clients" at bounding box center [83, 112] width 146 height 21
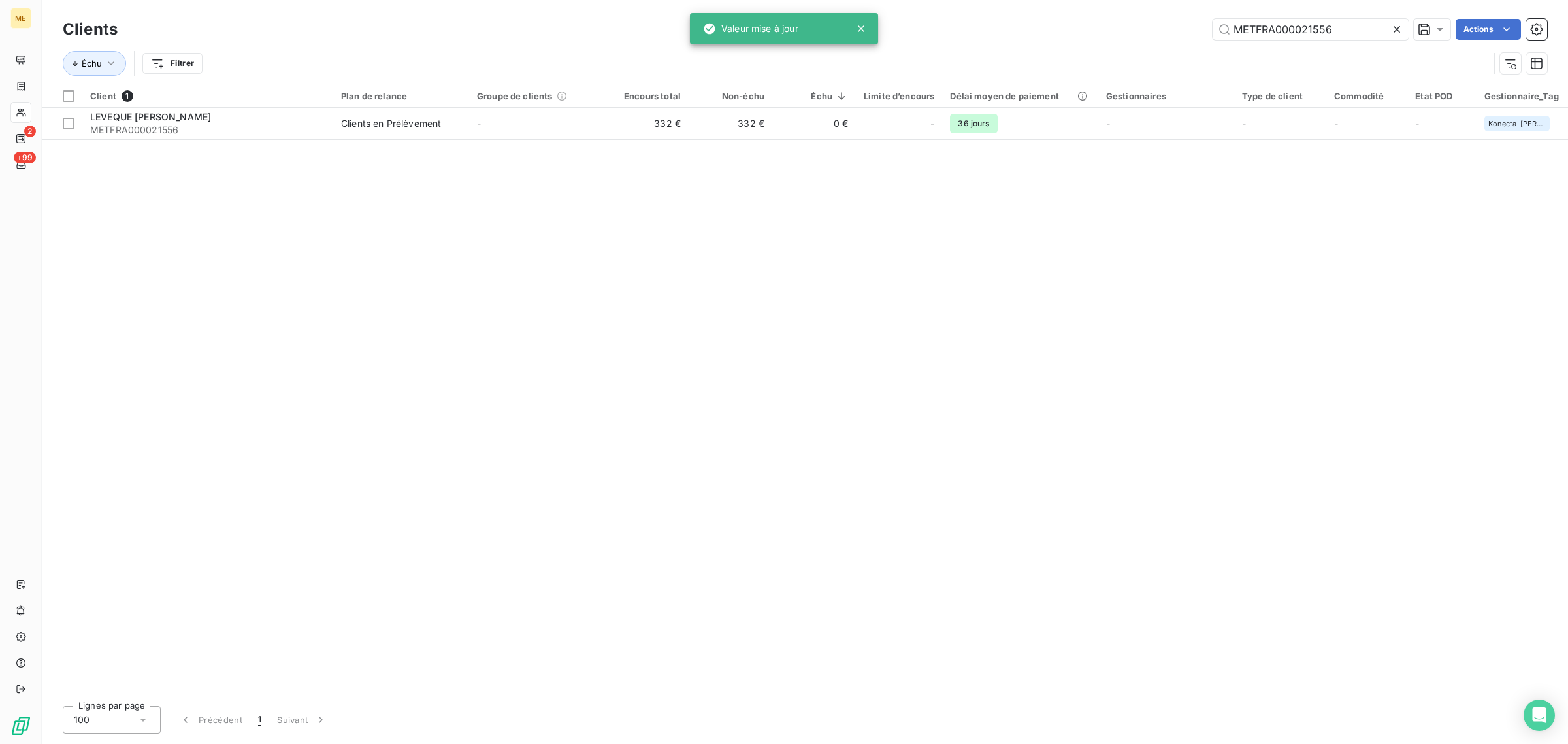
click at [1395, 28] on icon at bounding box center [1396, 28] width 13 height 13
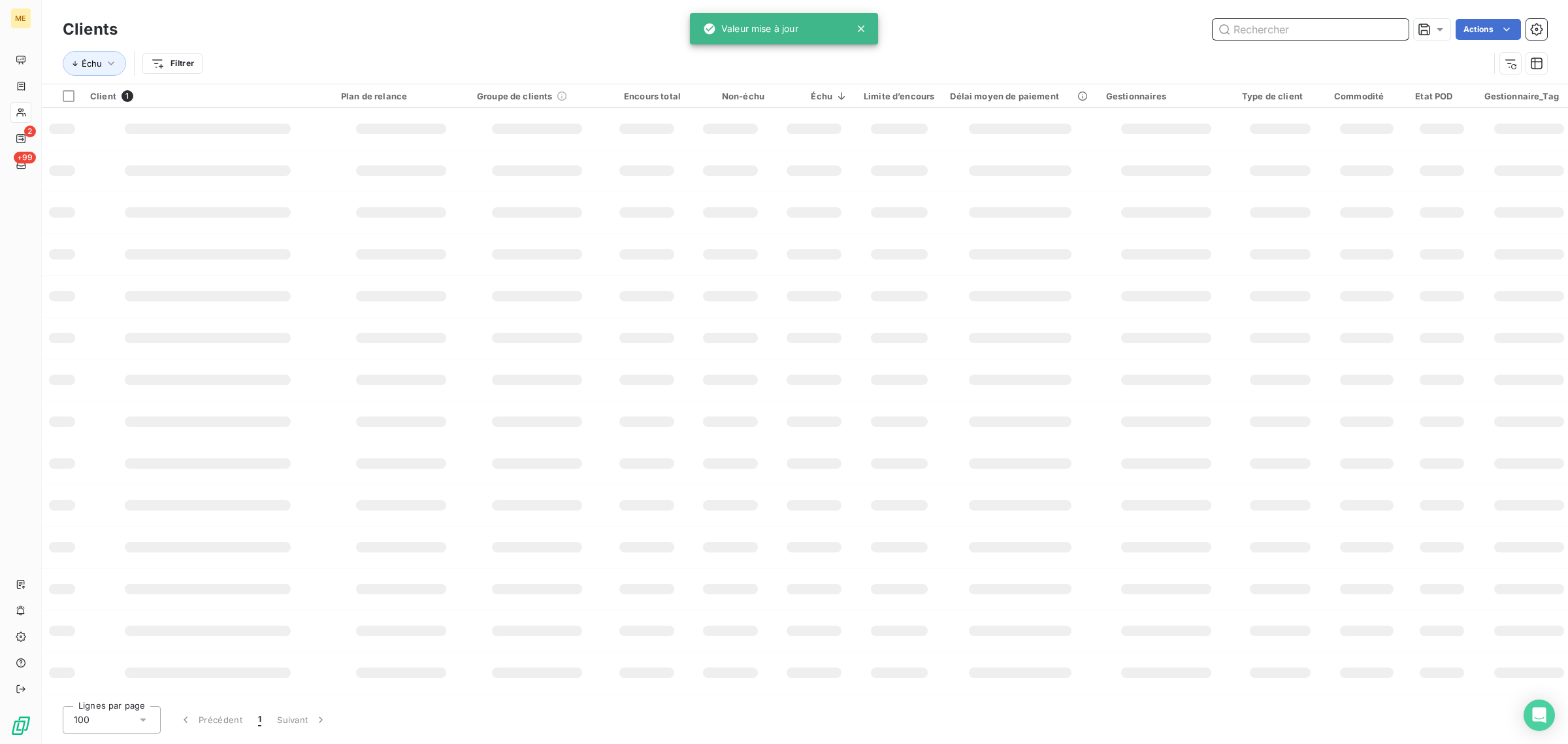
click at [1331, 28] on input "text" at bounding box center [1310, 29] width 196 height 21
paste input "METFRA000018665"
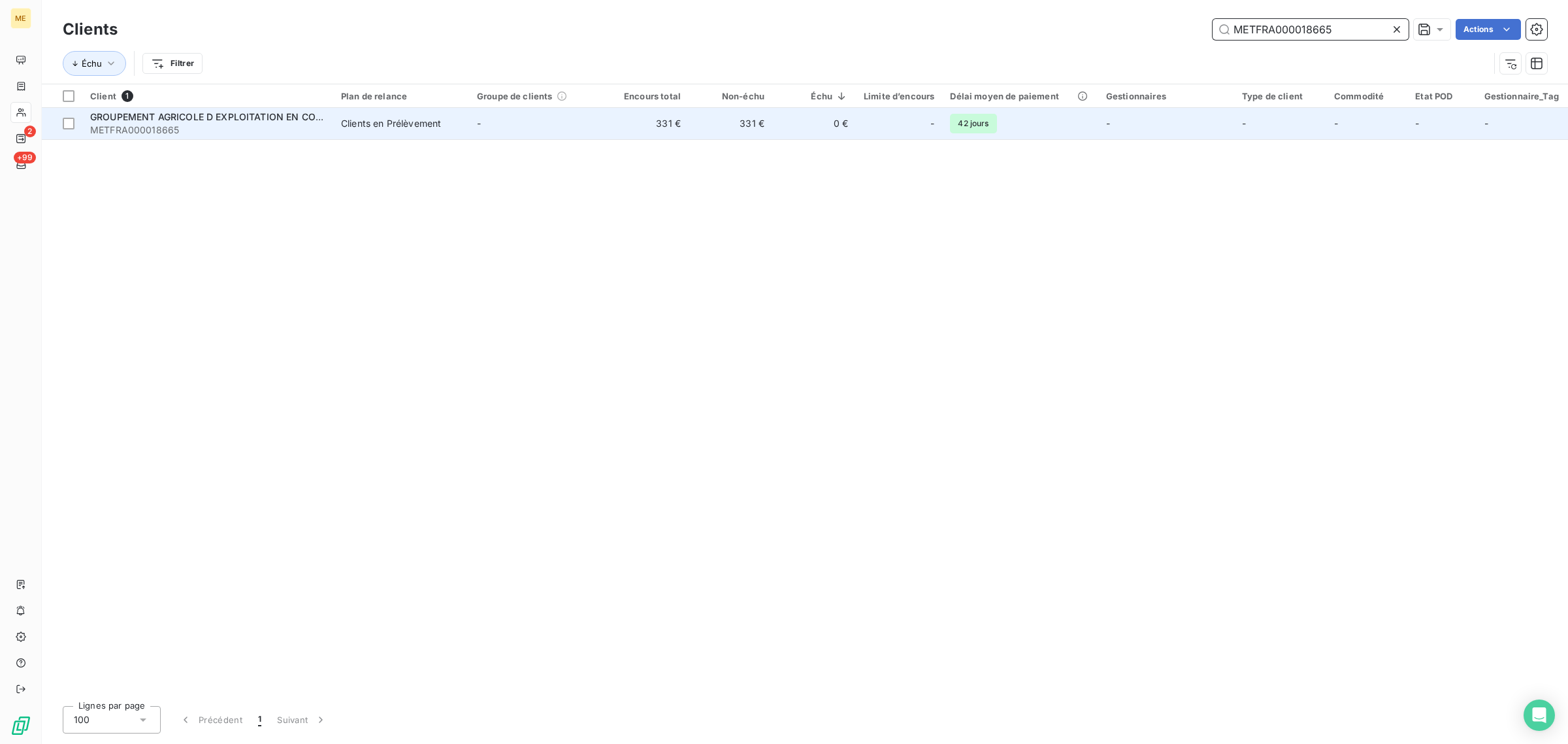
type input "METFRA000018665"
click at [569, 115] on td "-" at bounding box center [537, 123] width 135 height 31
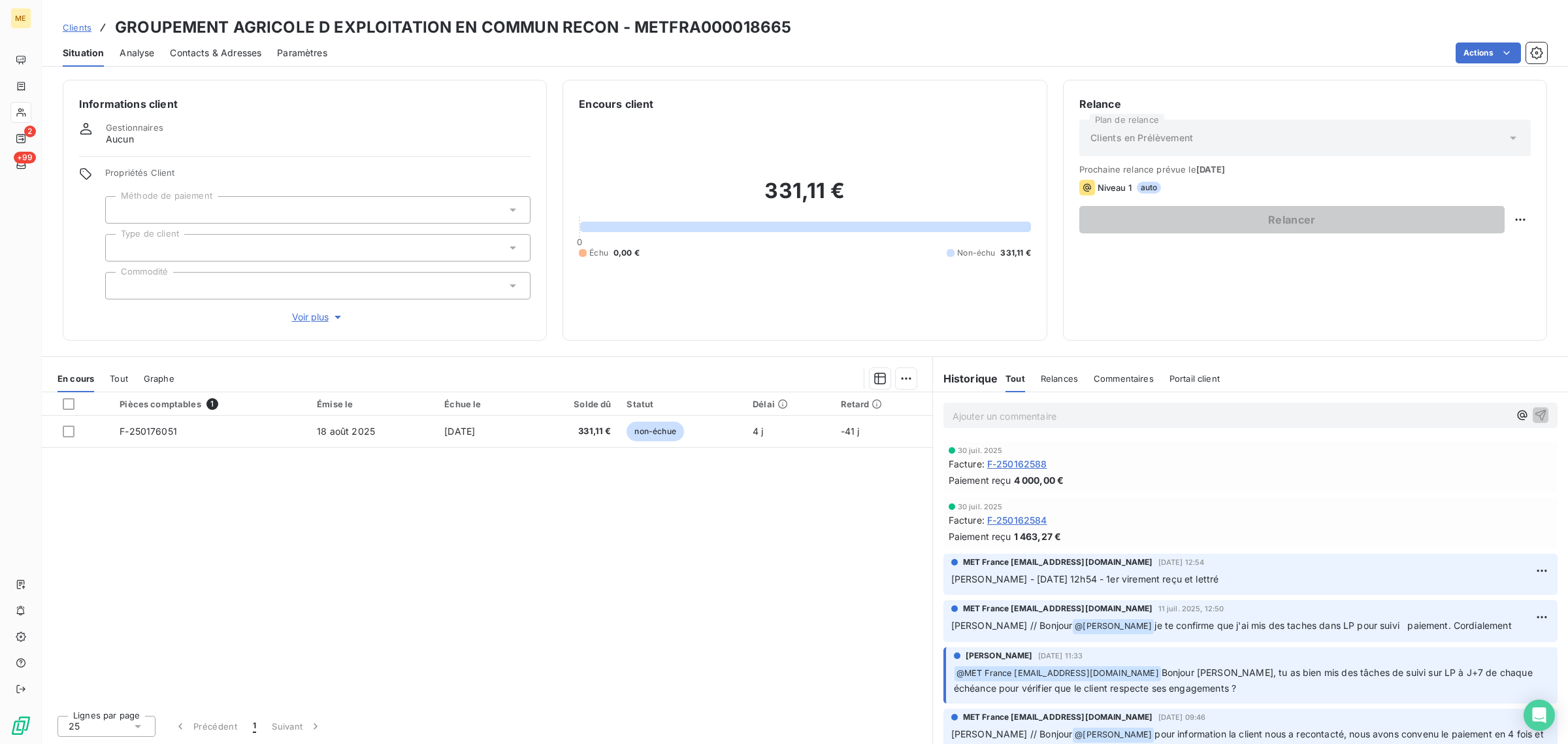
click at [304, 312] on span "Voir plus" at bounding box center [318, 317] width 53 height 13
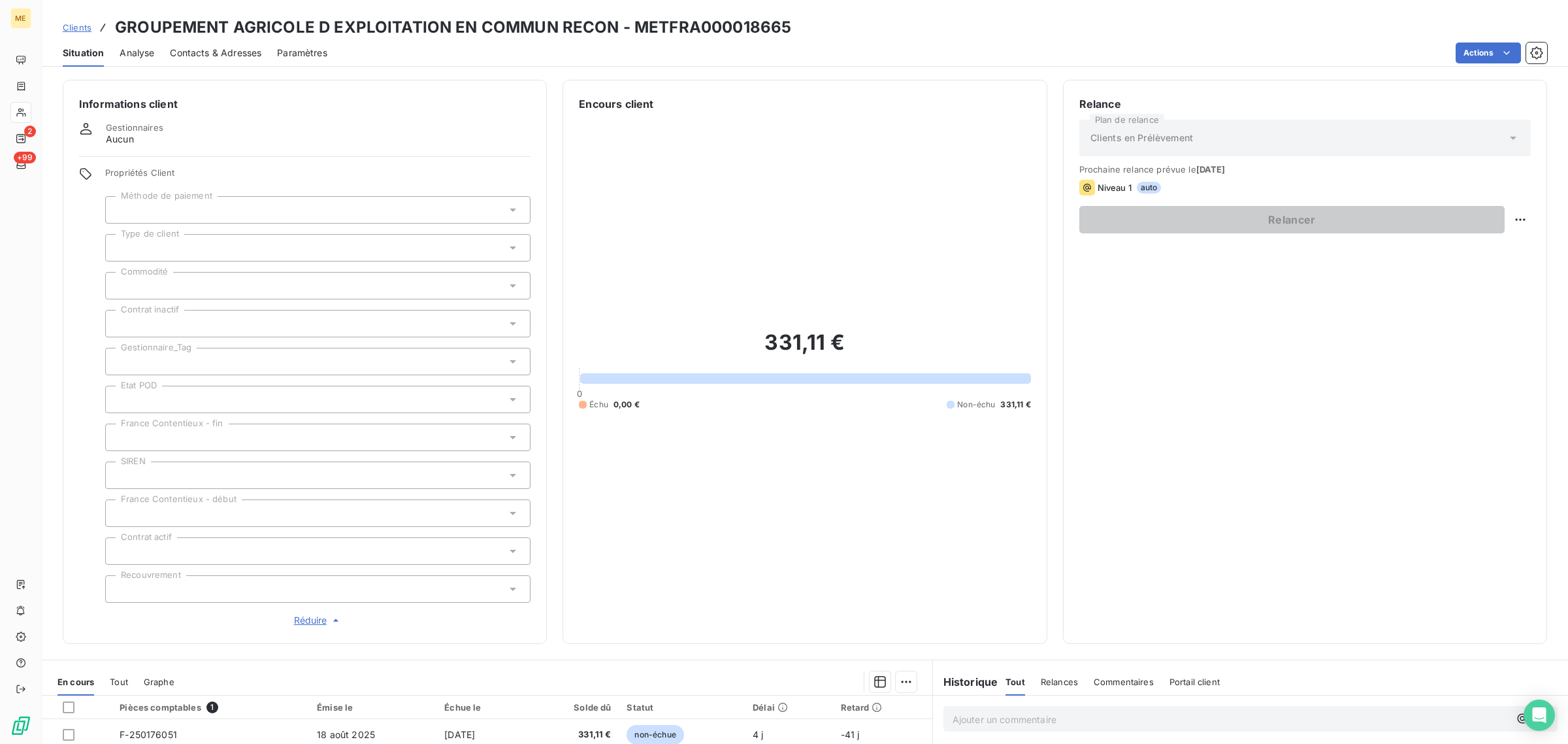
click at [187, 358] on div at bounding box center [318, 362] width 425 height 28
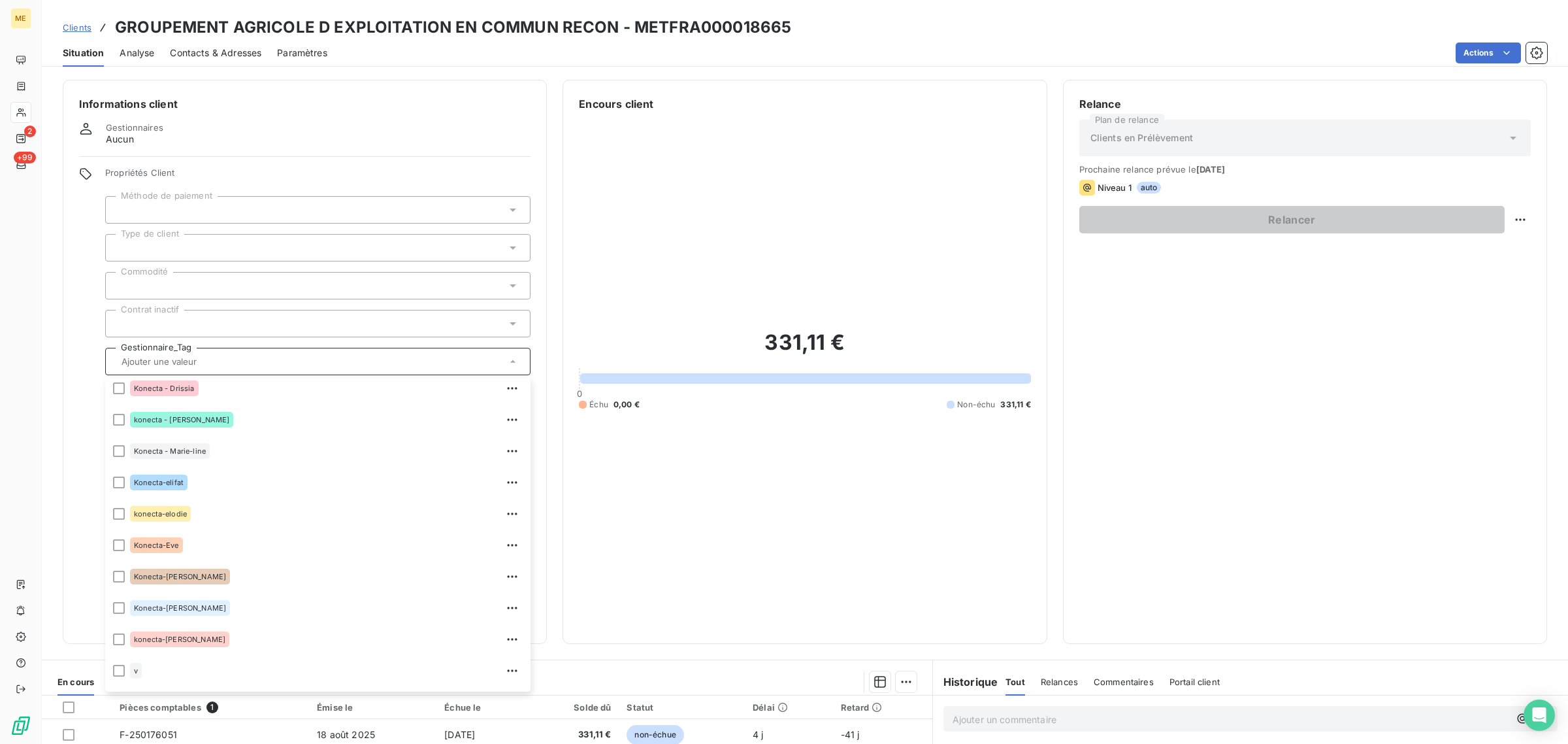
scroll to position [375, 0]
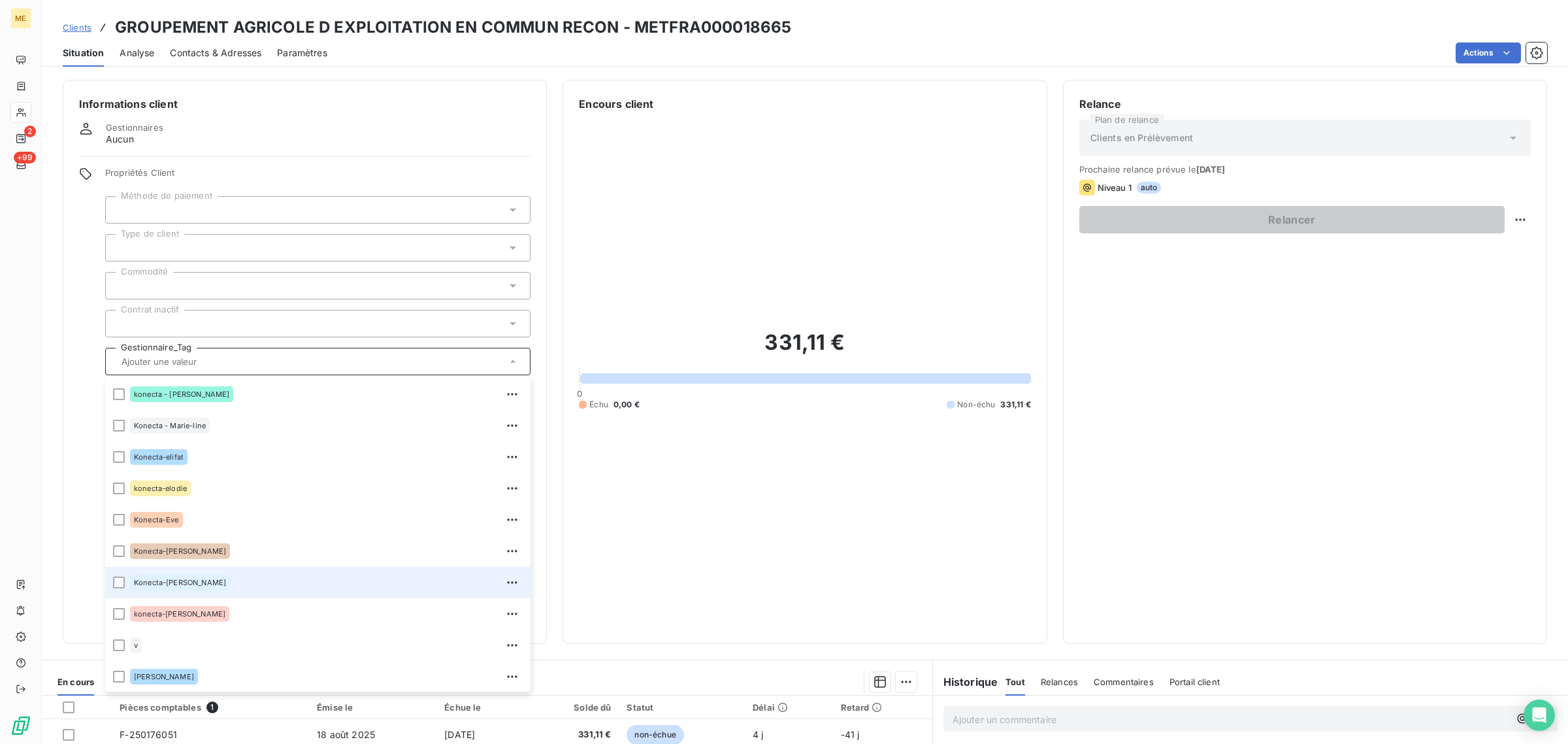
click at [177, 578] on span "Konecta-[PERSON_NAME]" at bounding box center [179, 582] width 92 height 8
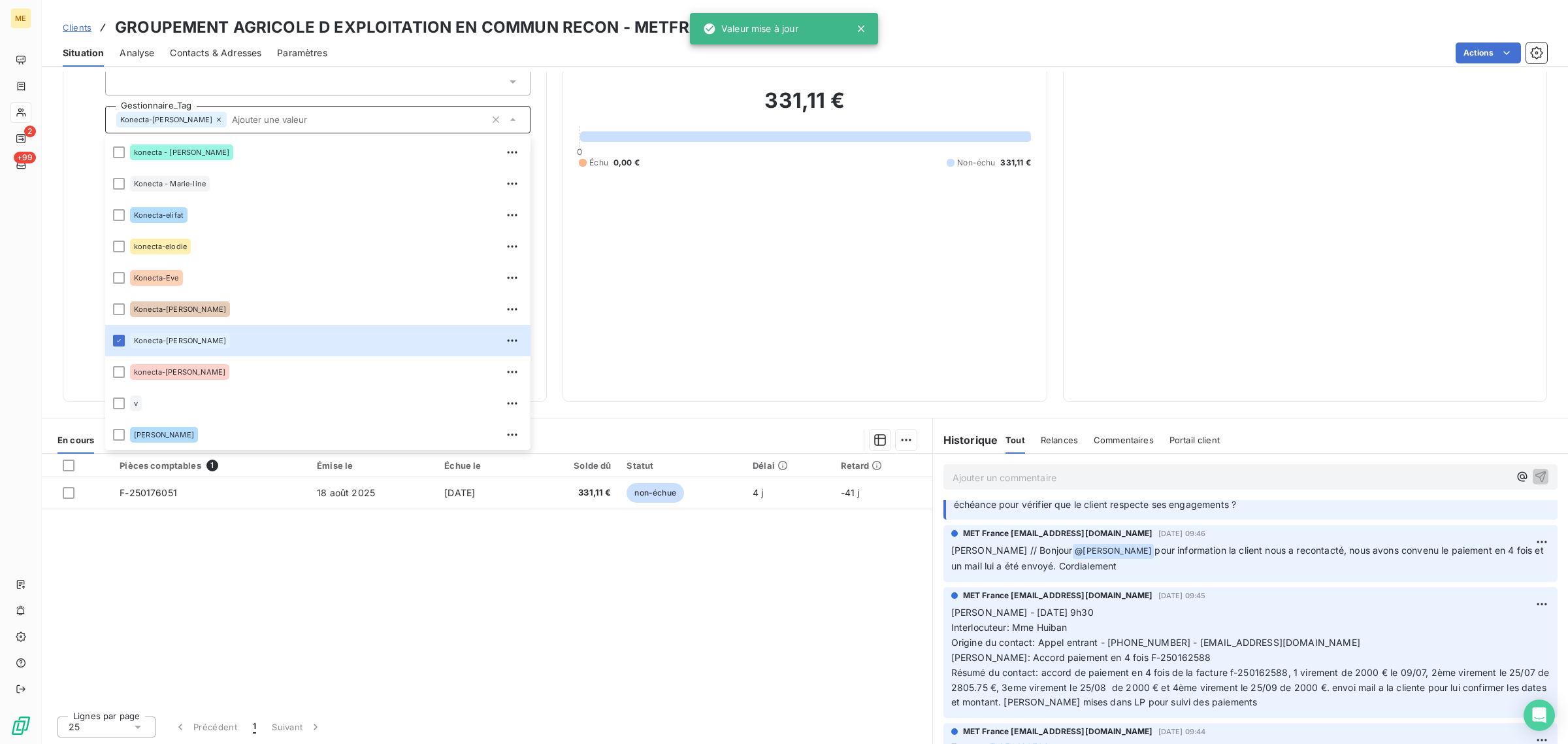
scroll to position [0, 0]
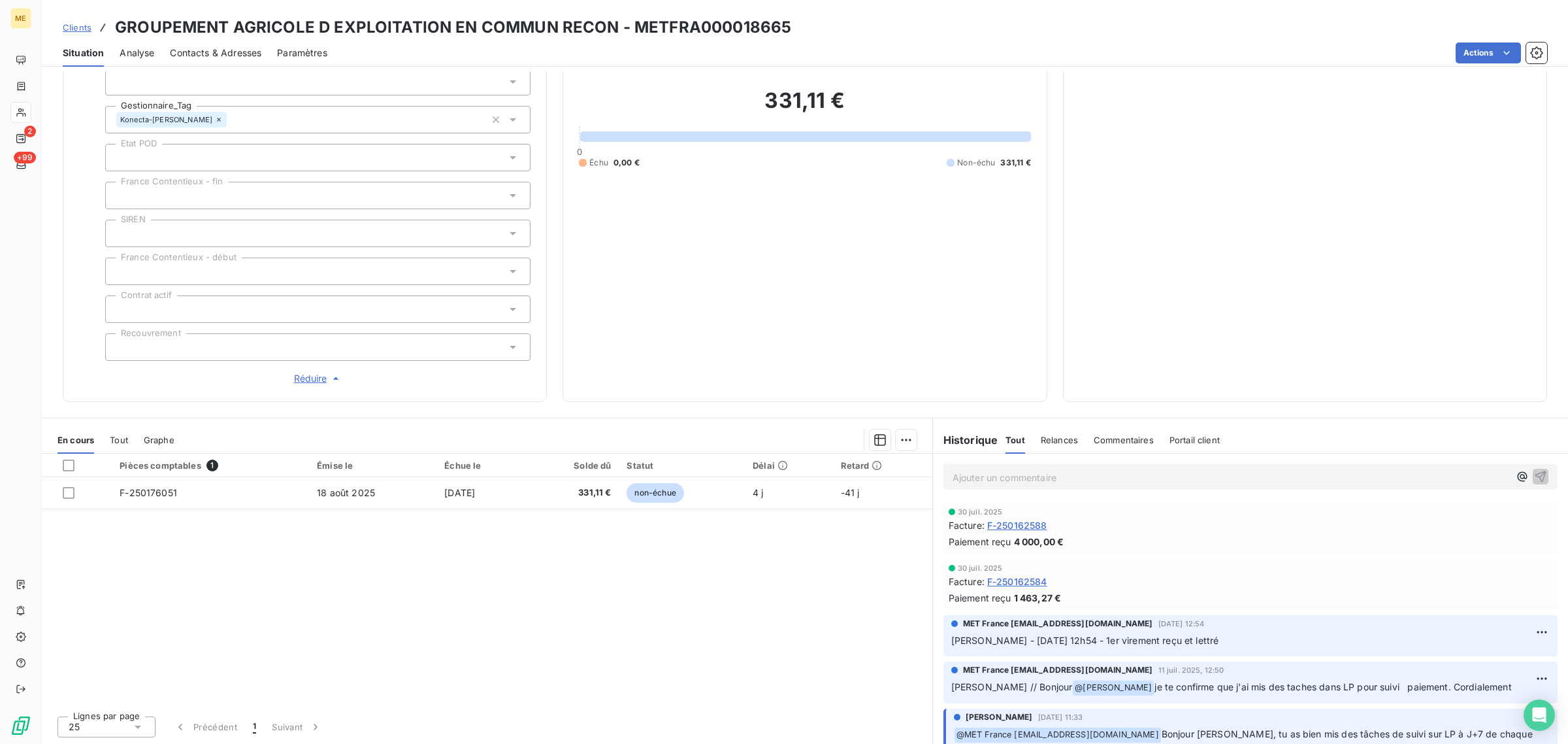
click at [552, 615] on div "Pièces comptables 1 Émise le Échue le Solde dû Statut Délai Retard F-250176051 …" at bounding box center [487, 578] width 891 height 251
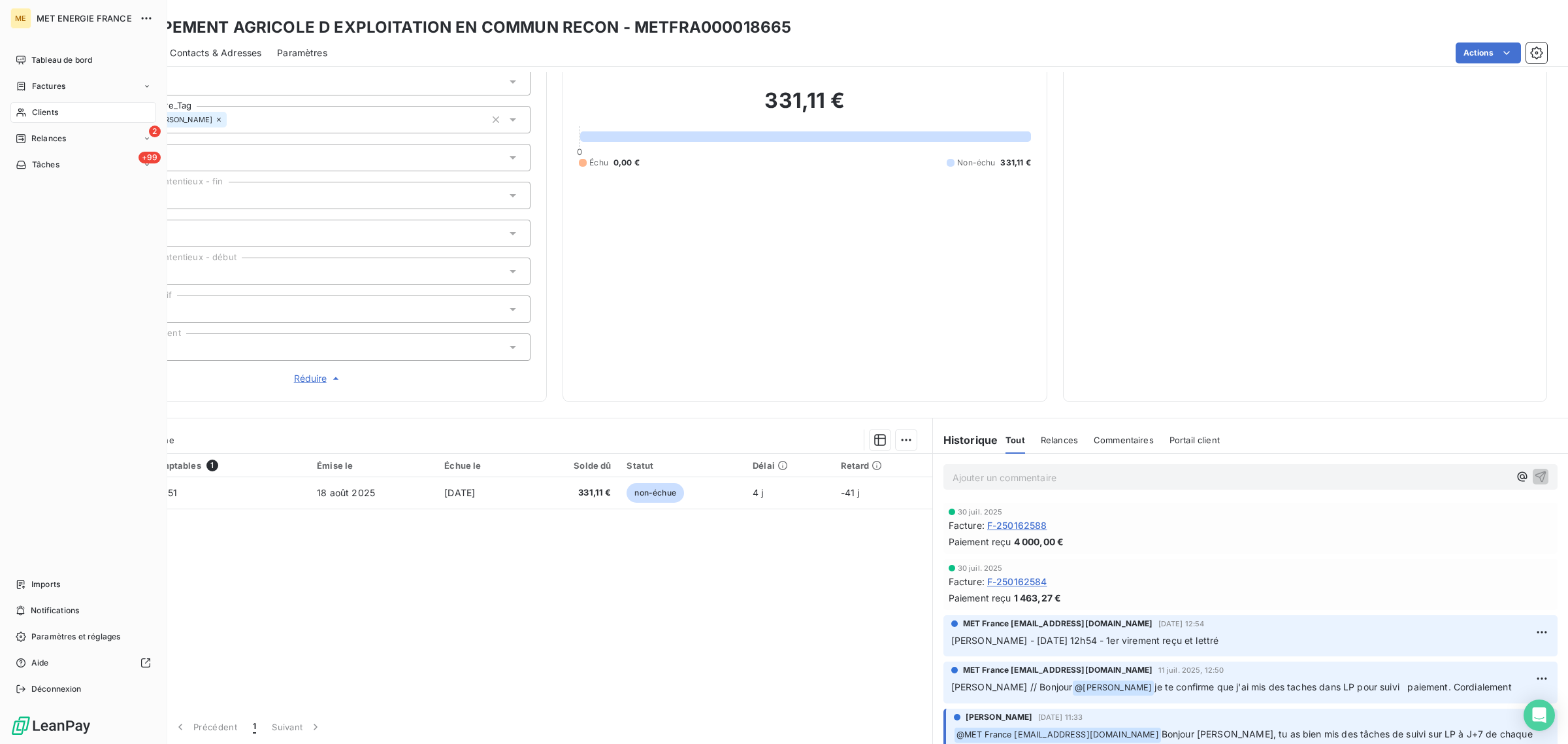
click at [32, 113] on span "Clients" at bounding box center [45, 112] width 26 height 12
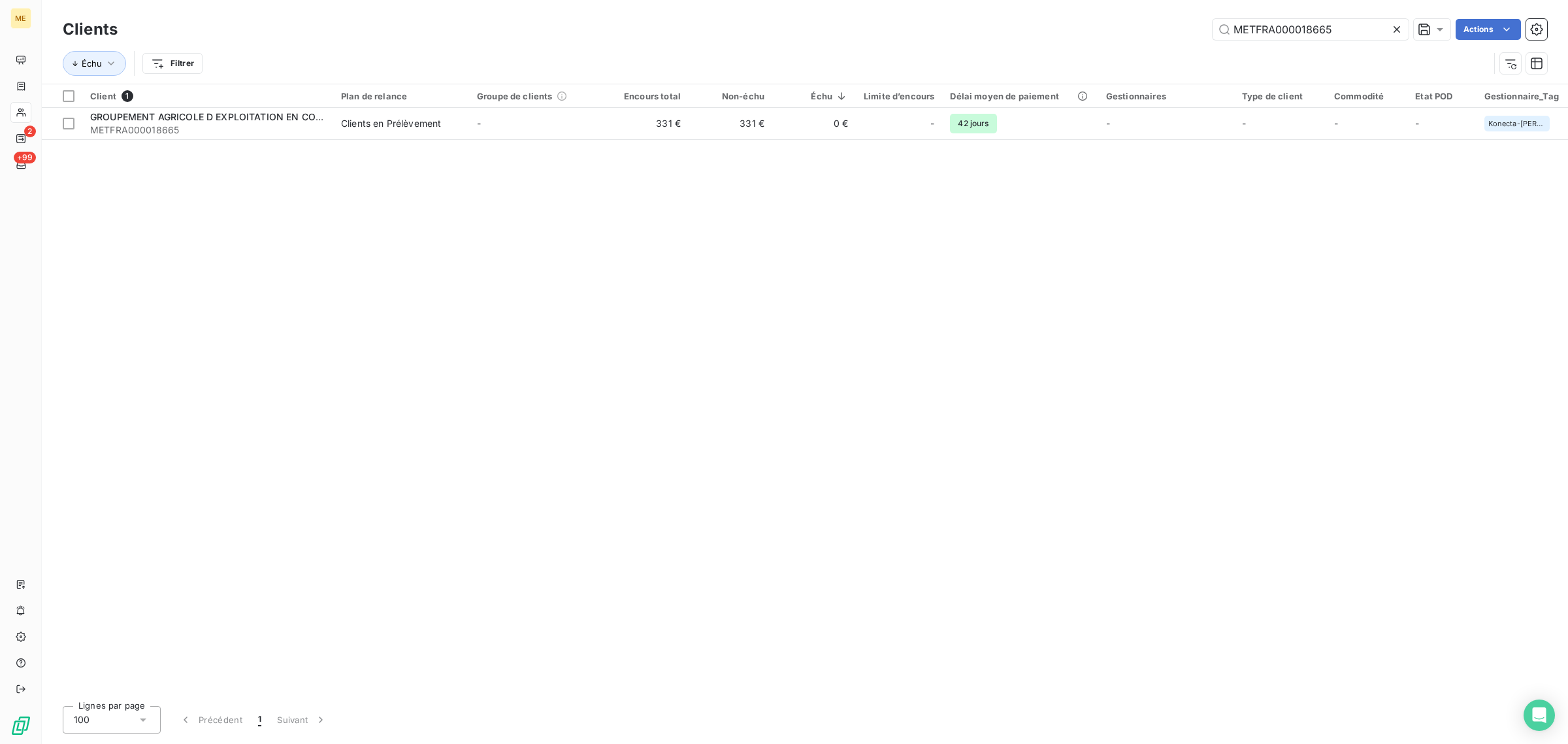
click at [1400, 26] on icon at bounding box center [1396, 28] width 13 height 13
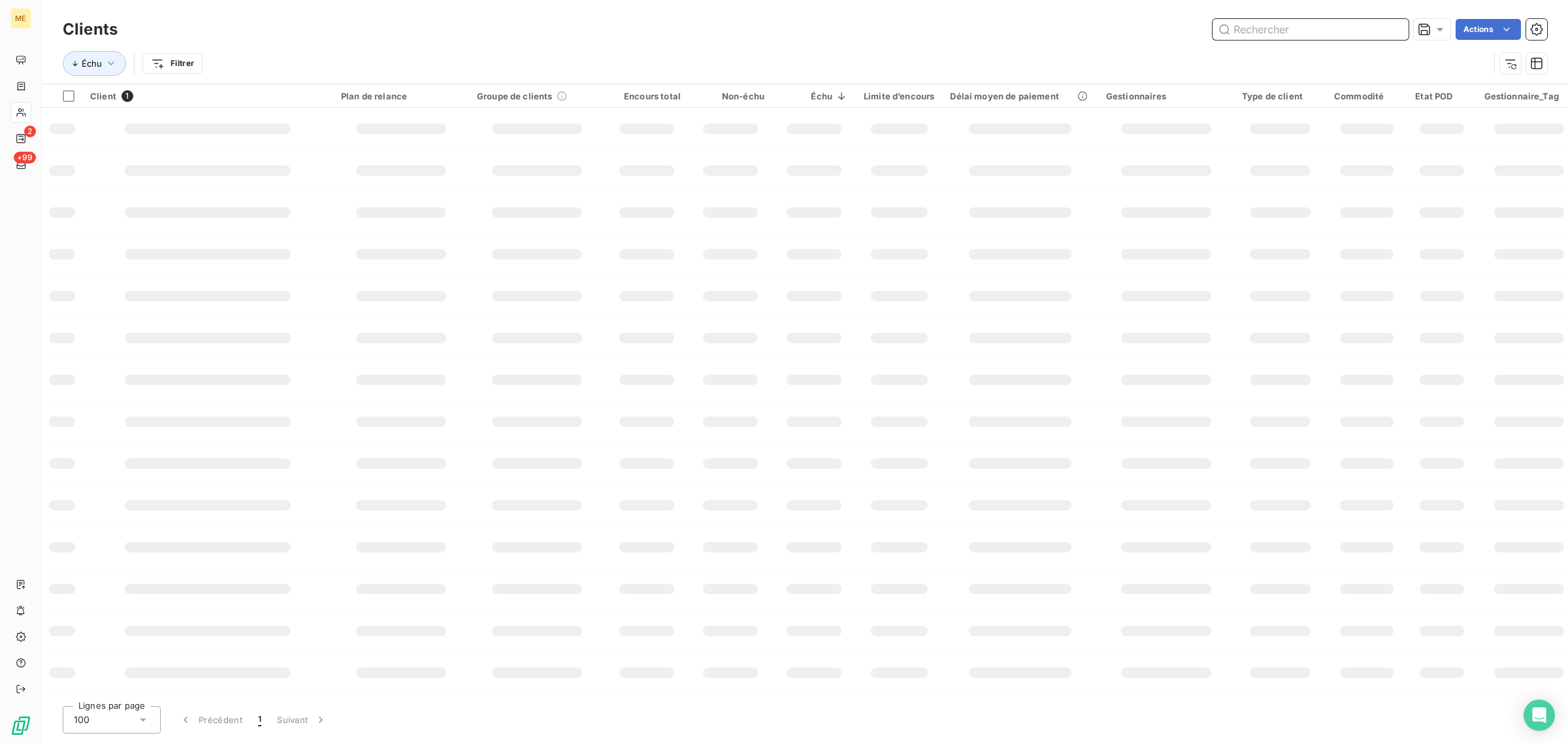
click at [1319, 26] on input "text" at bounding box center [1310, 29] width 196 height 21
paste input "METFRA000004089_25435600477230"
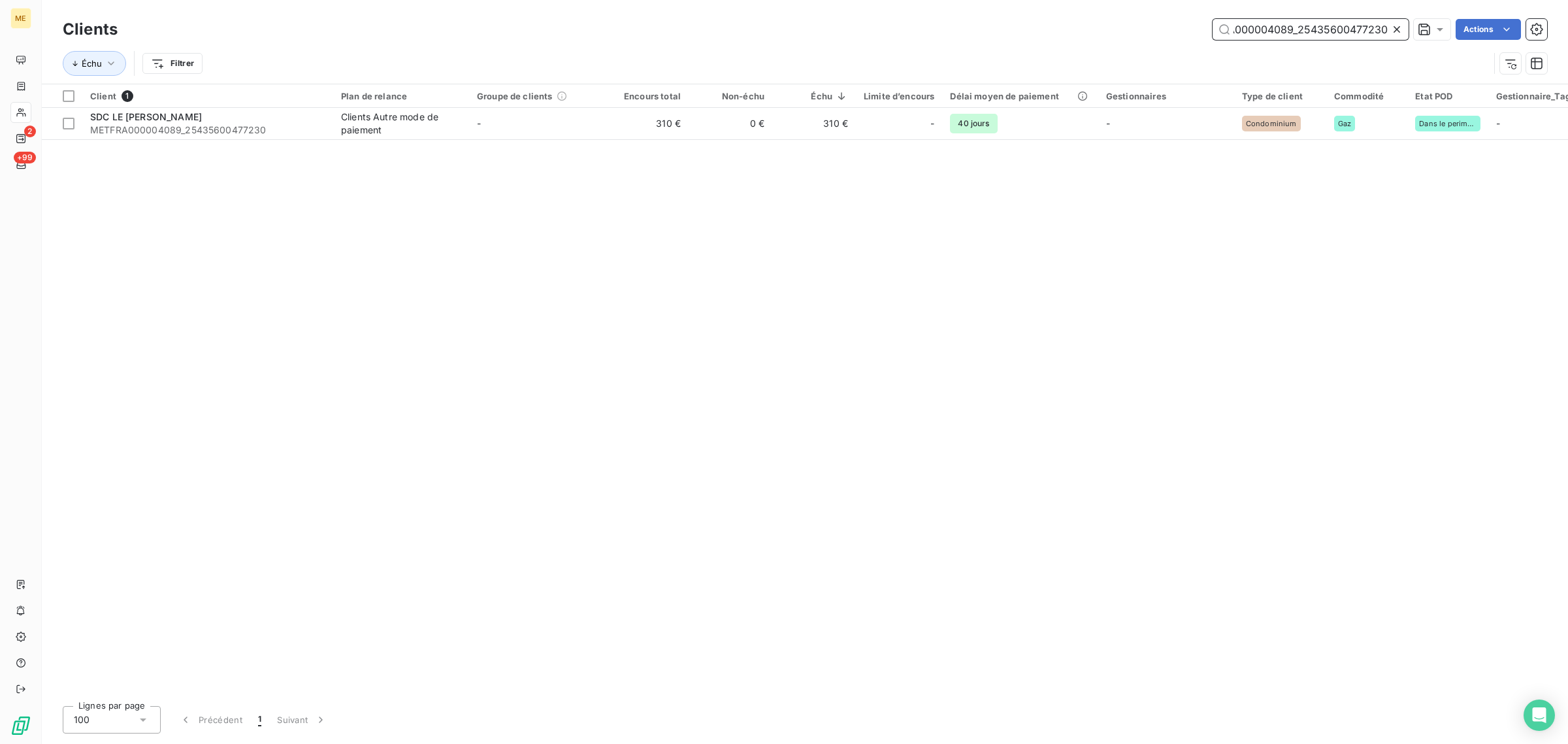
type input "METFRA000004089_25435600477230"
click at [590, 151] on div "Client 1 Plan de relance Groupe de clients Encours total Non-échu Échu Limite d…" at bounding box center [804, 390] width 1527 height 611
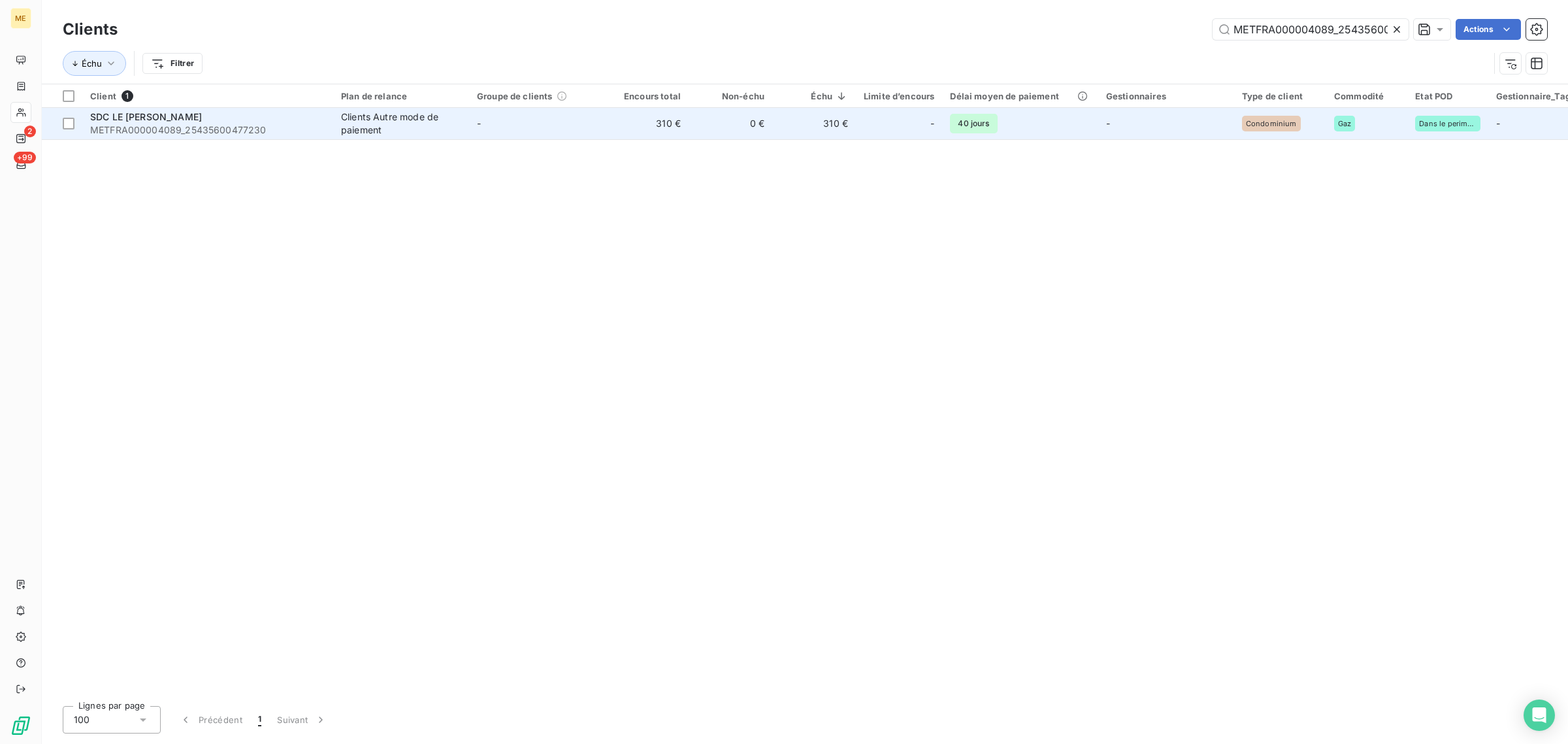
click at [580, 135] on td "-" at bounding box center [537, 123] width 135 height 31
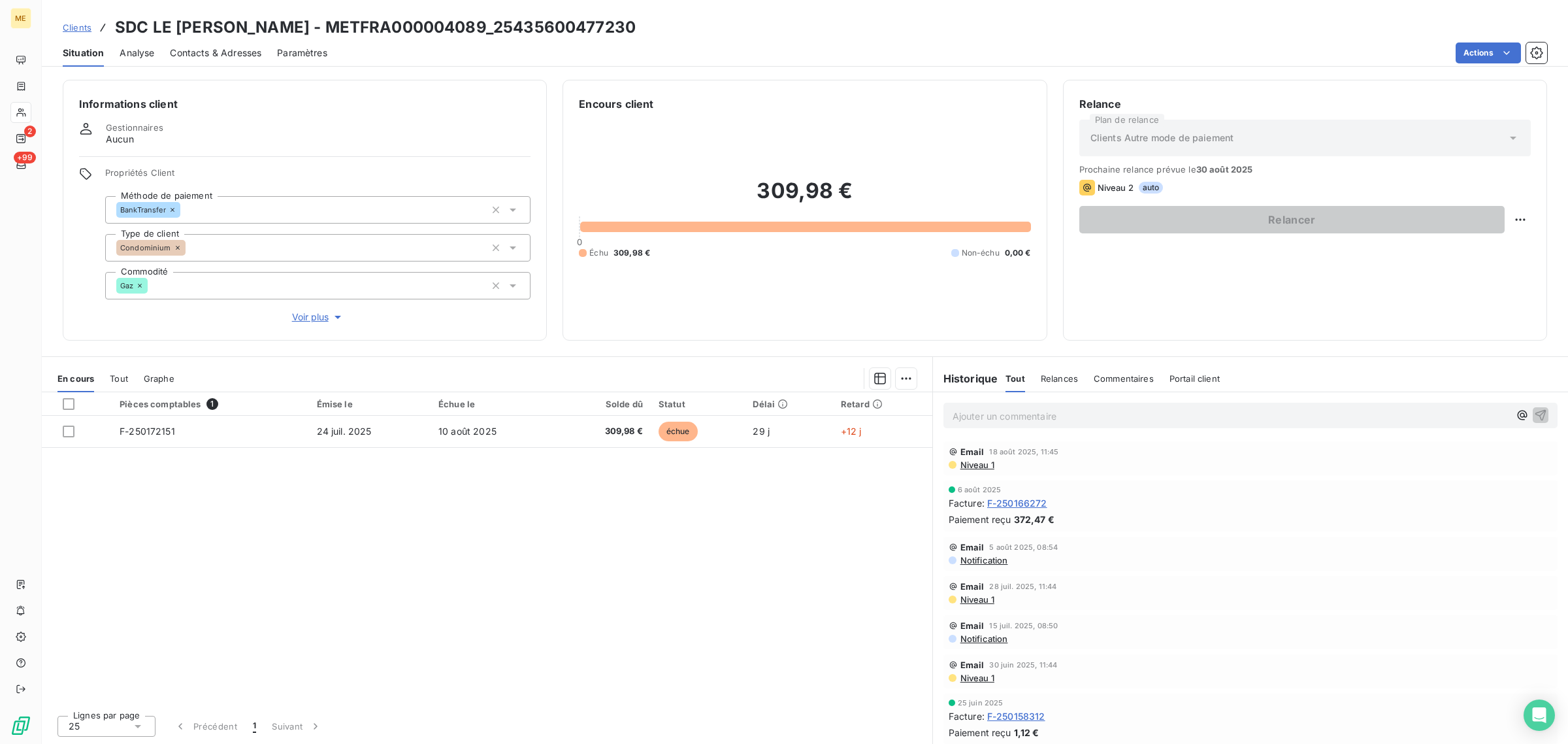
click at [618, 520] on div "Pièces comptables 1 Émise le Échue le Solde dû Statut Délai Retard F-250172151 …" at bounding box center [487, 548] width 891 height 312
click at [321, 312] on span "Voir plus" at bounding box center [318, 317] width 53 height 13
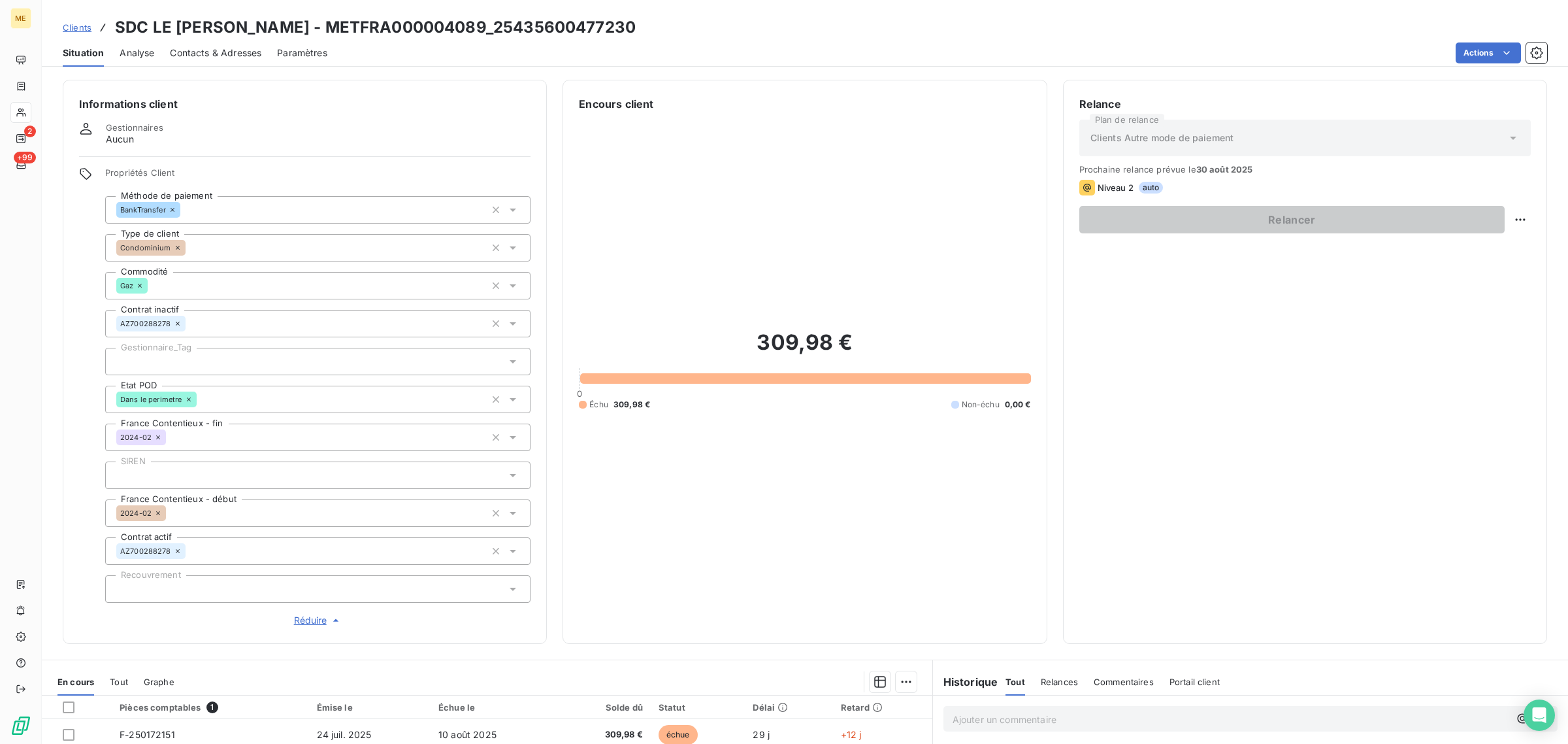
click at [205, 354] on div at bounding box center [318, 362] width 425 height 28
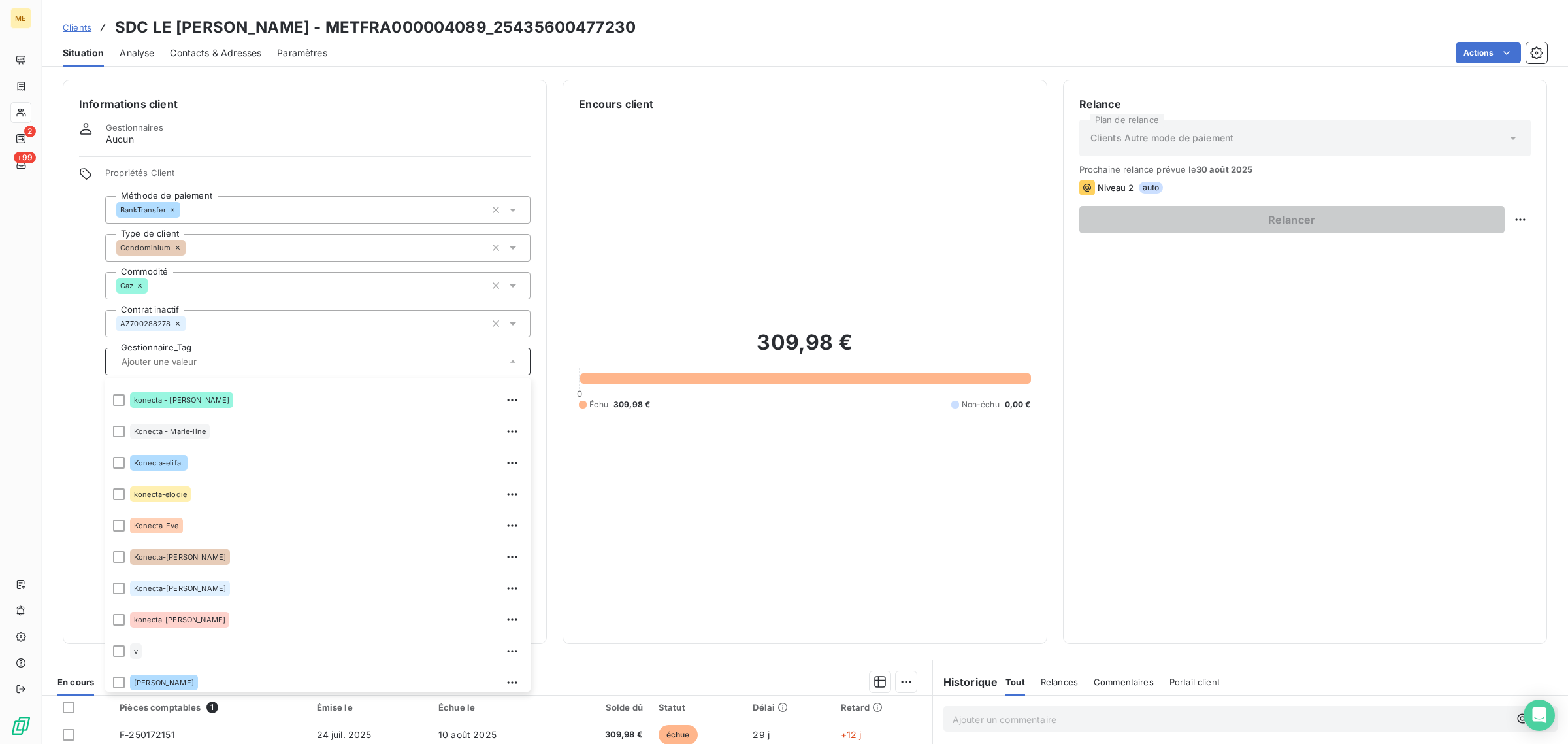
scroll to position [375, 0]
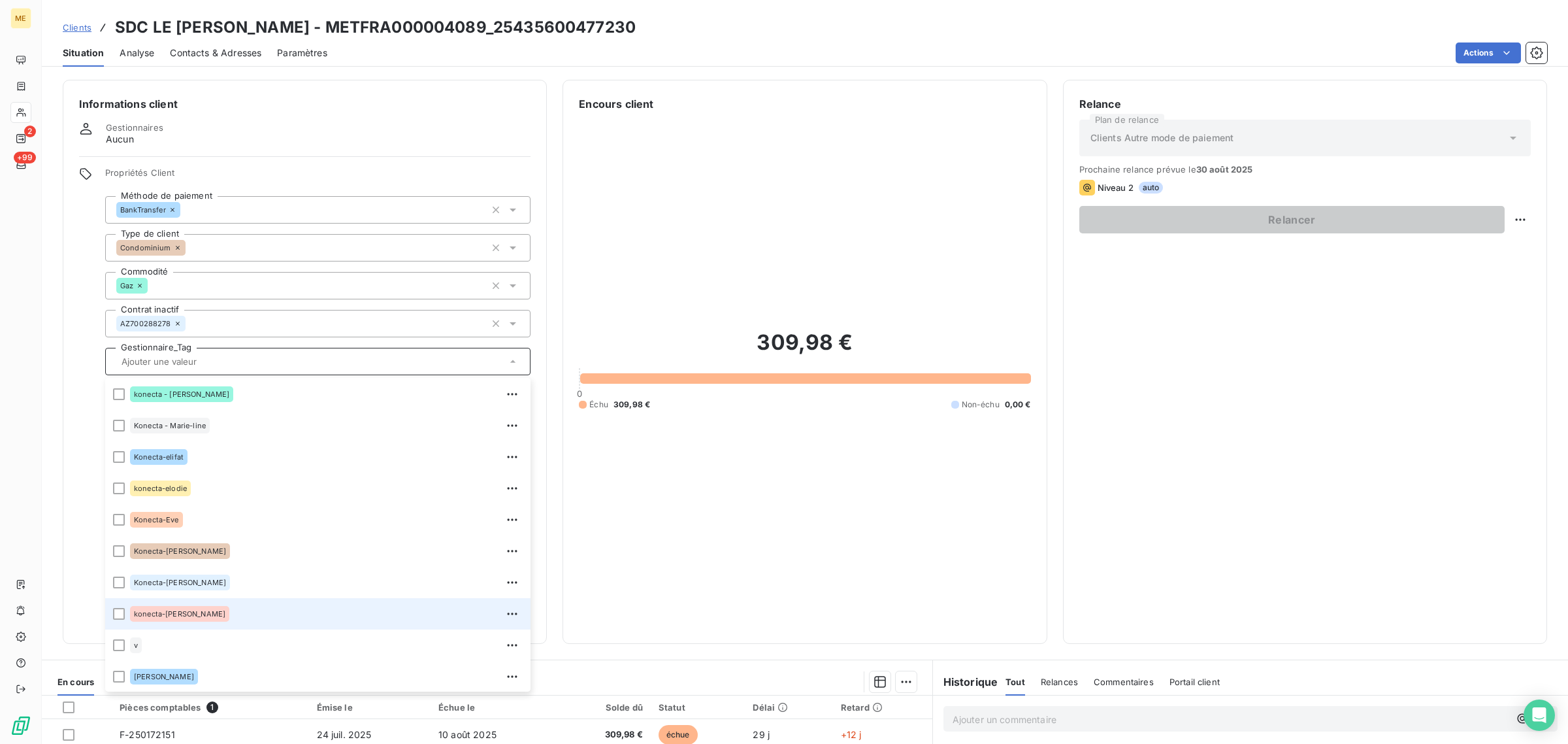
click at [203, 612] on div "konecta-[PERSON_NAME]" at bounding box center [326, 614] width 393 height 21
click at [27, 111] on div at bounding box center [21, 112] width 21 height 21
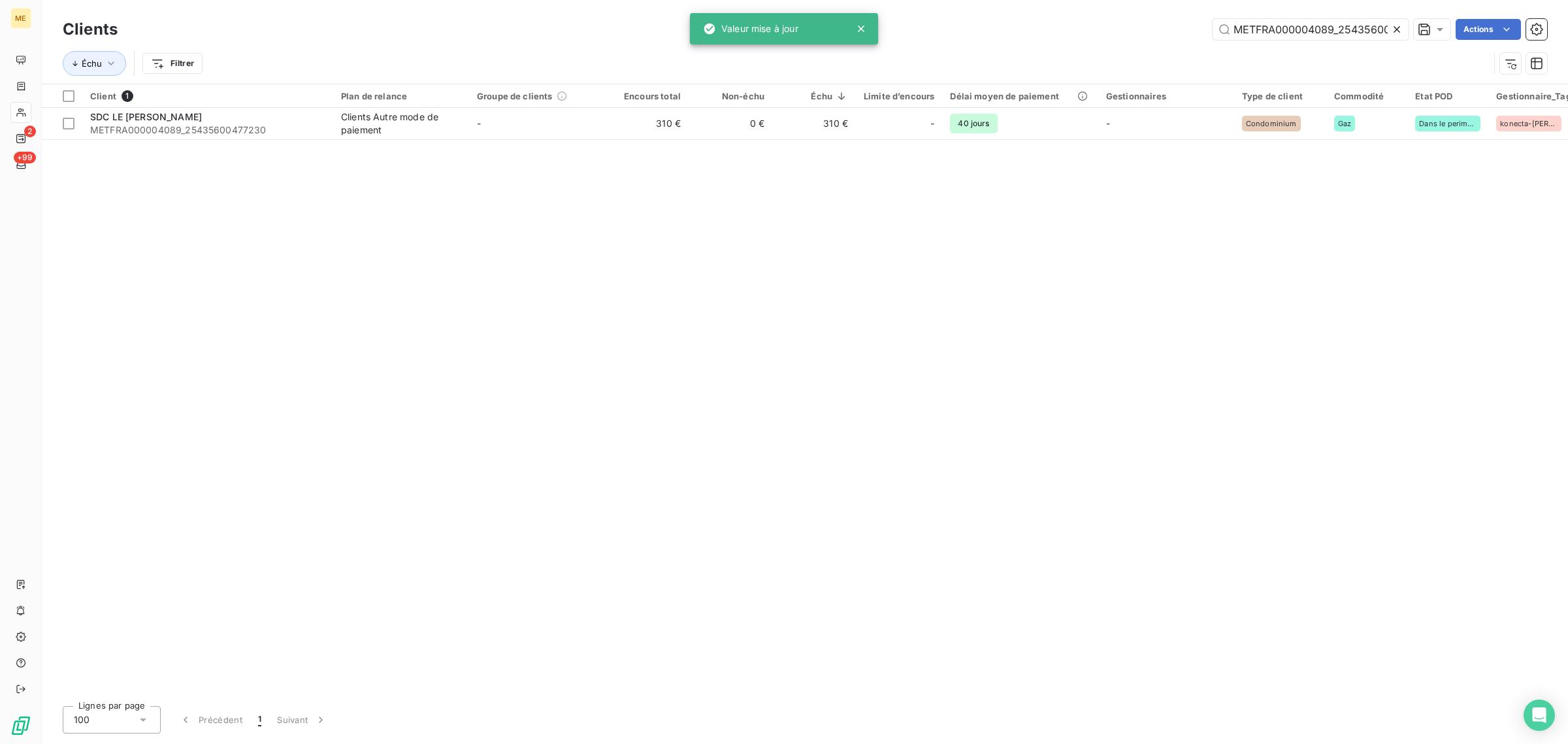
click at [1392, 31] on icon at bounding box center [1396, 28] width 13 height 13
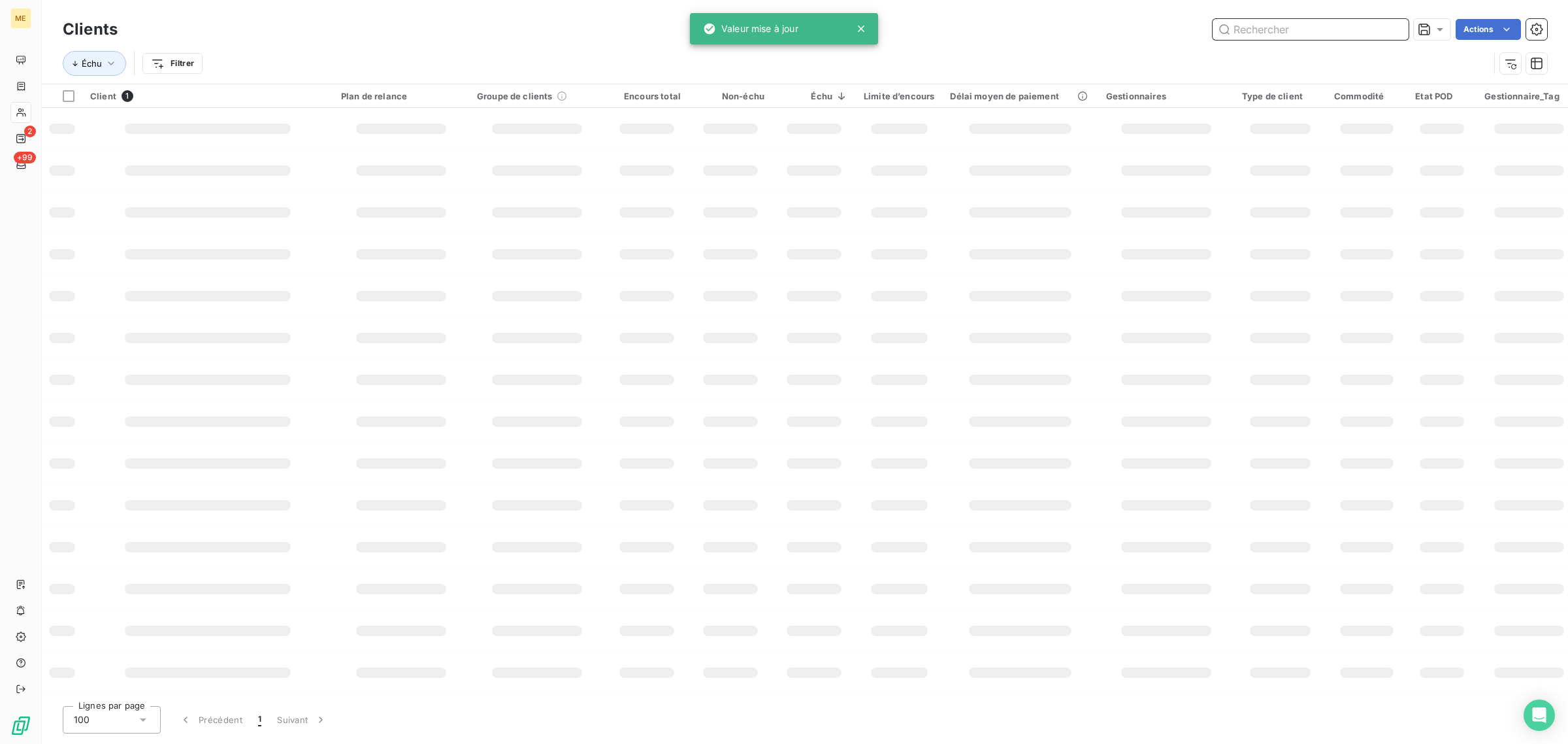
click at [1339, 30] on input "text" at bounding box center [1310, 29] width 196 height 21
paste input "METFRA000006735_12573806042988"
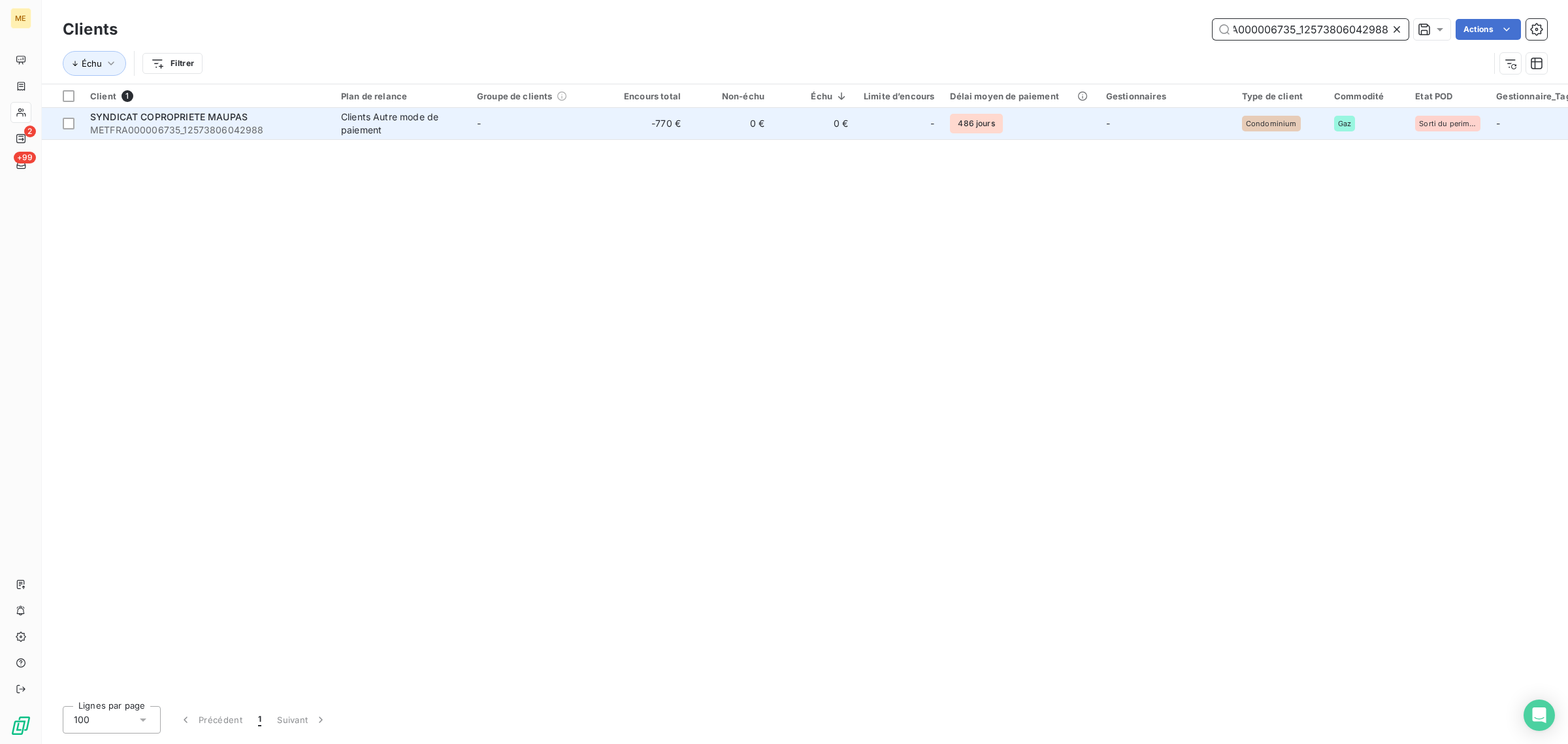
type input "METFRA000006735_12573806042988"
click at [603, 117] on td "-" at bounding box center [537, 123] width 135 height 31
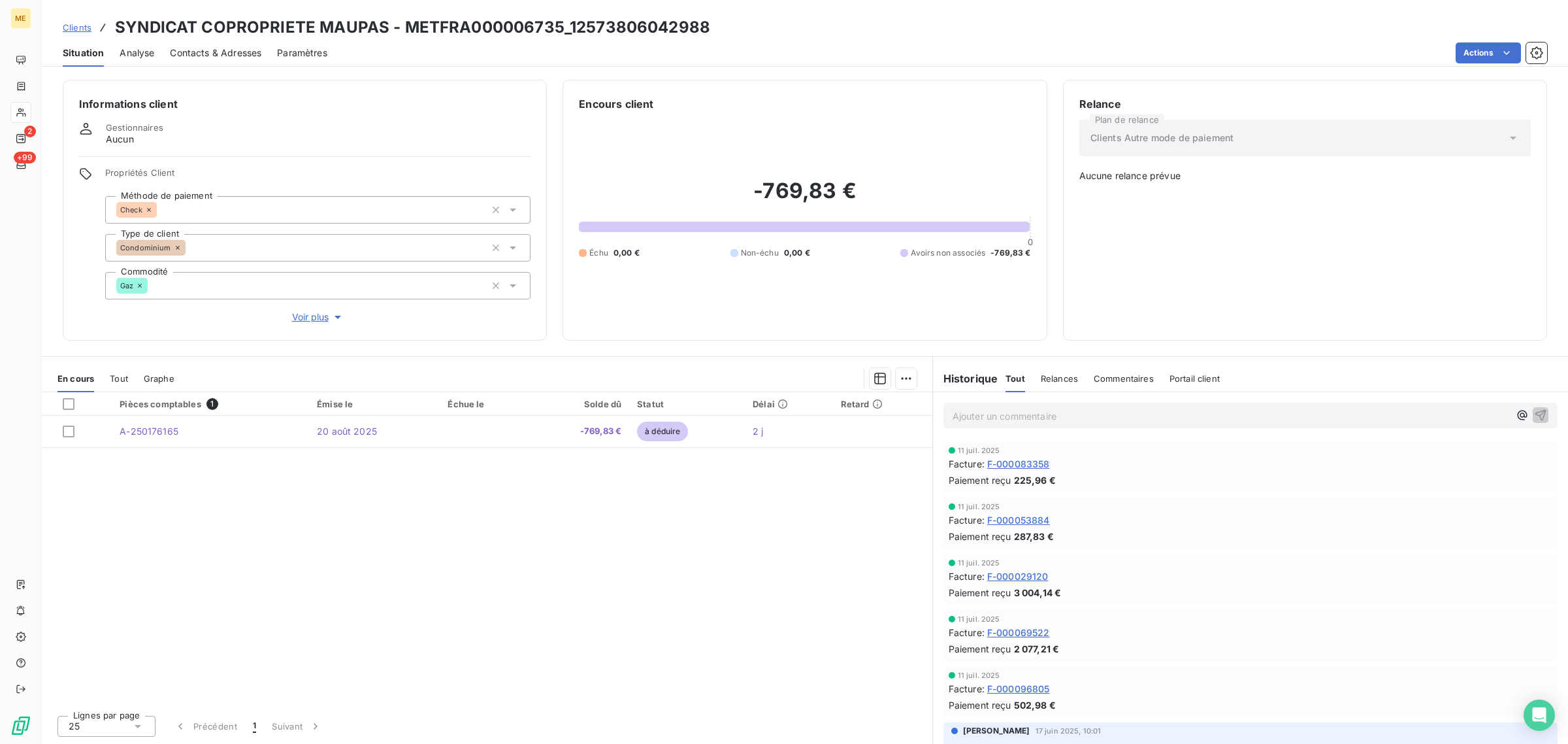
click at [322, 311] on span "Voir plus" at bounding box center [318, 317] width 53 height 13
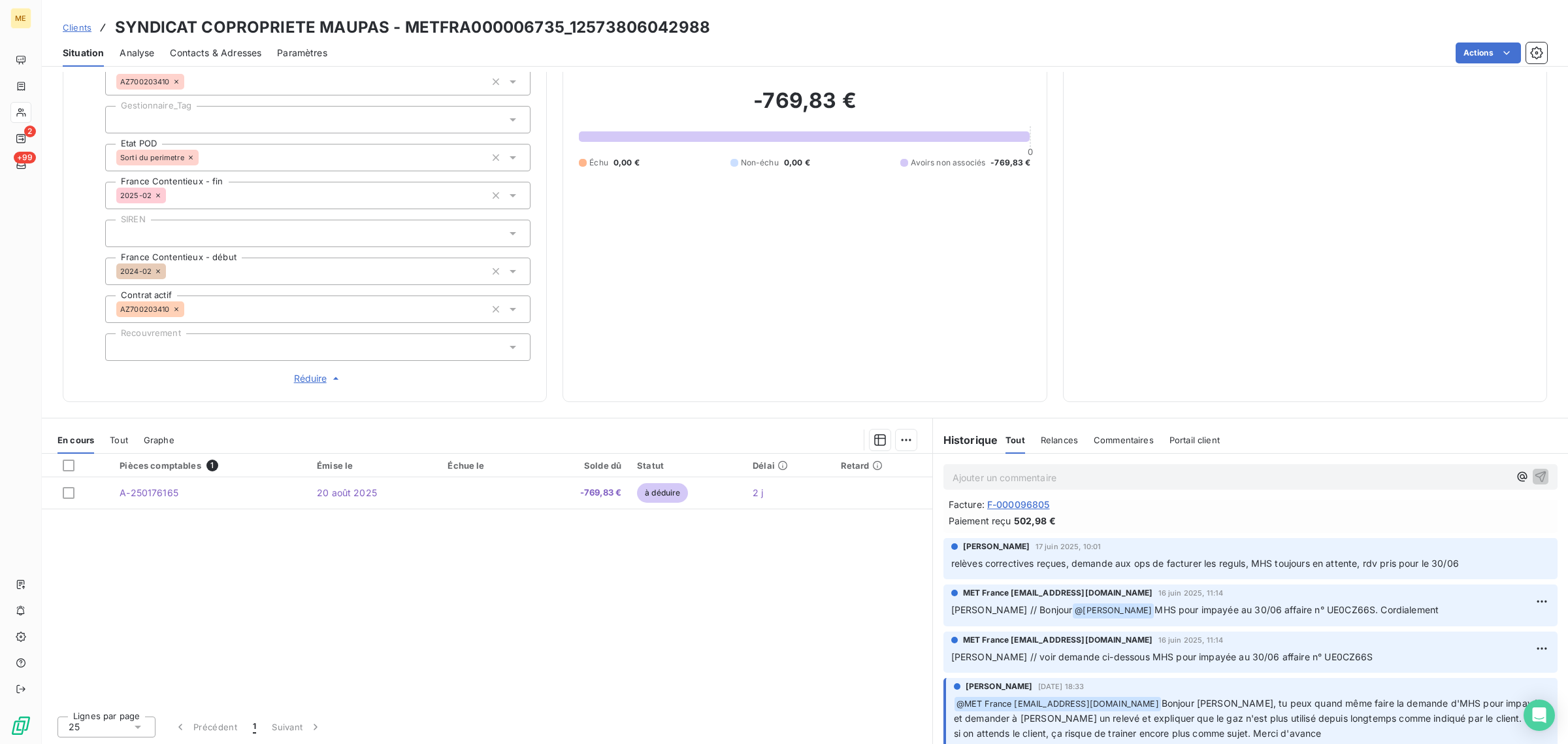
scroll to position [245, 0]
click at [210, 111] on div at bounding box center [318, 120] width 425 height 28
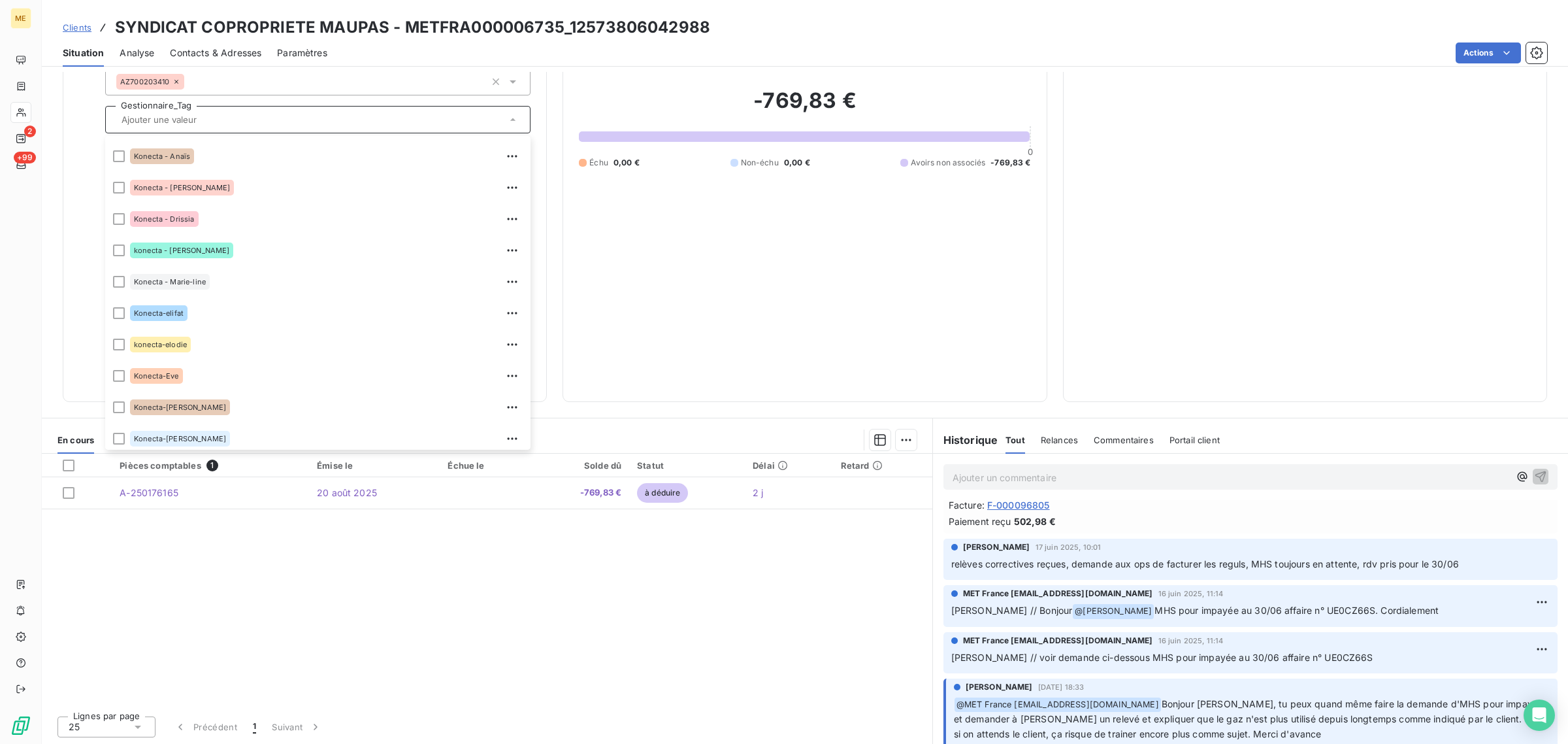
scroll to position [327, 0]
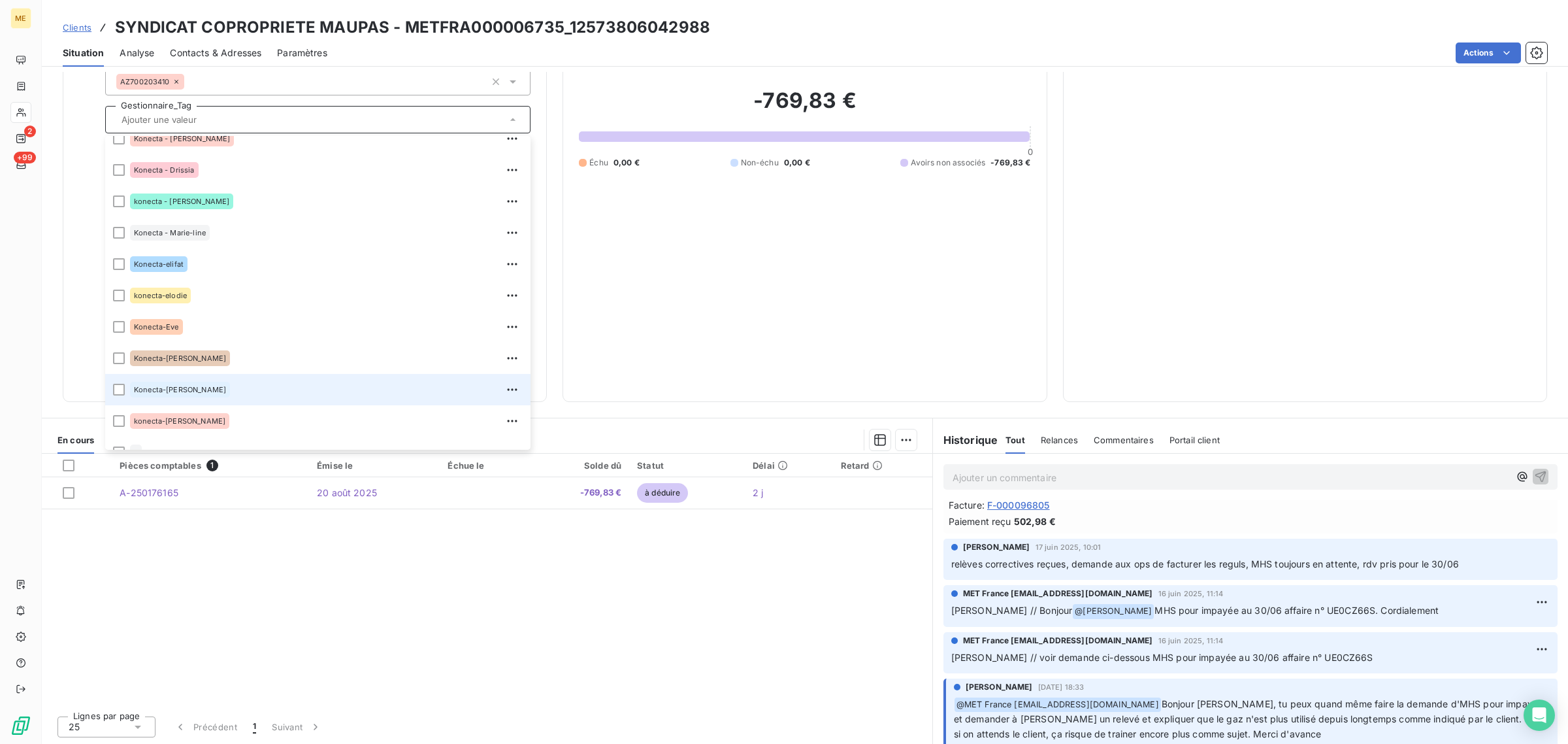
click at [230, 390] on div "Konecta-[PERSON_NAME]" at bounding box center [326, 389] width 393 height 21
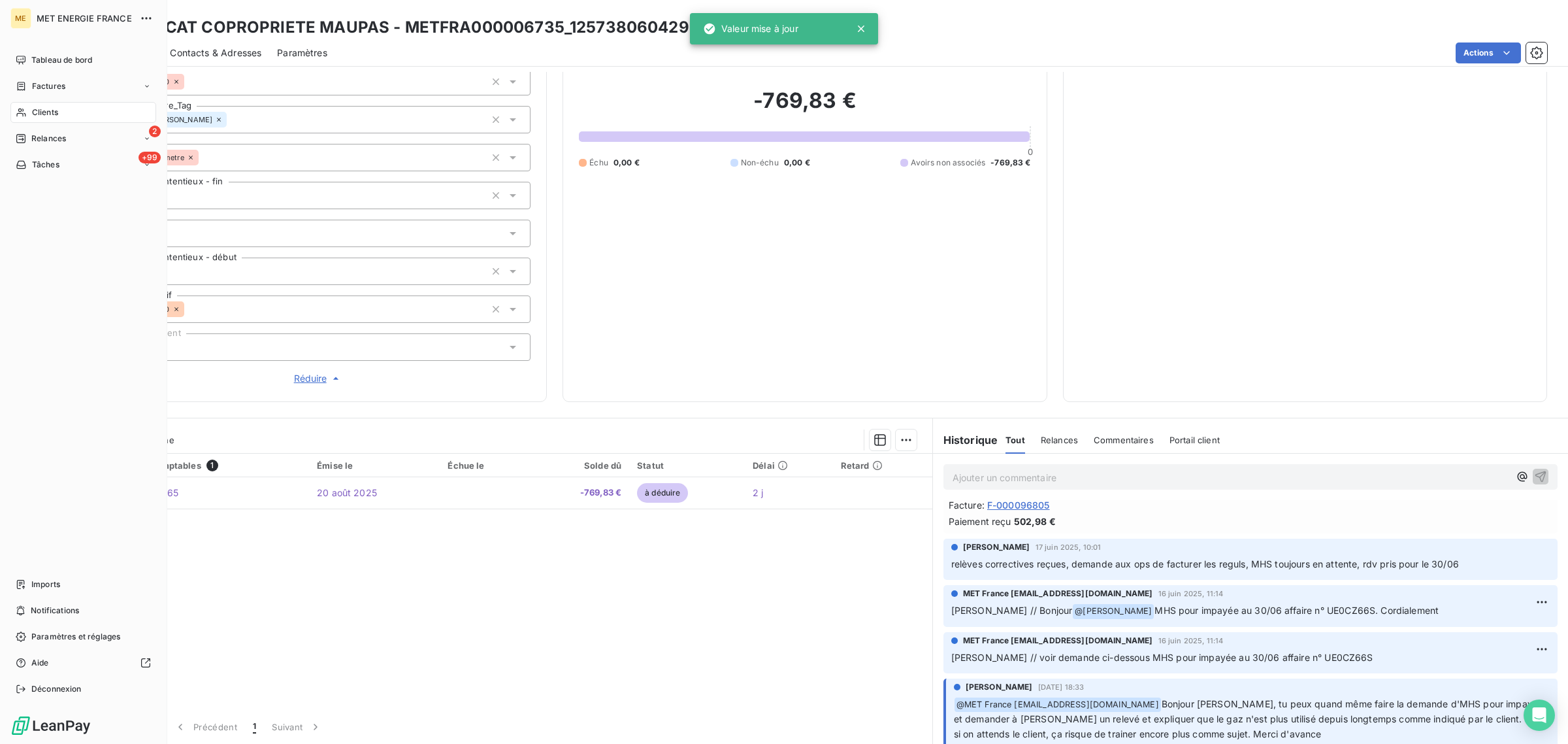
drag, startPoint x: 28, startPoint y: 114, endPoint x: 80, endPoint y: 115, distance: 52.0
click at [28, 114] on div "Clients" at bounding box center [83, 112] width 146 height 21
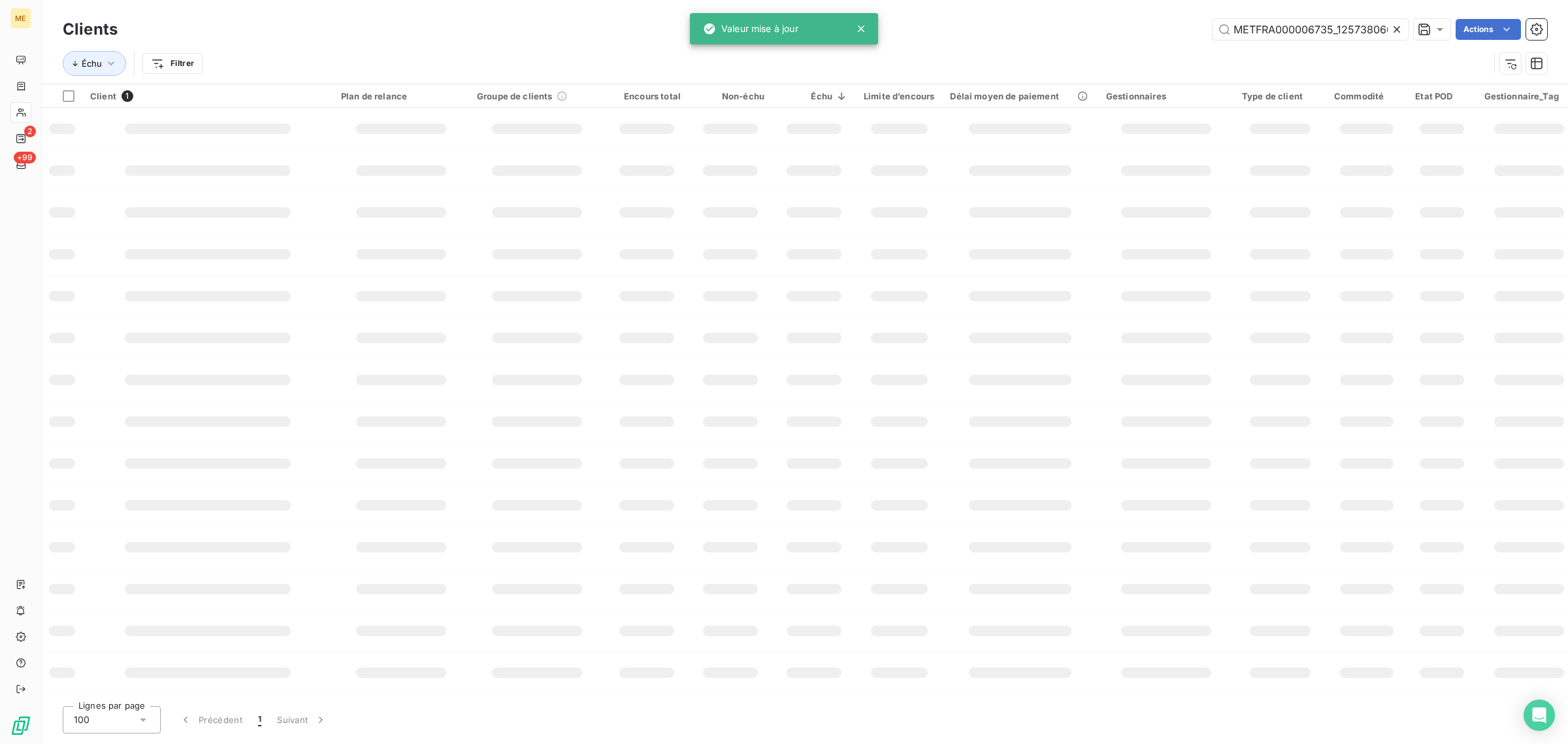
scroll to position [0, 37]
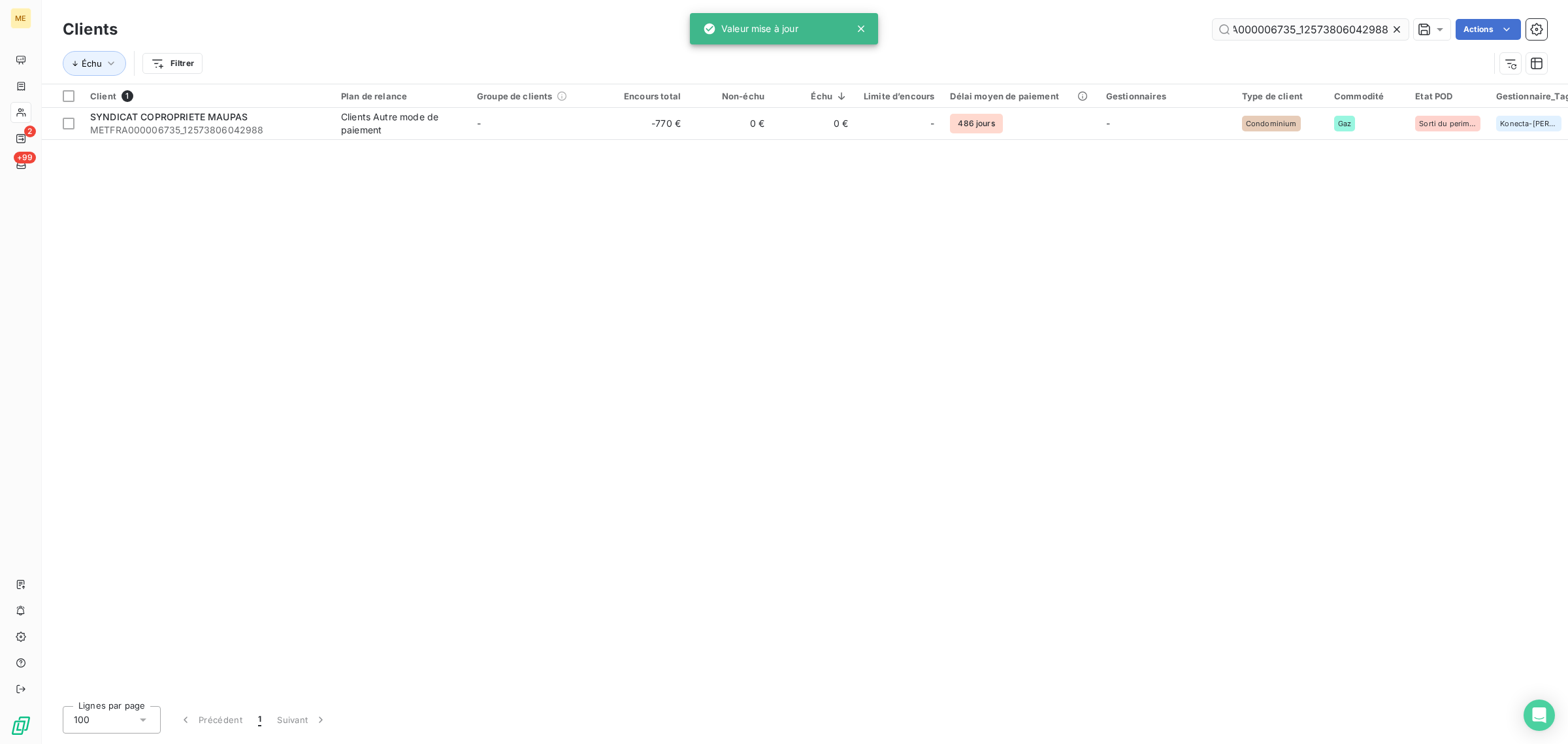
click at [1396, 26] on icon at bounding box center [1396, 28] width 13 height 13
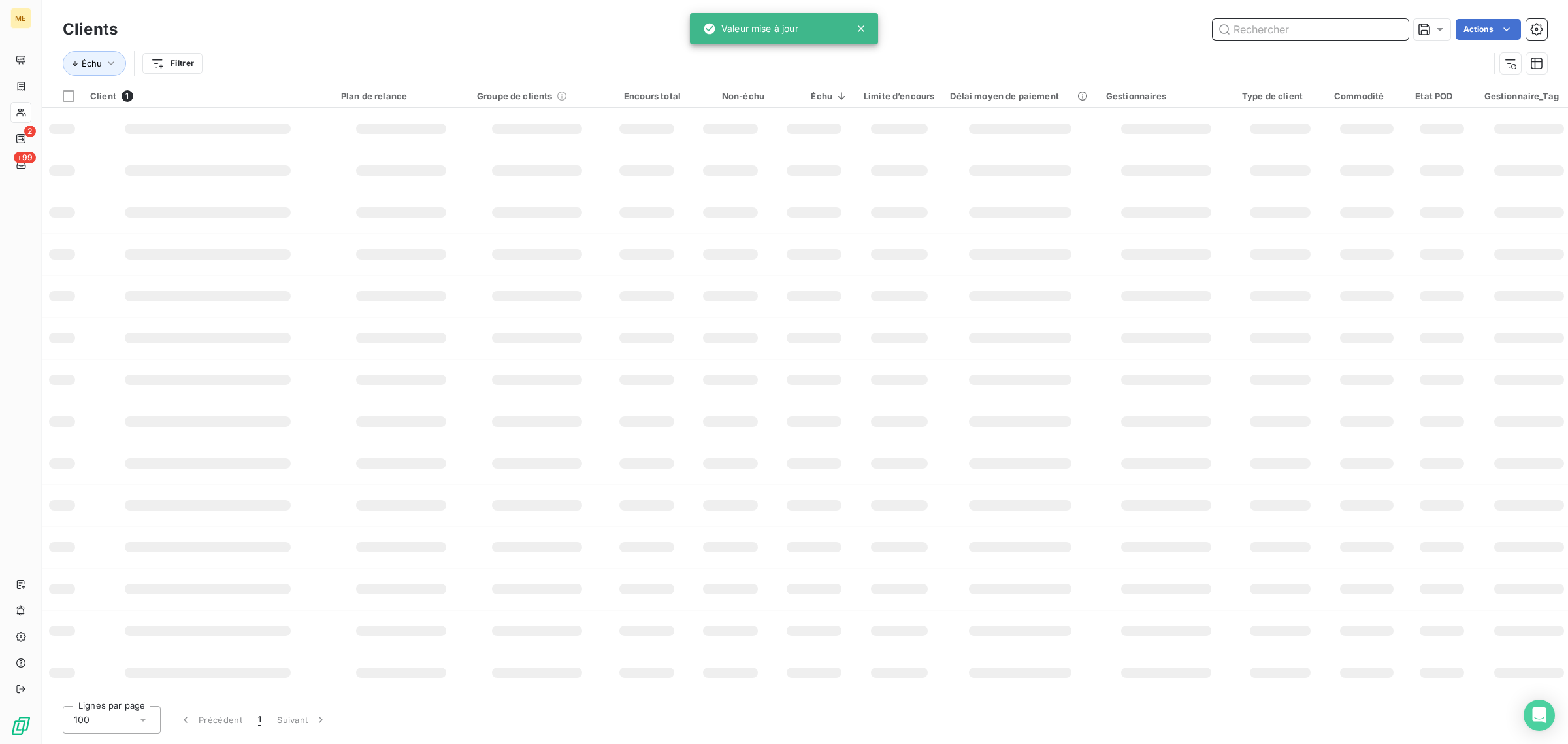
click at [1338, 26] on input "text" at bounding box center [1310, 29] width 196 height 21
paste input "METFRA000019869"
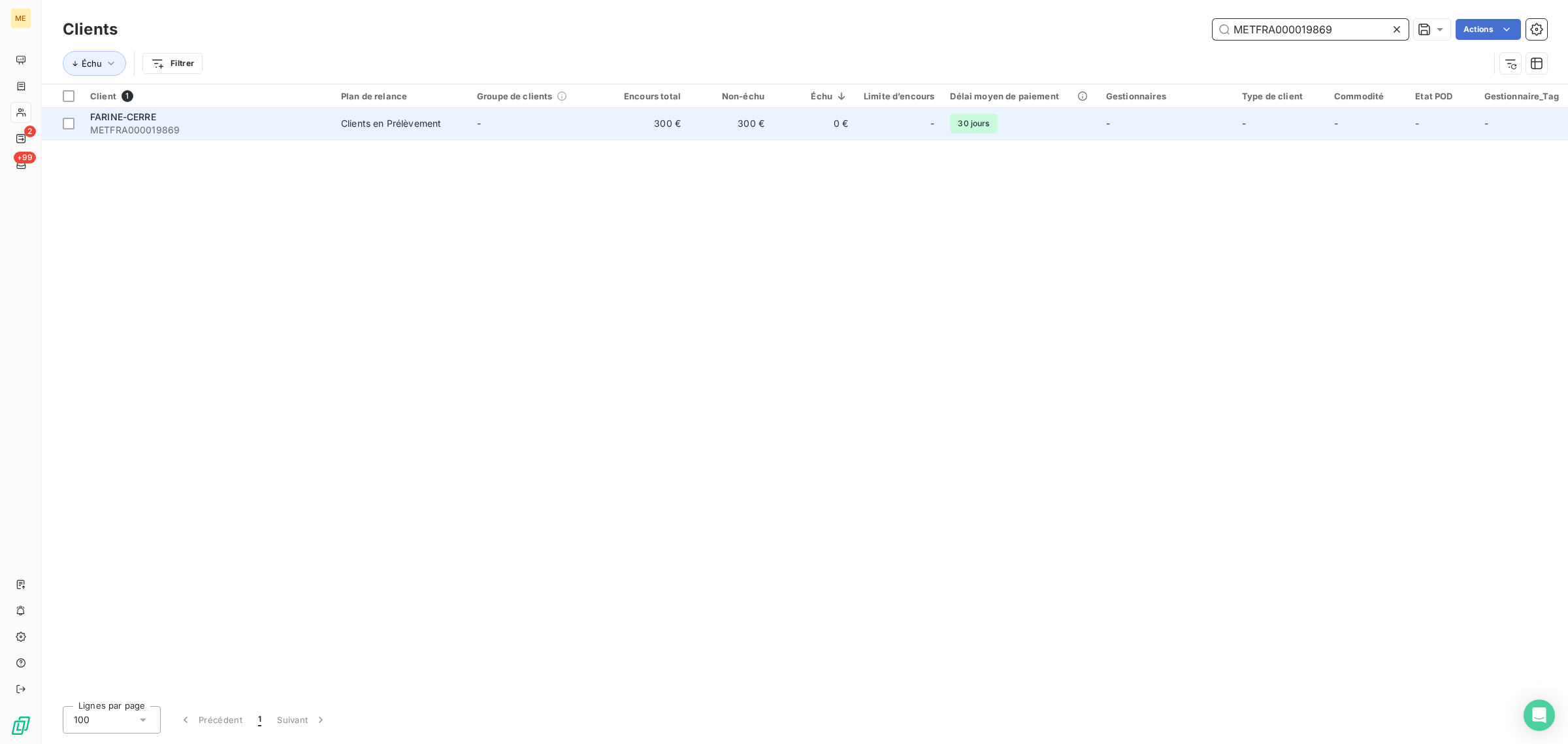
type input "METFRA000019869"
click at [537, 134] on td "-" at bounding box center [537, 123] width 135 height 31
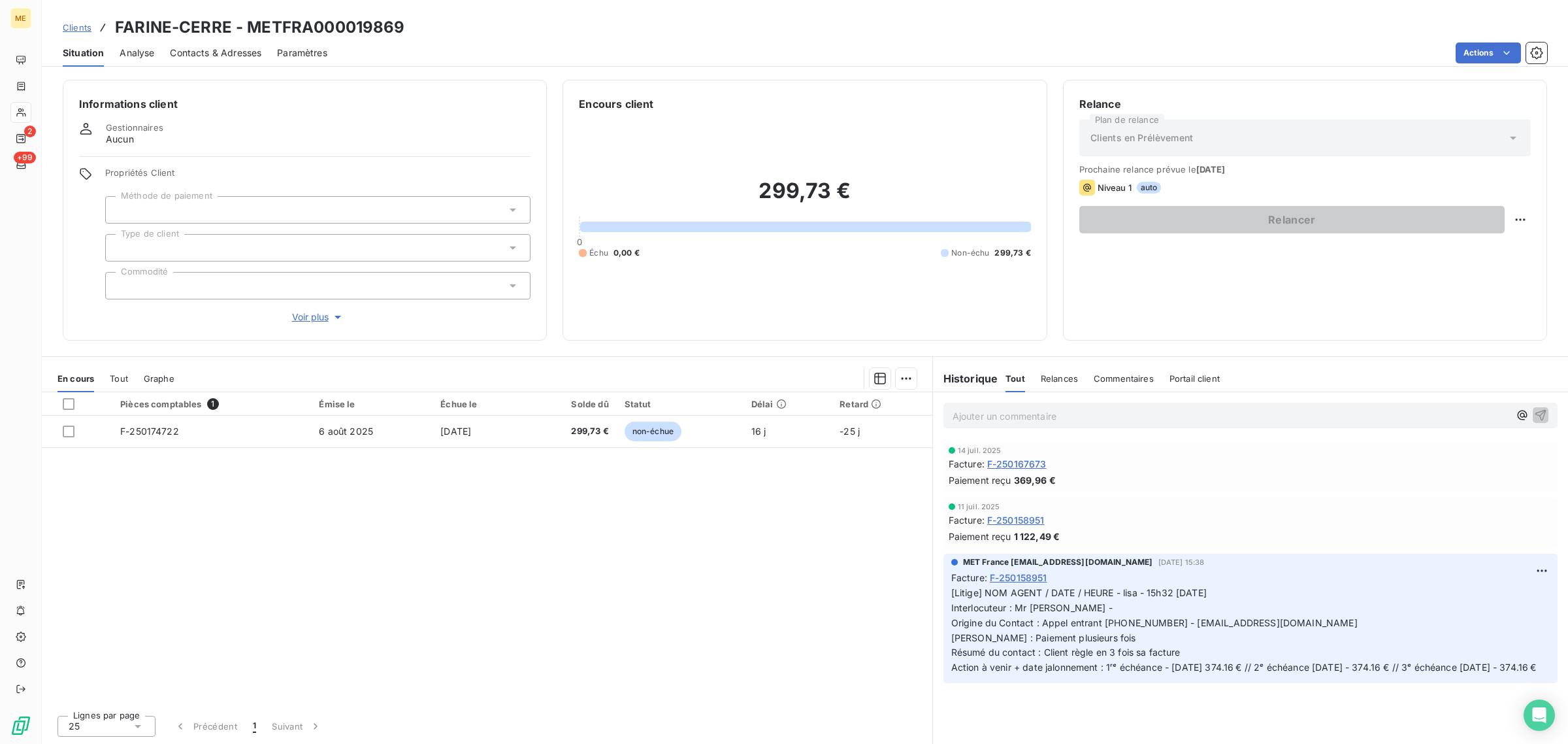
click at [299, 318] on span "Voir plus" at bounding box center [318, 317] width 53 height 13
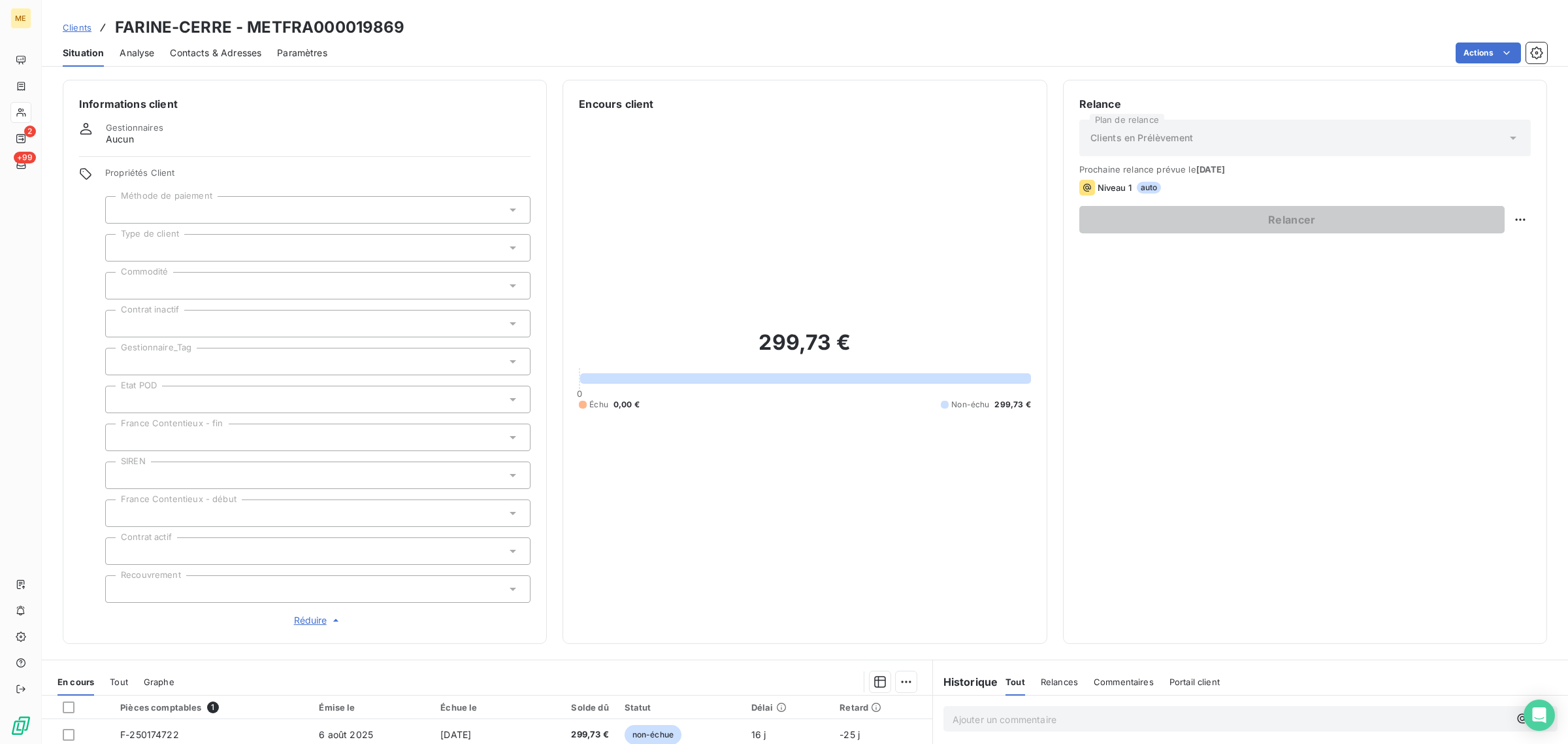
click at [222, 361] on div at bounding box center [318, 362] width 425 height 28
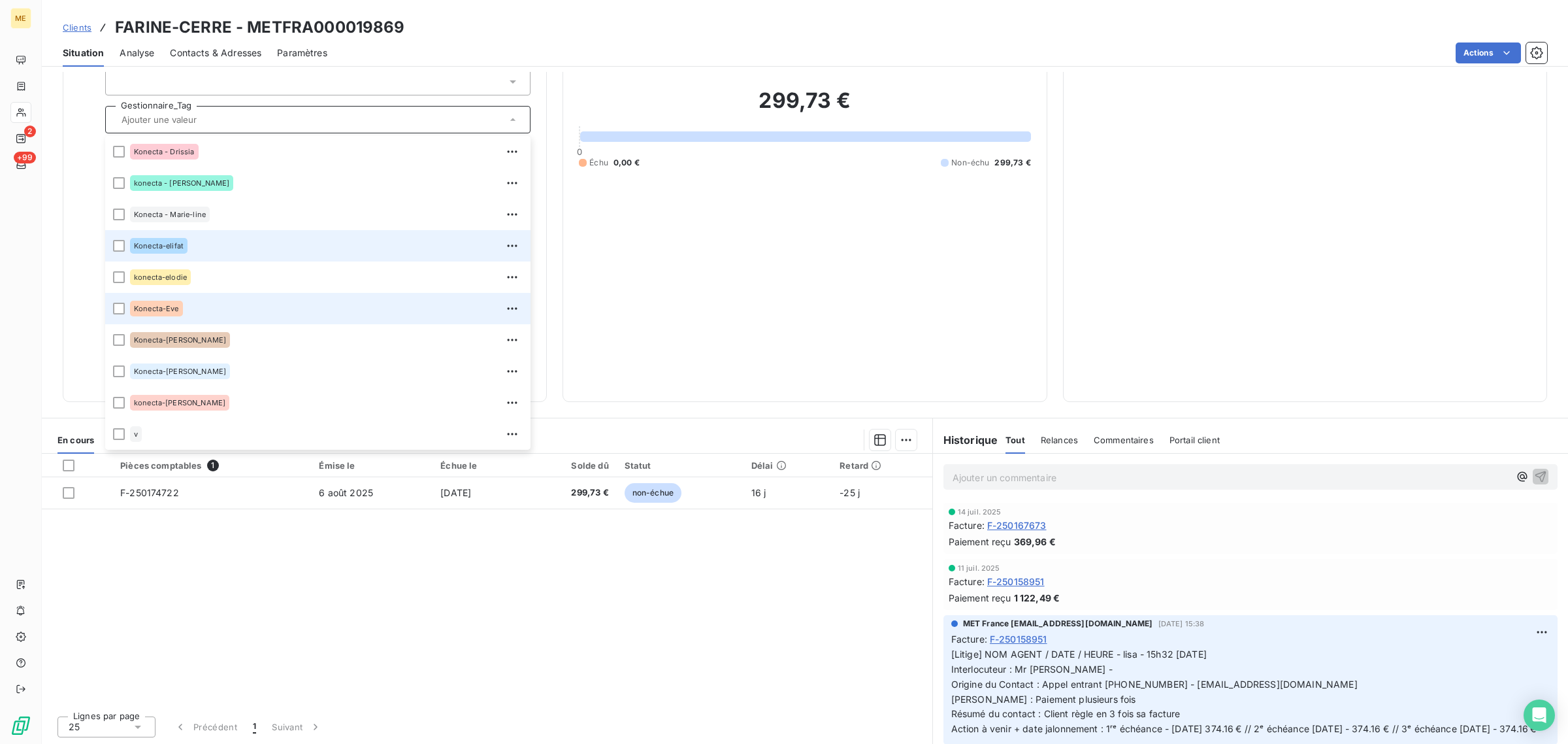
scroll to position [375, 0]
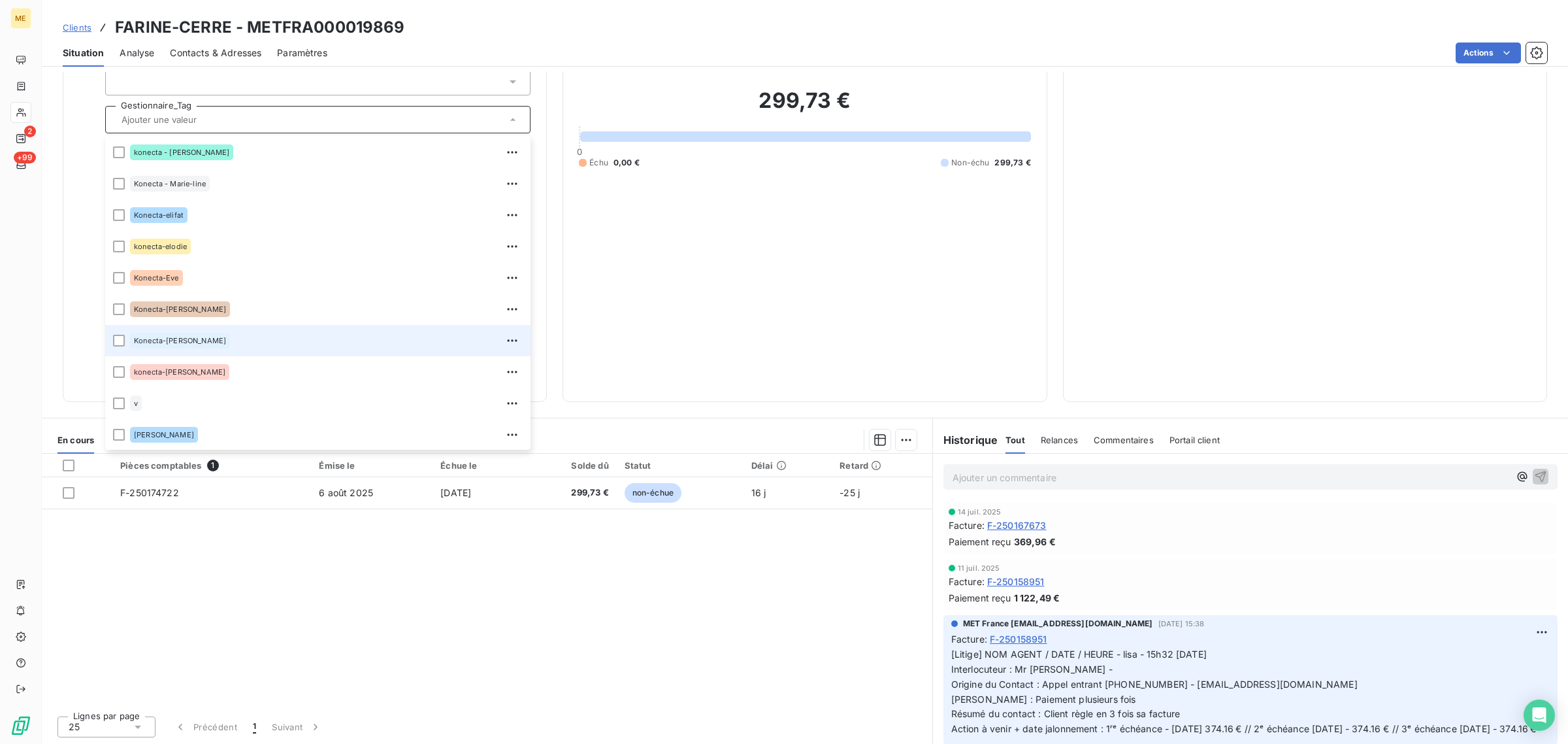
click at [225, 331] on div "Konecta-[PERSON_NAME]" at bounding box center [326, 340] width 393 height 21
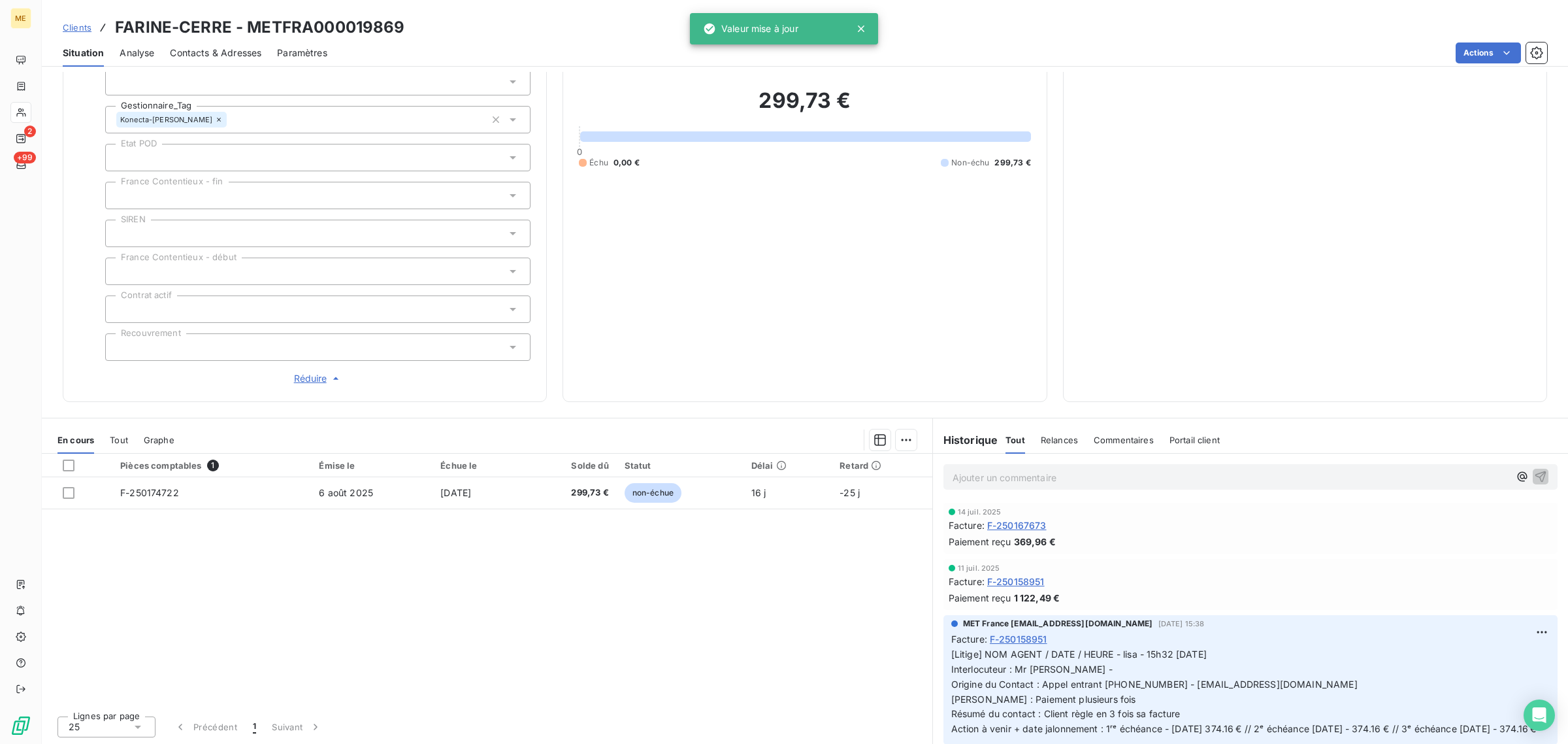
click at [735, 306] on div "299,73 € 0 Échu 0,00 € Non-échu 299,73 €" at bounding box center [804, 127] width 451 height 515
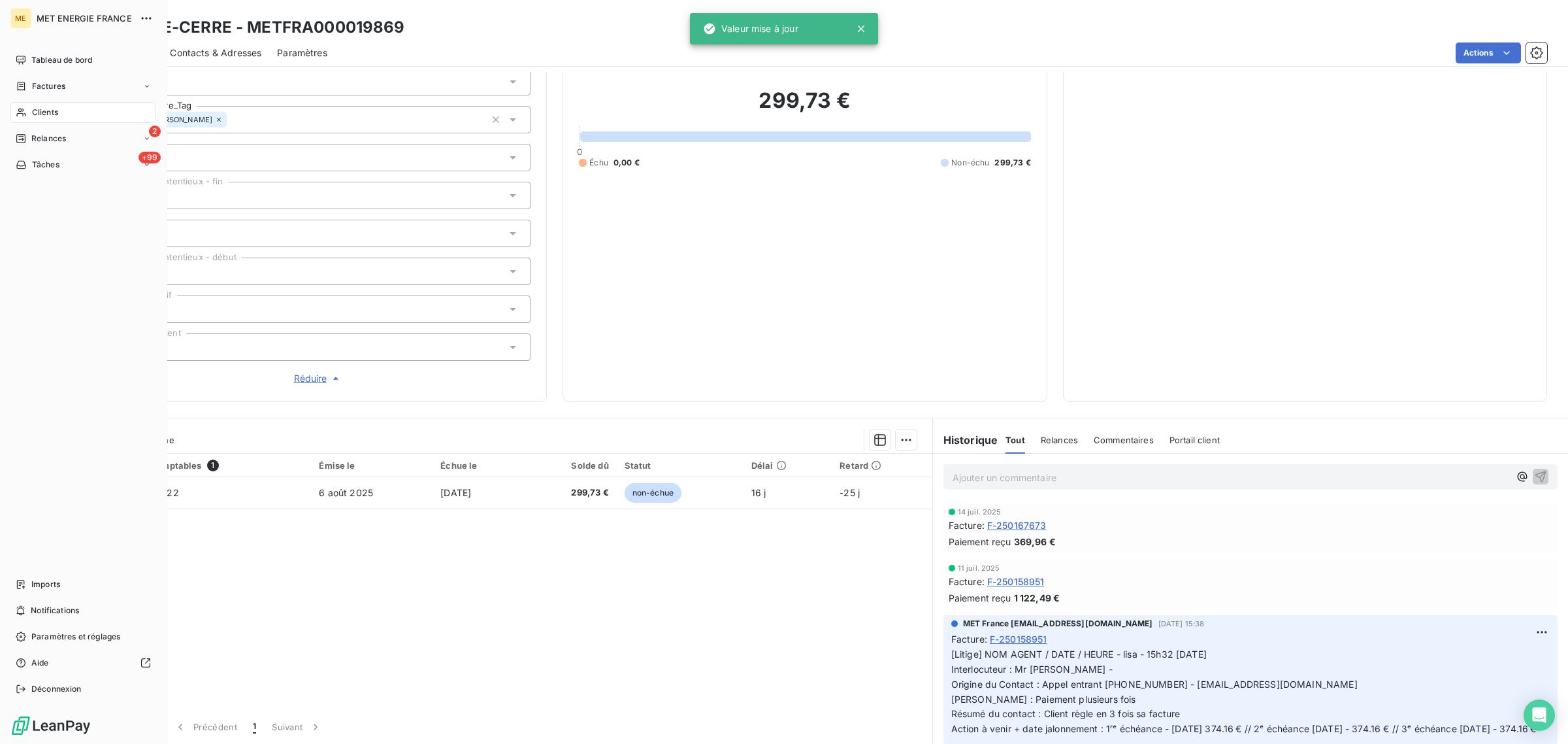
click at [27, 108] on div "Clients" at bounding box center [83, 112] width 146 height 21
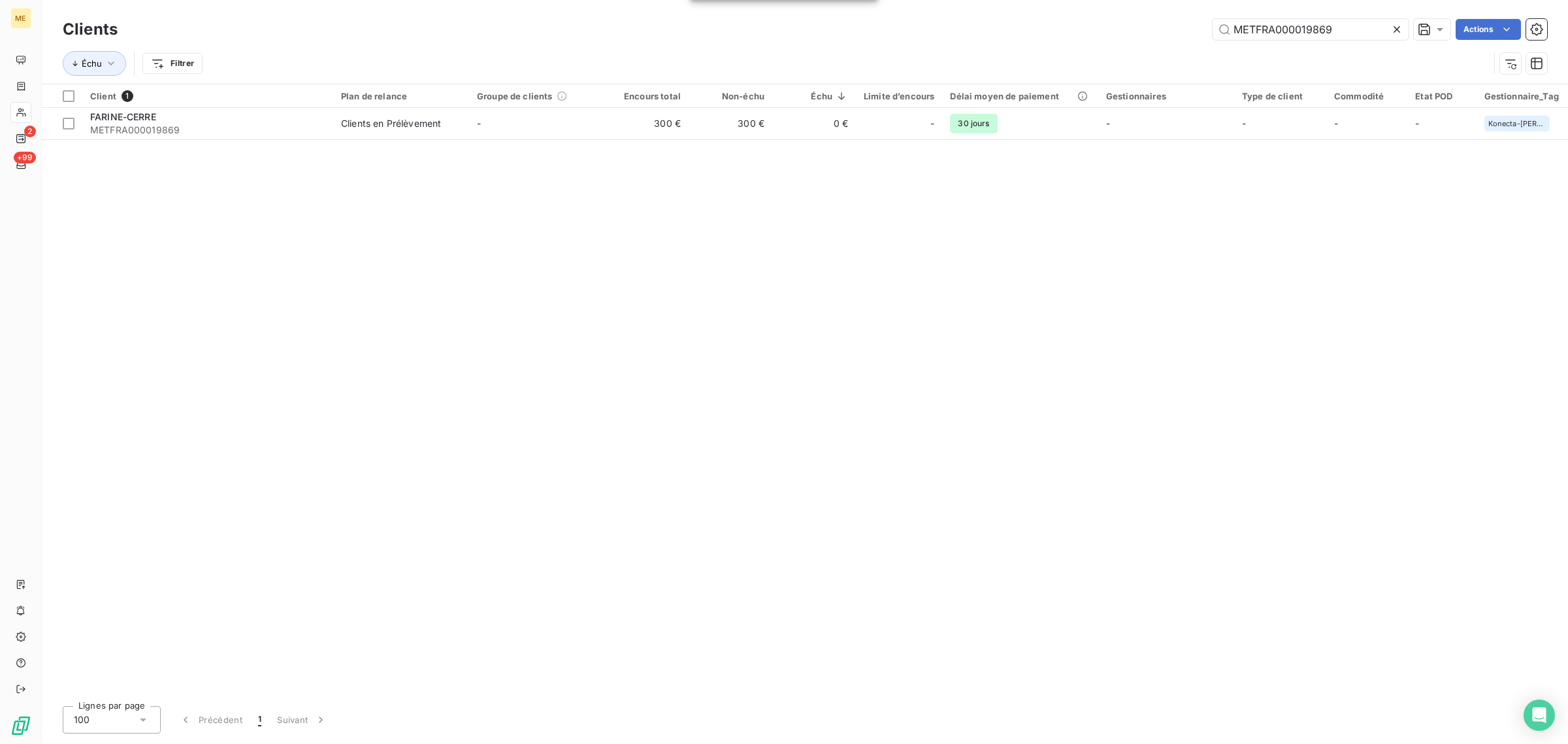
click at [1390, 27] on icon at bounding box center [1396, 28] width 13 height 13
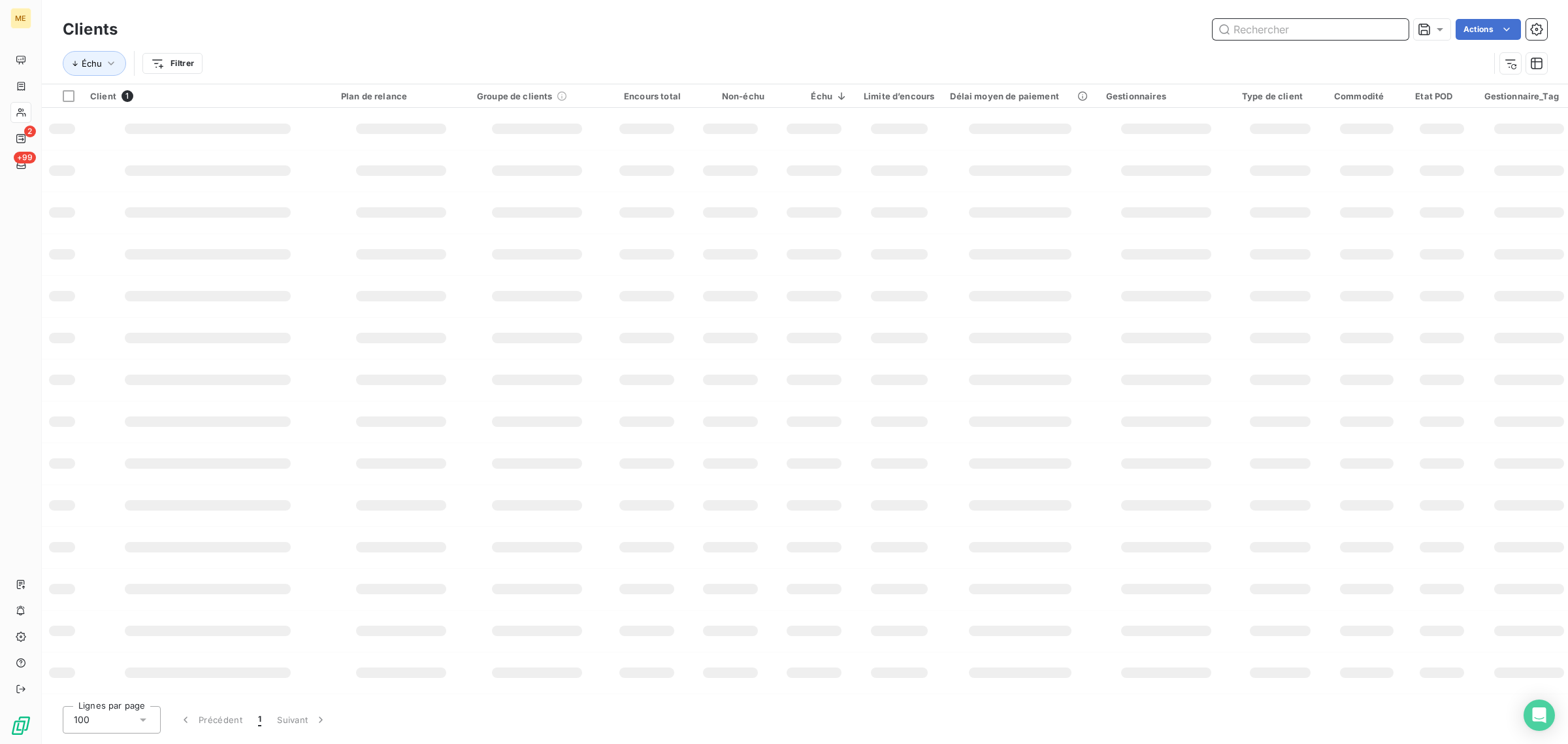
click at [1359, 27] on input "text" at bounding box center [1310, 29] width 196 height 21
paste input "METFRA000011009_09752677196126"
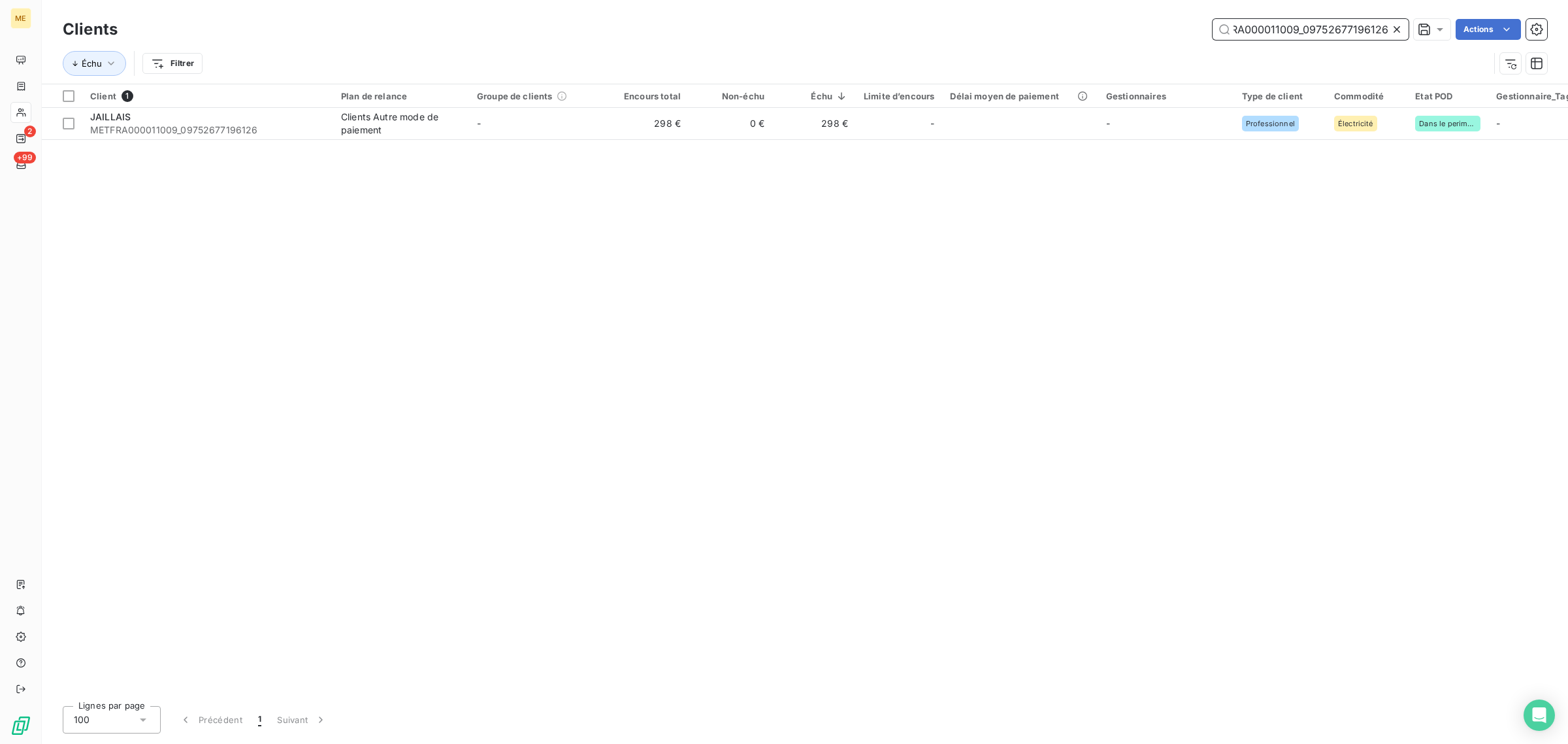
type input "METFRA000011009_09752677196126"
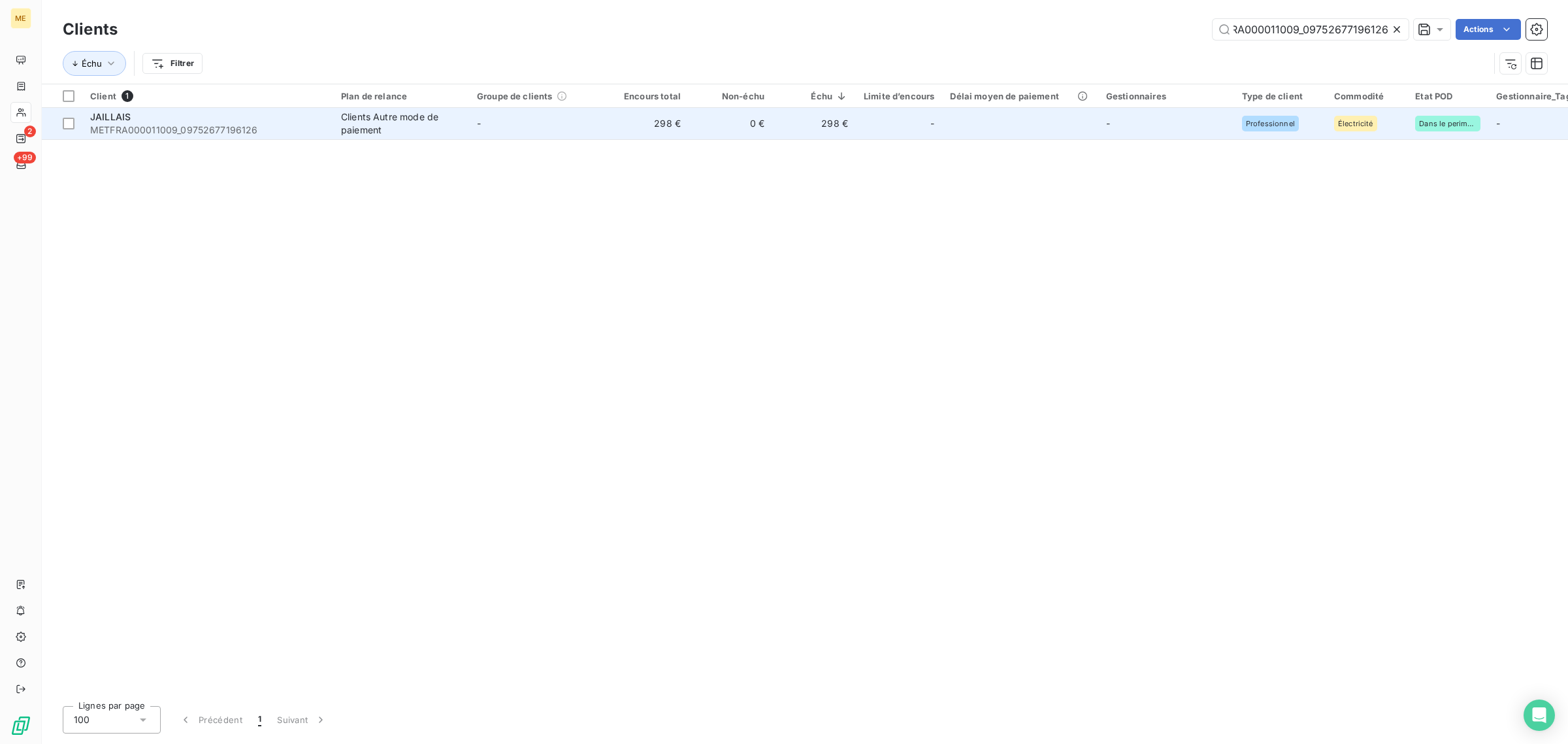
click at [550, 139] on table "Client 1 Plan de relance Groupe de clients Encours total Non-échu Échu Limite d…" at bounding box center [1289, 112] width 2497 height 55
click at [562, 136] on td "-" at bounding box center [537, 123] width 135 height 31
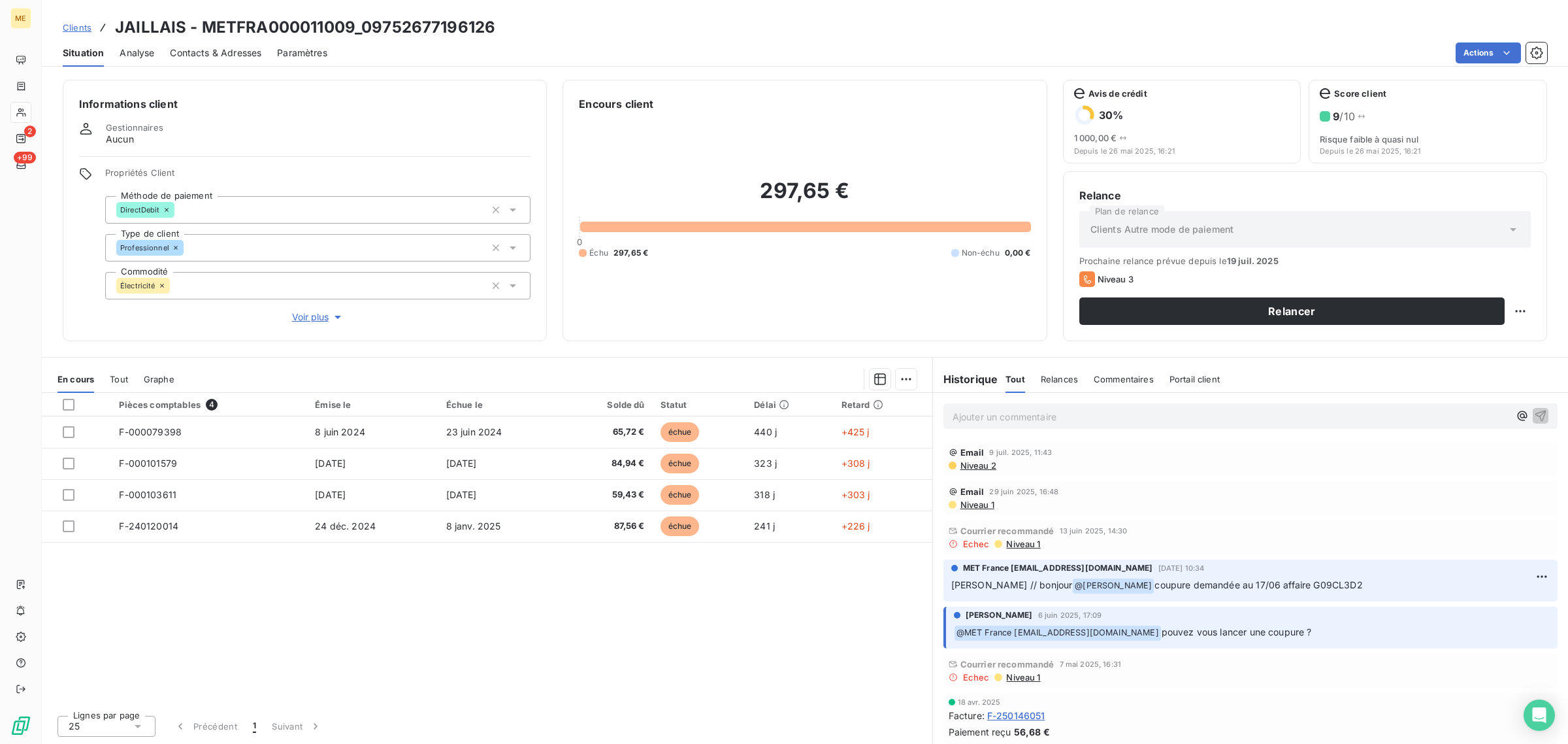
click at [307, 318] on span "Voir plus" at bounding box center [318, 317] width 53 height 13
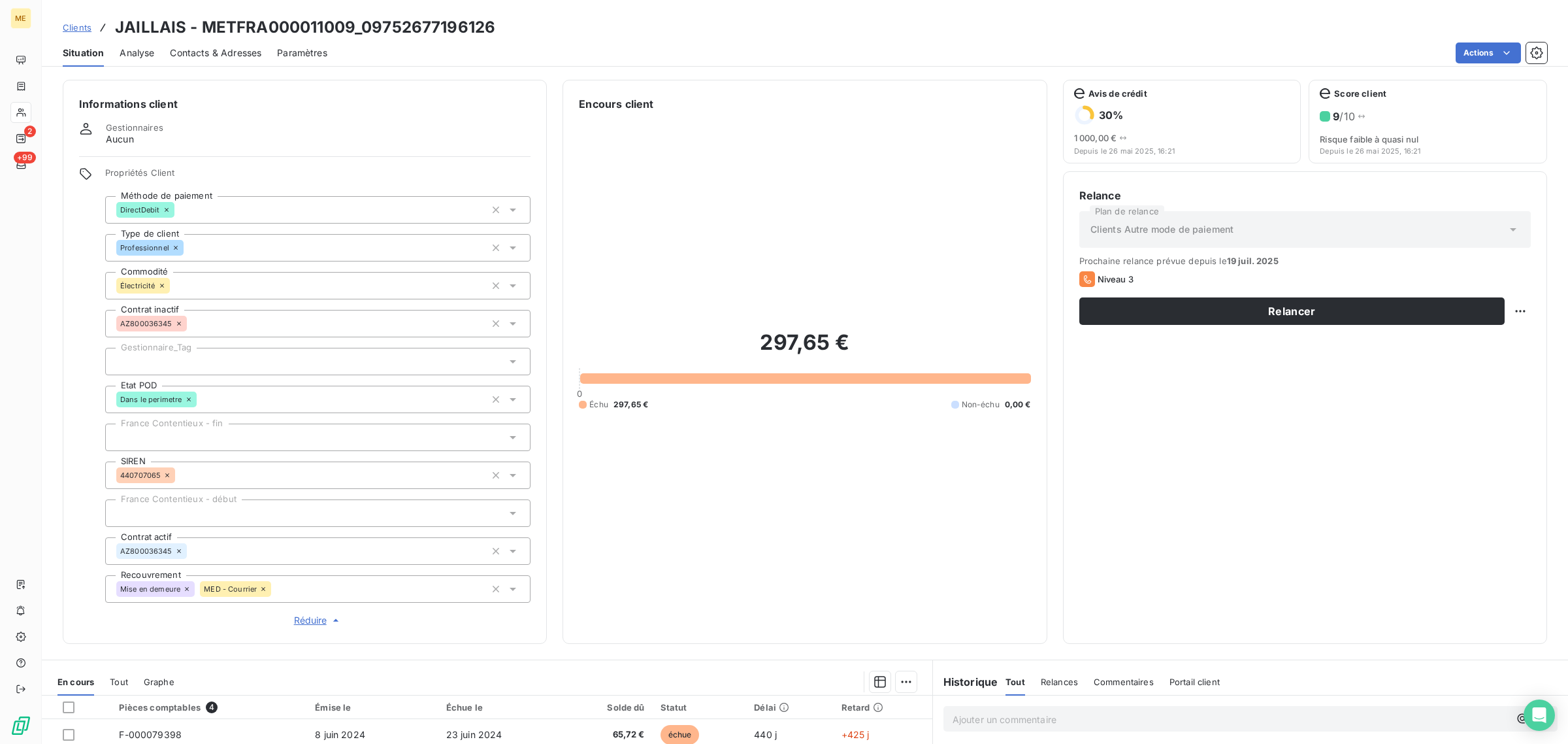
click at [220, 354] on div at bounding box center [318, 362] width 425 height 28
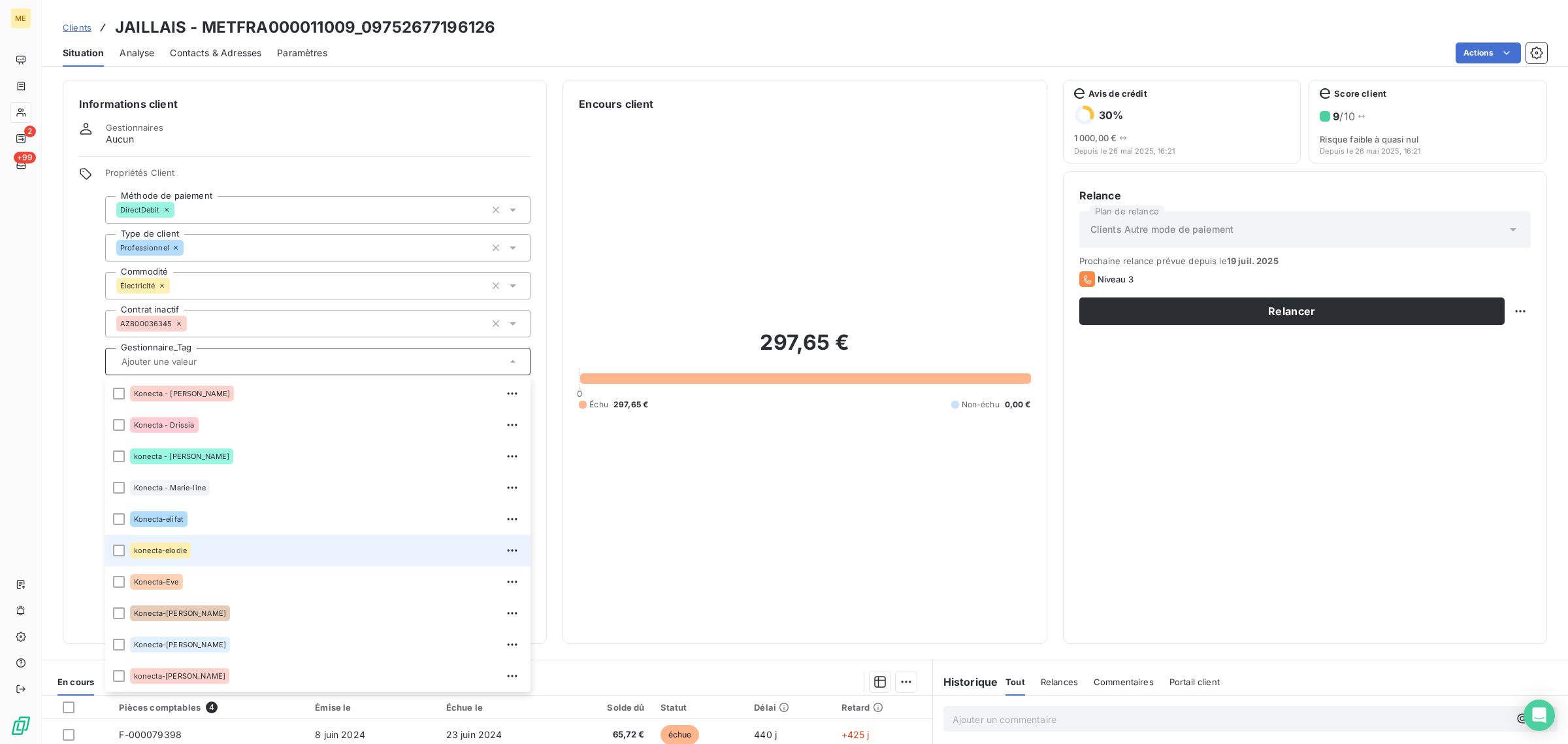
scroll to position [327, 0]
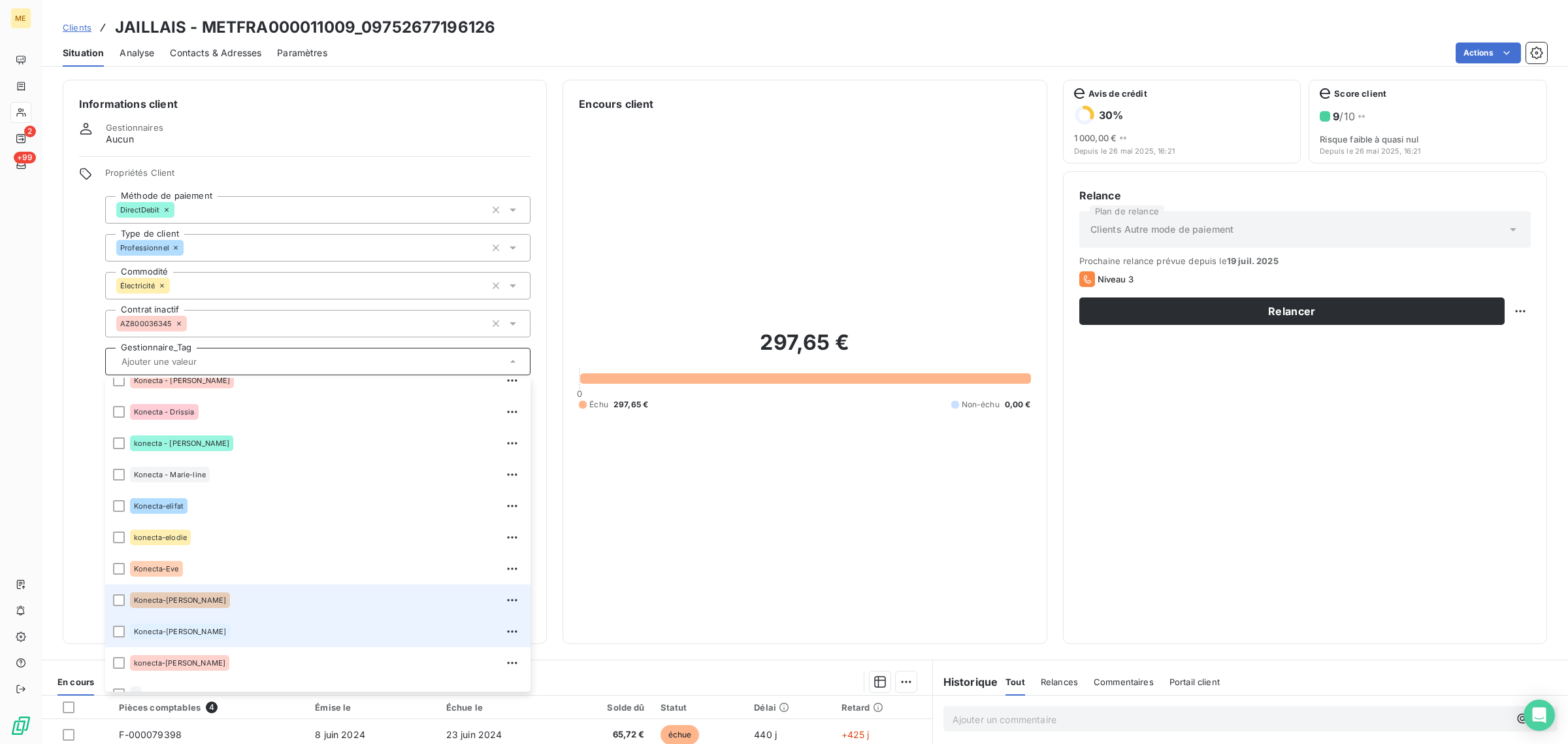
click at [220, 627] on div "Konecta-[PERSON_NAME]" at bounding box center [326, 631] width 393 height 21
click at [20, 109] on icon at bounding box center [21, 112] width 11 height 10
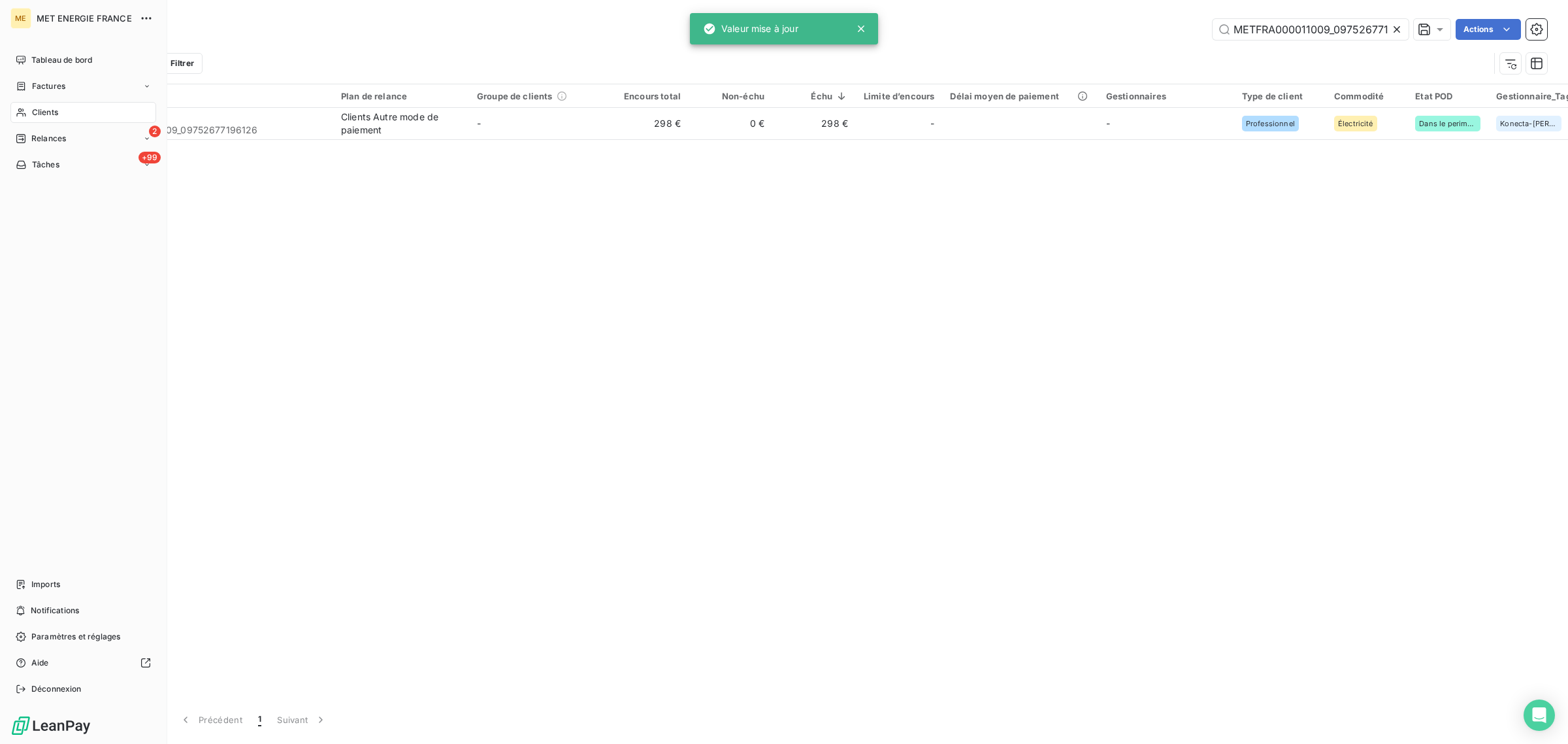
scroll to position [0, 31]
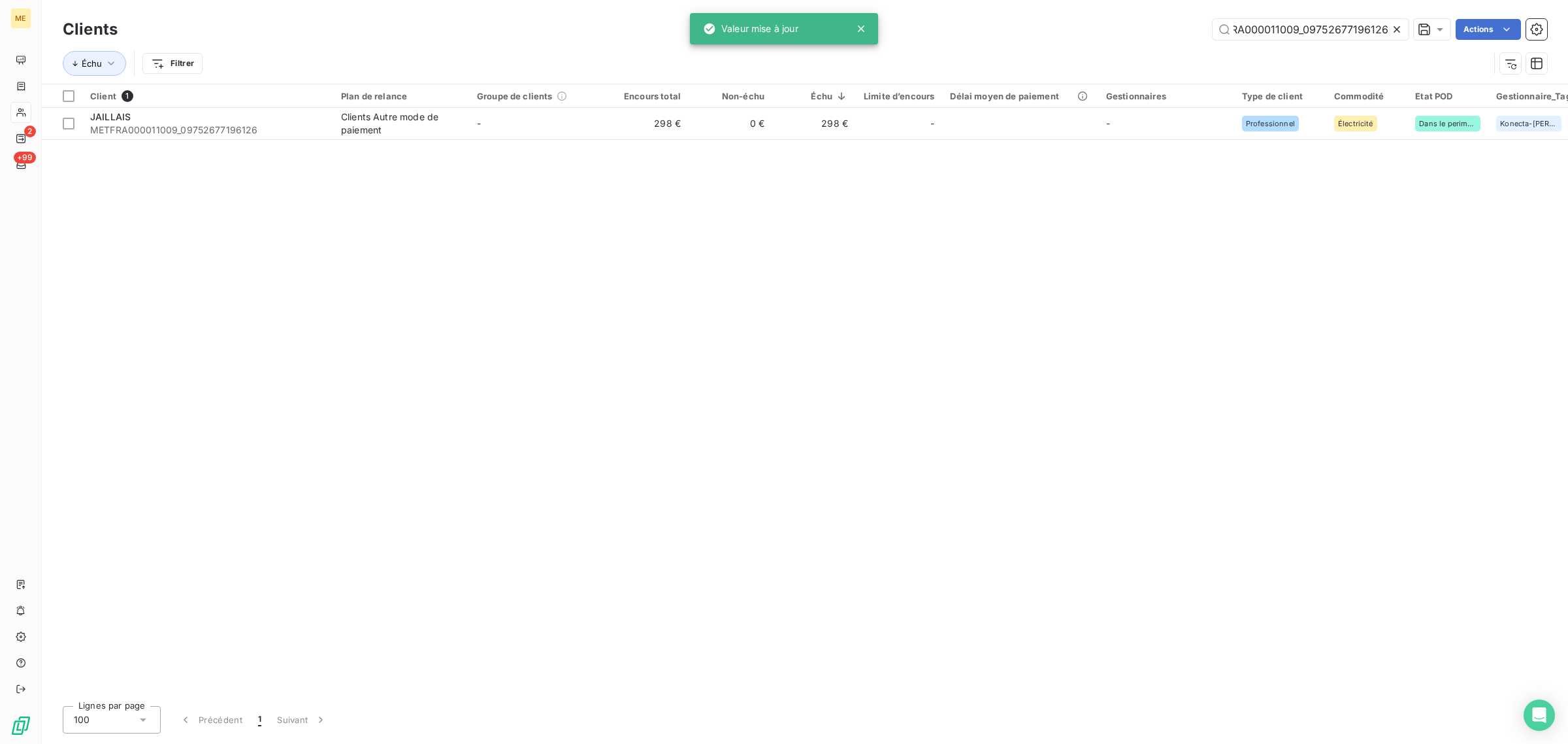
click at [1394, 27] on icon at bounding box center [1397, 29] width 7 height 7
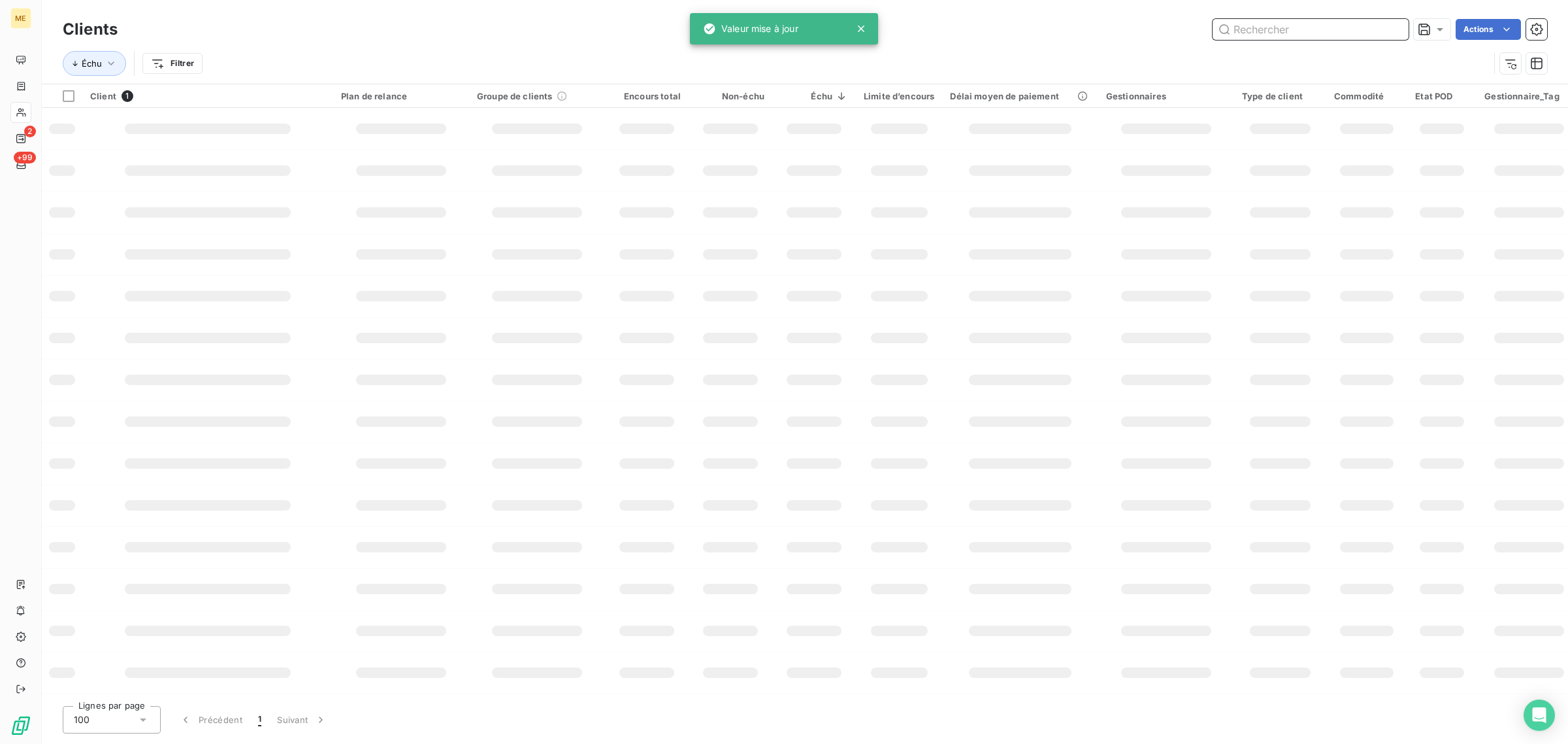
click at [1336, 28] on input "text" at bounding box center [1310, 29] width 196 height 21
paste input "METFRA000002677_19192040413361"
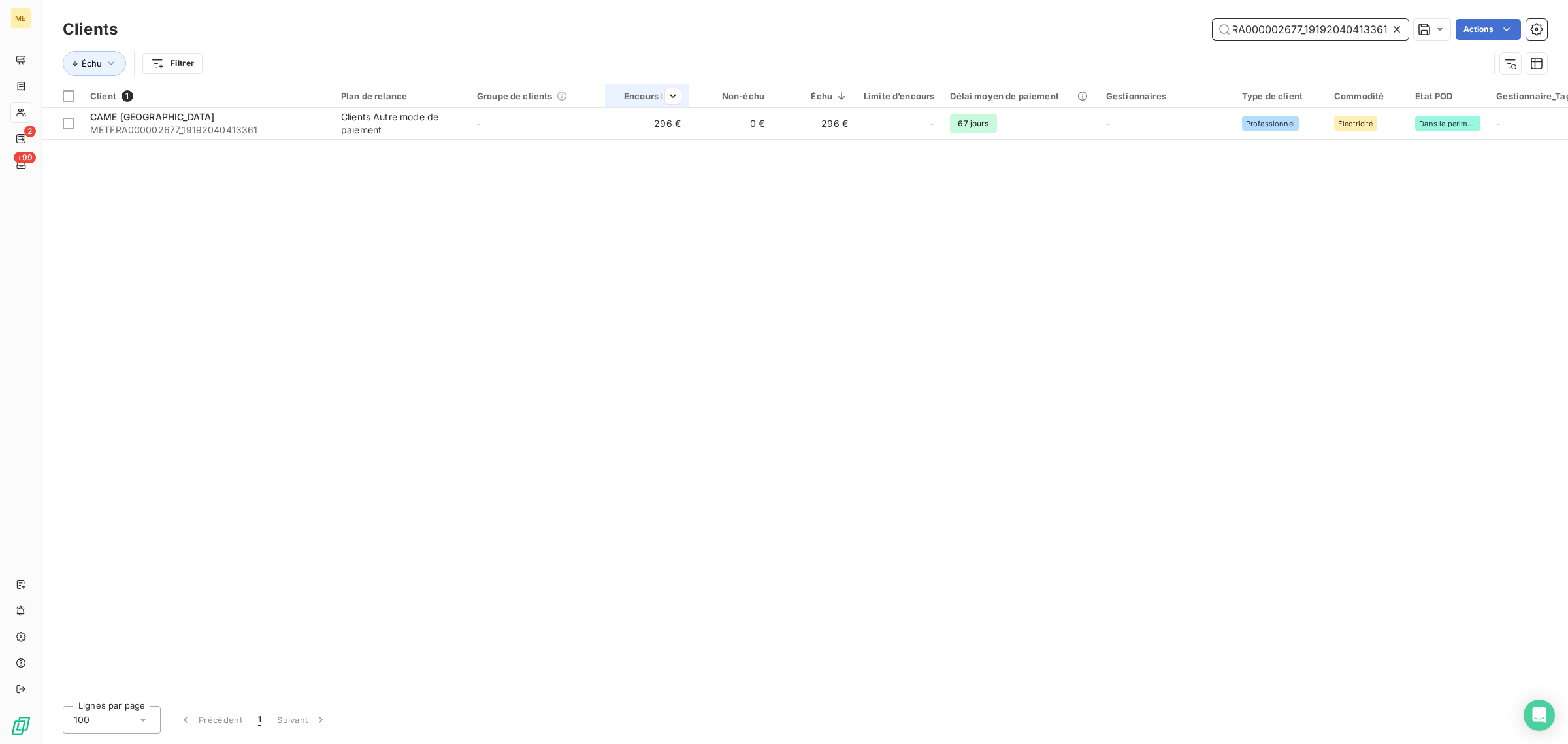
type input "METFRA000002677_19192040413361"
click at [680, 106] on th "Encours total" at bounding box center [646, 96] width 84 height 23
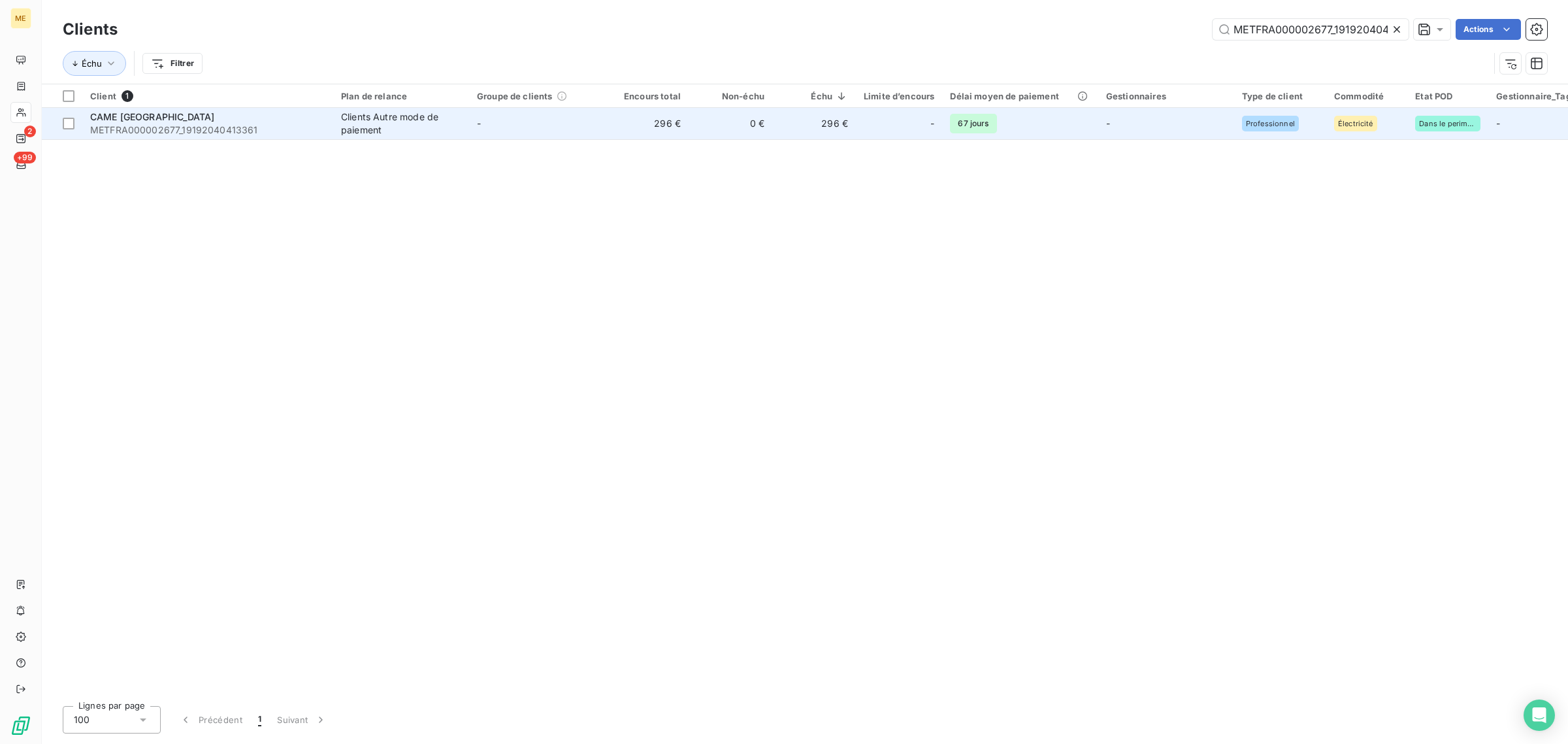
click at [674, 122] on td "296 €" at bounding box center [646, 123] width 84 height 31
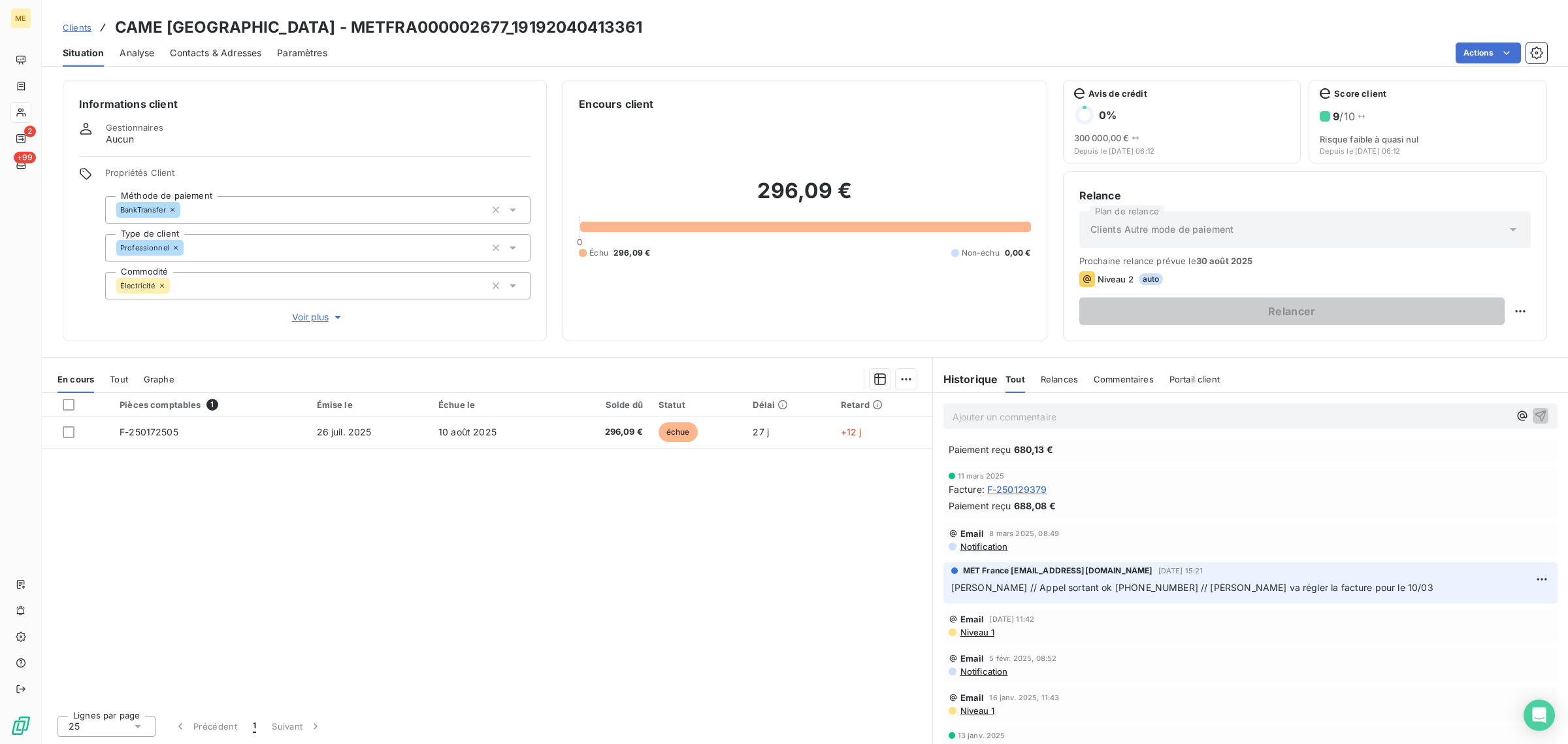
scroll to position [571, 0]
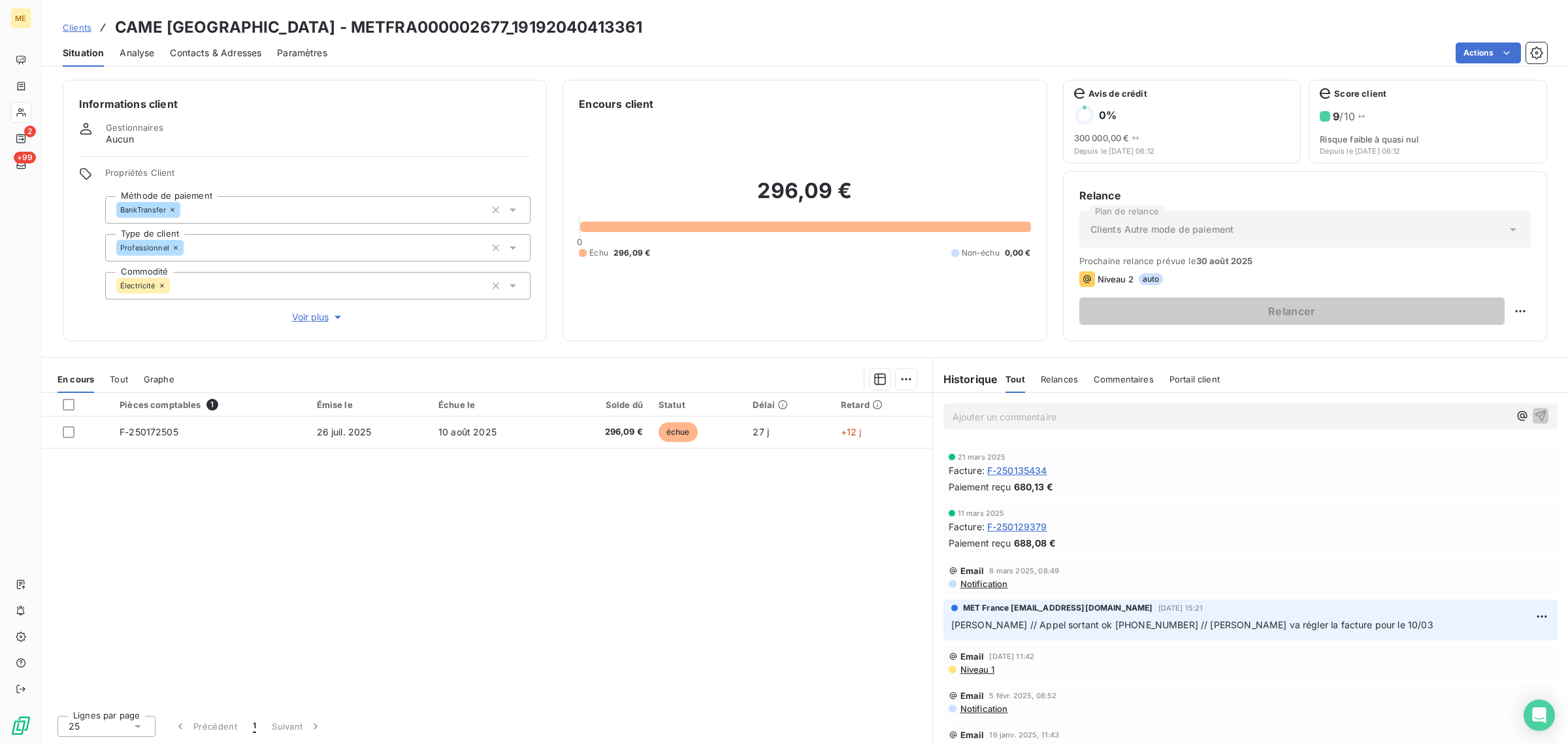
click at [312, 321] on span "Voir plus" at bounding box center [318, 317] width 53 height 13
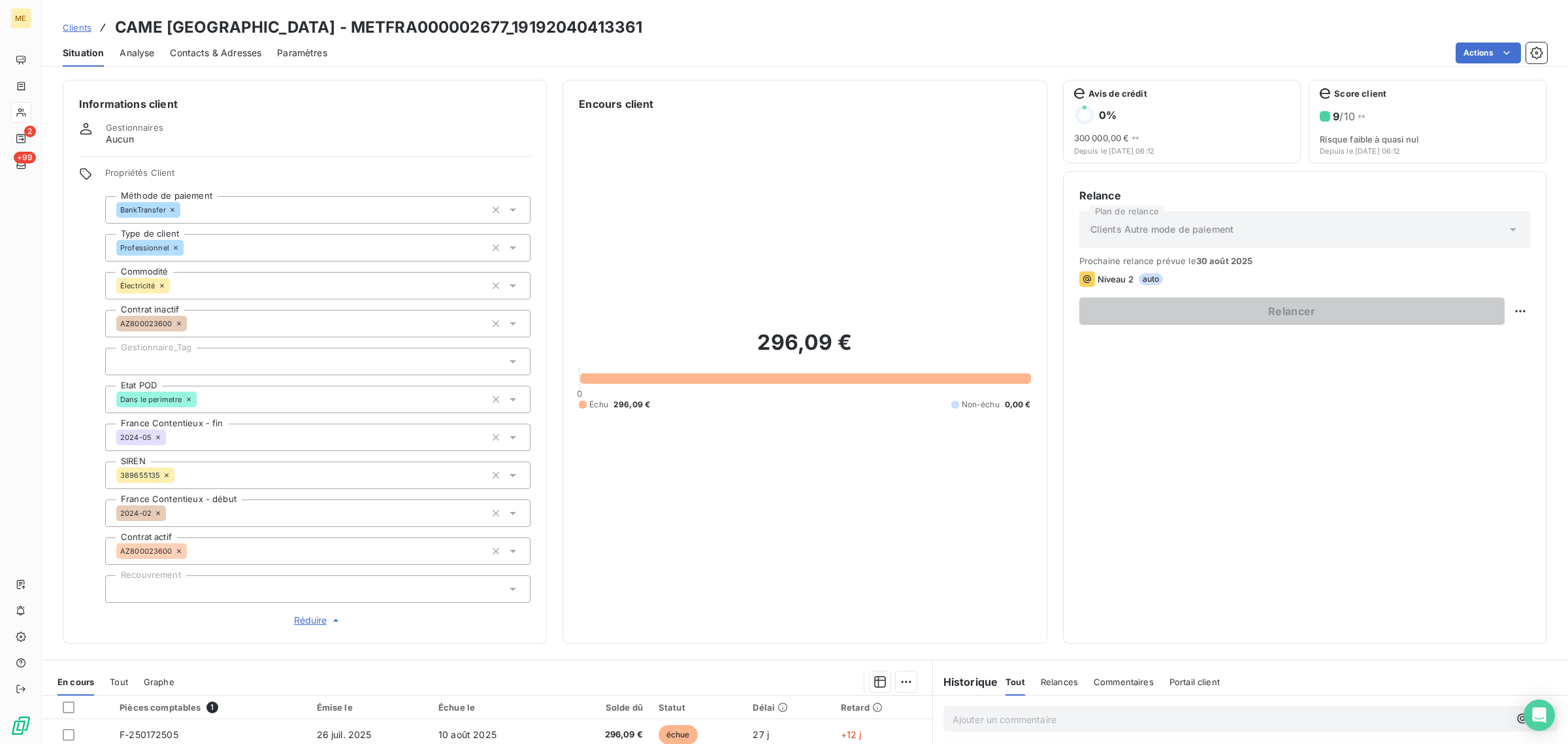
click at [162, 359] on div at bounding box center [318, 362] width 425 height 28
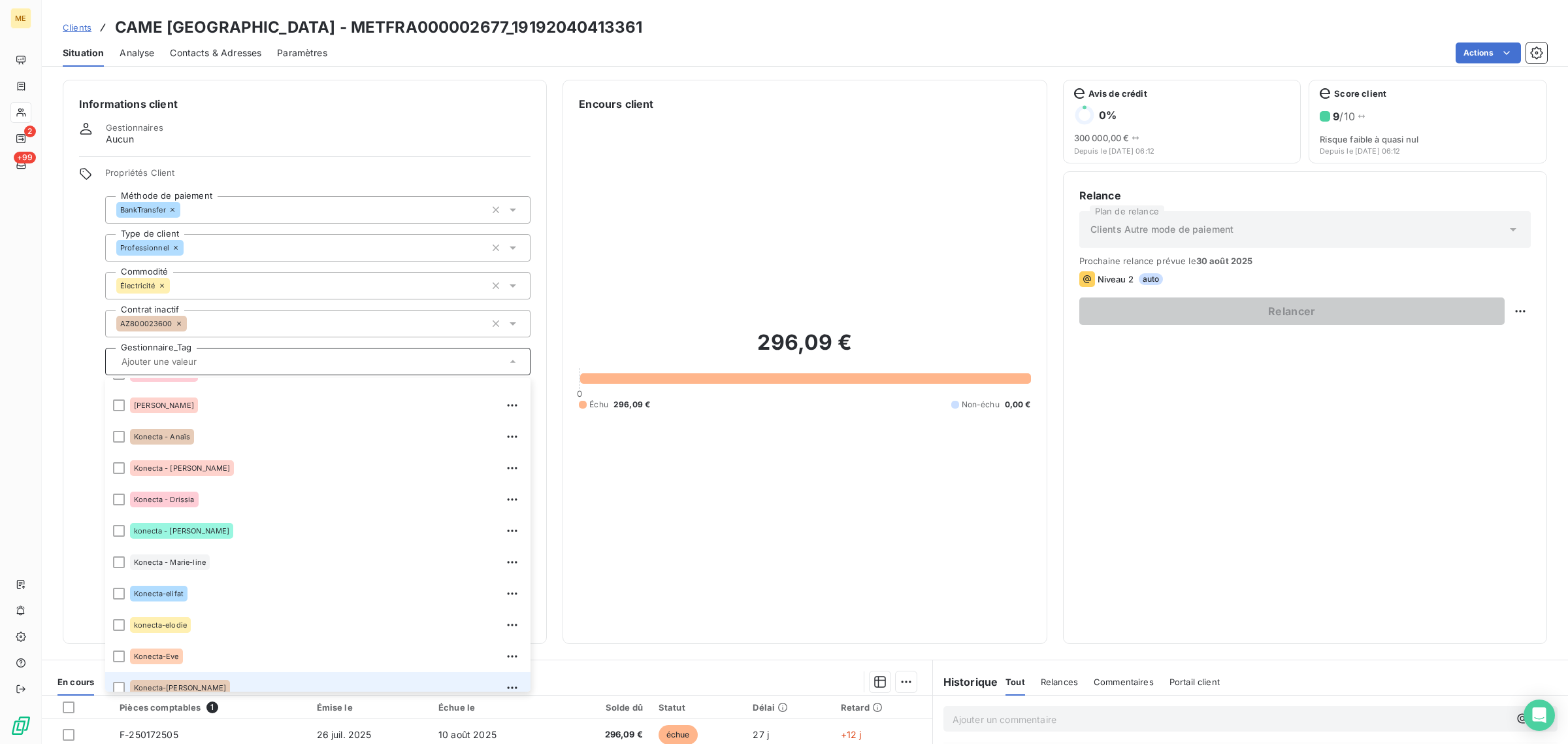
scroll to position [375, 0]
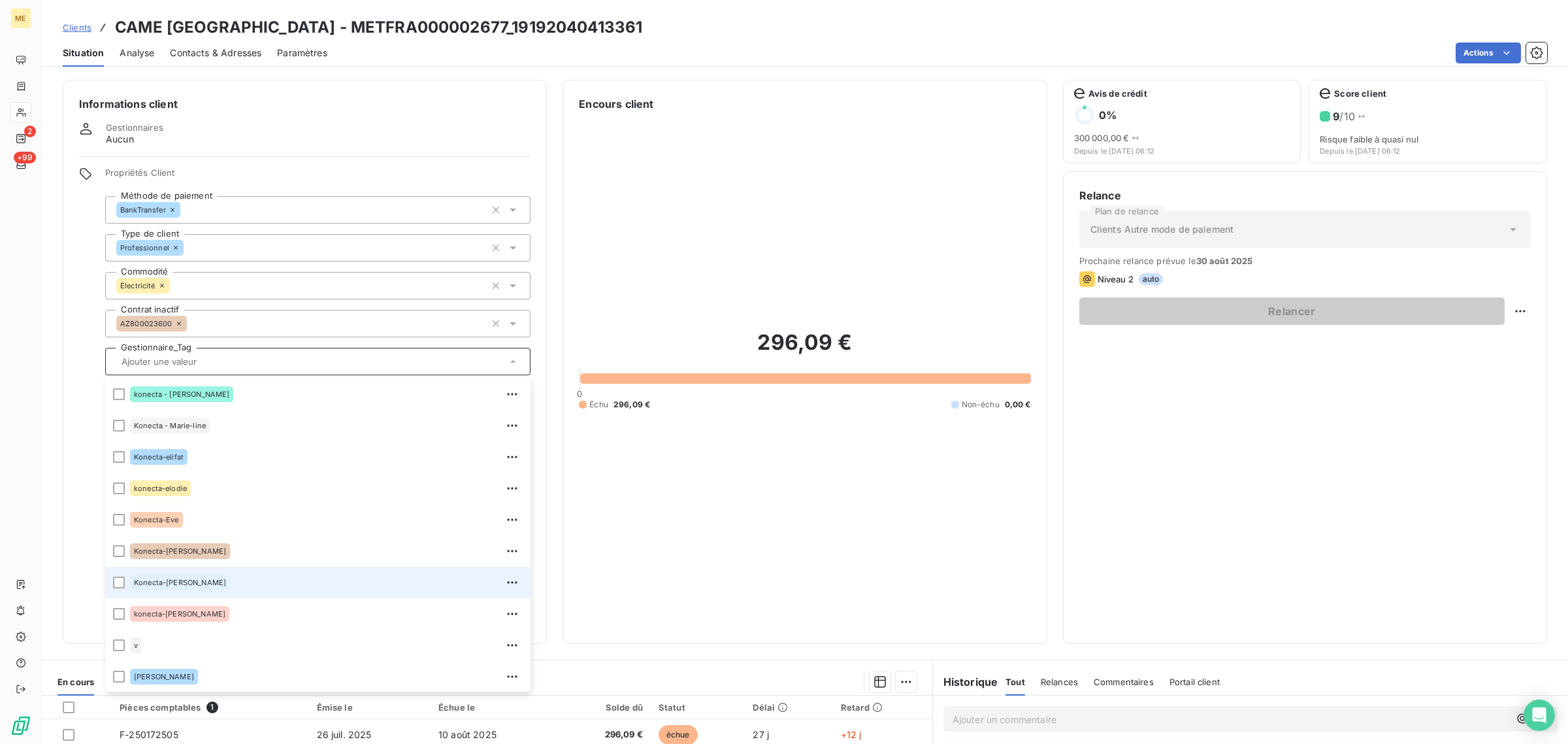
click at [194, 571] on div "Konecta-[PERSON_NAME]" at bounding box center [326, 582] width 393 height 21
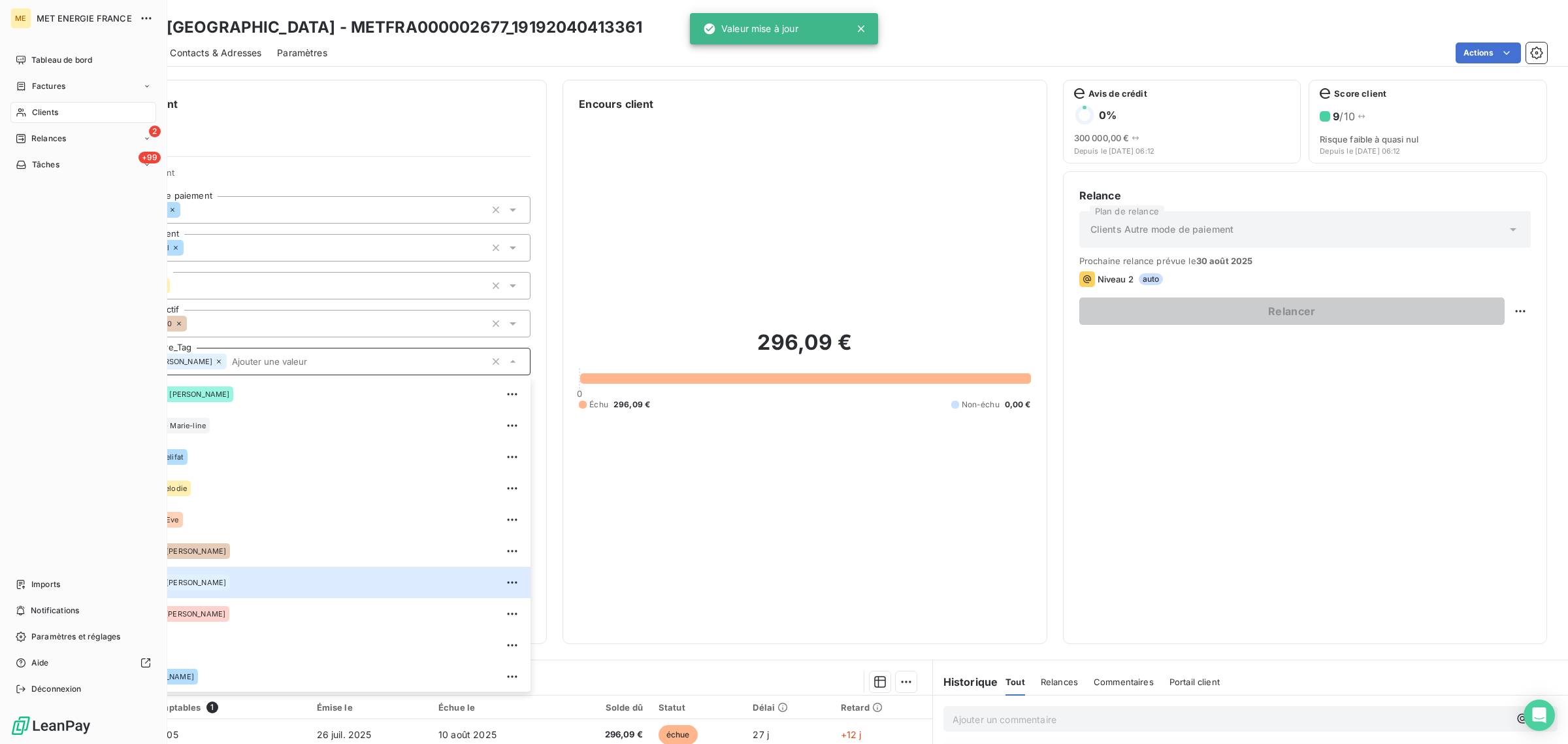
click at [29, 117] on div "Clients" at bounding box center [83, 112] width 146 height 21
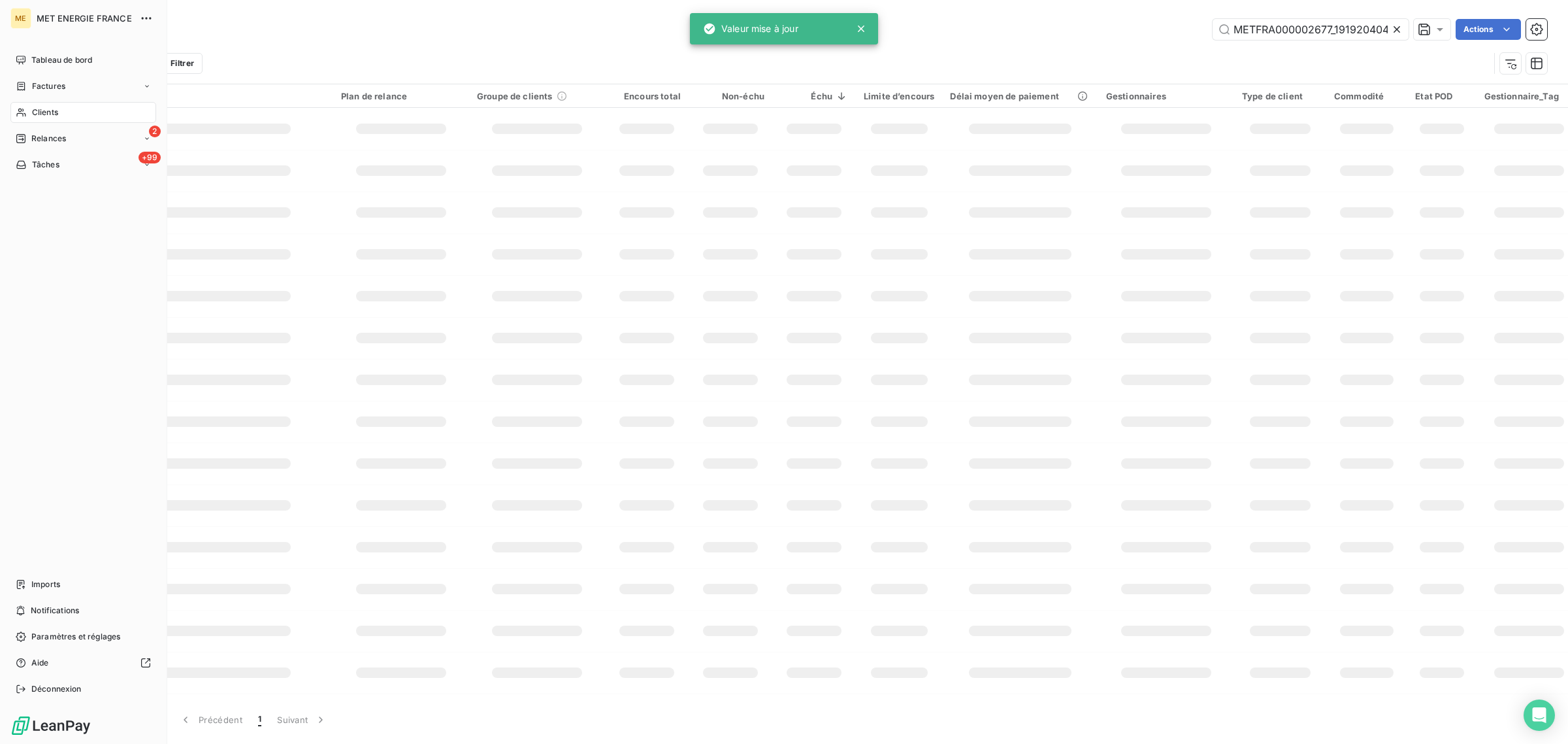
scroll to position [0, 30]
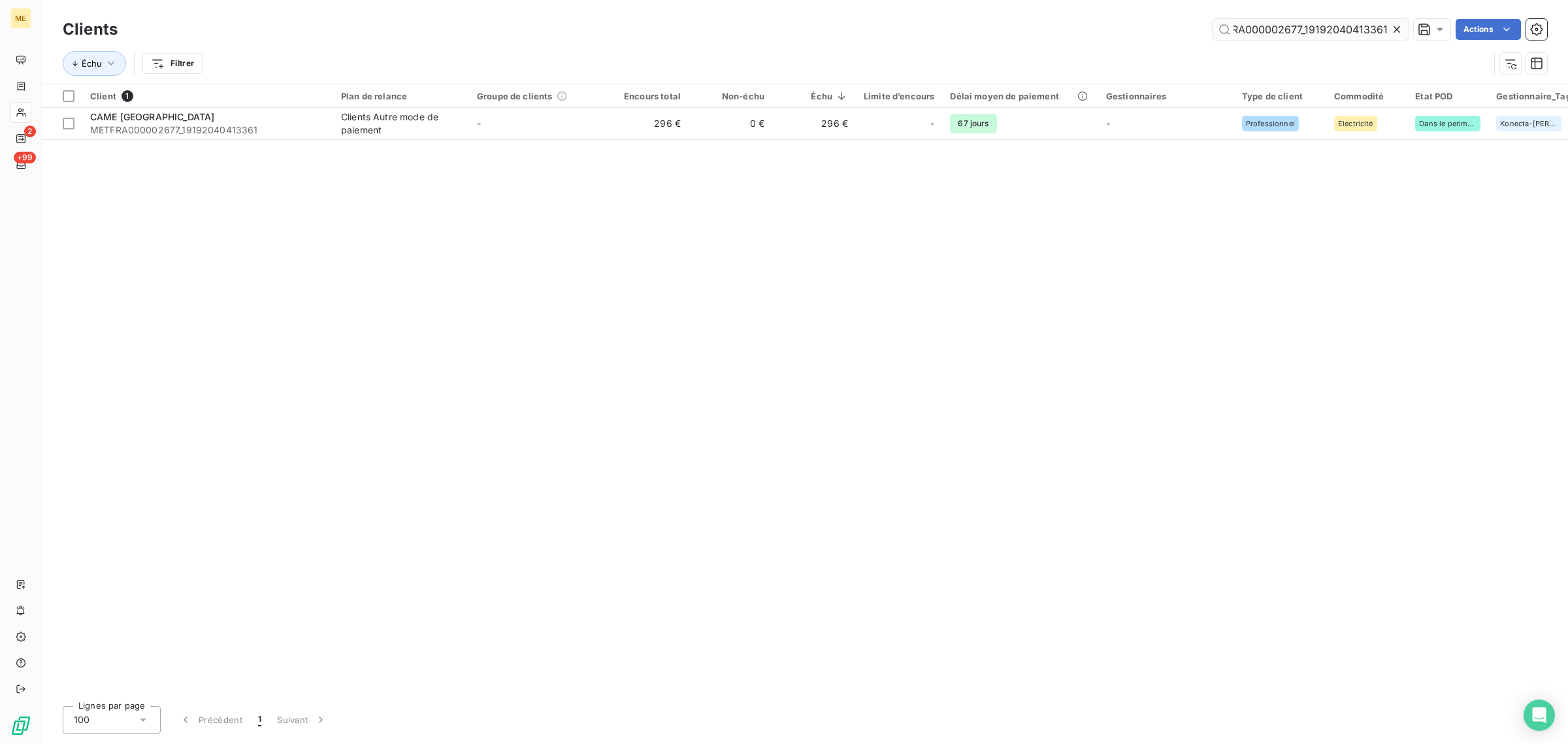
drag, startPoint x: 1399, startPoint y: 28, endPoint x: 1323, endPoint y: 27, distance: 76.0
click at [1398, 27] on icon at bounding box center [1396, 28] width 13 height 13
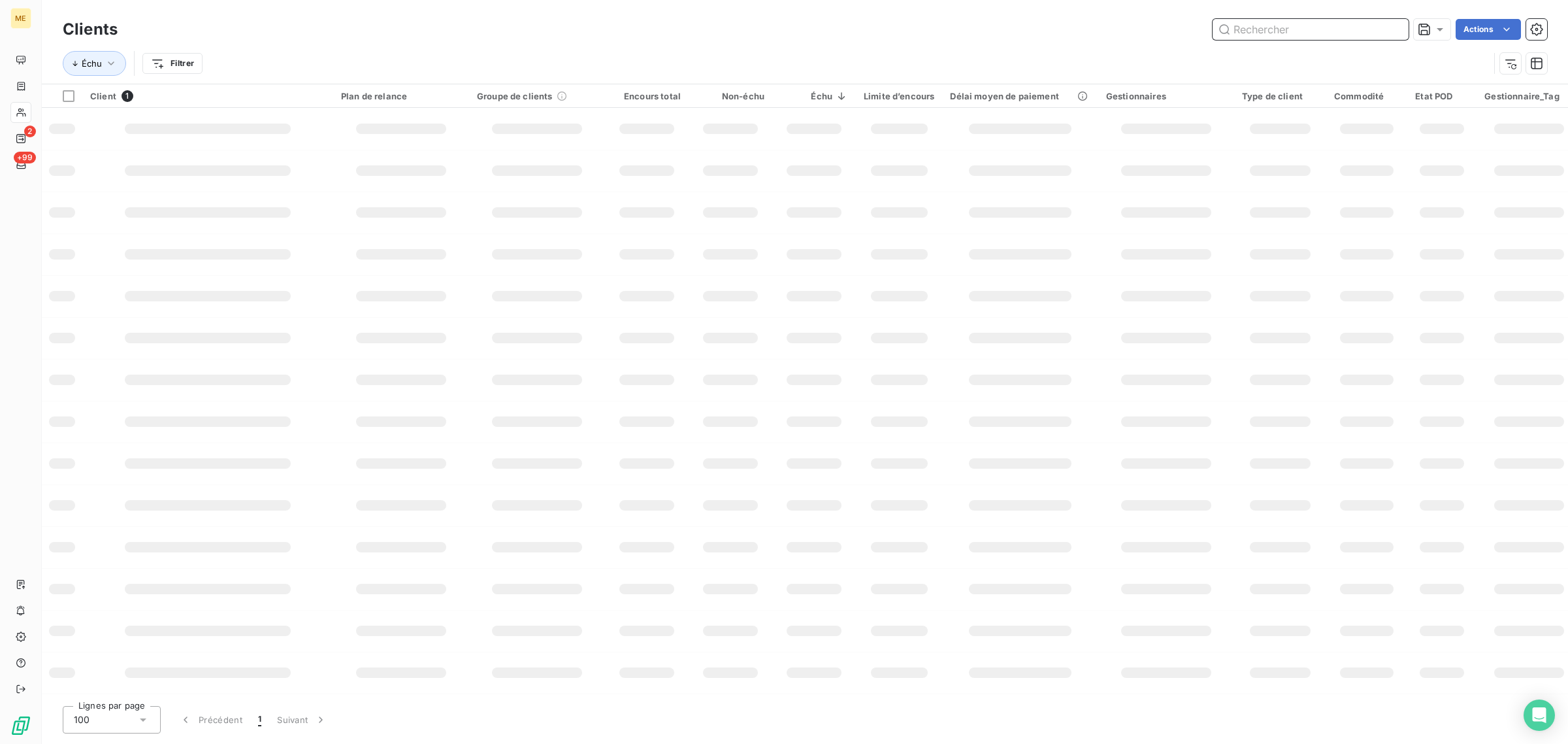
click at [1323, 27] on input "text" at bounding box center [1310, 29] width 196 height 21
paste input "METFRA000007052_05151374733137"
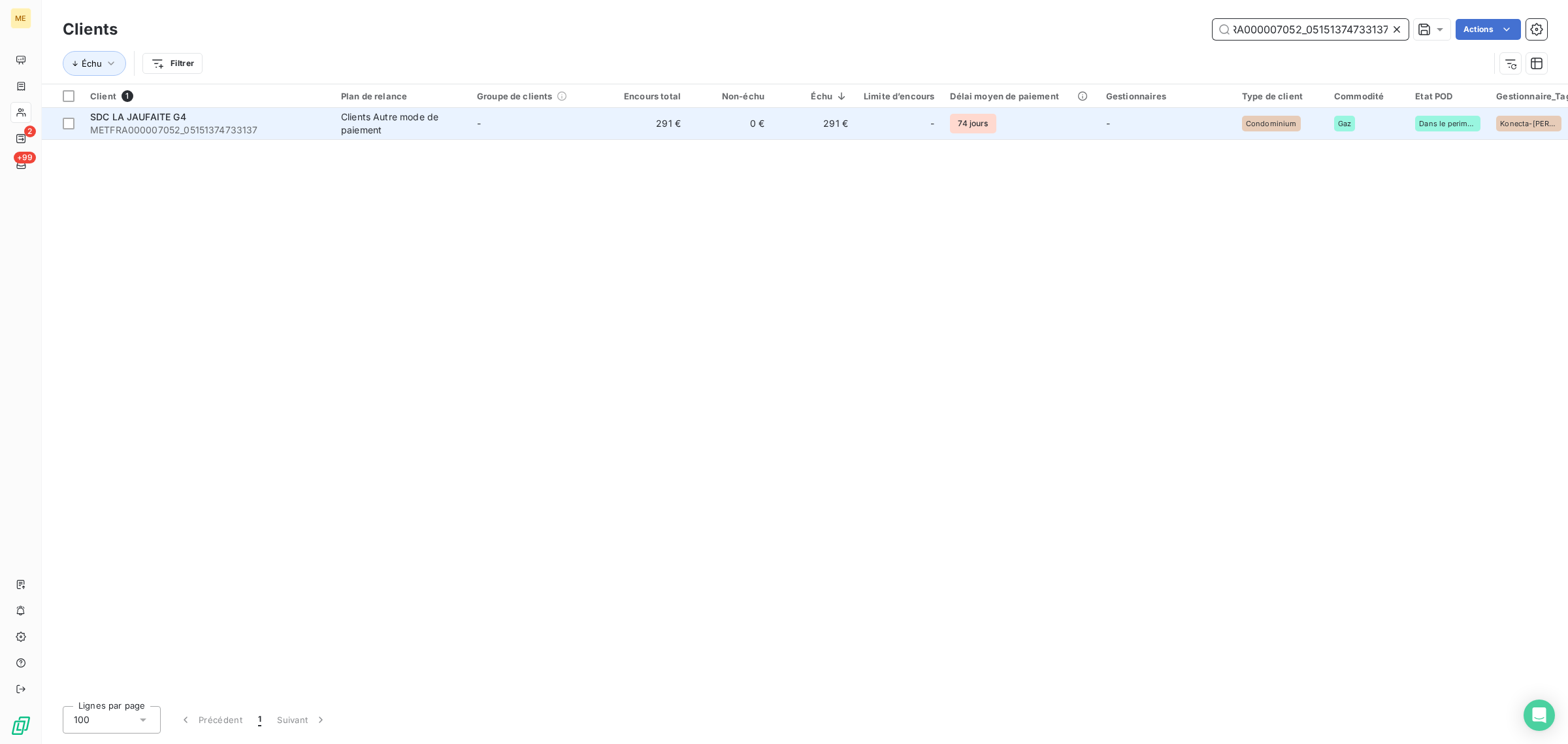
type input "METFRA000007052_05151374733137"
click at [633, 130] on td "291 €" at bounding box center [646, 123] width 84 height 31
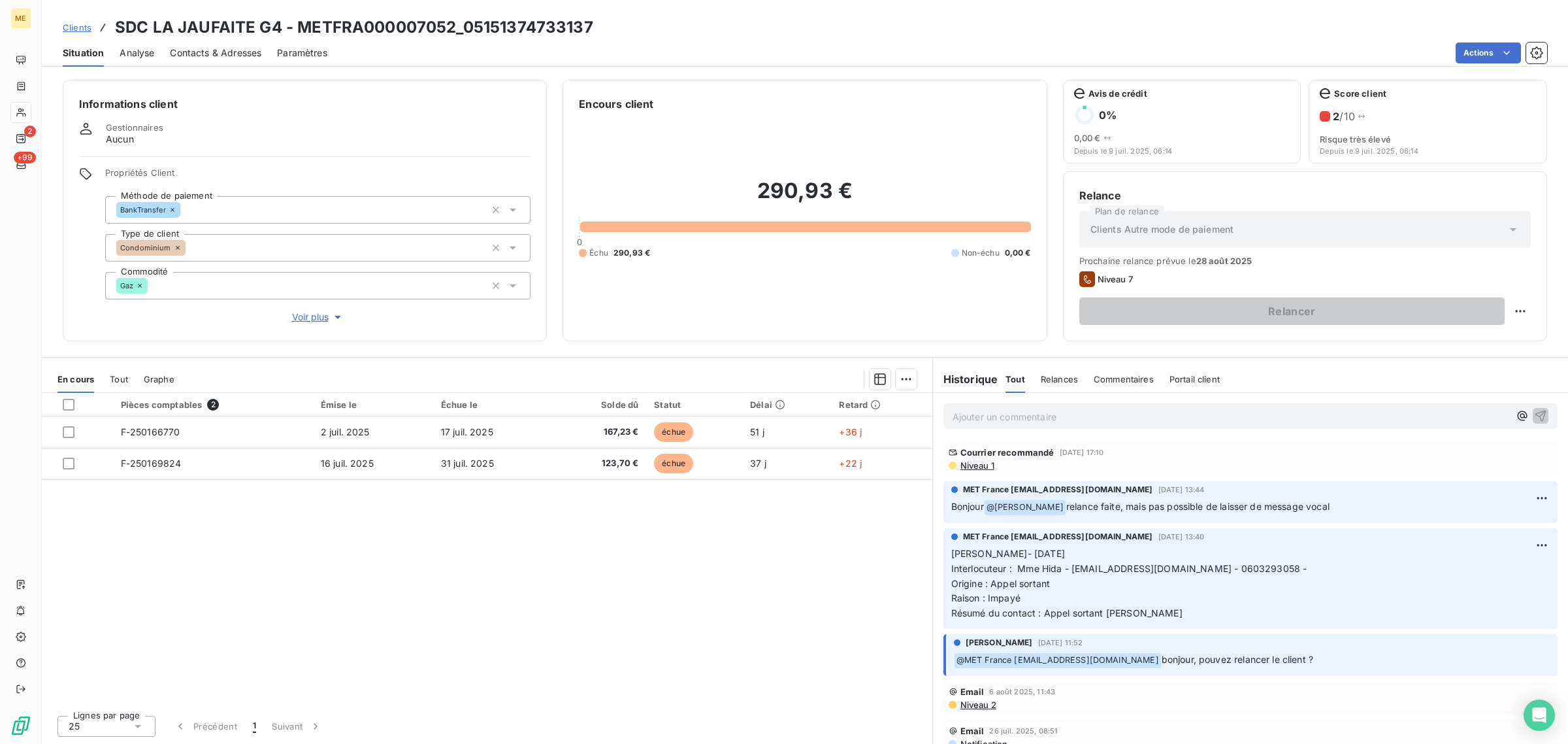
click at [300, 314] on span "Voir plus" at bounding box center [318, 317] width 53 height 13
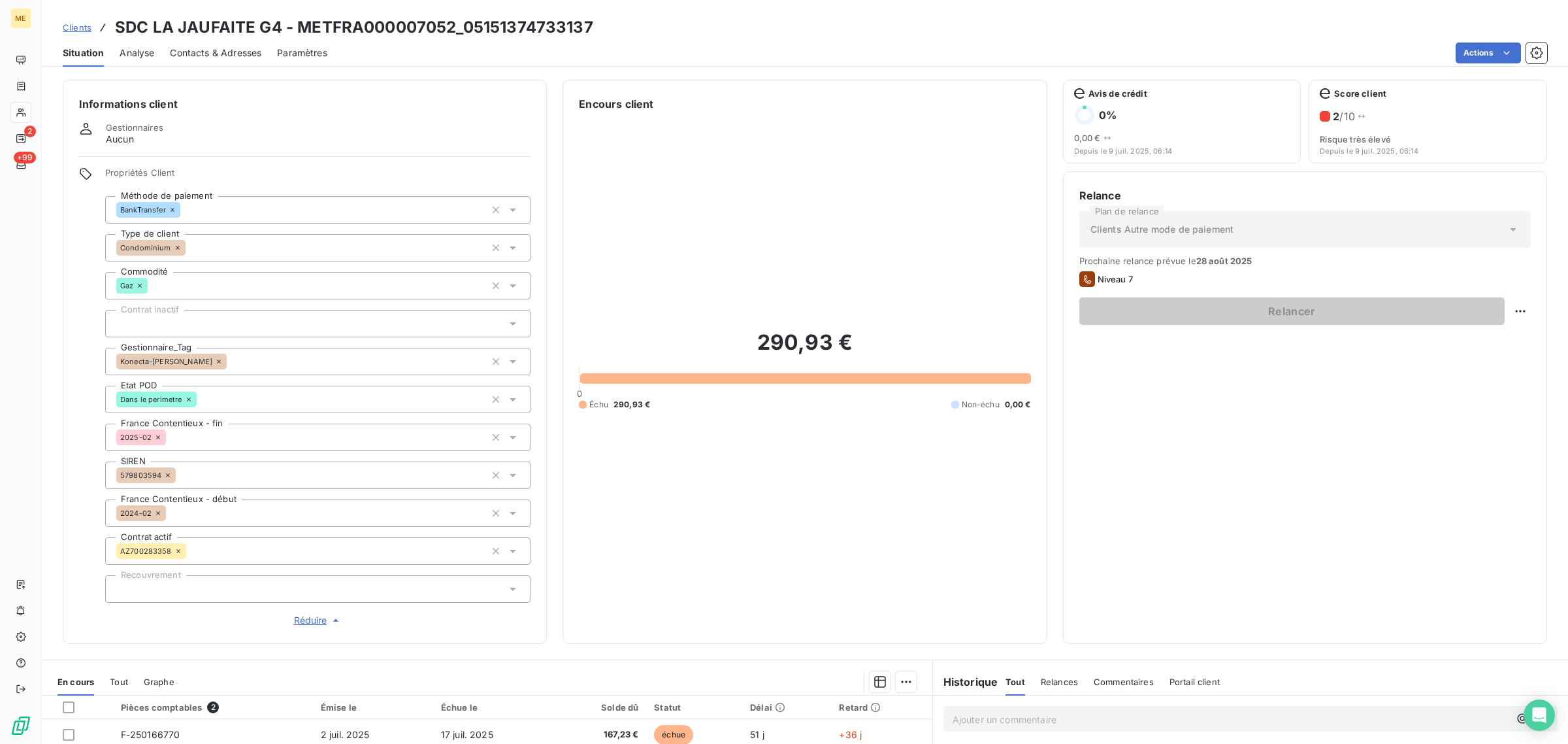
click at [215, 360] on icon at bounding box center [218, 361] width 8 height 8
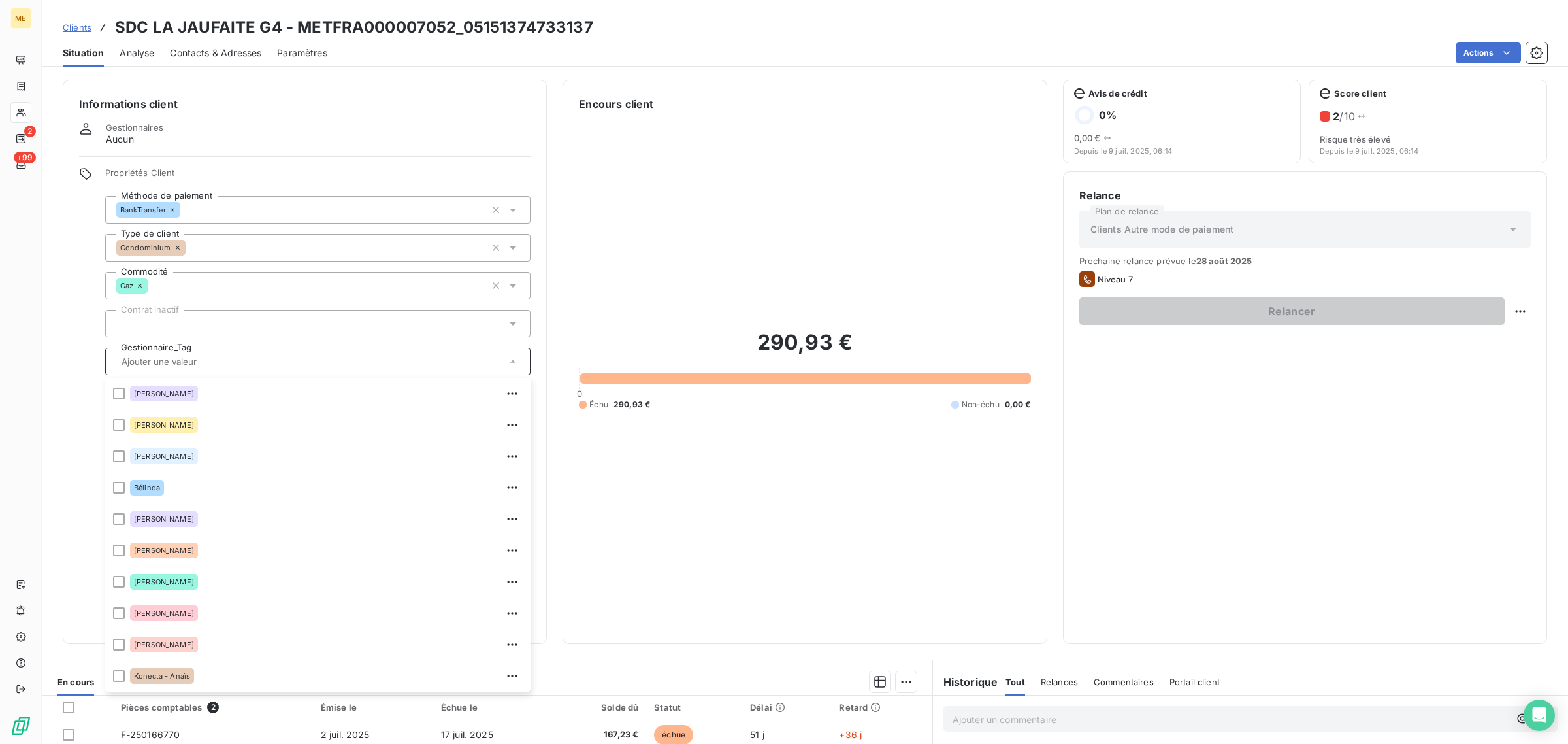
scroll to position [332, 0]
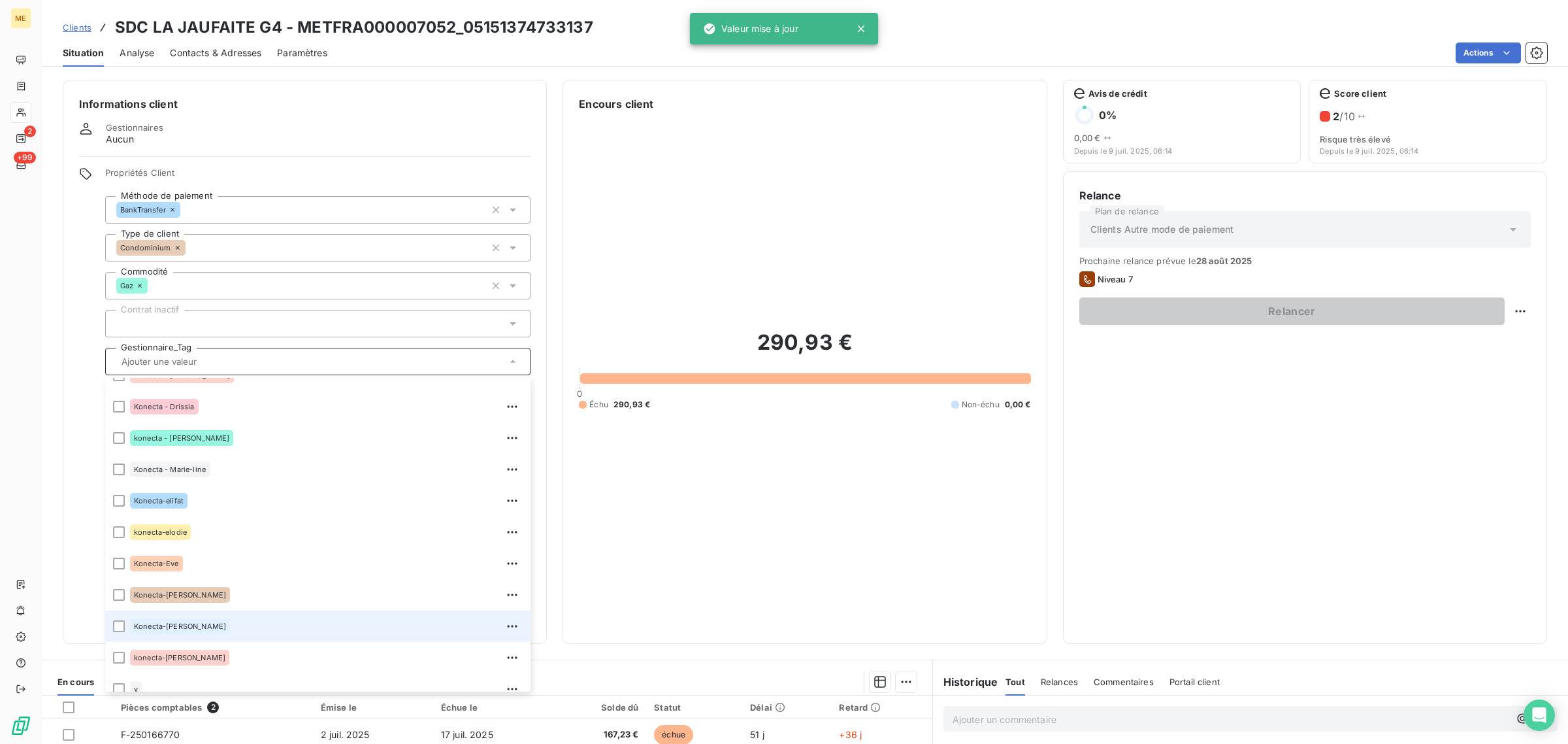
click at [208, 632] on div "Konecta-[PERSON_NAME]" at bounding box center [326, 626] width 393 height 21
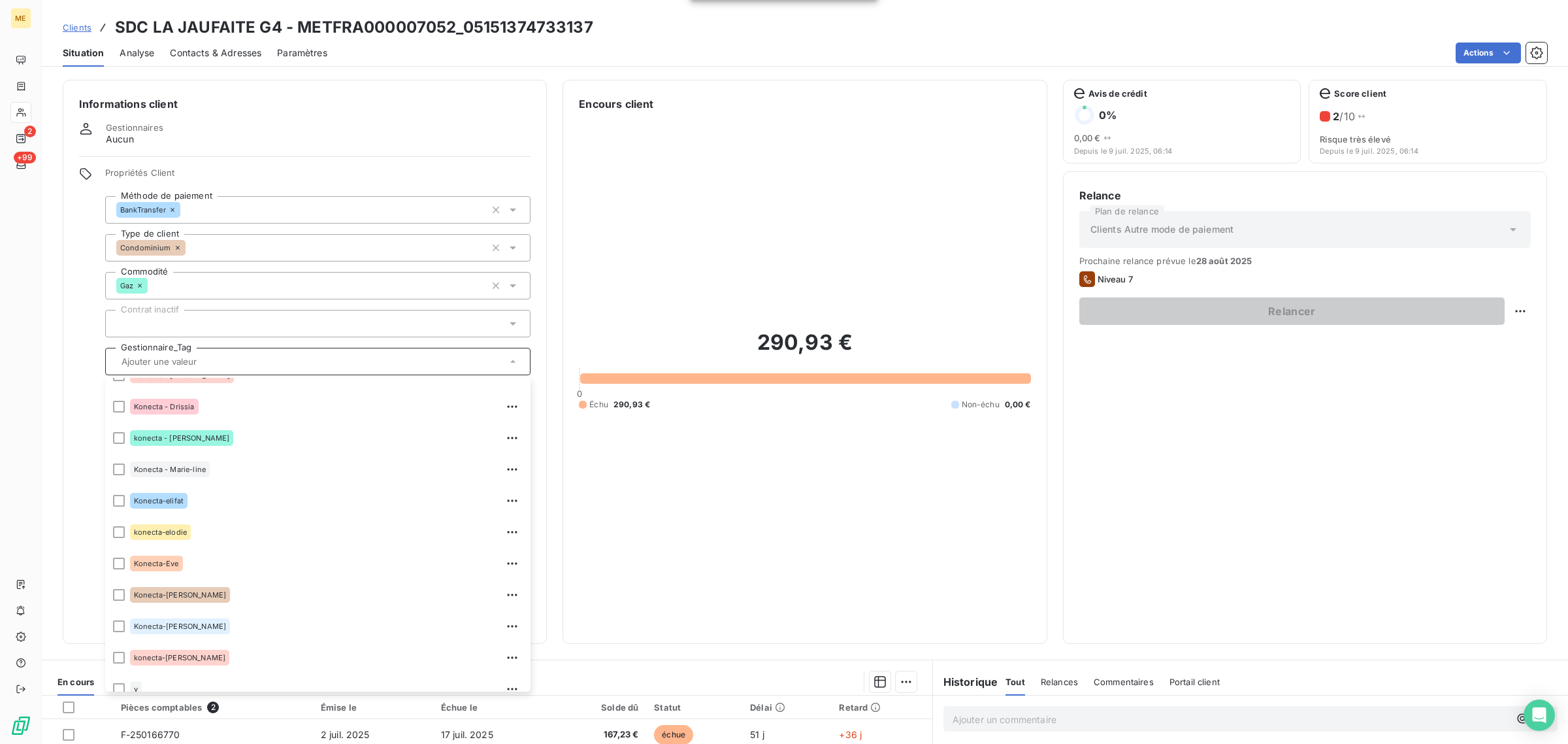
click at [746, 477] on div "290,93 € 0 Échu 290,93 € Non-échu 0,00 €" at bounding box center [804, 369] width 451 height 515
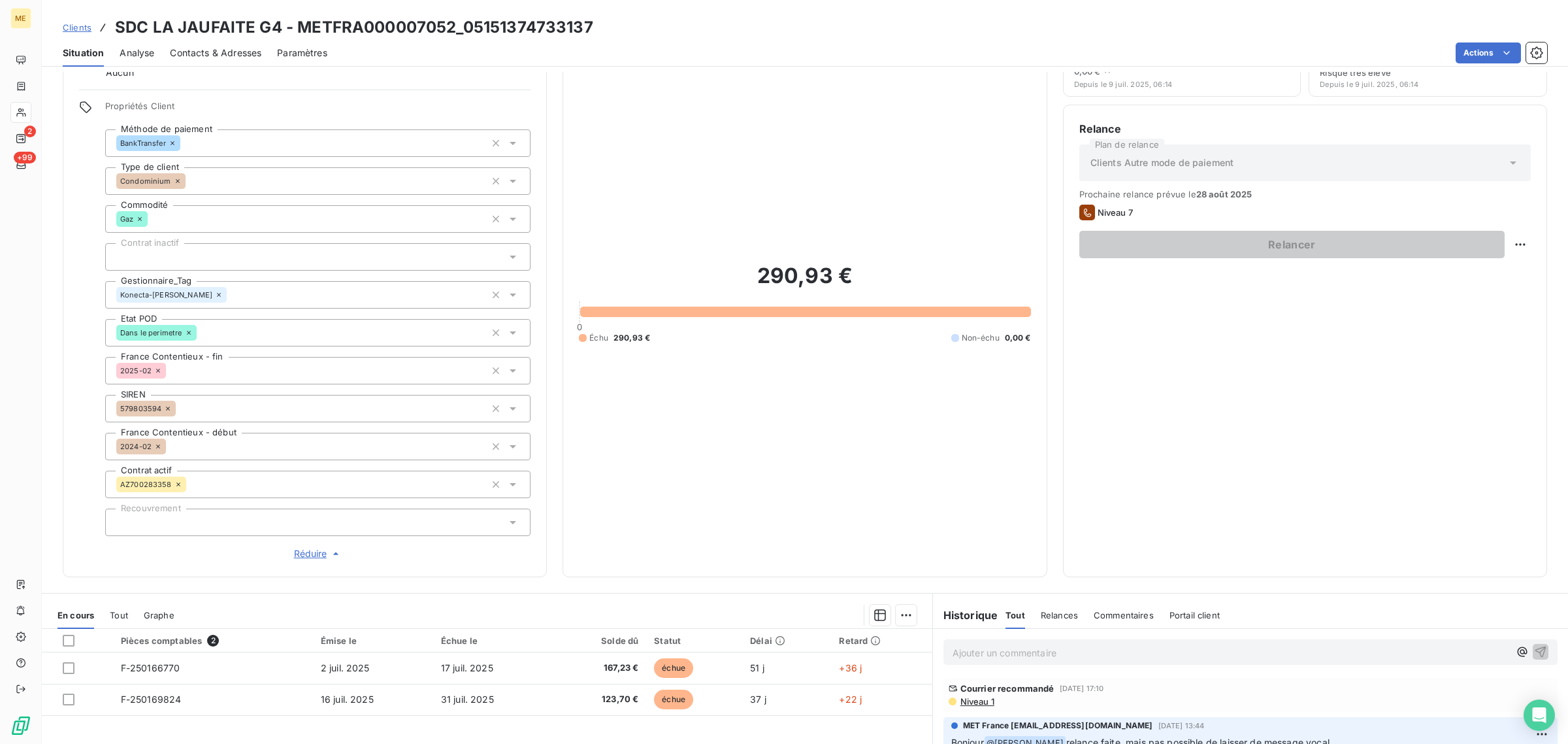
scroll to position [0, 0]
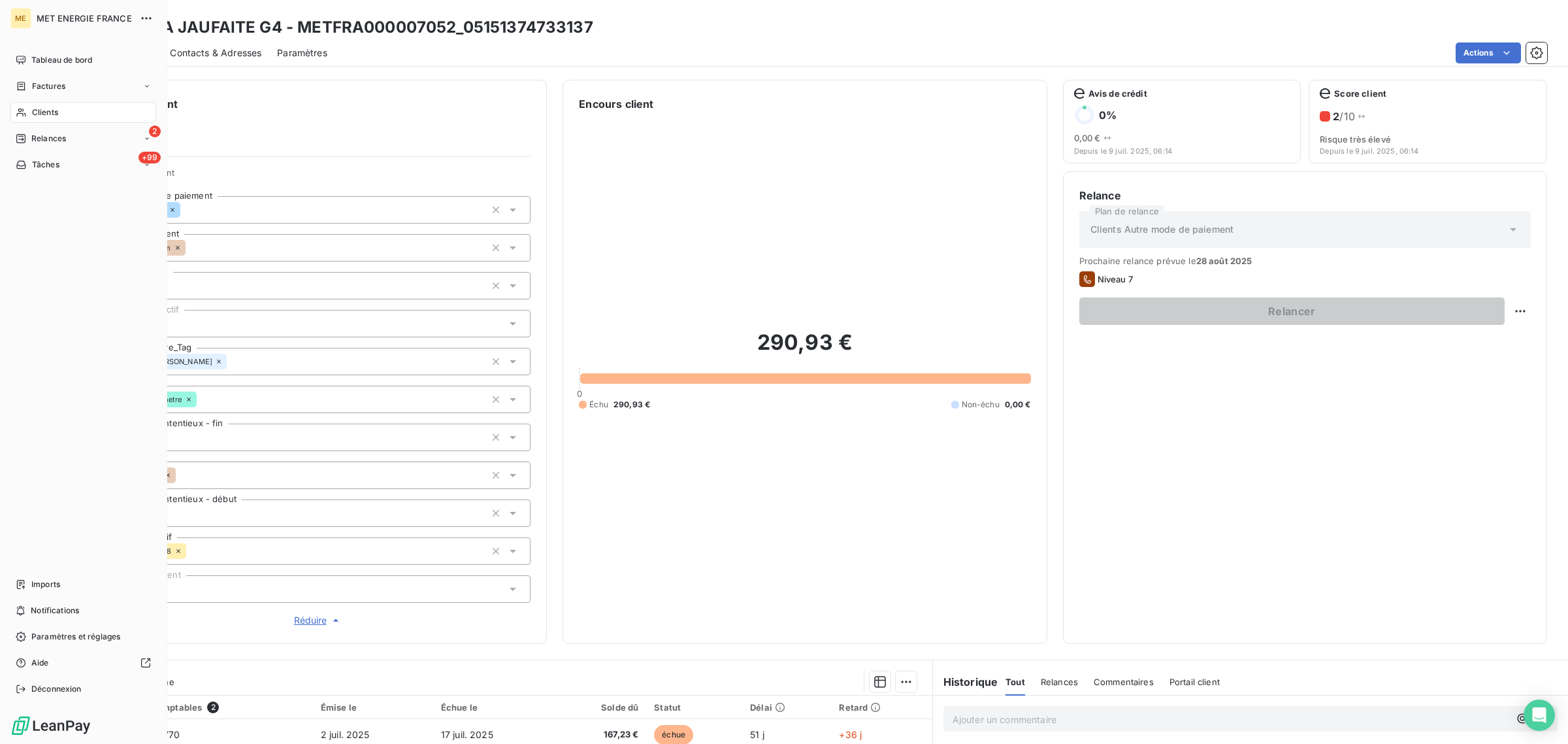
click at [28, 111] on div "Clients" at bounding box center [83, 112] width 146 height 21
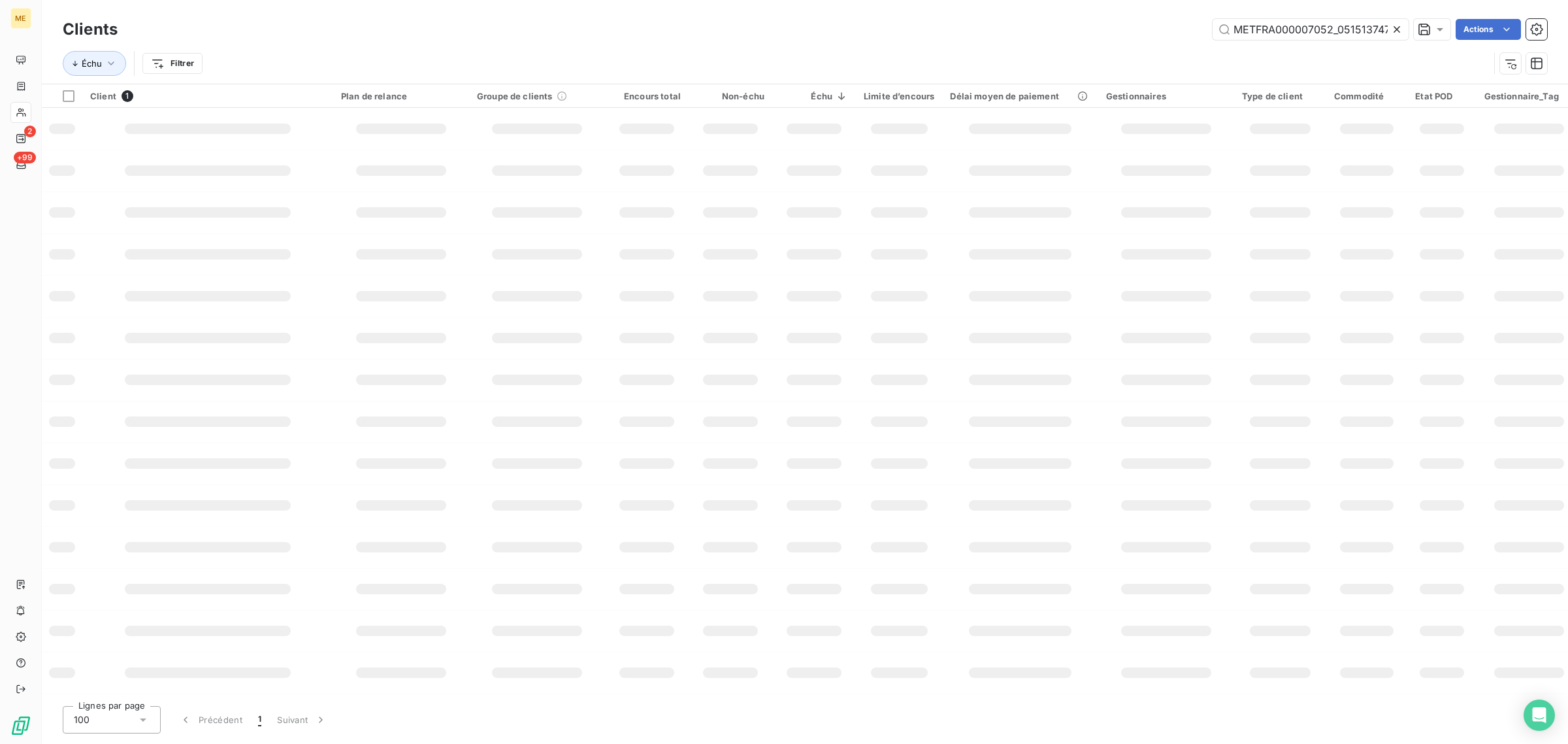
scroll to position [0, 31]
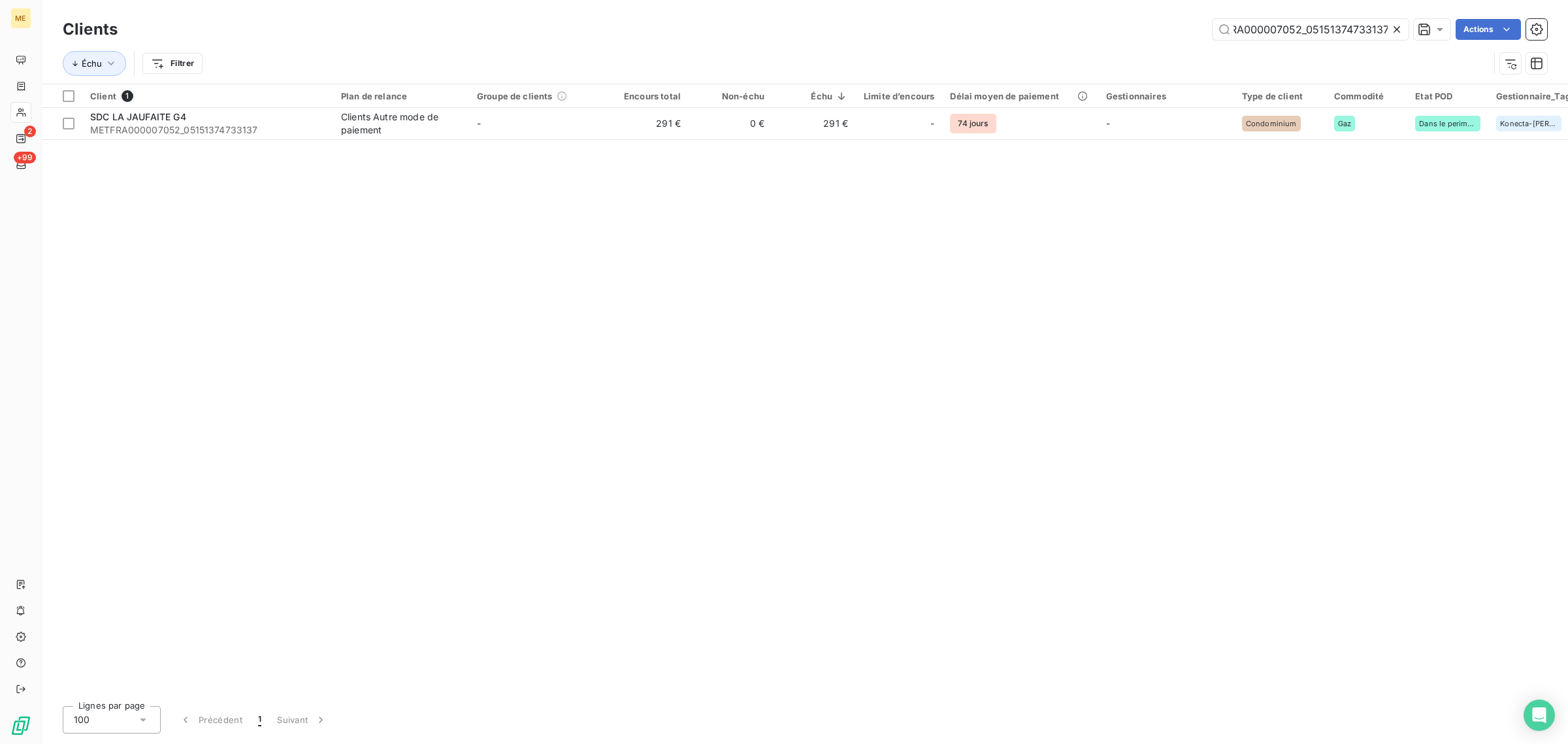
click at [1390, 28] on icon at bounding box center [1396, 28] width 13 height 13
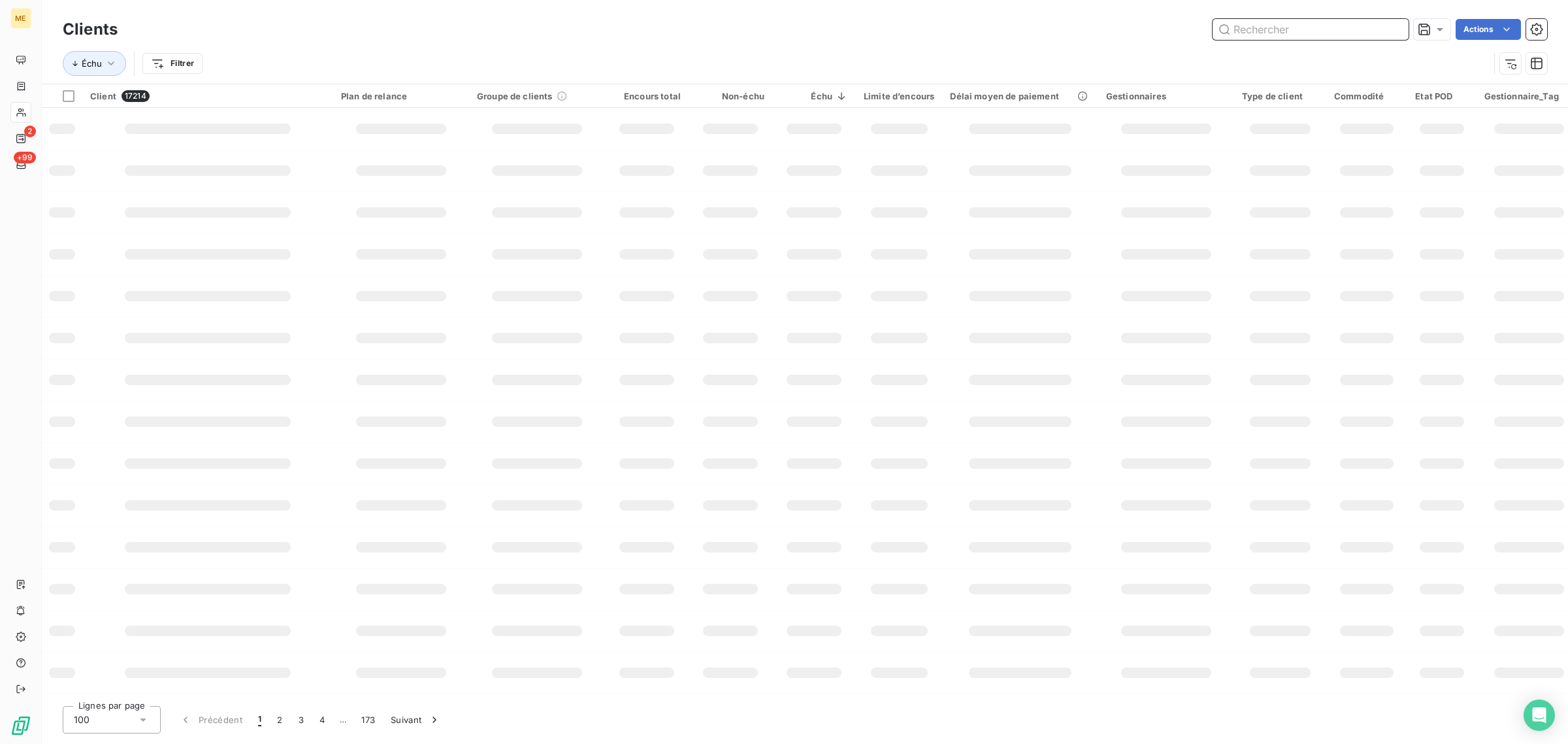
click at [1304, 28] on input "text" at bounding box center [1310, 29] width 196 height 21
paste input "METFRA000008269_23454413880465"
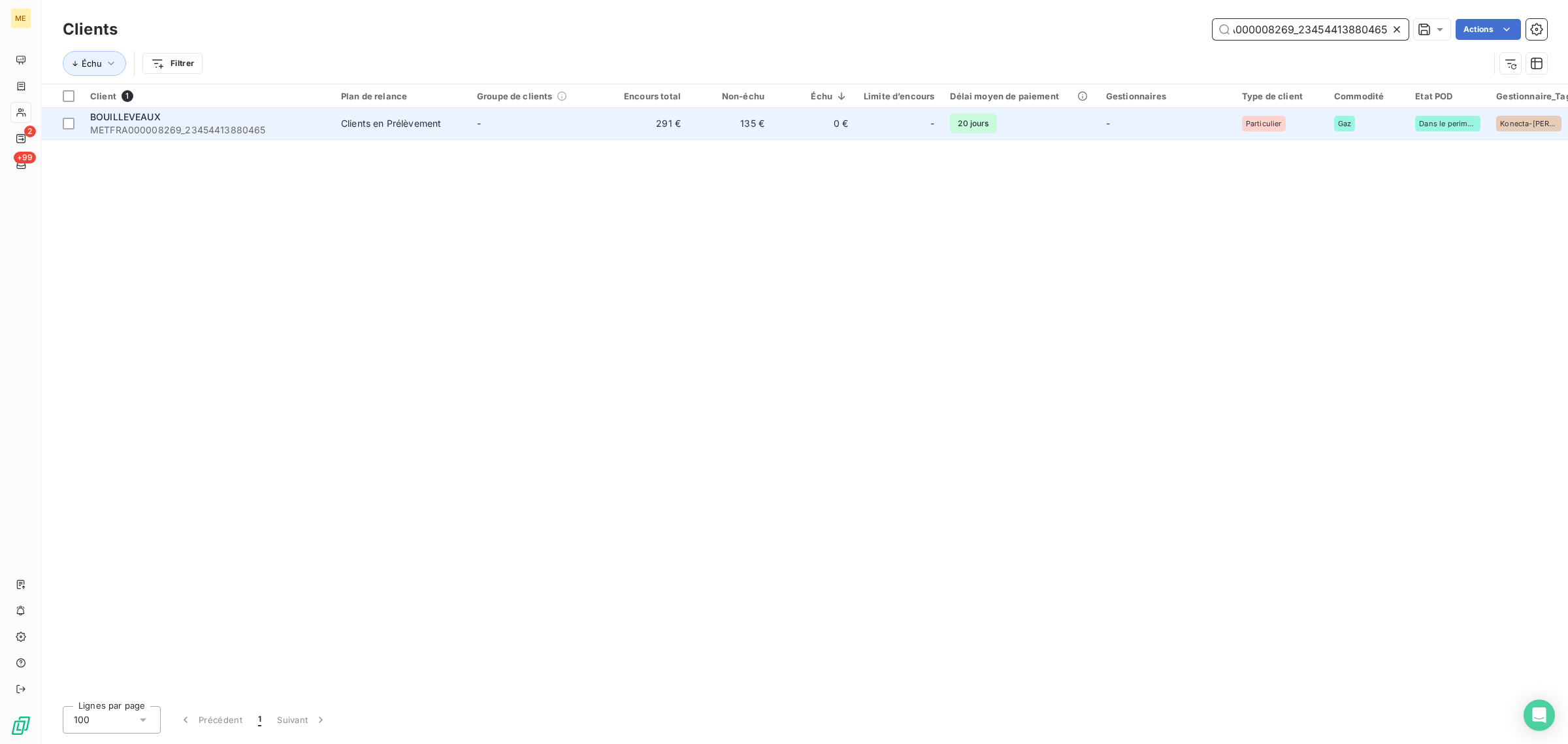
type input "METFRA000008269_23454413880465"
click at [573, 134] on td "-" at bounding box center [537, 123] width 135 height 31
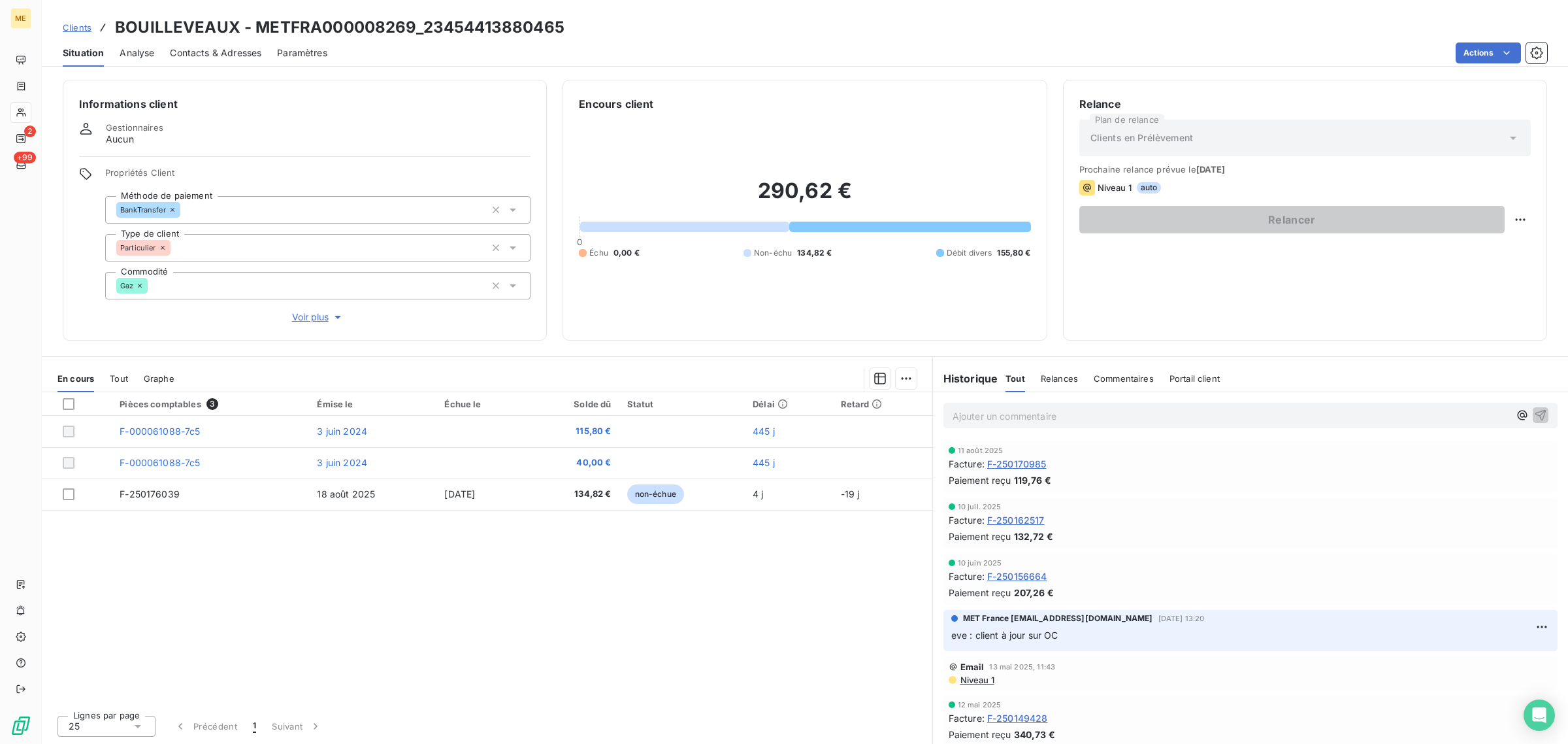
click at [317, 318] on span "Voir plus" at bounding box center [318, 317] width 53 height 13
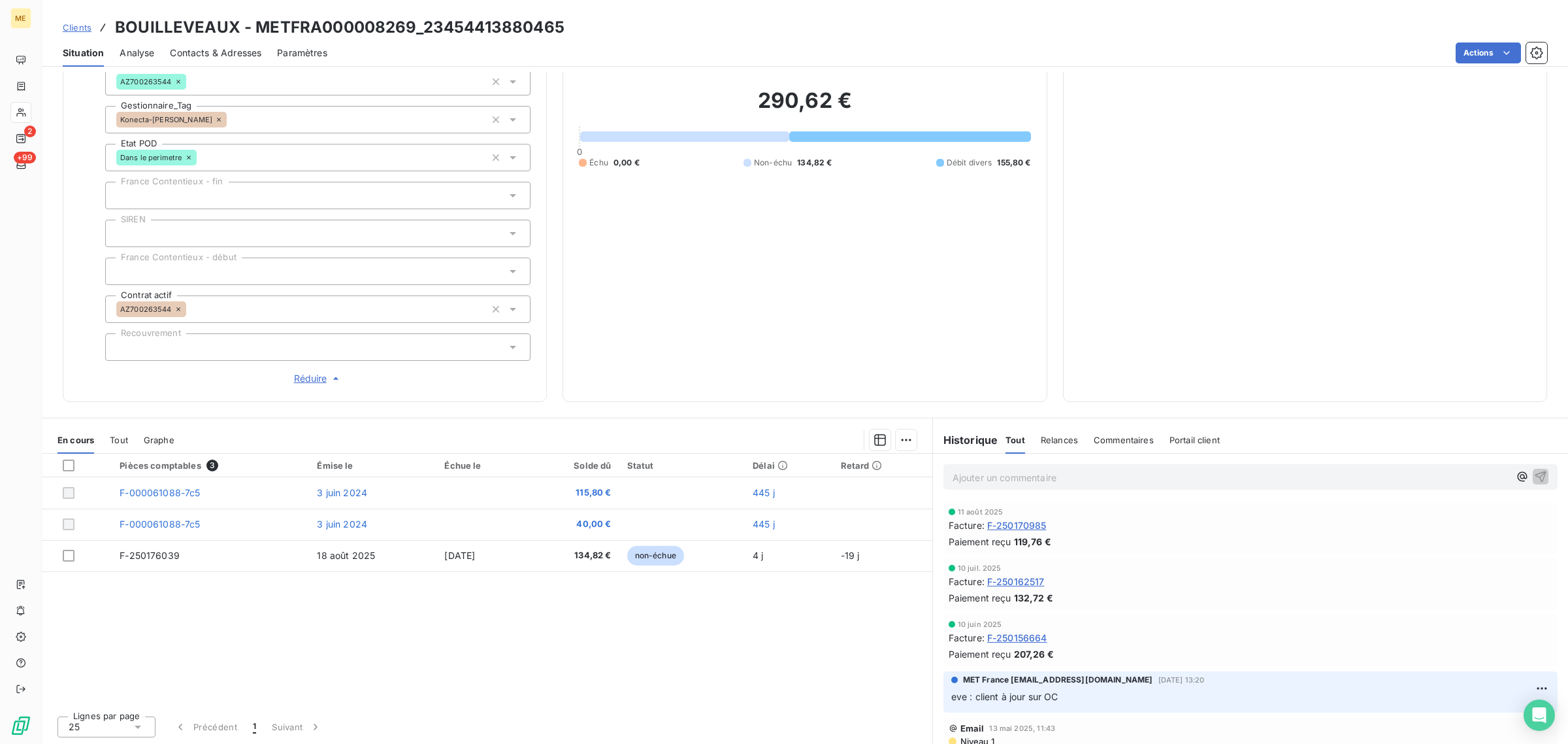
scroll to position [79, 0]
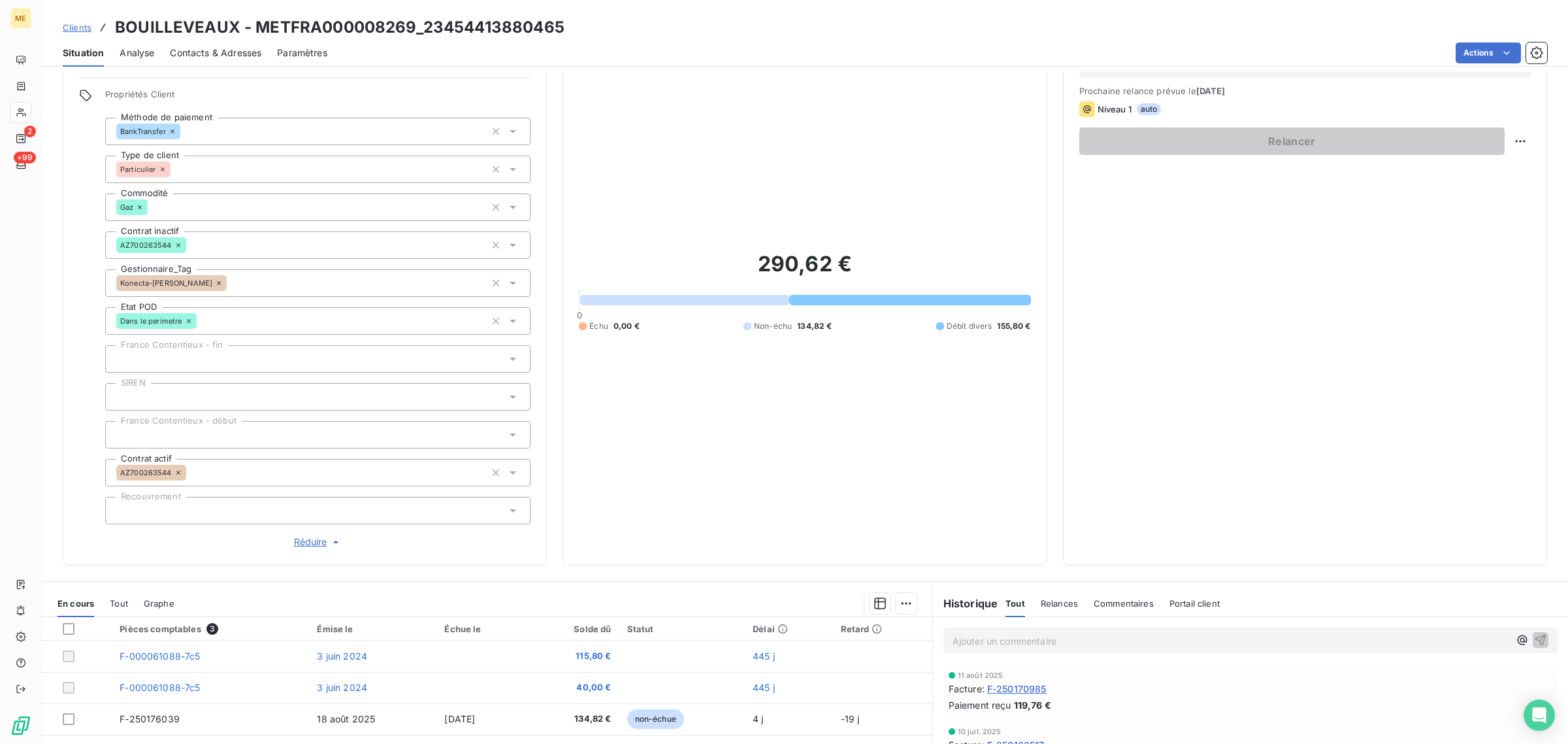
click at [215, 283] on icon at bounding box center [218, 282] width 8 height 8
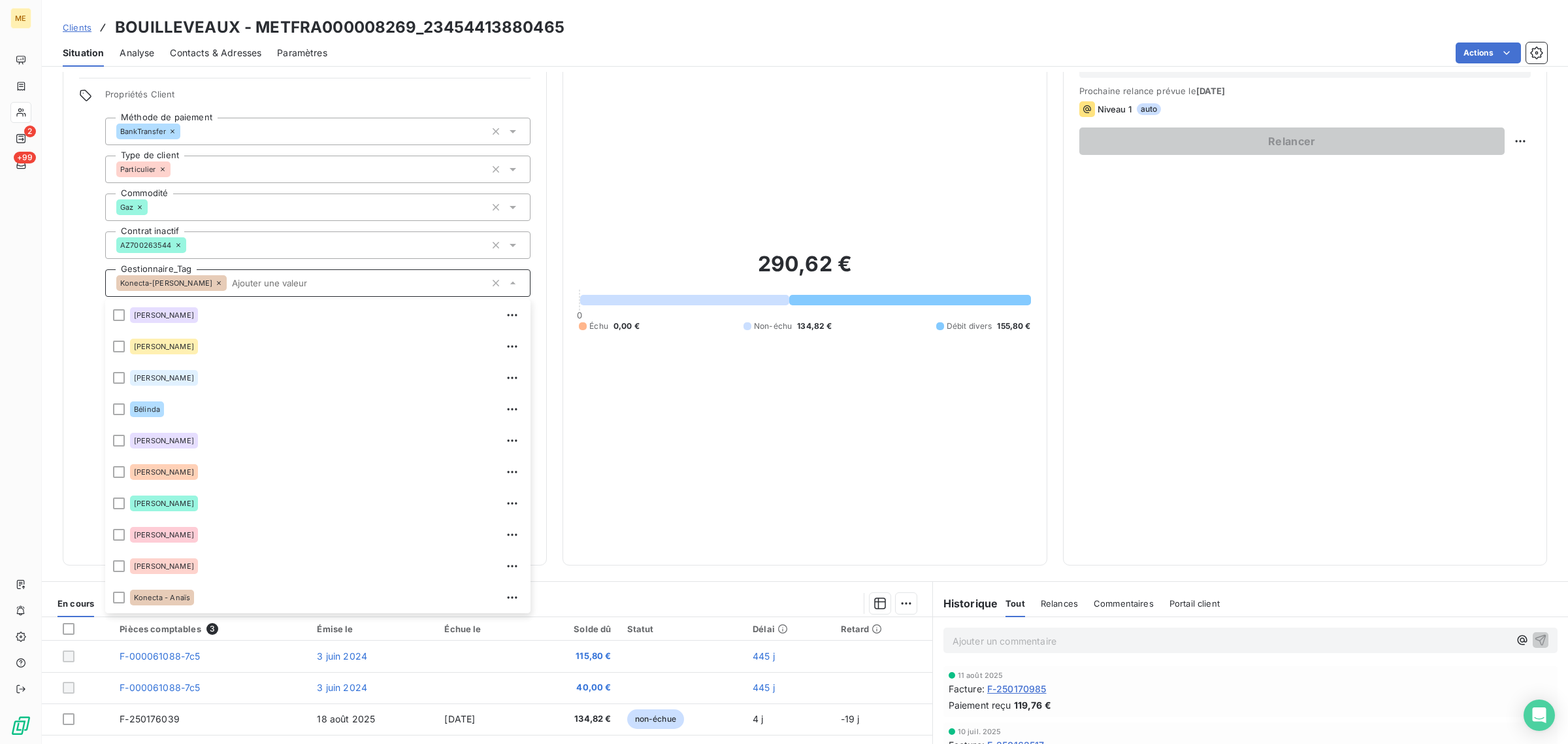
scroll to position [250, 0]
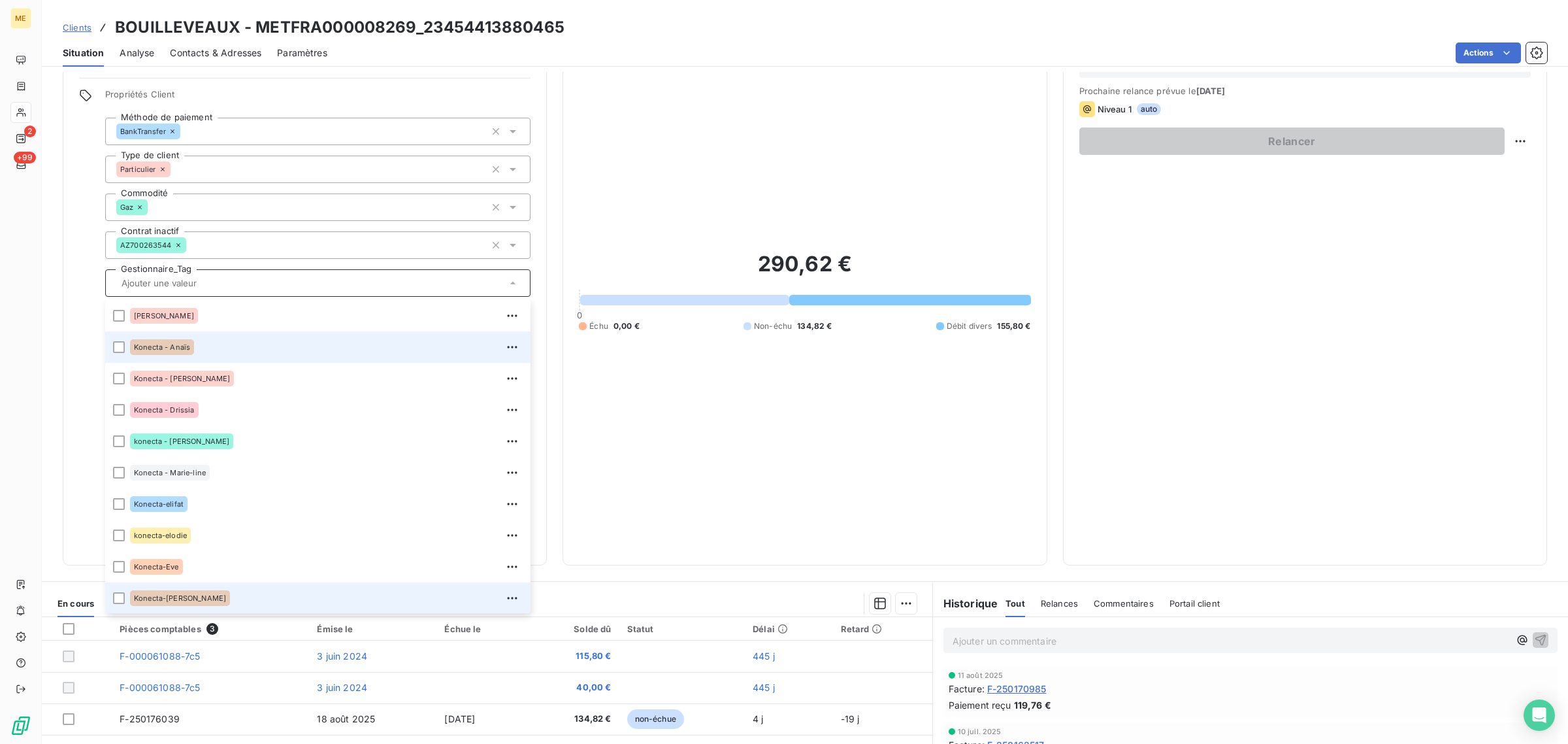
click at [201, 343] on div "Konecta - Anaïs" at bounding box center [326, 347] width 393 height 21
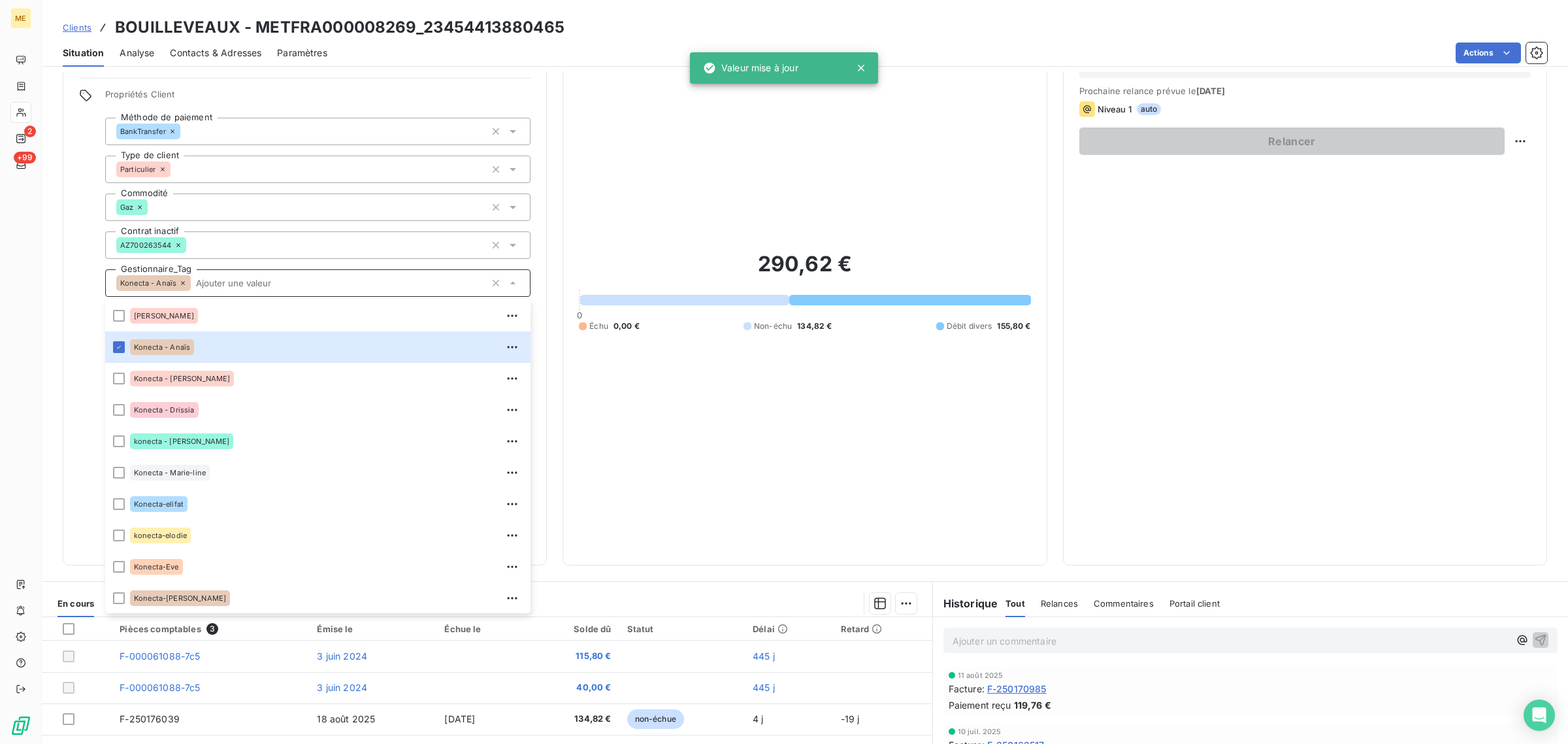
click at [773, 400] on div "290,62 € 0 Échu 0,00 € Non-échu 134,82 € Débit divers 155,80 €" at bounding box center [804, 291] width 451 height 515
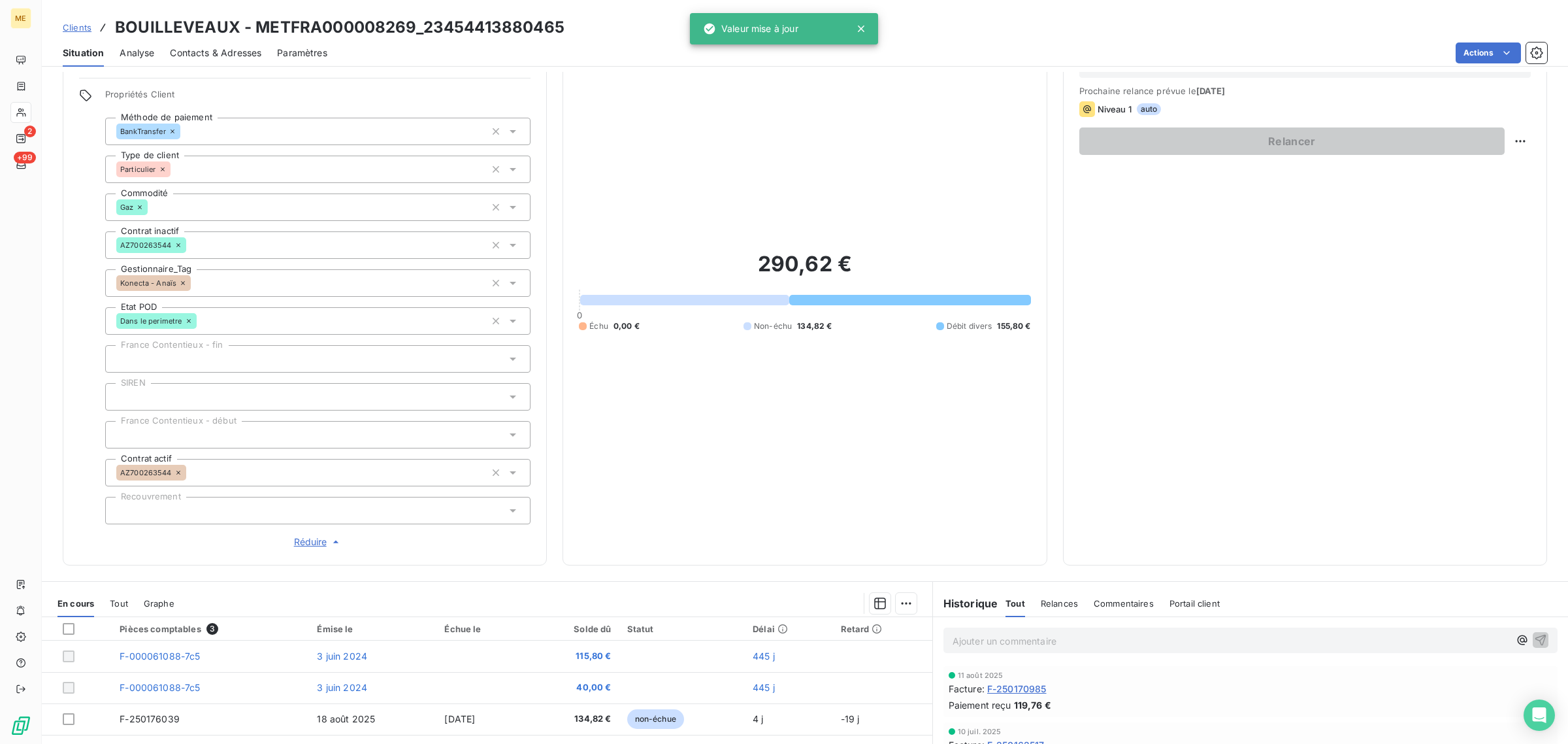
click at [28, 113] on div at bounding box center [21, 112] width 21 height 21
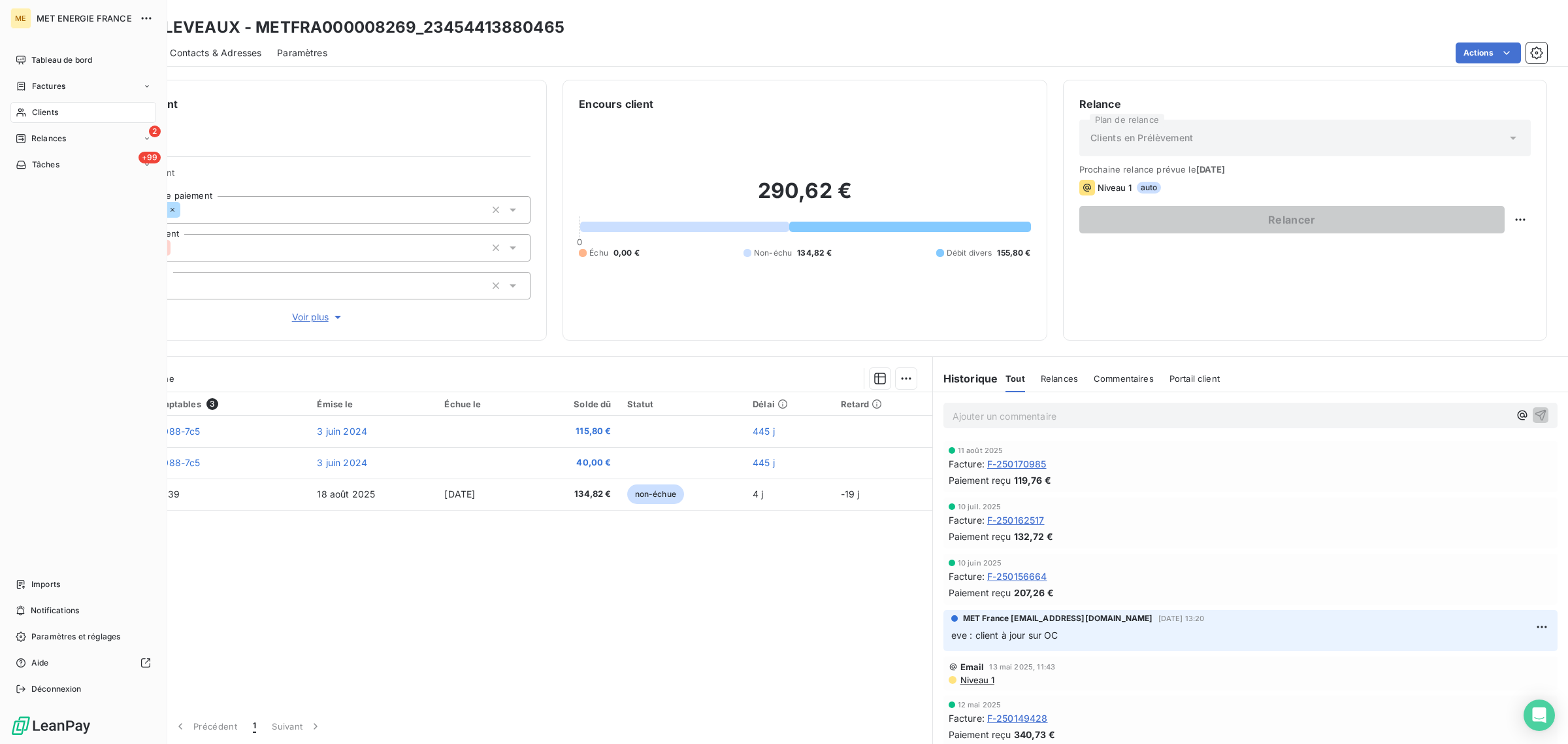
click at [26, 111] on icon at bounding box center [21, 112] width 11 height 10
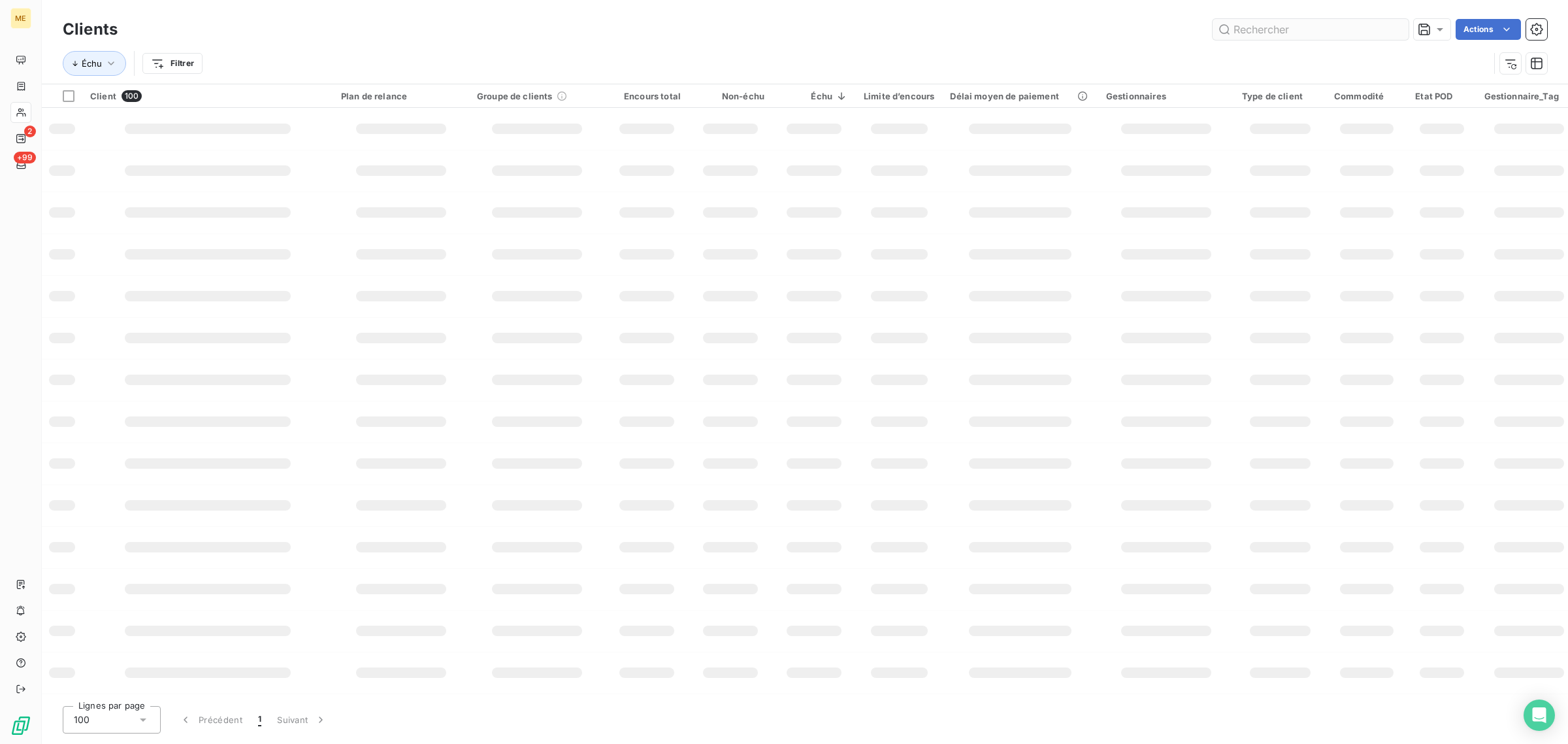
click at [1361, 28] on input "text" at bounding box center [1310, 29] width 196 height 21
type input "LEBAS"
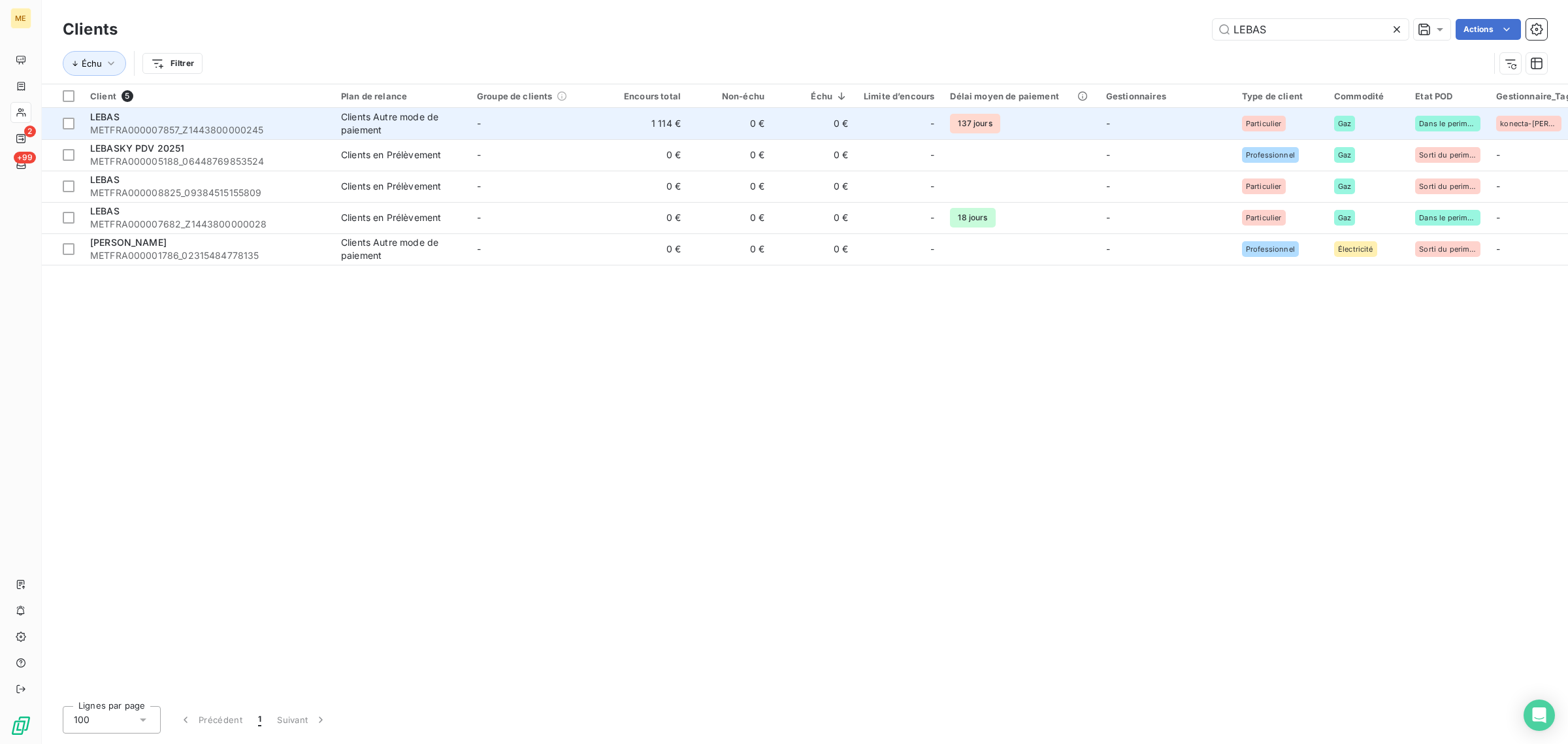
click at [420, 133] on div "Clients Autre mode de paiement" at bounding box center [400, 123] width 120 height 26
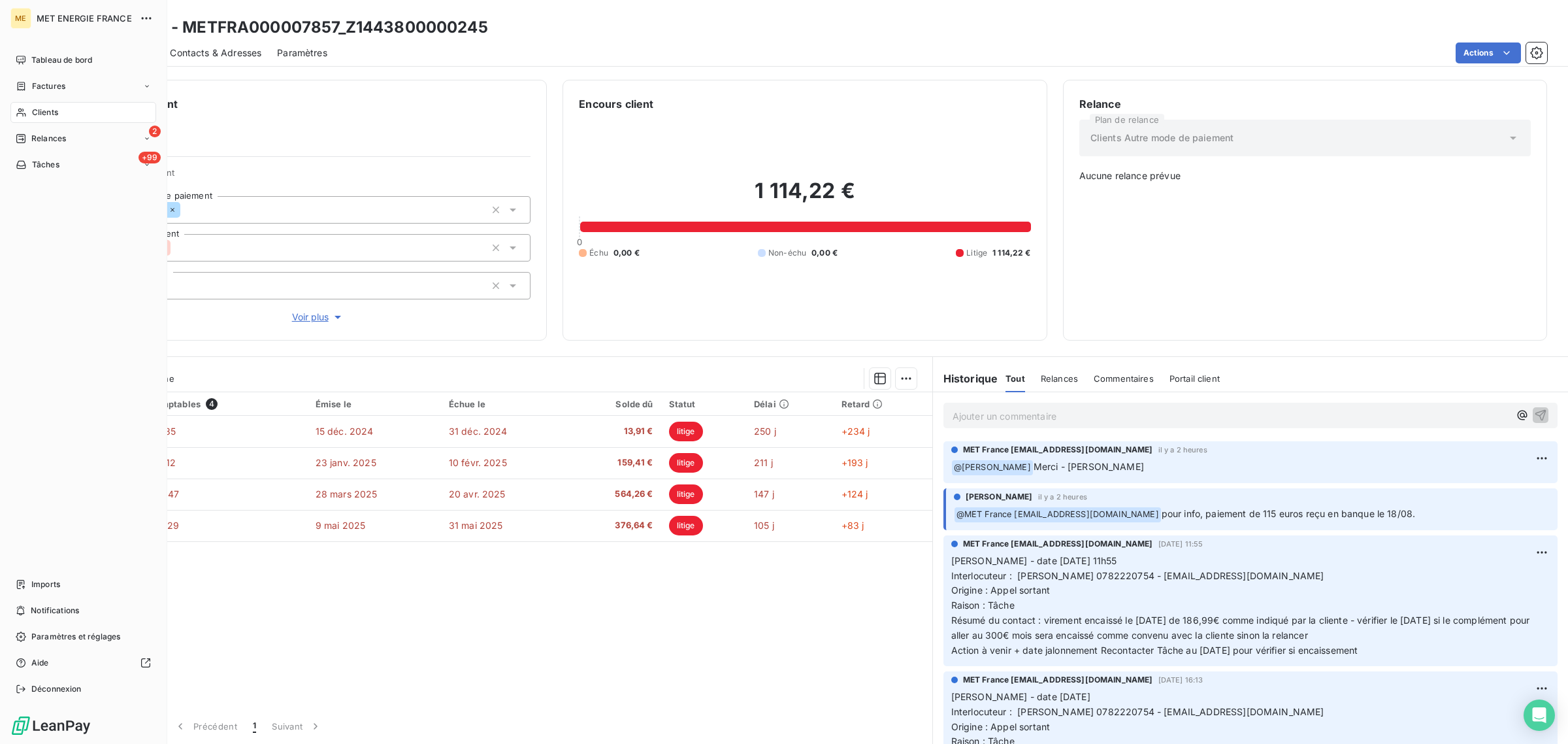
click at [31, 104] on div "Clients" at bounding box center [83, 112] width 146 height 21
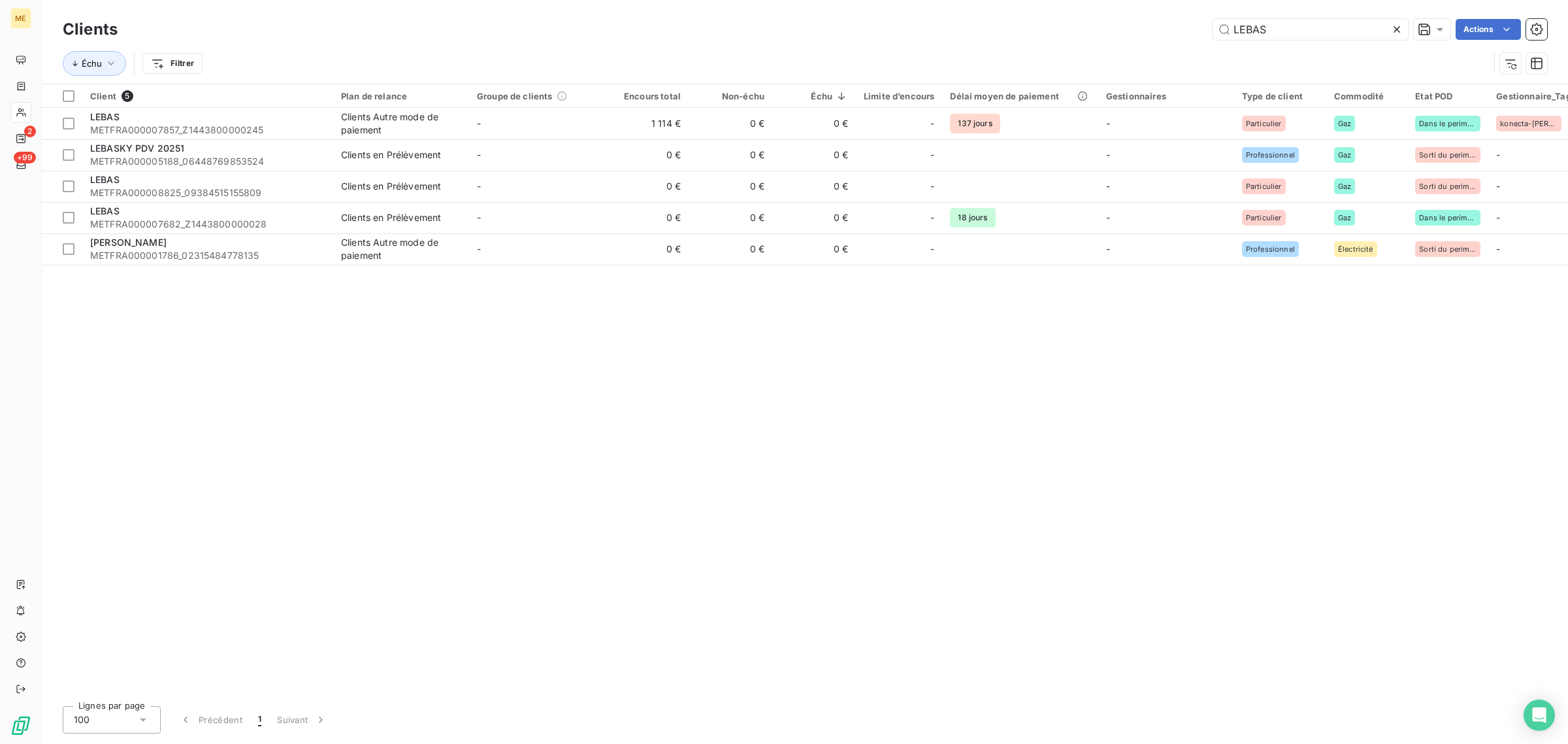
drag, startPoint x: 1229, startPoint y: 36, endPoint x: 1145, endPoint y: 42, distance: 84.2
click at [1153, 42] on div "Clients LEBAS Actions Échu Filtrer" at bounding box center [805, 49] width 1484 height 68
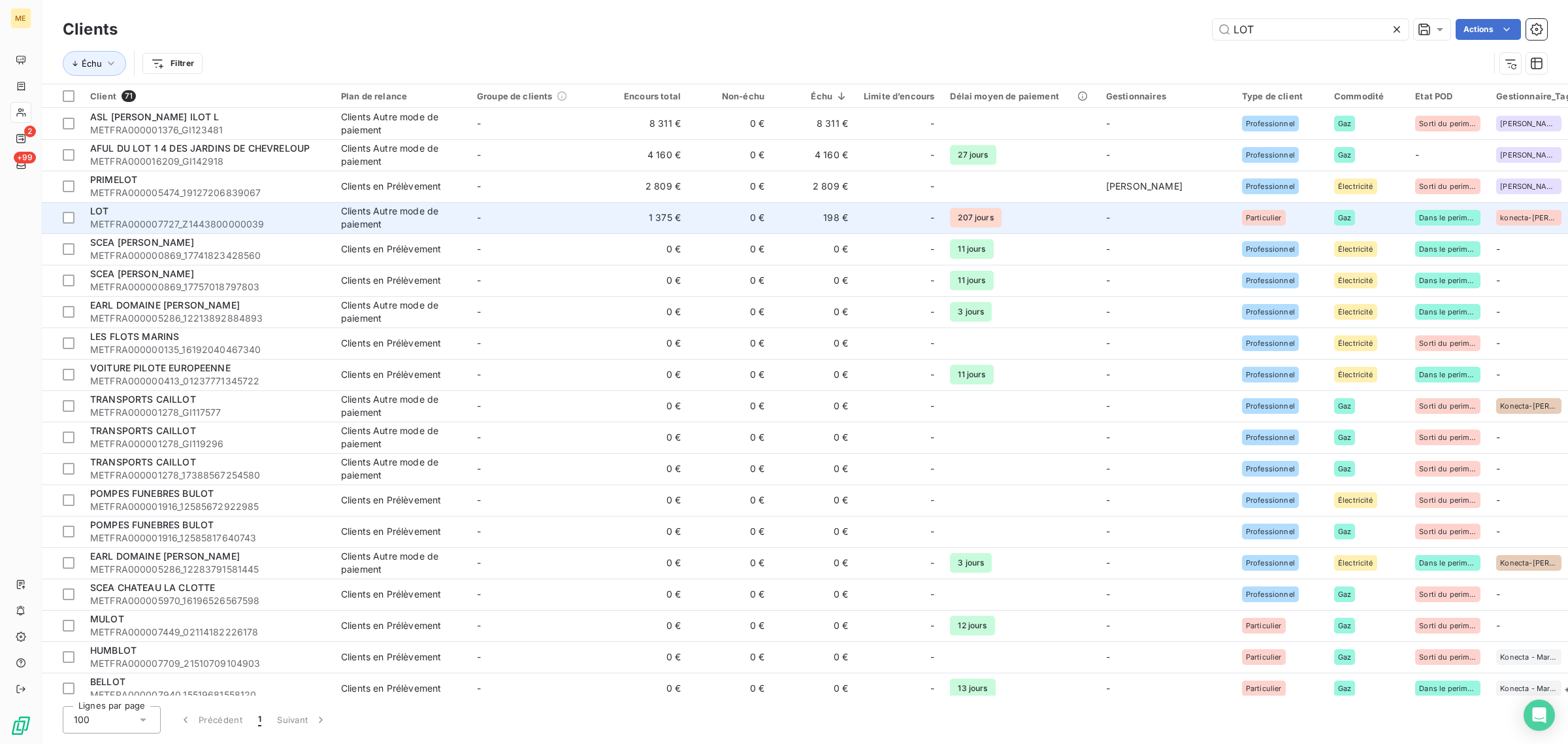
type input "LOT"
click at [261, 207] on div "LOT" at bounding box center [207, 211] width 236 height 13
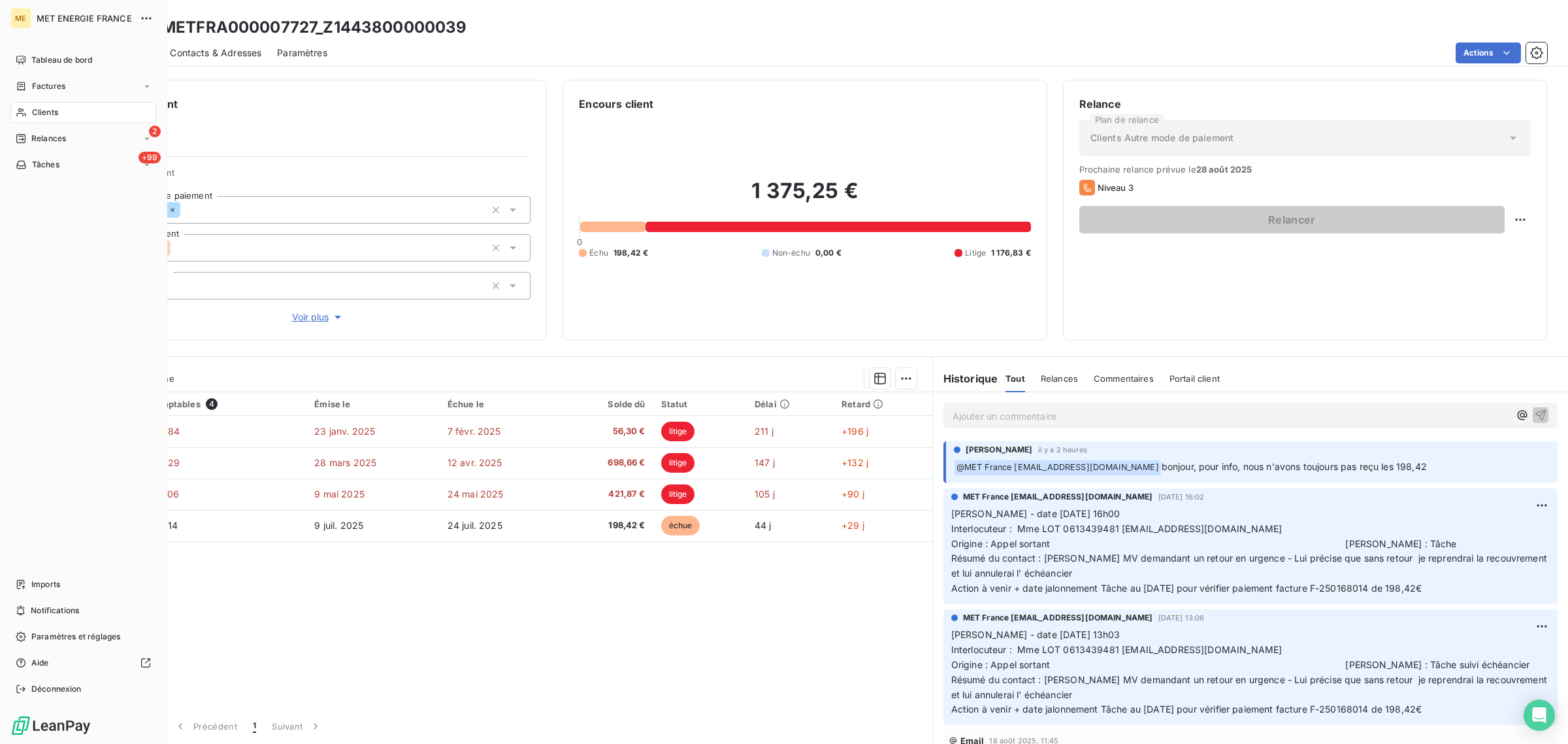
click at [21, 114] on icon at bounding box center [21, 112] width 11 height 10
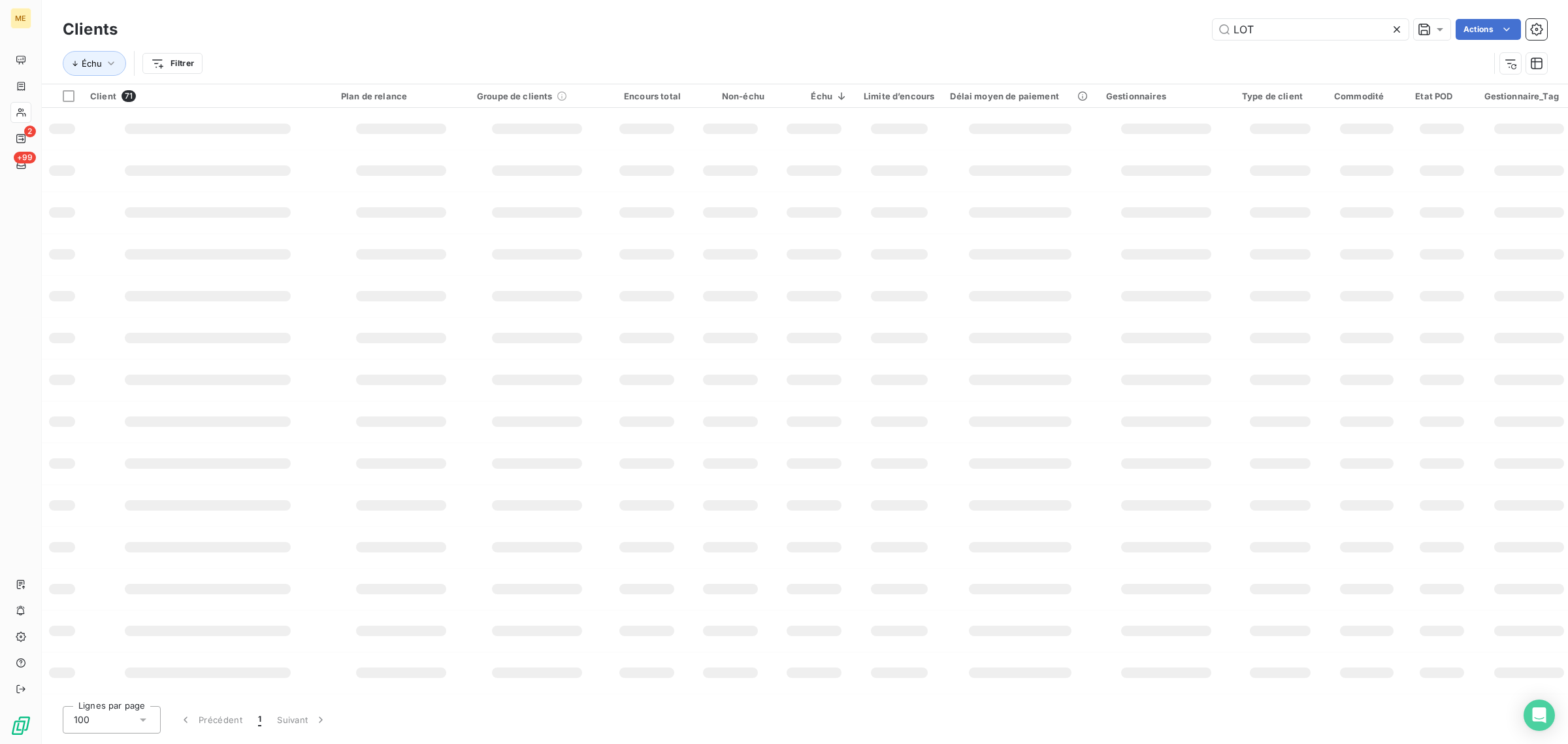
click at [1195, 33] on div "LOT Actions" at bounding box center [840, 29] width 1414 height 21
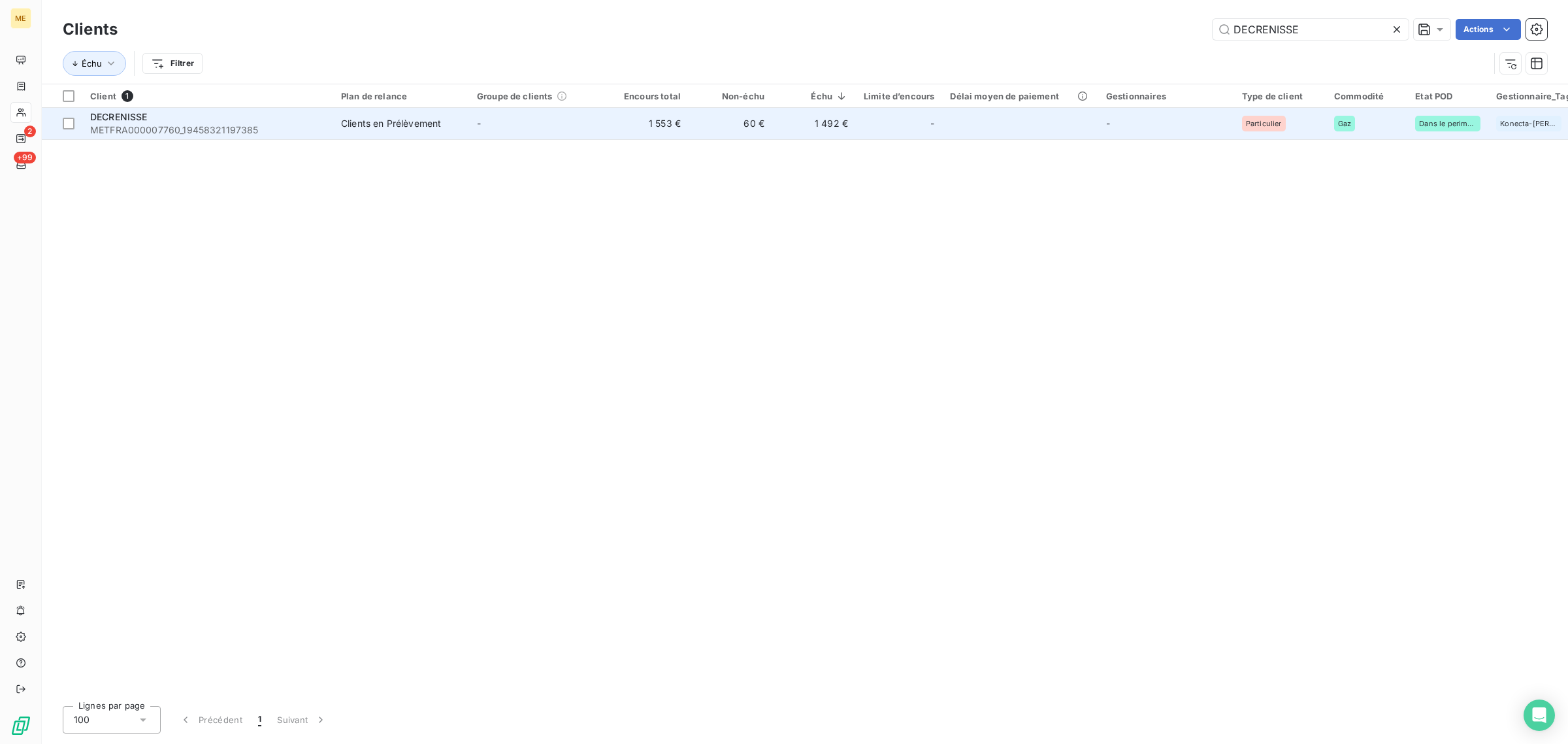
type input "DECRENISSE"
click at [612, 128] on td "1 553 €" at bounding box center [646, 123] width 84 height 31
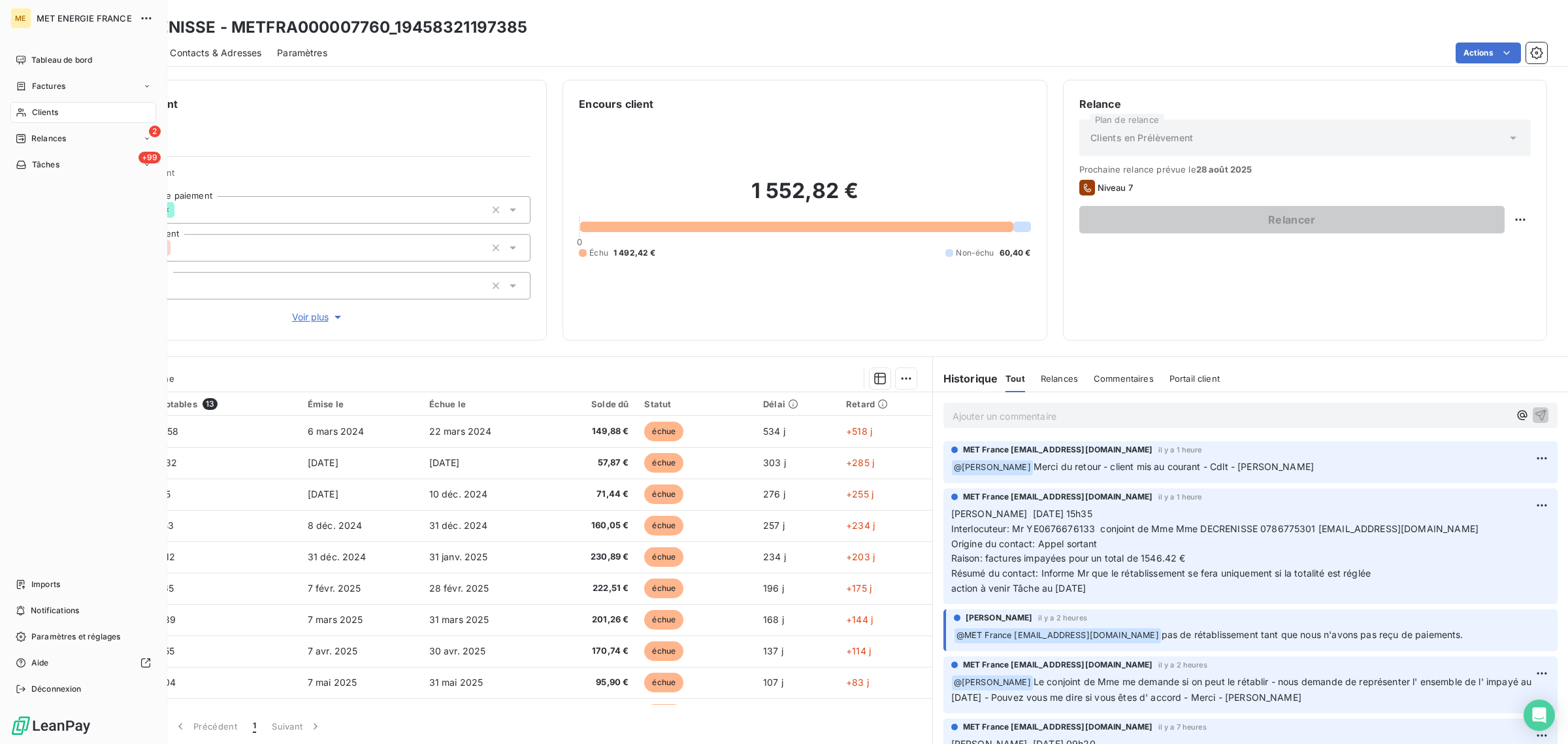
drag, startPoint x: 22, startPoint y: 111, endPoint x: 47, endPoint y: 110, distance: 25.0
click at [22, 111] on icon at bounding box center [21, 113] width 9 height 9
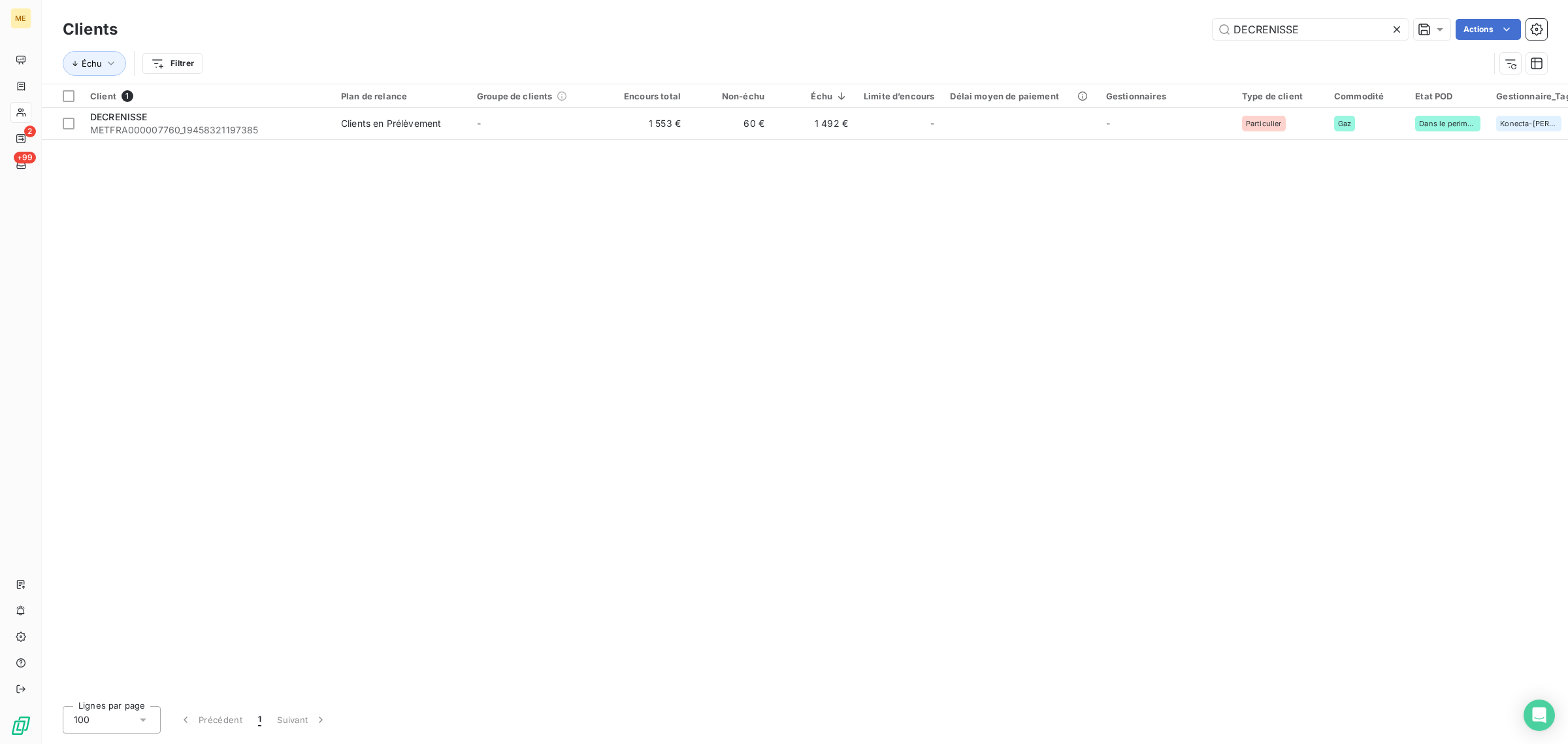
drag, startPoint x: 1320, startPoint y: 34, endPoint x: 1134, endPoint y: 60, distance: 187.8
click at [1248, 46] on div "Clients DECRENISSE Actions Échu Filtrer" at bounding box center [805, 49] width 1484 height 68
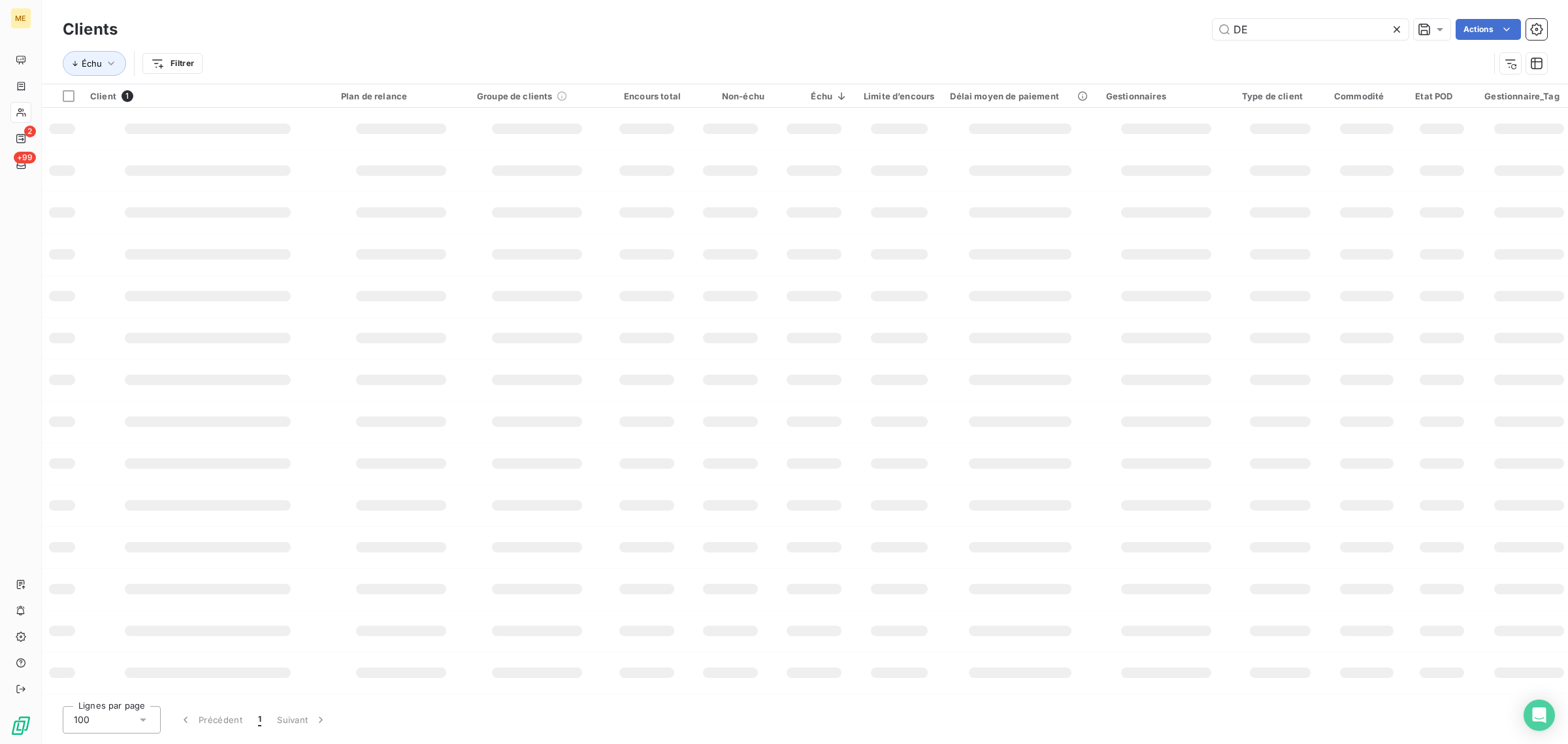
type input "D"
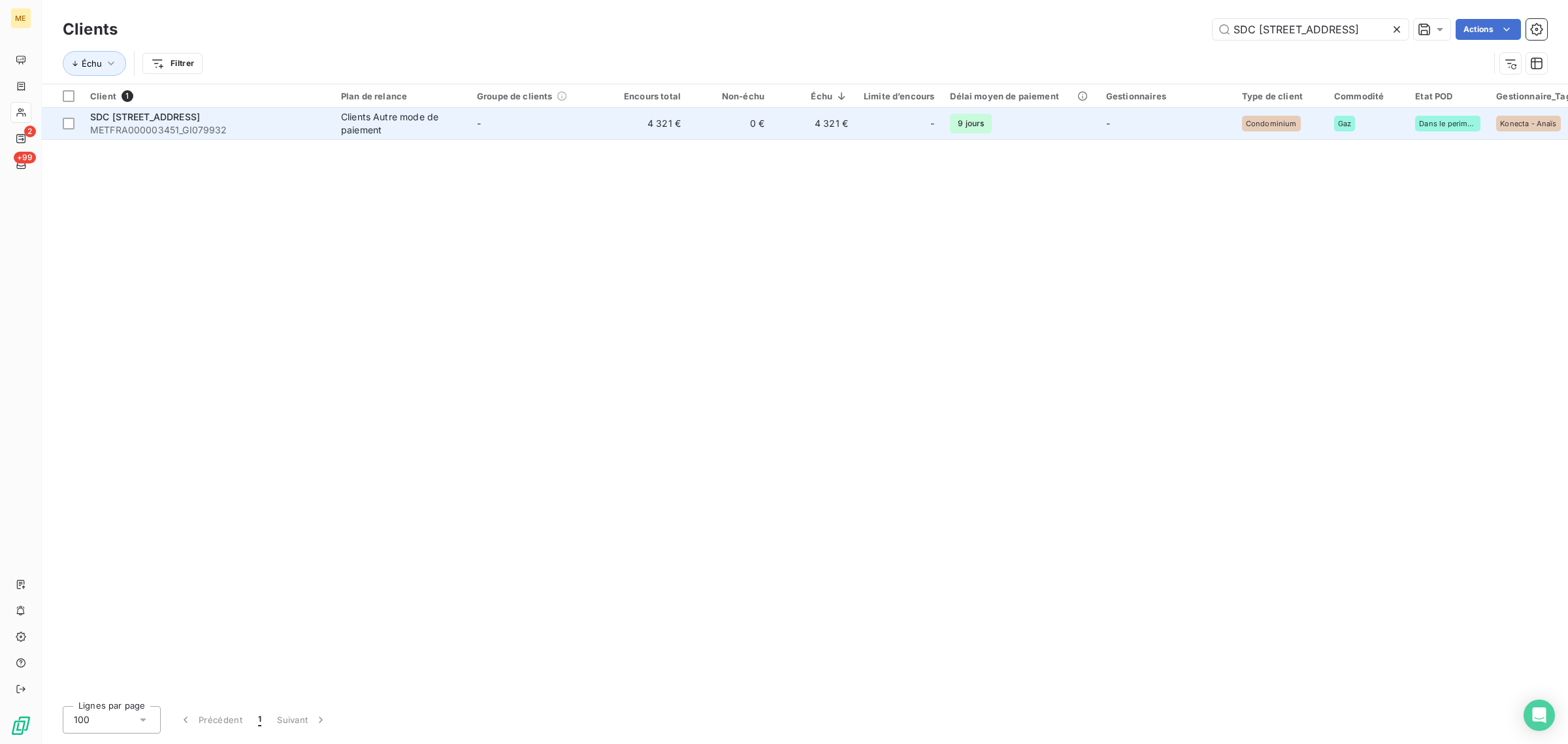
type input "SDC [STREET_ADDRESS]"
click at [481, 122] on span "-" at bounding box center [479, 123] width 4 height 11
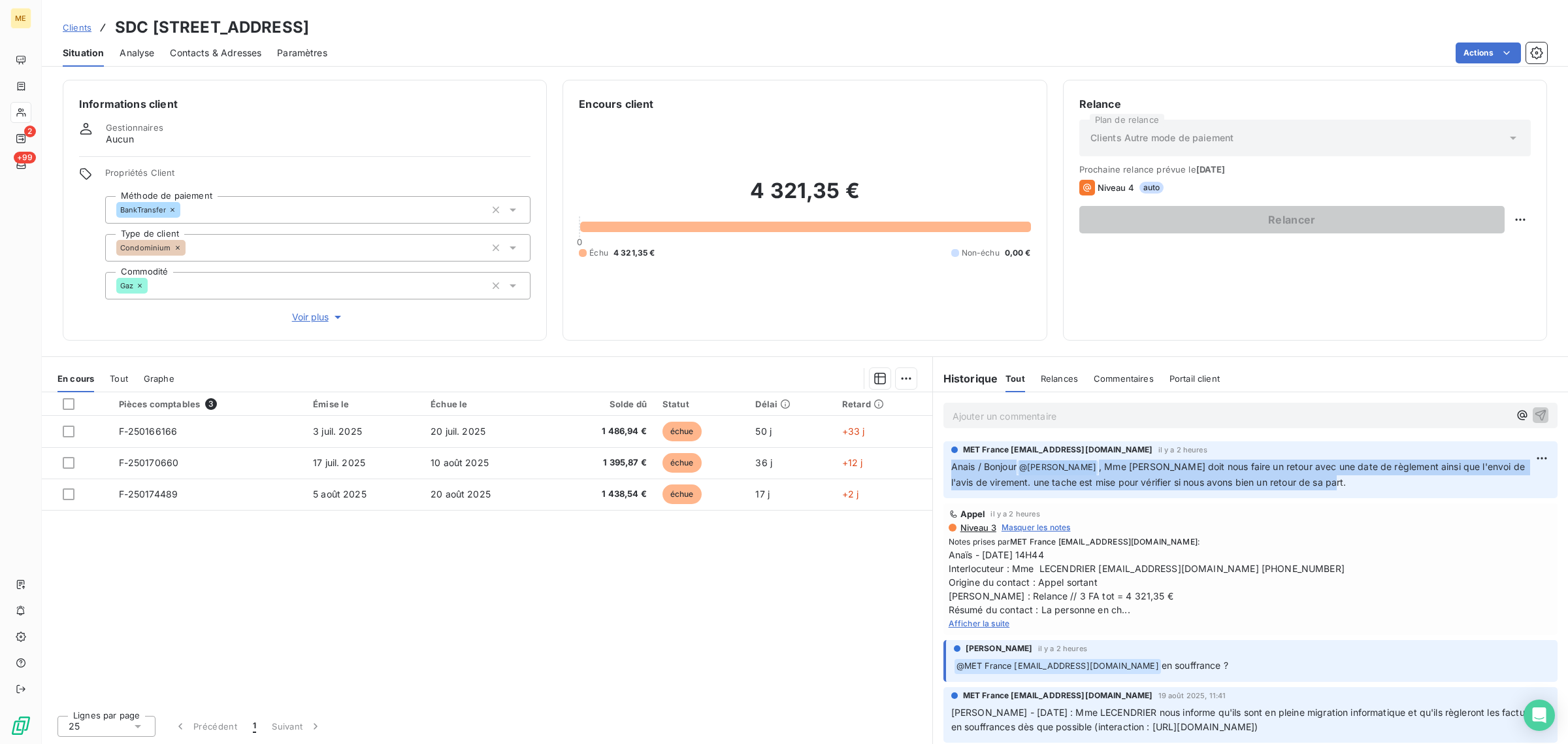
drag, startPoint x: 1346, startPoint y: 479, endPoint x: 951, endPoint y: 464, distance: 395.3
click at [951, 464] on p "Anais / Bonjour @ Amélie Matray , Mme LECENDRIER doit nous faire un retour avec…" at bounding box center [1250, 475] width 598 height 31
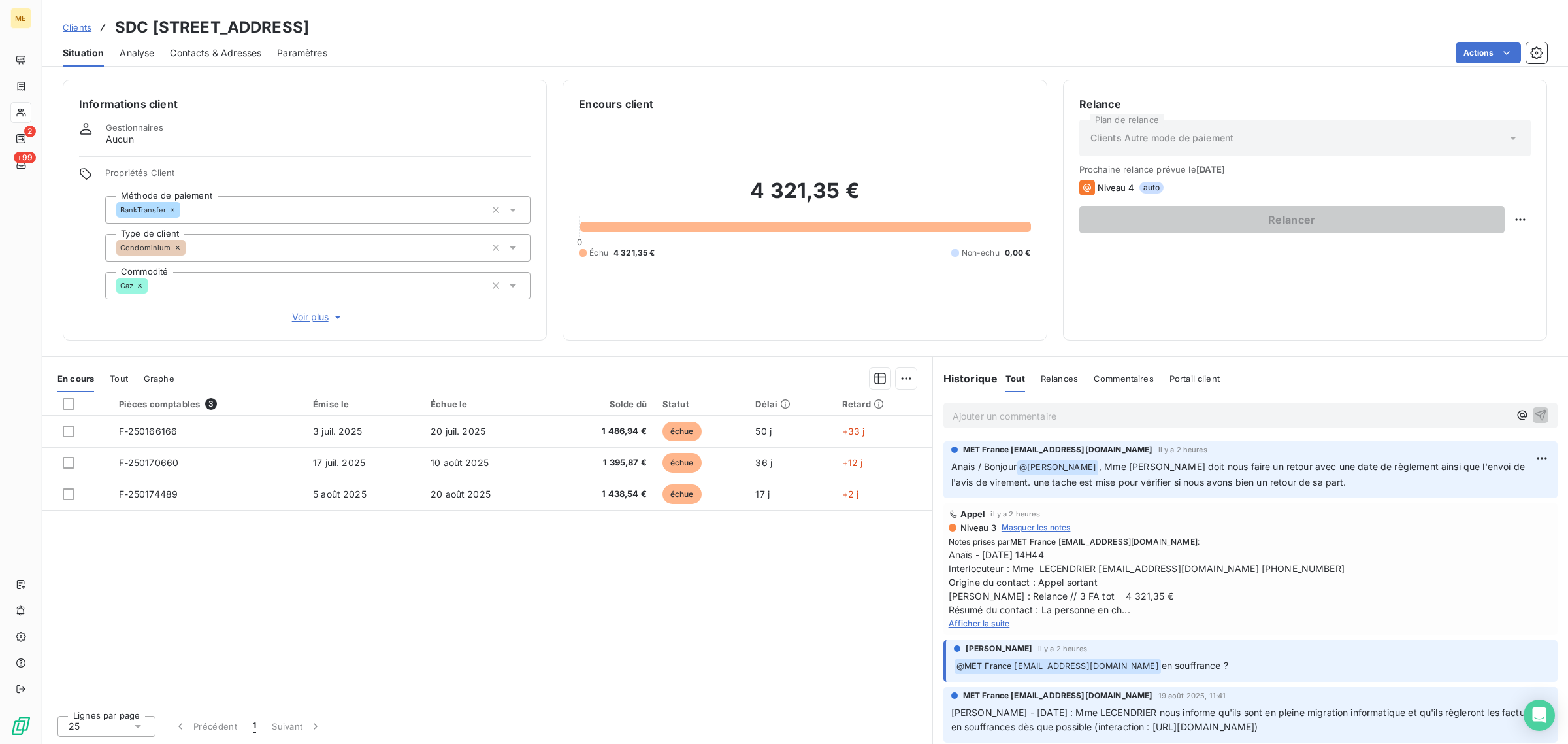
click at [722, 603] on div "Pièces comptables 3 Émise le Échue le Solde dû Statut Délai Retard F-250166166 …" at bounding box center [487, 548] width 891 height 312
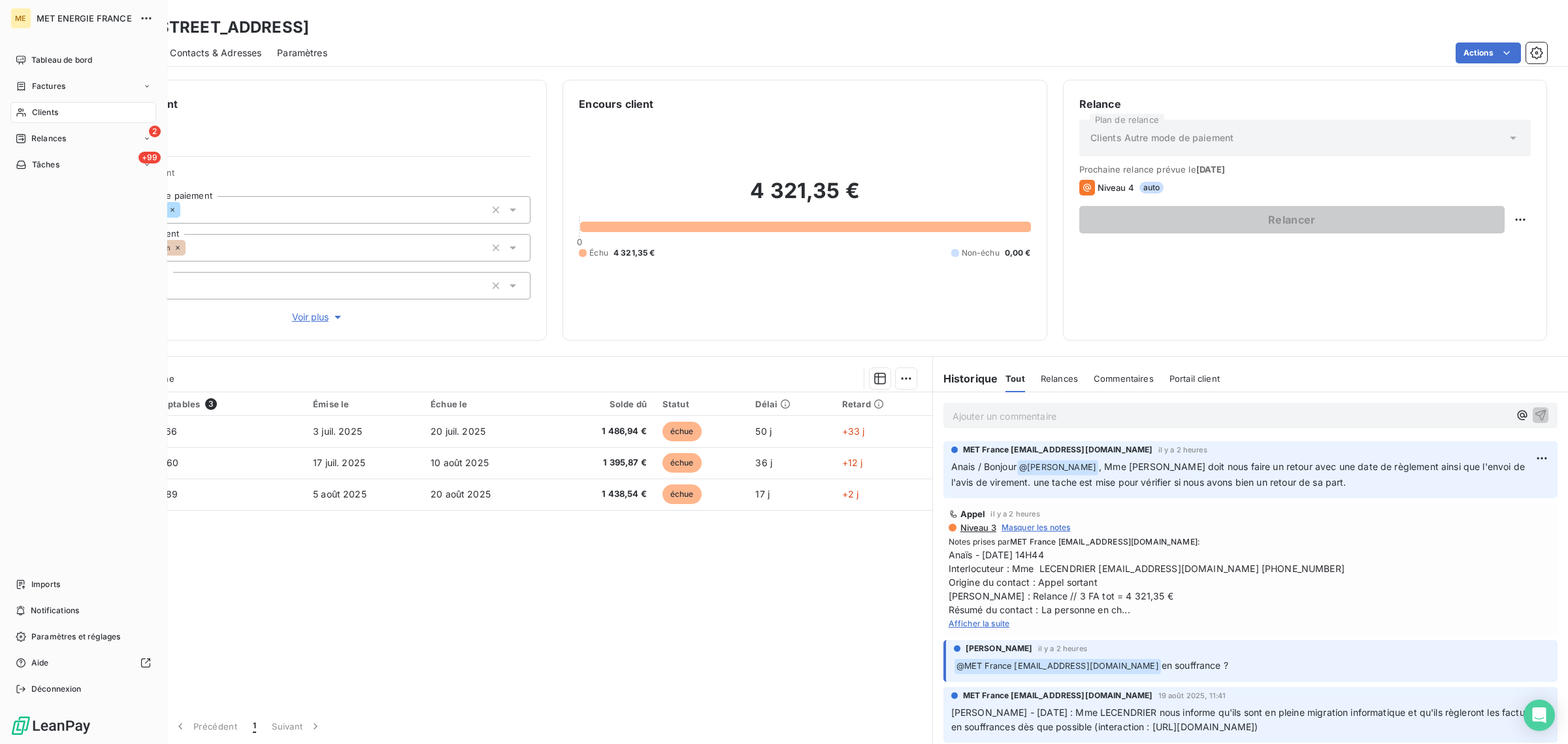
click at [37, 112] on span "Clients" at bounding box center [45, 112] width 26 height 12
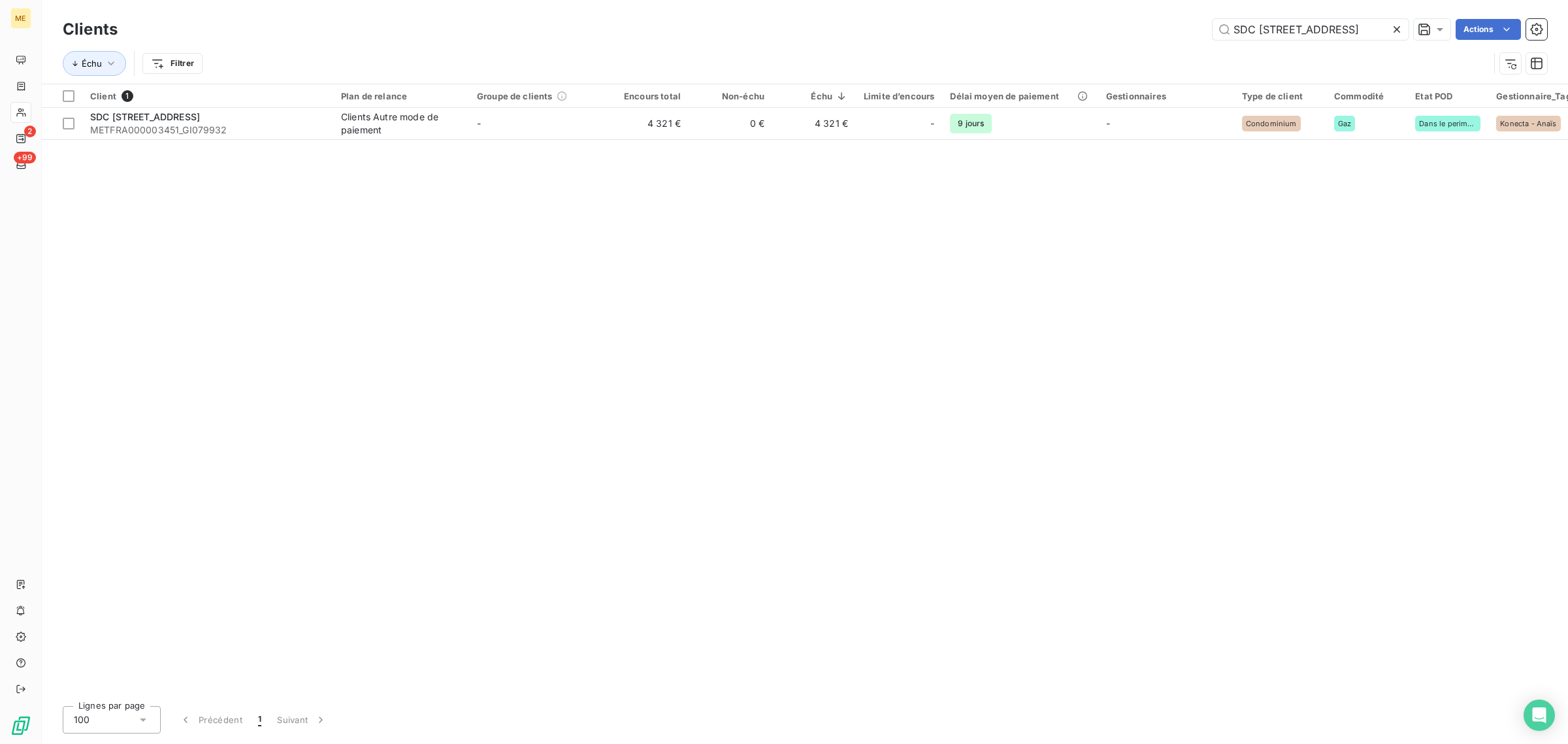
drag, startPoint x: 1291, startPoint y: 31, endPoint x: 1151, endPoint y: 33, distance: 140.0
click at [1154, 31] on div "SDC 39 RUE DUNOIS Actions" at bounding box center [840, 29] width 1414 height 21
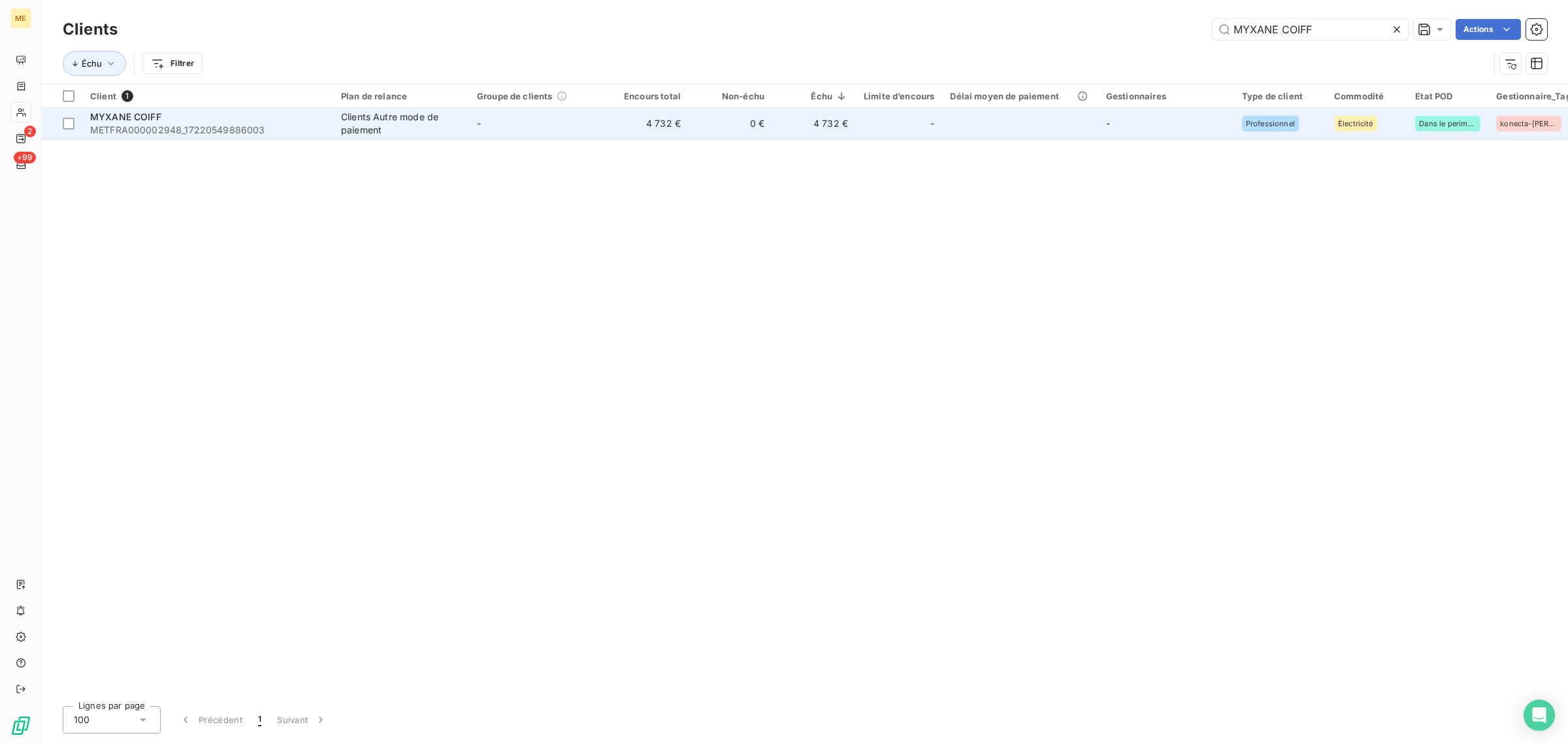
type input "MYXANE COIFF"
click at [605, 124] on td "4 732 €" at bounding box center [646, 123] width 84 height 31
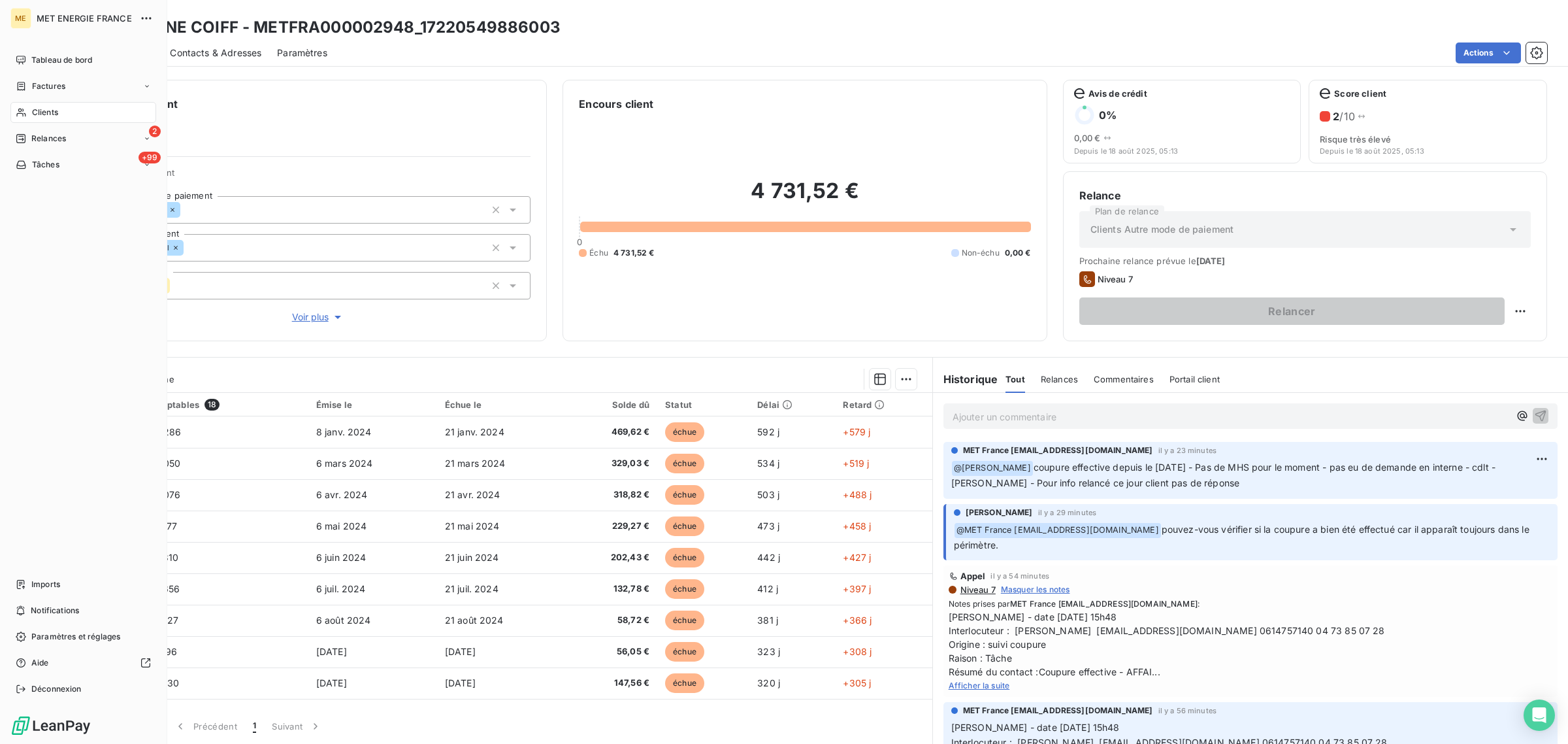
click at [28, 109] on div "Clients" at bounding box center [83, 112] width 146 height 21
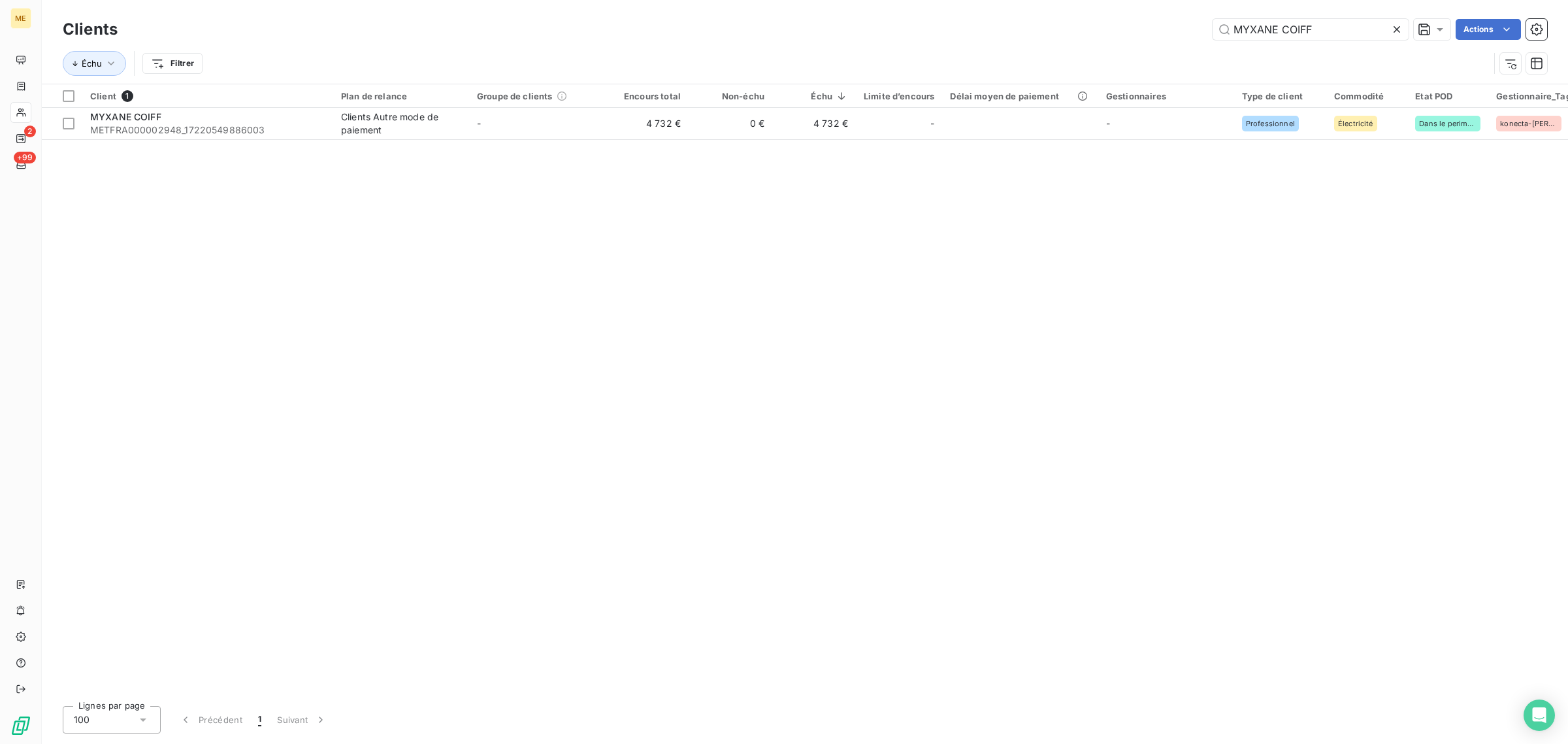
drag, startPoint x: 1332, startPoint y: 26, endPoint x: 1036, endPoint y: 26, distance: 296.0
click at [1037, 26] on div "MYXANE COIFF Actions" at bounding box center [840, 29] width 1414 height 21
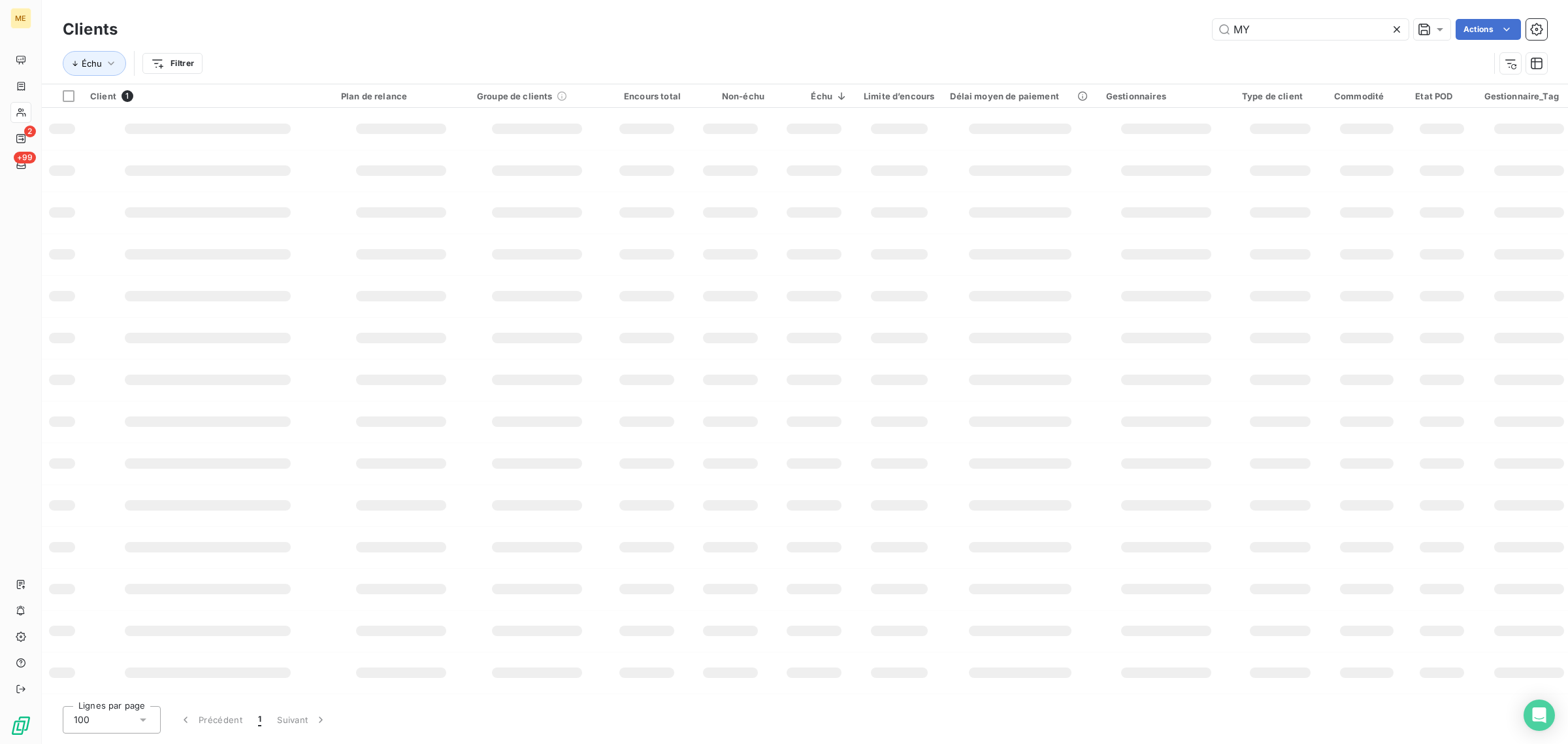
type input "M"
click at [1332, 27] on input "text" at bounding box center [1310, 29] width 196 height 21
paste input "MAIRIE"
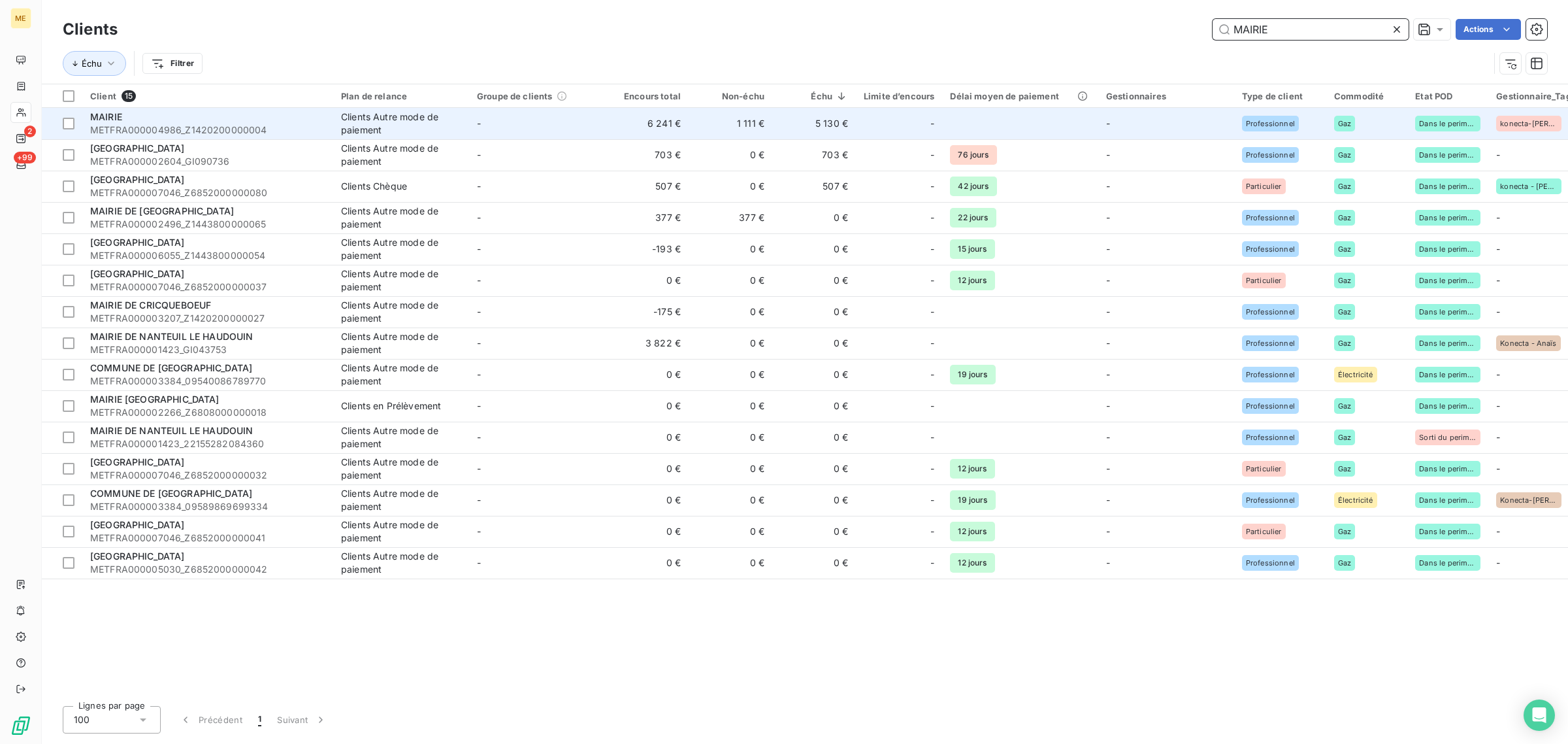
type input "MAIRIE"
click at [285, 122] on div "MAIRIE" at bounding box center [207, 117] width 236 height 13
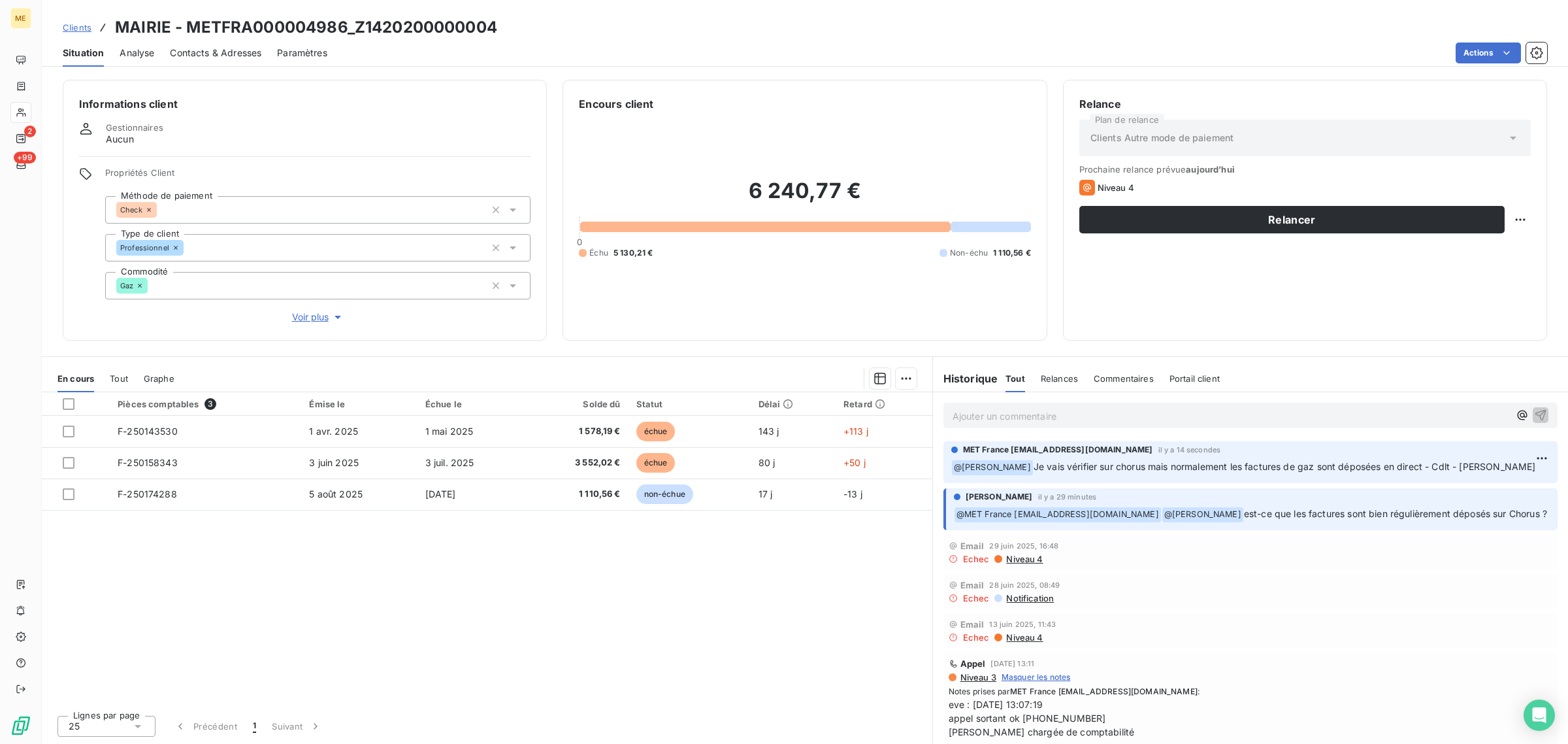
click at [478, 706] on div "Lignes par page 25 Précédent 1 Suivant" at bounding box center [487, 723] width 891 height 39
